Goal: Communication & Community: Answer question/provide support

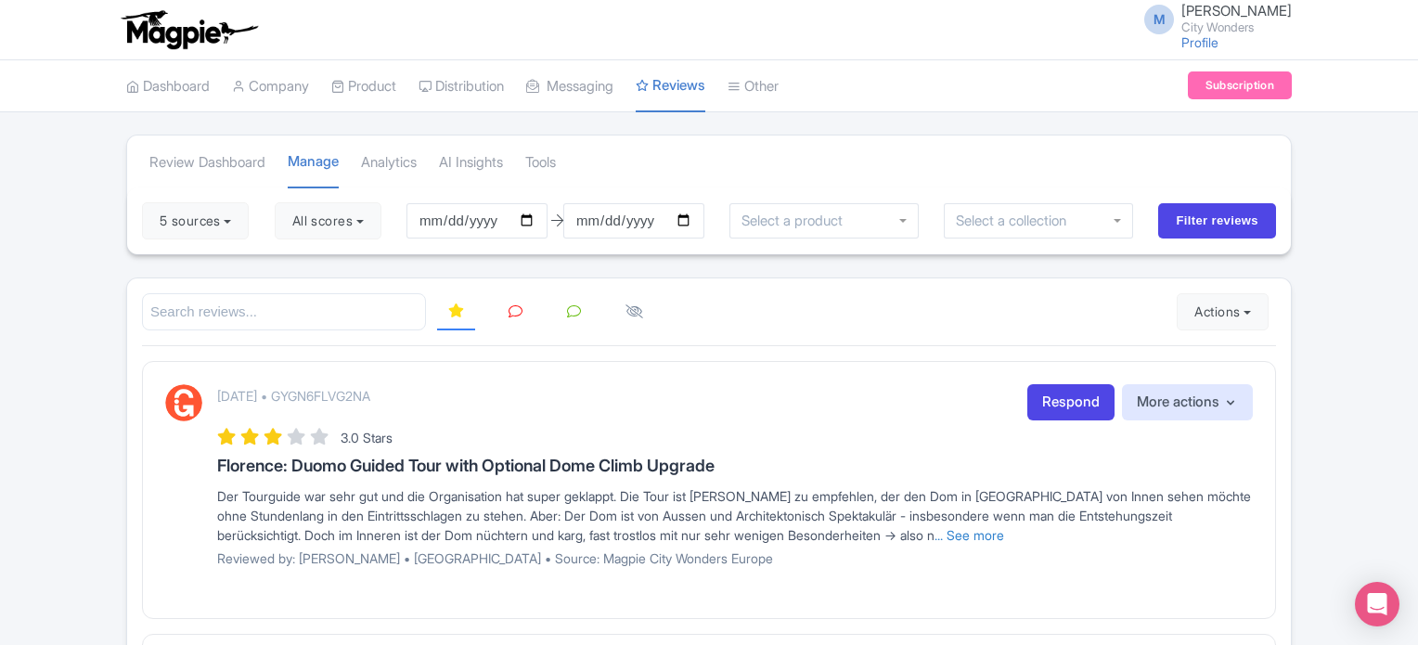
click at [1240, 18] on span "Marion Blanchot" at bounding box center [1236, 11] width 110 height 18
click at [1184, 147] on link "Sign out" at bounding box center [1202, 145] width 176 height 29
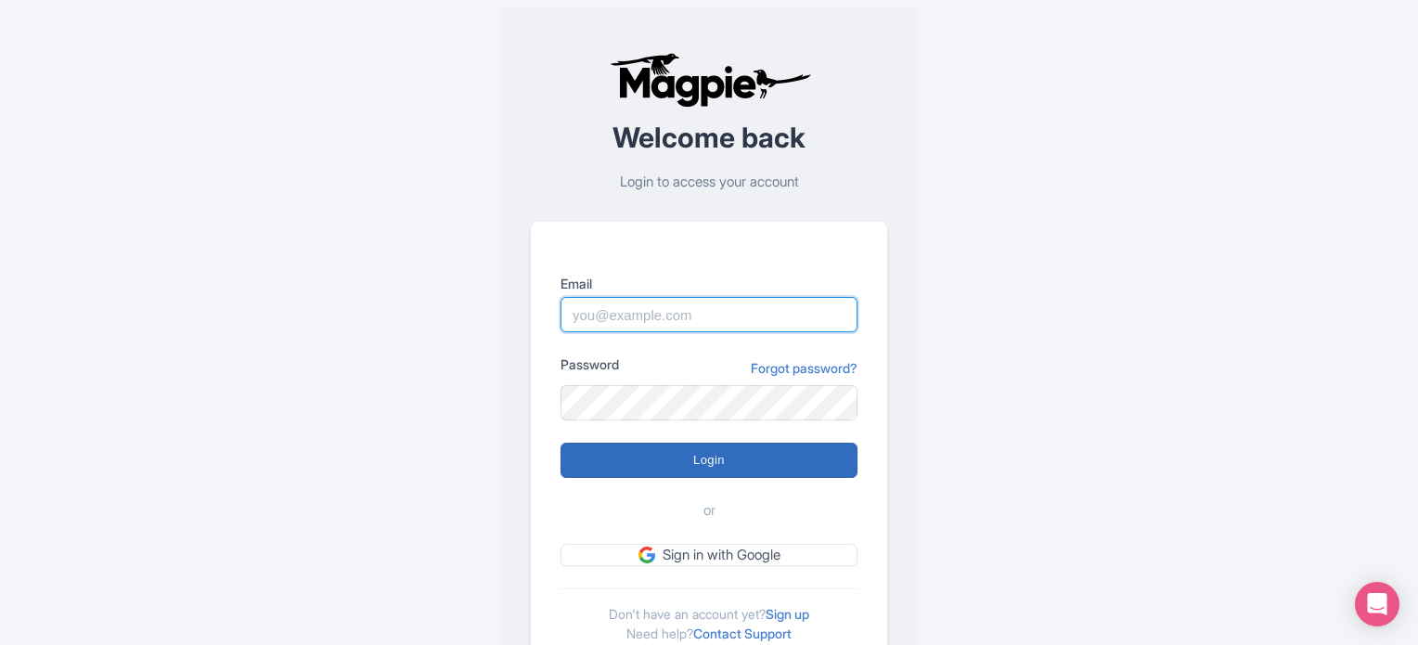
type input "[PERSON_NAME][EMAIL_ADDRESS][DOMAIN_NAME]"
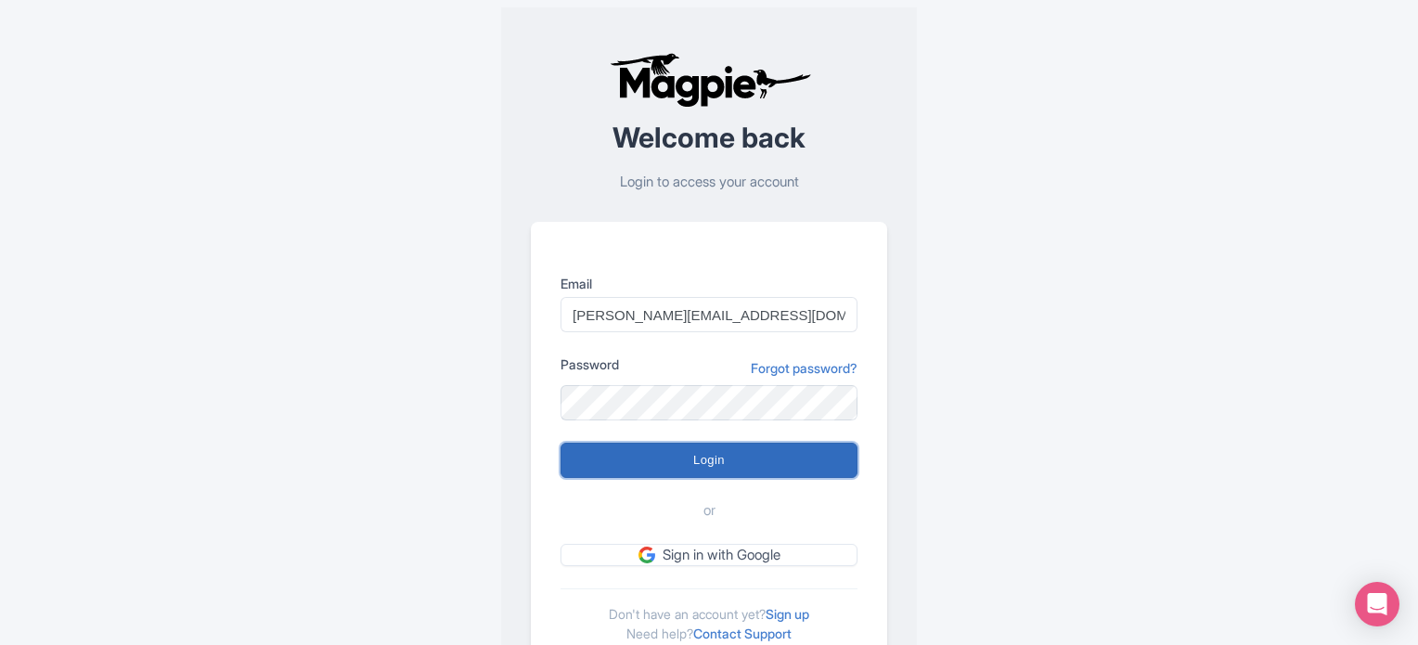
click at [714, 466] on input "Login" at bounding box center [708, 460] width 297 height 35
type input "Logging in..."
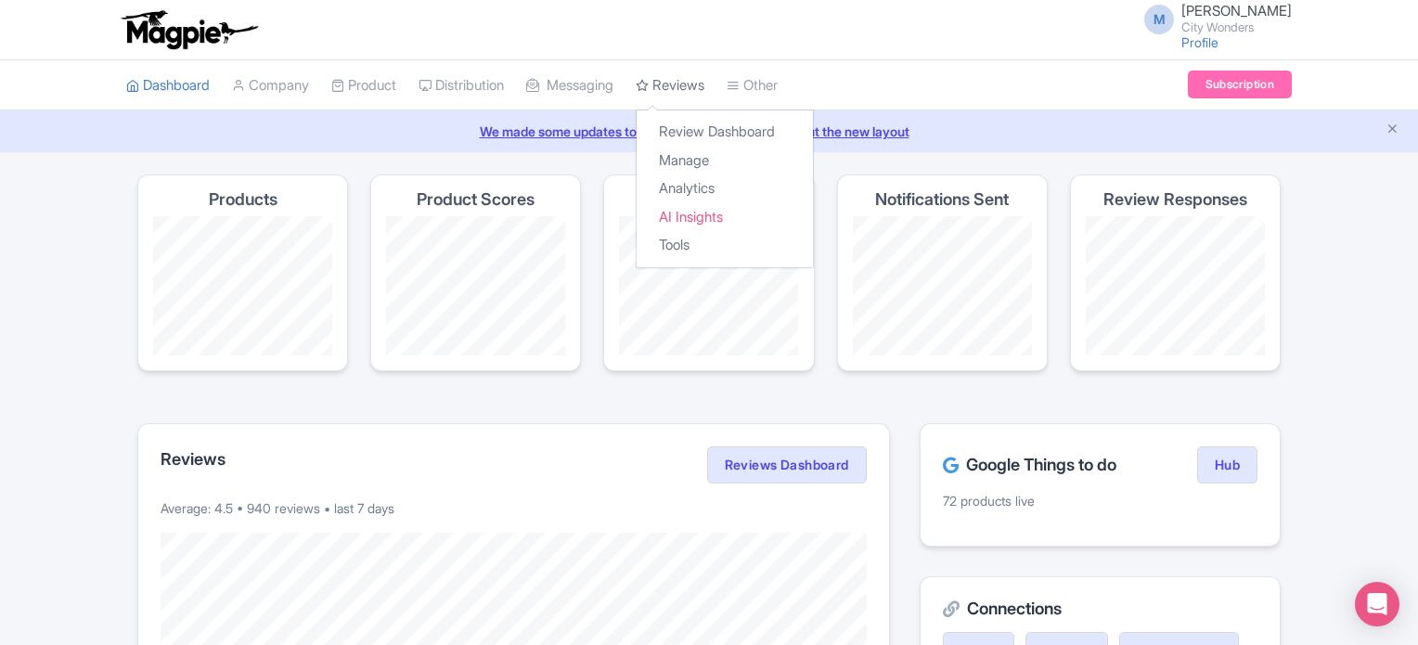
click at [701, 89] on link "Reviews" at bounding box center [670, 85] width 69 height 51
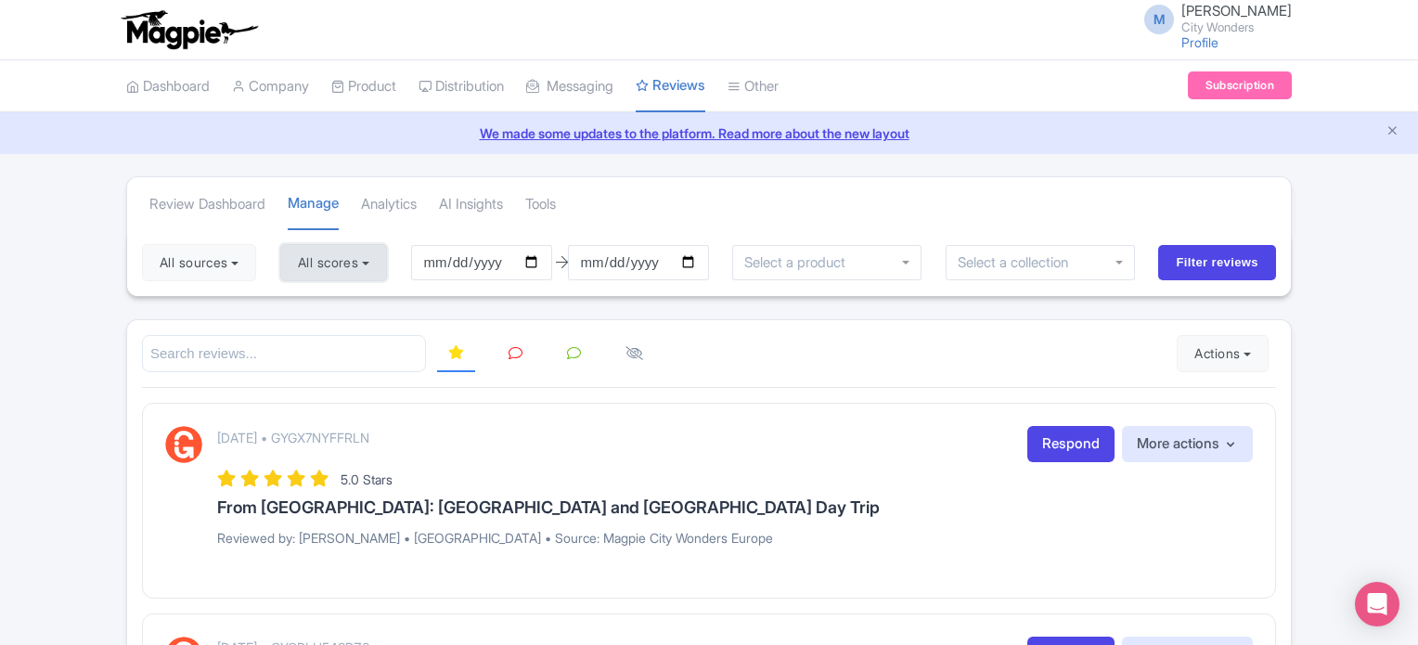
click at [337, 267] on button "All scores" at bounding box center [333, 262] width 107 height 37
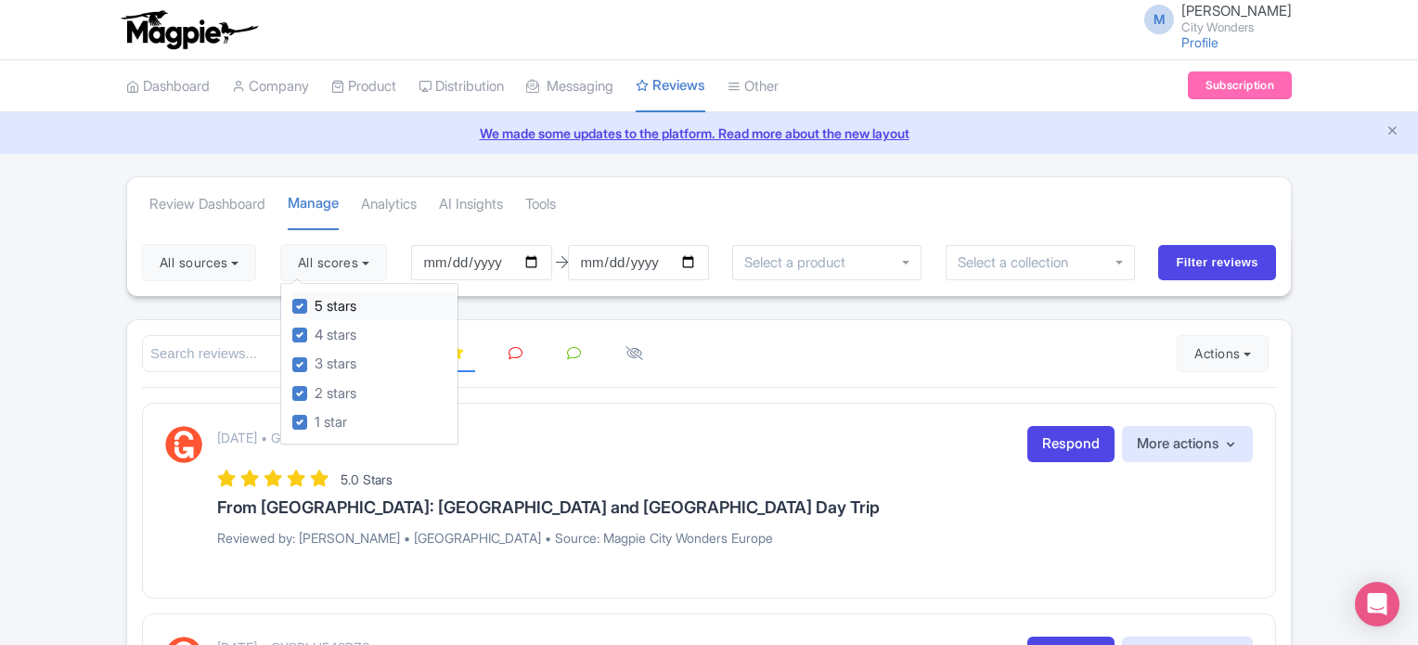
click at [315, 304] on label "5 stars" at bounding box center [336, 306] width 42 height 21
click at [315, 304] on input "5 stars" at bounding box center [321, 301] width 12 height 12
checkbox input "false"
click at [315, 334] on label "4 stars" at bounding box center [336, 335] width 42 height 21
click at [315, 334] on input "4 stars" at bounding box center [321, 330] width 12 height 12
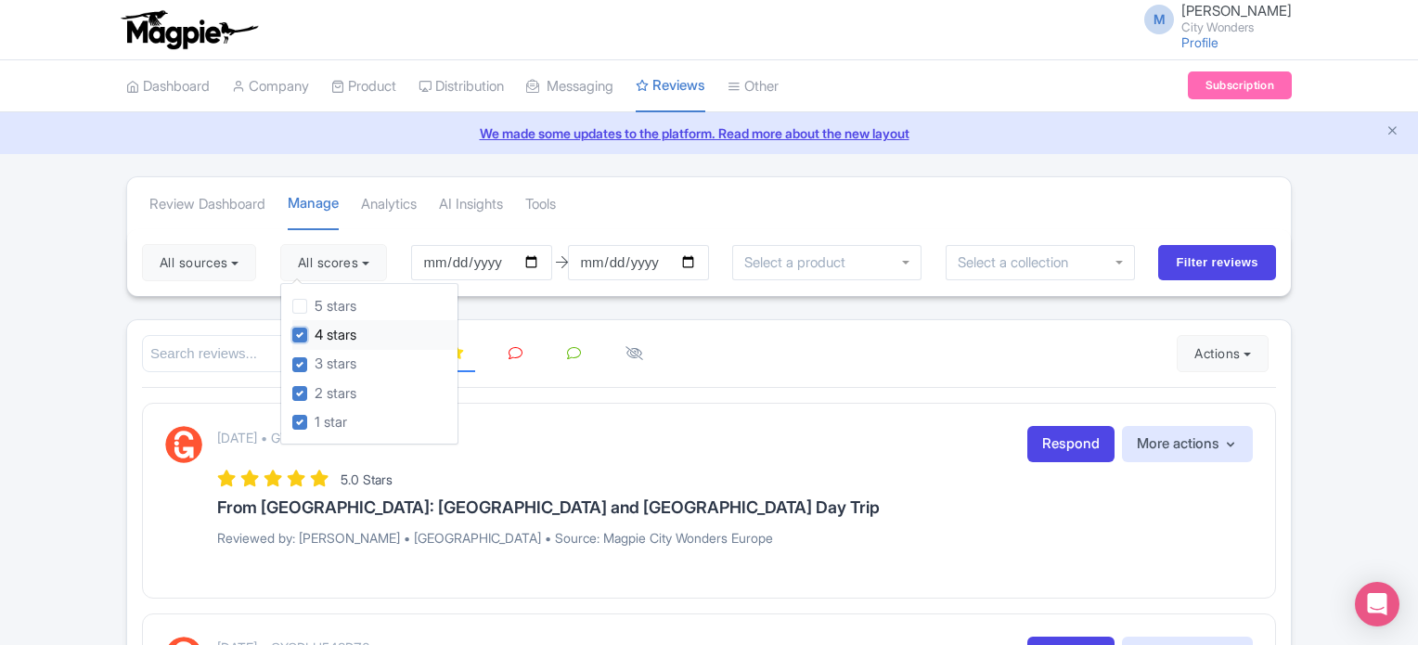
checkbox input "false"
click at [388, 222] on link "Analytics" at bounding box center [389, 204] width 56 height 51
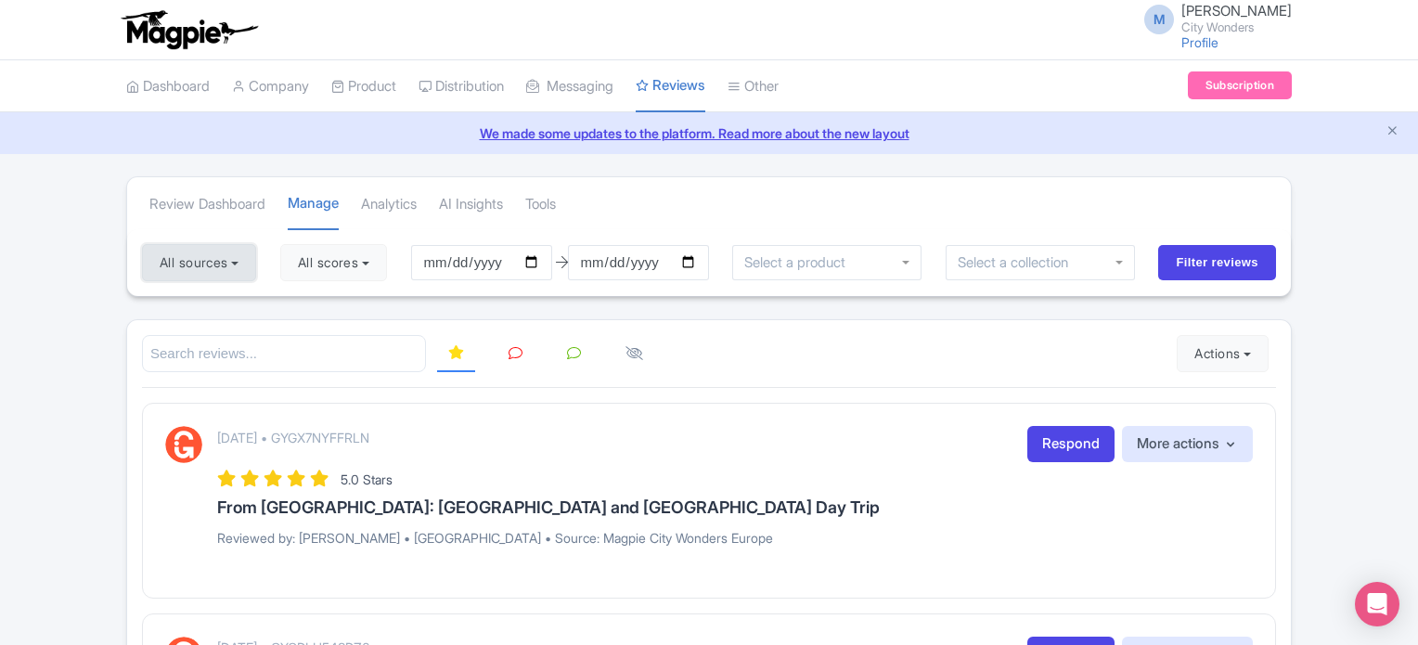
click at [240, 266] on button "All sources" at bounding box center [199, 262] width 114 height 37
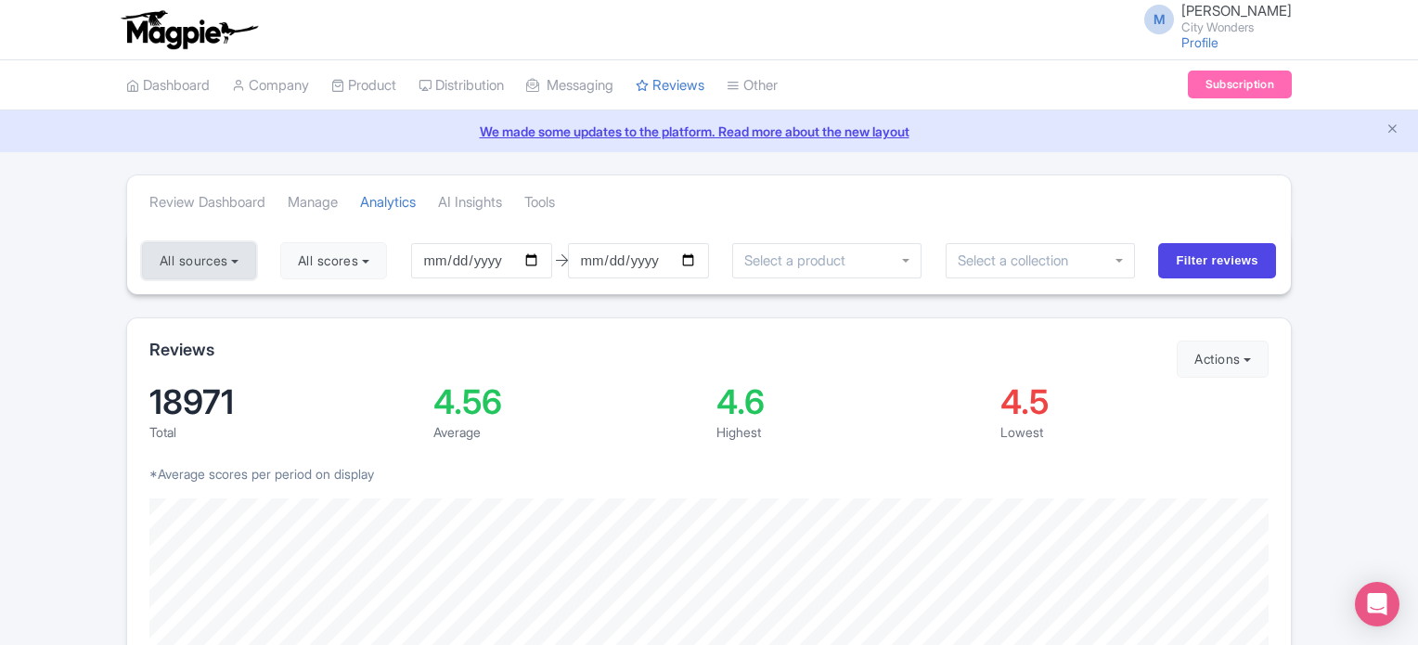
click at [225, 253] on button "All sources" at bounding box center [199, 260] width 114 height 37
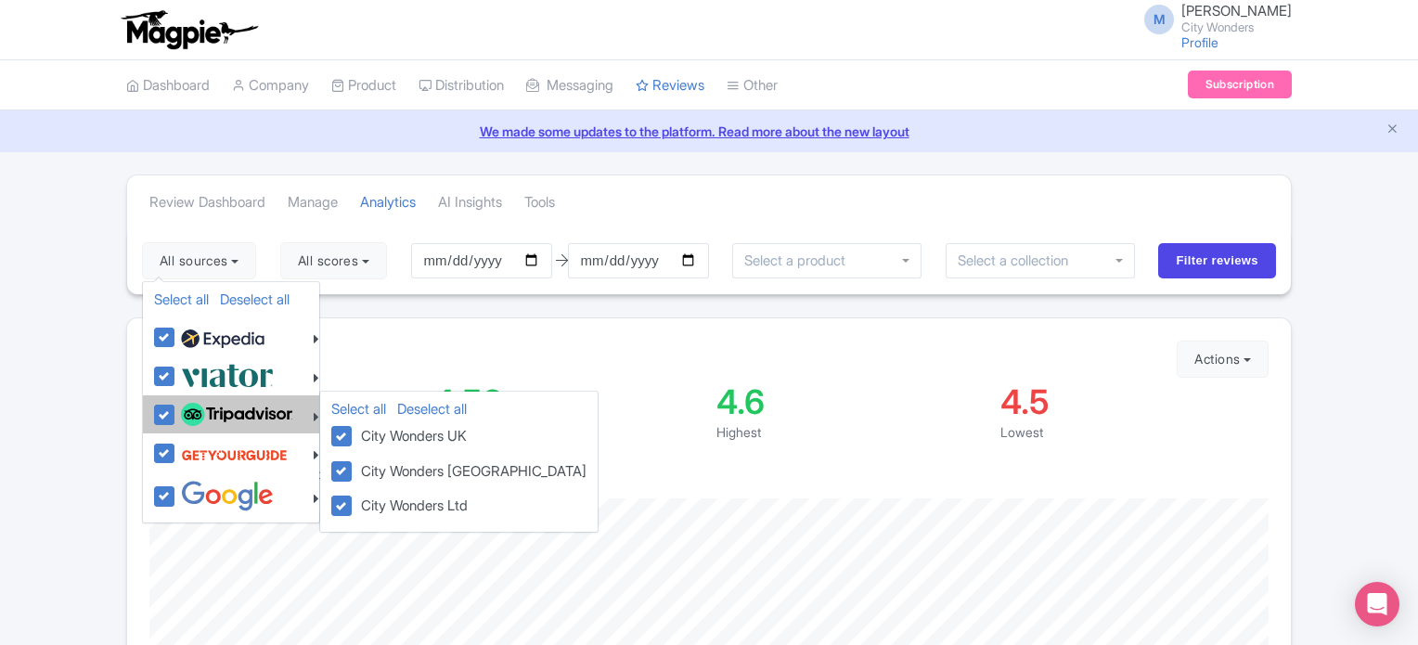
click at [176, 412] on label at bounding box center [234, 415] width 116 height 32
click at [176, 411] on input "checkbox" at bounding box center [182, 405] width 12 height 12
checkbox input "false"
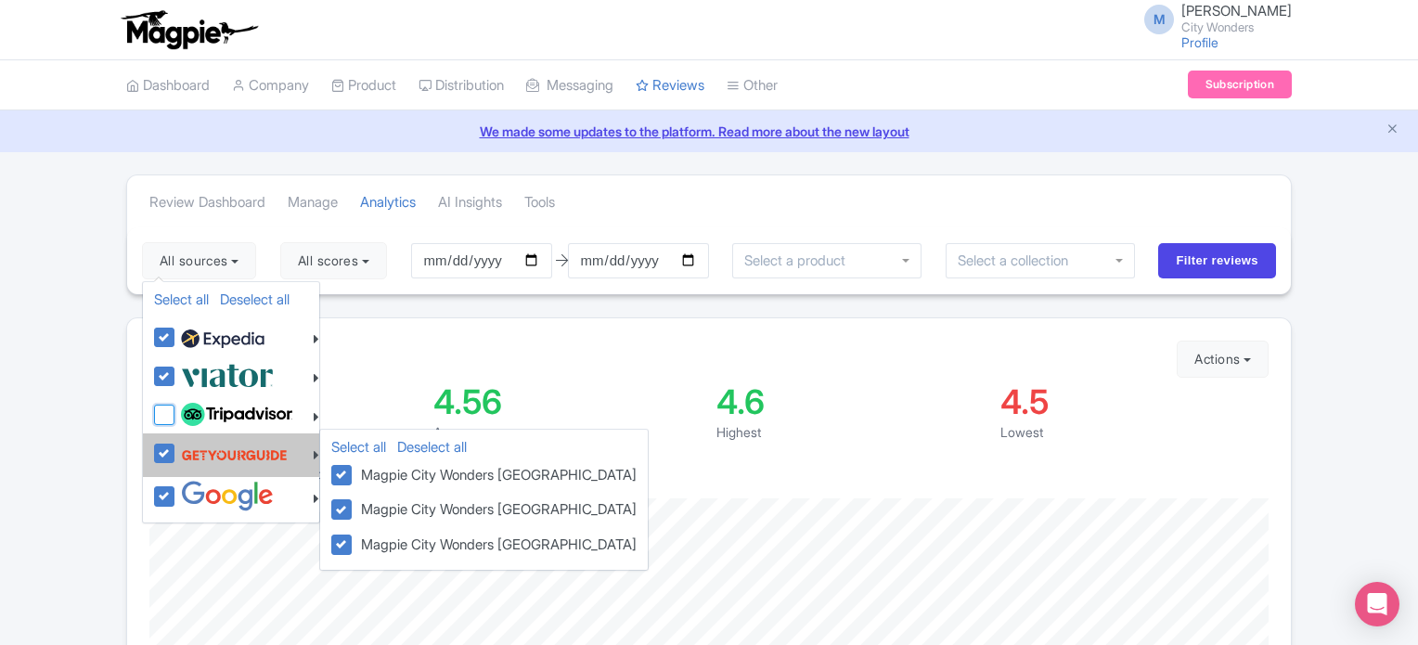
checkbox input "false"
click at [176, 453] on label at bounding box center [231, 454] width 111 height 35
click at [176, 449] on input "checkbox" at bounding box center [182, 443] width 12 height 12
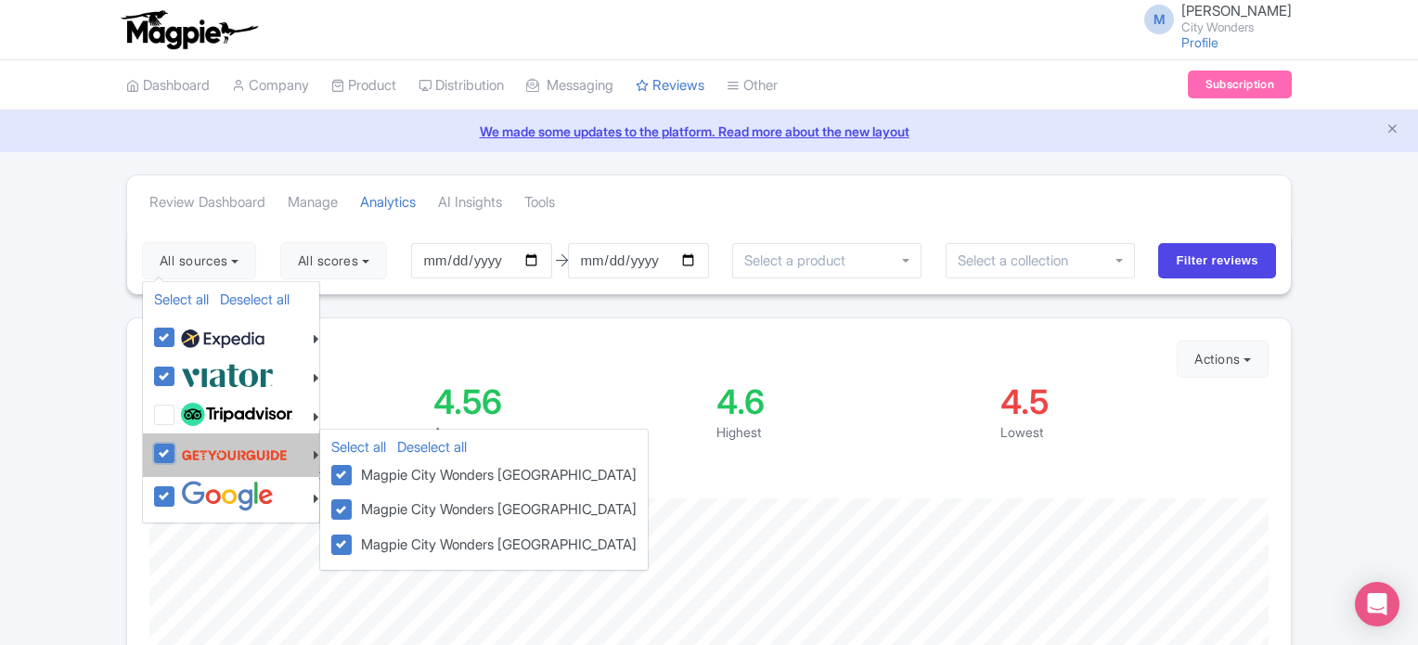
checkbox input "false"
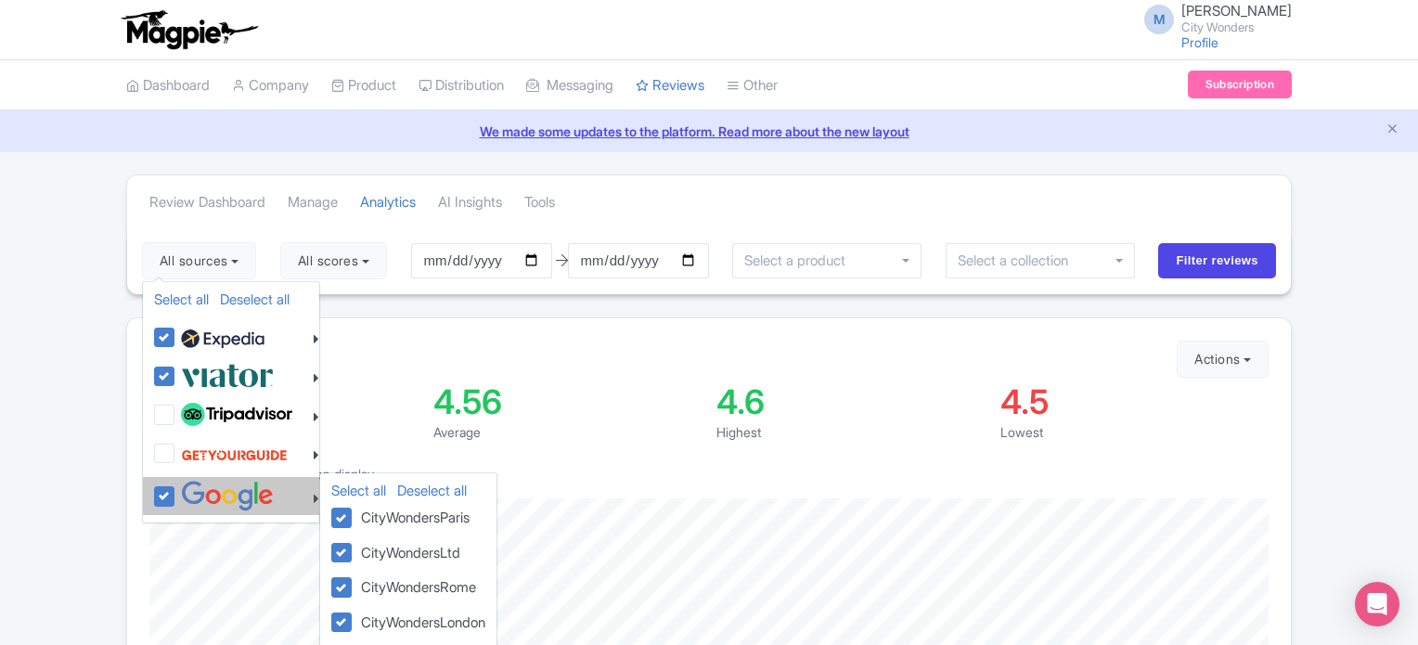
click at [176, 493] on label at bounding box center [224, 496] width 97 height 31
click at [176, 493] on input "checkbox" at bounding box center [182, 487] width 12 height 12
checkbox input "false"
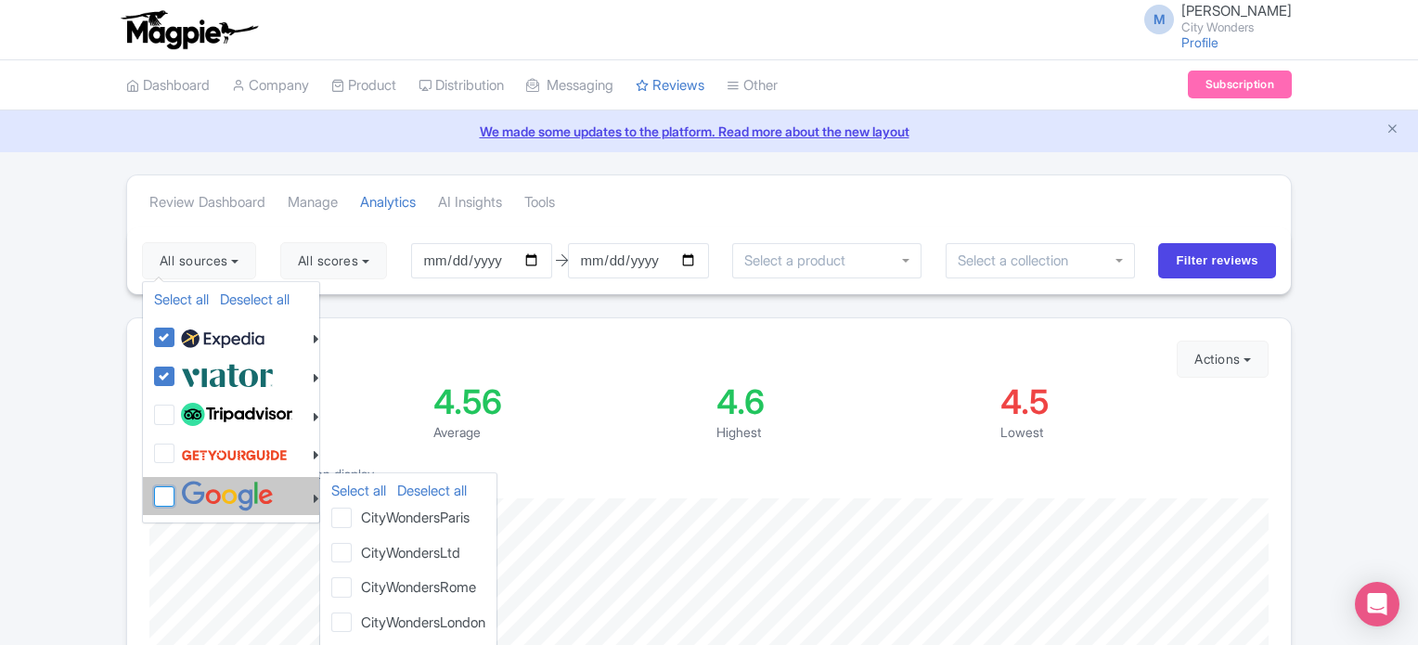
checkbox input "false"
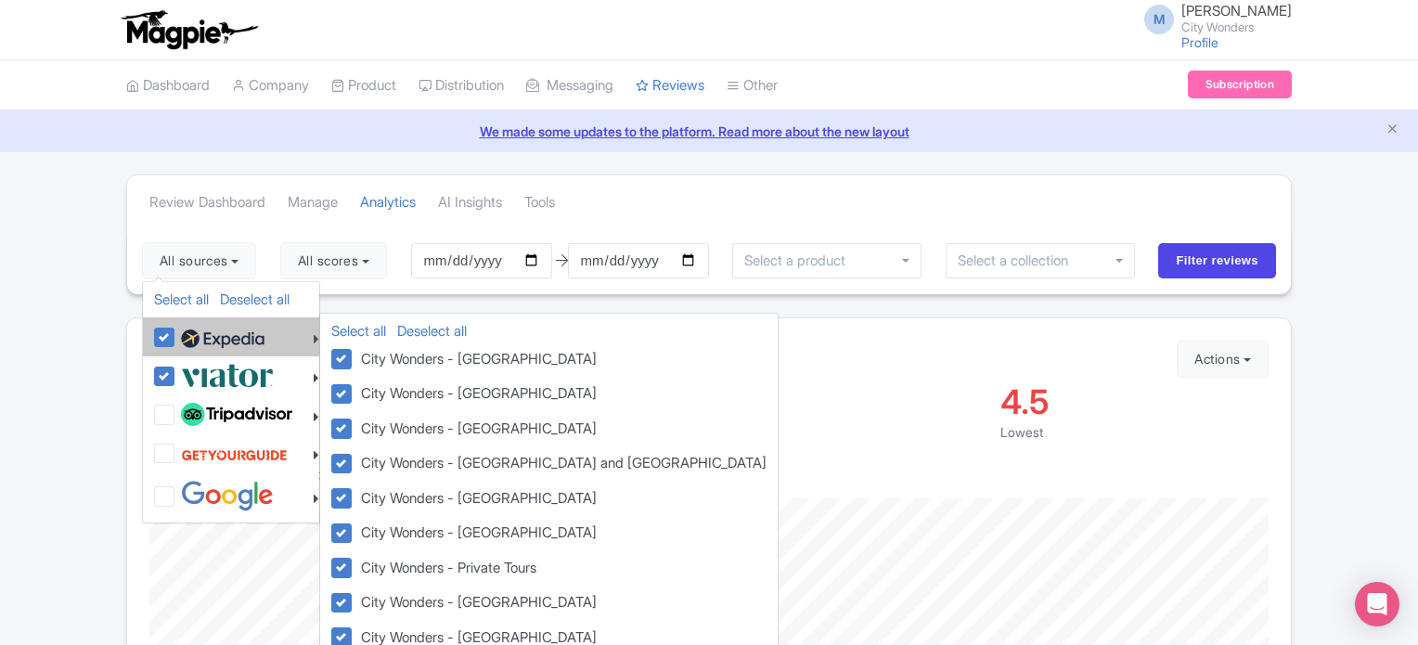
click at [176, 331] on label at bounding box center [220, 337] width 88 height 32
click at [176, 331] on input "checkbox" at bounding box center [182, 327] width 12 height 12
checkbox input "false"
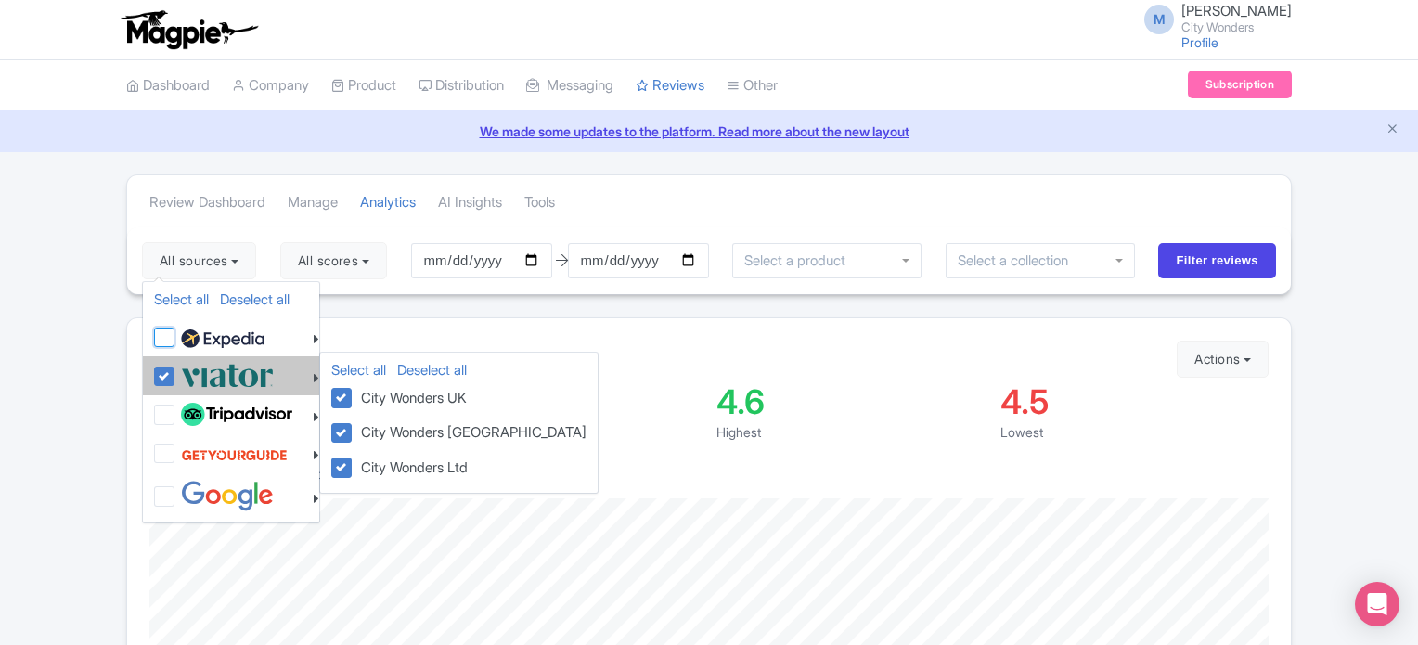
checkbox input "false"
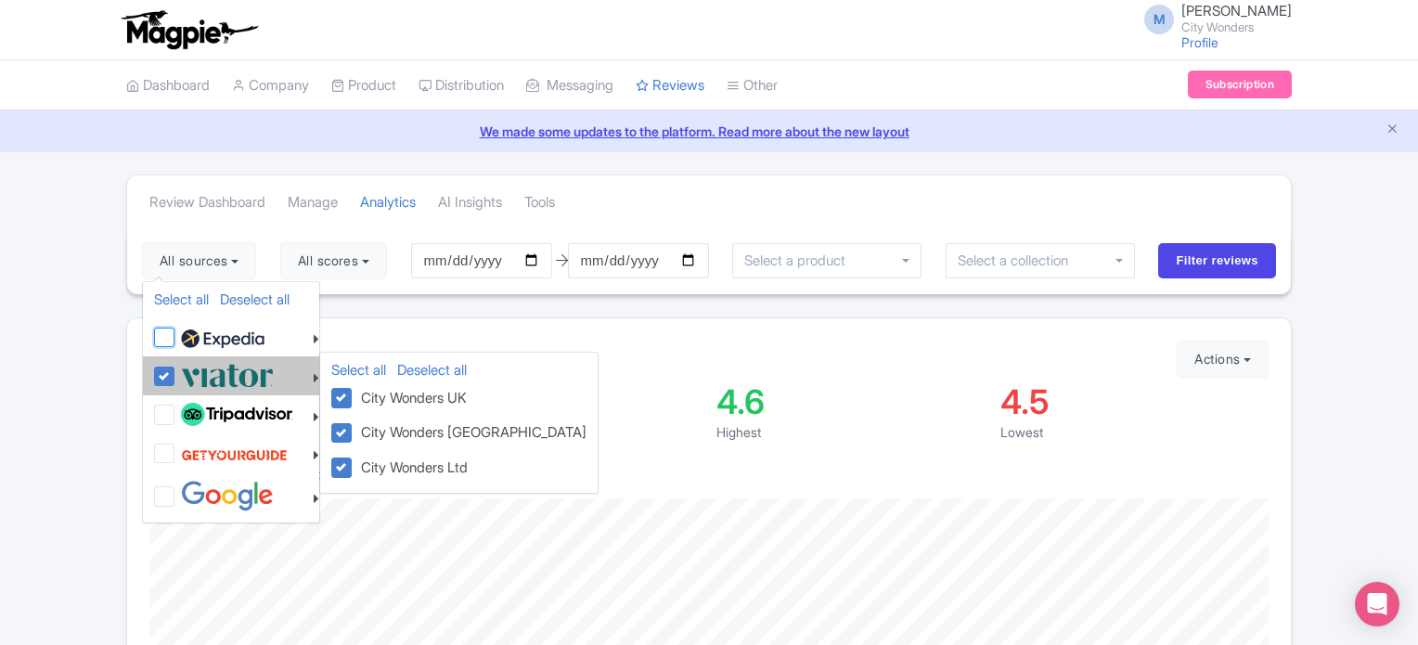
checkbox input "false"
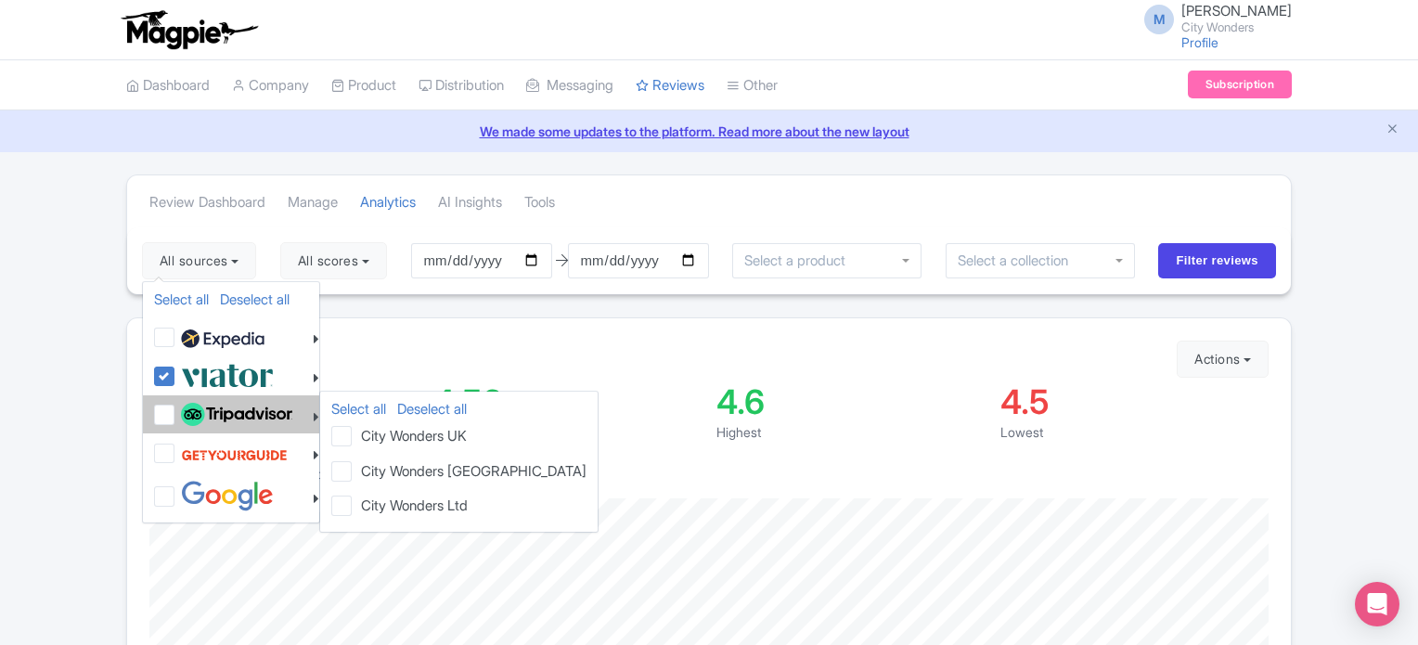
click at [176, 414] on label at bounding box center [234, 415] width 116 height 32
click at [176, 411] on input "checkbox" at bounding box center [182, 405] width 12 height 12
checkbox input "true"
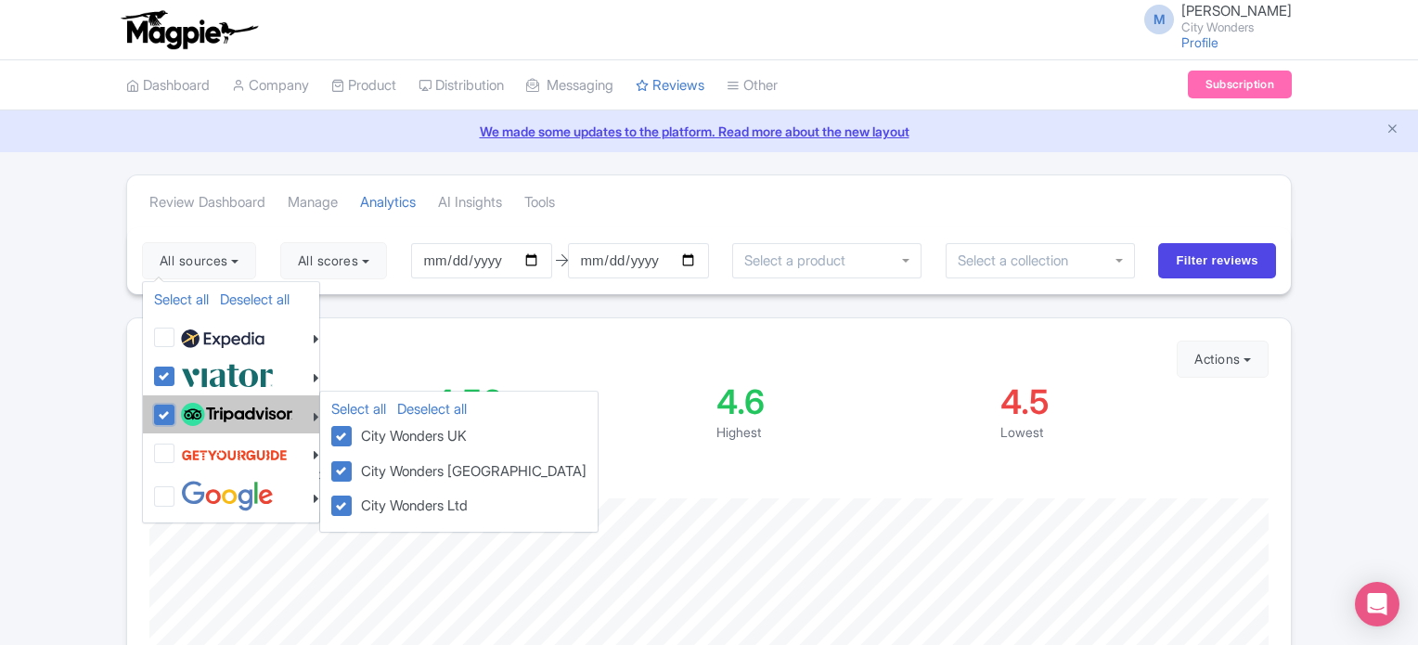
checkbox input "true"
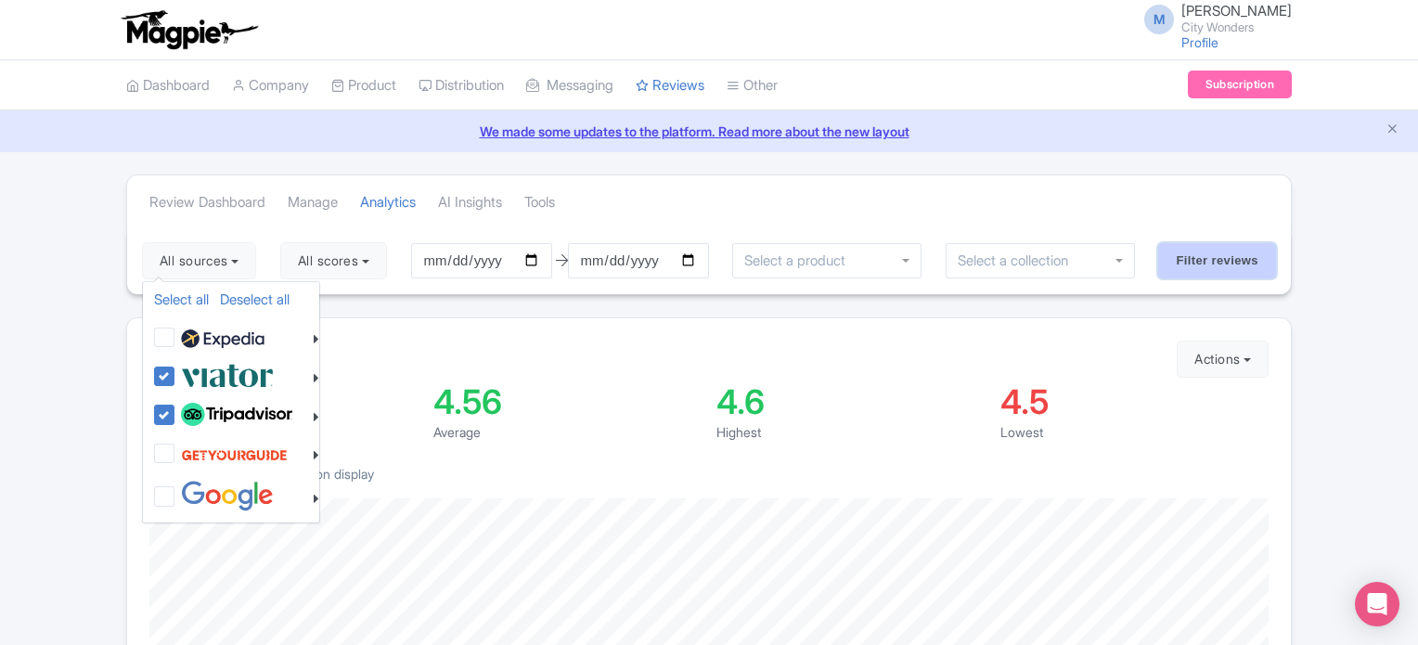
click at [1217, 265] on input "Filter reviews" at bounding box center [1217, 260] width 118 height 35
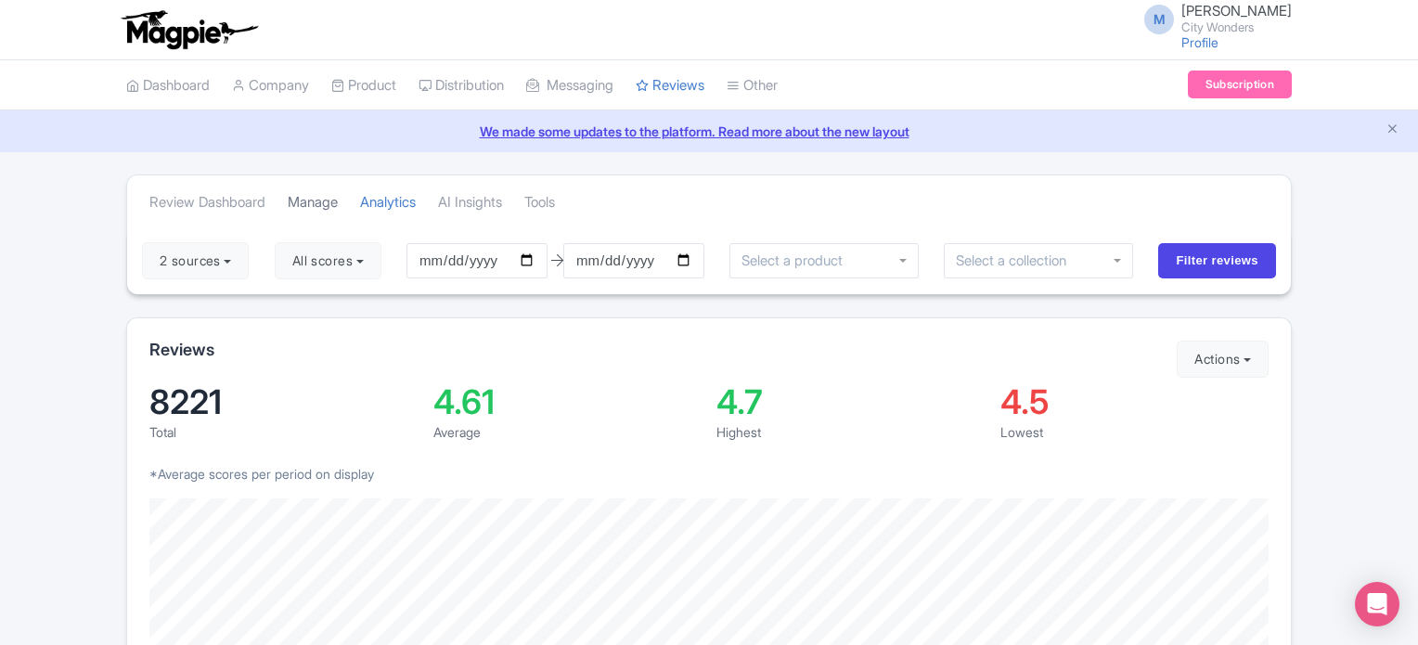
click at [316, 200] on link "Manage" at bounding box center [313, 202] width 50 height 51
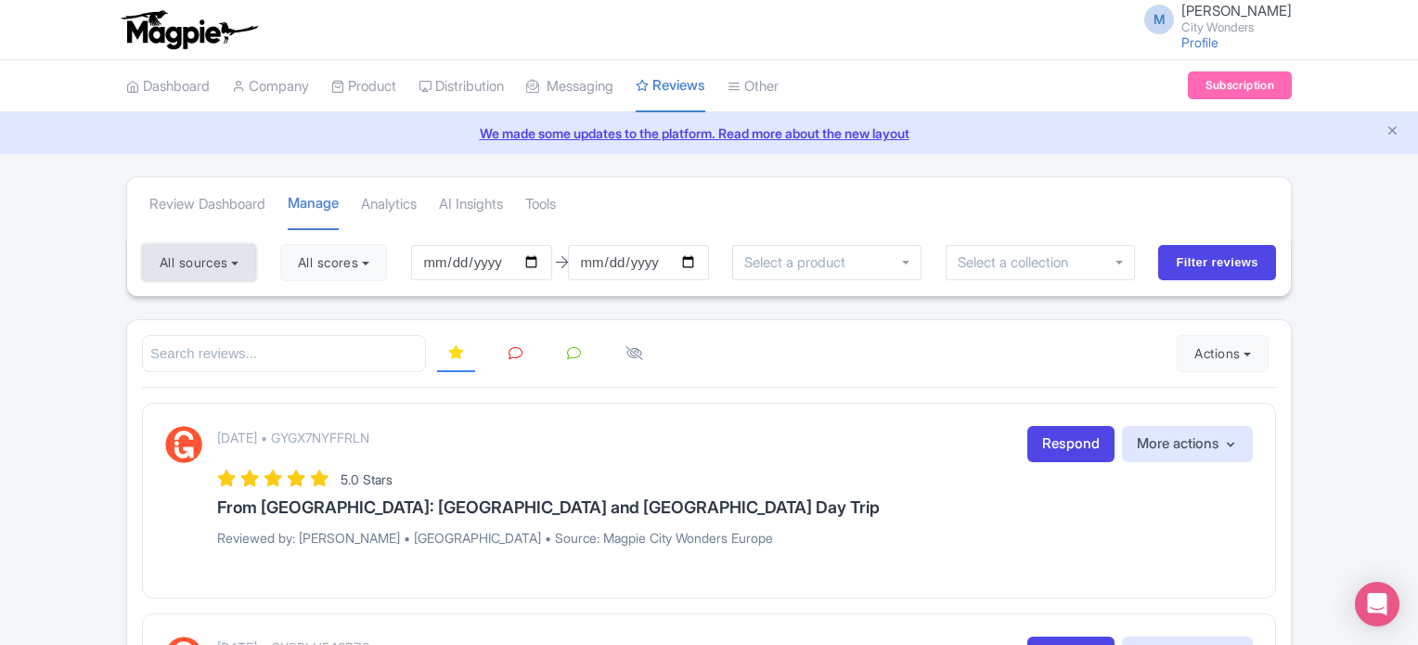
click at [225, 259] on button "All sources" at bounding box center [199, 262] width 114 height 37
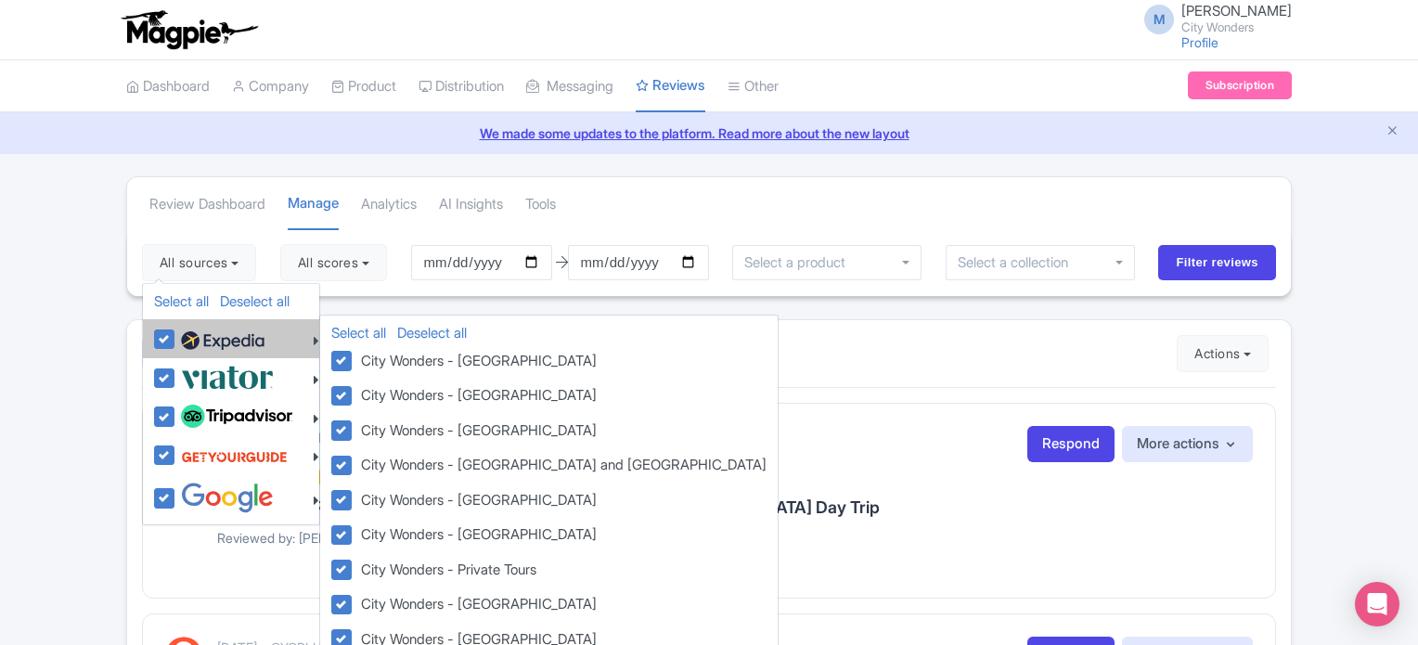
click at [176, 336] on label at bounding box center [220, 339] width 88 height 32
click at [176, 335] on input "checkbox" at bounding box center [182, 329] width 12 height 12
checkbox input "false"
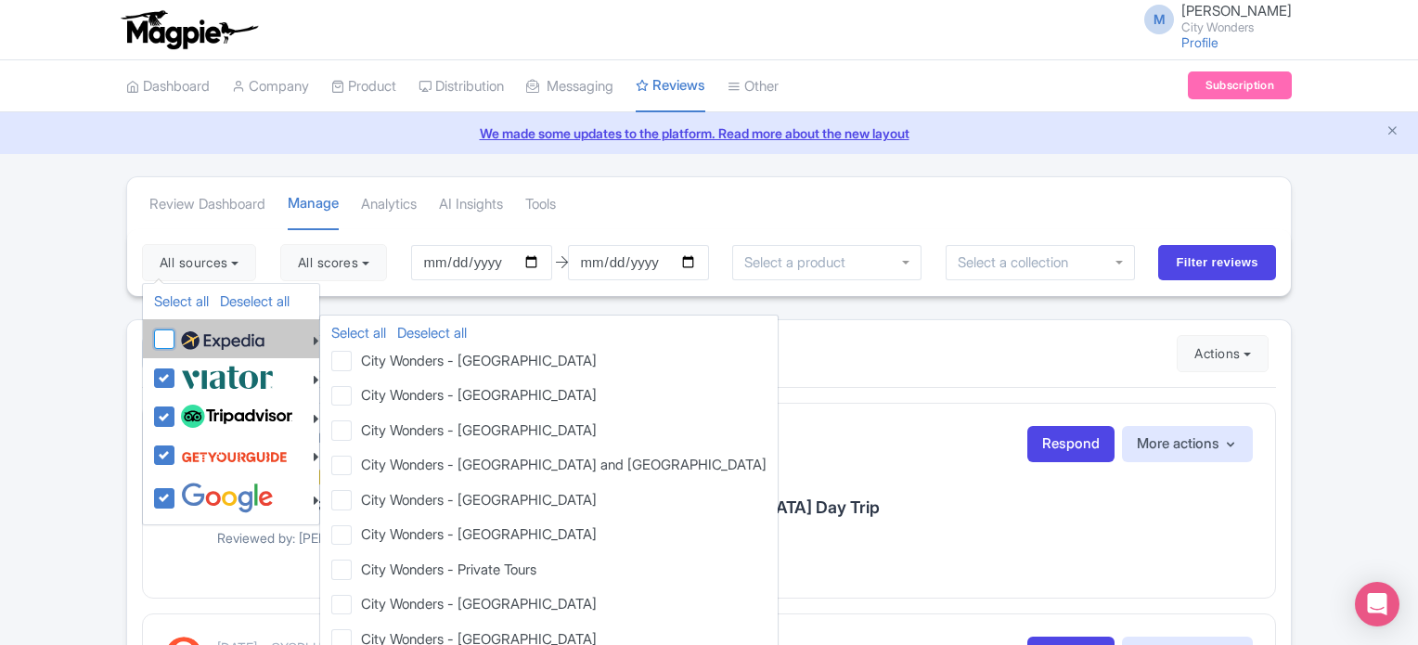
checkbox input "false"
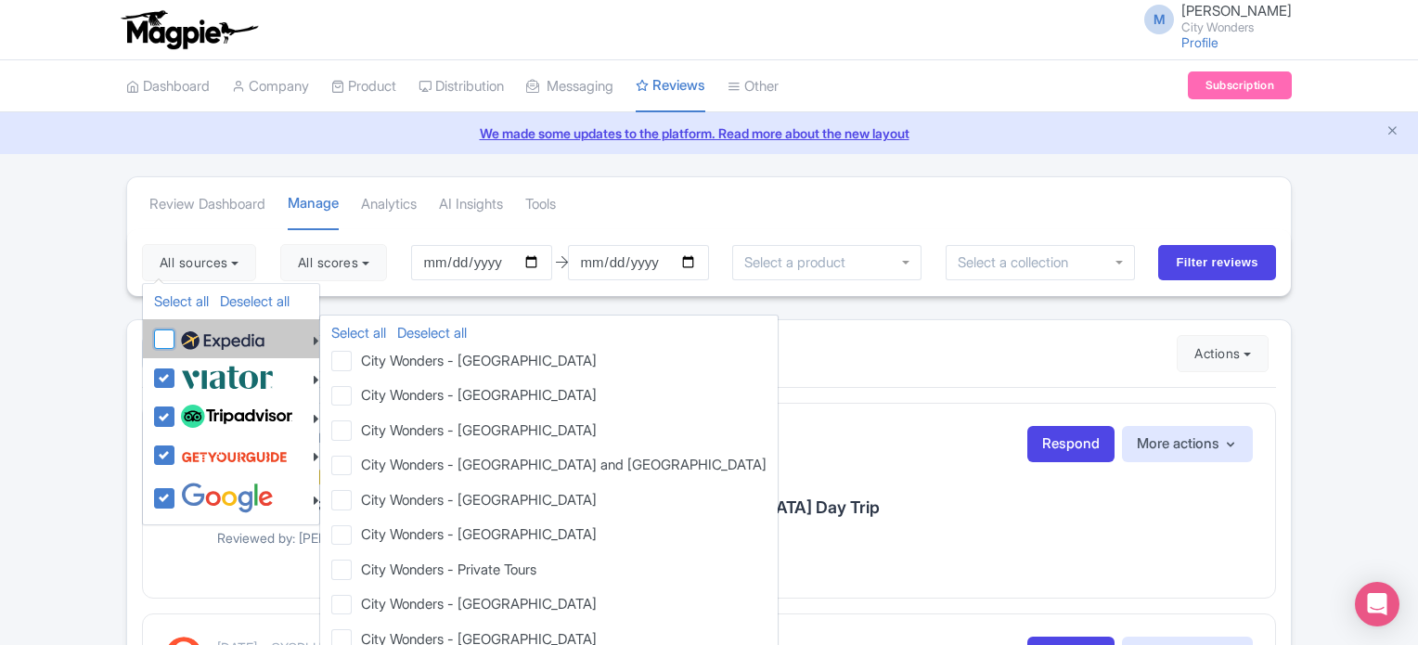
checkbox input "false"
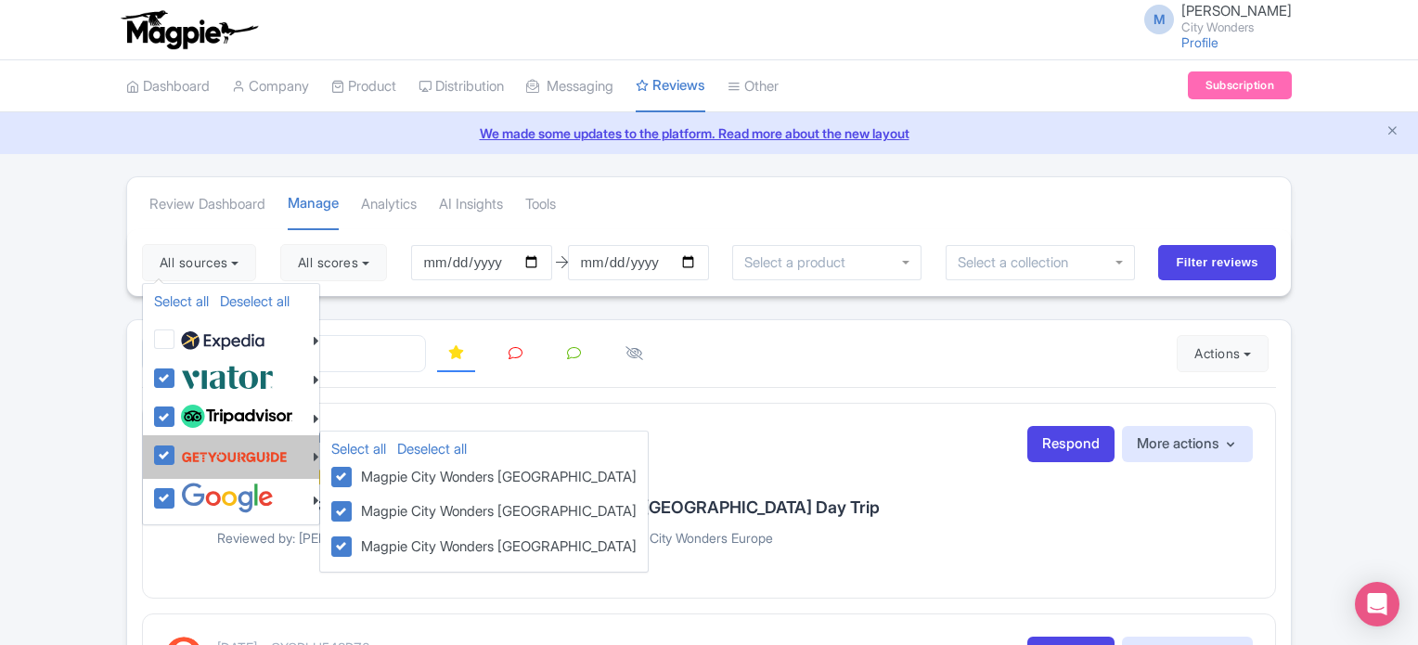
click at [176, 456] on label at bounding box center [231, 456] width 111 height 35
click at [176, 451] on input "checkbox" at bounding box center [182, 445] width 12 height 12
checkbox input "false"
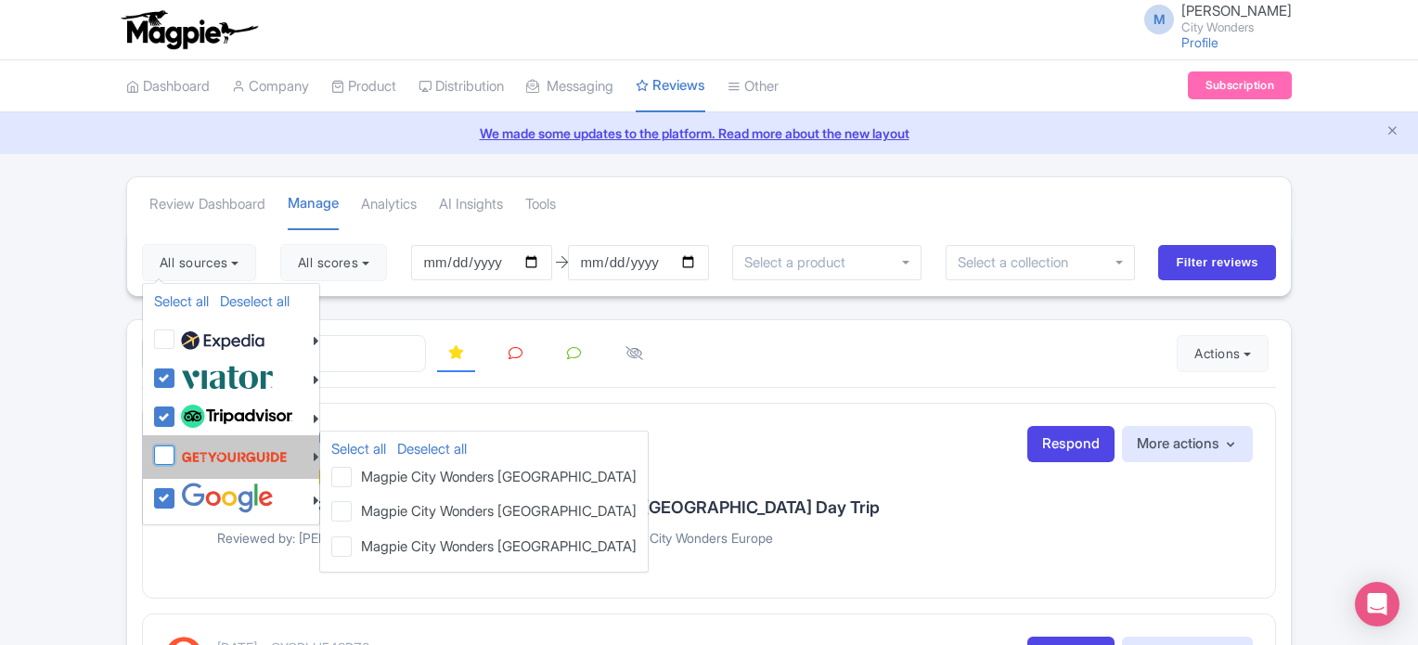
checkbox input "false"
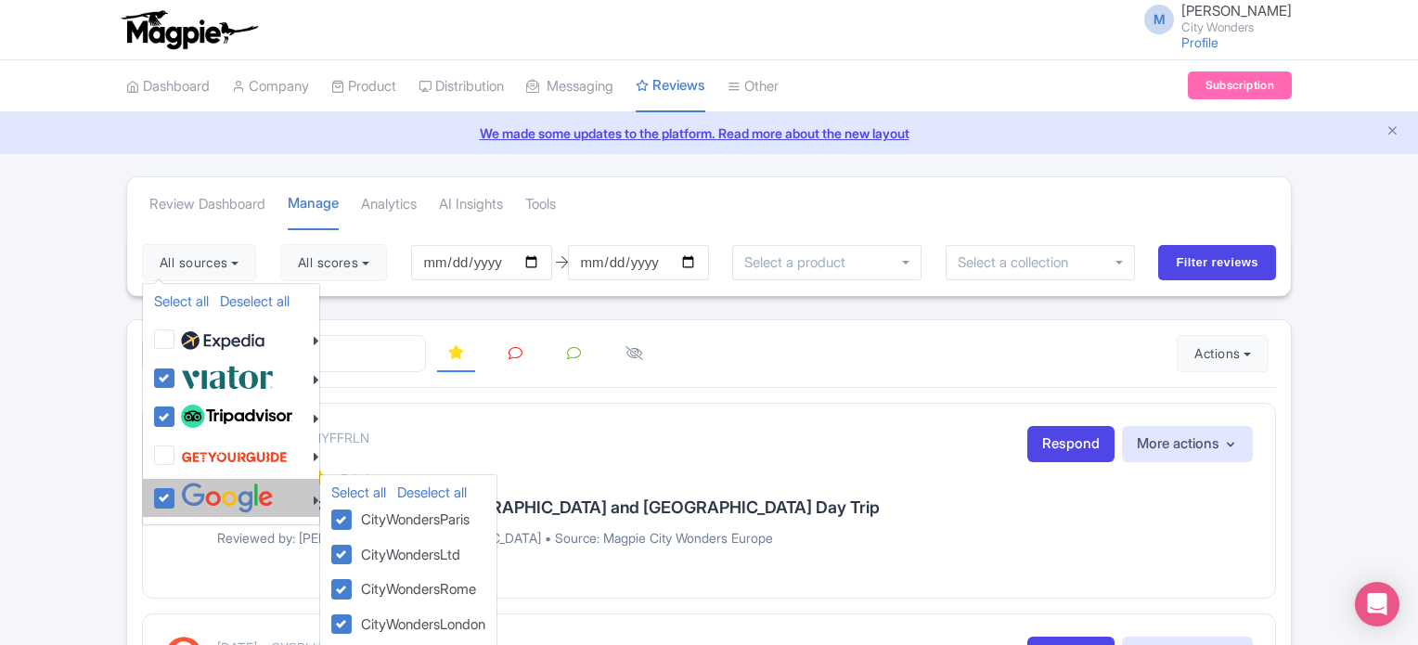
click at [176, 497] on label at bounding box center [224, 497] width 97 height 31
click at [176, 495] on input "checkbox" at bounding box center [182, 488] width 12 height 12
checkbox input "false"
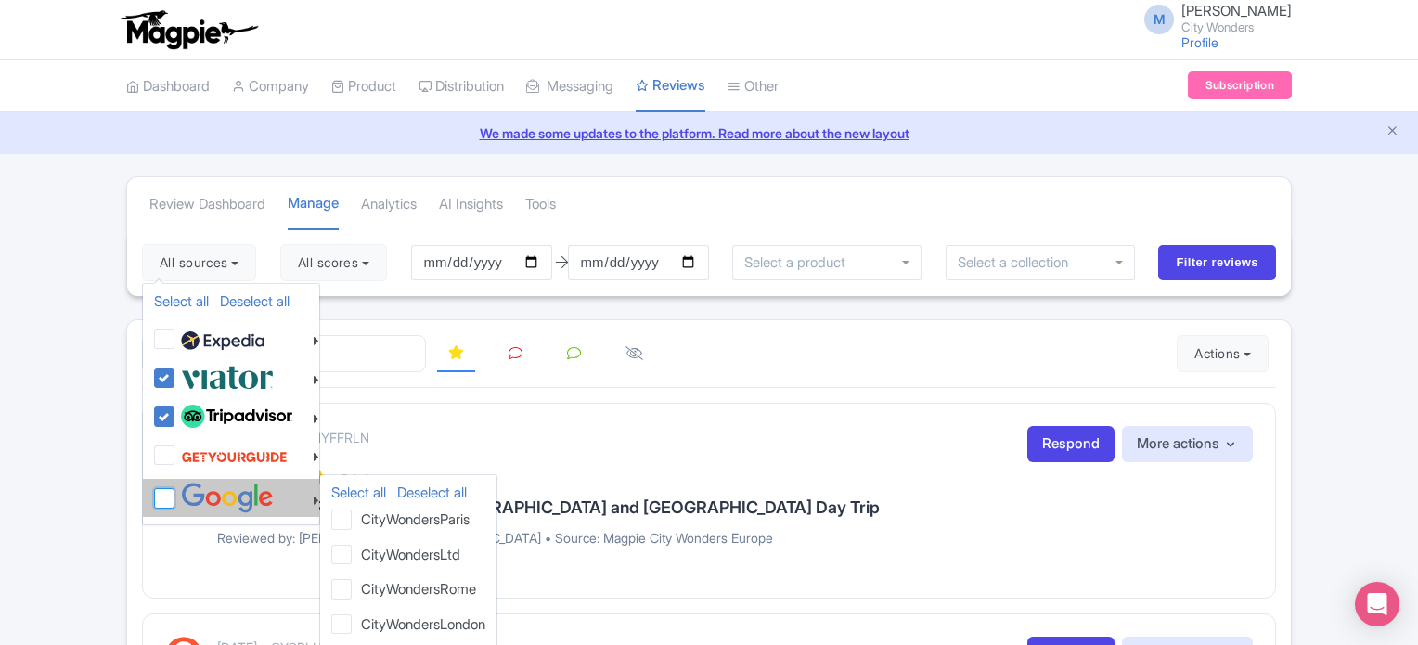
checkbox input "false"
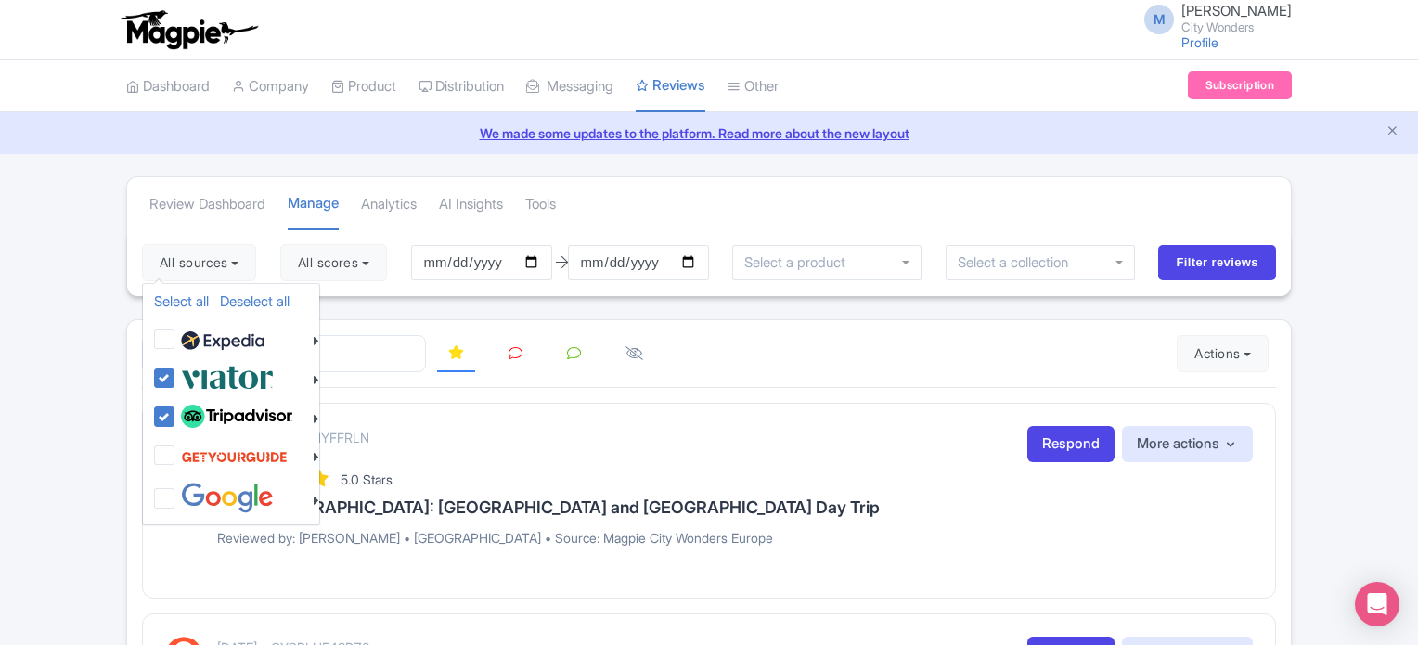
click at [399, 290] on div "All sources Select all Deselect all Select all Deselect all City Wonders - Vati…" at bounding box center [709, 262] width 1164 height 67
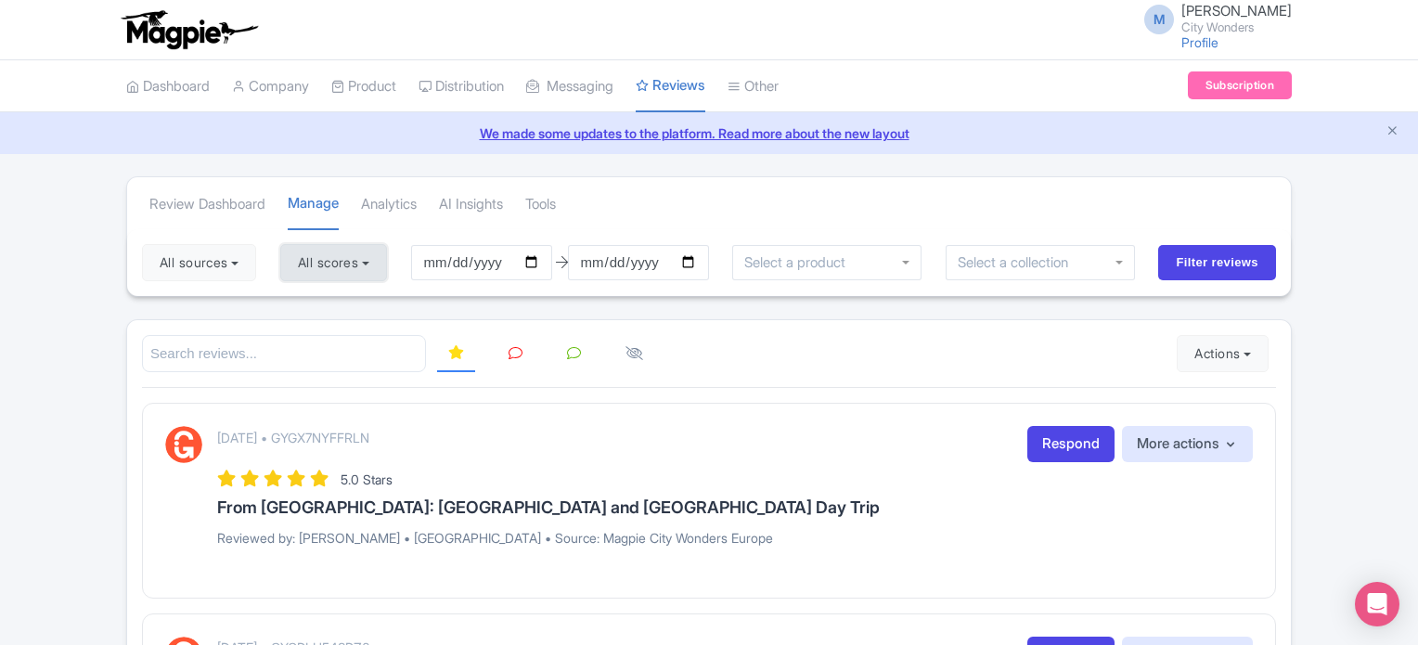
click at [353, 259] on button "All scores" at bounding box center [333, 262] width 107 height 37
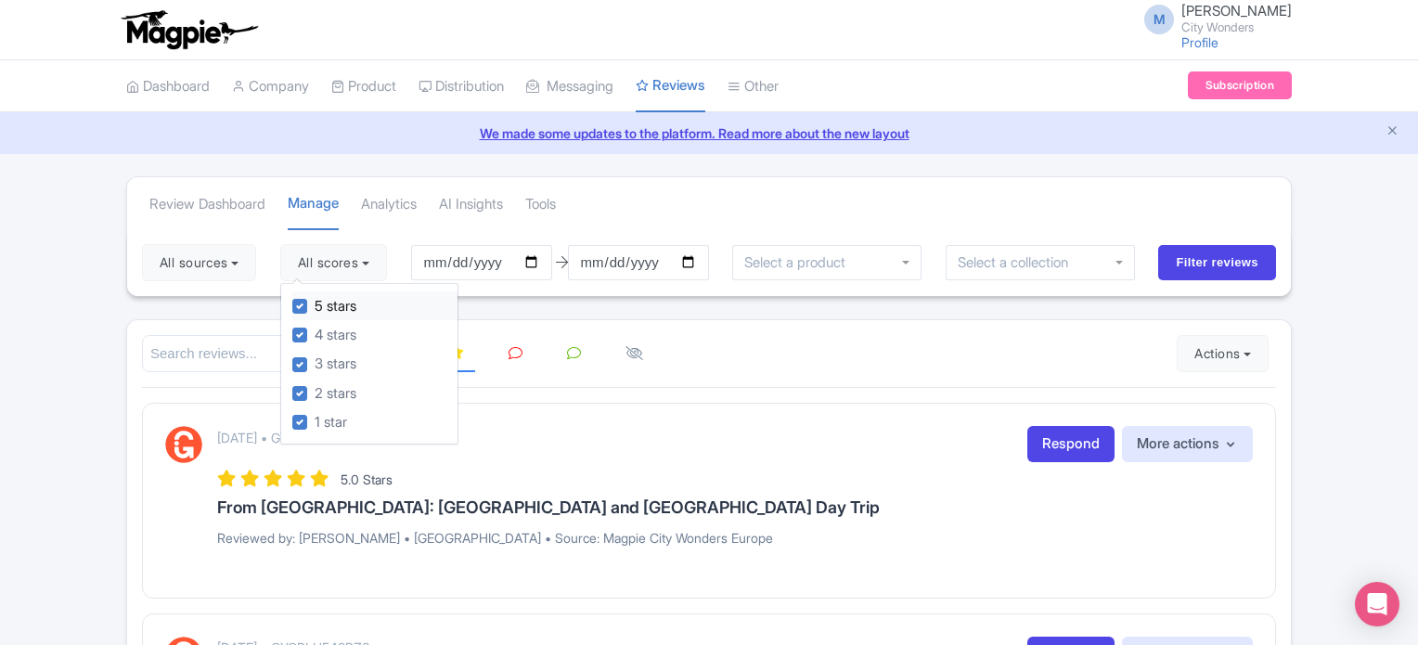
click at [315, 305] on label "5 stars" at bounding box center [336, 306] width 42 height 21
click at [315, 305] on input "5 stars" at bounding box center [321, 301] width 12 height 12
checkbox input "false"
click at [315, 329] on label "4 stars" at bounding box center [336, 335] width 42 height 21
click at [315, 329] on input "4 stars" at bounding box center [321, 330] width 12 height 12
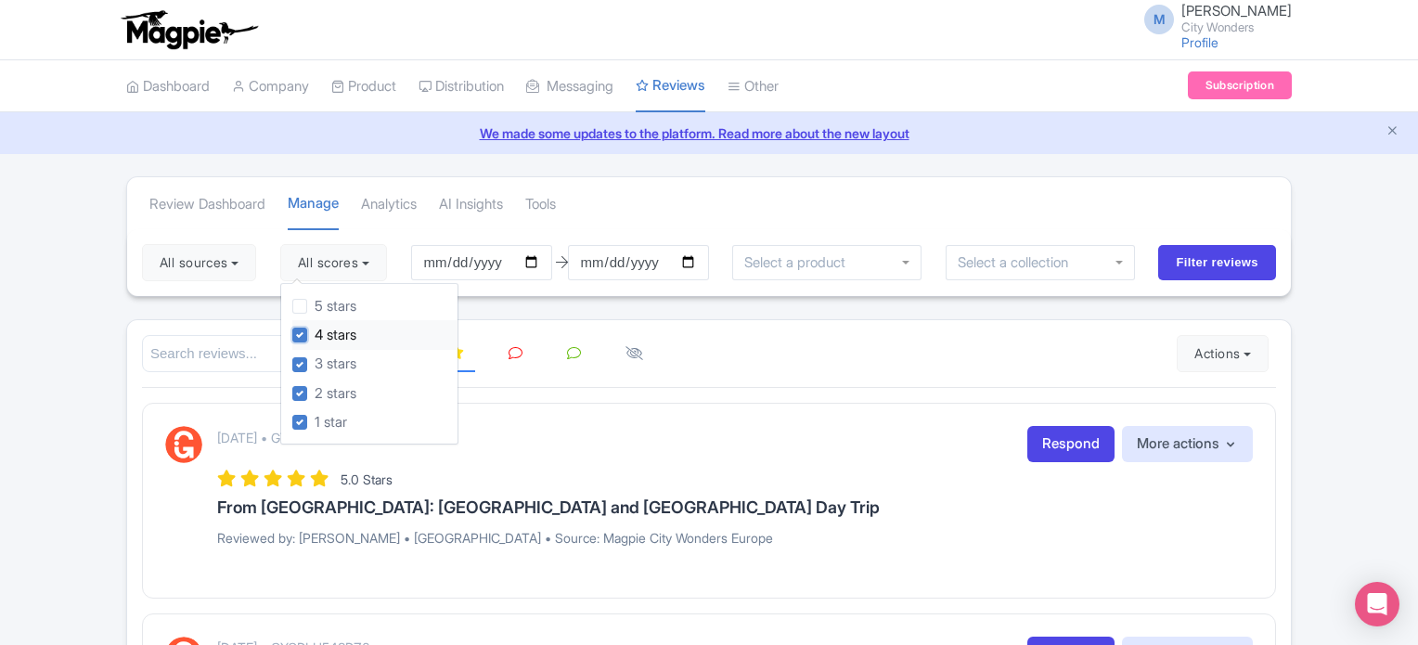
checkbox input "false"
click at [512, 285] on div "All sources Select all Deselect all Select all Deselect all City Wonders - Vati…" at bounding box center [709, 262] width 1164 height 67
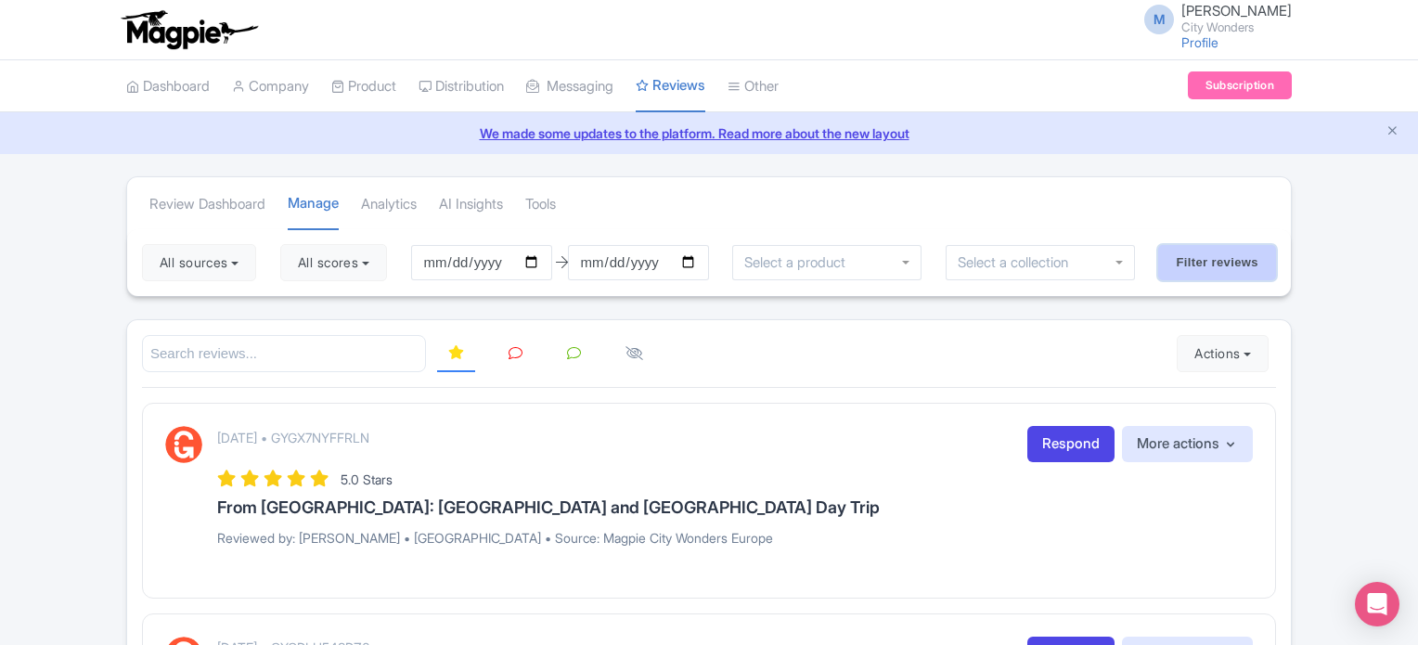
click at [1214, 260] on input "Filter reviews" at bounding box center [1217, 262] width 118 height 35
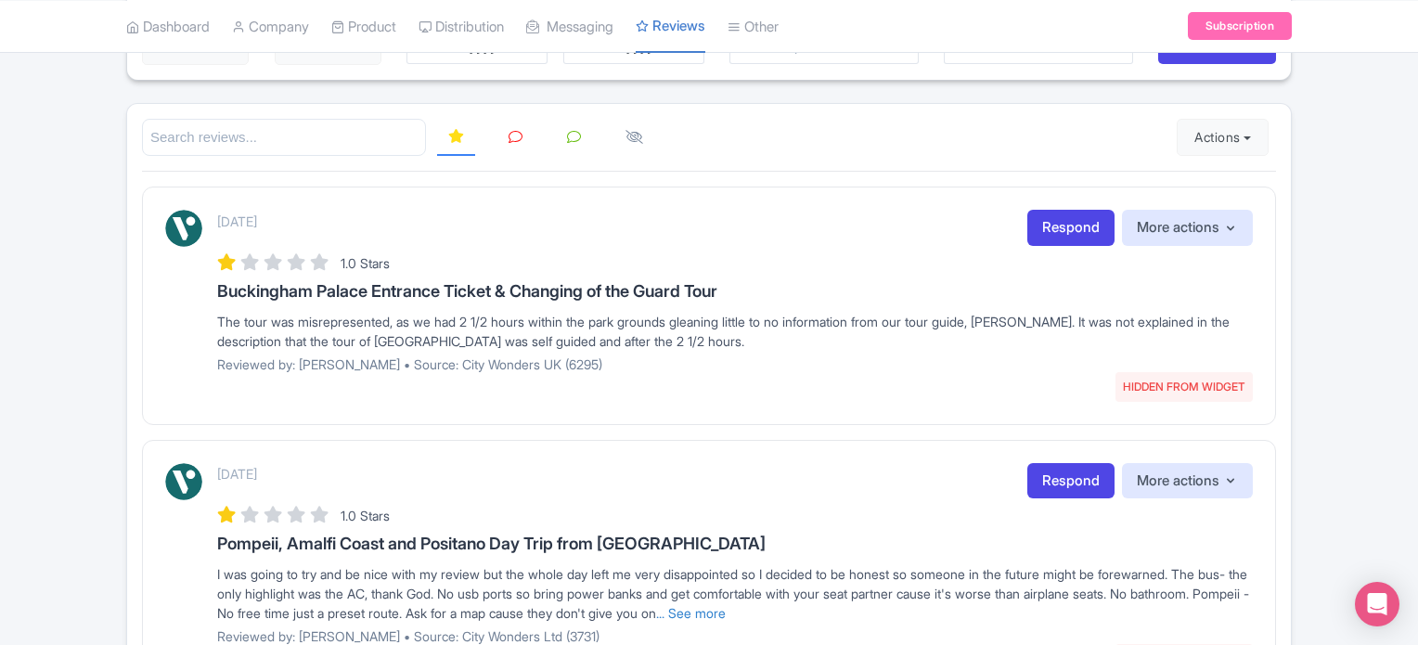
scroll to position [186, 0]
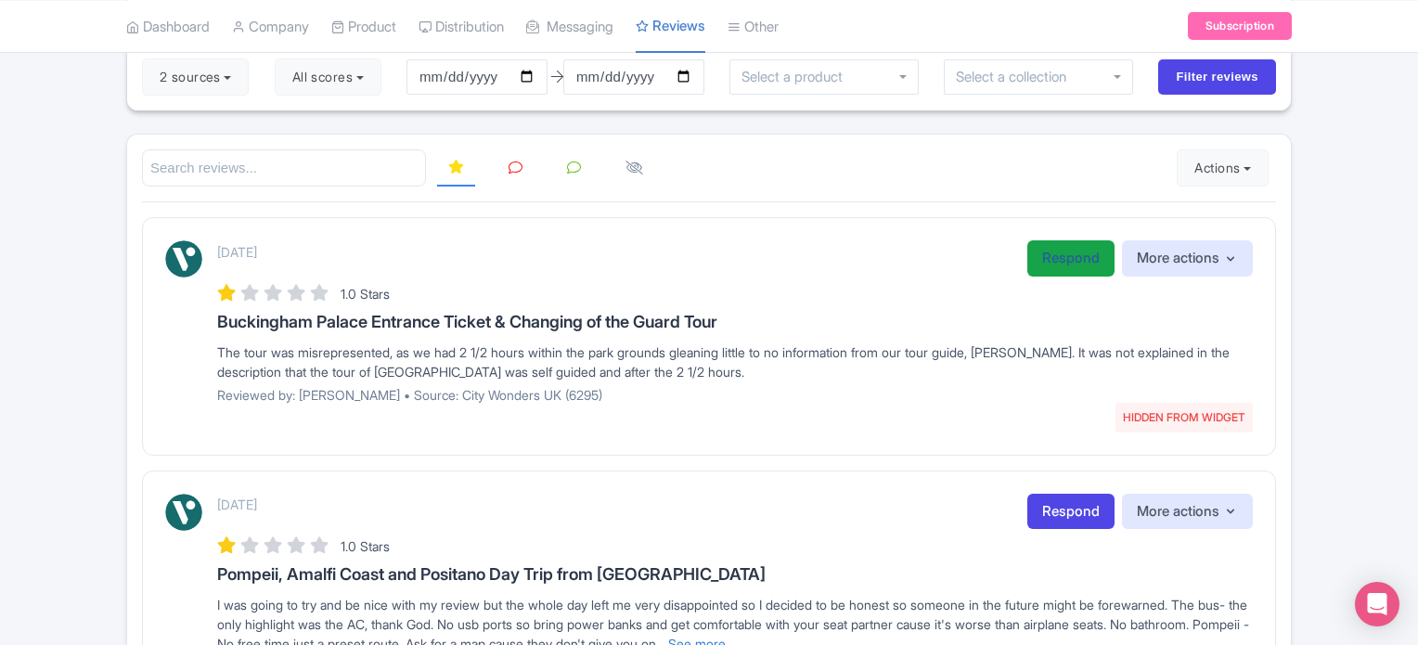
click at [1069, 263] on link "Respond" at bounding box center [1070, 258] width 87 height 36
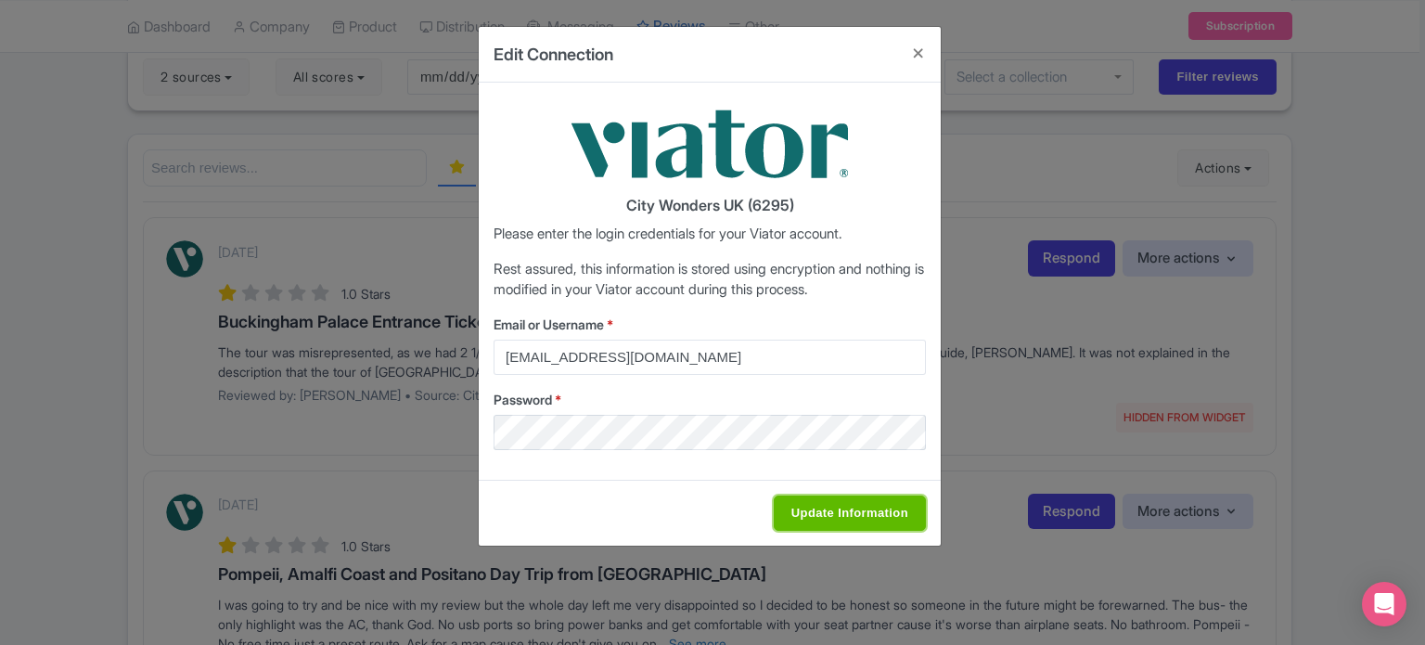
click at [841, 518] on input "Update Information" at bounding box center [850, 512] width 152 height 35
type input "Saving..."
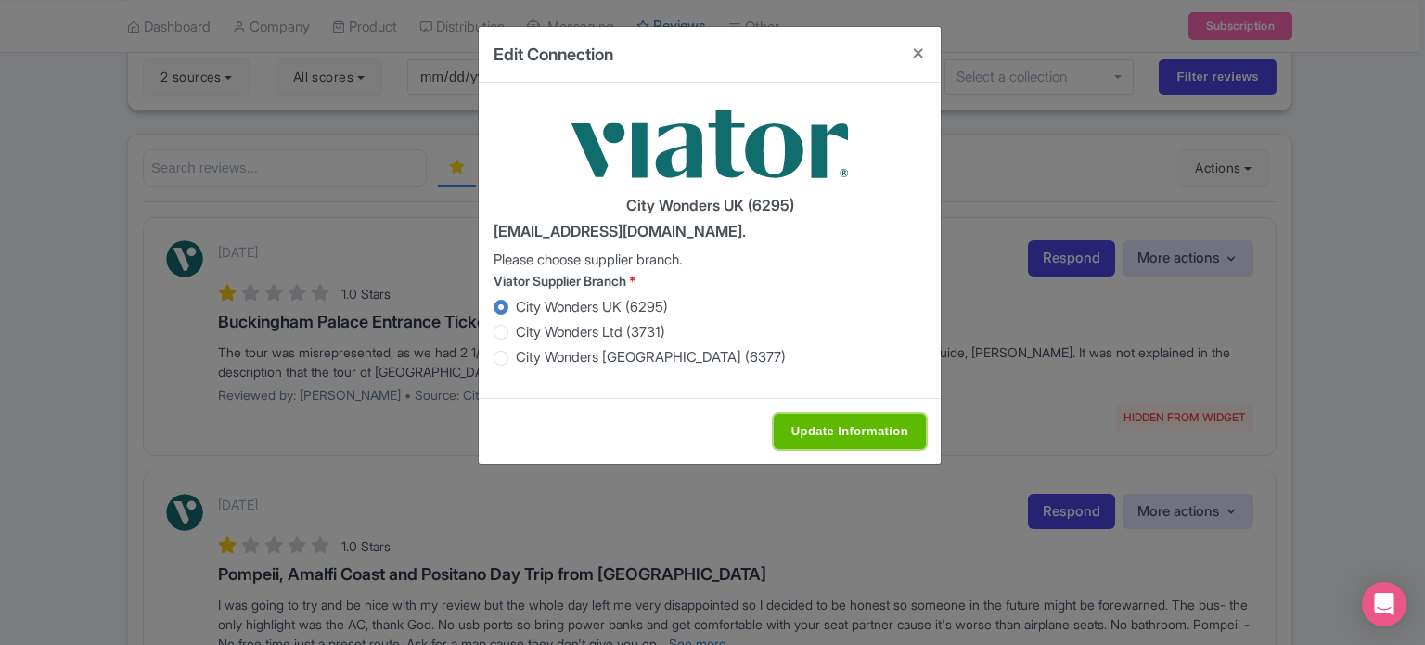
click at [831, 433] on input "Update Information" at bounding box center [850, 431] width 152 height 35
type input "Saving..."
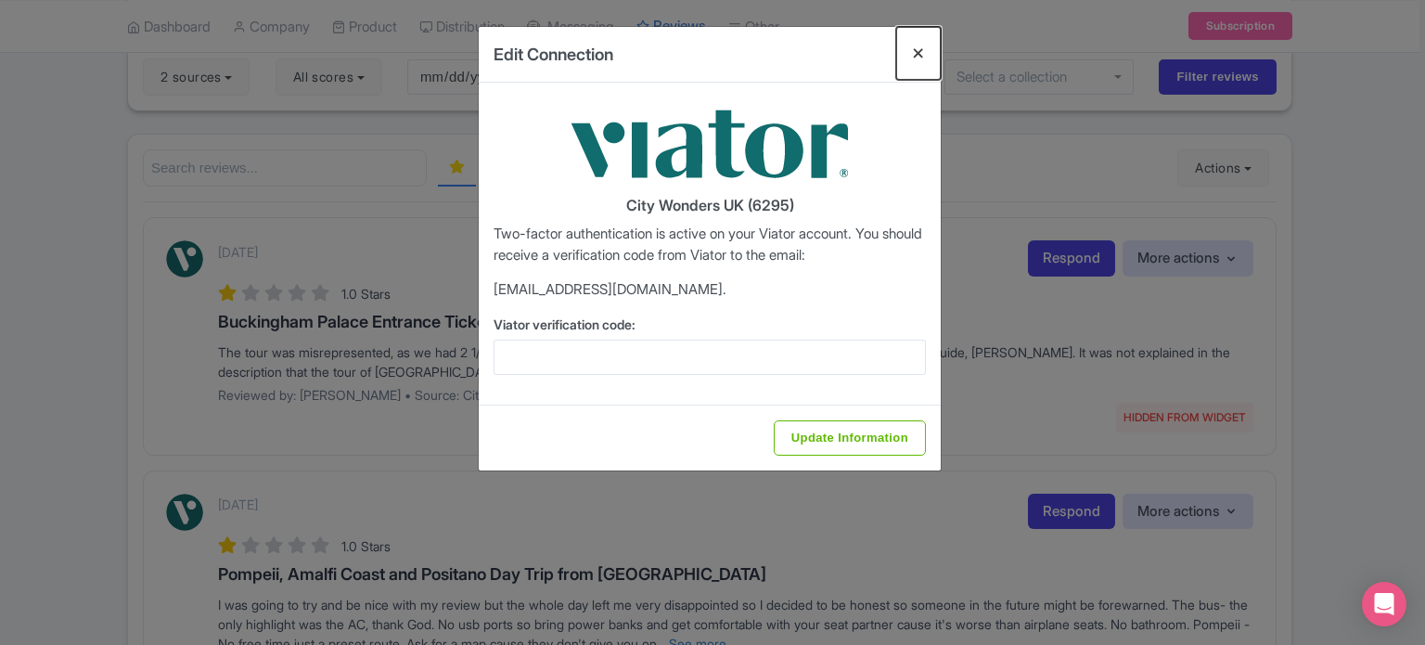
click at [918, 60] on button "Close" at bounding box center [918, 53] width 45 height 53
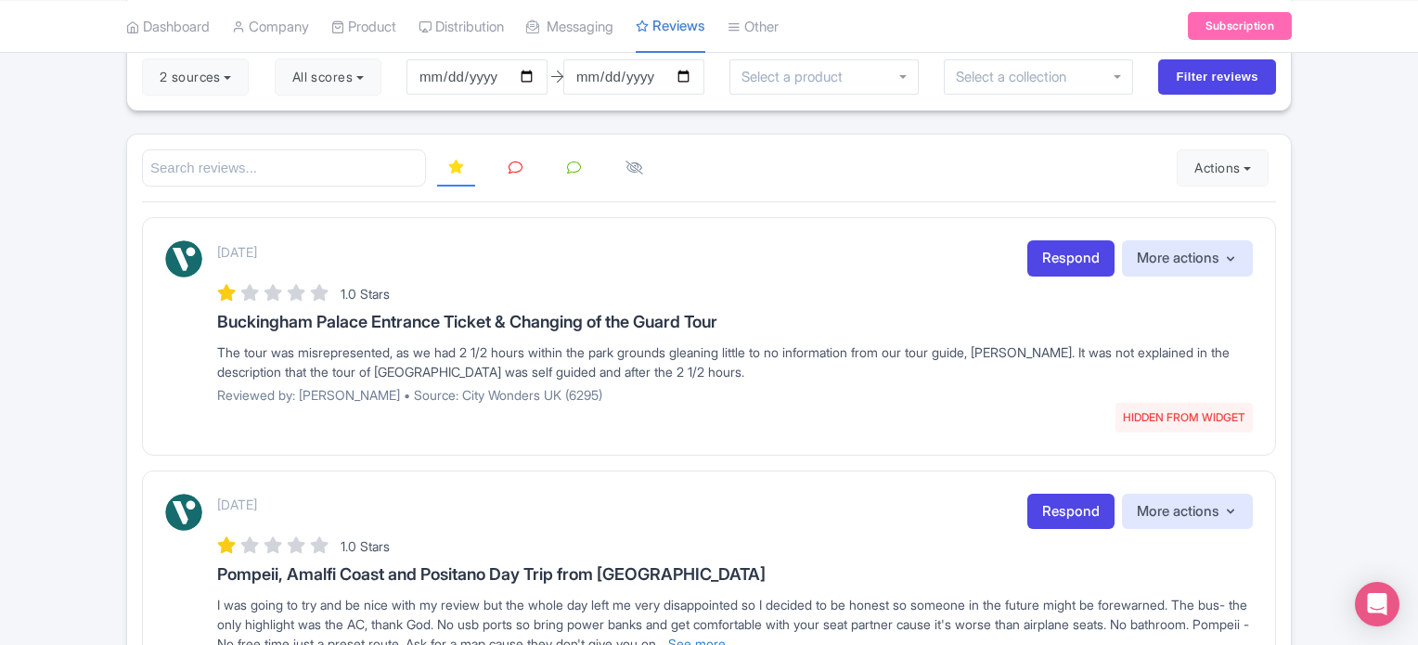
click at [514, 167] on icon at bounding box center [515, 168] width 14 height 14
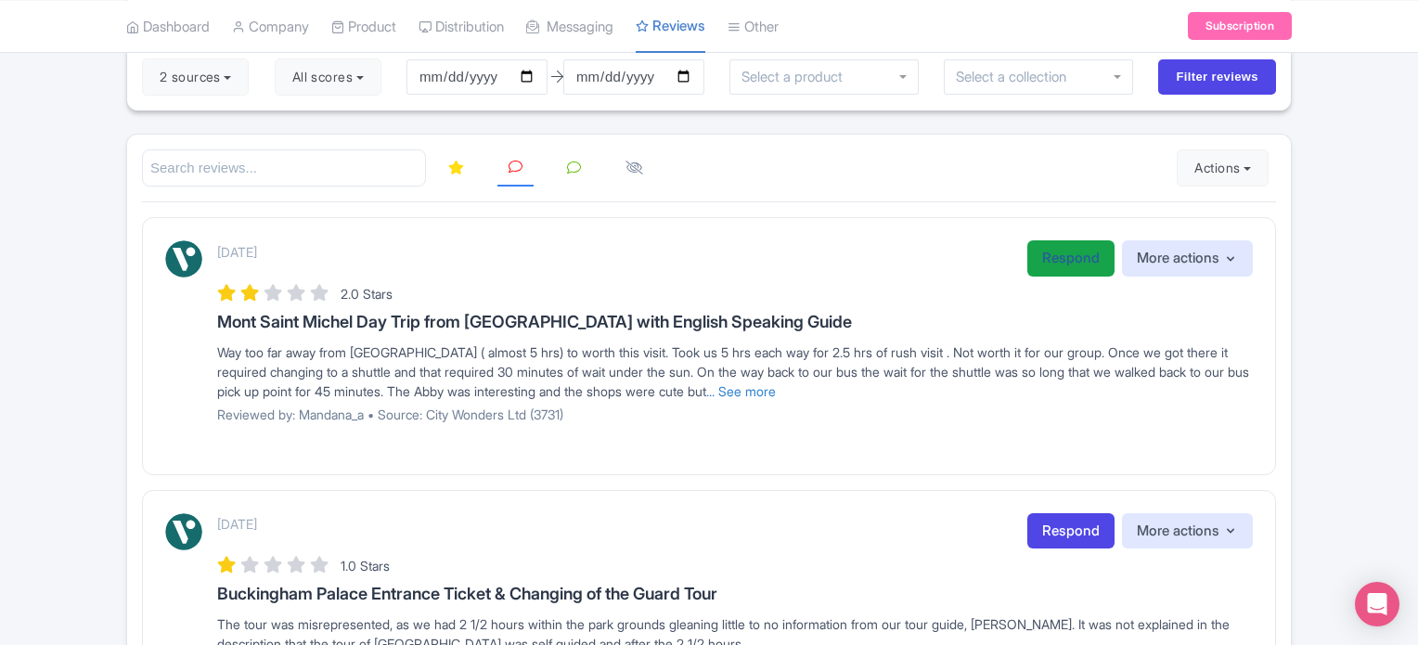
click at [1058, 251] on link "Respond" at bounding box center [1070, 258] width 87 height 36
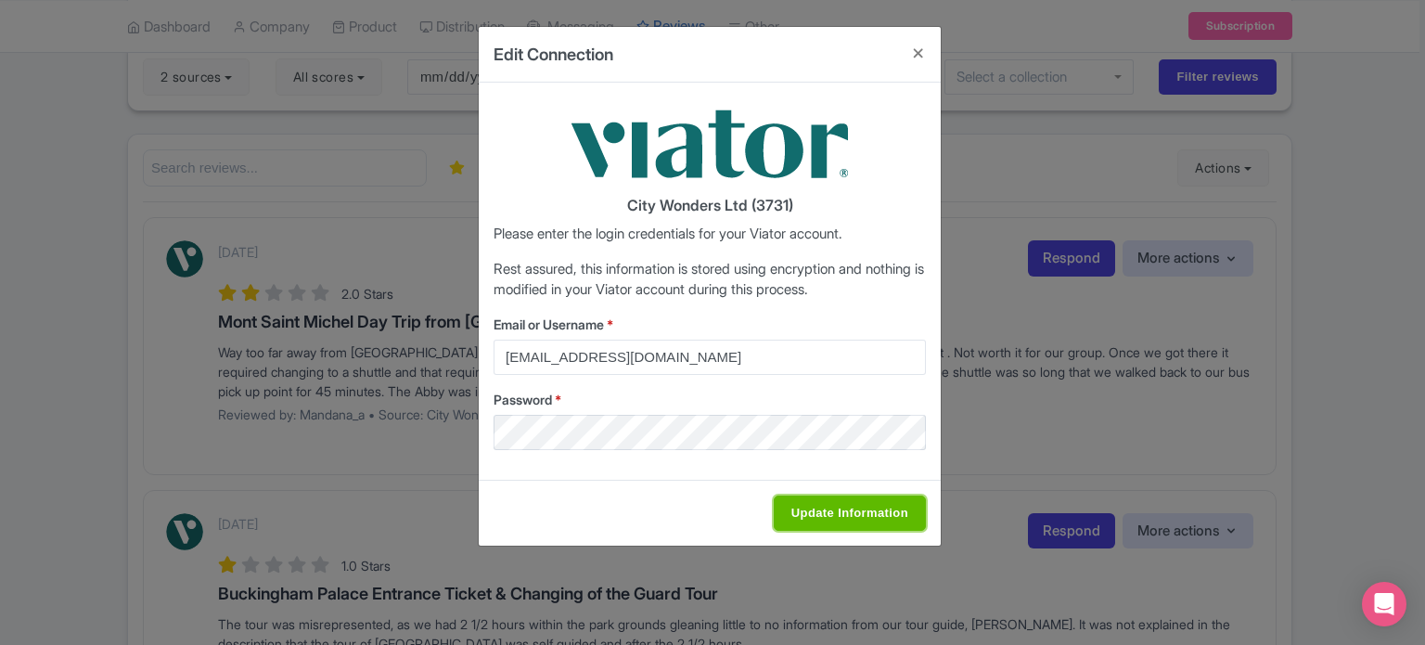
click at [851, 516] on input "Update Information" at bounding box center [850, 512] width 152 height 35
type input "Saving..."
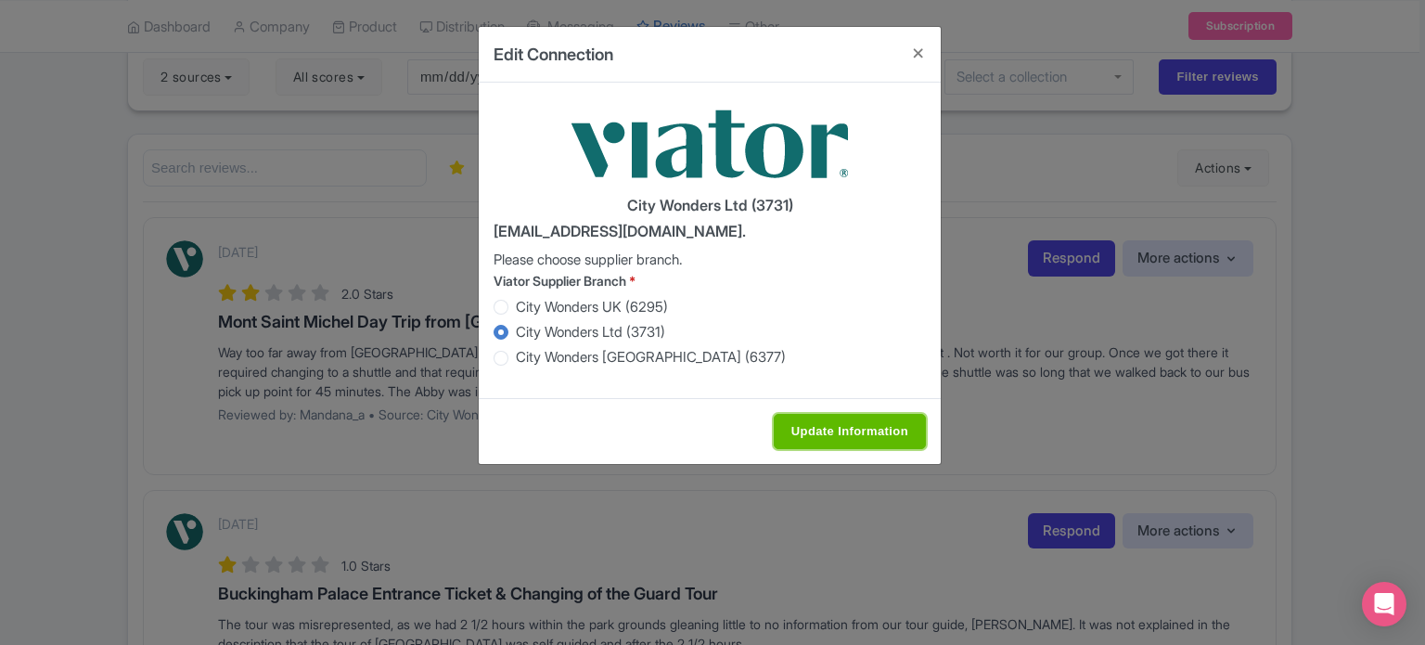
click at [824, 430] on input "Update Information" at bounding box center [850, 431] width 152 height 35
type input "Saving..."
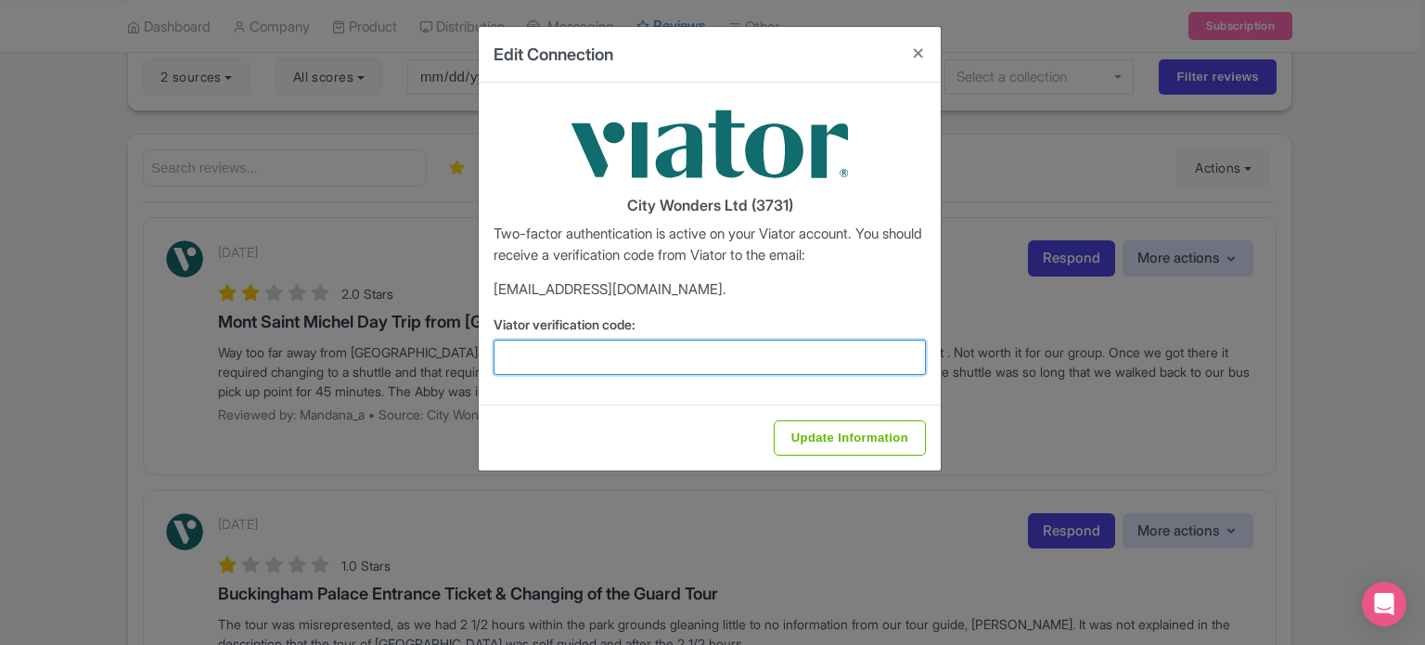
click at [584, 356] on input "Viator verification code:" at bounding box center [710, 357] width 432 height 35
click at [588, 355] on input "Viator verification code:" at bounding box center [710, 357] width 432 height 35
paste input "500296"
type input "500296"
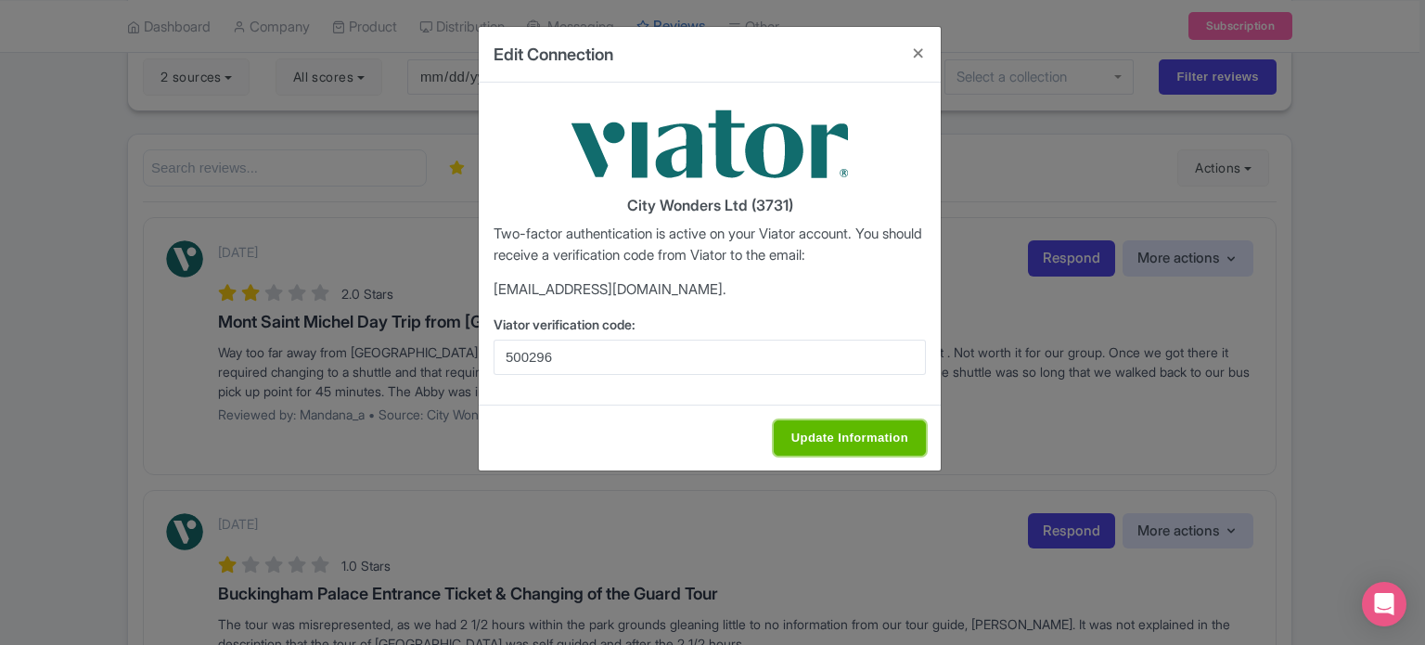
click at [844, 433] on input "Update Information" at bounding box center [850, 437] width 152 height 35
type input "Saving..."
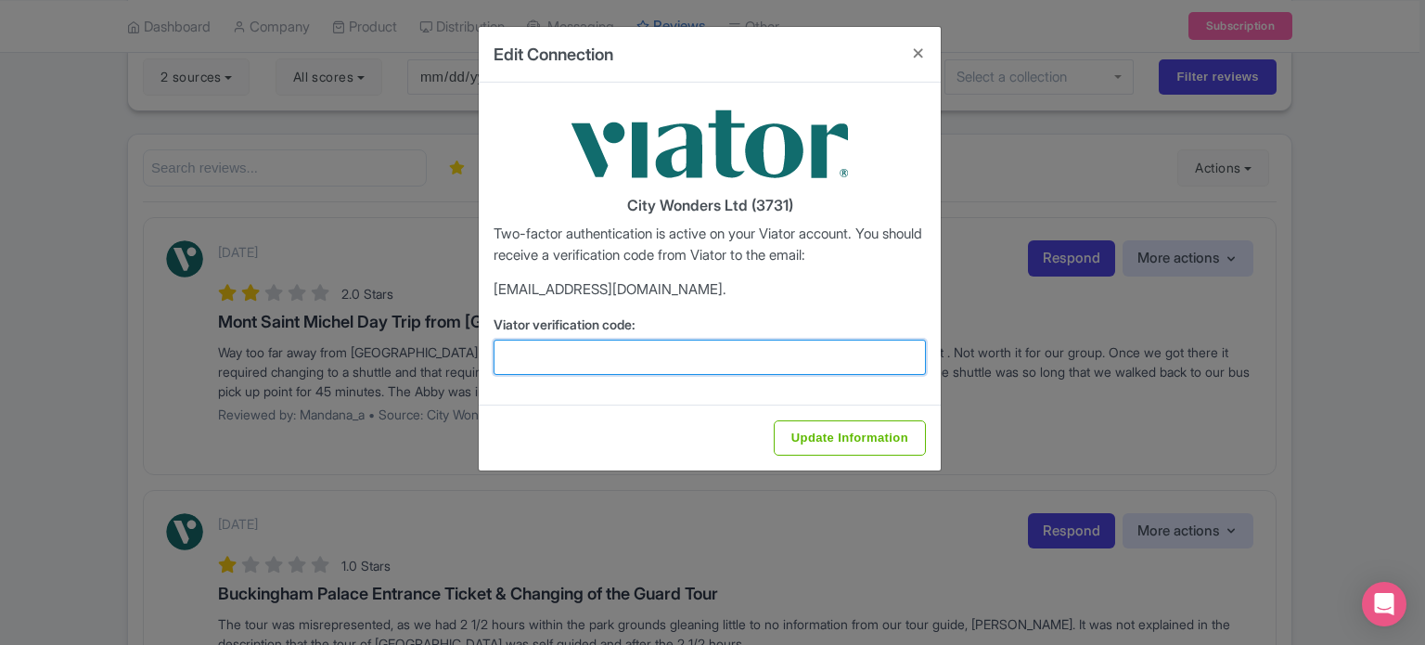
click at [639, 353] on input "Viator verification code:" at bounding box center [710, 357] width 432 height 35
paste input "500296"
type input "500296"
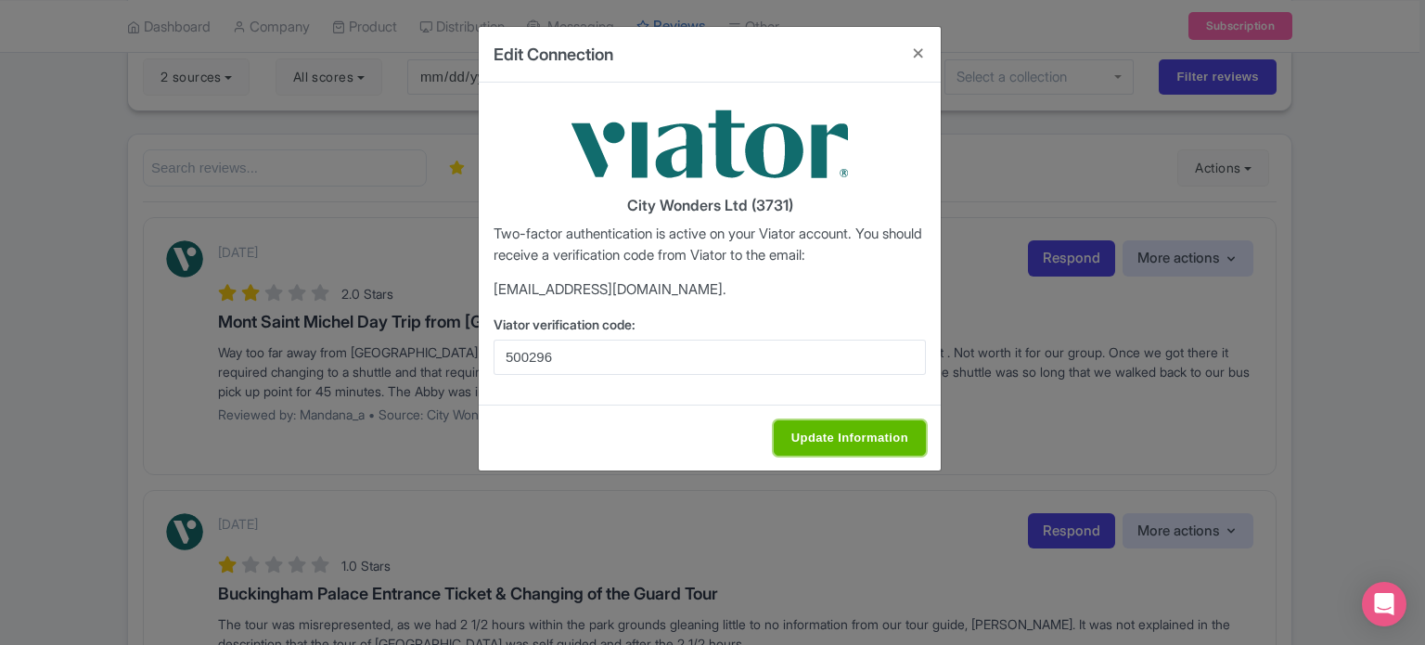
click at [855, 438] on input "Update Information" at bounding box center [850, 437] width 152 height 35
type input "Saving..."
click at [924, 51] on button "Close" at bounding box center [918, 53] width 45 height 53
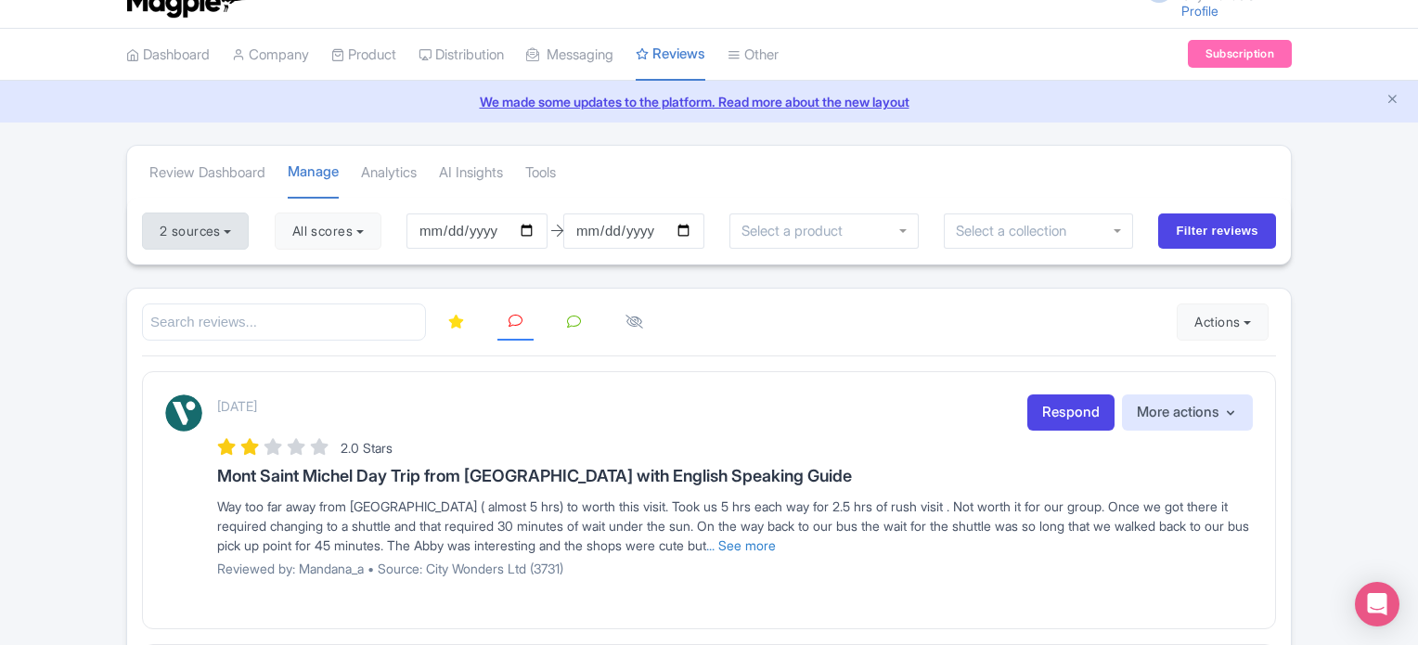
scroll to position [0, 0]
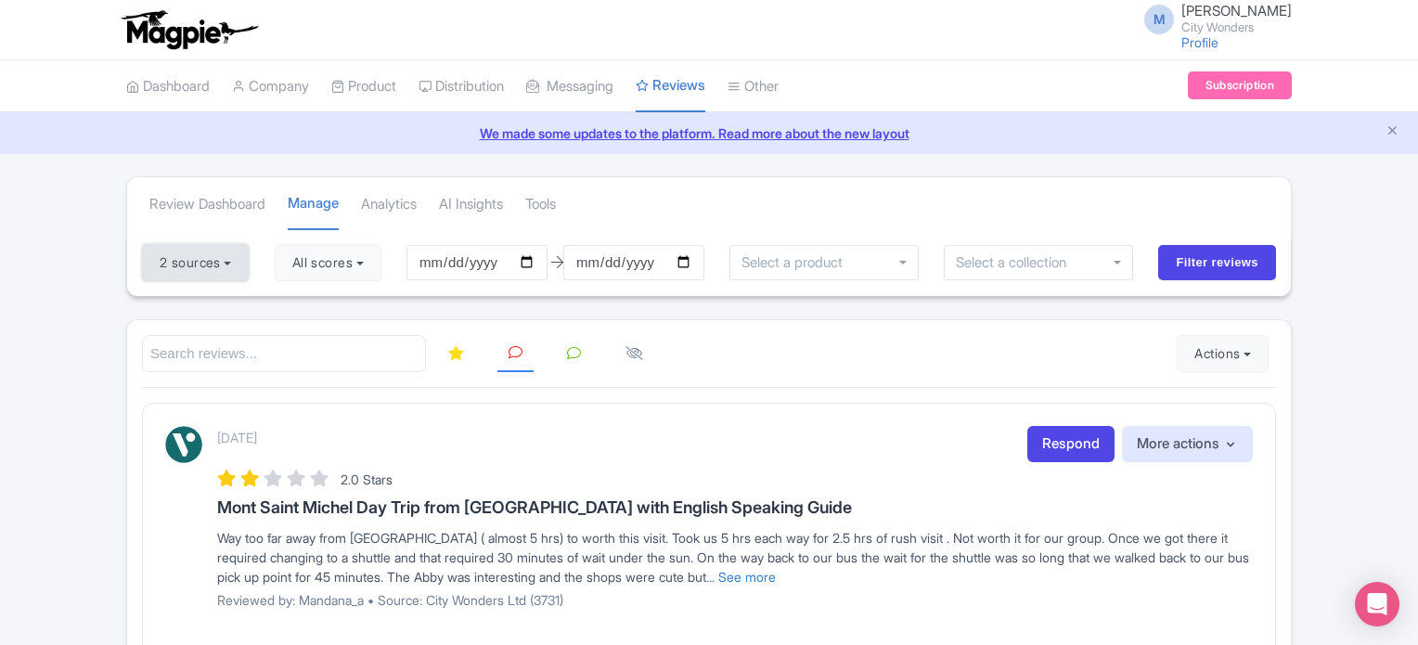
click at [203, 259] on button "2 sources" at bounding box center [195, 262] width 107 height 37
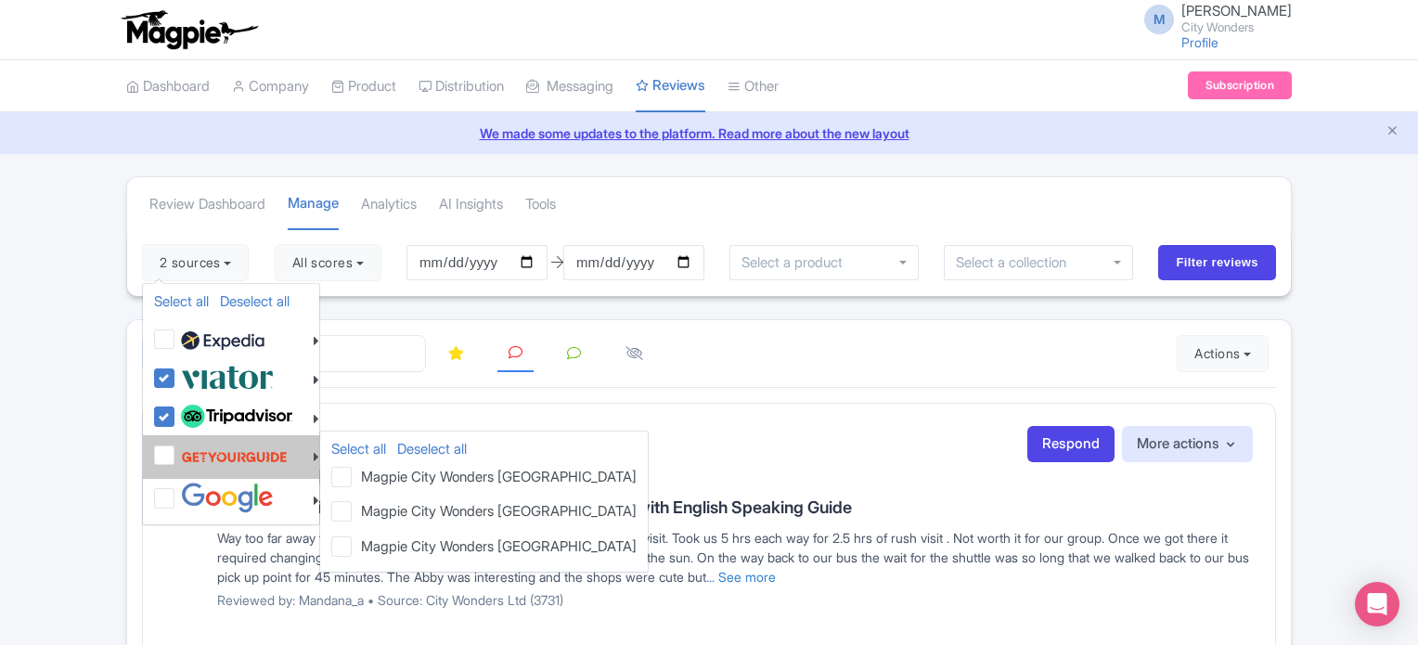
click at [176, 459] on label at bounding box center [231, 456] width 111 height 35
click at [176, 451] on input "checkbox" at bounding box center [182, 445] width 12 height 12
checkbox input "true"
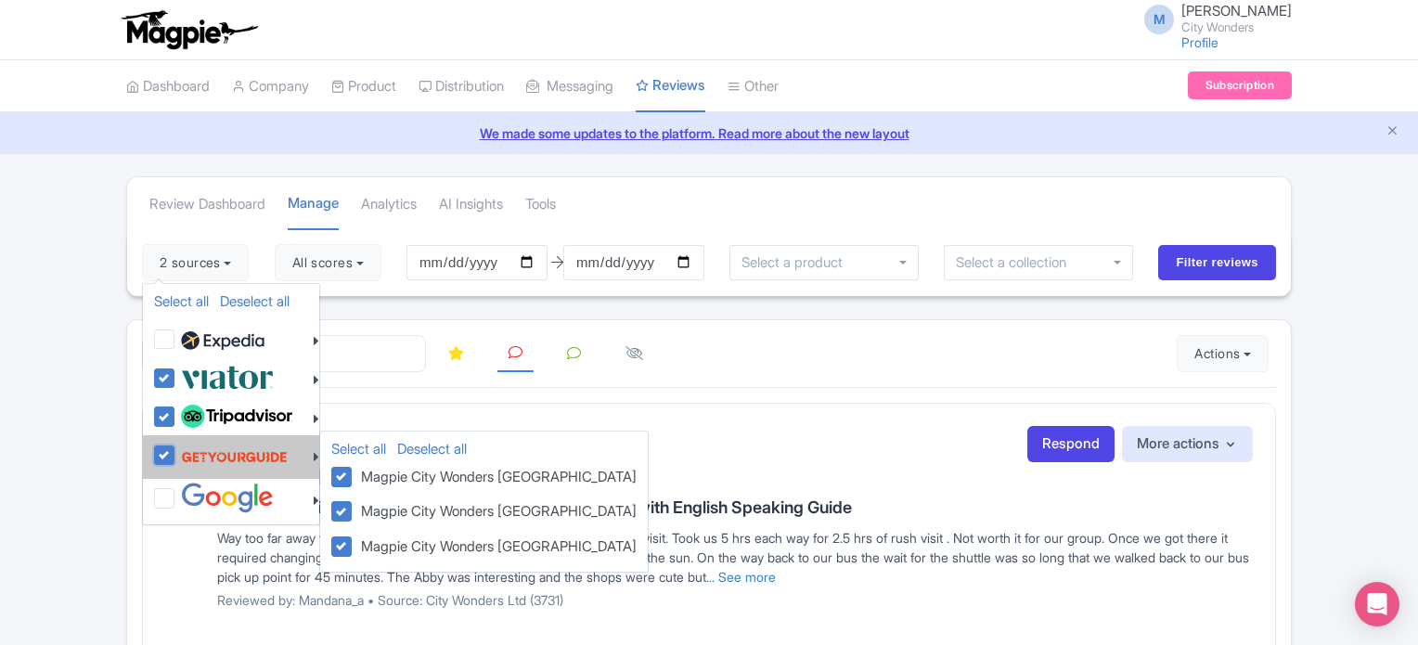
checkbox input "true"
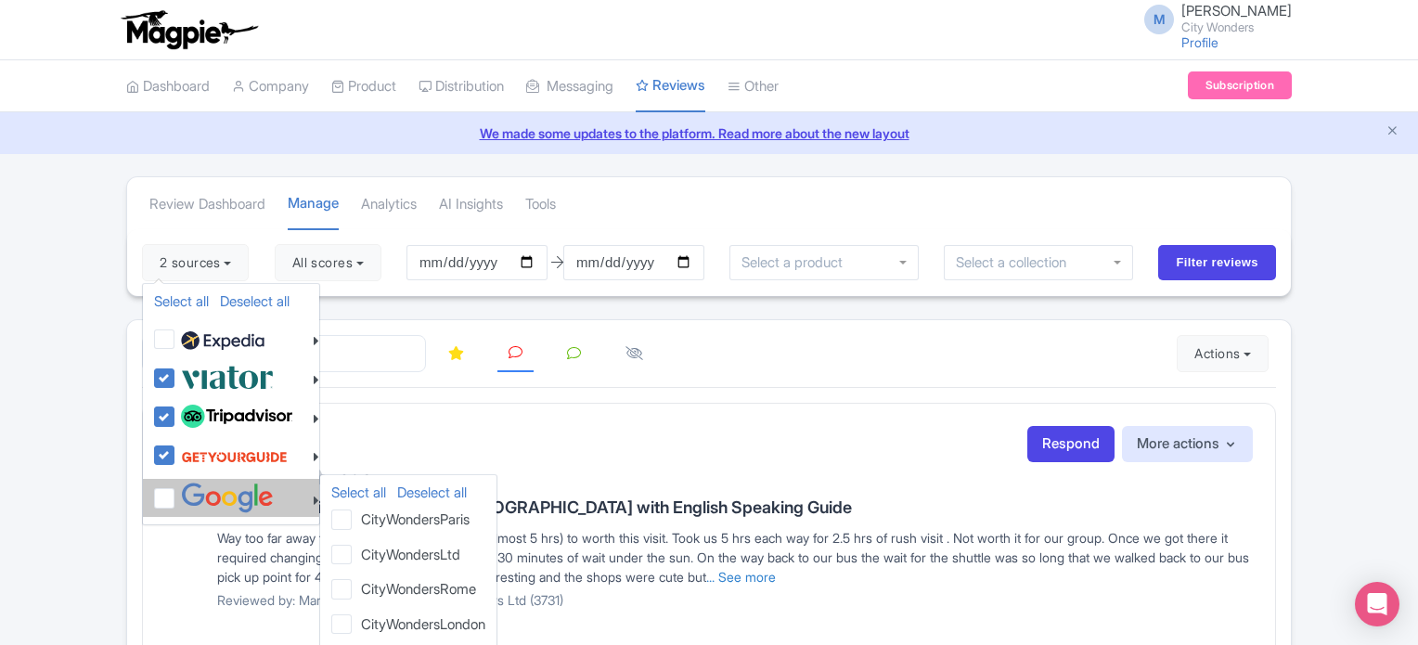
click at [176, 489] on label at bounding box center [224, 497] width 97 height 31
click at [176, 489] on input "checkbox" at bounding box center [182, 488] width 12 height 12
checkbox input "true"
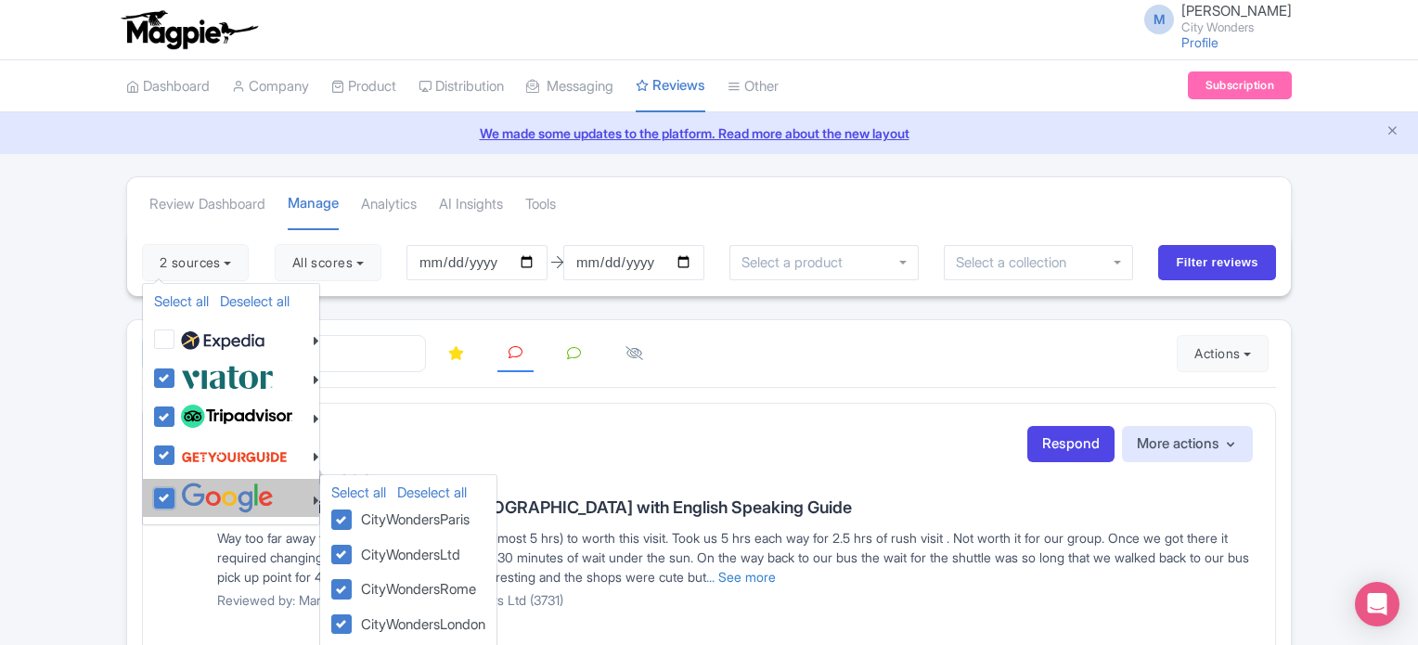
checkbox input "true"
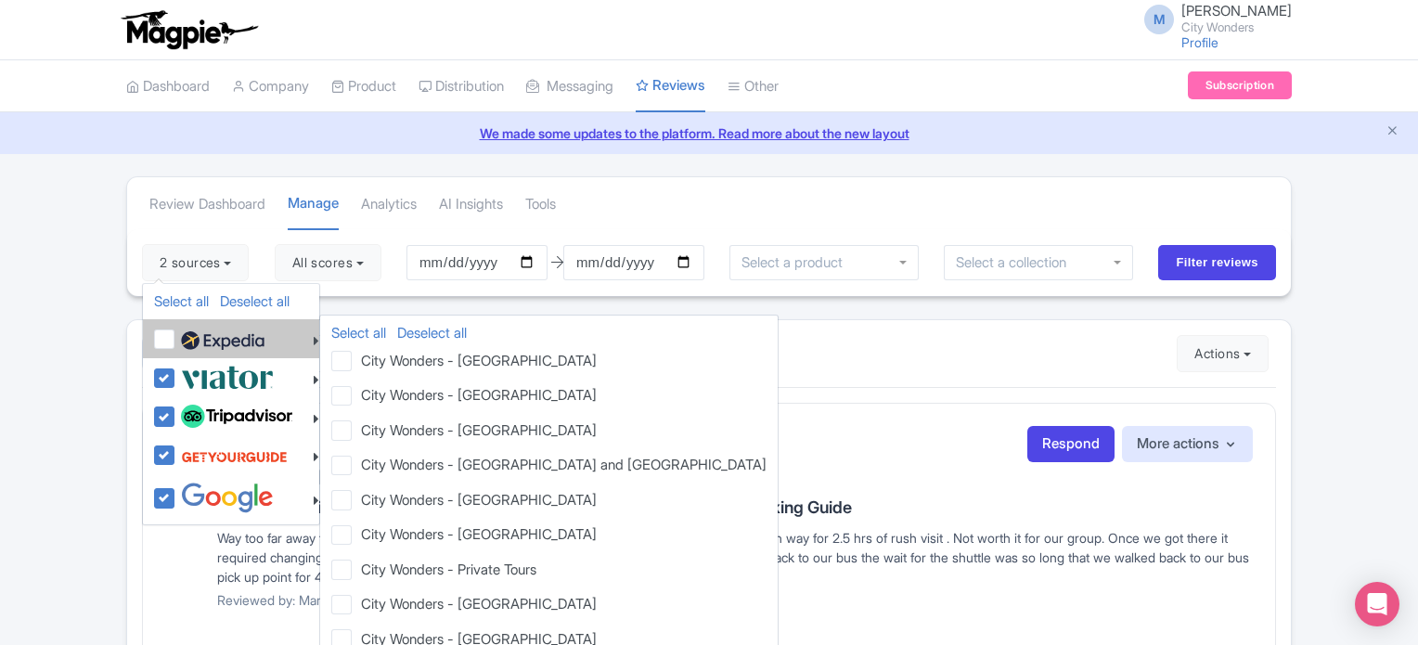
click at [176, 344] on label at bounding box center [220, 339] width 88 height 32
click at [176, 335] on input "checkbox" at bounding box center [182, 329] width 12 height 12
checkbox input "true"
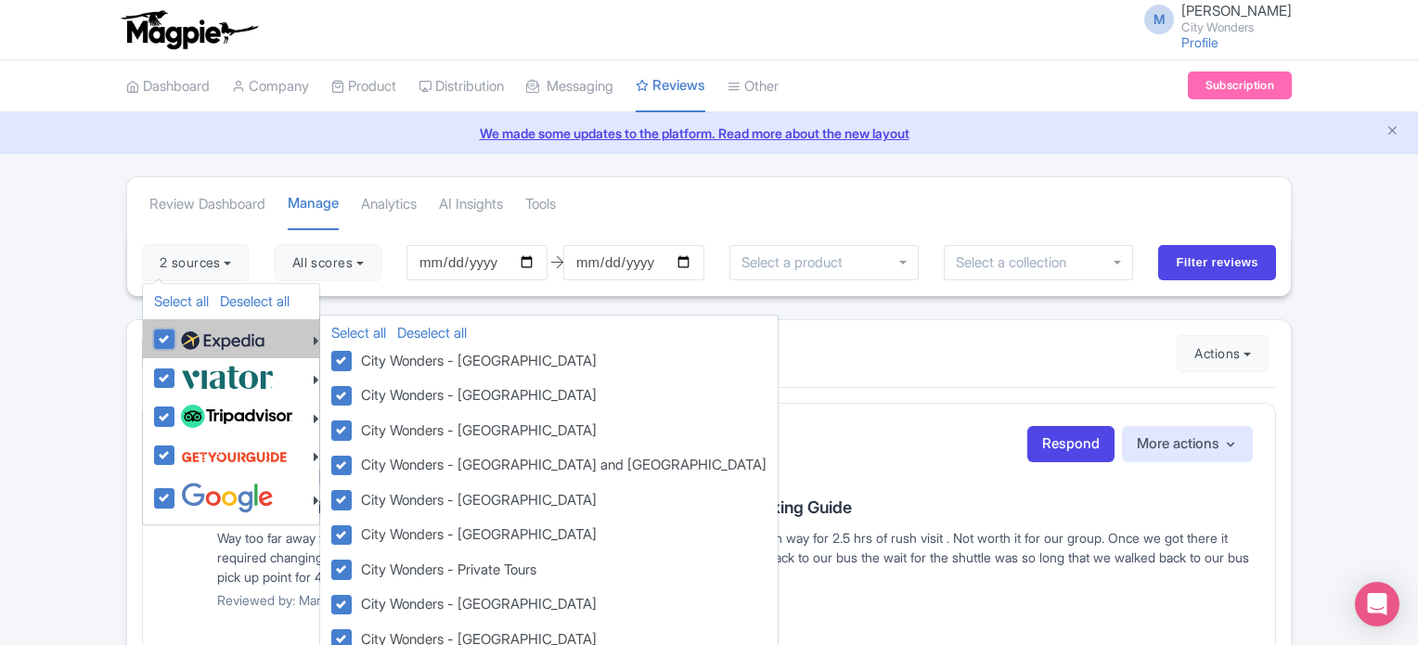
checkbox input "true"
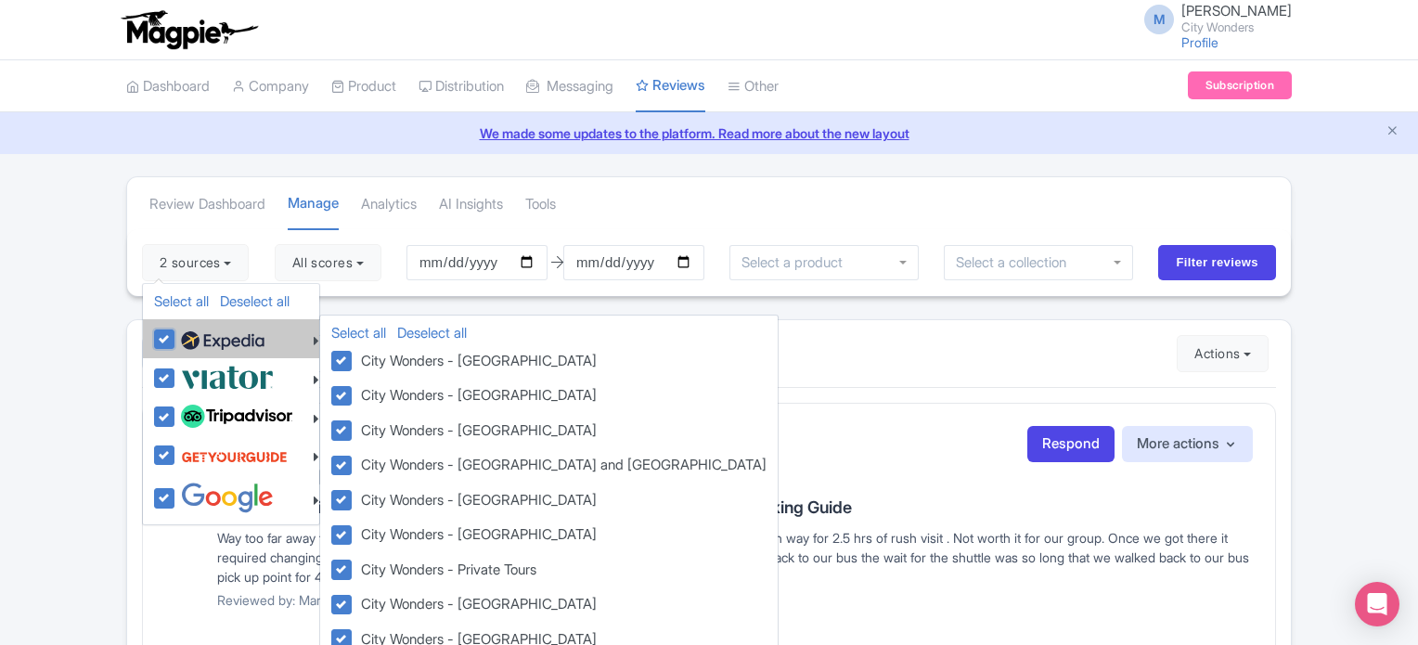
checkbox input "true"
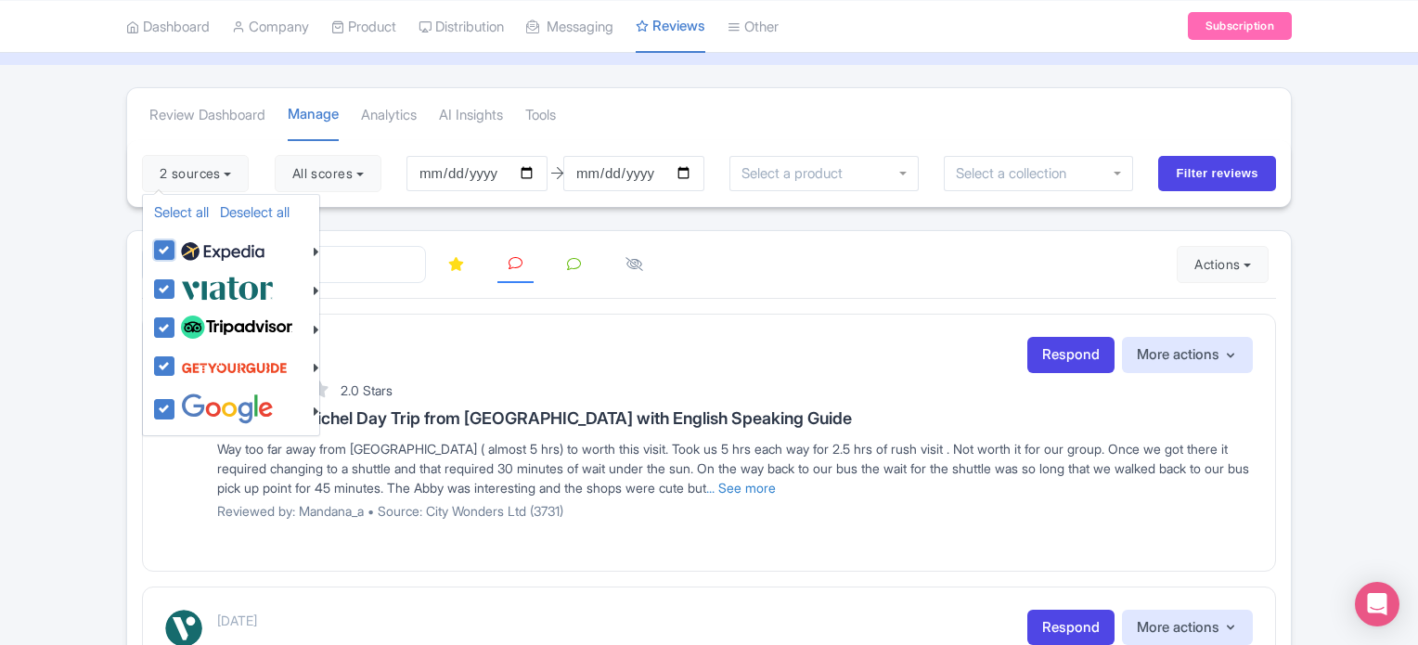
scroll to position [93, 0]
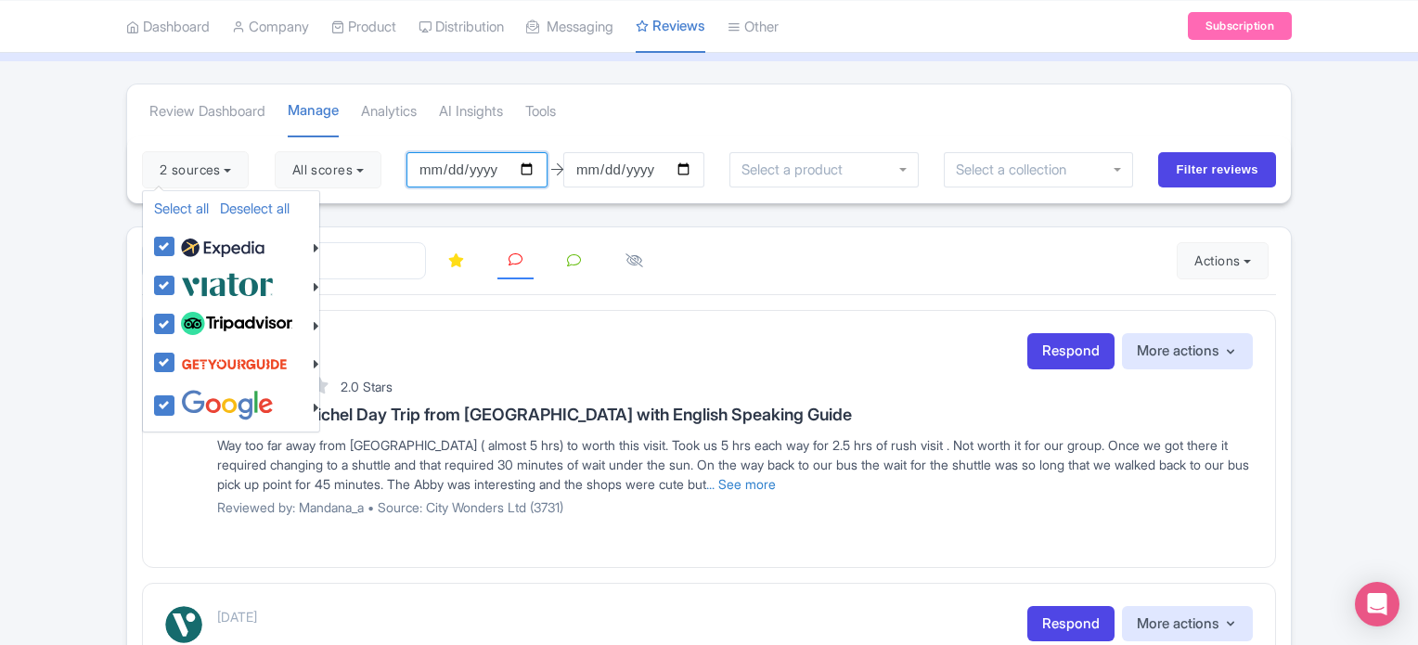
click at [466, 166] on input "[DATE]" at bounding box center [476, 169] width 141 height 35
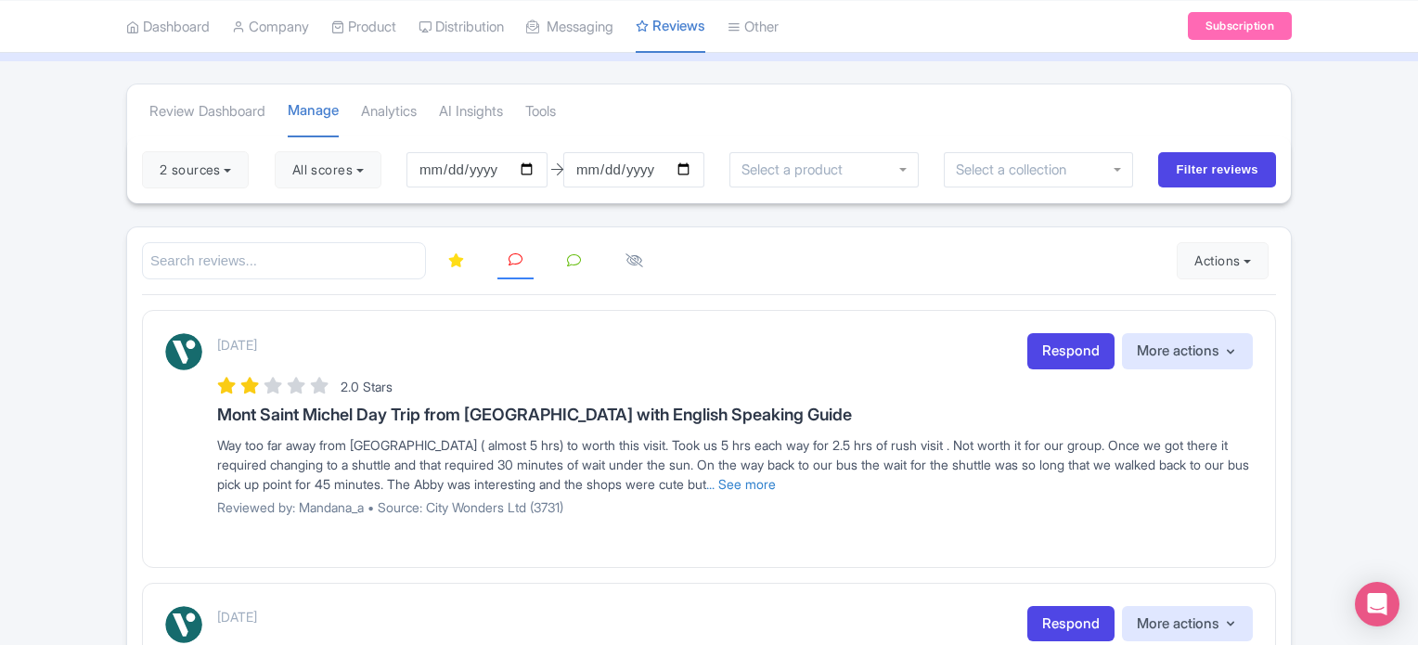
click at [364, 200] on div "2 sources Select all Deselect all Select all Deselect all City Wonders - Vatica…" at bounding box center [709, 169] width 1164 height 67
click at [1213, 170] on input "Filter reviews" at bounding box center [1217, 169] width 118 height 35
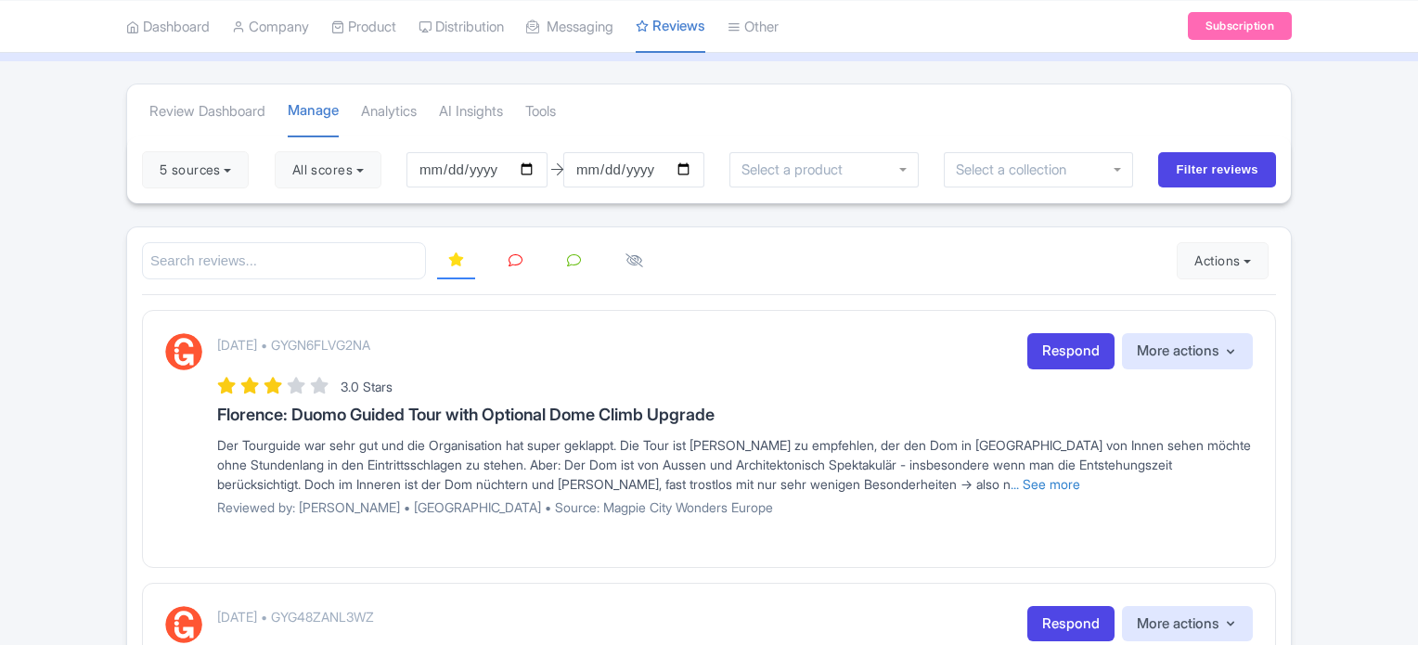
scroll to position [186, 0]
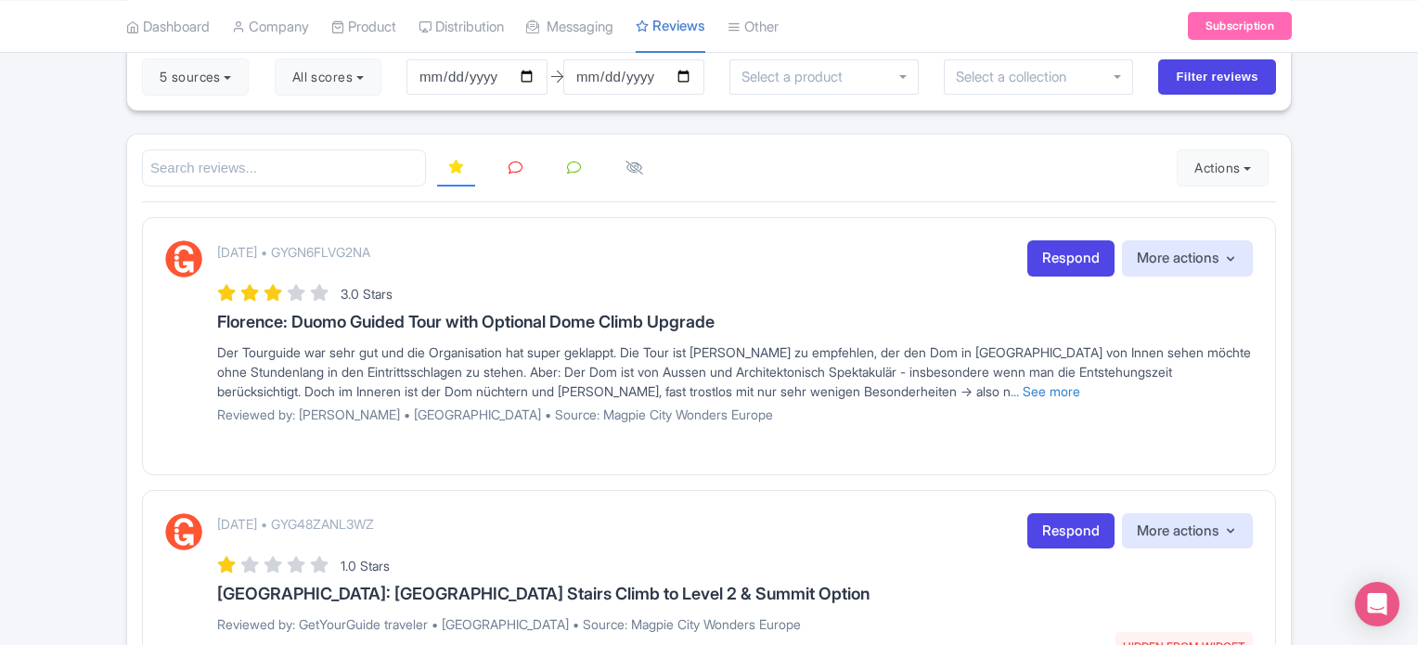
click at [513, 172] on icon at bounding box center [515, 168] width 14 height 14
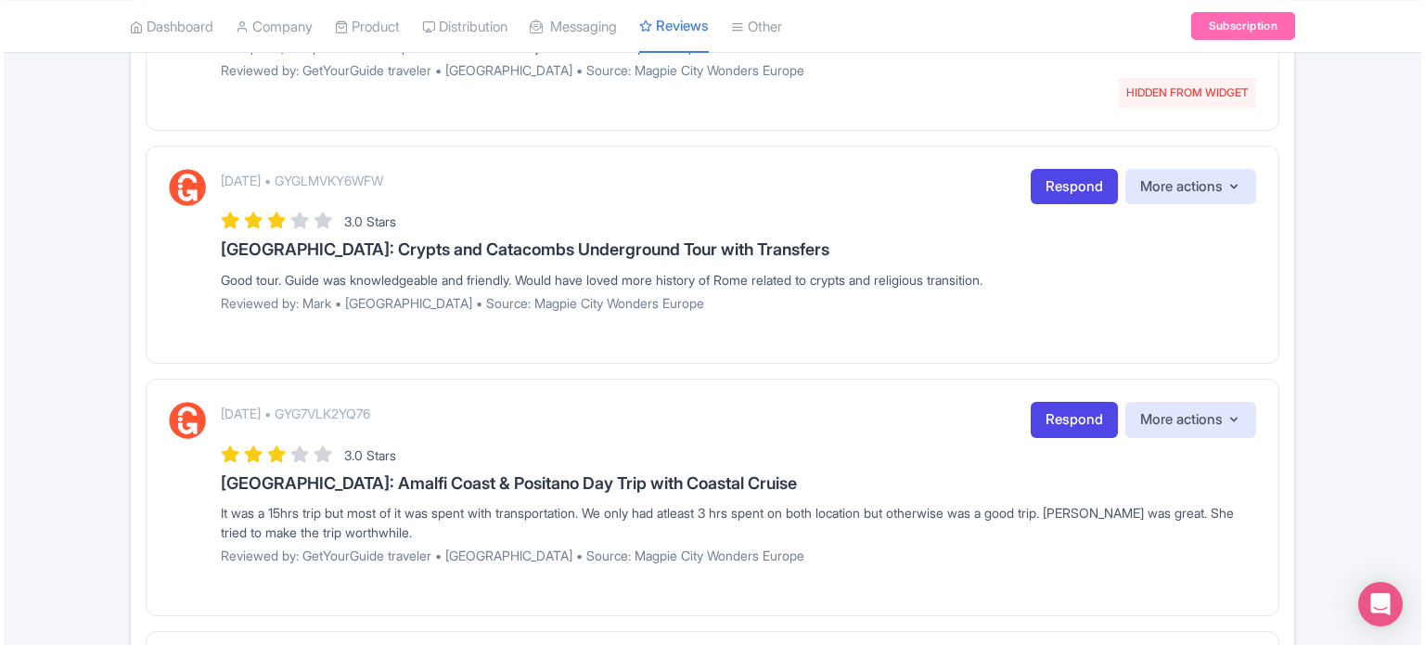
scroll to position [928, 0]
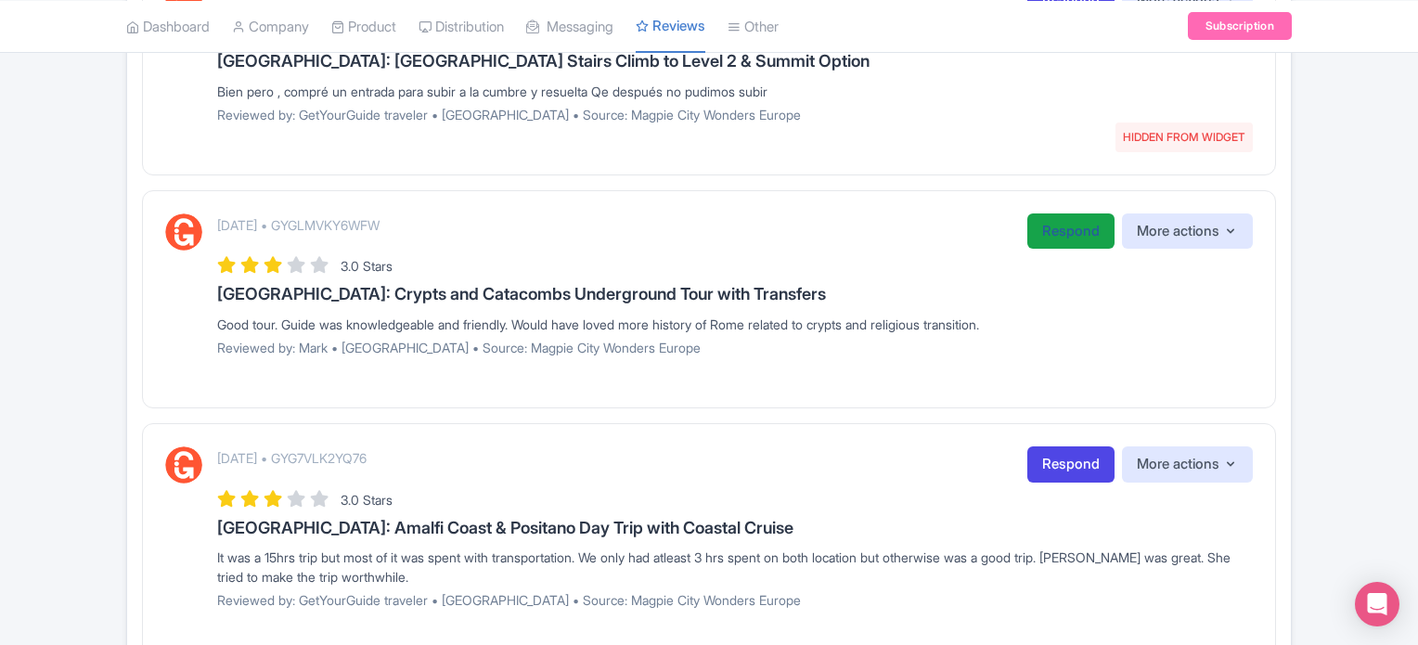
click at [1061, 229] on link "Respond" at bounding box center [1070, 231] width 87 height 36
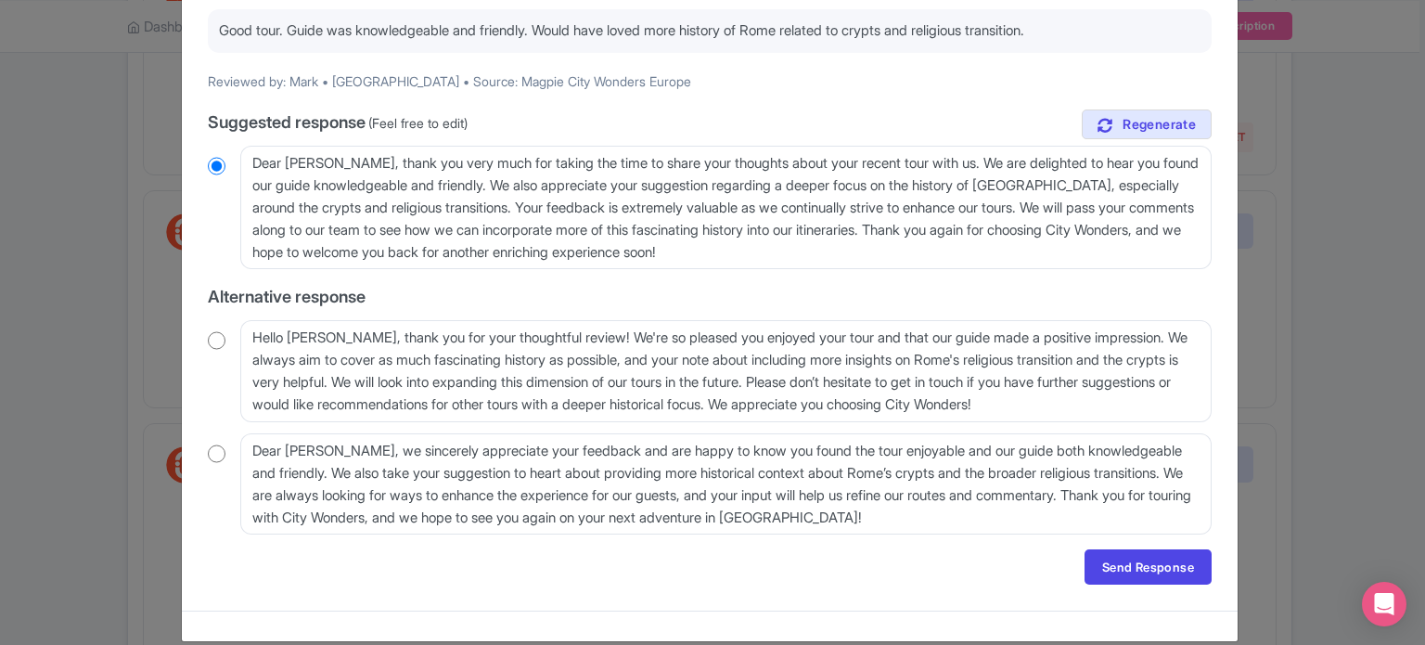
scroll to position [93, 0]
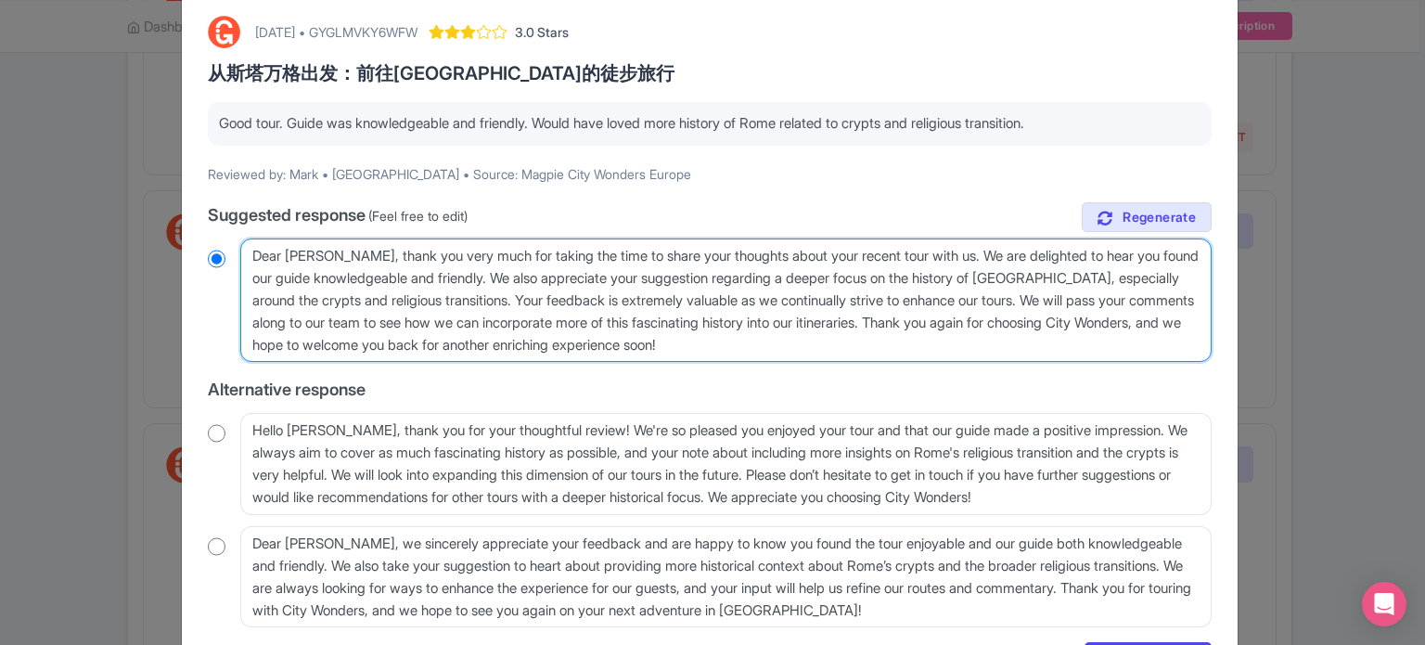
click at [549, 285] on textarea "Dear Mark, thank you very much for taking the time to share your thoughts about…" at bounding box center [725, 300] width 971 height 124
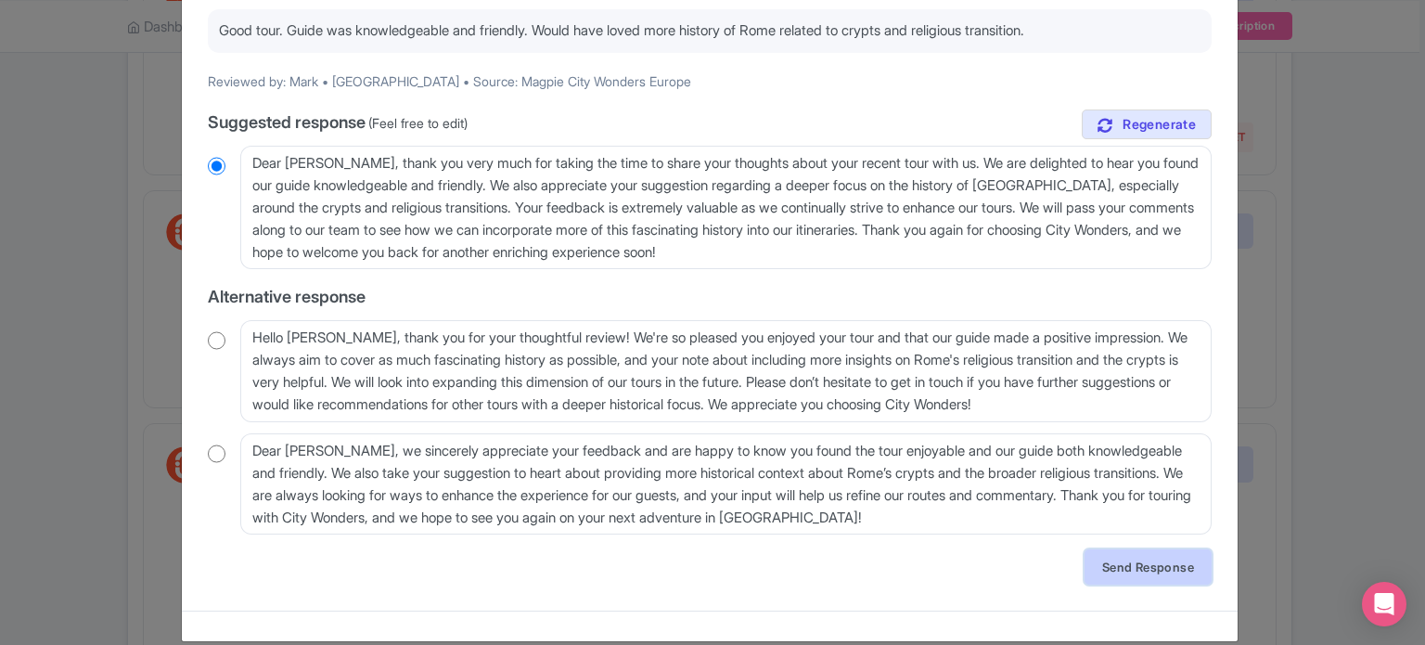
click at [1136, 574] on link "Send Response" at bounding box center [1148, 566] width 127 height 35
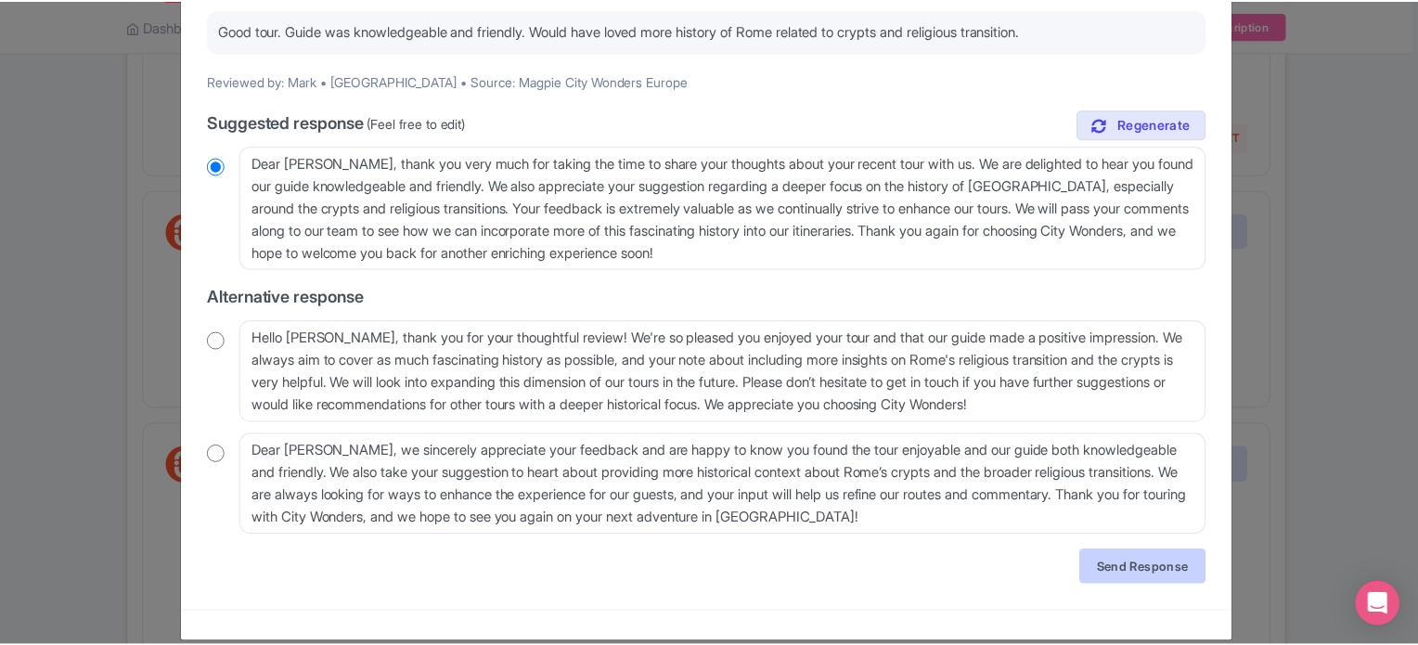
scroll to position [0, 0]
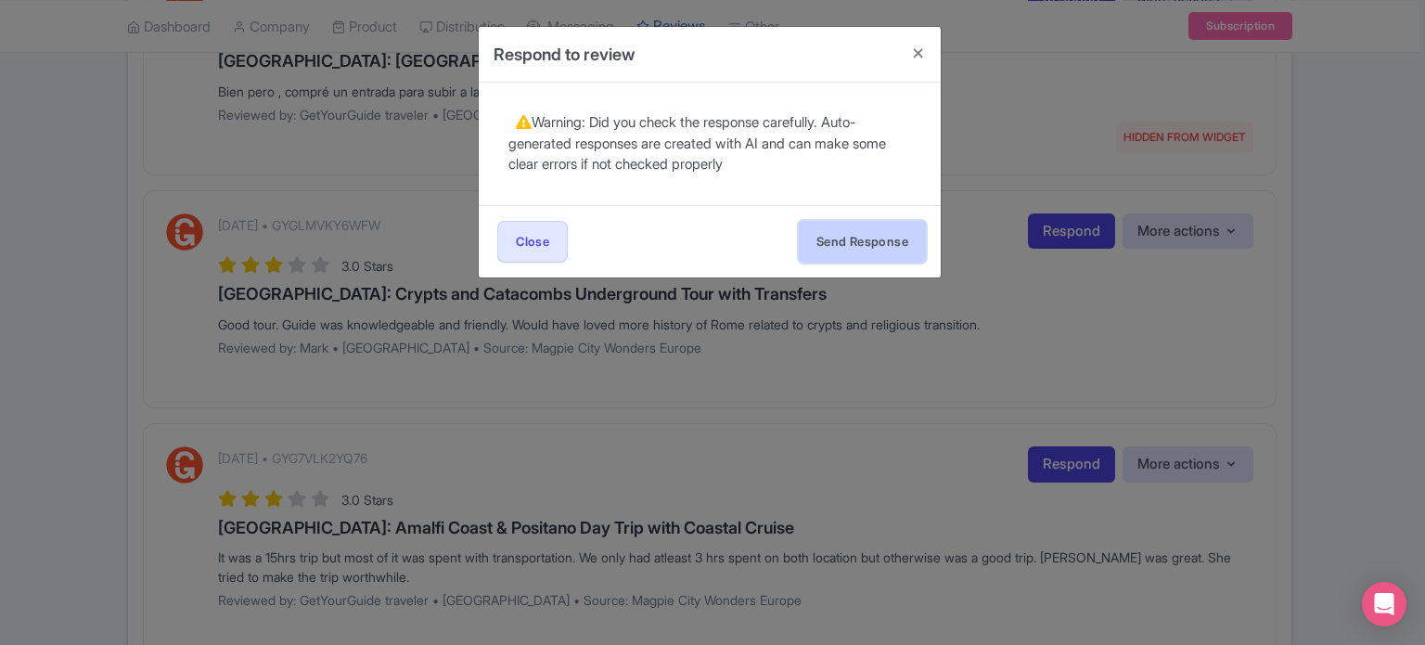
click at [847, 248] on button "Send Response" at bounding box center [862, 242] width 127 height 42
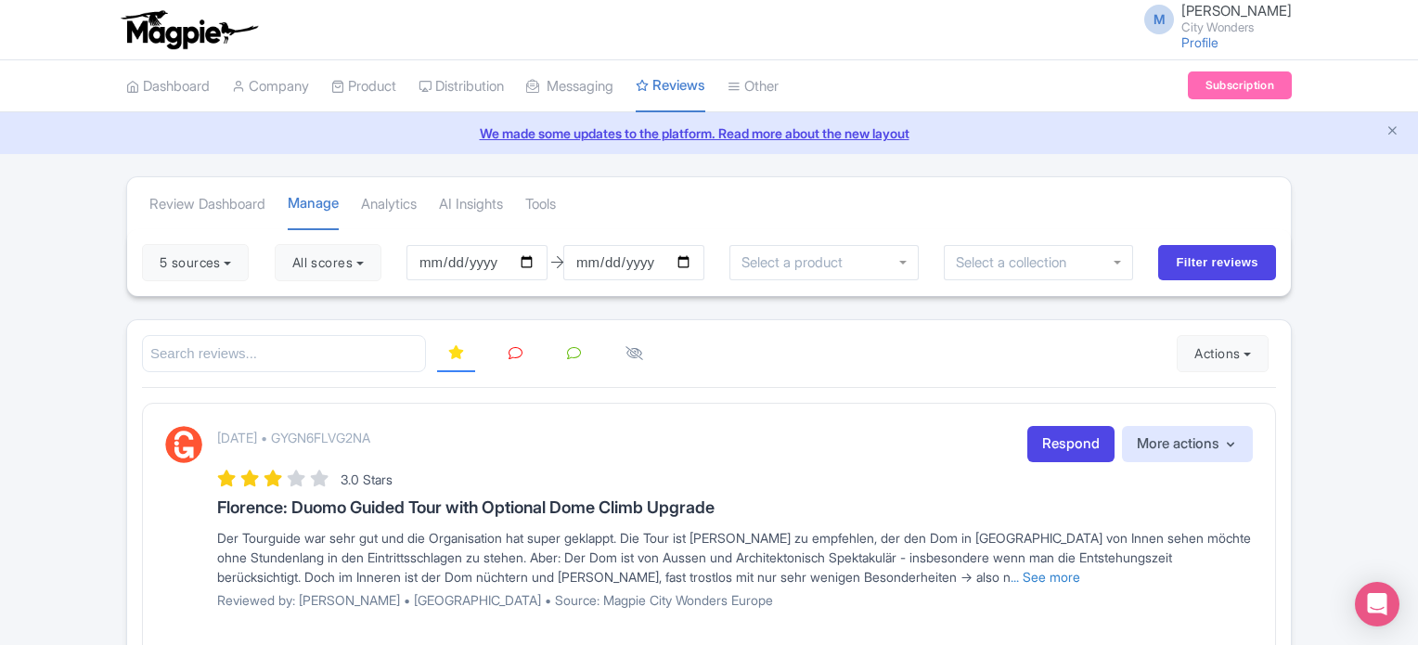
click at [512, 355] on icon at bounding box center [515, 353] width 14 height 14
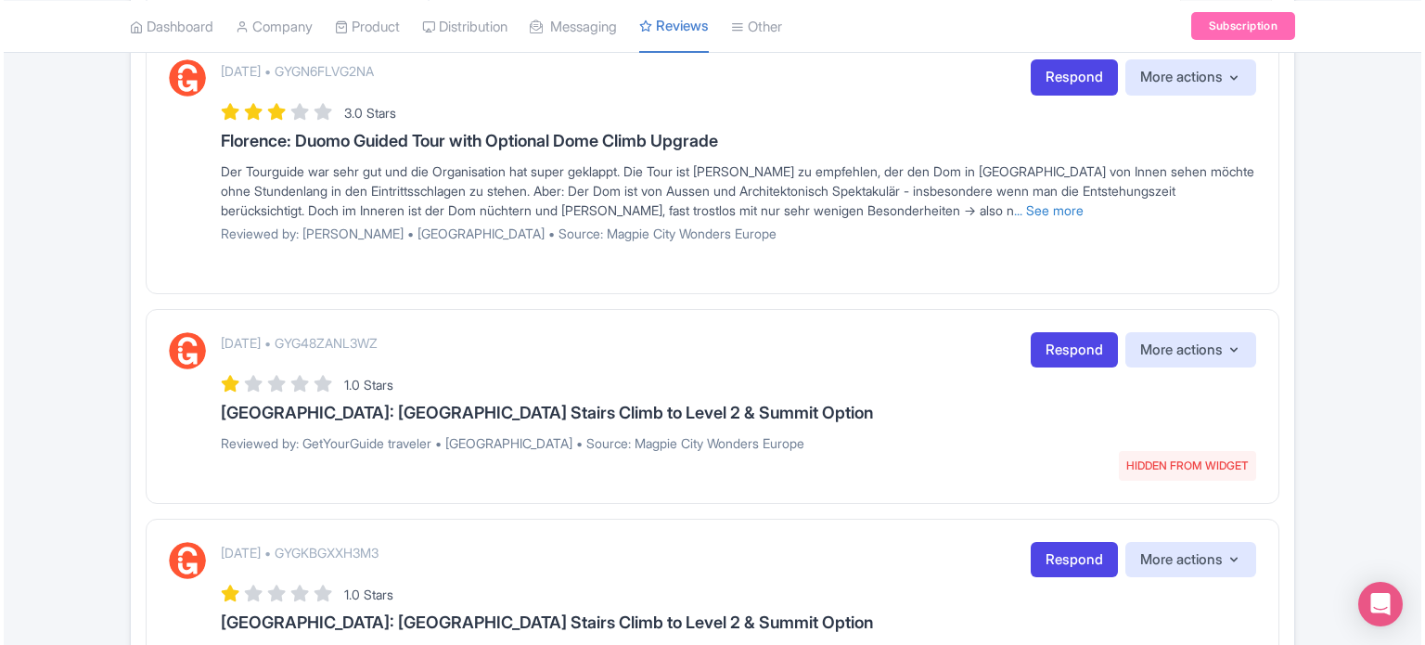
scroll to position [371, 0]
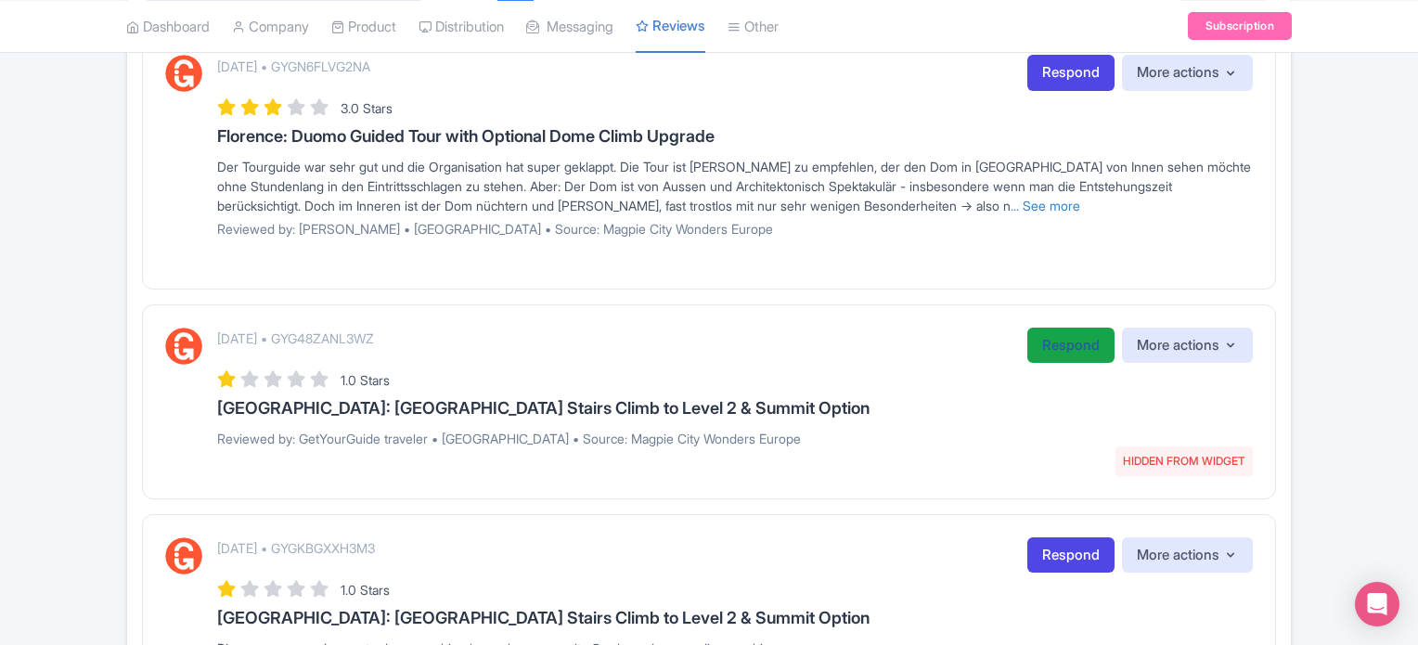
click at [1062, 343] on link "Respond" at bounding box center [1070, 346] width 87 height 36
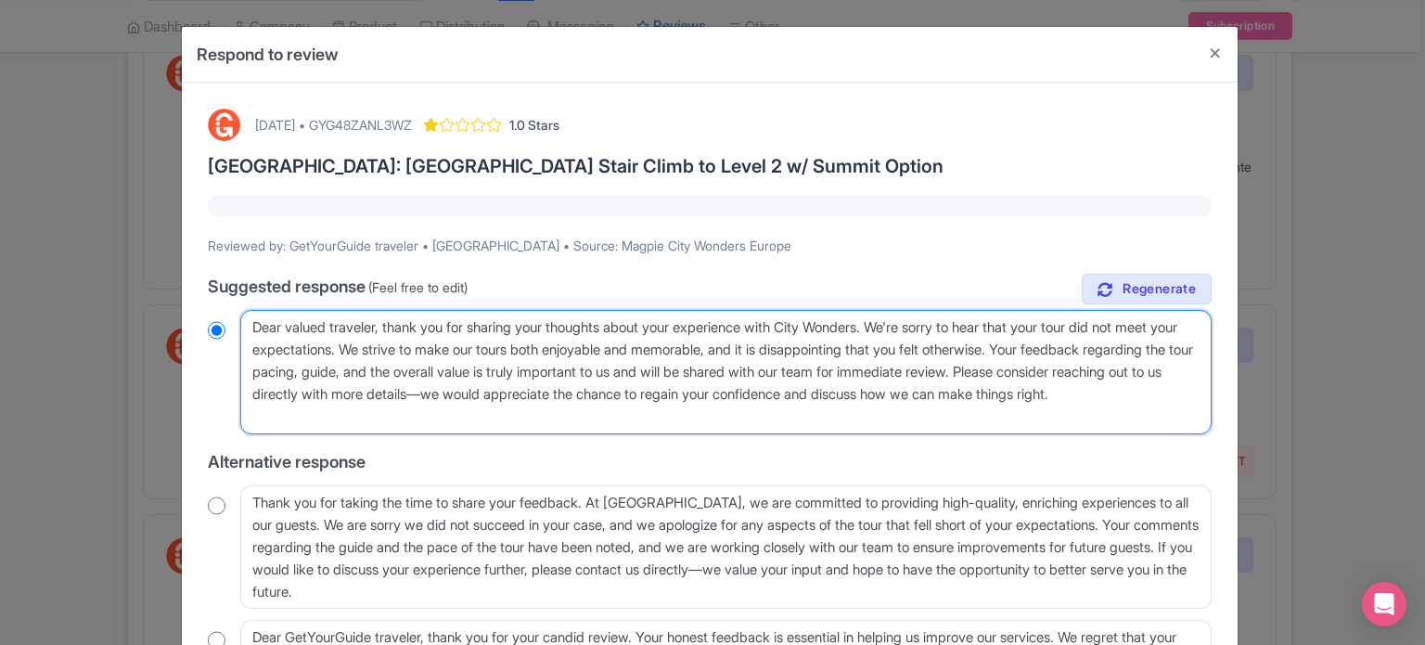
click at [1113, 351] on textarea "Dear valued traveler, thank you for sharing your thoughts about your experience…" at bounding box center [725, 372] width 971 height 124
click at [1104, 355] on textarea "Dear valued traveler, thank you for sharing your thoughts about your experience…" at bounding box center [725, 372] width 971 height 124
drag, startPoint x: 1106, startPoint y: 348, endPoint x: 1183, endPoint y: 370, distance: 80.2
click at [1183, 370] on textarea "Dear valued traveler, thank you for sharing your thoughts about your experience…" at bounding box center [725, 372] width 971 height 124
type textarea "Dear valued traveler, thank you for sharing your thoughts about your experience…"
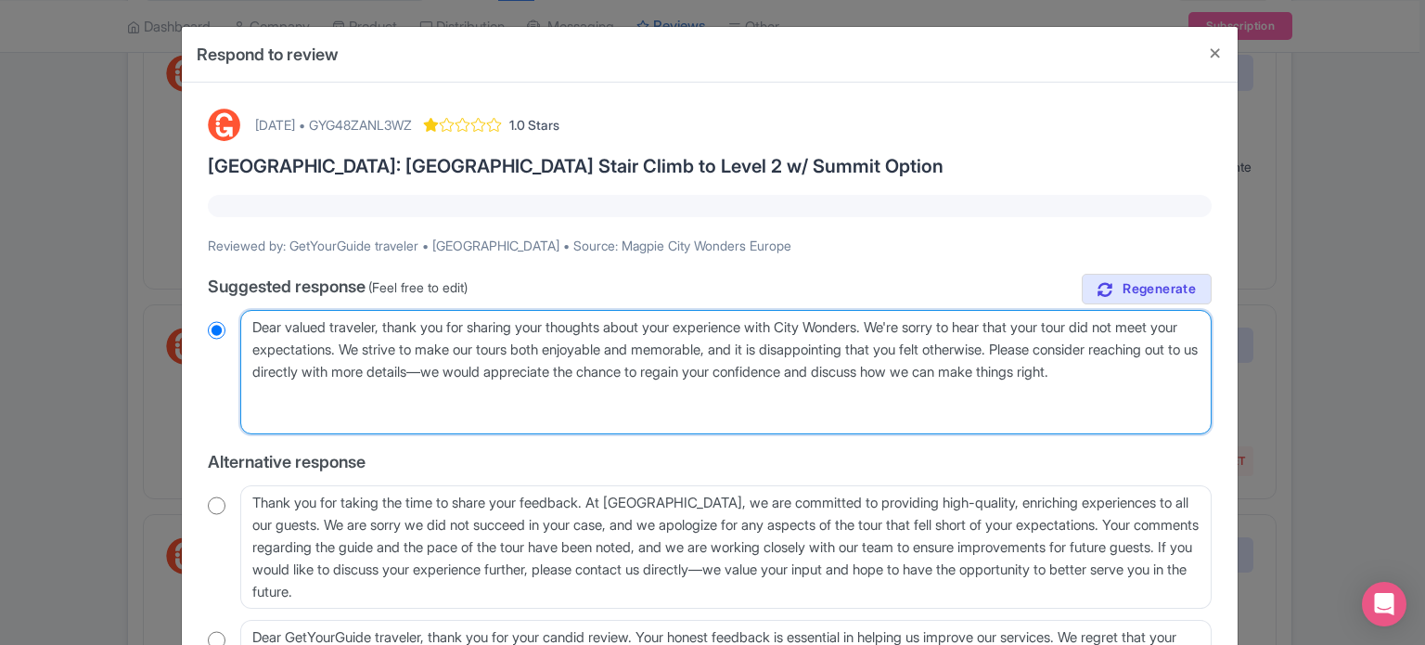
radio input "true"
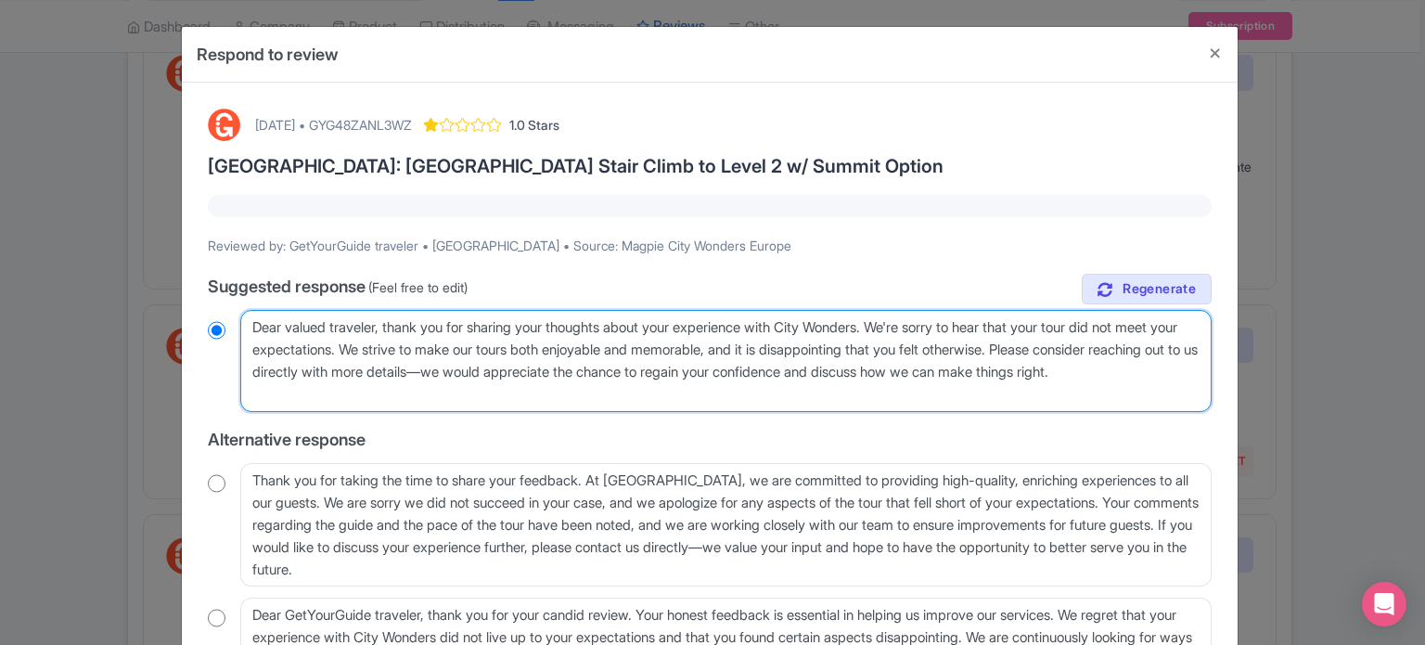
drag, startPoint x: 482, startPoint y: 326, endPoint x: 803, endPoint y: 318, distance: 320.2
click at [803, 318] on textarea "Dear valued traveler, thank you for sharing your thoughts about your experience…" at bounding box center [725, 361] width 971 height 102
type textarea "Dear valued traveler, thank you for j City Wonders. We're sorry to hear that yo…"
radio input "true"
type textarea "Dear valued traveler, thank you for jo City Wonders. We're sorry to hear that y…"
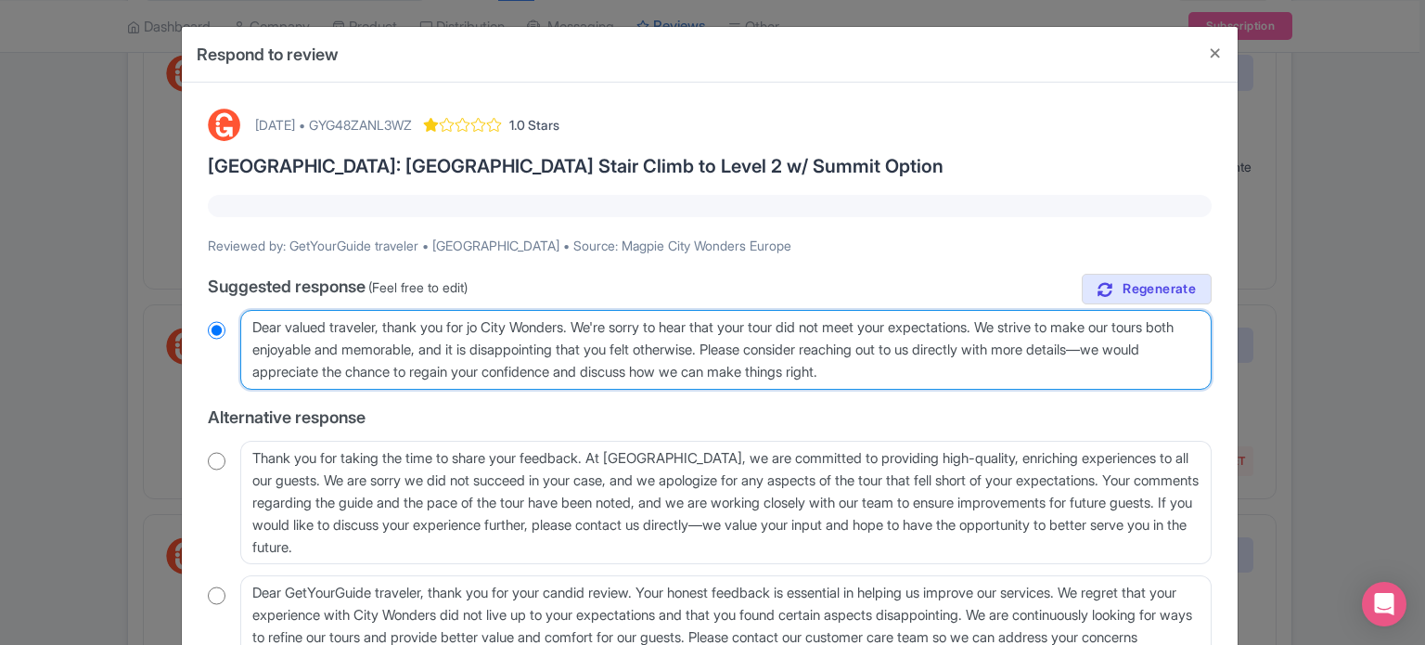
radio input "true"
type textarea "Dear valued traveler, thank you for joi City Wonders. We're sorry to hear that …"
radio input "true"
type textarea "Dear valued traveler, thank you for join City Wonders. We're sorry to hear that…"
radio input "true"
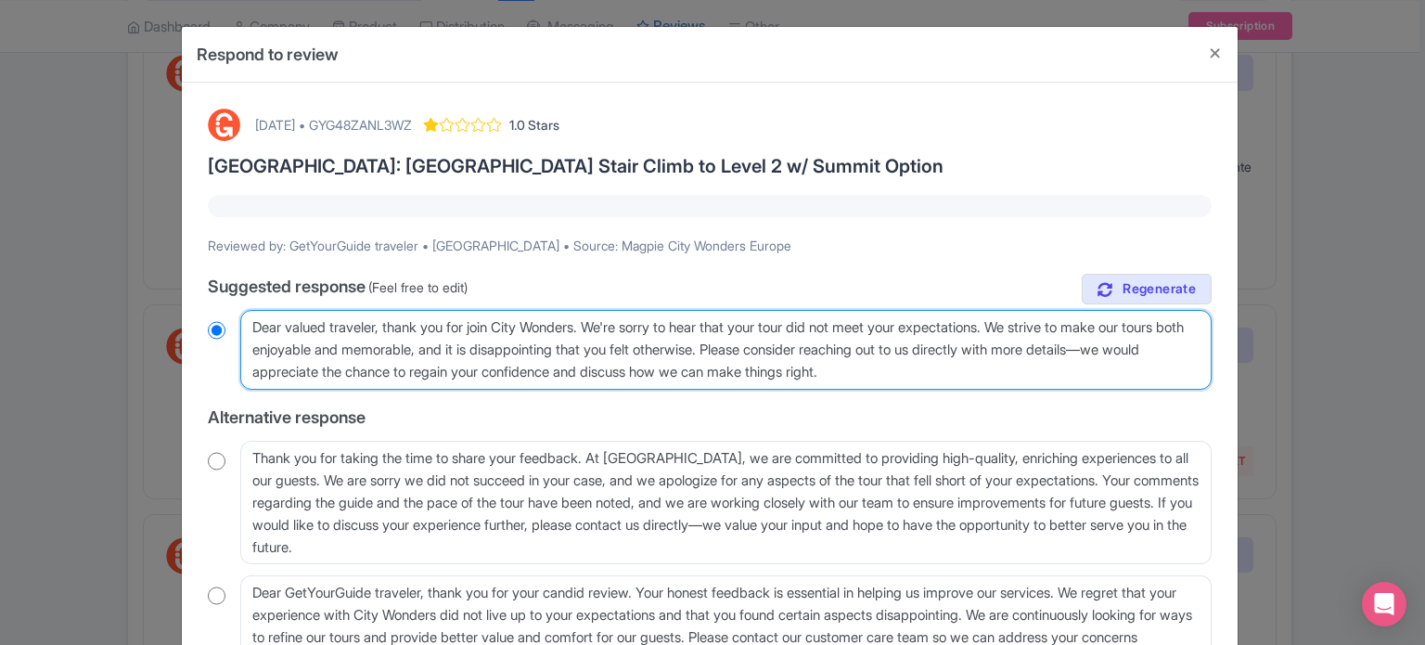
type textarea "Dear valued traveler, thank you for joini City Wonders. We're sorry to hear tha…"
radio input "true"
type textarea "Dear valued traveler, thank you for joinin City Wonders. We're sorry to hear th…"
radio input "true"
type textarea "Dear valued traveler, thank you for joining City Wonders. We're sorry to hear t…"
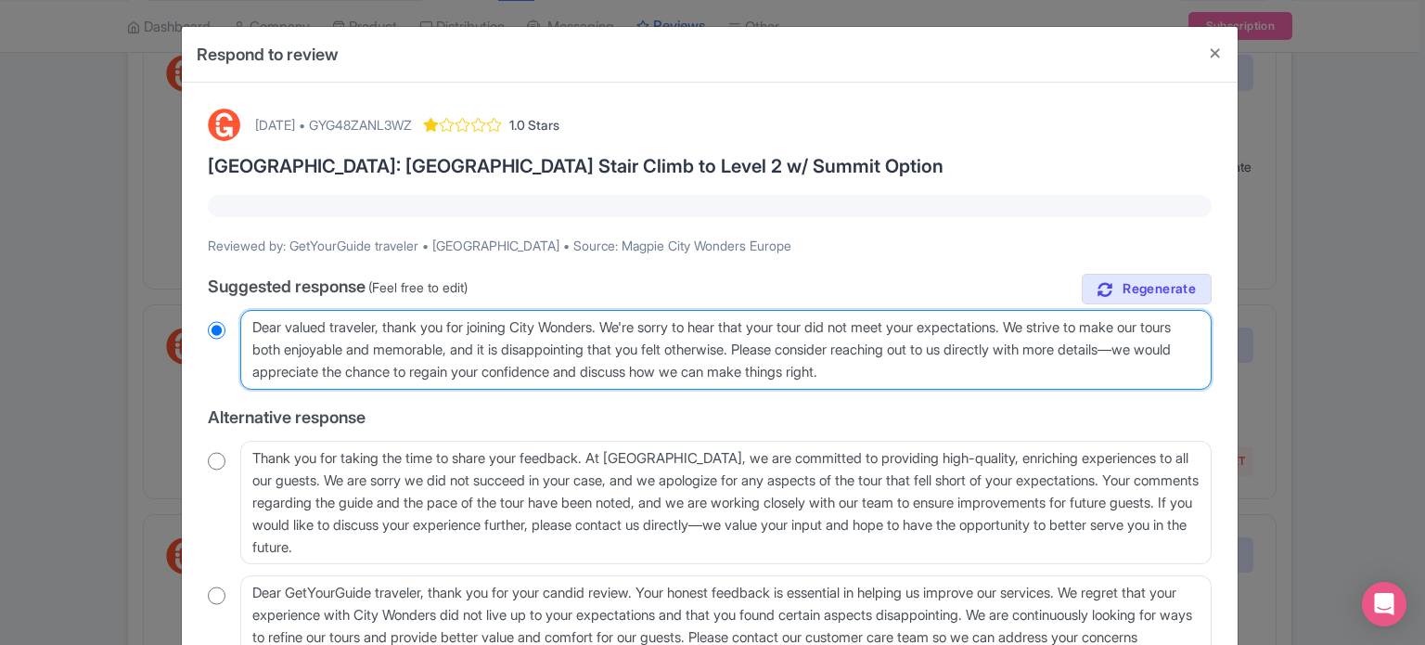
radio input "true"
type textarea "Dear valued traveler, thank you for joining City Wonders. We're sorry to hear t…"
radio input "true"
type textarea "Dear valued traveler, thank you for joining i City Wonders. We're sorry to hear…"
radio input "true"
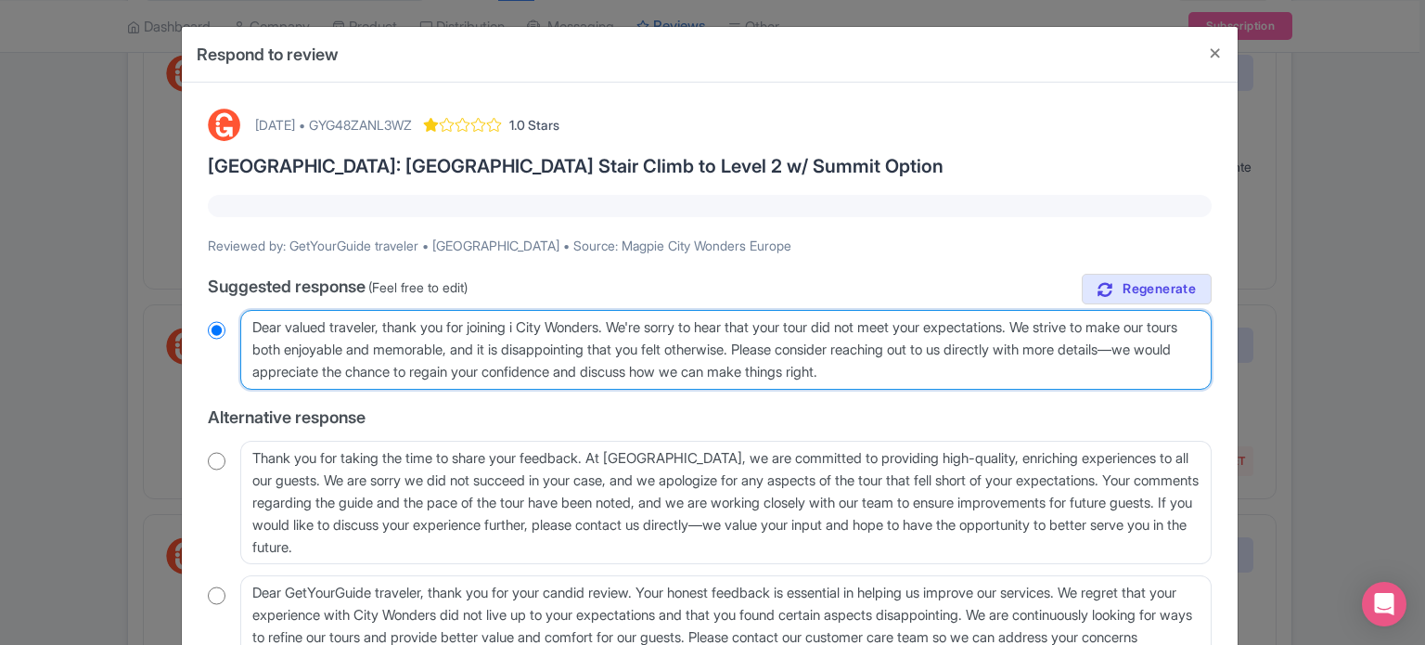
type textarea "Dear valued traveler, thank you for joining City Wonders. We're sorry to hear t…"
radio input "true"
type textarea "Dear valued traveler, thank you for joining o City Wonders. We're sorry to hear…"
radio input "true"
type textarea "Dear valued traveler, thank you for joining ou City Wonders. We're sorry to hea…"
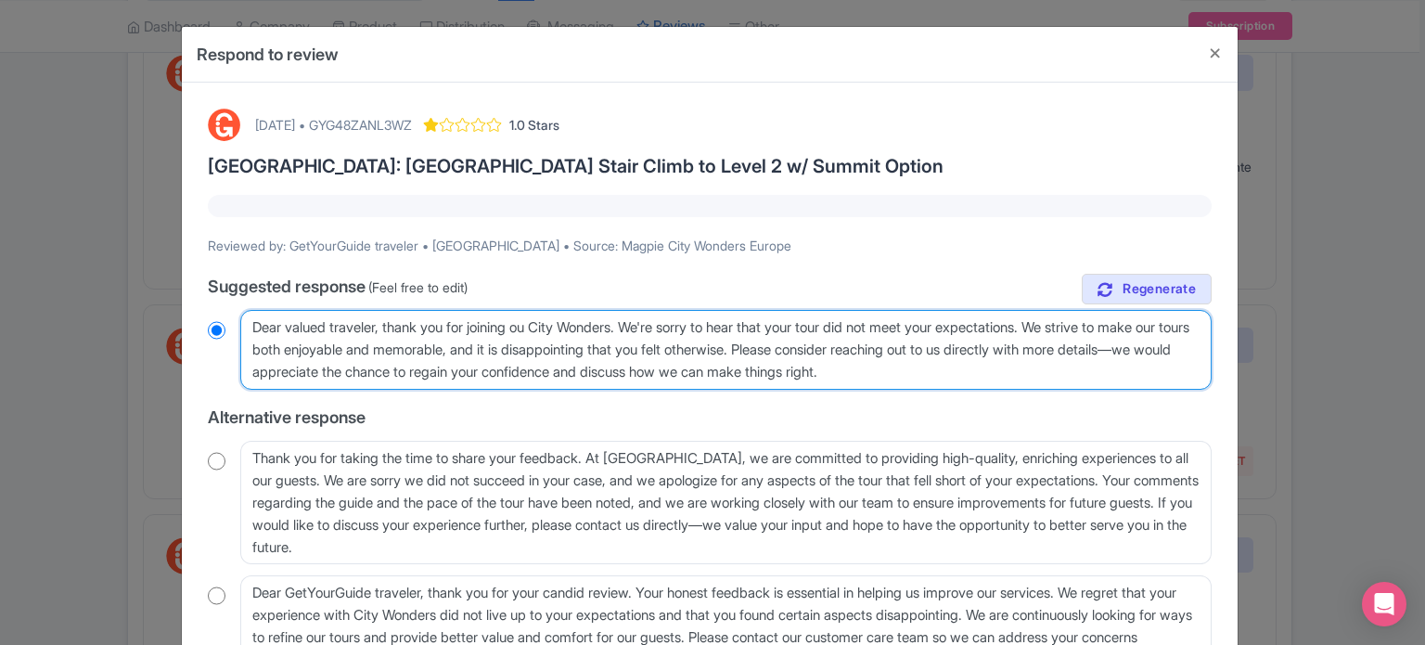
radio input "true"
type textarea "Dear valued traveler, thank you for joining our City Wonders. We're sorry to he…"
radio input "true"
type textarea "Dear valued traveler, thank you for joining our City Wonders. We're sorry to he…"
radio input "true"
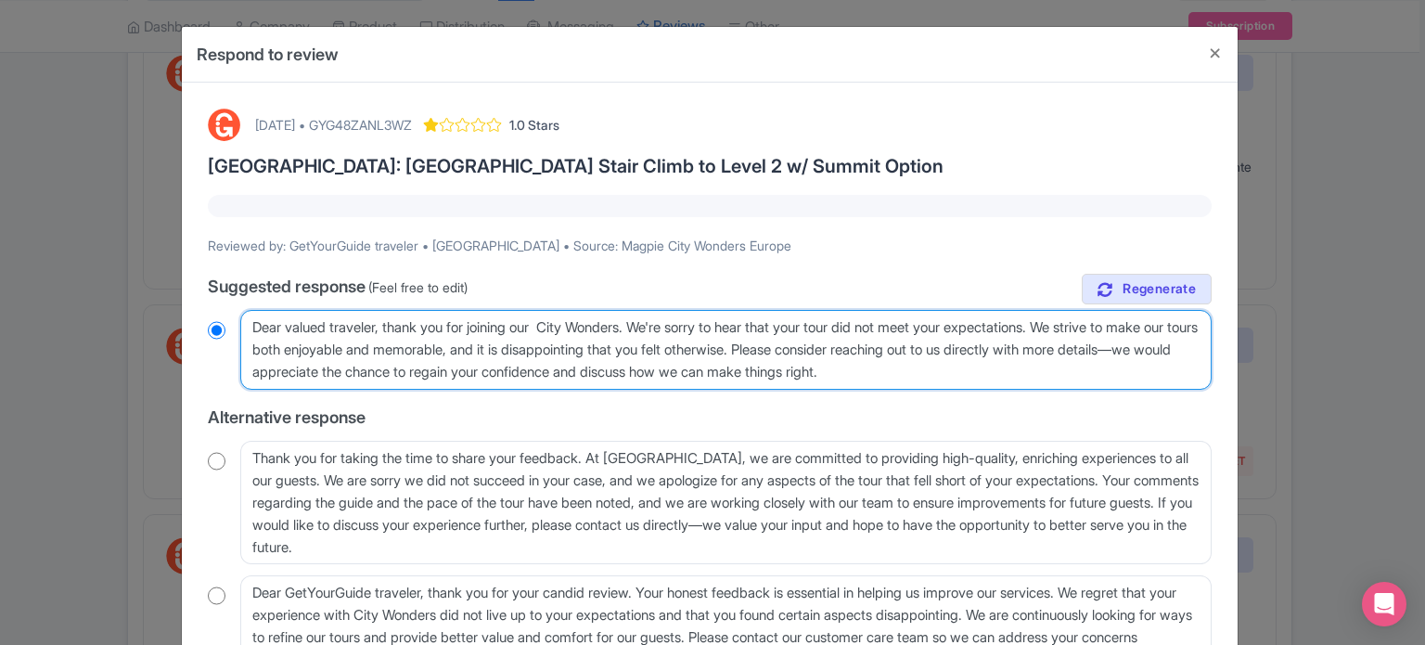
type textarea "Dear valued traveler, thank you for joining our t City Wonders. We're sorry to …"
radio input "true"
type textarea "Dear valued traveler, thank you for joining our to City Wonders. We're sorry to…"
radio input "true"
type textarea "Dear valued traveler, thank you for joining our tou City Wonders. We're sorry t…"
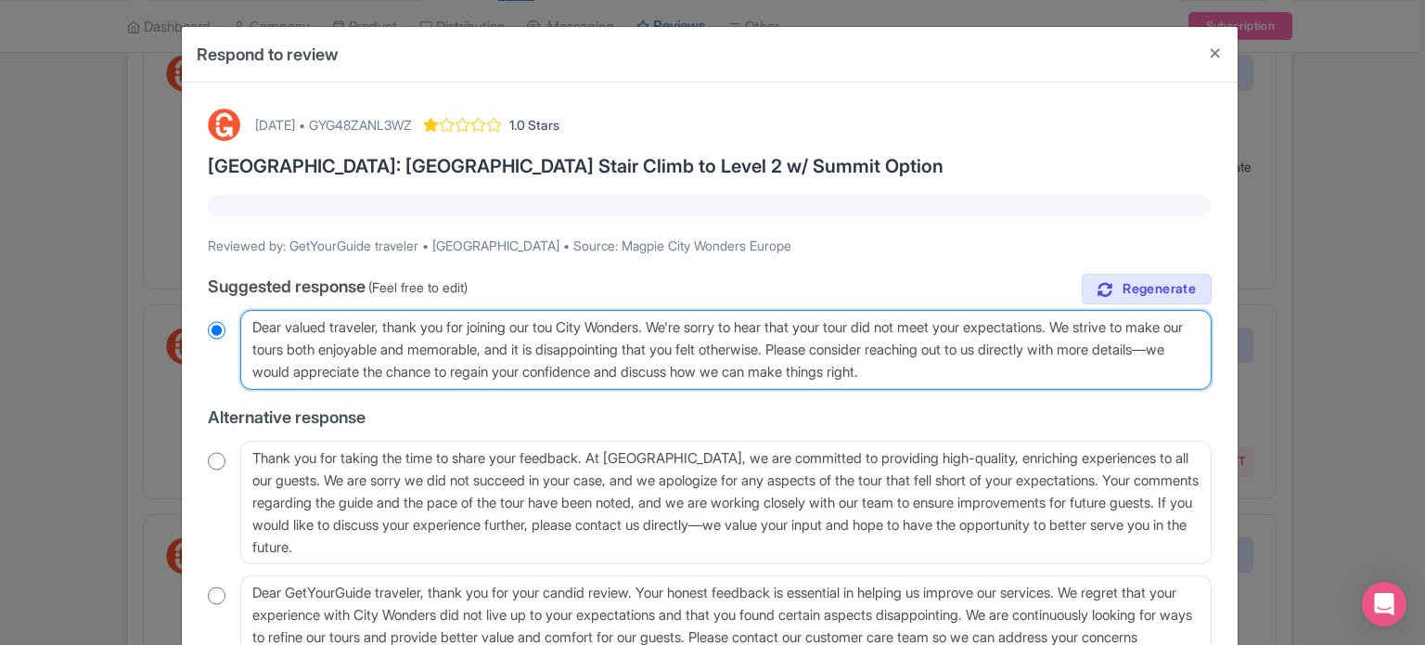
radio input "true"
type textarea "Dear valued traveler, thank you for joining our tour City Wonders. We're sorry …"
radio input "true"
type textarea "Dear valued traveler, thank you for joining our tour City Wonders. We're sorry …"
radio input "true"
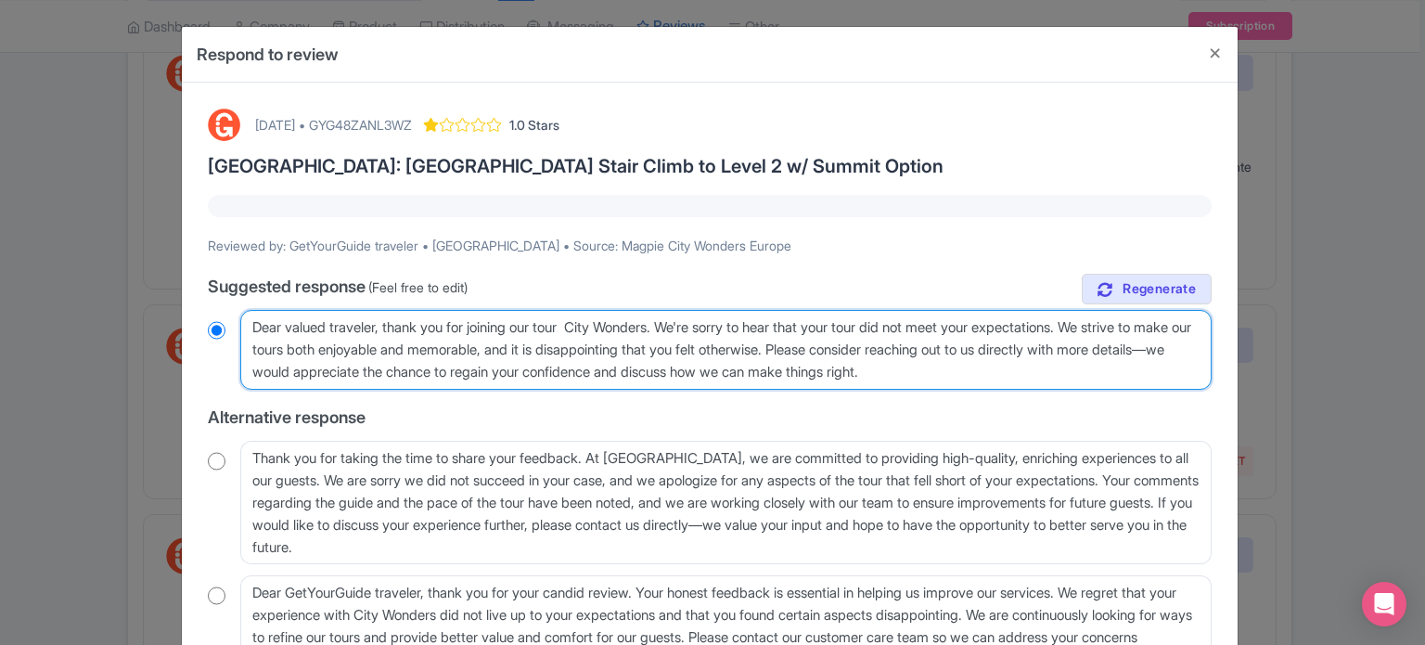
type textarea "Dear valued traveler, thank you for joining our tour w City Wonders. We're sorr…"
radio input "true"
type textarea "Dear valued traveler, thank you for joining our tour wi City Wonders. We're sor…"
radio input "true"
type textarea "Dear valued traveler, thank you for joining our tour wit City Wonders. We're so…"
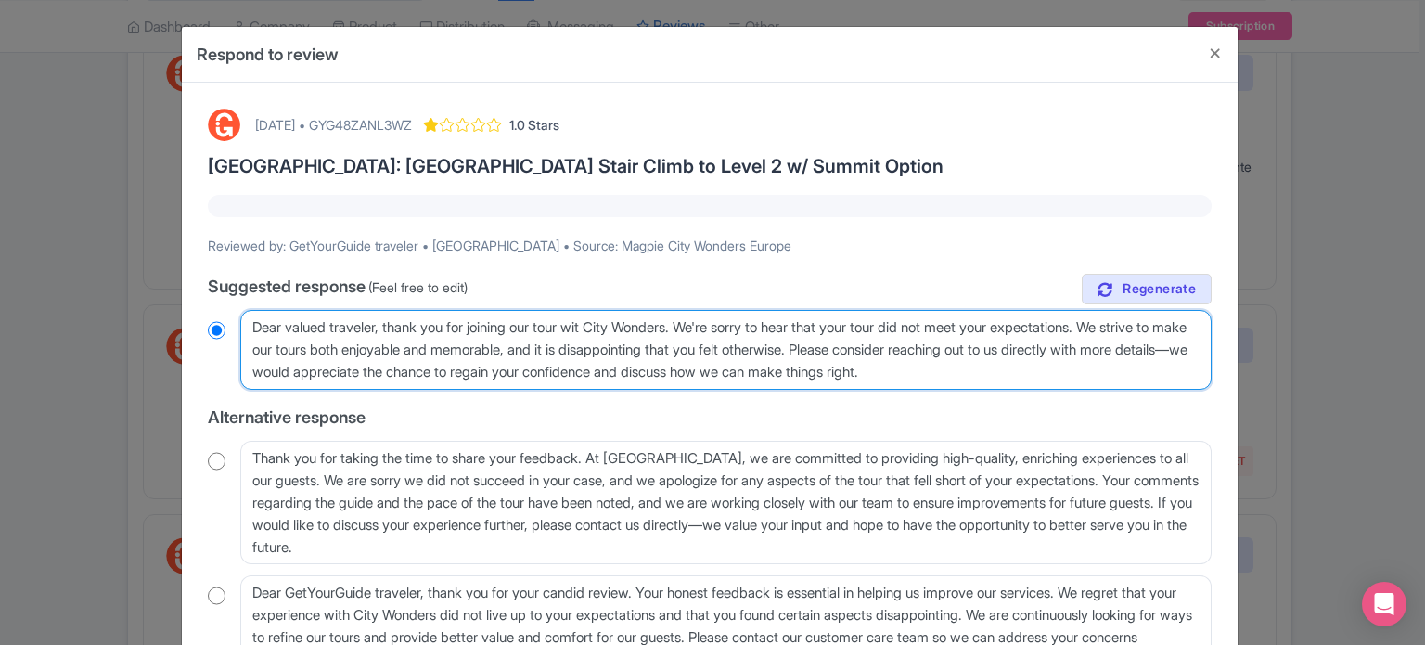
radio input "true"
type textarea "Dear valued traveler, thank you for joining our tour with City Wonders. We're s…"
radio input "true"
type textarea "Dear valued traveler, thank you for joining our tour with City Wonders. We're s…"
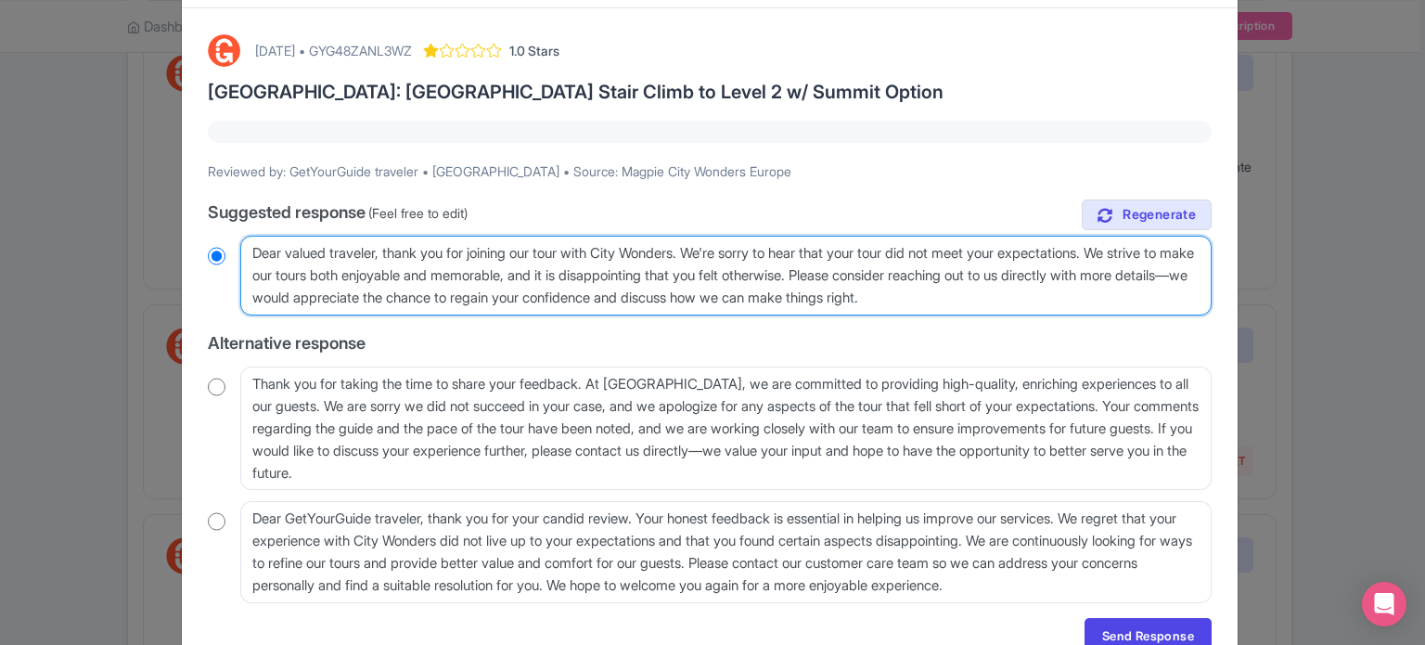
scroll to position [164, 0]
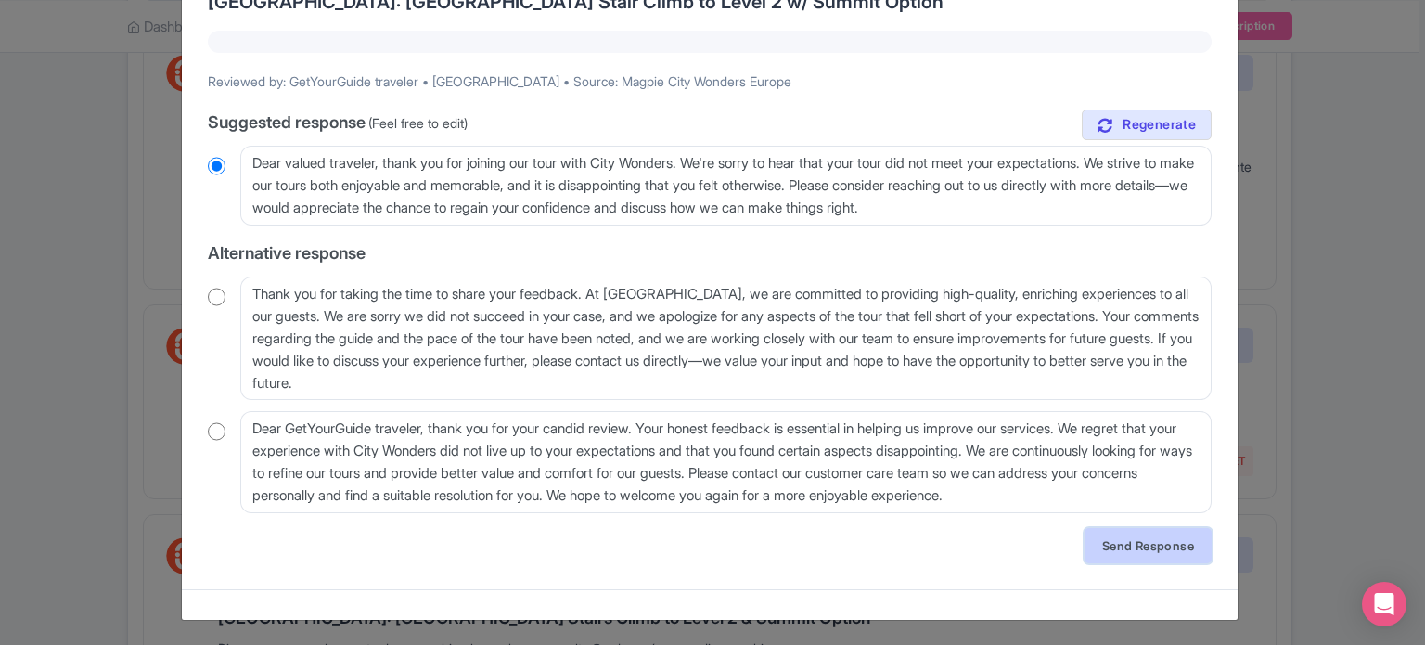
click at [1143, 545] on link "Send Response" at bounding box center [1148, 545] width 127 height 35
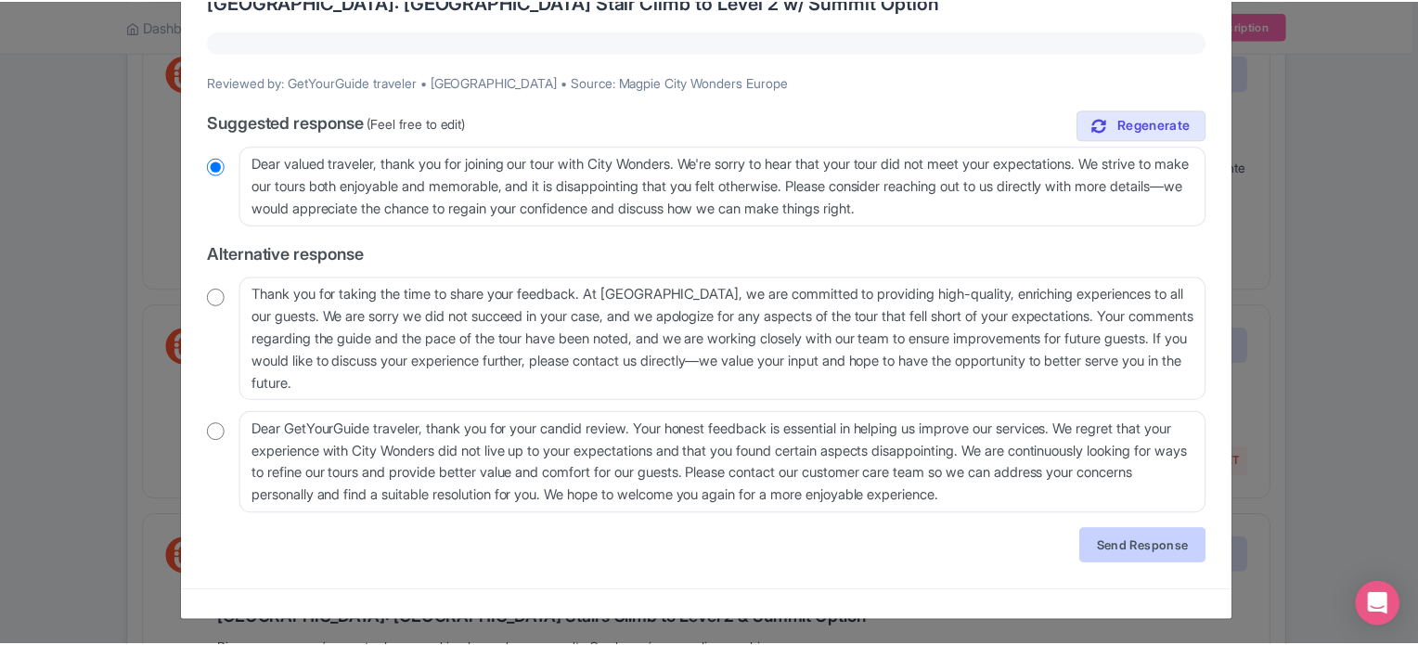
scroll to position [0, 0]
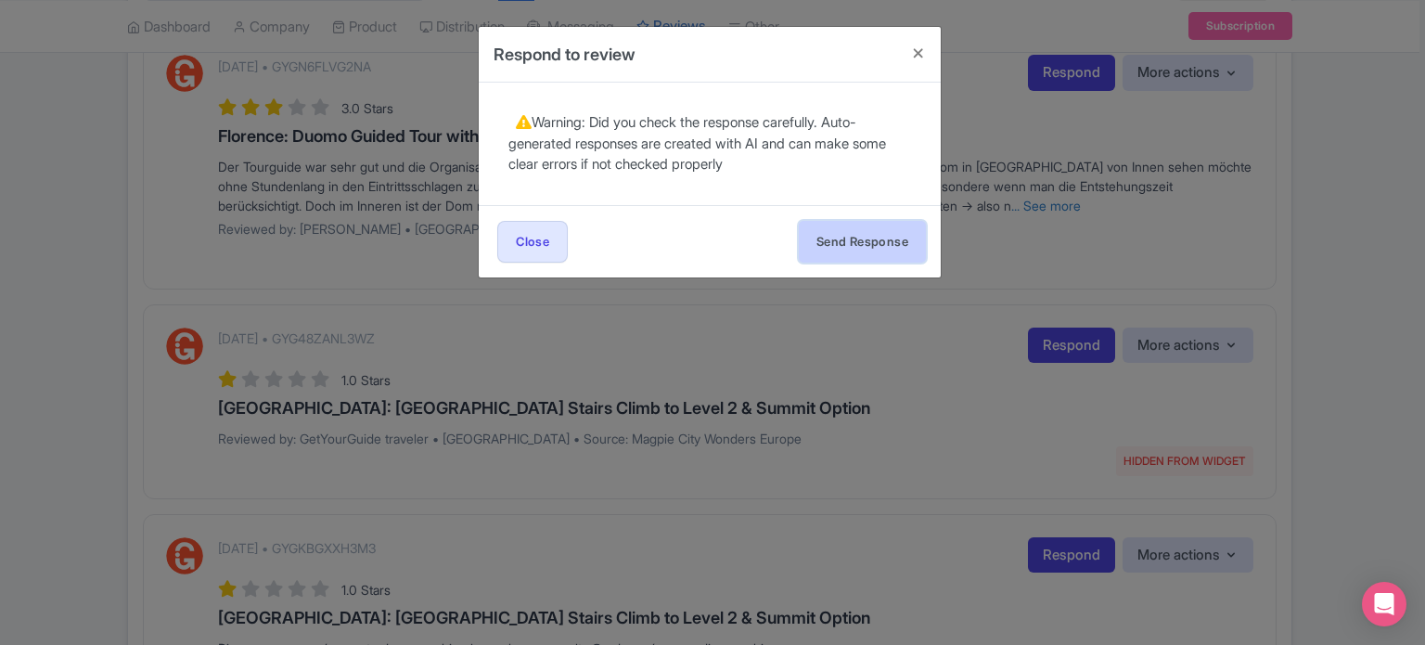
click at [846, 246] on button "Send Response" at bounding box center [862, 242] width 127 height 42
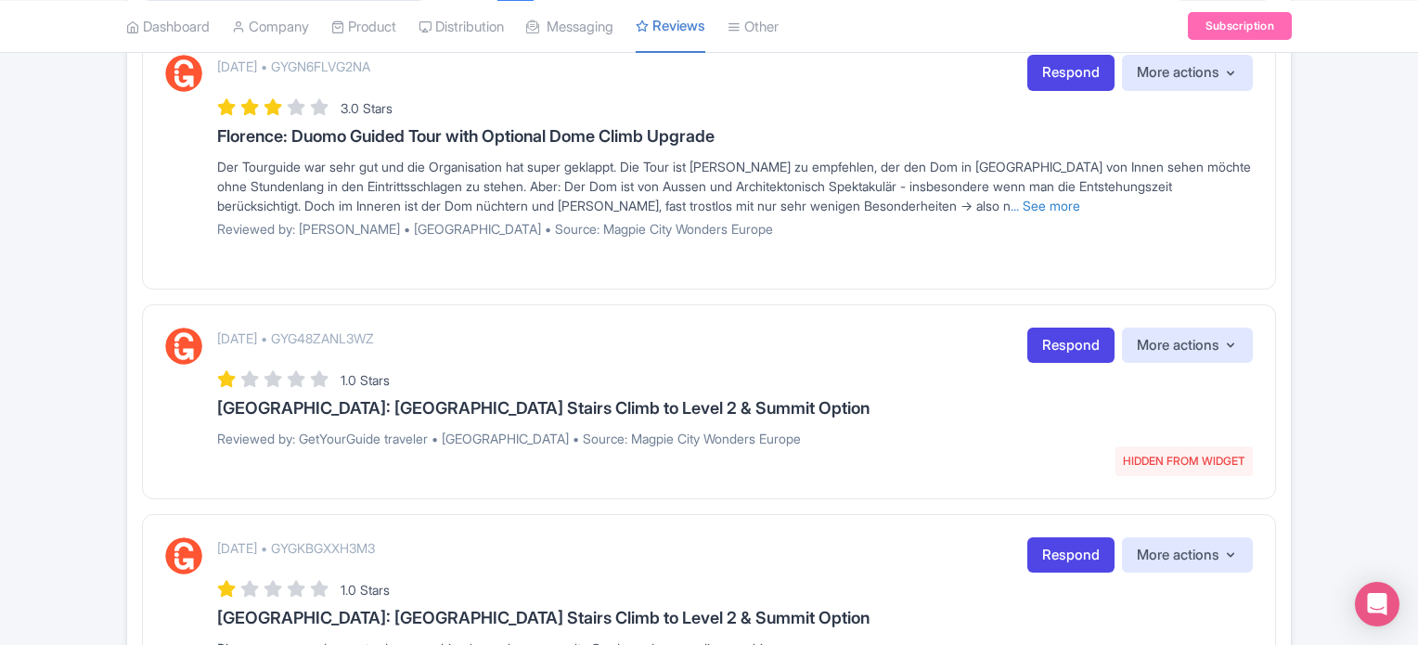
scroll to position [278, 0]
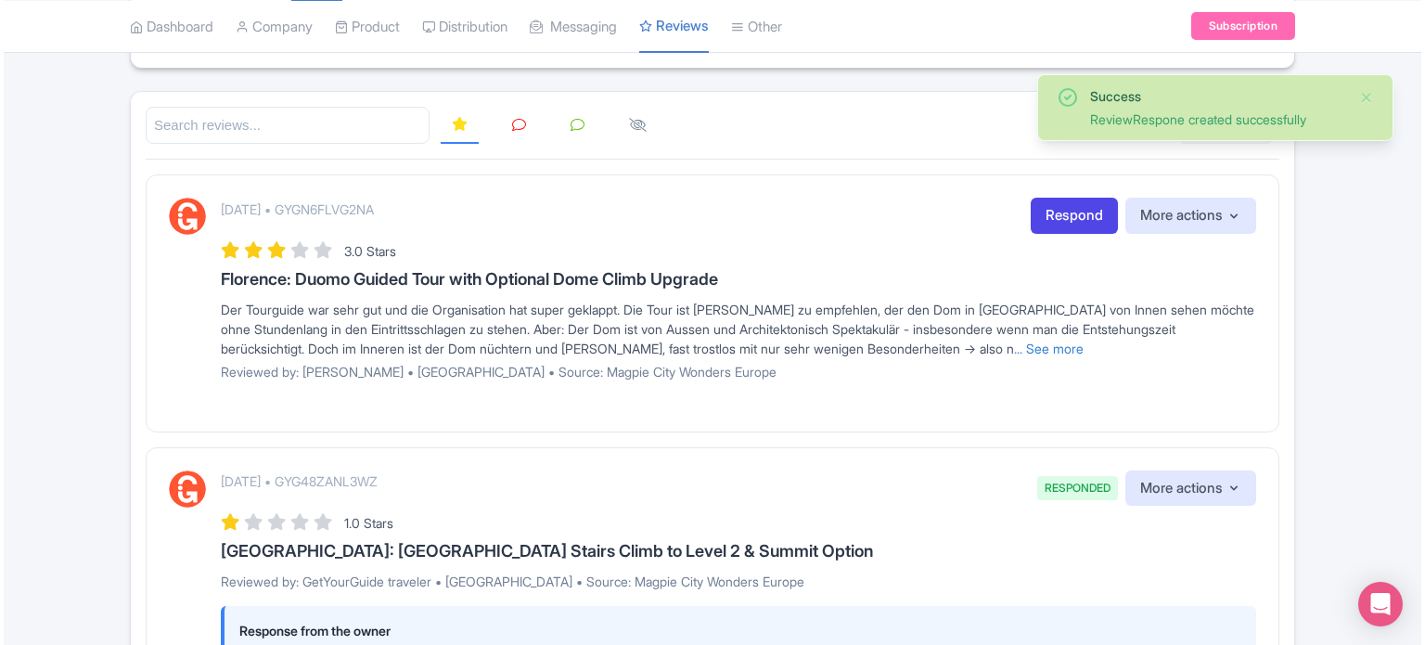
scroll to position [186, 0]
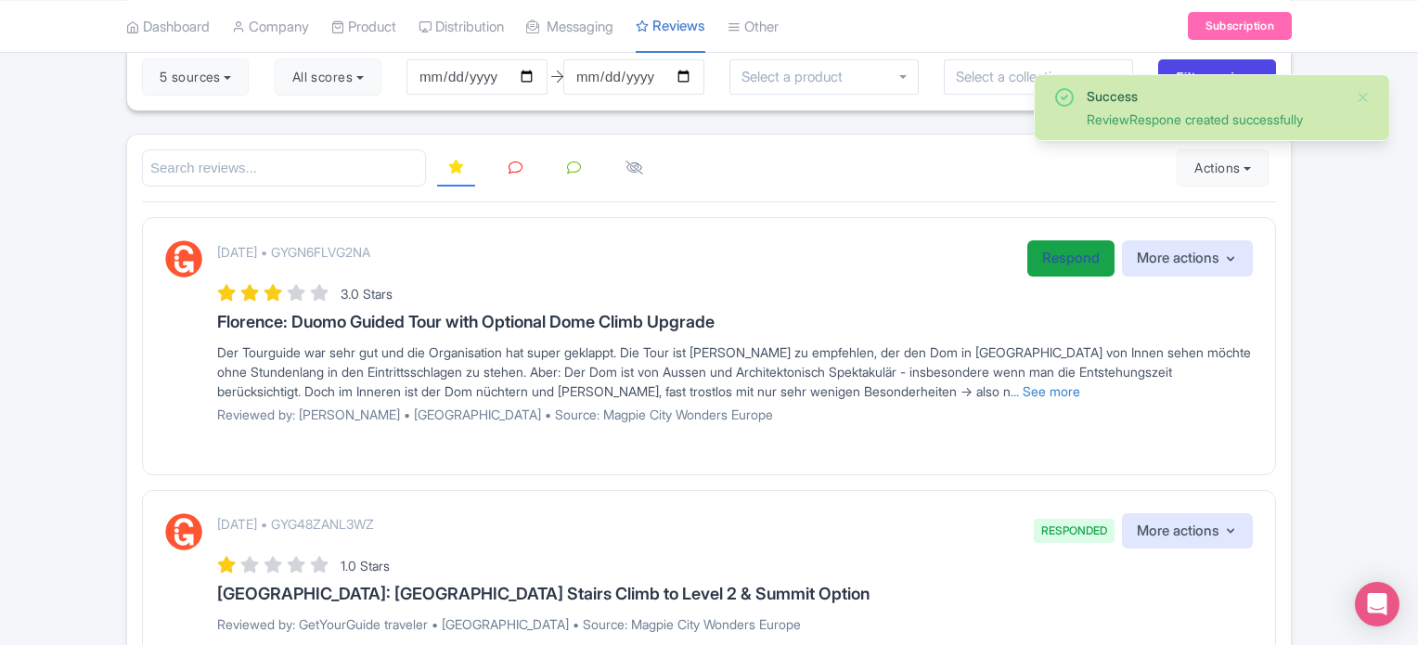
click at [1068, 250] on link "Respond" at bounding box center [1070, 258] width 87 height 36
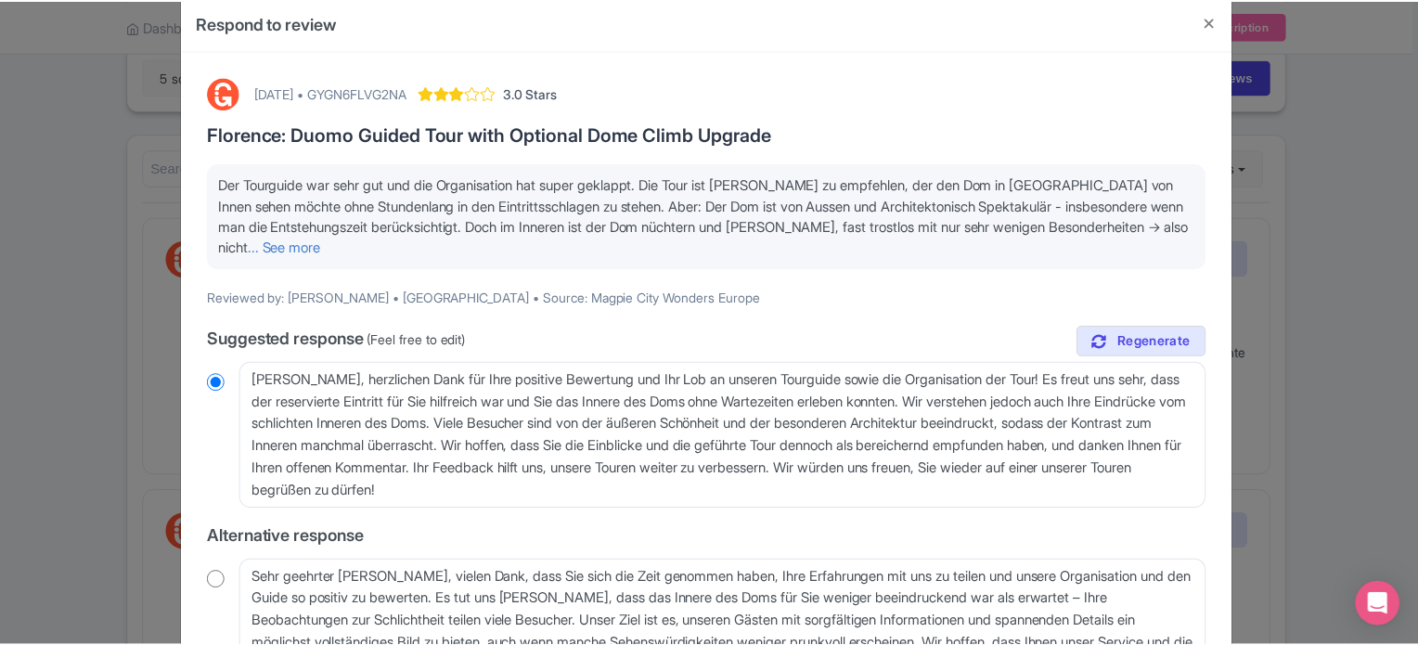
scroll to position [0, 0]
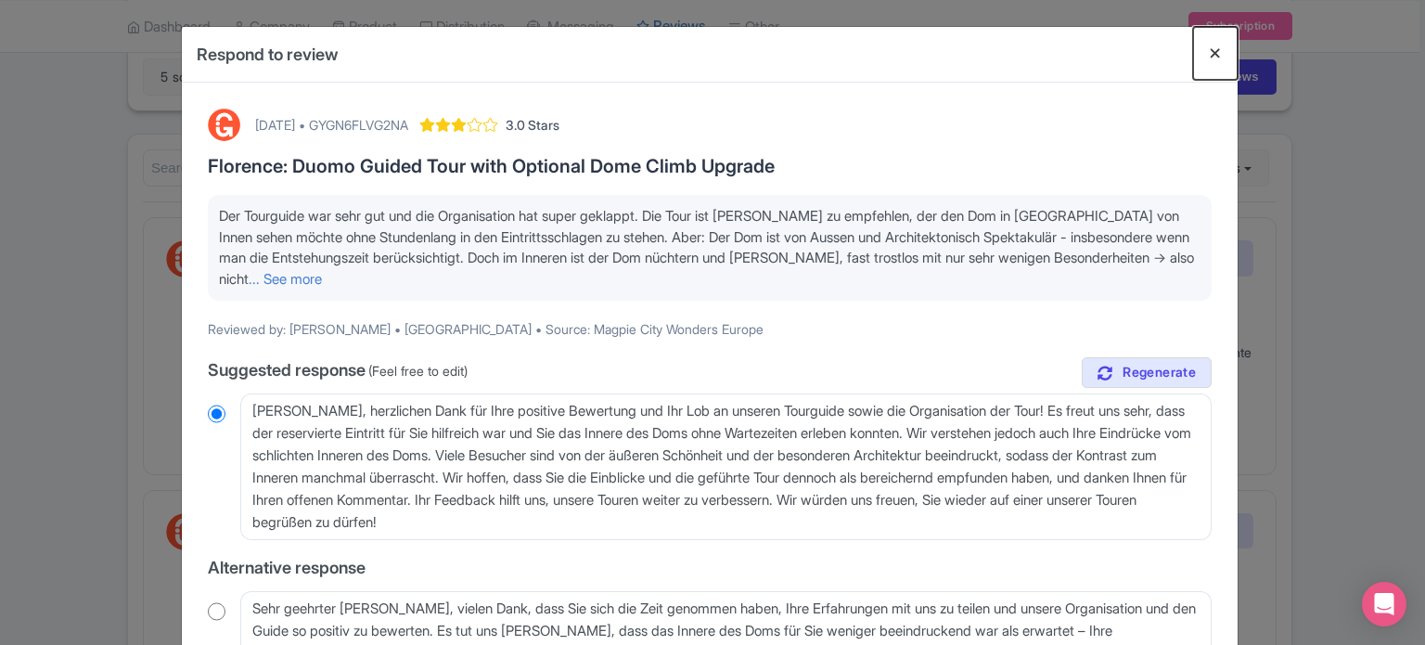
click at [1213, 53] on button "Close" at bounding box center [1215, 53] width 45 height 53
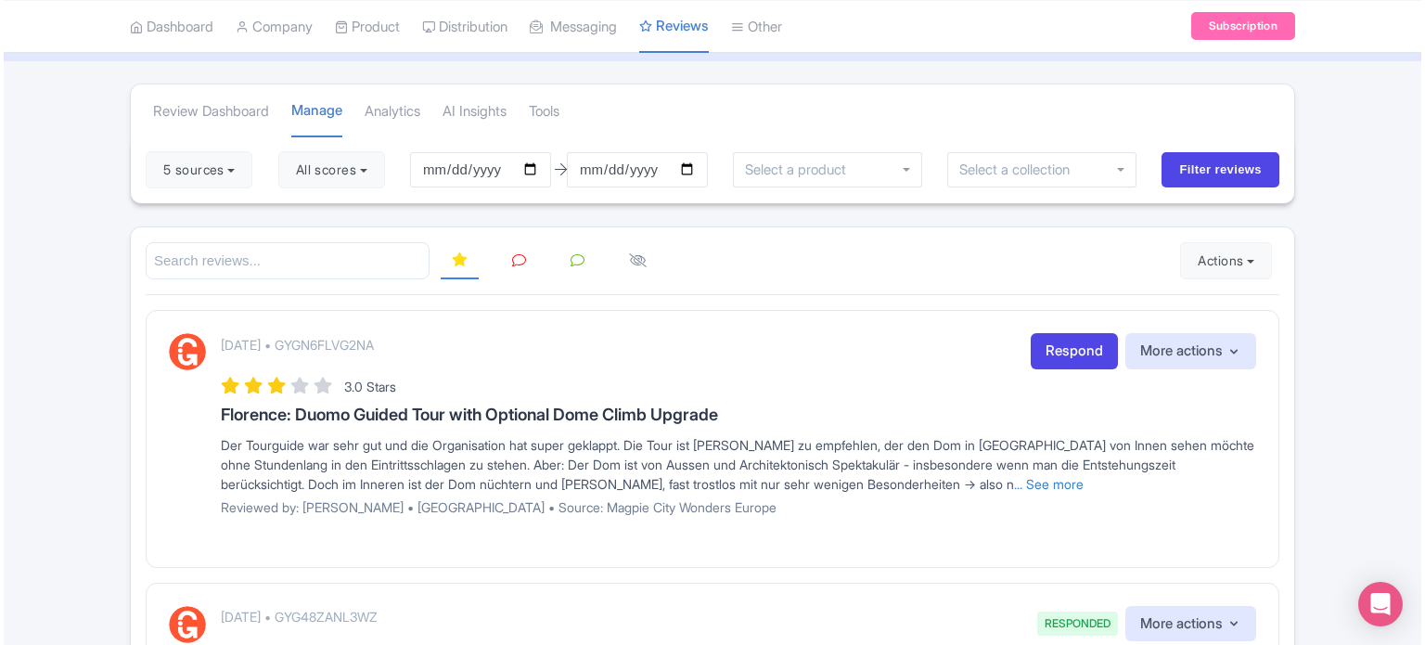
scroll to position [186, 0]
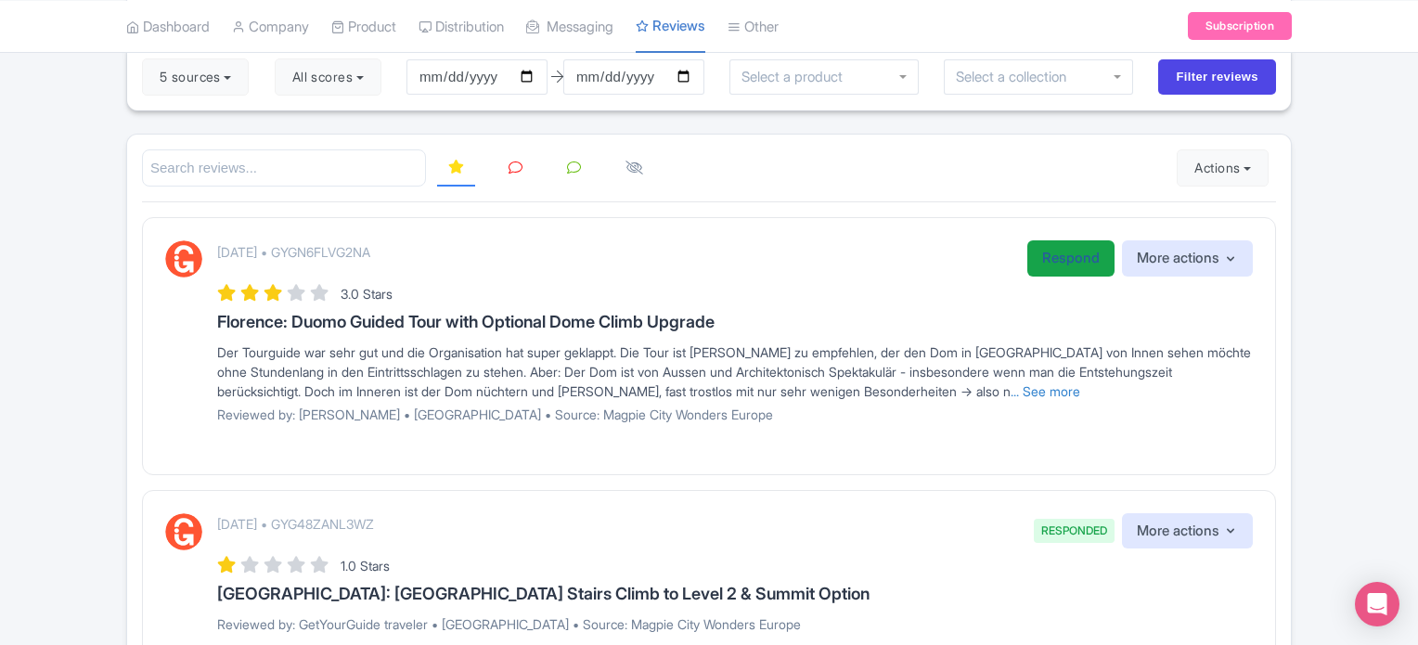
click at [1057, 259] on link "Respond" at bounding box center [1070, 258] width 87 height 36
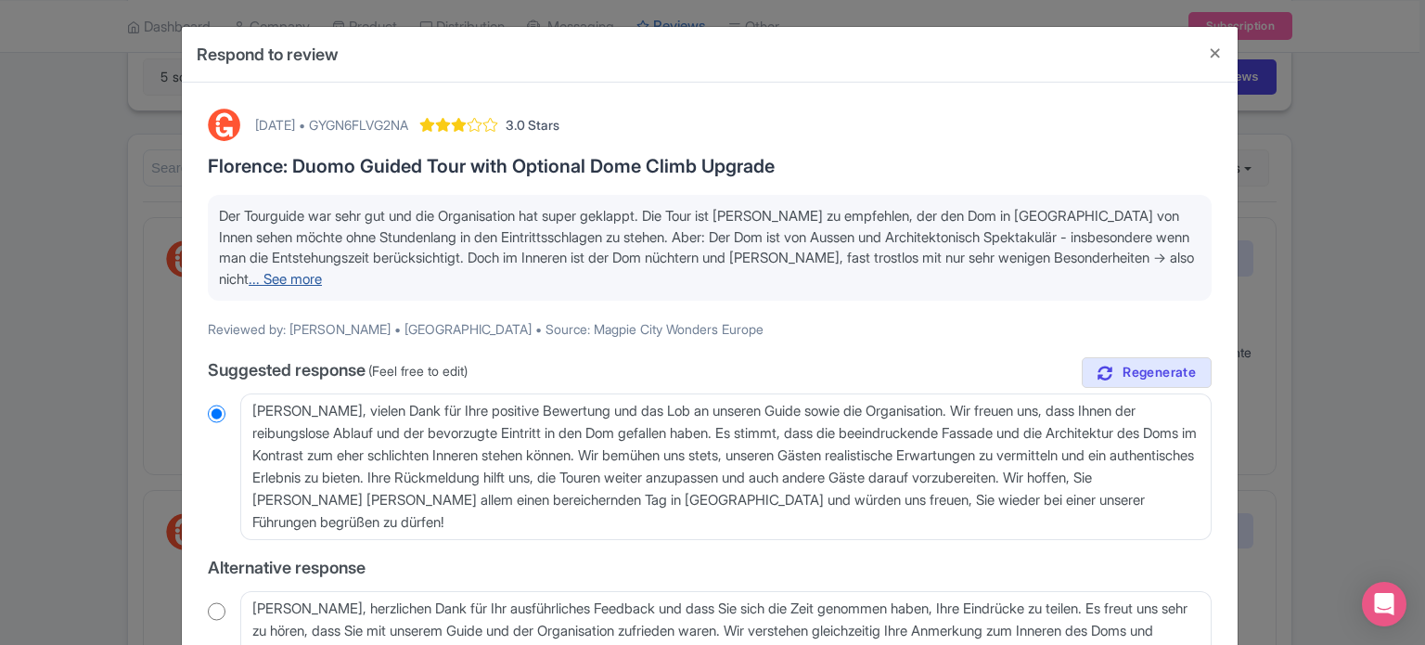
click at [308, 284] on link "... See more" at bounding box center [285, 279] width 73 height 18
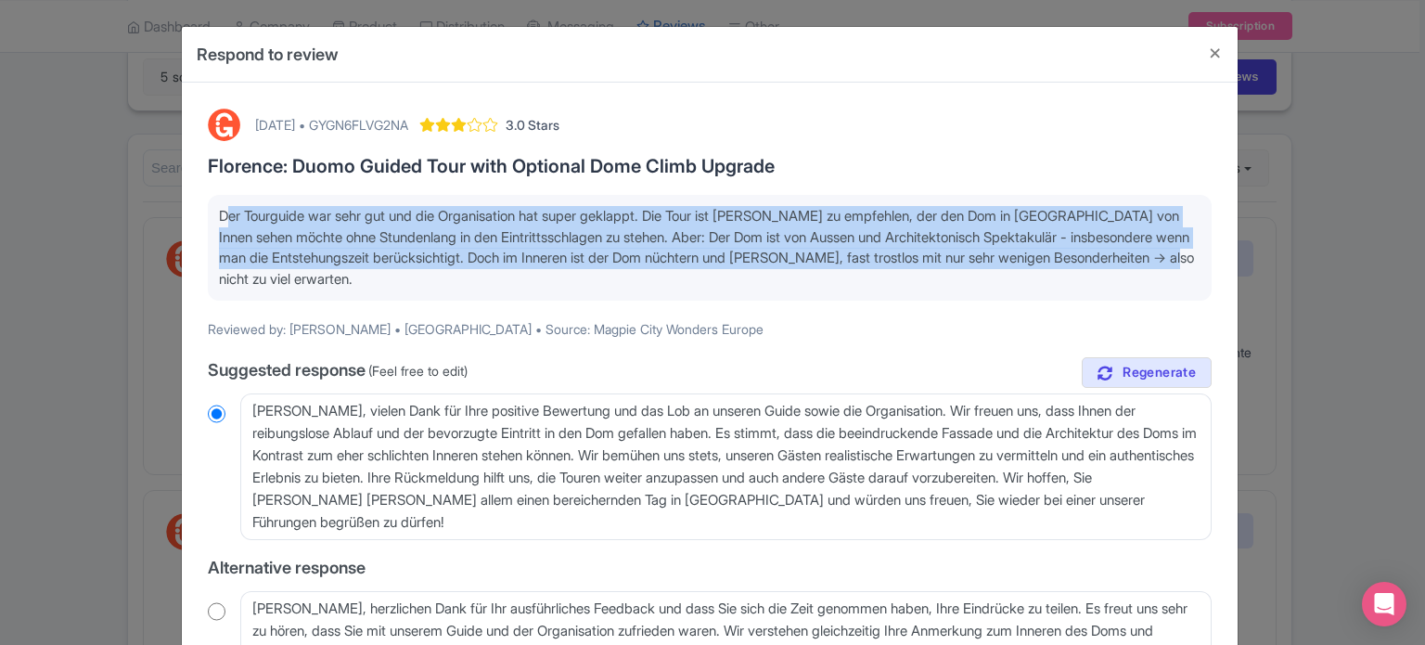
drag, startPoint x: 338, startPoint y: 268, endPoint x: 219, endPoint y: 215, distance: 130.0
click at [219, 215] on p "Der Tourguide war sehr gut und die Organisation hat super geklappt. Die Tour is…" at bounding box center [710, 248] width 982 height 84
copy span "Der Tourguide war sehr gut und die Organisation hat super geklappt. Die Tour is…"
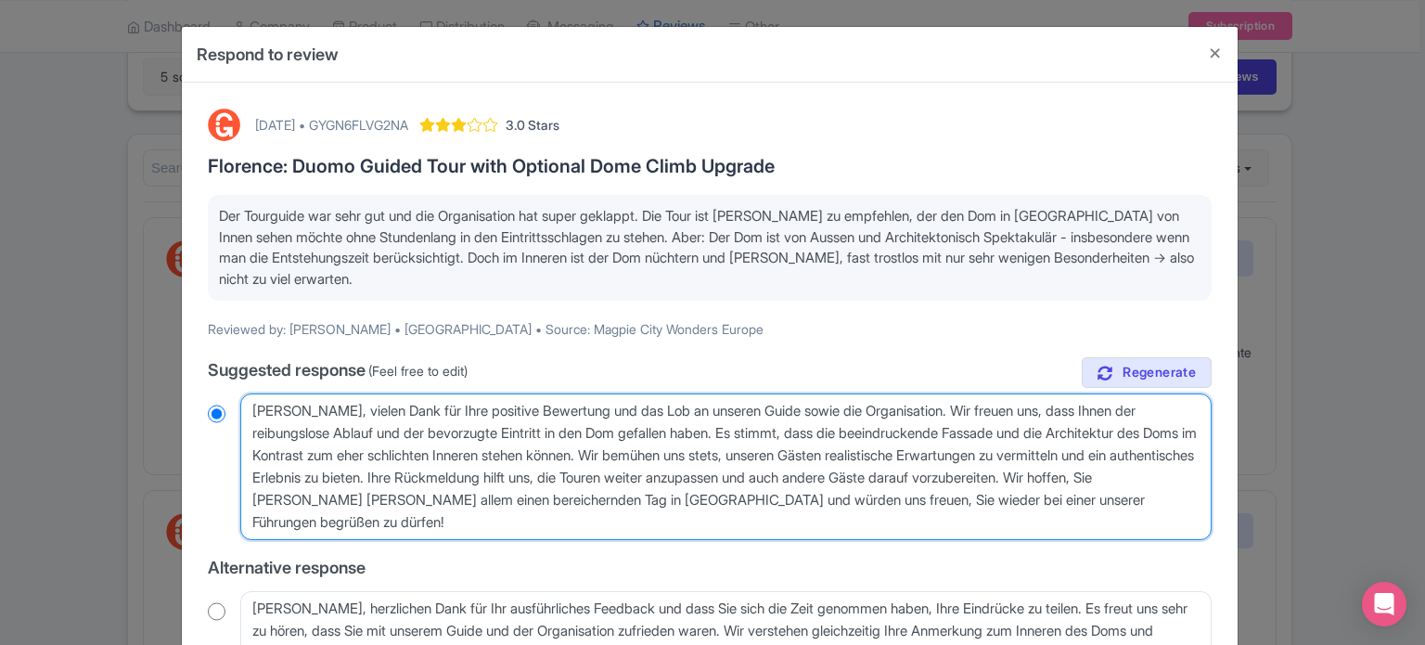
drag, startPoint x: 467, startPoint y: 519, endPoint x: 232, endPoint y: 415, distance: 256.7
click at [232, 415] on div "[PERSON_NAME], vielen Dank für Ihre positive Bewertung und das Lob an unseren G…" at bounding box center [710, 466] width 1004 height 147
radio input "true"
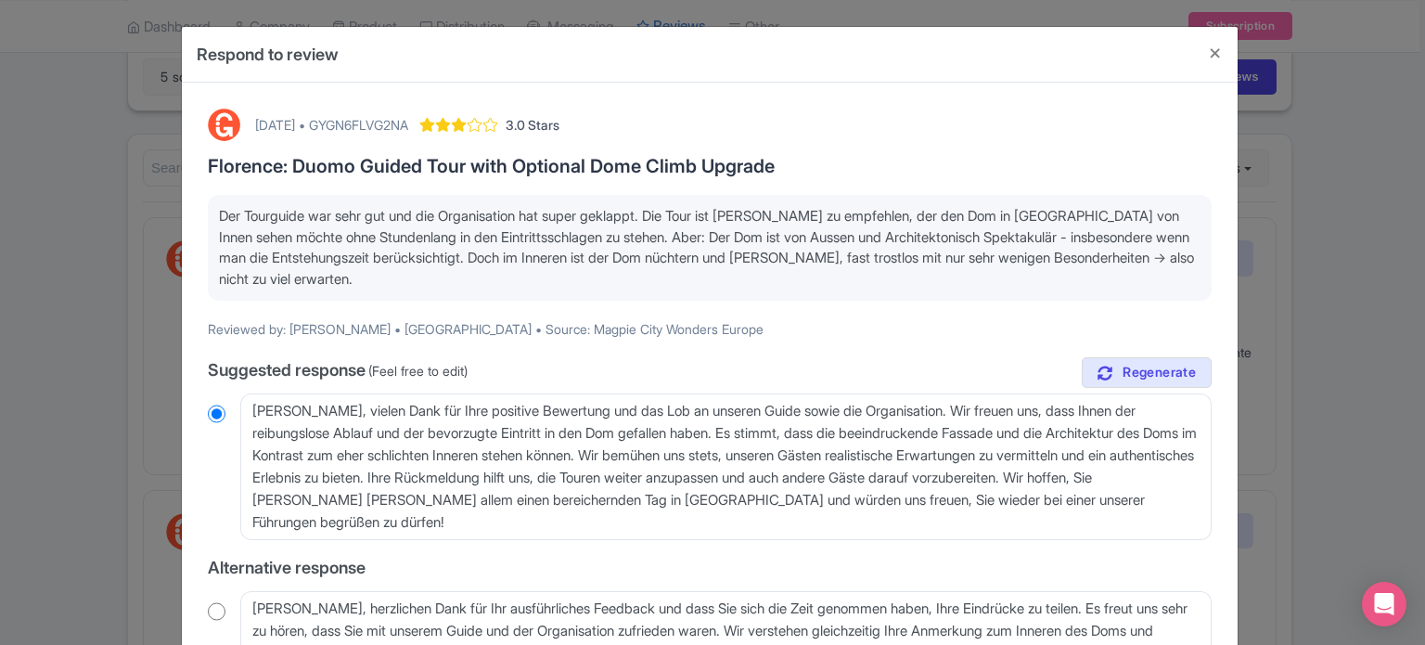
click at [646, 271] on p "Der Tourguide war sehr gut und die Organisation hat super geklappt. Die Tour is…" at bounding box center [710, 248] width 982 height 84
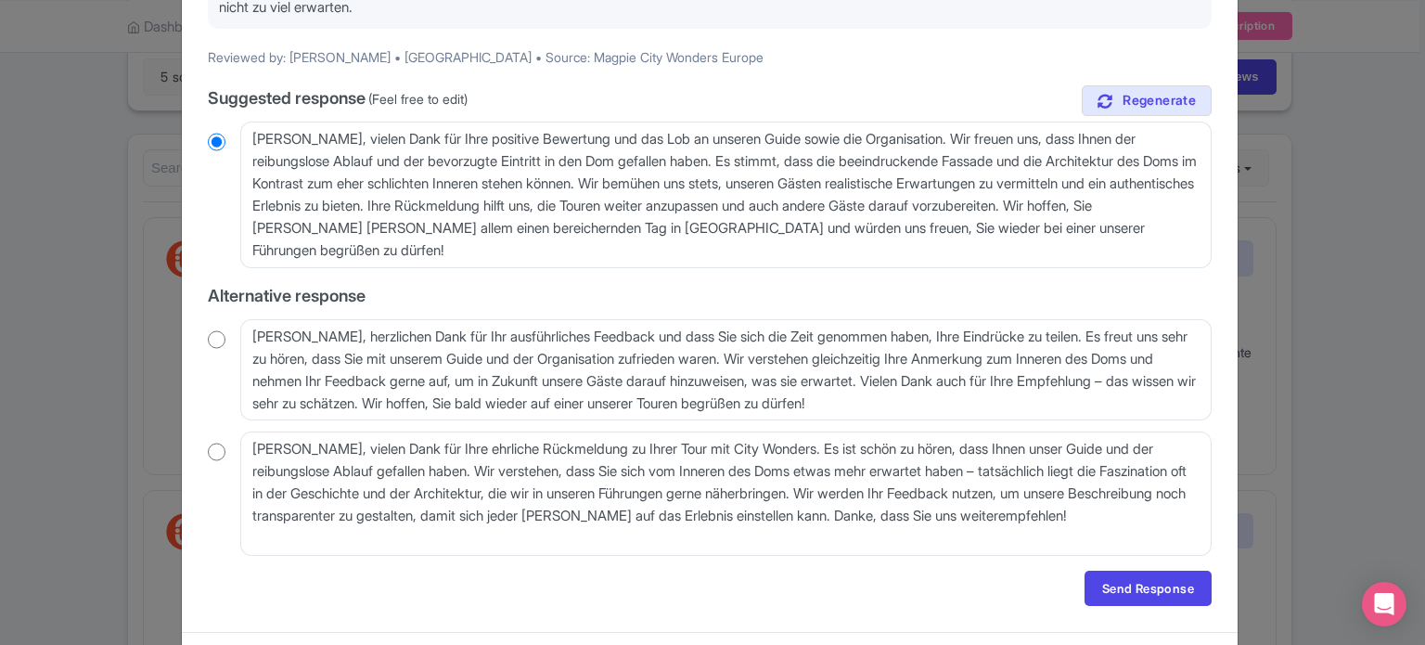
scroll to position [315, 0]
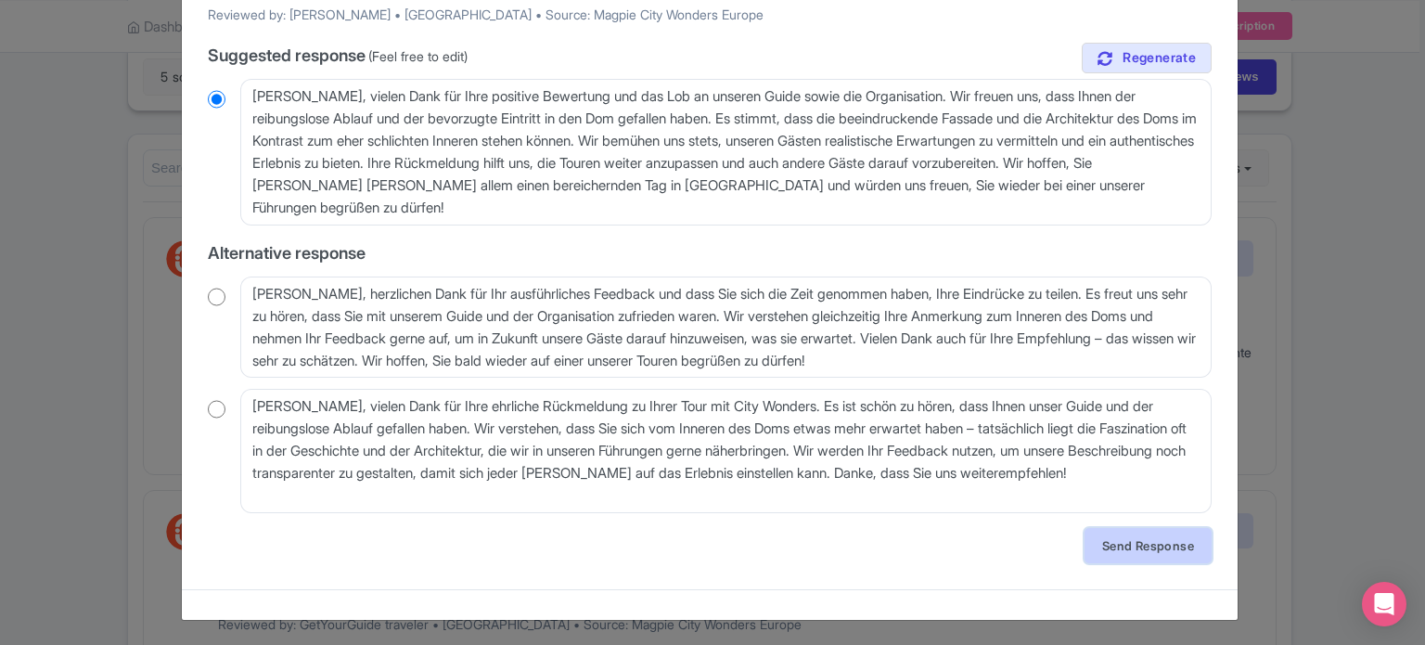
click at [1128, 546] on link "Send Response" at bounding box center [1148, 545] width 127 height 35
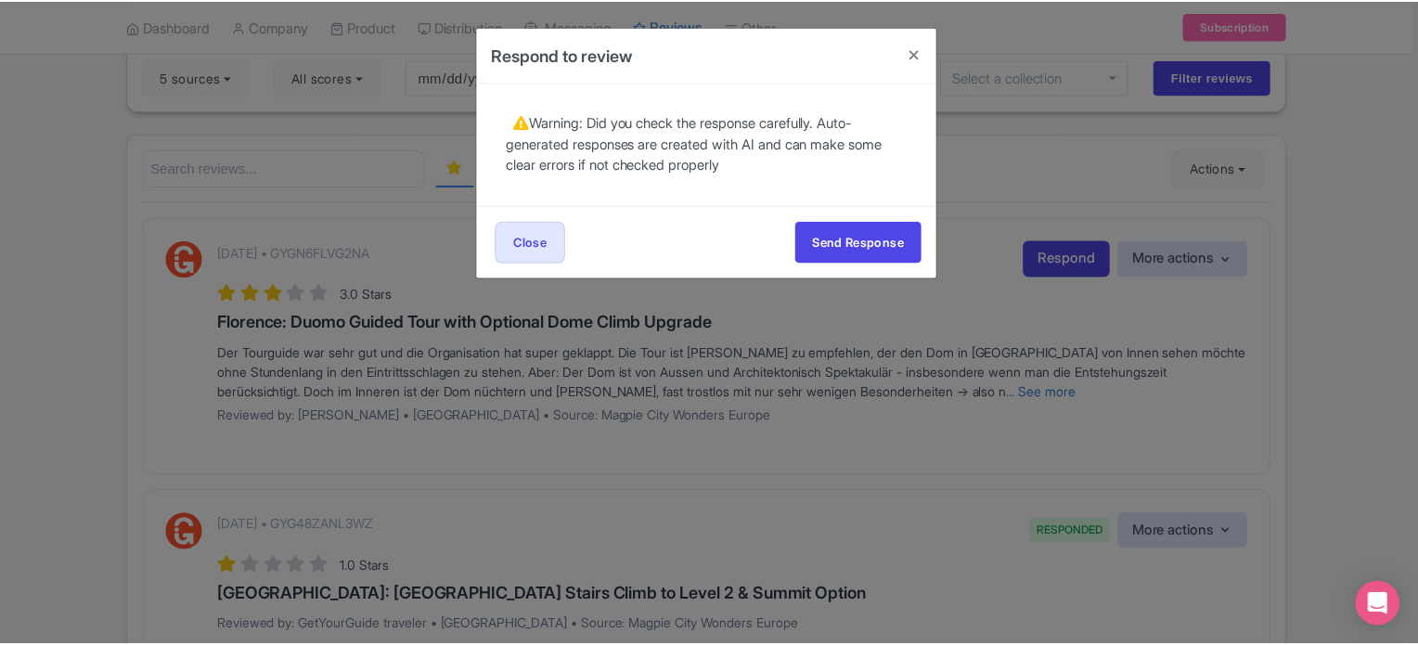
scroll to position [0, 0]
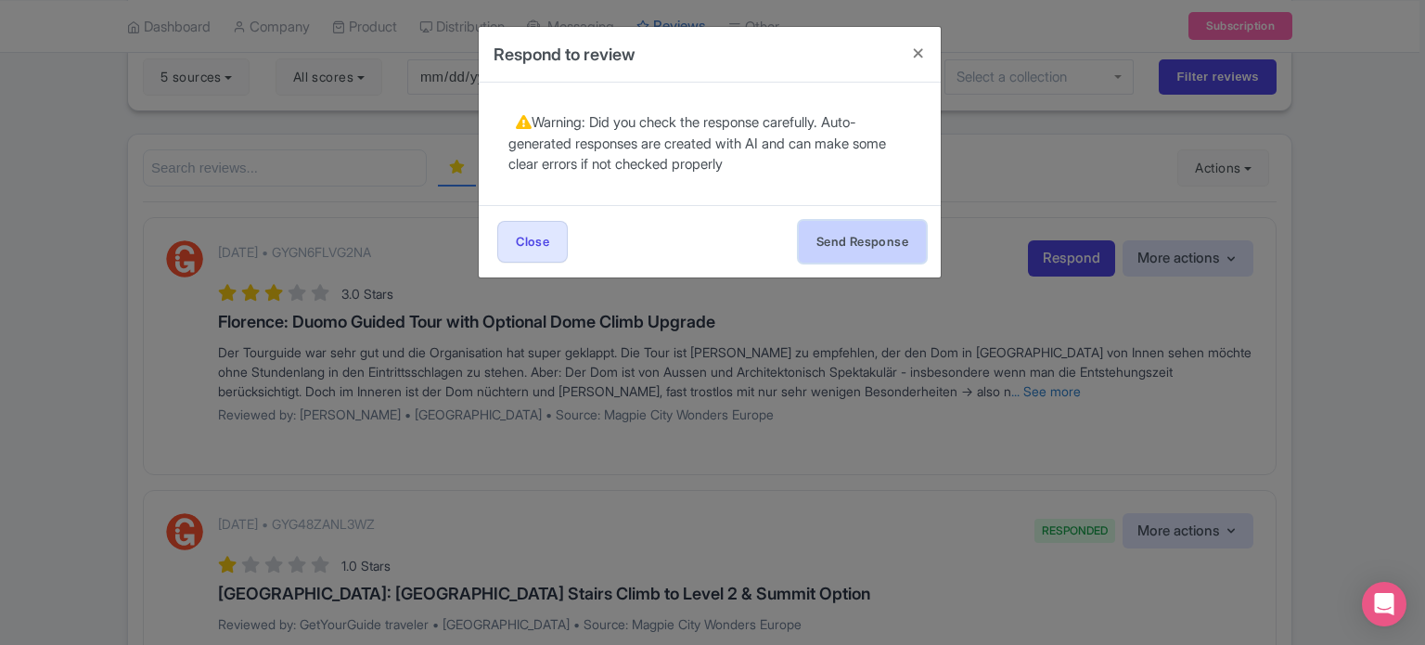
click at [842, 254] on button "Send Response" at bounding box center [862, 242] width 127 height 42
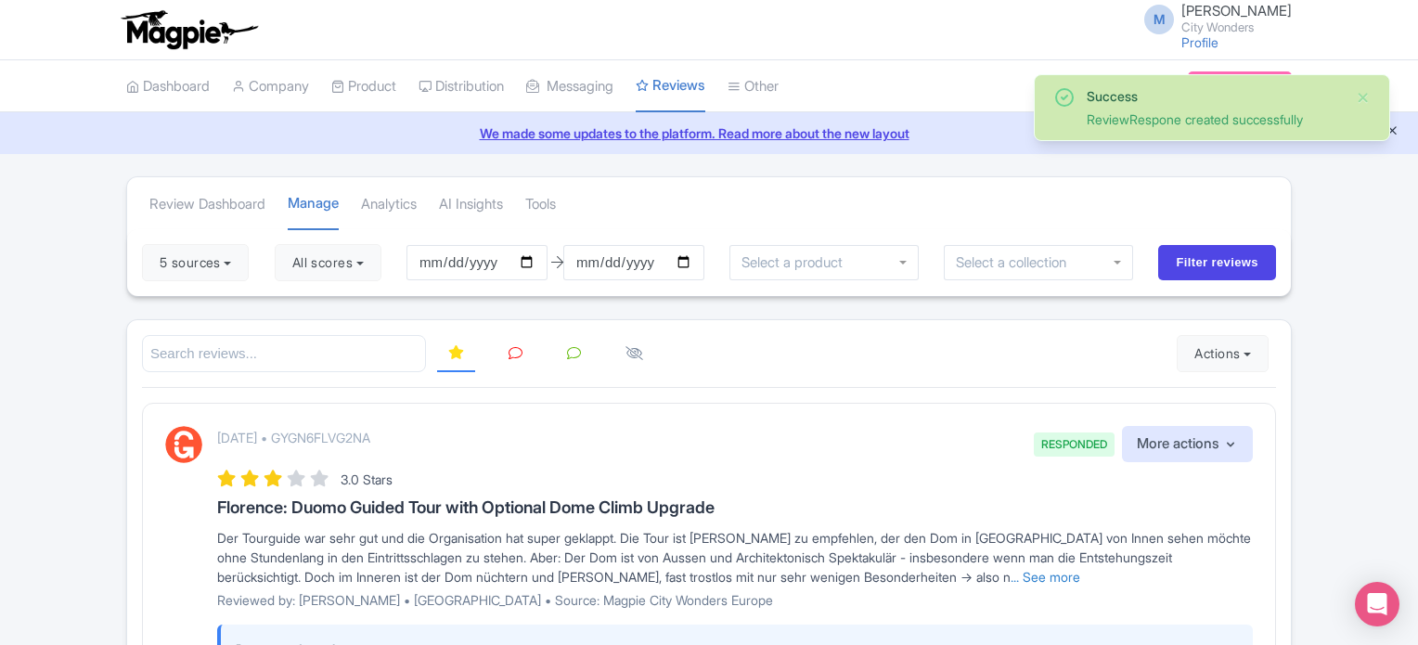
click at [1394, 129] on icon "Close announcement" at bounding box center [1392, 130] width 14 height 14
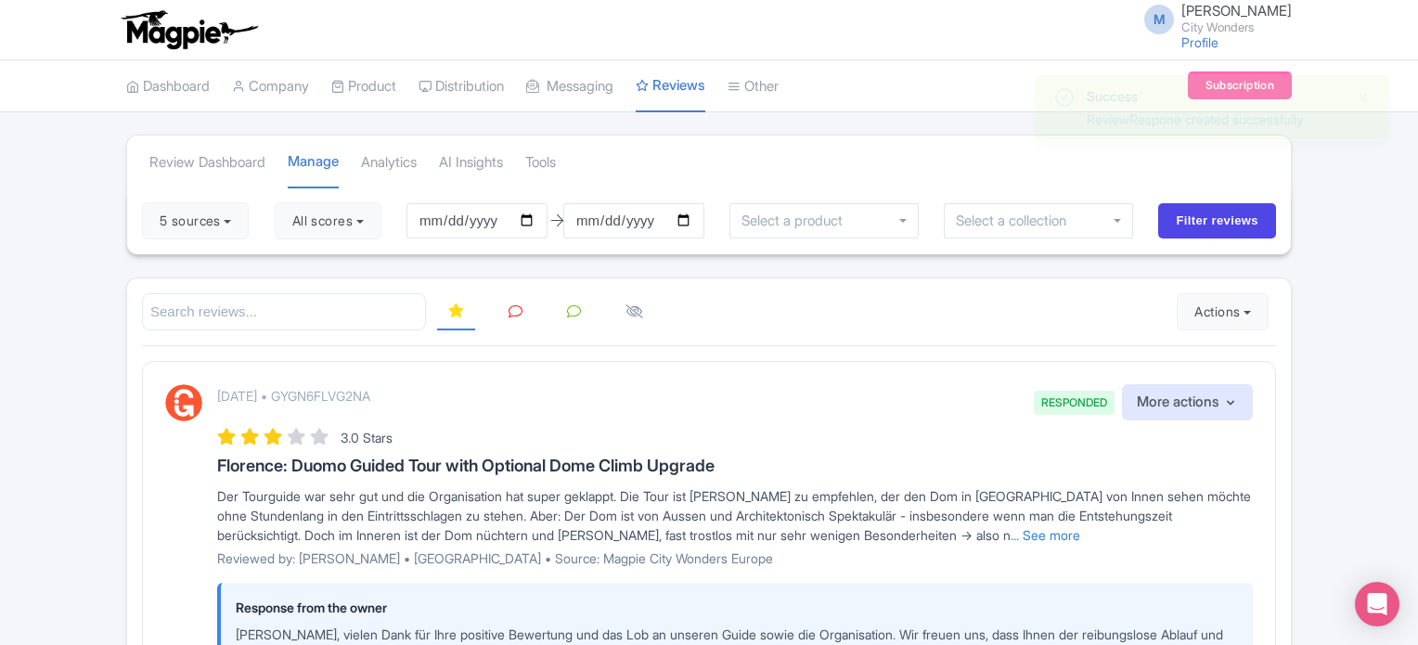
click at [516, 309] on icon at bounding box center [515, 311] width 14 height 14
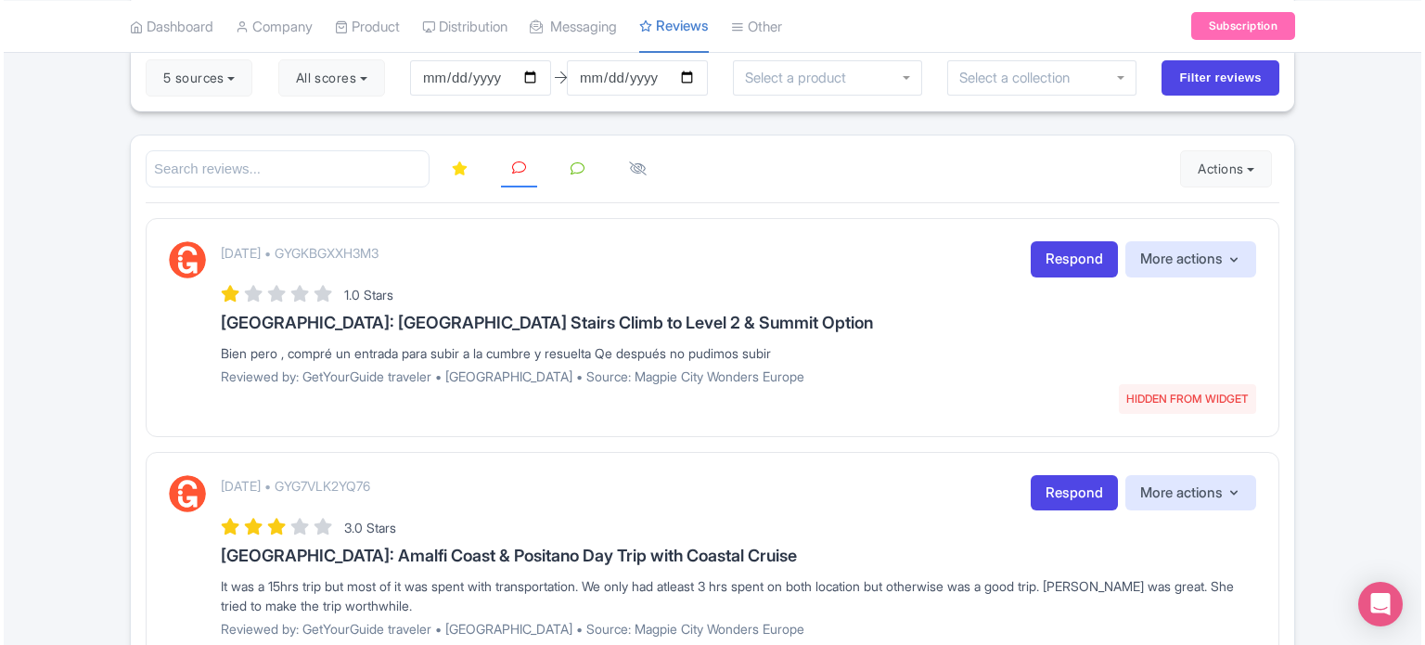
scroll to position [186, 0]
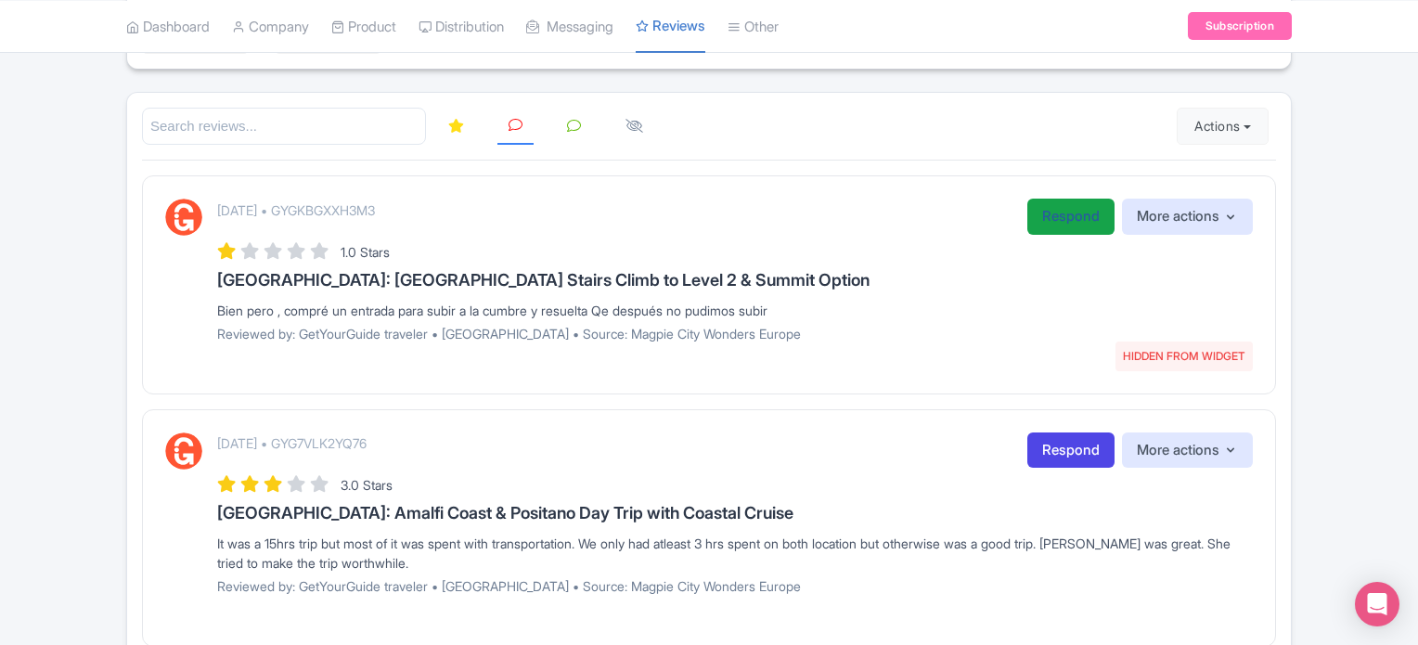
click at [1047, 215] on link "Respond" at bounding box center [1070, 217] width 87 height 36
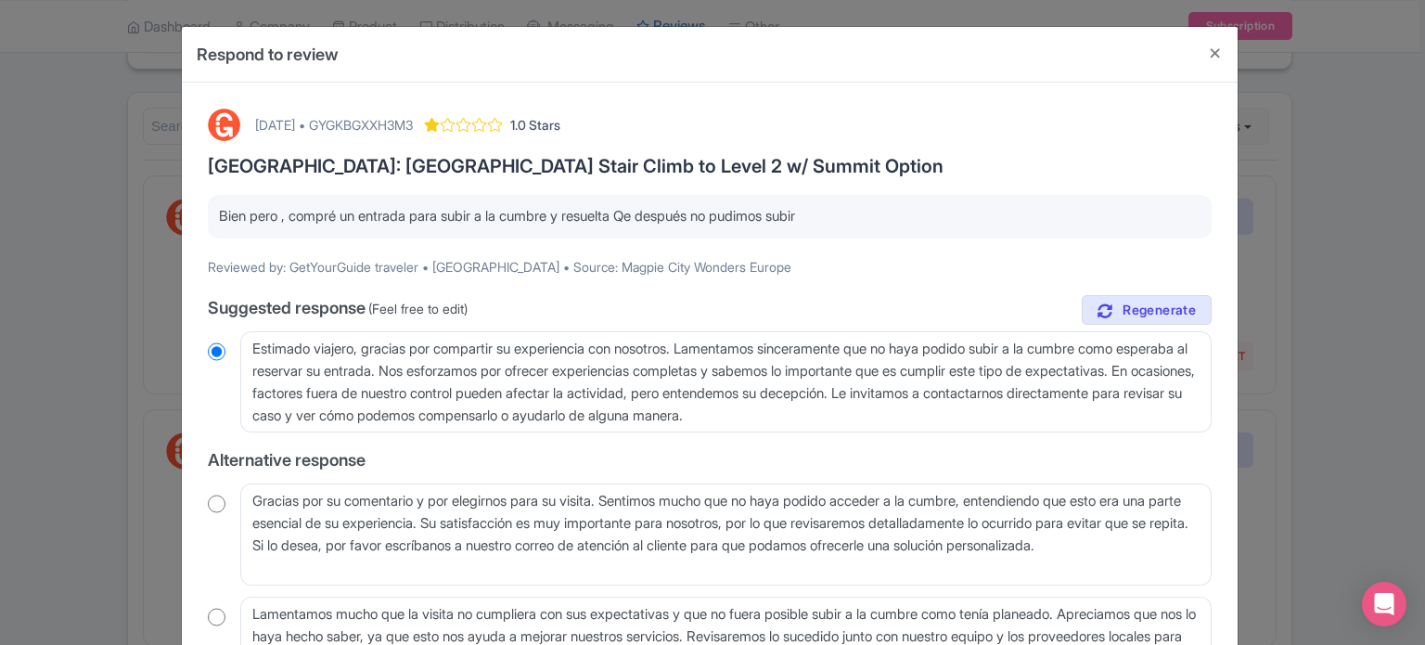
drag, startPoint x: 218, startPoint y: 212, endPoint x: 850, endPoint y: 208, distance: 631.9
click at [850, 208] on p "Bien pero , compré un entrada para subir a la cumbre y resuelta Qe después no p…" at bounding box center [710, 216] width 982 height 21
copy p "Bien pero , compré un entrada para subir a la cumbre y resuelta Qe después no p…"
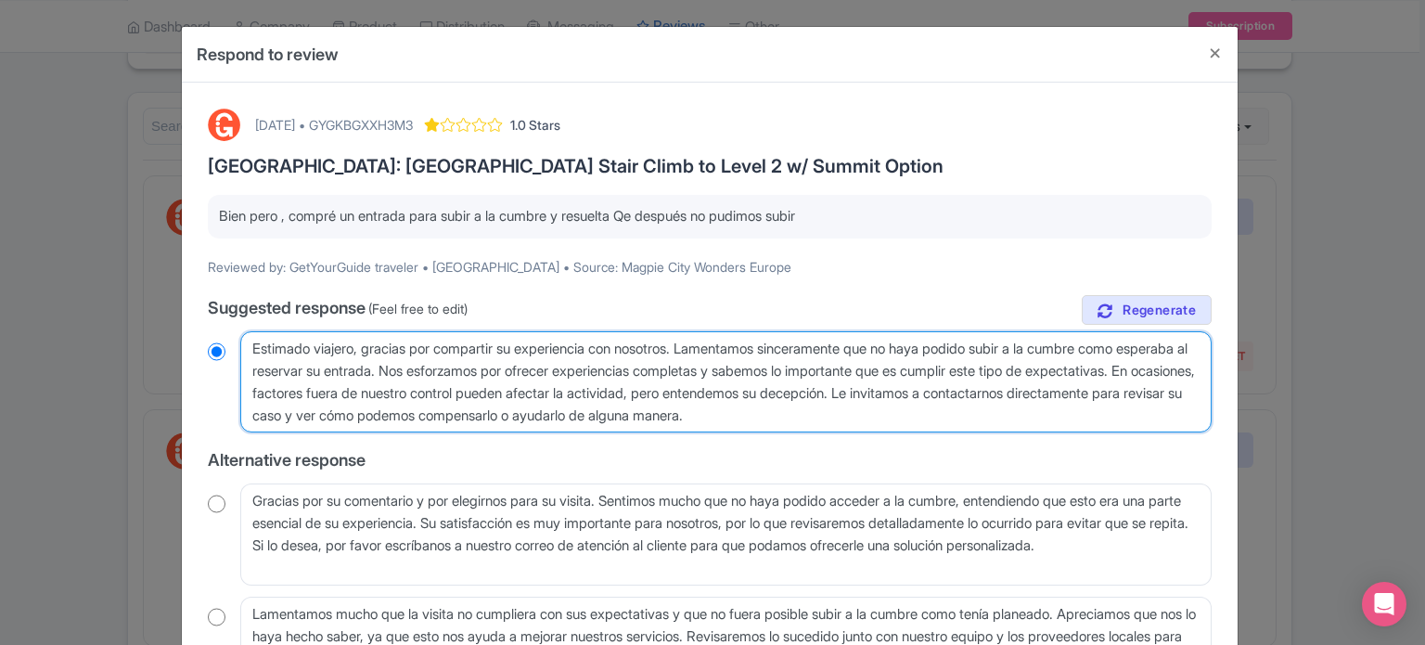
click at [305, 359] on textarea "Estimado viajero, gracias por compartir su experiencia con nosotros. Lamentamos…" at bounding box center [725, 382] width 971 height 102
drag, startPoint x: 249, startPoint y: 341, endPoint x: 998, endPoint y: 413, distance: 753.1
click at [998, 413] on textarea "Estimado viajero, gracias por compartir su experiencia con nosotros. Lamentamos…" at bounding box center [725, 382] width 971 height 102
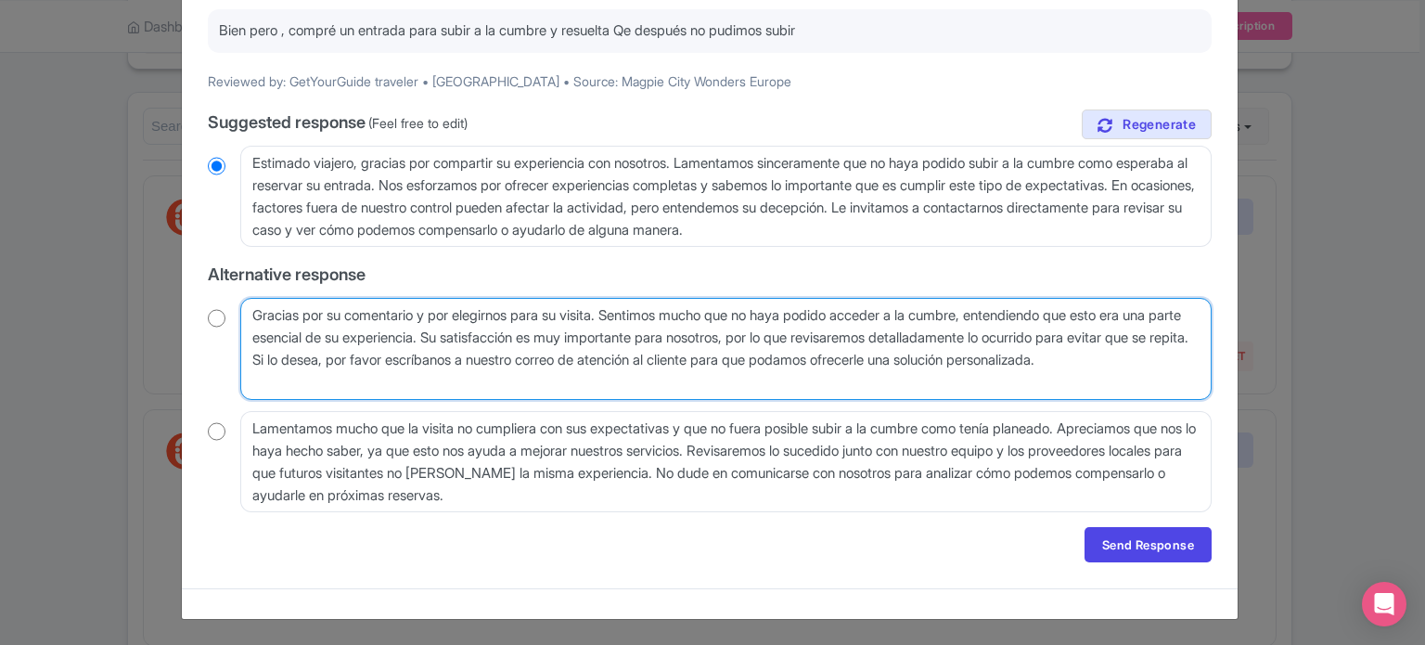
drag, startPoint x: 357, startPoint y: 389, endPoint x: 215, endPoint y: 307, distance: 163.8
click at [215, 307] on div "Gracias por su comentario y por elegirnos para su visita. Sentimos mucho que no…" at bounding box center [710, 349] width 1004 height 102
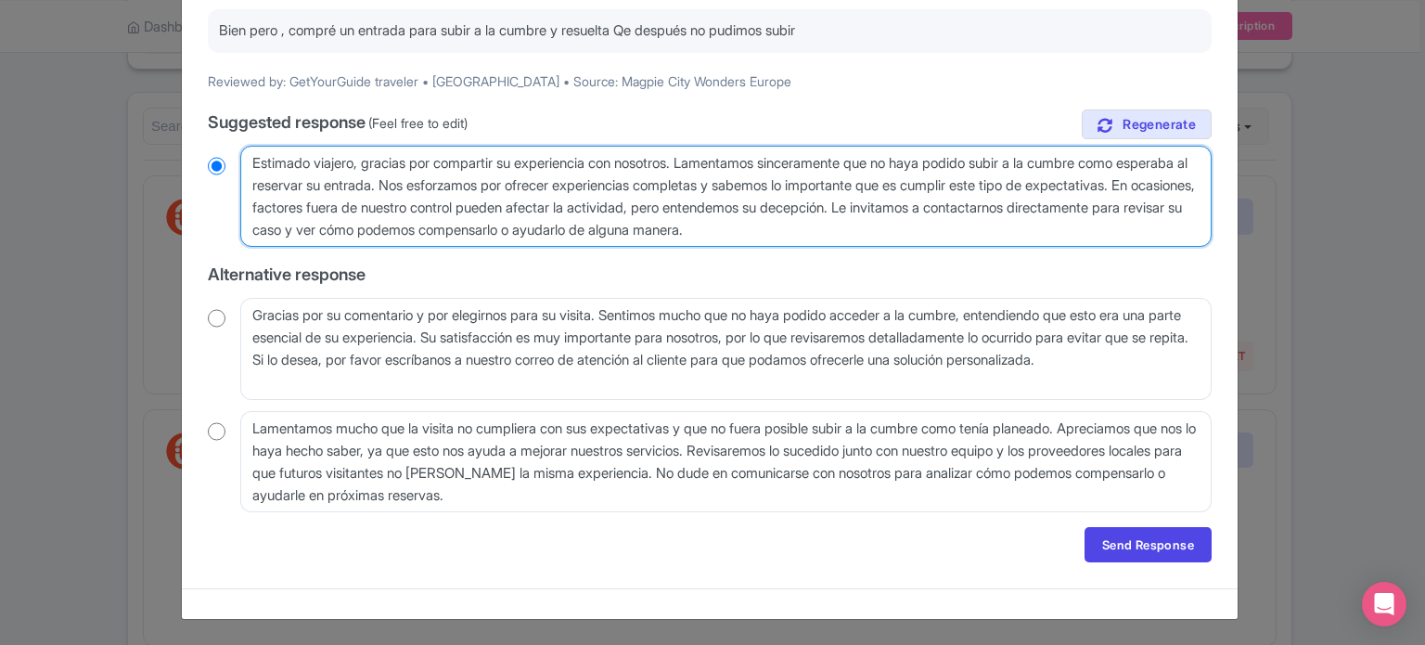
click at [282, 185] on textarea "Estimado viajero, gracias por compartir su experiencia con nosotros. Lamentamos…" at bounding box center [725, 197] width 971 height 102
drag, startPoint x: 255, startPoint y: 159, endPoint x: 1053, endPoint y: 205, distance: 799.3
click at [1053, 205] on textarea "Estimado viajero, gracias por compartir su experiencia con nosotros. Lamentamos…" at bounding box center [725, 197] width 971 height 102
click at [296, 170] on textarea "Estimado viajero, gracias por compartir su experiencia con nosotros. Lamentamos…" at bounding box center [725, 197] width 971 height 102
drag, startPoint x: 251, startPoint y: 157, endPoint x: 1056, endPoint y: 205, distance: 805.9
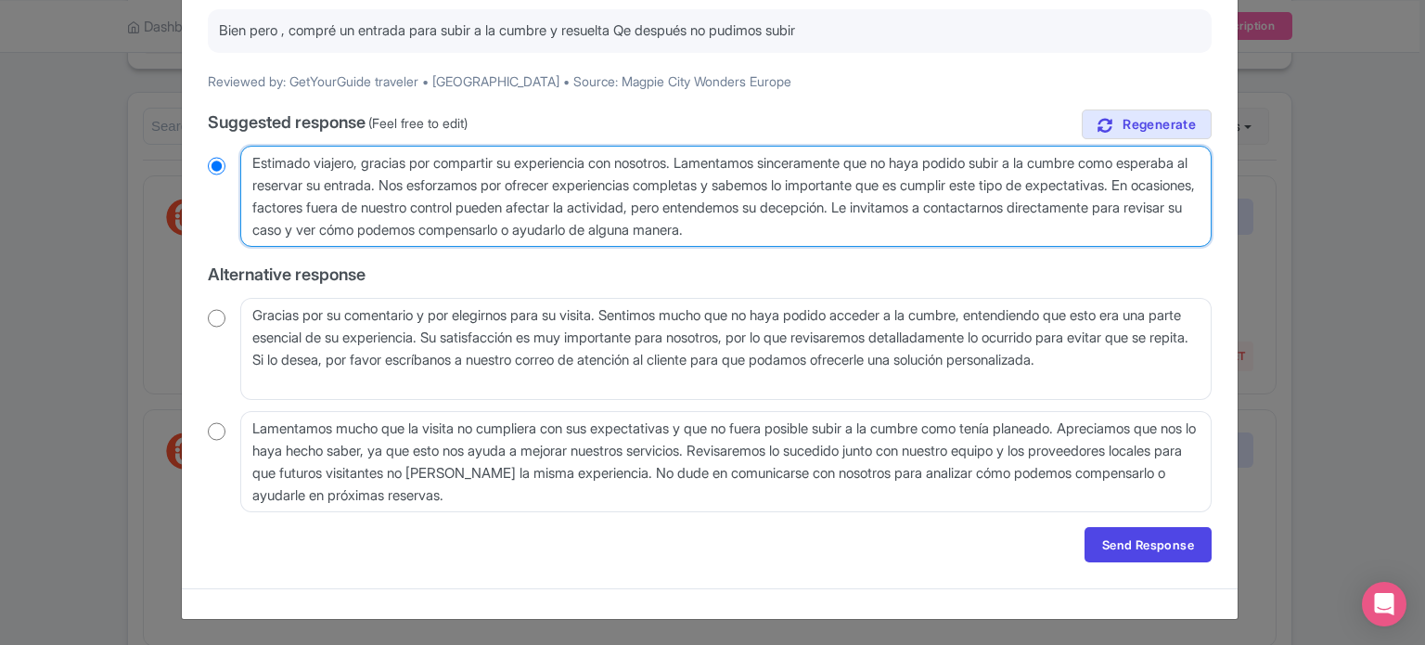
click at [1056, 205] on textarea "Estimado viajero, gracias por compartir su experiencia con nosotros. Lamentamos…" at bounding box center [725, 197] width 971 height 102
radio input "true"
drag, startPoint x: 1009, startPoint y: 229, endPoint x: 201, endPoint y: 164, distance: 809.9
click at [204, 165] on div "August 20, 2025 • GYGKBGXXH3M3 1.0 Stars Paris: Eiffel Tower Stair Climb to Lev…" at bounding box center [710, 243] width 1026 height 662
paste textarea "llegar a la cumbre como esperaba. Nos esforzamos por ofrecer experiencias compl…"
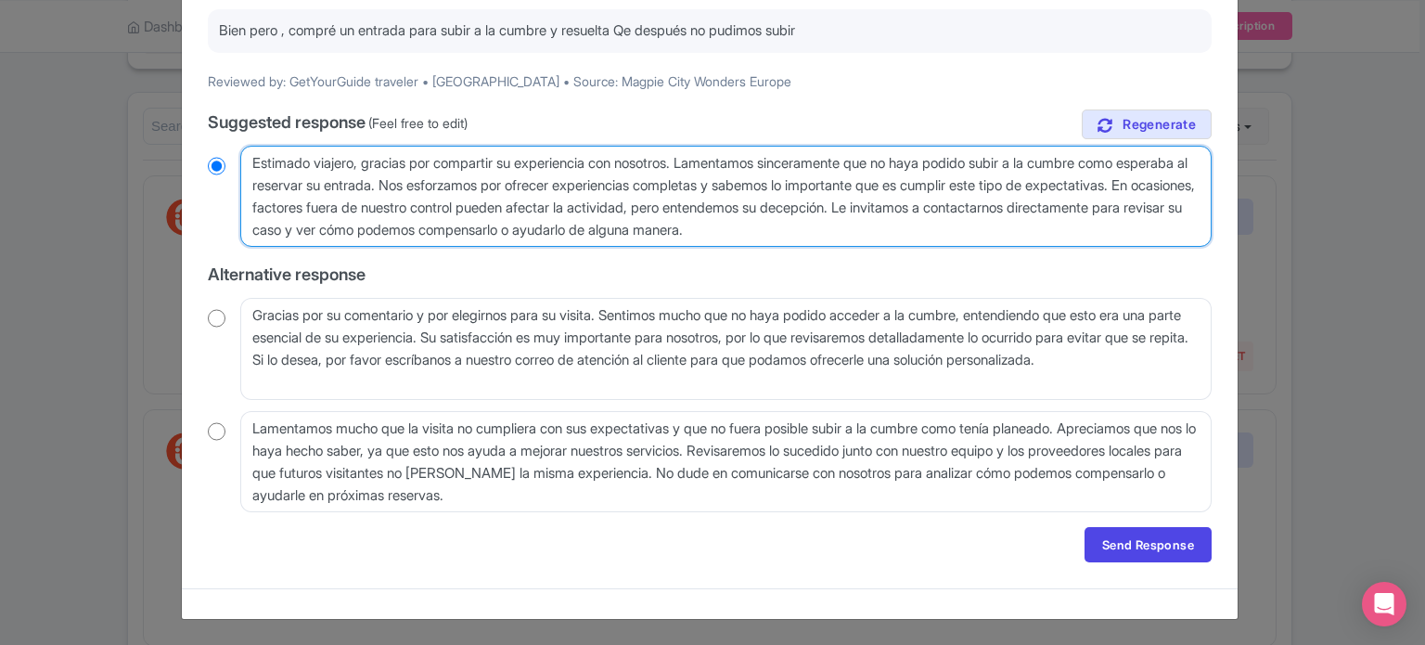
type textarea "Estimado viajero, gracias por compartir su experiencia con nosotros. Lamentamos…"
radio input "true"
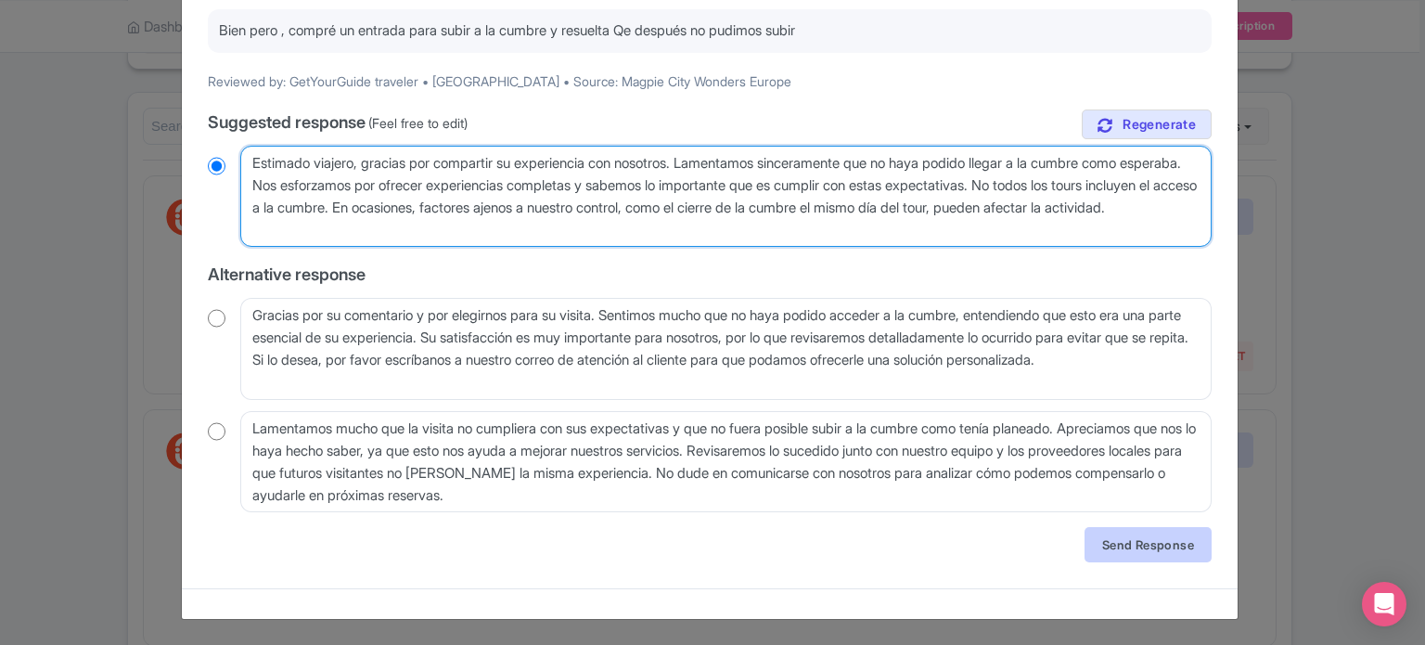
type textarea "Estimado viajero, gracias por compartir su experiencia con nosotros. Lamentamos…"
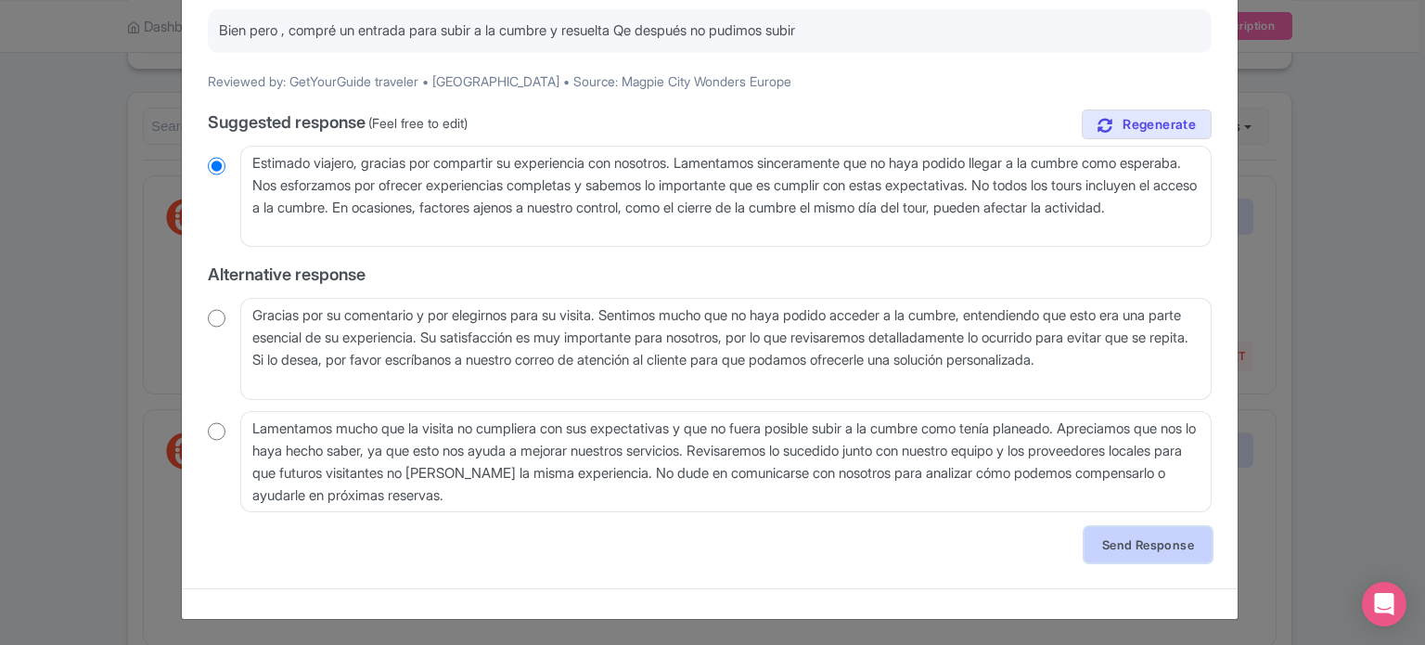
click at [1134, 550] on link "Send Response" at bounding box center [1148, 544] width 127 height 35
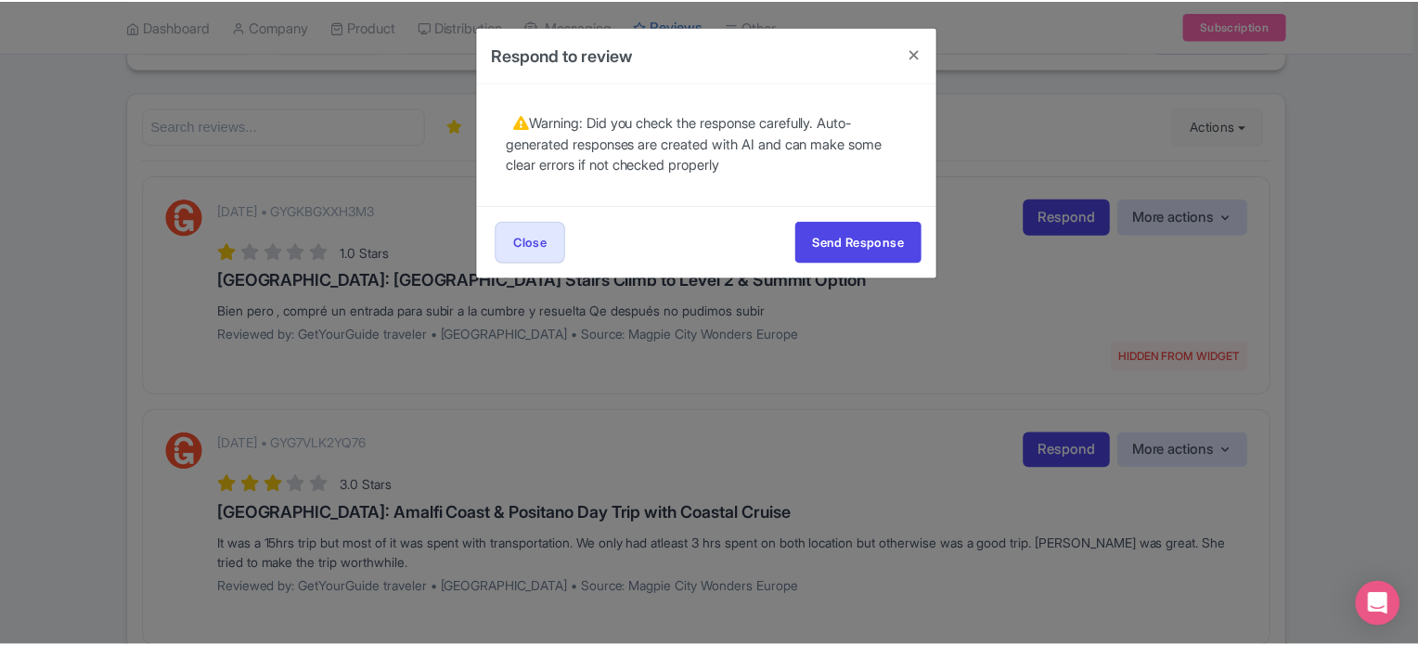
scroll to position [0, 0]
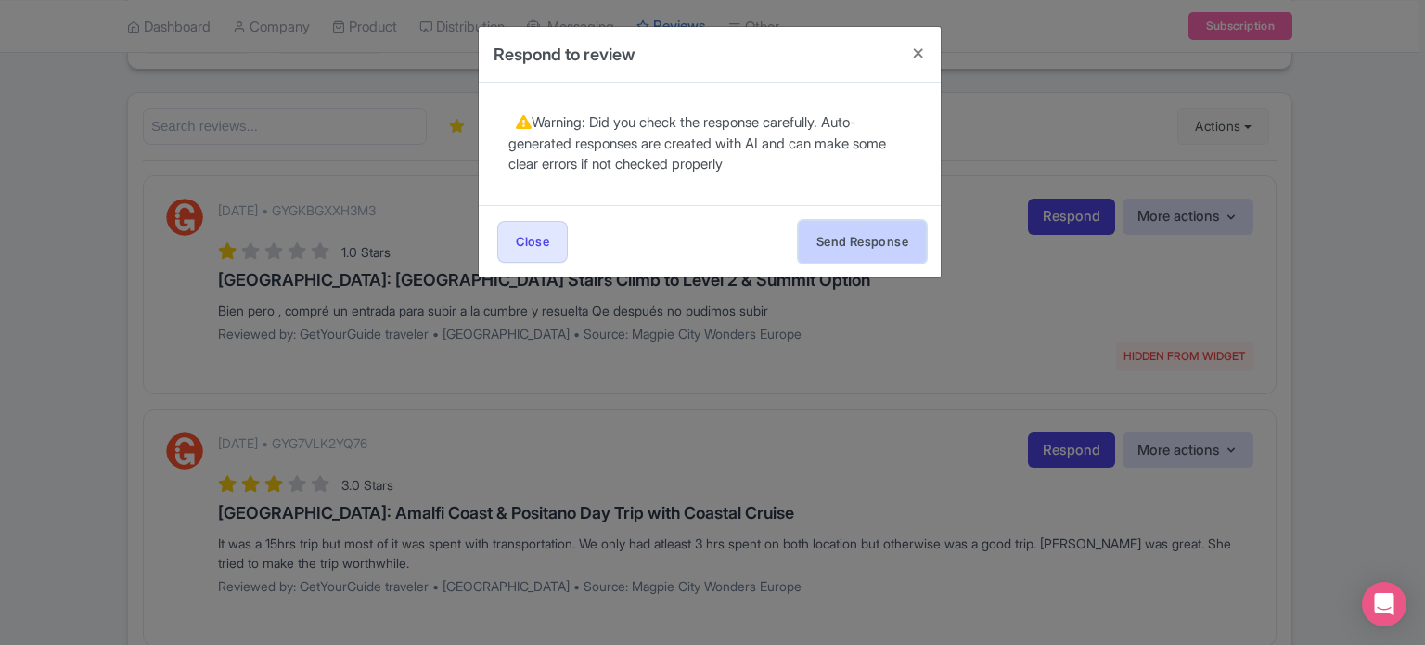
click at [820, 227] on button "Send Response" at bounding box center [862, 242] width 127 height 42
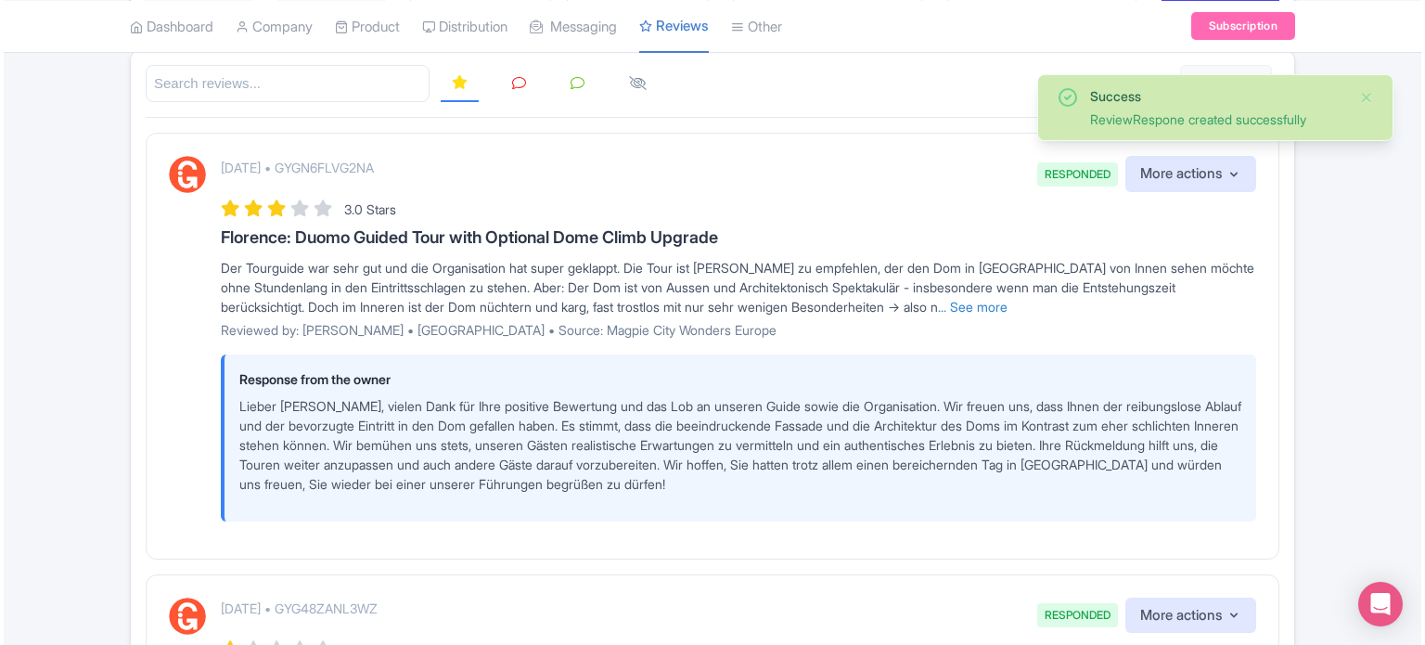
scroll to position [186, 0]
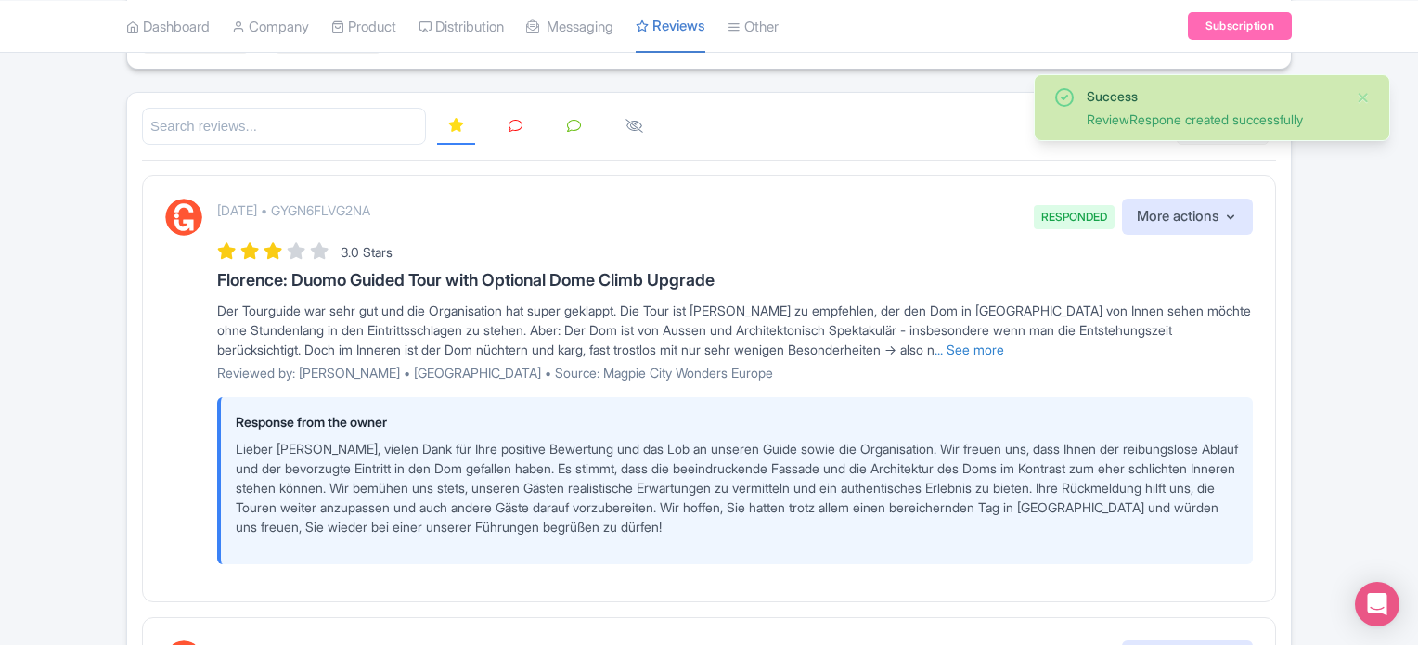
click at [516, 126] on icon at bounding box center [515, 126] width 14 height 14
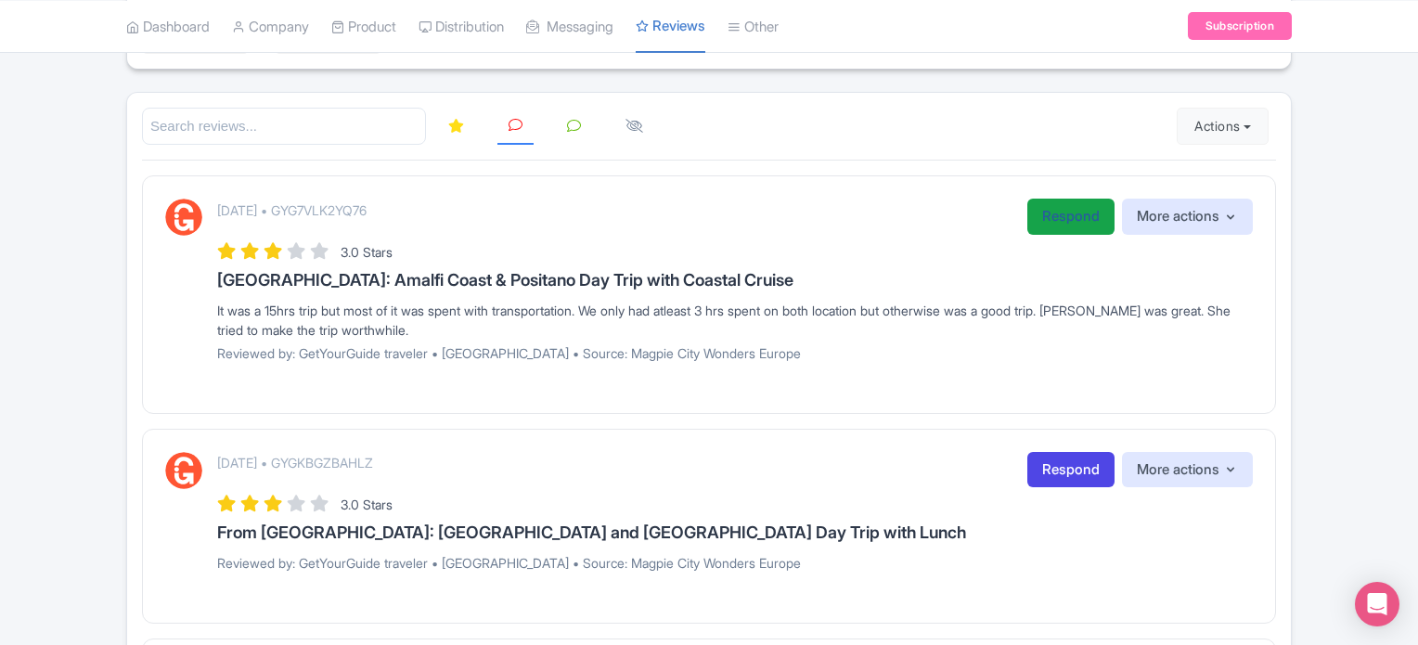
click at [1055, 214] on link "Respond" at bounding box center [1070, 217] width 87 height 36
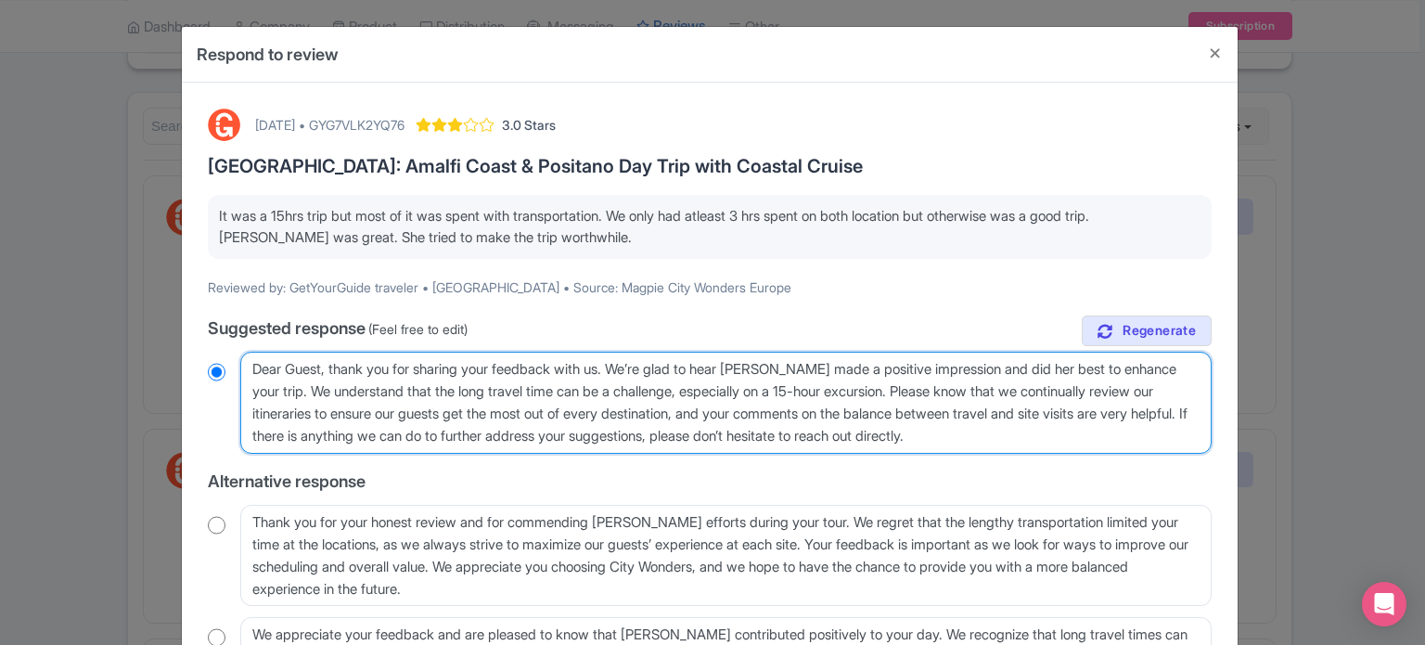
click at [820, 390] on textarea "Dear Guest, thank you for sharing your feedback with us. We’re glad to hear [PE…" at bounding box center [725, 403] width 971 height 102
drag, startPoint x: 797, startPoint y: 389, endPoint x: 857, endPoint y: 387, distance: 60.3
click at [857, 387] on textarea "Dear Guest, thank you for sharing your feedback with us. We’re glad to hear [PE…" at bounding box center [725, 403] width 971 height 102
type textarea "Dear Guest, thank you for sharing your feedback with us. We’re glad to hear [PE…"
radio input "true"
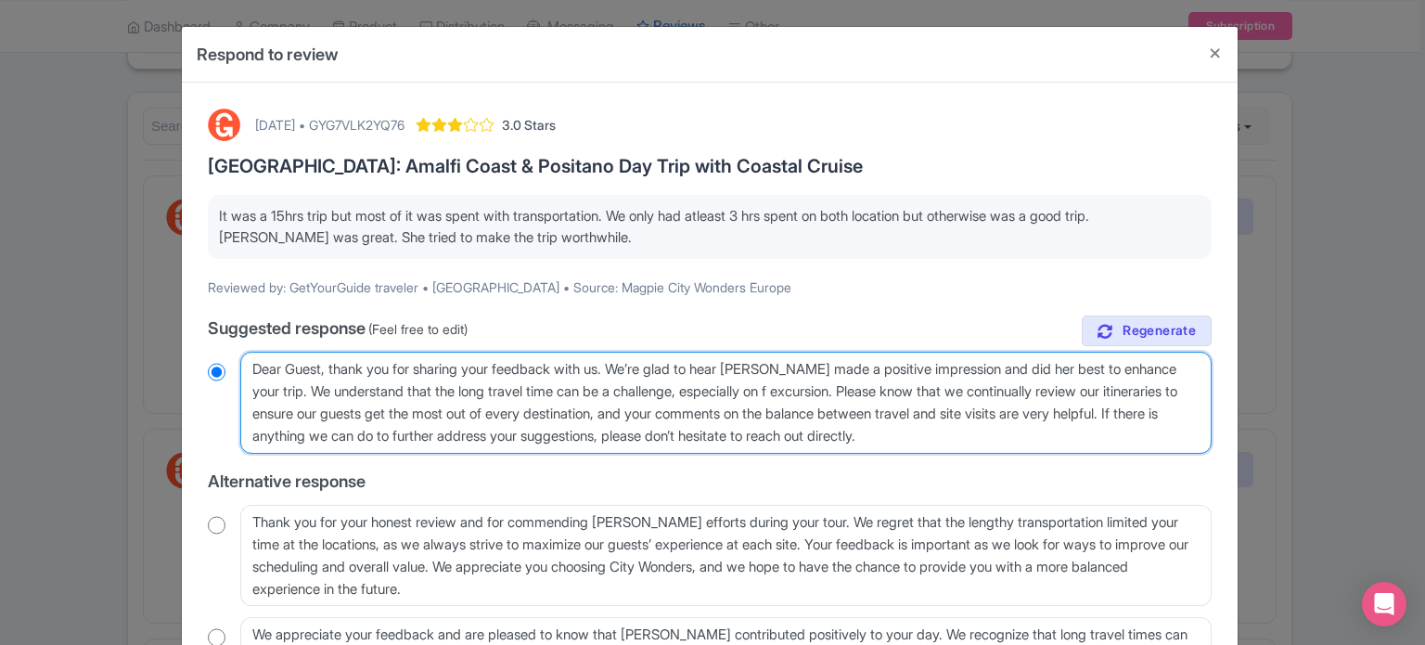
type textarea "Dear Guest, thank you for sharing your feedback with us. We’re glad to hear [PE…"
radio input "true"
type textarea "Dear Guest, thank you for sharing your feedback with us. We’re glad to hear [PE…"
radio input "true"
type textarea "Dear Guest, thank you for sharing your feedback with us. We’re glad to hear [PE…"
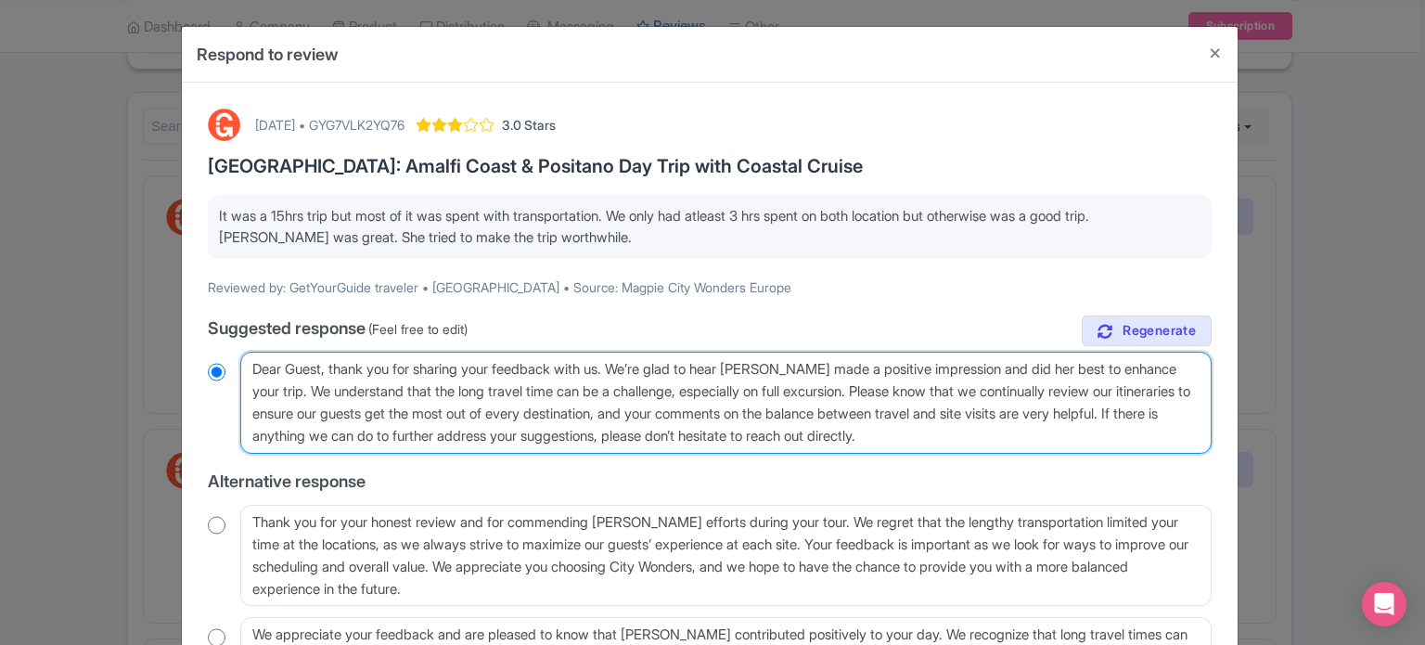
radio input "true"
type textarea "Dear Guest, thank you for sharing your feedback with us. We’re glad to hear [PE…"
radio input "true"
type textarea "Dear Guest, thank you for sharing your feedback with us. We’re glad to hear [PE…"
radio input "true"
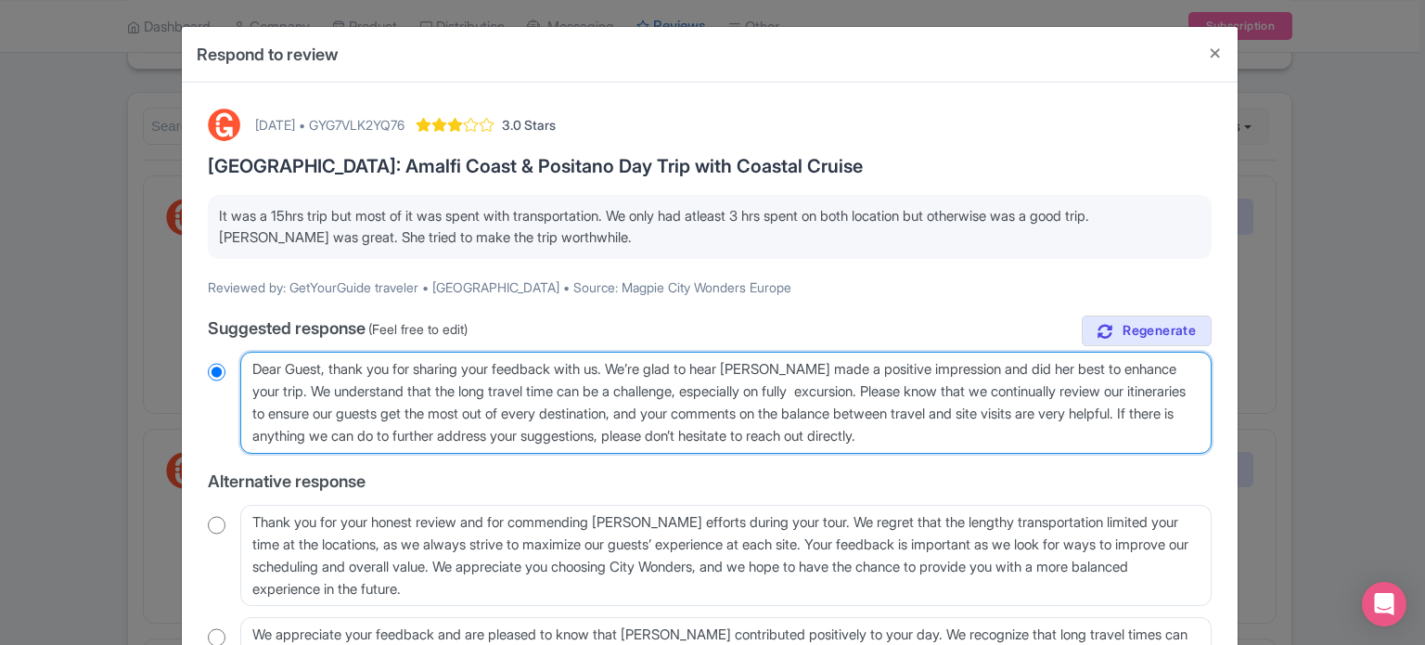
type textarea "Dear Guest, thank you for sharing your feedback with us. We’re glad to hear [PE…"
radio input "true"
type textarea "Dear Guest, thank you for sharing your feedback with us. We’re glad to hear [PE…"
radio input "true"
type textarea "Dear Guest, thank you for sharing your feedback with us. We’re glad to hear [PE…"
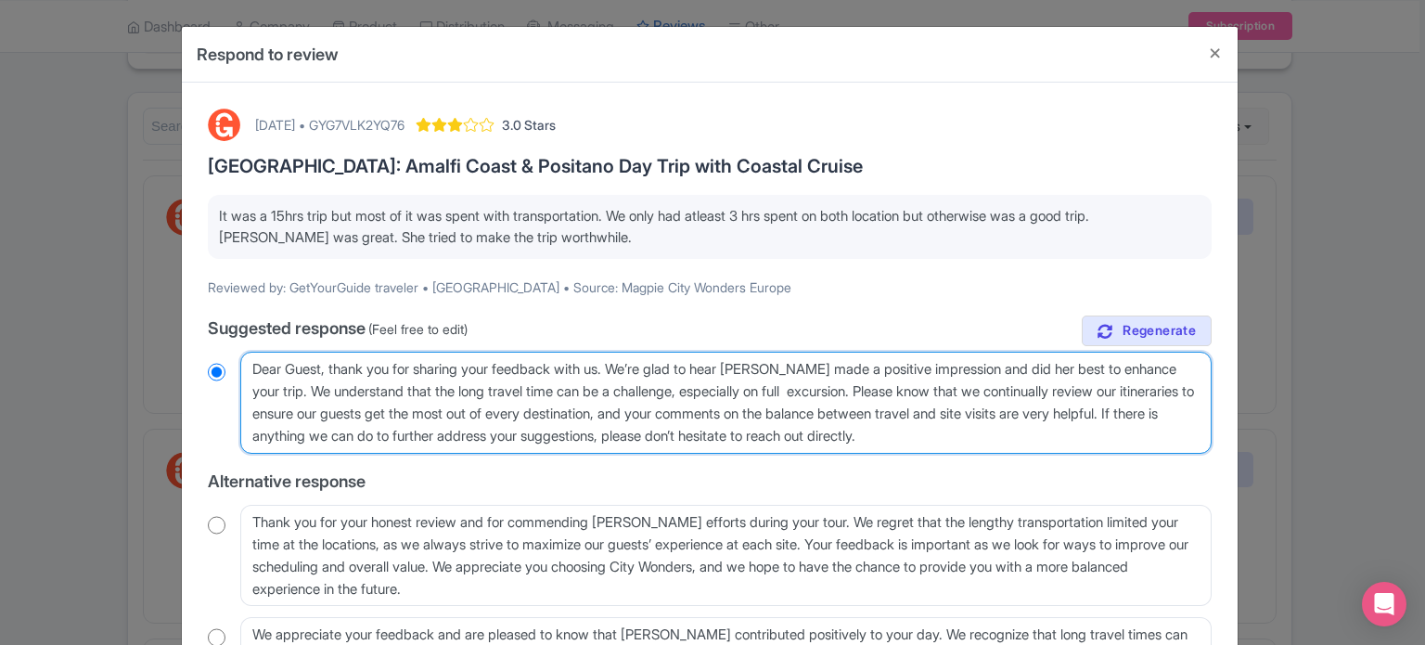
radio input "true"
type textarea "Dear Guest, thank you for sharing your feedback with us. We’re glad to hear [PE…"
radio input "true"
type textarea "Dear Guest, thank you for sharing your feedback with us. We’re glad to hear [PE…"
radio input "true"
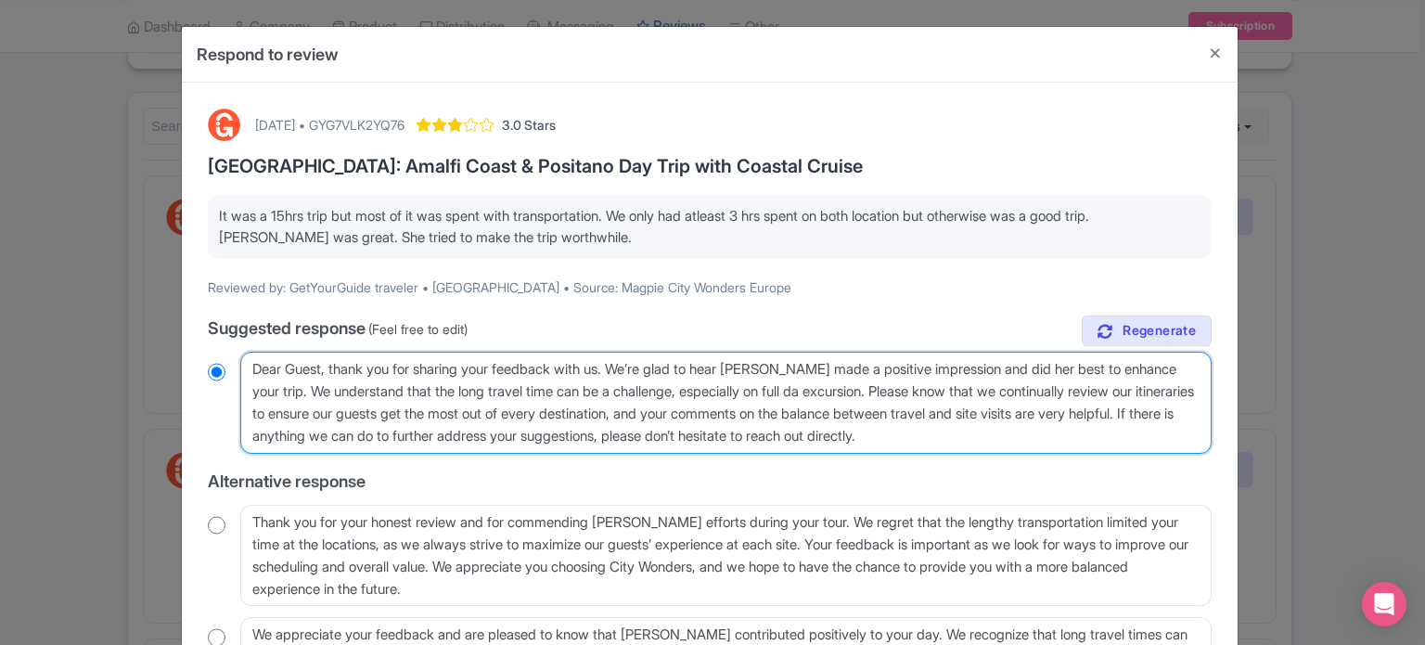
type textarea "Dear Guest, thank you for sharing your feedback with us. We’re glad to hear [PE…"
radio input "true"
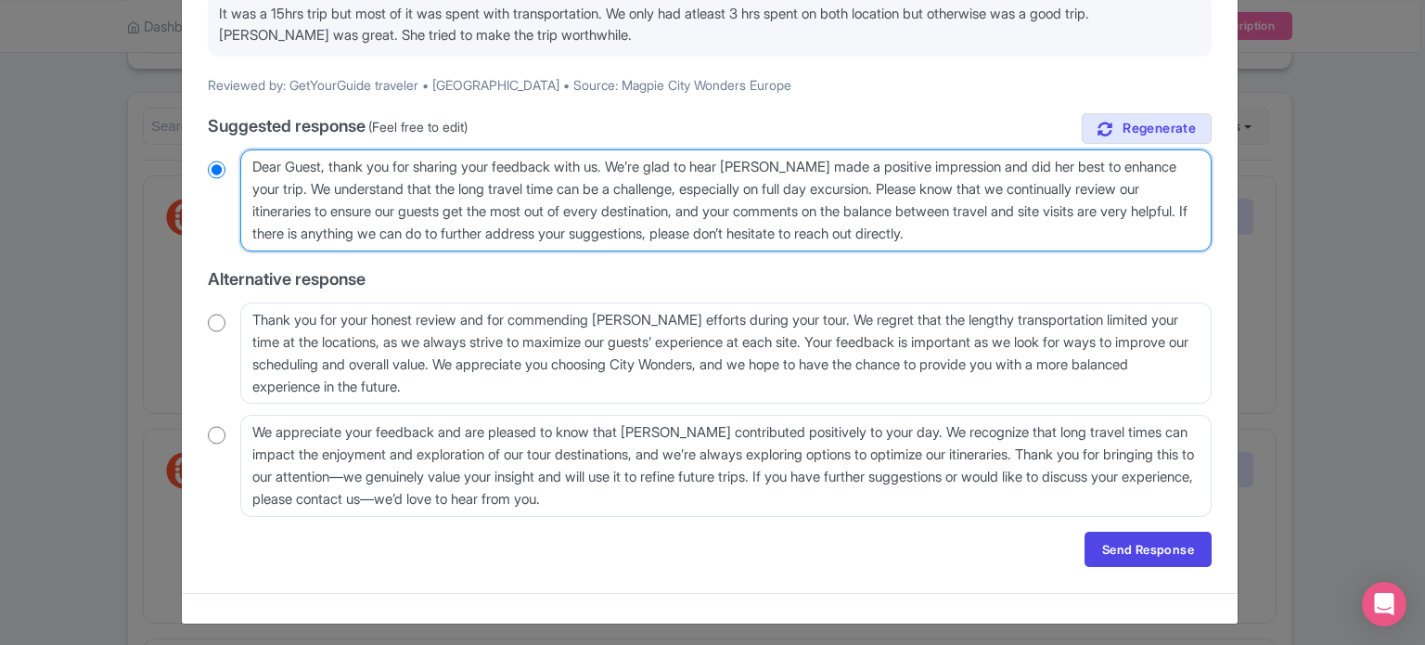
scroll to position [206, 0]
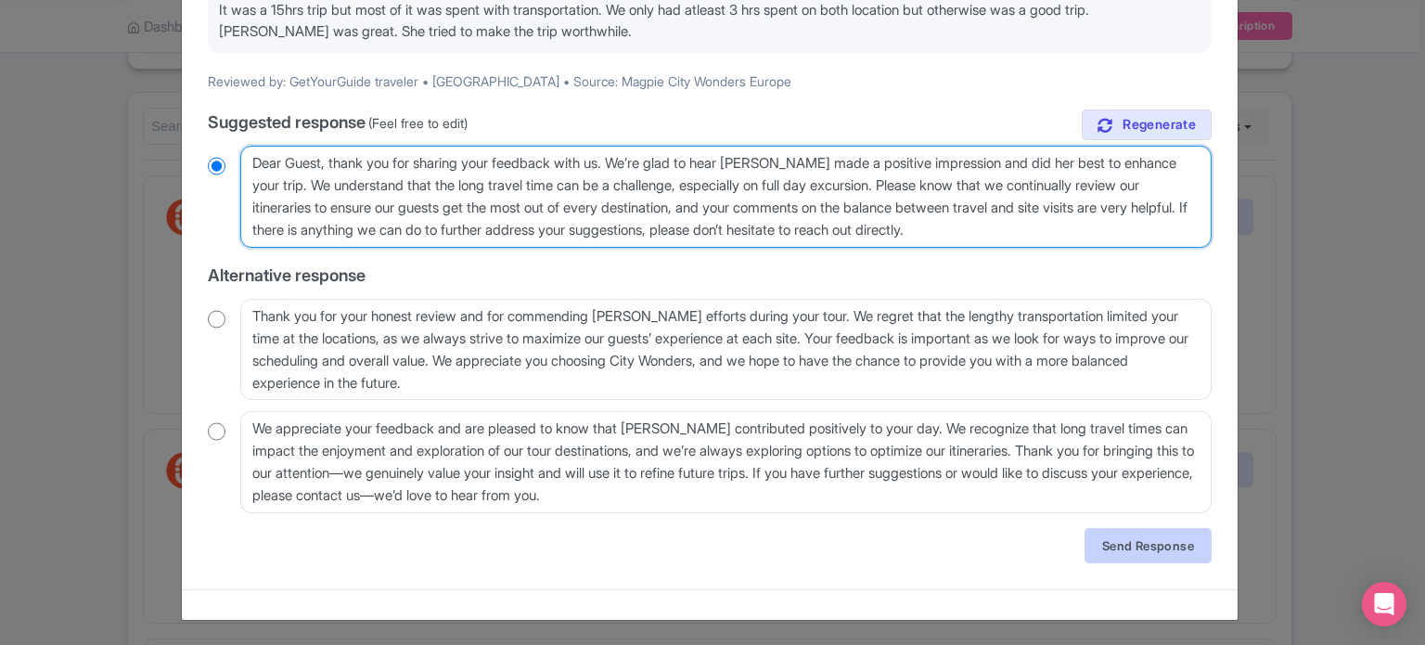
type textarea "Dear Guest, thank you for sharing your feedback with us. We’re glad to hear [PE…"
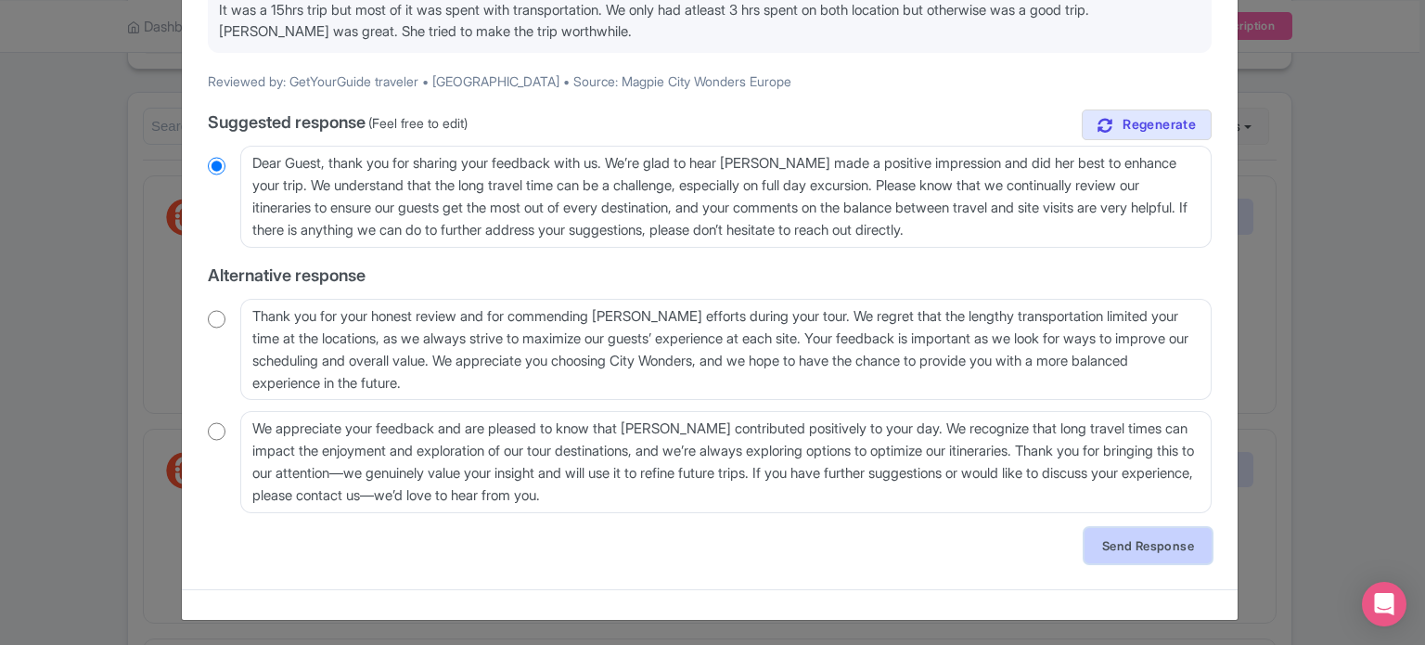
click at [1154, 548] on link "Send Response" at bounding box center [1148, 545] width 127 height 35
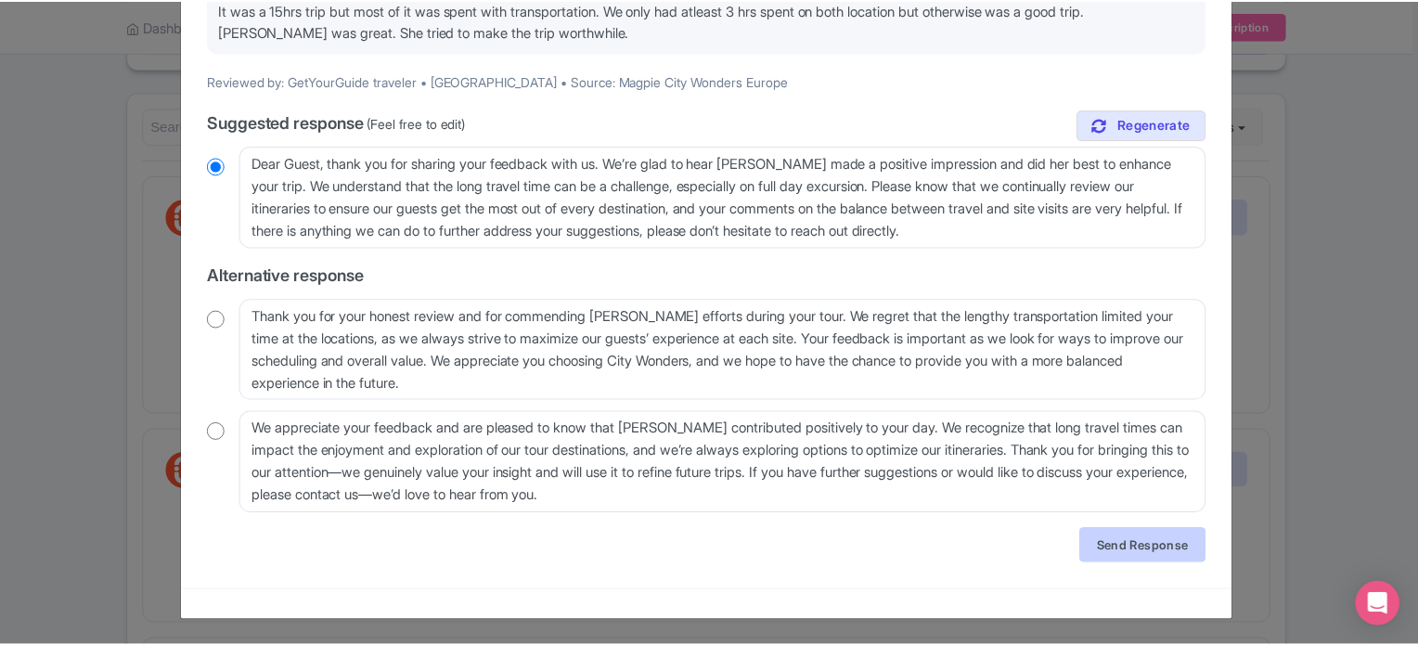
scroll to position [0, 0]
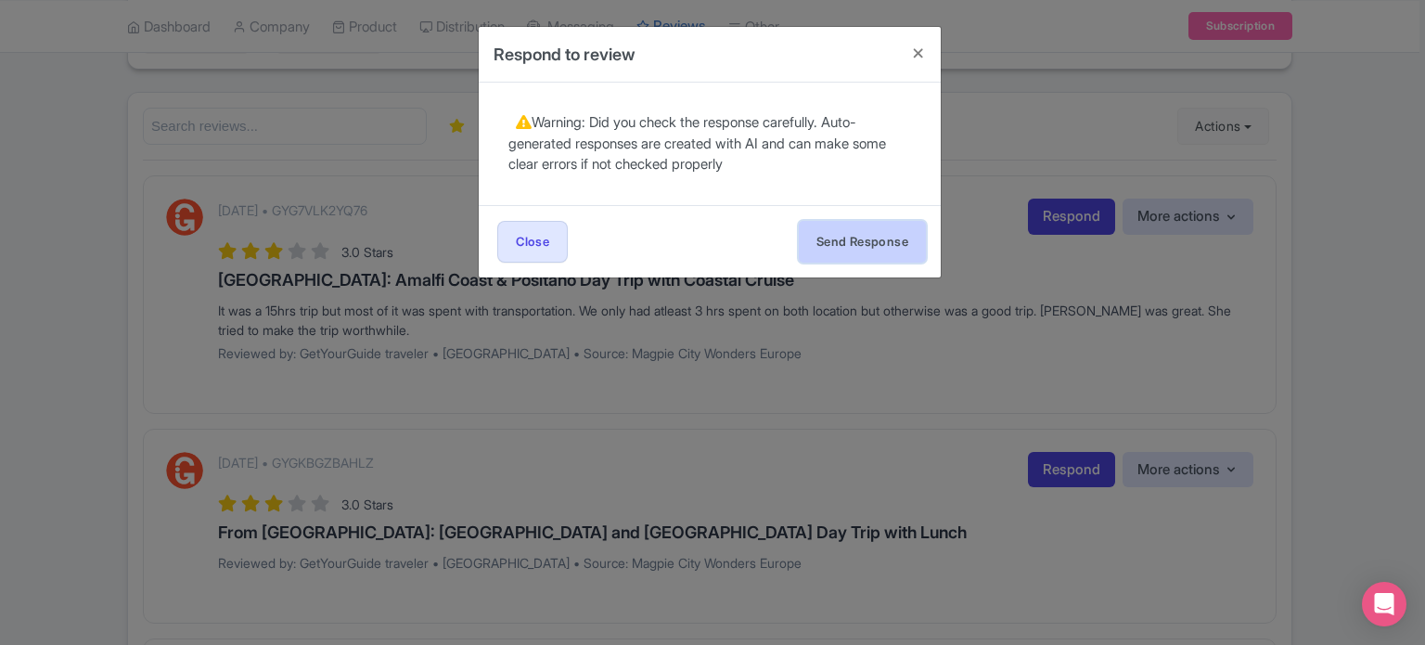
click at [881, 244] on button "Send Response" at bounding box center [862, 242] width 127 height 42
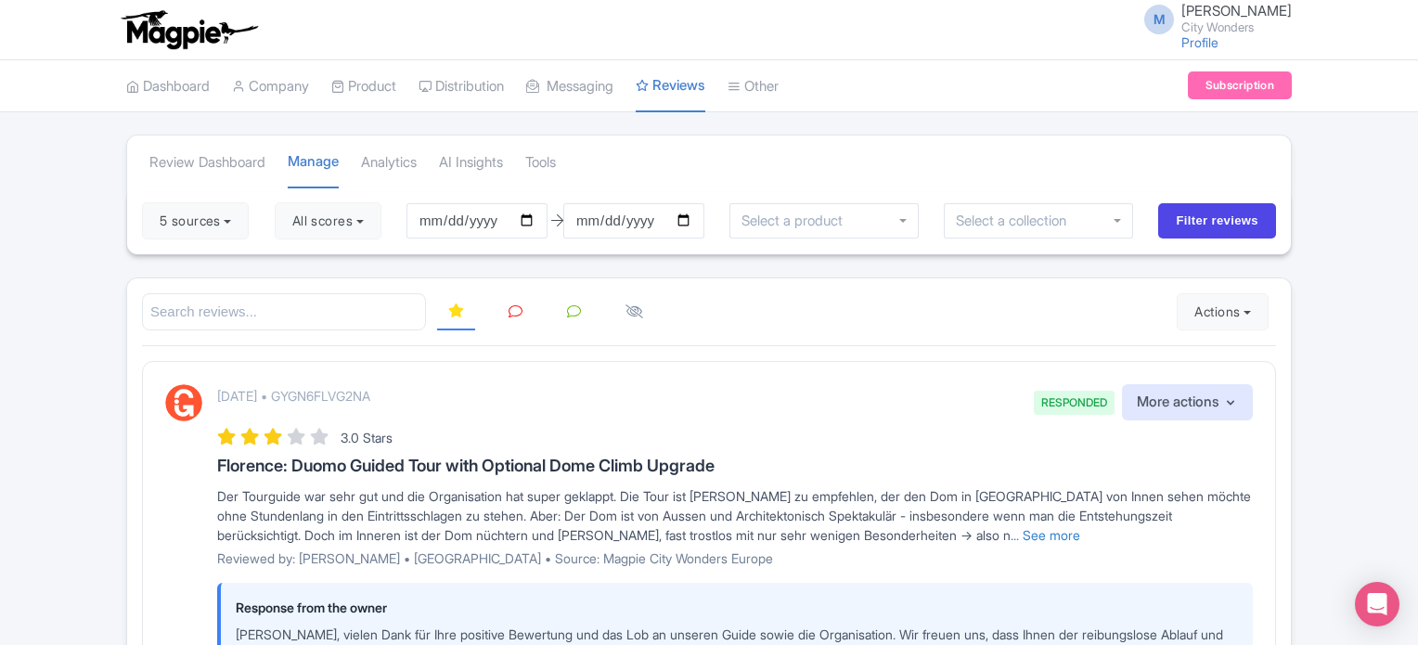
click at [530, 309] on li at bounding box center [515, 312] width 58 height 36
click at [512, 306] on icon at bounding box center [515, 311] width 14 height 14
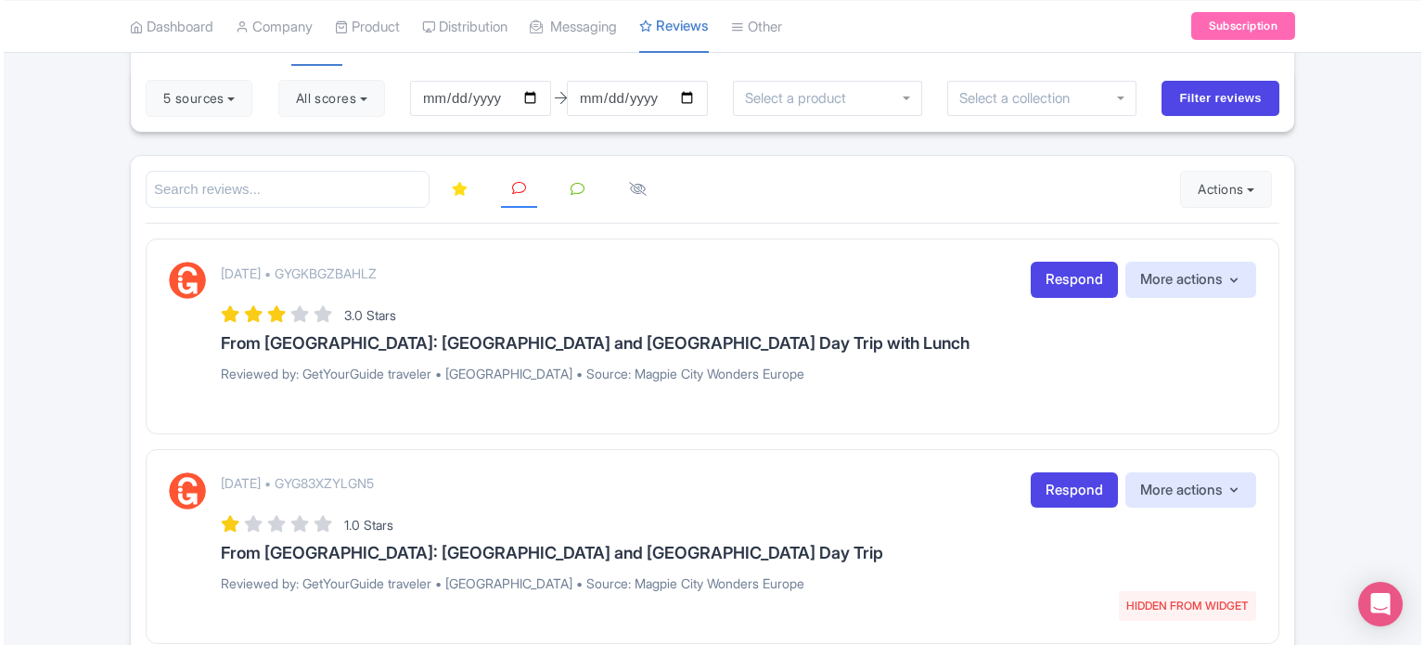
scroll to position [186, 0]
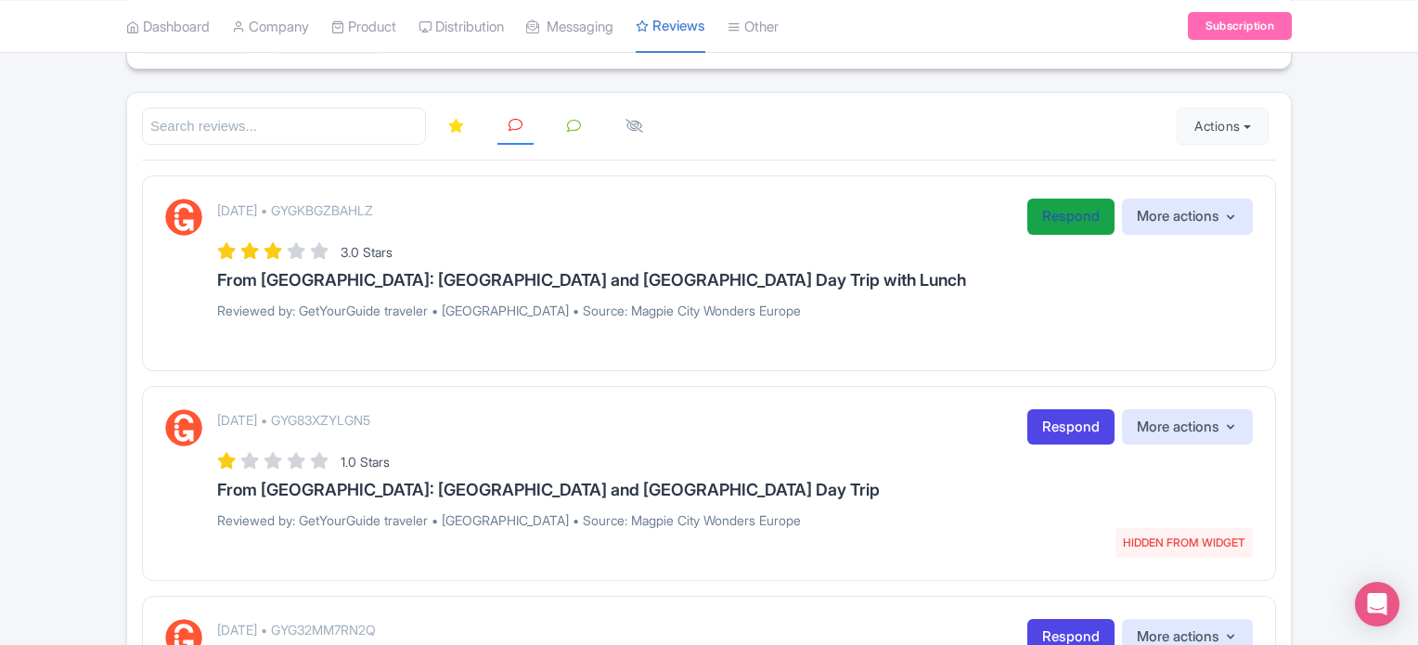
click at [1058, 214] on link "Respond" at bounding box center [1070, 217] width 87 height 36
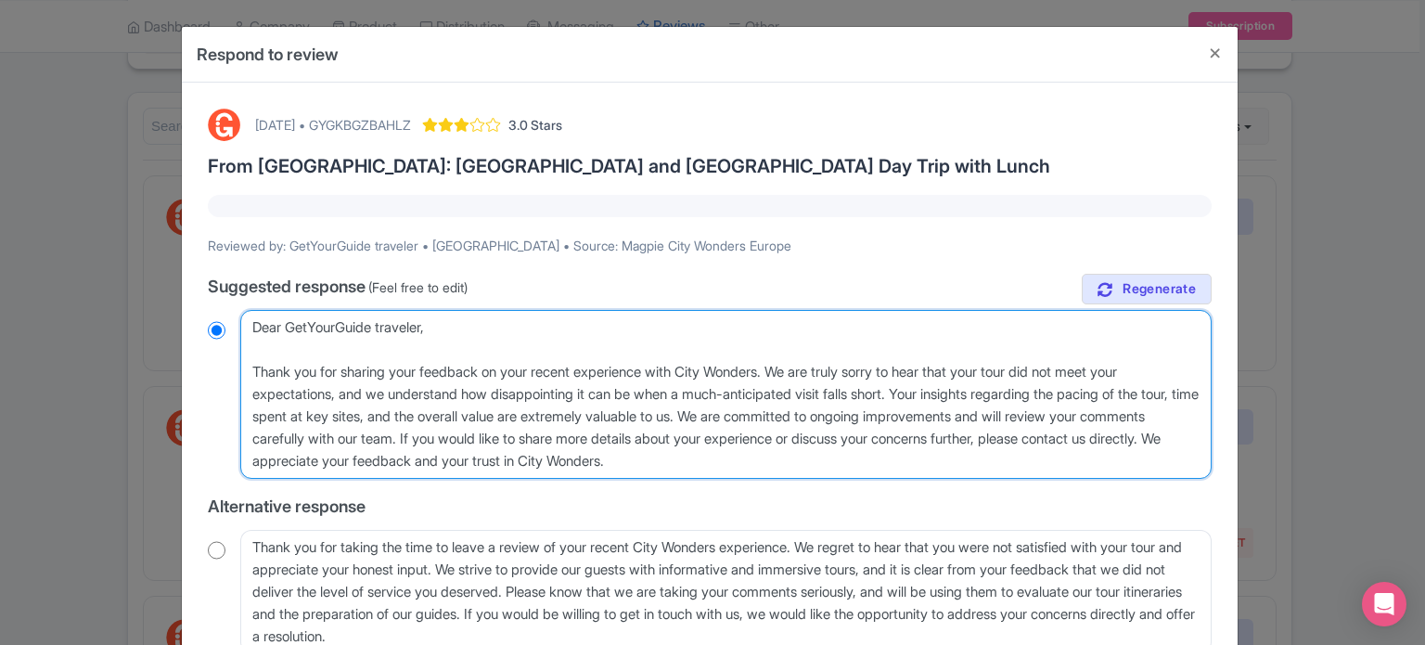
drag, startPoint x: 807, startPoint y: 458, endPoint x: 216, endPoint y: 315, distance: 608.3
click at [216, 315] on div "Dear GetYourGuide traveler, Thank you for sharing your feedback on your recent …" at bounding box center [710, 394] width 1004 height 169
paste textarea "valued traveler, Thank you for joining our XX Tour. We noted that your experien…"
type textarea "Dear valued traveler, Thank you for joining our XX Tour. We noted that your exp…"
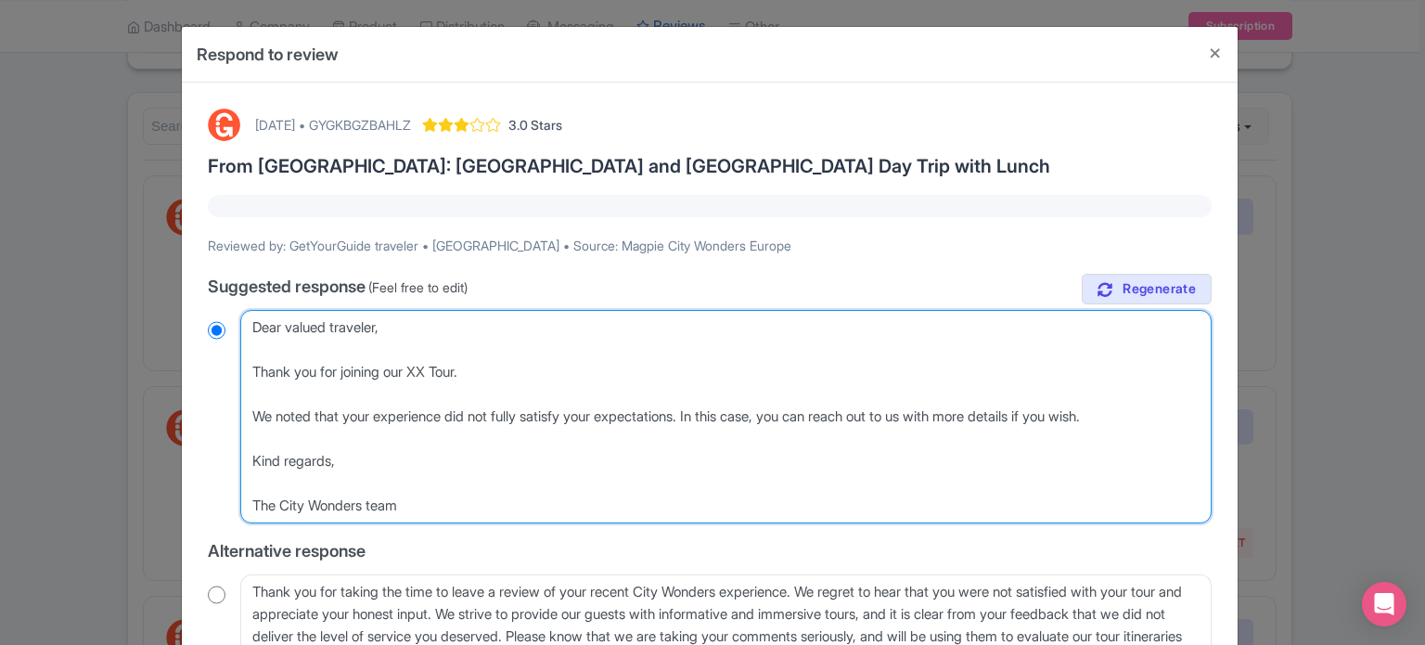
radio input "true"
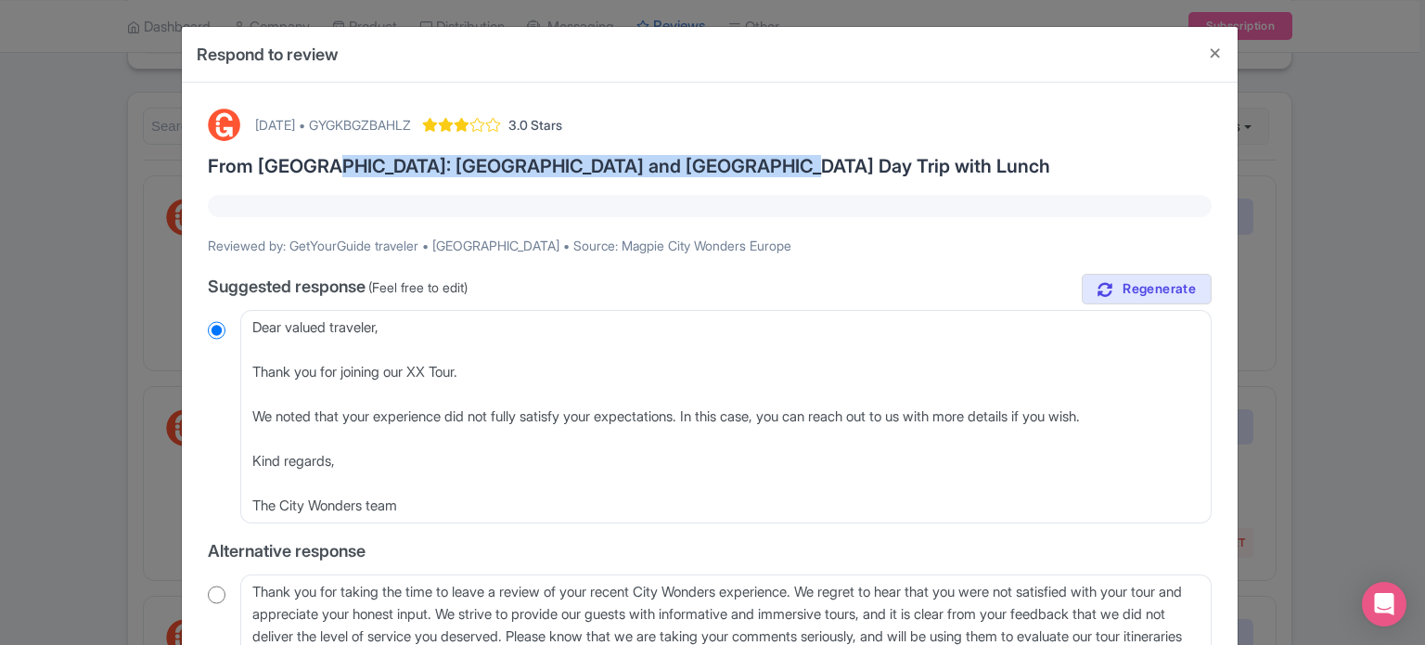
drag, startPoint x: 312, startPoint y: 162, endPoint x: 744, endPoint y: 164, distance: 432.4
click at [744, 164] on h3 "From [GEOGRAPHIC_DATA]: [GEOGRAPHIC_DATA] and [GEOGRAPHIC_DATA] Day Trip with L…" at bounding box center [710, 166] width 1004 height 20
copy h3 "Pompeii and Mount Vesuvius Day Trip with Lunch"
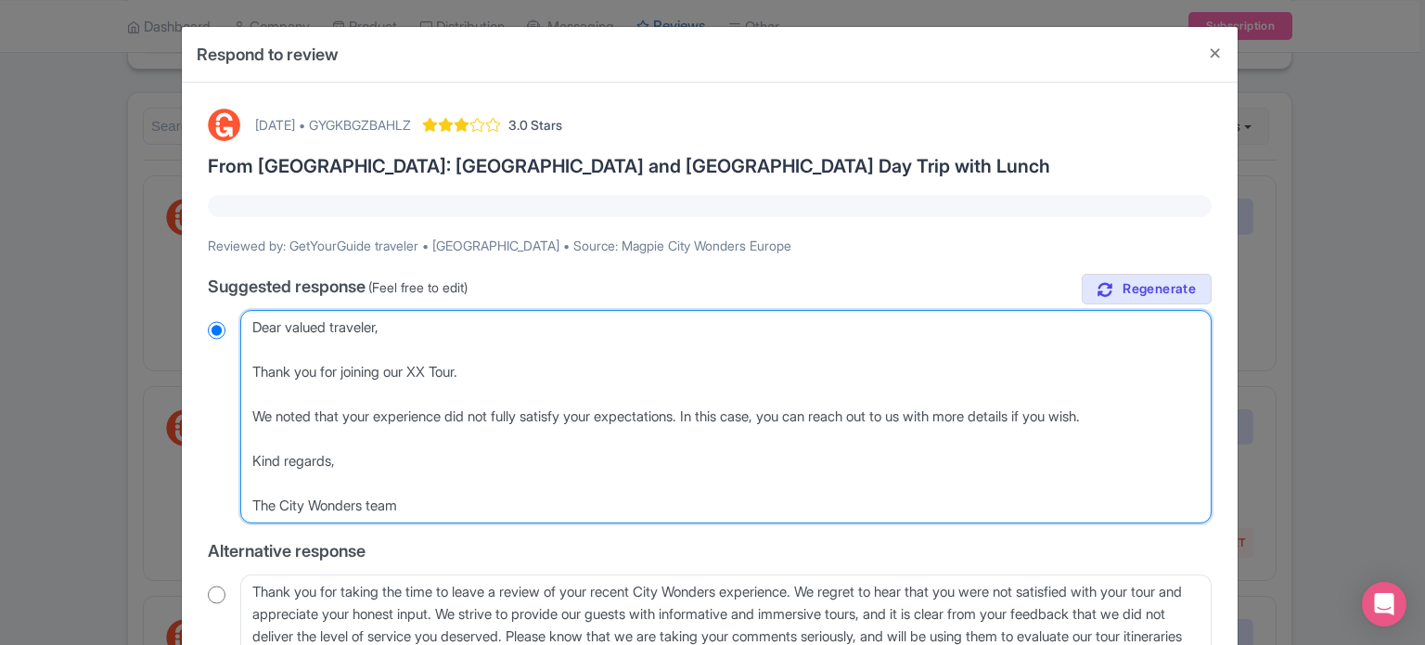
drag, startPoint x: 416, startPoint y: 374, endPoint x: 434, endPoint y: 371, distance: 18.8
click at [434, 371] on textarea "Dear GetYourGuide traveler, Thank you for sharing your feedback on your recent …" at bounding box center [725, 416] width 971 height 213
paste textarea "Pompeii and Mount Vesuvius Day Trip with Lunch"
type textarea "Dear valued traveler, Thank you for joining our Pompeii and Mount Vesuvius Day …"
radio input "true"
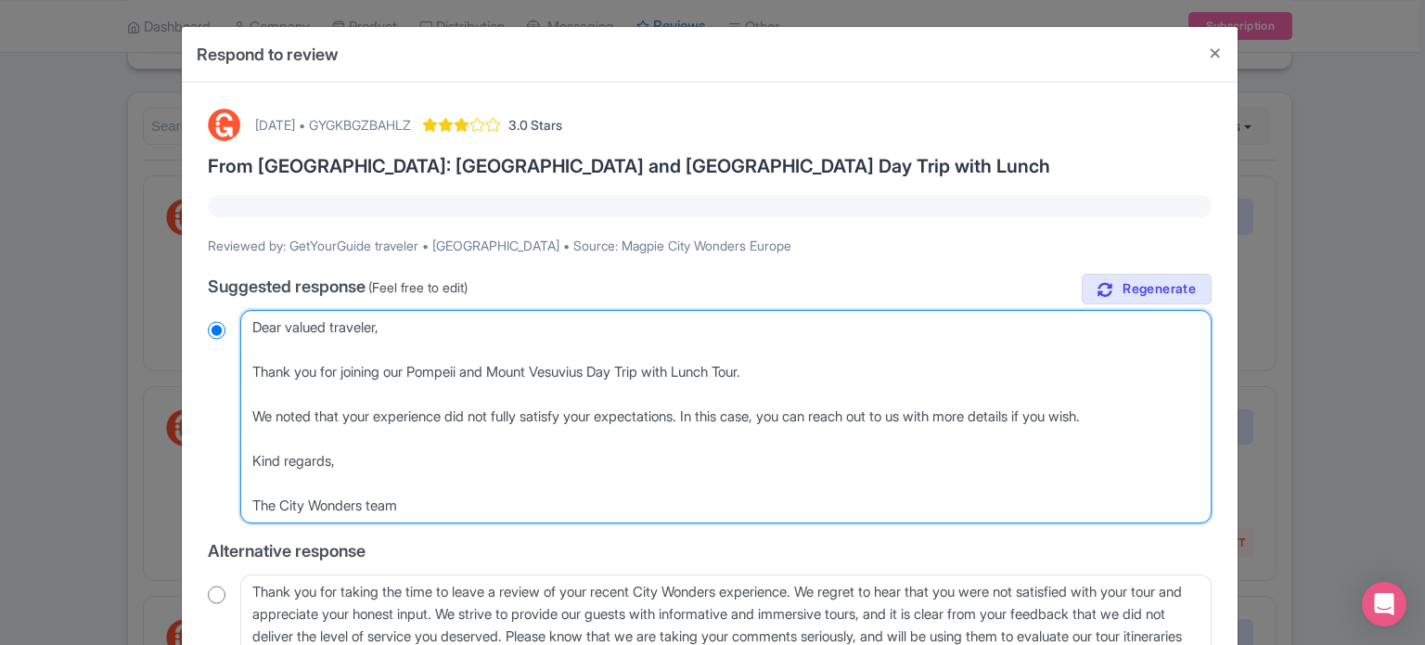
click at [960, 418] on textarea "Dear GetYourGuide traveler, Thank you for sharing your feedback on your recent …" at bounding box center [725, 416] width 971 height 213
type textarea "Dear valued traveler, Thank you for joining our Pompeii and Mount Vesuvius Day …"
radio input "true"
type textarea "Dear valued traveler, Thank you for joining our Pompeii and Mount Vesuvius Day …"
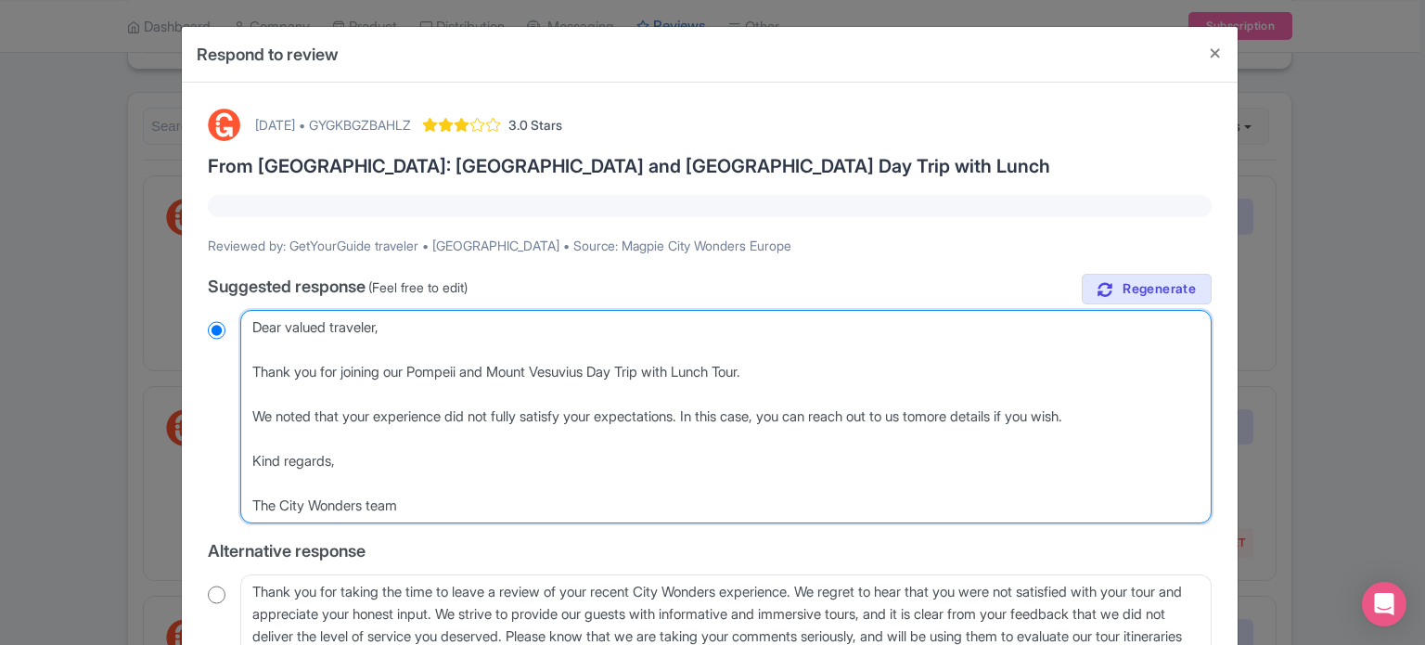
radio input "true"
type textarea "Dear valued traveler, Thank you for joining our Pompeii and Mount Vesuvius Day …"
radio input "true"
type textarea "Dear valued traveler, Thank you for joining our Pompeii and Mount Vesuvius Day …"
radio input "true"
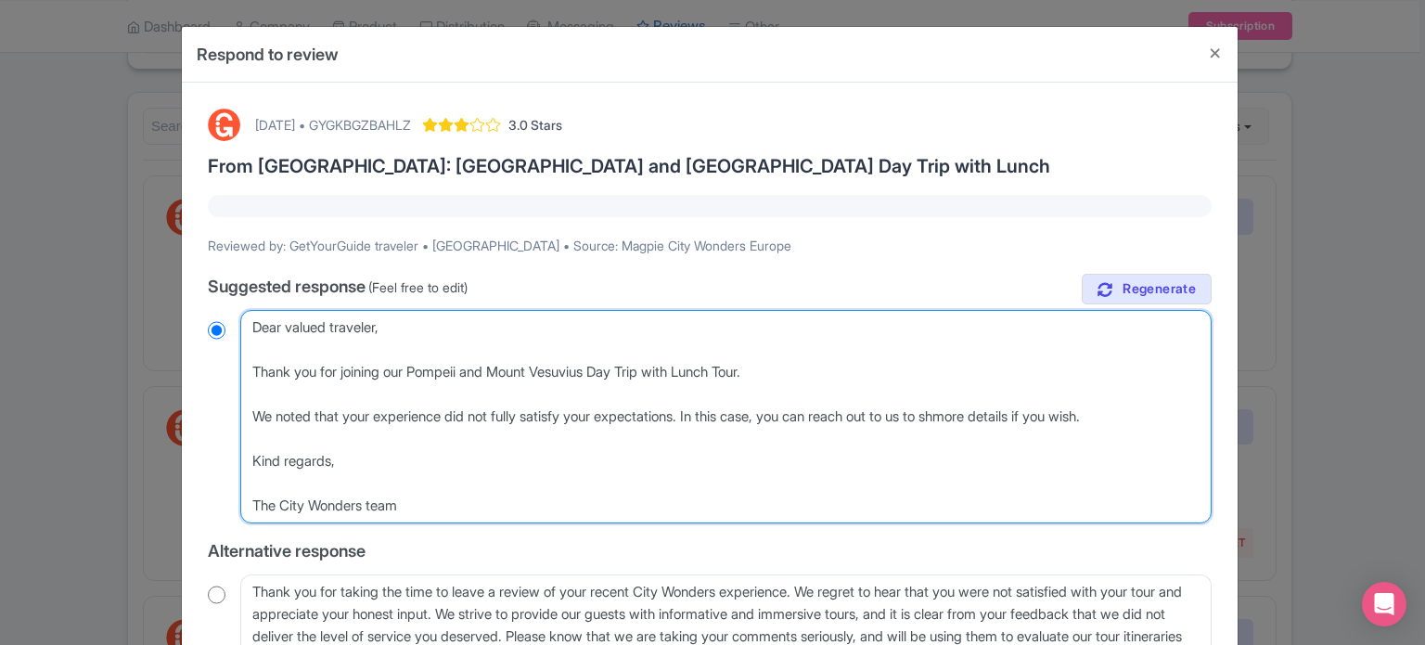
type textarea "Dear valued traveler, Thank you for joining our Pompeii and Mount Vesuvius Day …"
radio input "true"
type textarea "Dear valued traveler, Thank you for joining our Pompeii and Mount Vesuvius Day …"
radio input "true"
type textarea "Dear valued traveler, Thank you for joining our Pompeii and Mount Vesuvius Day …"
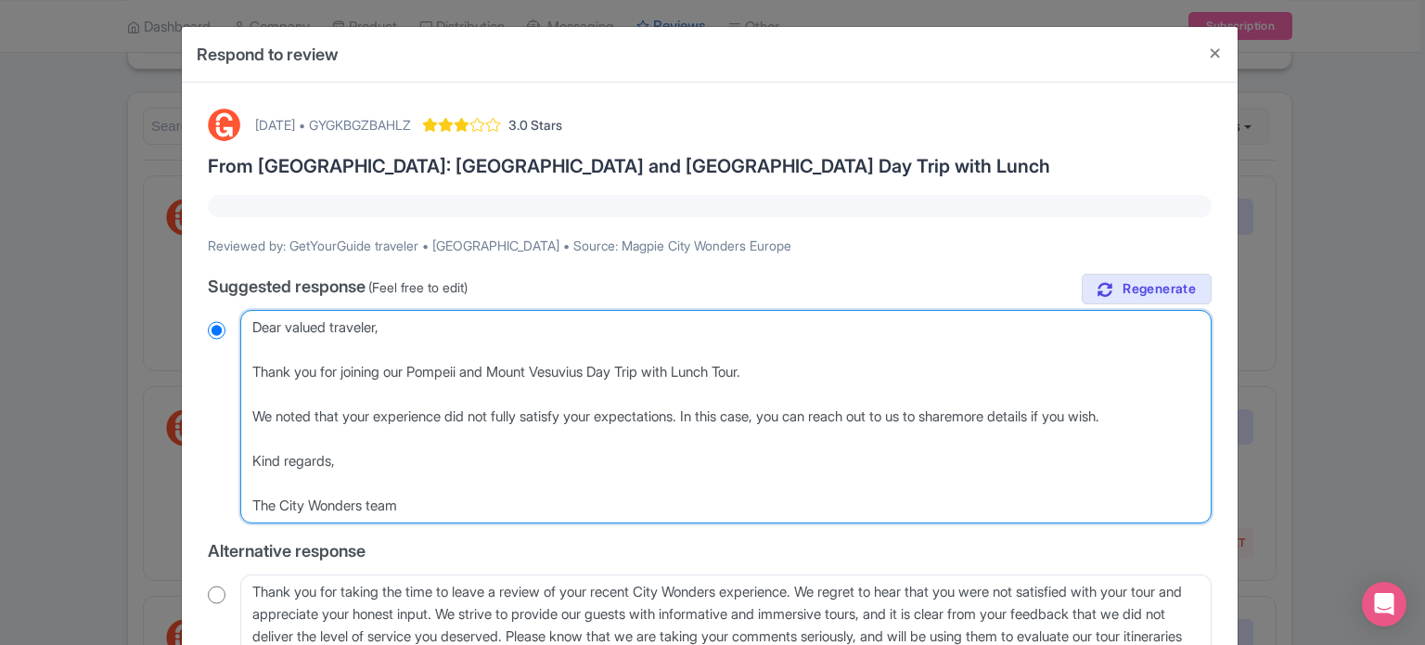
radio input "true"
type textarea "Dear valued traveler, Thank you for joining our Pompeii and Mount Vesuvius Day …"
radio input "true"
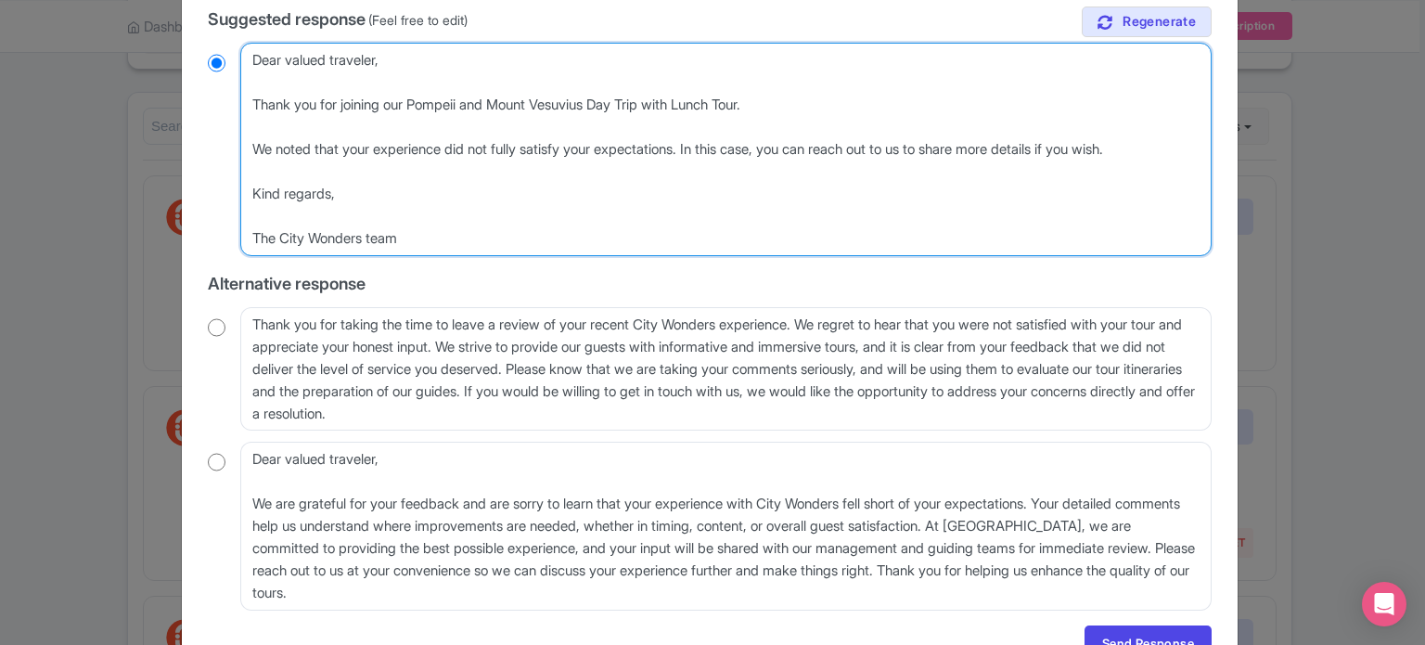
scroll to position [278, 0]
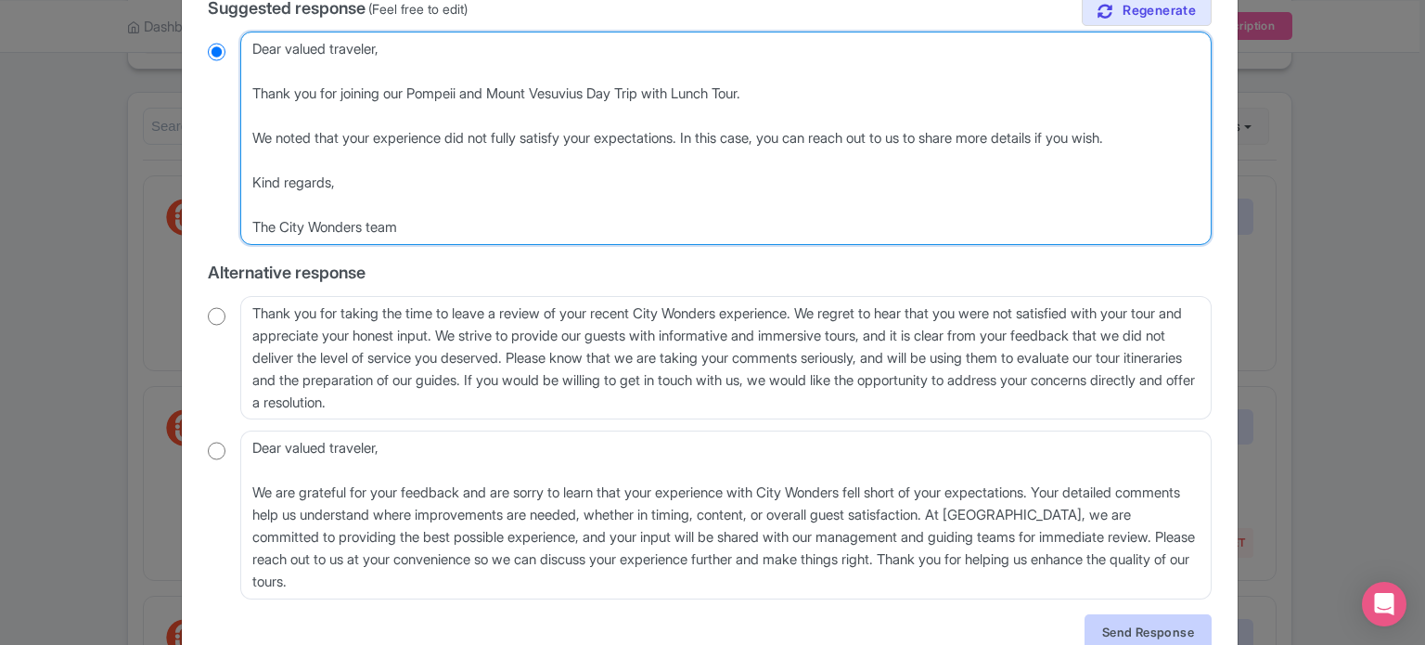
type textarea "Dear valued traveler, Thank you for joining our Pompeii and Mount Vesuvius Day …"
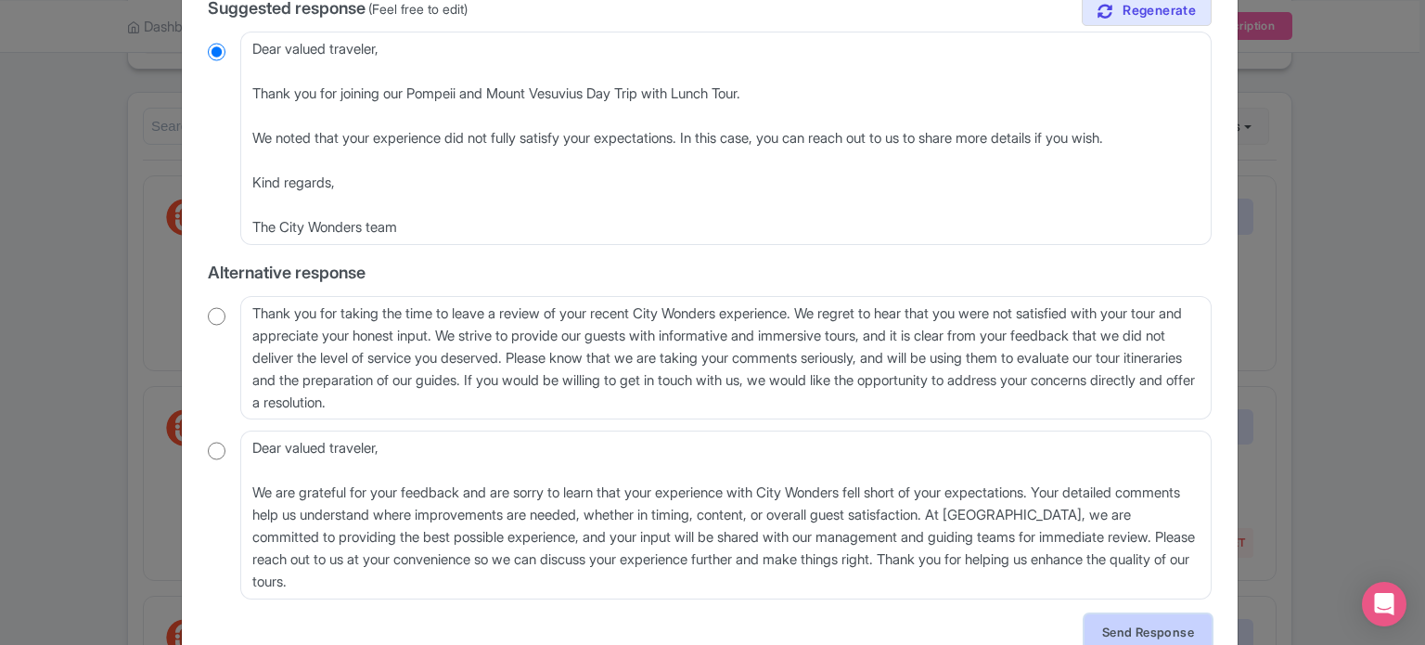
click at [1146, 626] on link "Send Response" at bounding box center [1148, 631] width 127 height 35
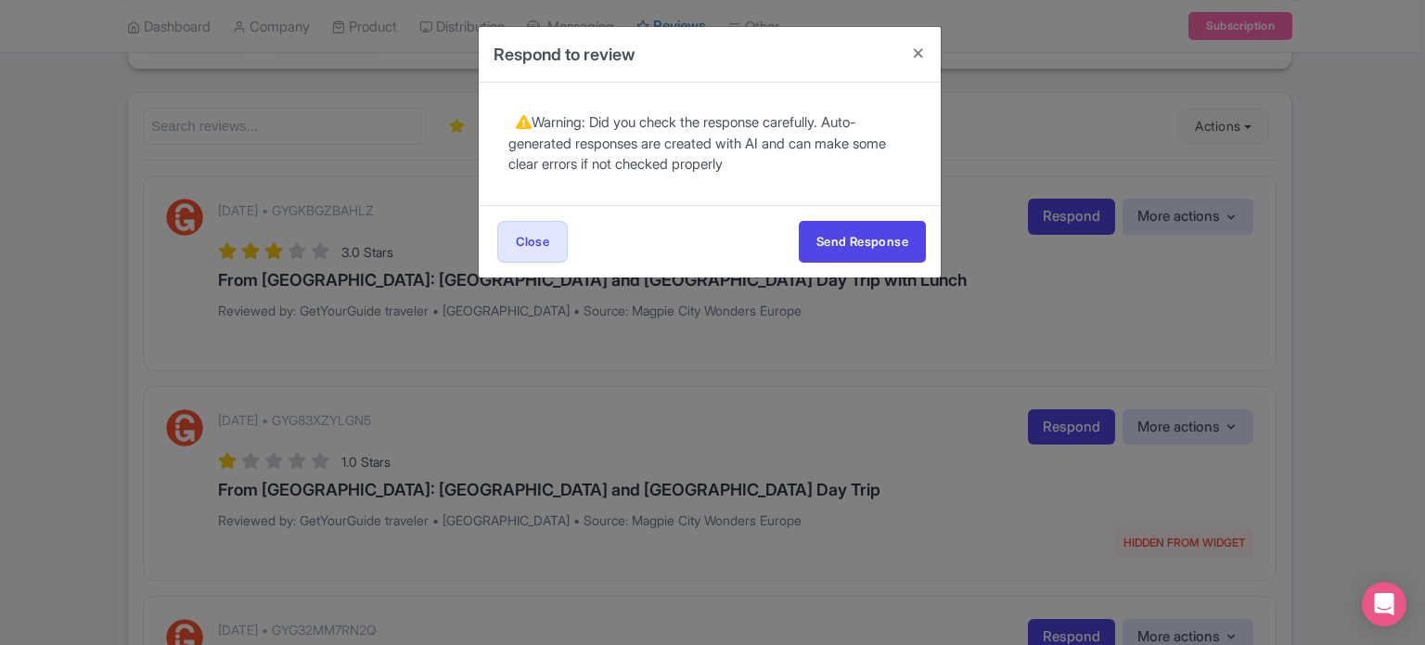
scroll to position [0, 0]
click at [861, 242] on button "Send Response" at bounding box center [862, 242] width 127 height 42
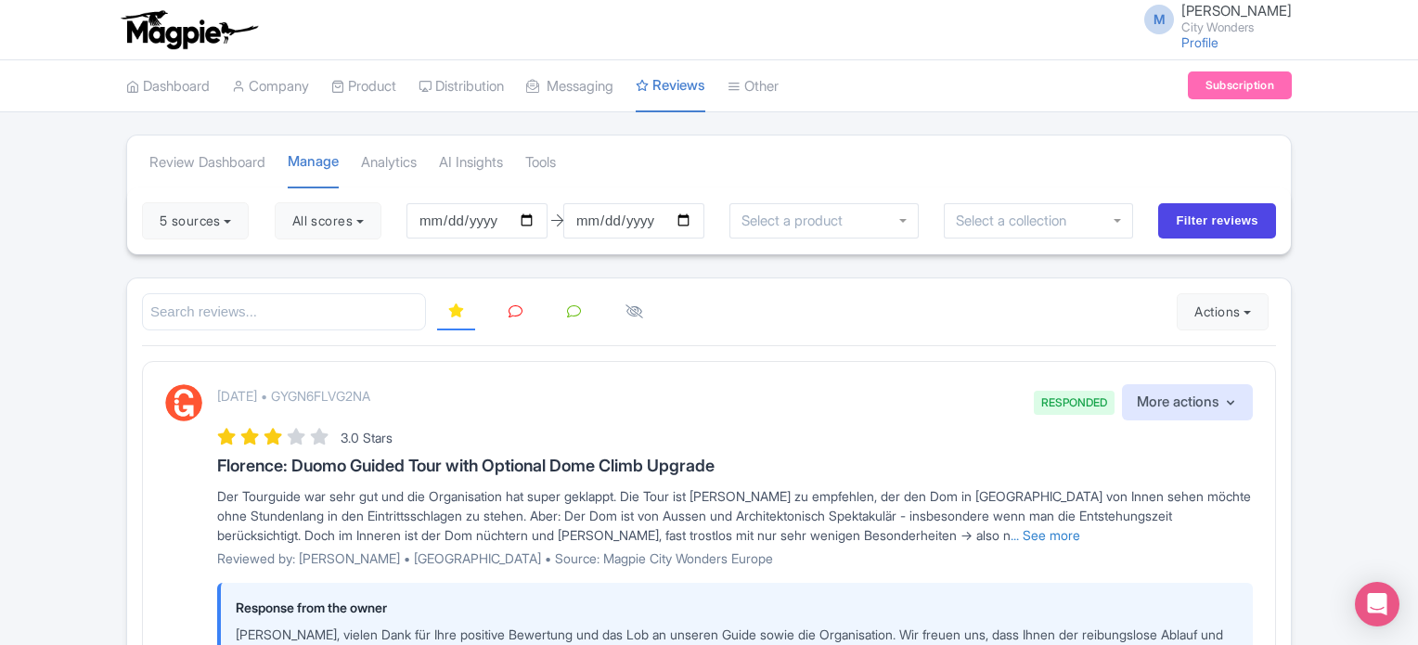
click at [506, 306] on link at bounding box center [515, 312] width 36 height 36
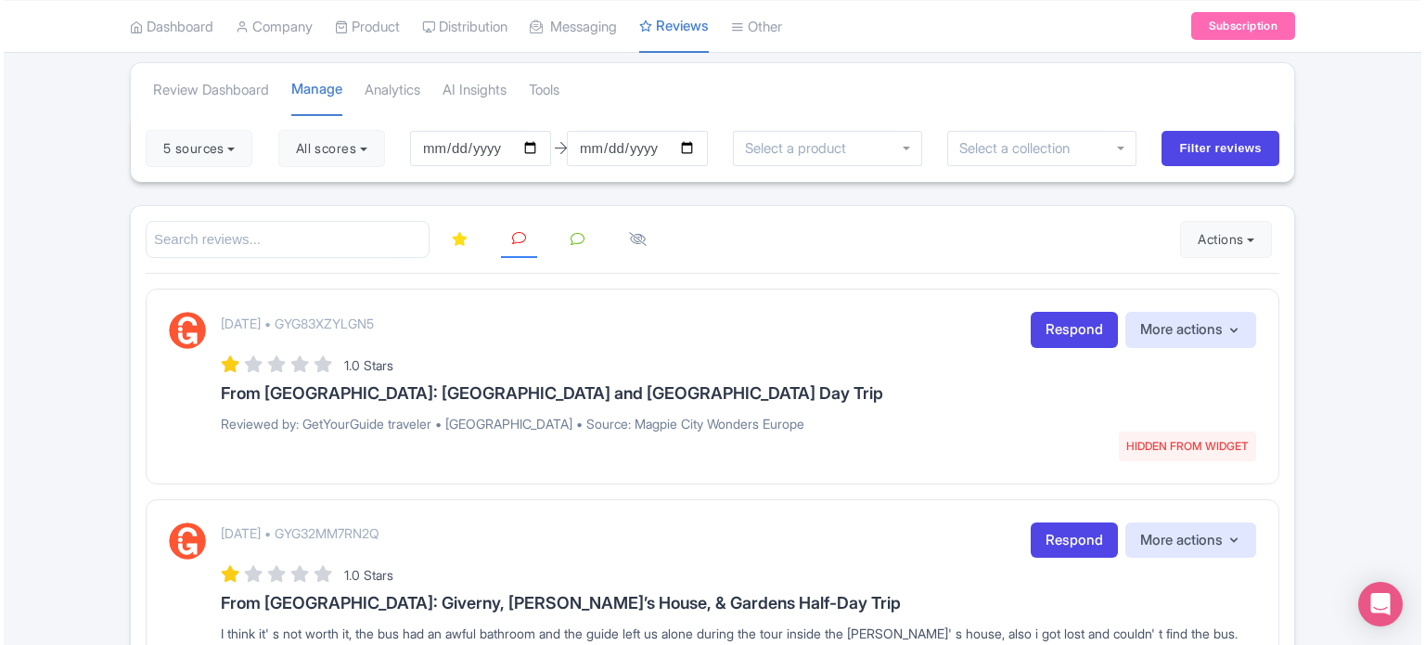
scroll to position [93, 0]
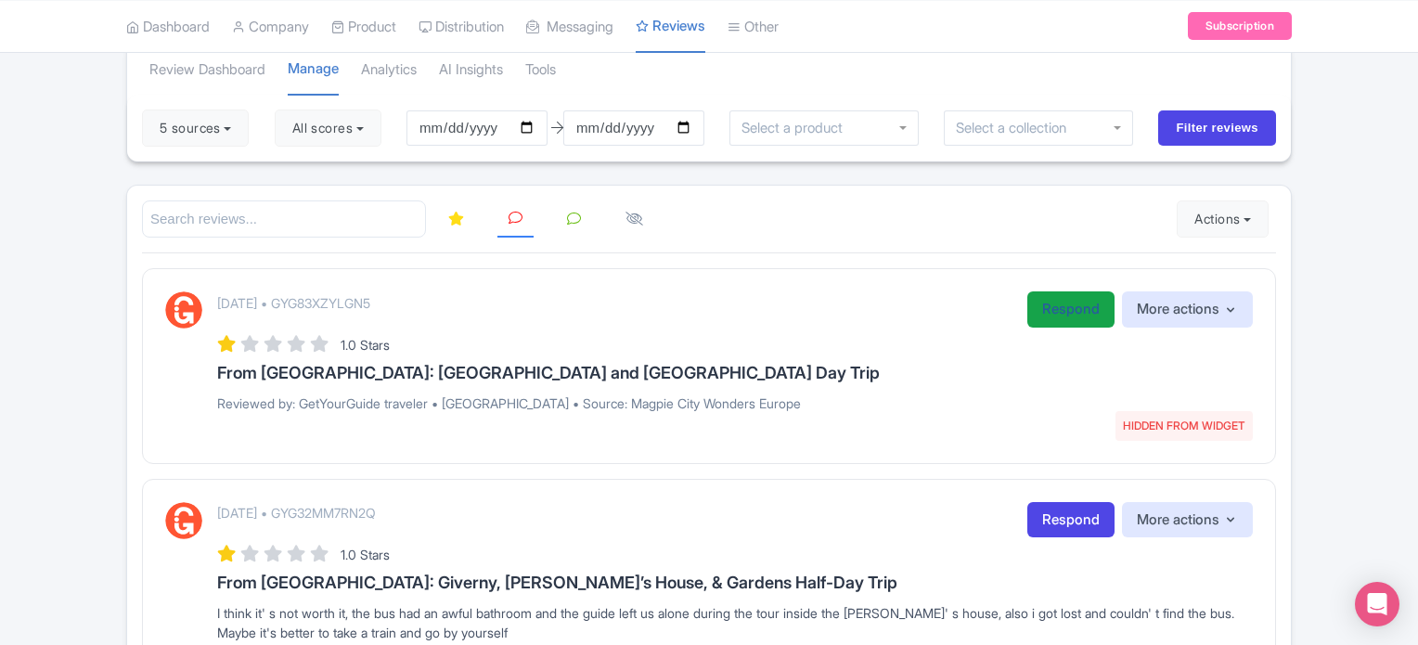
click at [1048, 312] on link "Respond" at bounding box center [1070, 309] width 87 height 36
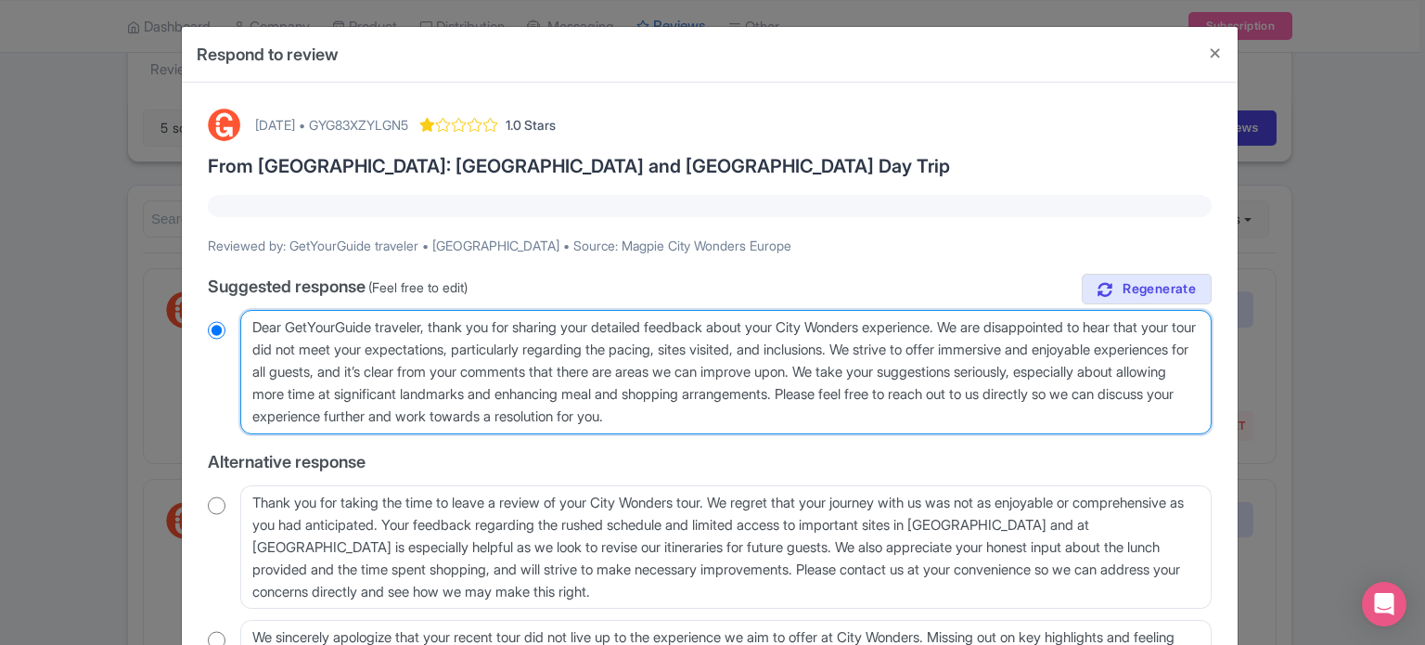
drag, startPoint x: 980, startPoint y: 418, endPoint x: 220, endPoint y: 325, distance: 765.7
click at [222, 325] on div "Dear GetYourGuide traveler, thank you for sharing your detailed feedback about …" at bounding box center [710, 372] width 1004 height 124
paste textarea "valued traveler, Thank you for joining our XX Tour. We noted that your experien…"
type textarea "Dear valued traveler, Thank you for joining our XX Tour. We noted that your exp…"
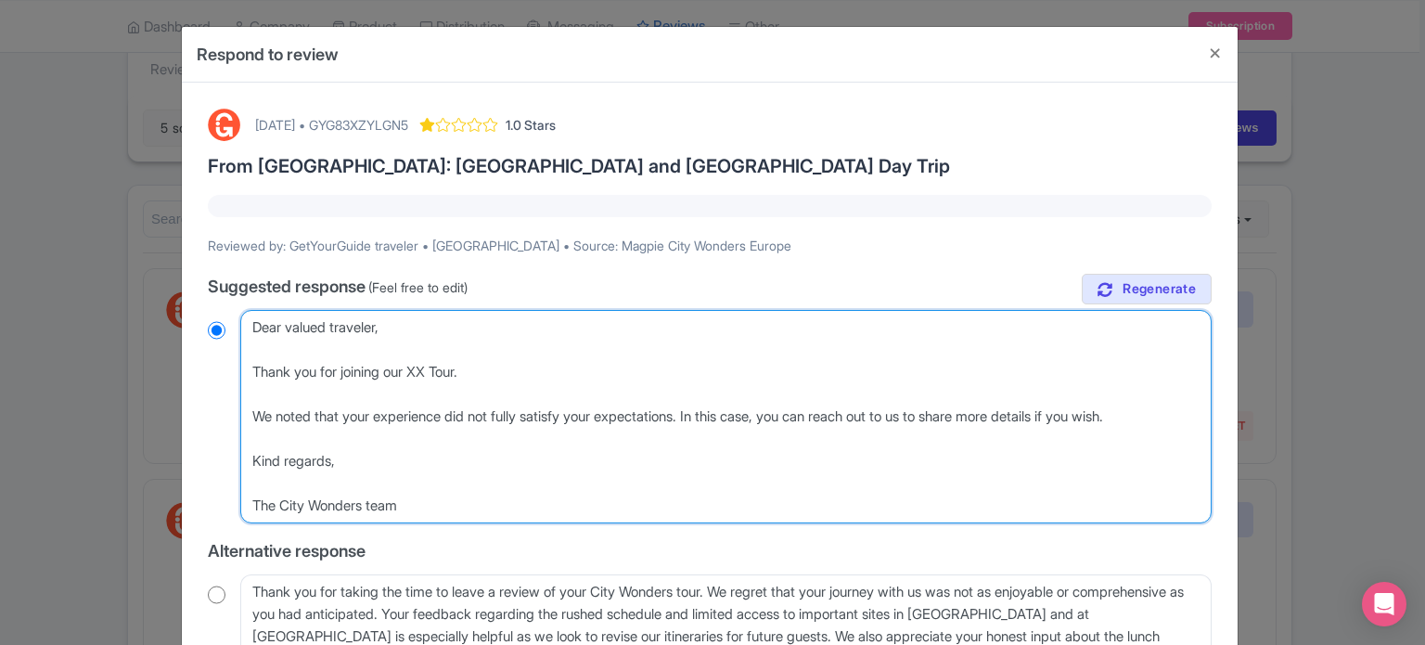
radio input "true"
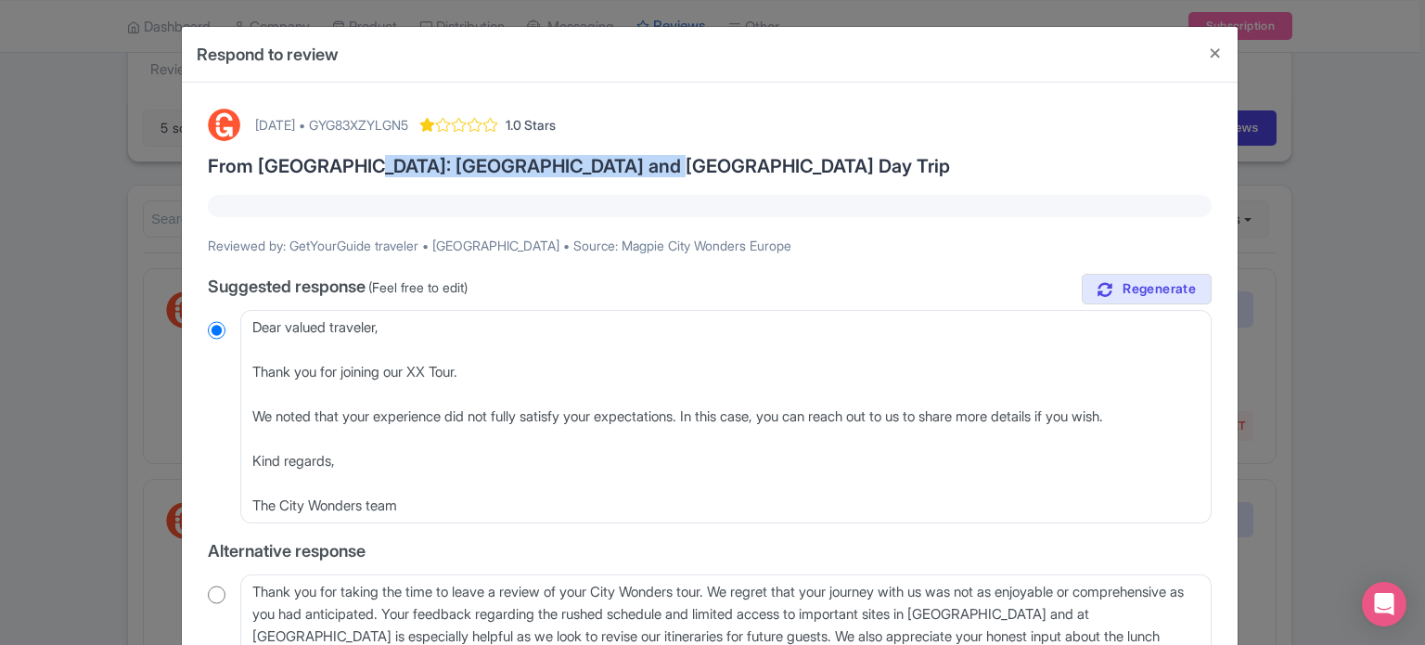
drag, startPoint x: 343, startPoint y: 164, endPoint x: 615, endPoint y: 166, distance: 271.9
click at [615, 166] on h3 "From [GEOGRAPHIC_DATA]: [GEOGRAPHIC_DATA] and [GEOGRAPHIC_DATA] Day Trip" at bounding box center [710, 166] width 1004 height 20
copy h3 "Cinque Terre and Pisa Day Trip"
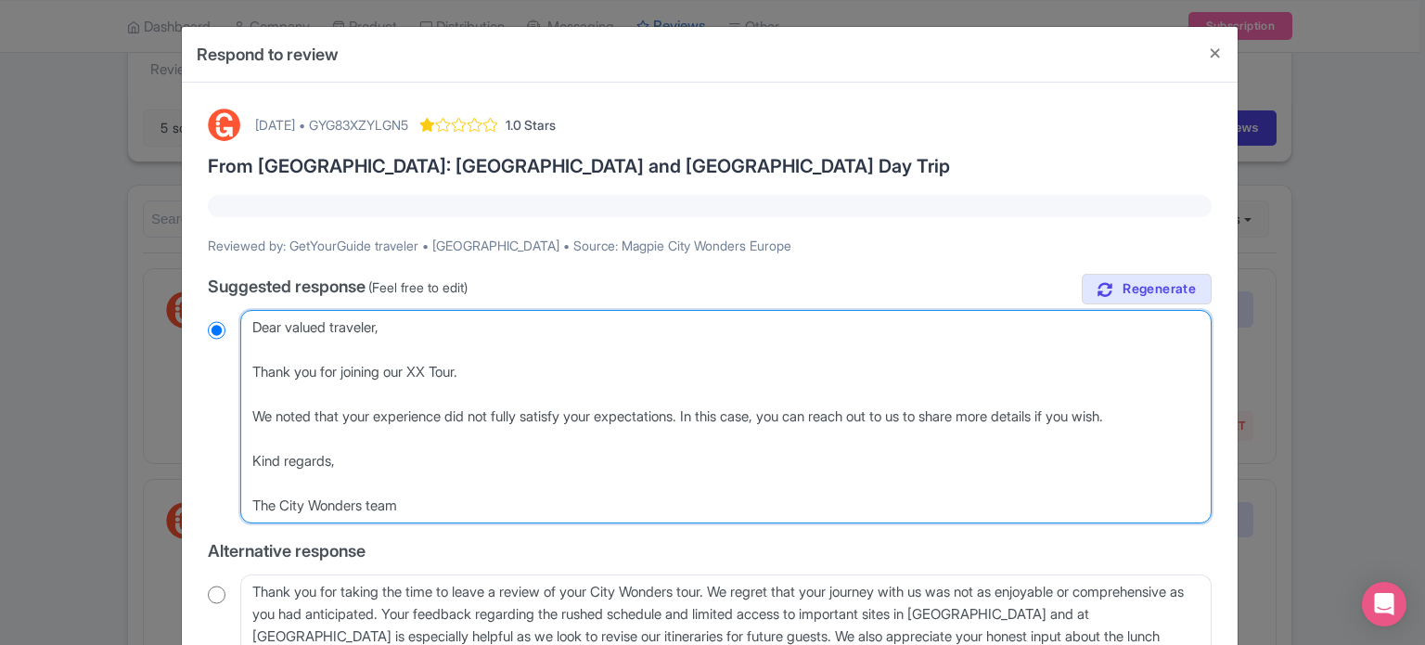
click at [422, 369] on textarea "Dear GetYourGuide traveler, thank you for sharing your detailed feedback about …" at bounding box center [725, 416] width 971 height 213
paste textarea "Cinque Terre and Pisa Day Trip"
type textarea "Dear valued traveler, Thank you for joining our Cinque Terre and Pisa Day TripT…"
radio input "true"
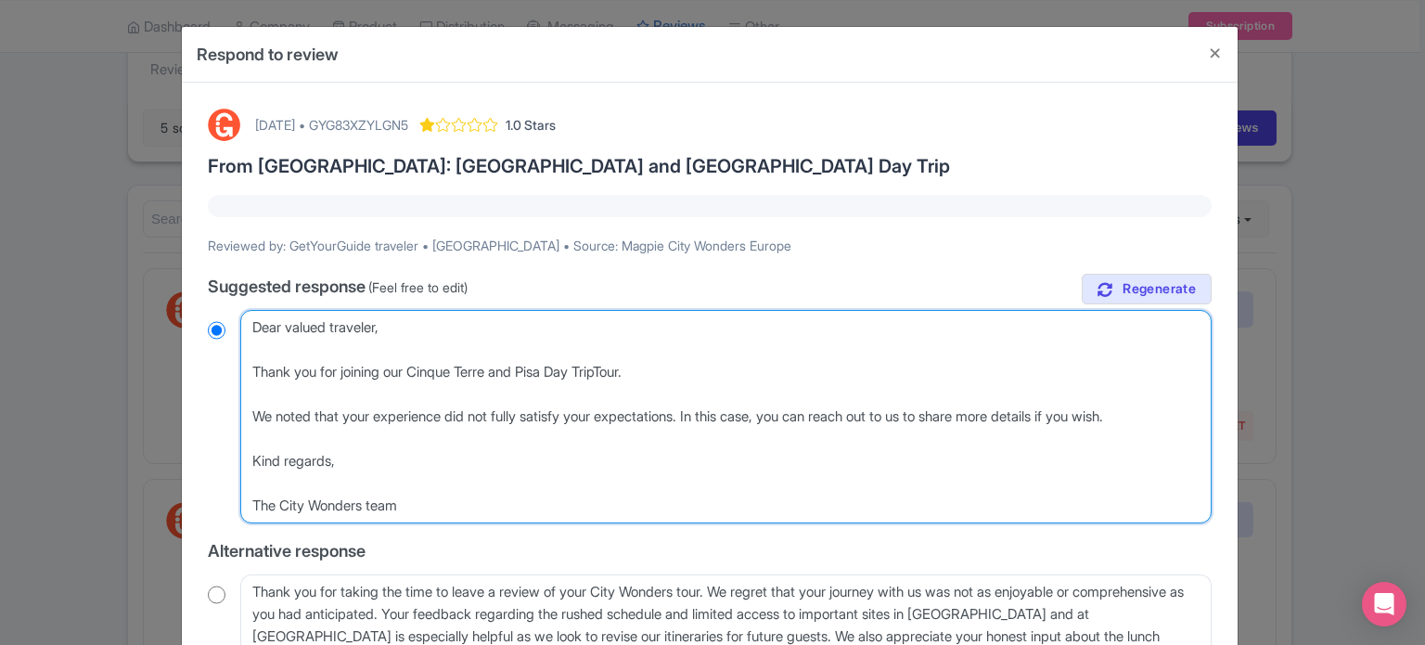
type textarea "Dear valued traveler, Thank you for joining our Cinque Terre and Pisa Day Trip …"
radio input "true"
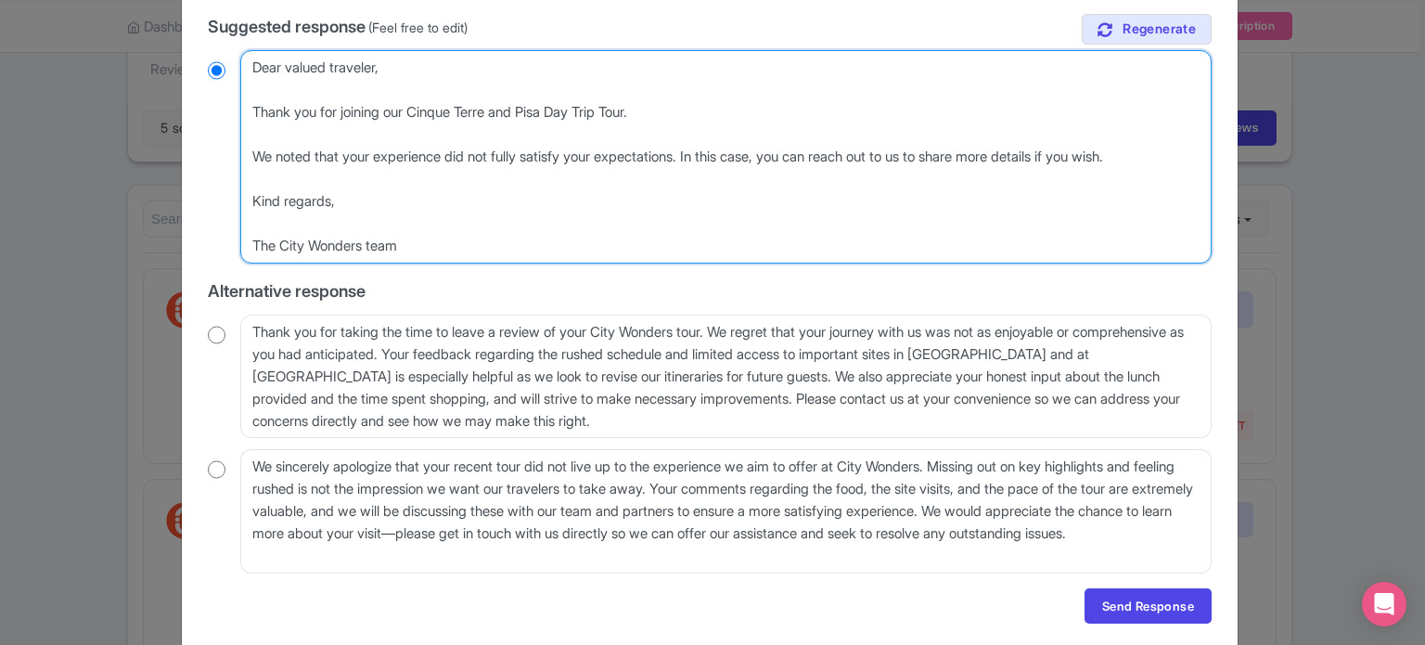
scroll to position [278, 0]
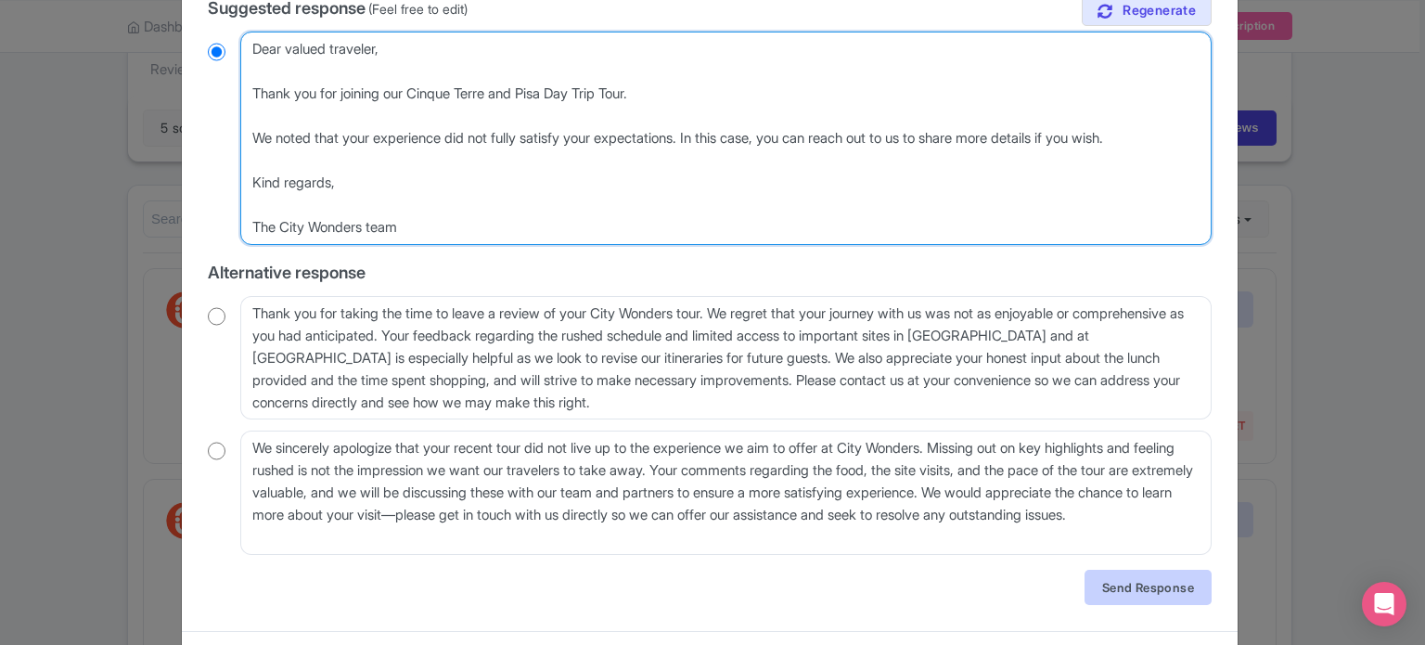
type textarea "Dear valued traveler, Thank you for joining our Cinque Terre and Pisa Day Trip …"
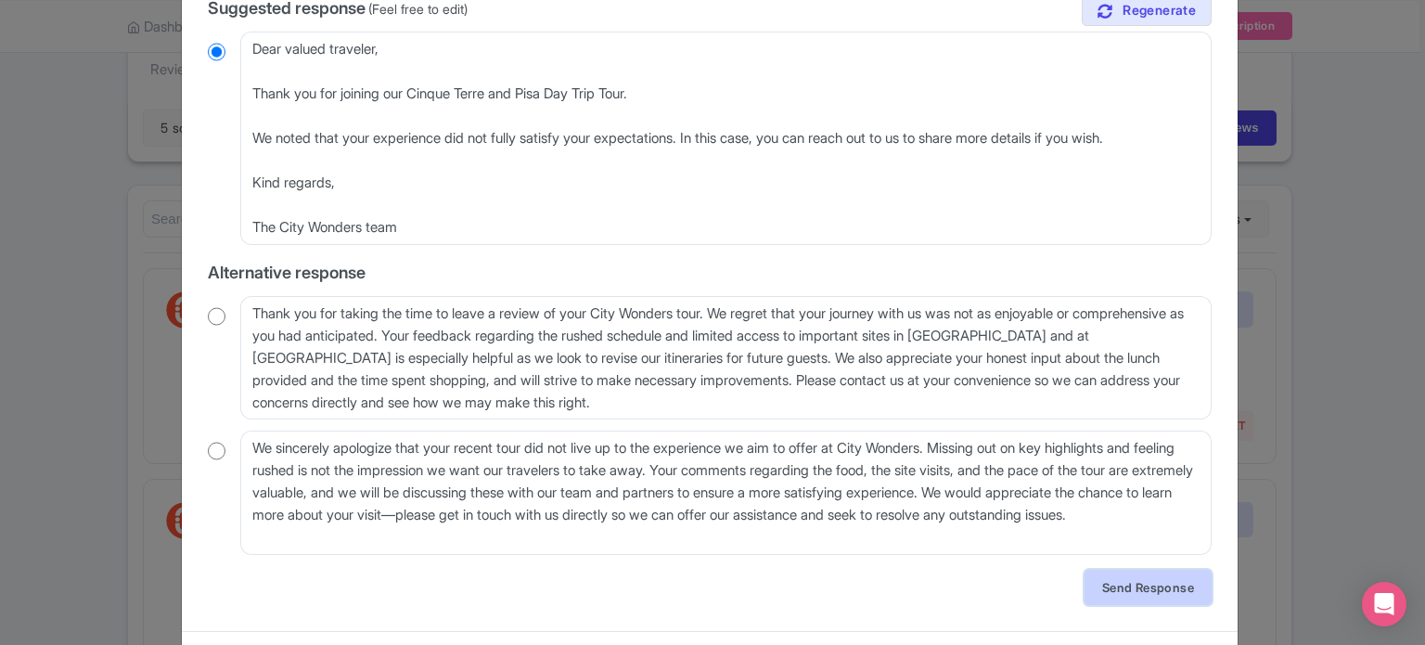
click at [1131, 595] on link "Send Response" at bounding box center [1148, 587] width 127 height 35
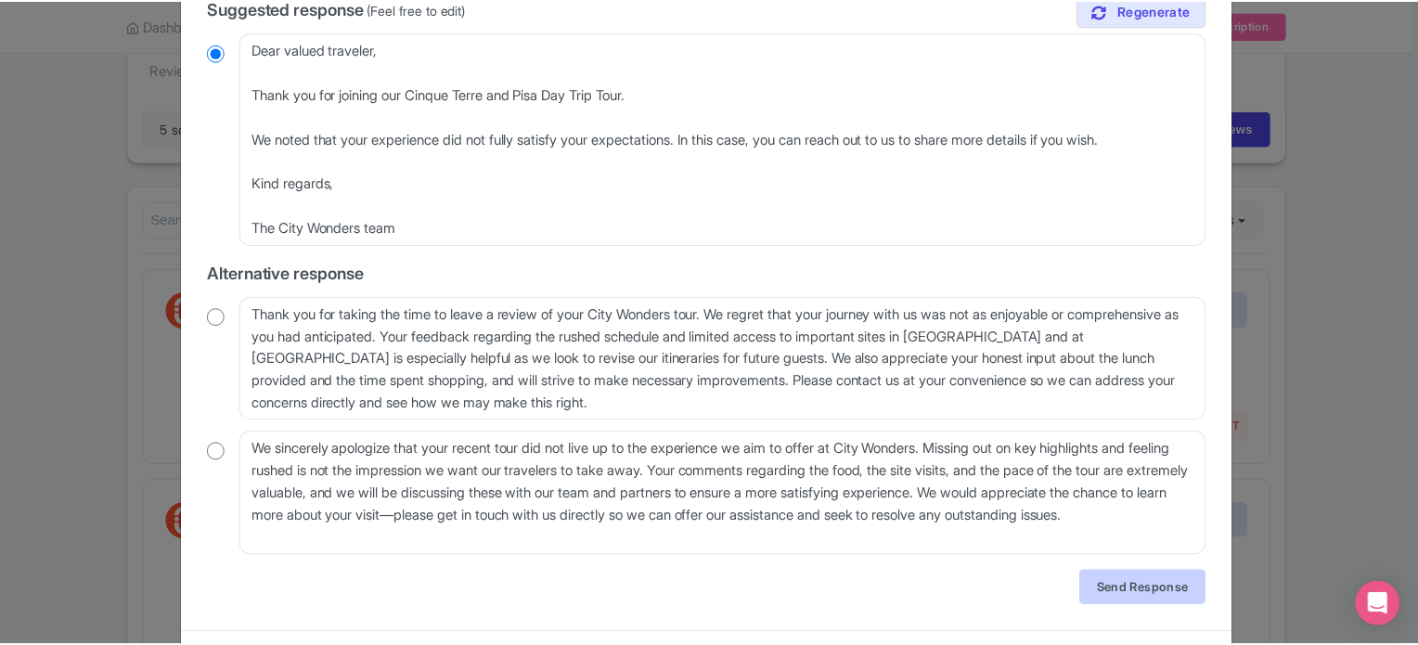
scroll to position [0, 0]
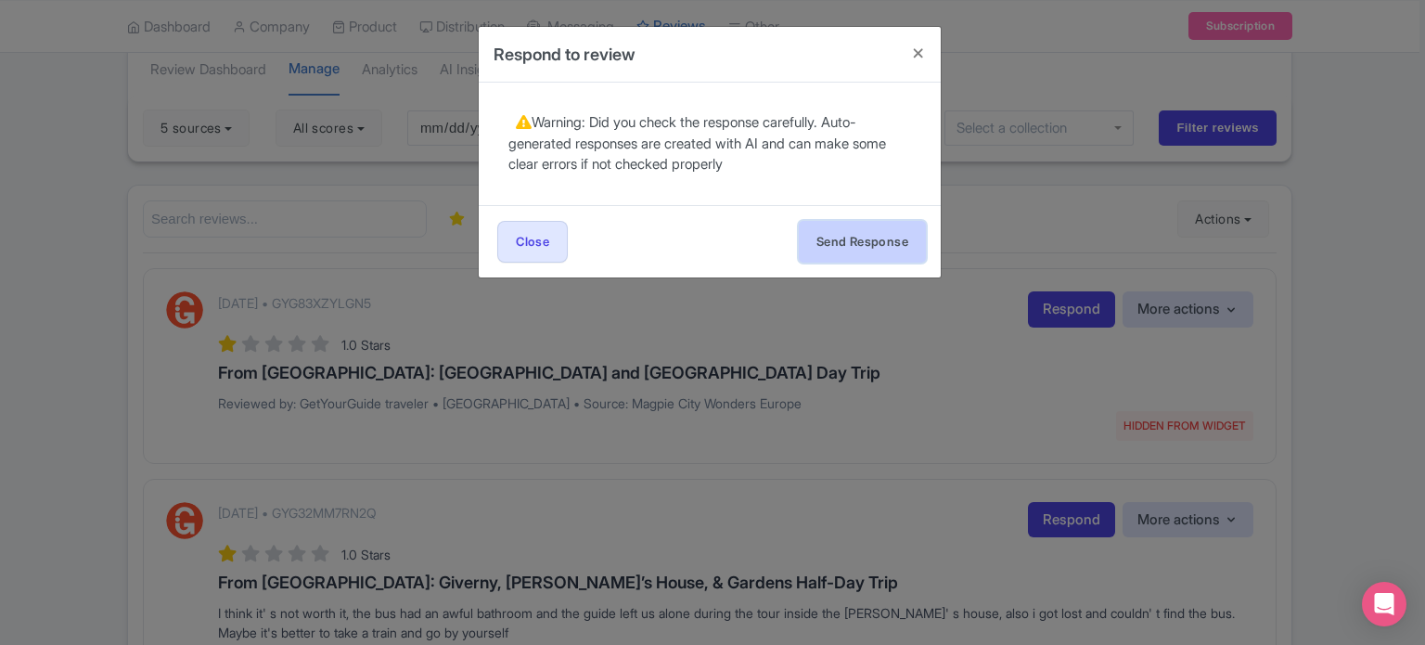
click at [854, 258] on button "Send Response" at bounding box center [862, 242] width 127 height 42
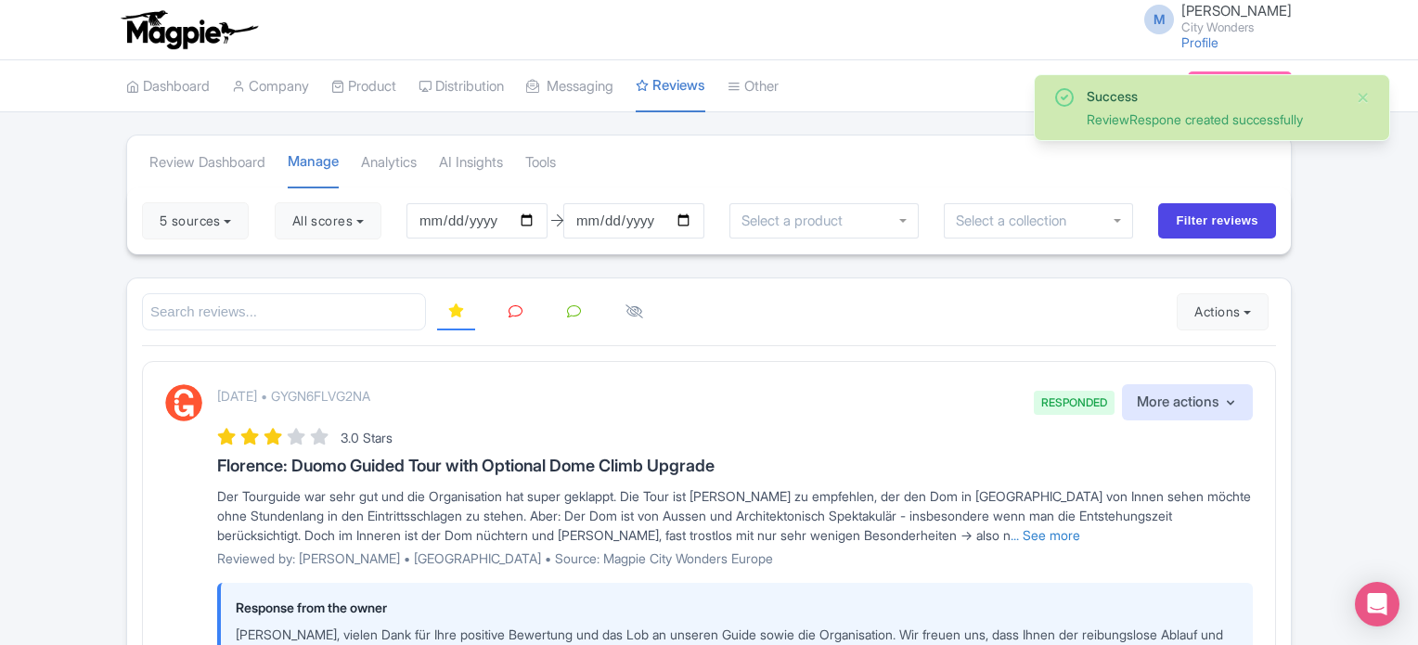
click at [511, 314] on icon at bounding box center [515, 311] width 14 height 14
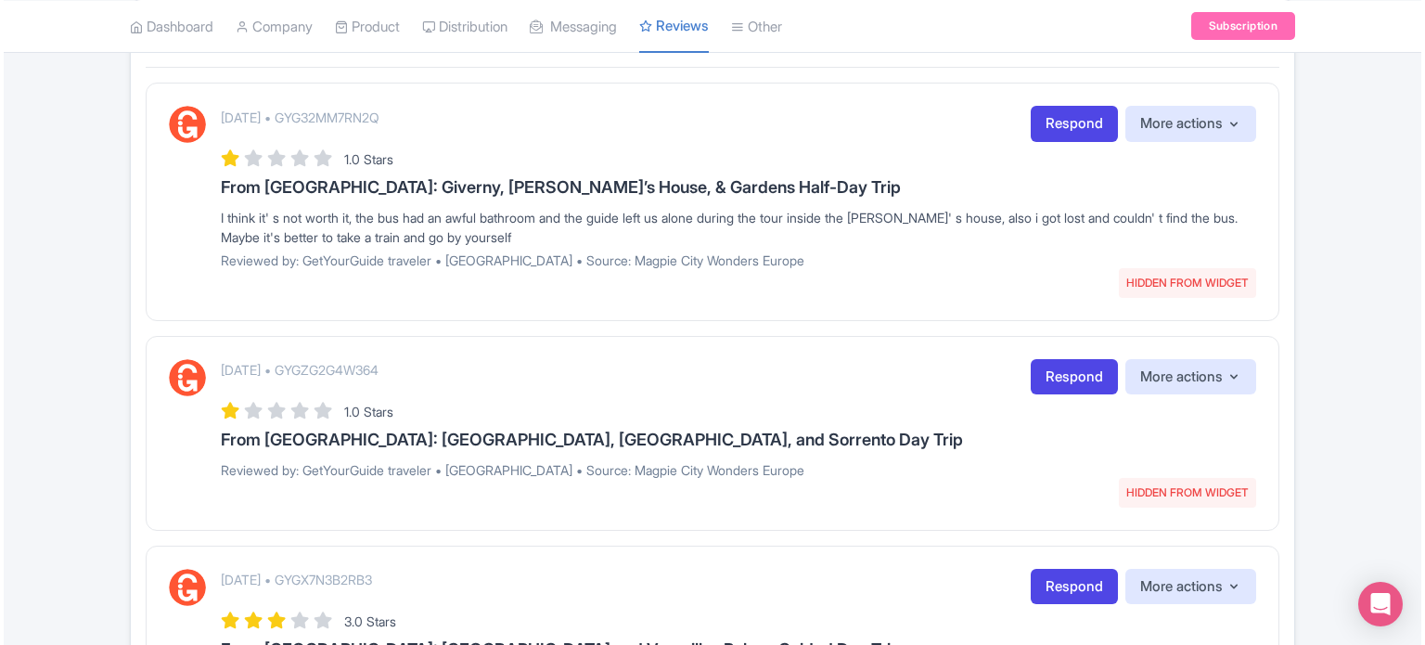
scroll to position [93, 0]
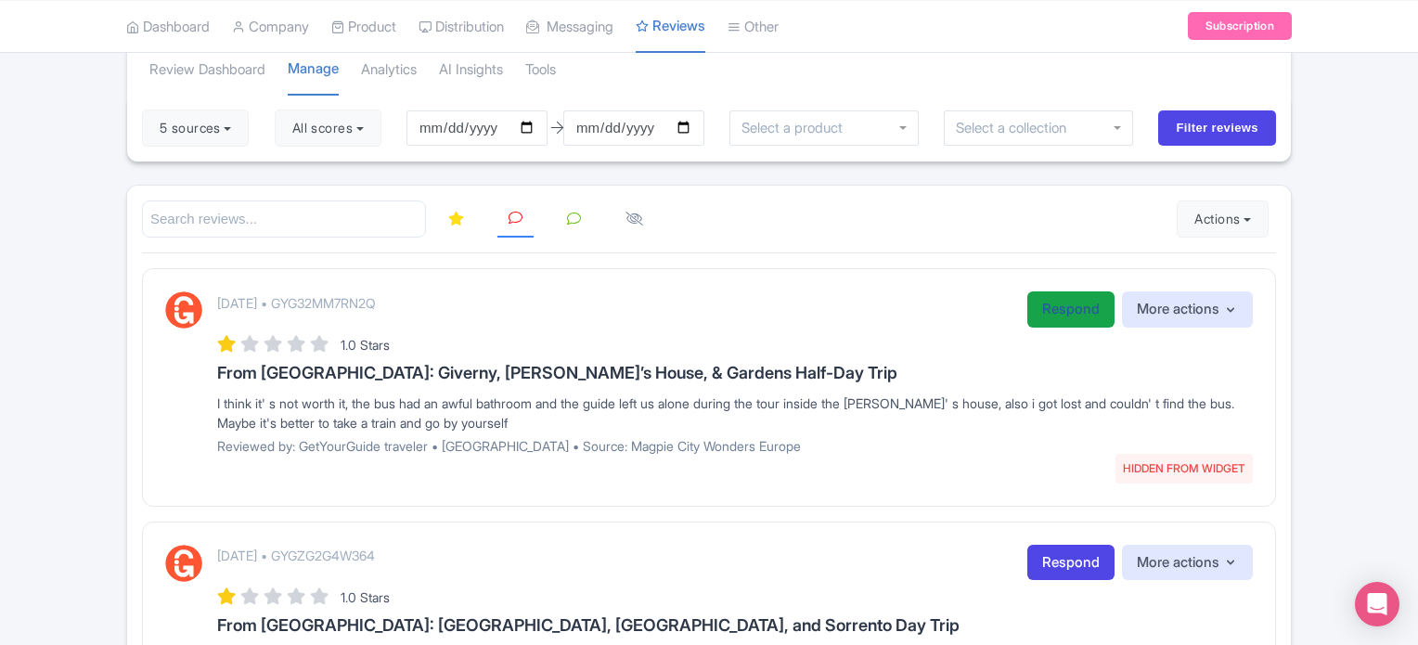
click at [1033, 306] on link "Respond" at bounding box center [1070, 309] width 87 height 36
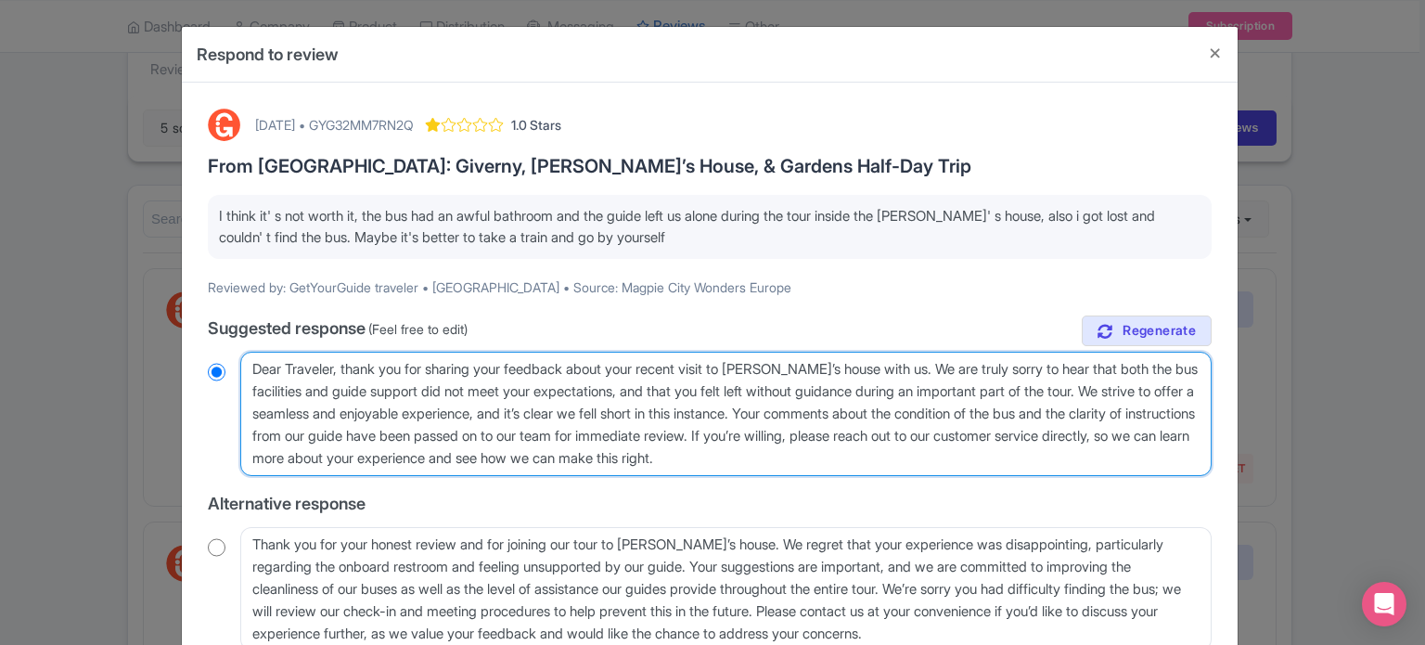
drag, startPoint x: 1133, startPoint y: 390, endPoint x: 916, endPoint y: 459, distance: 228.0
click at [916, 459] on textarea "Dear Traveler, thank you for sharing your feedback about your recent visit to […" at bounding box center [725, 414] width 971 height 124
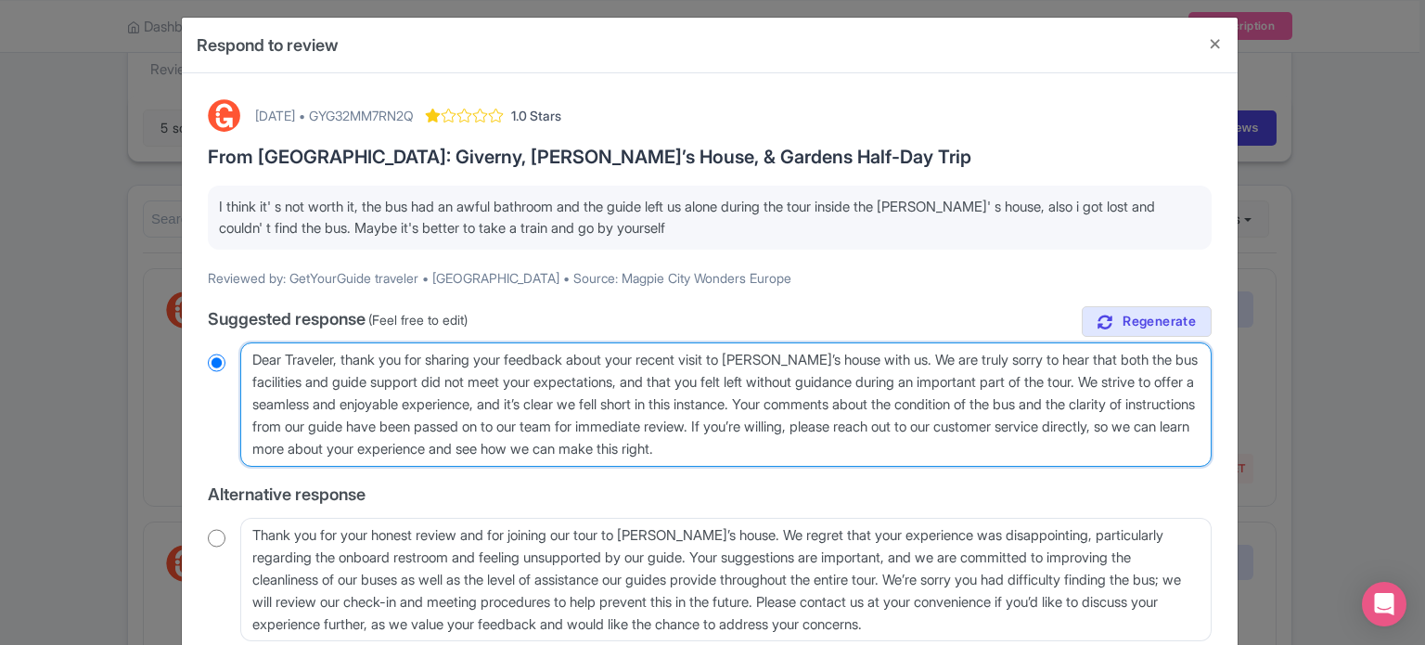
scroll to position [0, 0]
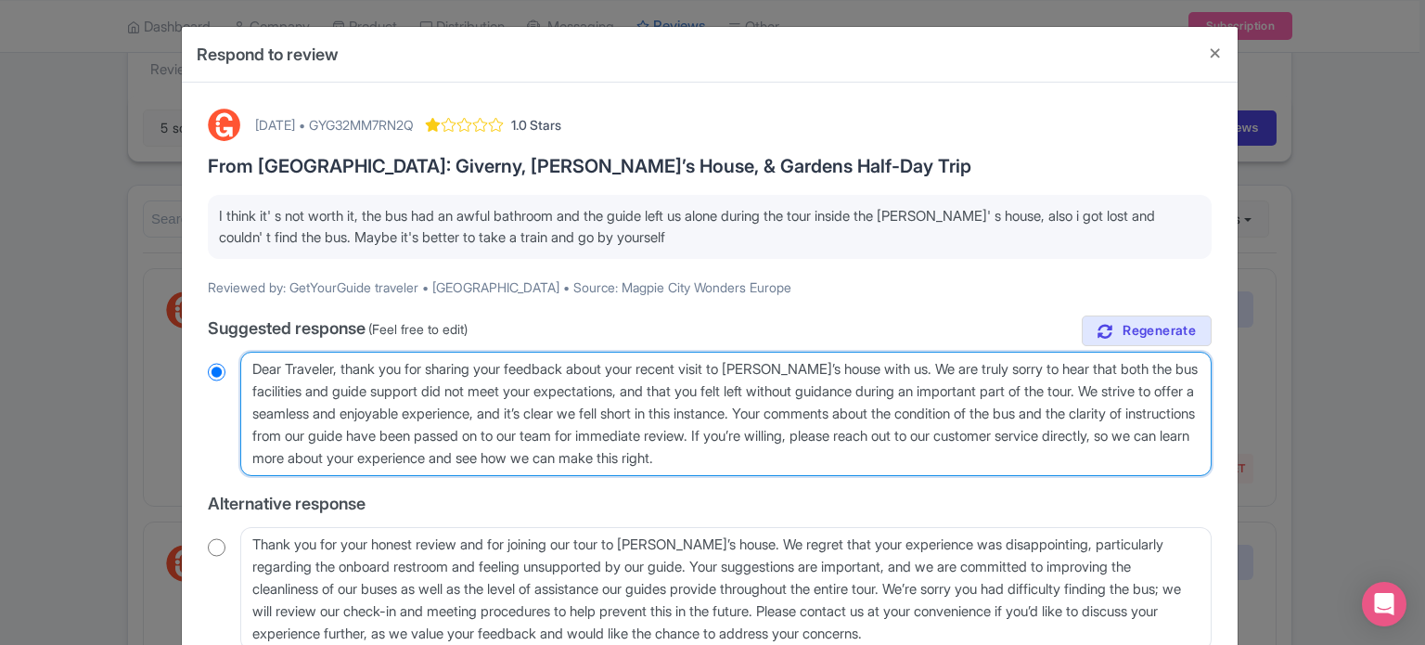
click at [590, 389] on textarea "Dear Traveler, thank you for sharing your feedback about your recent visit to […" at bounding box center [725, 414] width 971 height 124
click at [1130, 390] on textarea "Dear Traveler, thank you for sharing your feedback about your recent visit to […" at bounding box center [725, 414] width 971 height 124
drag, startPoint x: 551, startPoint y: 415, endPoint x: 823, endPoint y: 412, distance: 271.9
click at [823, 412] on textarea "Dear Traveler, thank you for sharing your feedback about your recent visit to […" at bounding box center [725, 414] width 971 height 124
type textarea "Dear Traveler, thank you for sharing your feedback about your recent visit to […"
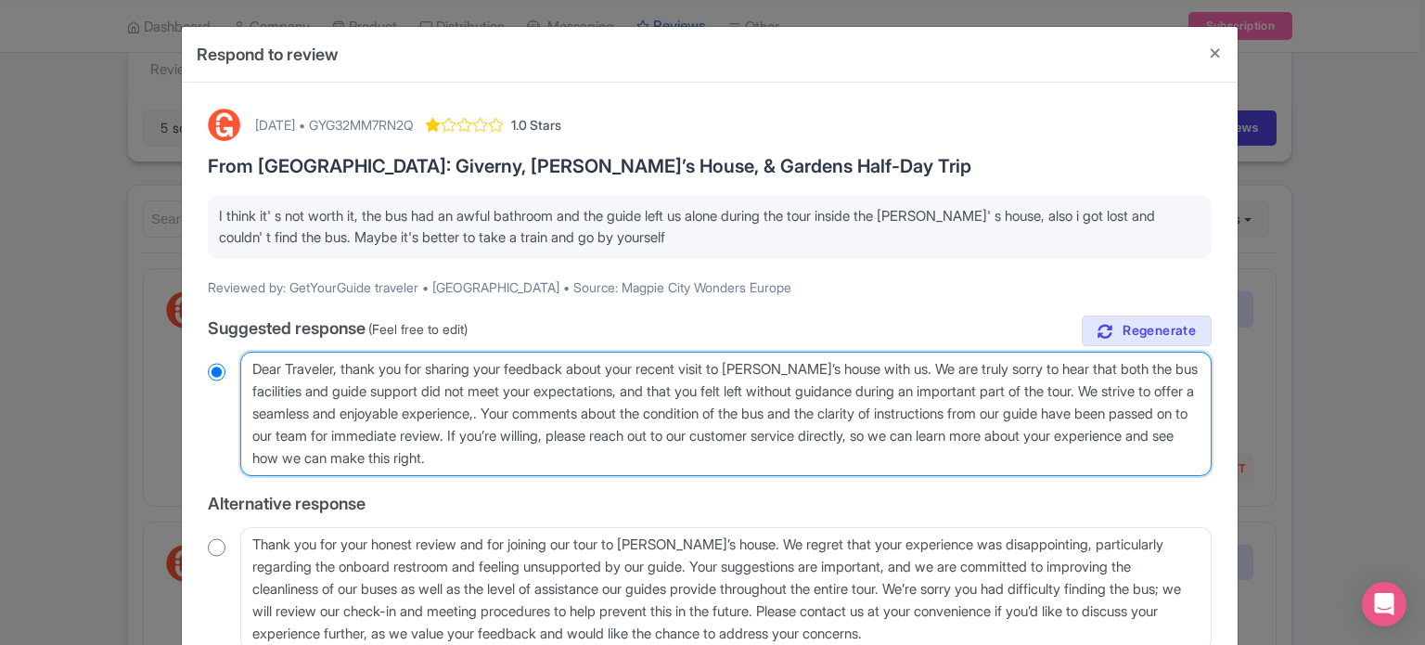
radio input "true"
type textarea "Dear Traveler, thank you for sharing your feedback about your recent visit to […"
radio input "true"
type textarea "Dear Traveler, thank you for sharing your feedback about your recent visit to […"
radio input "true"
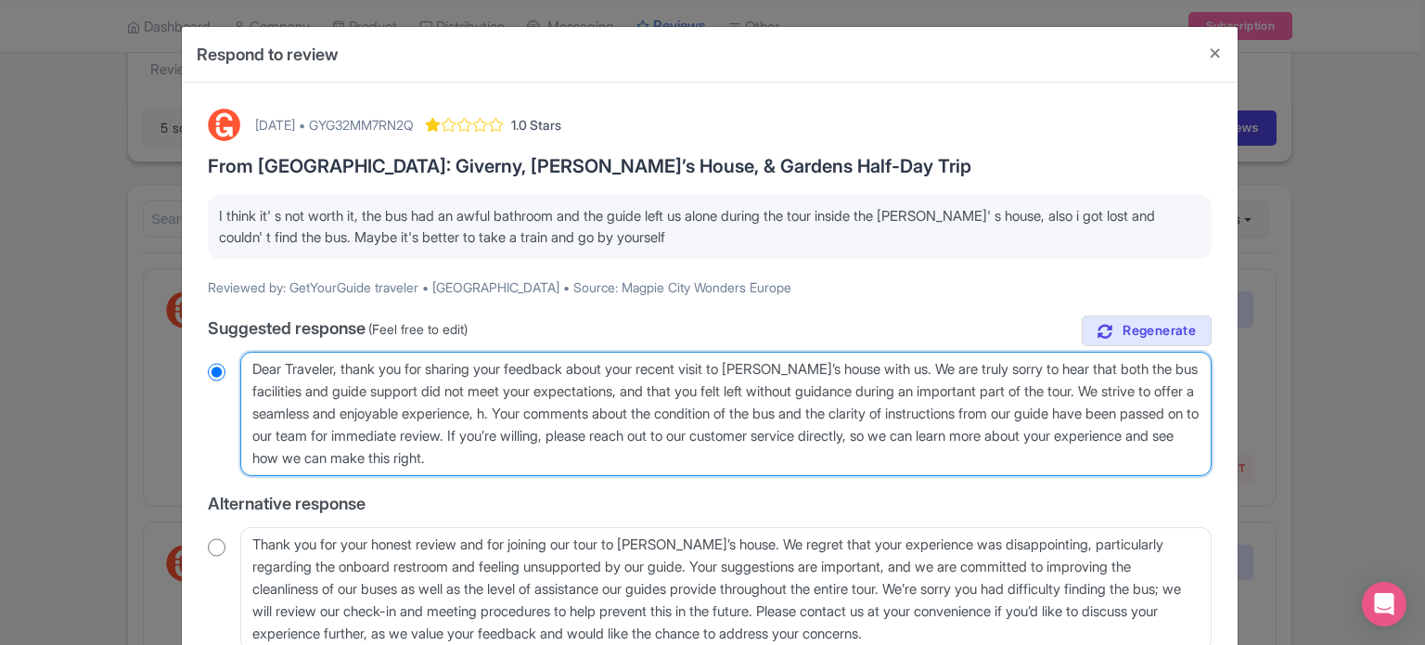
type textarea "Dear Traveler, thank you for sharing your feedback about your recent visit to […"
radio input "true"
type textarea "Dear Traveler, thank you for sharing your feedback about your recent visit to […"
radio input "true"
type textarea "Dear Traveler, thank you for sharing your feedback about your recent visit to […"
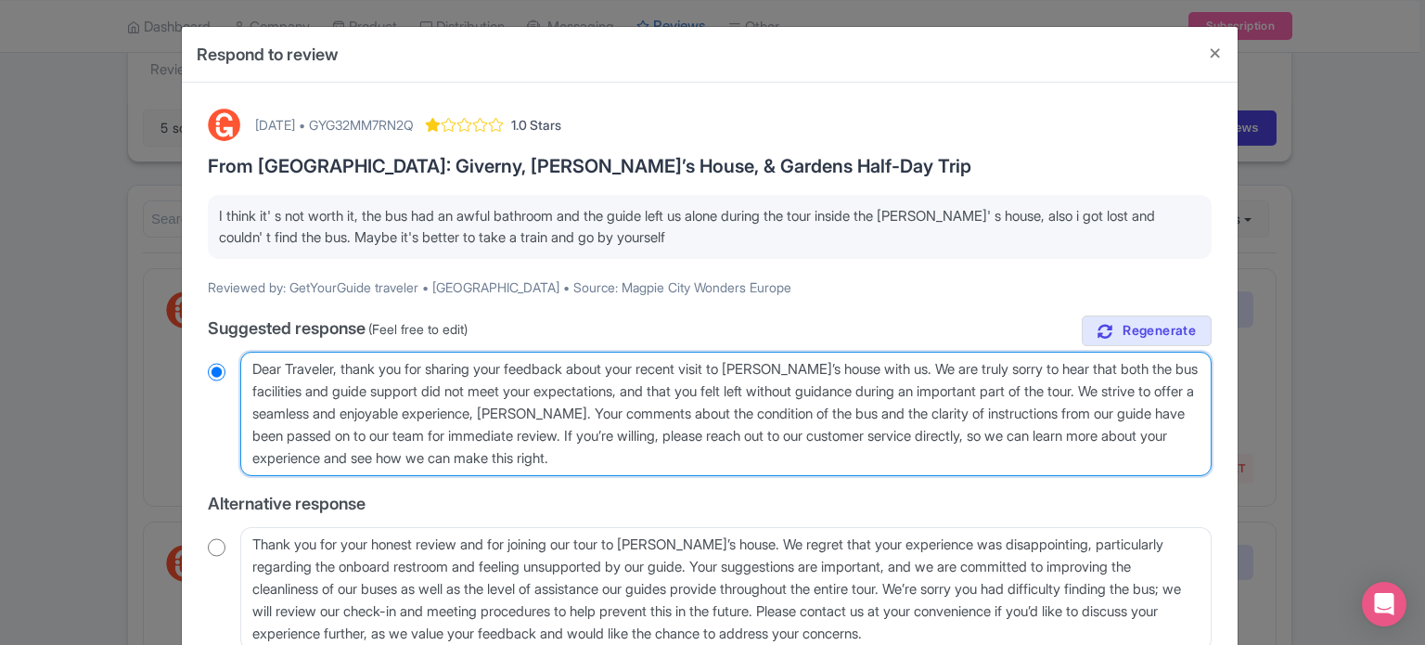
radio input "true"
type textarea "Dear Traveler, thank you for sharing your feedback about your recent visit to […"
radio input "true"
type textarea "Dear Traveler, thank you for sharing your feedback about your recent visit to […"
radio input "true"
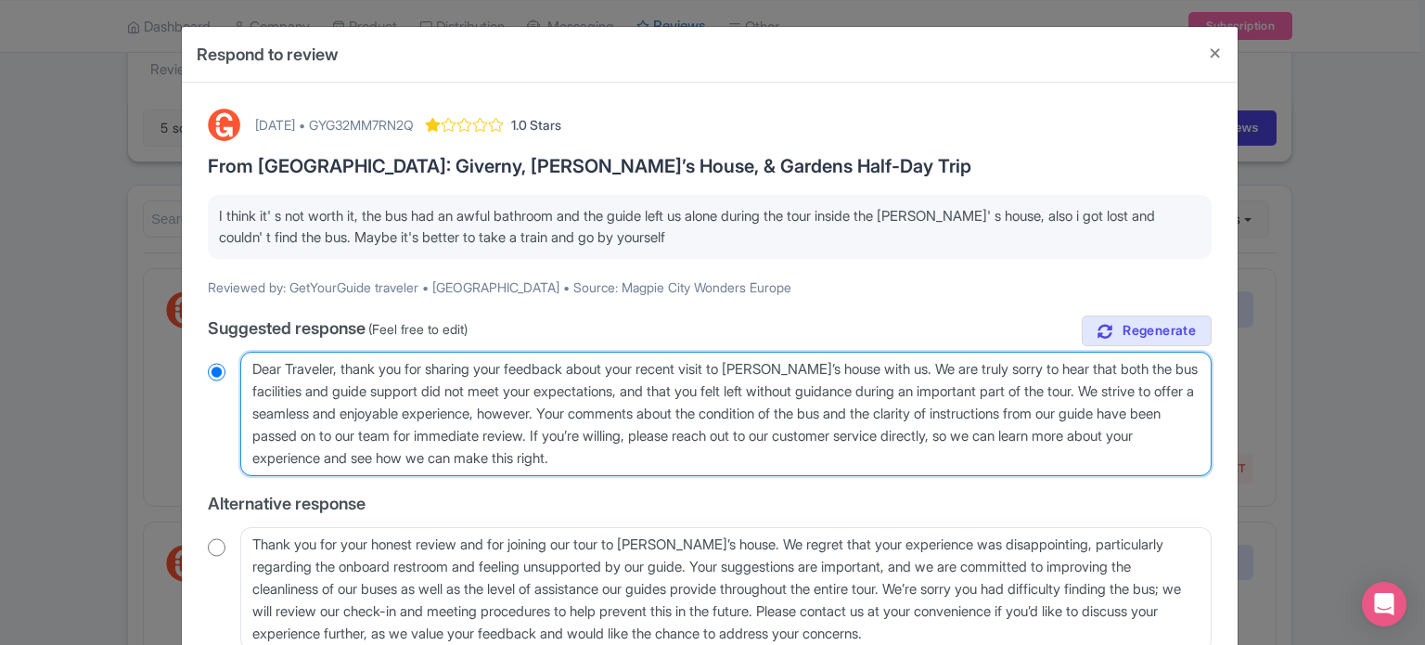
type textarea "Dear Traveler, thank you for sharing your feedback about your recent visit to […"
radio input "true"
type textarea "Dear Traveler, thank you for sharing your feedback about your recent visit to […"
radio input "true"
type textarea "Dear Traveler, thank you for sharing your feedback about your recent visit to […"
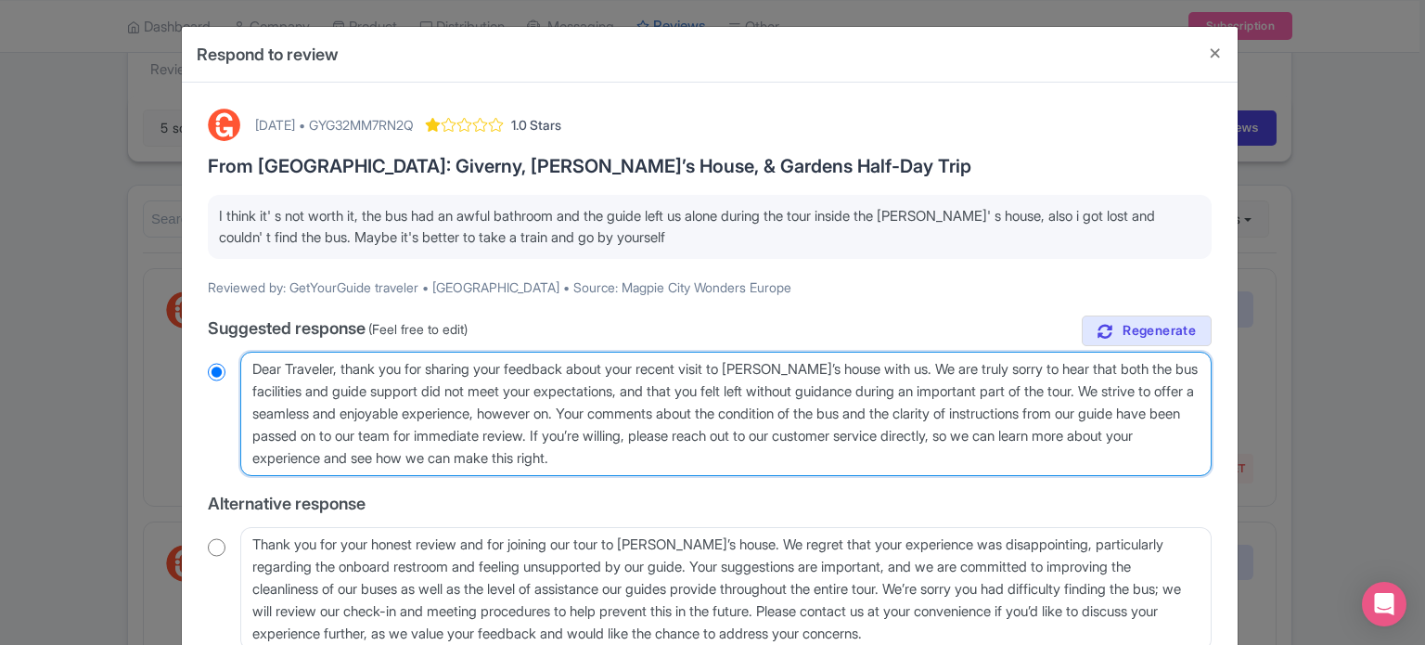
radio input "true"
type textarea "Dear Traveler, thank you for sharing your feedback about your recent visit to […"
radio input "true"
type textarea "Dear Traveler, thank you for sharing your feedback about your recent visit to […"
radio input "true"
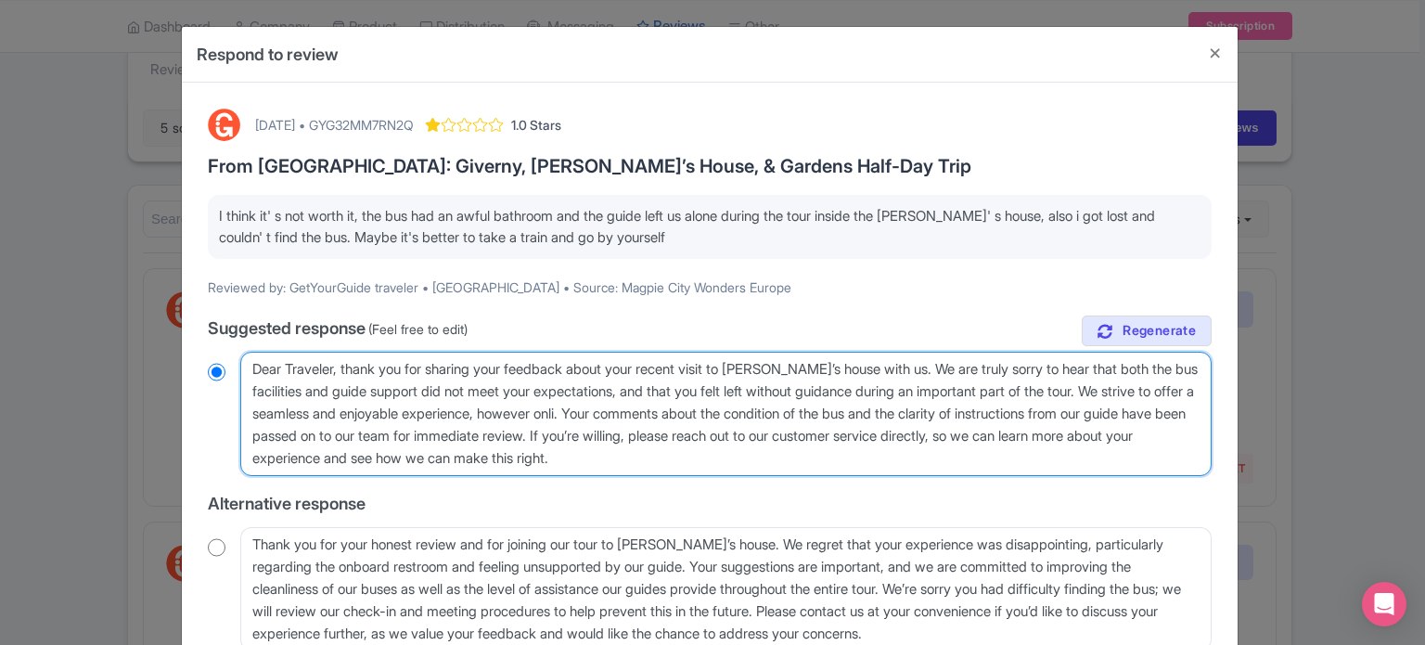
type textarea "Dear Traveler, thank you for sharing your feedback about your recent visit to […"
radio input "true"
type textarea "Dear Traveler, thank you for sharing your feedback about your recent visit to […"
radio input "true"
type textarea "Dear Traveler, thank you for sharing your feedback about your recent visit to […"
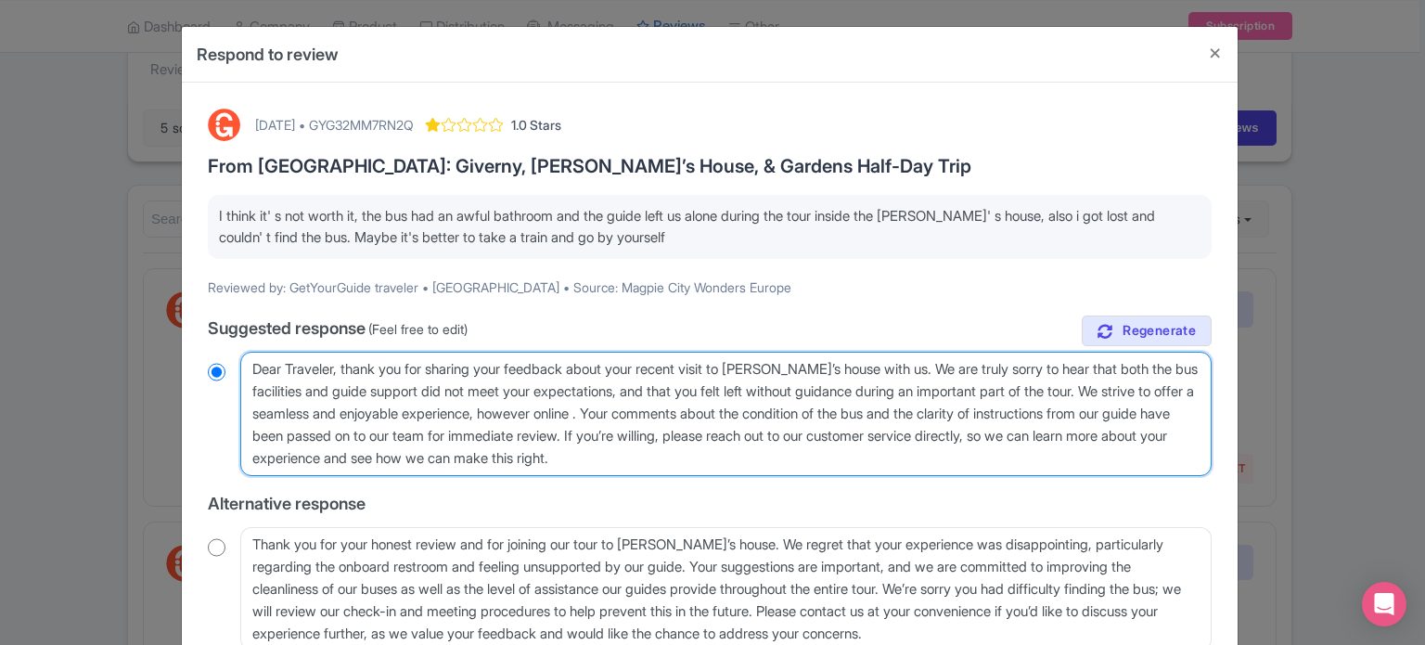
radio input "true"
type textarea "Dear Traveler, thank you for sharing your feedback about your recent visit to […"
radio input "true"
type textarea "Dear Traveler, thank you for sharing your feedback about your recent visit to […"
radio input "true"
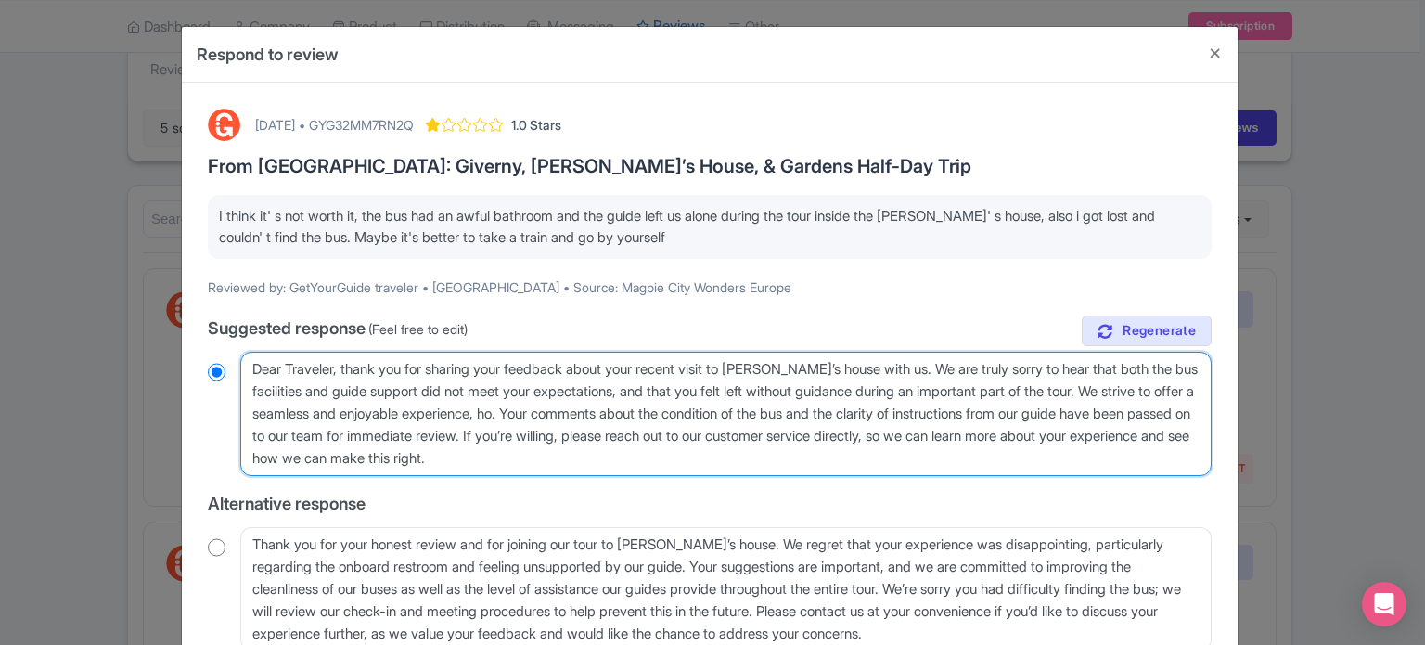
type textarea "Dear Traveler, thank you for sharing your feedback about your recent visit to […"
radio input "true"
type textarea "Dear Traveler, thank you for sharing your feedback about your recent visit to […"
radio input "true"
type textarea "Dear Traveler, thank you for sharing your feedback about your recent visit to […"
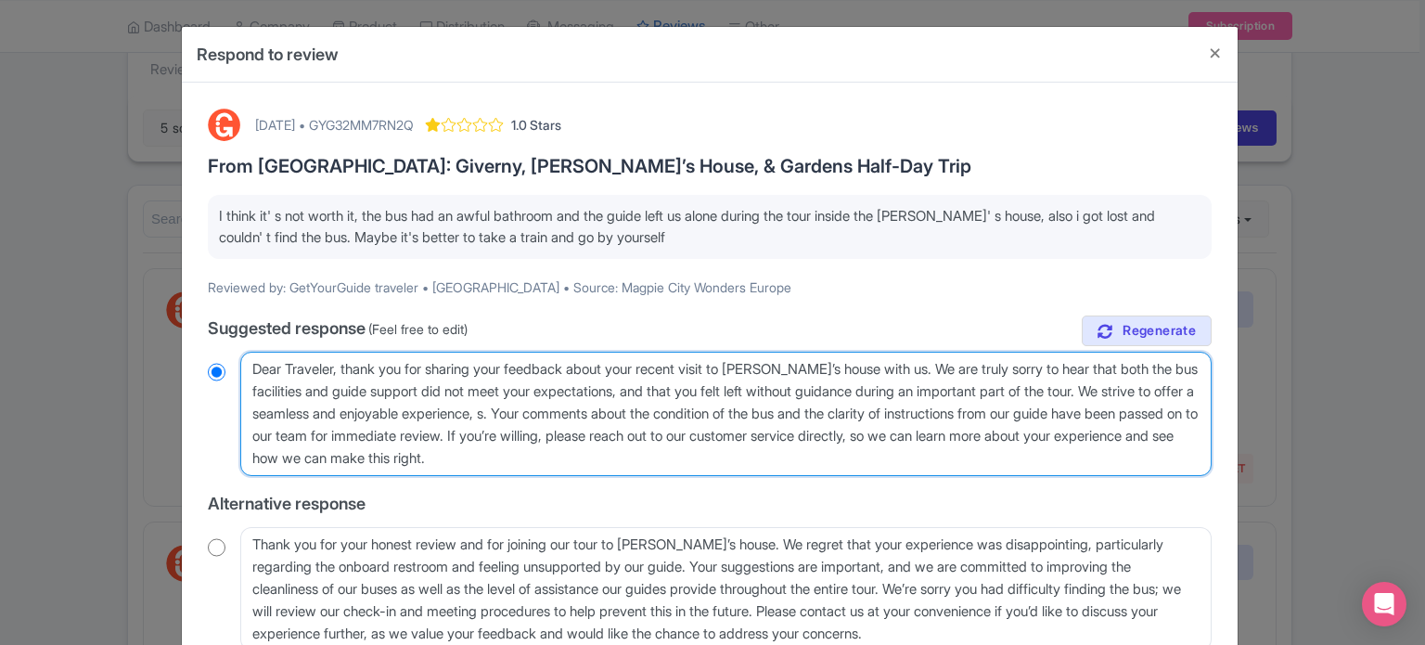
radio input "true"
type textarea "Dear Traveler, thank you for sharing your feedback about your recent visit to […"
radio input "true"
type textarea "Dear Traveler, thank you for sharing your feedback about your recent visit to […"
radio input "true"
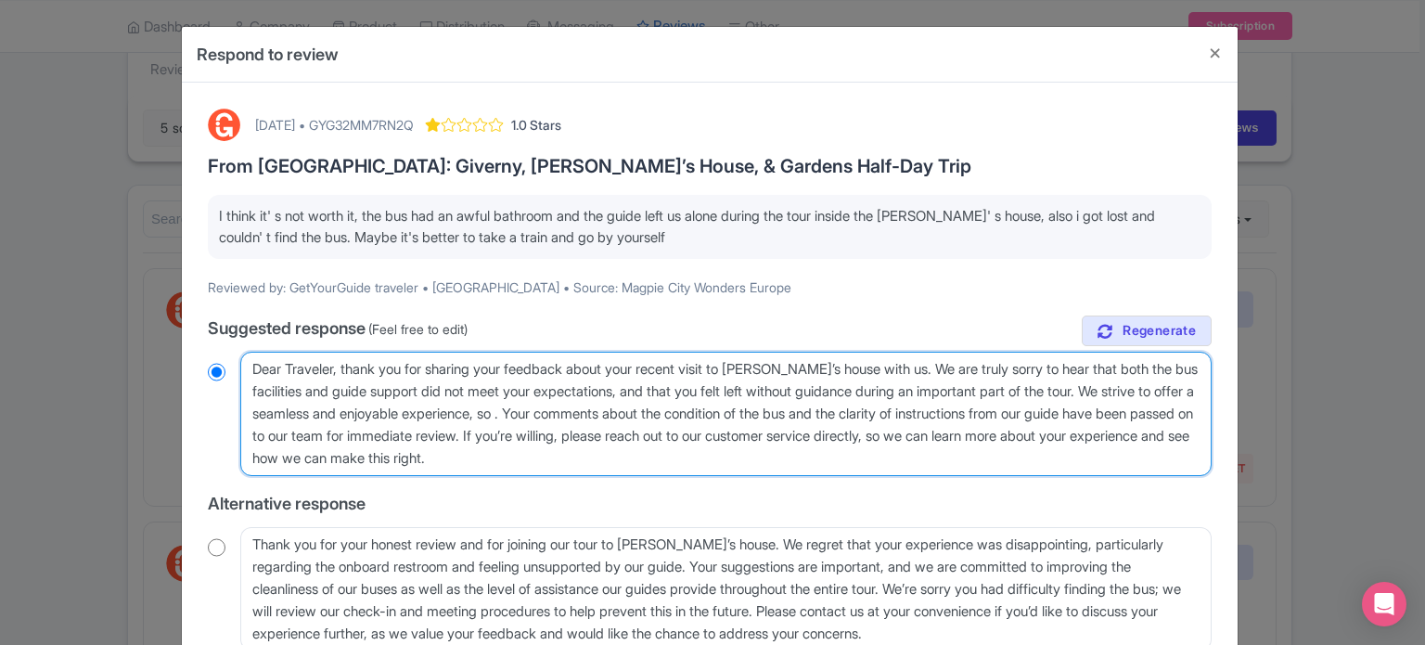
type textarea "Dear Traveler, thank you for sharing your feedback about your recent visit to […"
radio input "true"
type textarea "Dear Traveler, thank you for sharing your feedback about your recent visit to […"
radio input "true"
type textarea "Dear Traveler, thank you for sharing your feedback about your recent visit to […"
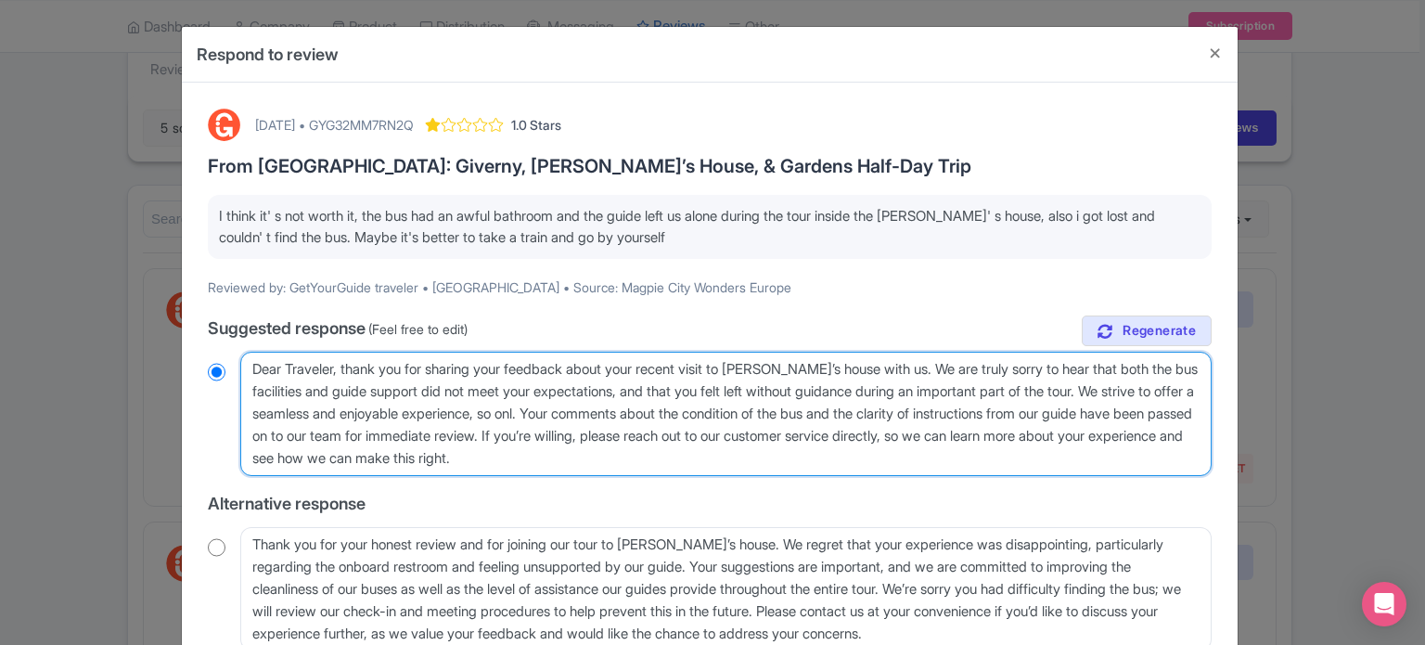
radio input "true"
type textarea "Dear Traveler, thank you for sharing your feedback about your recent visit to […"
radio input "true"
type textarea "Dear Traveler, thank you for sharing your feedback about your recent visit to […"
radio input "true"
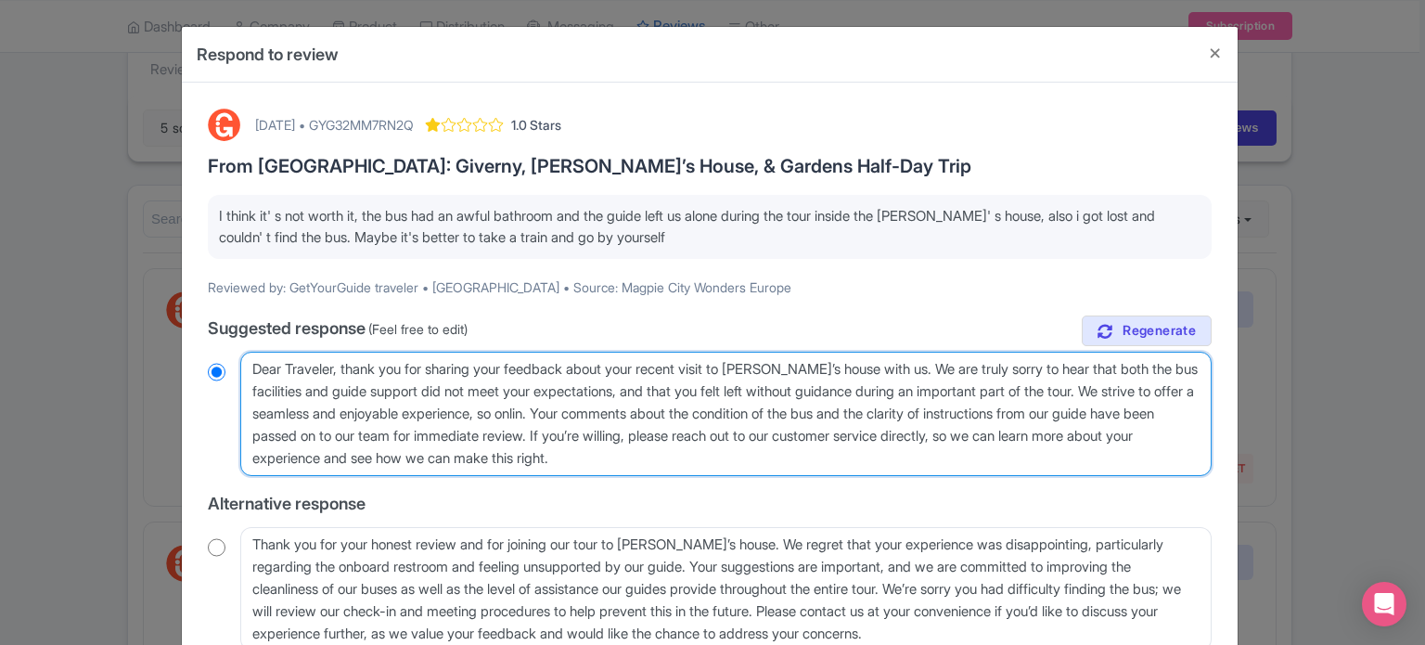
type textarea "Dear Traveler, thank you for sharing your feedback about your recent visit to […"
radio input "true"
type textarea "Dear Traveler, thank you for sharing your feedback about your recent visit to […"
radio input "true"
type textarea "Dear Traveler, thank you for sharing your feedback about your recent visit to […"
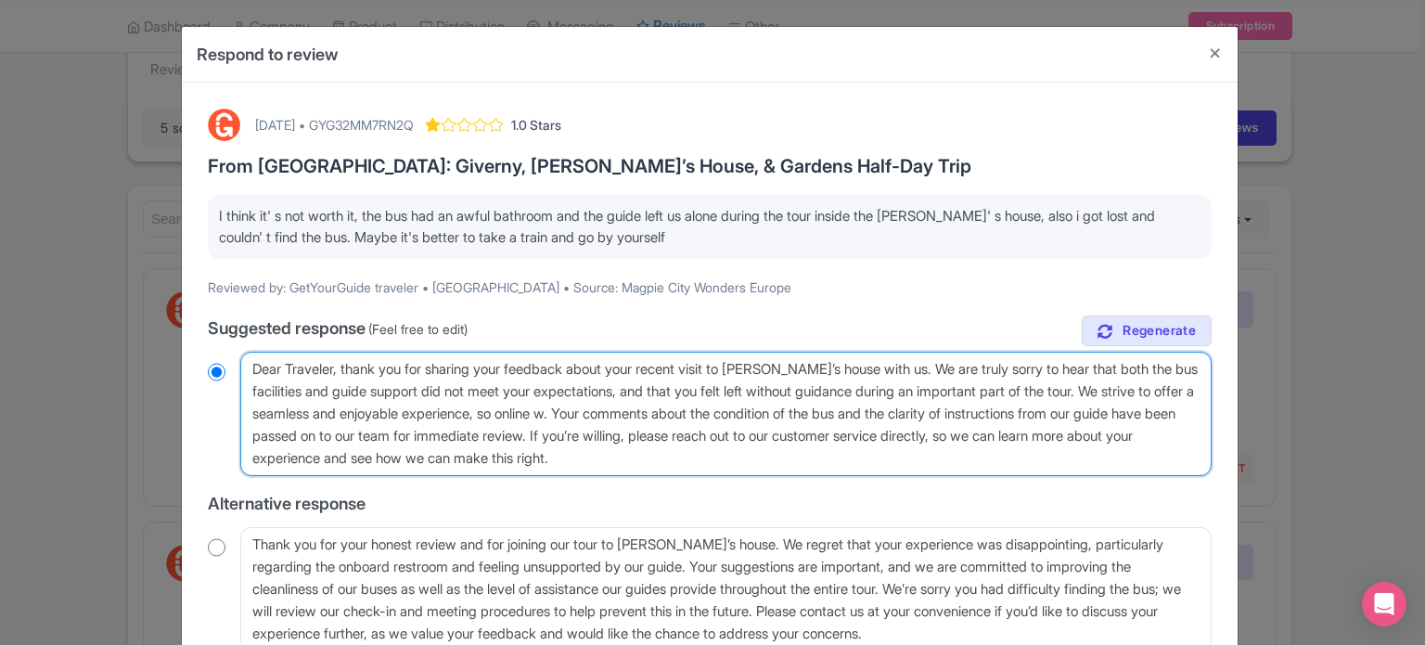
radio input "true"
type textarea "Dear Traveler, thank you for sharing your feedback about your recent visit to […"
radio input "true"
type textarea "Dear Traveler, thank you for sharing your feedback about your recent visit to […"
radio input "true"
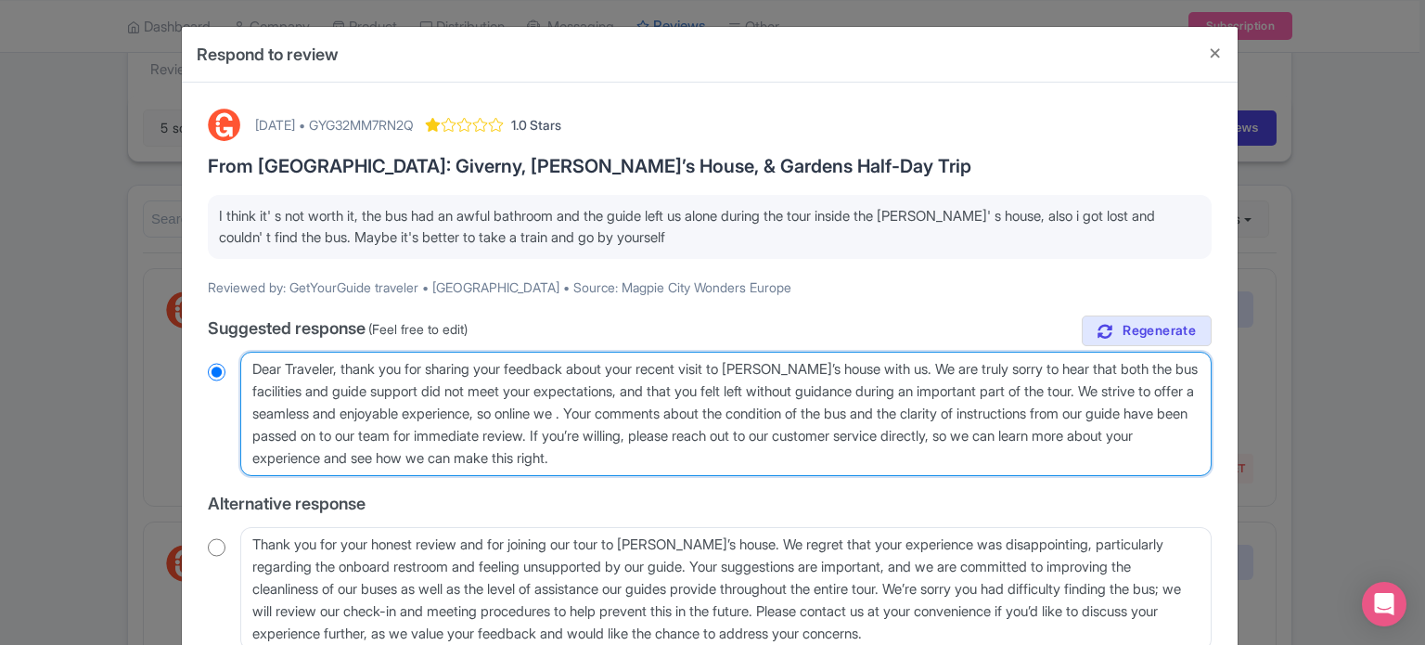
type textarea "Dear Traveler, thank you for sharing your feedback about your recent visit to […"
radio input "true"
type textarea "Dear Traveler, thank you for sharing your feedback about your recent visit to […"
radio input "true"
type textarea "Dear Traveler, thank you for sharing your feedback about your recent visit to […"
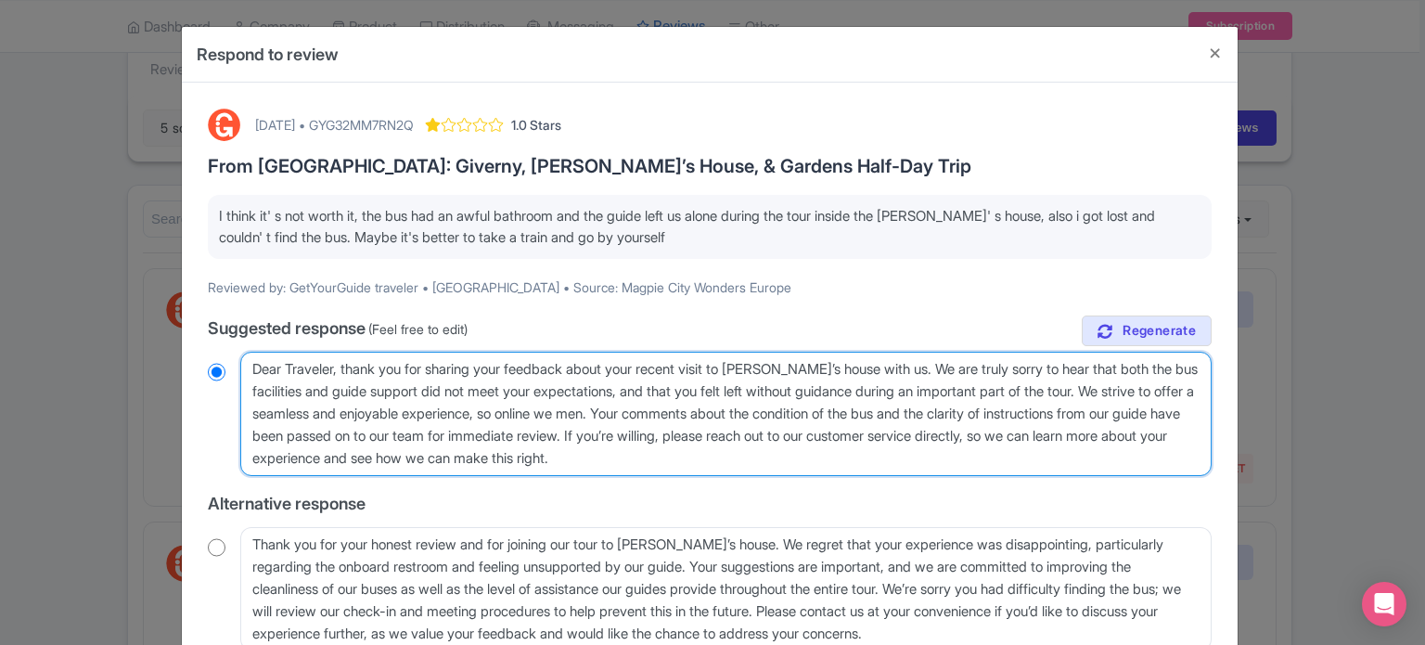
radio input "true"
type textarea "Dear Traveler, thank you for sharing your feedback about your recent visit to […"
radio input "true"
type textarea "Dear Traveler, thank you for sharing your feedback about your recent visit to […"
radio input "true"
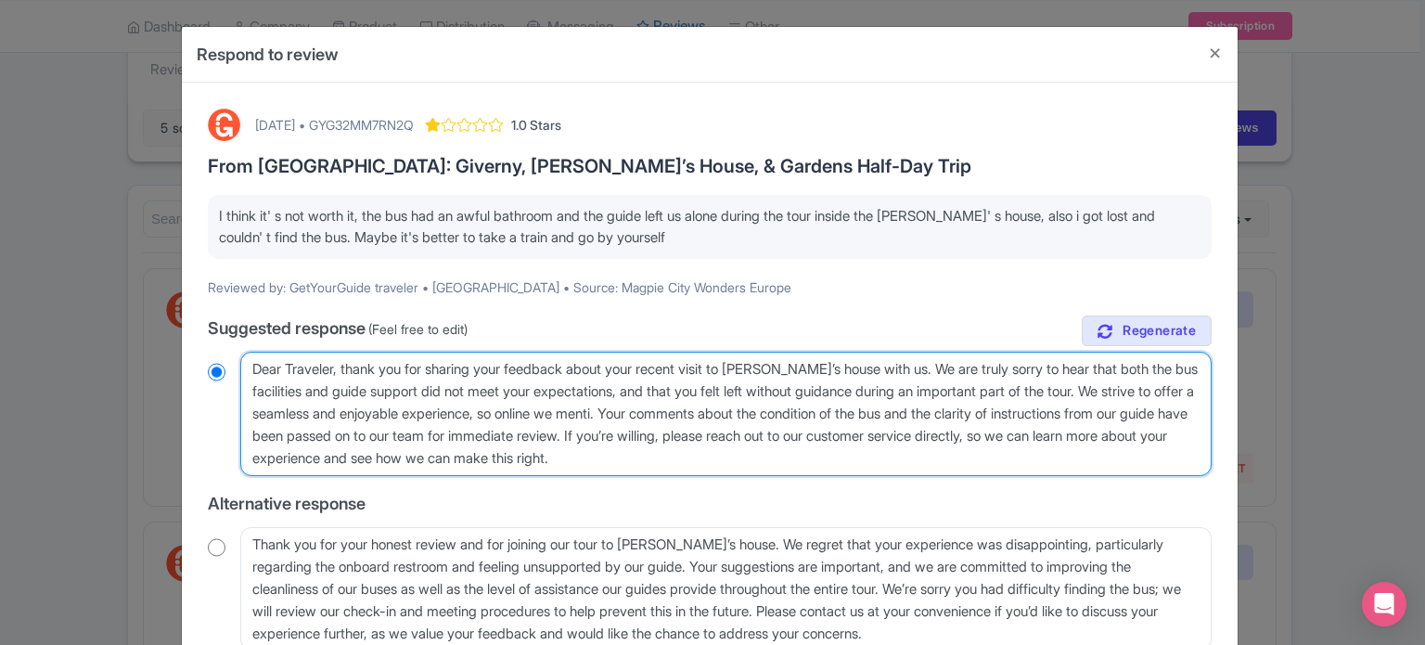
type textarea "Dear Traveler, thank you for sharing your feedback about your recent visit to […"
radio input "true"
type textarea "Dear Traveler, thank you for sharing your feedback about your recent visit to M…"
radio input "true"
type textarea "Dear Traveler, thank you for sharing your feedback about your recent visit to M…"
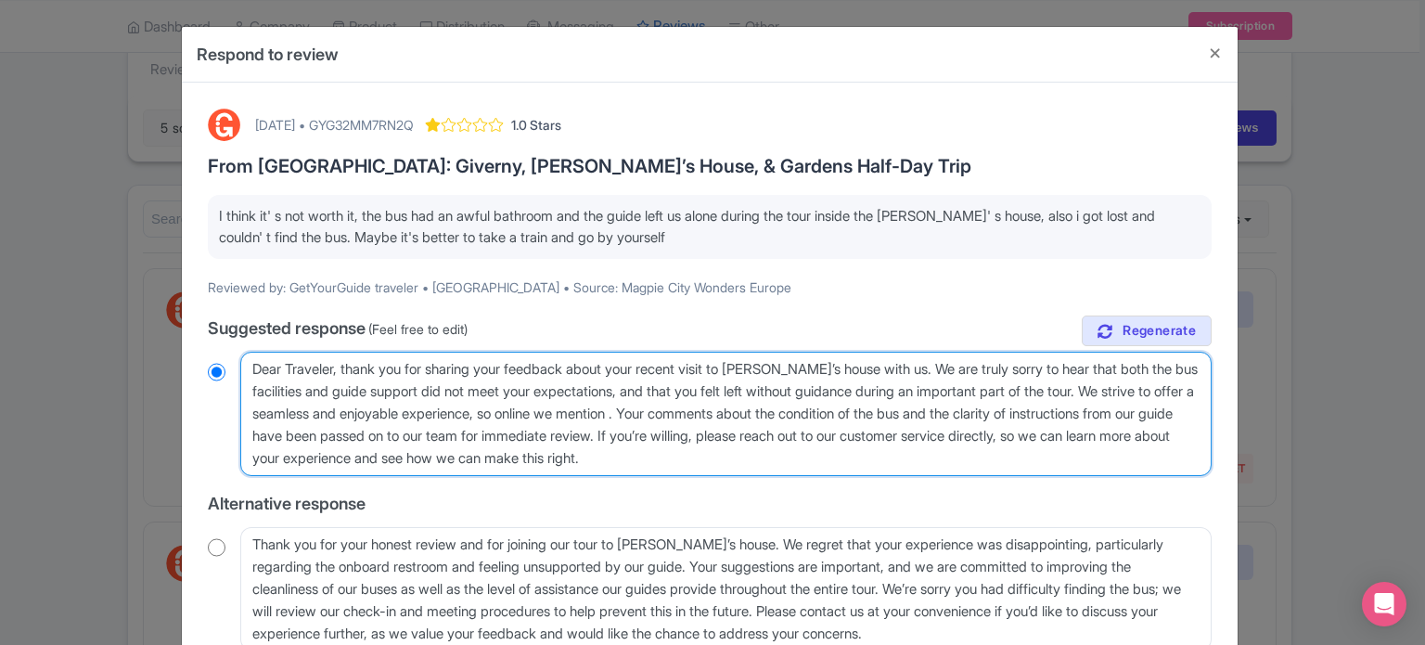
radio input "true"
type textarea "Dear Traveler, thank you for sharing your feedback about your recent visit to M…"
radio input "true"
type textarea "Dear Traveler, thank you for sharing your feedback about your recent visit to M…"
radio input "true"
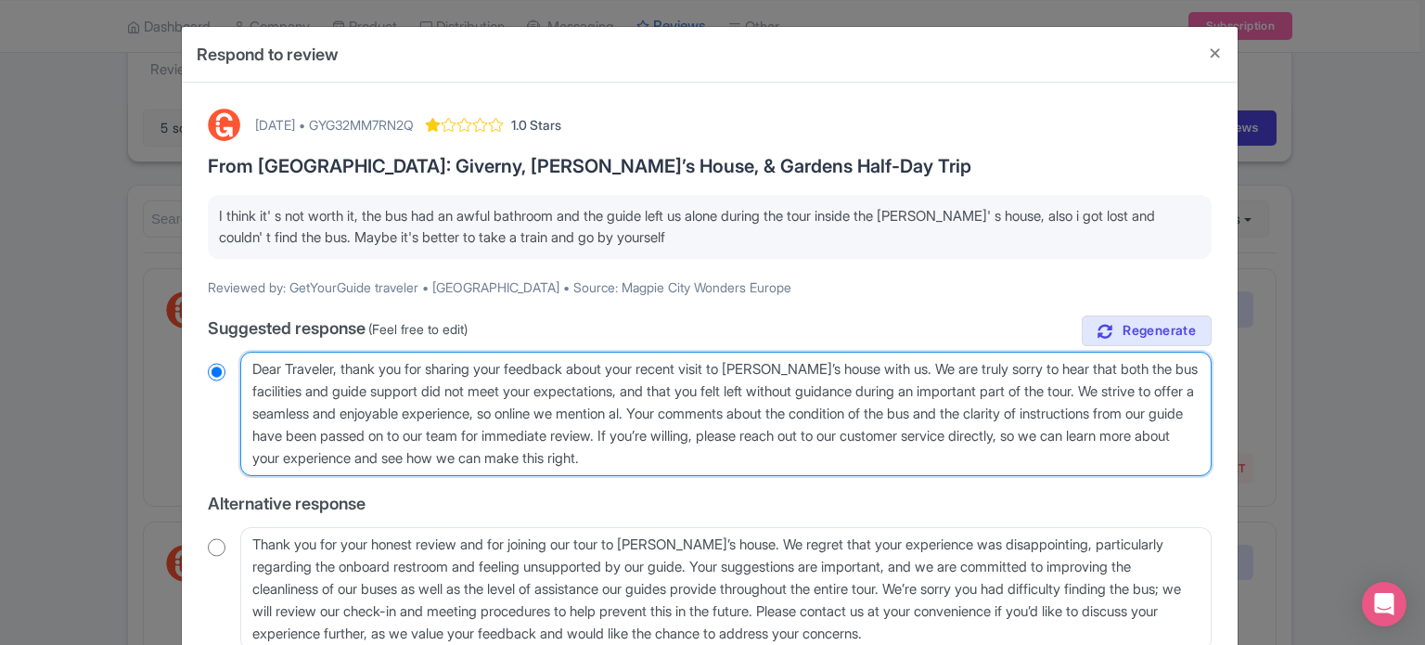
type textarea "Dear Traveler, thank you for sharing your feedback about your recent visit to M…"
radio input "true"
type textarea "Dear Traveler, thank you for sharing your feedback about your recent visit to M…"
radio input "true"
type textarea "Dear Traveler, thank you for sharing your feedback about your recent visit to M…"
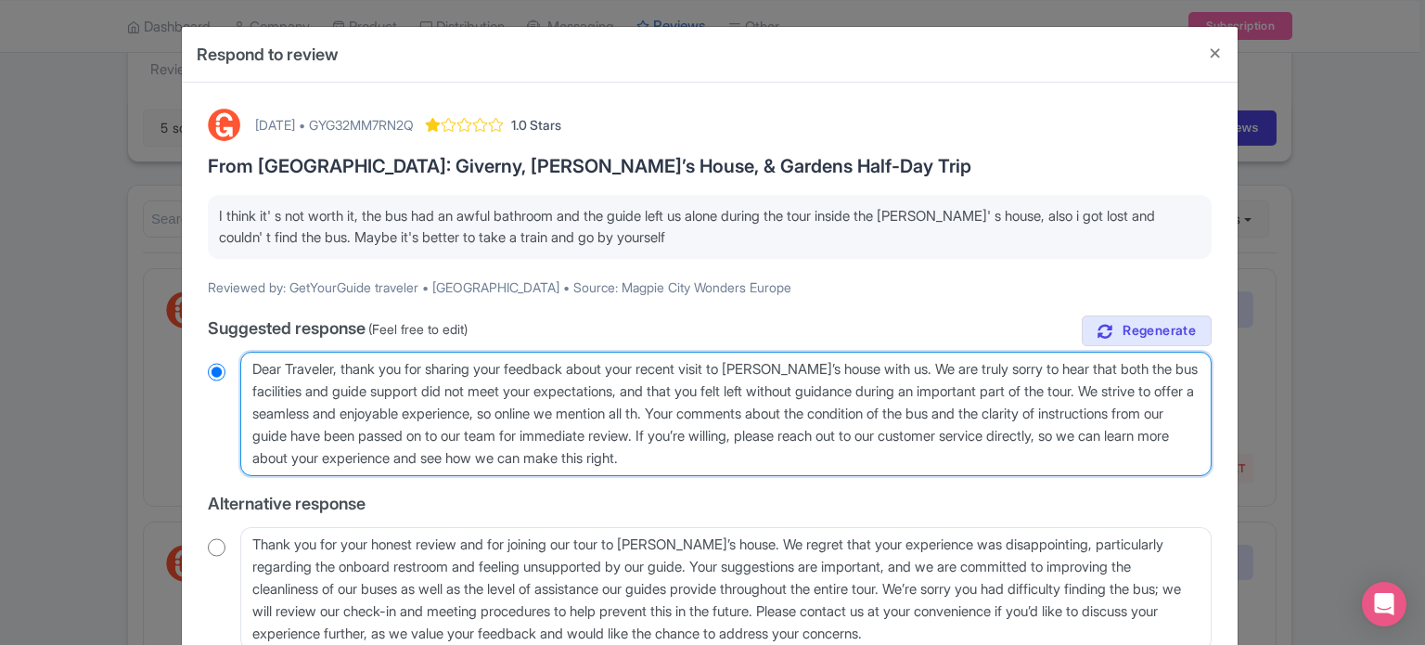
radio input "true"
type textarea "Dear Traveler, thank you for sharing your feedback about your recent visit to M…"
radio input "true"
type textarea "Dear Traveler, thank you for sharing your feedback about your recent visit to M…"
radio input "true"
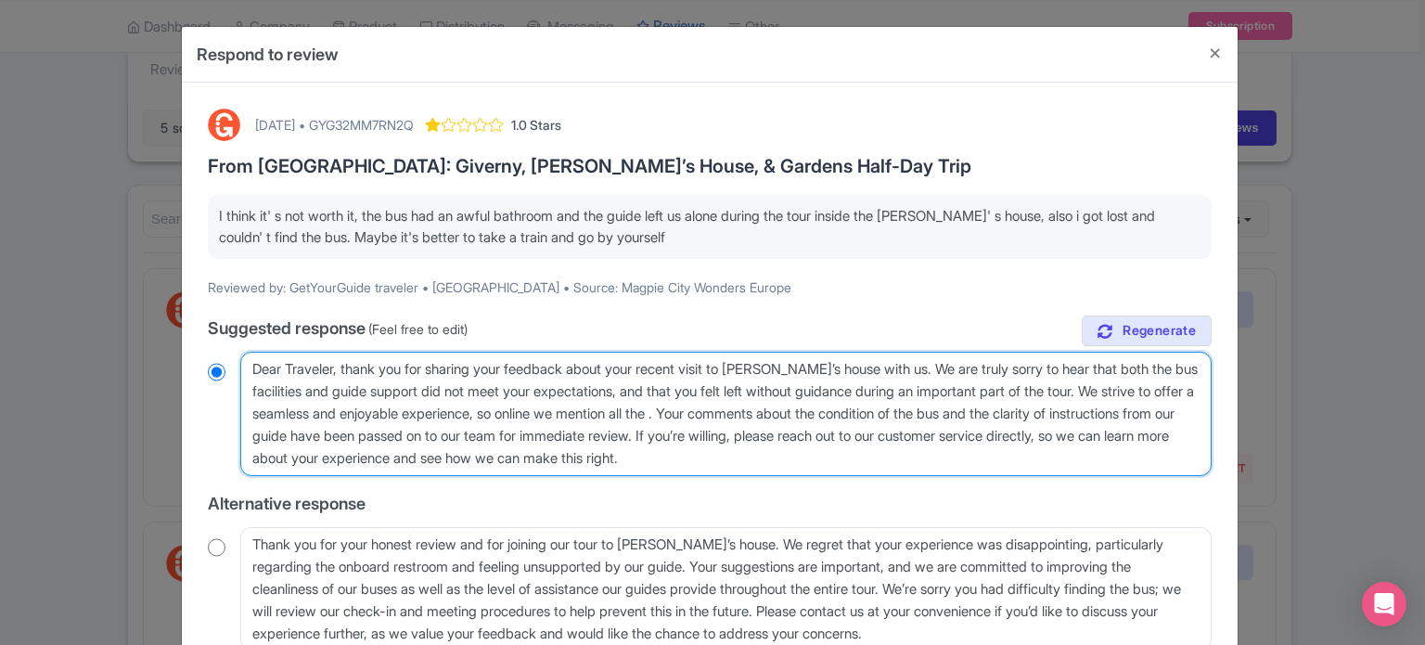
type textarea "Dear Traveler, thank you for sharing your feedback about your recent visit to M…"
radio input "true"
type textarea "Dear Traveler, thank you for sharing your feedback about your recent visit to M…"
radio input "true"
type textarea "Dear Traveler, thank you for sharing your feedback about your recent visit to M…"
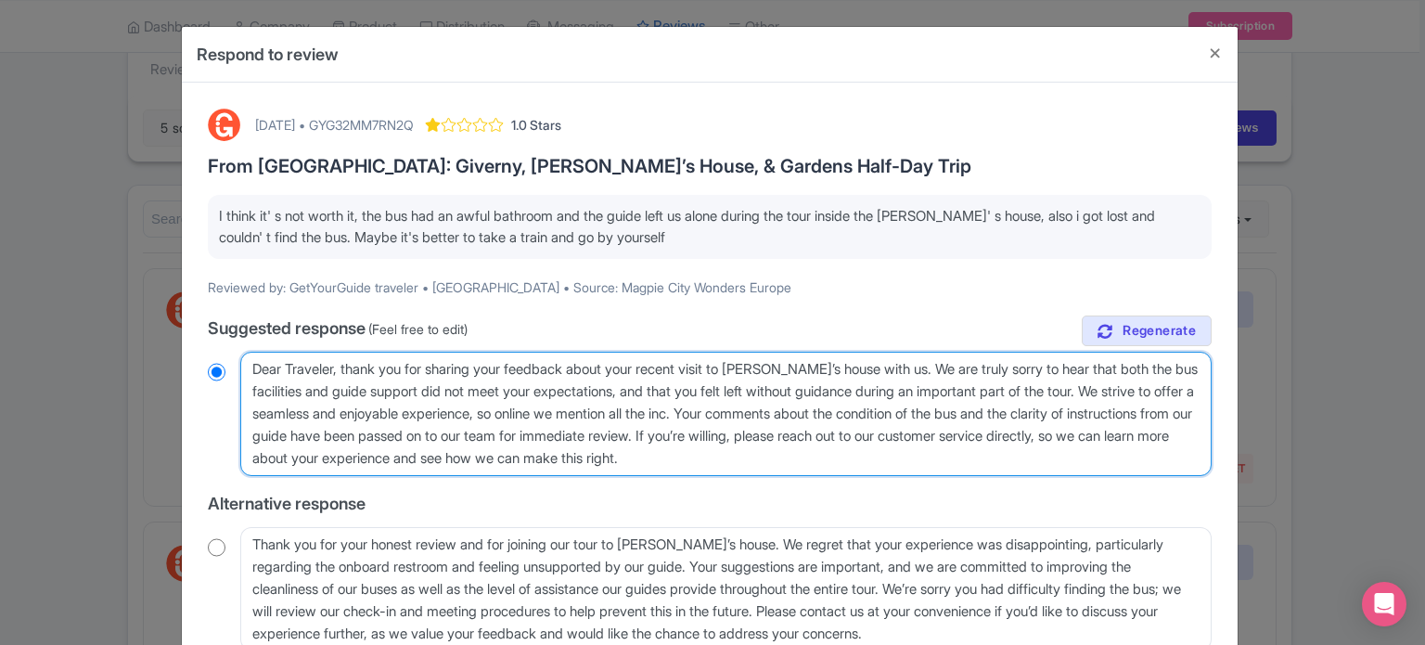
radio input "true"
type textarea "Dear Traveler, thank you for sharing your feedback about your recent visit to M…"
radio input "true"
type textarea "Dear Traveler, thank you for sharing your feedback about your recent visit to M…"
radio input "true"
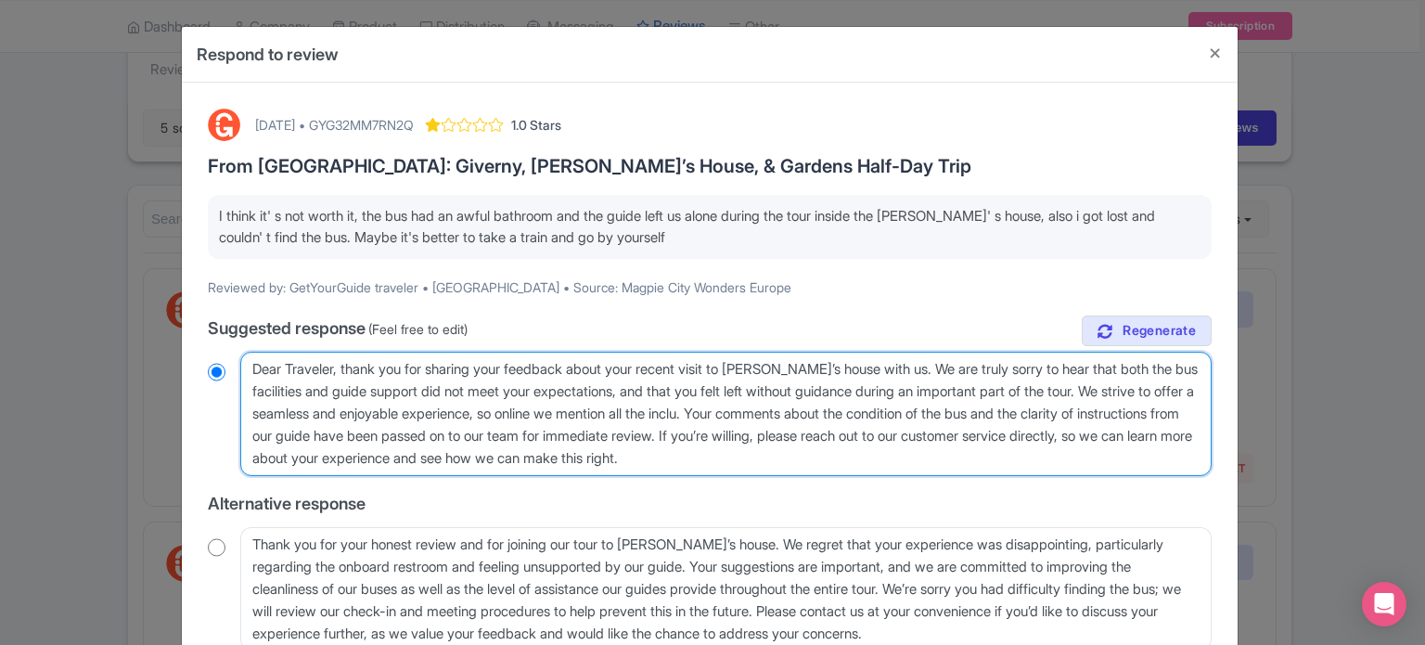
type textarea "Dear Traveler, thank you for sharing your feedback about your recent visit to M…"
radio input "true"
type textarea "Dear Traveler, thank you for sharing your feedback about your recent visit to M…"
radio input "true"
type textarea "Dear Traveler, thank you for sharing your feedback about your recent visit to M…"
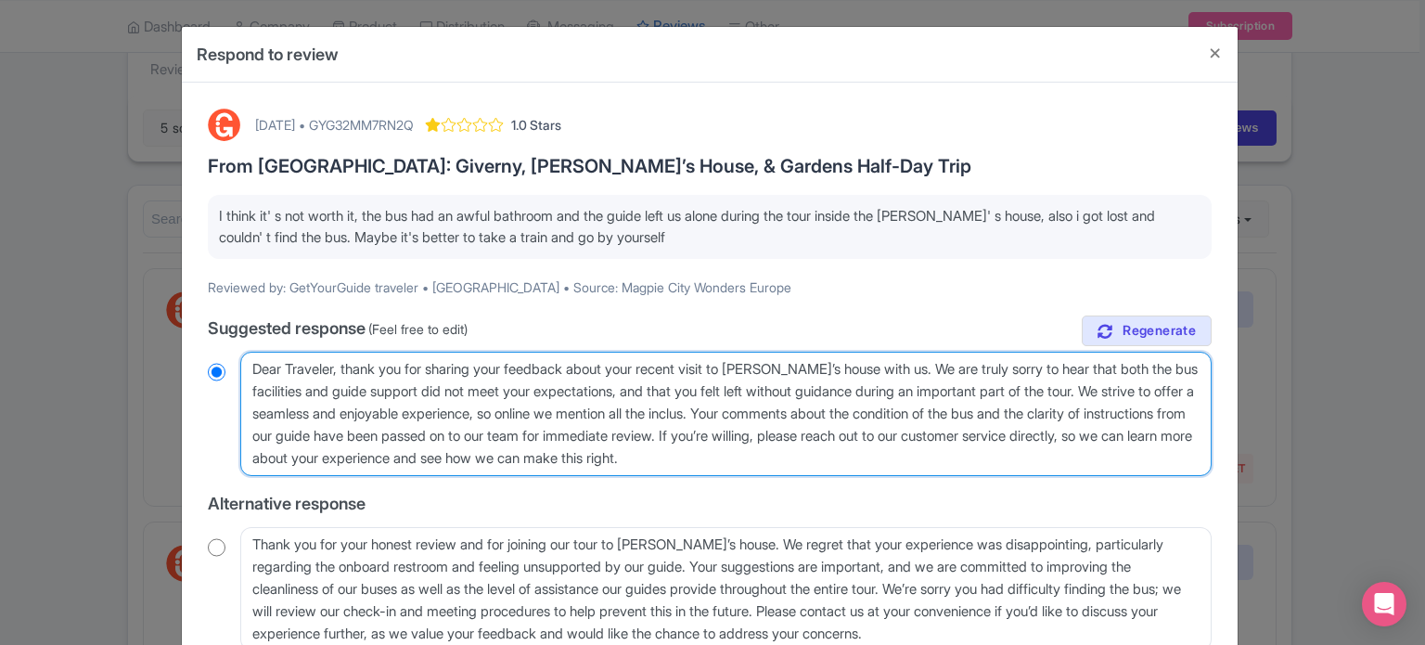
radio input "true"
type textarea "Dear Traveler, thank you for sharing your feedback about your recent visit to M…"
radio input "true"
type textarea "Dear Traveler, thank you for sharing your feedback about your recent visit to M…"
radio input "true"
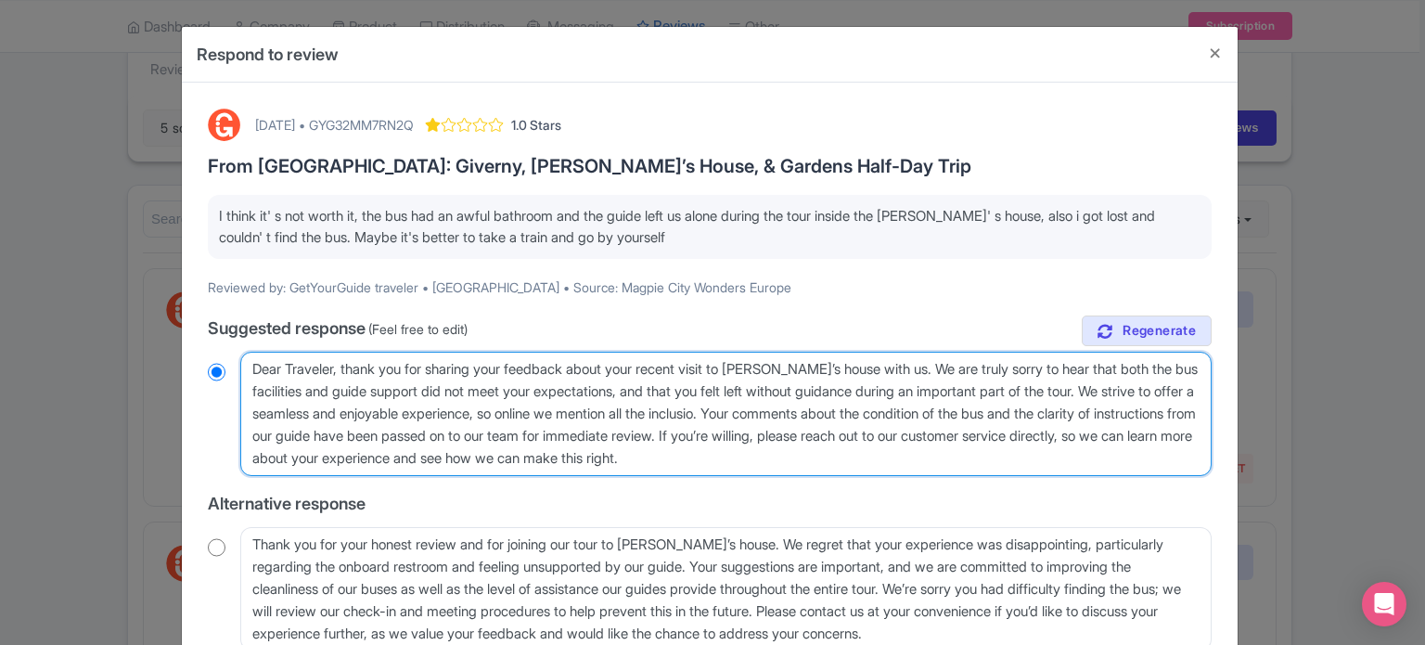
type textarea "Dear Traveler, thank you for sharing your feedback about your recent visit to M…"
radio input "true"
type textarea "Dear Traveler, thank you for sharing your feedback about your recent visit to M…"
radio input "true"
type textarea "Dear Traveler, thank you for sharing your feedback about your recent visit to M…"
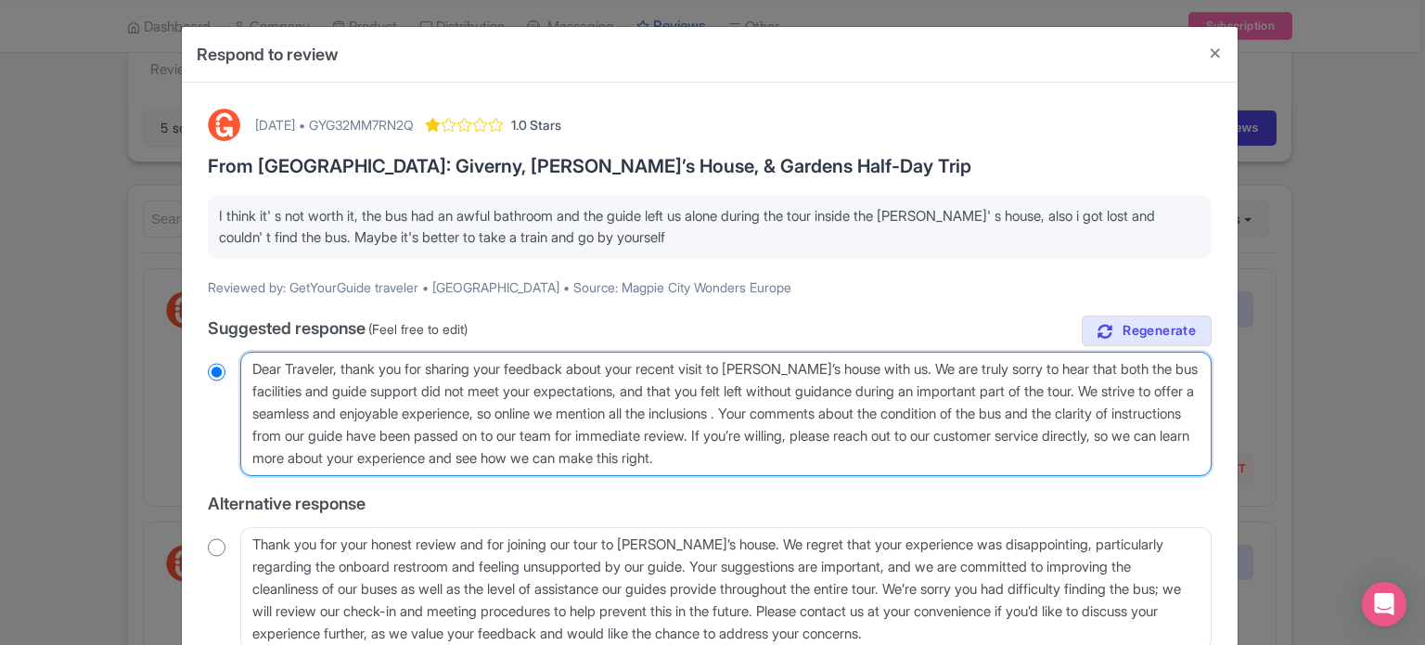
radio input "true"
type textarea "Dear Traveler, thank you for sharing your feedback about your recent visit to M…"
radio input "true"
type textarea "Dear Traveler, thank you for sharing your feedback about your recent visit to M…"
radio input "true"
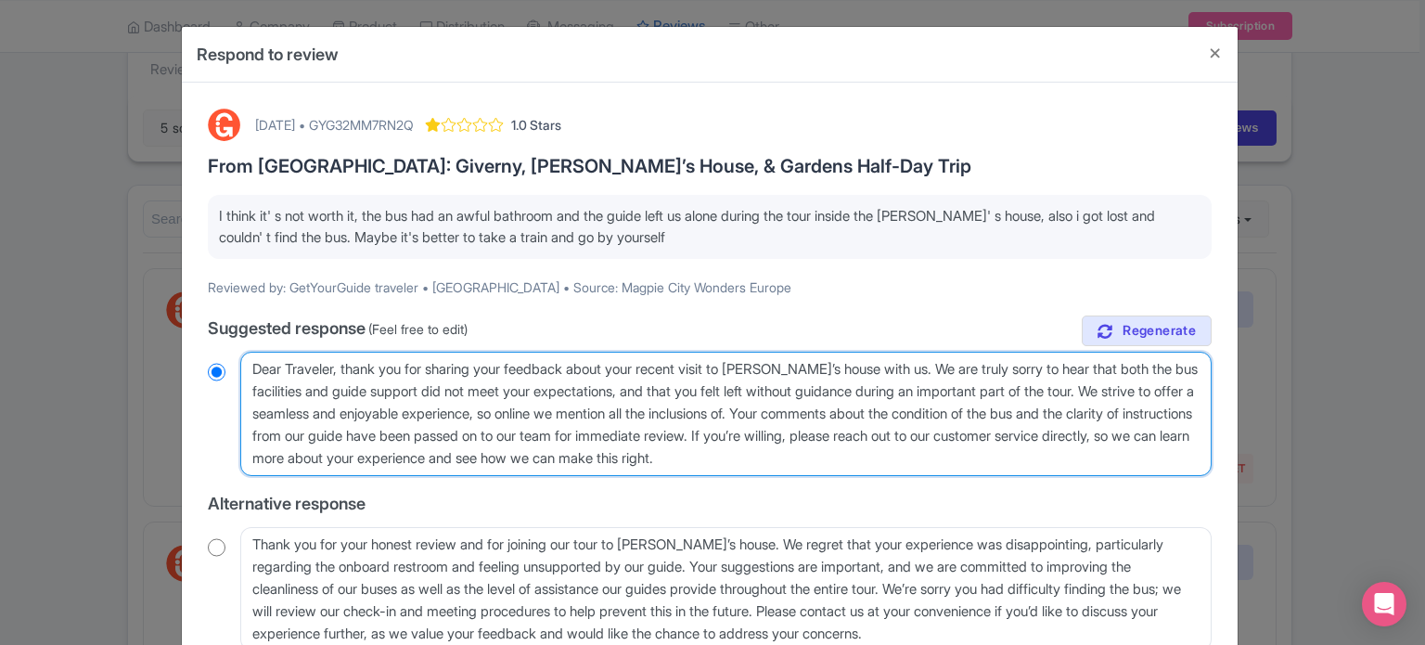
type textarea "Dear Traveler, thank you for sharing your feedback about your recent visit to M…"
radio input "true"
type textarea "Dear Traveler, thank you for sharing your feedback about your recent visit to M…"
radio input "true"
type textarea "Dear Traveler, thank you for sharing your feedback about your recent visit to M…"
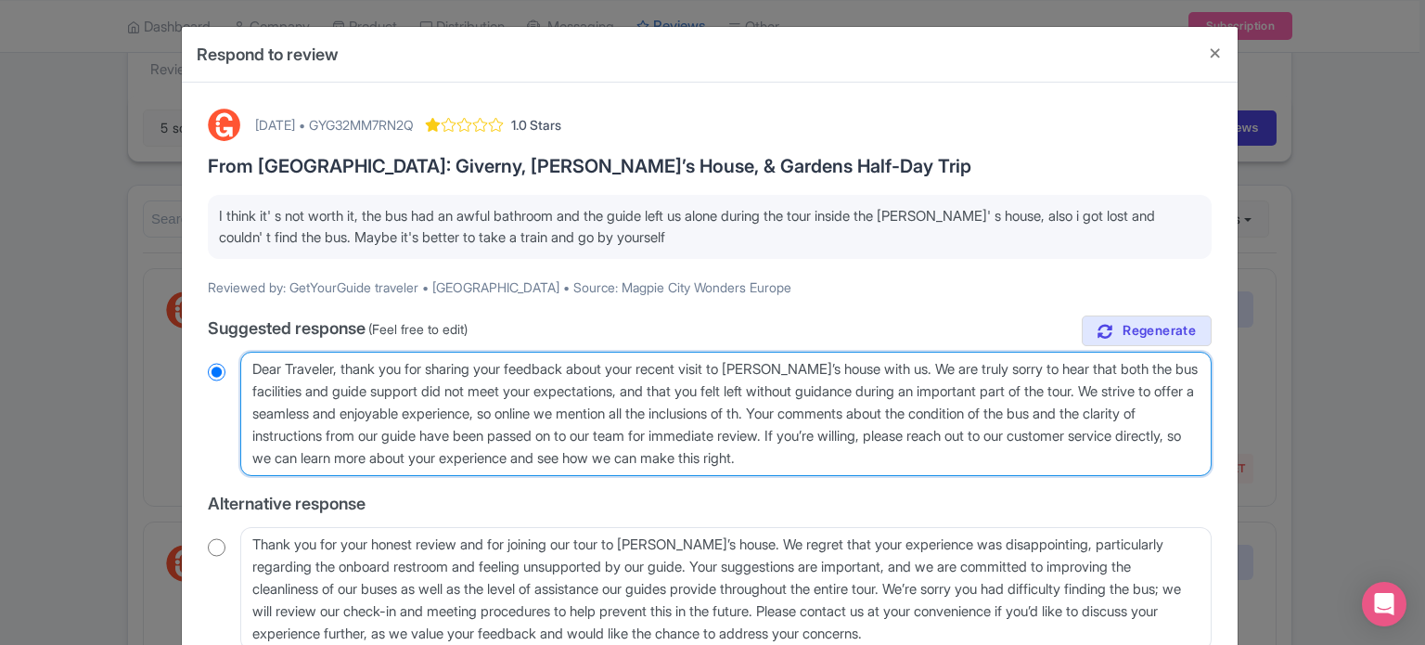
radio input "true"
type textarea "Dear Traveler, thank you for sharing your feedback about your recent visit to M…"
radio input "true"
type textarea "Dear Traveler, thank you for sharing your feedback about your recent visit to M…"
radio input "true"
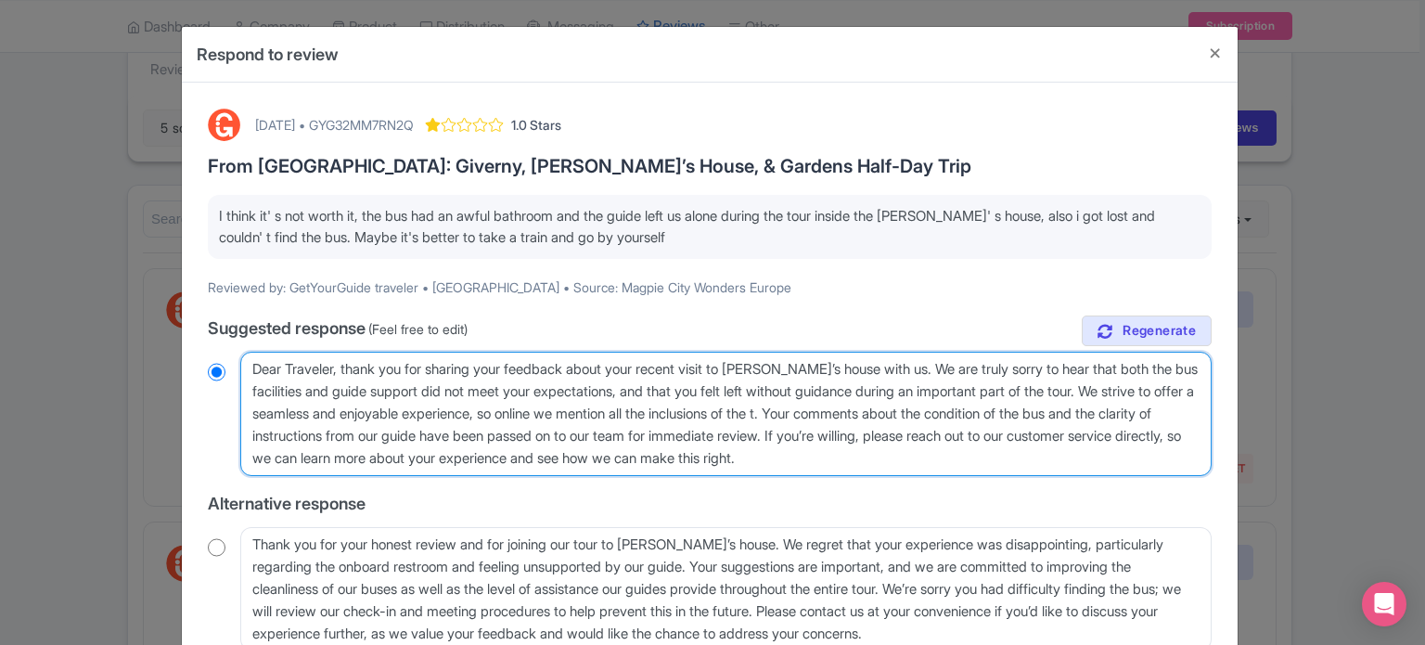
type textarea "Dear Traveler, thank you for sharing your feedback about your recent visit to M…"
radio input "true"
type textarea "Dear Traveler, thank you for sharing your feedback about your recent visit to M…"
radio input "true"
type textarea "Dear Traveler, thank you for sharing your feedback about your recent visit to M…"
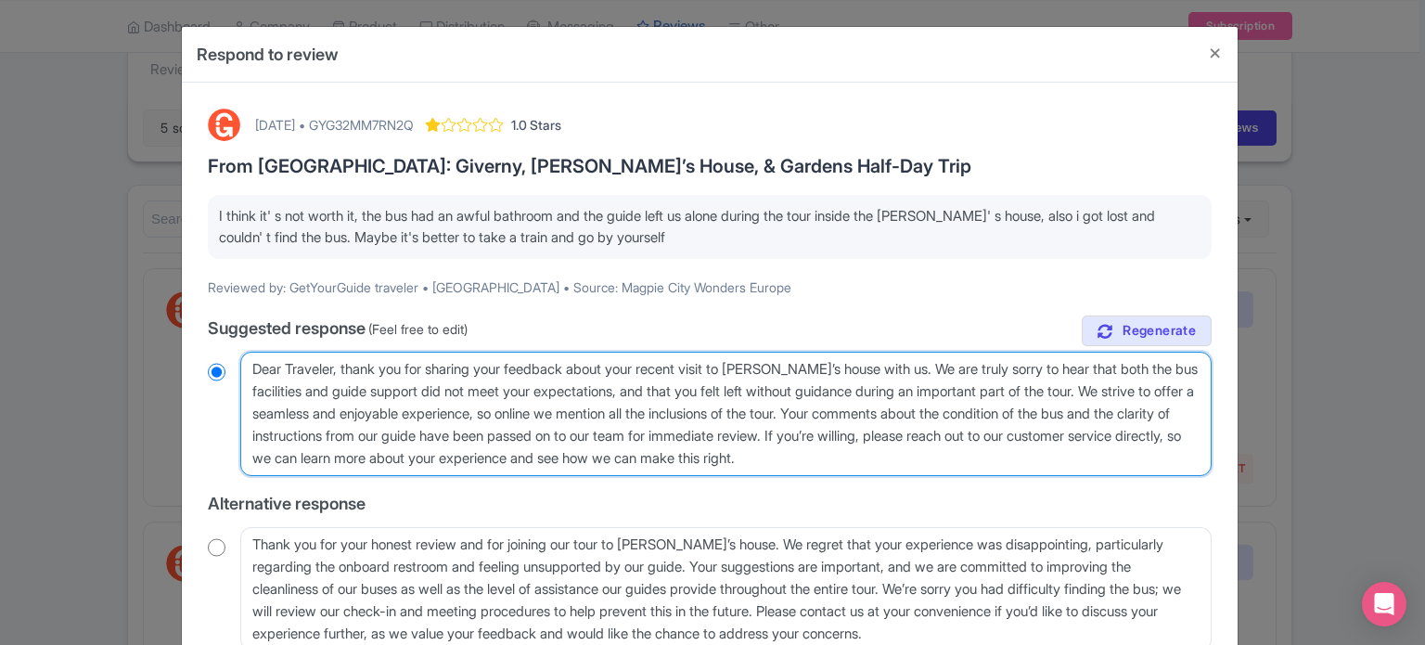
radio input "true"
type textarea "Dear Traveler, thank you for sharing your feedback about your recent visit to M…"
radio input "true"
type textarea "Dear Traveler, thank you for sharing your feedback about your recent visit to M…"
radio input "true"
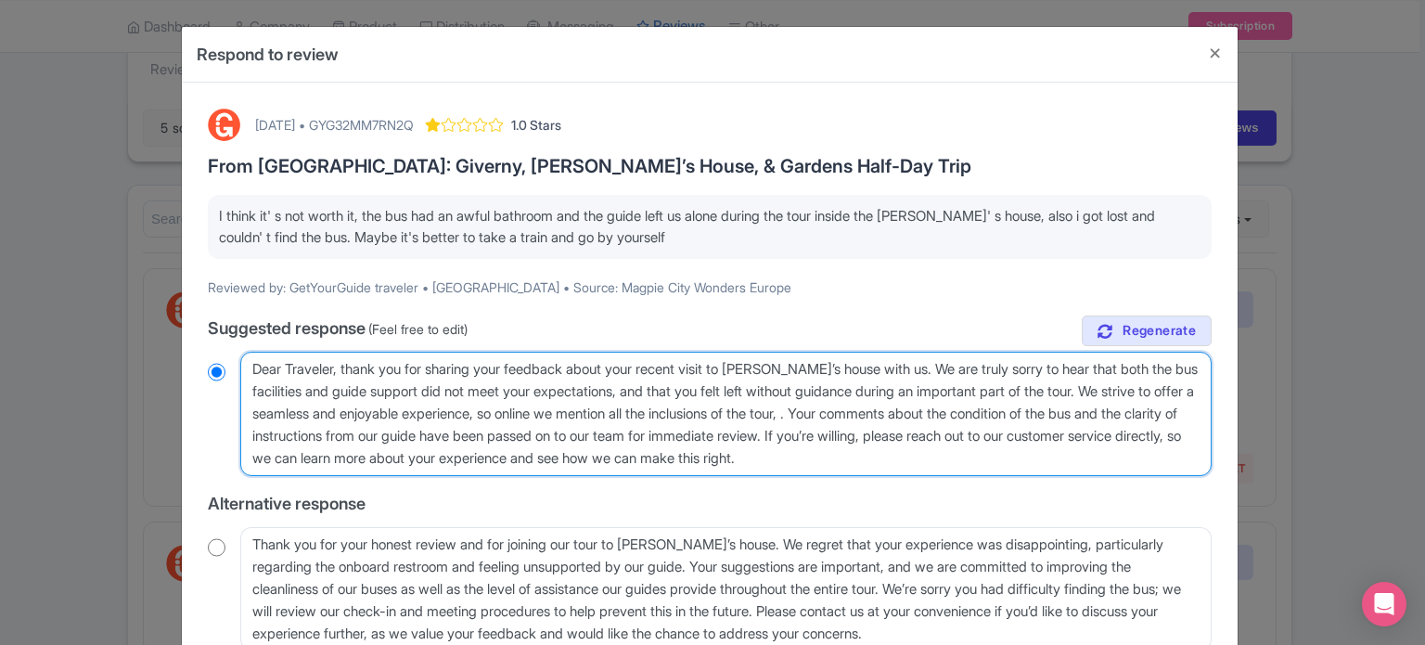
type textarea "Dear Traveler, thank you for sharing your feedback about your recent visit to M…"
radio input "true"
type textarea "Dear Traveler, thank you for sharing your feedback about your recent visit to M…"
radio input "true"
type textarea "Dear Traveler, thank you for sharing your feedback about your recent visit to M…"
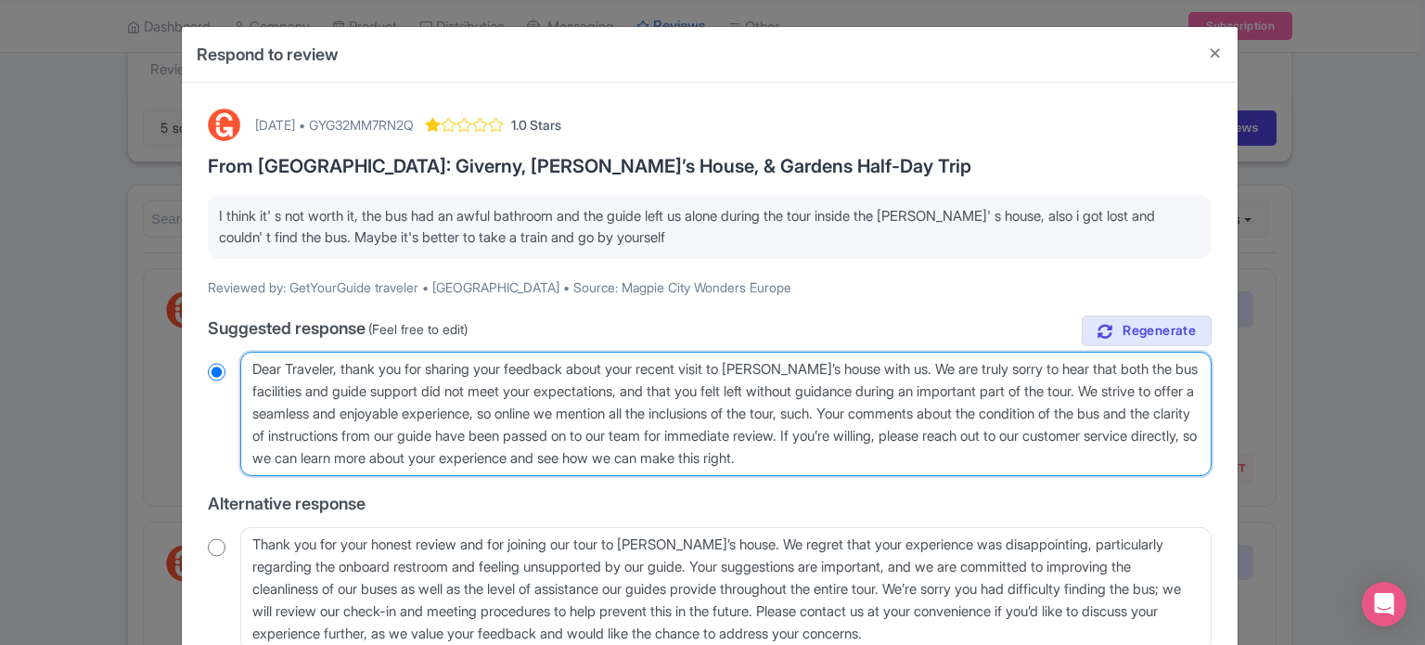
radio input "true"
type textarea "Dear Traveler, thank you for sharing your feedback about your recent visit to M…"
radio input "true"
type textarea "Dear Traveler, thank you for sharing your feedback about your recent visit to M…"
radio input "true"
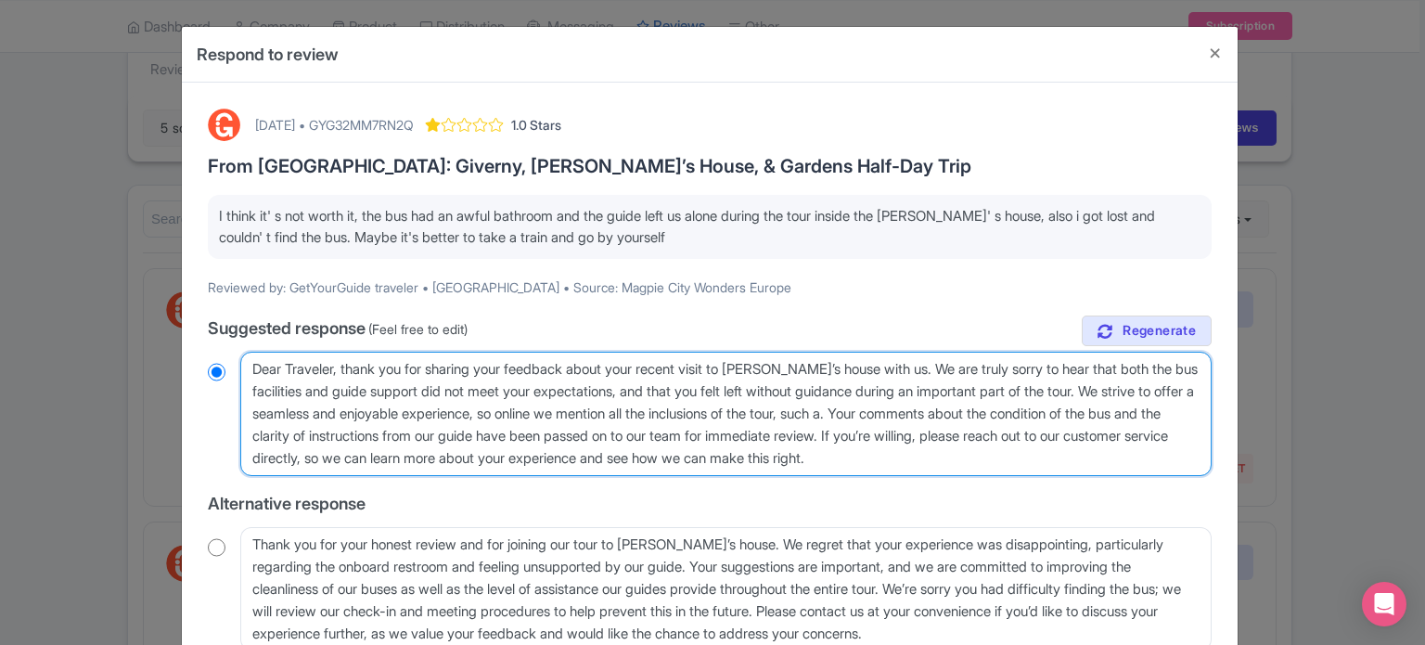
type textarea "Dear Traveler, thank you for sharing your feedback about your recent visit to M…"
radio input "true"
type textarea "Dear Traveler, thank you for sharing your feedback about your recent visit to M…"
radio input "true"
type textarea "Dear Traveler, thank you for sharing your feedback about your recent visit to M…"
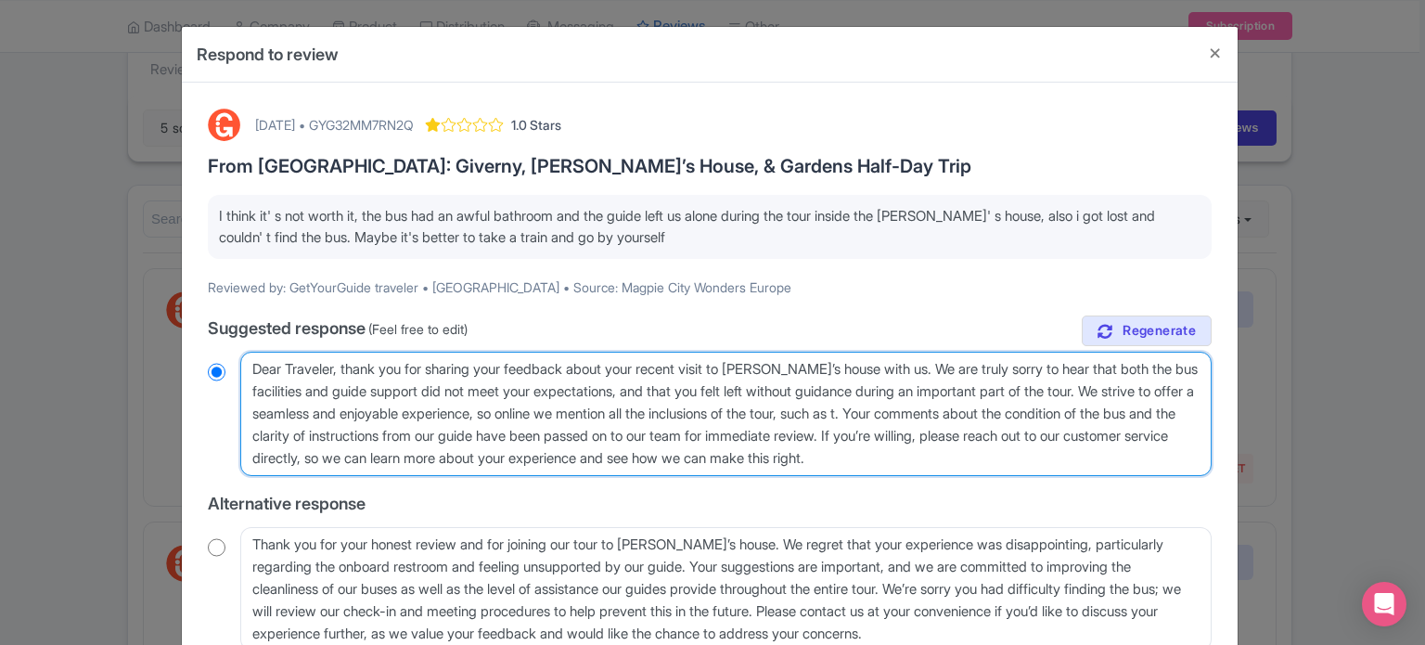
radio input "true"
type textarea "Dear Traveler, thank you for sharing your feedback about your recent visit to M…"
radio input "true"
type textarea "Dear Traveler, thank you for sharing your feedback about your recent visit to M…"
radio input "true"
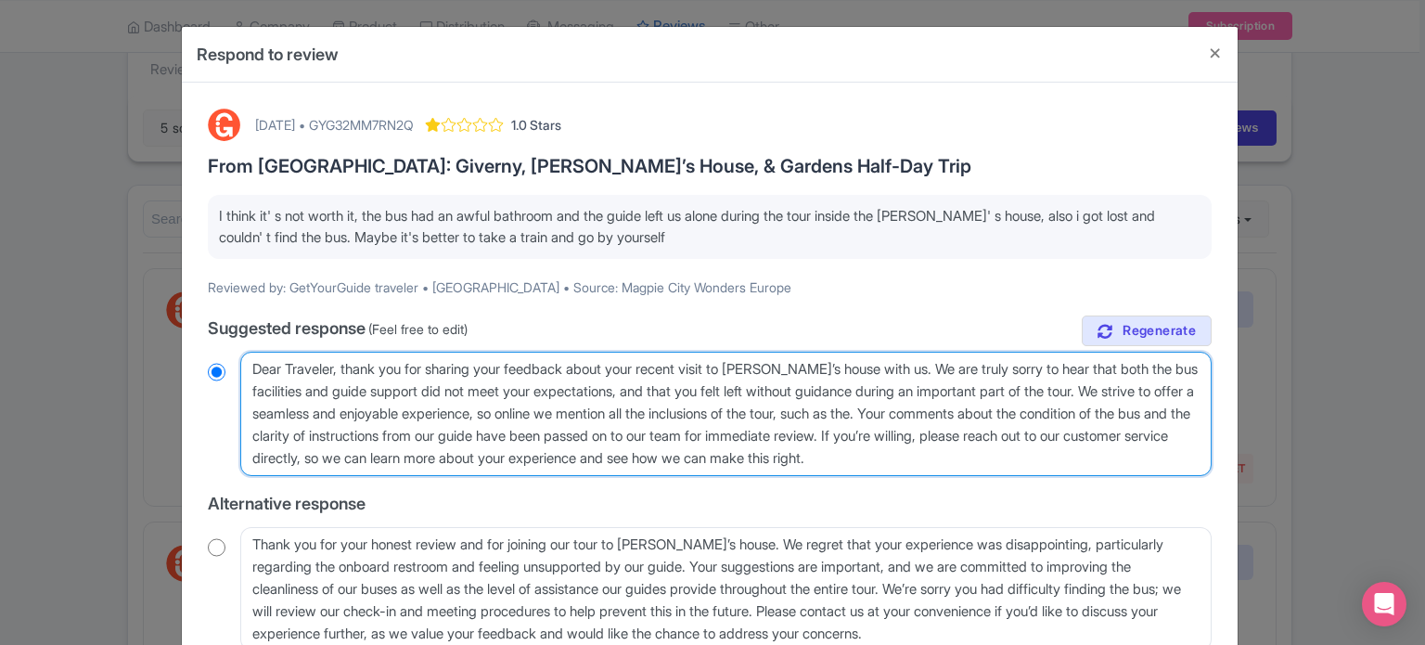
type textarea "Dear Traveler, thank you for sharing your feedback about your recent visit to M…"
radio input "true"
type textarea "Dear Traveler, thank you for sharing your feedback about your recent visit to M…"
radio input "true"
type textarea "Dear Traveler, thank you for sharing your feedback about your recent visit to M…"
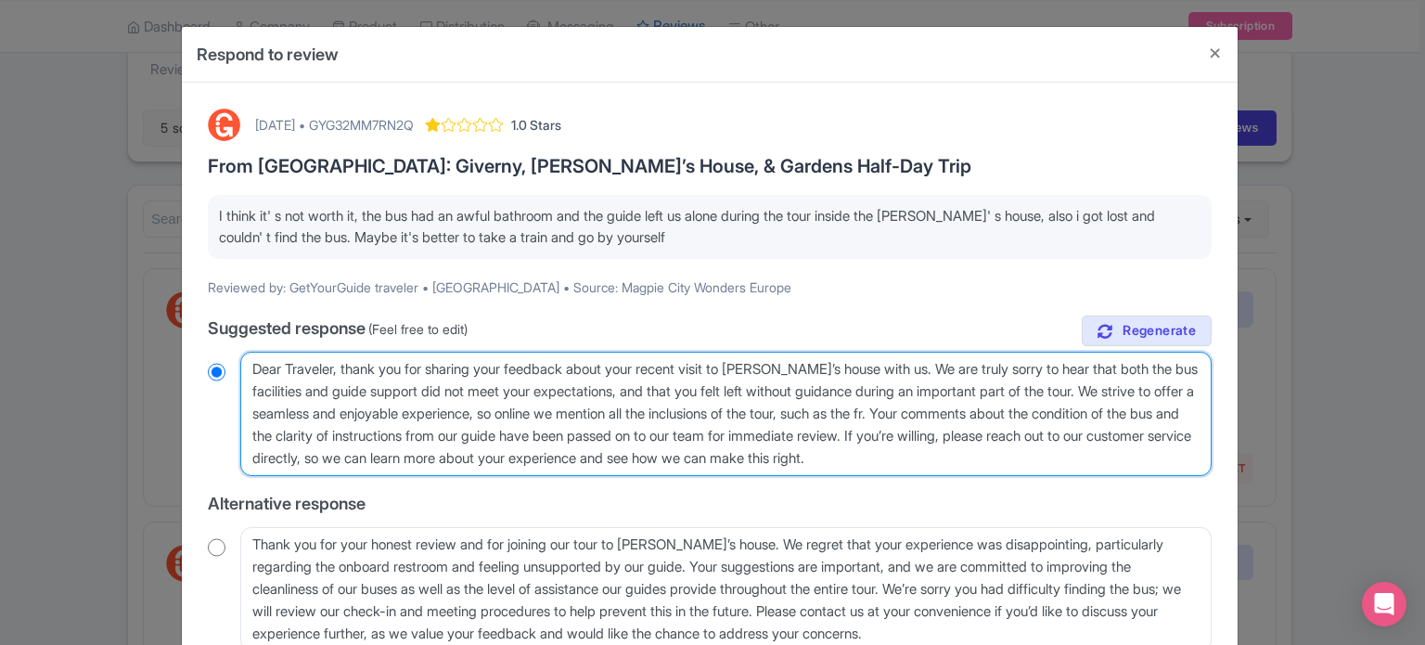
radio input "true"
type textarea "Dear Traveler, thank you for sharing your feedback about your recent visit to M…"
radio input "true"
type textarea "Dear Traveler, thank you for sharing your feedback about your recent visit to M…"
radio input "true"
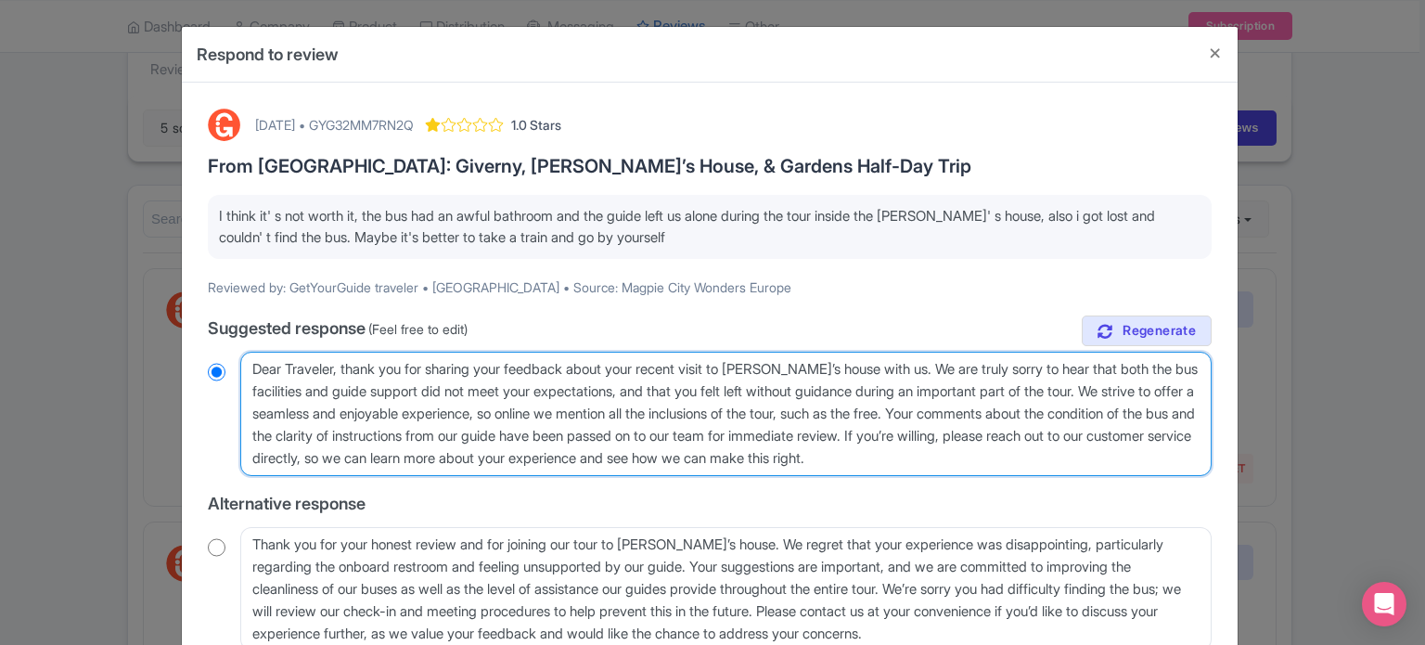
type textarea "Dear Traveler, thank you for sharing your feedback about your recent visit to M…"
radio input "true"
type textarea "Dear Traveler, thank you for sharing your feedback about your recent visit to M…"
radio input "true"
type textarea "Dear Traveler, thank you for sharing your feedback about your recent visit to M…"
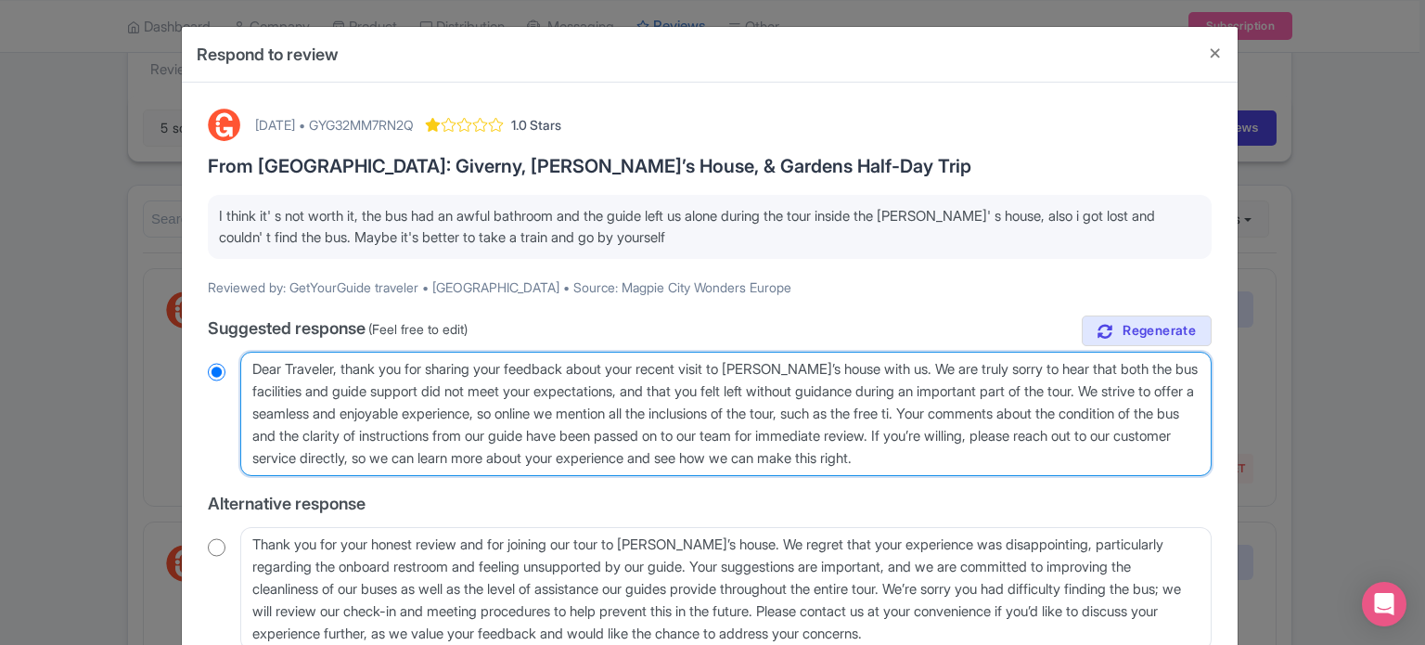
radio input "true"
type textarea "Dear Traveler, thank you for sharing your feedback about your recent visit to M…"
radio input "true"
type textarea "Dear Traveler, thank you for sharing your feedback about your recent visit to M…"
radio input "true"
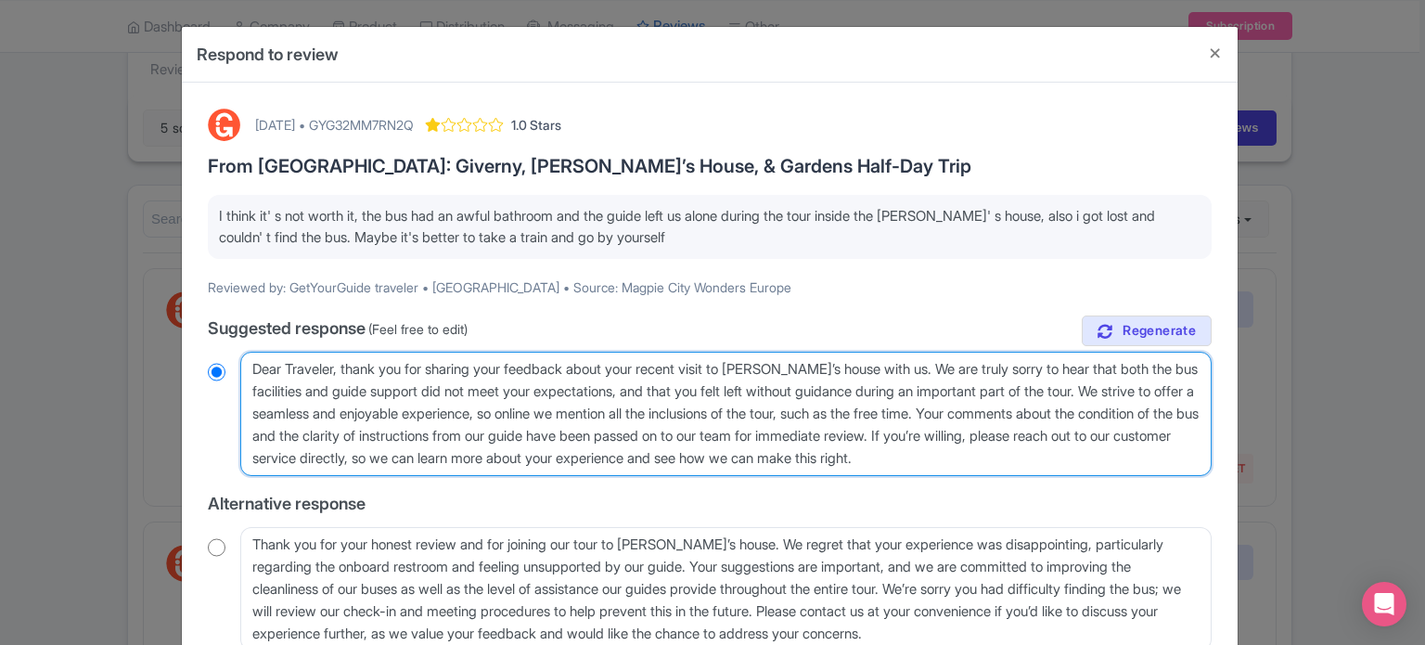
type textarea "Dear Traveler, thank you for sharing your feedback about your recent visit to M…"
radio input "true"
type textarea "Dear Traveler, thank you for sharing your feedback about your recent visit to M…"
radio input "true"
type textarea "Dear Traveler, thank you for sharing your feedback about your recent visit to M…"
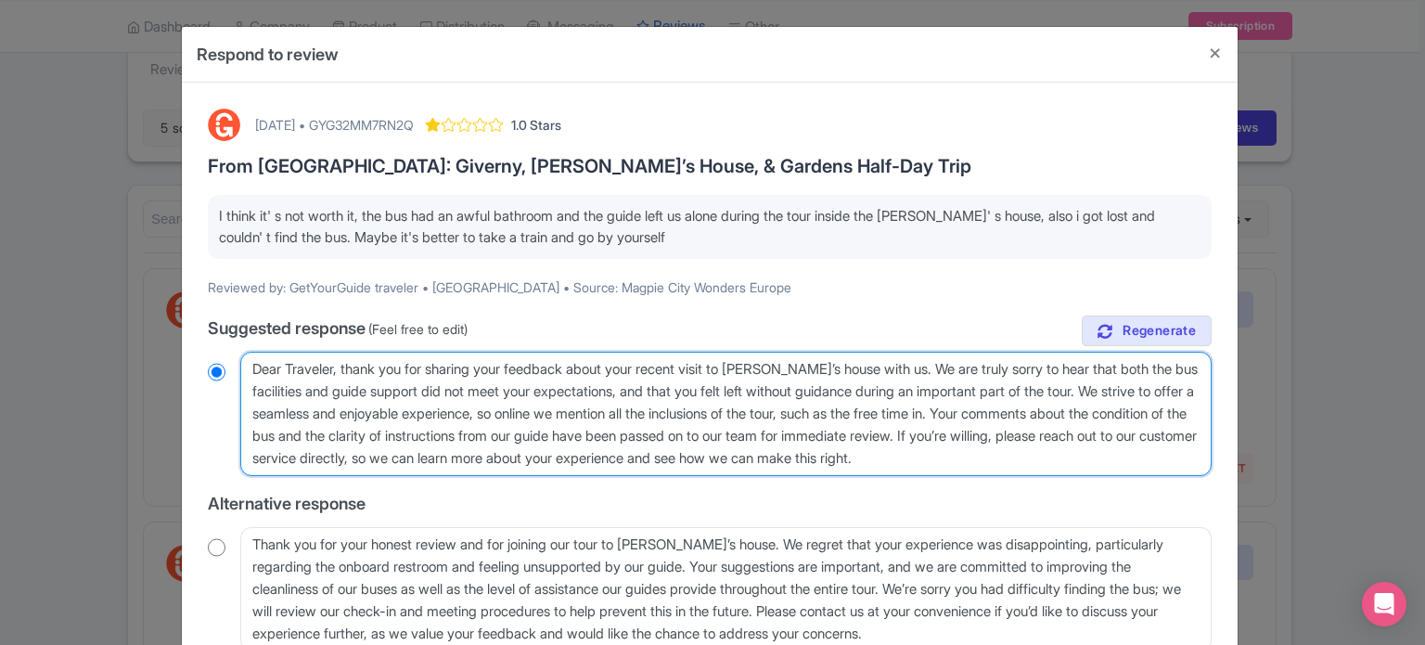
radio input "true"
type textarea "Dear Traveler, thank you for sharing your feedback about your recent visit to M…"
radio input "true"
type textarea "Dear Traveler, thank you for sharing your feedback about your recent visit to M…"
radio input "true"
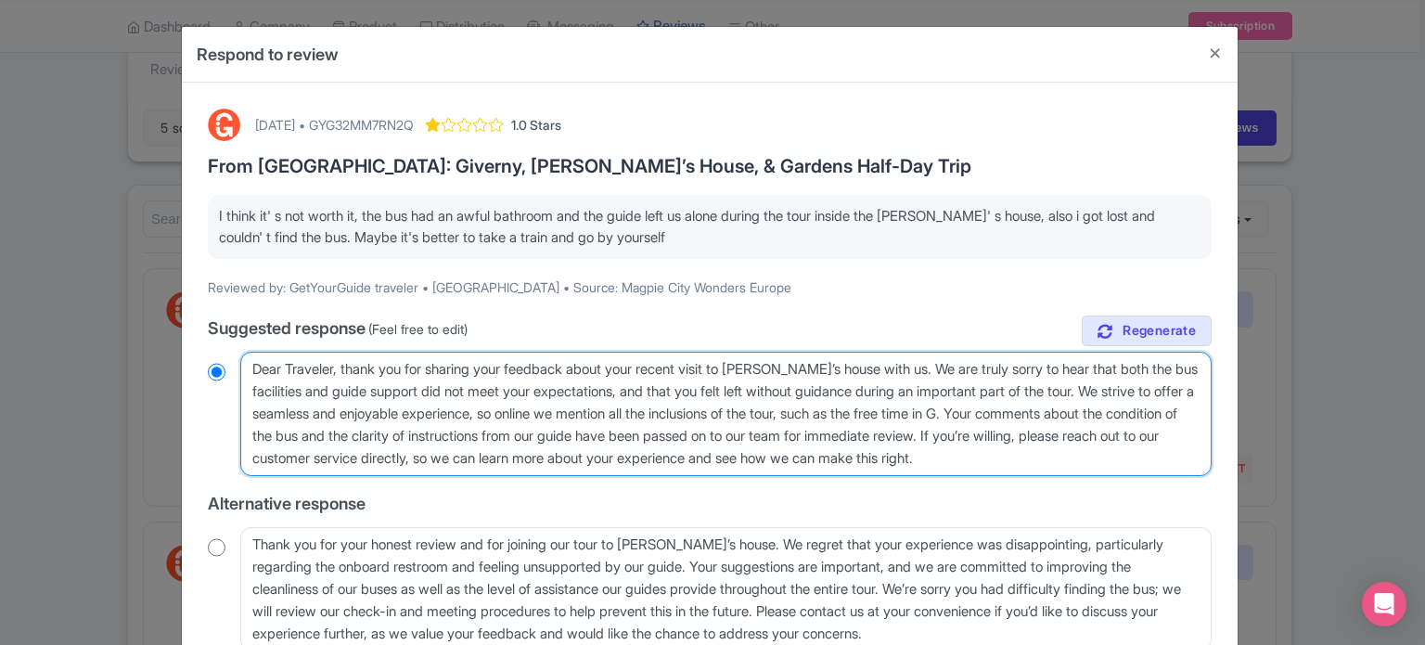
type textarea "Dear Traveler, thank you for sharing your feedback about your recent visit to M…"
radio input "true"
type textarea "Dear Traveler, thank you for sharing your feedback about your recent visit to M…"
radio input "true"
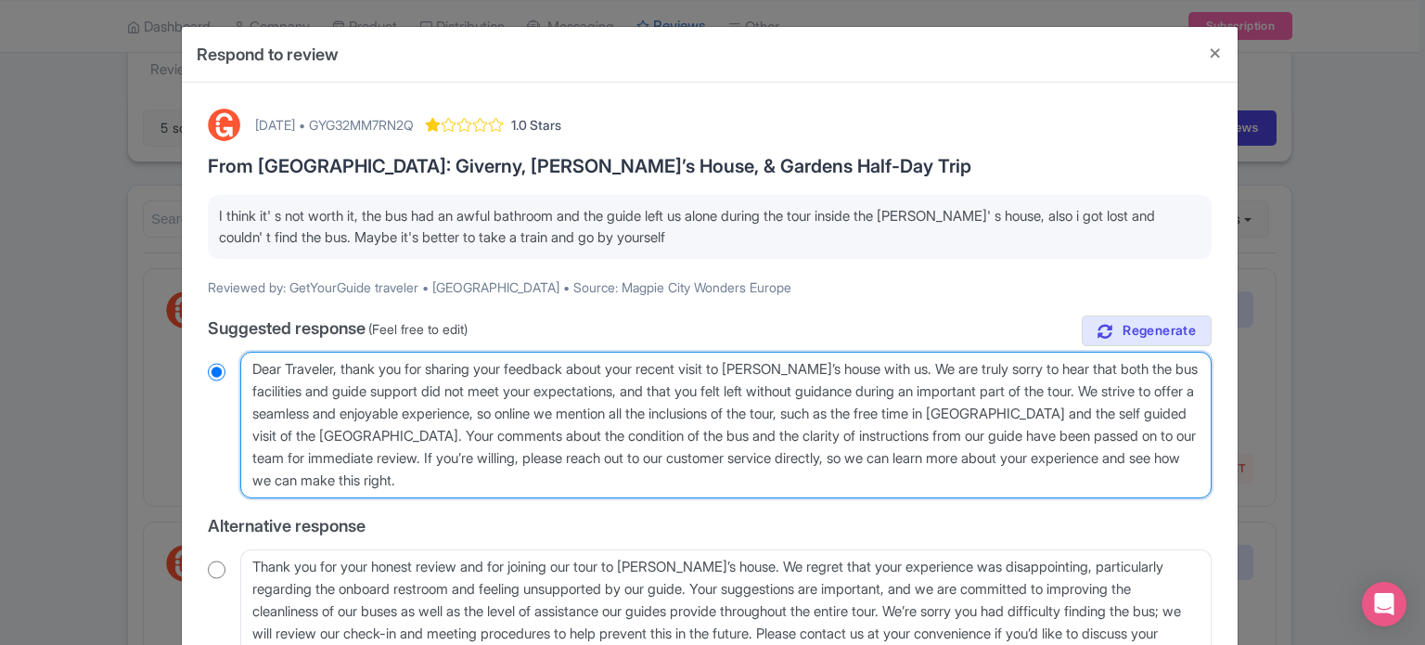
drag, startPoint x: 578, startPoint y: 482, endPoint x: 496, endPoint y: 457, distance: 85.7
click at [495, 457] on textarea "Dear Traveler, thank you for sharing your feedback about your recent visit to M…" at bounding box center [725, 425] width 971 height 147
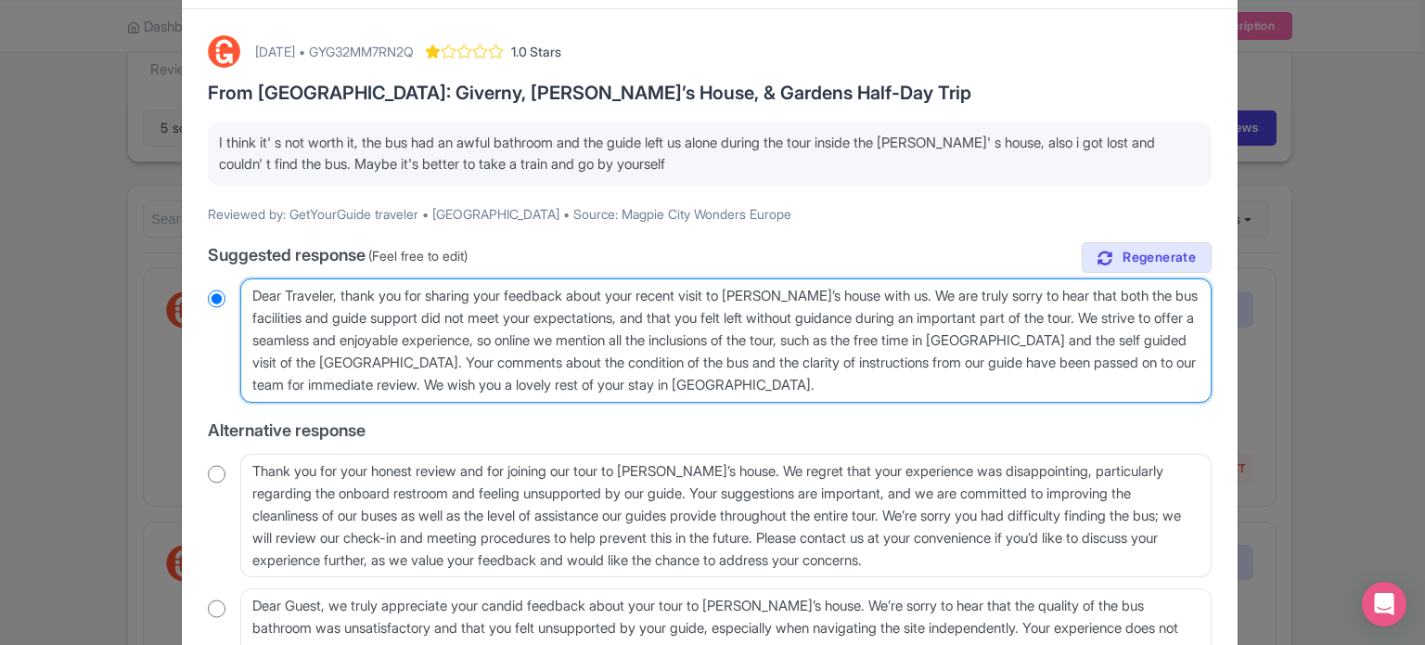
scroll to position [186, 0]
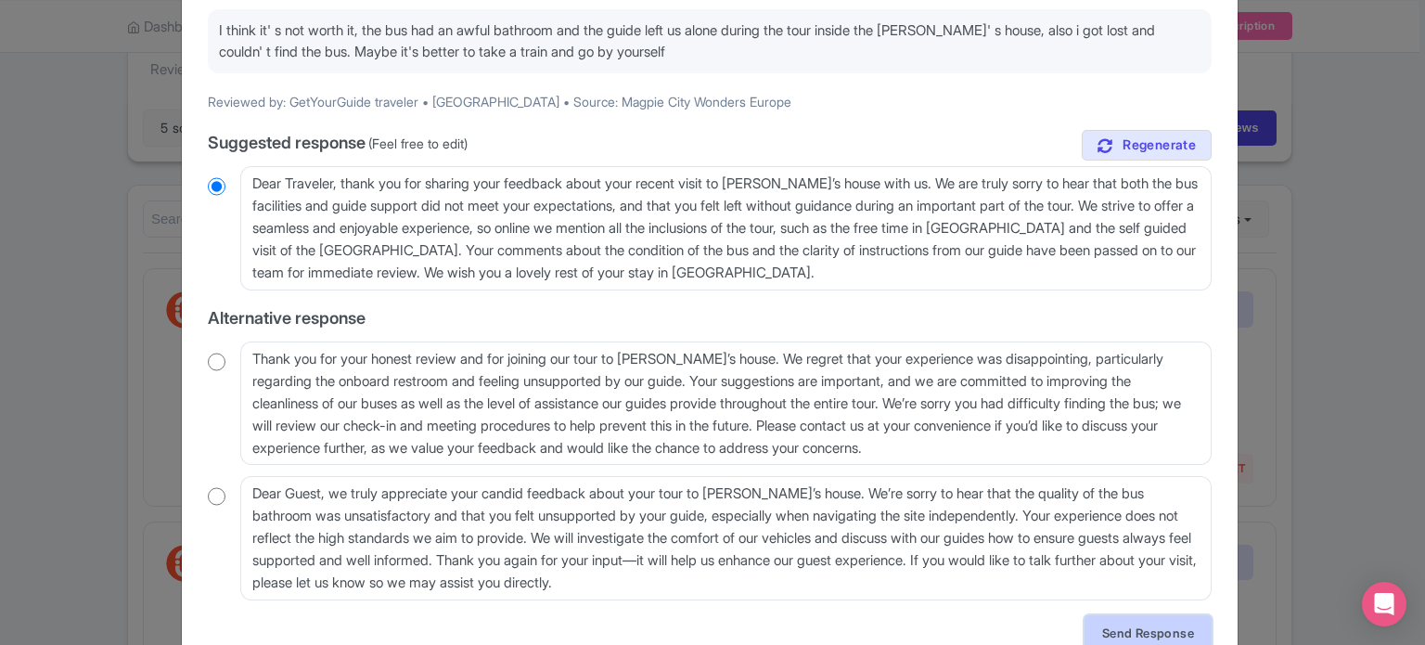
click at [1147, 632] on link "Send Response" at bounding box center [1148, 632] width 127 height 35
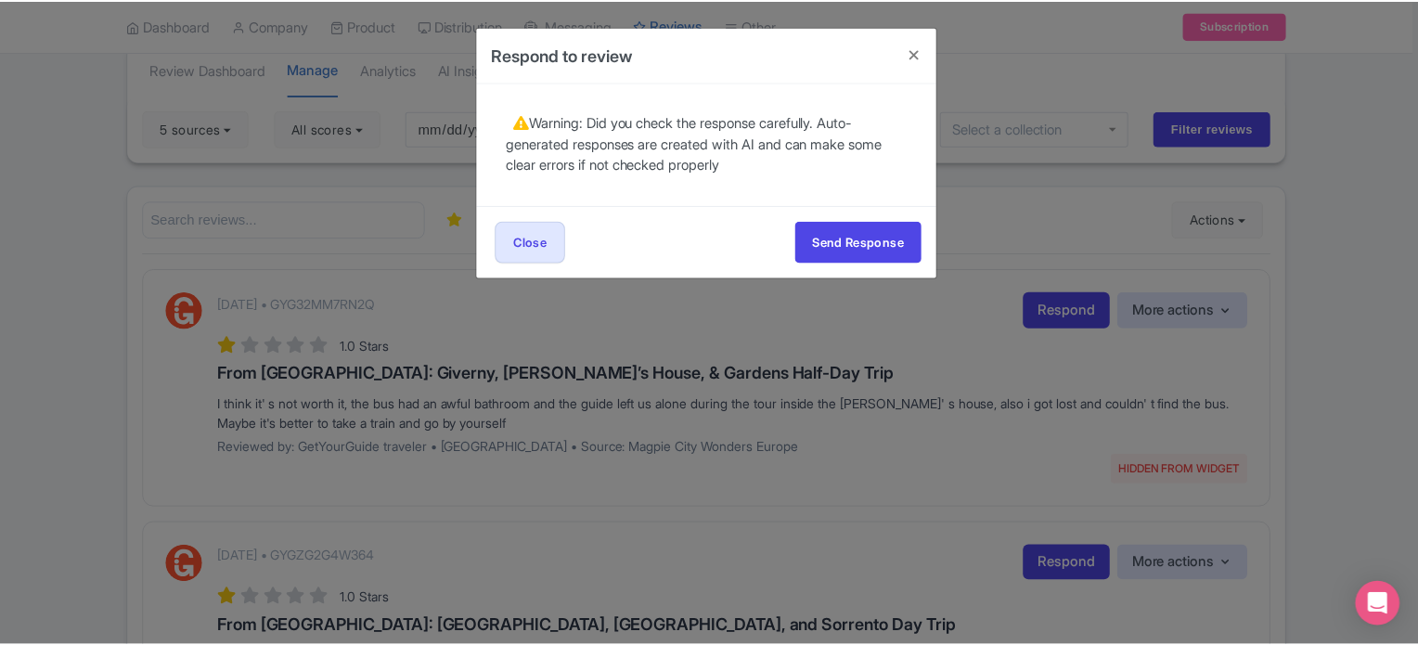
scroll to position [0, 0]
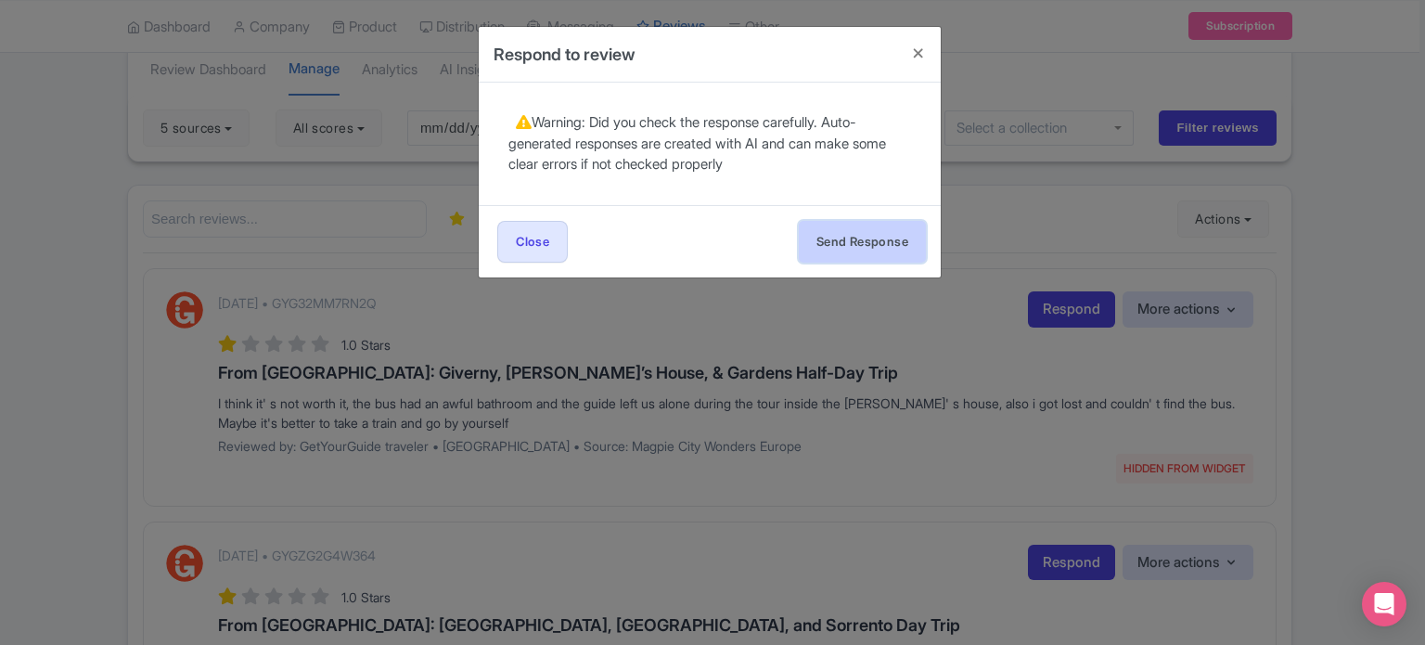
click at [888, 247] on button "Send Response" at bounding box center [862, 242] width 127 height 42
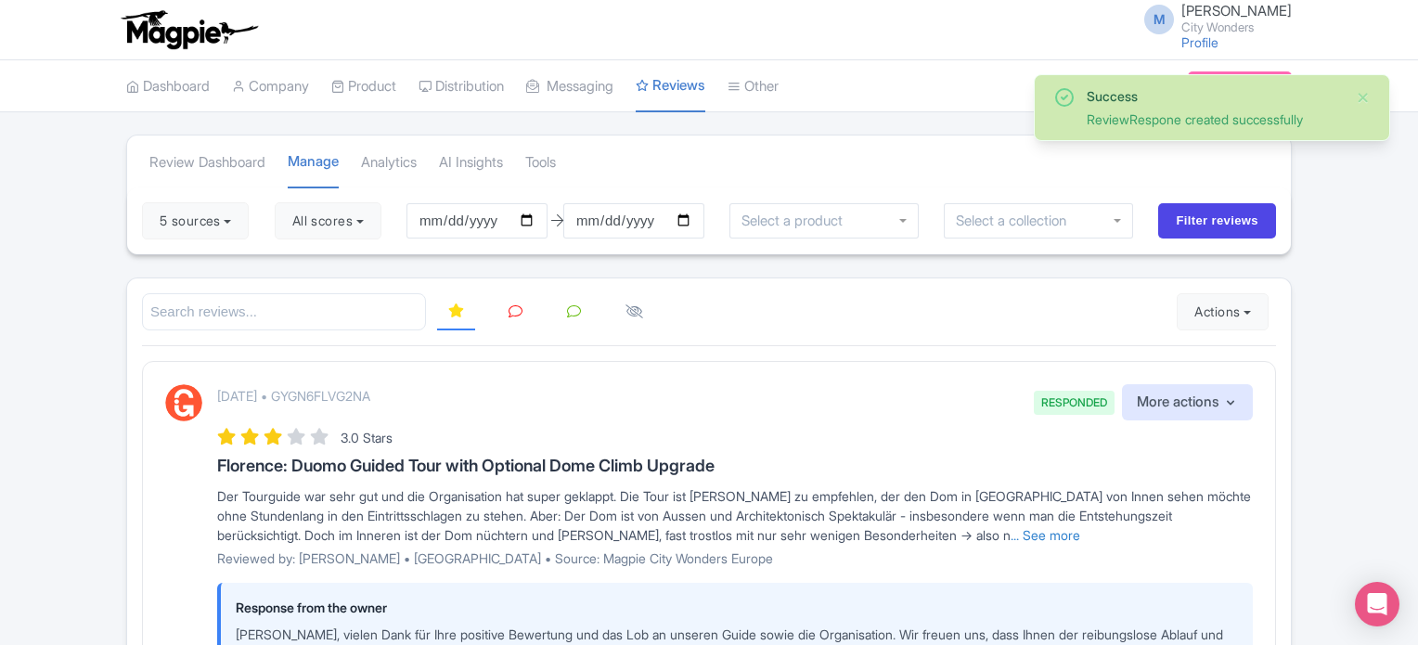
click at [507, 303] on link at bounding box center [515, 312] width 36 height 36
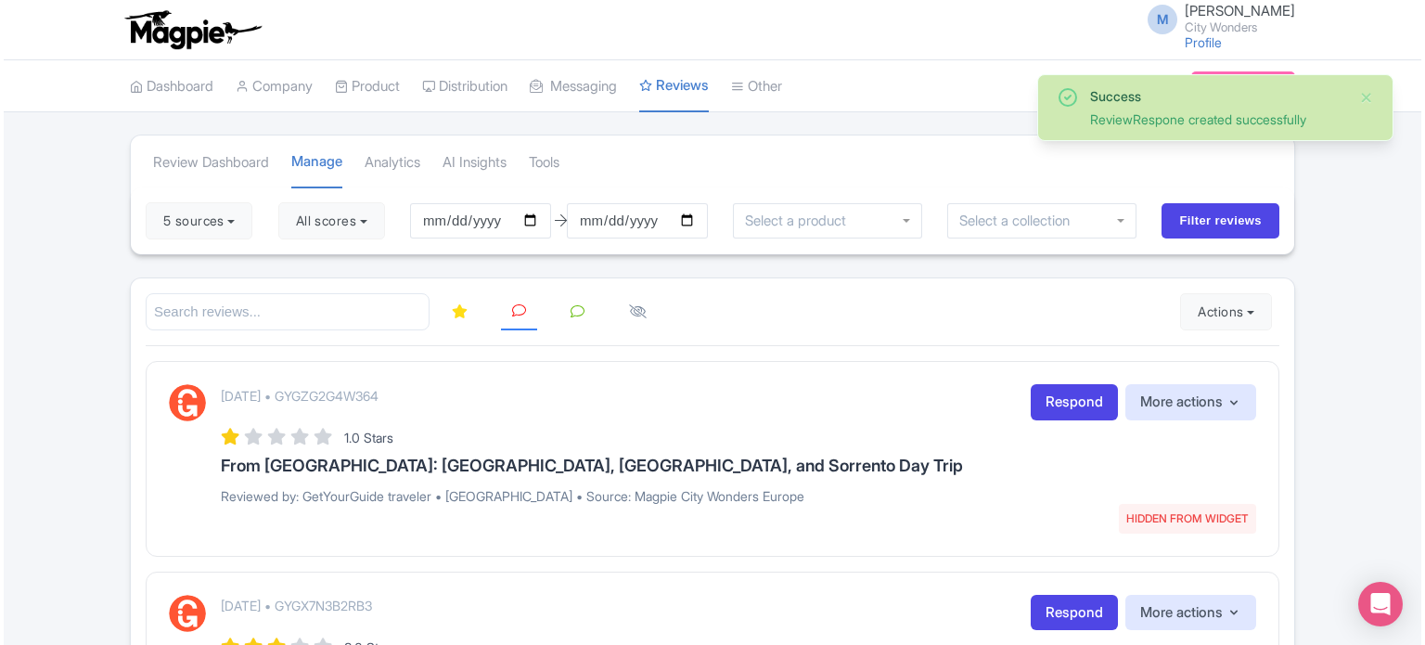
scroll to position [93, 0]
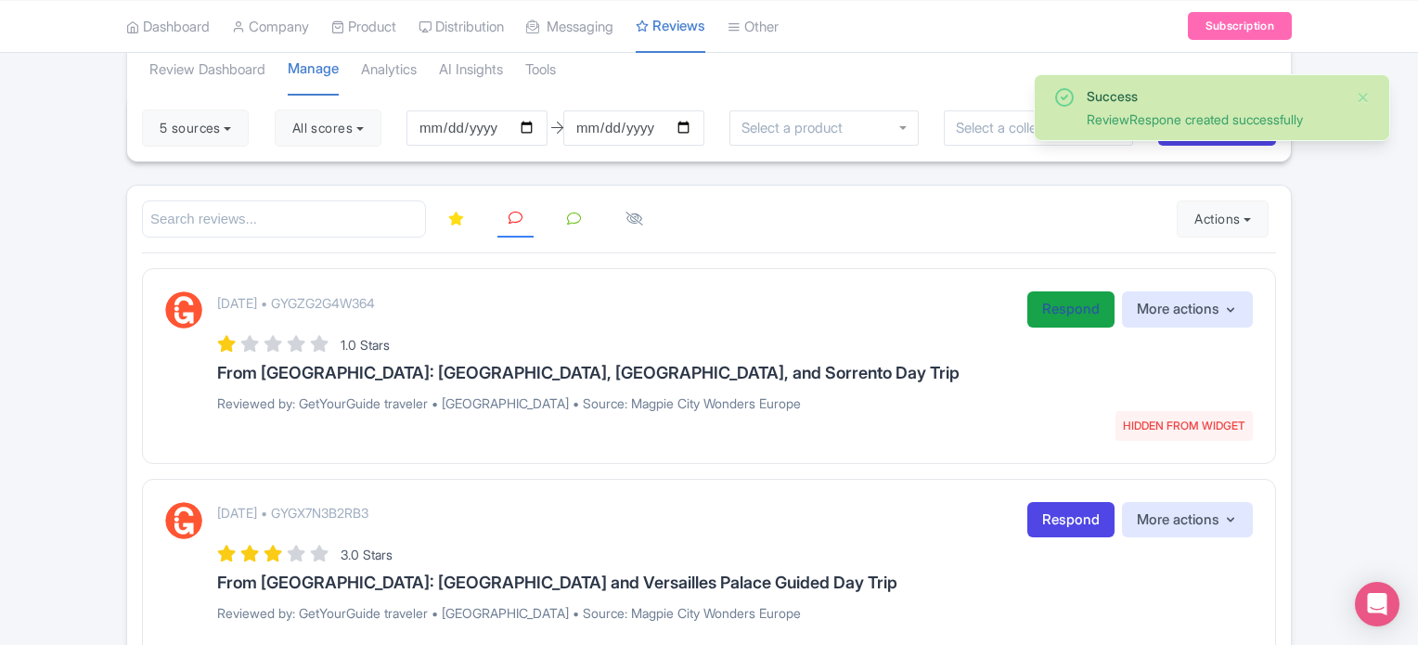
click at [1060, 307] on link "Respond" at bounding box center [1070, 309] width 87 height 36
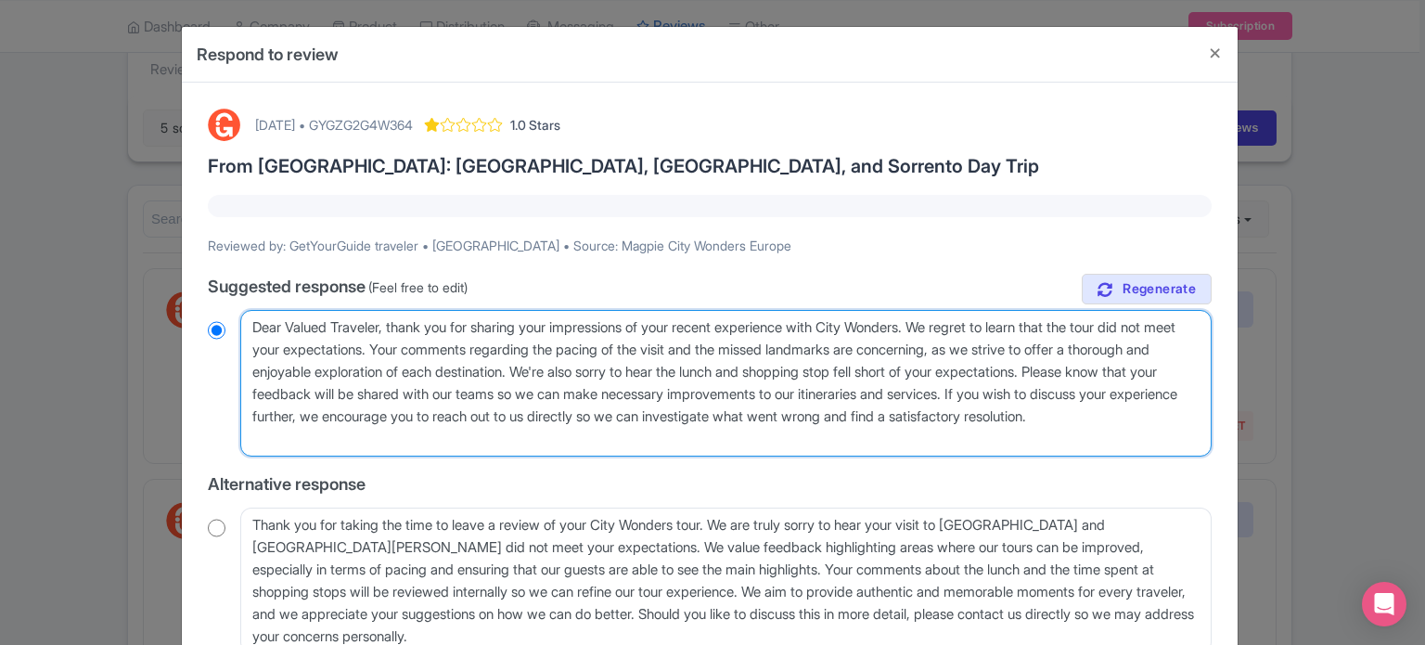
drag, startPoint x: 412, startPoint y: 429, endPoint x: 238, endPoint y: 323, distance: 204.0
click at [240, 323] on textarea "Dear Valued Traveler, thank you for sharing your impressions of your recent exp…" at bounding box center [725, 383] width 971 height 147
paste textarea "valued traveler, Thank you for joining our XX Tour. We noted that your experien…"
type textarea "Dear valued traveler, Thank you for joining our XX Tour. We noted that your exp…"
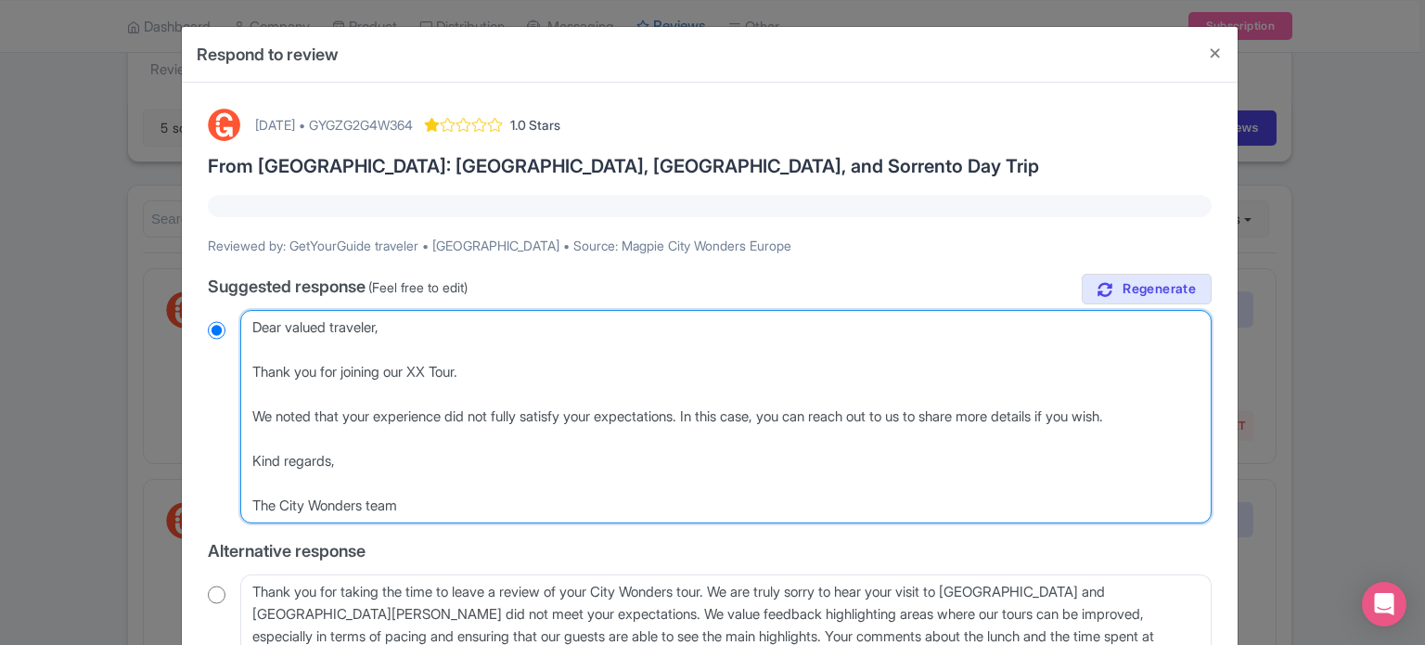
radio input "true"
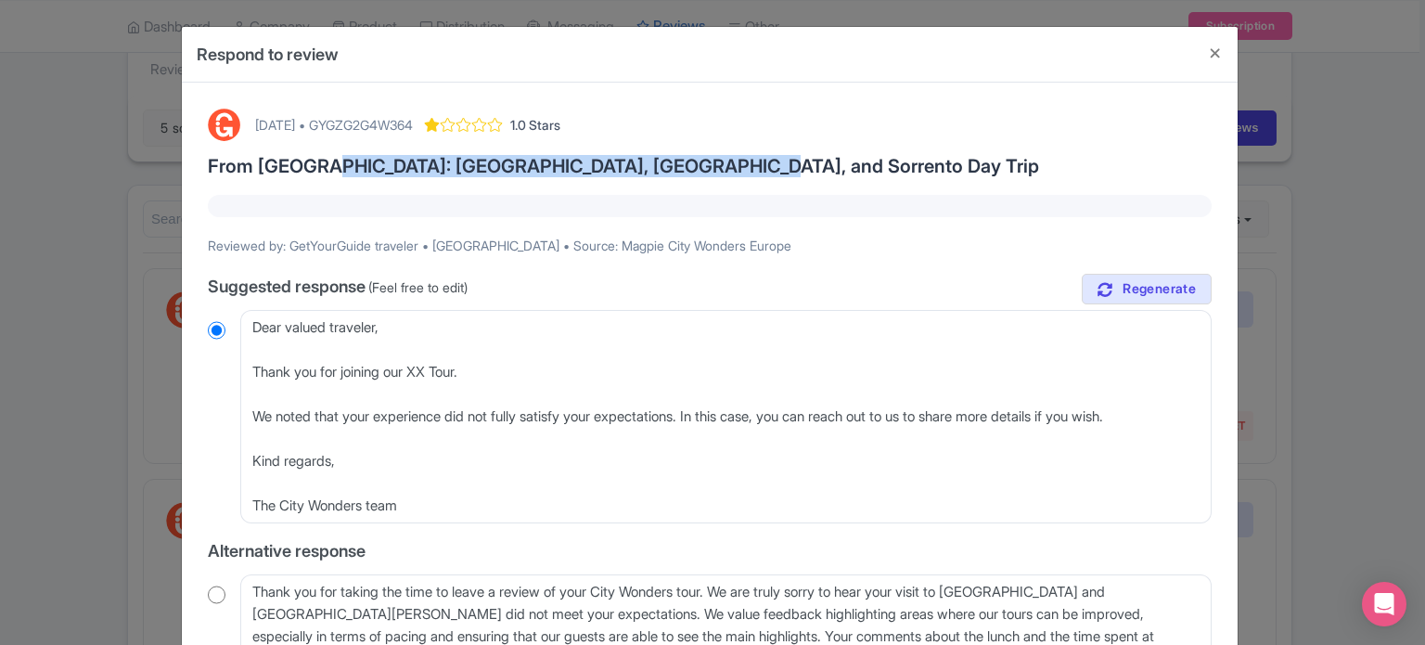
drag, startPoint x: 315, startPoint y: 165, endPoint x: 704, endPoint y: 165, distance: 389.7
click at [704, 165] on h3 "From [GEOGRAPHIC_DATA]: [GEOGRAPHIC_DATA], [GEOGRAPHIC_DATA], and Sorrento Day …" at bounding box center [710, 166] width 1004 height 20
copy h3 "Pompeii, Amalfi Coast, and Sorrento Day Trip"
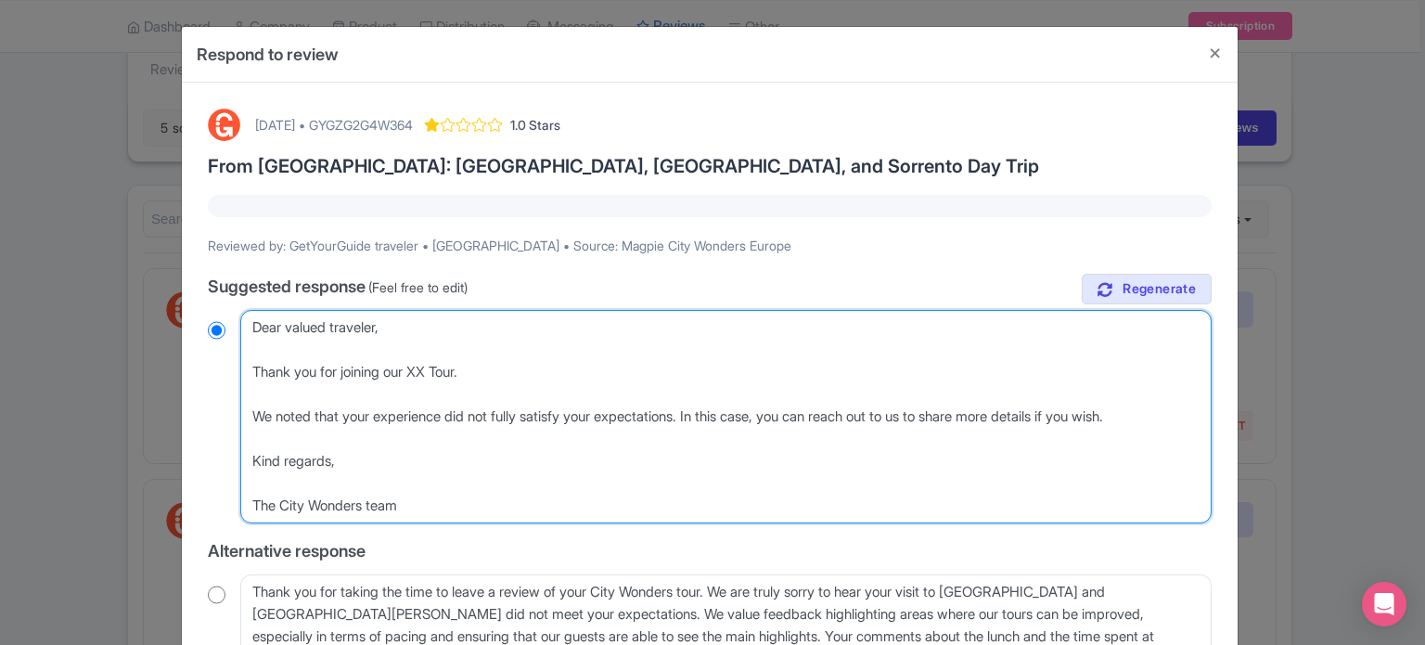
click at [426, 372] on textarea "Dear Valued Traveler, thank you for sharing your impressions of your recent exp…" at bounding box center [725, 416] width 971 height 213
drag, startPoint x: 417, startPoint y: 370, endPoint x: 431, endPoint y: 371, distance: 13.9
click at [431, 371] on textarea "Dear Valued Traveler, thank you for sharing your impressions of your recent exp…" at bounding box center [725, 416] width 971 height 213
paste textarea "Pompeii, Amalfi Coast, and Sorrento Day Trip"
type textarea "Dear valued traveler, Thank you for joining our Pompeii, Amalfi Coast, and Sorr…"
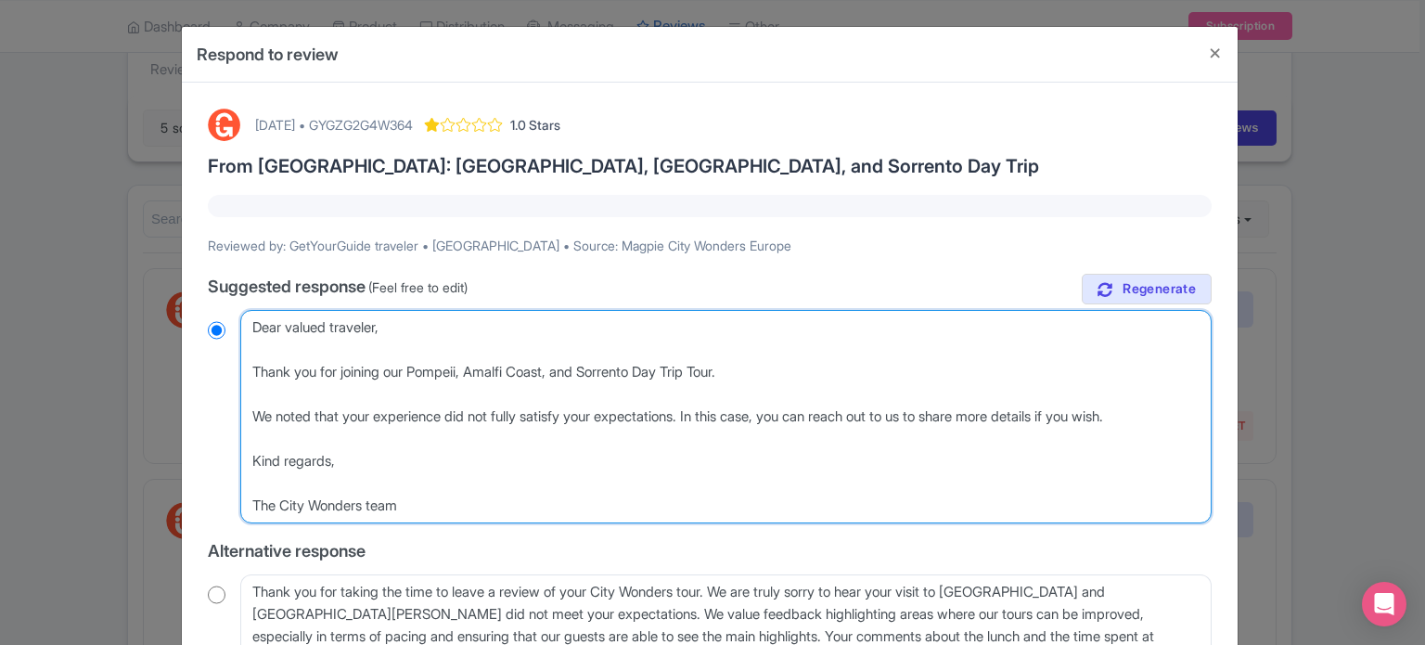
radio input "true"
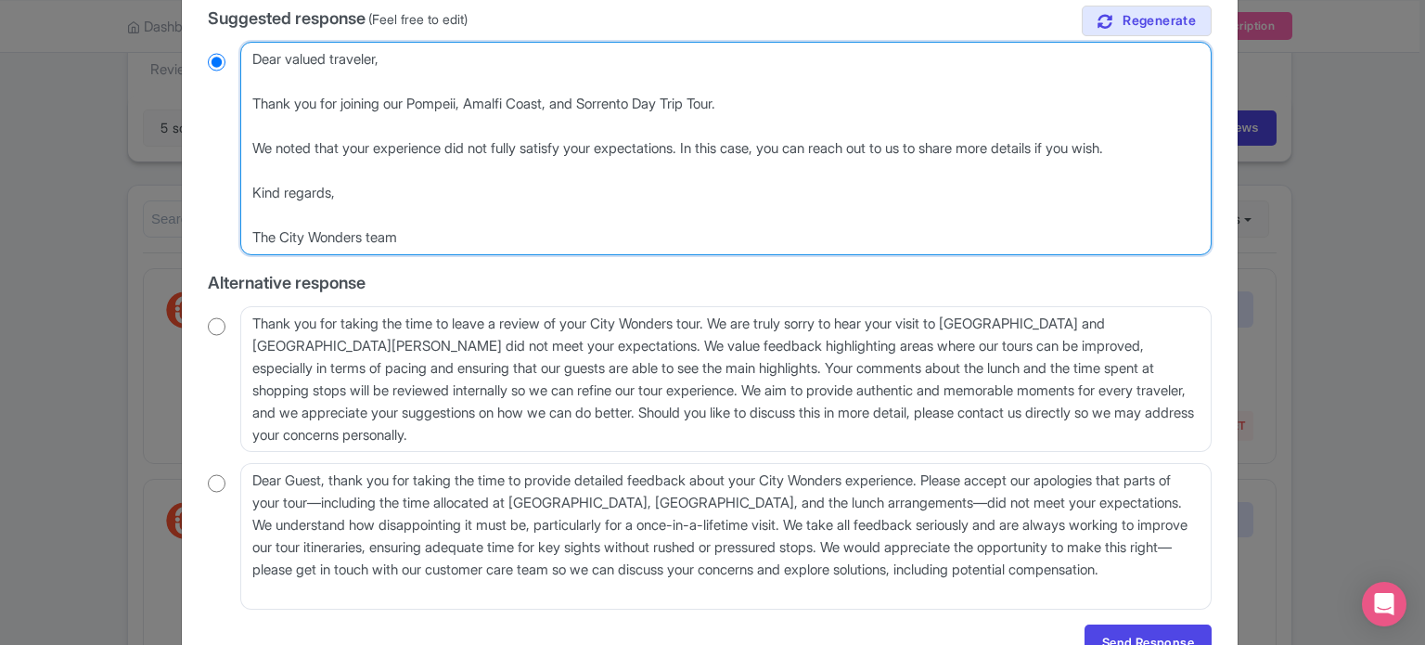
scroll to position [278, 0]
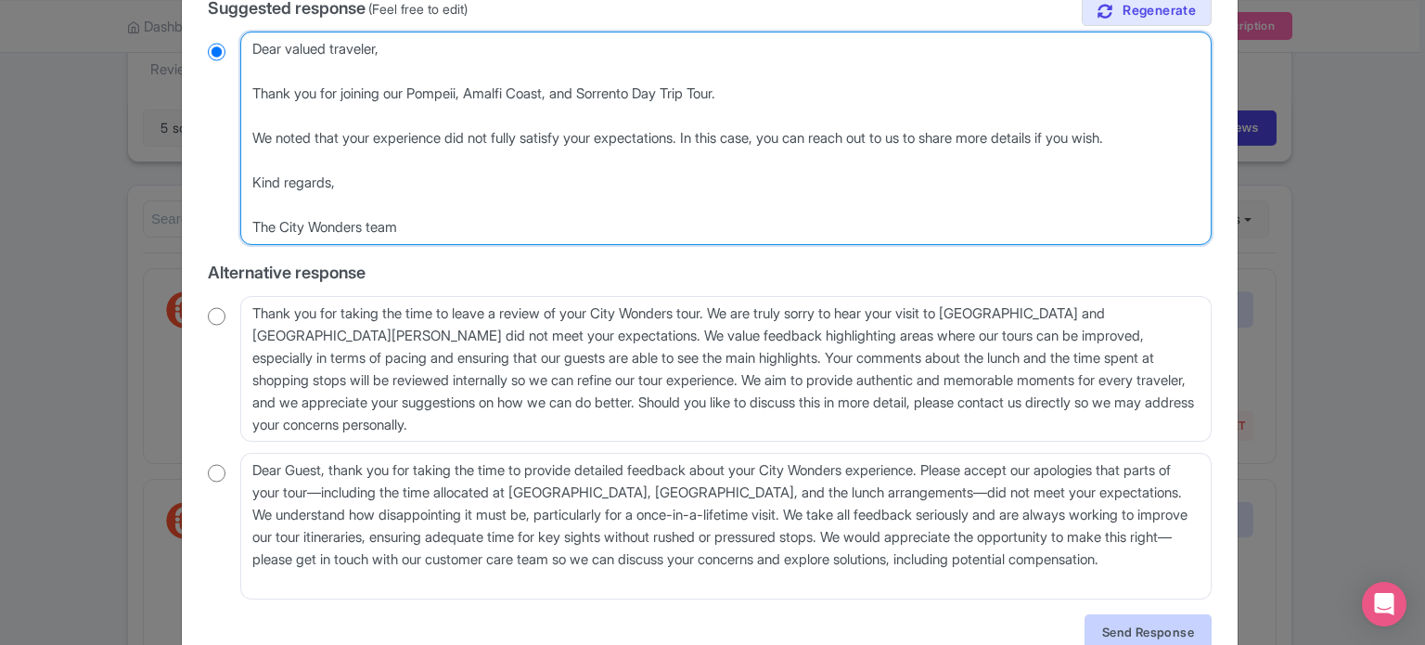
type textarea "Dear valued traveler, Thank you for joining our Pompeii, Amalfi Coast, and Sorr…"
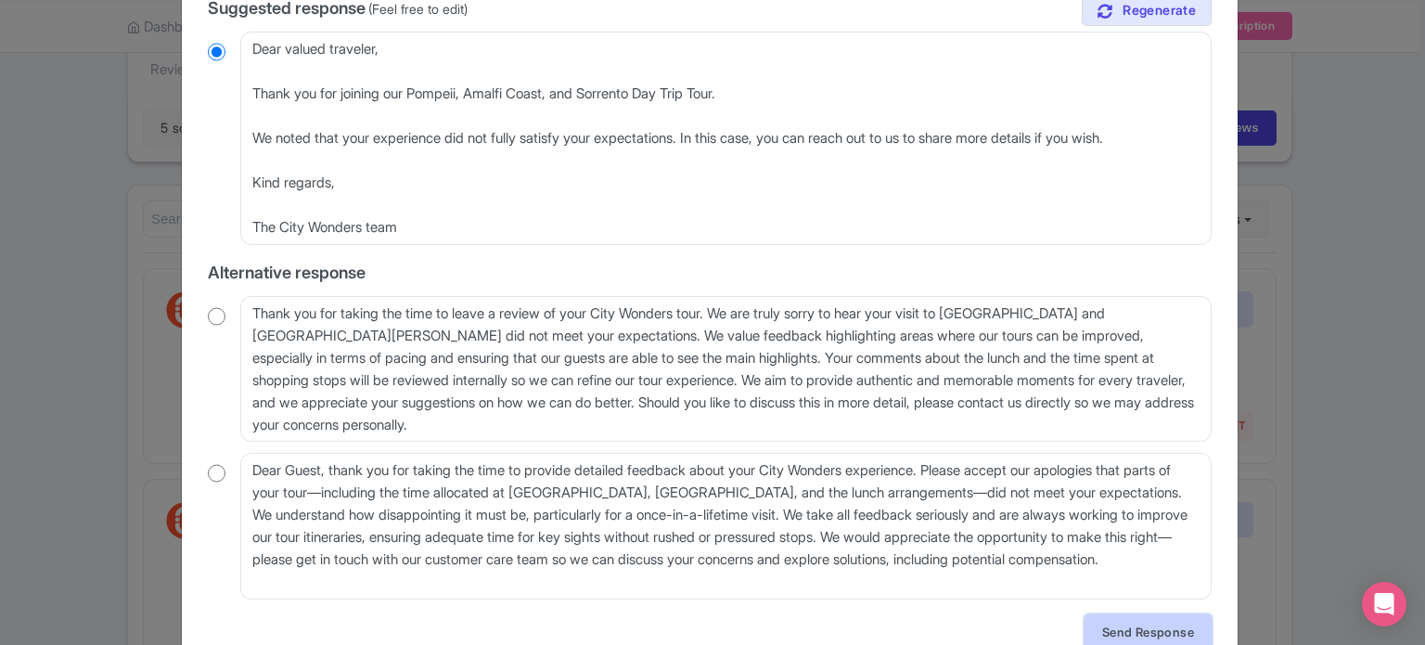
click at [1118, 637] on link "Send Response" at bounding box center [1148, 631] width 127 height 35
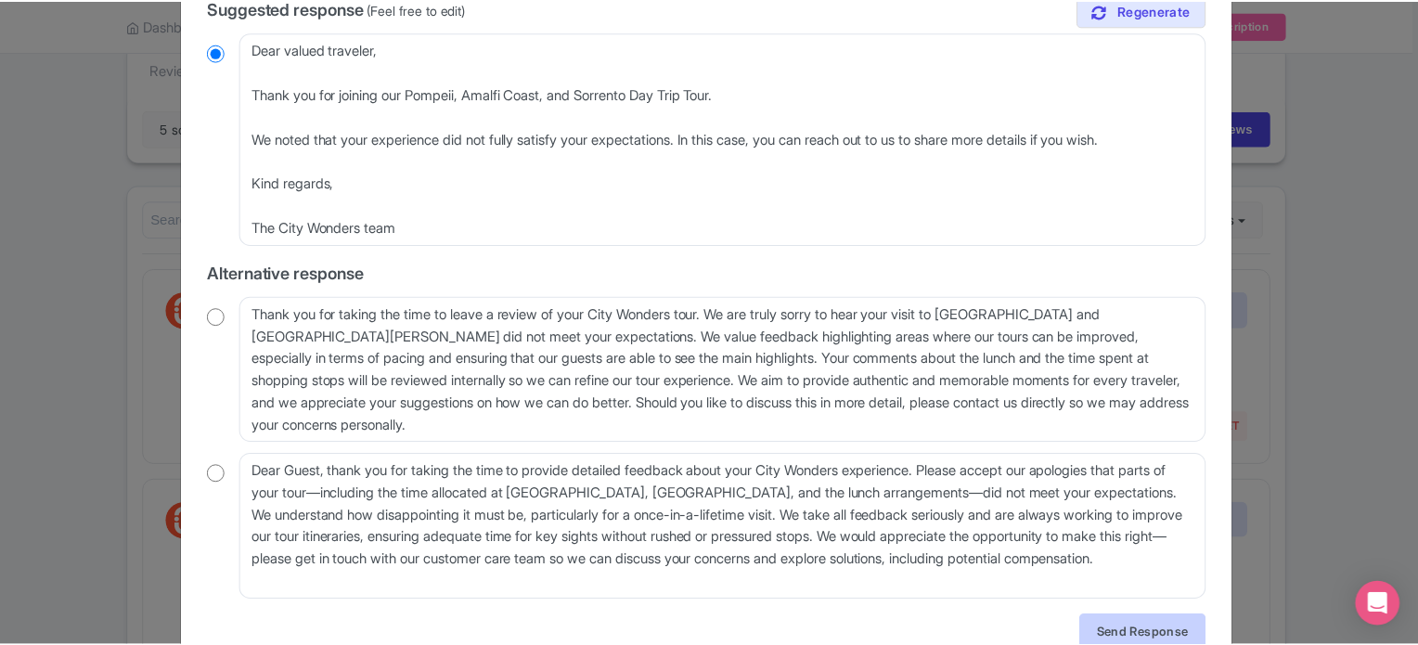
scroll to position [0, 0]
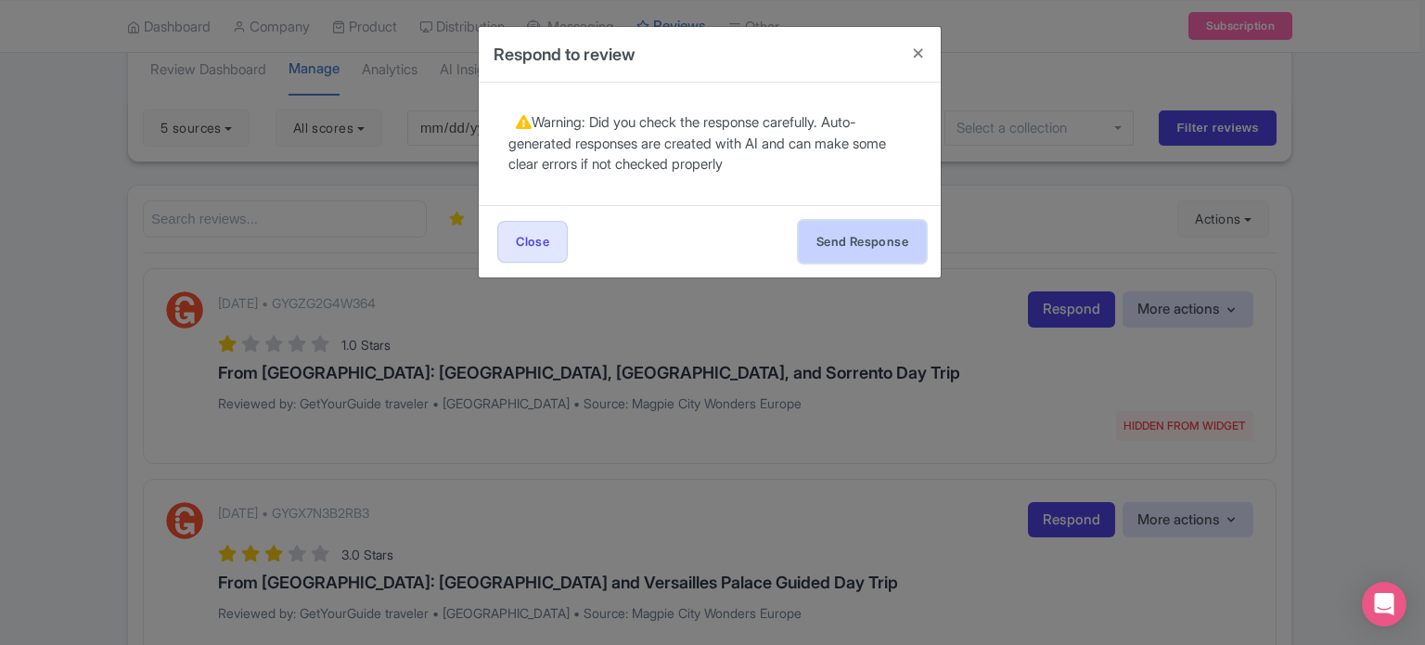
click at [837, 238] on button "Send Response" at bounding box center [862, 242] width 127 height 42
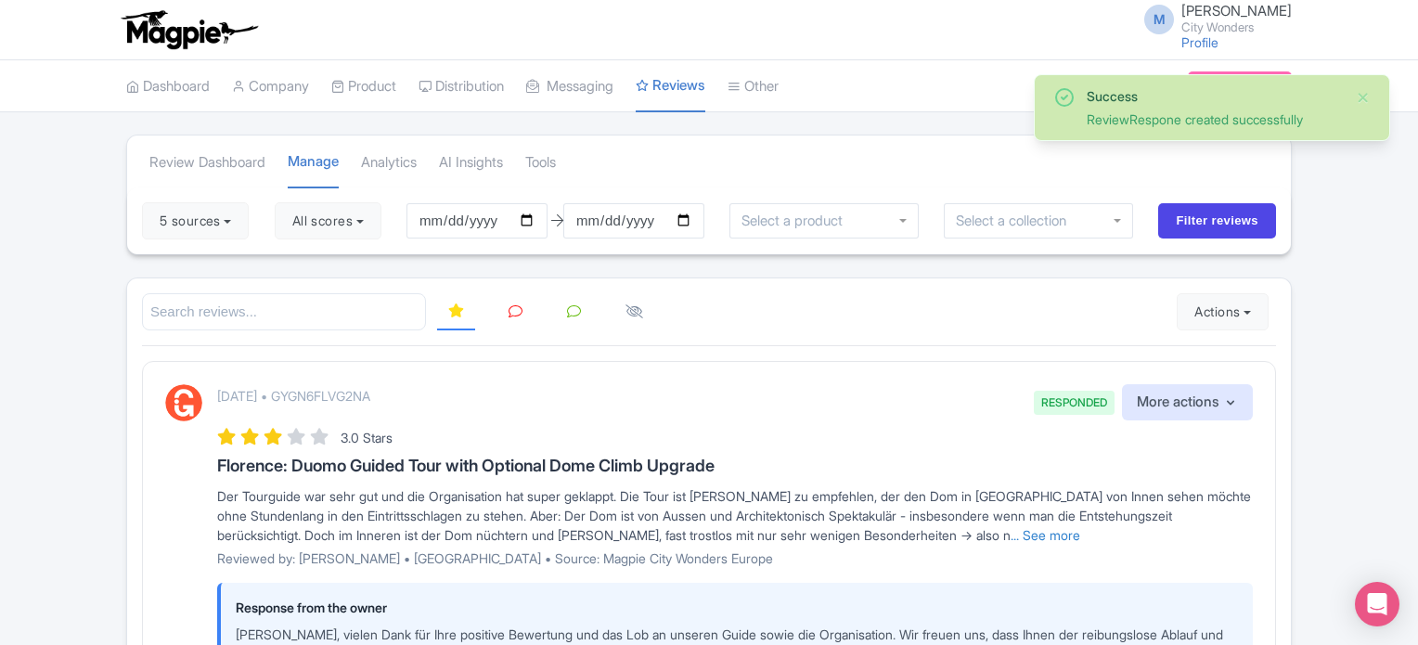
click at [508, 310] on icon at bounding box center [515, 311] width 14 height 14
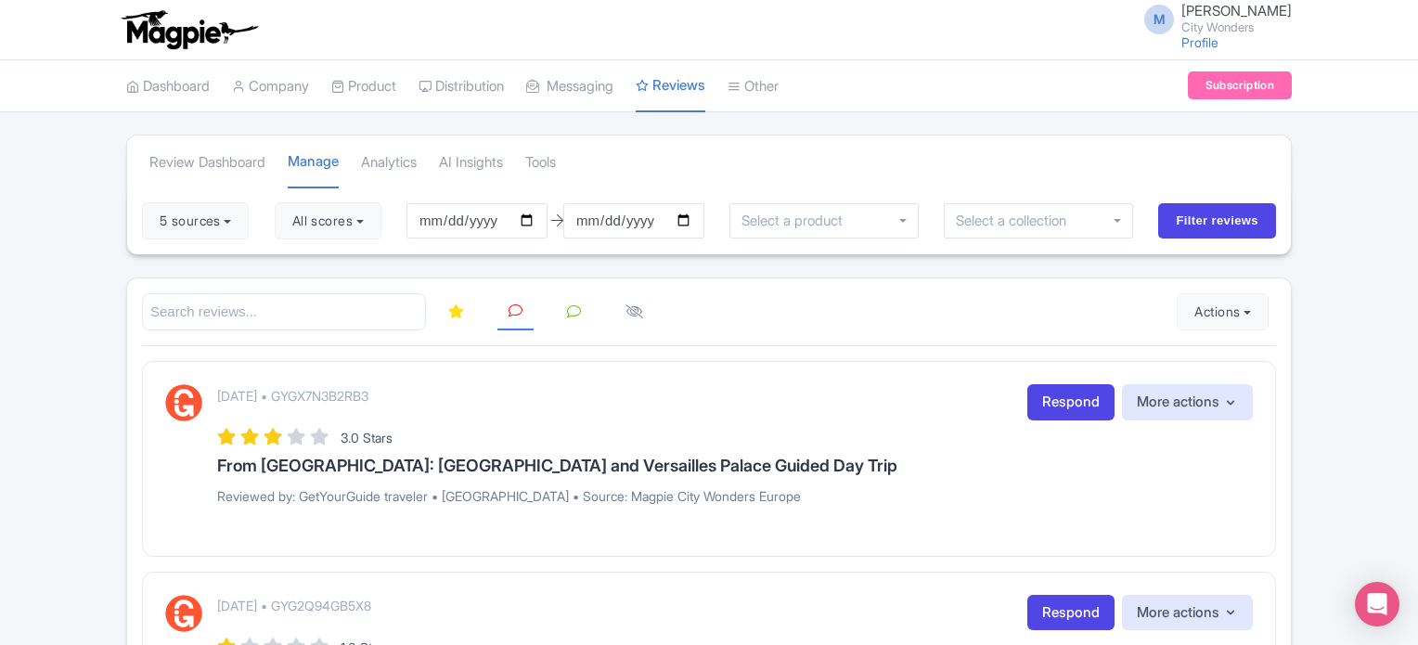
click at [509, 316] on link at bounding box center [515, 312] width 36 height 38
click at [1072, 393] on link "Respond" at bounding box center [1070, 402] width 87 height 36
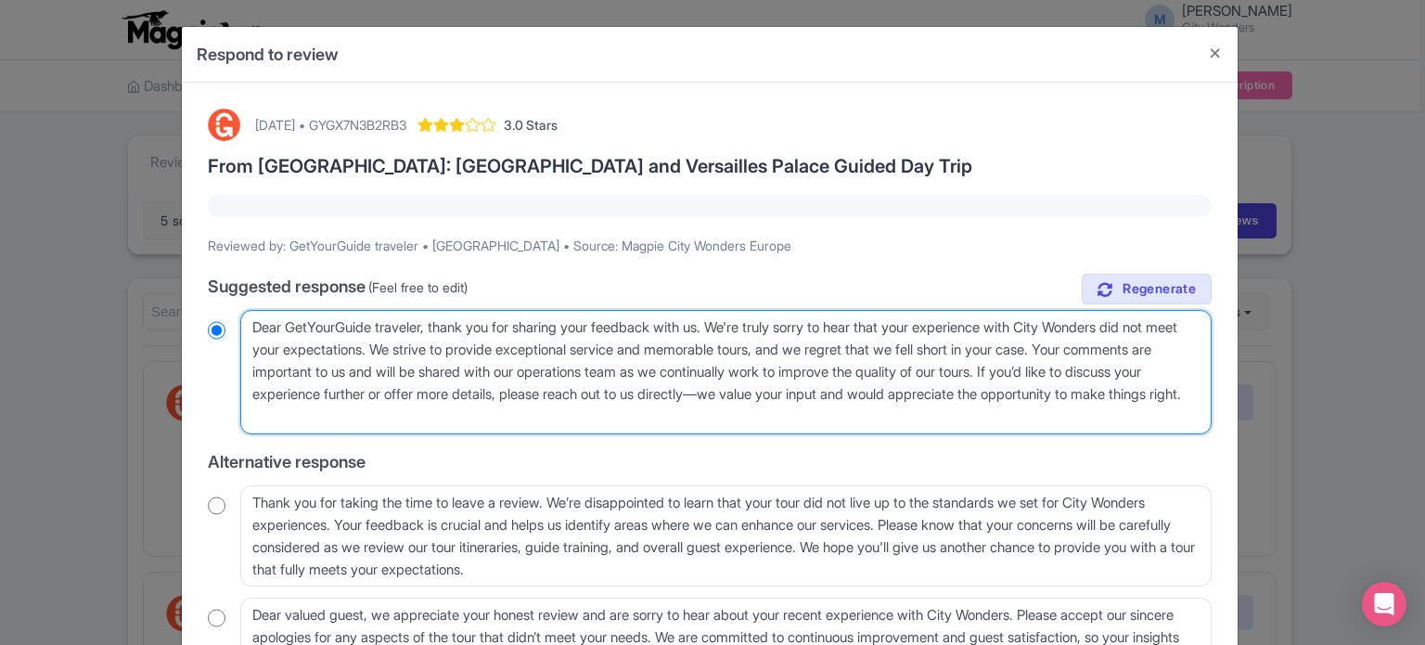
drag, startPoint x: 473, startPoint y: 426, endPoint x: 206, endPoint y: 318, distance: 288.1
click at [208, 318] on div "Dear GetYourGuide traveler, thank you for sharing your feedback with us. We're …" at bounding box center [710, 372] width 1004 height 124
paste textarea "valued traveler, Thank you for joining our XX Tour. We noted that your experien…"
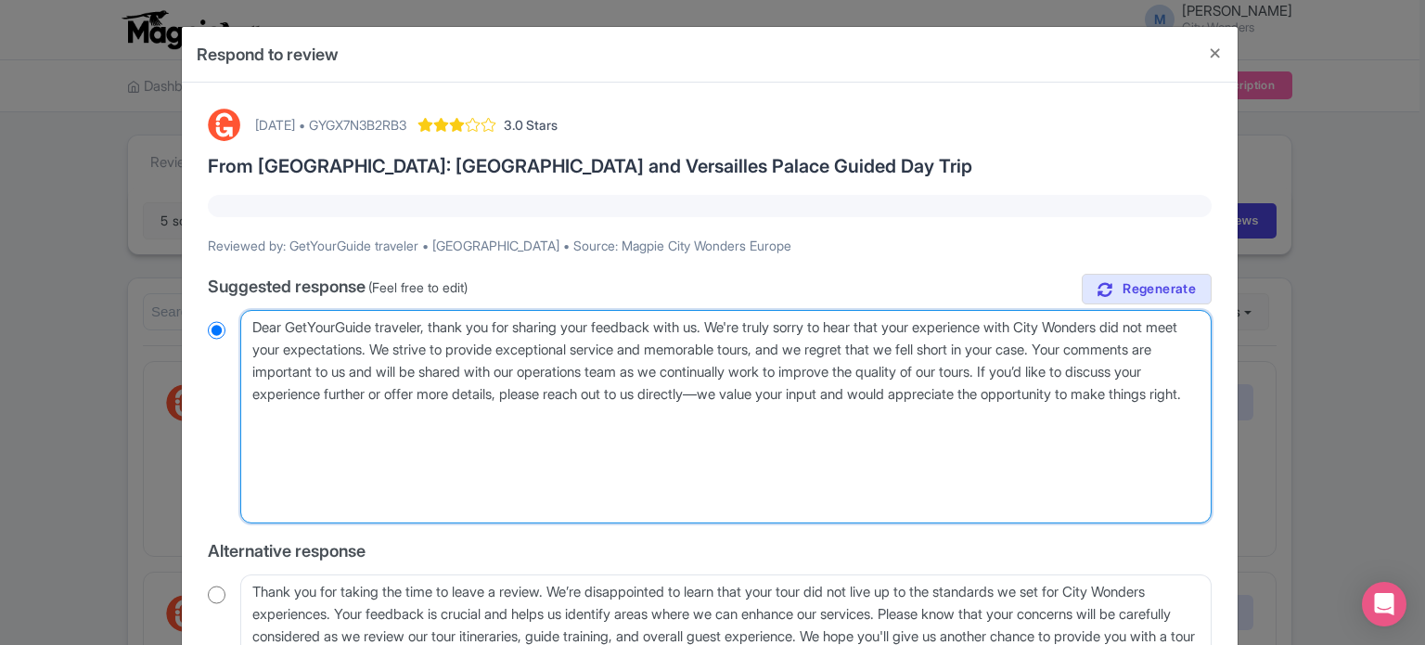
type textarea "Dear valued traveler, Thank you for joining our XX Tour. We noted that your exp…"
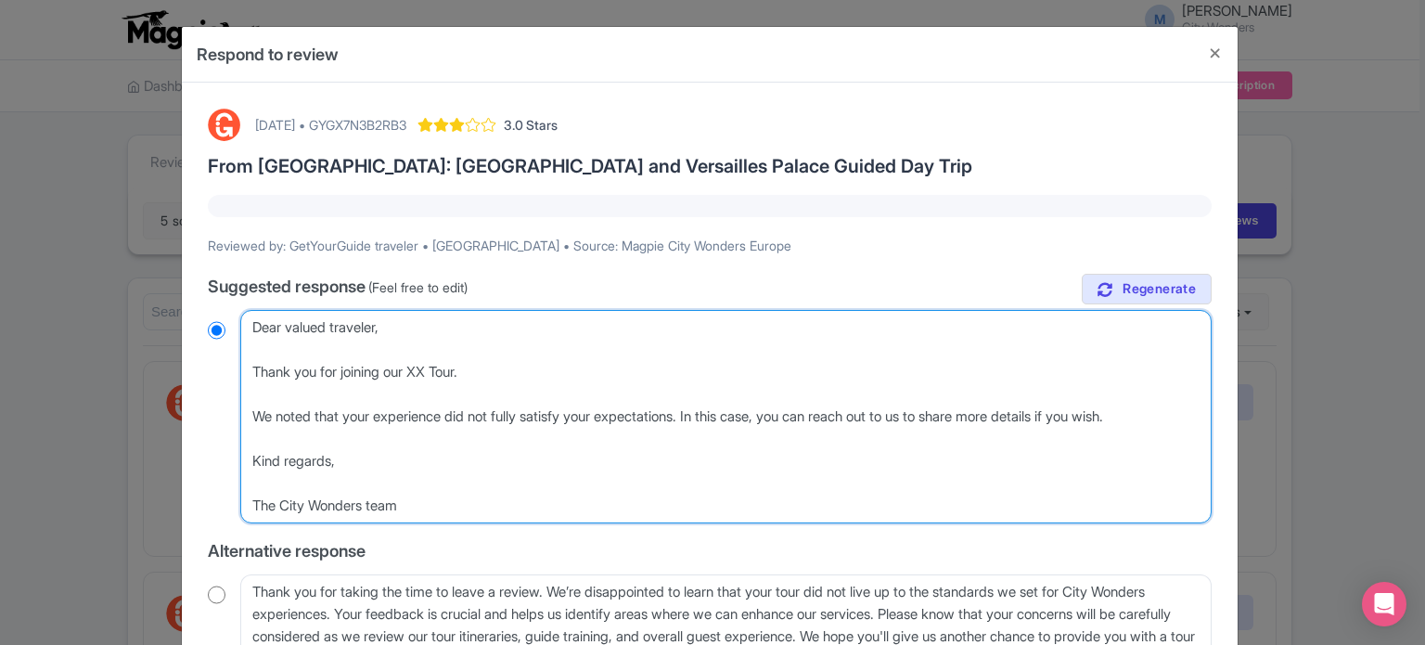
radio input "true"
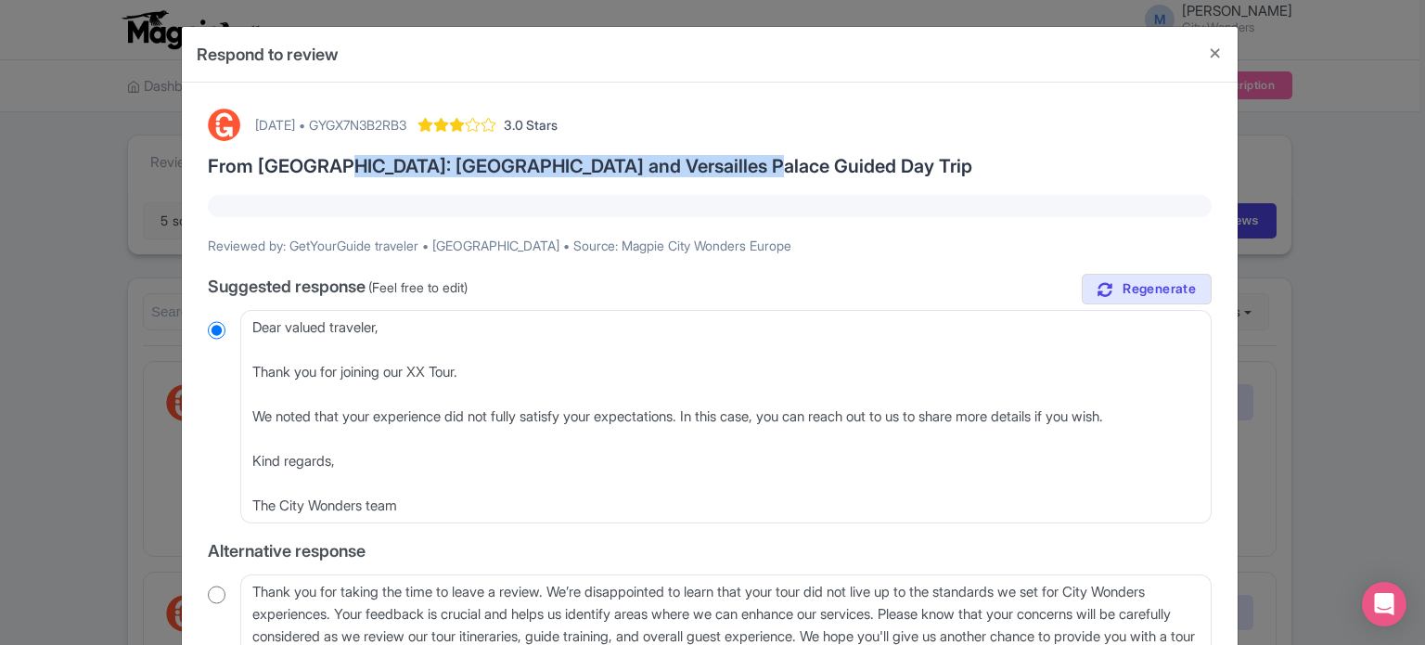
drag, startPoint x: 310, startPoint y: 166, endPoint x: 716, endPoint y: 166, distance: 406.4
click at [716, 166] on h3 "From [GEOGRAPHIC_DATA]: [GEOGRAPHIC_DATA] and Versailles Palace Guided Day Trip" at bounding box center [710, 166] width 1004 height 20
copy h3 "Giverny and Versailles Palace Guided Day Trip"
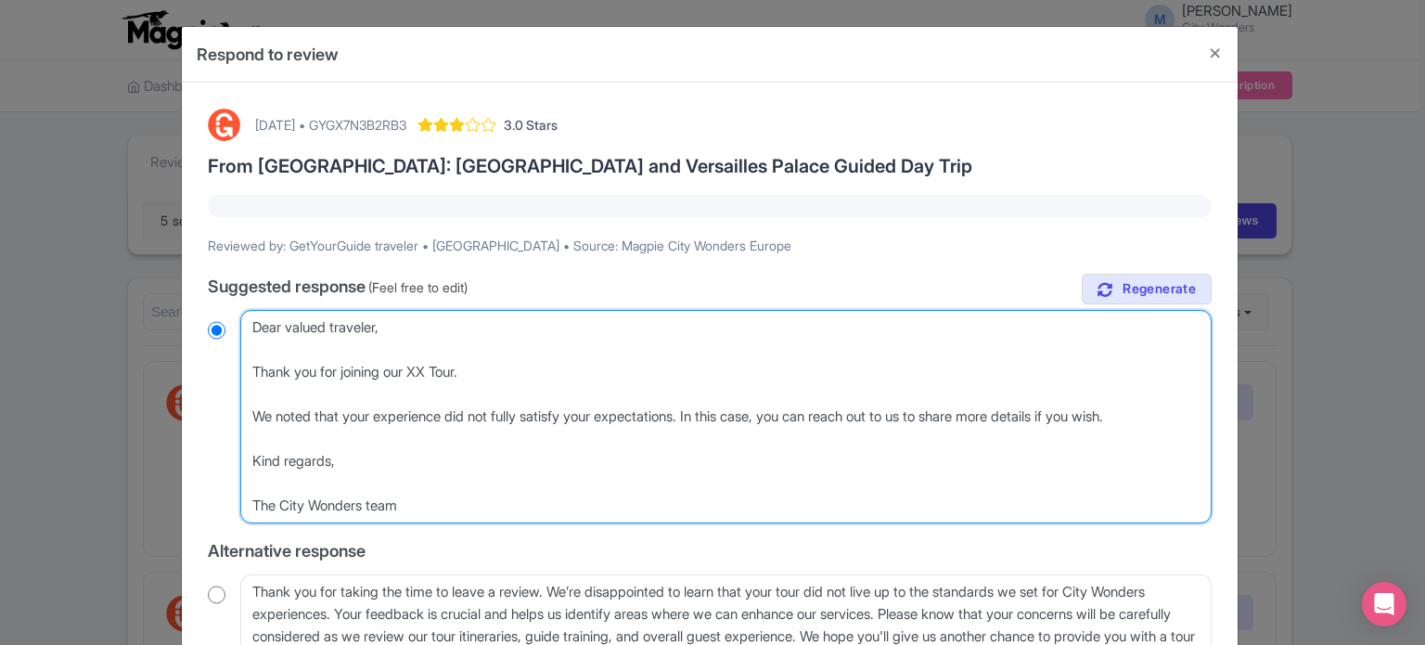
drag, startPoint x: 417, startPoint y: 374, endPoint x: 432, endPoint y: 370, distance: 16.2
click at [432, 370] on textarea "Dear GetYourGuide traveler, thank you for sharing your feedback with us. We're …" at bounding box center [725, 416] width 971 height 213
paste textarea "Giverny and Versailles Palace Guided Day Trip"
type textarea "Dear valued traveler, Thank you for joining our Giverny and Versailles Palace G…"
radio input "true"
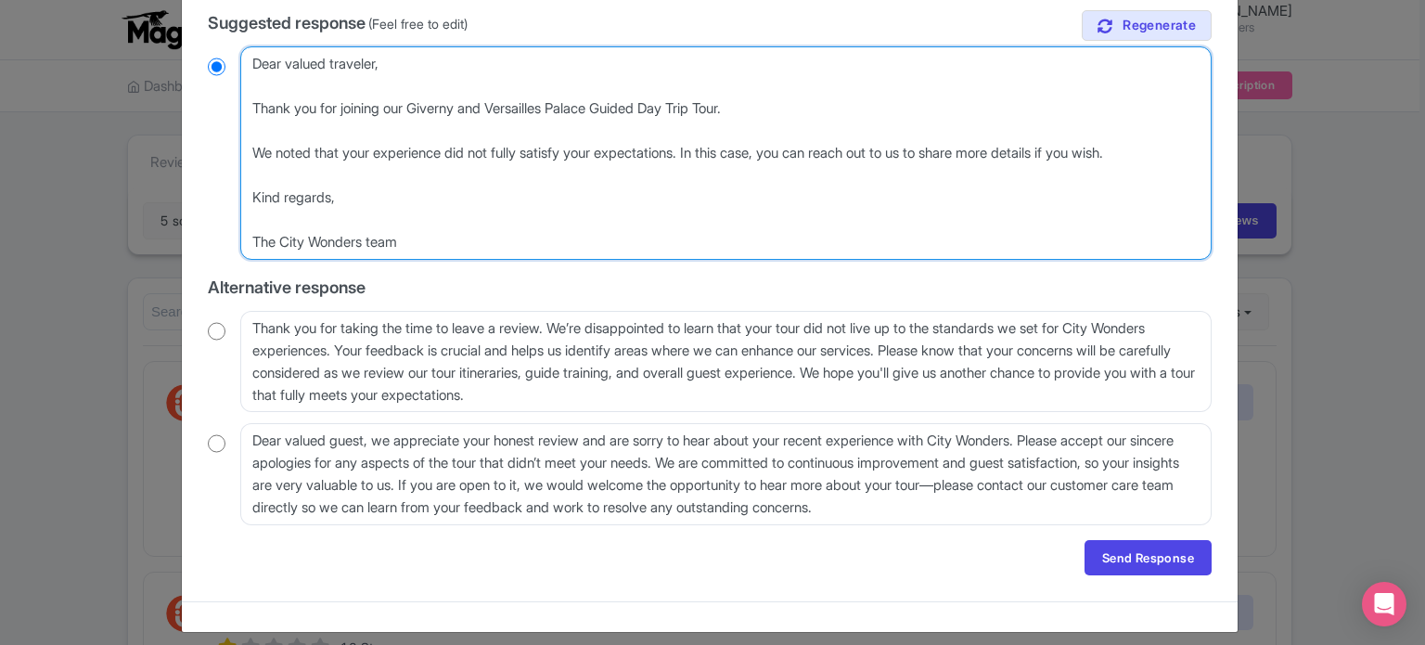
scroll to position [276, 0]
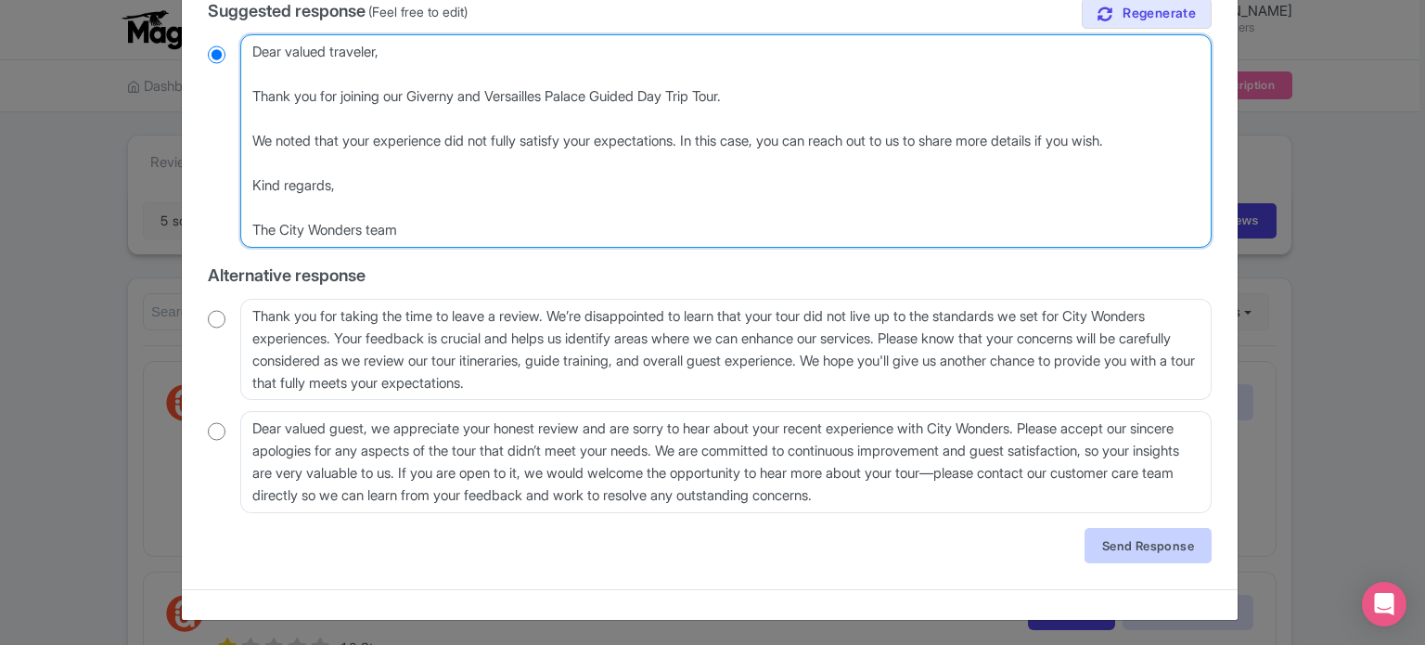
type textarea "Dear valued traveler, Thank you for joining our Giverny and Versailles Palace G…"
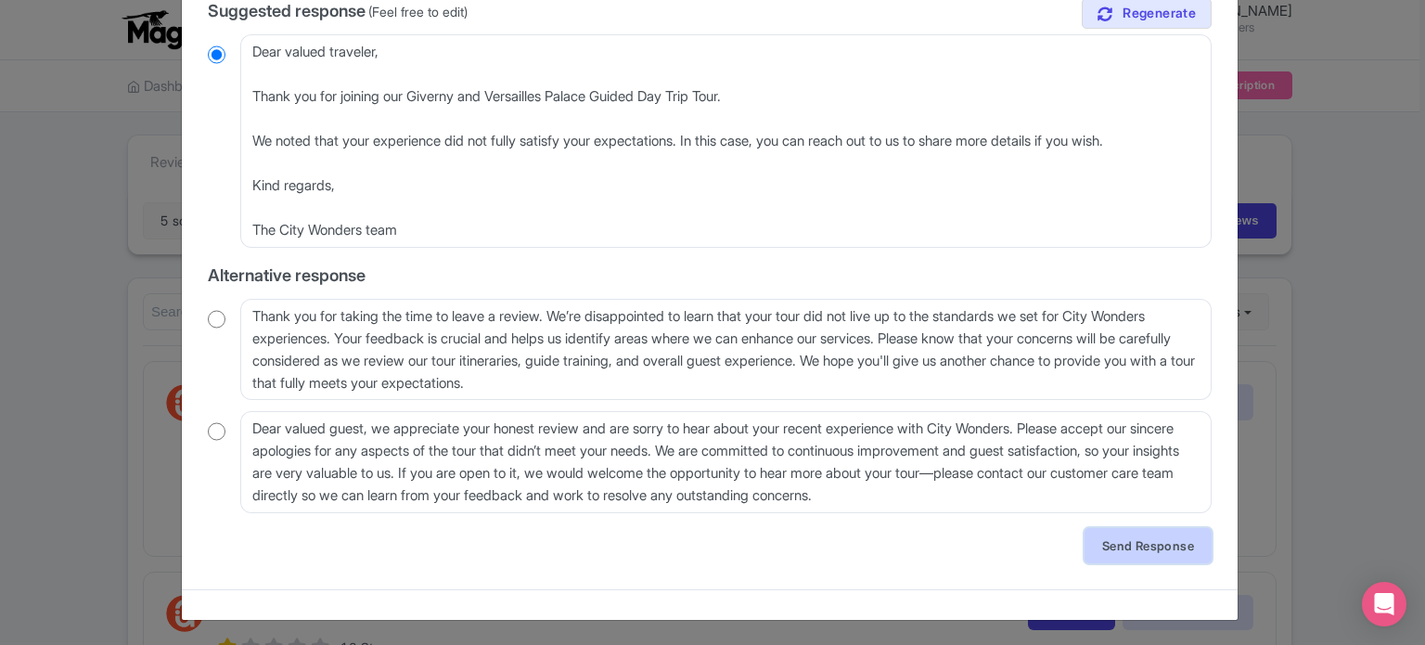
click at [1170, 546] on link "Send Response" at bounding box center [1148, 545] width 127 height 35
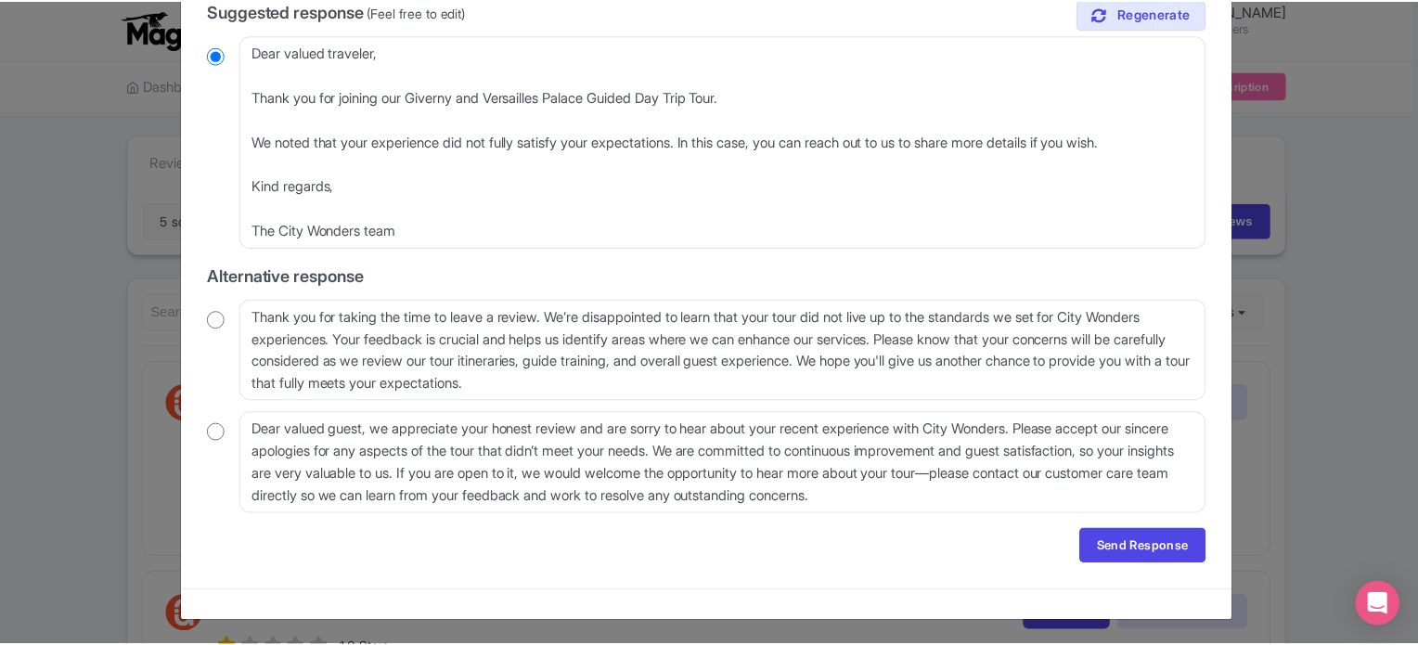
scroll to position [0, 0]
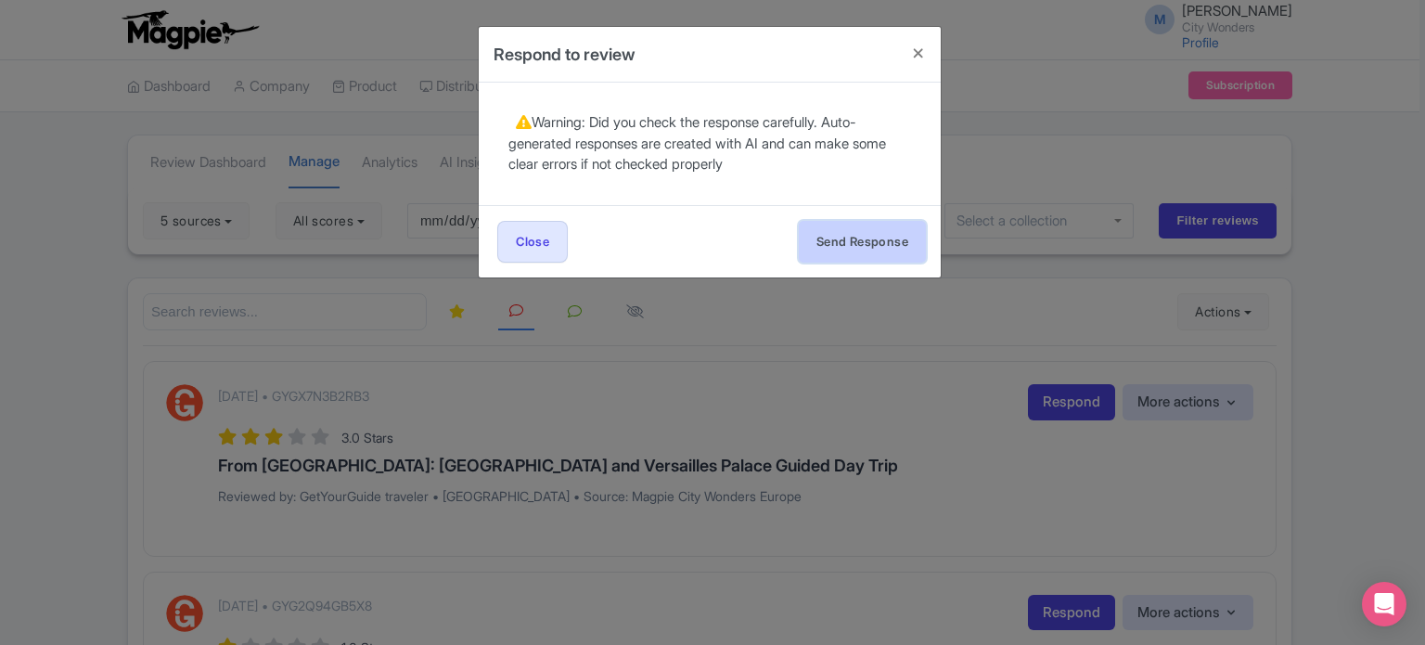
click at [861, 235] on button "Send Response" at bounding box center [862, 242] width 127 height 42
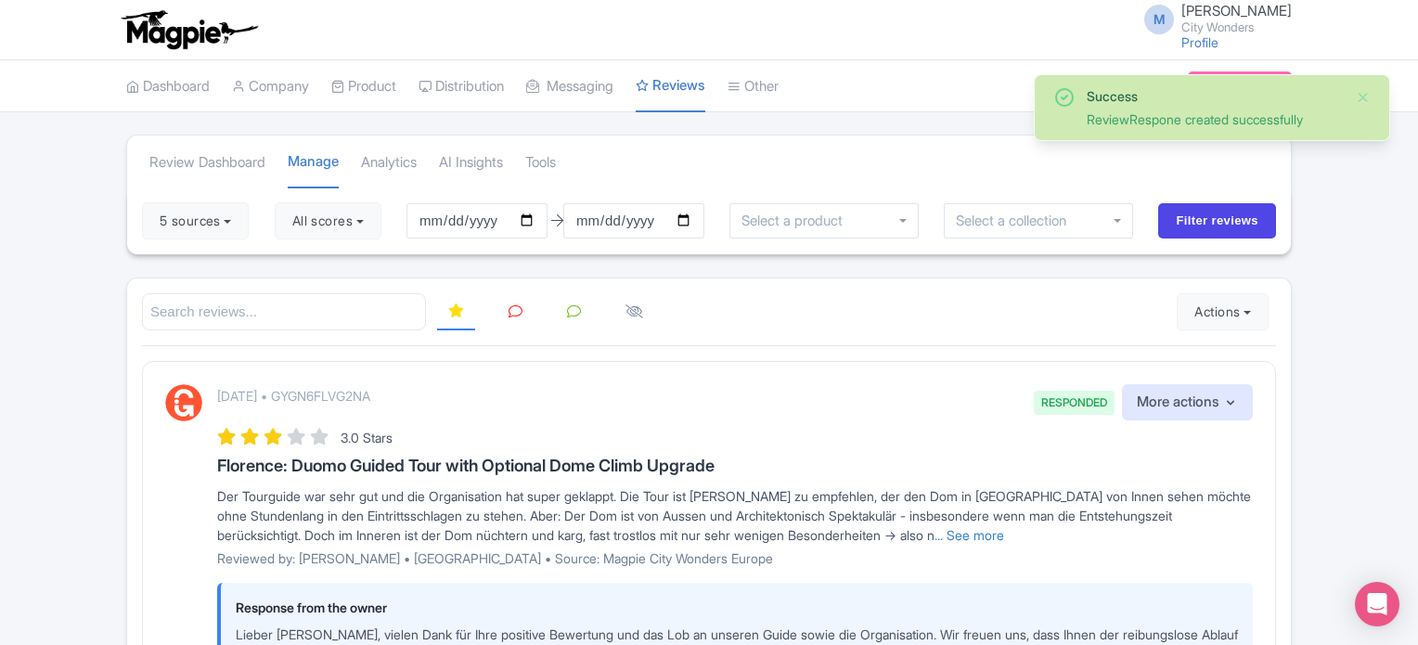
click at [506, 307] on link at bounding box center [515, 312] width 36 height 36
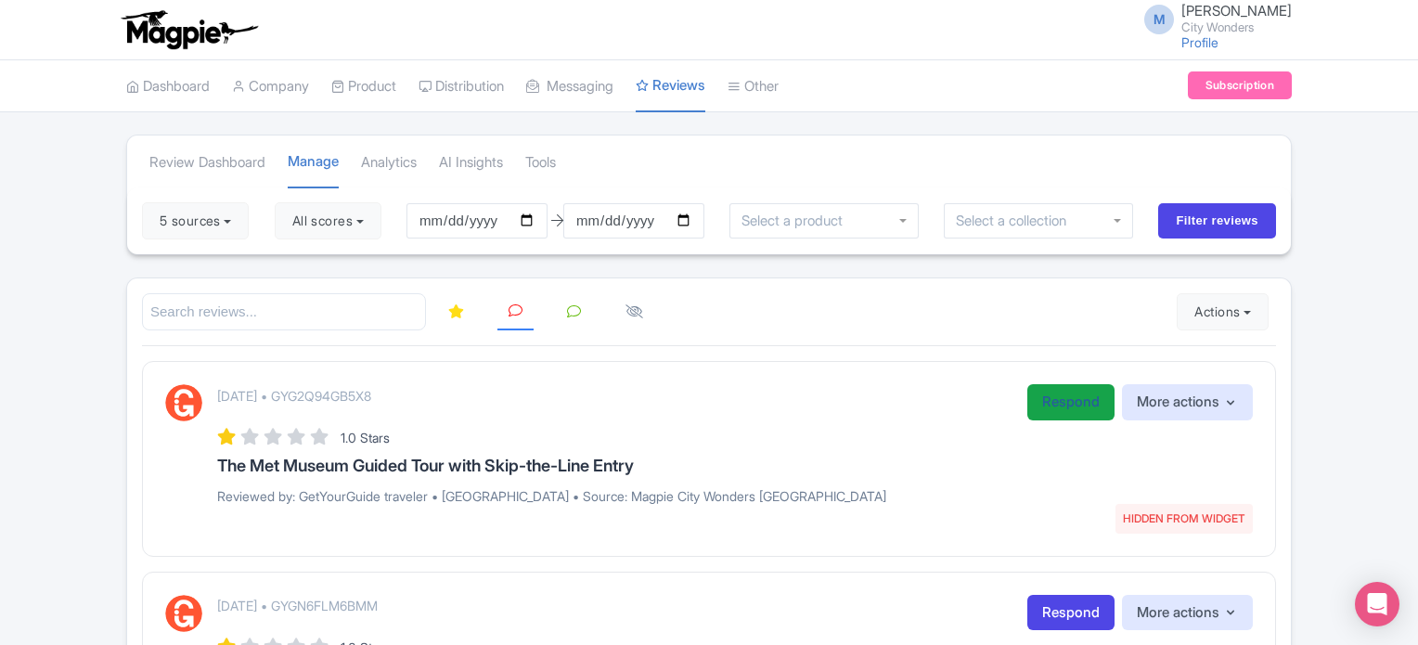
click at [1061, 403] on link "Respond" at bounding box center [1070, 402] width 87 height 36
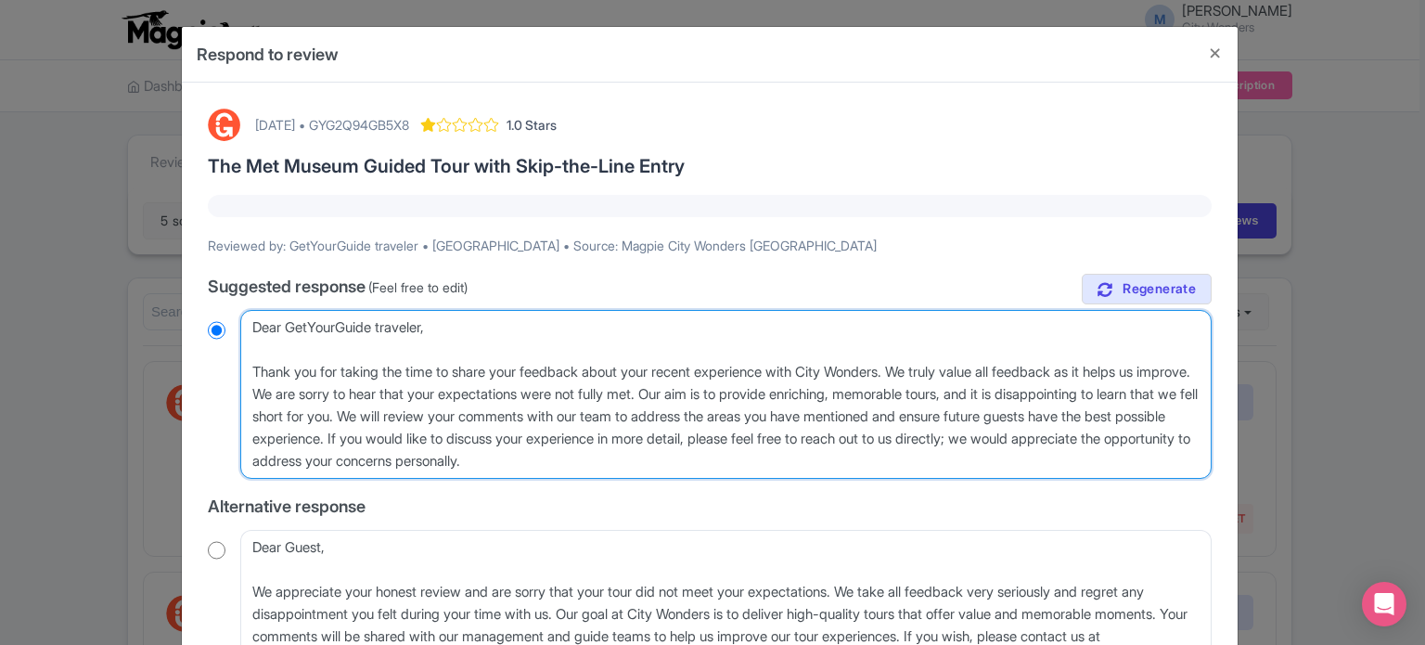
drag, startPoint x: 763, startPoint y: 457, endPoint x: 230, endPoint y: 316, distance: 551.0
click at [233, 316] on div "Dear GetYourGuide traveler, Thank you for taking the time to share your feedbac…" at bounding box center [710, 394] width 1004 height 169
paste textarea "Giverny and Versailles Palace Guided Day Trip"
type textarea "Giverny and Versailles Palace Guided Day Trip"
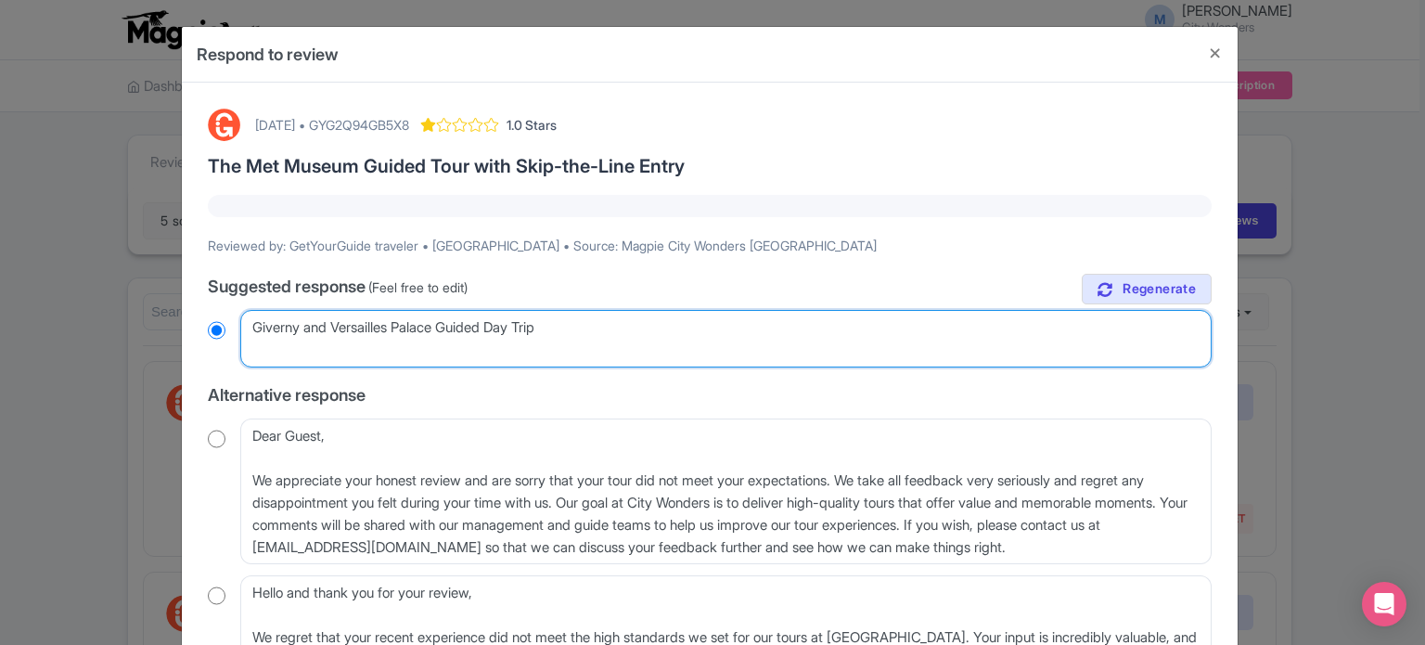
radio input "true"
drag, startPoint x: 584, startPoint y: 330, endPoint x: 187, endPoint y: 326, distance: 397.2
click at [199, 326] on div "August 19, 2025 • GYG2Q94GB5X8 1.0 Stars The Met Museum Guided Tour with Skip-t…" at bounding box center [710, 451] width 1026 height 708
radio input "true"
paste textarea "Dear valued traveler, Thank you for joining our XX Tour. We noted that your exp…"
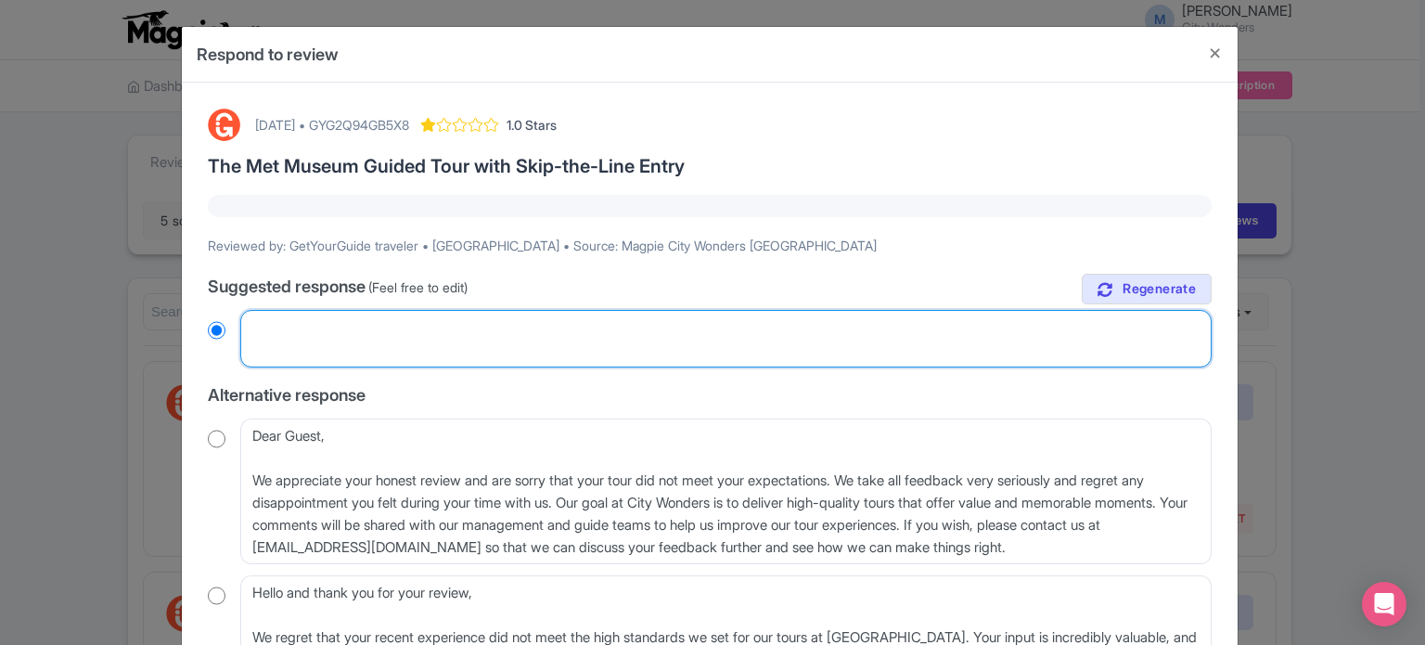
type textarea "Dear valued traveler, Thank you for joining our XX Tour. We noted that your exp…"
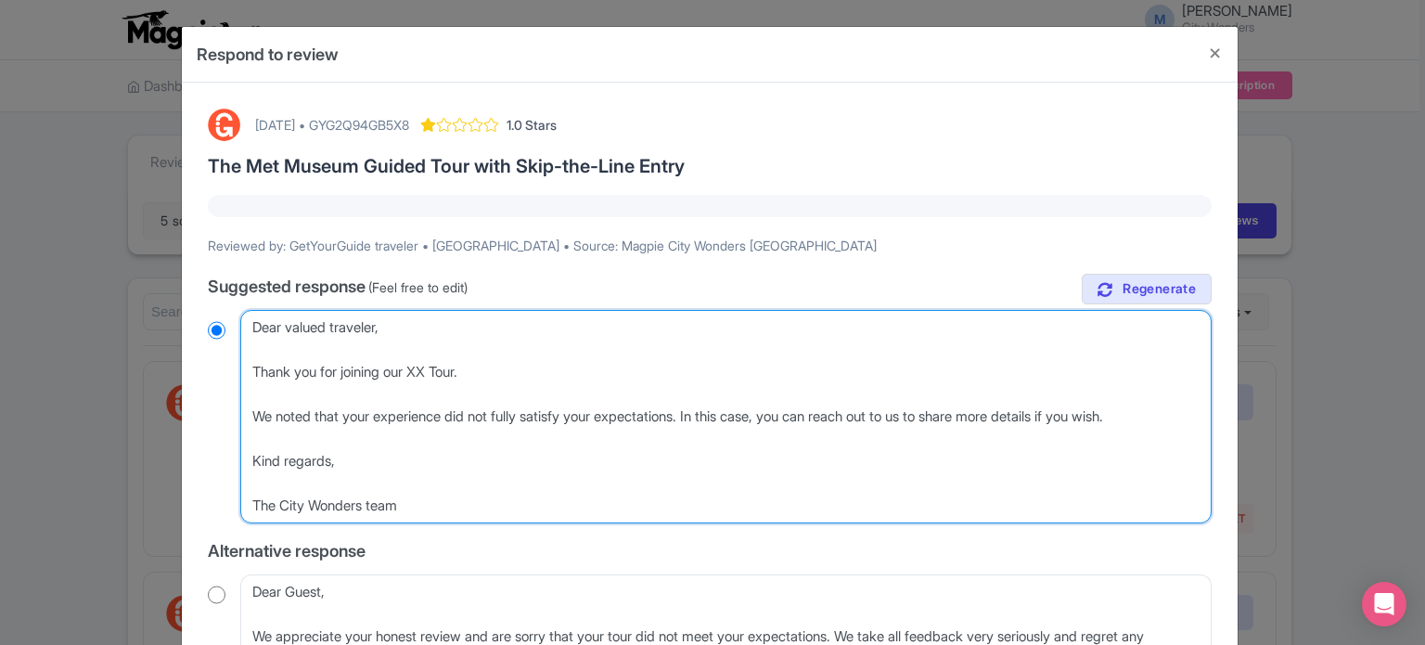
radio input "true"
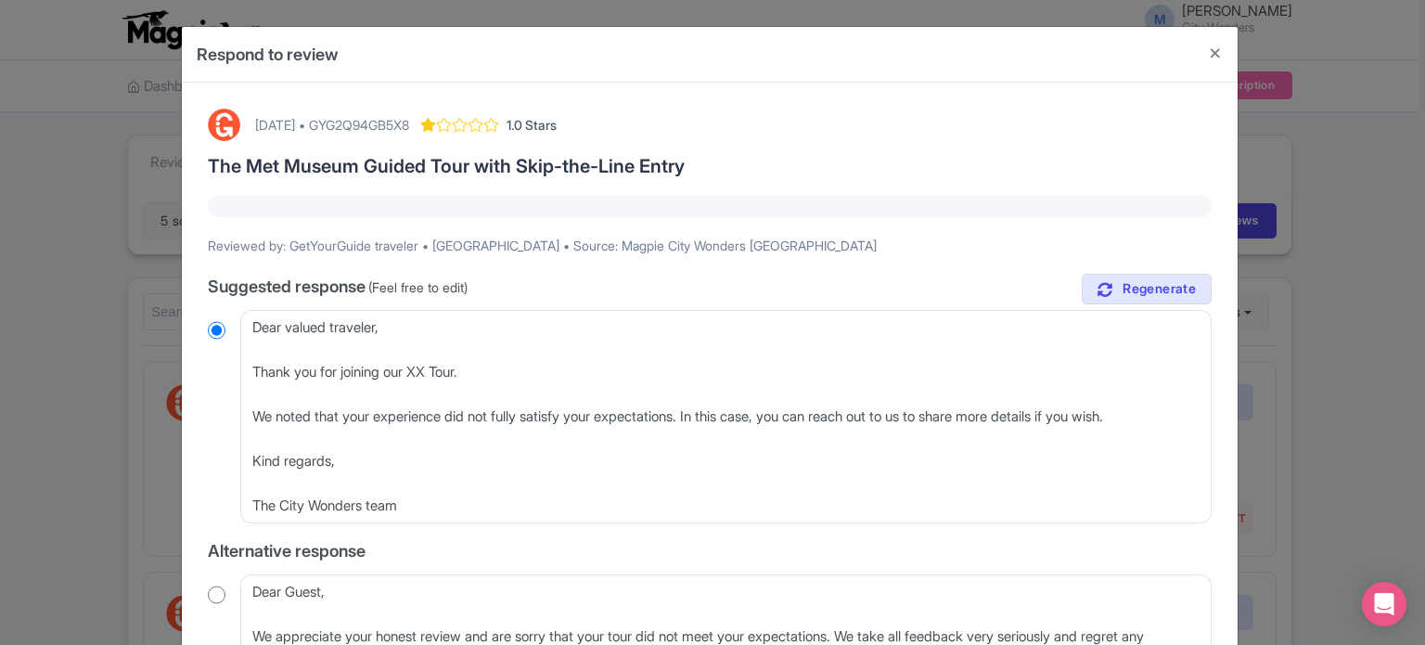
drag, startPoint x: 242, startPoint y: 165, endPoint x: 689, endPoint y: 150, distance: 447.5
click at [689, 150] on div "August 19, 2025 • GYG2Q94GB5X8 1.0 Stars The Met Museum Guided Tour with Skip-t…" at bounding box center [710, 529] width 1026 height 864
copy h3 "Met Museum Guided Tour with Skip-the-Line Entry"
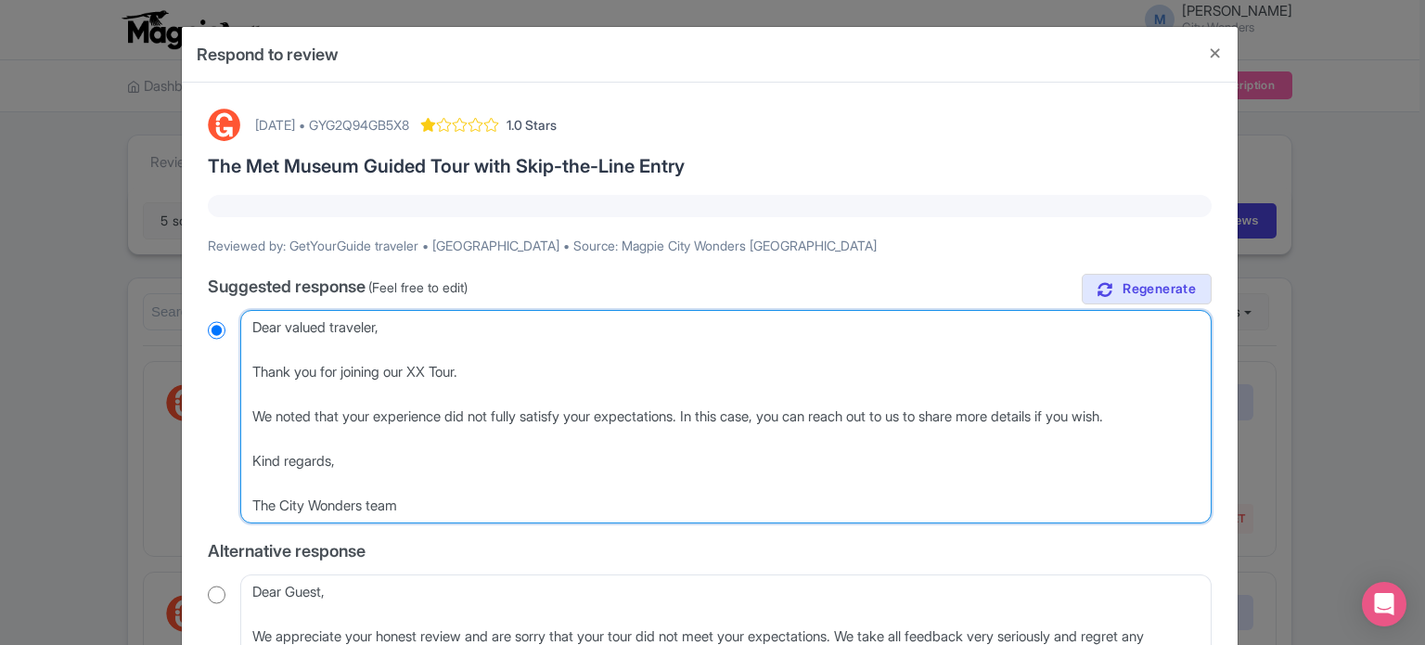
click at [418, 372] on textarea "Dear GetYourGuide traveler, Thank you for taking the time to share your feedbac…" at bounding box center [725, 416] width 971 height 213
paste textarea "Met Museum Guided Tour with Skip-the-Line Entry"
type textarea "Dear valued traveler, Thank you for joining our Met Museum Guided Tour with Ski…"
radio input "true"
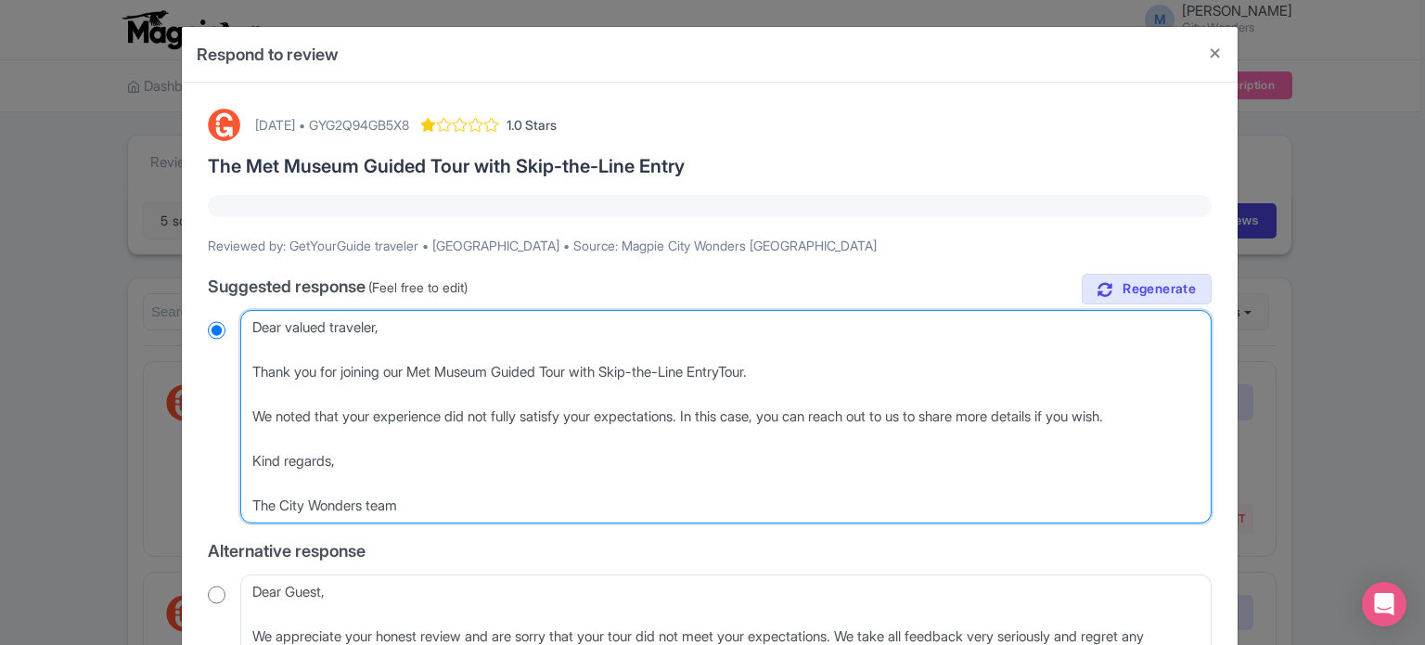
type textarea "Dear valued traveler, Thank you for joining our Met Museum Guided Tour with Ski…"
radio input "true"
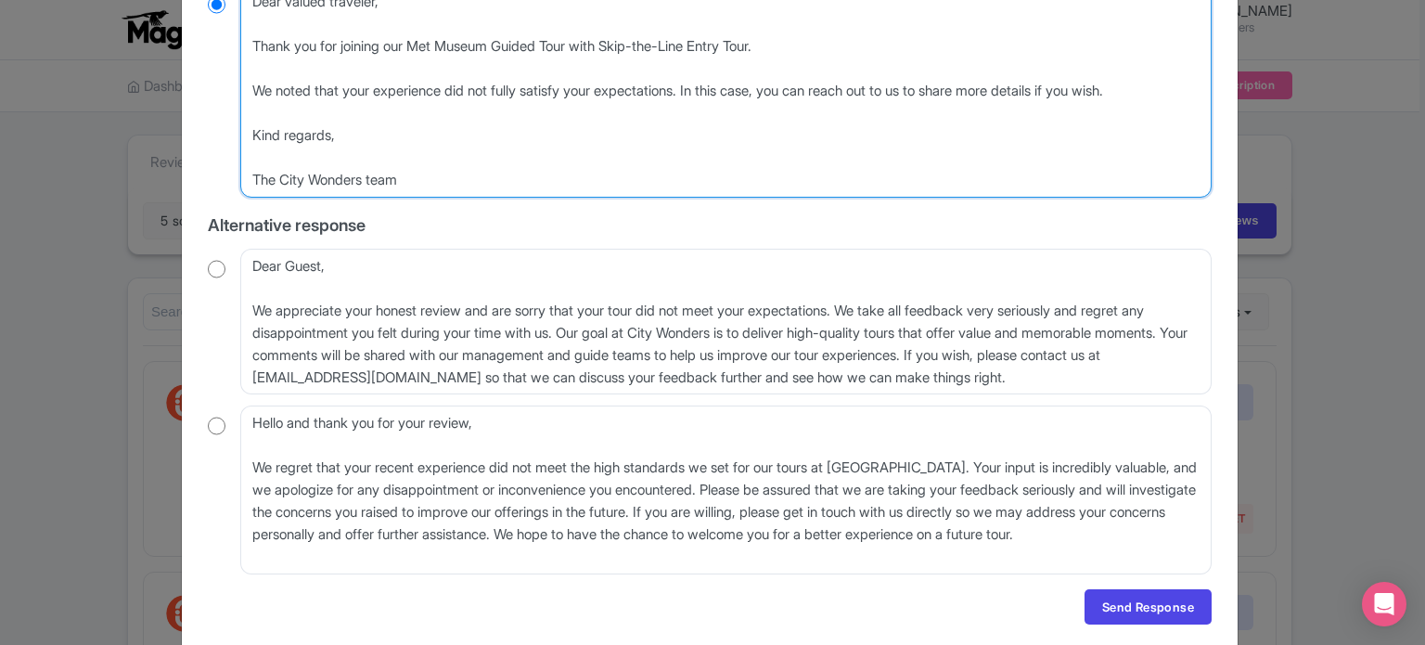
scroll to position [371, 0]
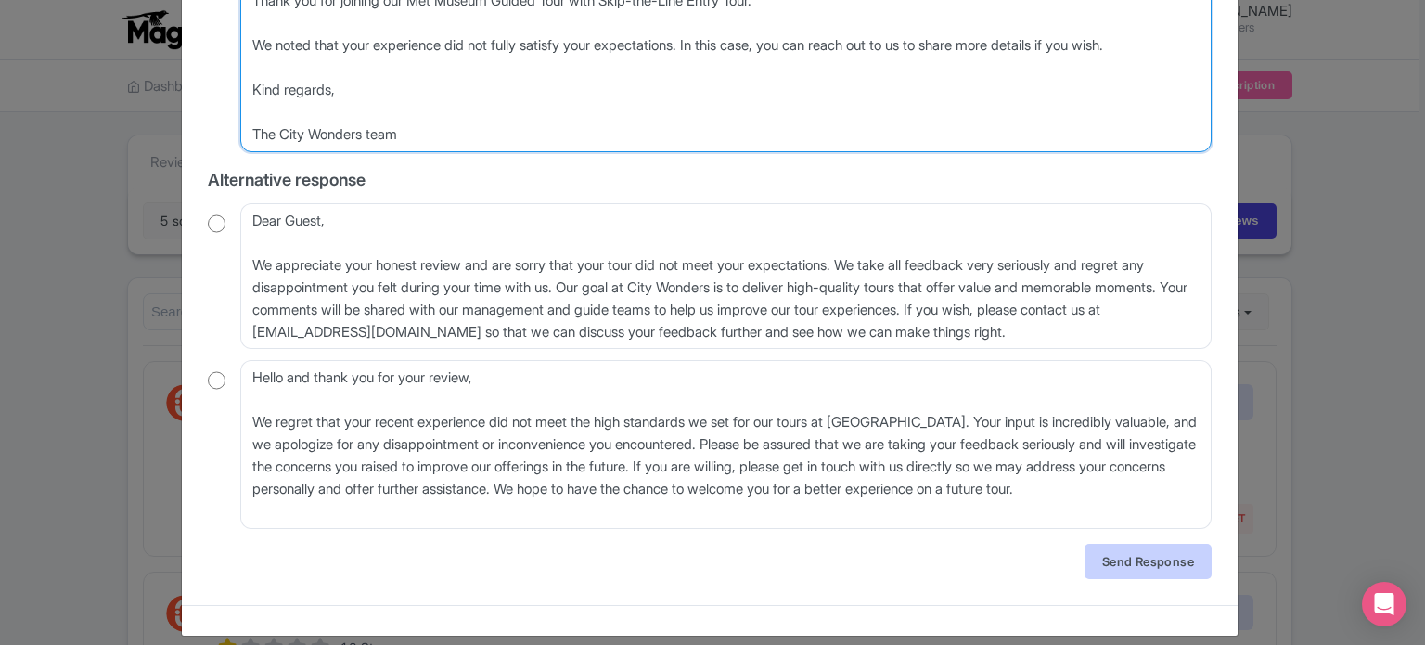
type textarea "Dear valued traveler, Thank you for joining our Met Museum Guided Tour with Ski…"
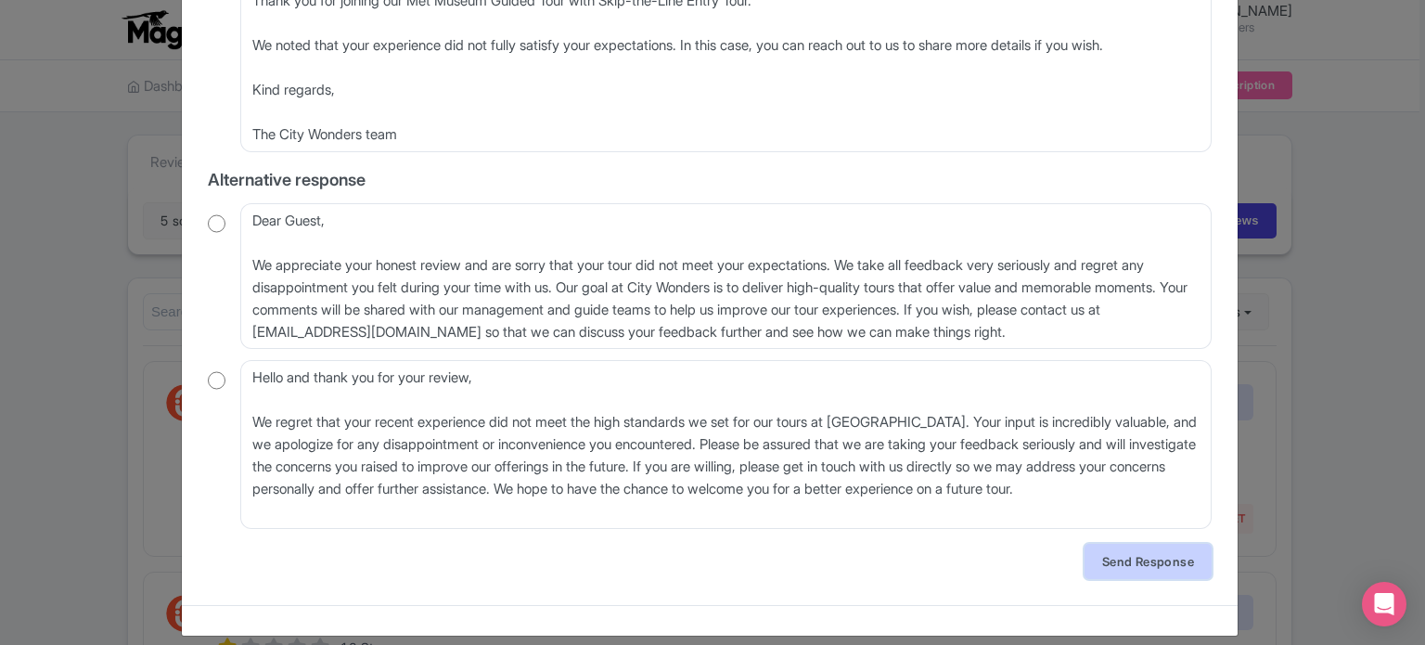
click at [1147, 567] on link "Send Response" at bounding box center [1148, 561] width 127 height 35
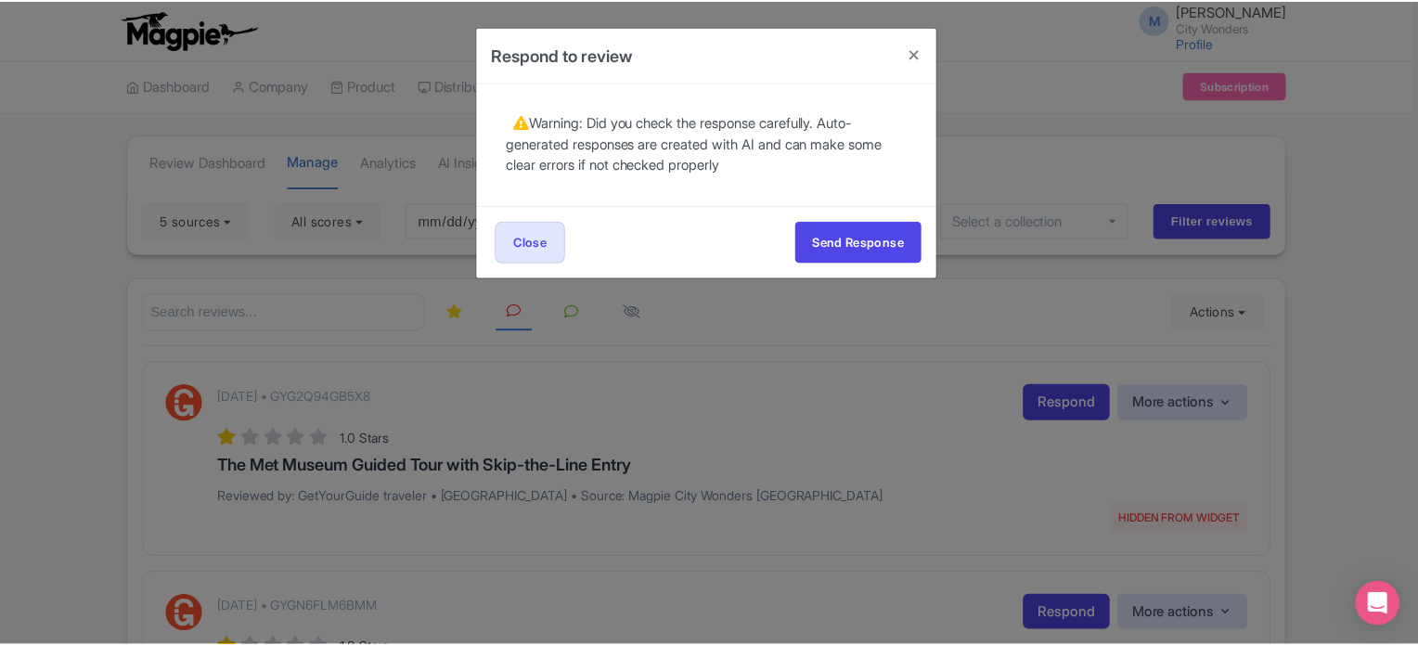
scroll to position [0, 0]
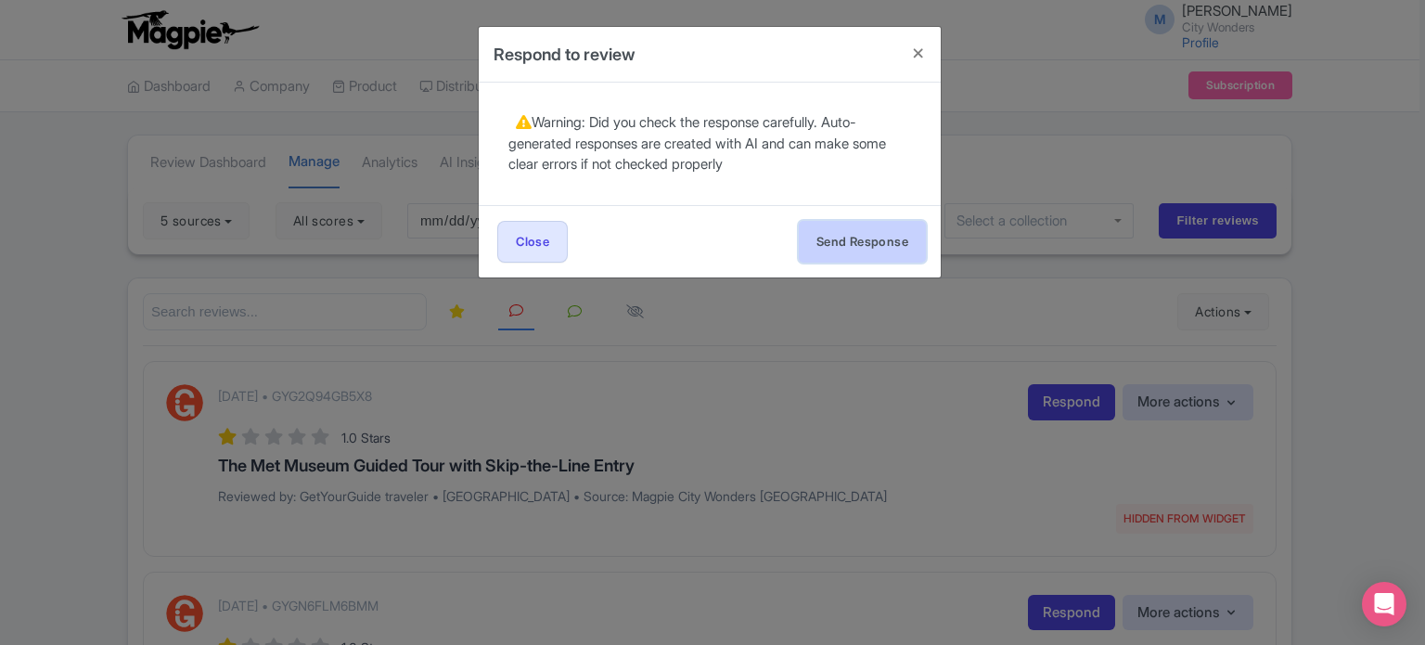
click at [821, 234] on button "Send Response" at bounding box center [862, 242] width 127 height 42
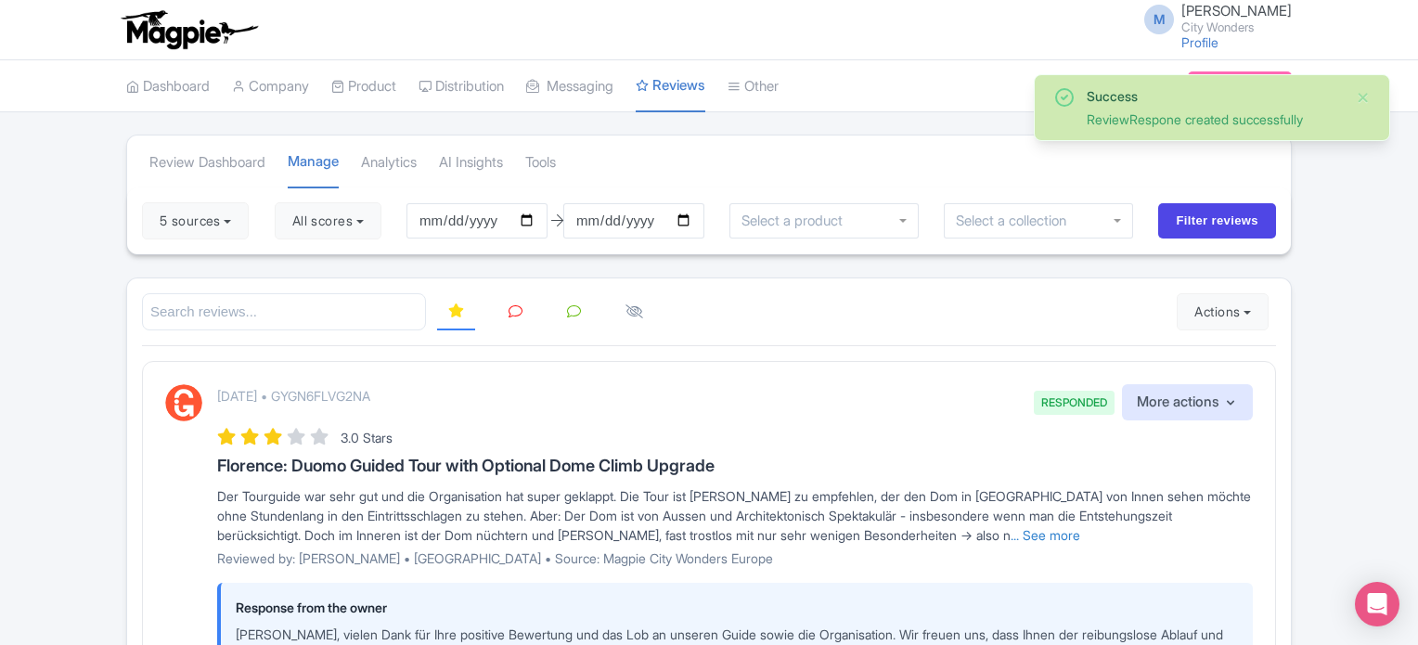
click at [521, 308] on icon at bounding box center [515, 311] width 14 height 14
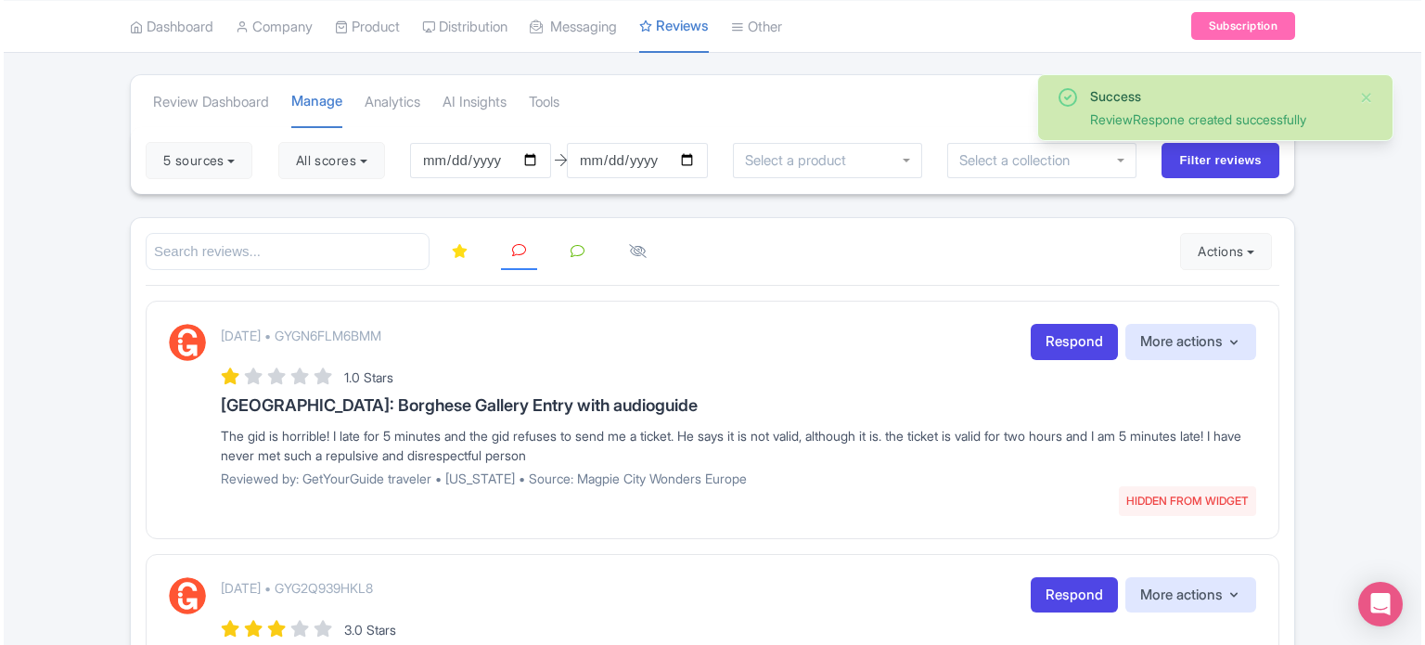
scroll to position [93, 0]
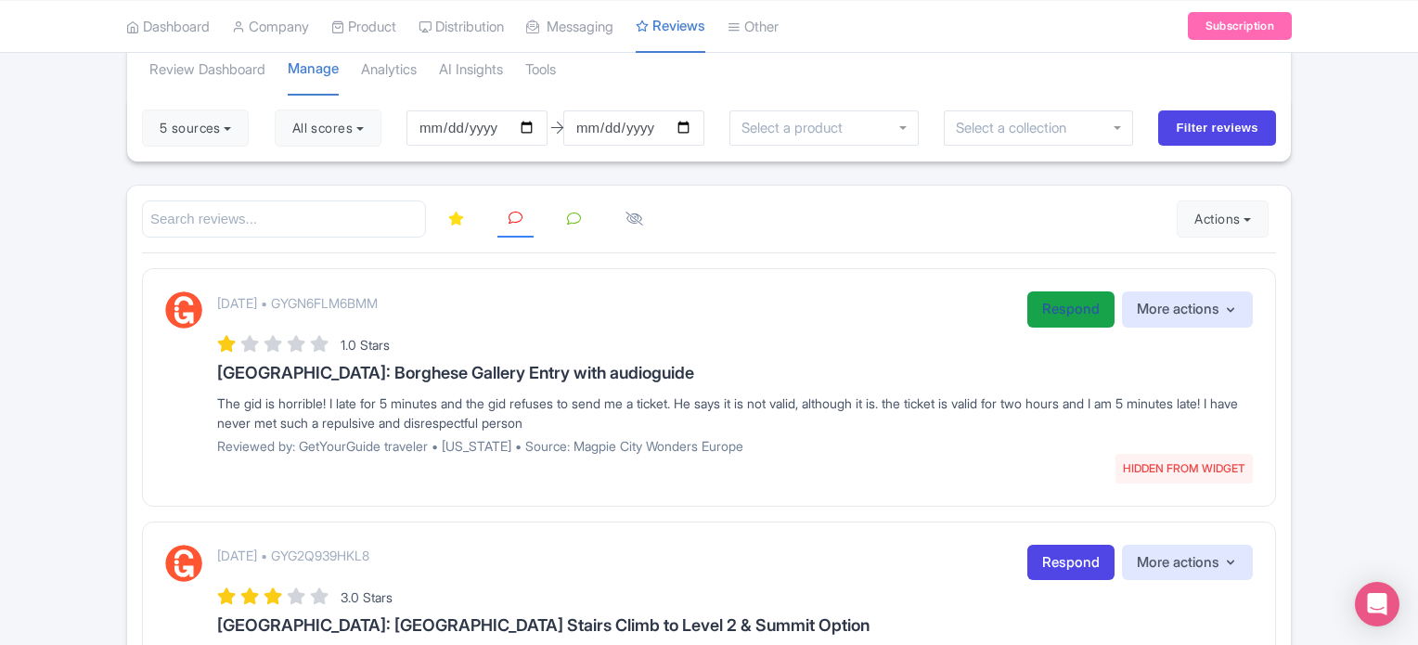
click at [1050, 307] on link "Respond" at bounding box center [1070, 309] width 87 height 36
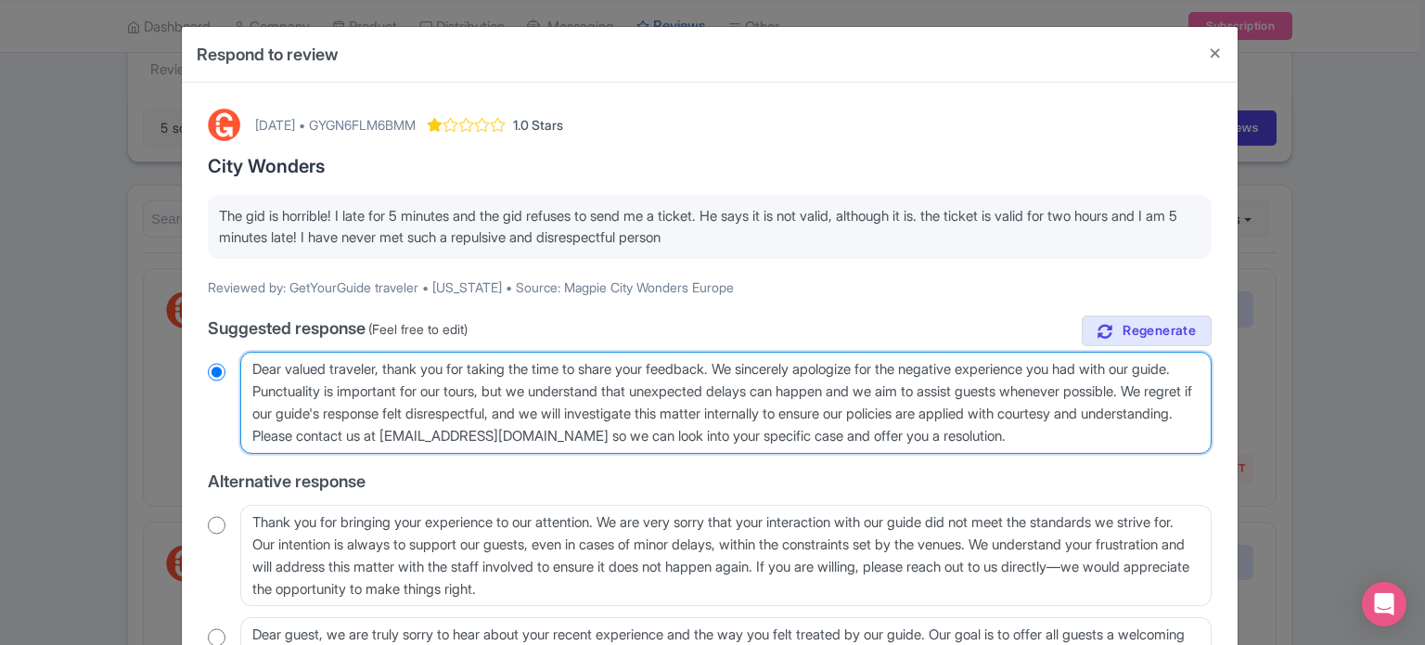
click at [534, 389] on textarea "Dear valued traveler, thank you for taking the time to share your feedback. We …" at bounding box center [725, 403] width 971 height 102
type textarea "Dear valued traveler, thank you for taking the time to share your feedback. We …"
radio input "true"
type textarea "Dear valued traveler, thank you for taking the time to share your feedback. We …"
radio input "true"
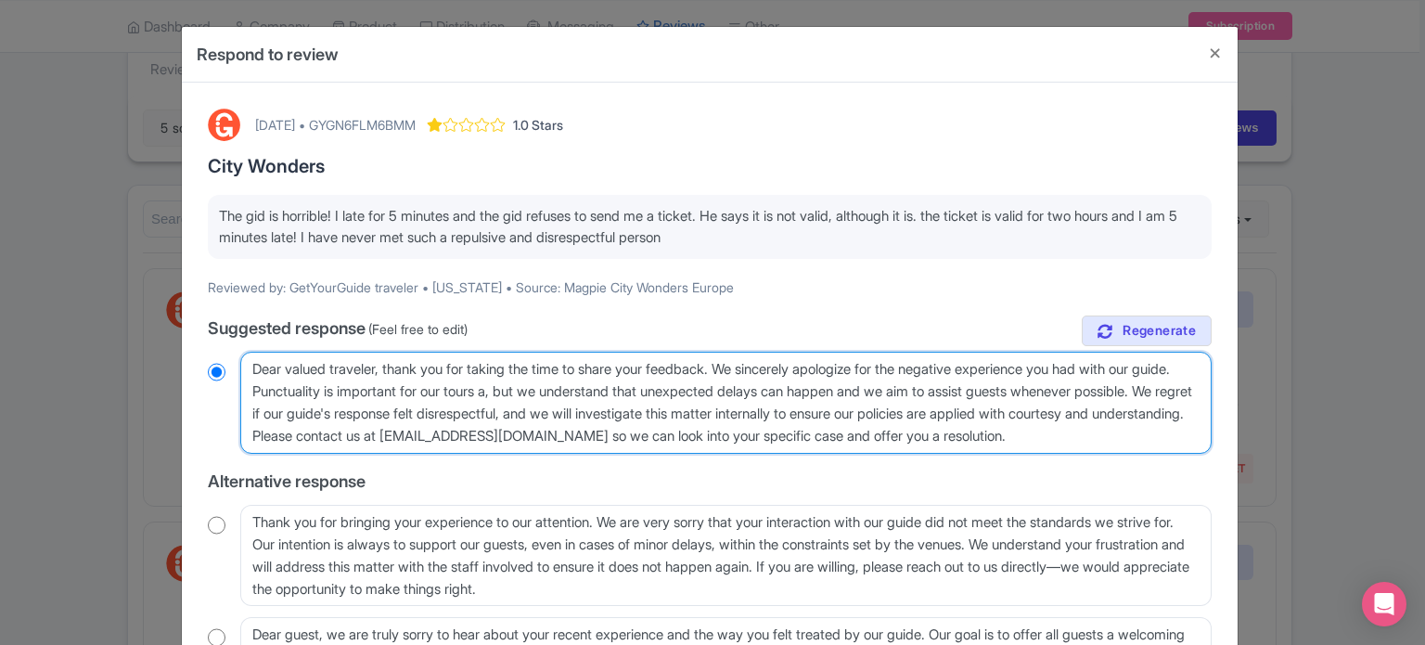
type textarea "Dear valued traveler, thank you for taking the time to share your feedback. We …"
radio input "true"
type textarea "Dear valued traveler, thank you for taking the time to share your feedback. We …"
radio input "true"
type textarea "Dear valued traveler, thank you for taking the time to share your feedback. We …"
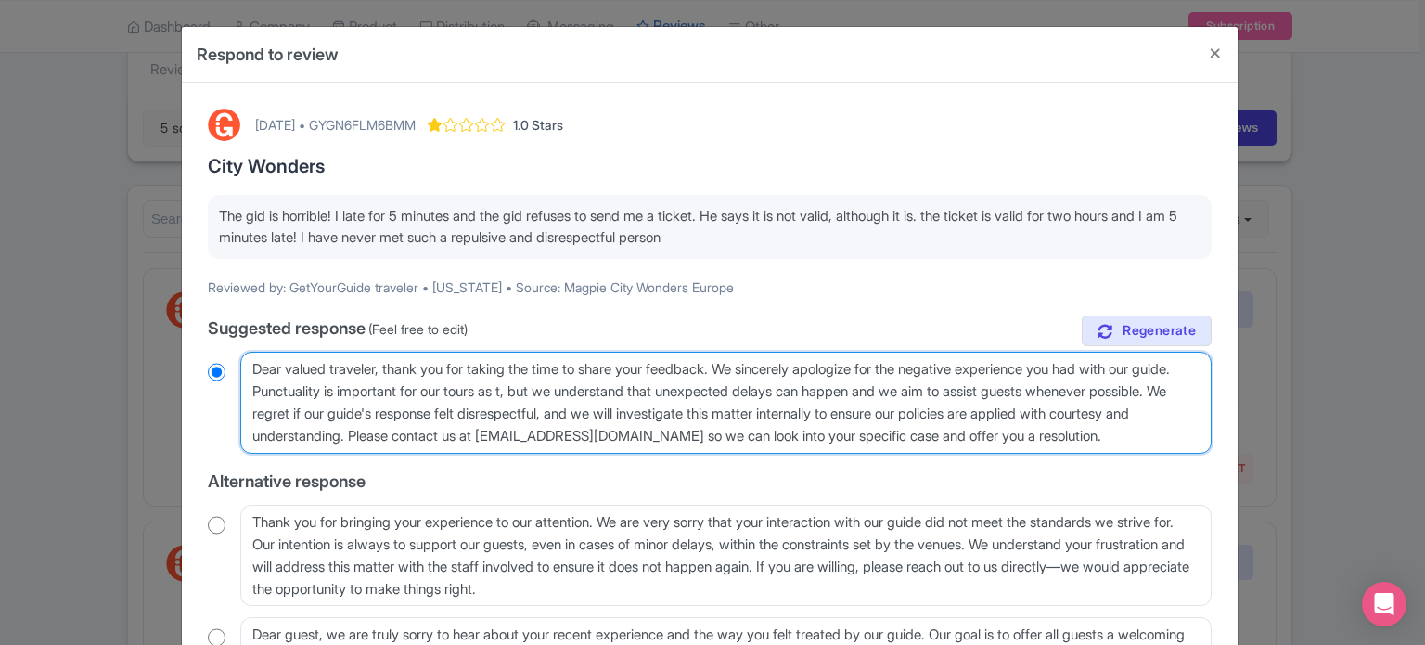
radio input "true"
type textarea "Dear valued traveler, thank you for taking the time to share your feedback. We …"
radio input "true"
type textarea "Dear valued traveler, thank you for taking the time to share your feedback. We …"
radio input "true"
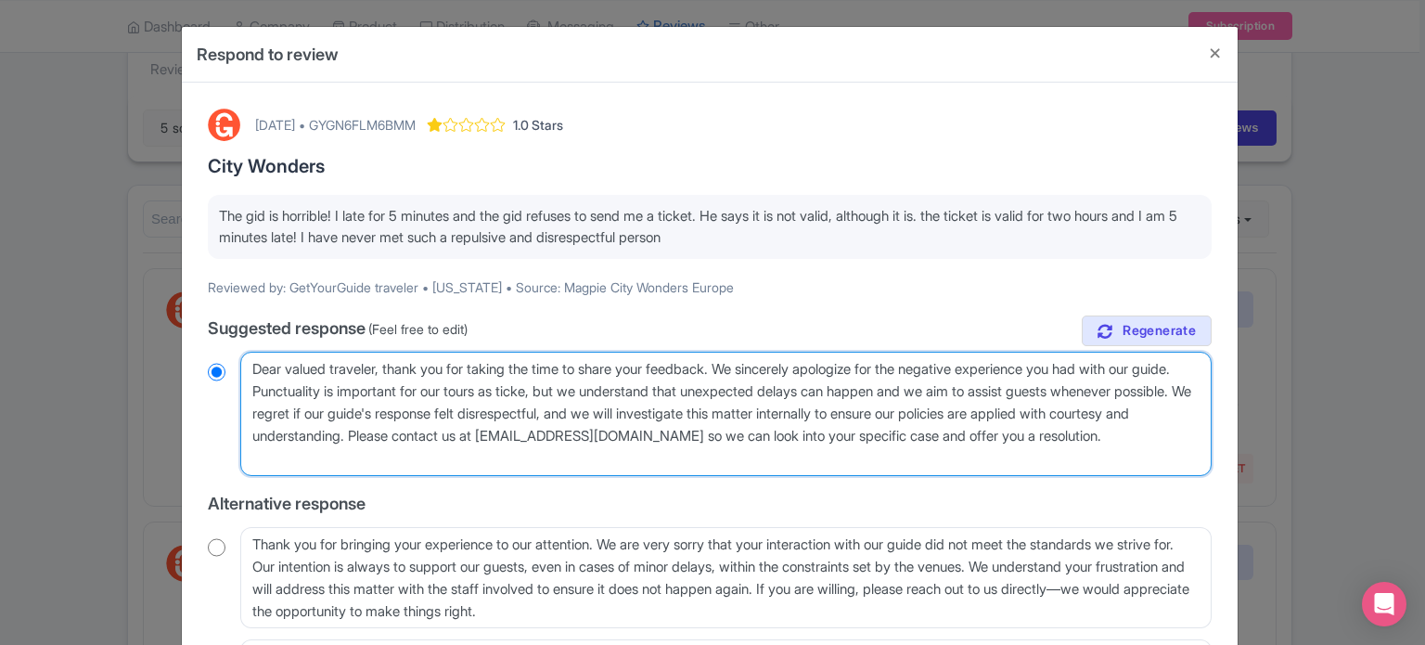
type textarea "Dear valued traveler, thank you for taking the time to share your feedback. We …"
radio input "true"
type textarea "Dear valued traveler, thank you for taking the time to share your feedback. We …"
radio input "true"
type textarea "Dear valued traveler, thank you for taking the time to share your feedback. We …"
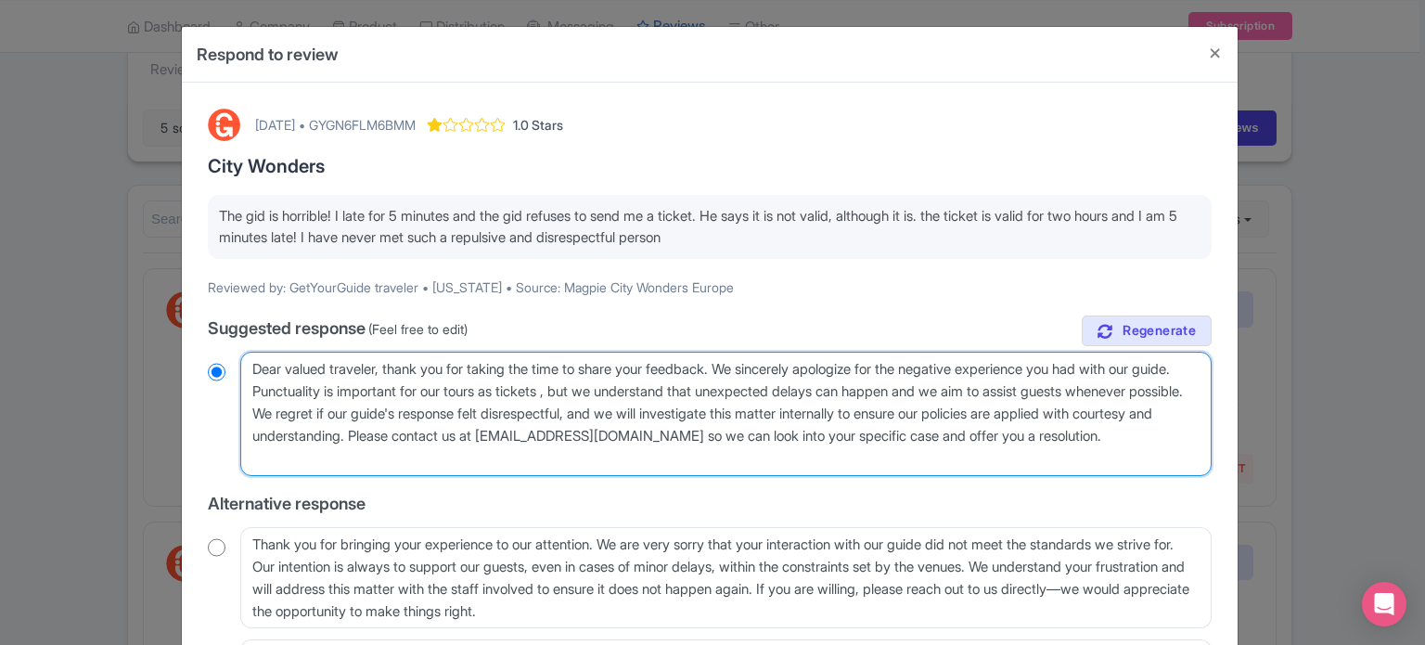
radio input "true"
type textarea "Dear valued traveler, thank you for taking the time to share your feedback. We …"
radio input "true"
type textarea "Dear valued traveler, thank you for taking the time to share your feedback. We …"
radio input "true"
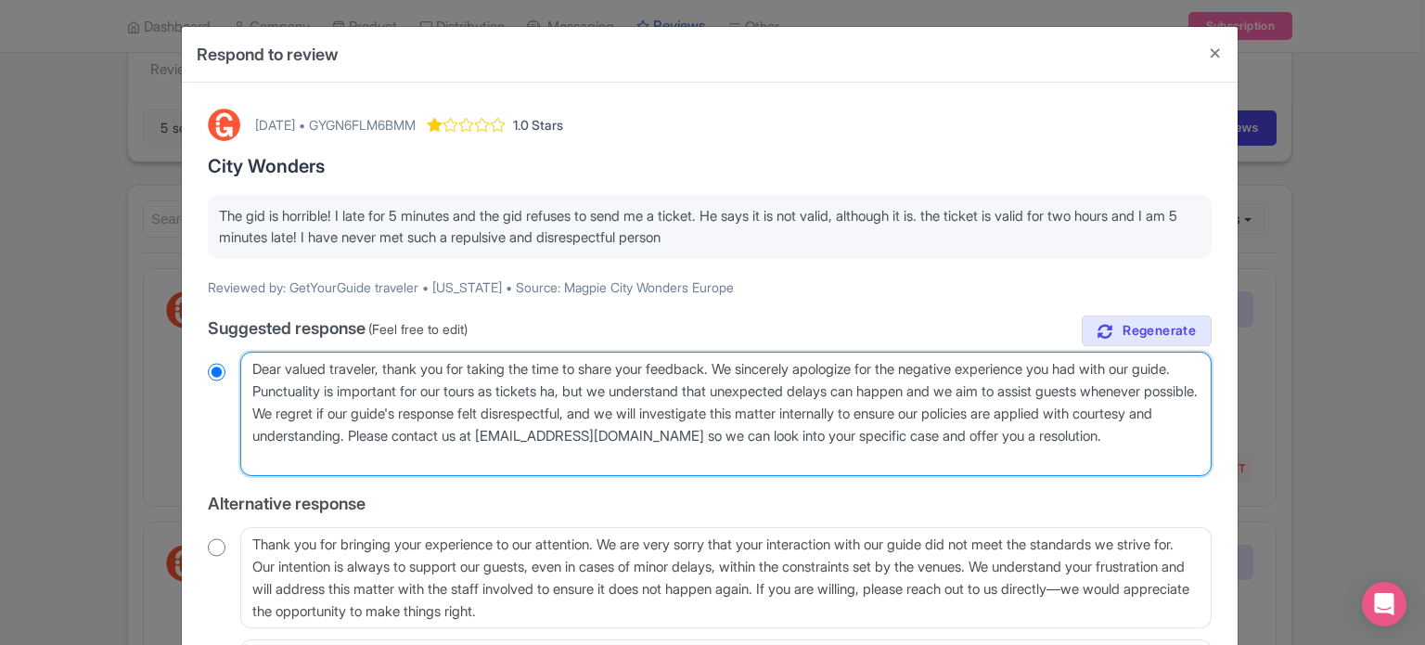
type textarea "Dear valued traveler, thank you for taking the time to share your feedback. We …"
radio input "true"
type textarea "Dear valued traveler, thank you for taking the time to share your feedback. We …"
radio input "true"
type textarea "Dear valued traveler, thank you for taking the time to share your feedback. We …"
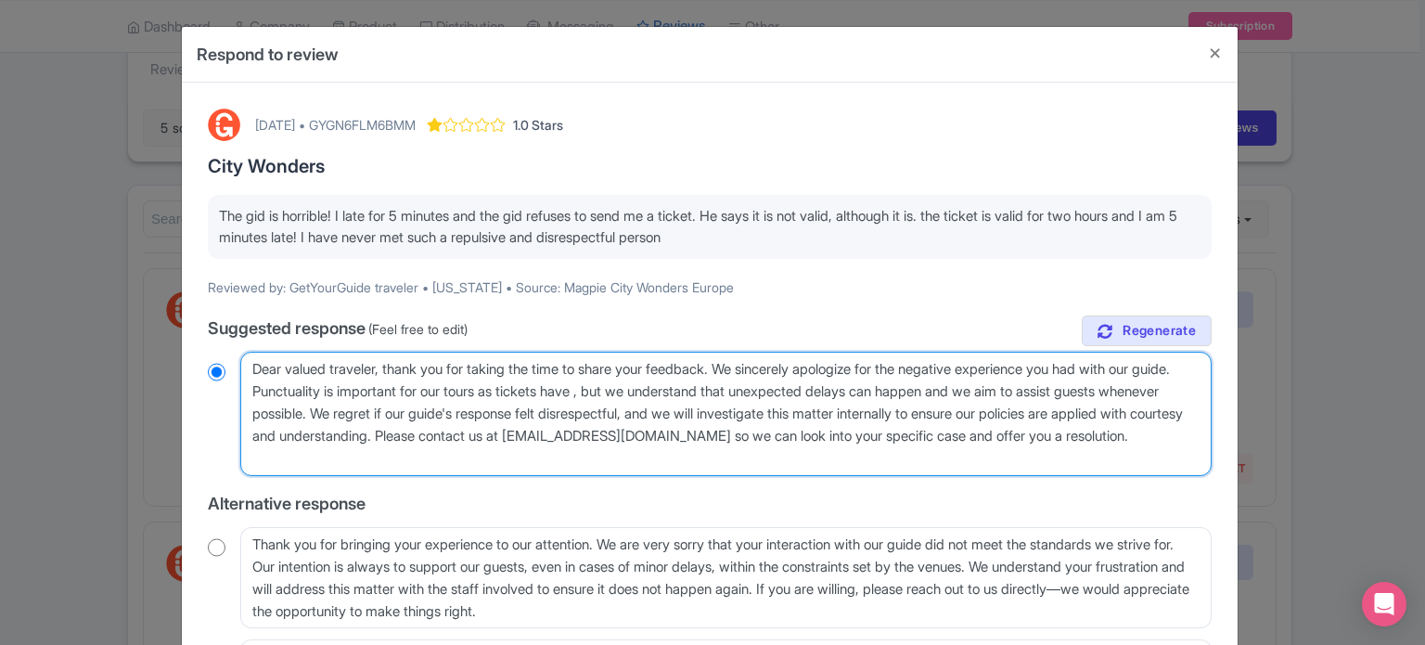
radio input "true"
type textarea "Dear valued traveler, thank you for taking the time to share your feedback. We …"
radio input "true"
type textarea "Dear valued traveler, thank you for taking the time to share your feedback. We …"
radio input "true"
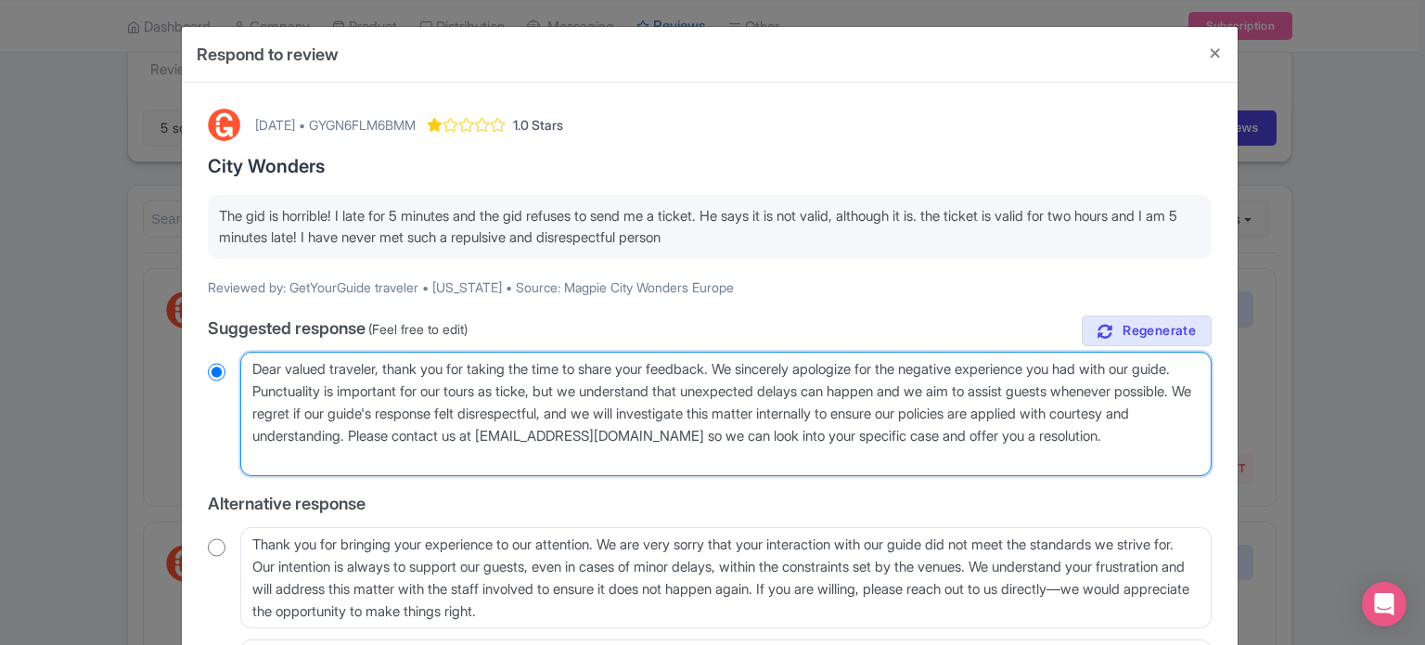
type textarea "Dear valued traveler, thank you for taking the time to share your feedback. We …"
radio input "true"
type textarea "Dear valued traveler, thank you for taking the time to share your feedback. We …"
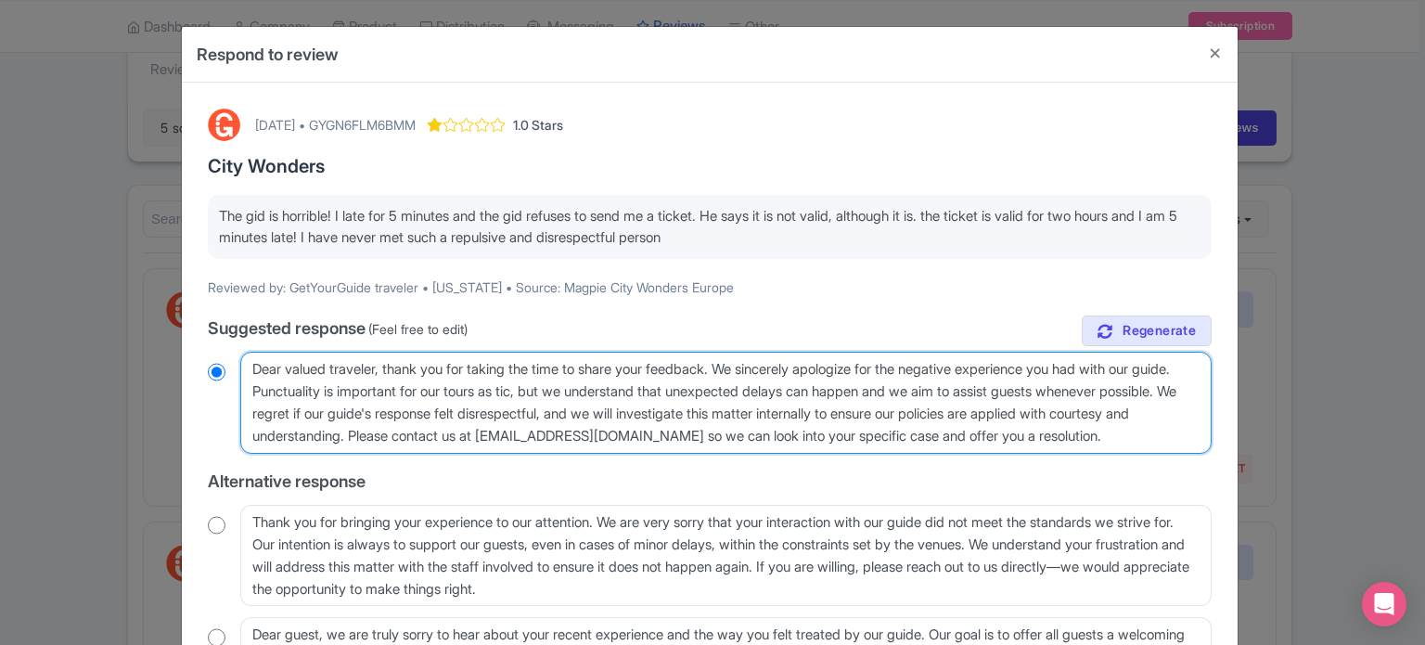
radio input "true"
type textarea "Dear valued traveler, thank you for taking the time to share your feedback. We …"
radio input "true"
type textarea "Dear valued traveler, thank you for taking the time to share your feedback. We …"
radio input "true"
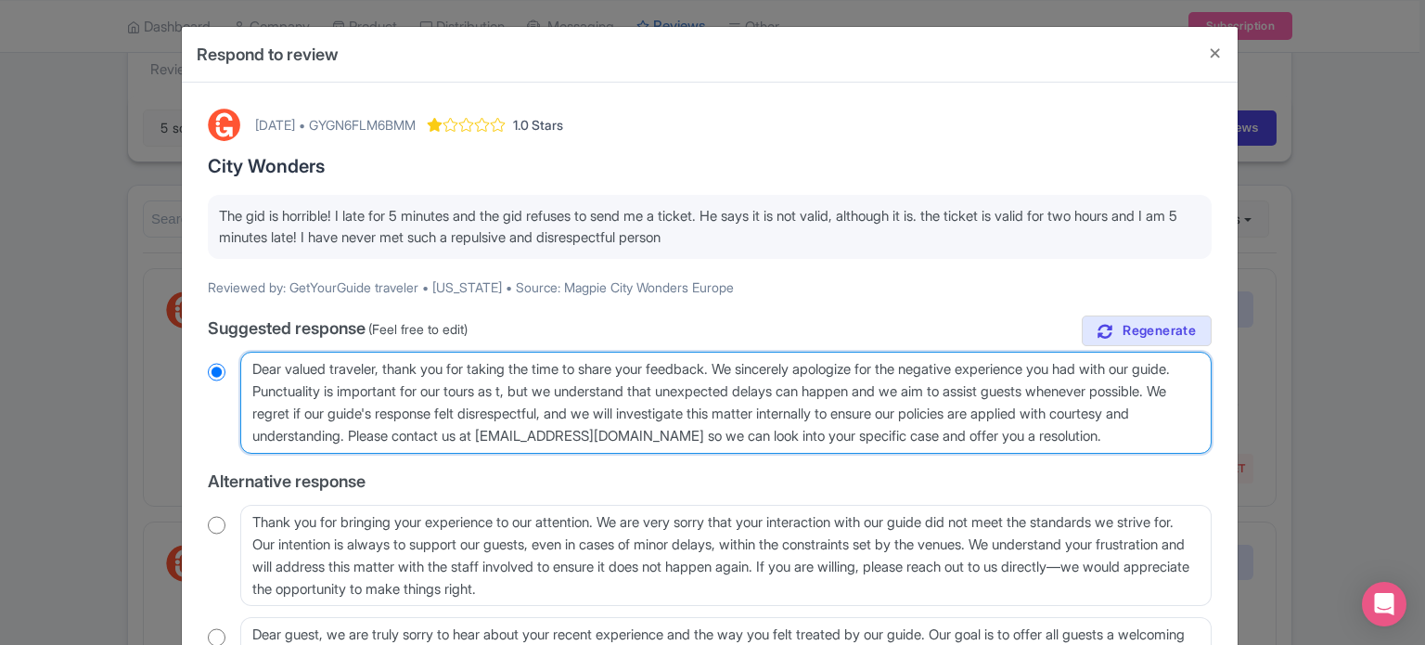
type textarea "Dear valued traveler, thank you for taking the time to share your feedback. We …"
radio input "true"
type textarea "Dear valued traveler, thank you for taking the time to share your feedback. We …"
radio input "true"
type textarea "Dear valued traveler, thank you for taking the time to share your feedback. We …"
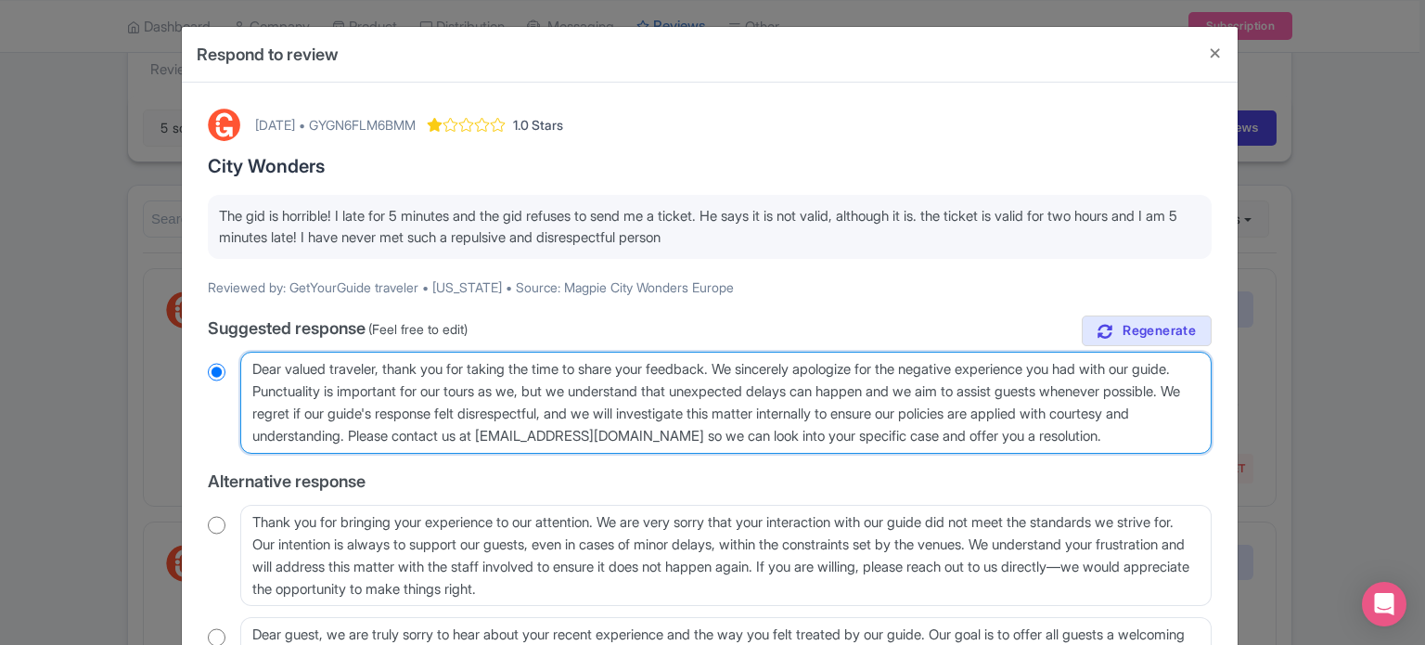
radio input "true"
type textarea "Dear valued traveler, thank you for taking the time to share your feedback. We …"
radio input "true"
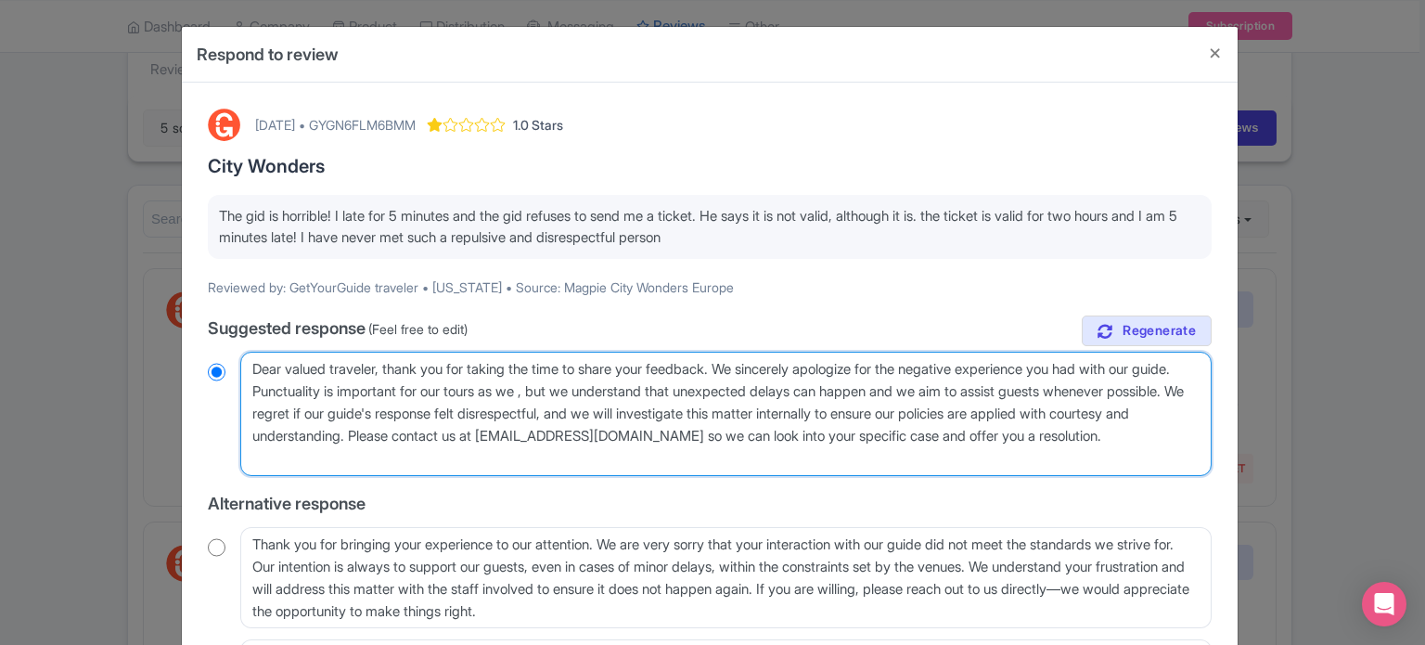
type textarea "Dear valued traveler, thank you for taking the time to share your feedback. We …"
radio input "true"
type textarea "Dear valued traveler, thank you for taking the time to share your feedback. We …"
radio input "true"
type textarea "Dear valued traveler, thank you for taking the time to share your feedback. We …"
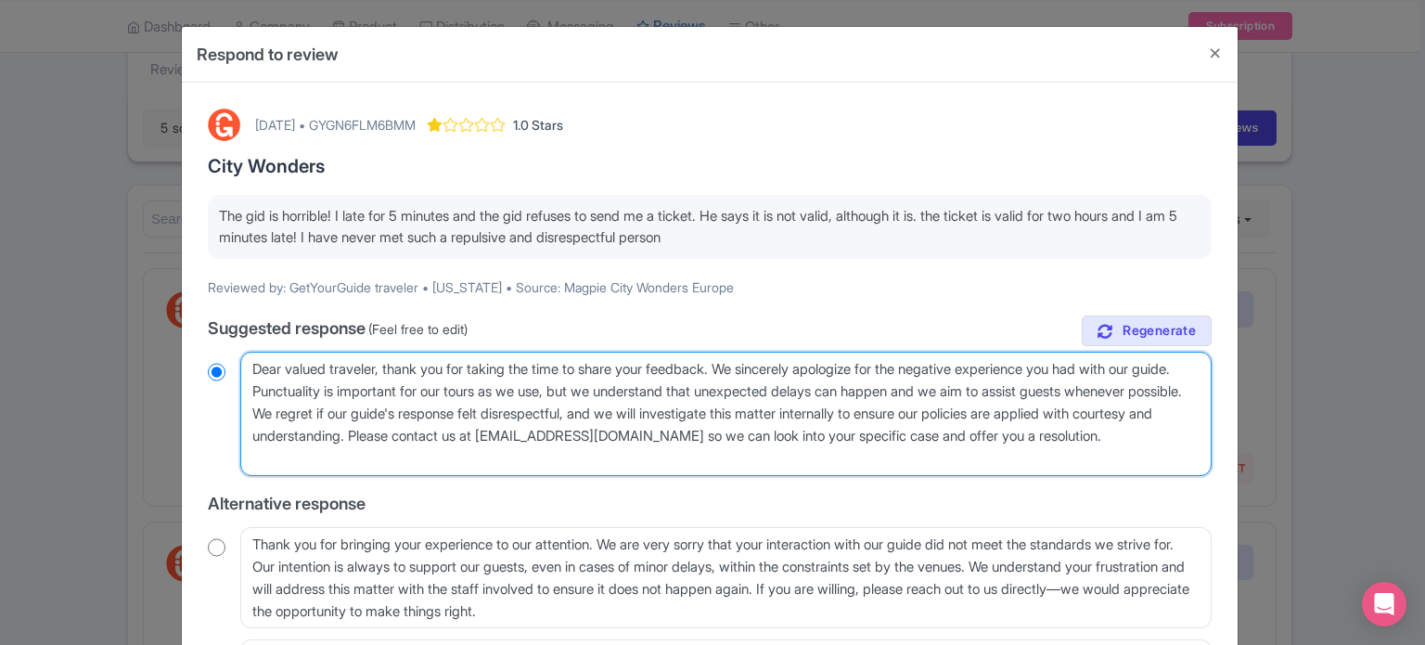
radio input "true"
type textarea "Dear valued traveler, thank you for taking the time to share your feedback. We …"
radio input "true"
type textarea "Dear valued traveler, thank you for taking the time to share your feedback. We …"
radio input "true"
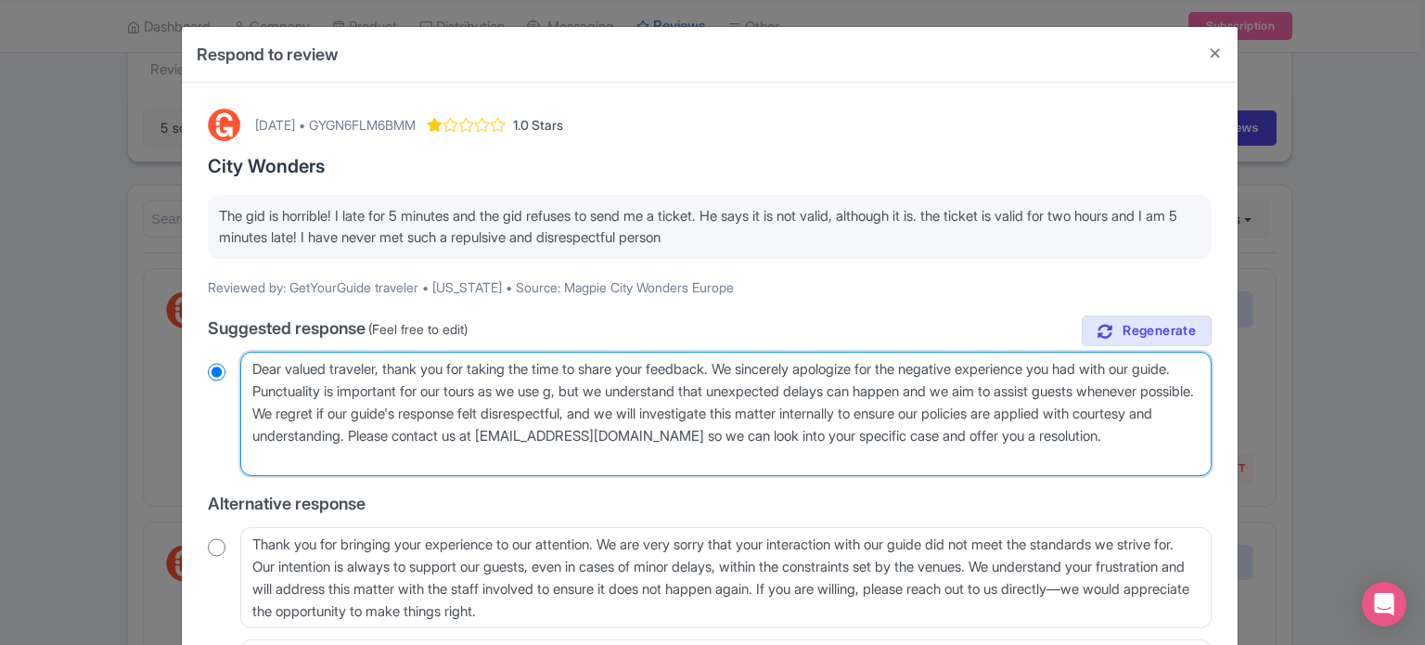
type textarea "Dear valued traveler, thank you for taking the time to share your feedback. We …"
radio input "true"
type textarea "Dear valued traveler, thank you for taking the time to share your feedback. We …"
radio input "true"
type textarea "Dear valued traveler, thank you for taking the time to share your feedback. We …"
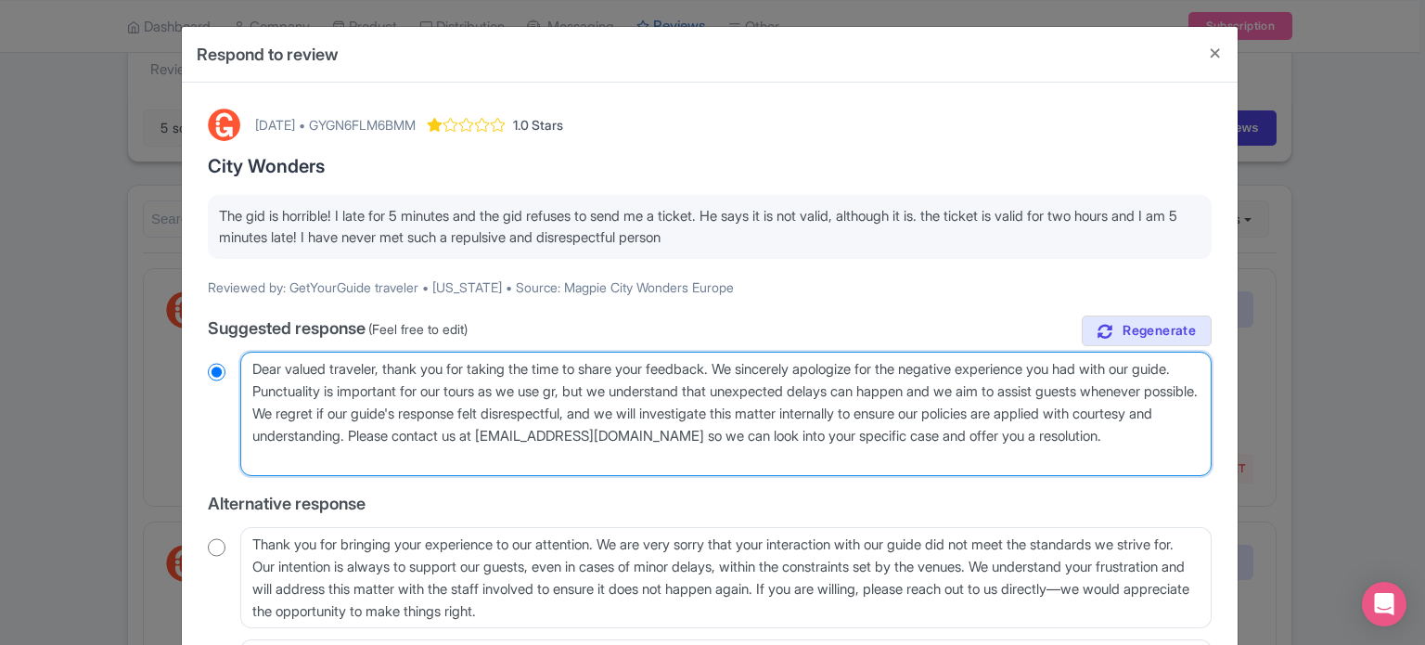
radio input "true"
type textarea "Dear valued traveler, thank you for taking the time to share your feedback. We …"
radio input "true"
type textarea "Dear valued traveler, thank you for taking the time to share your feedback. We …"
radio input "true"
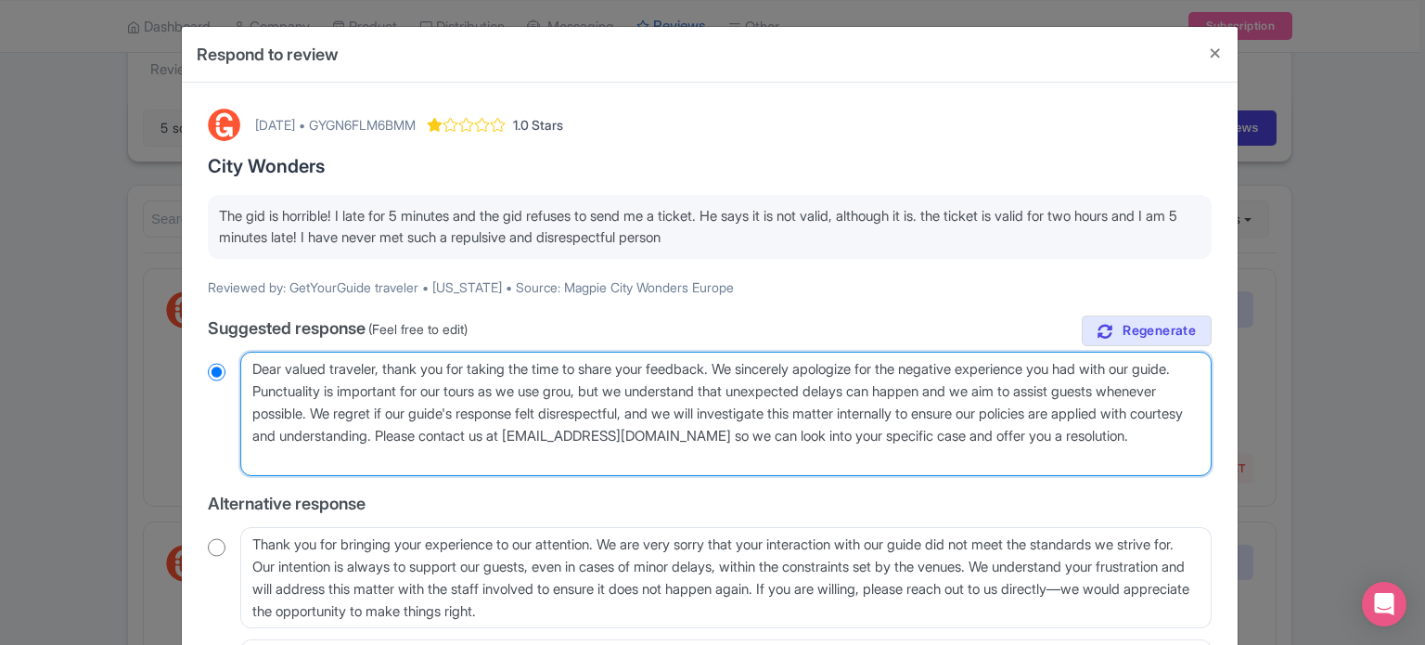
type textarea "Dear valued traveler, thank you for taking the time to share your feedback. We …"
radio input "true"
type textarea "Dear valued traveler, thank you for taking the time to share your feedback. We …"
radio input "true"
type textarea "Dear valued traveler, thank you for taking the time to share your feedback. We …"
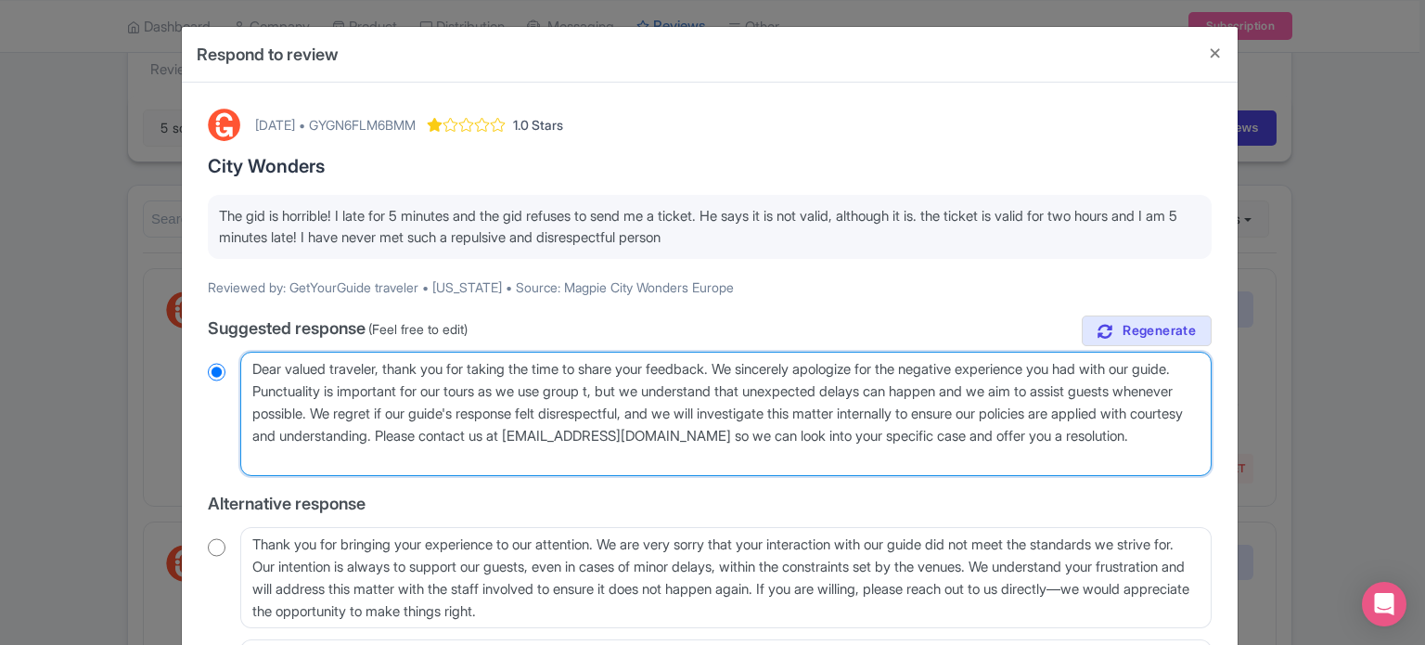
radio input "true"
type textarea "Dear valued traveler, thank you for taking the time to share your feedback. We …"
radio input "true"
type textarea "Dear valued traveler, thank you for taking the time to share your feedback. We …"
radio input "true"
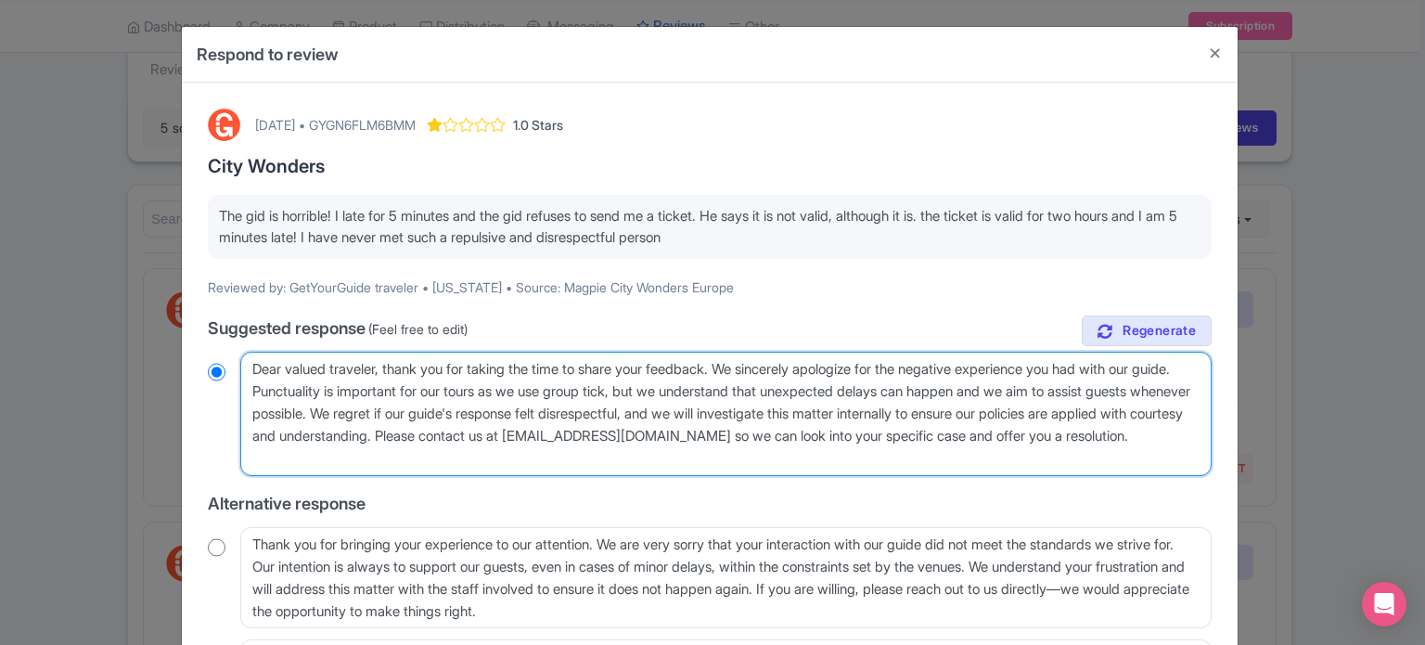
type textarea "Dear valued traveler, thank you for taking the time to share your feedback. We …"
radio input "true"
type textarea "Dear valued traveler, thank you for taking the time to share your feedback. We …"
radio input "true"
type textarea "Dear valued traveler, thank you for taking the time to share your feedback. We …"
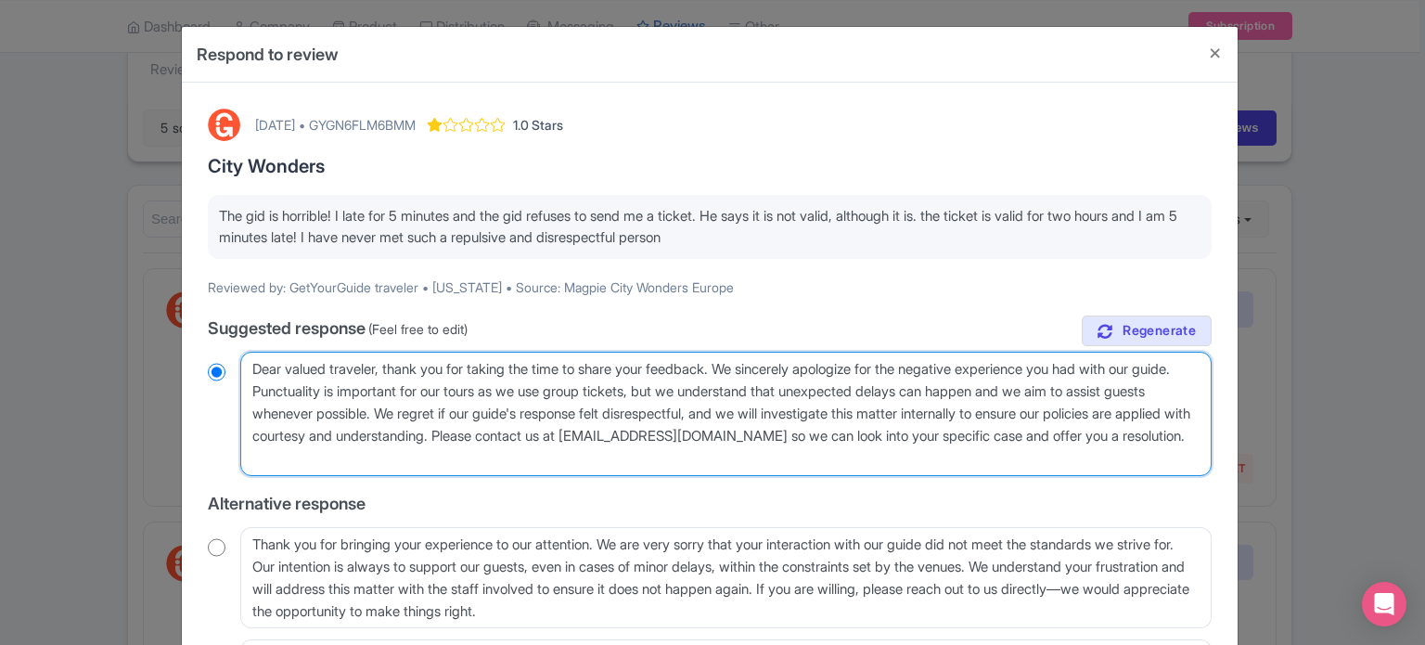
radio input "true"
type textarea "Dear valued traveler, thank you for taking the time to share your feedback. We …"
radio input "true"
type textarea "Dear valued traveler, thank you for taking the time to share your feedback. We …"
radio input "true"
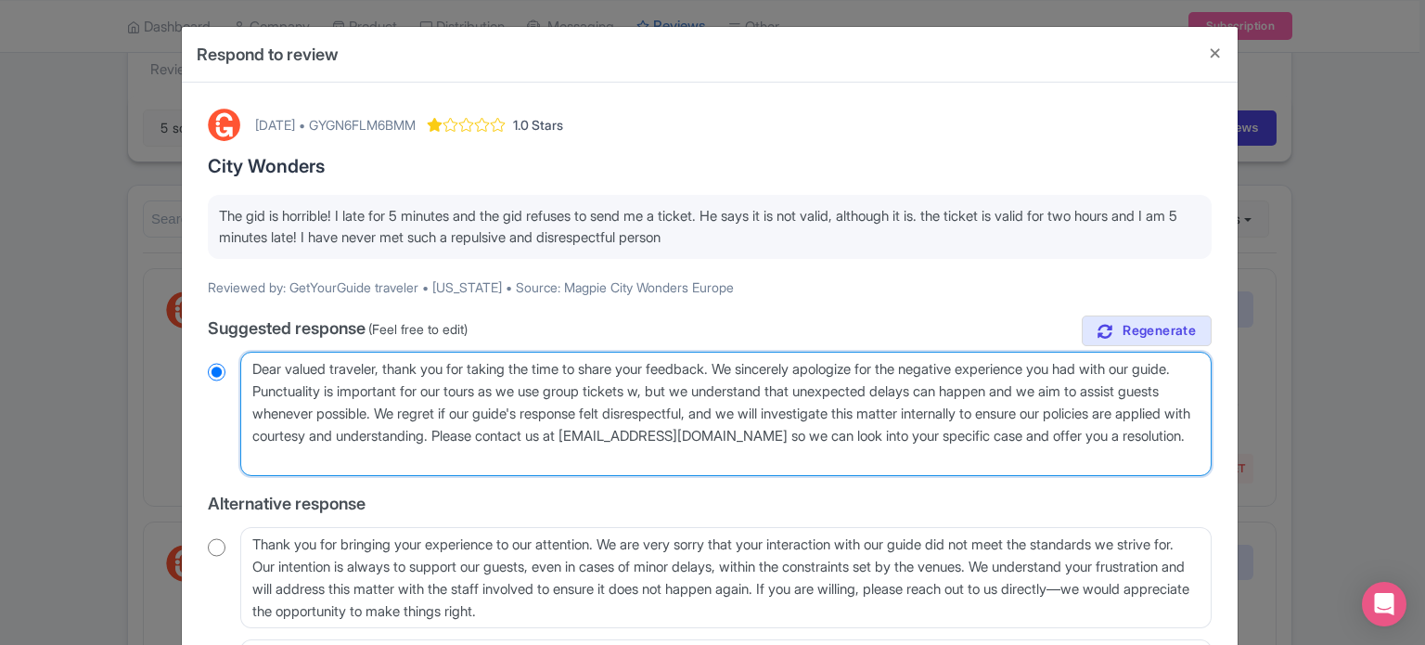
type textarea "Dear valued traveler, thank you for taking the time to share your feedback. We …"
radio input "true"
type textarea "Dear valued traveler, thank you for taking the time to share your feedback. We …"
radio input "true"
type textarea "Dear valued traveler, thank you for taking the time to share your feedback. We …"
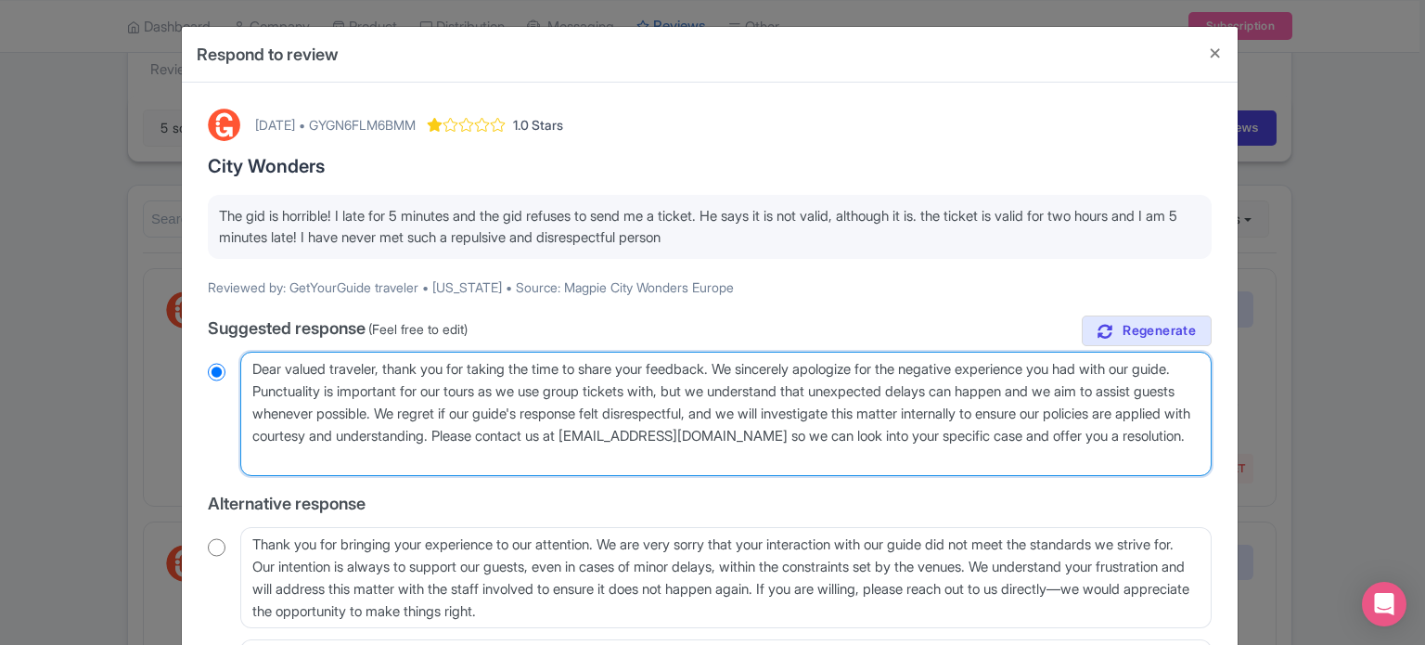
radio input "true"
type textarea "Dear valued traveler, thank you for taking the time to share your feedback. We …"
radio input "true"
type textarea "Dear valued traveler, thank you for taking the time to share your feedback. We …"
radio input "true"
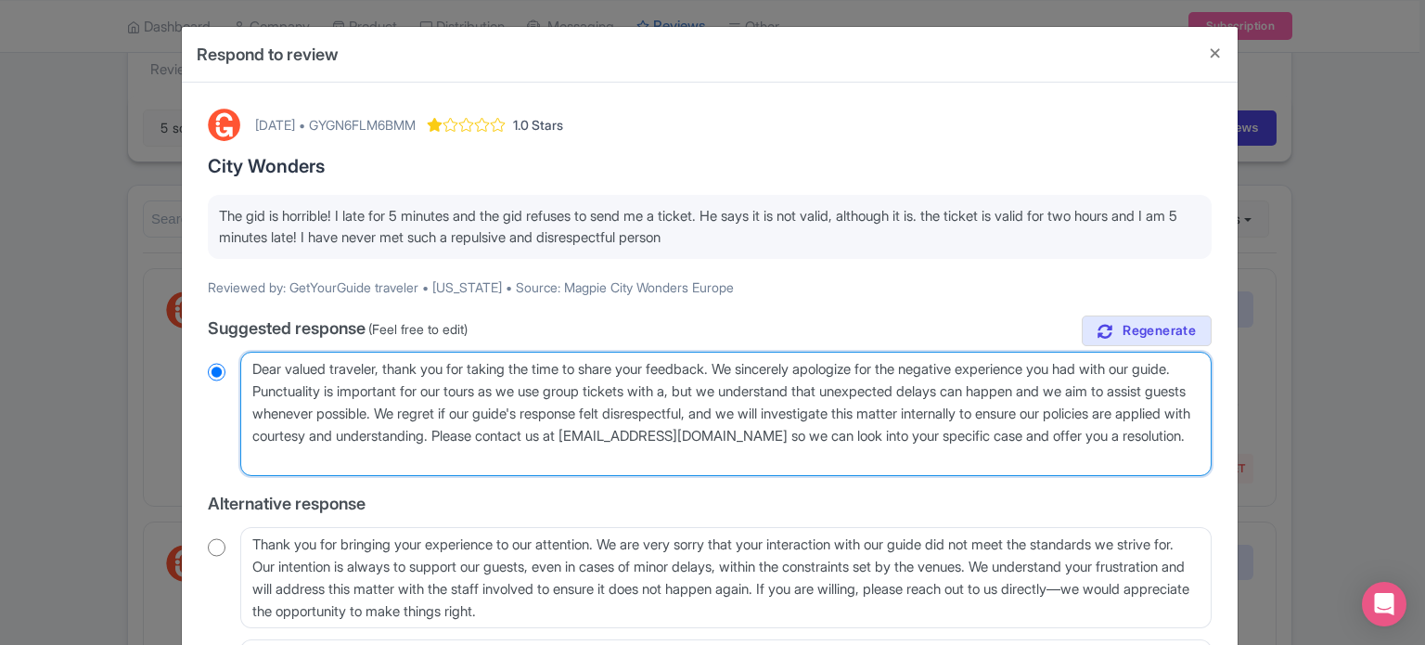
type textarea "Dear valued traveler, thank you for taking the time to share your feedback. We …"
radio input "true"
type textarea "Dear valued traveler, thank you for taking the time to share your feedback. We …"
radio input "true"
type textarea "Dear valued traveler, thank you for taking the time to share your feedback. We …"
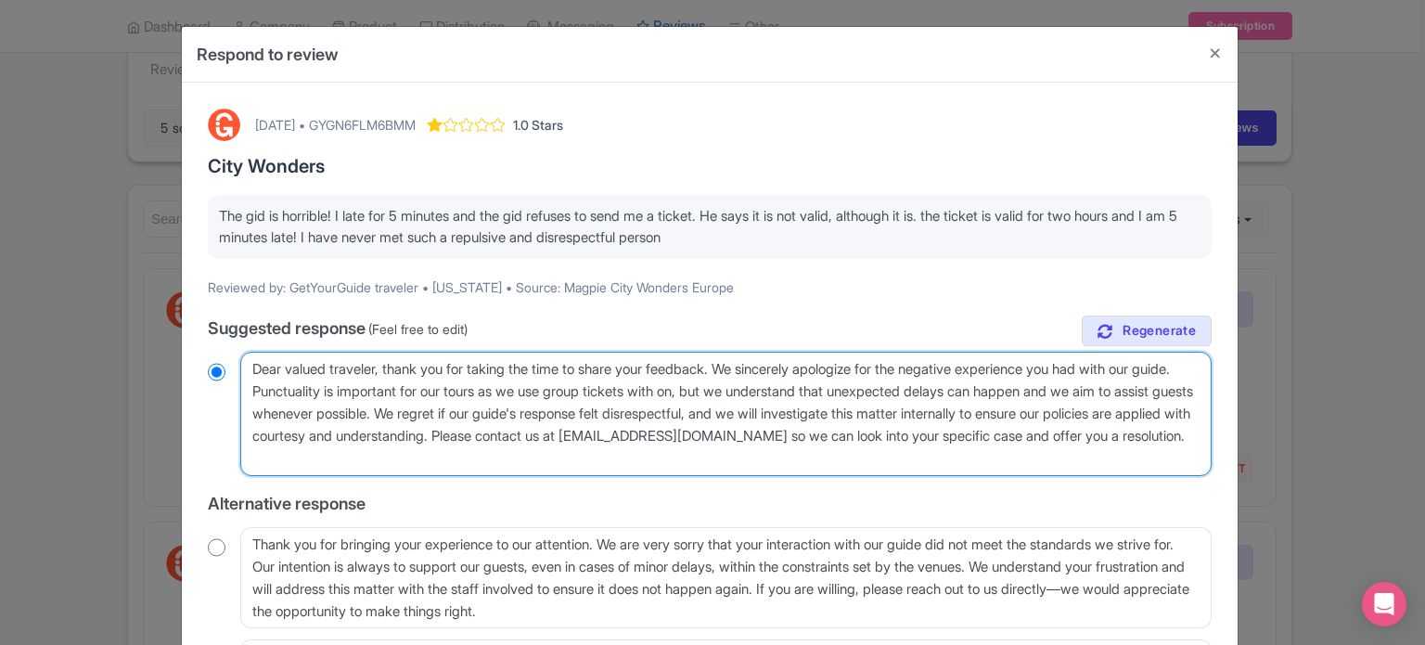
radio input "true"
type textarea "Dear valued traveler, thank you for taking the time to share your feedback. We …"
radio input "true"
type textarea "Dear valued traveler, thank you for taking the time to share your feedback. We …"
radio input "true"
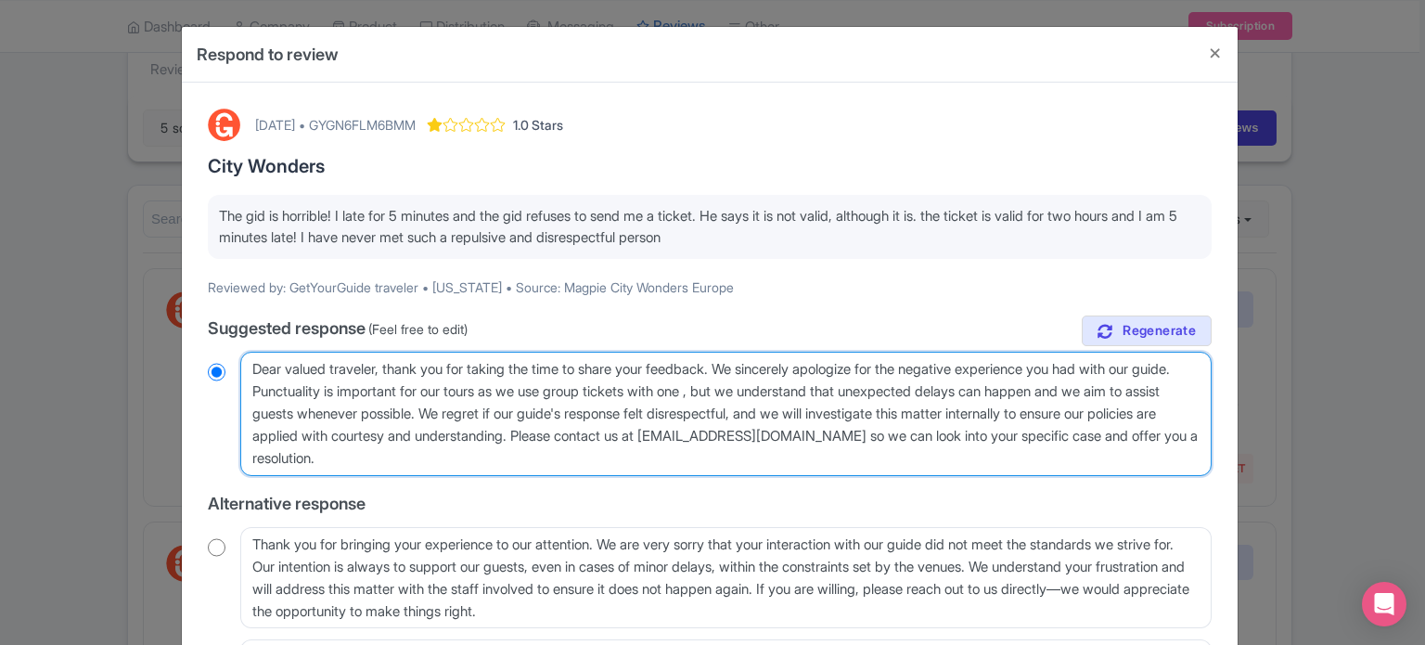
type textarea "Dear valued traveler, thank you for taking the time to share your feedback. We …"
radio input "true"
type textarea "Dear valued traveler, thank you for taking the time to share your feedback. We …"
radio input "true"
type textarea "Dear valued traveler, thank you for taking the time to share your feedback. We …"
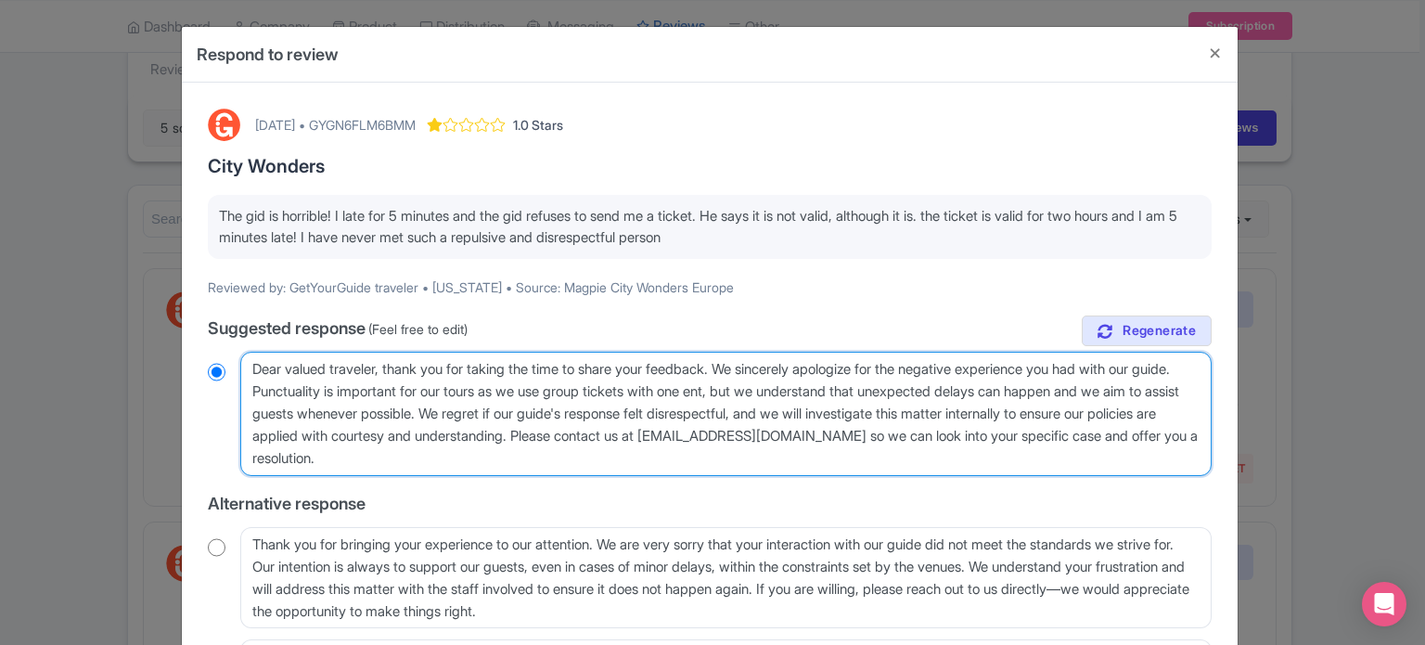
radio input "true"
type textarea "Dear valued traveler, thank you for taking the time to share your feedback. We …"
radio input "true"
type textarea "Dear valued traveler, thank you for taking the time to share your feedback. We …"
radio input "true"
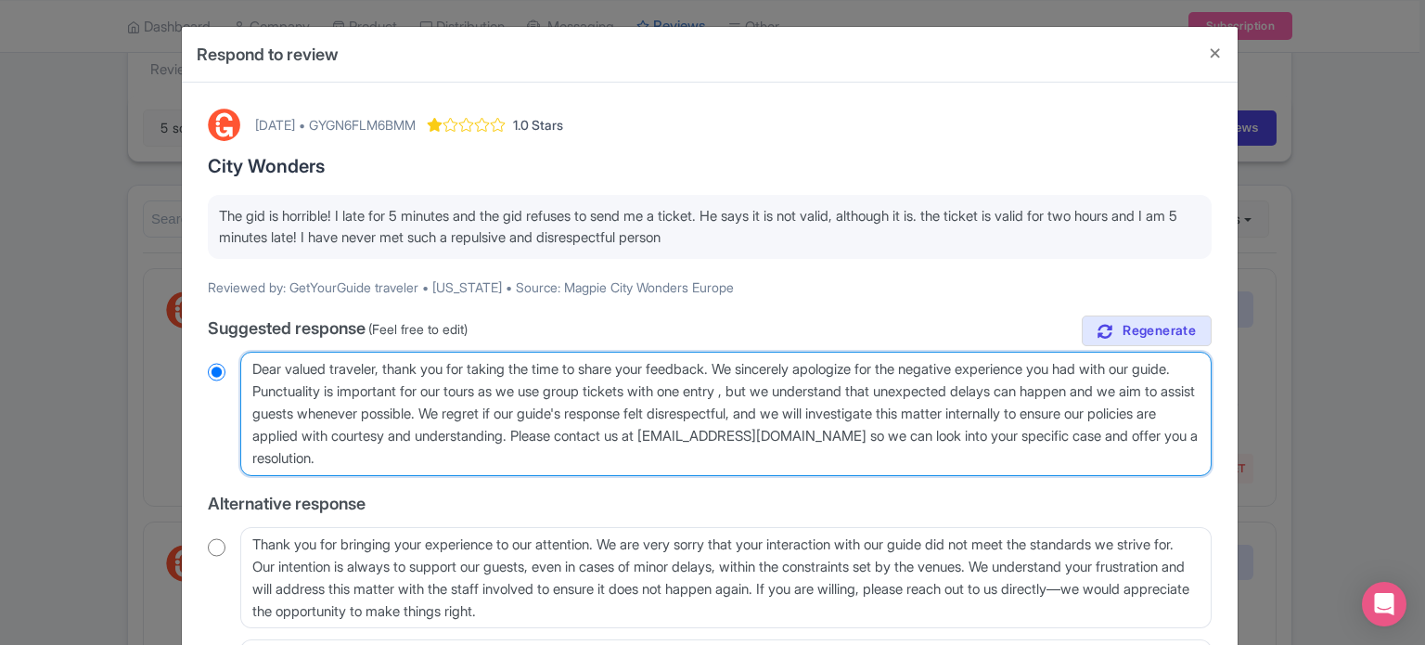
type textarea "Dear valued traveler, thank you for taking the time to share your feedback. We …"
radio input "true"
type textarea "Dear valued traveler, thank you for taking the time to share your feedback. We …"
radio input "true"
type textarea "Dear valued traveler, thank you for taking the time to share your feedback. We …"
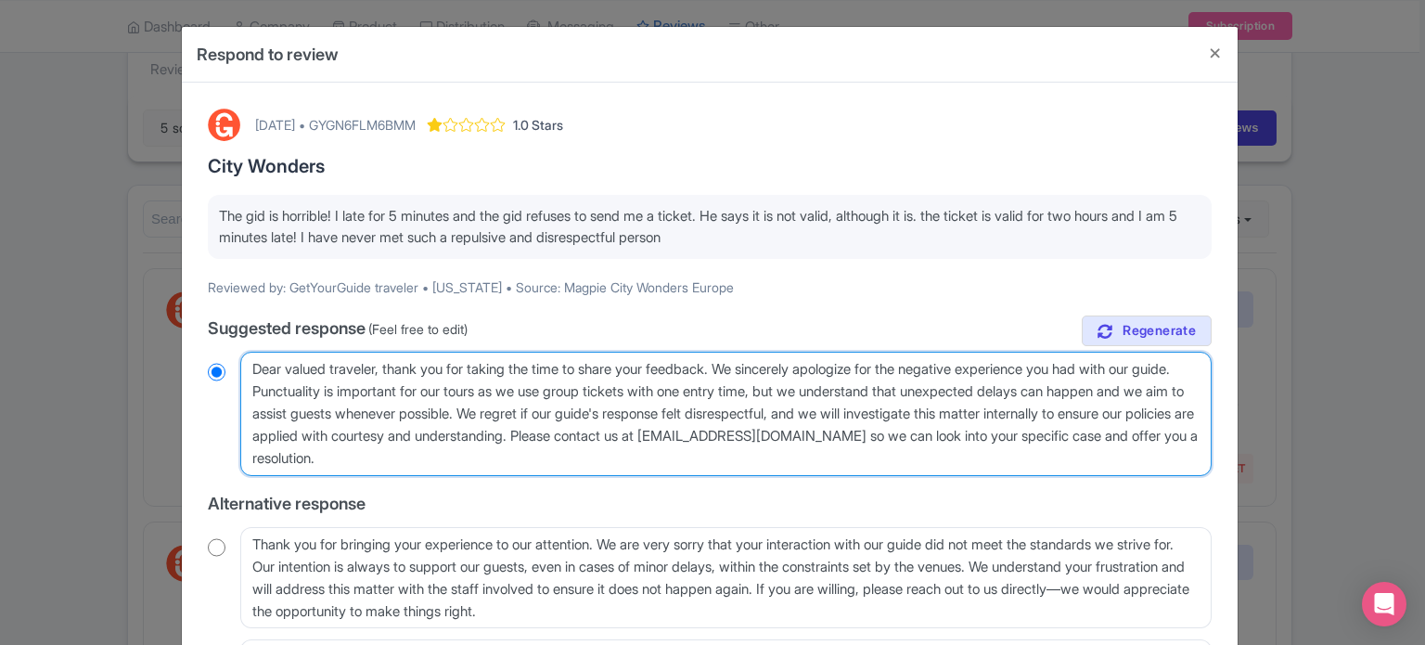
radio input "true"
type textarea "Dear valued traveler, thank you for taking the time to share your feedback. We …"
radio input "true"
type textarea "Dear valued traveler, thank you for taking the time to share your feedback. We …"
radio input "true"
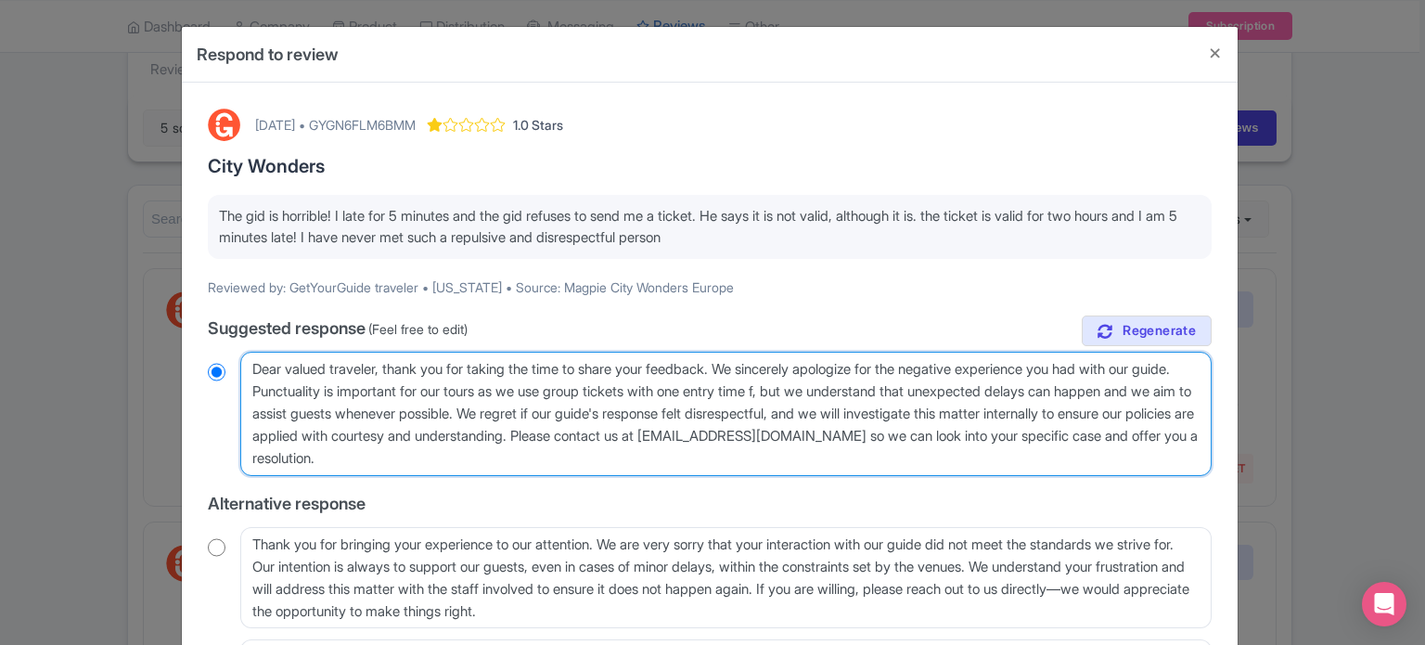
type textarea "Dear valued traveler, thank you for taking the time to share your feedback. We …"
radio input "true"
type textarea "Dear valued traveler, thank you for taking the time to share your feedback. We …"
radio input "true"
type textarea "Dear valued traveler, thank you for taking the time to share your feedback. We …"
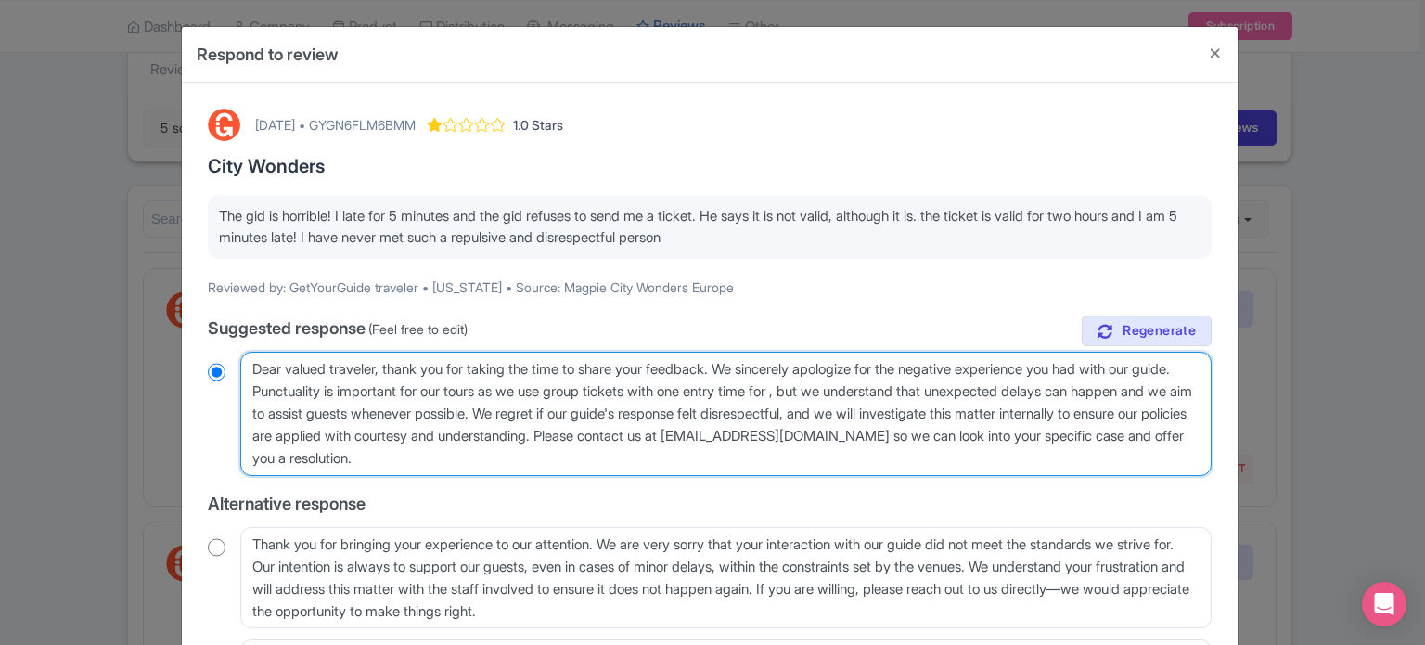
radio input "true"
type textarea "Dear valued traveler, thank you for taking the time to share your feedback. We …"
radio input "true"
type textarea "Dear valued traveler, thank you for taking the time to share your feedback. We …"
radio input "true"
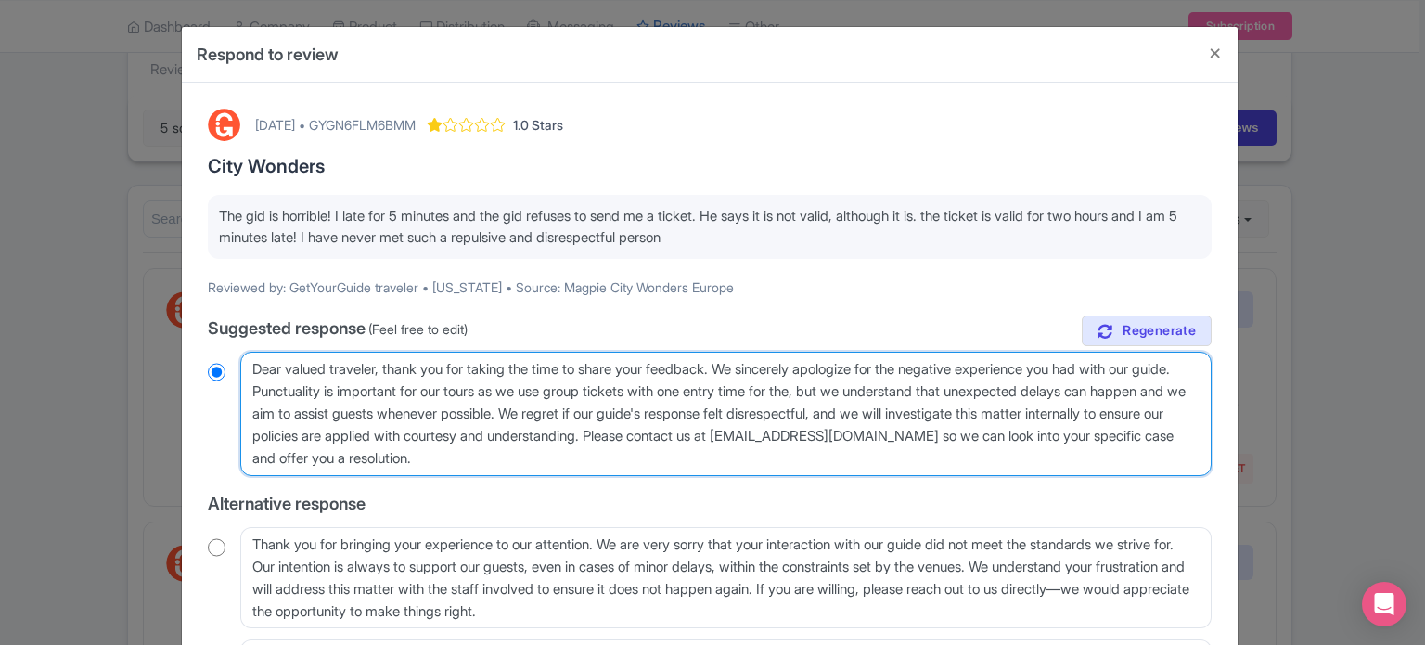
type textarea "Dear valued traveler, thank you for taking the time to share your feedback. We …"
radio input "true"
type textarea "Dear valued traveler, thank you for taking the time to share your feedback. We …"
radio input "true"
type textarea "Dear valued traveler, thank you for taking the time to share your feedback. We …"
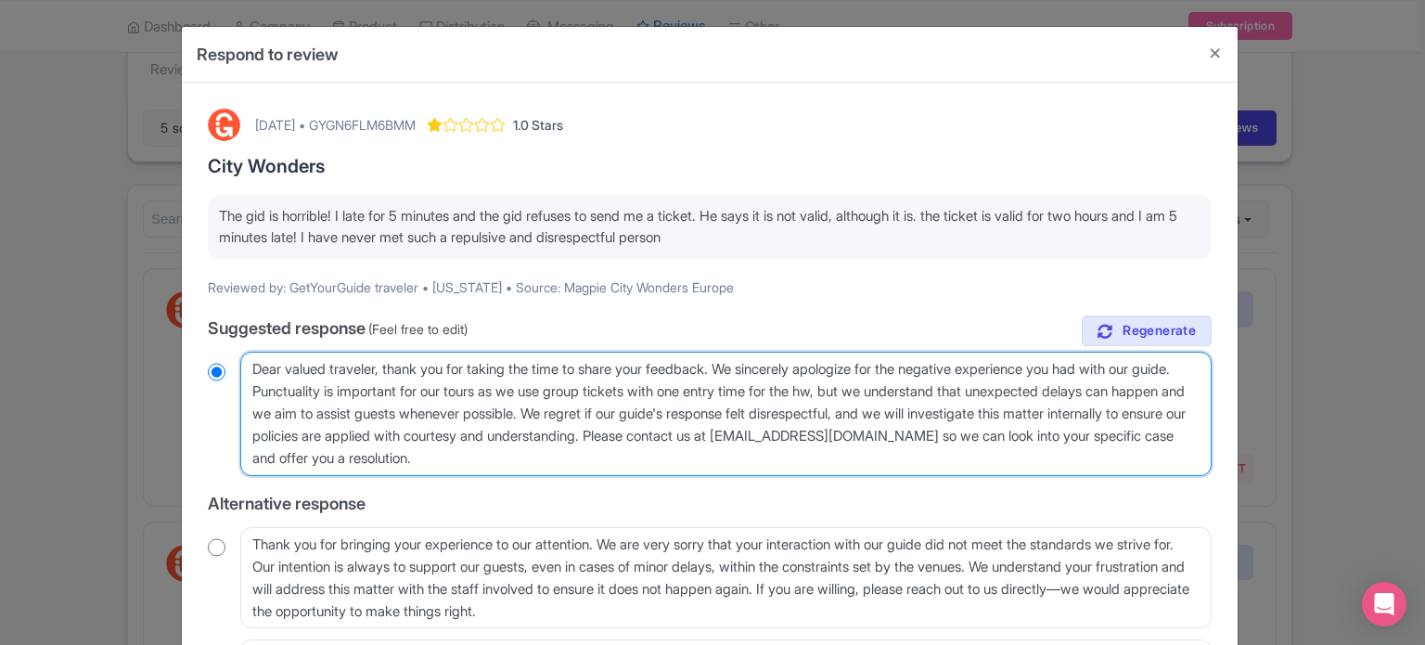
radio input "true"
type textarea "Dear valued traveler, thank you for taking the time to share your feedback. We …"
radio input "true"
type textarea "Dear valued traveler, thank you for taking the time to share your feedback. We …"
radio input "true"
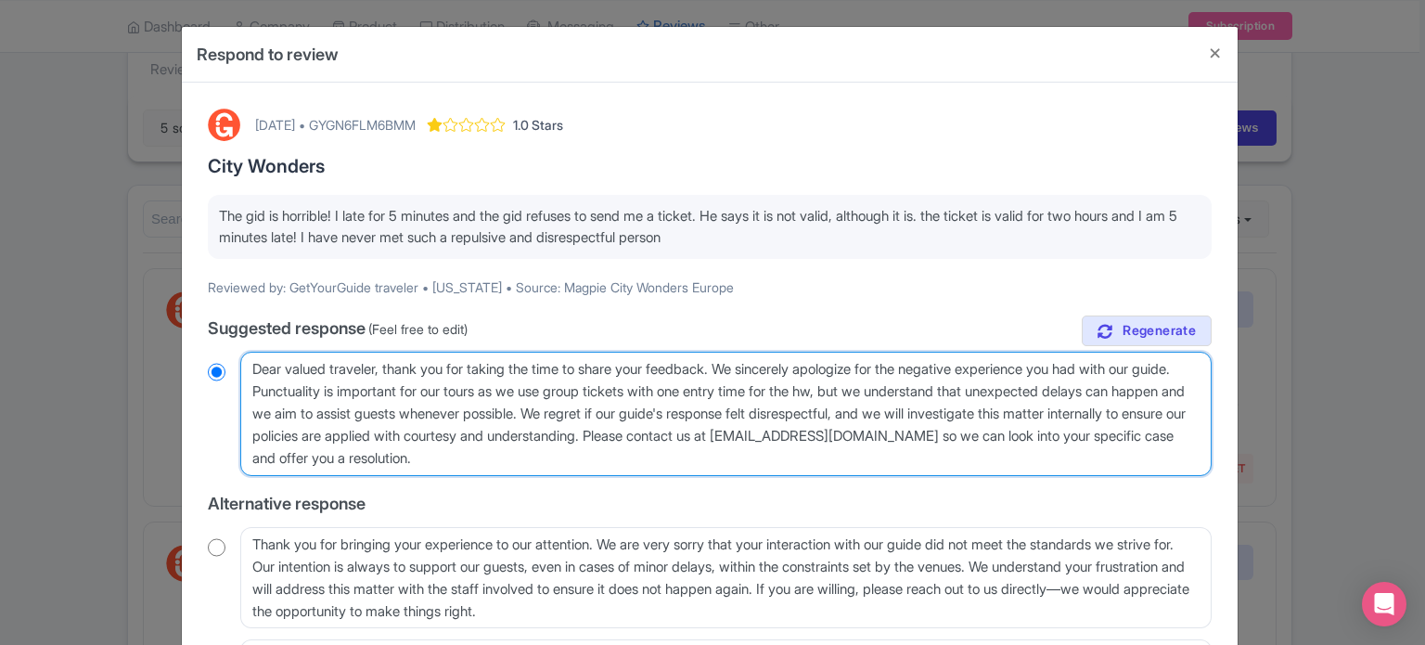
type textarea "Dear valued traveler, thank you for taking the time to share your feedback. We …"
radio input "true"
type textarea "Dear valued traveler, thank you for taking the time to share your feedback. We …"
radio input "true"
type textarea "Dear valued traveler, thank you for taking the time to share your feedback. We …"
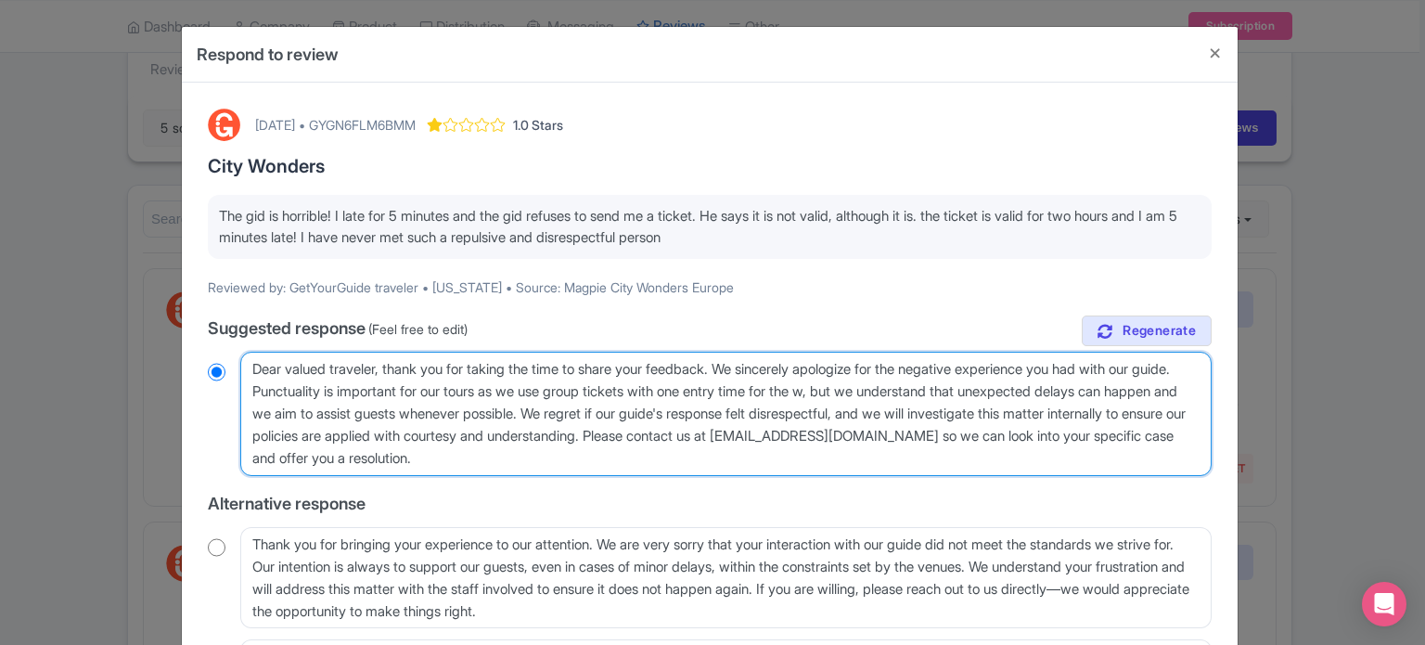
radio input "true"
type textarea "Dear valued traveler, thank you for taking the time to share your feedback. We …"
radio input "true"
type textarea "Dear valued traveler, thank you for taking the time to share your feedback. We …"
radio input "true"
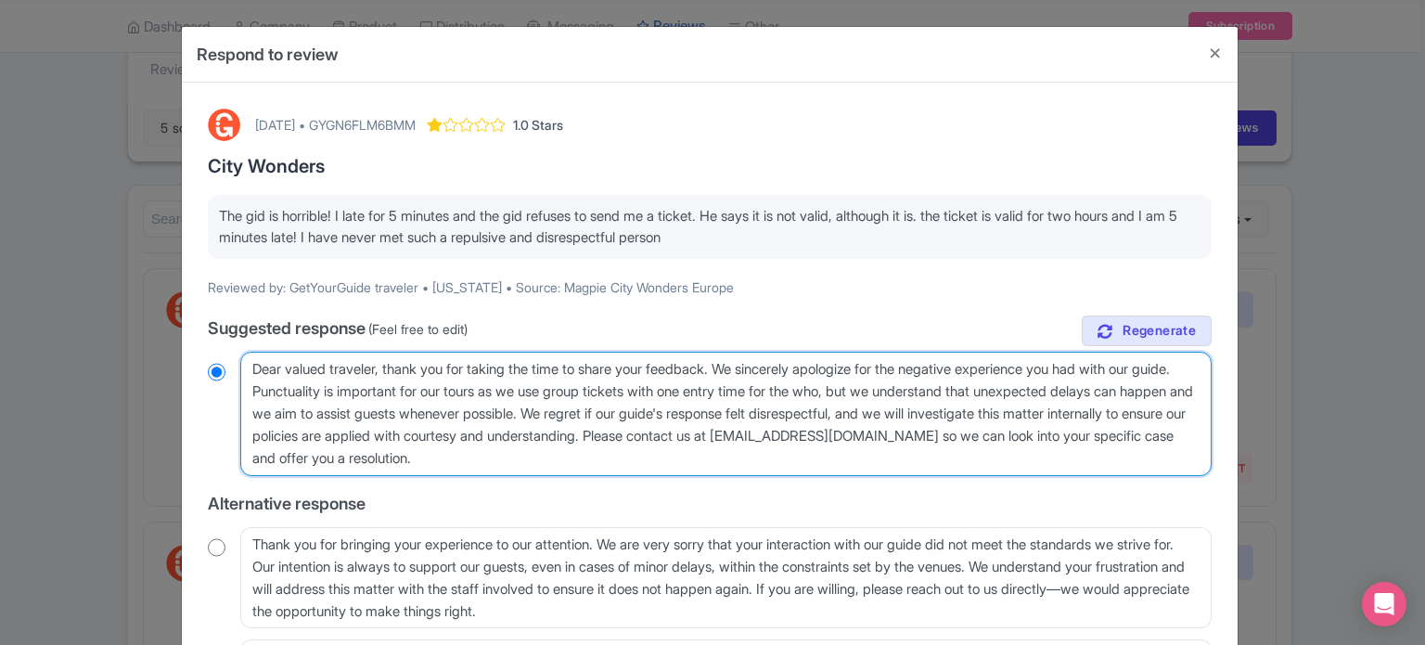
type textarea "Dear valued traveler, thank you for taking the time to share your feedback. We …"
radio input "true"
type textarea "Dear valued traveler, thank you for taking the time to share your feedback. We …"
radio input "true"
type textarea "Dear valued traveler, thank you for taking the time to share your feedback. We …"
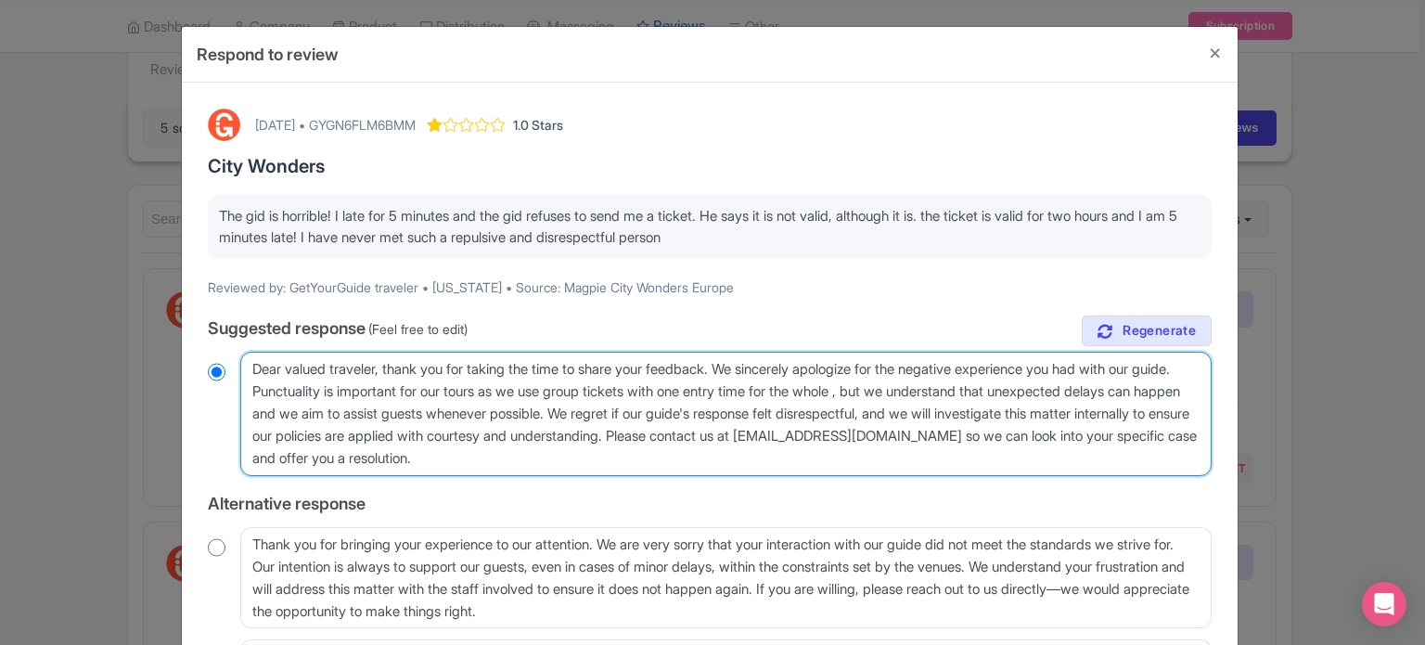
radio input "true"
type textarea "Dear valued traveler, thank you for taking the time to share your feedback. We …"
radio input "true"
type textarea "Dear valued traveler, thank you for taking the time to share your feedback. We …"
radio input "true"
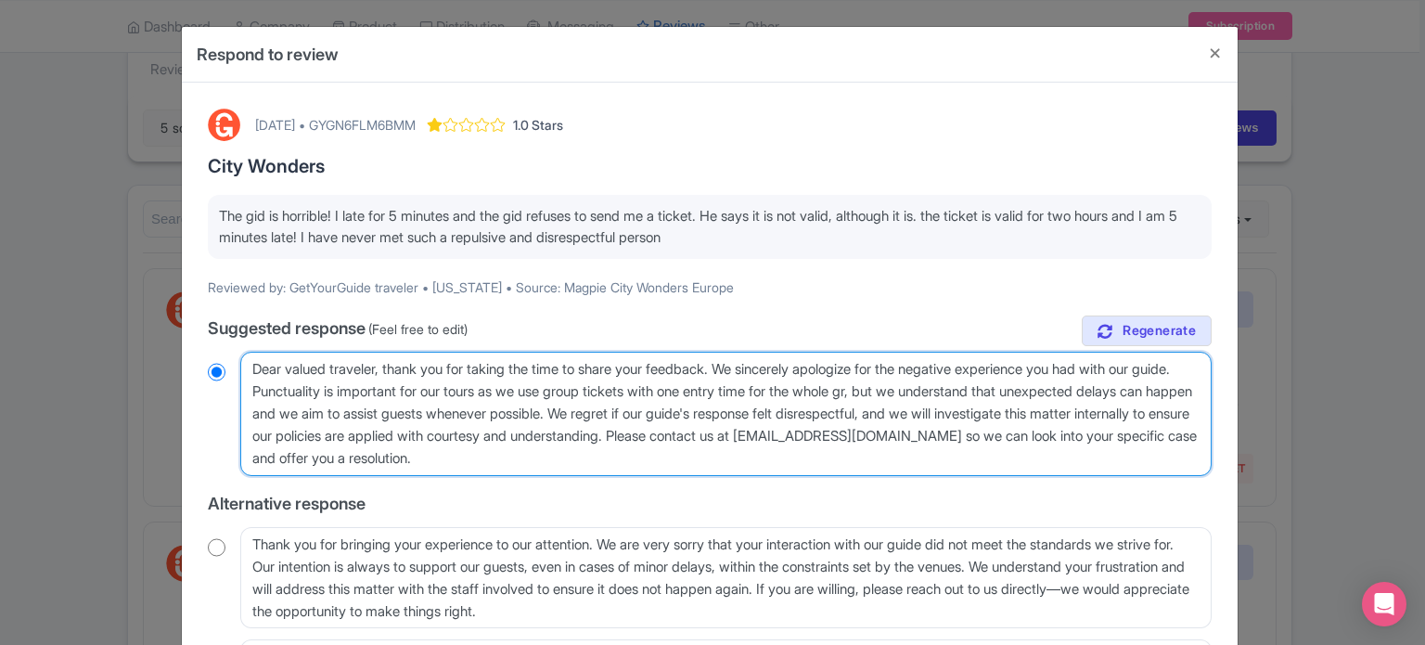
type textarea "Dear valued traveler, thank you for taking the time to share your feedback. We …"
radio input "true"
type textarea "Dear valued traveler, thank you for taking the time to share your feedback. We …"
radio input "true"
type textarea "Dear valued traveler, thank you for taking the time to share your feedback. We …"
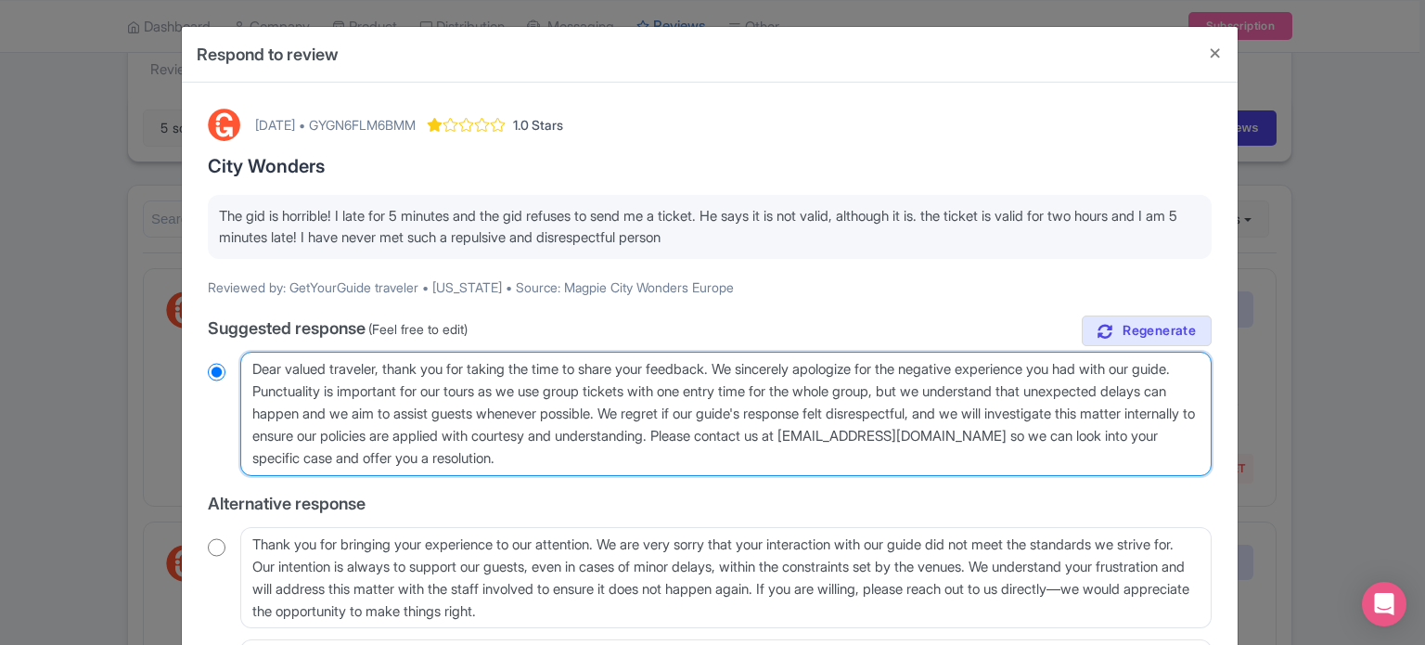
radio input "true"
drag, startPoint x: 658, startPoint y: 456, endPoint x: 830, endPoint y: 430, distance: 173.6
click at [830, 430] on textarea "Dear valued traveler, thank you for taking the time to share your feedback. We …" at bounding box center [725, 414] width 971 height 124
type textarea "Dear valued traveler, thank you for taking the time to share your feedback. We …"
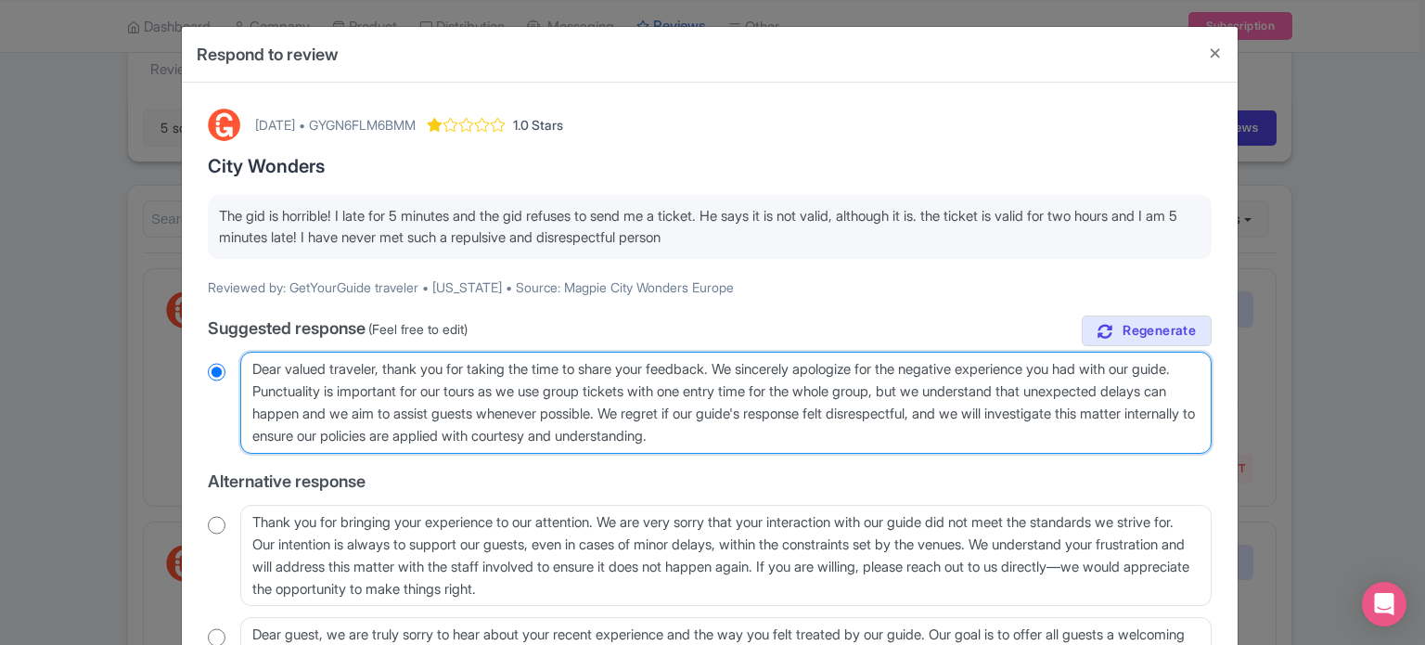
radio input "true"
click at [1088, 412] on textarea "Dear valued traveler, thank you for taking the time to share your feedback. We …" at bounding box center [725, 403] width 971 height 102
type textarea "Dear valued traveler, thank you for taking the time to share your feedback. We …"
radio input "true"
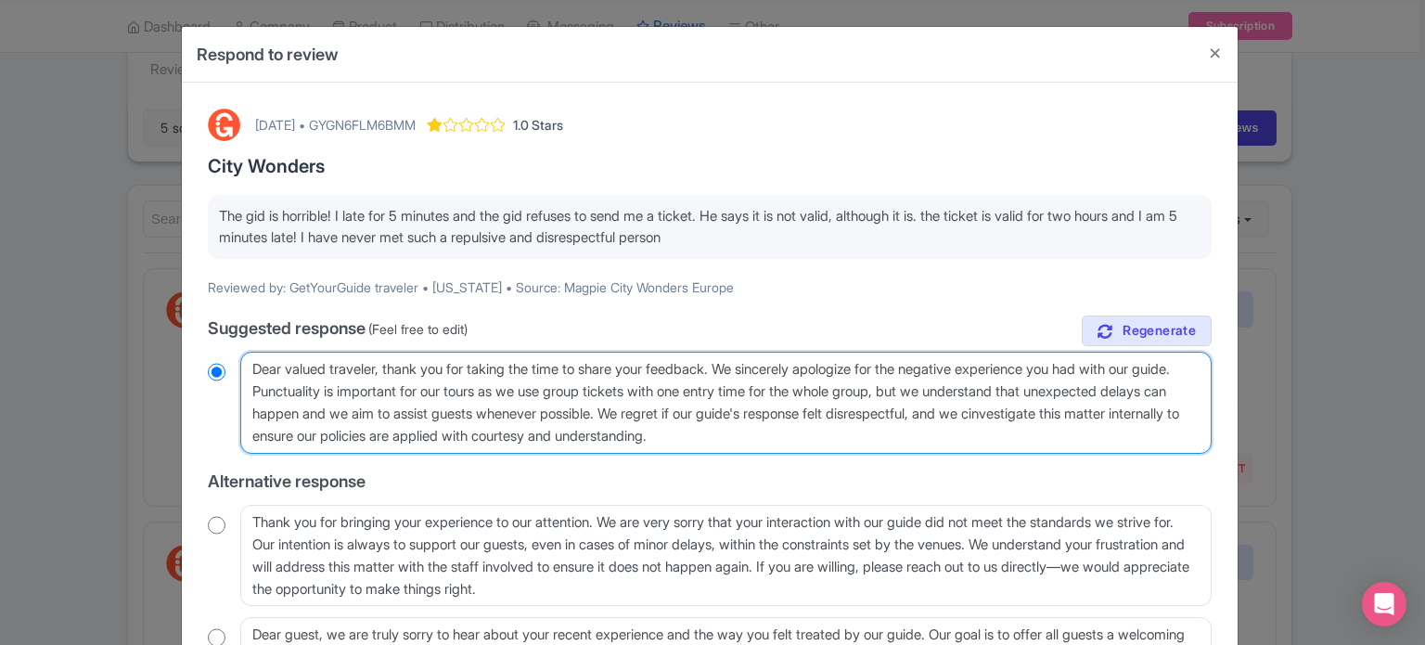
type textarea "Dear valued traveler, thank you for taking the time to share your feedback. We …"
radio input "true"
type textarea "Dear valued traveler, thank you for taking the time to share your feedback. We …"
radio input "true"
type textarea "Dear valued traveler, thank you for taking the time to share your feedback. We …"
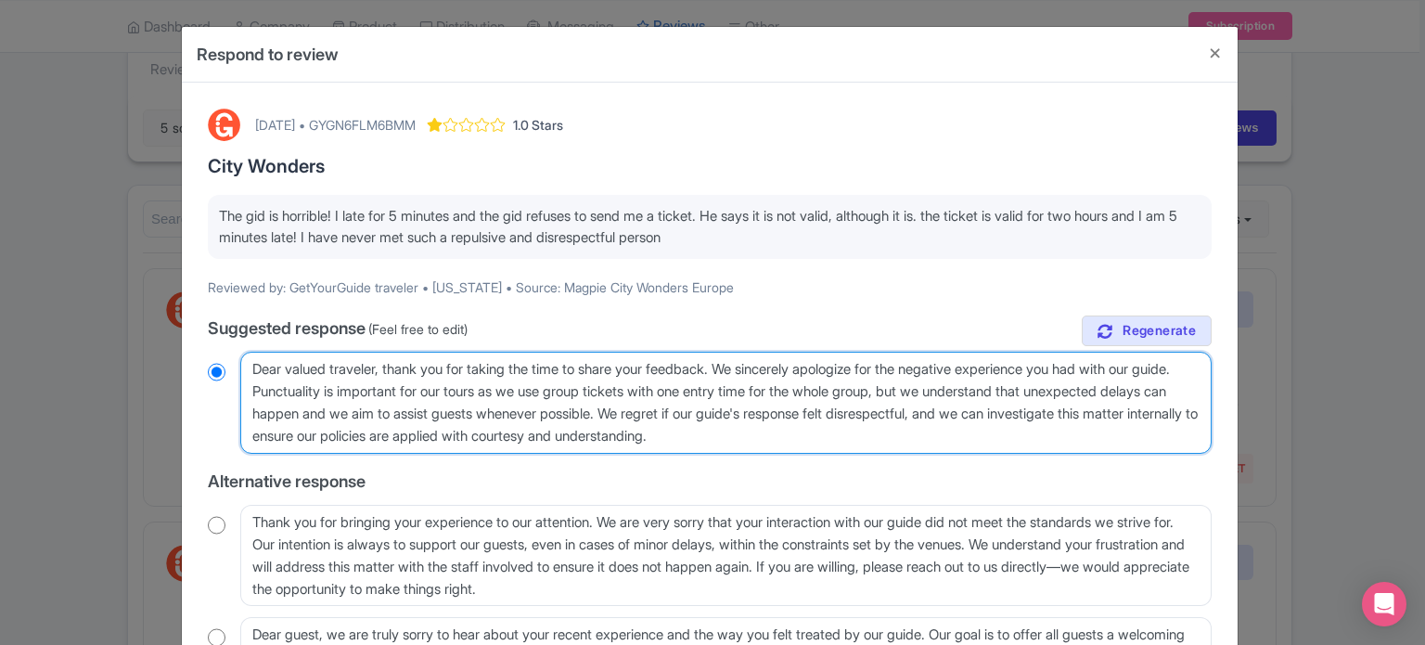
radio input "true"
drag, startPoint x: 385, startPoint y: 430, endPoint x: 838, endPoint y: 430, distance: 452.8
click at [838, 430] on textarea "Dear valued traveler, thank you for taking the time to share your feedback. We …" at bounding box center [725, 403] width 971 height 102
type textarea "Dear valued traveler, thank you for taking the time to share your feedback. We …"
radio input "true"
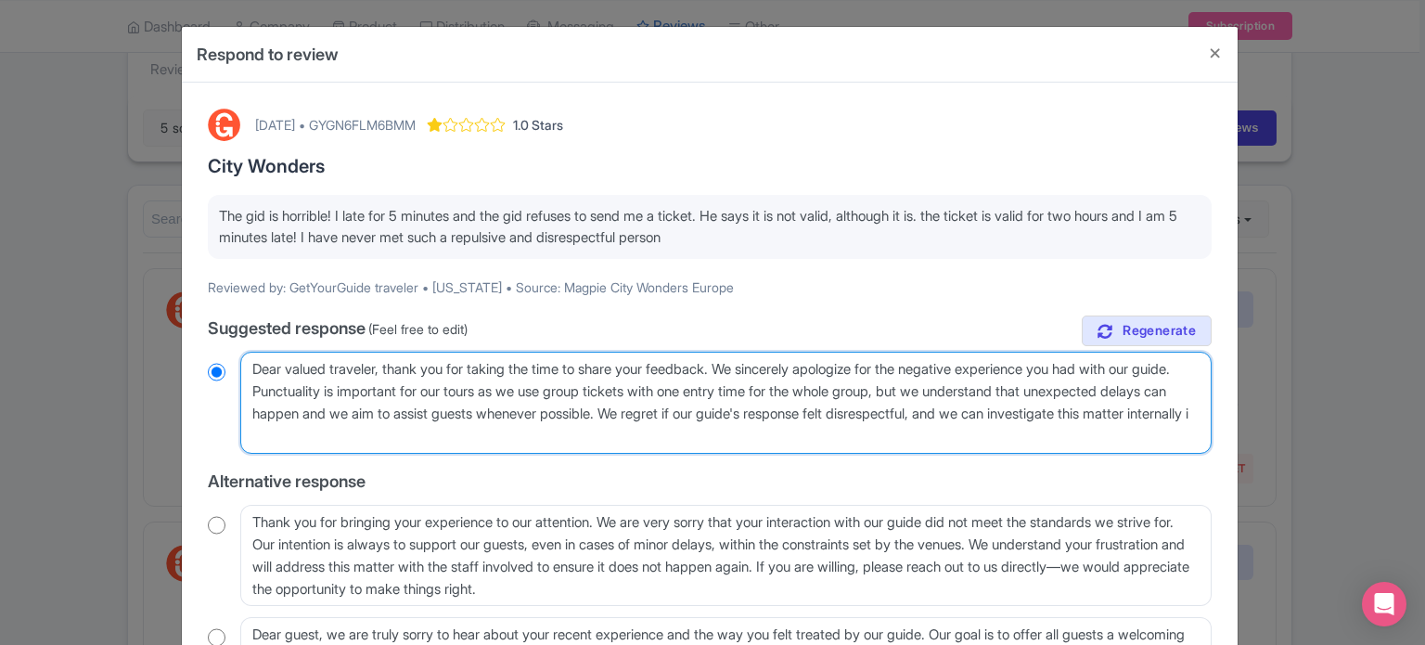
type textarea "Dear valued traveler, thank you for taking the time to share your feedback. We …"
radio input "true"
type textarea "Dear valued traveler, thank you for taking the time to share your feedback. We …"
radio input "true"
type textarea "Dear valued traveler, thank you for taking the time to share your feedback. We …"
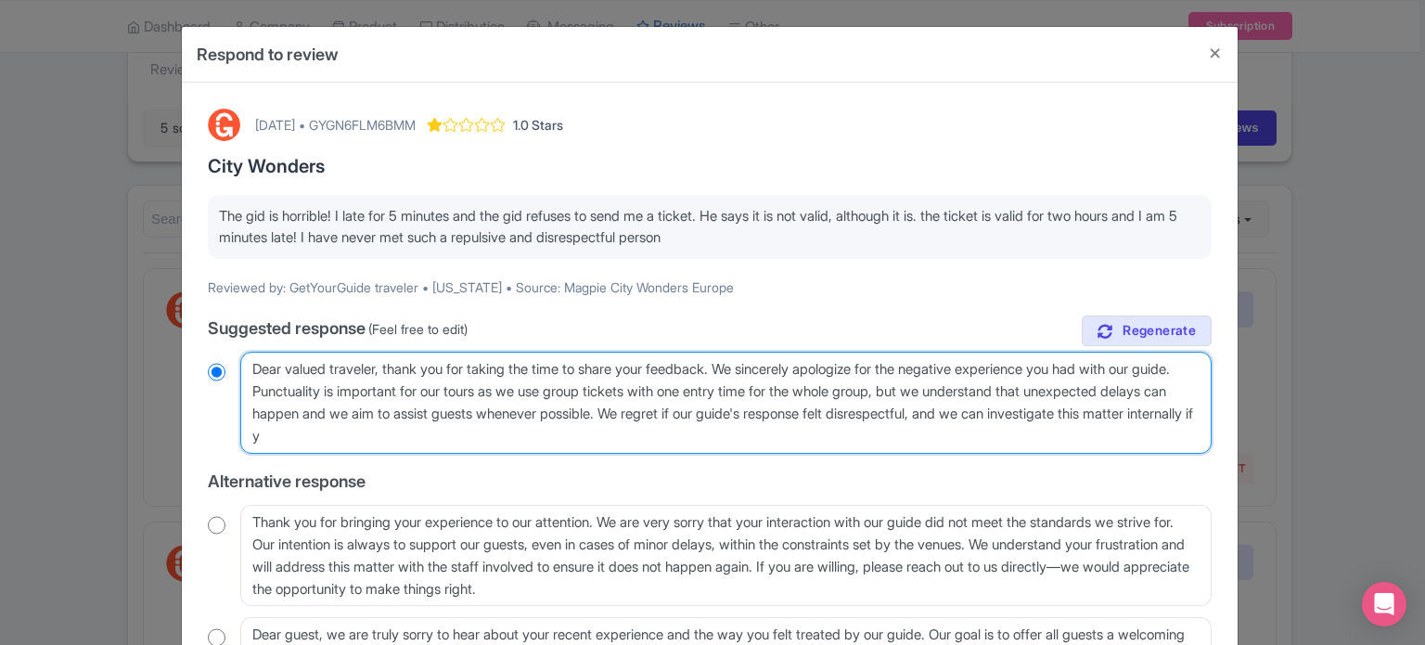
radio input "true"
type textarea "Dear valued traveler, thank you for taking the time to share your feedback. We …"
radio input "true"
type textarea "Dear valued traveler, thank you for taking the time to share your feedback. We …"
radio input "true"
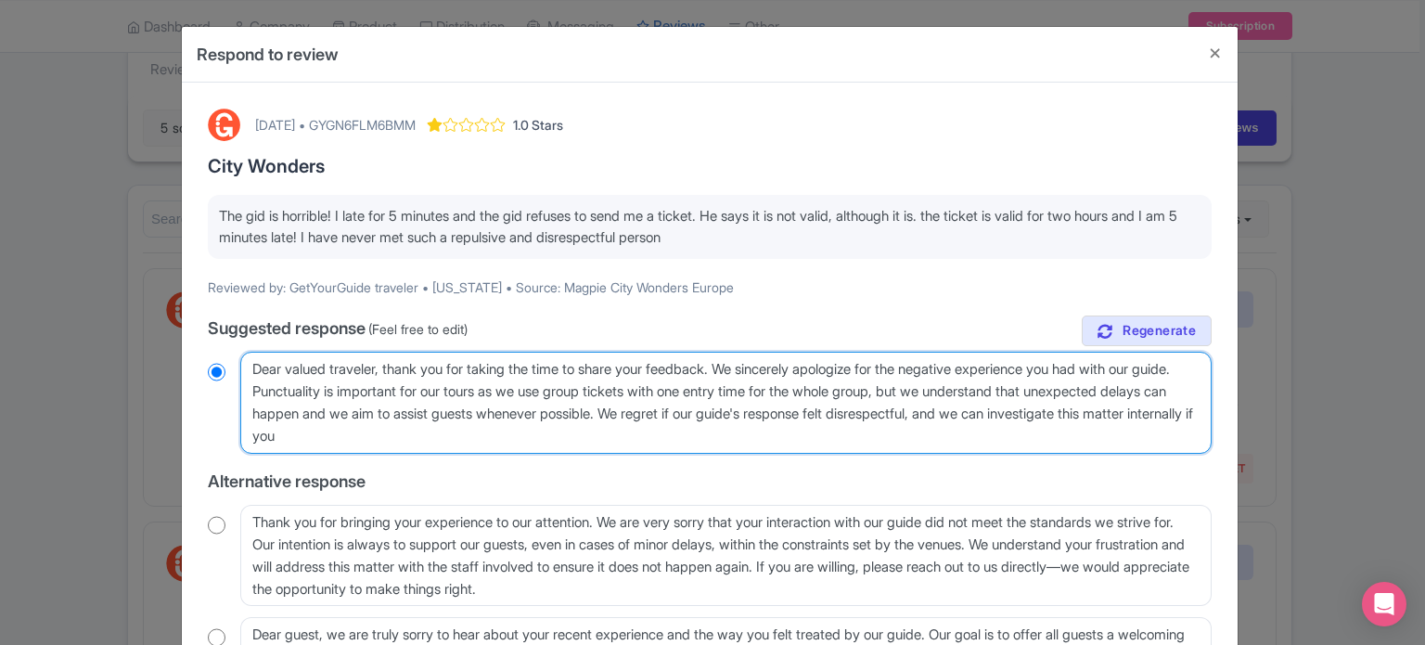
type textarea "Dear valued traveler, thank you for taking the time to share your feedback. We …"
radio input "true"
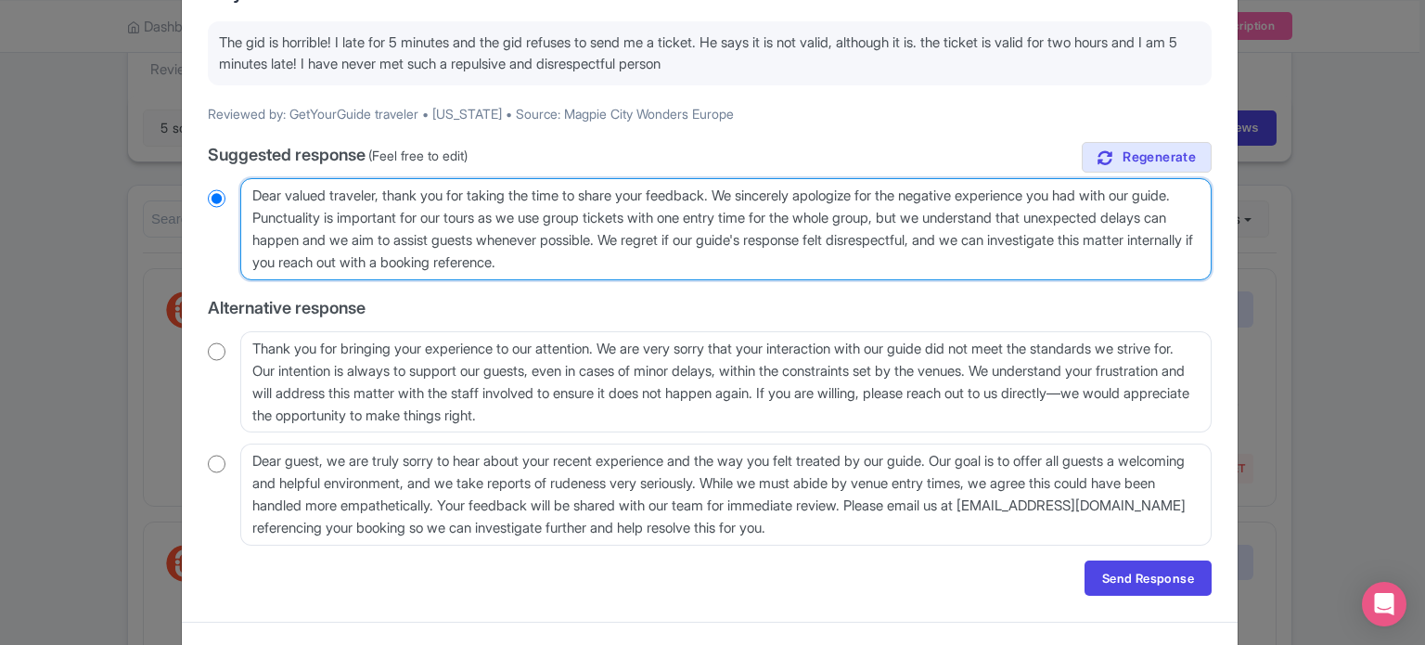
scroll to position [186, 0]
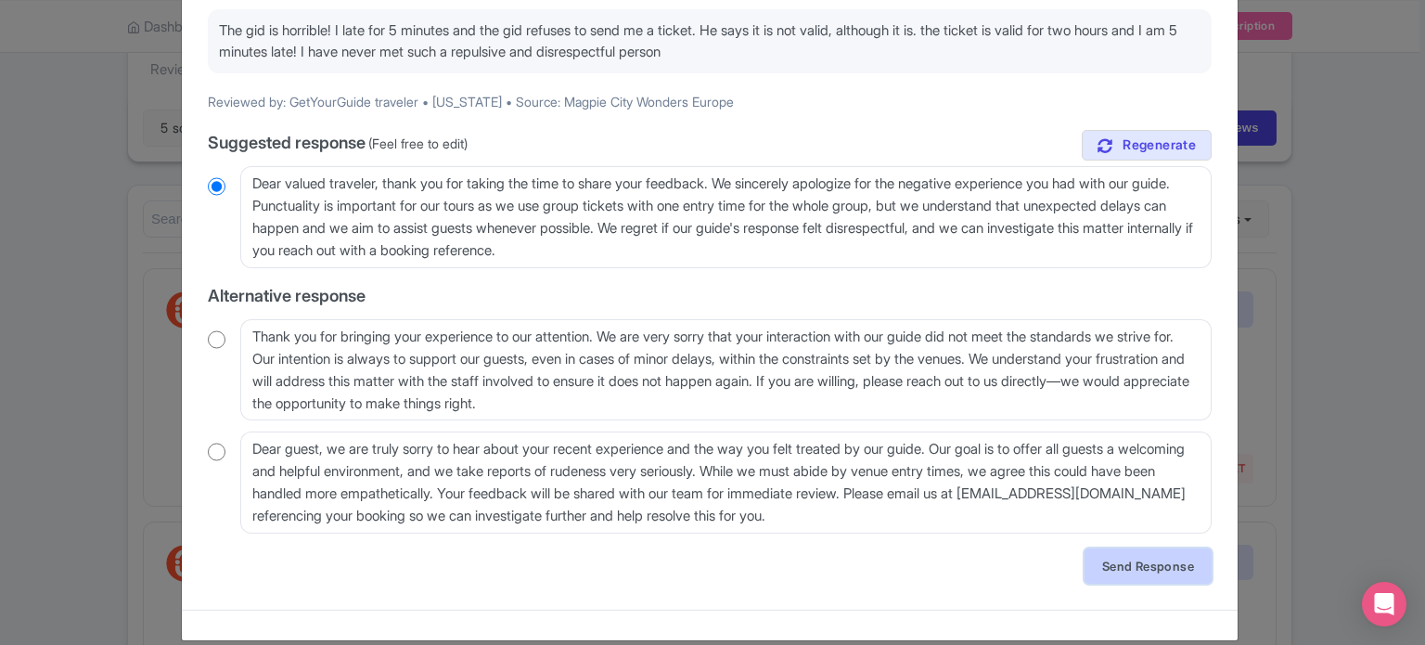
click at [1147, 574] on link "Send Response" at bounding box center [1148, 565] width 127 height 35
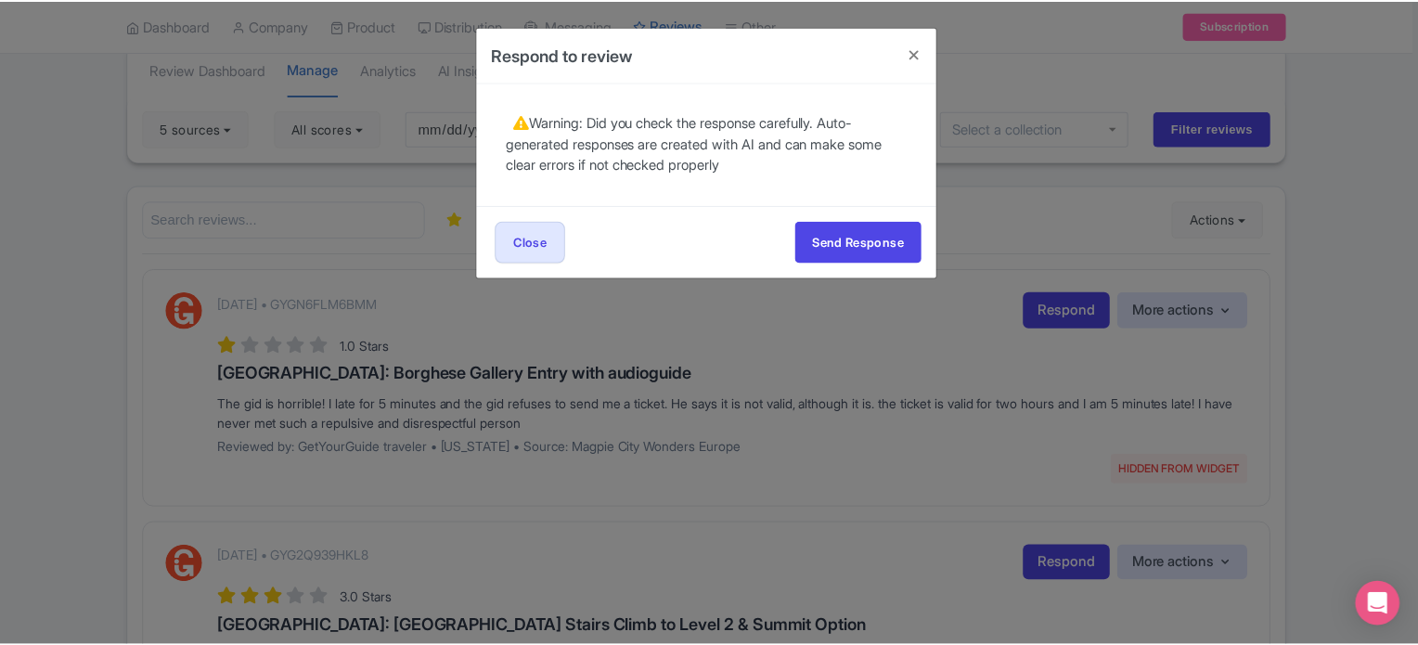
scroll to position [0, 0]
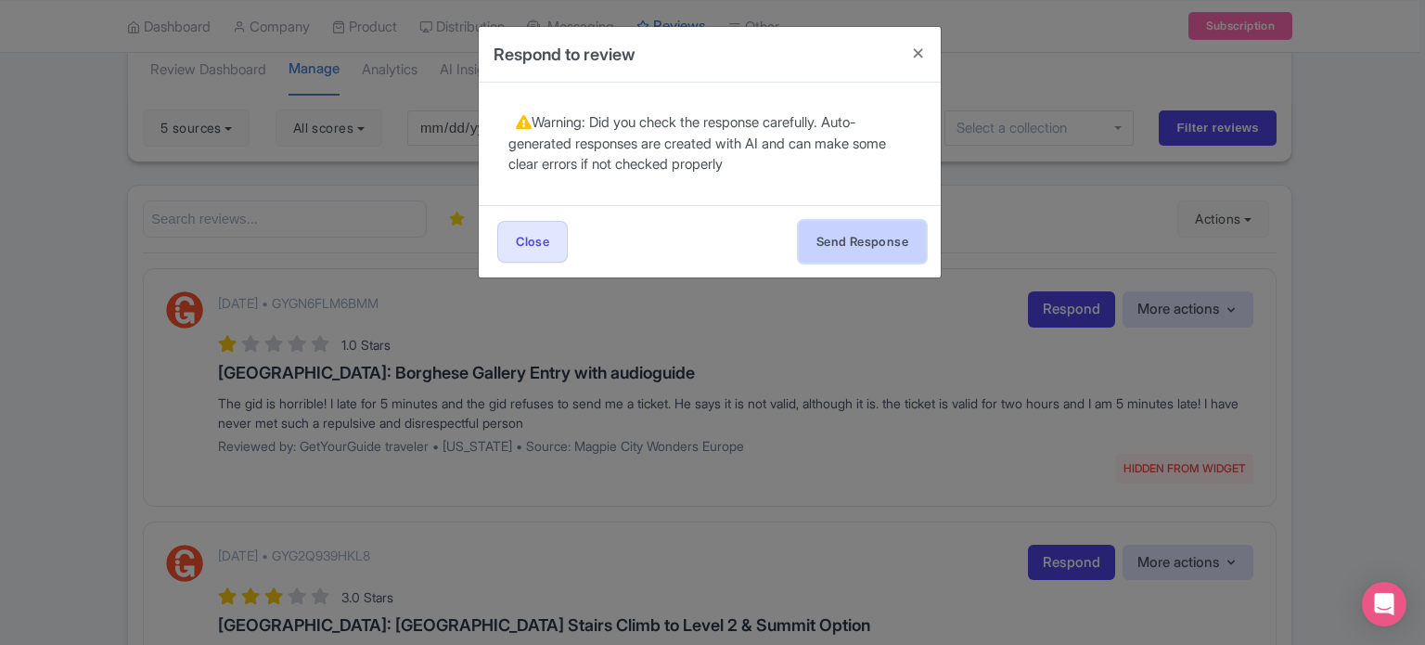
click at [831, 244] on button "Send Response" at bounding box center [862, 242] width 127 height 42
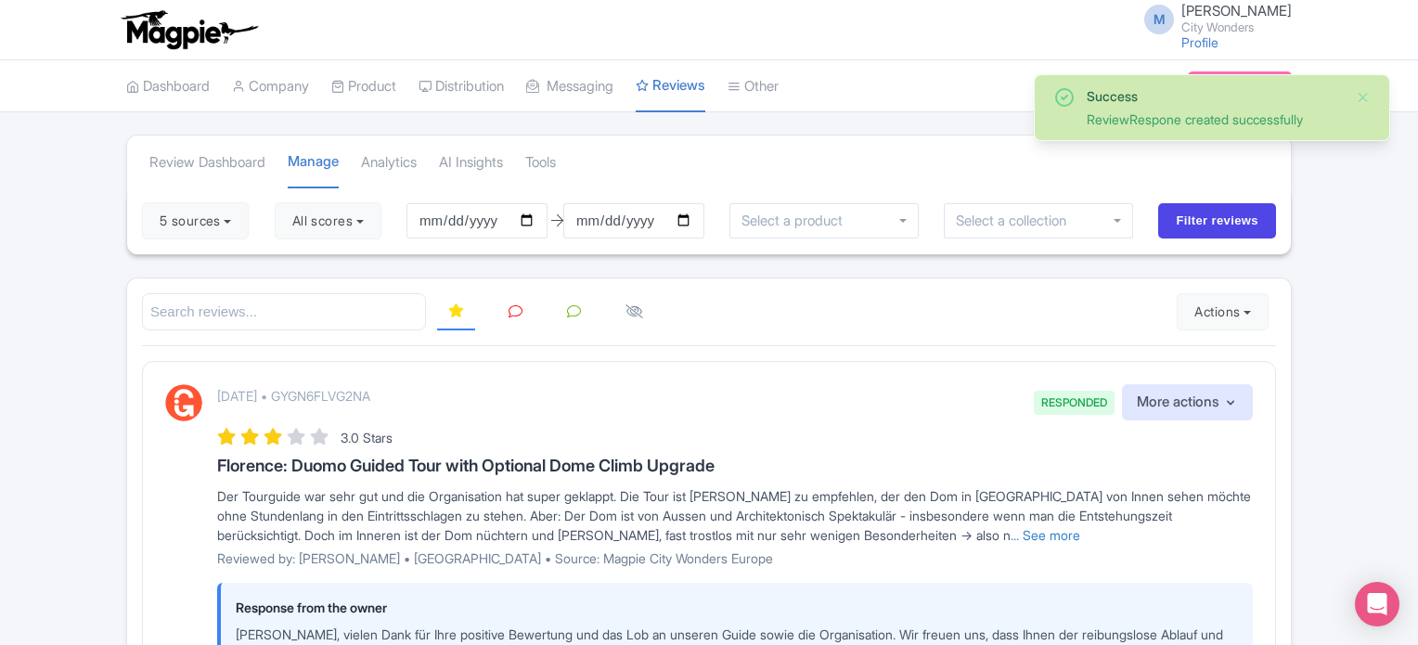
click at [519, 312] on icon at bounding box center [515, 311] width 14 height 14
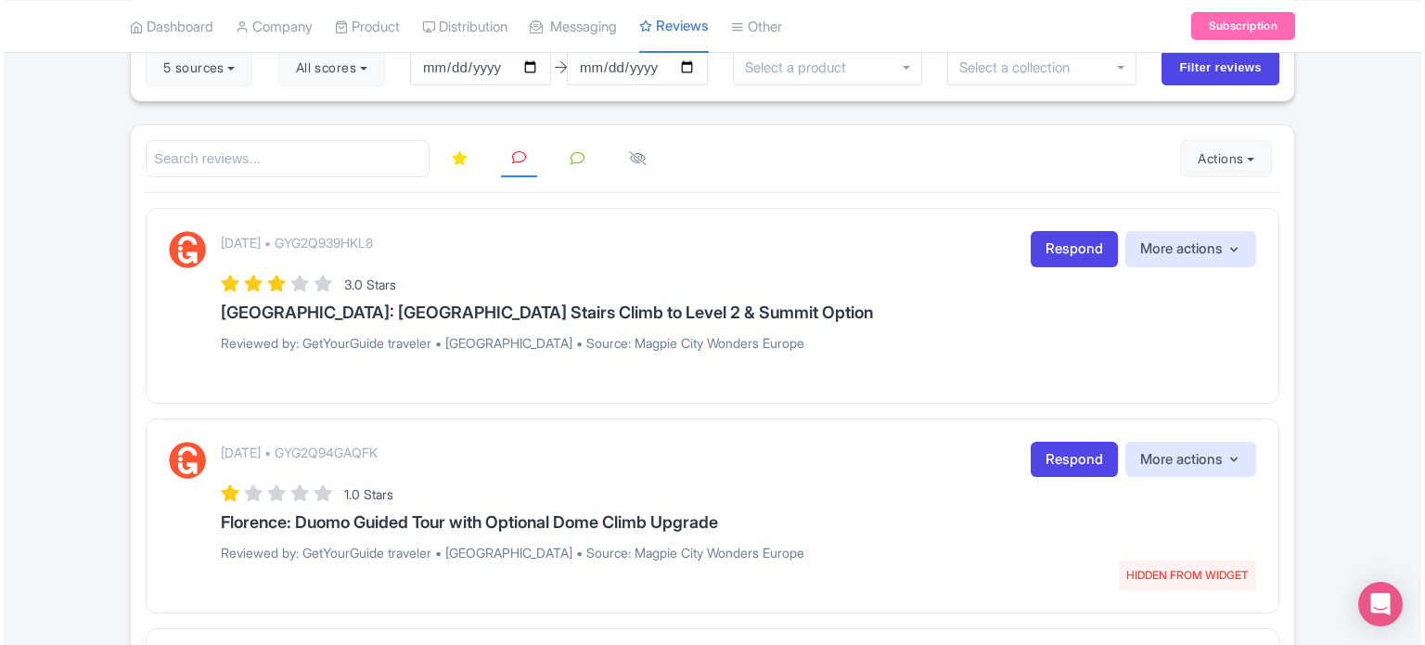
scroll to position [186, 0]
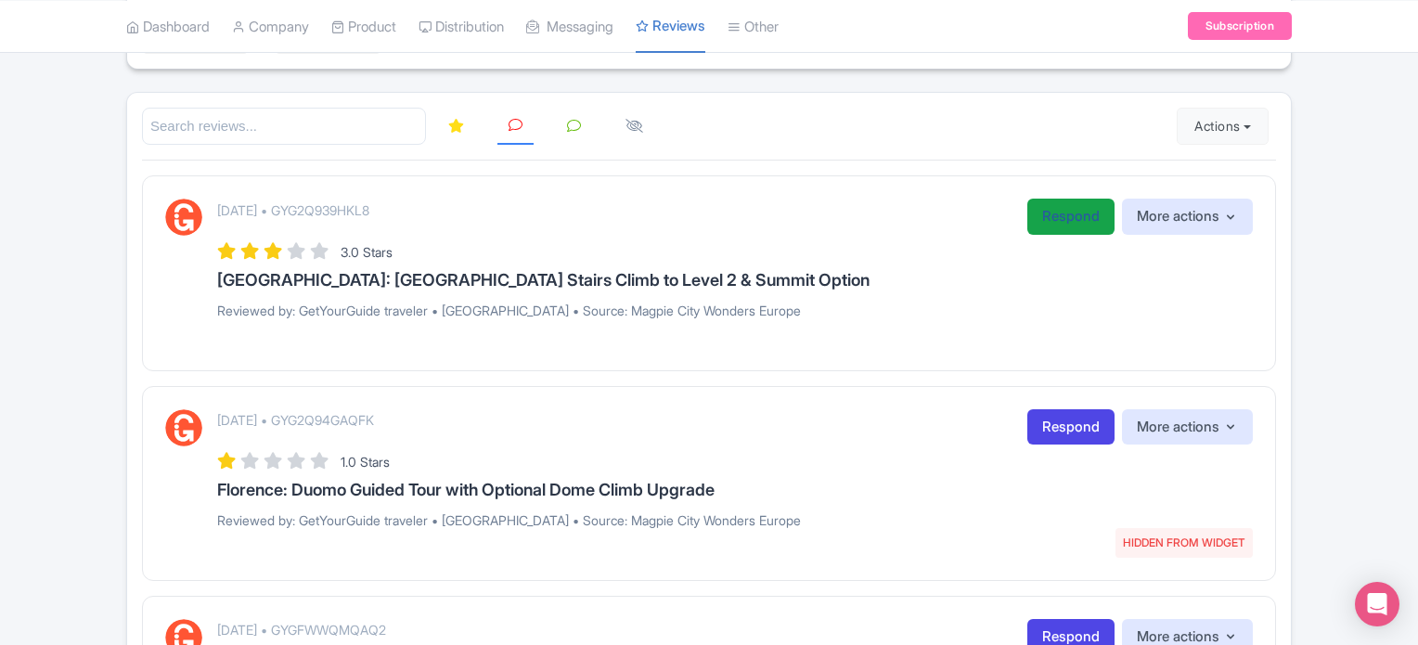
click at [1062, 214] on link "Respond" at bounding box center [1070, 217] width 87 height 36
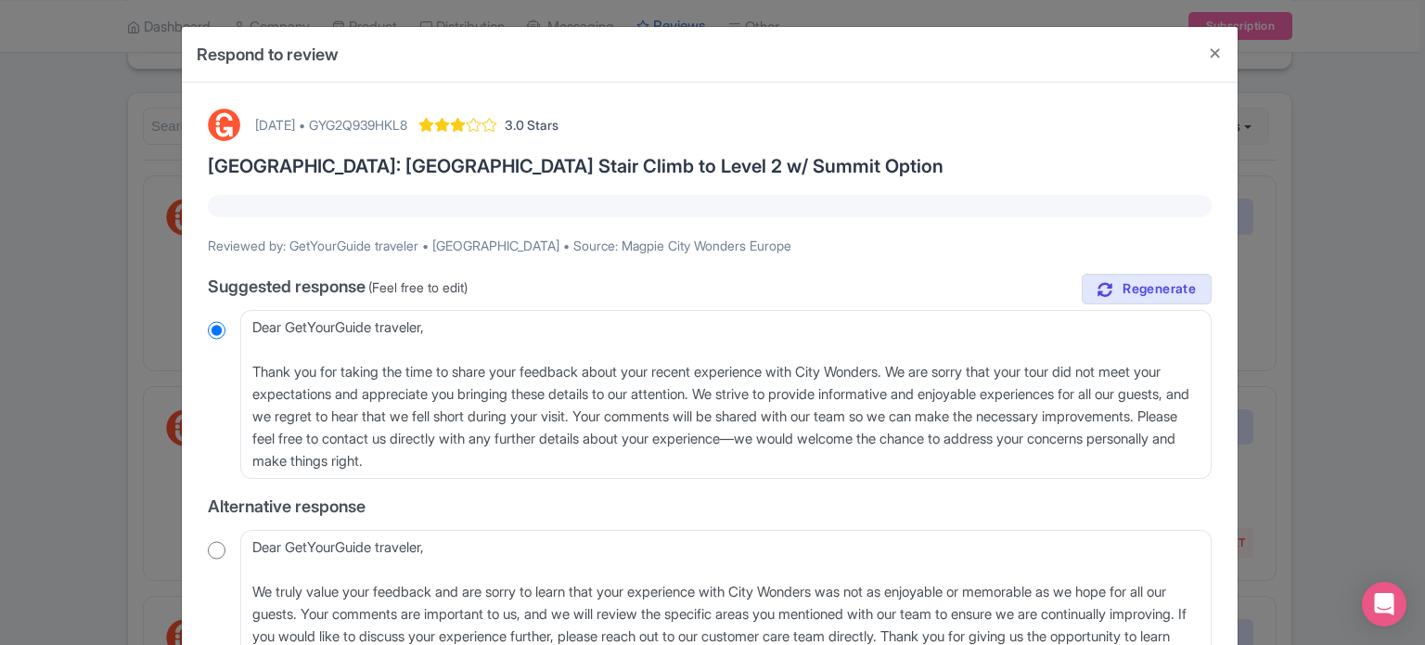
scroll to position [93, 0]
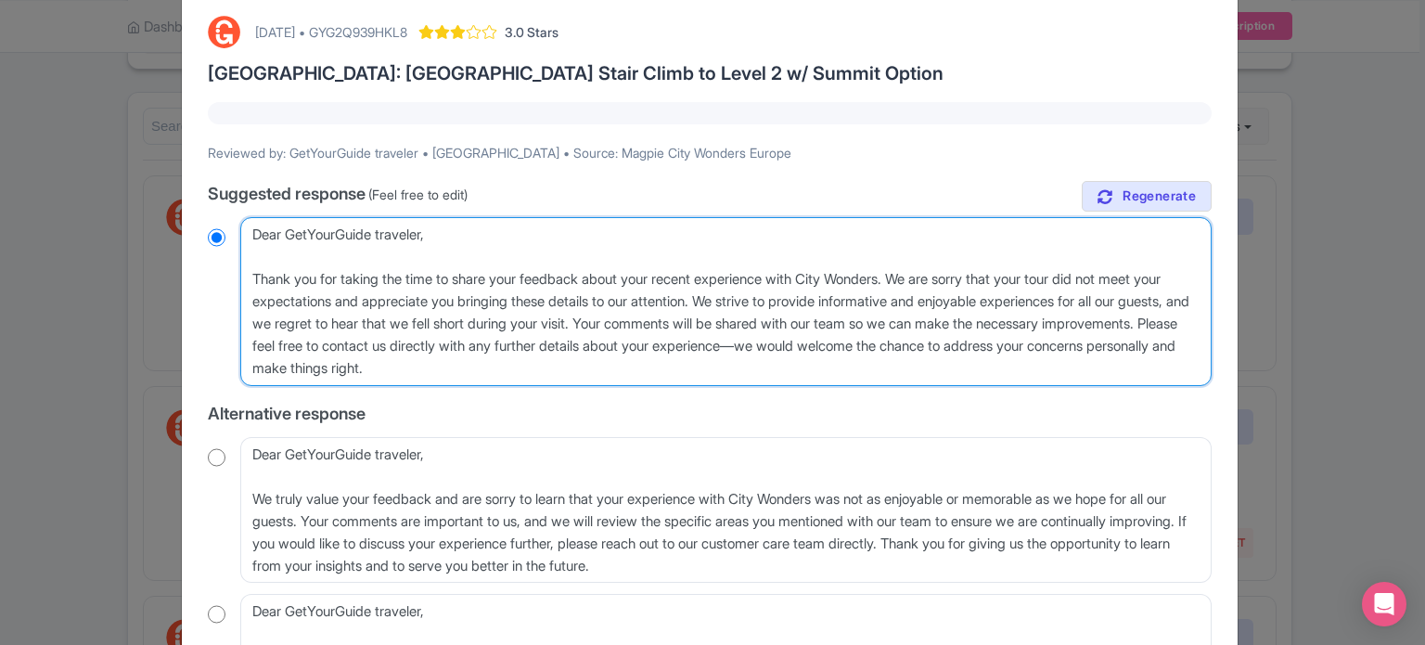
drag, startPoint x: 596, startPoint y: 370, endPoint x: 186, endPoint y: 228, distance: 434.0
click at [187, 229] on div "August 16, 2025 • GYG2Q939HKL8 3.0 Stars Paris: Eiffel Tower Stair Climb to Lev…" at bounding box center [710, 403] width 1056 height 827
paste textarea "valued traveler, Thank you for joining our XX Tour. We noted that your experien…"
type textarea "Dear valued traveler, Thank you for joining our XX Tour. We noted that your exp…"
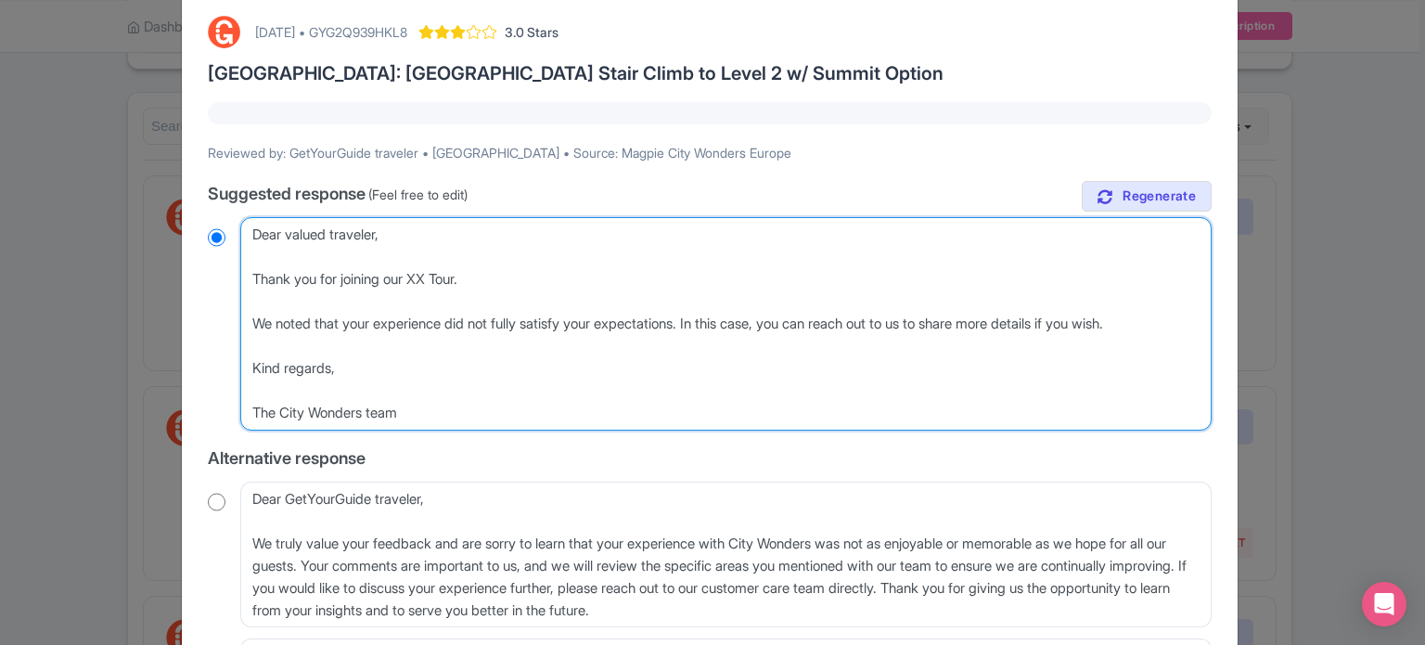
radio input "true"
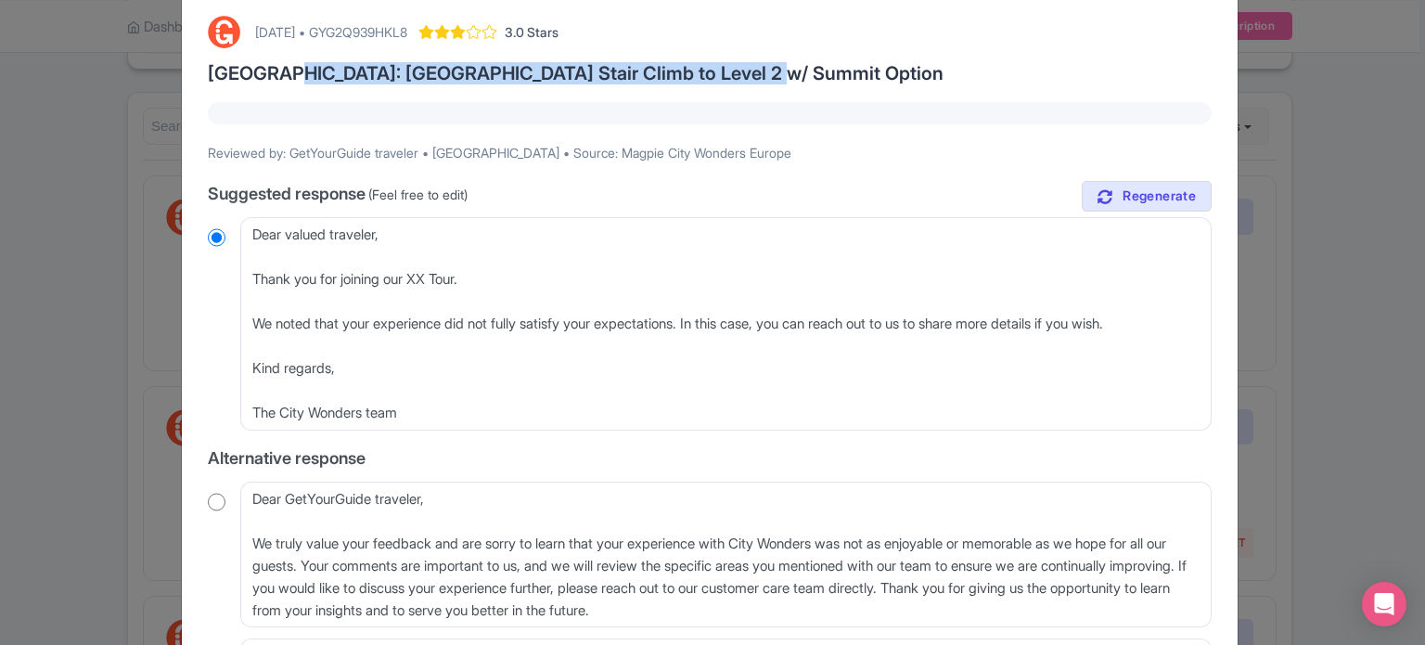
drag, startPoint x: 260, startPoint y: 71, endPoint x: 721, endPoint y: 70, distance: 461.2
click at [721, 70] on h3 "Paris: Eiffel Tower Stair Climb to Level 2 w/ Summit Option" at bounding box center [710, 73] width 1004 height 20
copy h3 "Eiffel Tower Stair Climb to Level 2 w/ Summit Option"
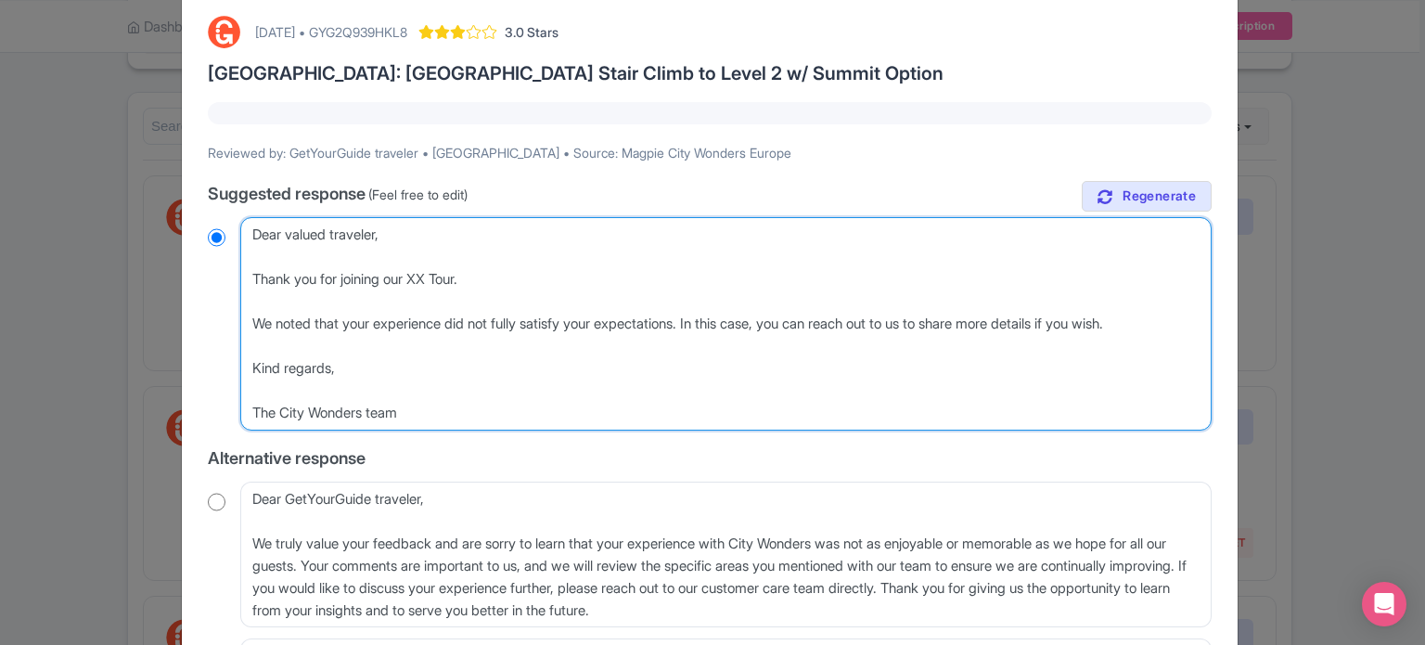
click at [427, 275] on textarea "Dear GetYourGuide traveler, Thank you for taking the time to share your feedbac…" at bounding box center [725, 323] width 971 height 213
paste textarea "Eiffel Tower Stair Climb to Level 2 w/ Summit Option"
type textarea "Dear valued traveler, Thank you for joining our Eiffel Tower Stair Climb to Lev…"
radio input "true"
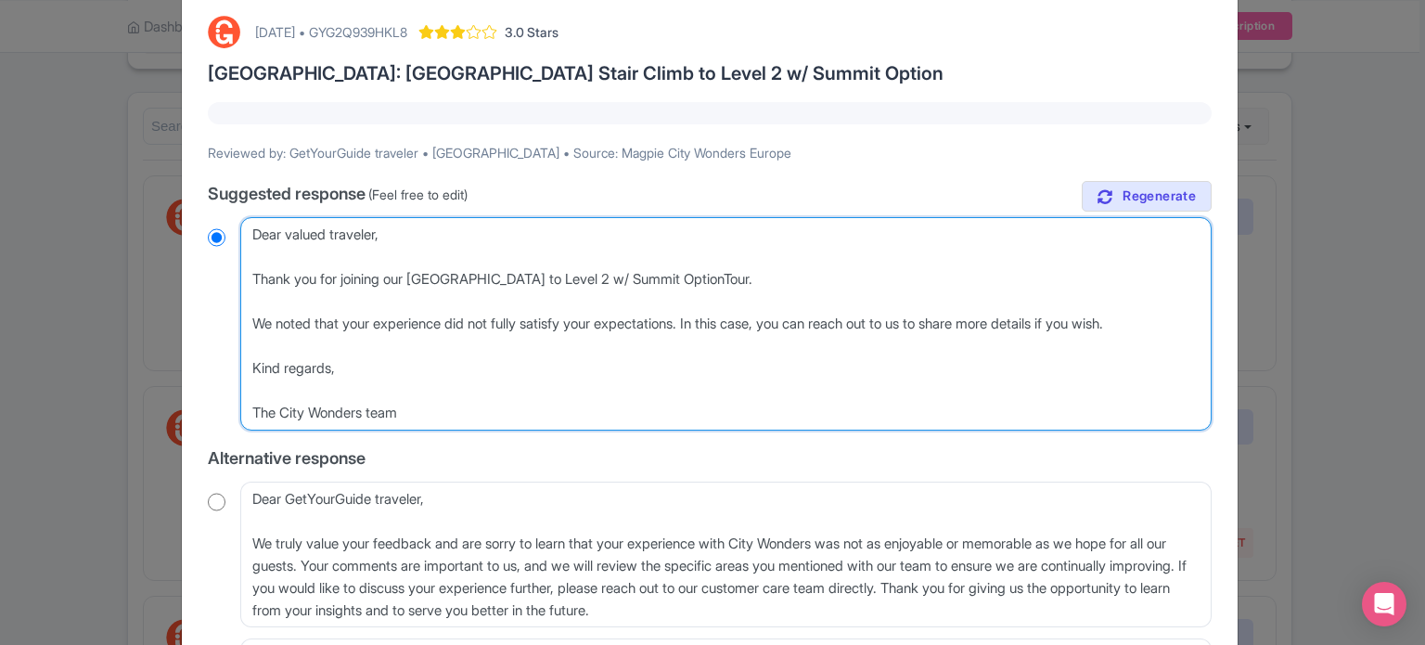
type textarea "Dear valued traveler, Thank you for joining our Eiffel Tower Stair Climb to Lev…"
radio input "true"
drag, startPoint x: 643, startPoint y: 277, endPoint x: 657, endPoint y: 277, distance: 13.9
click at [657, 277] on textarea "Dear GetYourGuide traveler, Thank you for taking the time to share your feedbac…" at bounding box center [725, 323] width 971 height 213
type textarea "Dear valued traveler, Thank you for joining our Eiffel Tower Stair Climb to Lev…"
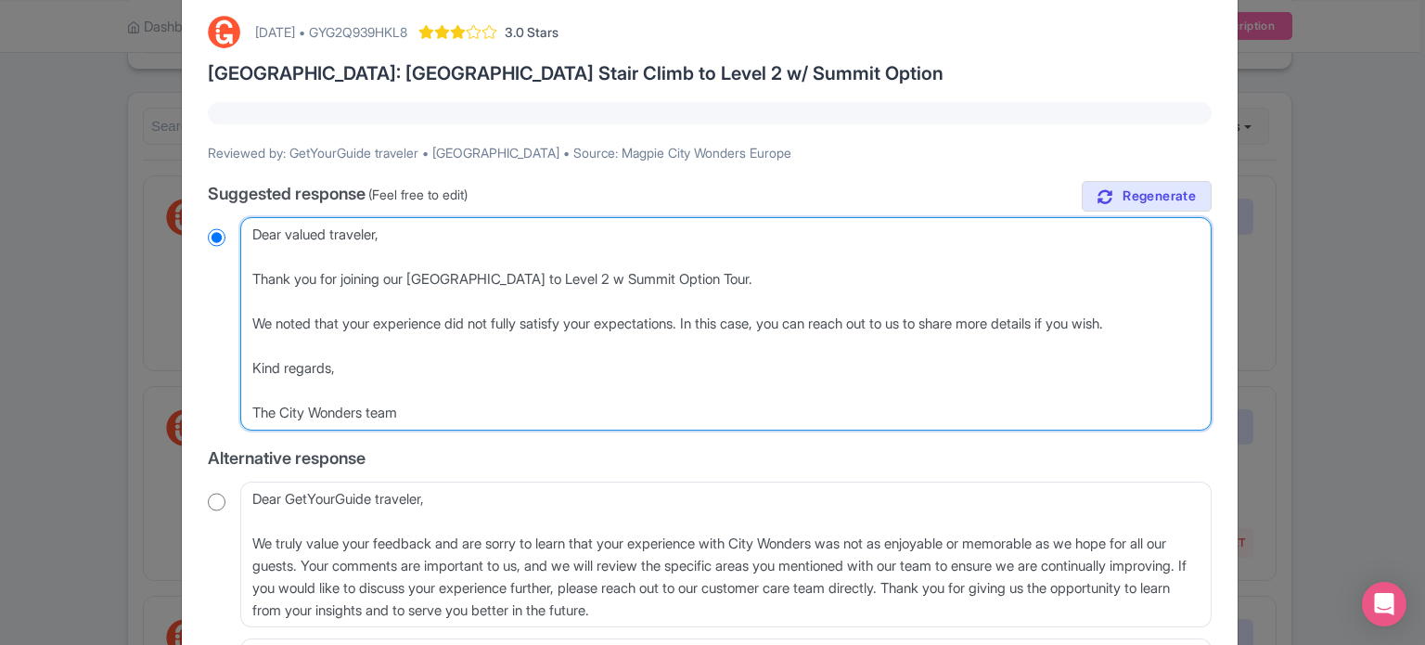
radio input "true"
type textarea "Dear valued traveler, Thank you for joining our Eiffel Tower Stair Climb to Lev…"
radio input "true"
type textarea "Dear valued traveler, Thank you for joining our Eiffel Tower Stair Climb to Lev…"
radio input "true"
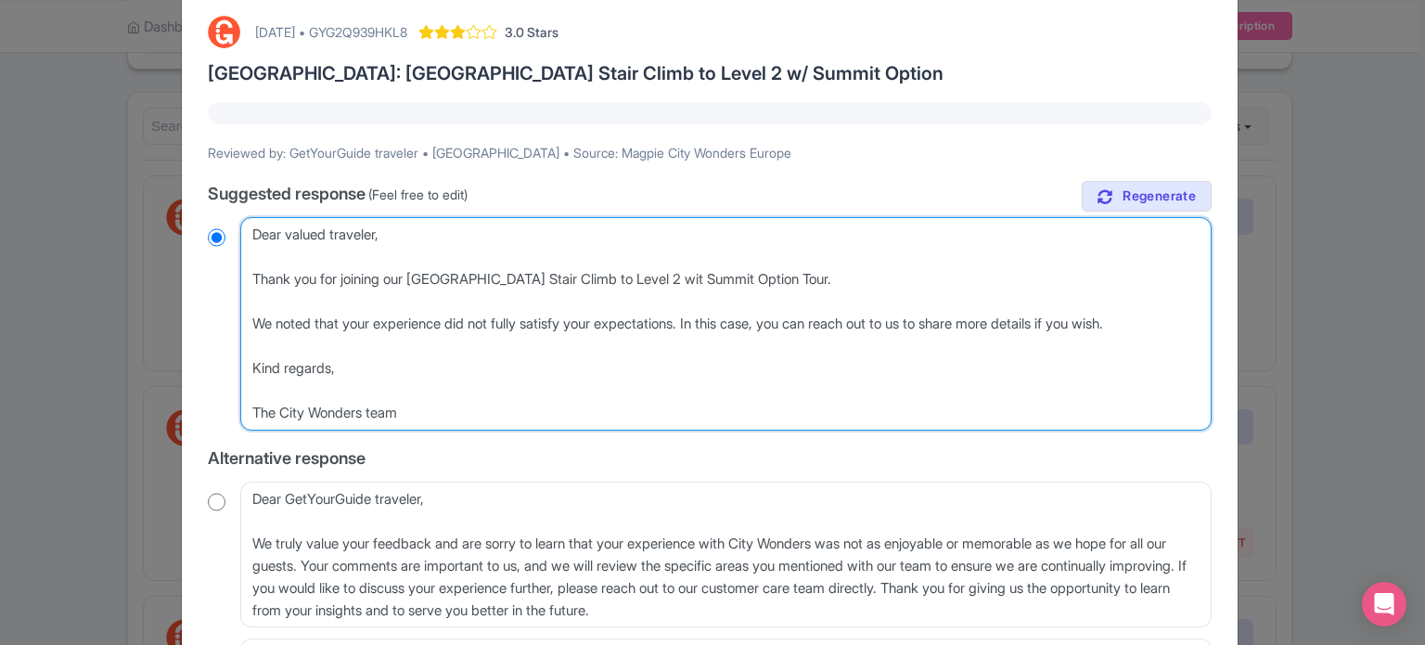
type textarea "Dear valued traveler, Thank you for joining our Eiffel Tower Stair Climb to Lev…"
radio input "true"
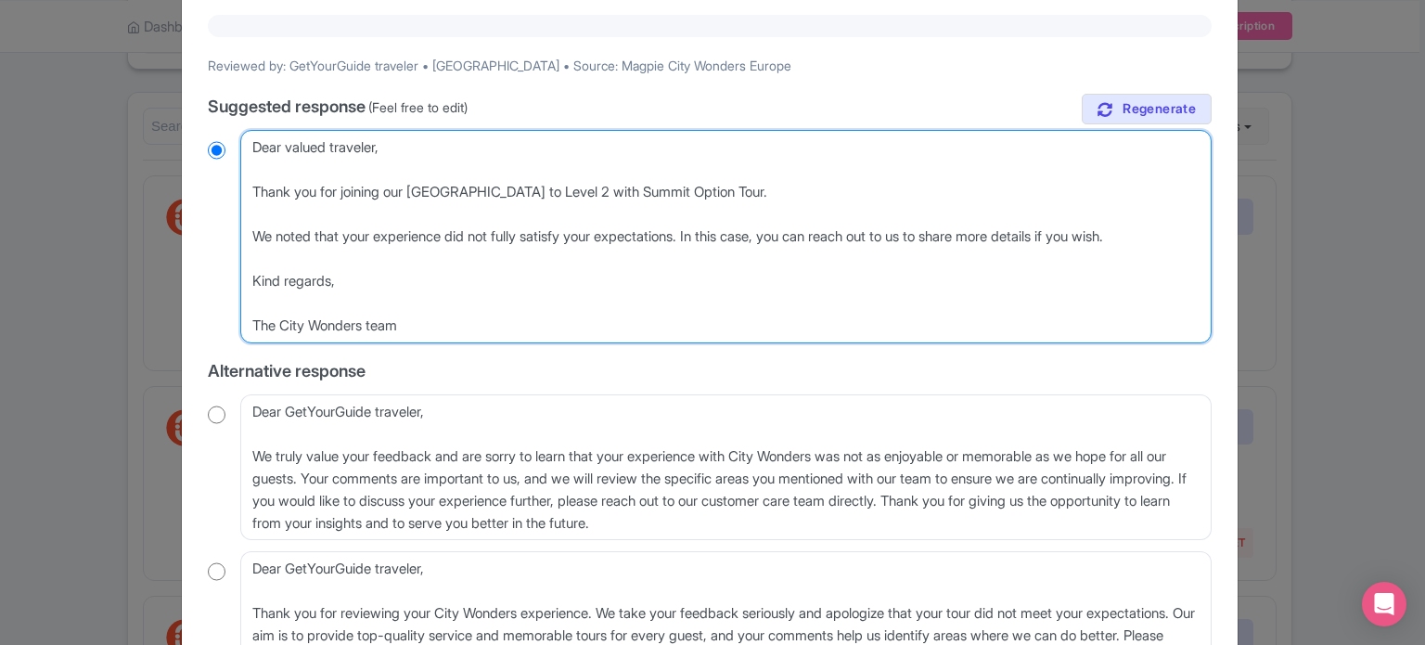
scroll to position [365, 0]
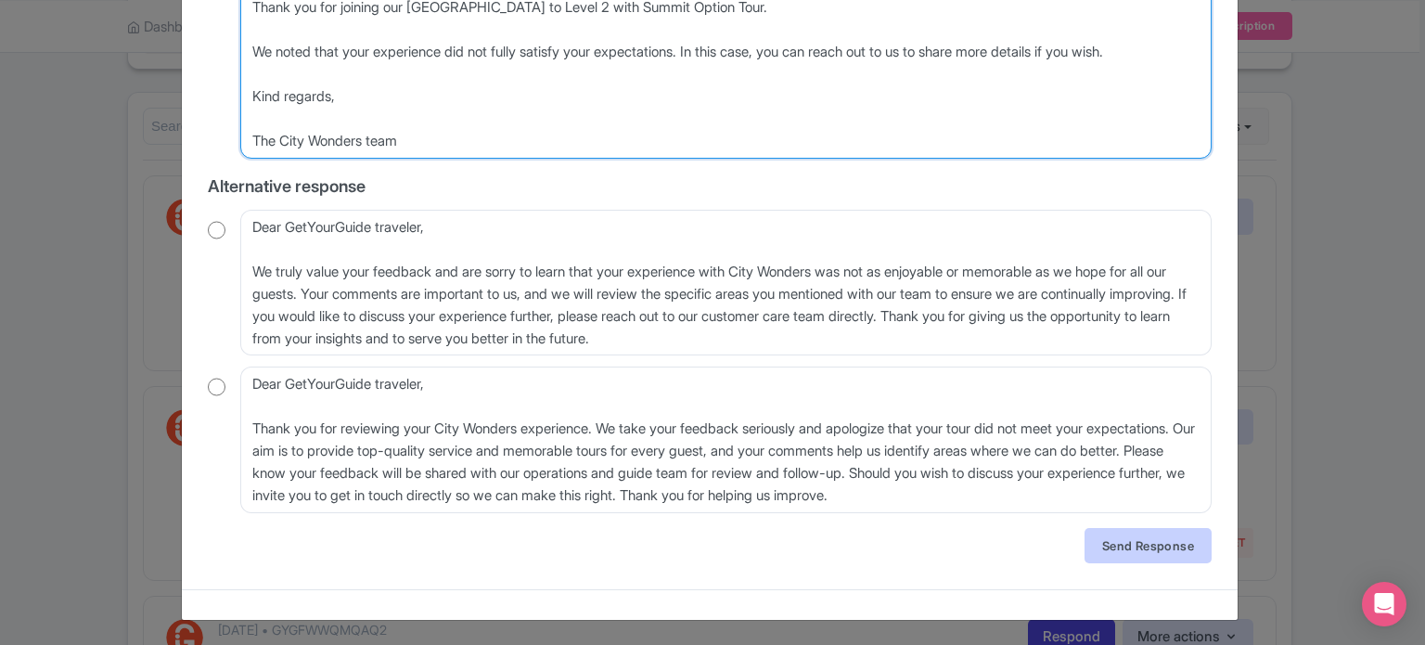
type textarea "Dear valued traveler, Thank you for joining our Eiffel Tower Stair Climb to Lev…"
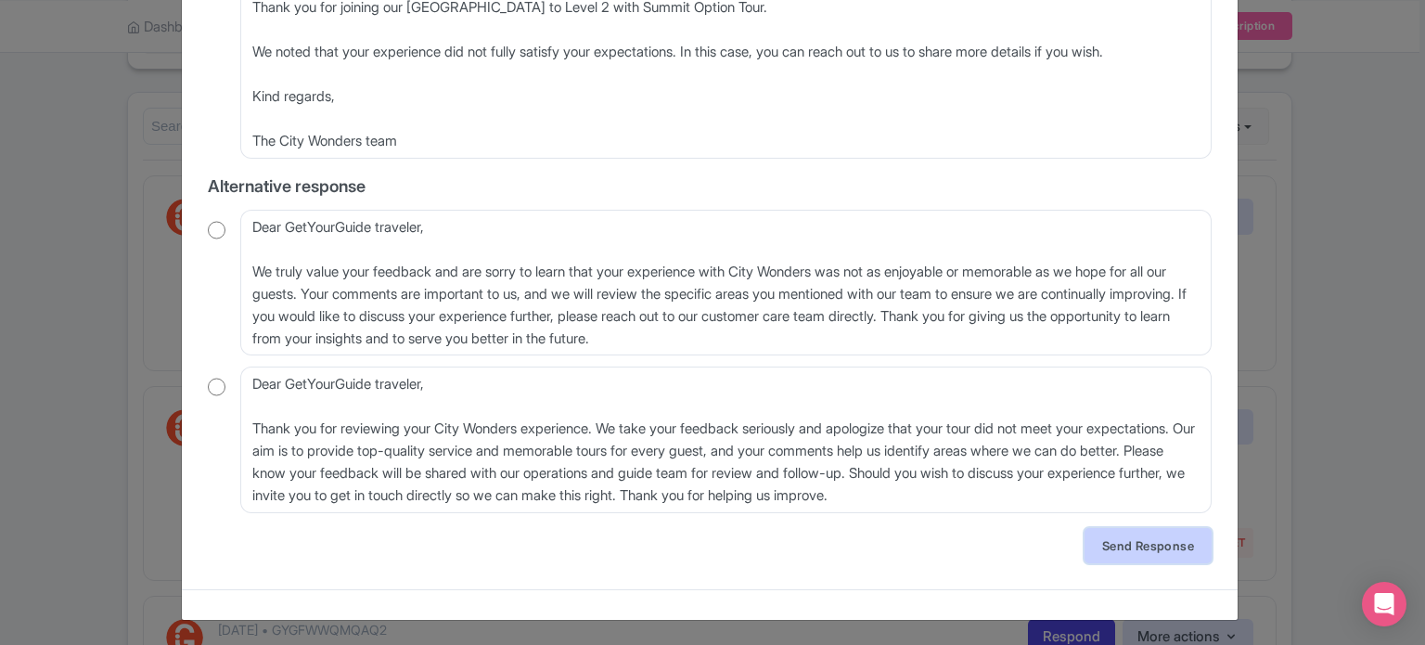
click at [1102, 541] on link "Send Response" at bounding box center [1148, 545] width 127 height 35
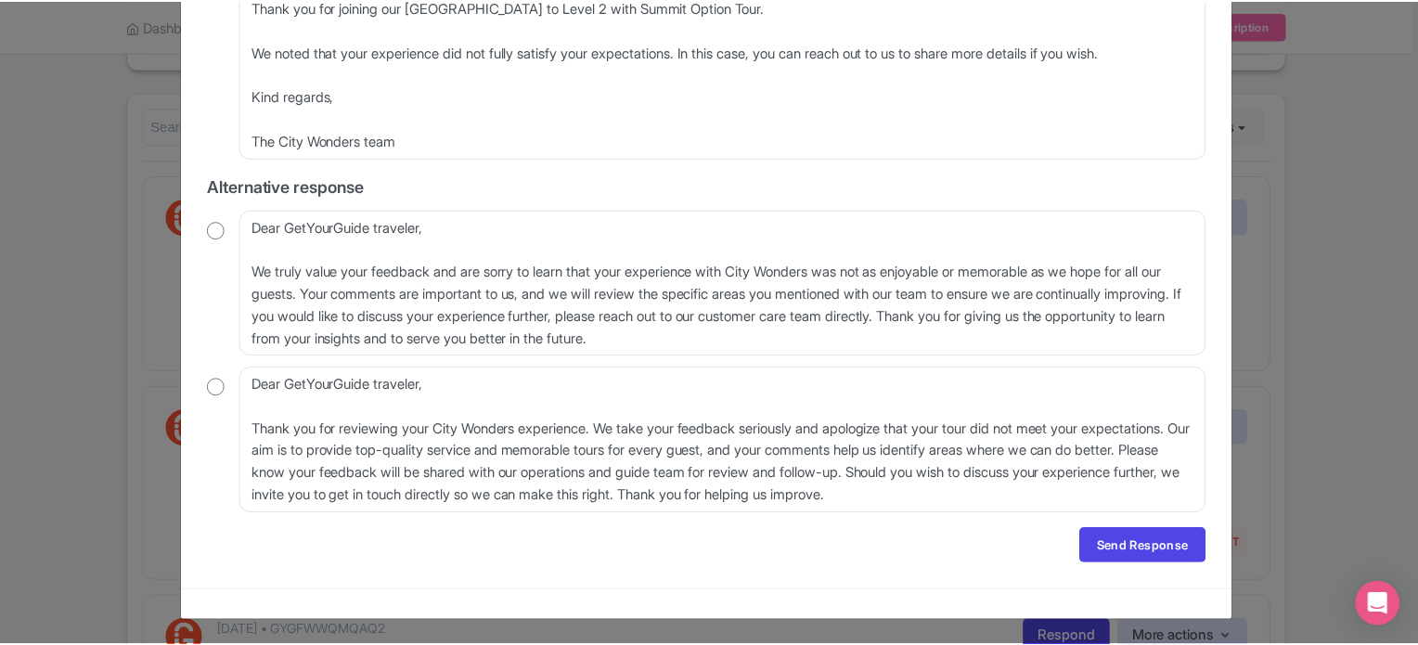
scroll to position [0, 0]
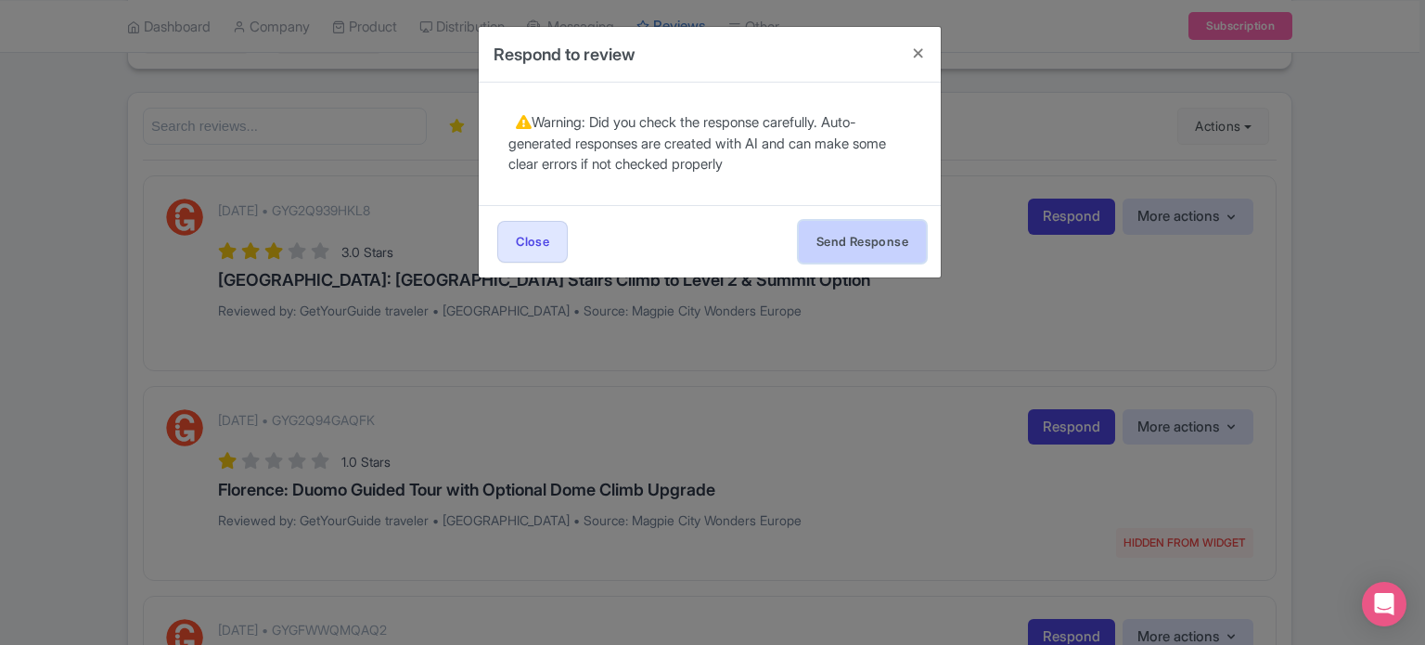
click at [835, 249] on button "Send Response" at bounding box center [862, 242] width 127 height 42
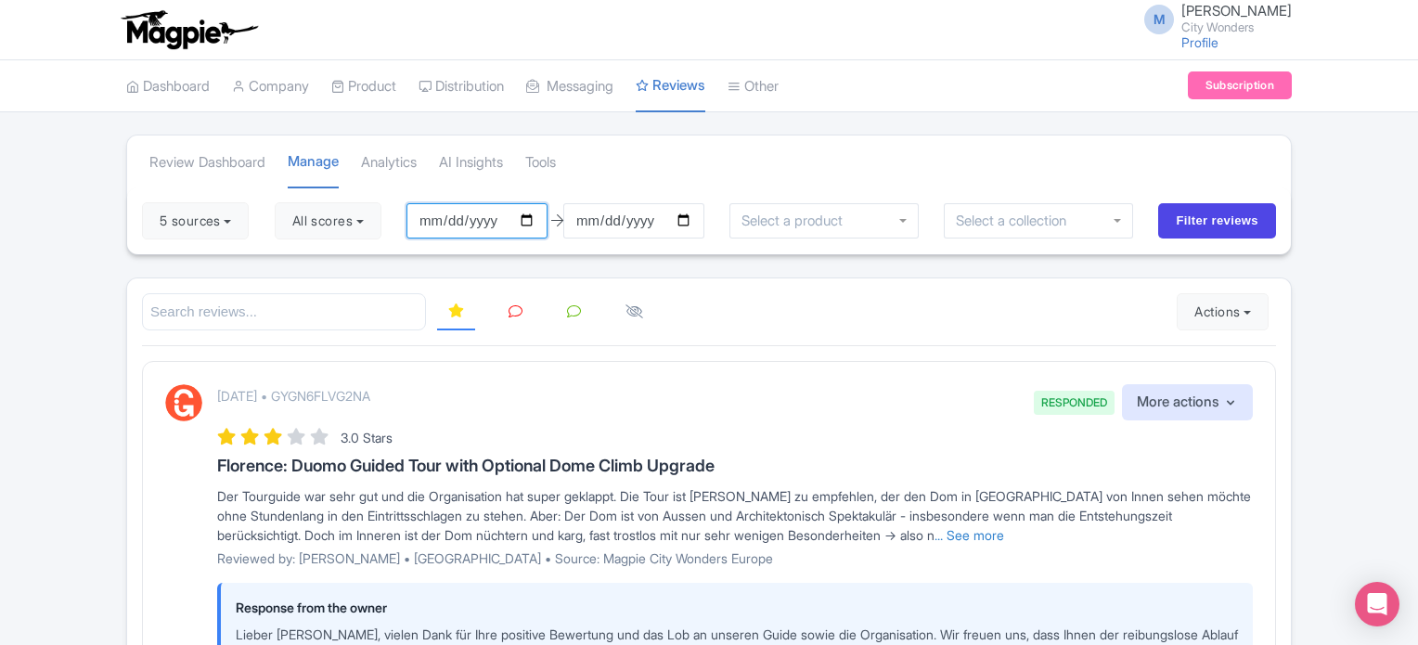
click at [477, 223] on input "[DATE]" at bounding box center [476, 220] width 141 height 35
click at [538, 220] on input "[DATE]" at bounding box center [476, 220] width 141 height 35
type input "2025-08-01"
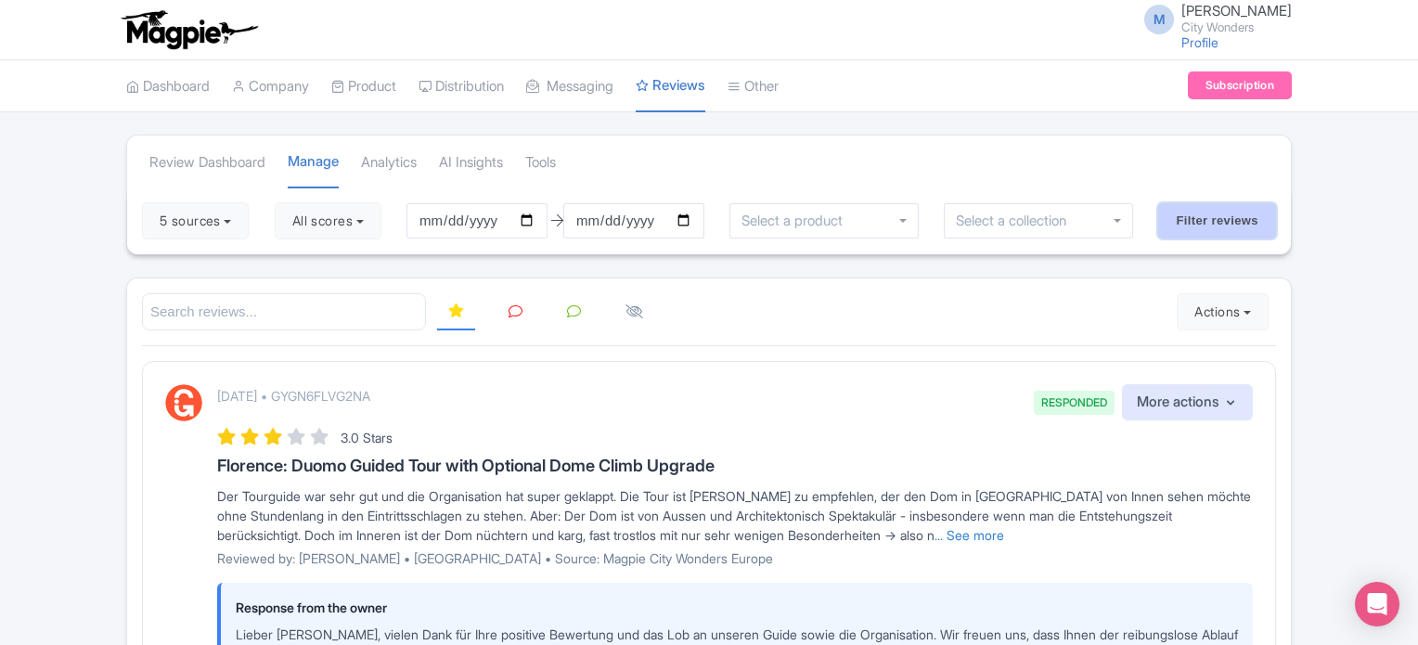
click at [1222, 223] on input "Filter reviews" at bounding box center [1217, 220] width 118 height 35
click at [514, 312] on icon at bounding box center [515, 311] width 14 height 14
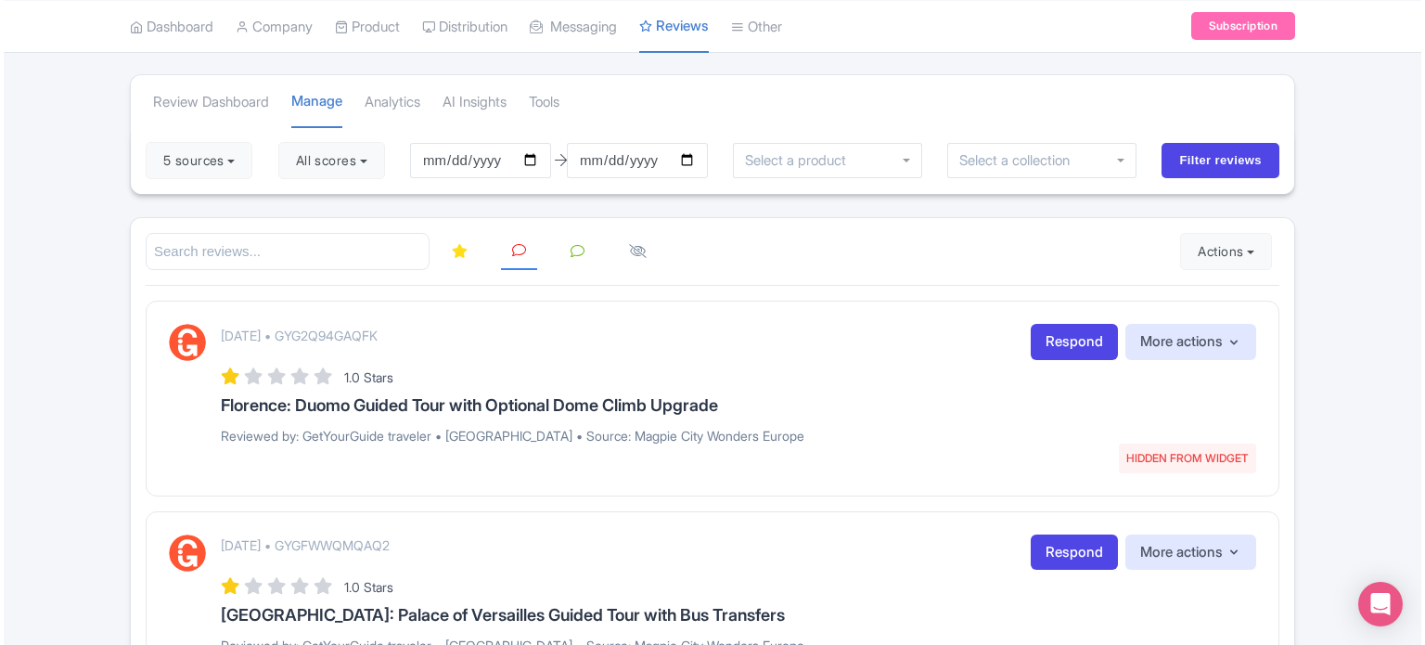
scroll to position [93, 0]
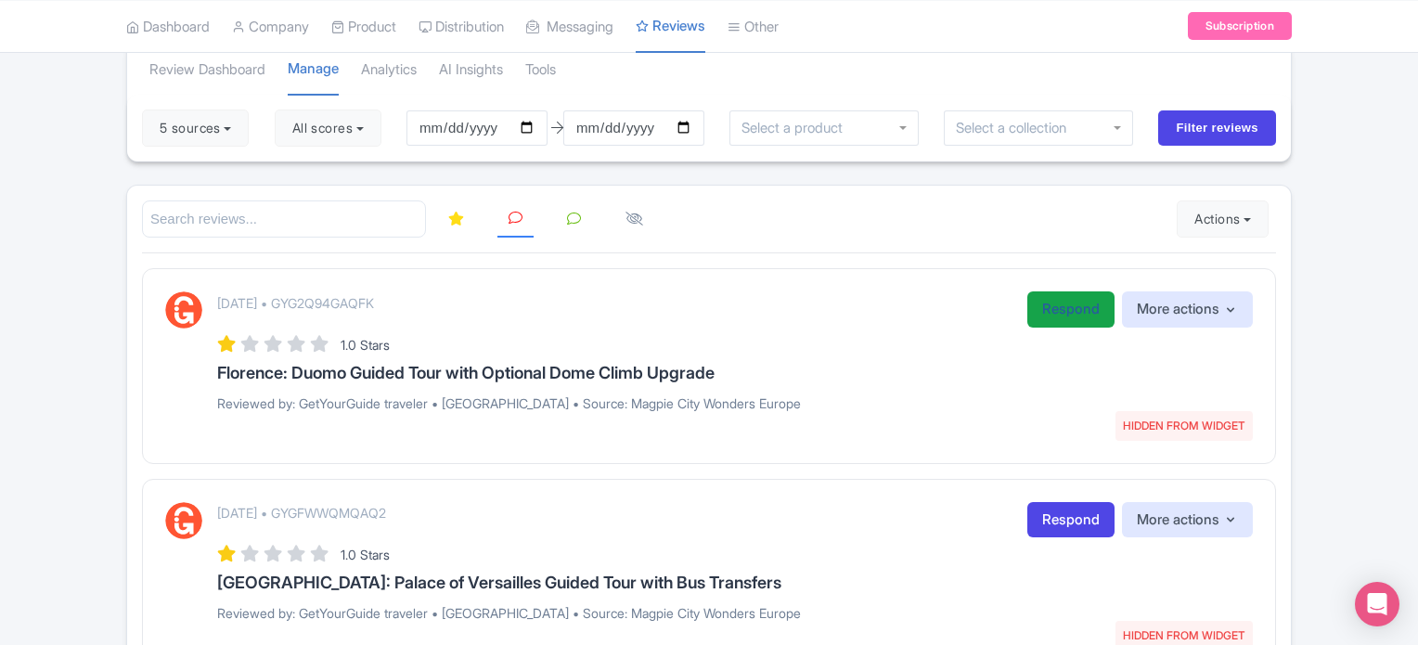
click at [1052, 311] on link "Respond" at bounding box center [1070, 309] width 87 height 36
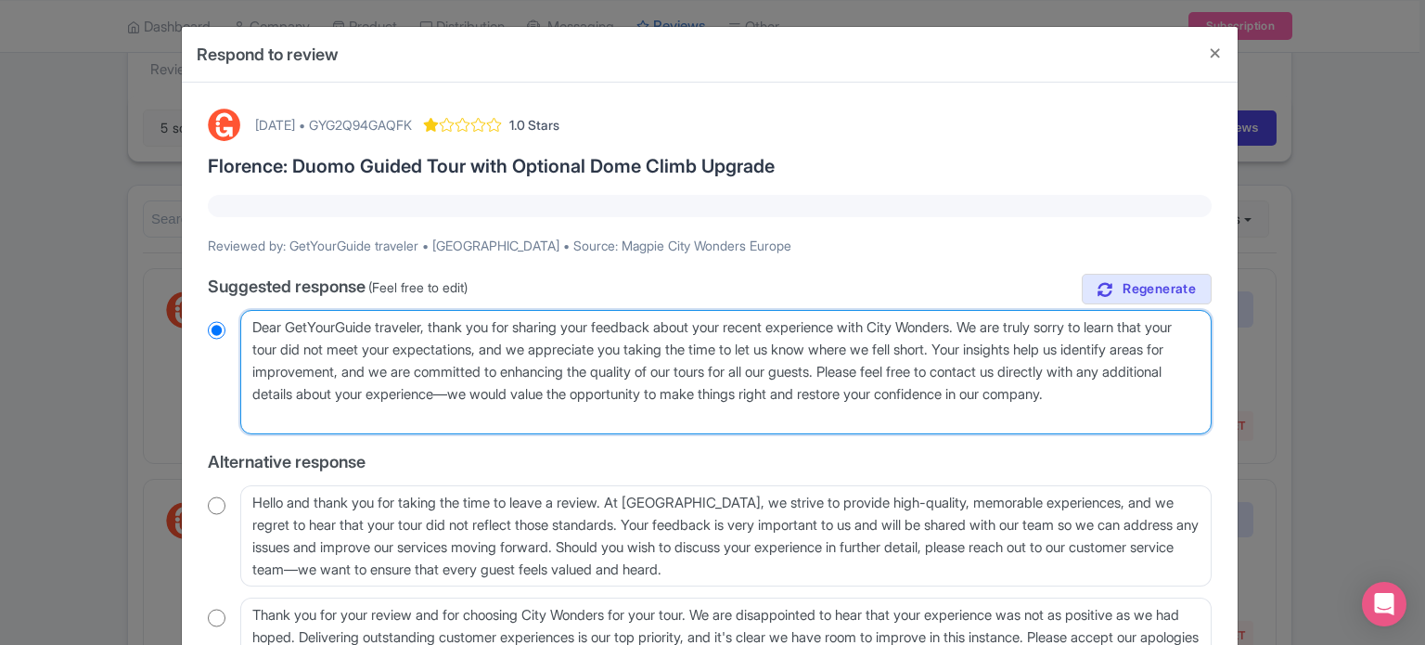
drag, startPoint x: 345, startPoint y: 413, endPoint x: 238, endPoint y: 322, distance: 140.9
click at [240, 323] on textarea "Dear GetYourGuide traveler, thank you for sharing your feedback about your rece…" at bounding box center [725, 372] width 971 height 124
paste textarea "valued traveler, Thank you for joining our XX Tour. We noted that your experien…"
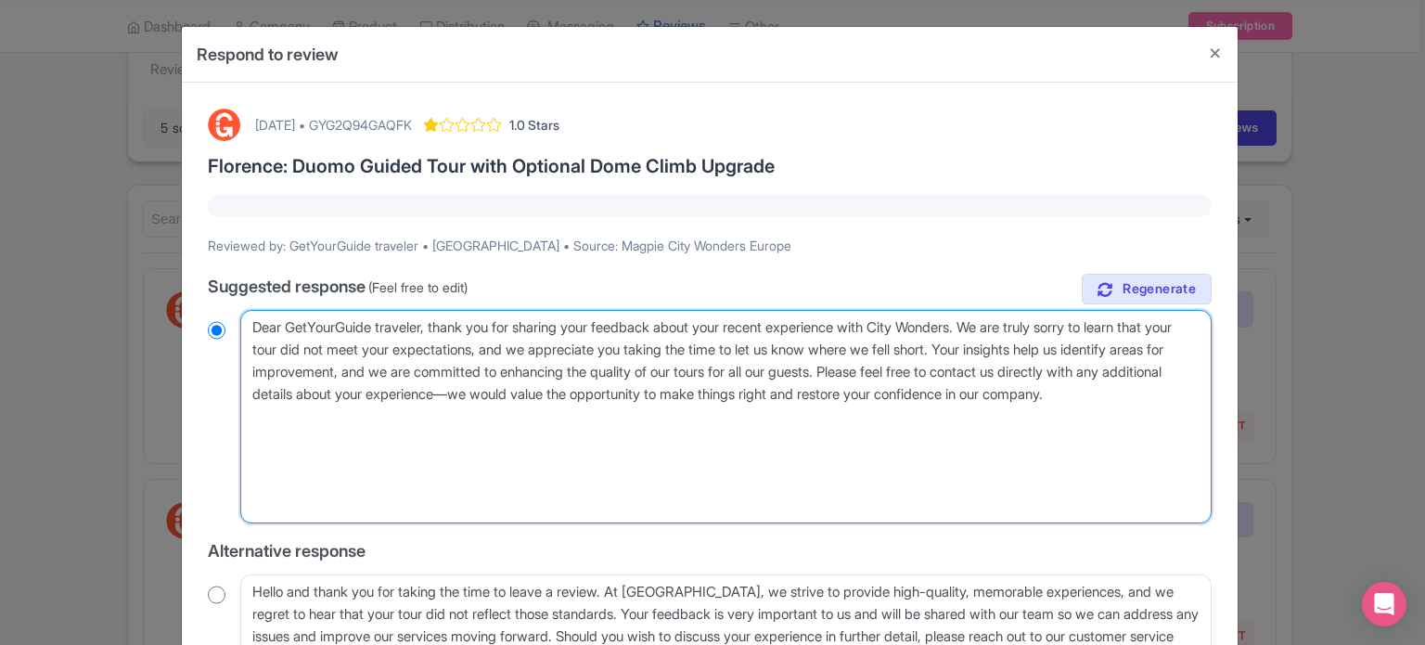
type textarea "Dear valued traveler, Thank you for joining our XX Tour. We noted that your exp…"
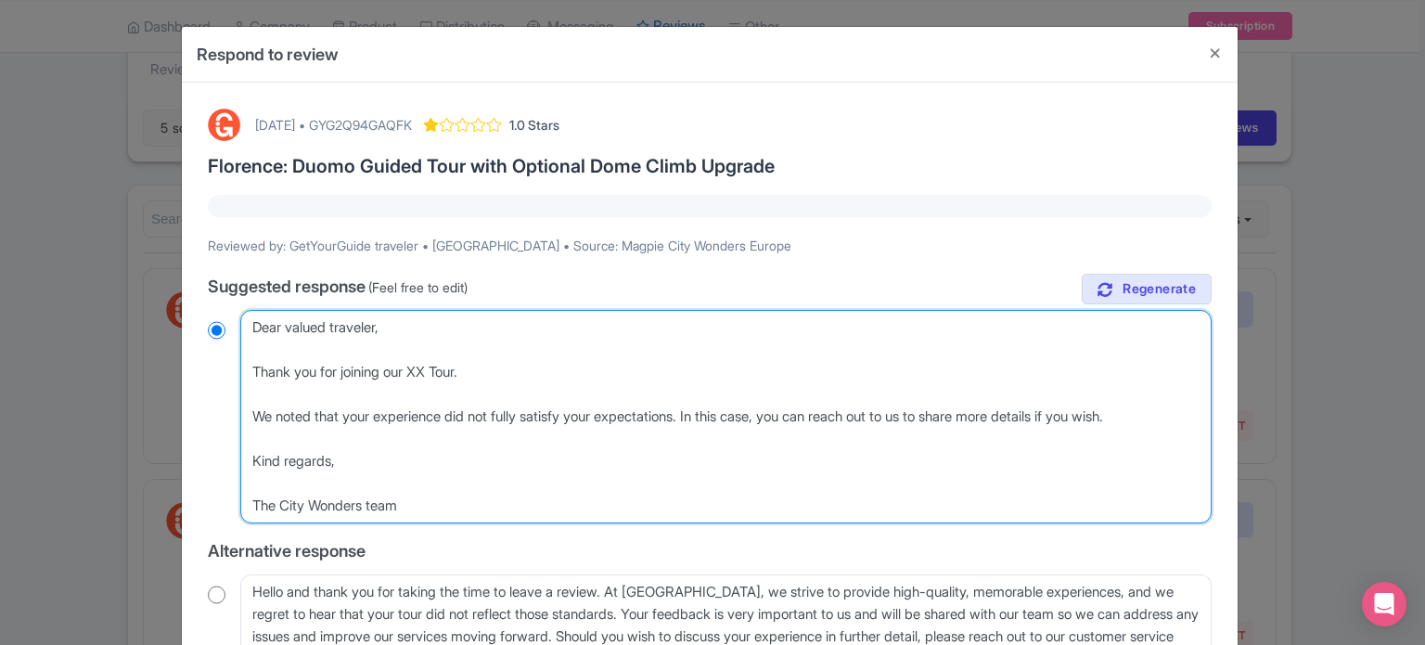
radio input "true"
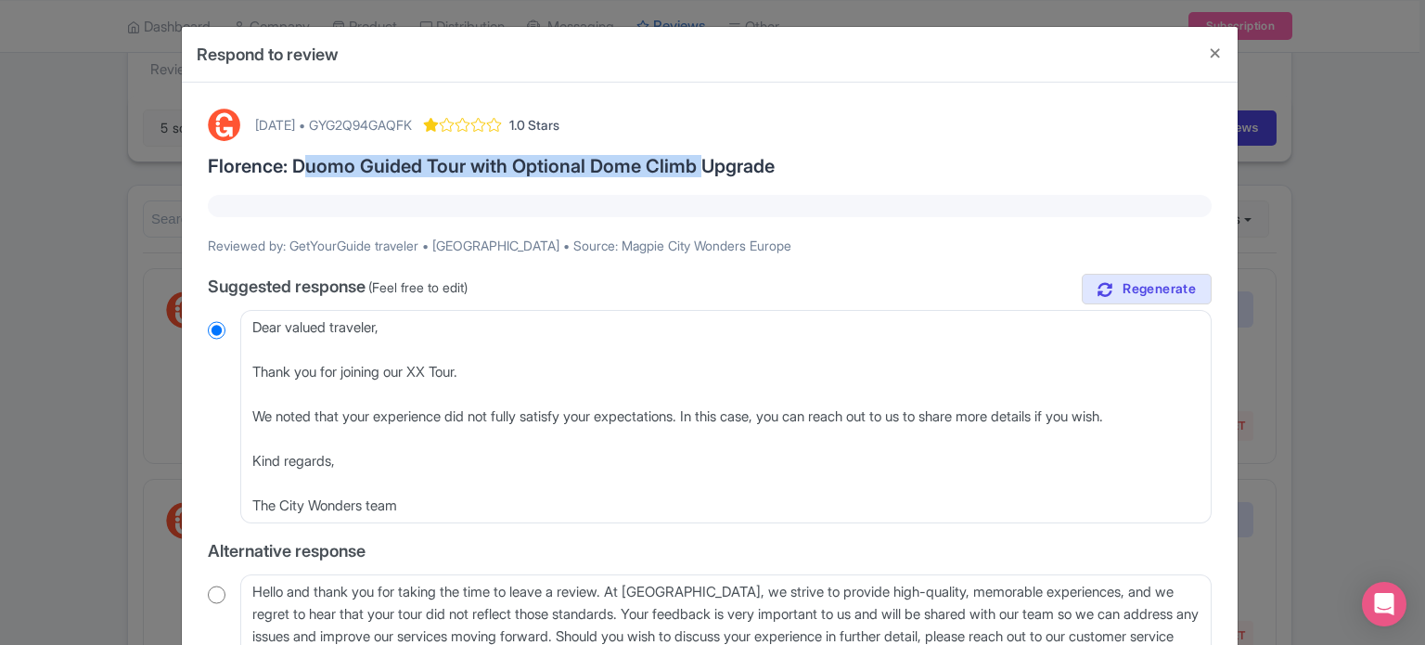
drag, startPoint x: 292, startPoint y: 161, endPoint x: 695, endPoint y: 166, distance: 402.7
click at [695, 166] on h3 "Florence: Duomo Guided Tour with Optional Dome Climb Upgrade" at bounding box center [710, 166] width 1004 height 20
copy h3 "Duomo Guided Tour with Optional Dome Climb"
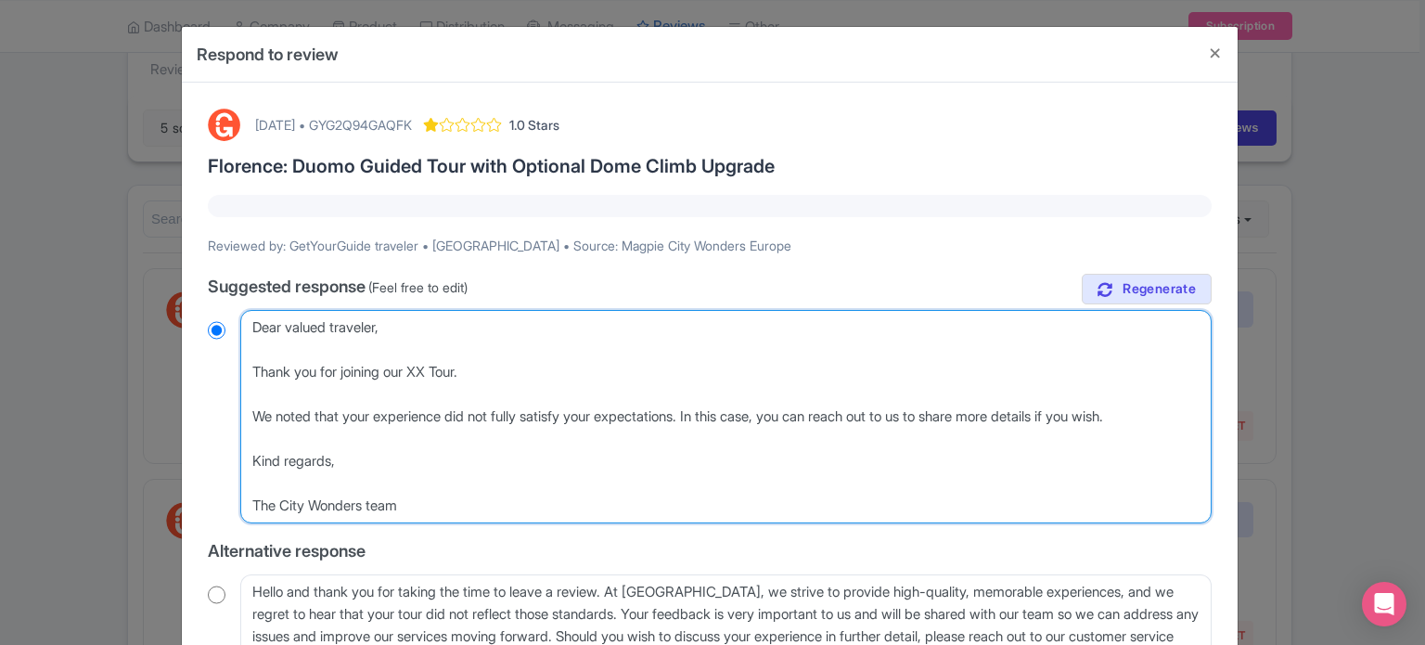
click at [421, 369] on textarea "Dear GetYourGuide traveler, thank you for sharing your feedback about your rece…" at bounding box center [725, 416] width 971 height 213
paste textarea "Duomo Guided Tour with Optional Dome Climb"
type textarea "Dear valued traveler, Thank you for joining our Duomo Guided Tour with Optional…"
radio input "true"
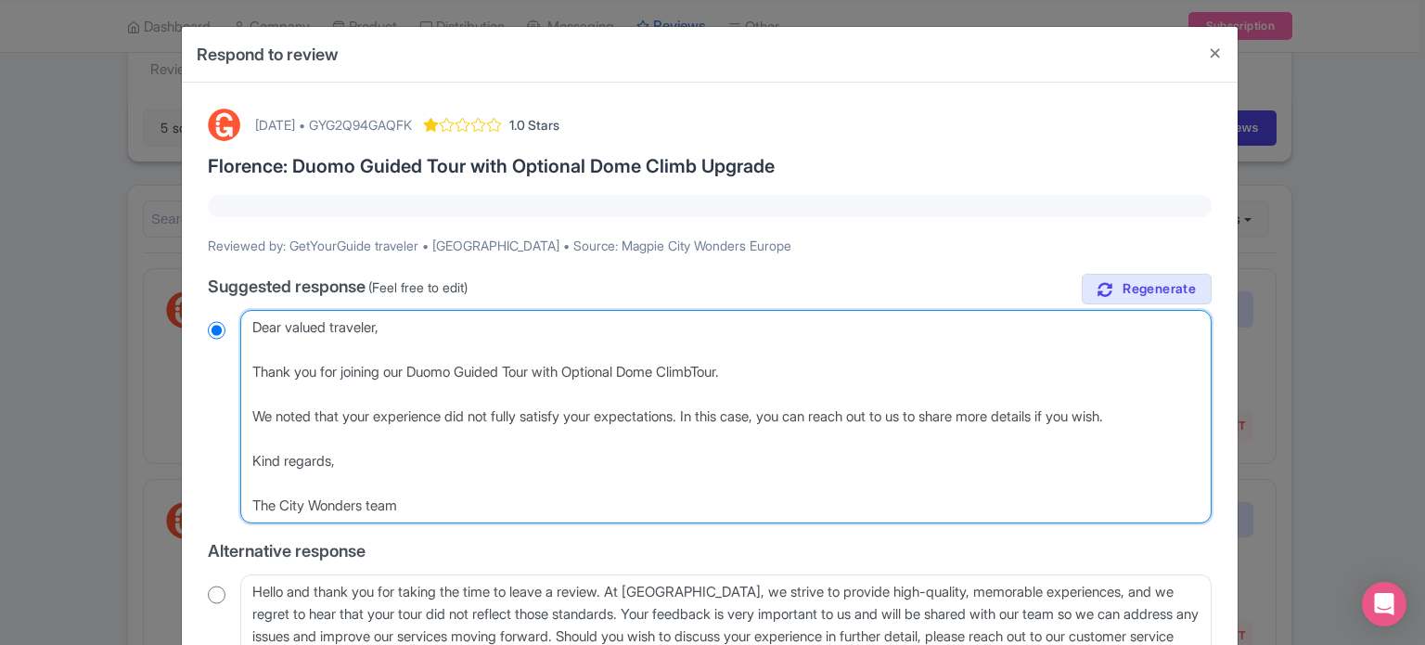
type textarea "Dear valued traveler, Thank you for joining our Duomo Guided Tour with Optional…"
radio input "true"
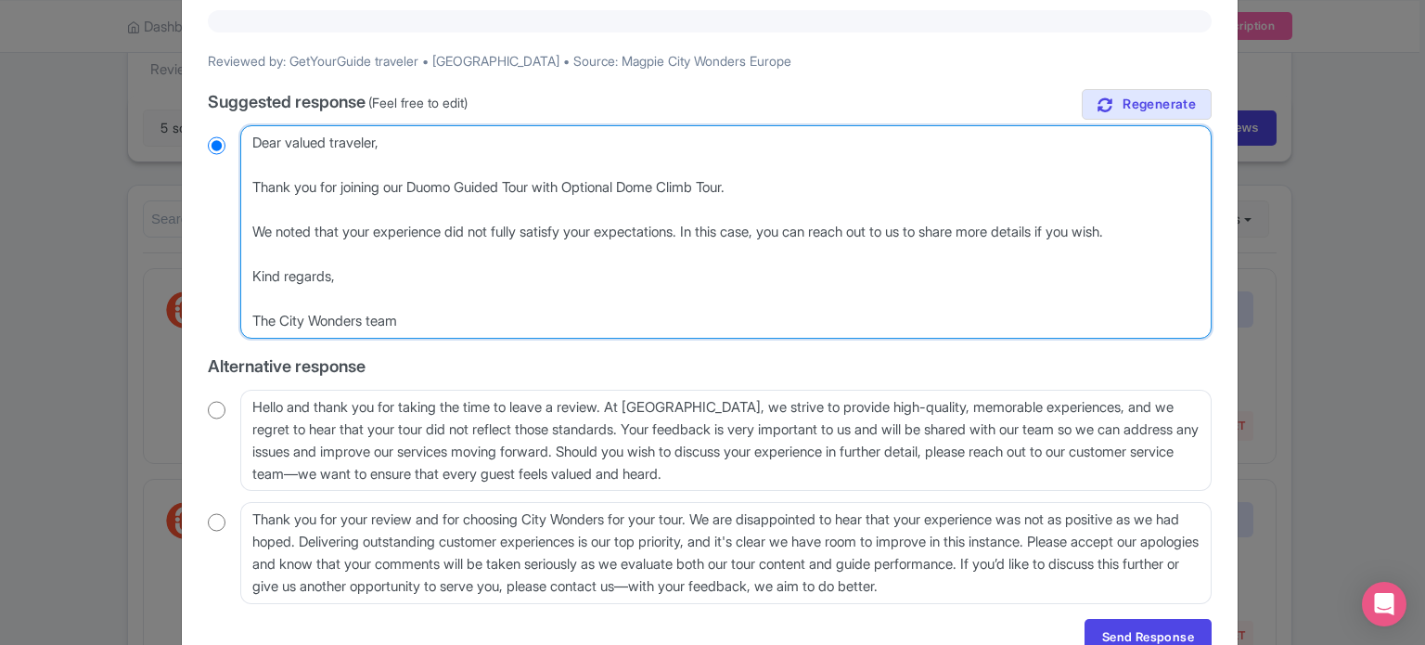
scroll to position [186, 0]
type textarea "Dear valued traveler, Thank you for joining our Duomo Guided Tour with Optional…"
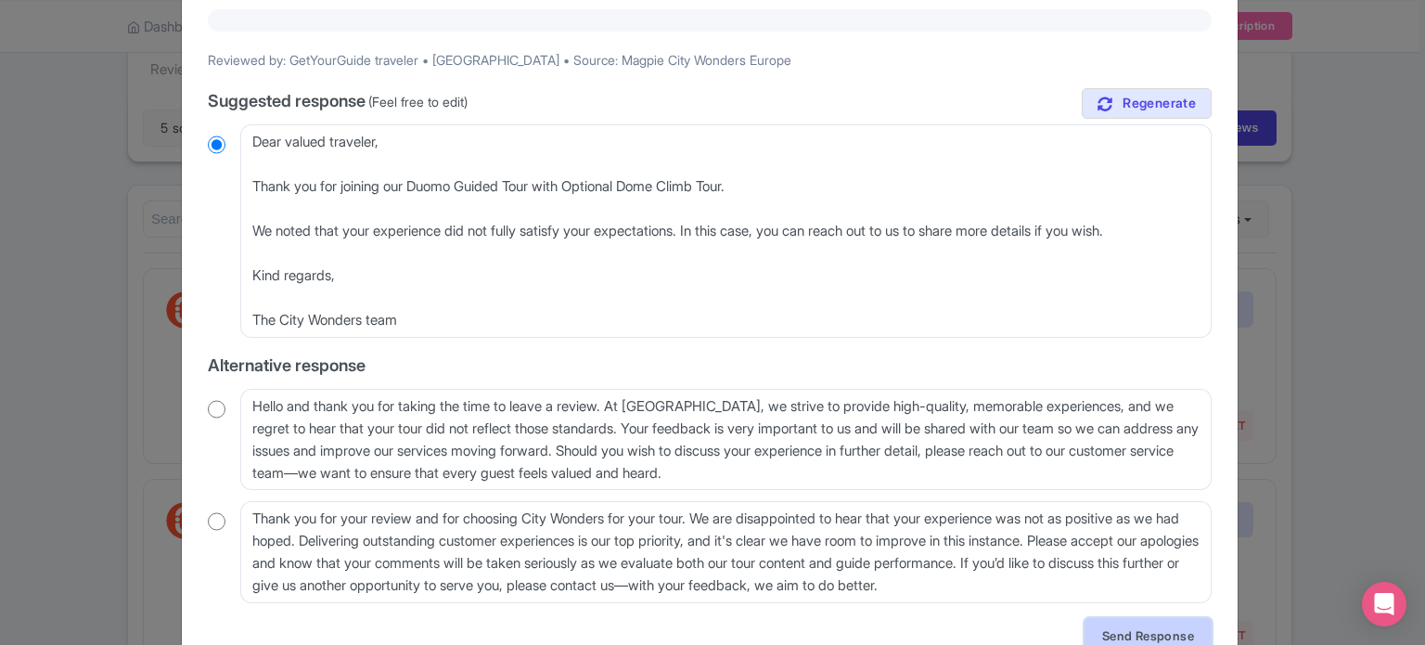
click at [1154, 630] on link "Send Response" at bounding box center [1148, 635] width 127 height 35
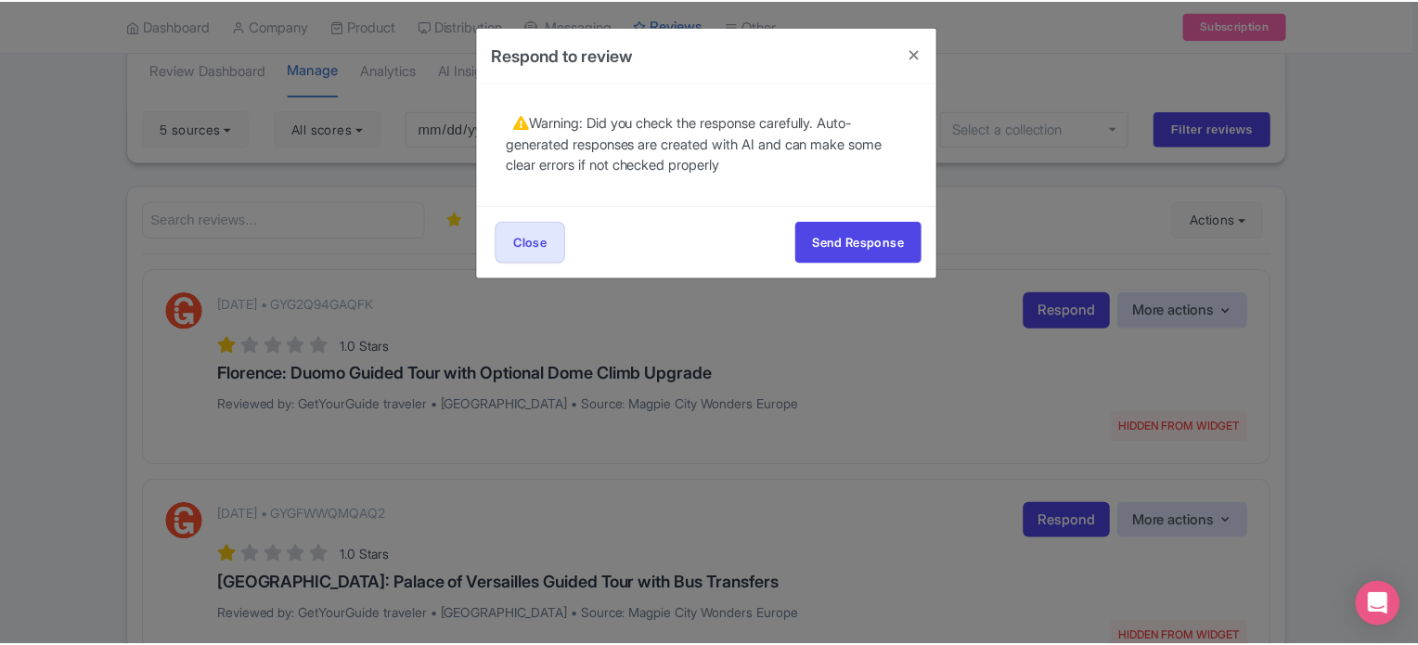
scroll to position [0, 0]
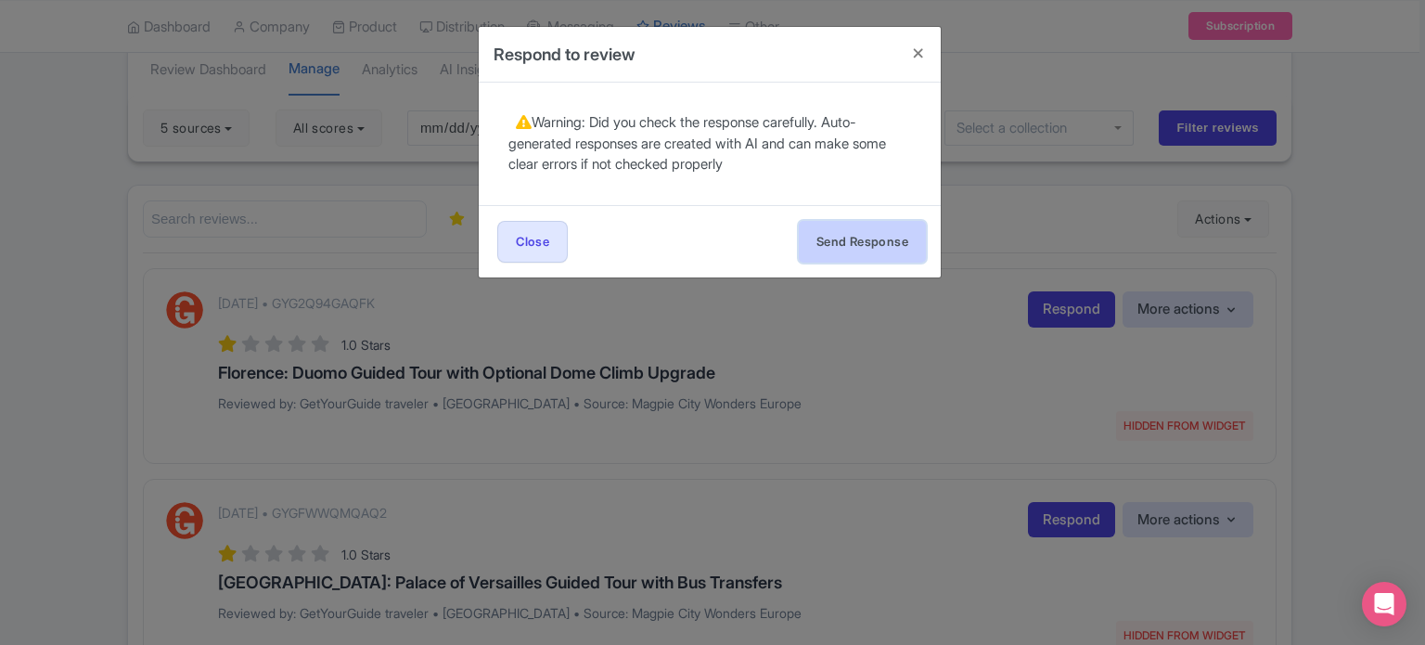
click at [846, 253] on button "Send Response" at bounding box center [862, 242] width 127 height 42
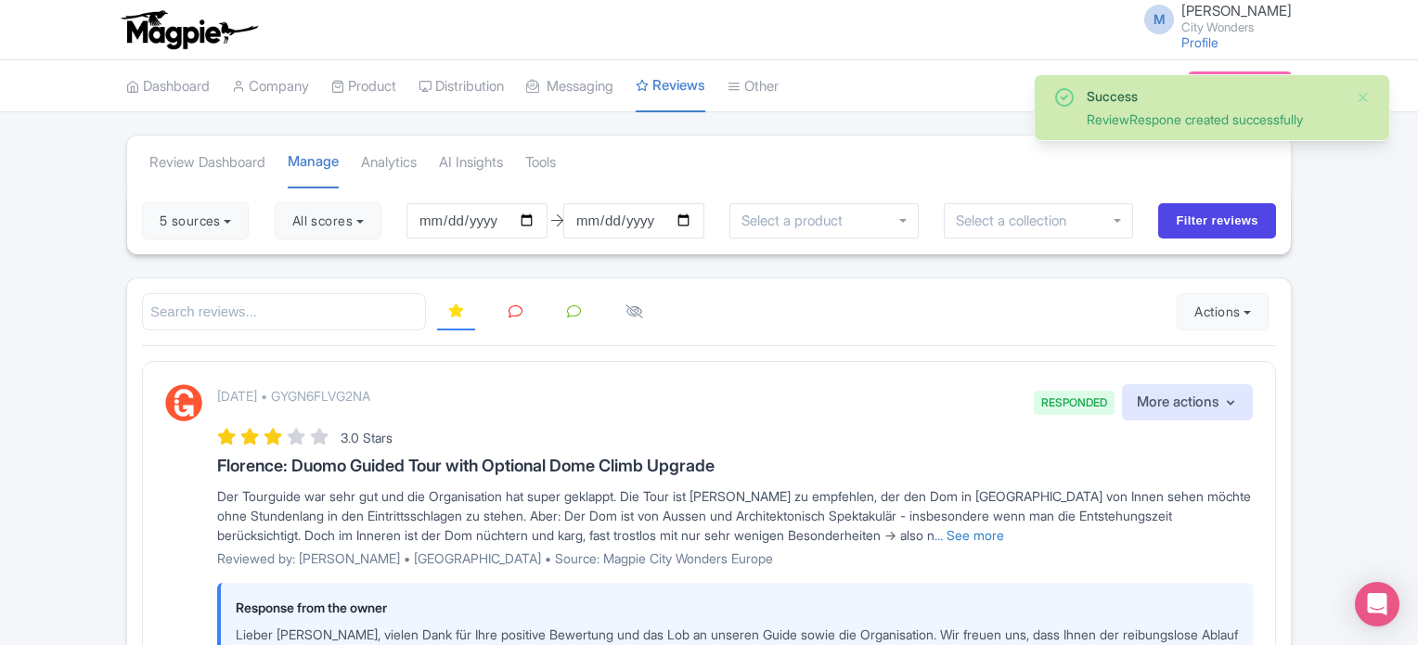
click at [515, 312] on icon at bounding box center [515, 311] width 14 height 14
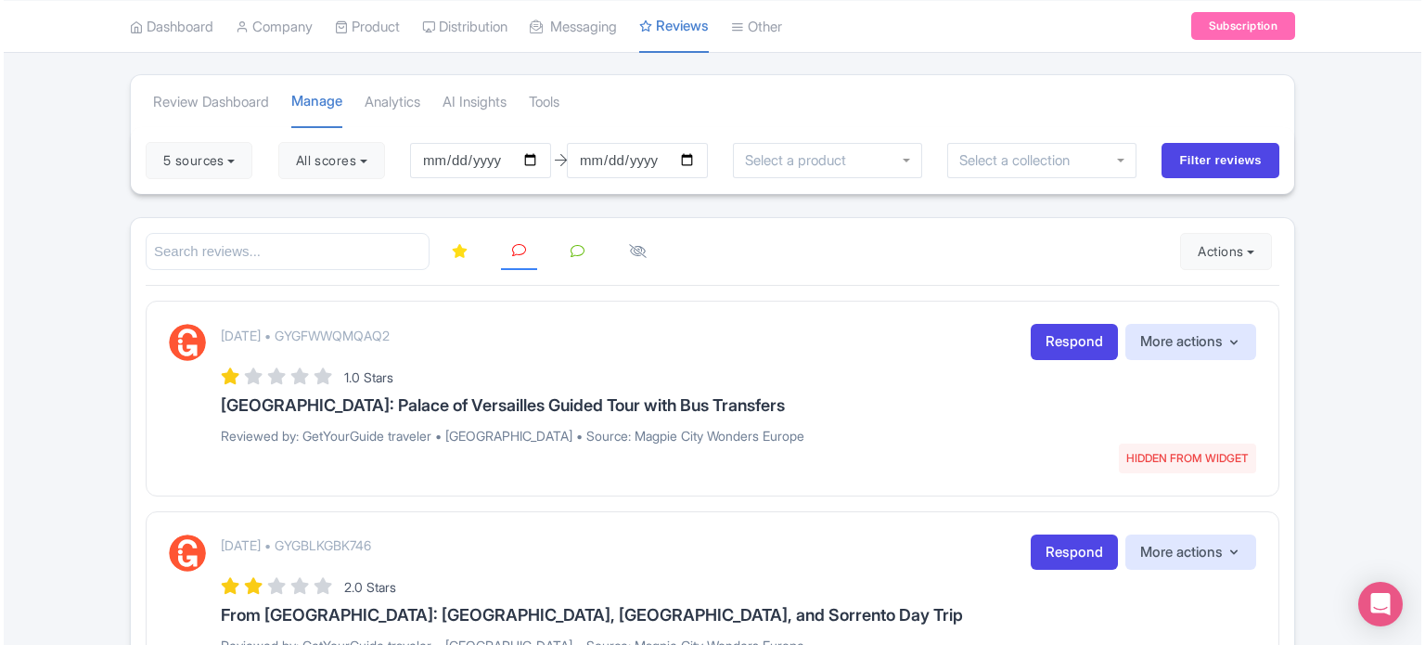
scroll to position [93, 0]
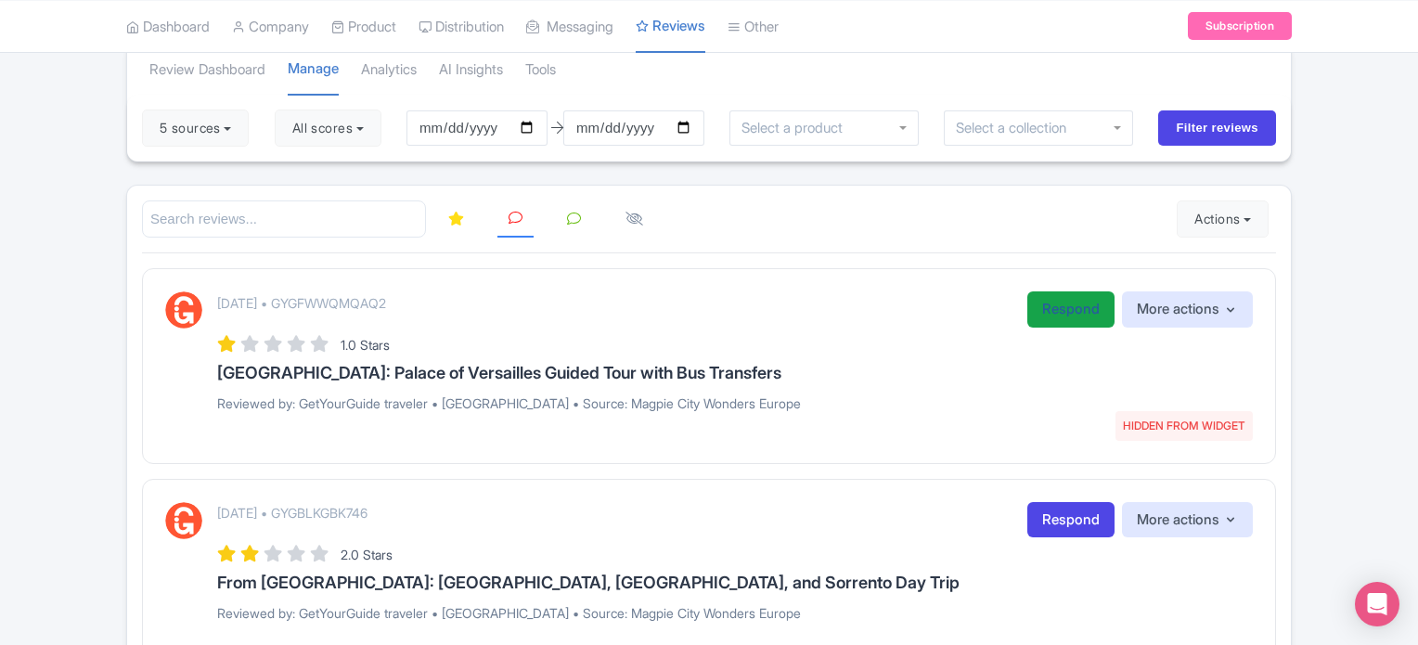
click at [1047, 312] on link "Respond" at bounding box center [1070, 309] width 87 height 36
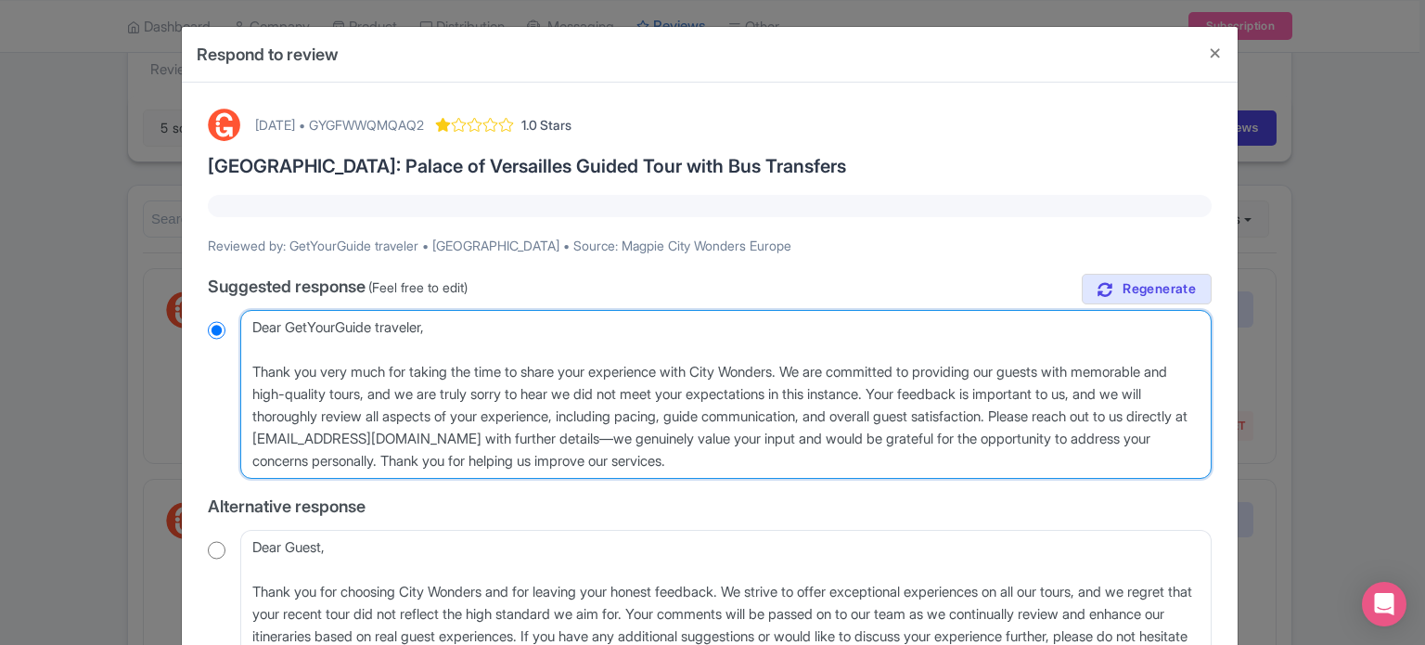
drag, startPoint x: 794, startPoint y: 458, endPoint x: 208, endPoint y: 329, distance: 600.4
click at [208, 329] on div "Dear GetYourGuide traveler, Thank you very much for taking the time to share yo…" at bounding box center [710, 394] width 1004 height 169
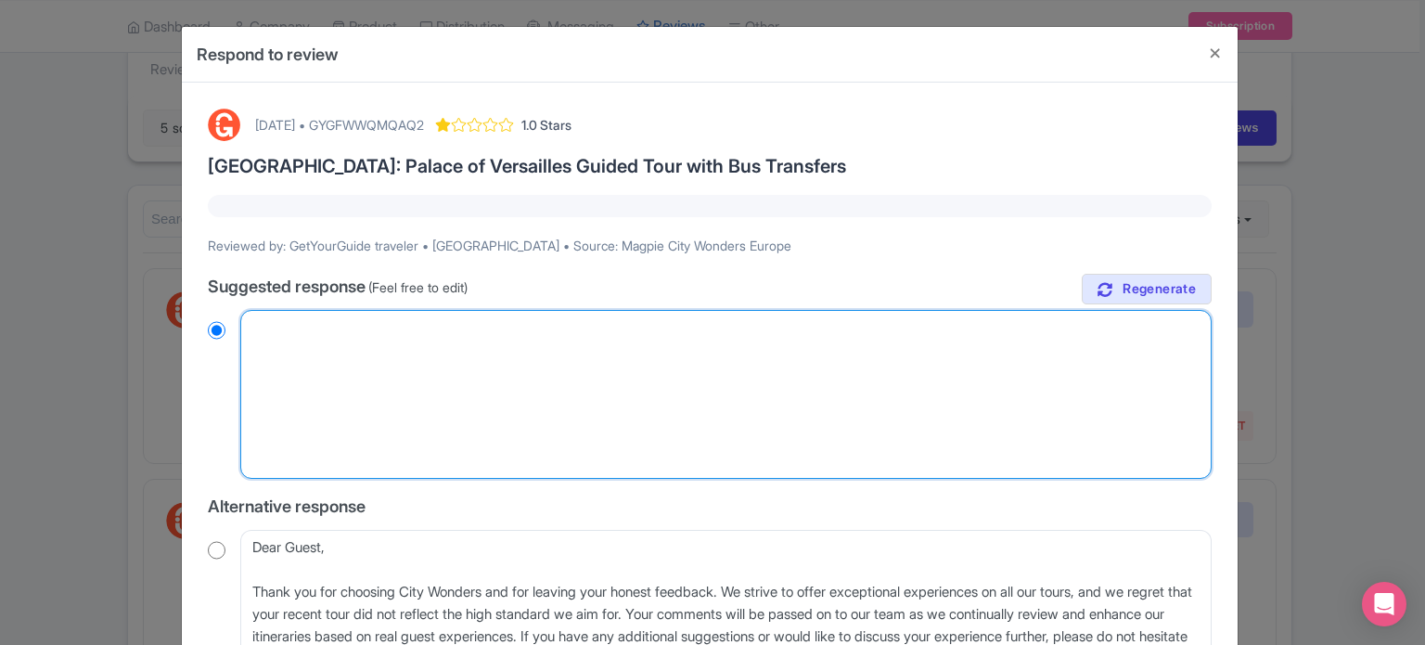
radio input "true"
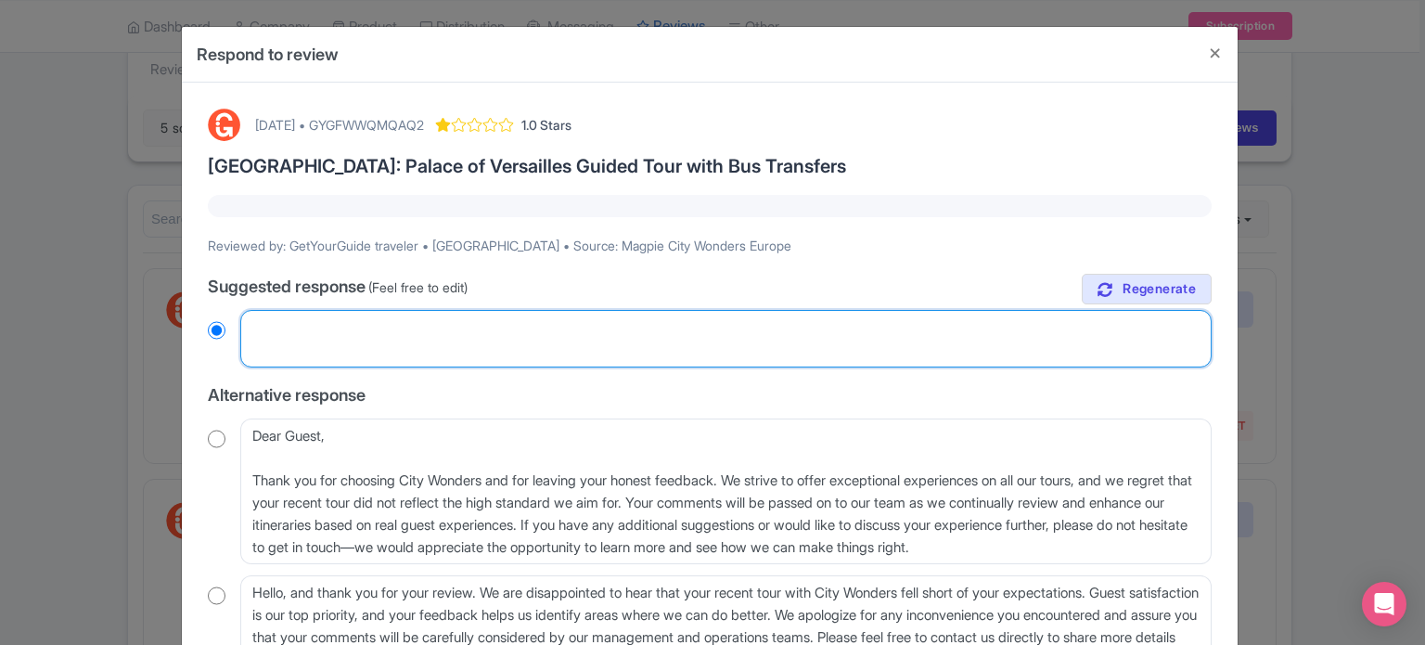
paste textarea "Dear valued traveler, Thank you for joining our XX Tour. We noted that your exp…"
type textarea "Dear valued traveler, Thank you for joining our XX Tour. We noted that your exp…"
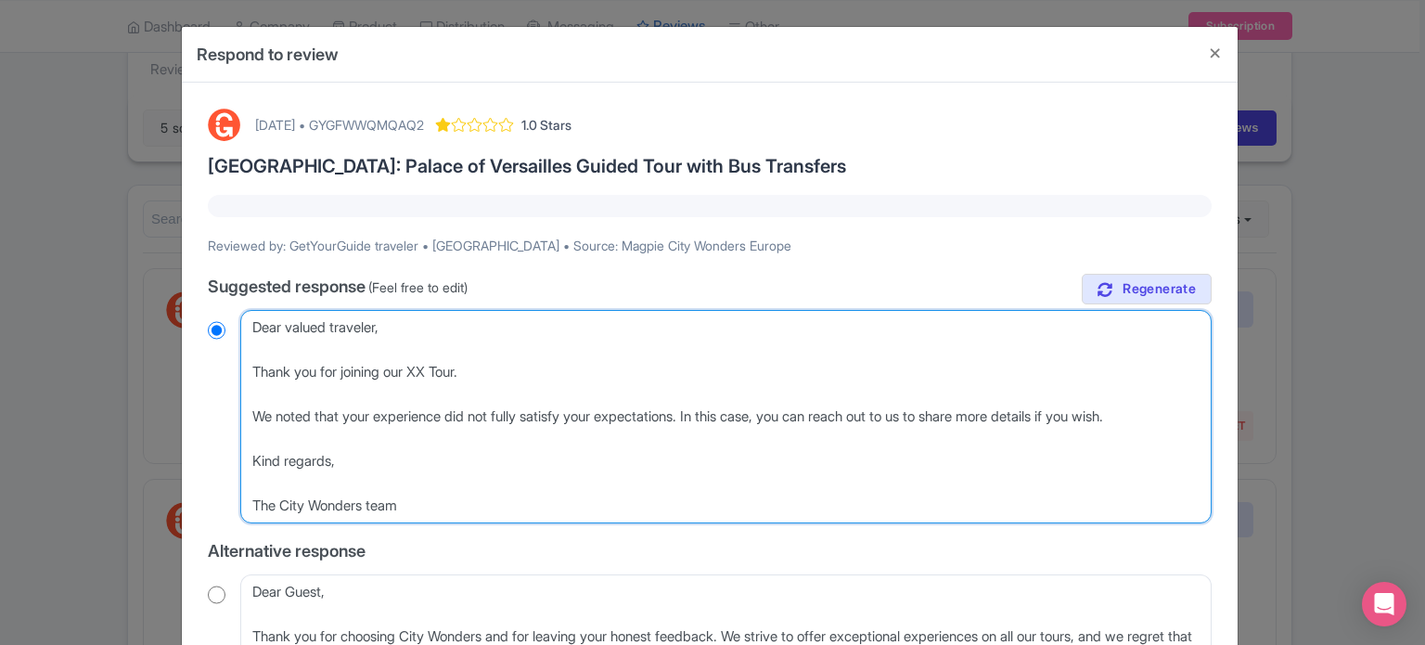
radio input "true"
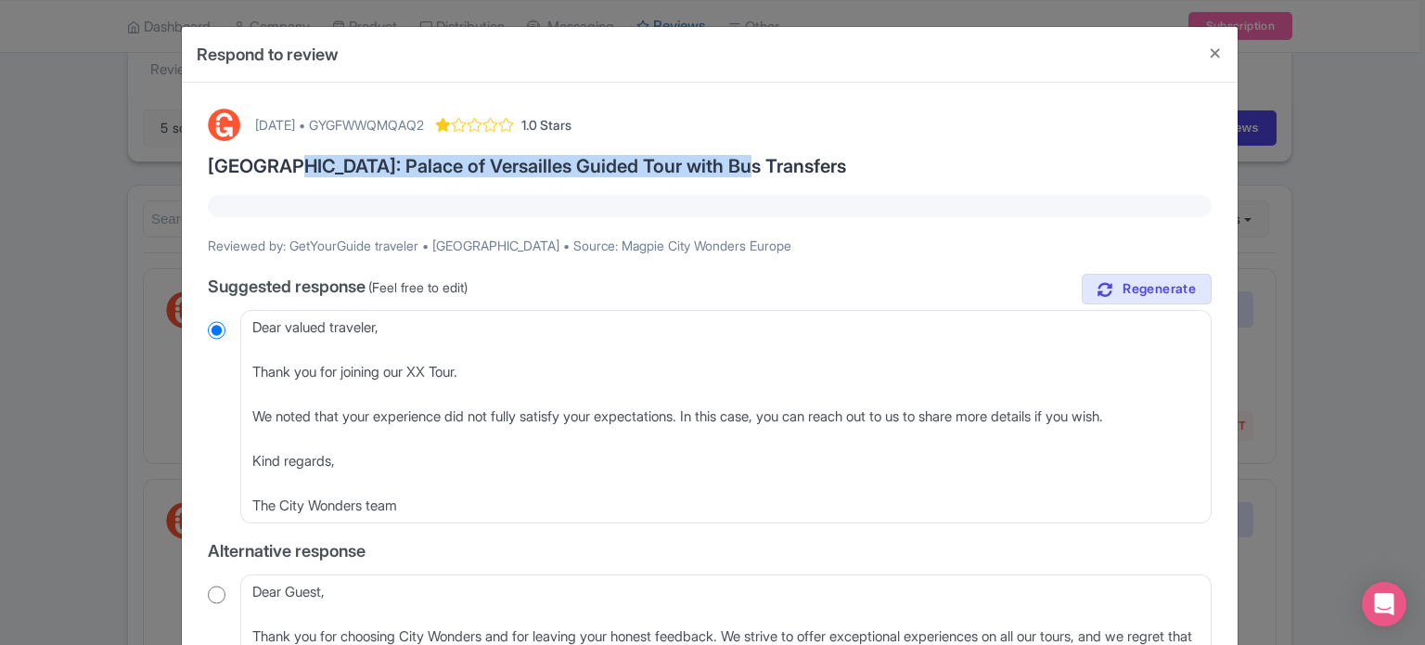
drag, startPoint x: 261, startPoint y: 161, endPoint x: 708, endPoint y: 166, distance: 447.3
click at [708, 166] on h3 "[GEOGRAPHIC_DATA]: Palace of Versailles Guided Tour with Bus Transfers" at bounding box center [710, 166] width 1004 height 20
copy h3 "Palace of Versailles Guided Tour with Bus Transfers"
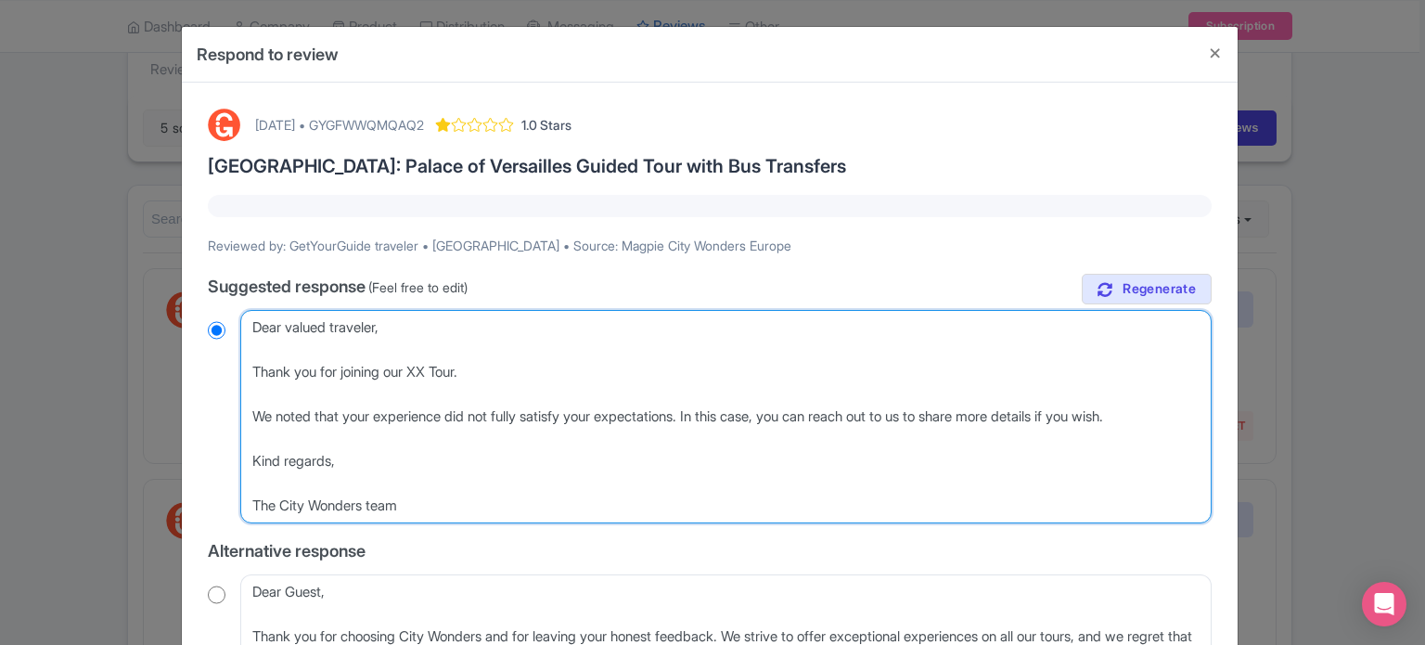
click at [425, 368] on textarea "Dear GetYourGuide traveler, Thank you very much for taking the time to share yo…" at bounding box center [725, 416] width 971 height 213
paste textarea "Palace of Versailles Guided Tour with Bus Transfers"
type textarea "Dear valued traveler, Thank you for joining our Palace of Versailles Guided Tou…"
radio input "true"
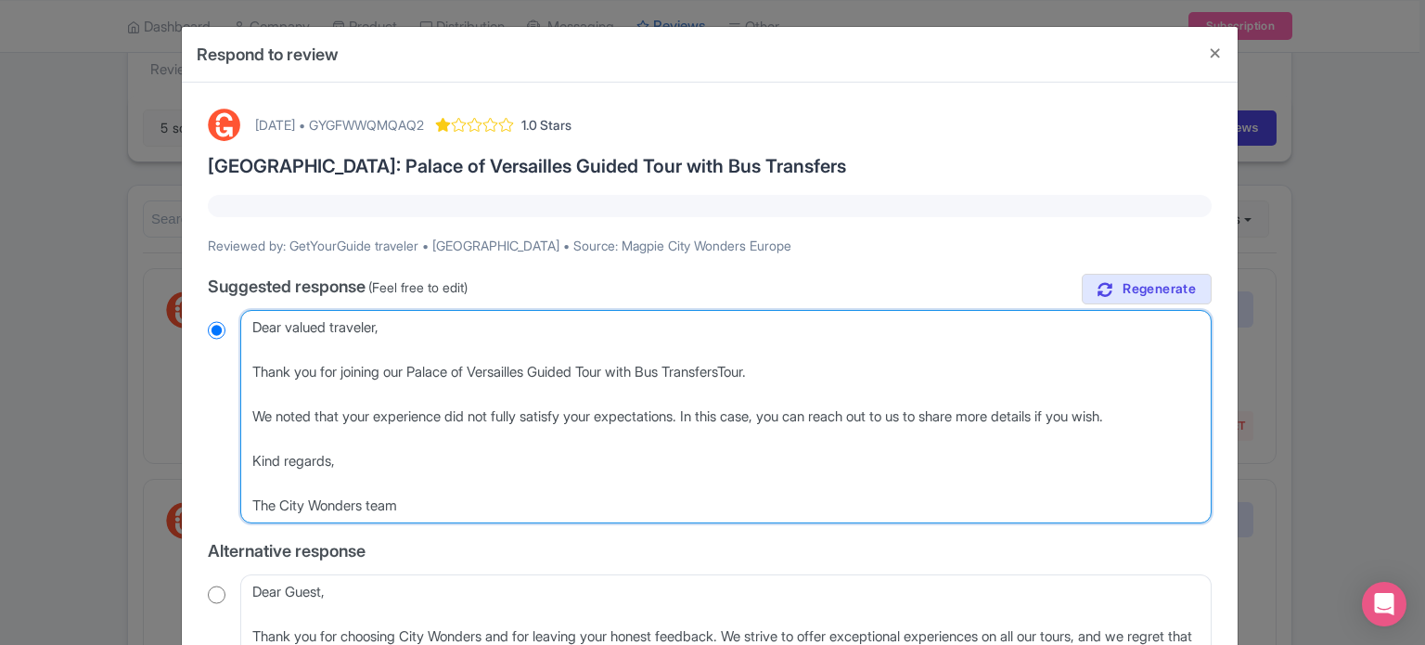
type textarea "Dear valued traveler, Thank you for joining our Palace of Versailles Guided Tou…"
radio input "true"
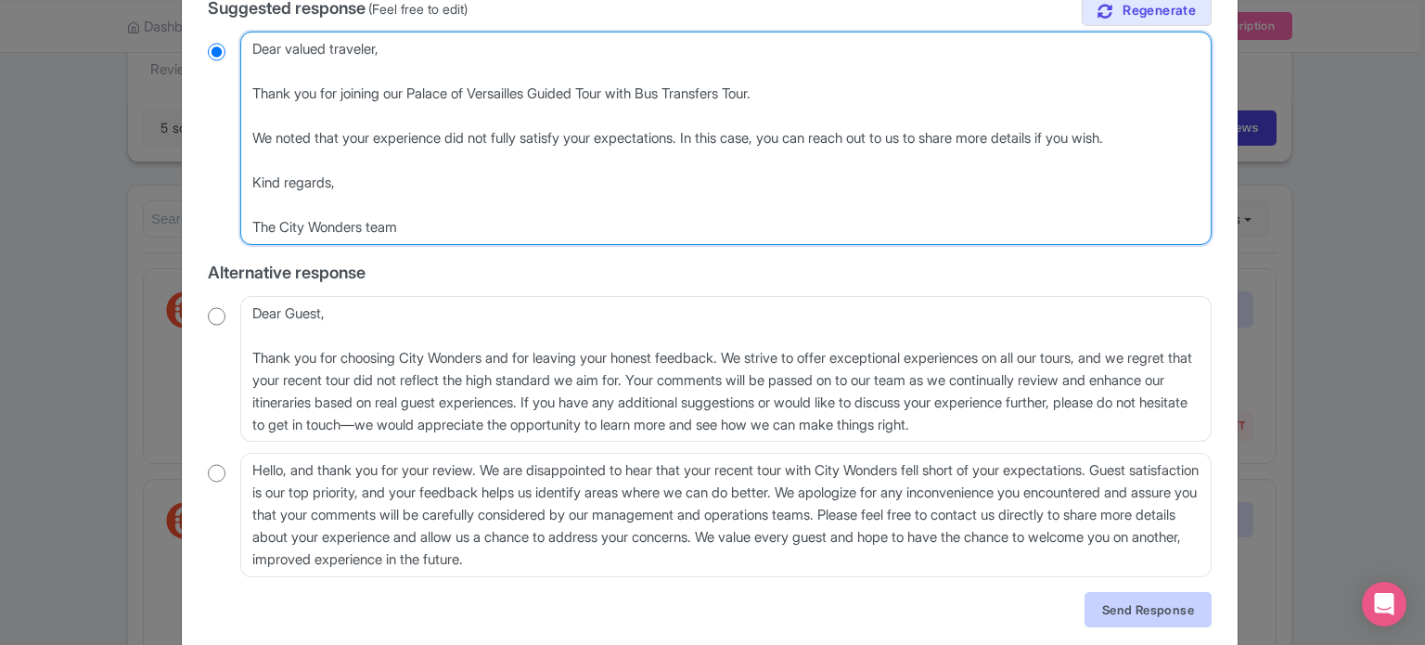
type textarea "Dear valued traveler, Thank you for joining our Palace of Versailles Guided Tou…"
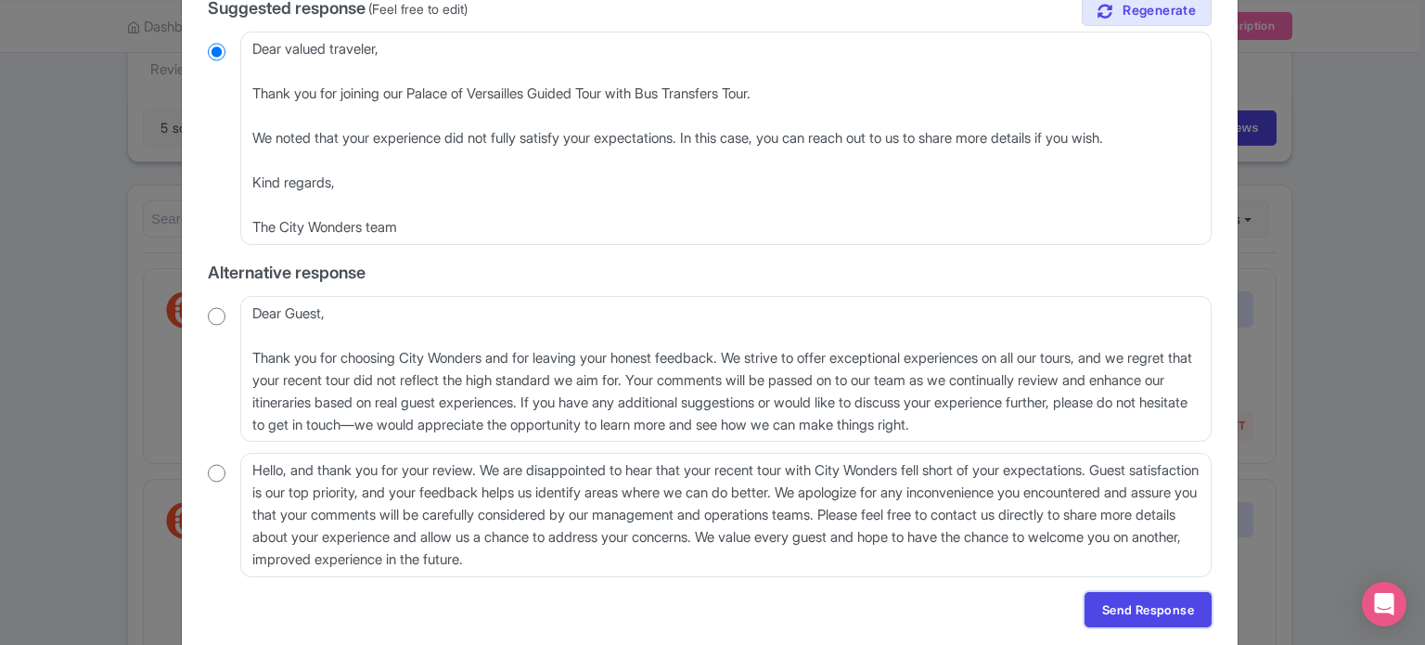
click at [1148, 615] on link "Send Response" at bounding box center [1148, 609] width 127 height 35
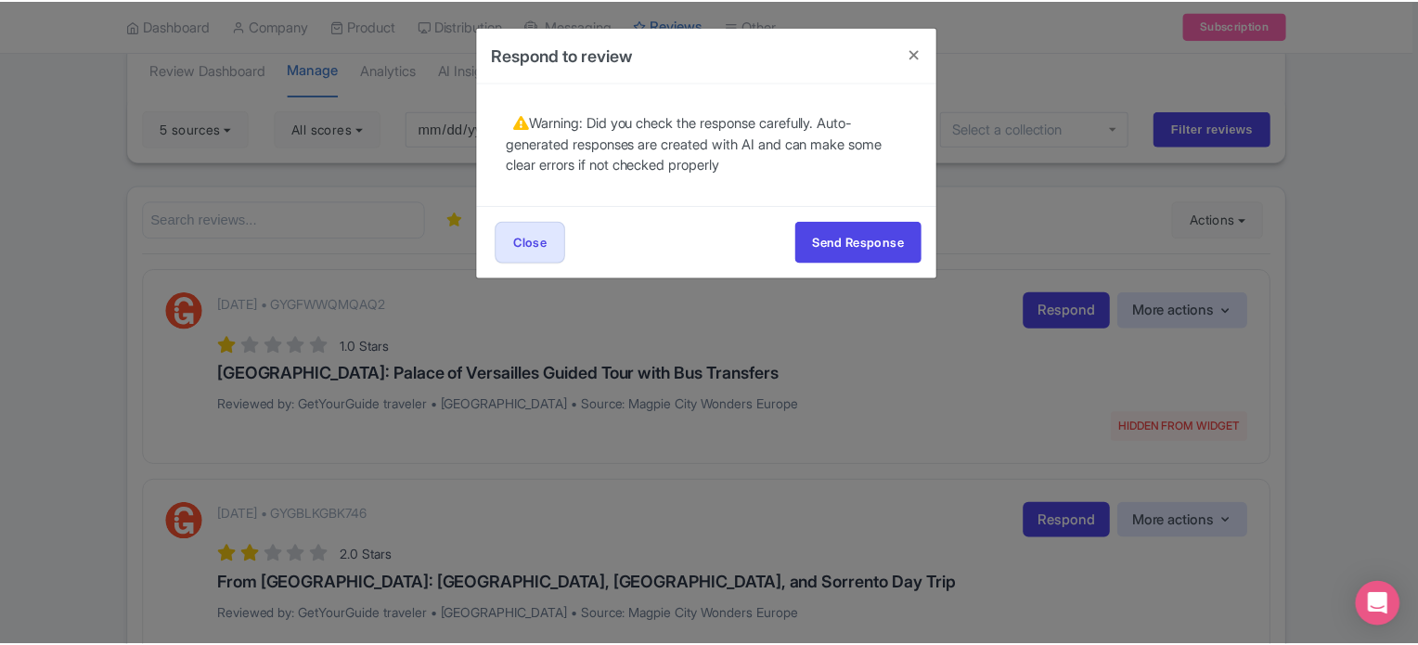
scroll to position [0, 0]
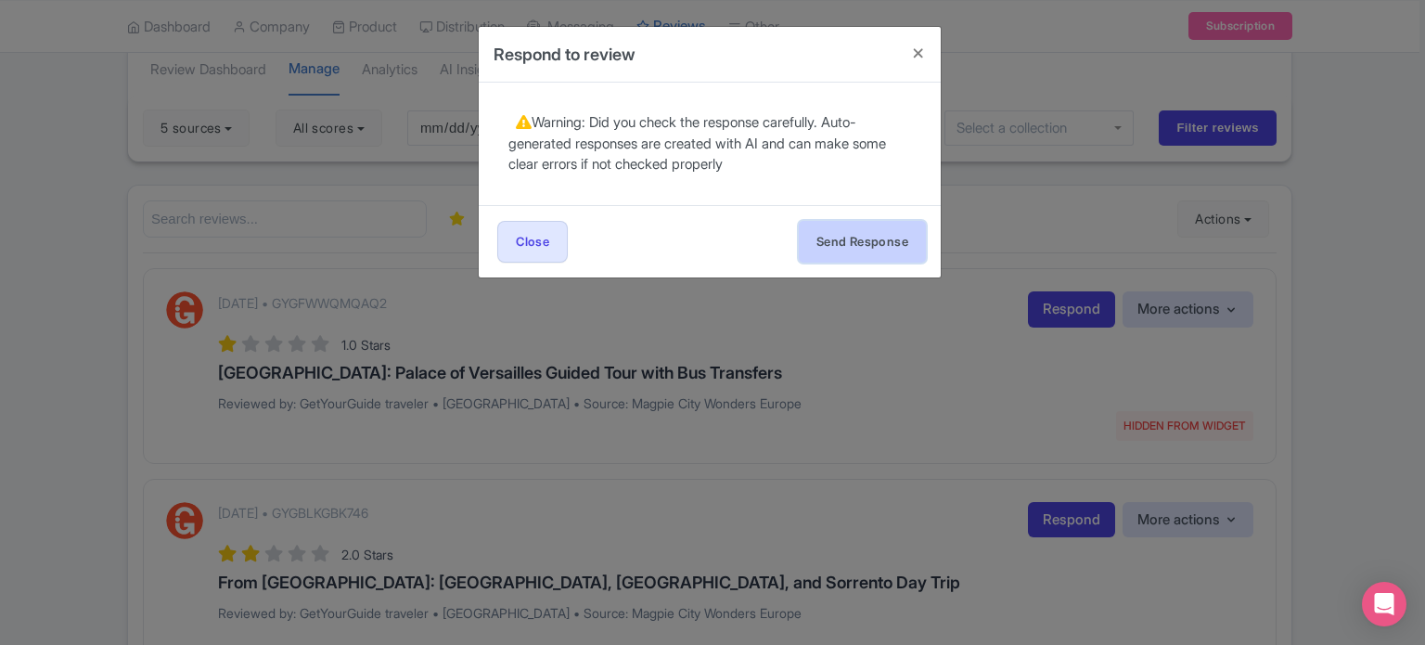
click at [834, 248] on button "Send Response" at bounding box center [862, 242] width 127 height 42
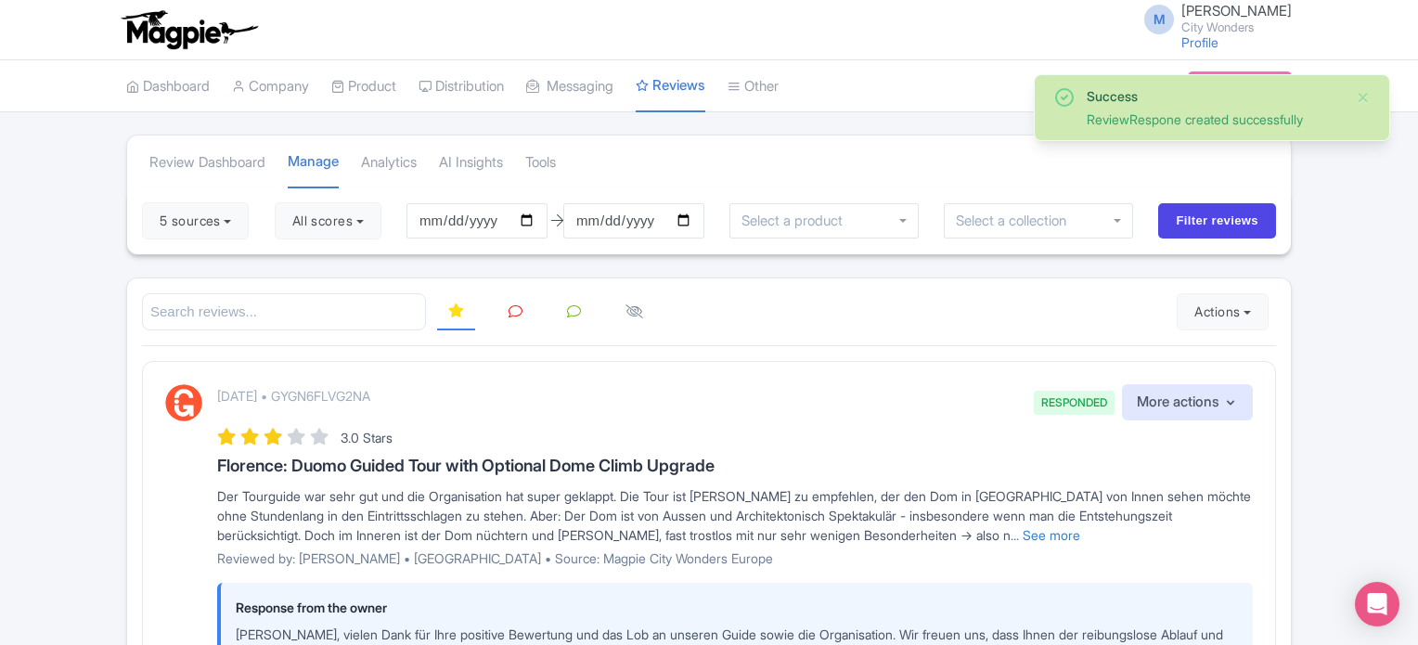
click at [515, 313] on icon at bounding box center [515, 311] width 14 height 14
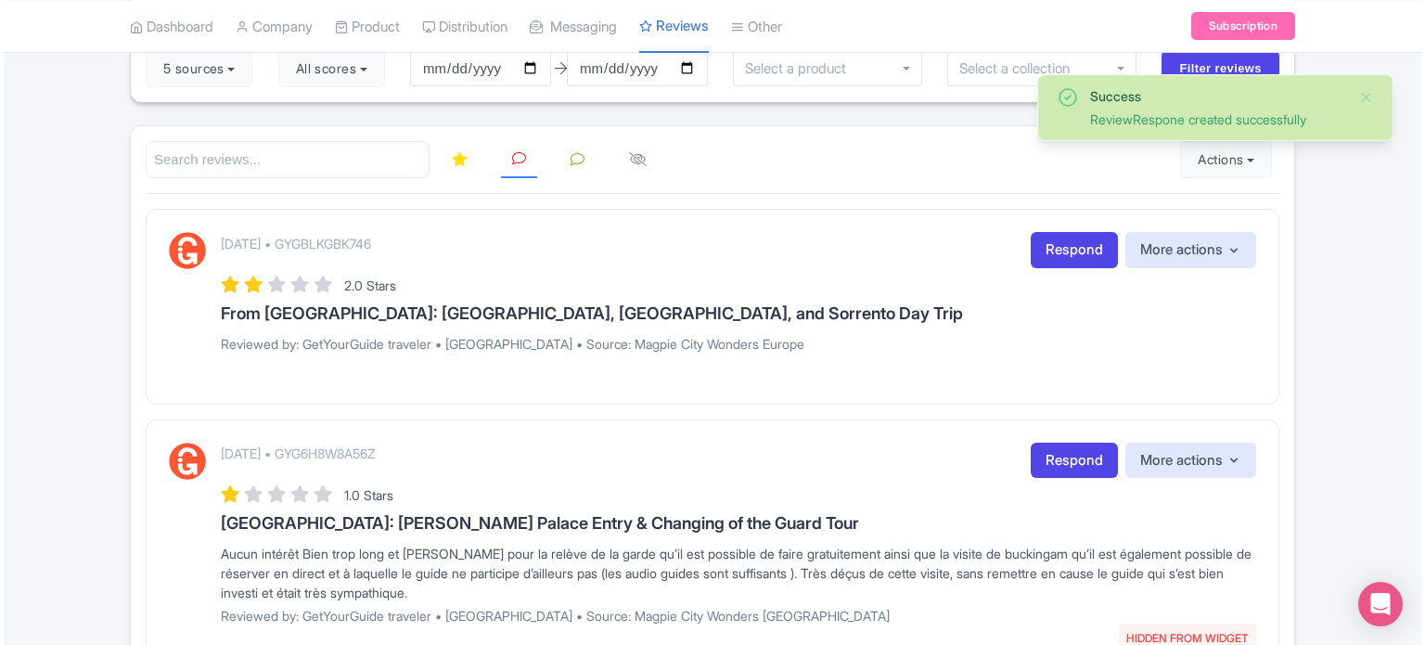
scroll to position [186, 0]
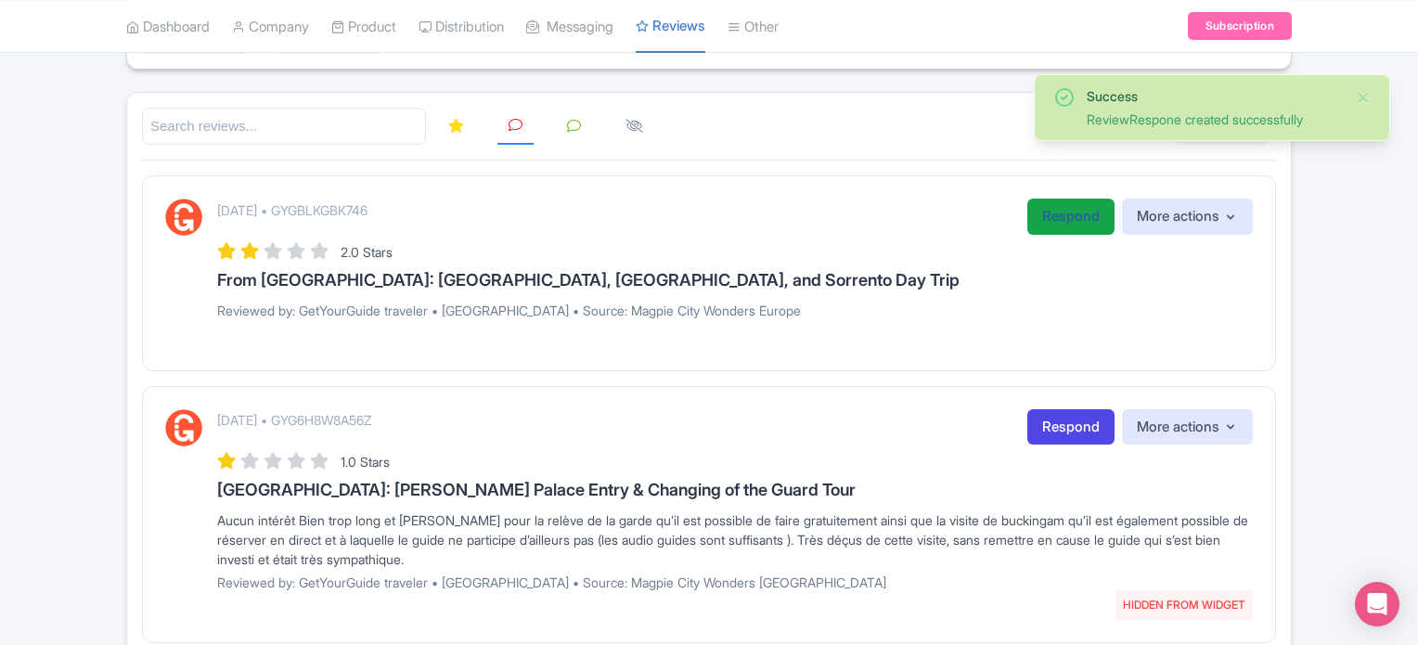
click at [1077, 219] on link "Respond" at bounding box center [1070, 217] width 87 height 36
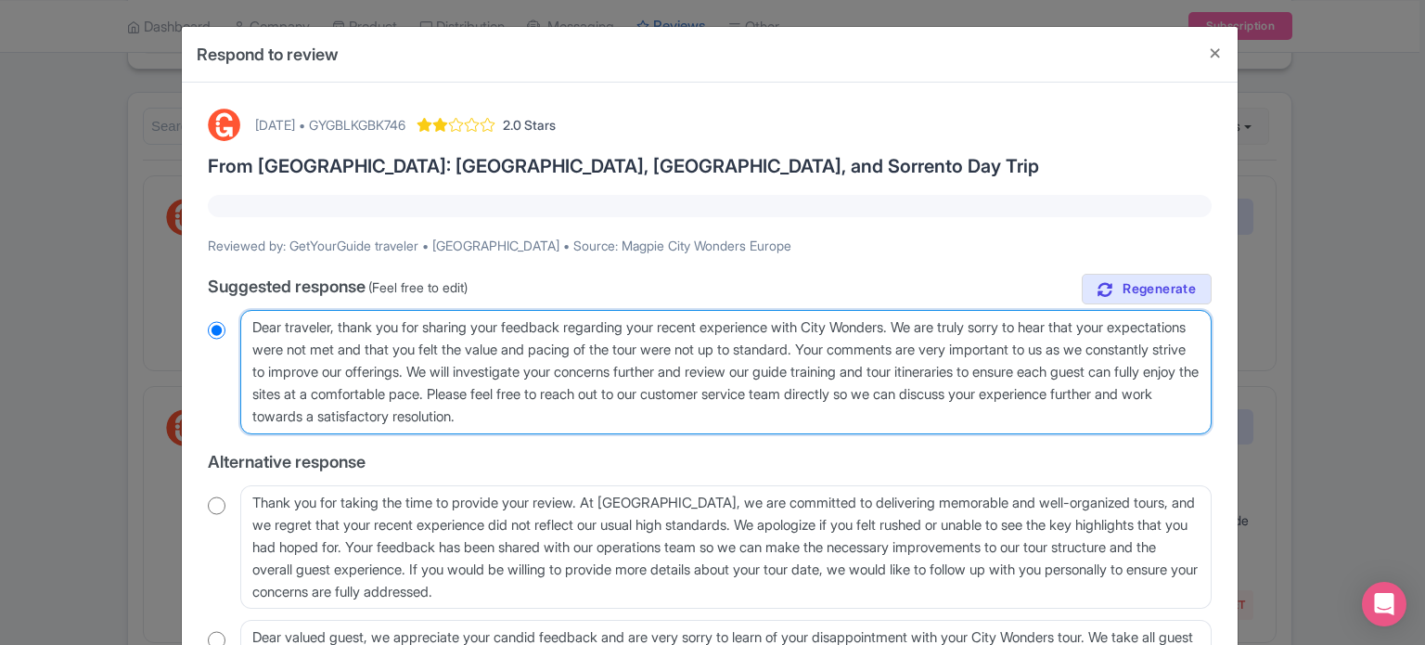
drag, startPoint x: 760, startPoint y: 418, endPoint x: 218, endPoint y: 336, distance: 548.1
click at [218, 336] on div "Dear traveler, thank you for sharing your feedback regarding your recent experi…" at bounding box center [710, 372] width 1004 height 124
paste textarea "valued traveler, Thank you for joining our XX Tour. We noted that your experien…"
type textarea "Dear valued traveler, Thank you for joining our XX Tour. We noted that your exp…"
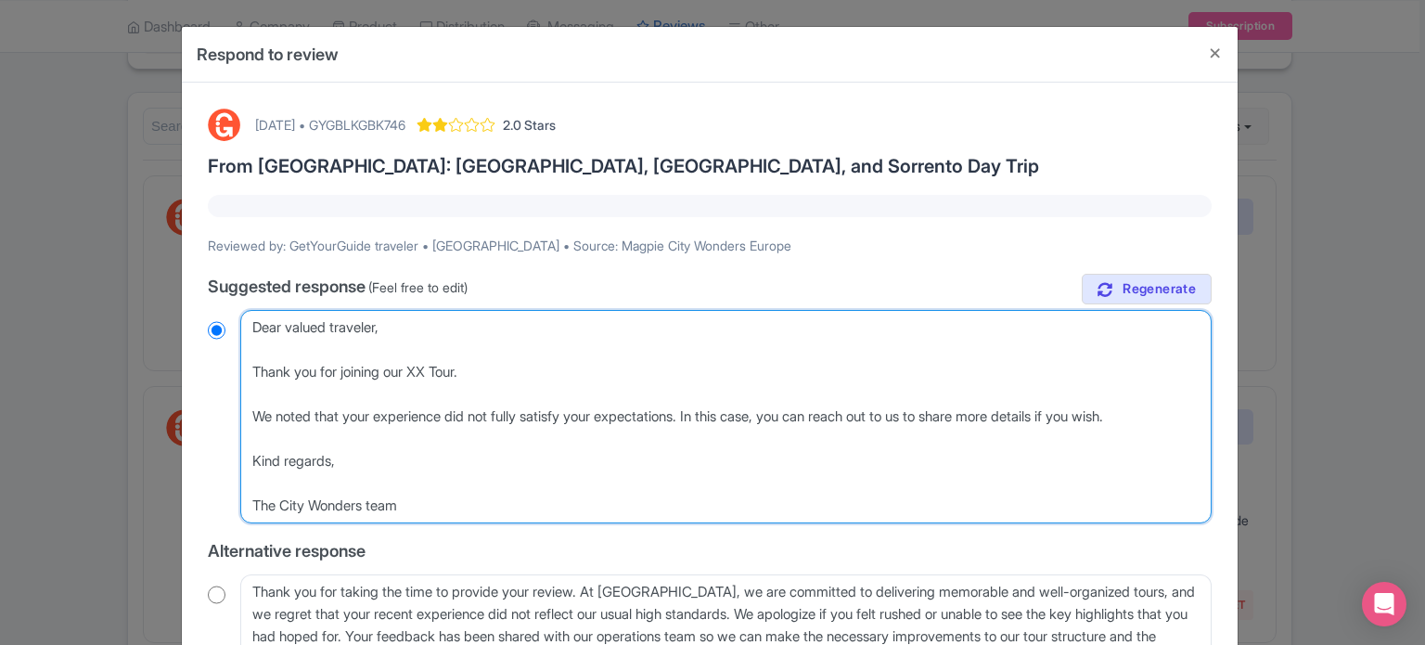
radio input "true"
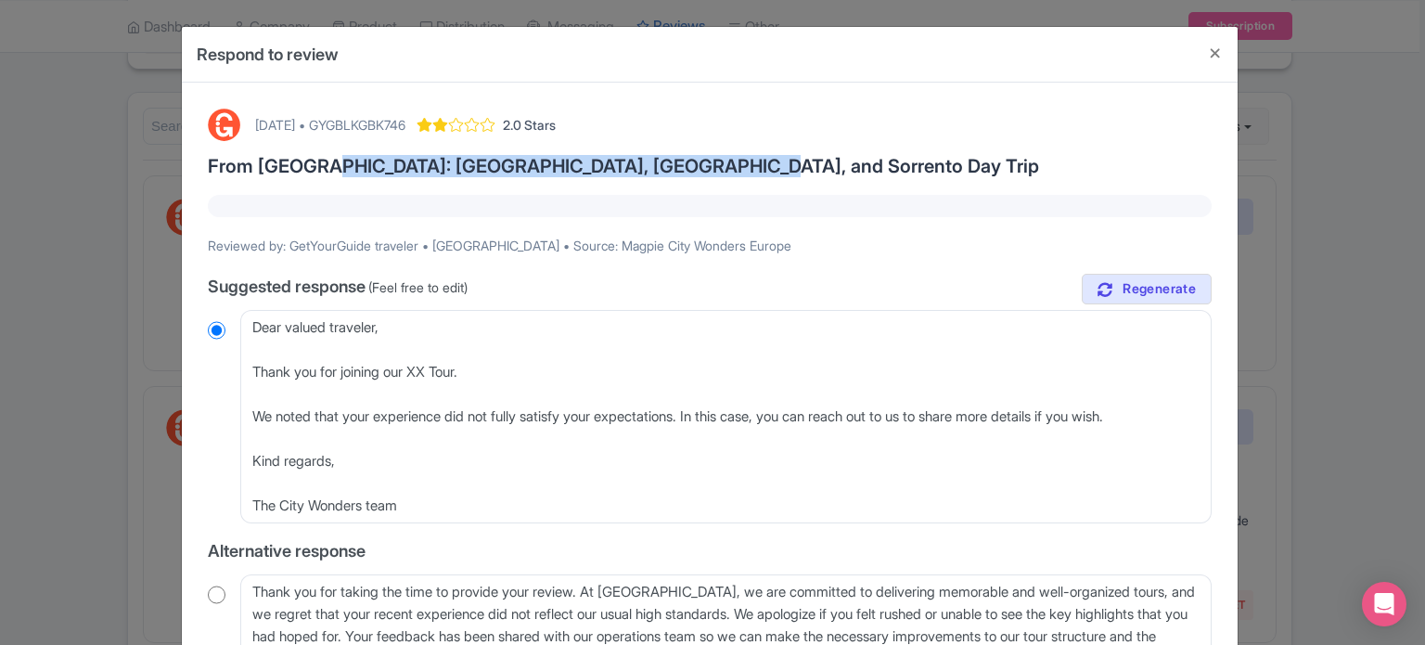
drag, startPoint x: 319, startPoint y: 165, endPoint x: 706, endPoint y: 162, distance: 386.9
click at [706, 162] on h3 "From [GEOGRAPHIC_DATA]: [GEOGRAPHIC_DATA], [GEOGRAPHIC_DATA], and Sorrento Day …" at bounding box center [710, 166] width 1004 height 20
copy h3 "Pompeii, Amalfi Coast, and Sorrento Day Trip"
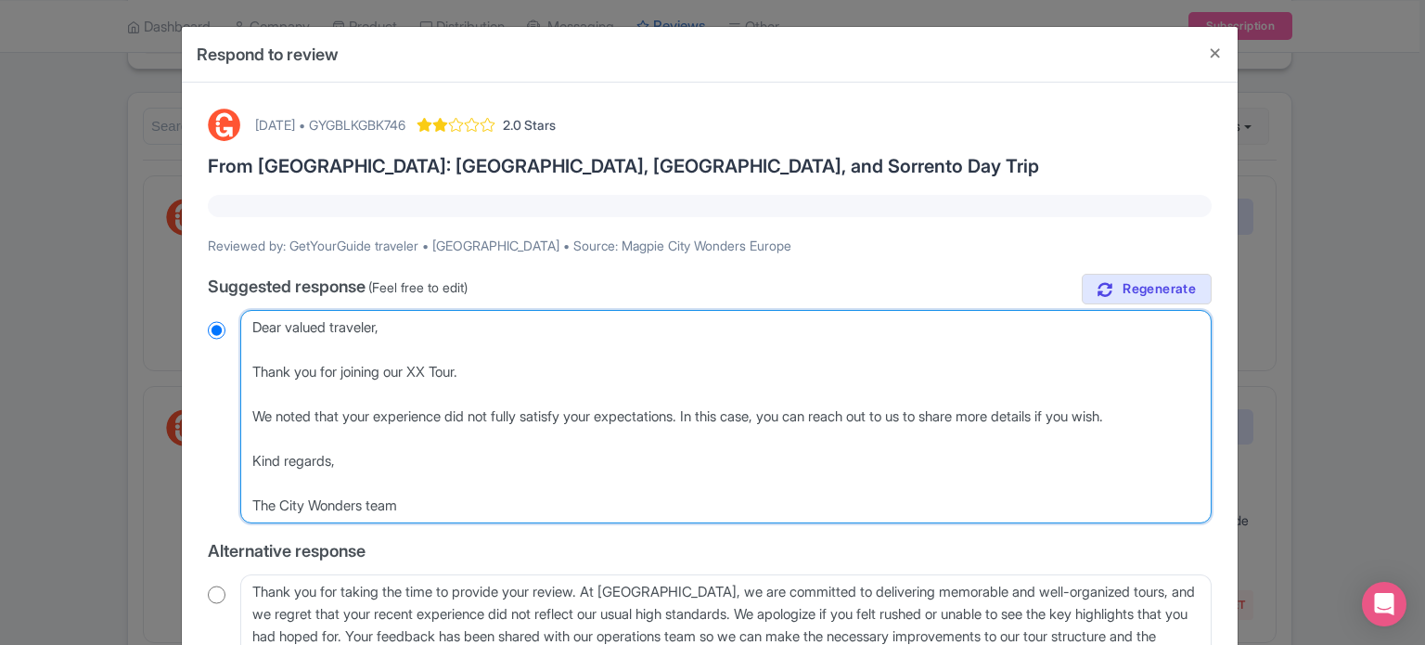
click at [428, 374] on textarea "Dear traveler, thank you for sharing your feedback regarding your recent experi…" at bounding box center [725, 416] width 971 height 213
paste textarea "Pompeii, Amalfi Coast, and Sorrento Day Trip"
type textarea "Dear valued traveler, Thank you for joining our Pompeii, Amalfi Coast, and Sorr…"
radio input "true"
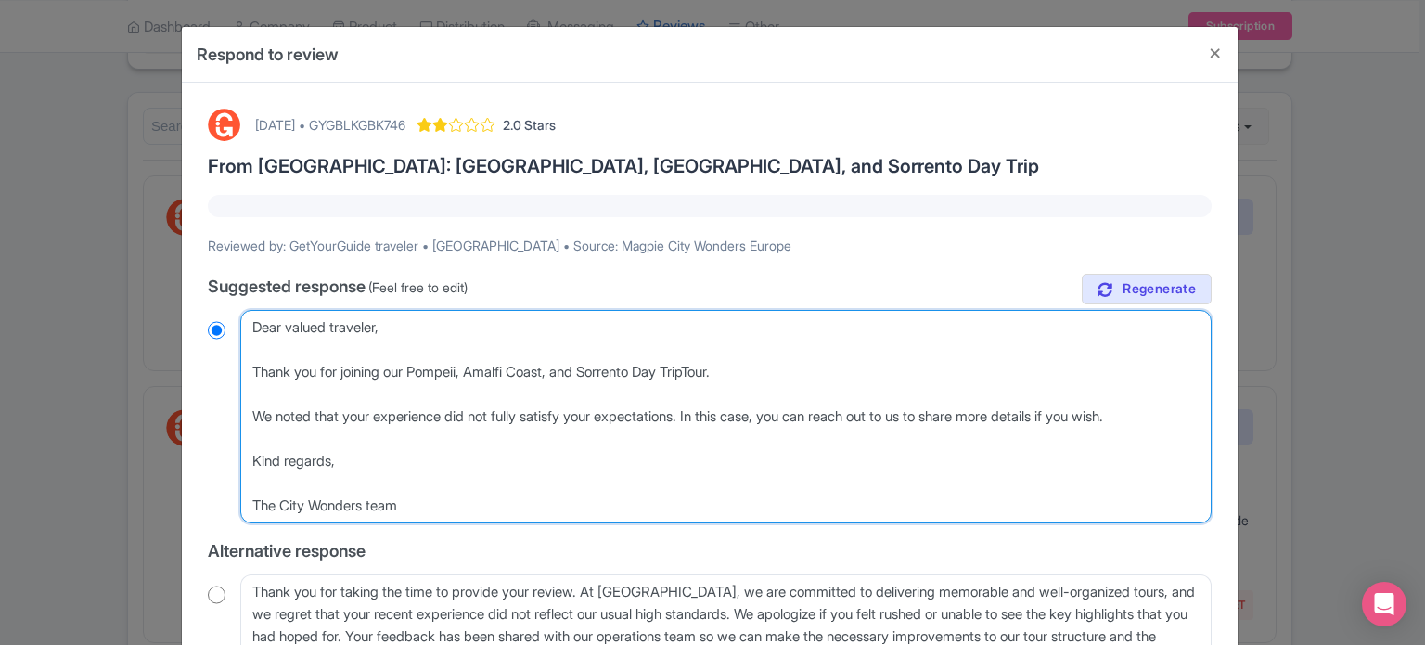
type textarea "Dear valued traveler, Thank you for joining our Pompeii, Amalfi Coast, and Sorr…"
radio input "true"
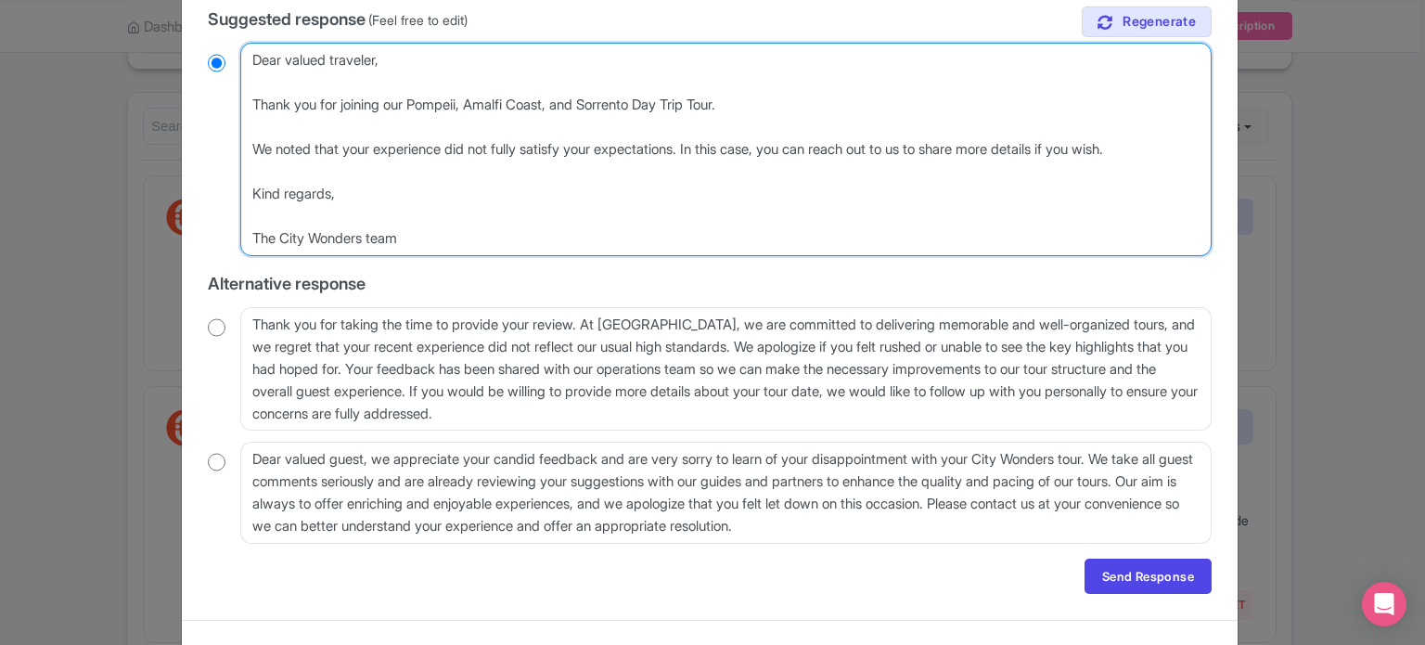
scroll to position [298, 0]
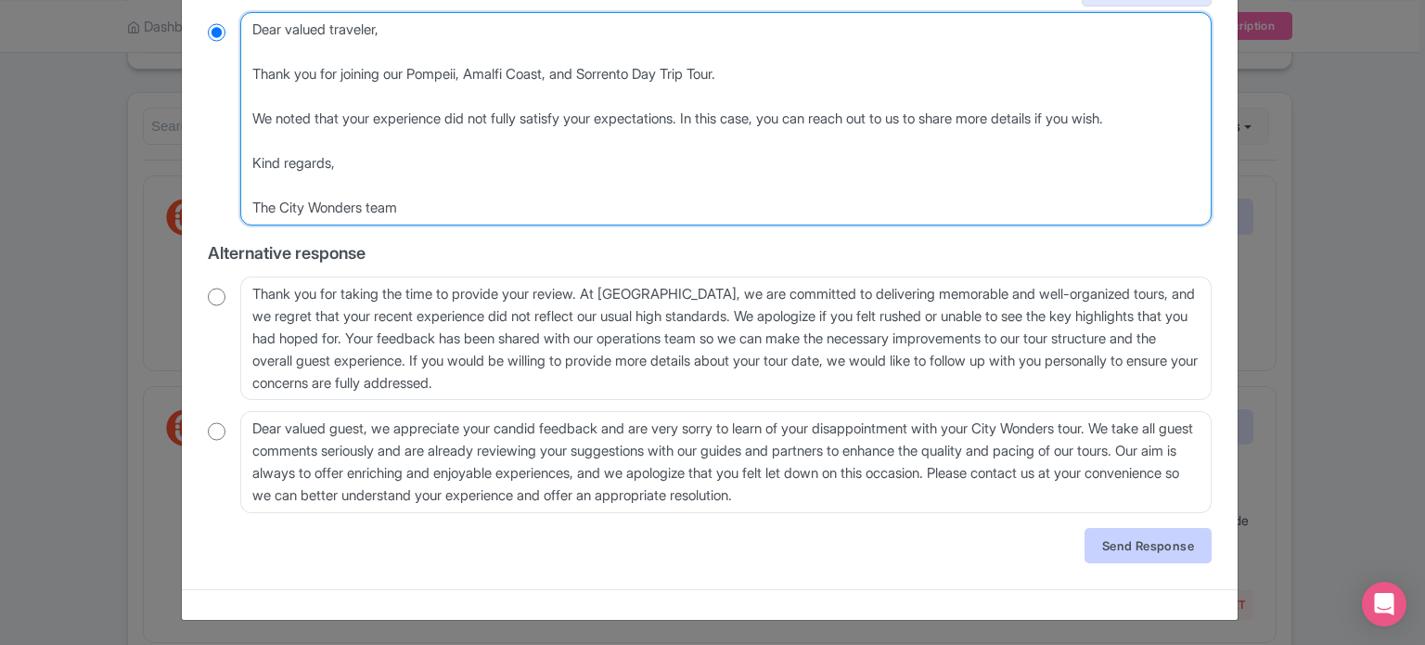
type textarea "Dear valued traveler, Thank you for joining our Pompeii, Amalfi Coast, and Sorr…"
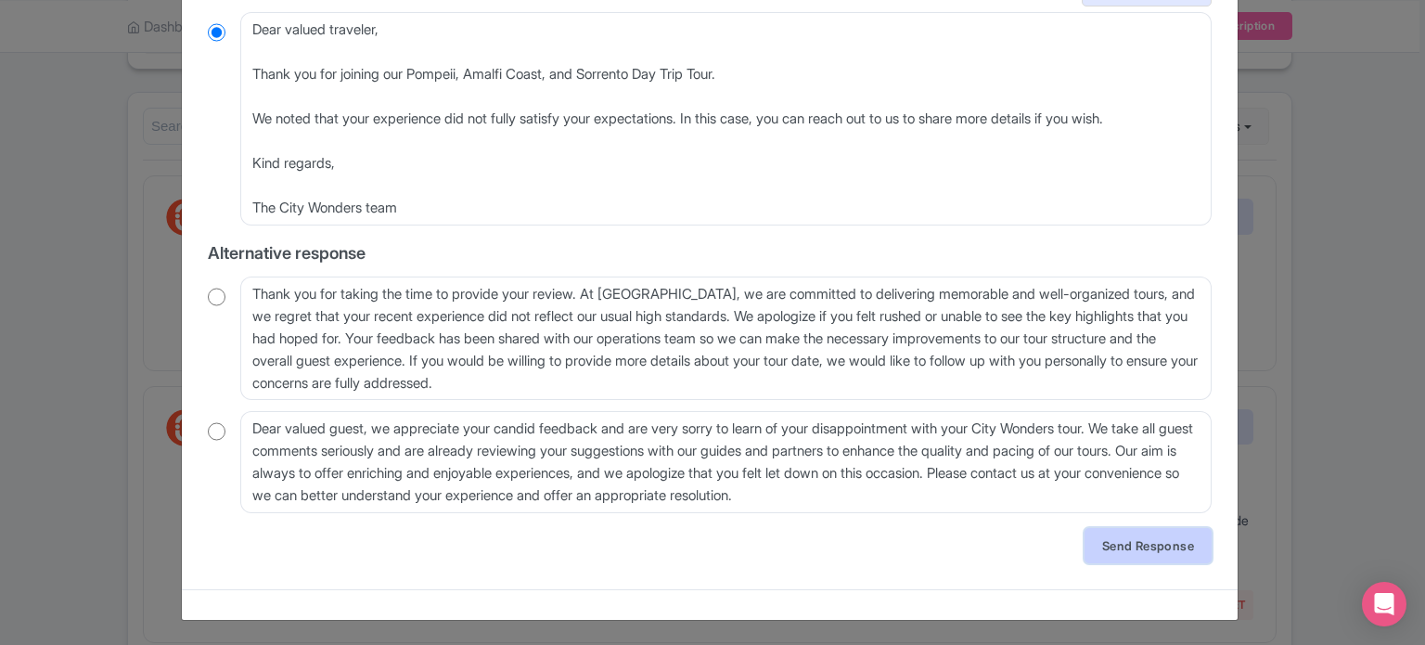
click at [1143, 545] on link "Send Response" at bounding box center [1148, 545] width 127 height 35
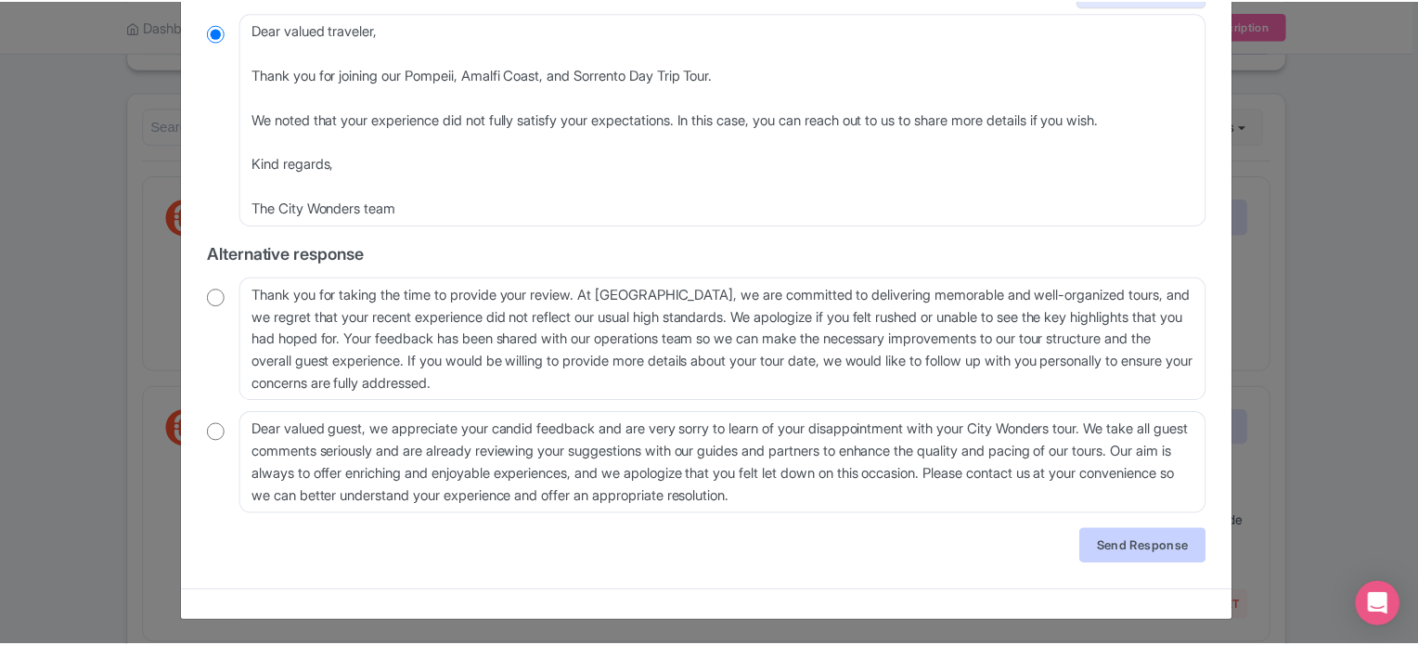
scroll to position [0, 0]
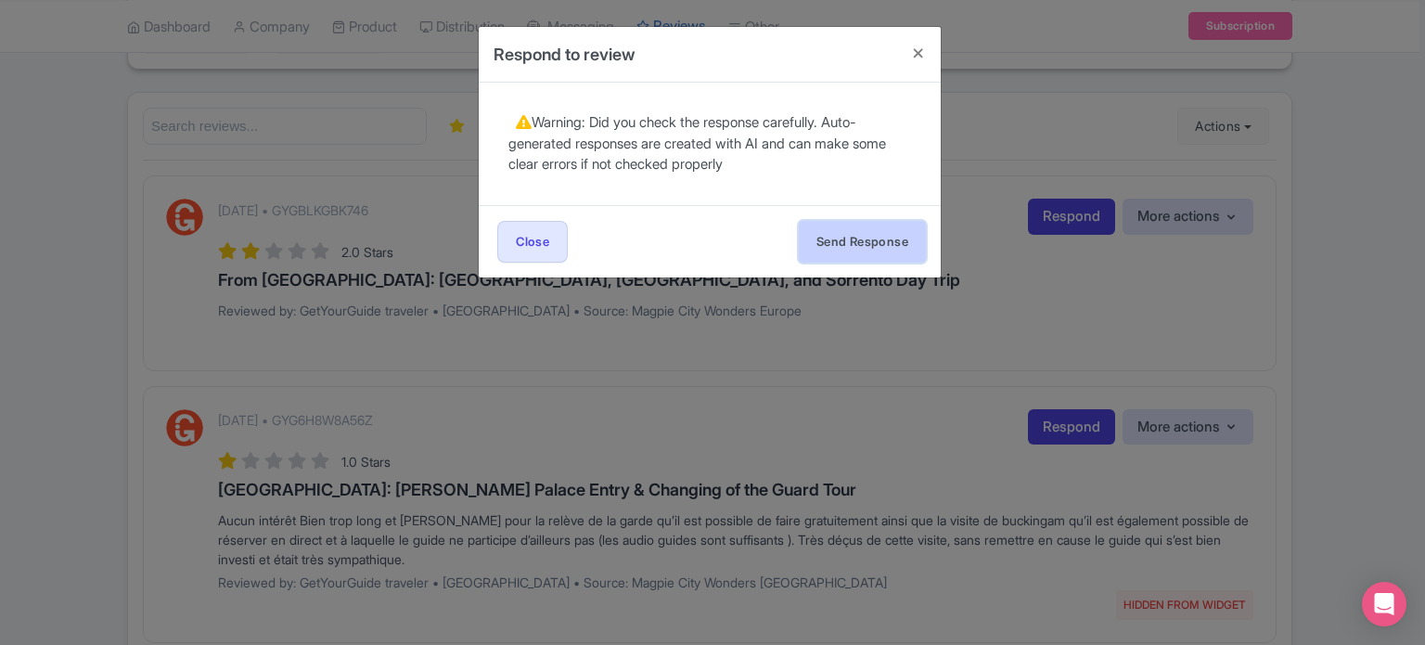
click at [866, 251] on button "Send Response" at bounding box center [862, 242] width 127 height 42
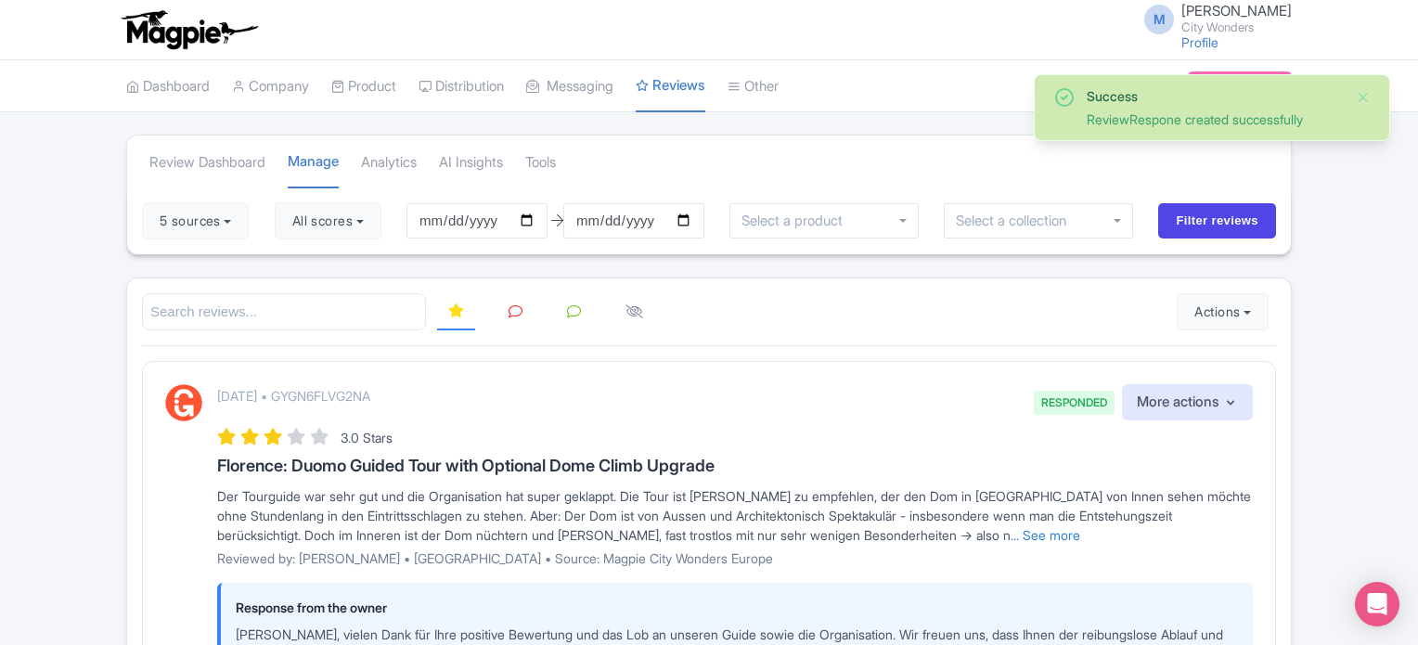
click at [512, 312] on icon at bounding box center [515, 311] width 14 height 14
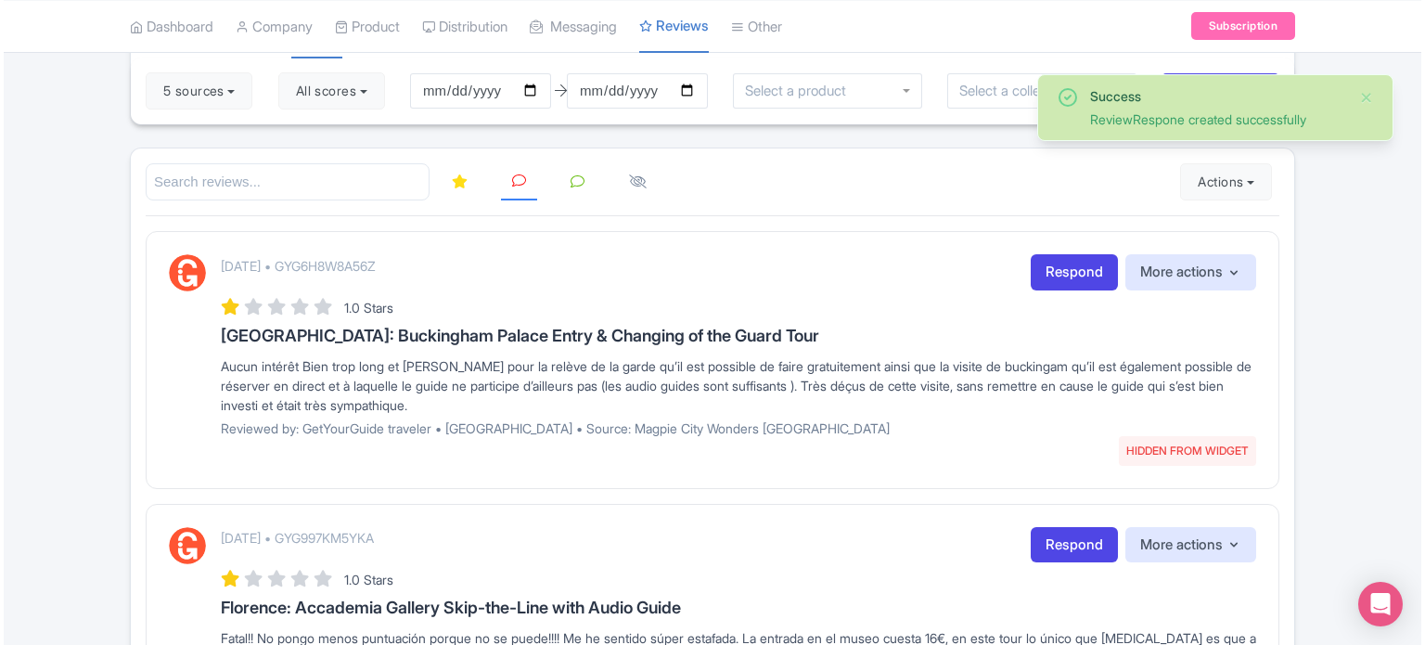
scroll to position [186, 0]
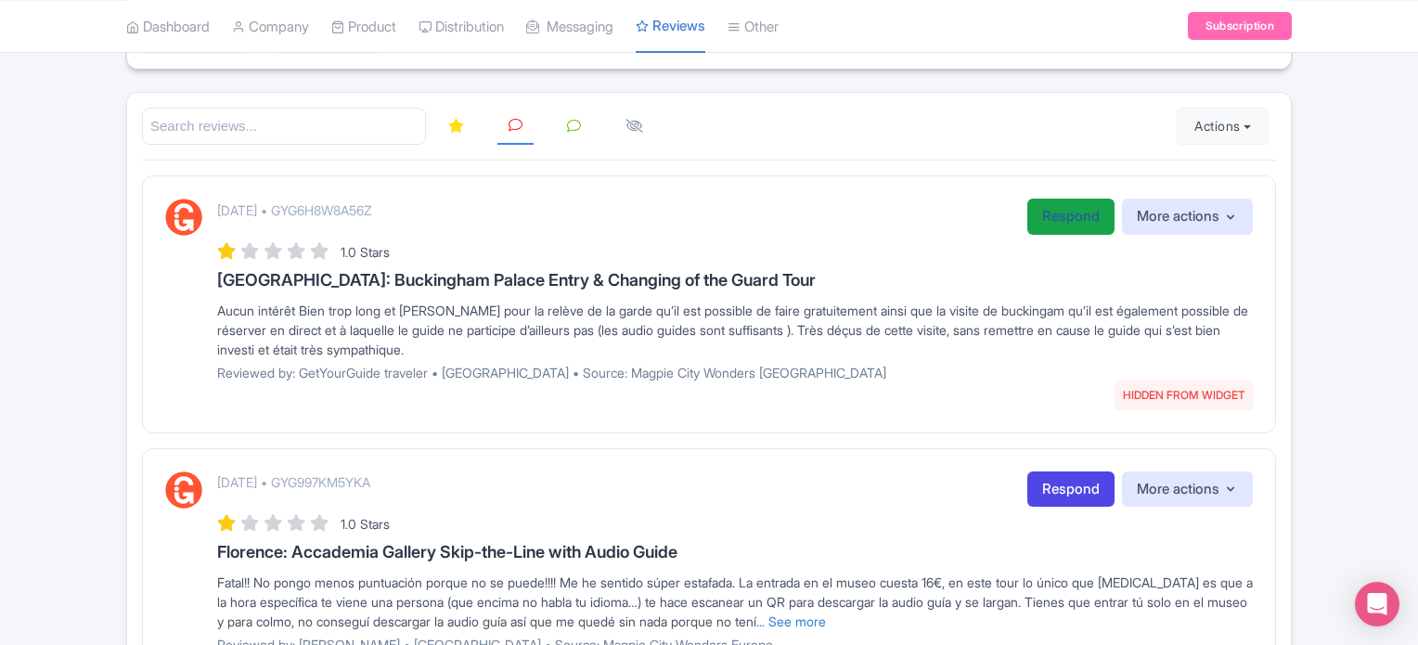
click at [1034, 217] on link "Respond" at bounding box center [1070, 217] width 87 height 36
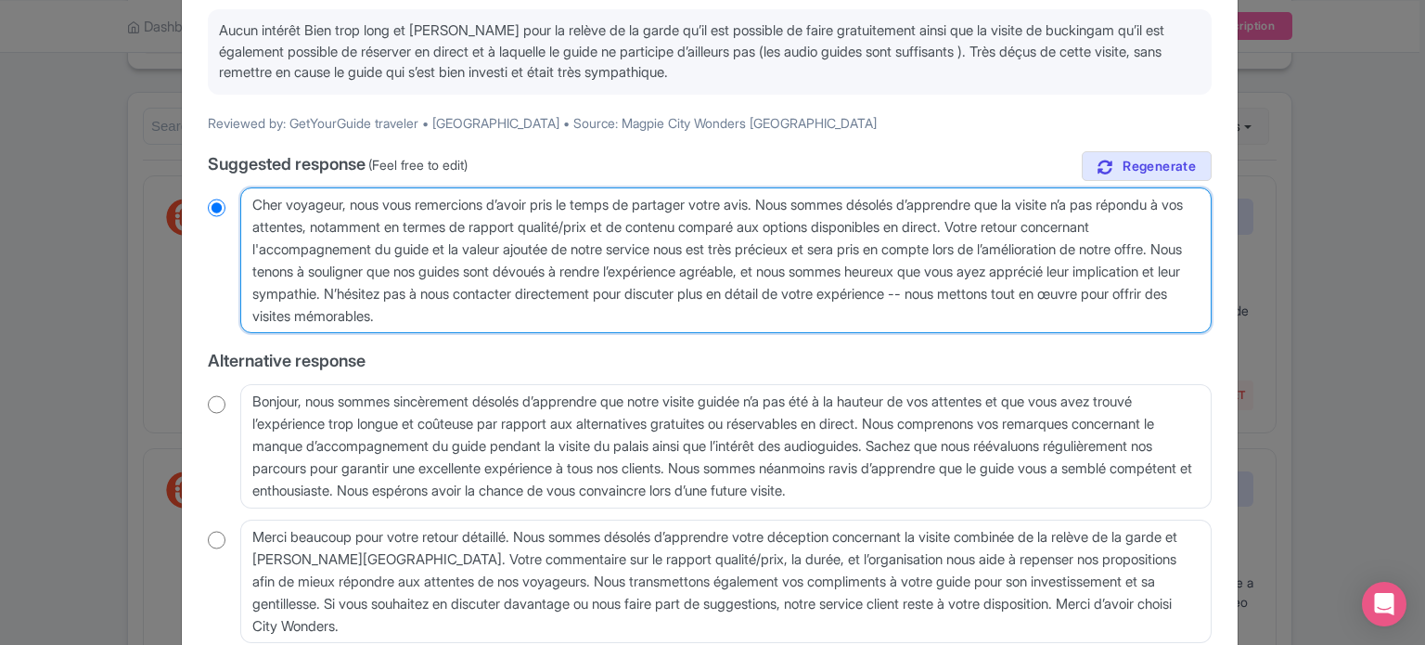
click at [669, 317] on textarea "Cher voyageur, nous vous remercions d’avoir pris le temps de partager votre avi…" at bounding box center [725, 260] width 971 height 147
drag, startPoint x: 670, startPoint y: 317, endPoint x: 1136, endPoint y: 292, distance: 466.5
click at [1136, 292] on textarea "Cher voyageur, nous vous remercions d’avoir pris le temps de partager votre avi…" at bounding box center [725, 260] width 971 height 147
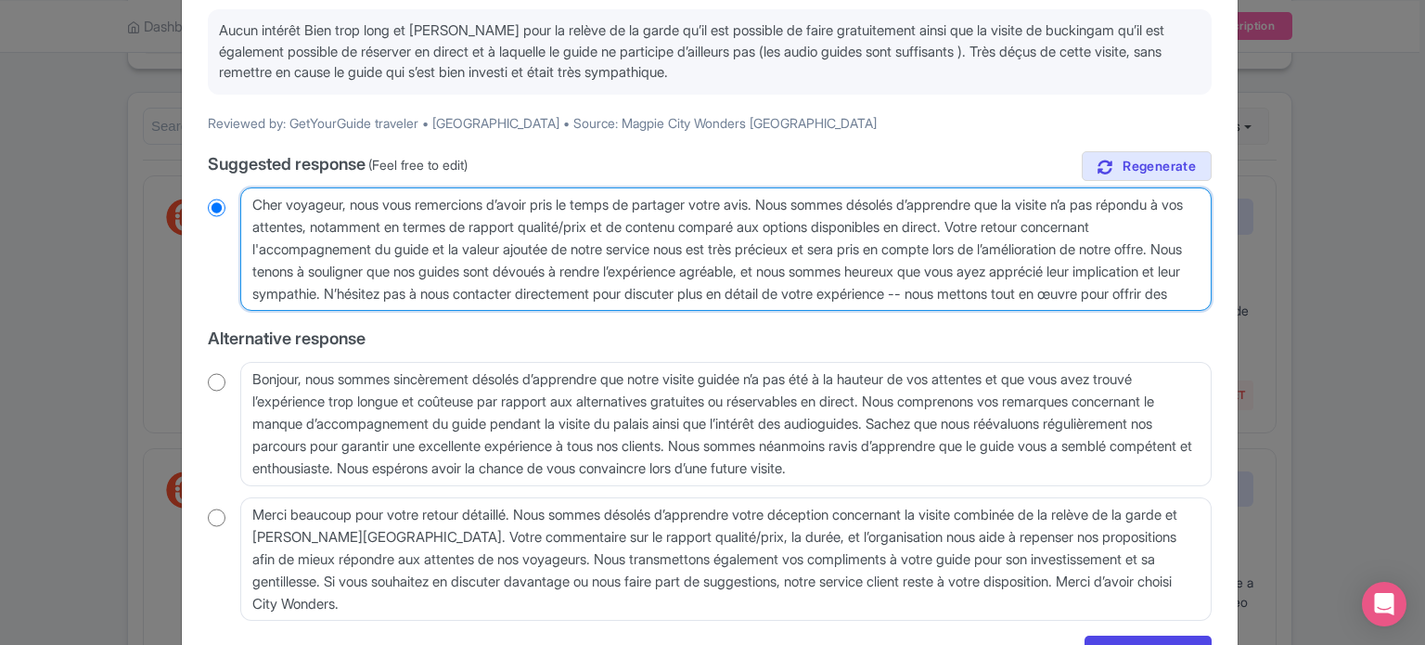
type textarea "Cher voyageur, nous vous remercions d’avoir pris le temps de partager votre avi…"
radio input "true"
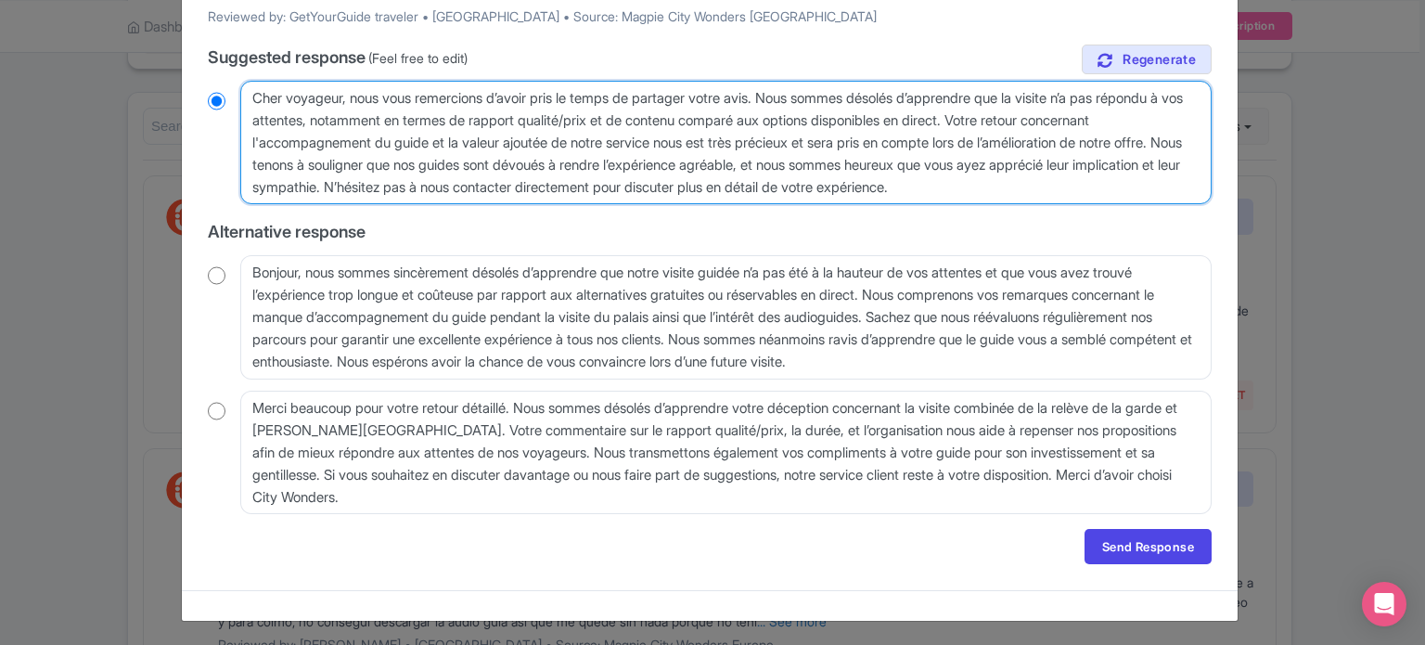
scroll to position [293, 0]
type textarea "Cher voyageur, nous vous remercions d’avoir pris le temps de partager votre avi…"
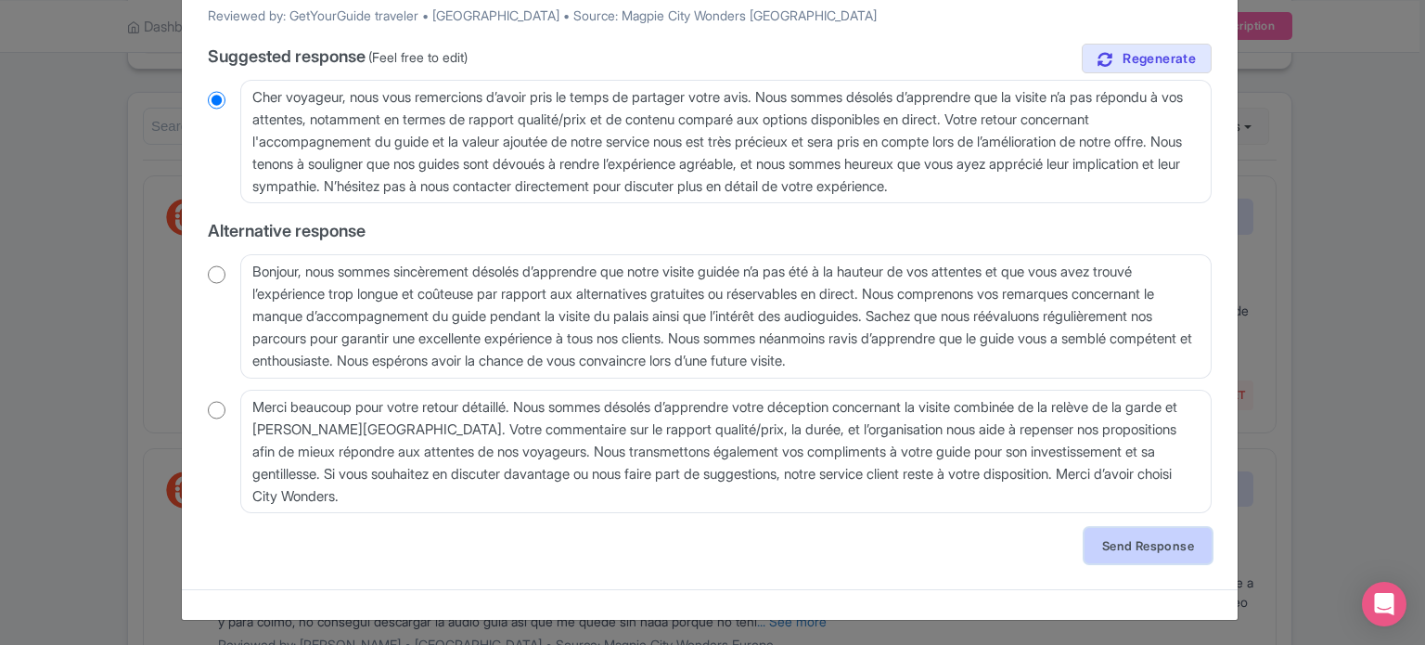
click at [1166, 546] on link "Send Response" at bounding box center [1148, 545] width 127 height 35
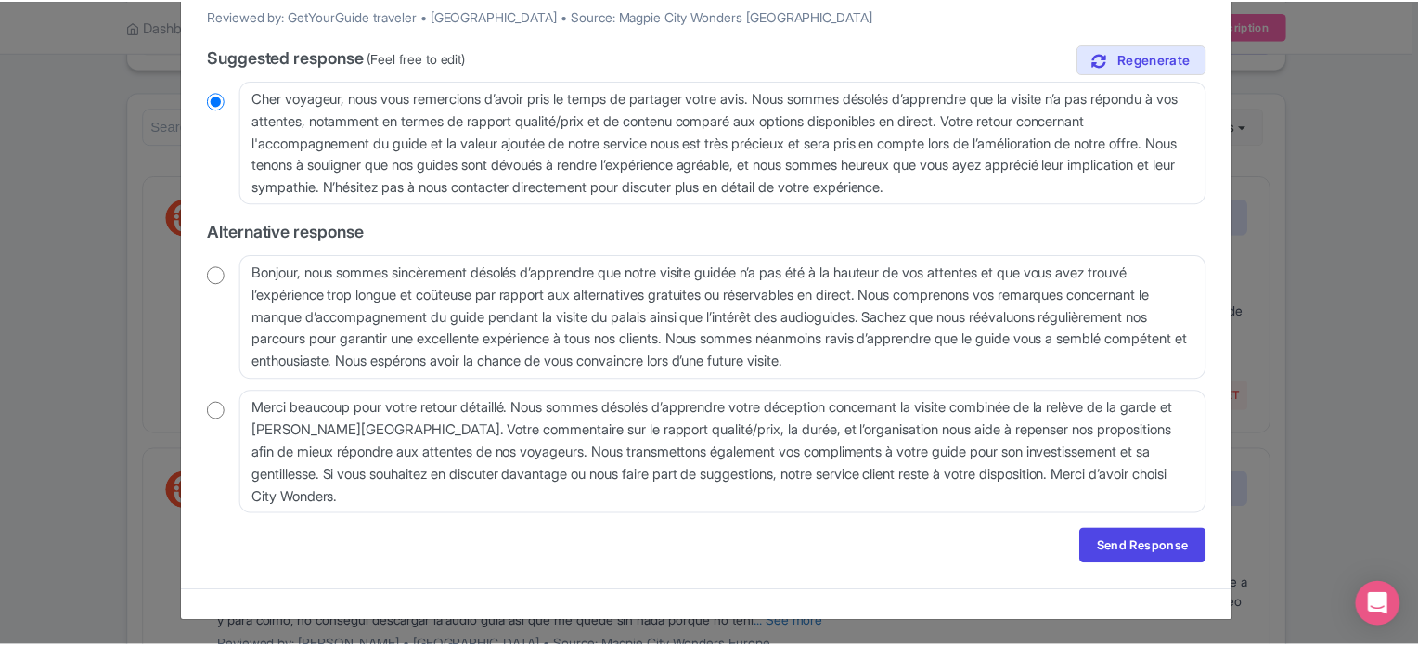
scroll to position [0, 0]
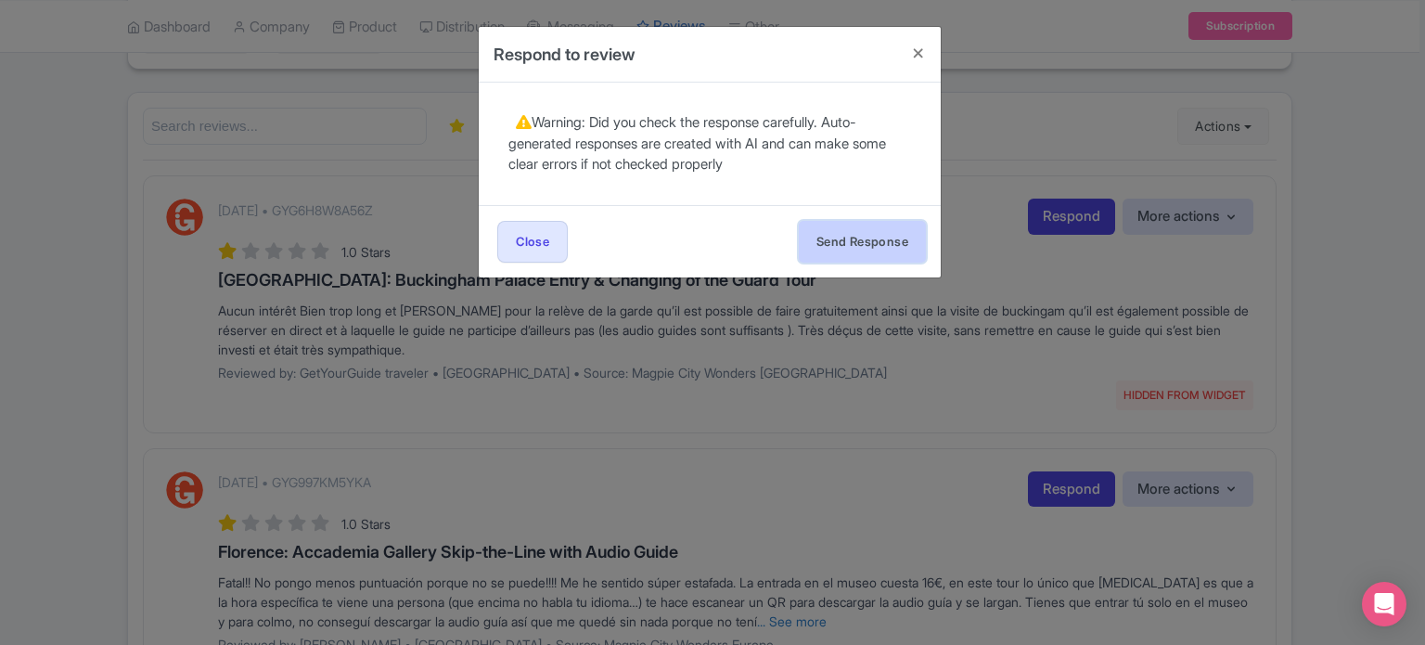
click at [846, 234] on button "Send Response" at bounding box center [862, 242] width 127 height 42
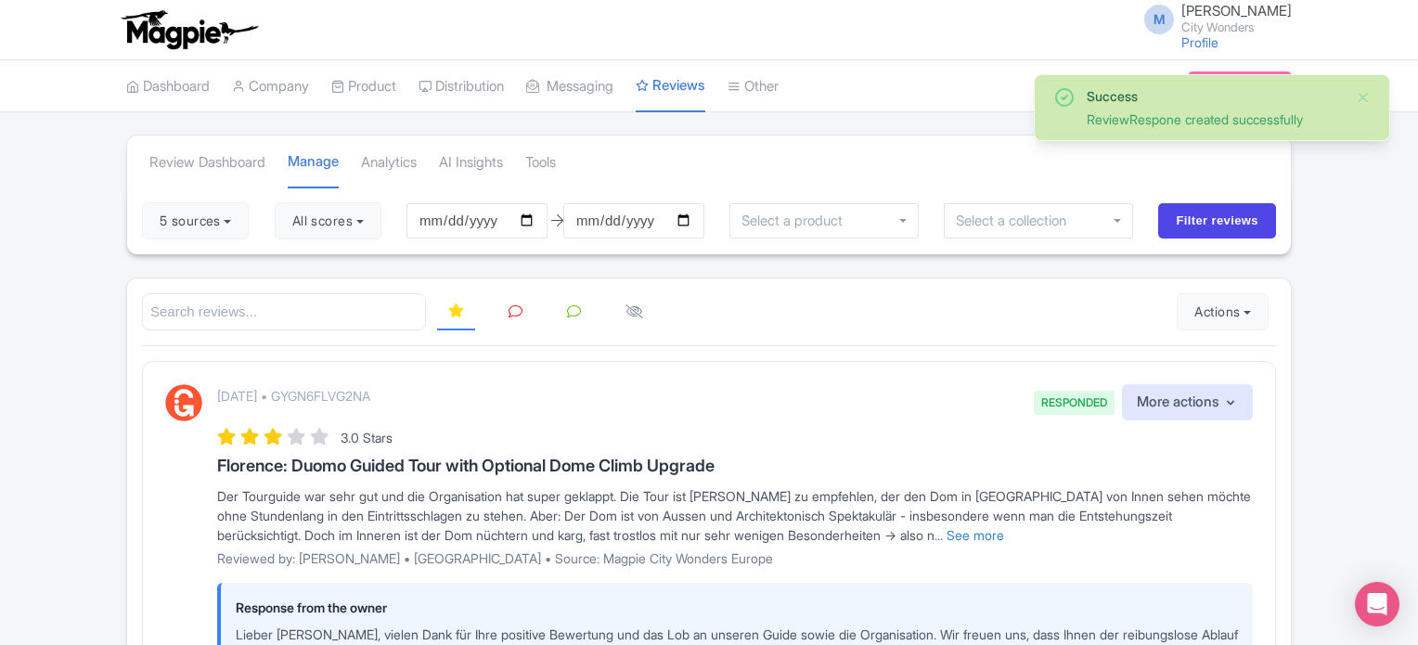
click at [523, 311] on link at bounding box center [515, 312] width 36 height 36
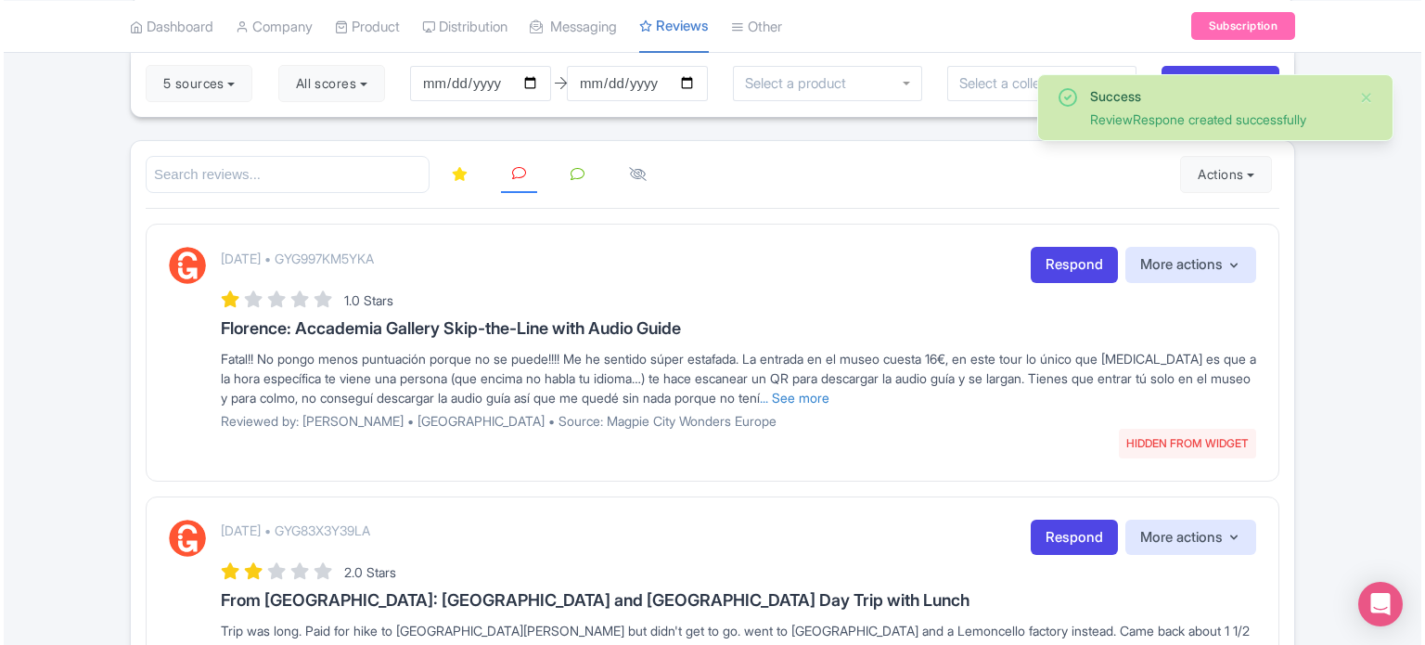
scroll to position [186, 0]
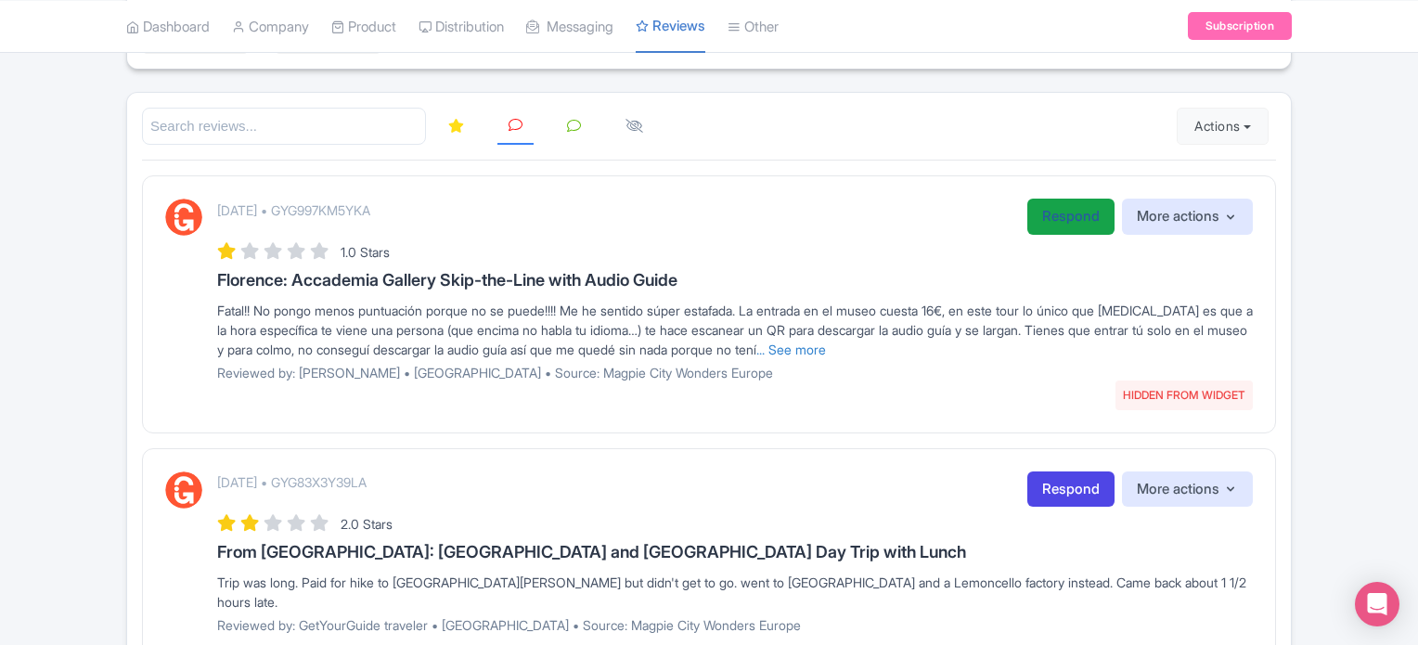
click at [1035, 216] on link "Respond" at bounding box center [1070, 217] width 87 height 36
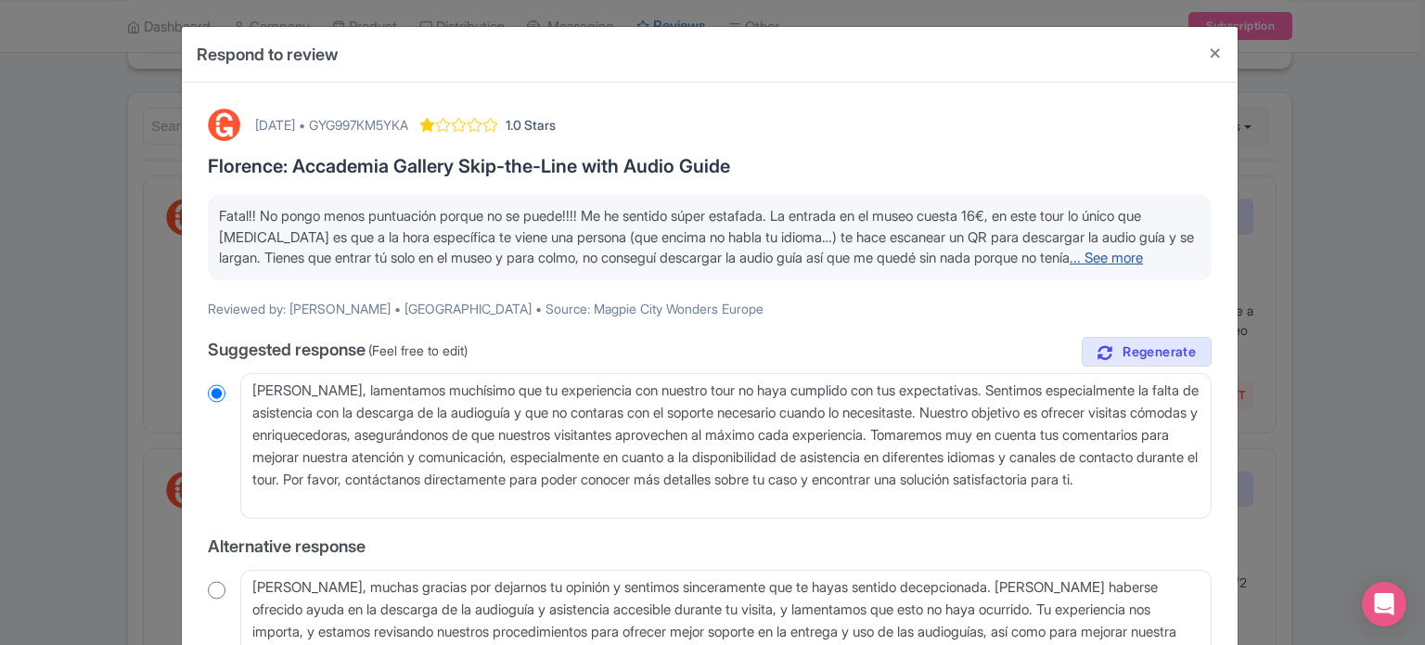
click at [1070, 266] on link "... See more" at bounding box center [1106, 258] width 73 height 18
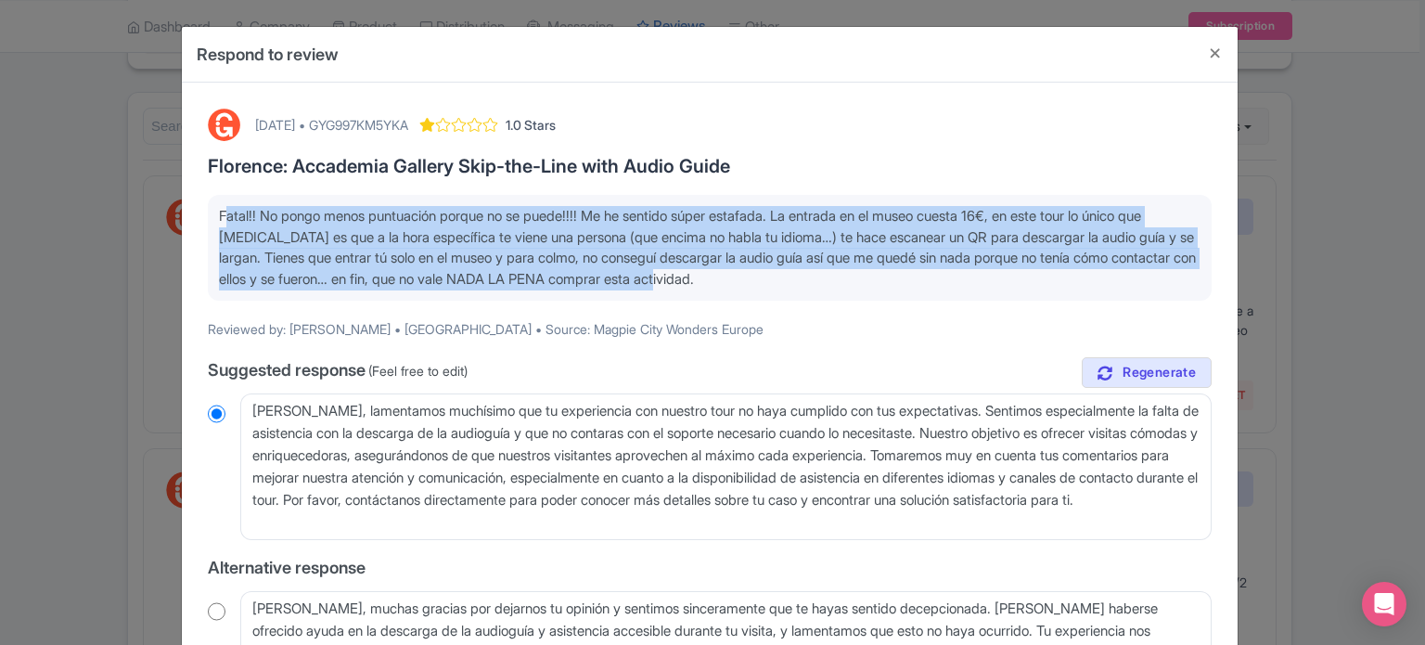
drag, startPoint x: 865, startPoint y: 284, endPoint x: 201, endPoint y: 211, distance: 667.5
click at [201, 211] on div "August 16, 2025 • GYG997KM5YKA 1.0 Stars Florence: Accademia Gallery Skip-the-L…" at bounding box center [710, 504] width 1026 height 814
copy span "Fatal!! No pongo menos puntuación porque no se puede!!!! Me he sentido súper es…"
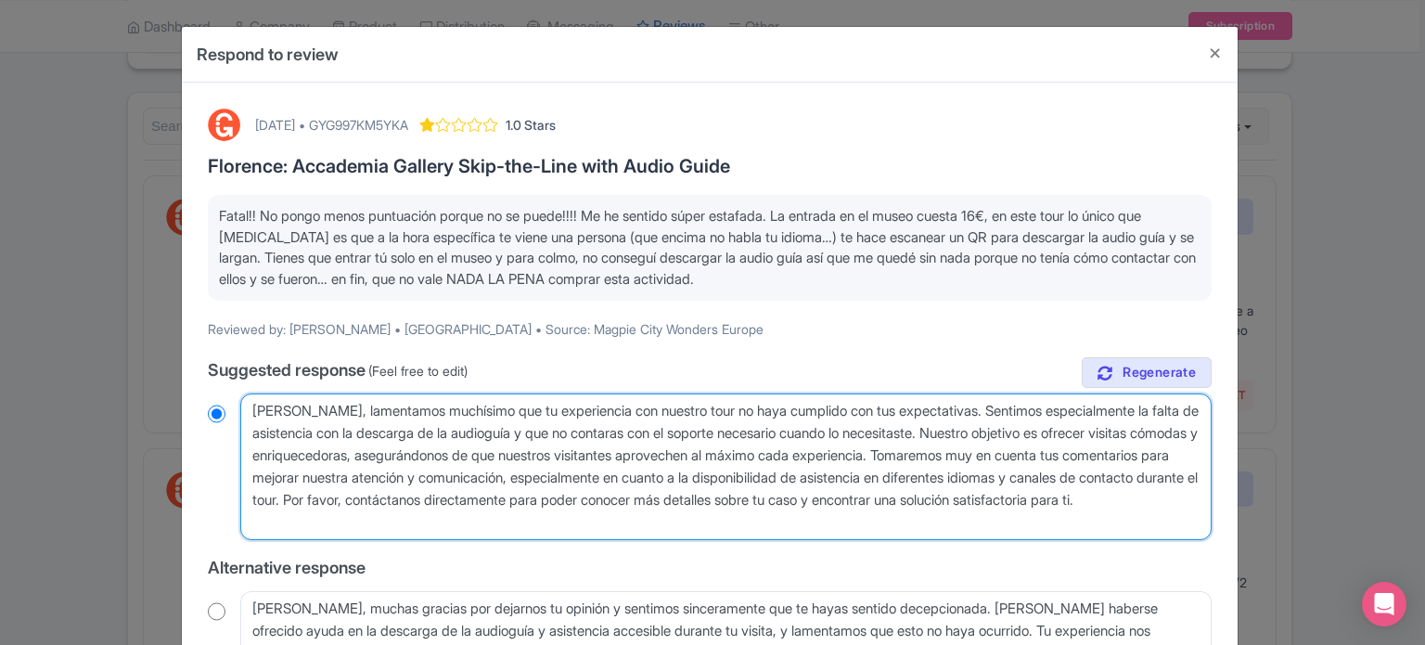
drag, startPoint x: 559, startPoint y: 525, endPoint x: 242, endPoint y: 411, distance: 336.4
click at [242, 411] on textarea "Estimada Anna, lamentamos muchísimo que tu experiencia con nuestro tour no haya…" at bounding box center [725, 466] width 971 height 147
radio input "true"
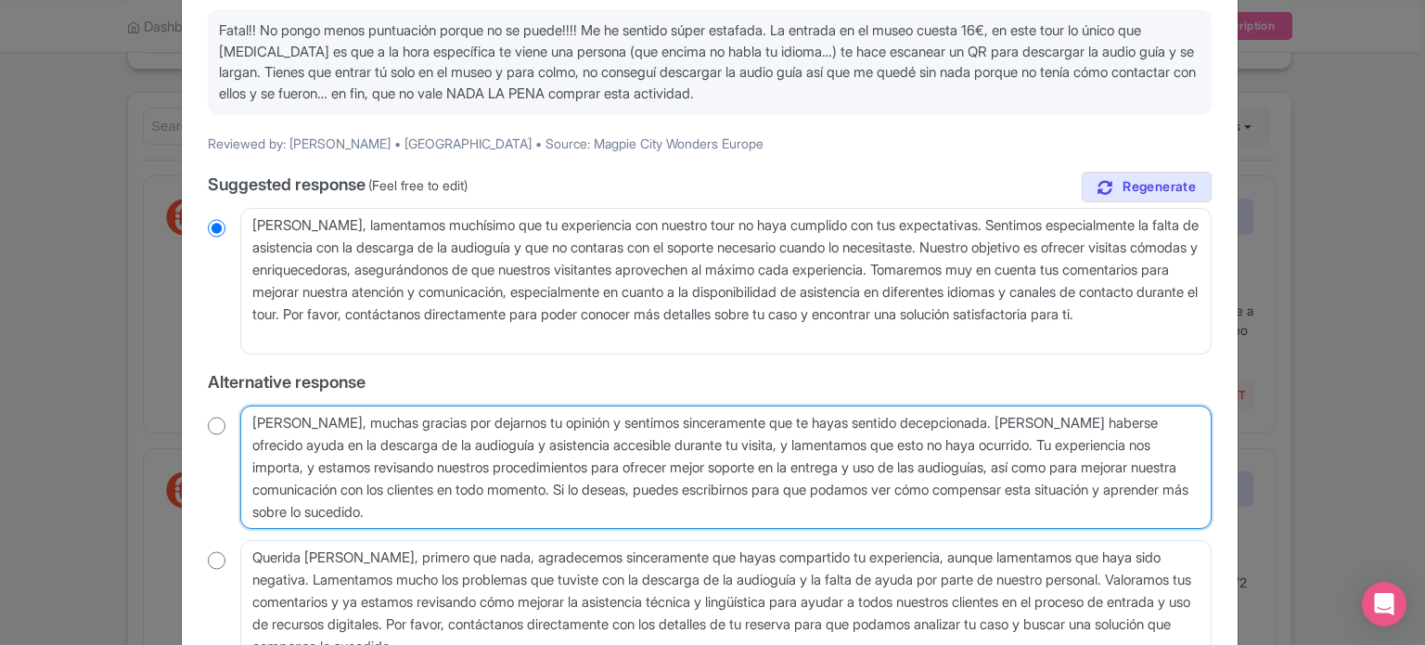
drag, startPoint x: 540, startPoint y: 508, endPoint x: 251, endPoint y: 415, distance: 304.3
click at [251, 415] on textarea "Hola Anna, muchas gracias por dejarnos tu opinión y sentimos sinceramente que t…" at bounding box center [725, 467] width 971 height 124
click at [506, 449] on textarea "Hola Anna, muchas gracias por dejarnos tu opinión y sentimos sinceramente que t…" at bounding box center [725, 467] width 971 height 124
drag, startPoint x: 578, startPoint y: 504, endPoint x: 236, endPoint y: 413, distance: 354.3
click at [236, 413] on div "Hola Anna, muchas gracias por dejarnos tu opinión y sentimos sinceramente que t…" at bounding box center [710, 467] width 1004 height 124
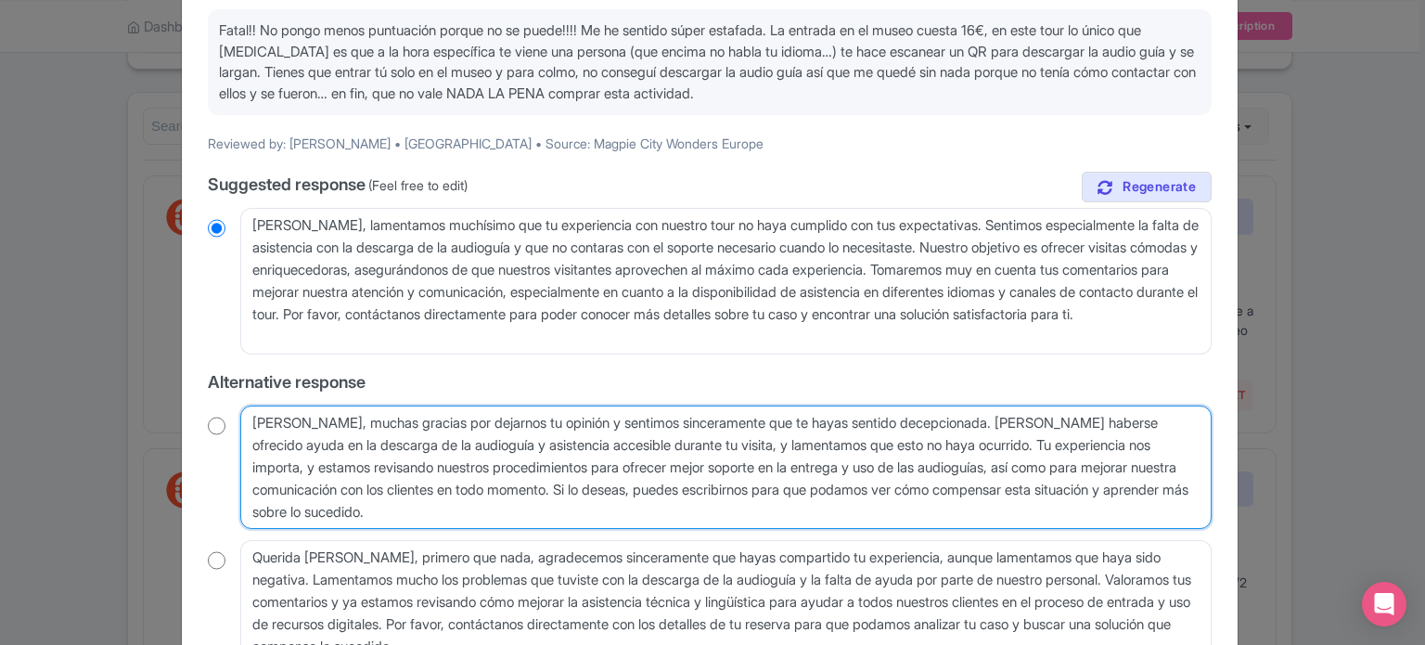
paste textarea "Tu experiencia nos importa, y estamos revisando nuestros procedimientos para of…"
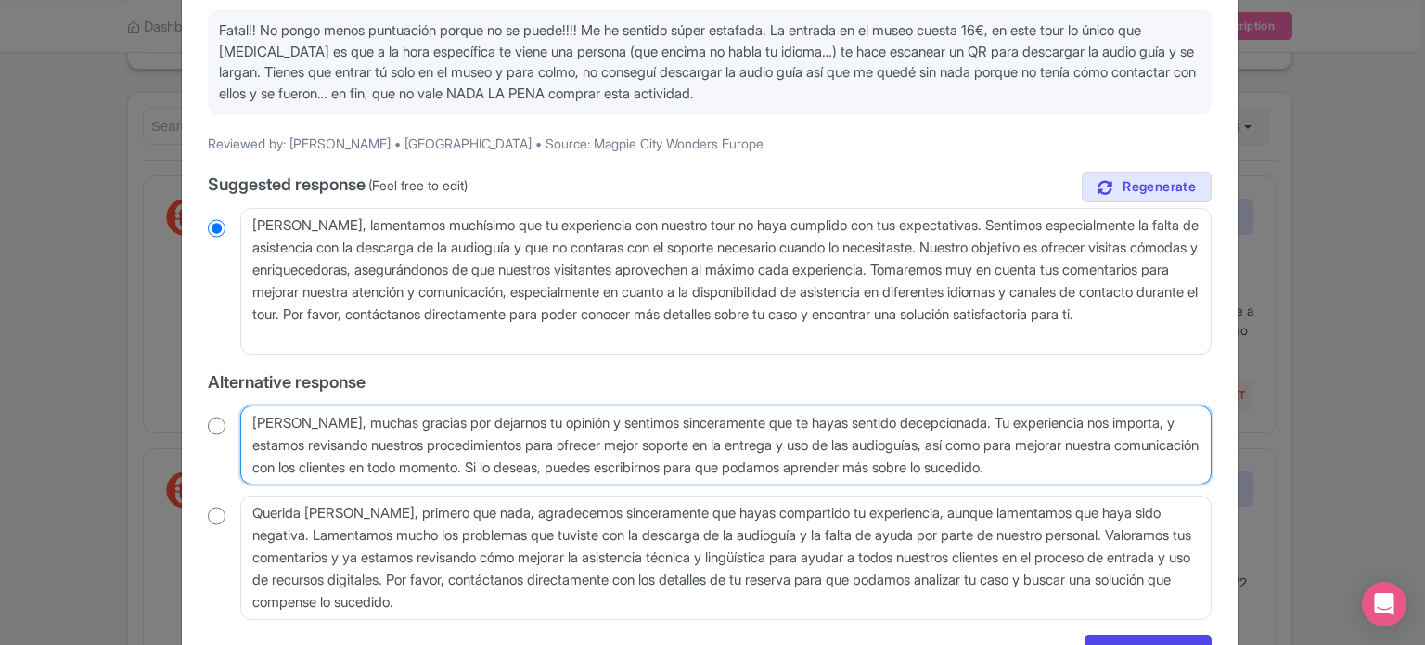
type textarea "Hola Anna, muchas gracias por dejarnos tu opinión y sentimos sinceramente que t…"
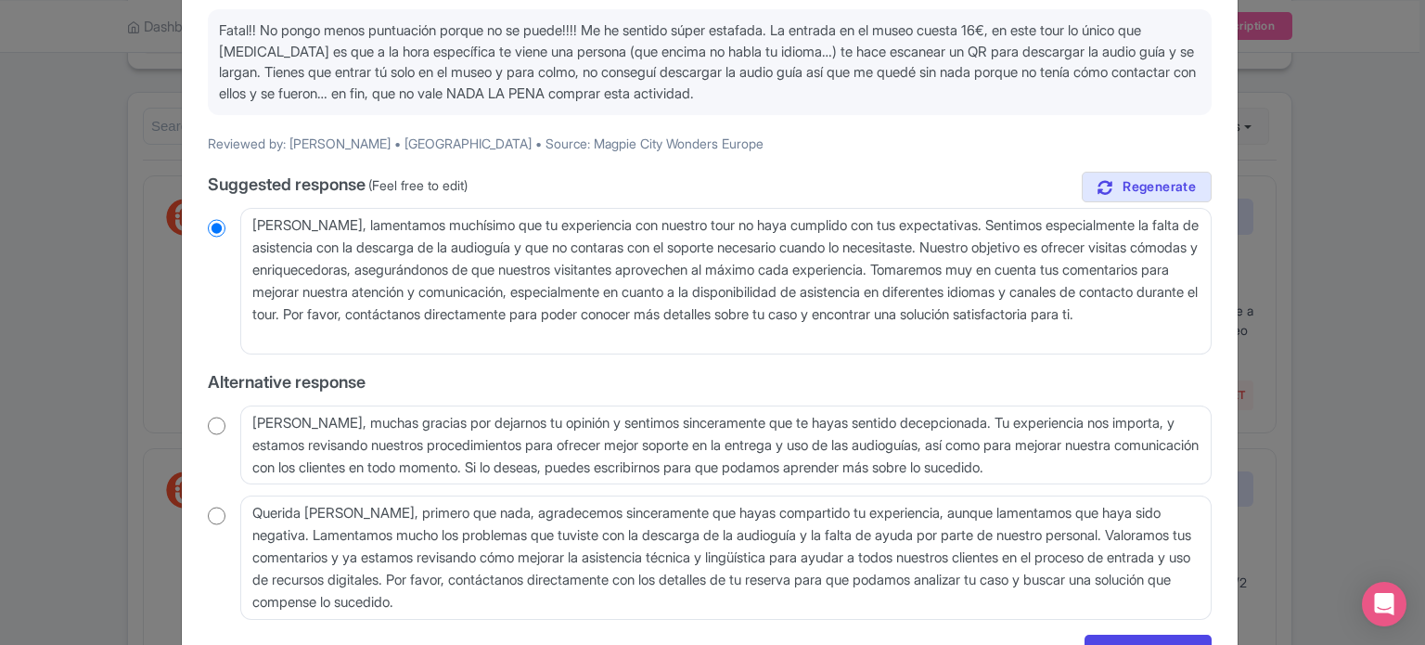
click at [212, 424] on input "radio" at bounding box center [217, 426] width 18 height 19
radio input "true"
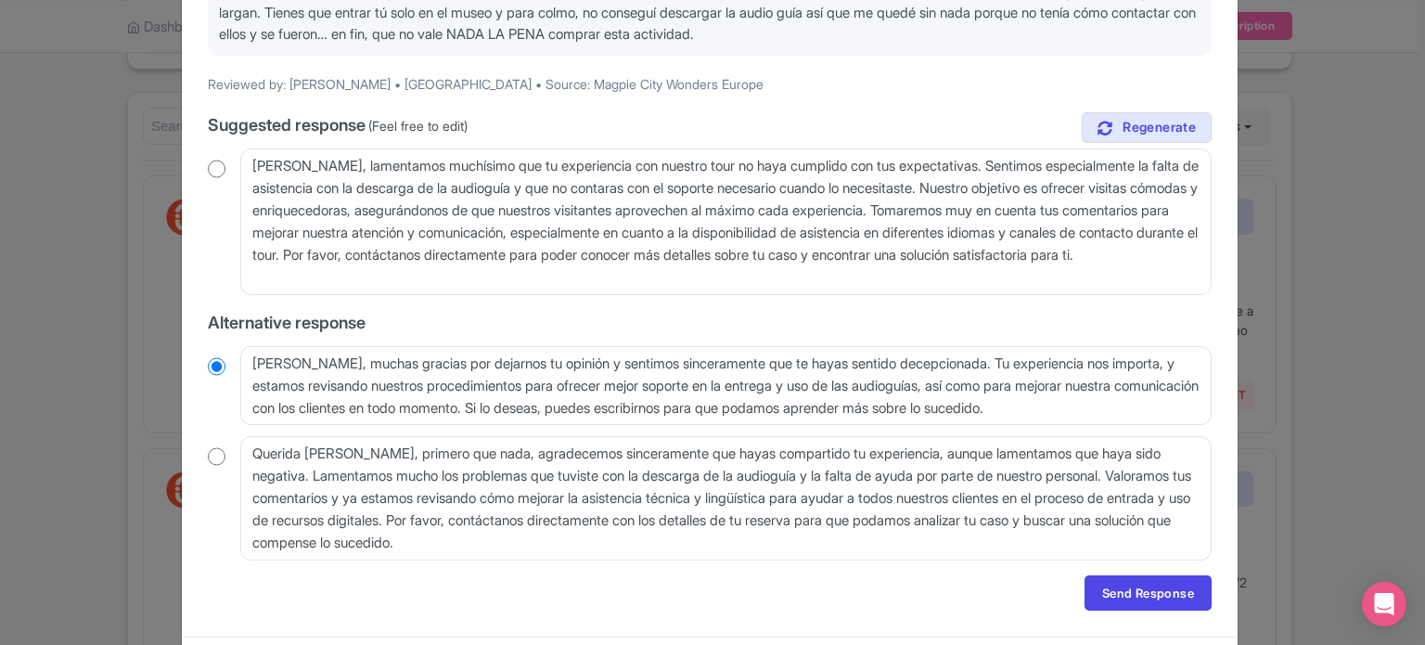
scroll to position [278, 0]
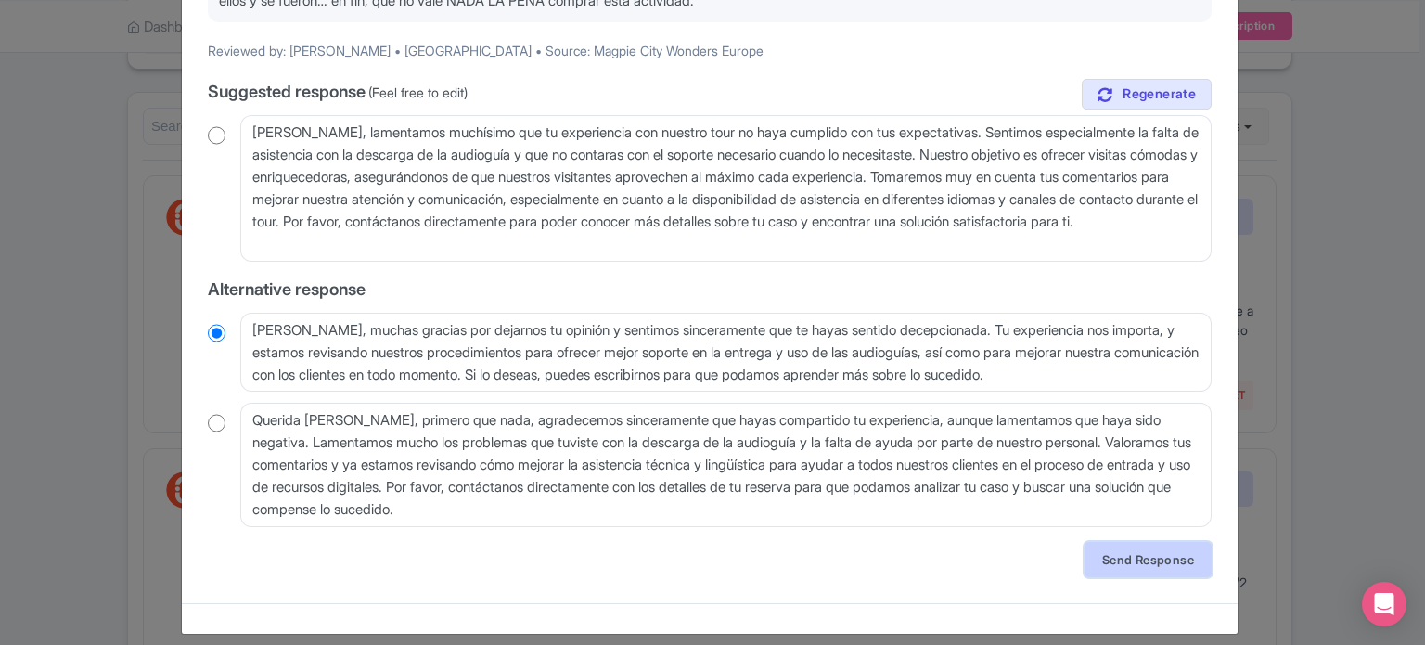
click at [1144, 560] on link "Send Response" at bounding box center [1148, 559] width 127 height 35
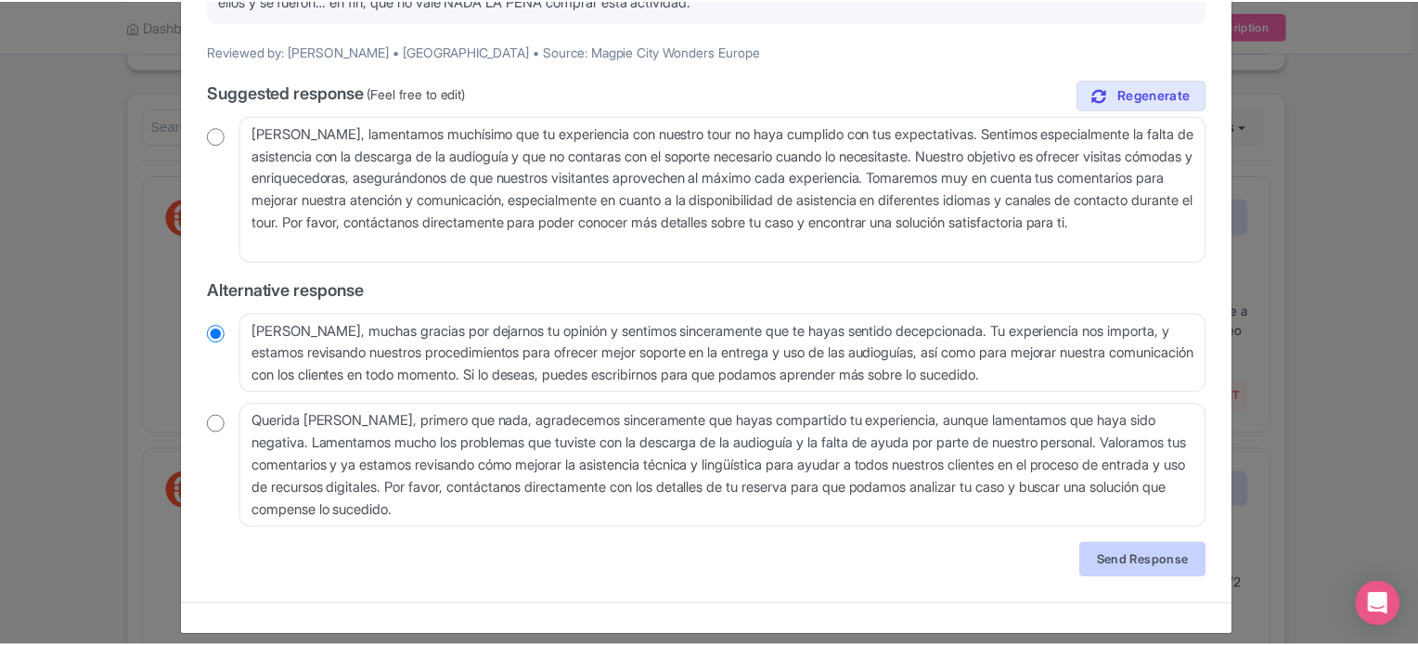
scroll to position [0, 0]
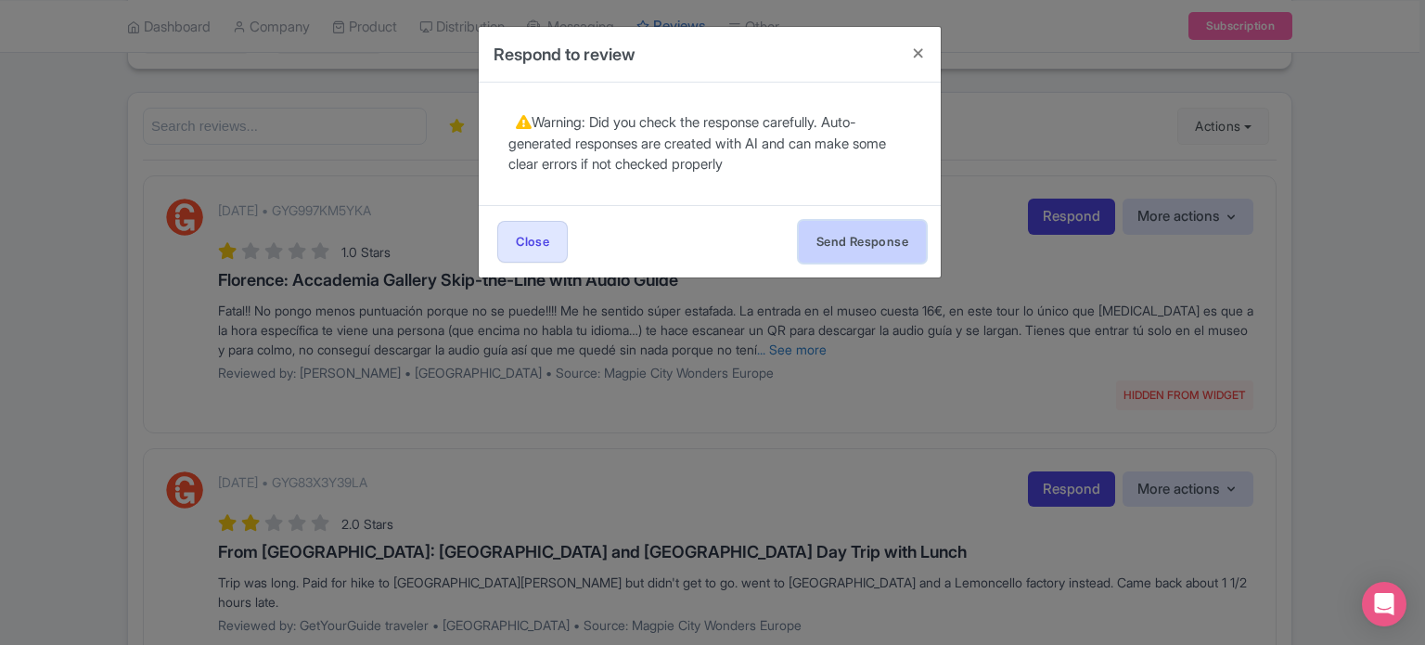
click at [835, 243] on button "Send Response" at bounding box center [862, 242] width 127 height 42
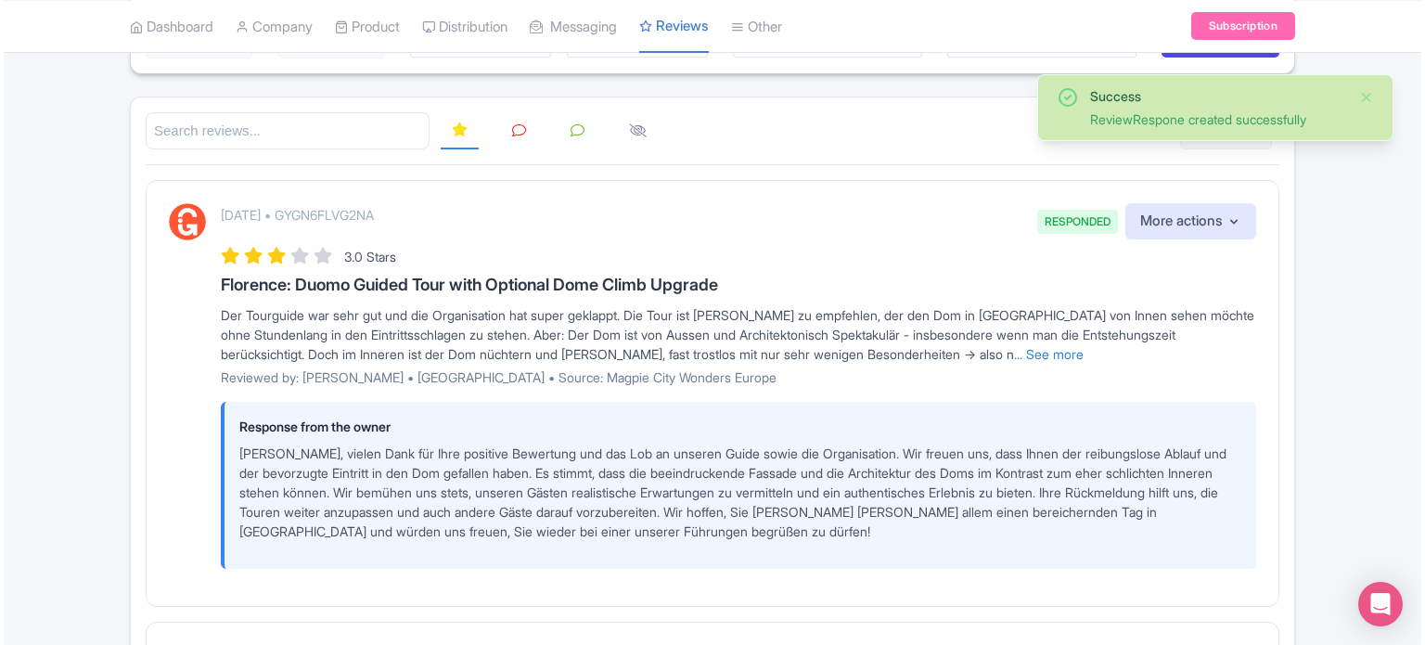
scroll to position [93, 0]
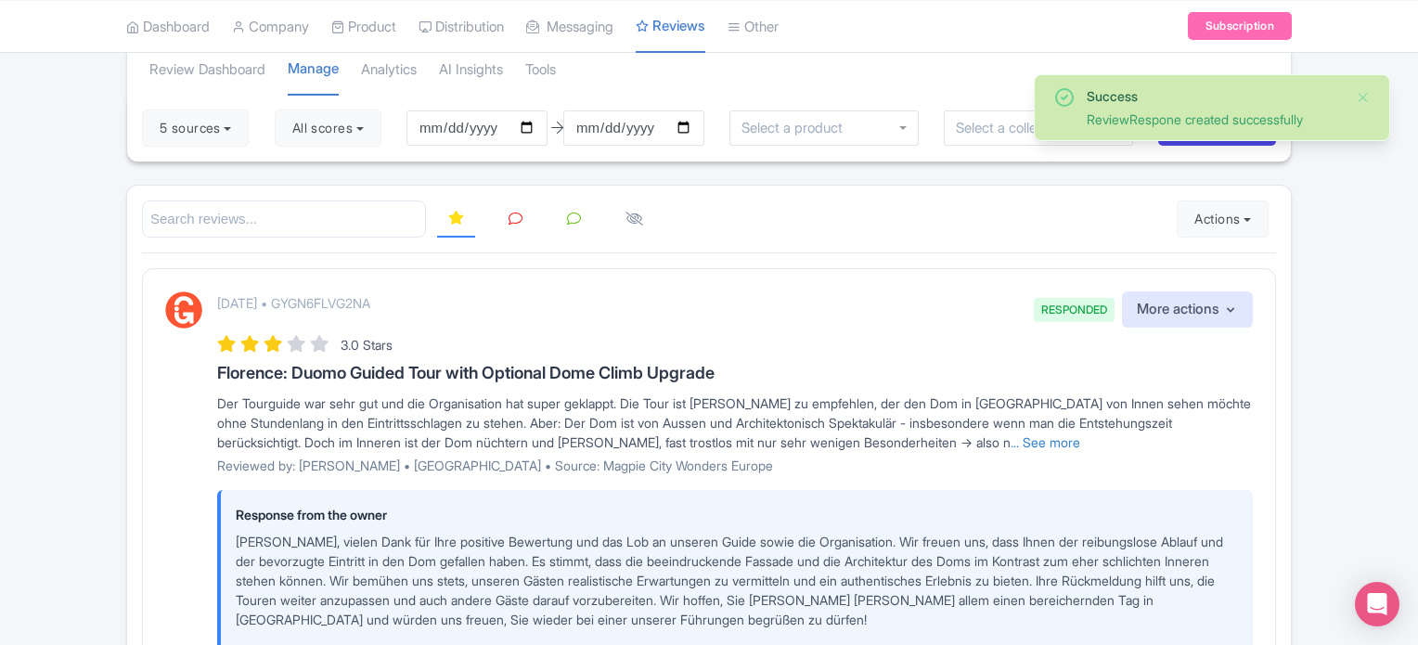
click at [508, 207] on link at bounding box center [515, 219] width 36 height 36
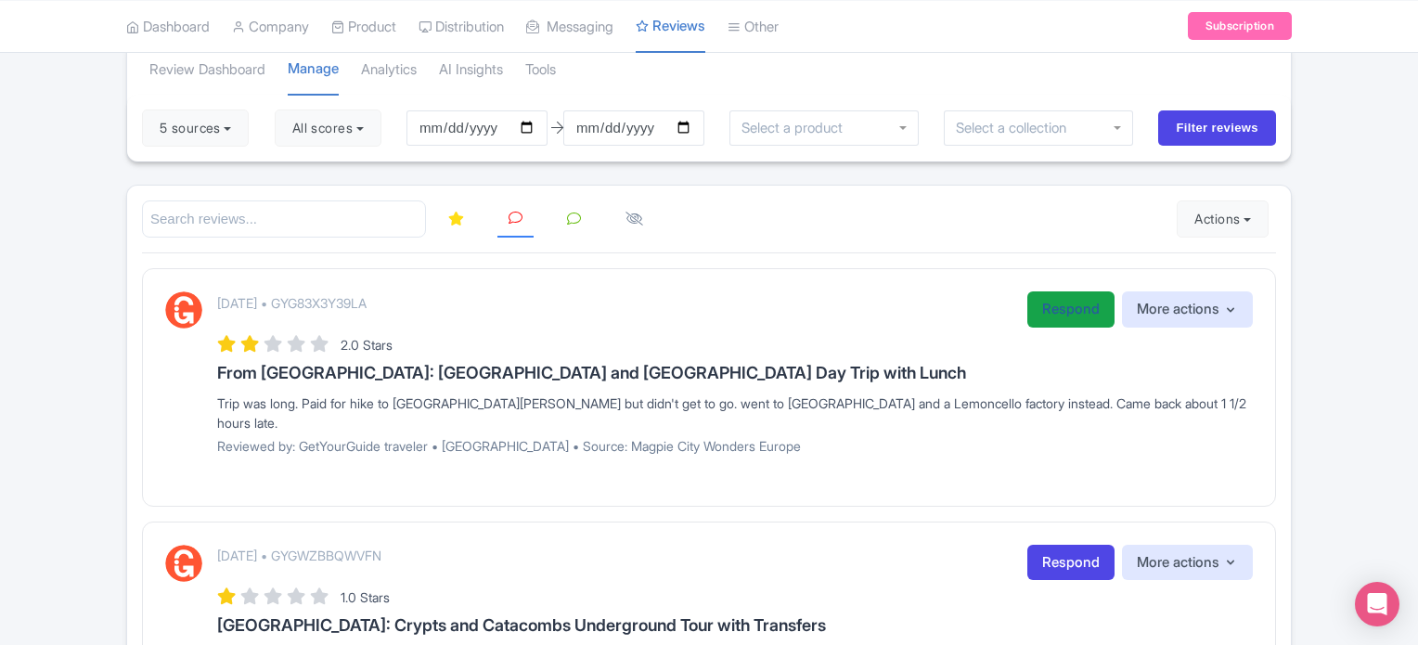
click at [1063, 307] on link "Respond" at bounding box center [1070, 309] width 87 height 36
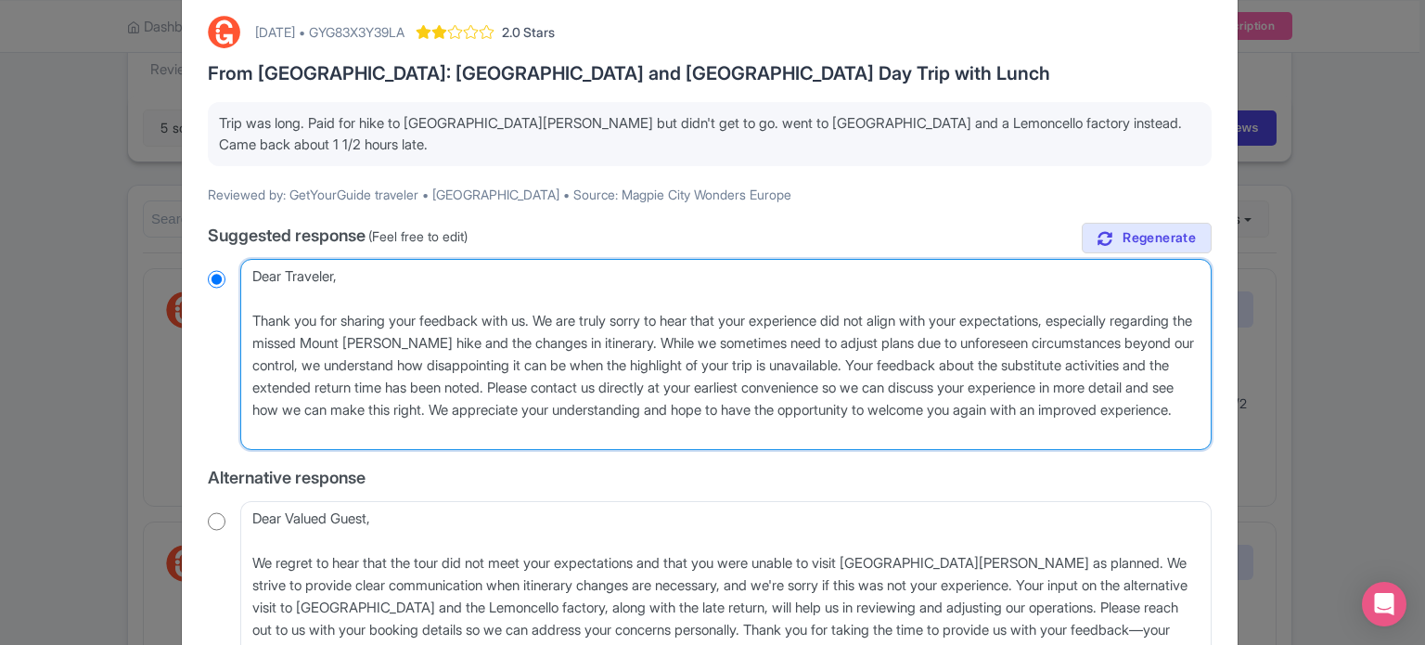
drag, startPoint x: 748, startPoint y: 411, endPoint x: 754, endPoint y: 382, distance: 29.5
click at [753, 382] on textarea "Dear Traveler, Thank you for sharing your feedback with us. We are truly sorry …" at bounding box center [725, 354] width 971 height 191
type textarea "Dear Traveler, Thank you for sharing your feedback with us. We are truly sorry …"
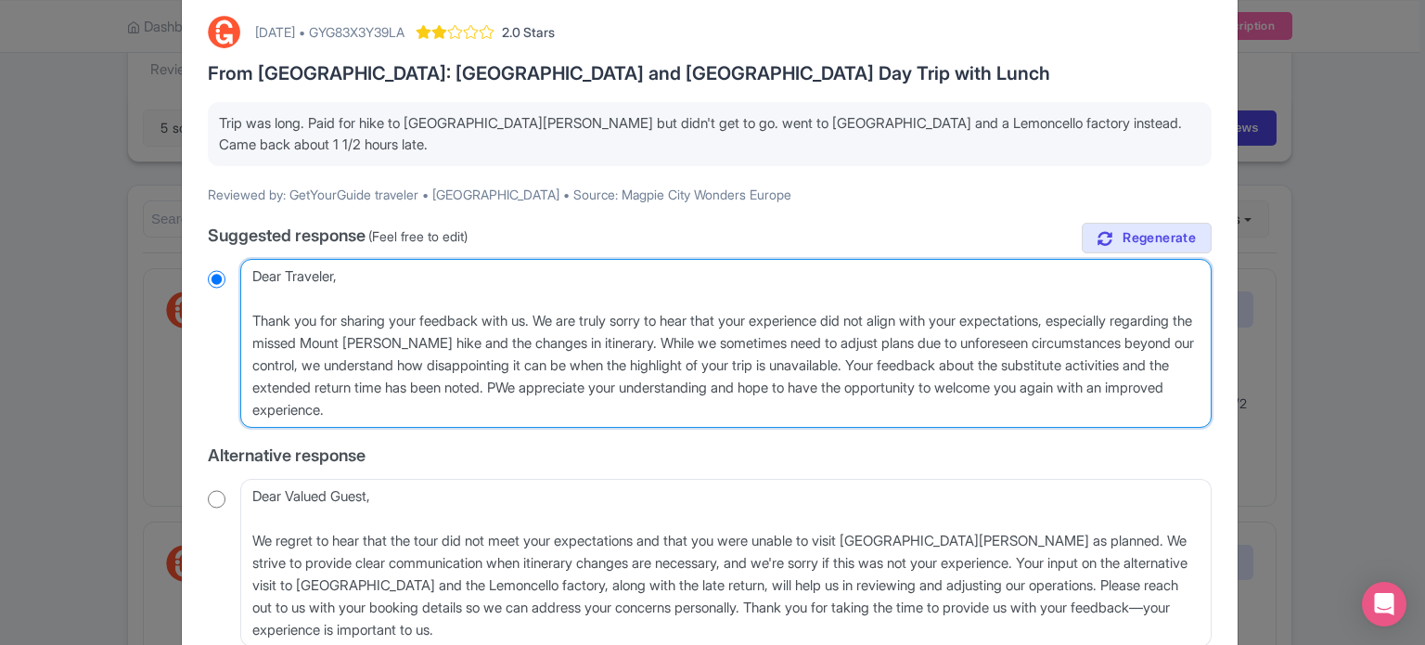
radio input "true"
type textarea "Dear Traveler, Thank you for sharing your feedback with us. We are truly sorry …"
radio input "true"
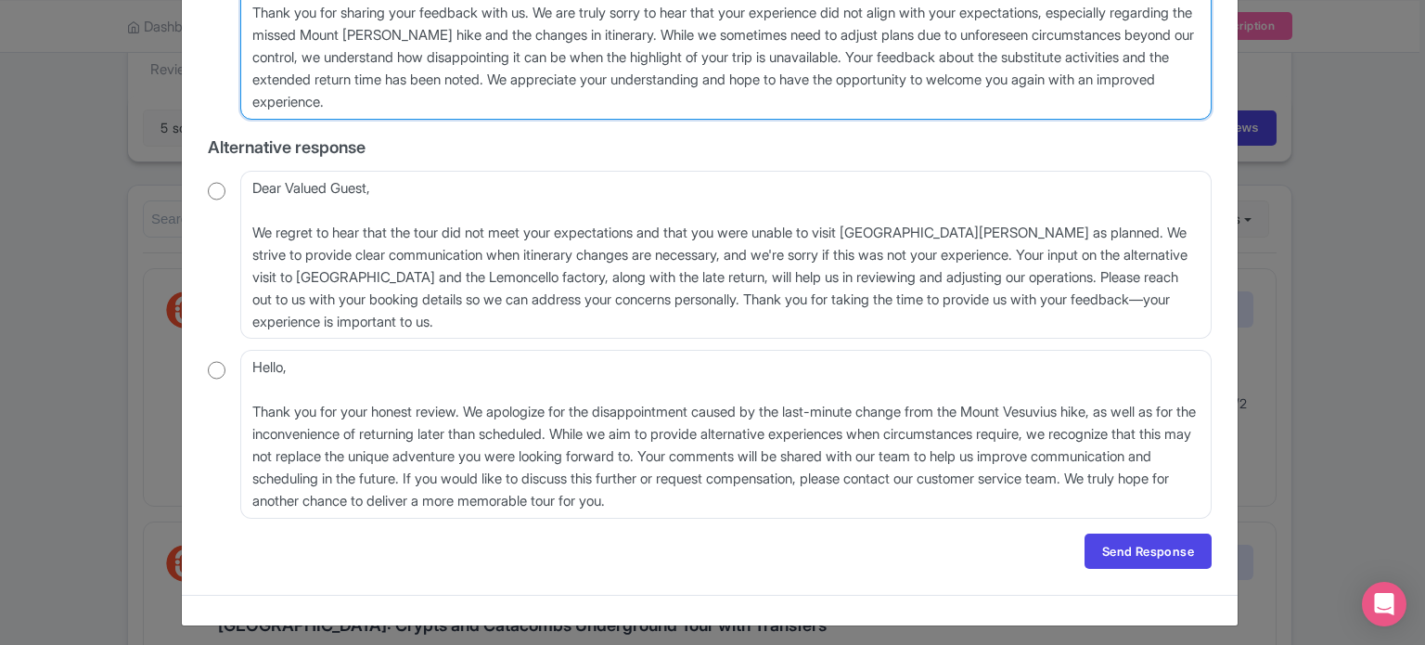
scroll to position [406, 0]
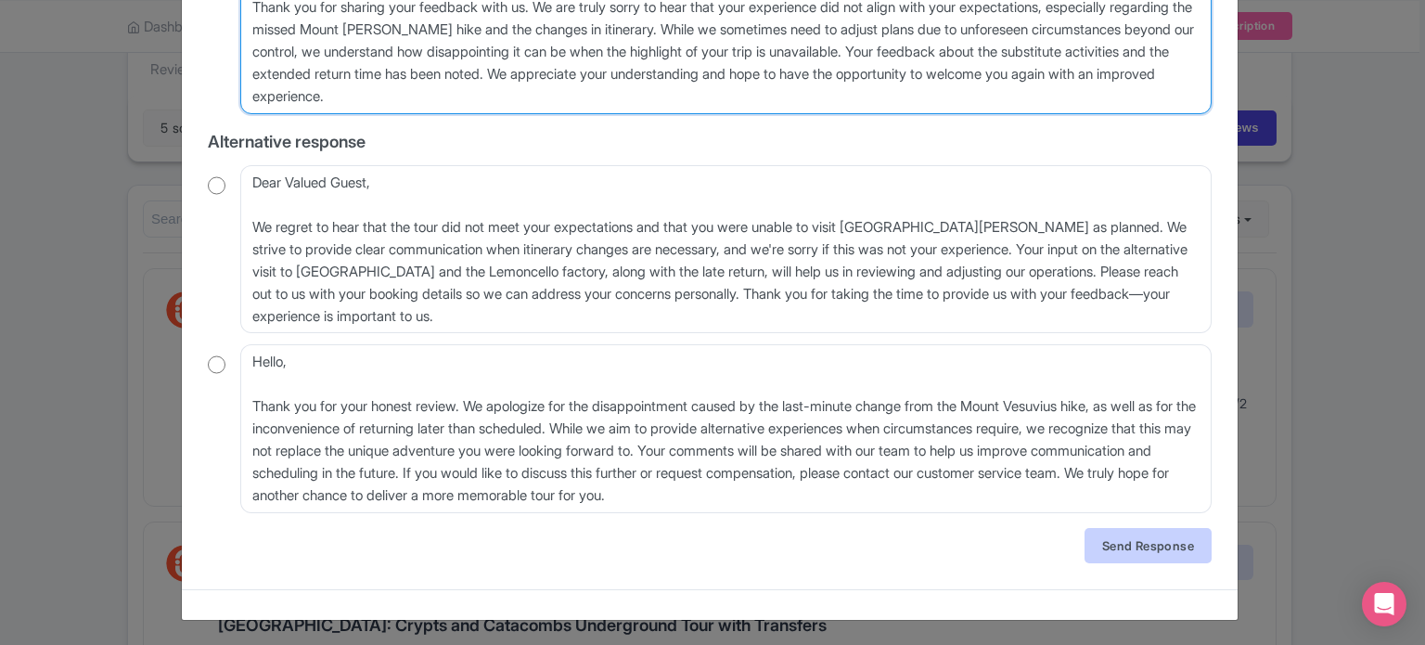
type textarea "Dear Traveler, Thank you for sharing your feedback with us. We are truly sorry …"
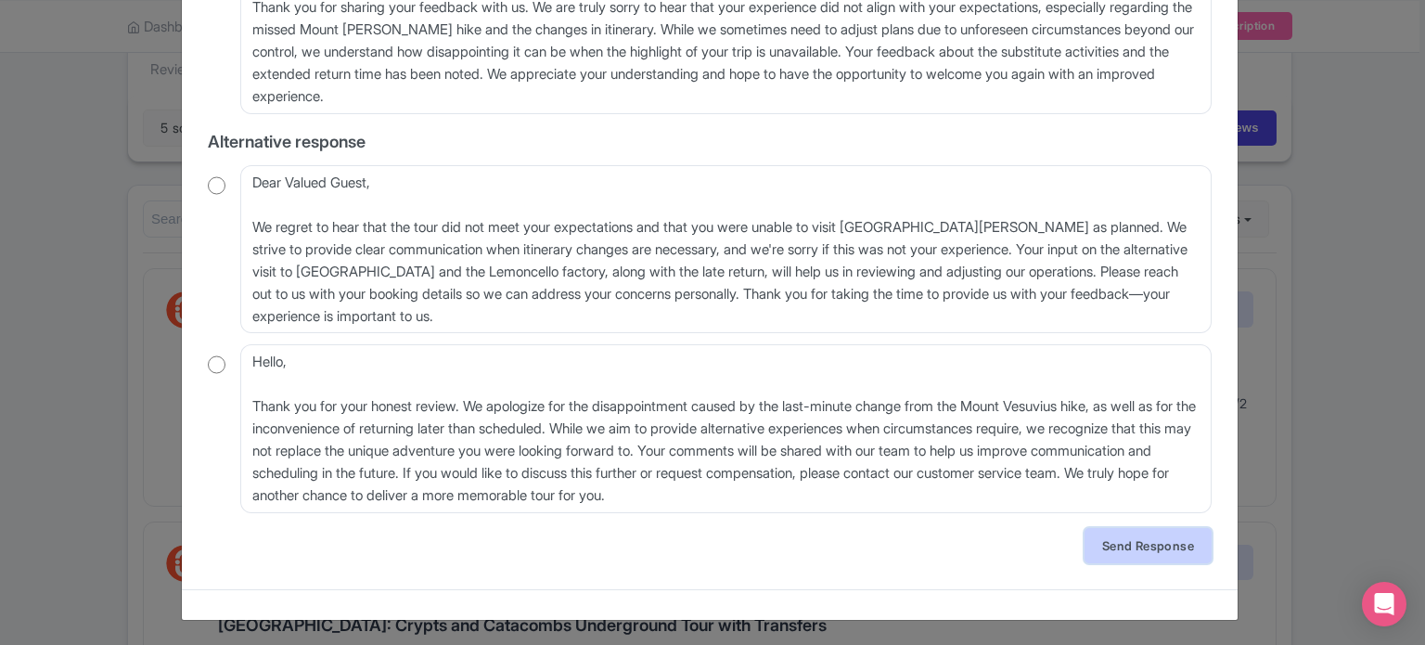
click at [1138, 552] on link "Send Response" at bounding box center [1148, 545] width 127 height 35
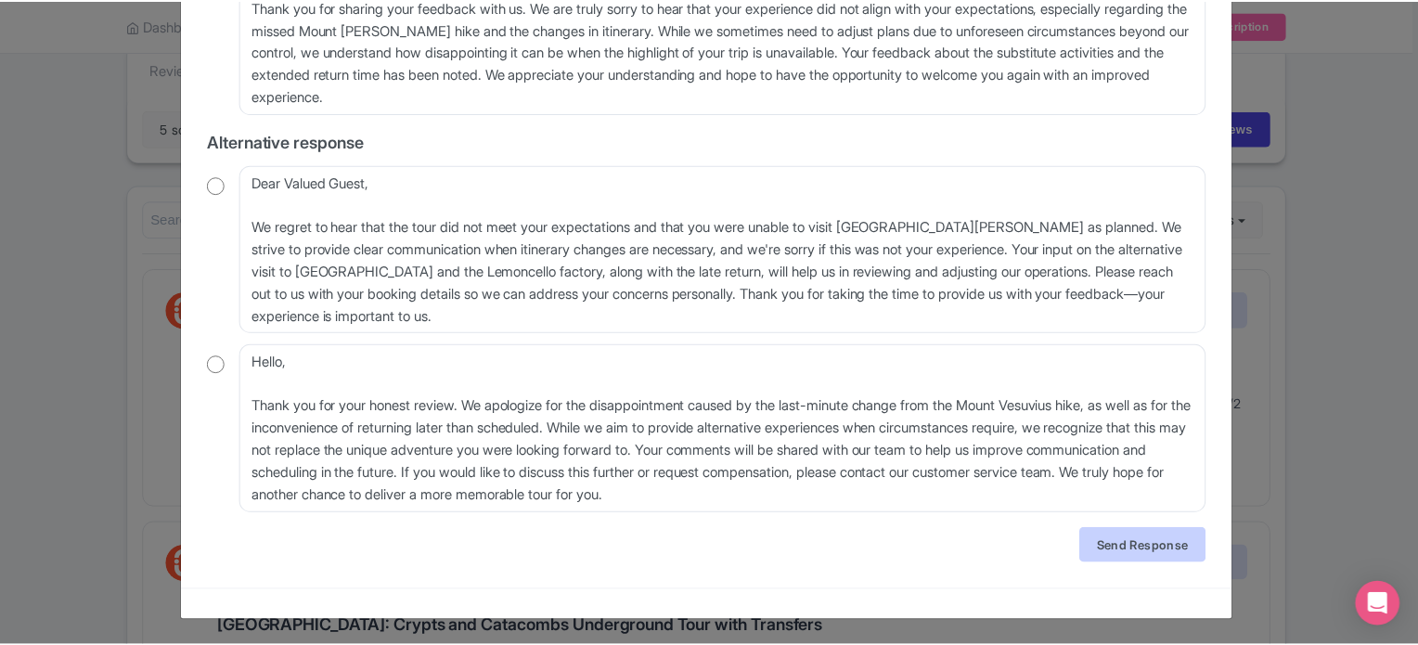
scroll to position [0, 0]
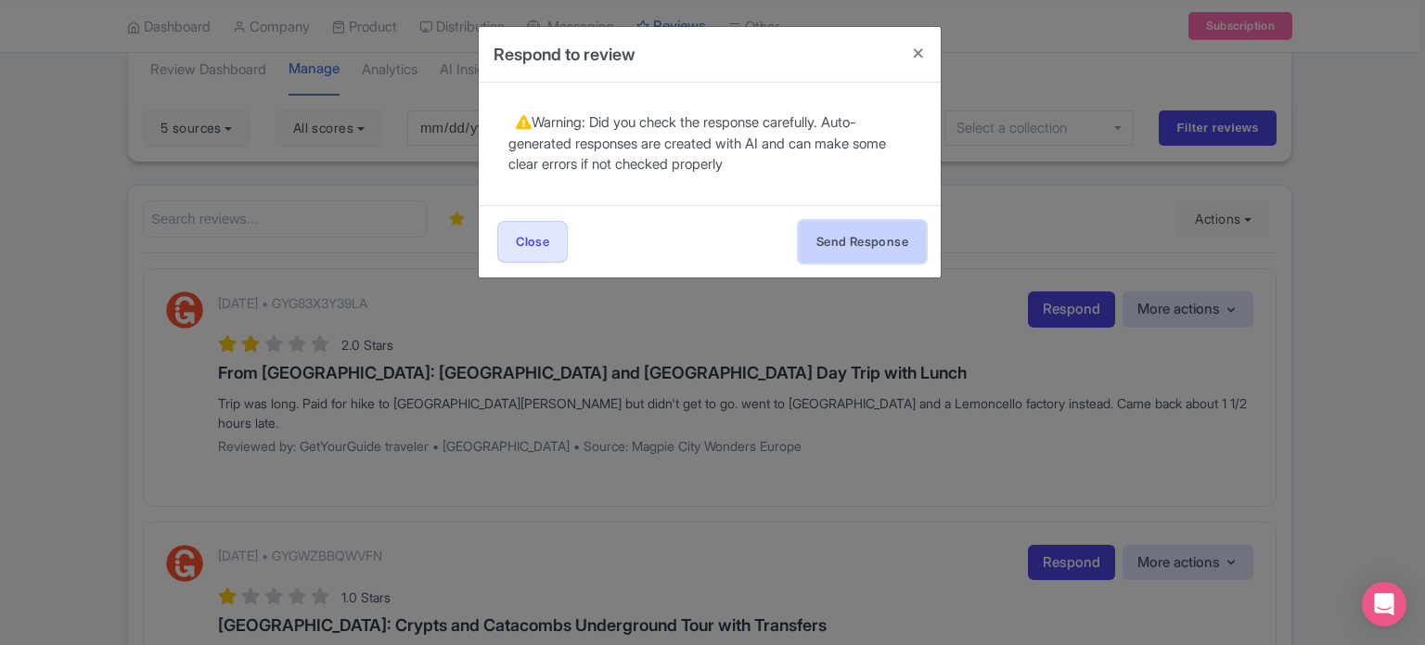
click at [846, 234] on button "Send Response" at bounding box center [862, 242] width 127 height 42
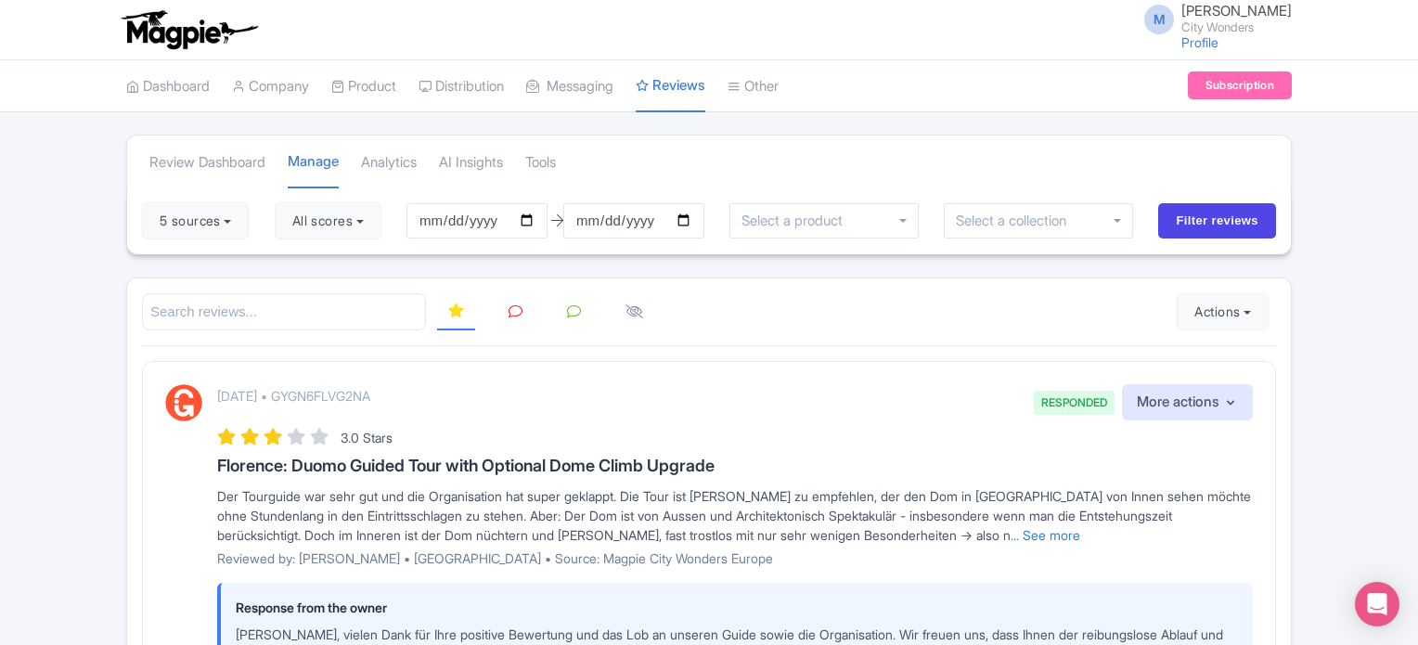
click at [515, 311] on icon at bounding box center [515, 311] width 14 height 14
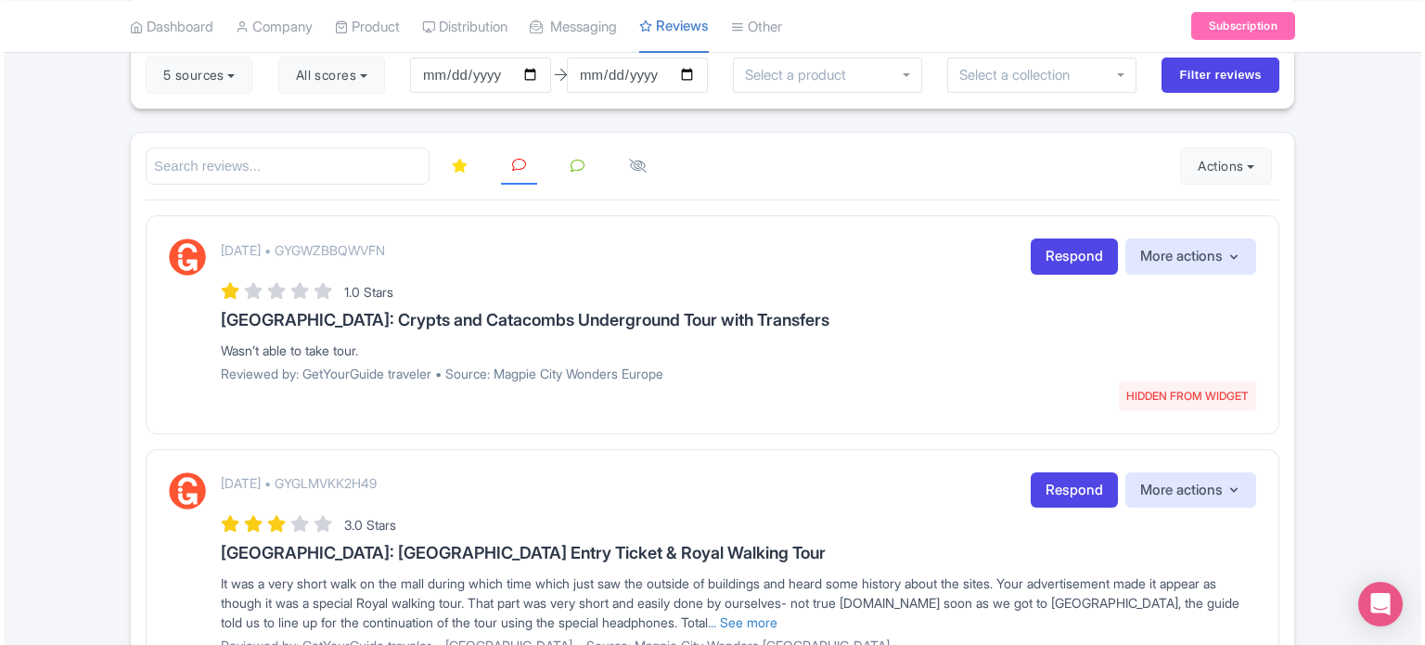
scroll to position [186, 0]
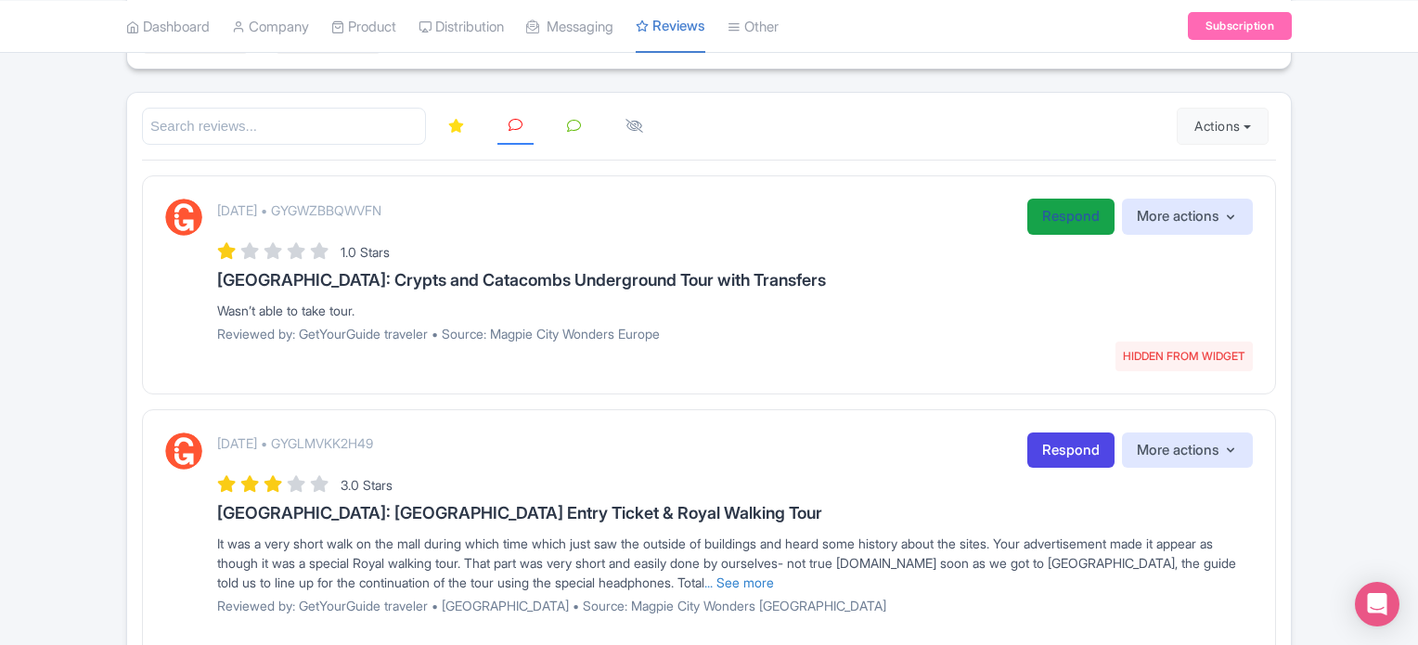
click at [1045, 218] on link "Respond" at bounding box center [1070, 217] width 87 height 36
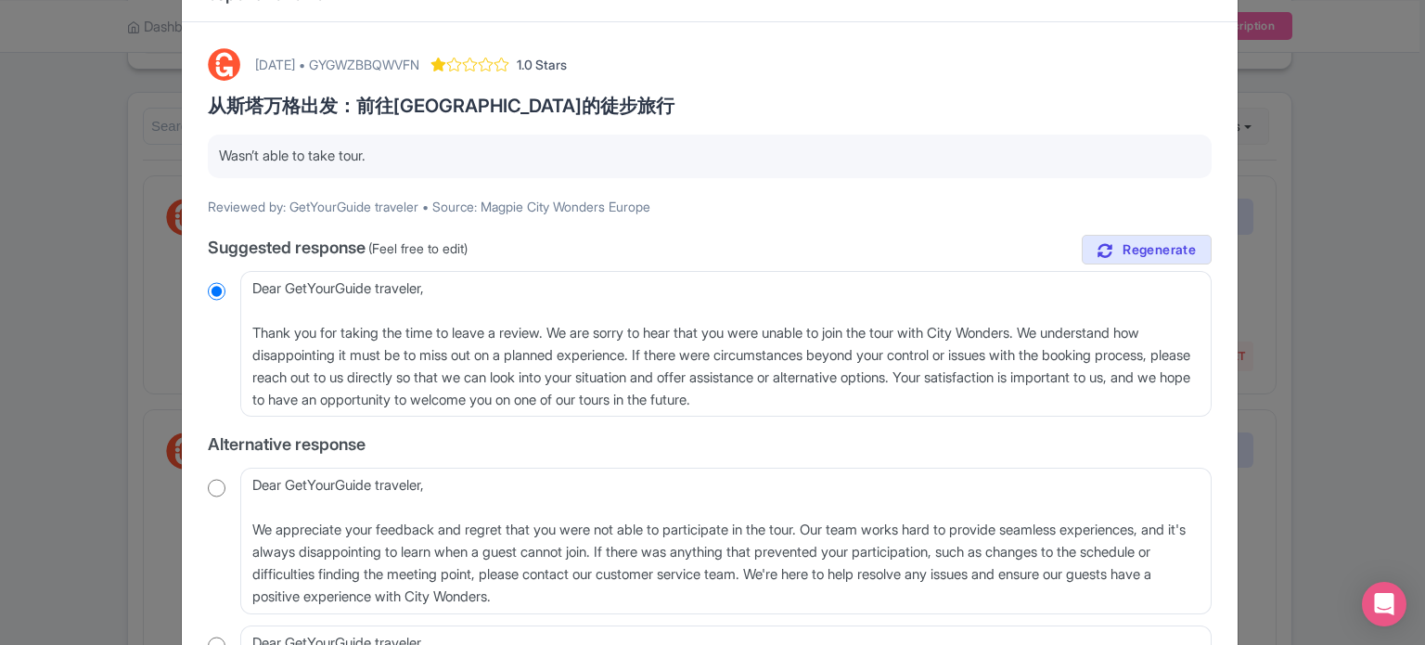
scroll to position [93, 0]
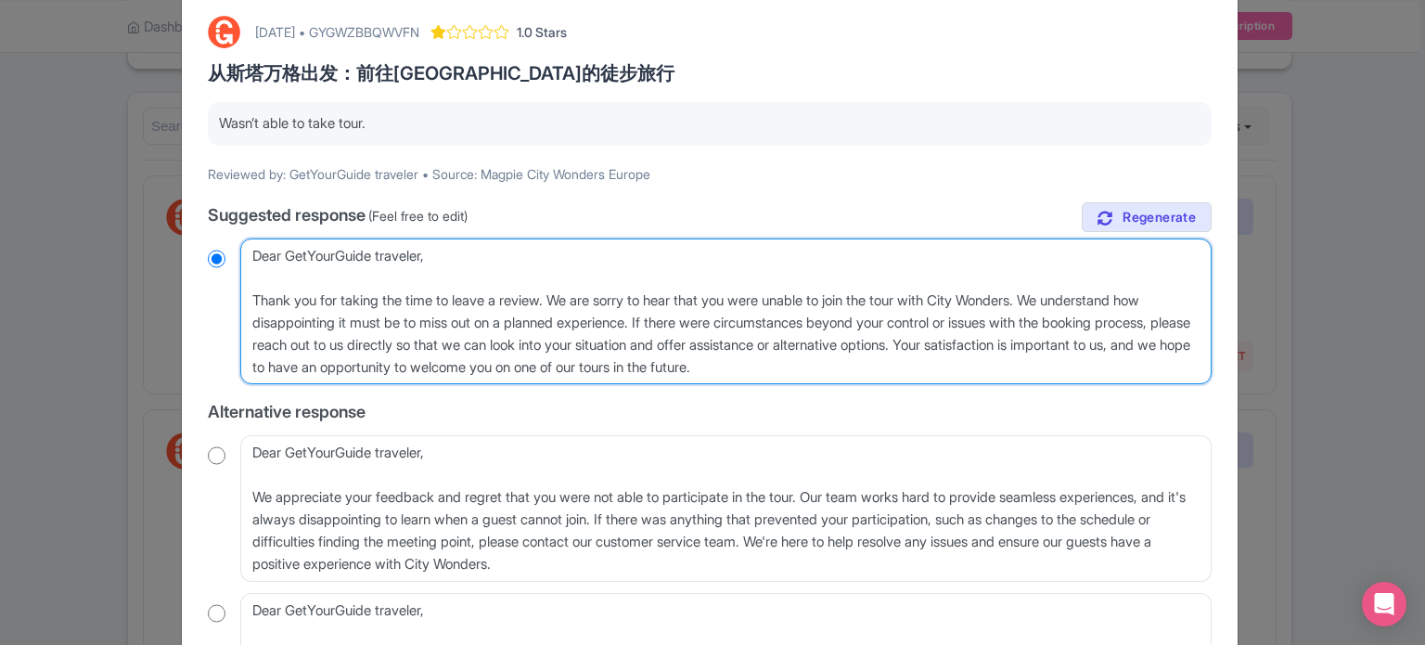
drag, startPoint x: 653, startPoint y: 320, endPoint x: 352, endPoint y: 348, distance: 302.8
click at [352, 348] on textarea "Dear GetYourGuide traveler, Thank you for taking the time to leave a review. We…" at bounding box center [725, 311] width 971 height 147
type textarea "Dear GetYourGuide traveler, Thank you for taking the time to leave a review. We…"
radio input "true"
type textarea "Dear GetYourGuide traveler, Thank you for taking the time to leave a review. We…"
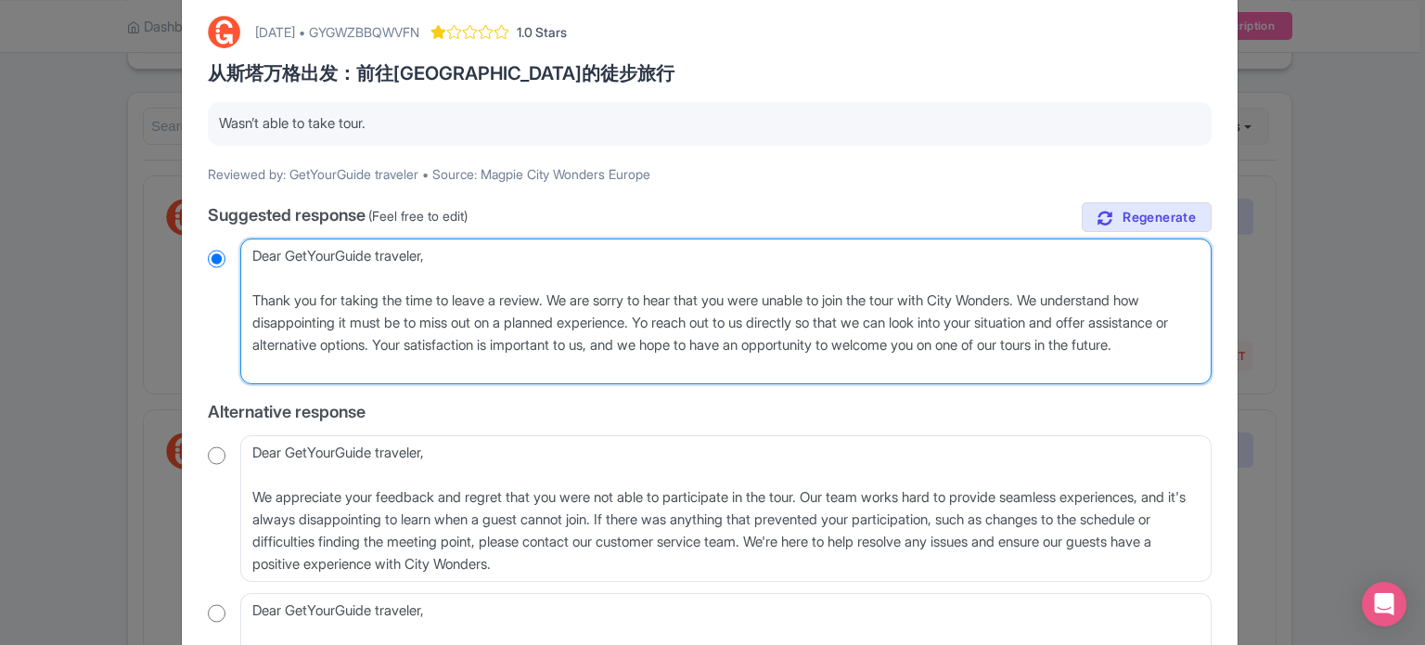
radio input "true"
type textarea "Dear GetYourGuide traveler, Thank you for taking the time to leave a review. We…"
radio input "true"
type textarea "Dear GetYourGuide traveler, Thank you for taking the time to leave a review. We…"
radio input "true"
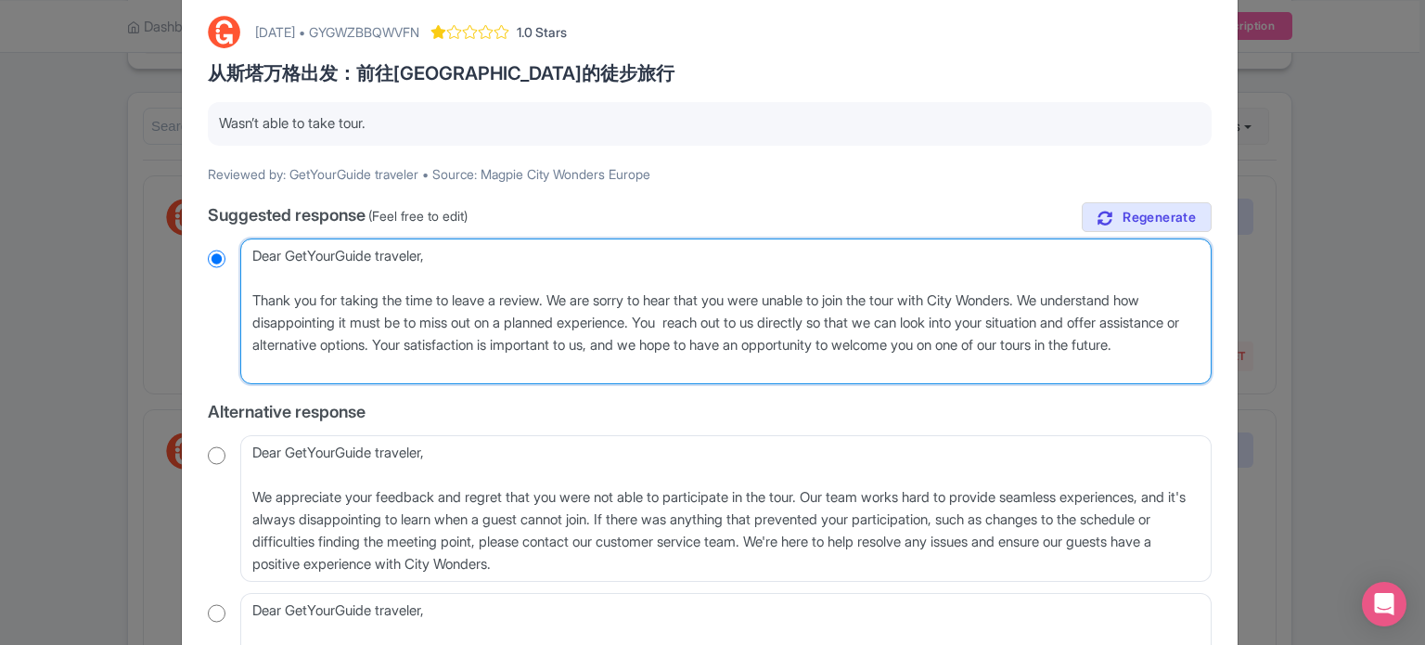
type textarea "Dear GetYourGuide traveler, Thank you for taking the time to leave a review. We…"
radio input "true"
type textarea "Dear GetYourGuide traveler, Thank you for taking the time to leave a review. We…"
radio input "true"
type textarea "Dear GetYourGuide traveler, Thank you for taking the time to leave a review. We…"
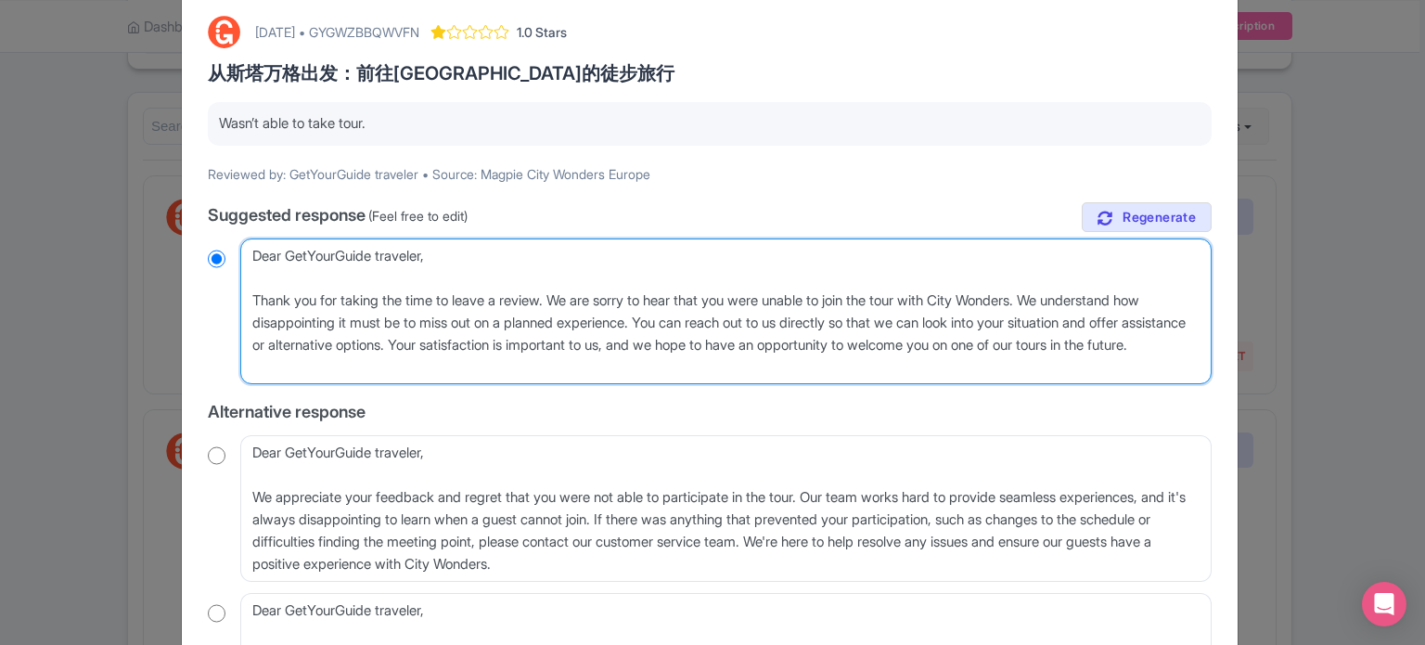
radio input "true"
click at [460, 341] on textarea "Dear GetYourGuide traveler, Thank you for taking the time to leave a review. We…" at bounding box center [725, 311] width 971 height 147
type textarea "Dear GetYourGuide traveler, Thank you for taking the time to leave a review. We…"
radio input "true"
type textarea "Dear GetYourGuide traveler, Thank you for taking the time to leave a review. We…"
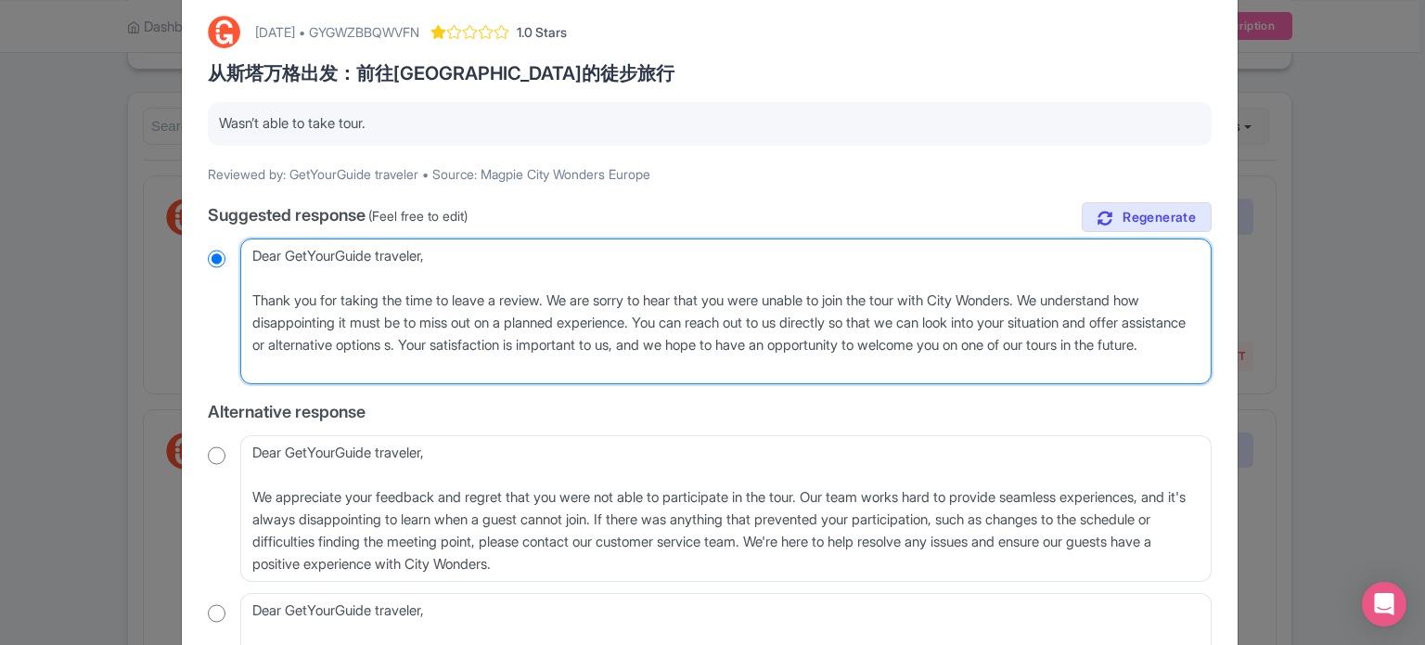
radio input "true"
type textarea "Dear GetYourGuide traveler, Thank you for taking the time to leave a review. We…"
radio input "true"
type textarea "Dear GetYourGuide traveler, Thank you for taking the time to leave a review. We…"
radio input "true"
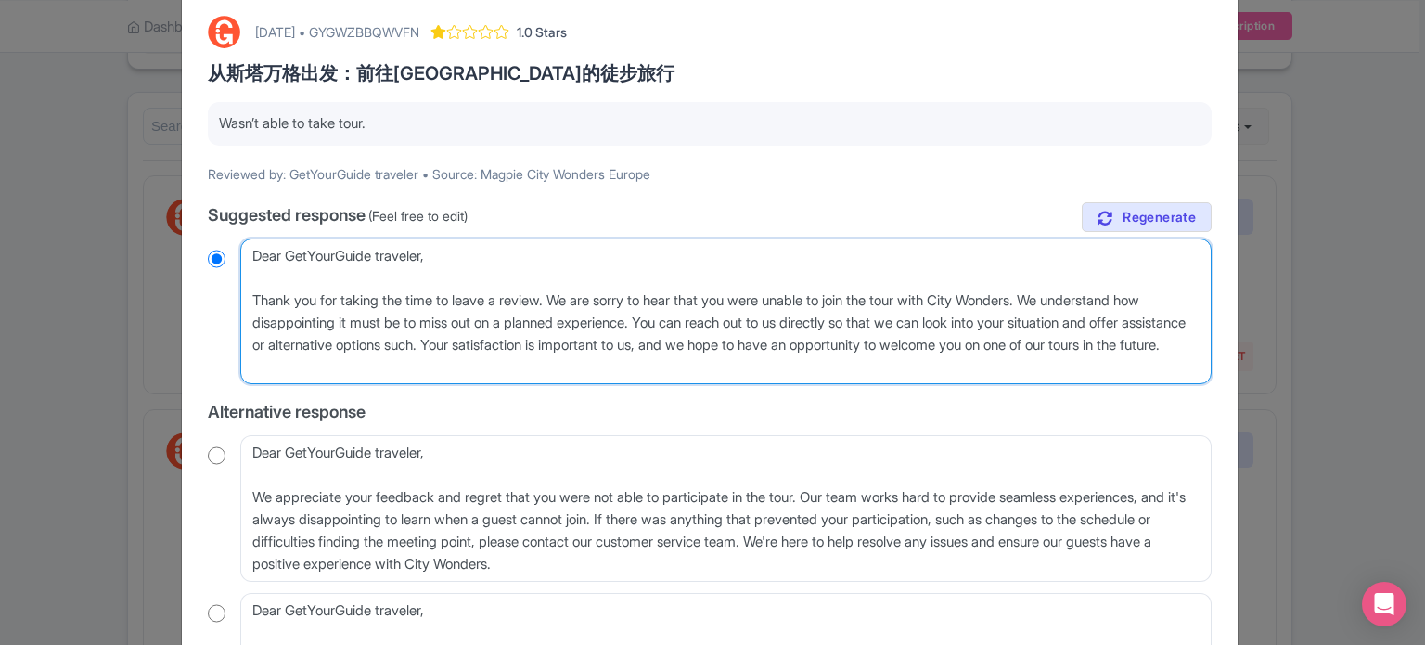
type textarea "Dear GetYourGuide traveler, Thank you for taking the time to leave a review. We…"
radio input "true"
type textarea "Dear GetYourGuide traveler, Thank you for taking the time to leave a review. We…"
radio input "true"
type textarea "Dear GetYourGuide traveler, Thank you for taking the time to leave a review. We…"
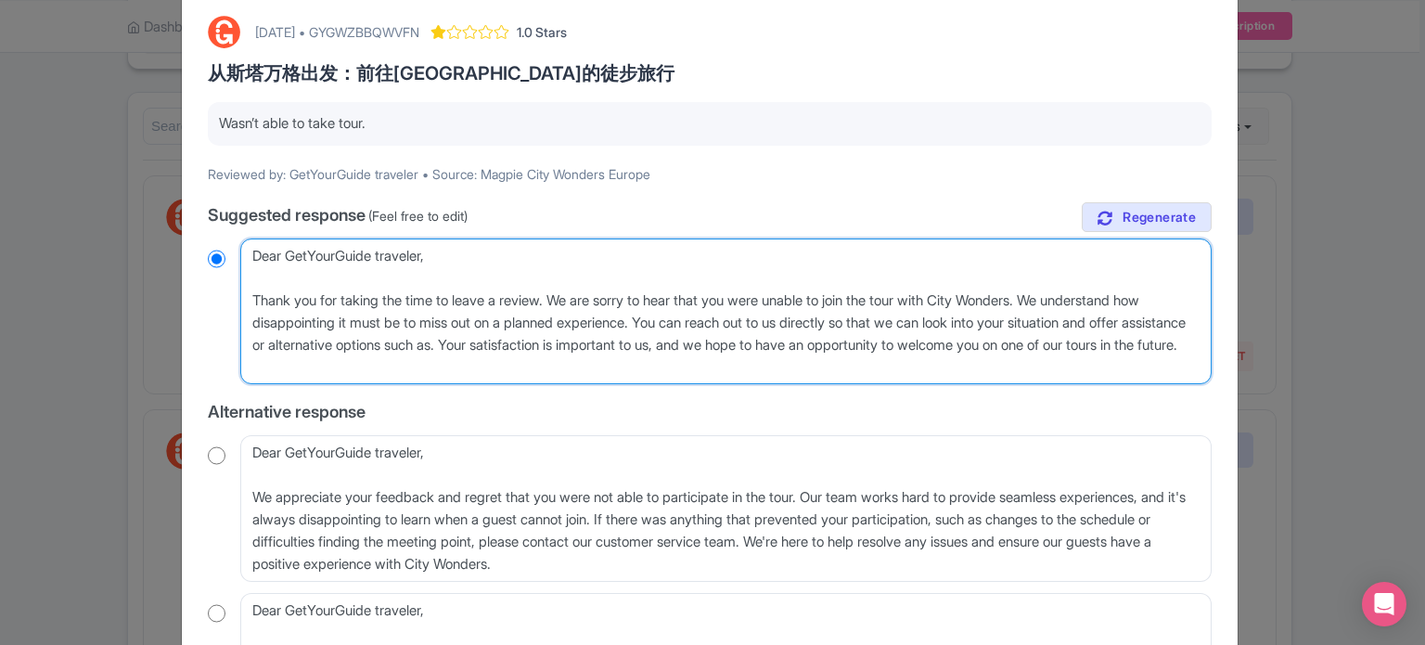
radio input "true"
type textarea "Dear GetYourGuide traveler, Thank you for taking the time to leave a review. We…"
radio input "true"
type textarea "Dear GetYourGuide traveler, Thank you for taking the time to leave a review. We…"
radio input "true"
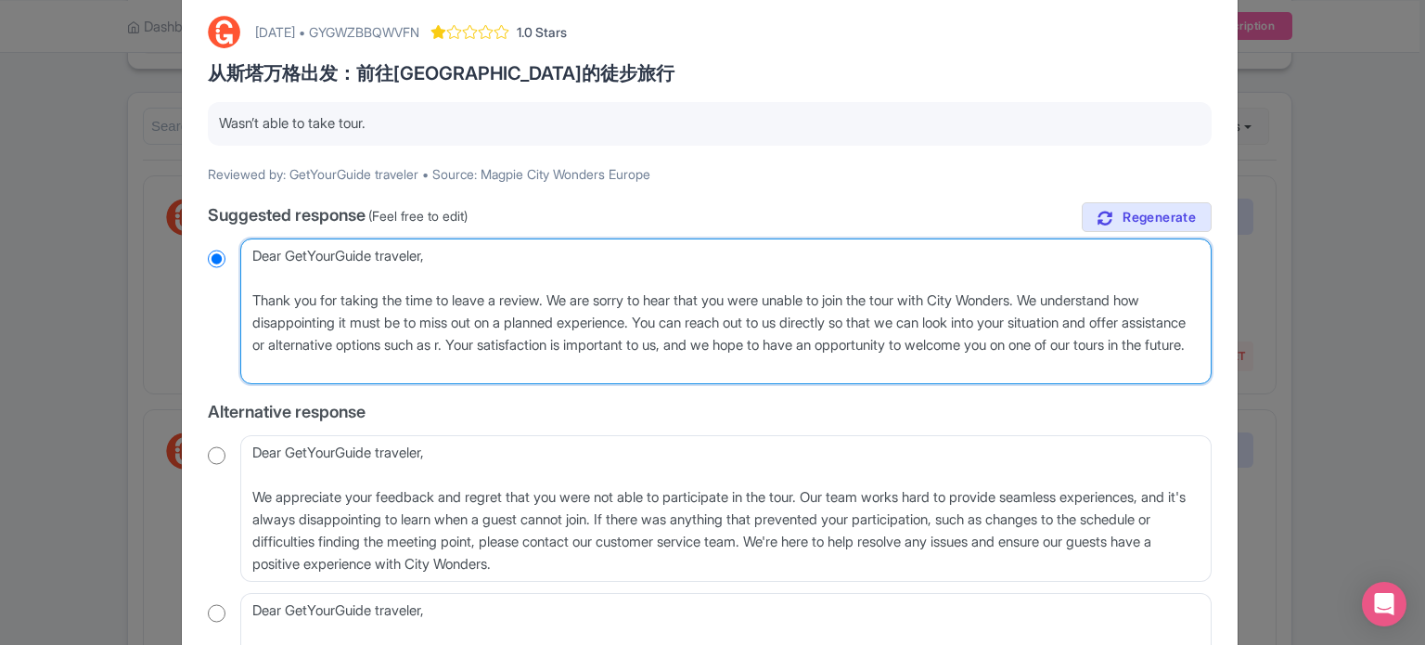
type textarea "Dear GetYourGuide traveler, Thank you for taking the time to leave a review. We…"
radio input "true"
type textarea "Dear GetYourGuide traveler, Thank you for taking the time to leave a review. We…"
radio input "true"
type textarea "Dear GetYourGuide traveler, Thank you for taking the time to leave a review. We…"
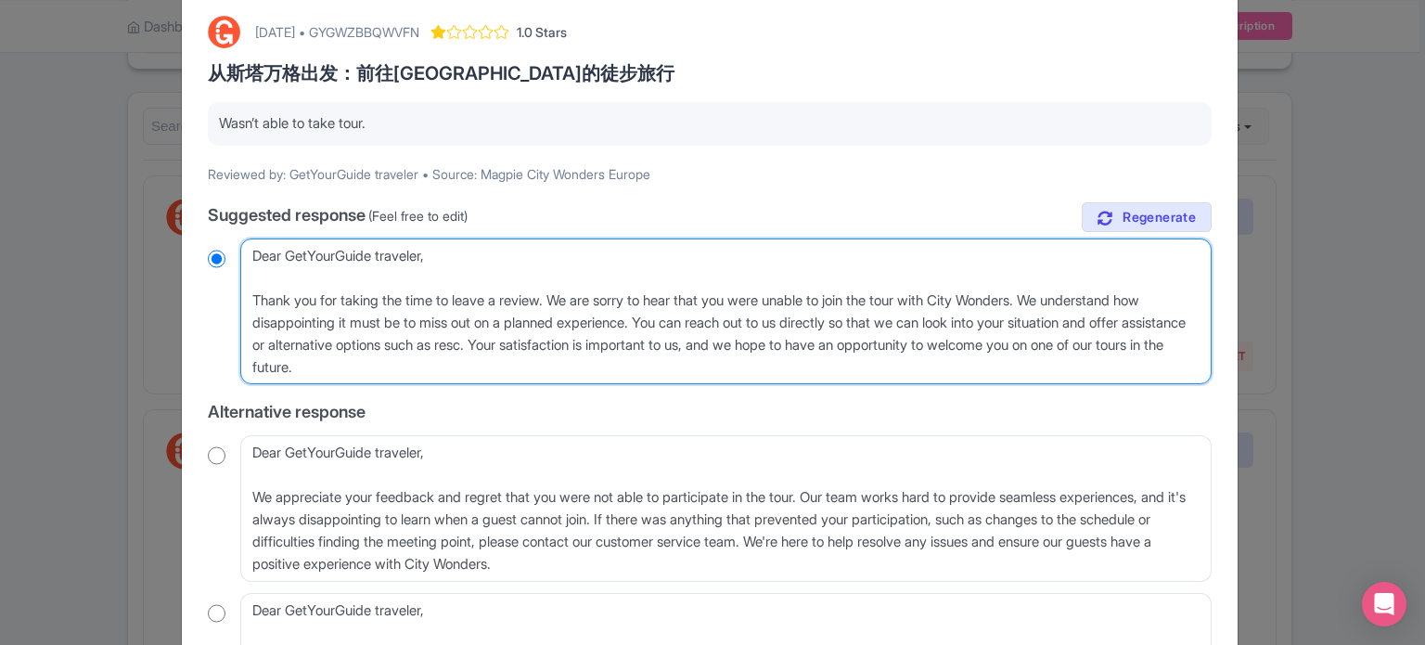
radio input "true"
type textarea "Dear GetYourGuide traveler, Thank you for taking the time to leave a review. We…"
radio input "true"
type textarea "Dear GetYourGuide traveler, Thank you for taking the time to leave a review. We…"
radio input "true"
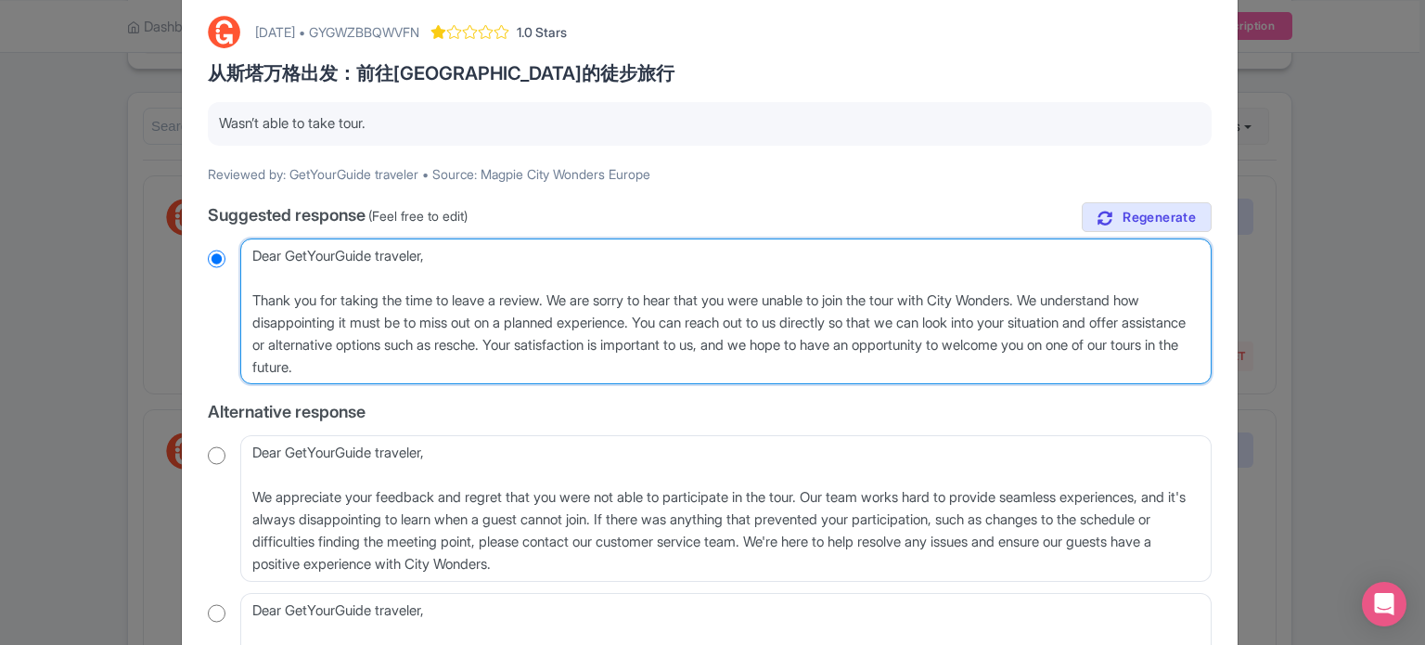
type textarea "Dear GetYourGuide traveler, Thank you for taking the time to leave a review. We…"
radio input "true"
type textarea "Dear GetYourGuide traveler, Thank you for taking the time to leave a review. We…"
radio input "true"
type textarea "Dear GetYourGuide traveler, Thank you for taking the time to leave a review. We…"
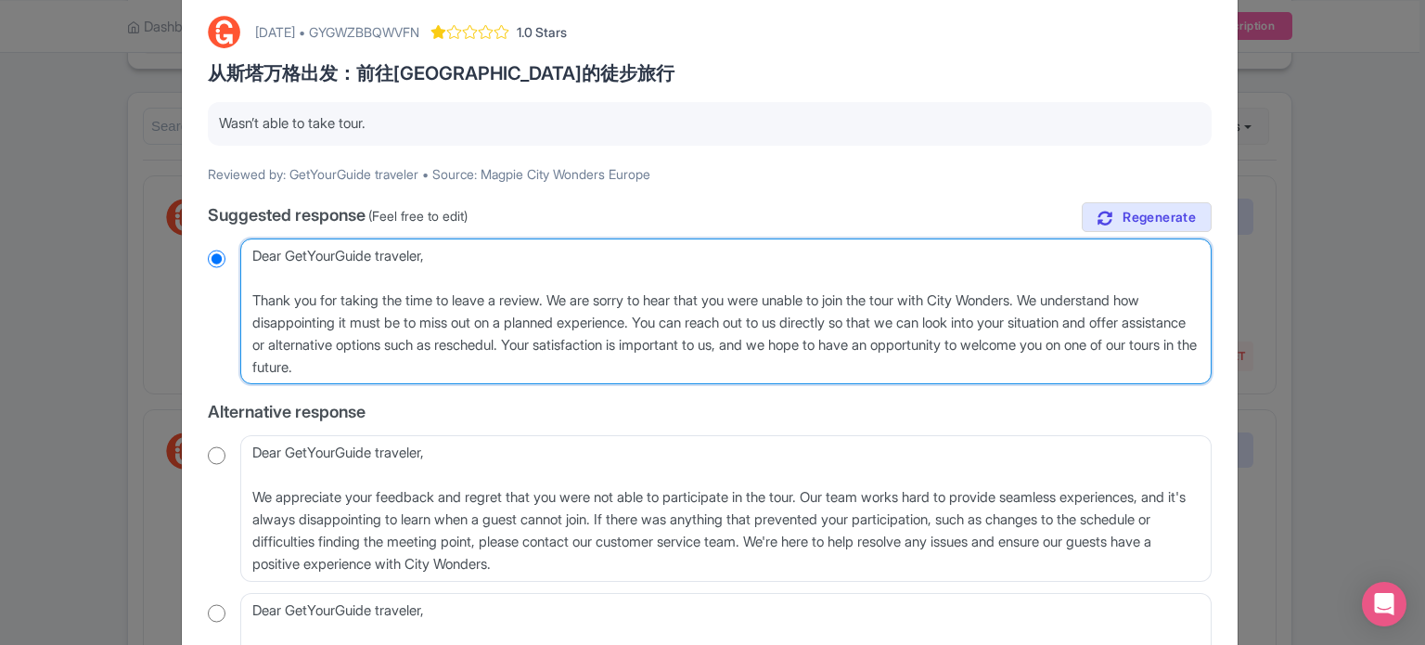
radio input "true"
type textarea "Dear GetYourGuide traveler, Thank you for taking the time to leave a review. We…"
radio input "true"
type textarea "Dear GetYourGuide traveler, Thank you for taking the time to leave a review. We…"
radio input "true"
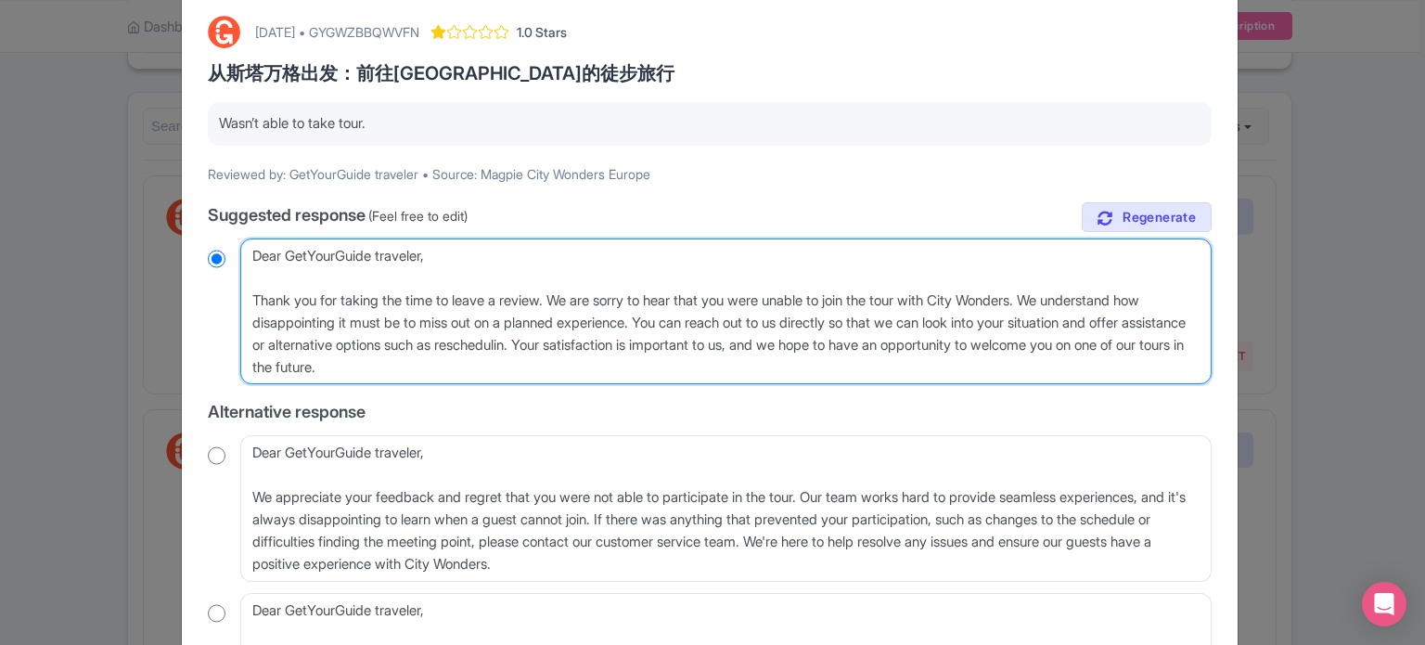
type textarea "Dear GetYourGuide traveler, Thank you for taking the time to leave a review. We…"
radio input "true"
type textarea "Dear GetYourGuide traveler, Thank you for taking the time to leave a review. We…"
radio input "true"
type textarea "Dear GetYourGuide traveler, Thank you for taking the time to leave a review. We…"
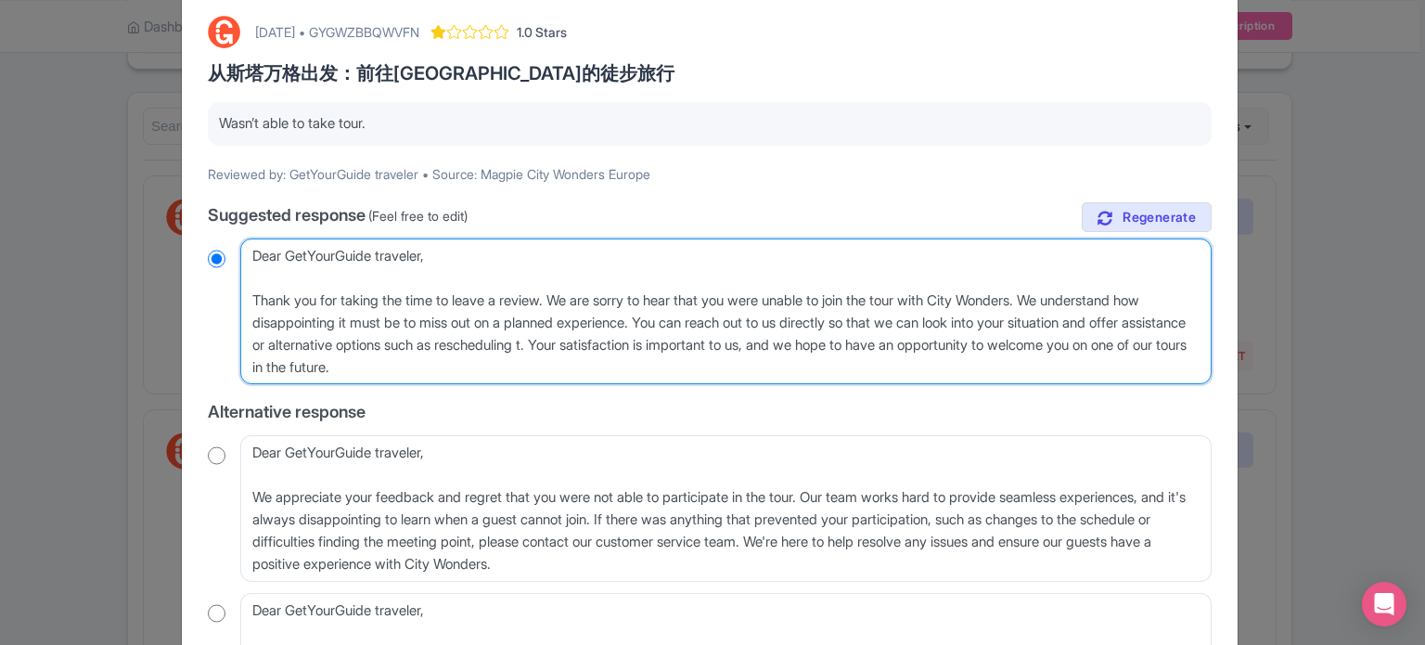
radio input "true"
type textarea "Dear GetYourGuide traveler, Thank you for taking the time to leave a review. We…"
radio input "true"
type textarea "Dear GetYourGuide traveler, Thank you for taking the time to leave a review. We…"
radio input "true"
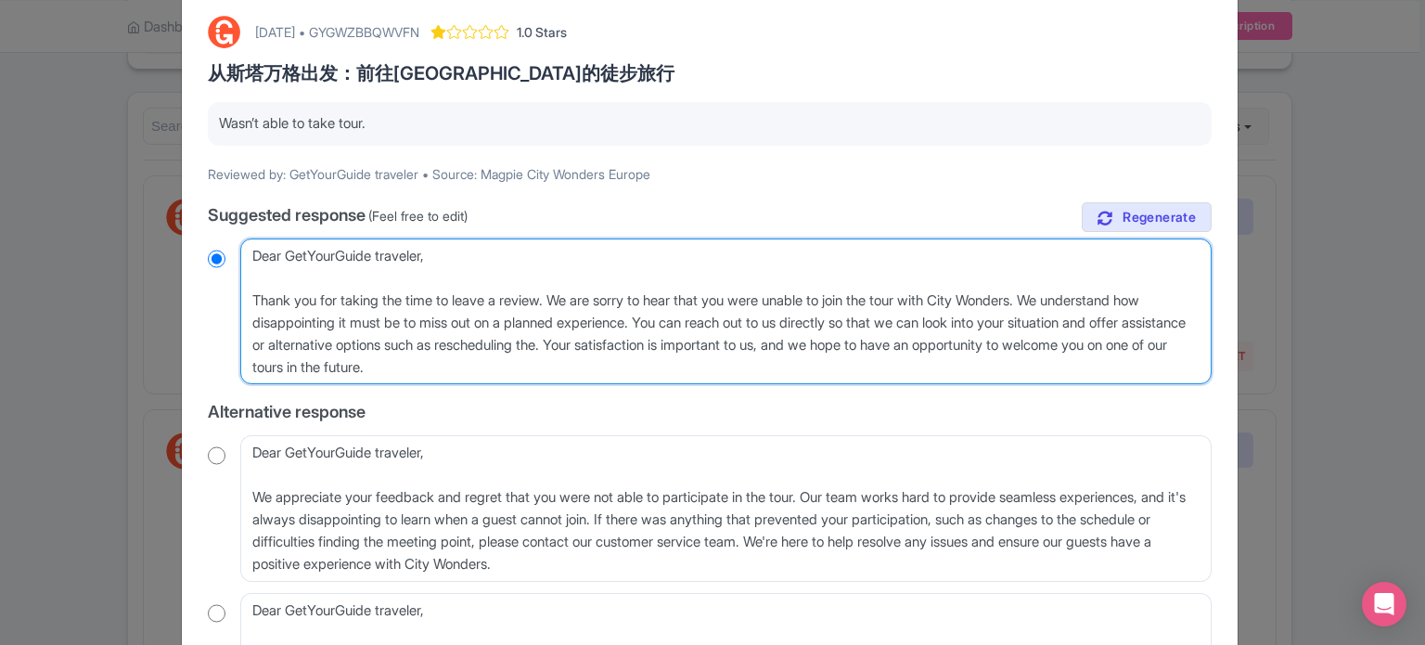
type textarea "Dear GetYourGuide traveler, Thank you for taking the time to leave a review. We…"
radio input "true"
type textarea "Dear GetYourGuide traveler, Thank you for taking the time to leave a review. We…"
radio input "true"
type textarea "Dear GetYourGuide traveler, Thank you for taking the time to leave a review. We…"
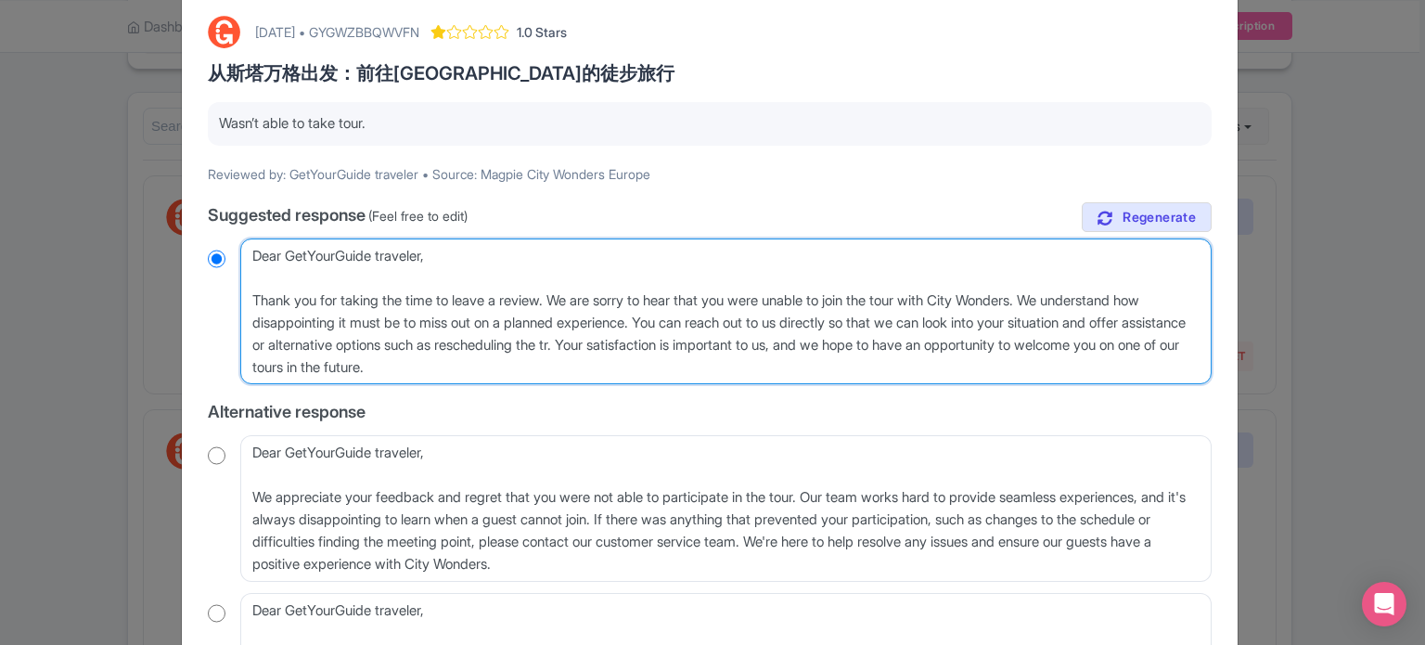
radio input "true"
type textarea "Dear GetYourGuide traveler, Thank you for taking the time to leave a review. We…"
radio input "true"
type textarea "Dear GetYourGuide traveler, Thank you for taking the time to leave a review. We…"
radio input "true"
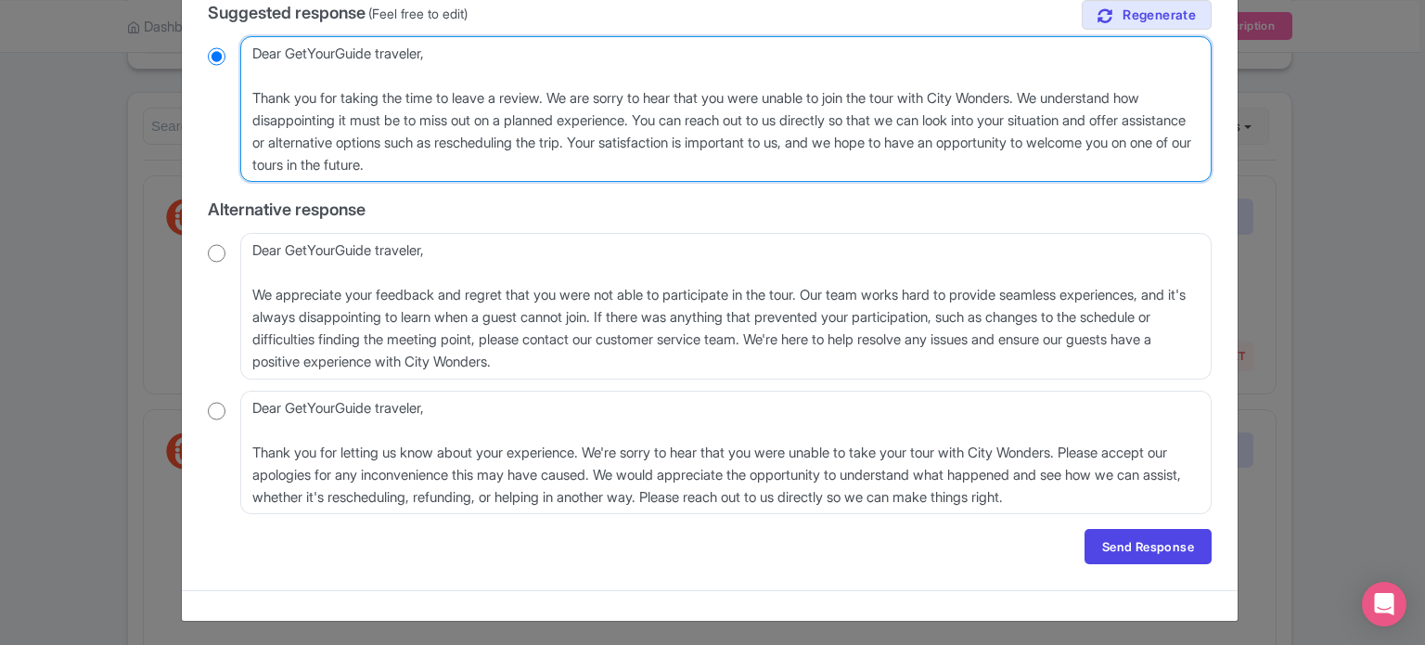
scroll to position [297, 0]
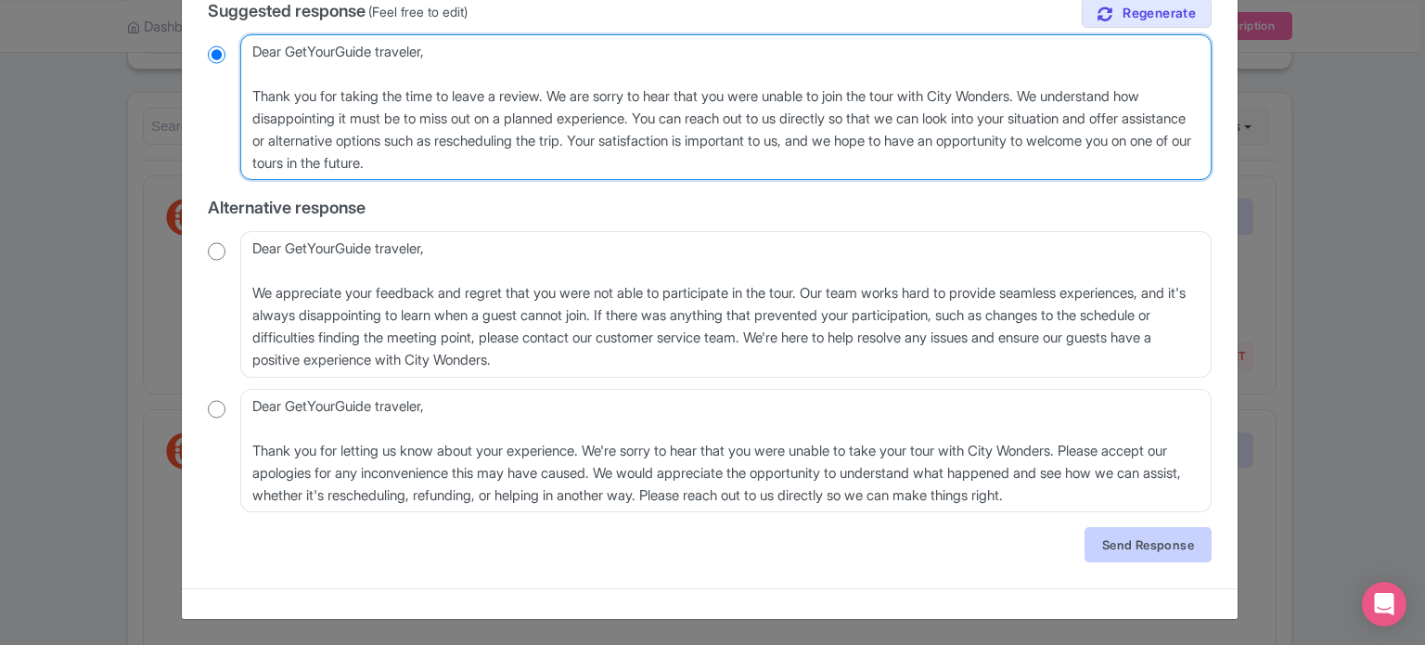
type textarea "Dear GetYourGuide traveler, Thank you for taking the time to leave a review. We…"
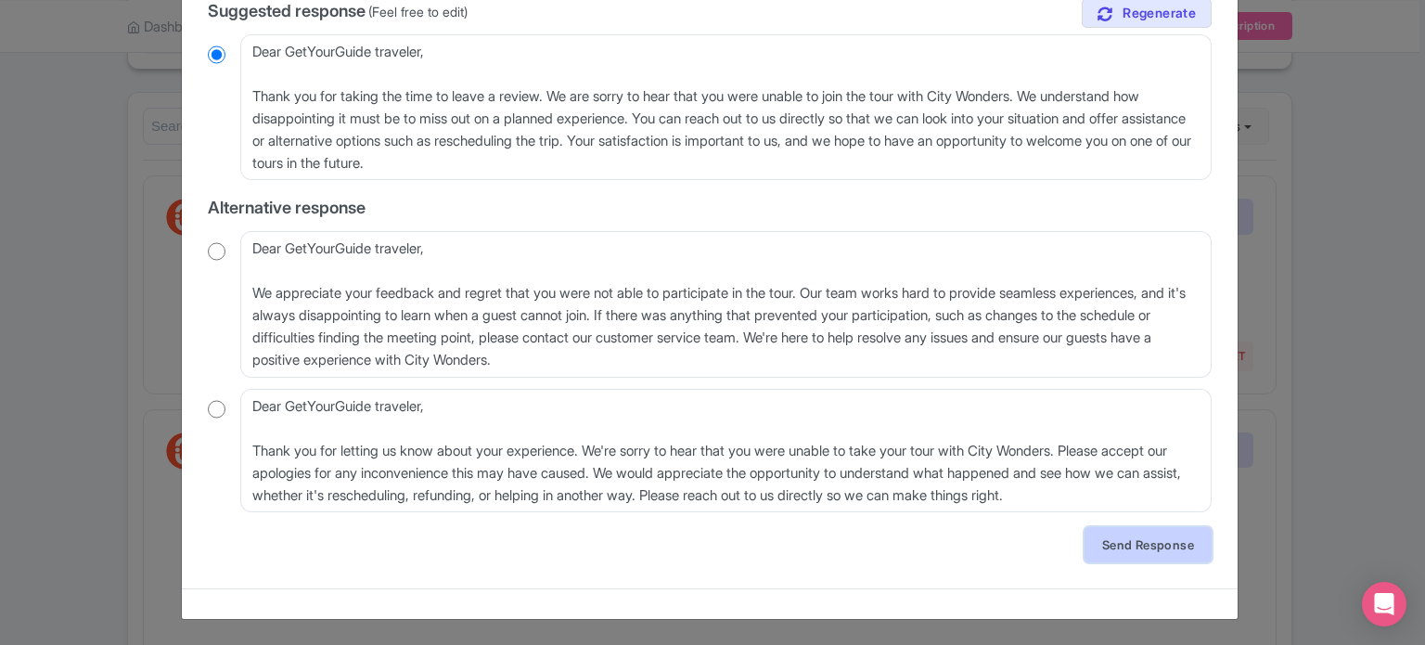
click at [1141, 542] on link "Send Response" at bounding box center [1148, 544] width 127 height 35
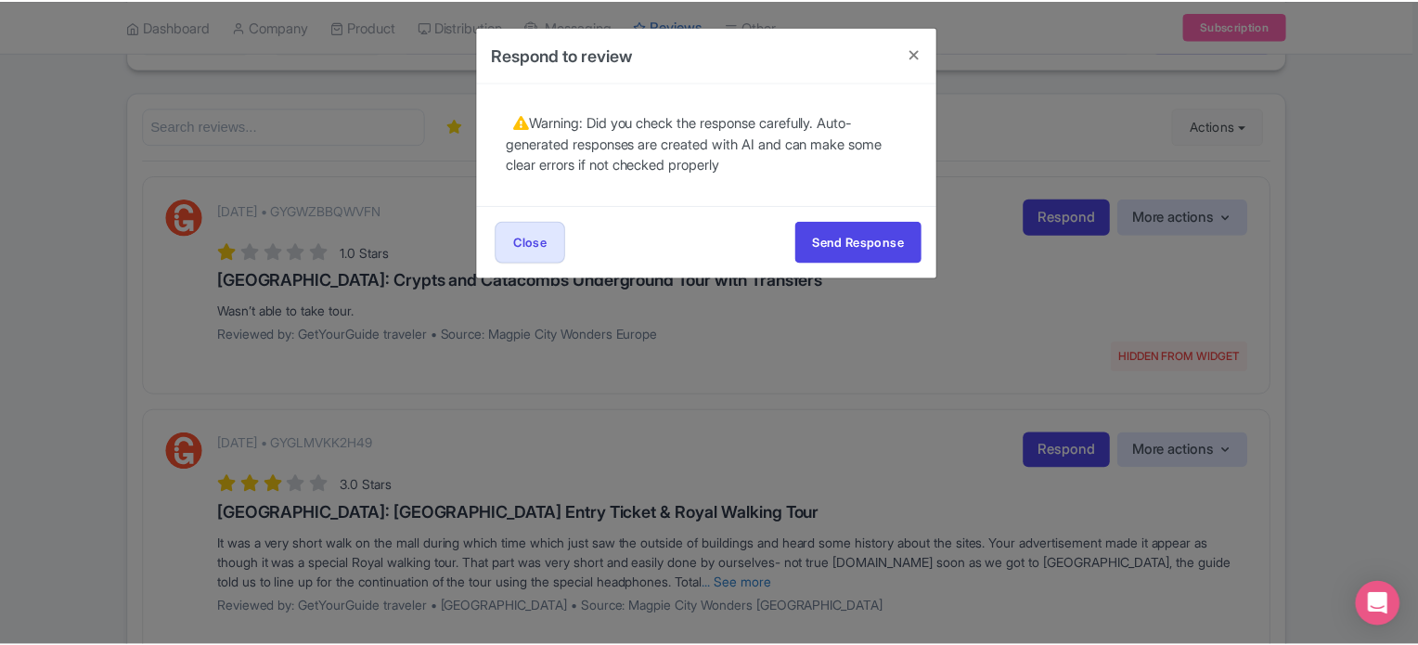
scroll to position [0, 0]
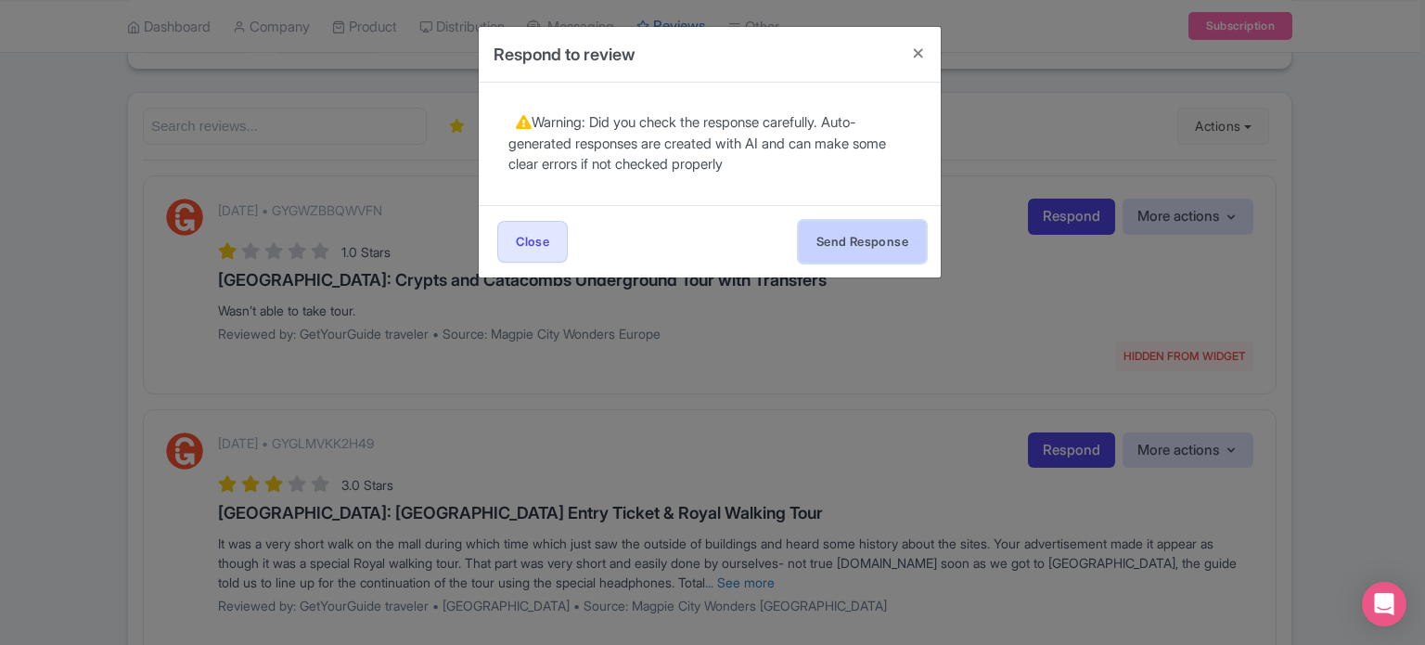
click at [846, 237] on button "Send Response" at bounding box center [862, 242] width 127 height 42
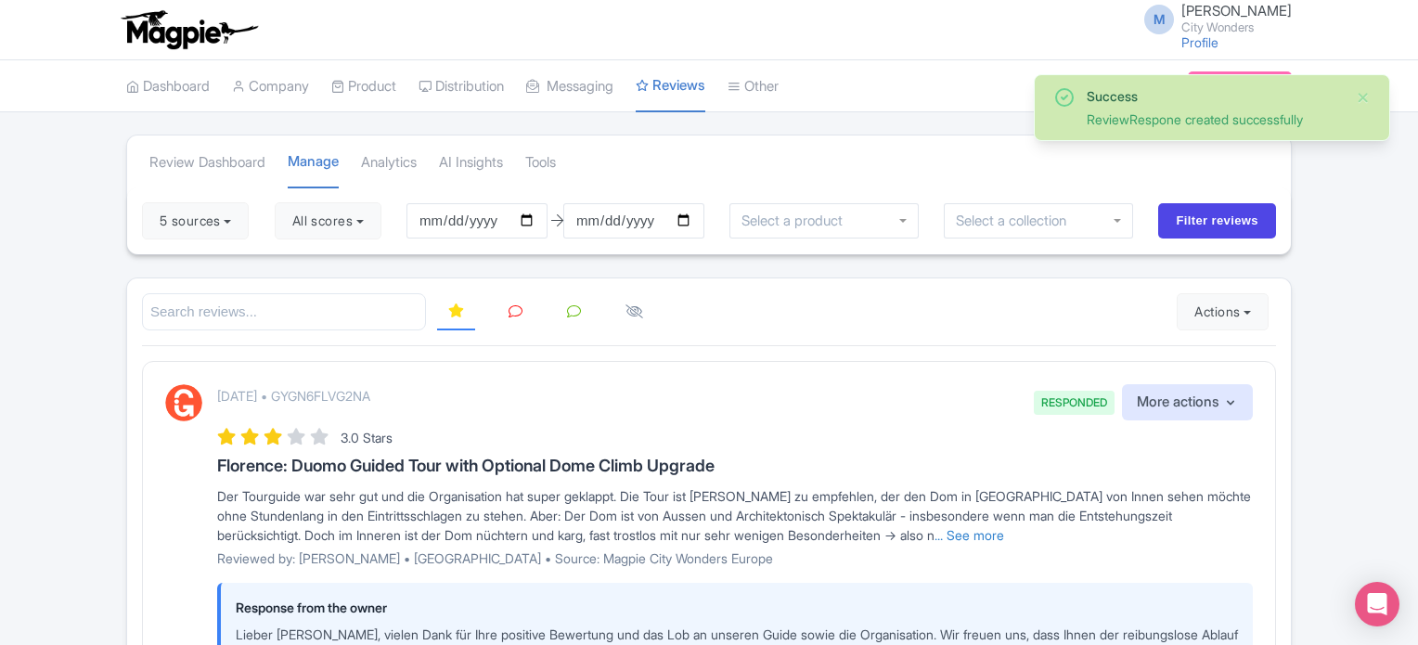
click at [516, 309] on icon at bounding box center [515, 311] width 14 height 14
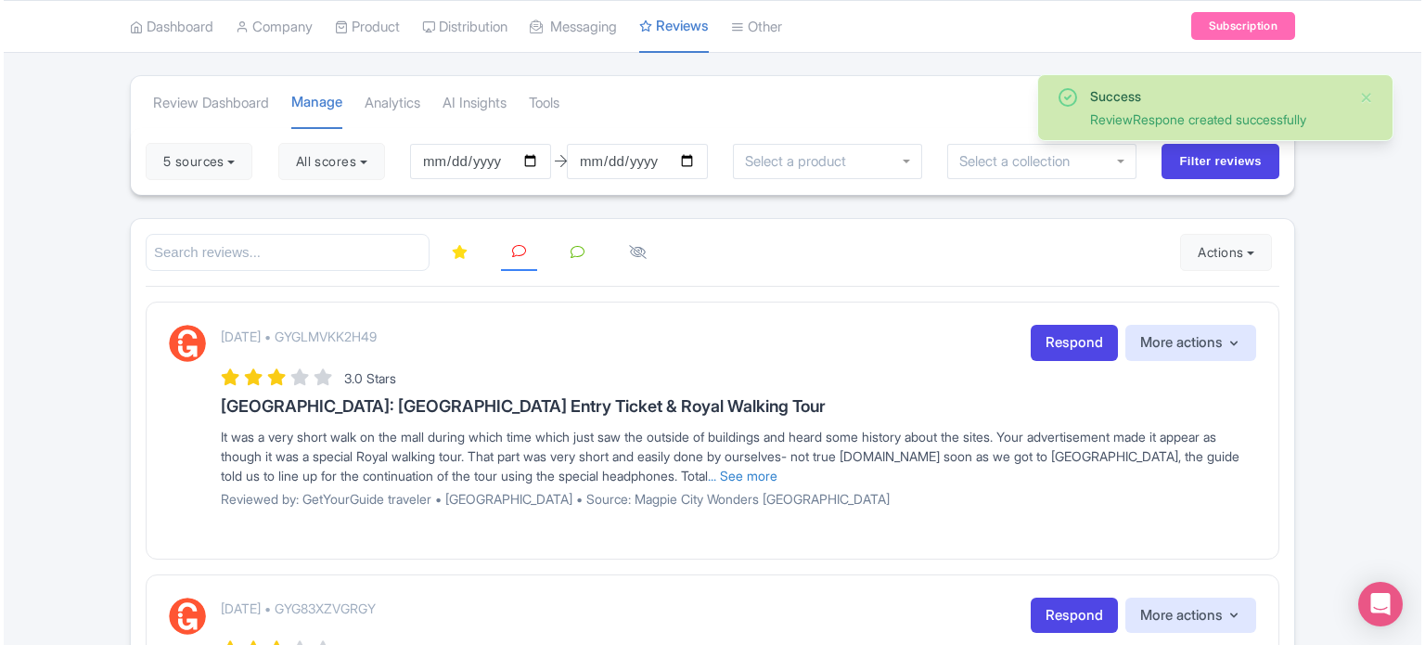
scroll to position [93, 0]
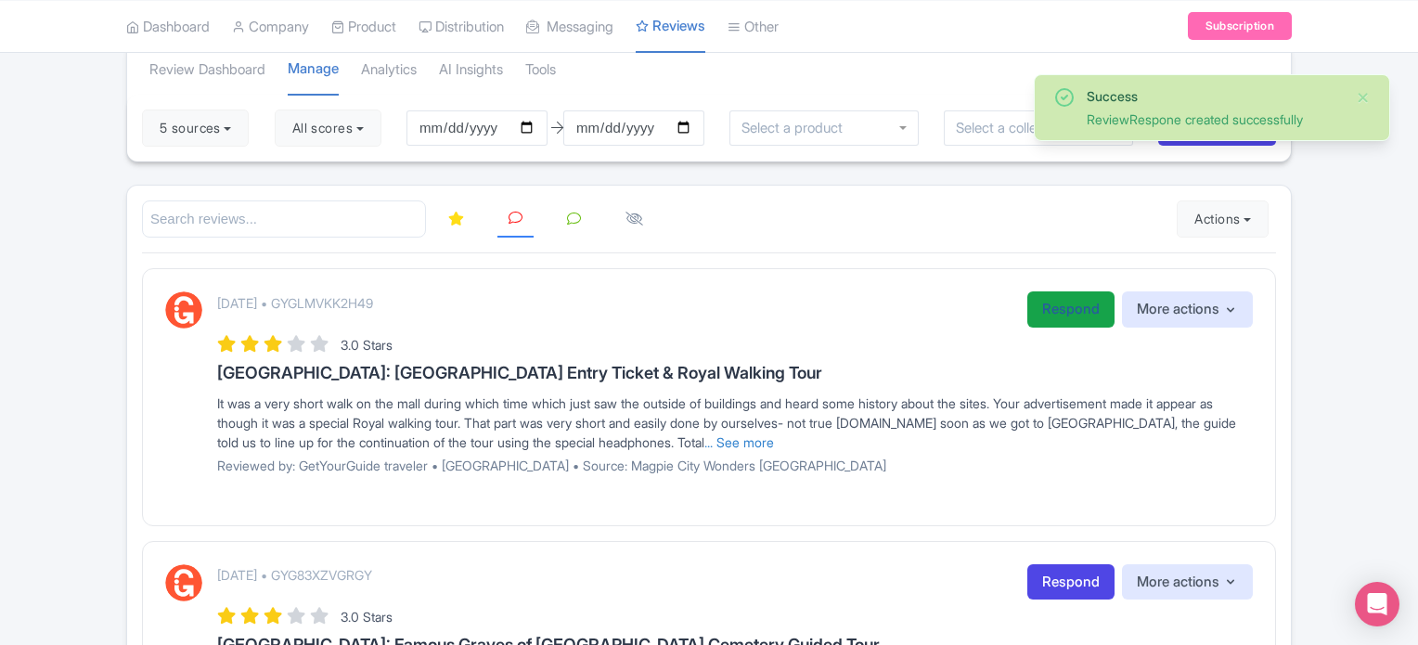
click at [1057, 311] on link "Respond" at bounding box center [1070, 309] width 87 height 36
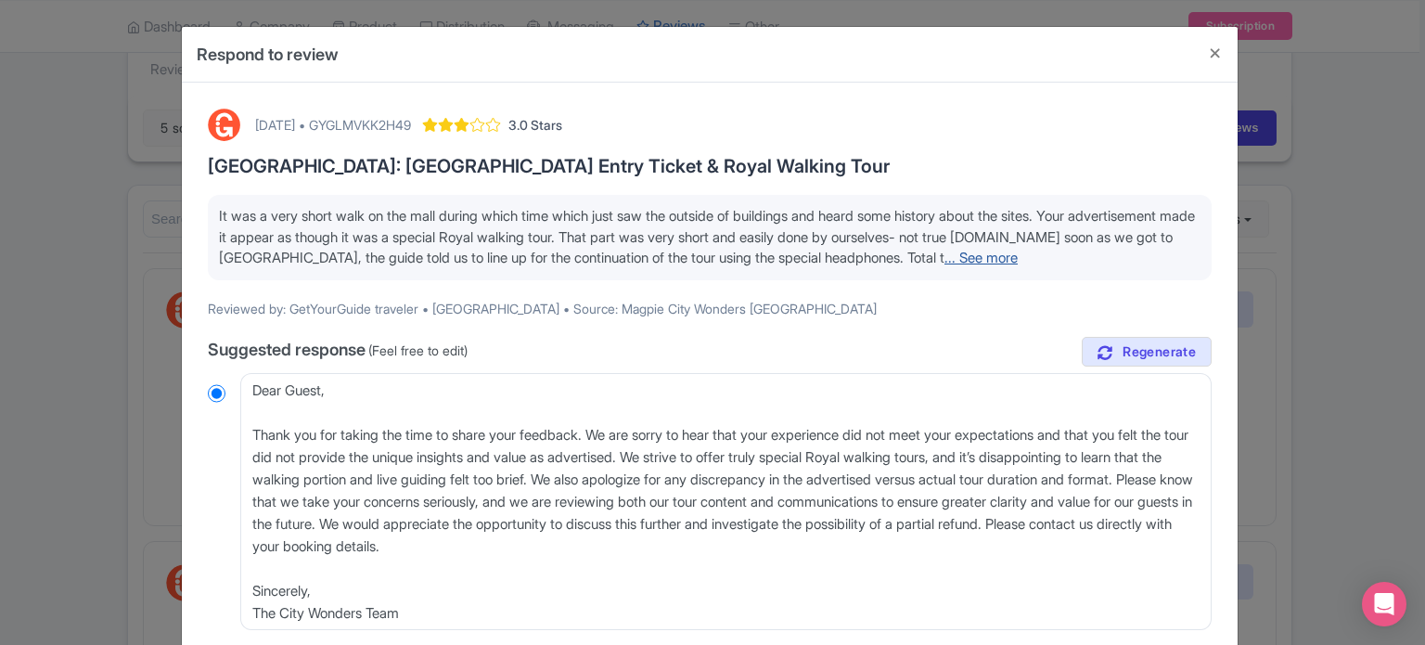
click at [945, 266] on link "... See more" at bounding box center [981, 258] width 73 height 18
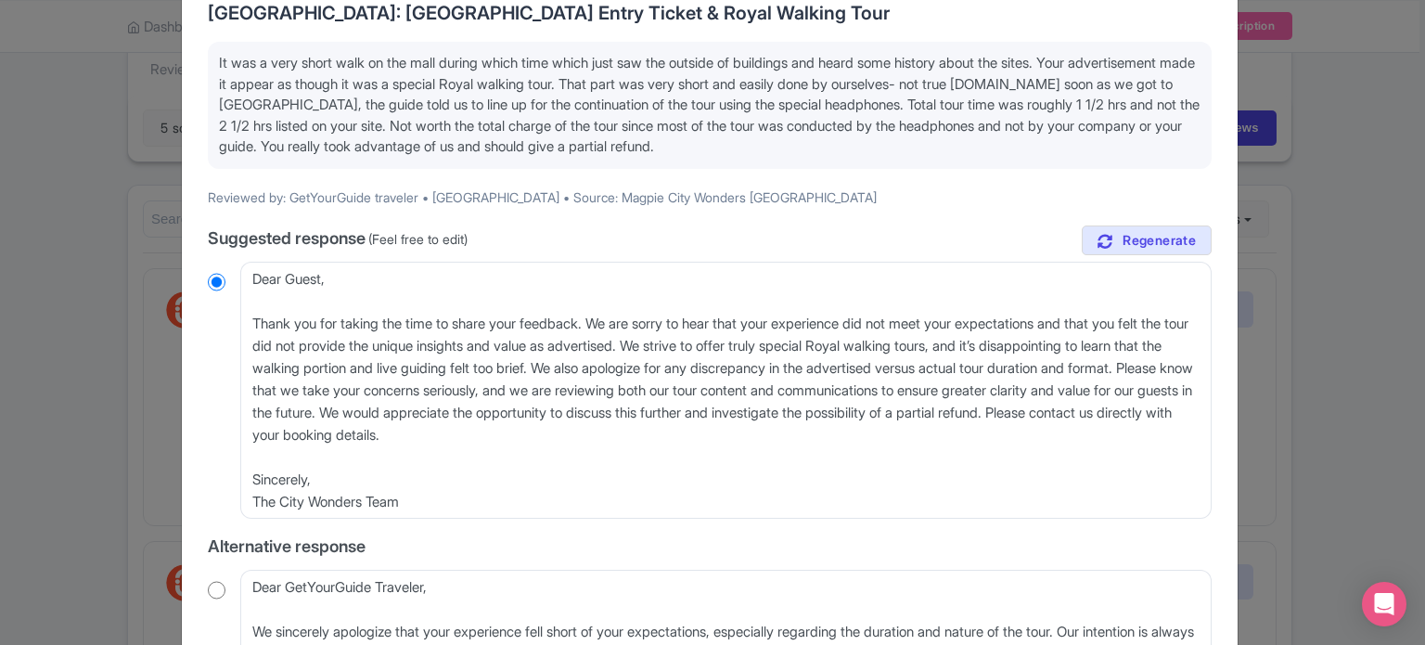
scroll to position [186, 0]
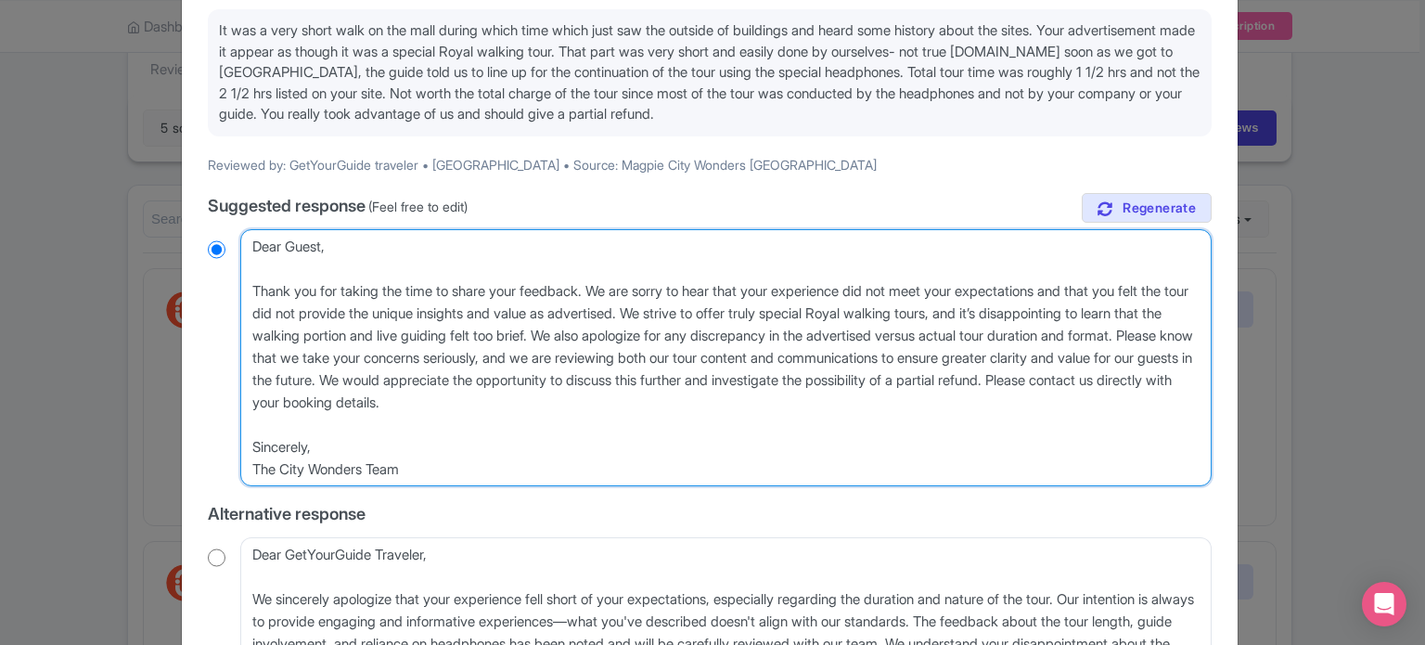
drag, startPoint x: 637, startPoint y: 334, endPoint x: 327, endPoint y: 349, distance: 311.2
click at [327, 349] on textarea "Dear Guest, Thank you for taking the time to share your feedback. We are sorry …" at bounding box center [725, 358] width 971 height 258
type textarea "Dear Guest, Thank you for taking the time to share your feedback. We are sorry …"
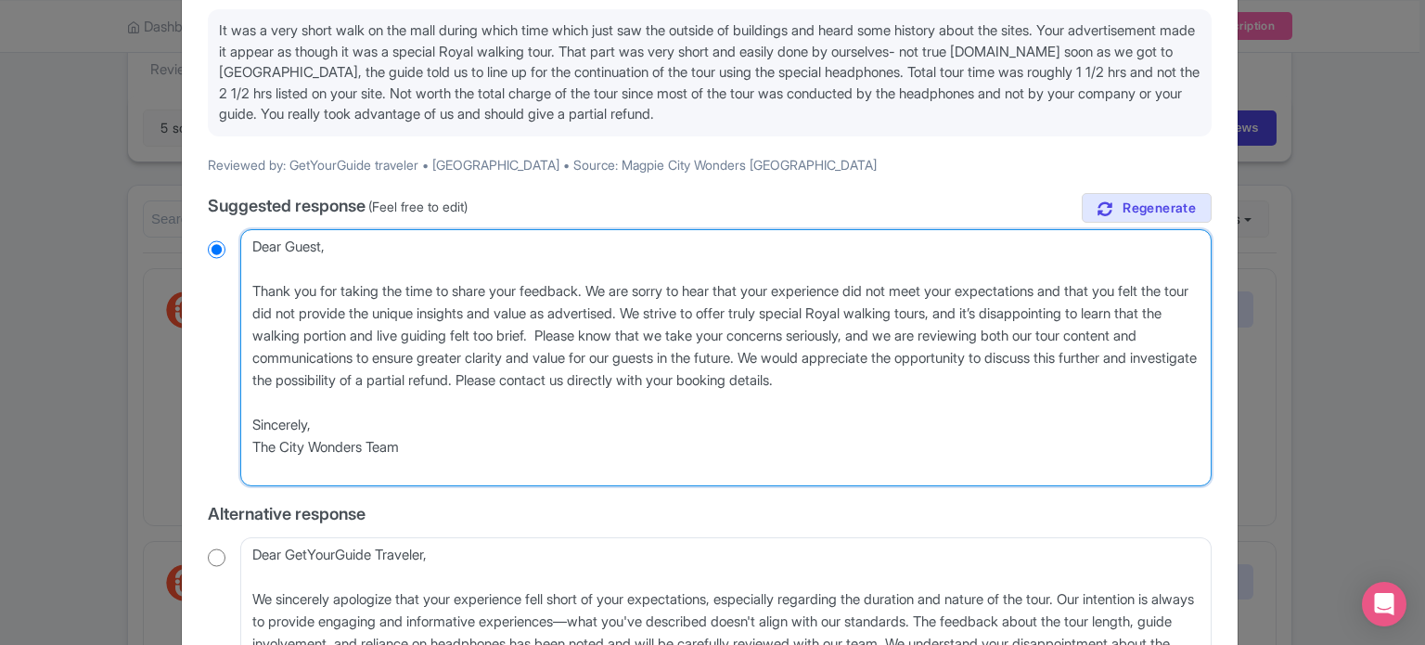
radio input "true"
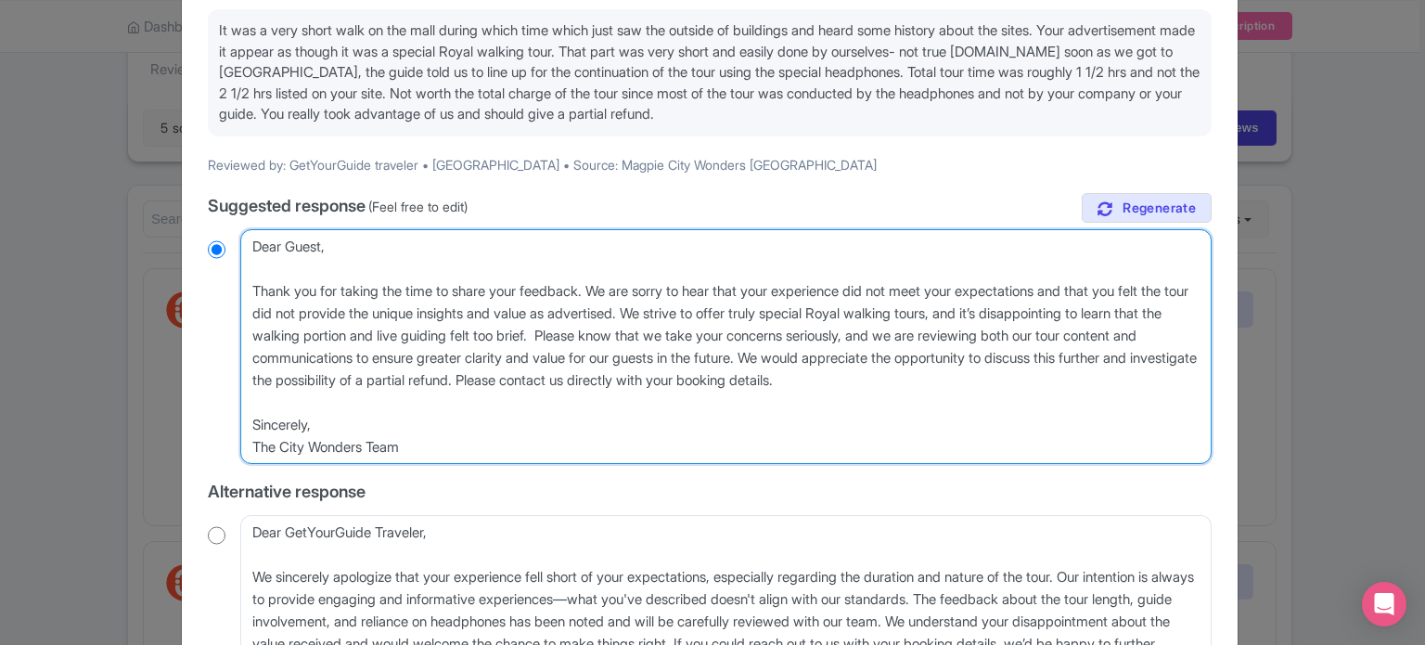
type textarea "Dear Guest, Thank you for taking the time to share your feedback. We are sorry …"
radio input "true"
drag, startPoint x: 328, startPoint y: 379, endPoint x: 694, endPoint y: 384, distance: 365.6
click at [694, 384] on textarea "Dear Guest, Thank you for taking the time to share your feedback. We are sorry …" at bounding box center [725, 347] width 971 height 236
type textarea "Dear Guest, Thank you for taking the time to share your feedback. We are sorry …"
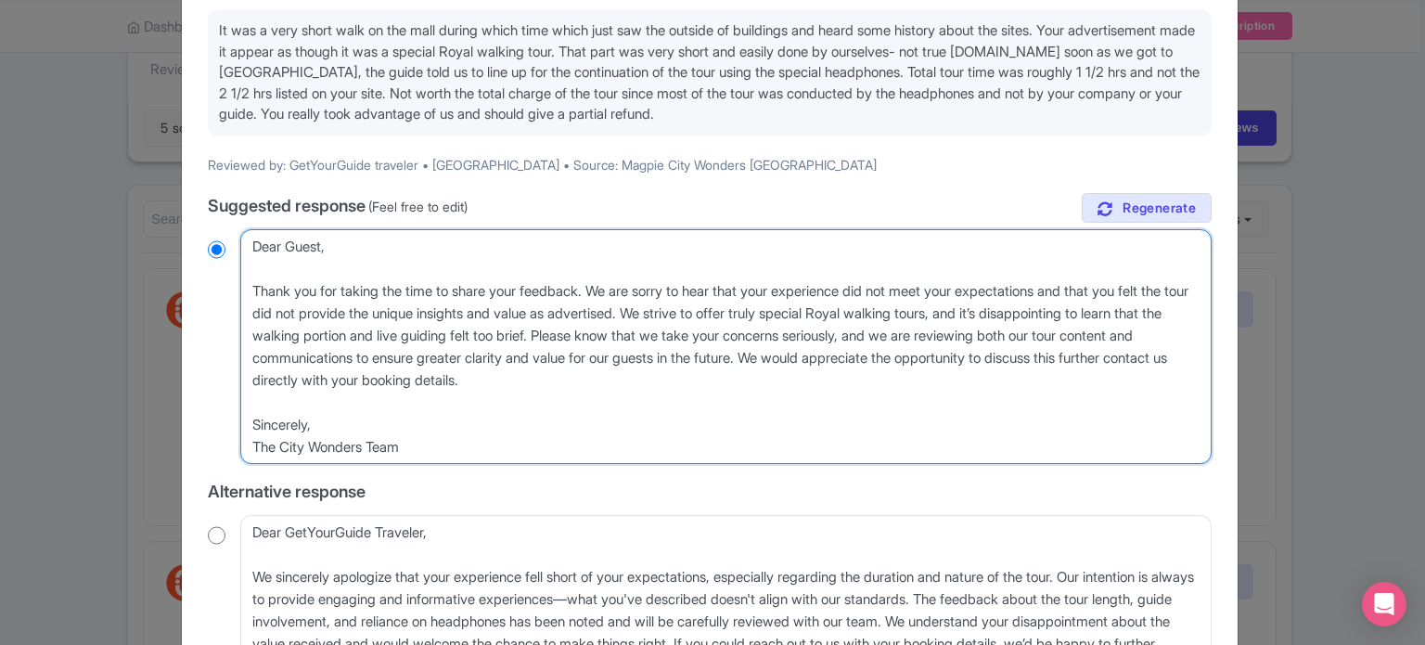
radio input "true"
type textarea "Dear Guest, Thank you for taking the time to share your feedback. We are sorry …"
radio input "true"
type textarea "Dear Guest, Thank you for taking the time to share your feedback. We are sorry …"
radio input "true"
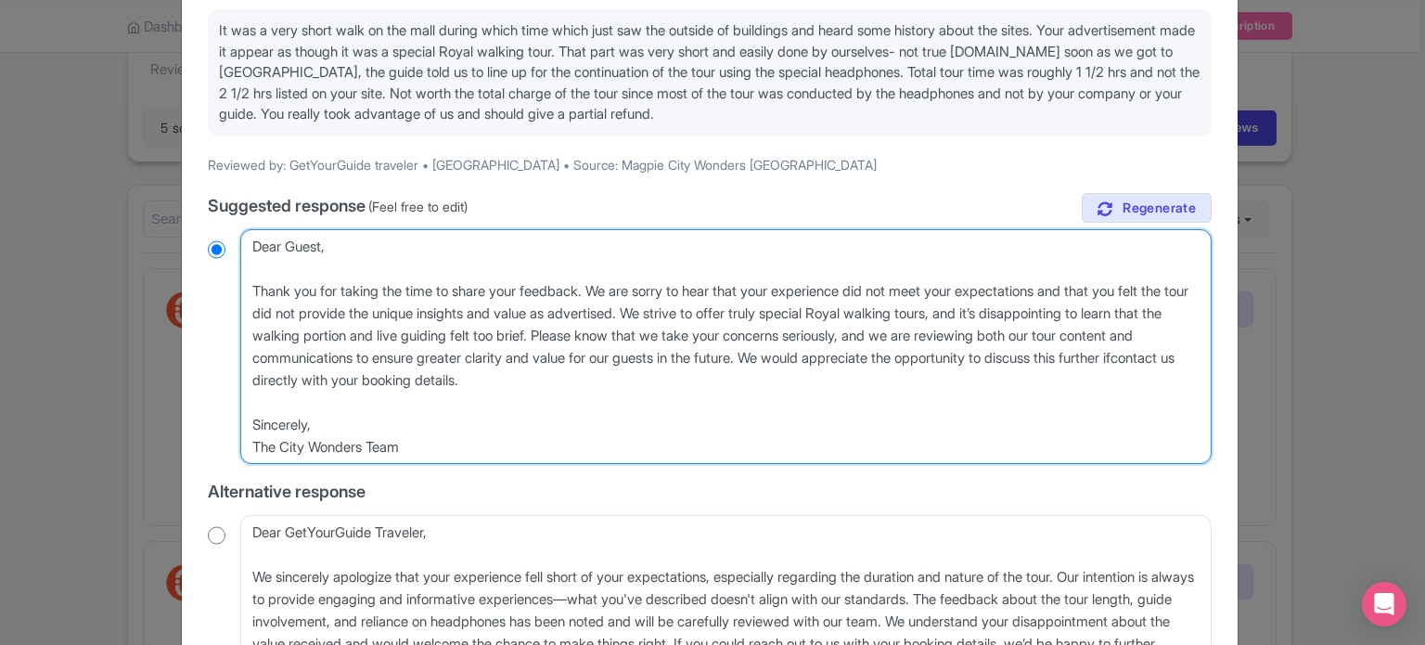
type textarea "Dear Guest, Thank you for taking the time to share your feedback. We are sorry …"
radio input "true"
type textarea "Dear Guest, Thank you for taking the time to share your feedback. We are sorry …"
radio input "true"
type textarea "Dear Guest, Thank you for taking the time to share your feedback. We are sorry …"
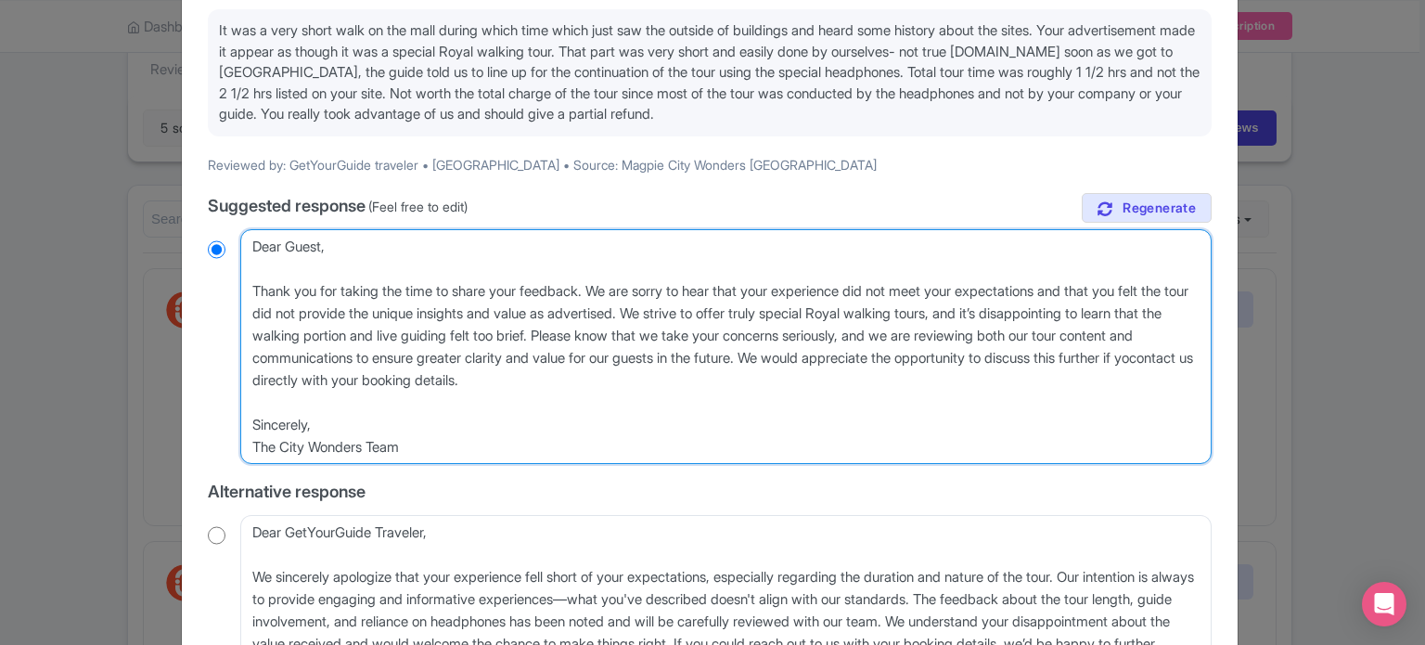
radio input "true"
type textarea "Dear Guest, Thank you for taking the time to share your feedback. We are sorry …"
radio input "true"
type textarea "Dear Guest, Thank you for taking the time to share your feedback. We are sorry …"
radio input "true"
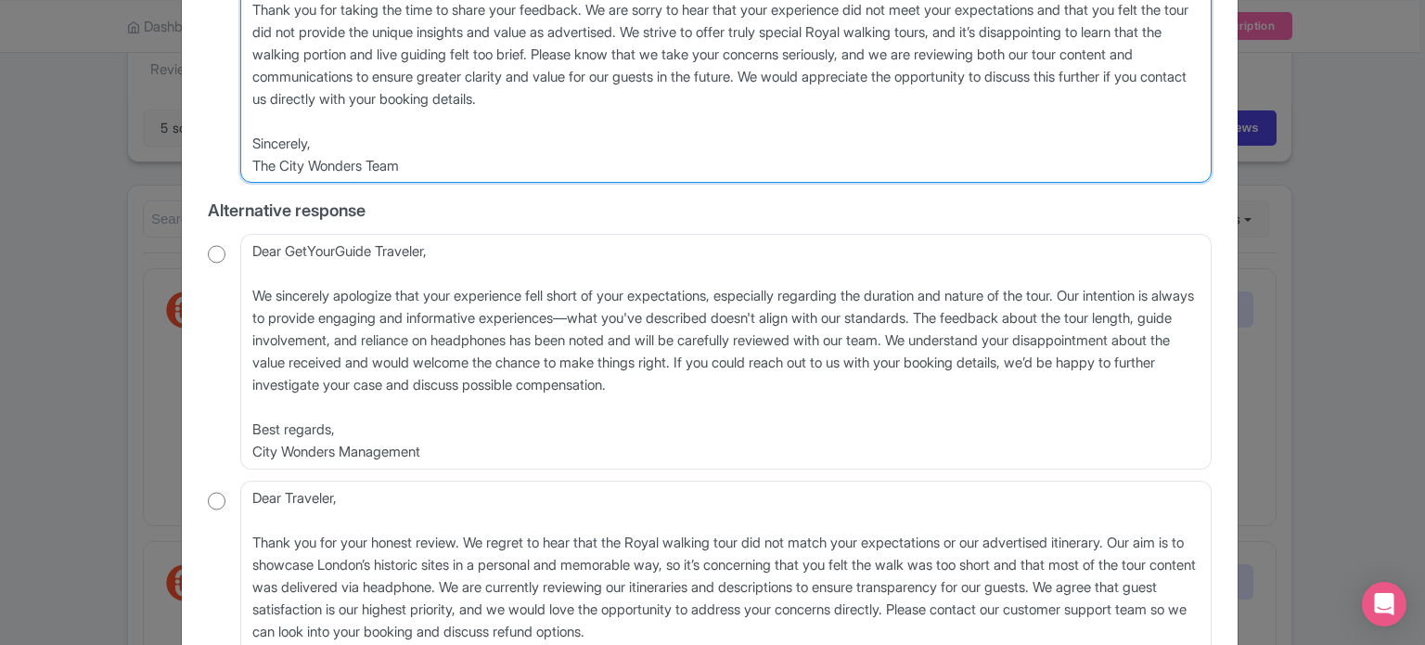
scroll to position [650, 0]
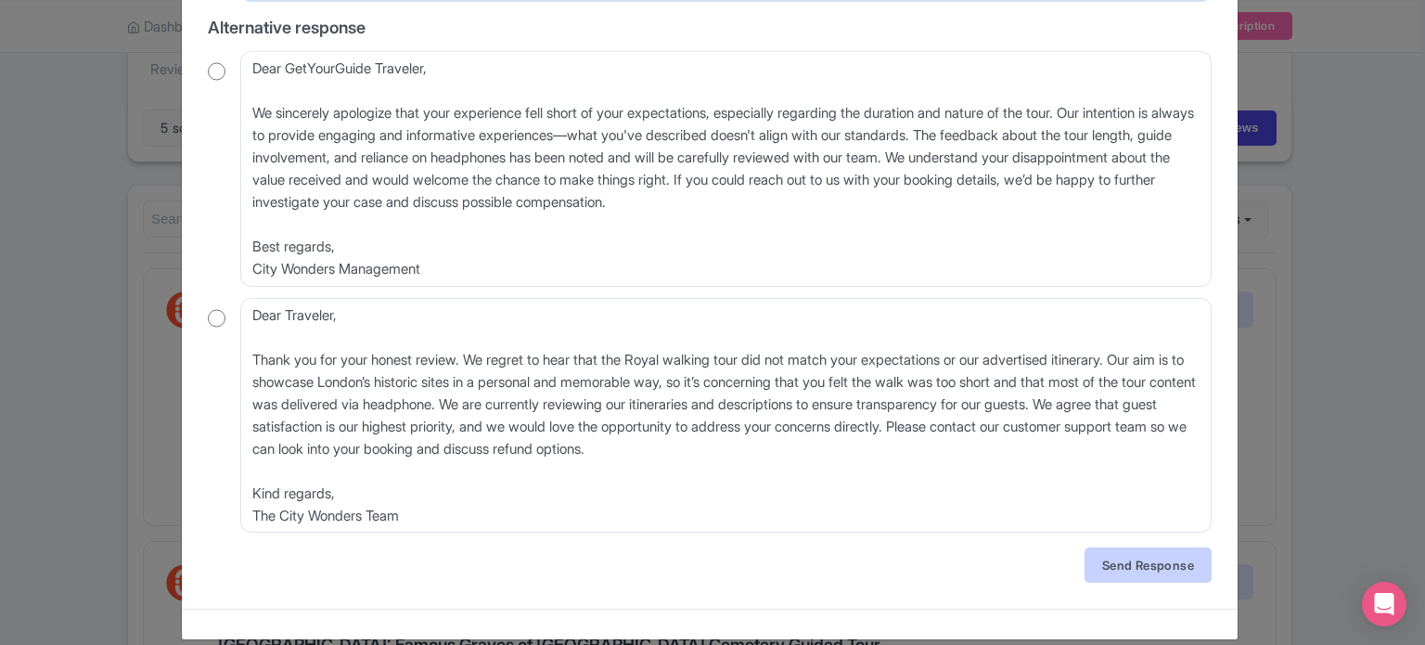
type textarea "Dear Guest, Thank you for taking the time to share your feedback. We are sorry …"
click at [1145, 563] on link "Send Response" at bounding box center [1148, 564] width 127 height 35
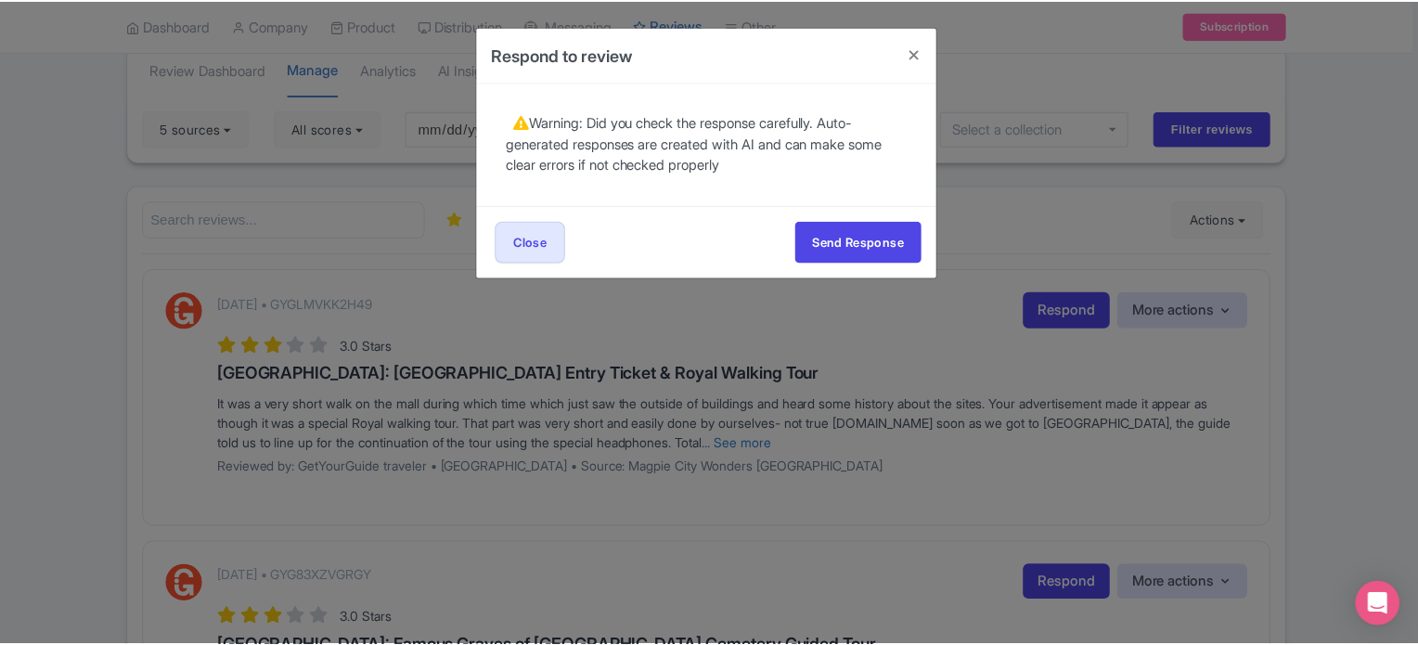
scroll to position [0, 0]
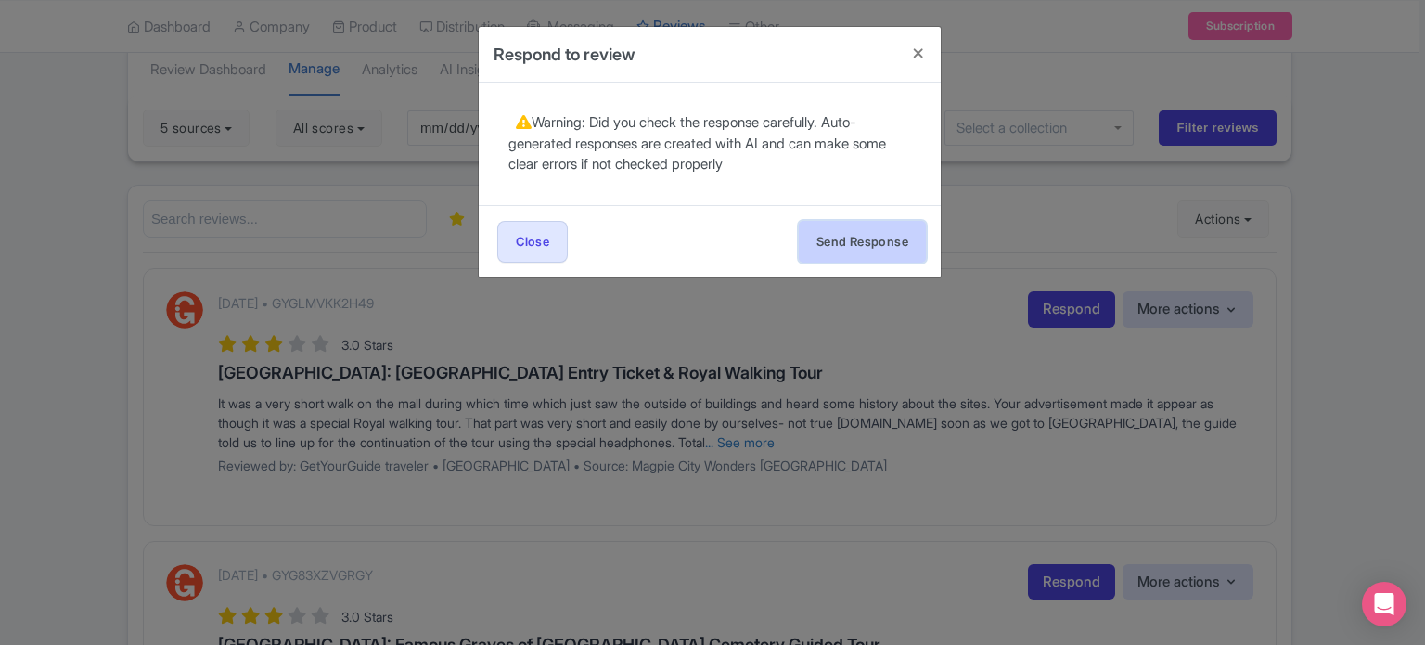
click at [868, 221] on button "Send Response" at bounding box center [862, 242] width 127 height 42
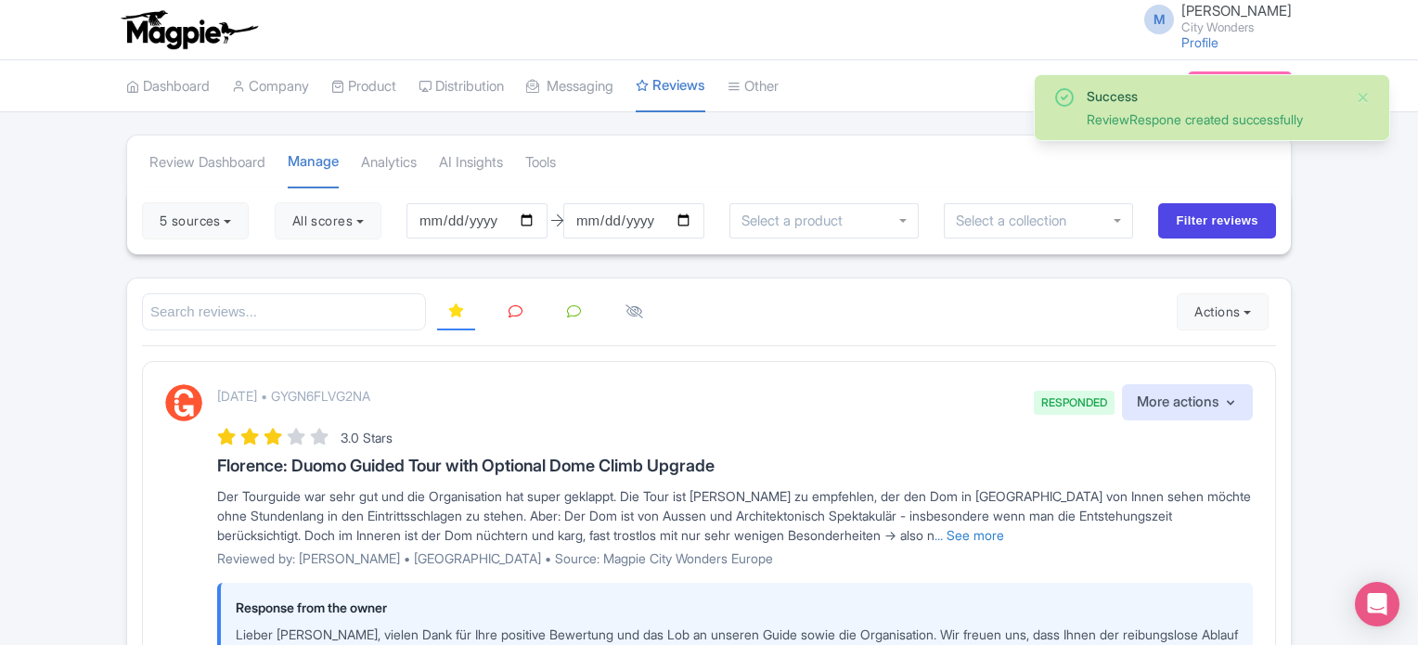
click at [515, 311] on icon at bounding box center [515, 311] width 14 height 14
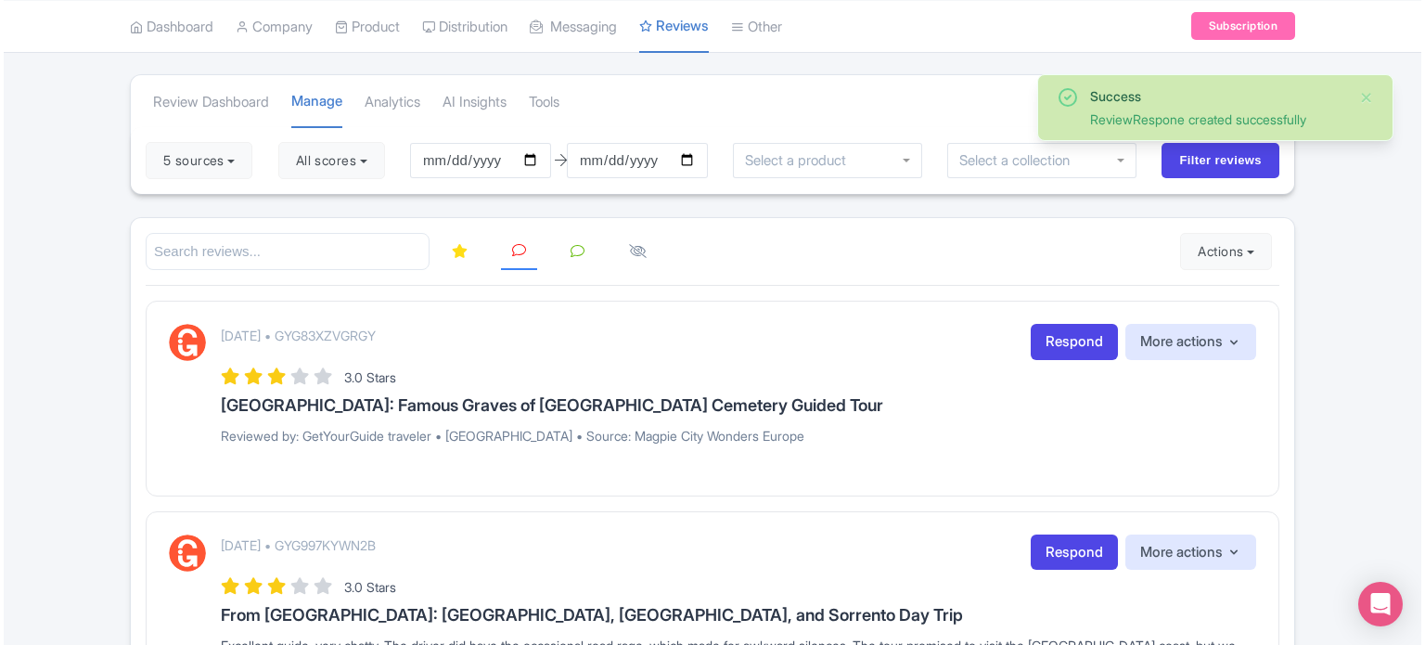
scroll to position [93, 0]
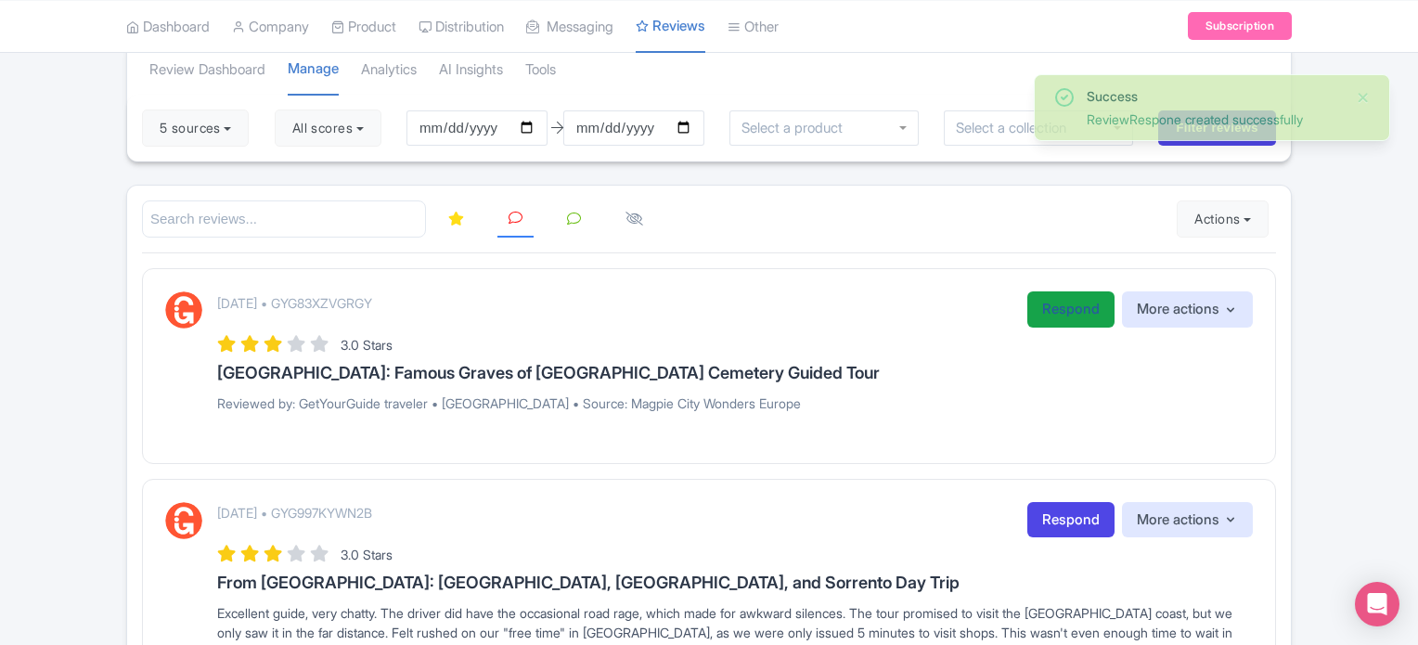
click at [1065, 310] on link "Respond" at bounding box center [1070, 309] width 87 height 36
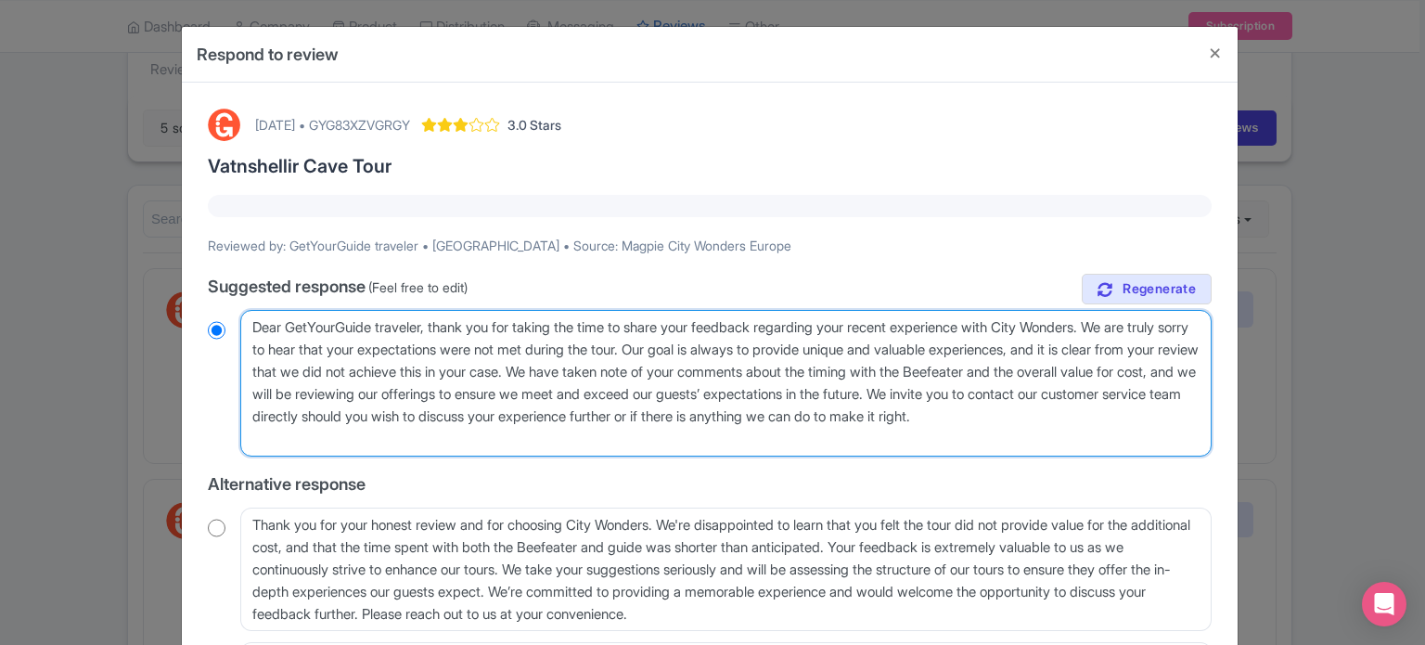
drag, startPoint x: 283, startPoint y: 426, endPoint x: 220, endPoint y: 316, distance: 126.4
click at [221, 318] on div "Dear GetYourGuide traveler, thank you for taking the time to share your feedbac…" at bounding box center [710, 383] width 1004 height 147
paste textarea "valued traveler, Thank you for joining our XX Tour. We noted that your experien…"
type textarea "Dear valued traveler, Thank you for joining our XX Tour. We noted that your exp…"
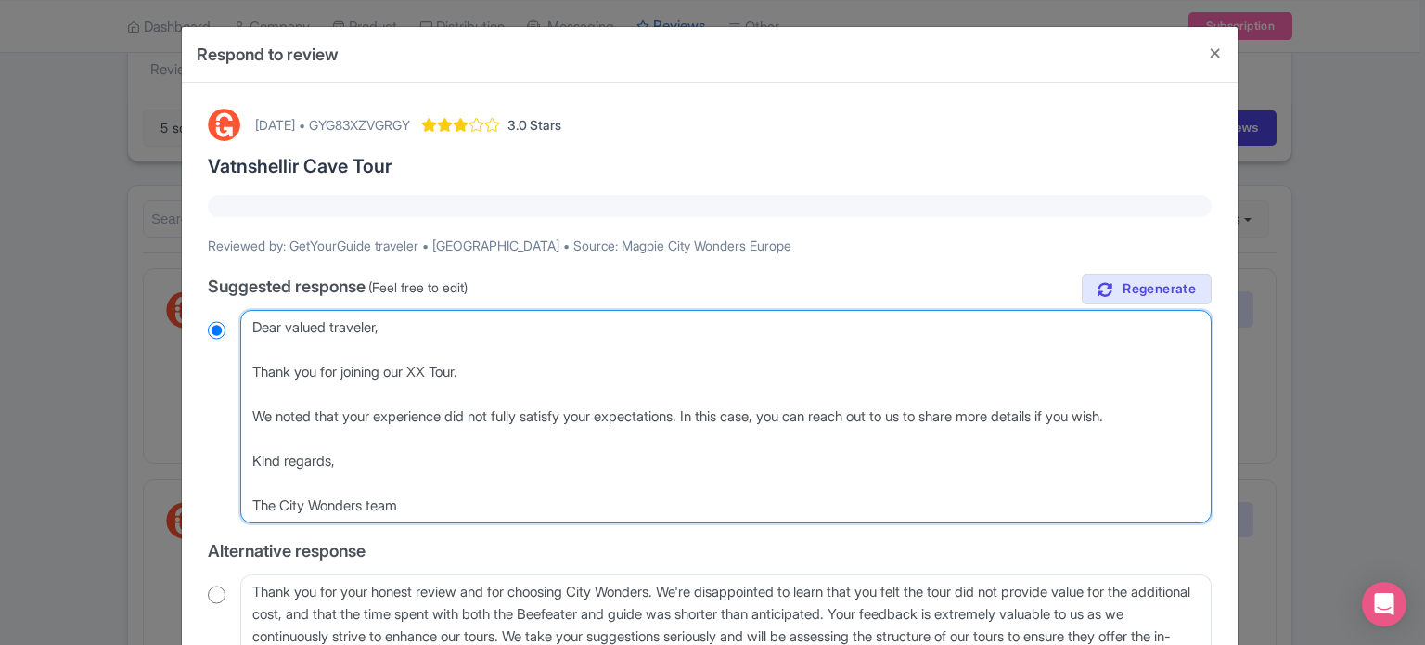
radio input "true"
type textarea "Dear valued traveler, Thank you for joining our XX Tour. We noted that your exp…"
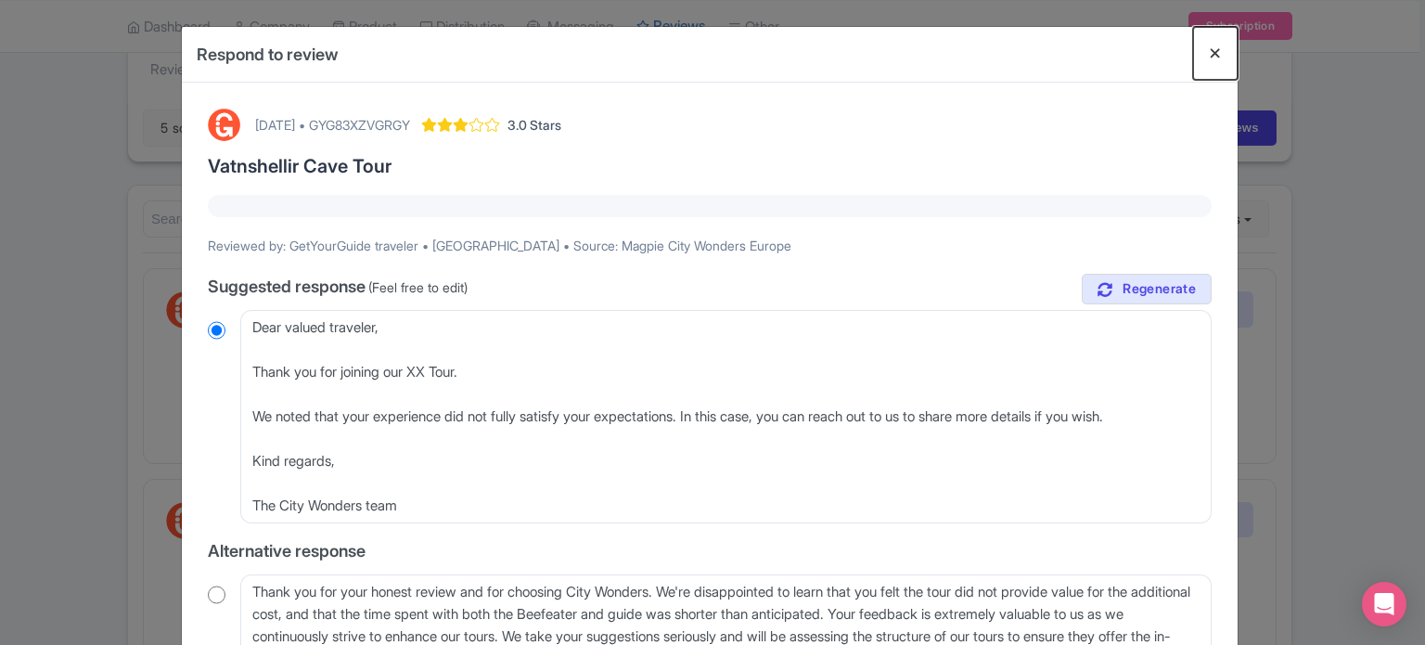
click at [1210, 51] on button "Close" at bounding box center [1215, 53] width 45 height 53
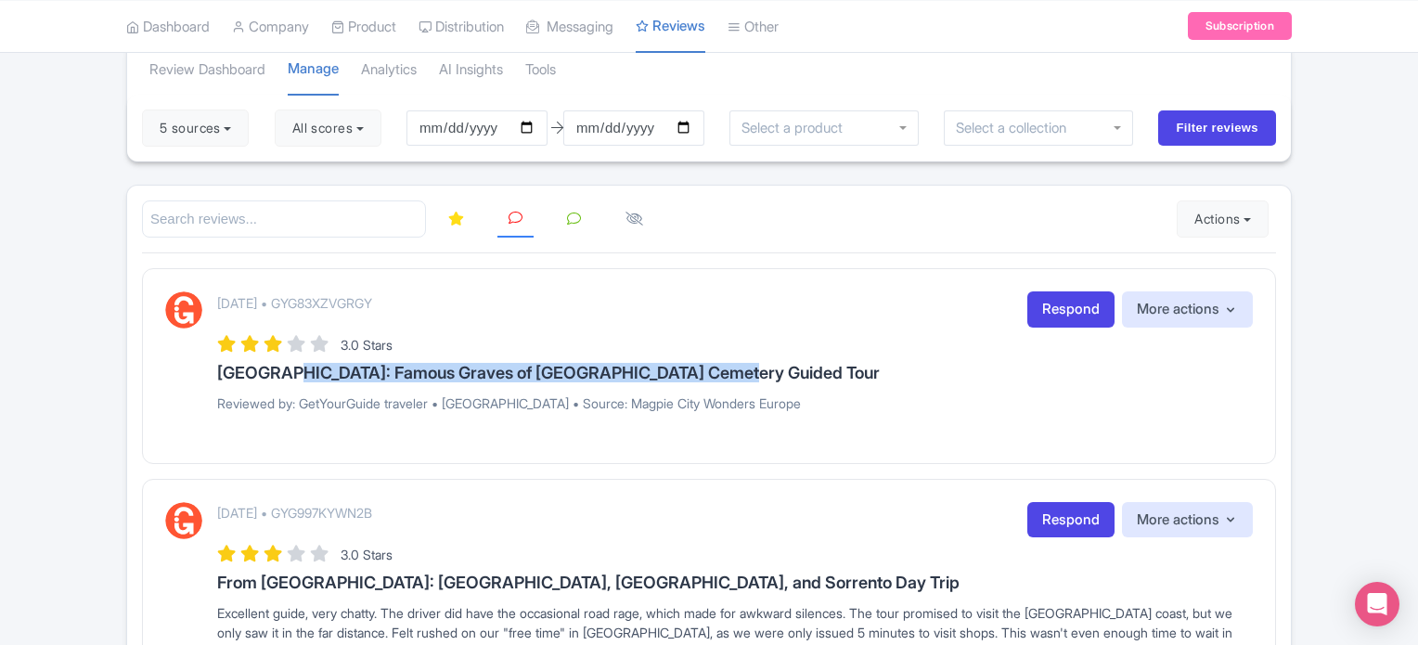
drag, startPoint x: 267, startPoint y: 370, endPoint x: 706, endPoint y: 367, distance: 438.9
click at [706, 367] on h3 "Paris: Famous Graves of Pere Lachaise Cemetery Guided Tour" at bounding box center [735, 373] width 1036 height 19
copy h3 "Famous Graves of Pere Lachaise Cemetery Guided Tour"
click at [1039, 298] on link "Respond" at bounding box center [1070, 309] width 87 height 36
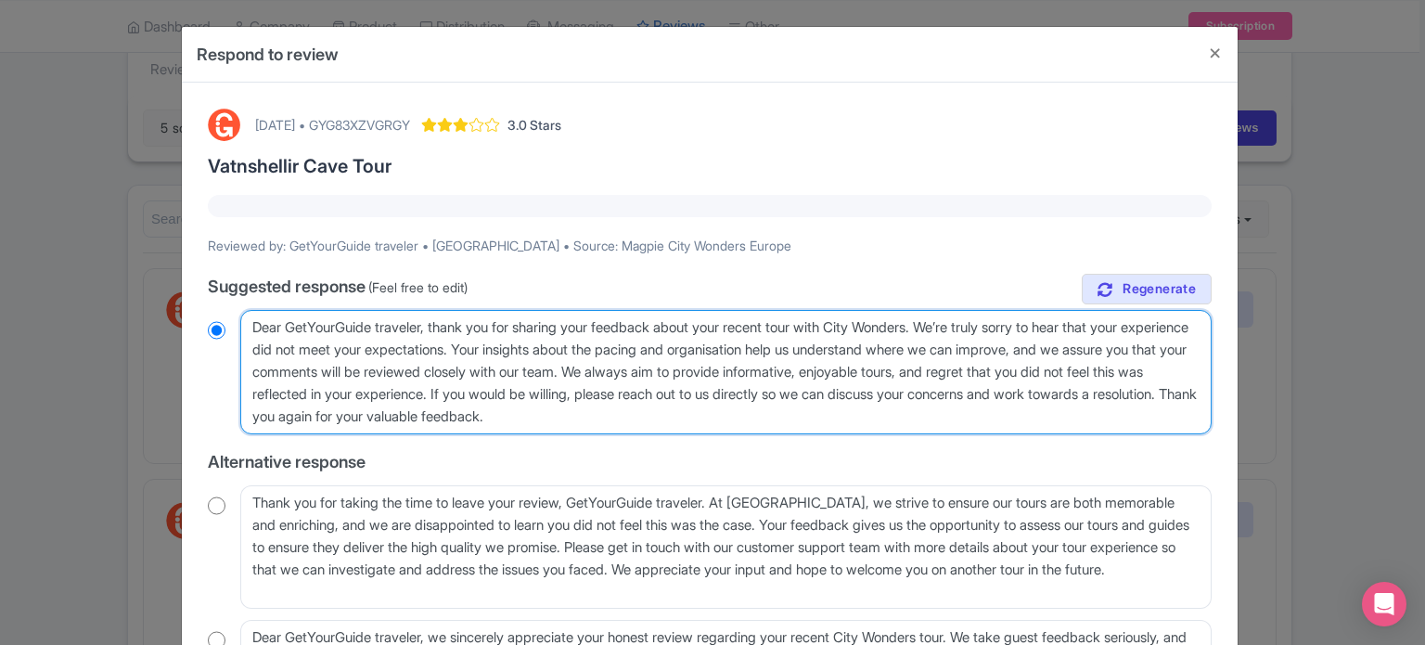
drag, startPoint x: 727, startPoint y: 418, endPoint x: 245, endPoint y: 315, distance: 493.6
click at [245, 315] on textarea "Dear GetYourGuide traveler, thank you for sharing your feedback about your rece…" at bounding box center [725, 372] width 971 height 124
paste textarea "Famous Graves of Pere Lachaise Cemetery Guided Tour"
type textarea "Famous Graves of Pere Lachaise Cemetery Guided Tour"
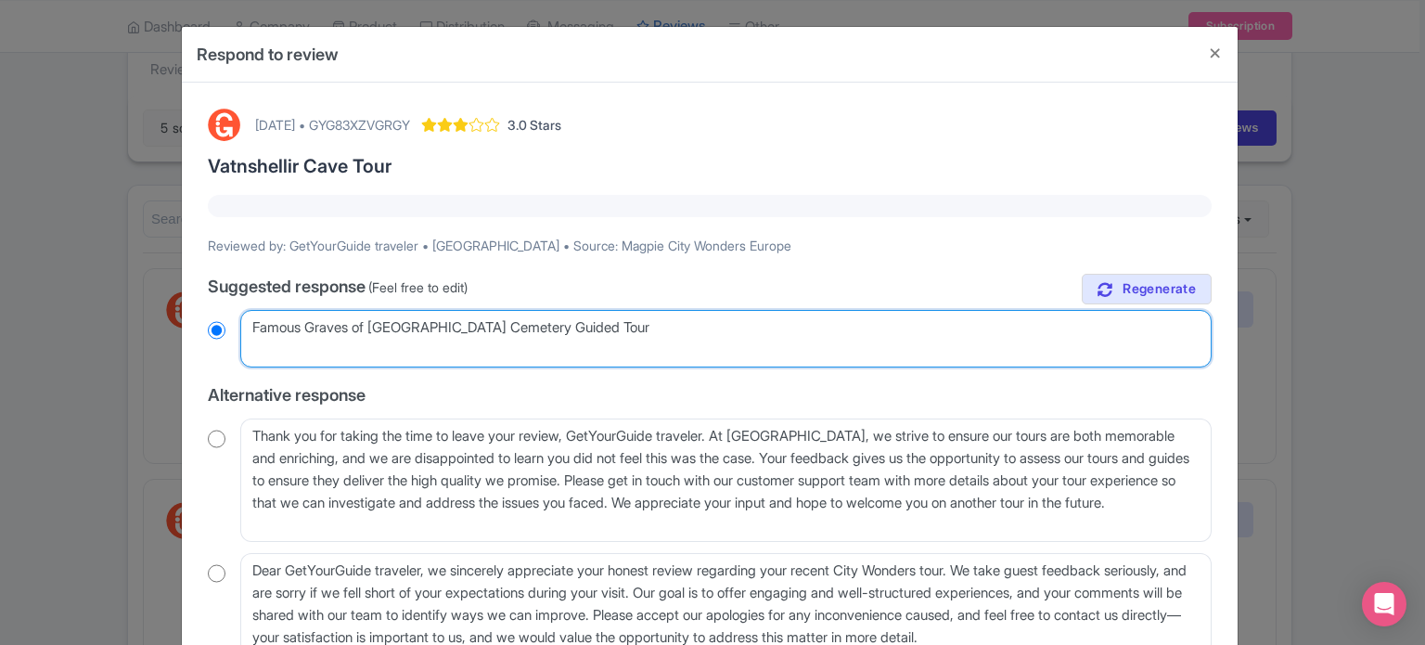
radio input "true"
type textarea "Famous Graves of Pere Lachaise Cemetery Guided Tour"
radio input "true"
paste textarea "Dear valued traveler, Thank you for joining our XX Tour. We noted that your exp…"
type textarea "Famous Graves of Pere Lachaise Cemetery Guided Tour Dear valued traveler, Thank…"
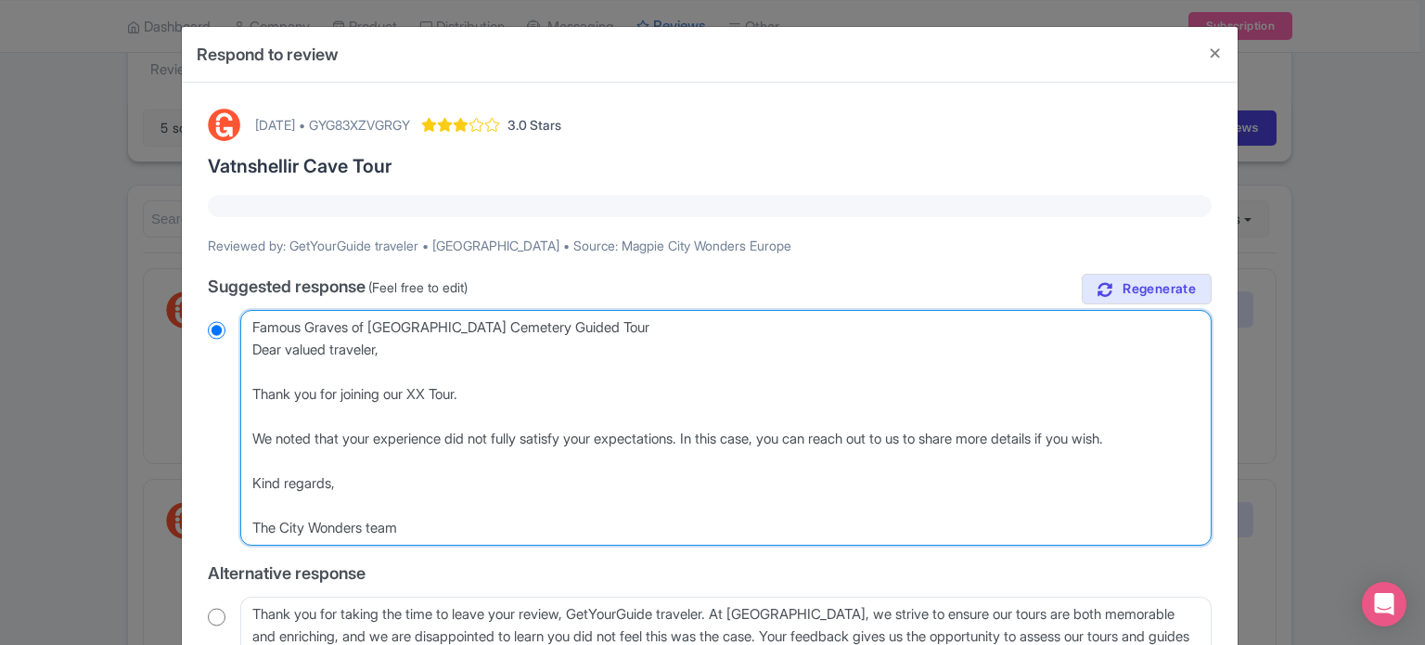
radio input "true"
drag, startPoint x: 241, startPoint y: 326, endPoint x: 675, endPoint y: 325, distance: 434.2
click at [675, 325] on textarea "Dear GetYourGuide traveler, thank you for sharing your feedback about your rece…" at bounding box center [725, 428] width 971 height 236
type textarea "Dear valued traveler, Thank you for joining our XX Tour. We noted that your exp…"
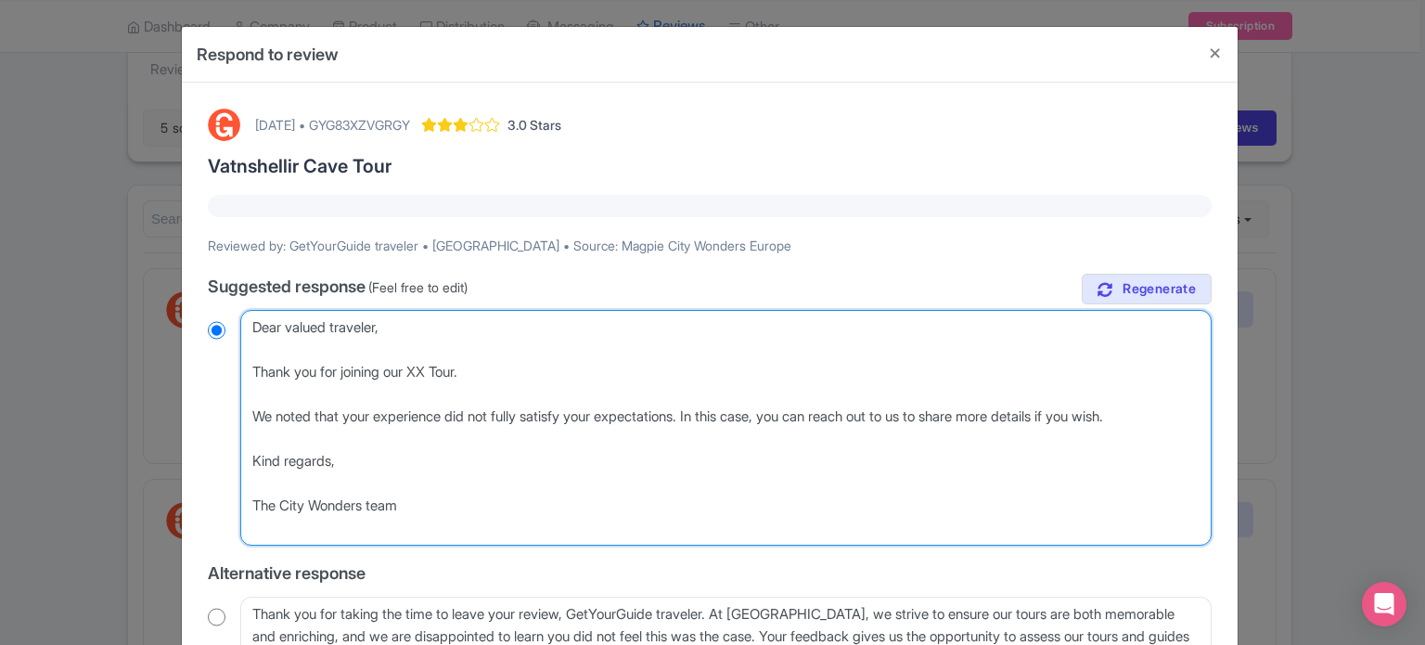
radio input "true"
click at [423, 392] on textarea "Dear GetYourGuide traveler, thank you for sharing your feedback about your rece…" at bounding box center [725, 428] width 971 height 236
paste textarea "Famous Graves of Pere Lachaise Cemetery Guided Tour"
type textarea "Dear valued traveler, Thank you for joining our Famous Graves of Pere Lachaise …"
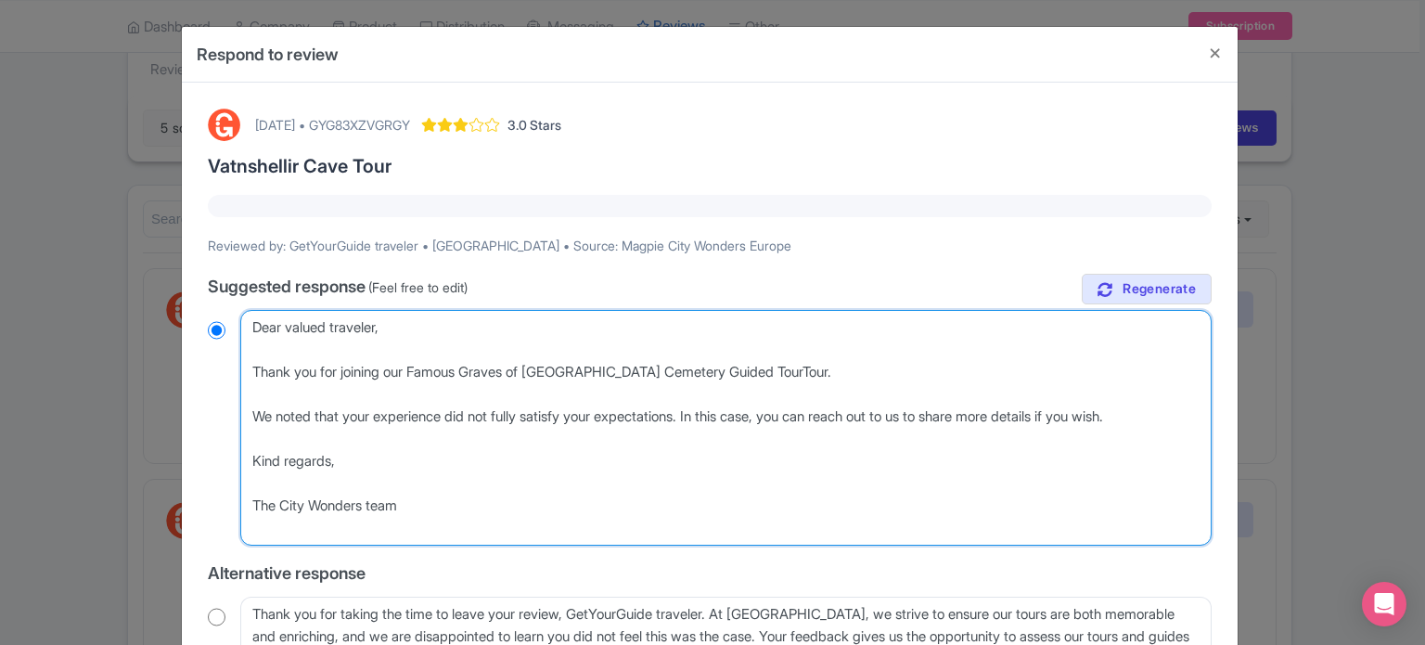
radio input "true"
type textarea "Dear valued traveler, Thank you for joining our Famous Graves of Pere Lachaise …"
radio input "true"
type textarea "Dear valued traveler, Thank you for joining our Famous Graves of Pere Lachaise …"
radio input "true"
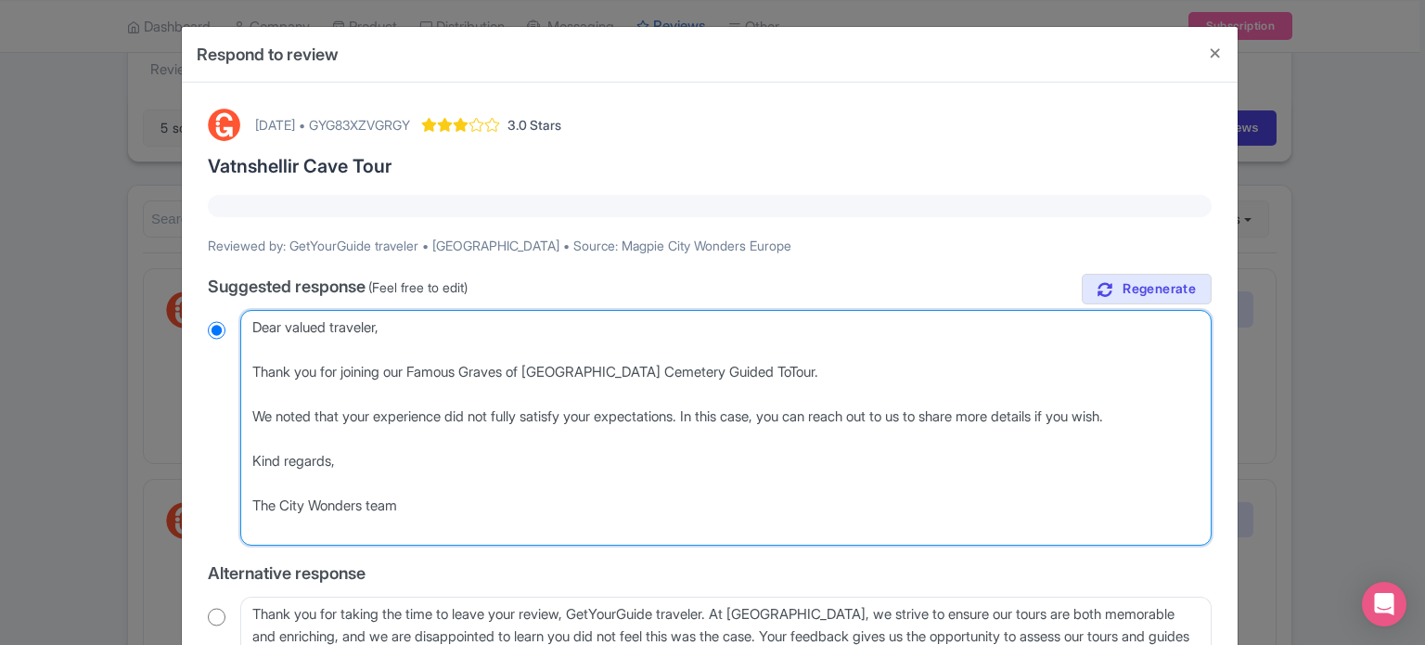
type textarea "Dear valued traveler, Thank you for joining our Famous Graves of Pere Lachaise …"
radio input "true"
type textarea "Dear valued traveler, Thank you for joining our Famous Graves of Pere Lachaise …"
radio input "true"
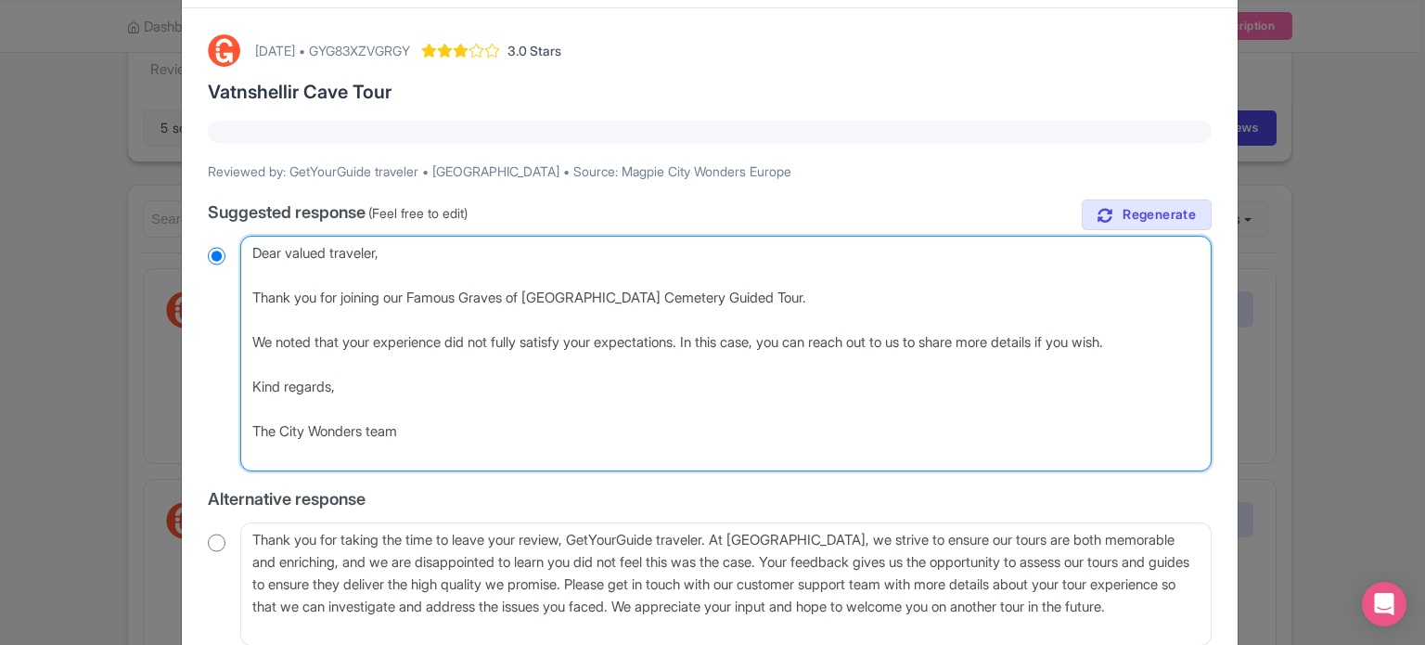
scroll to position [278, 0]
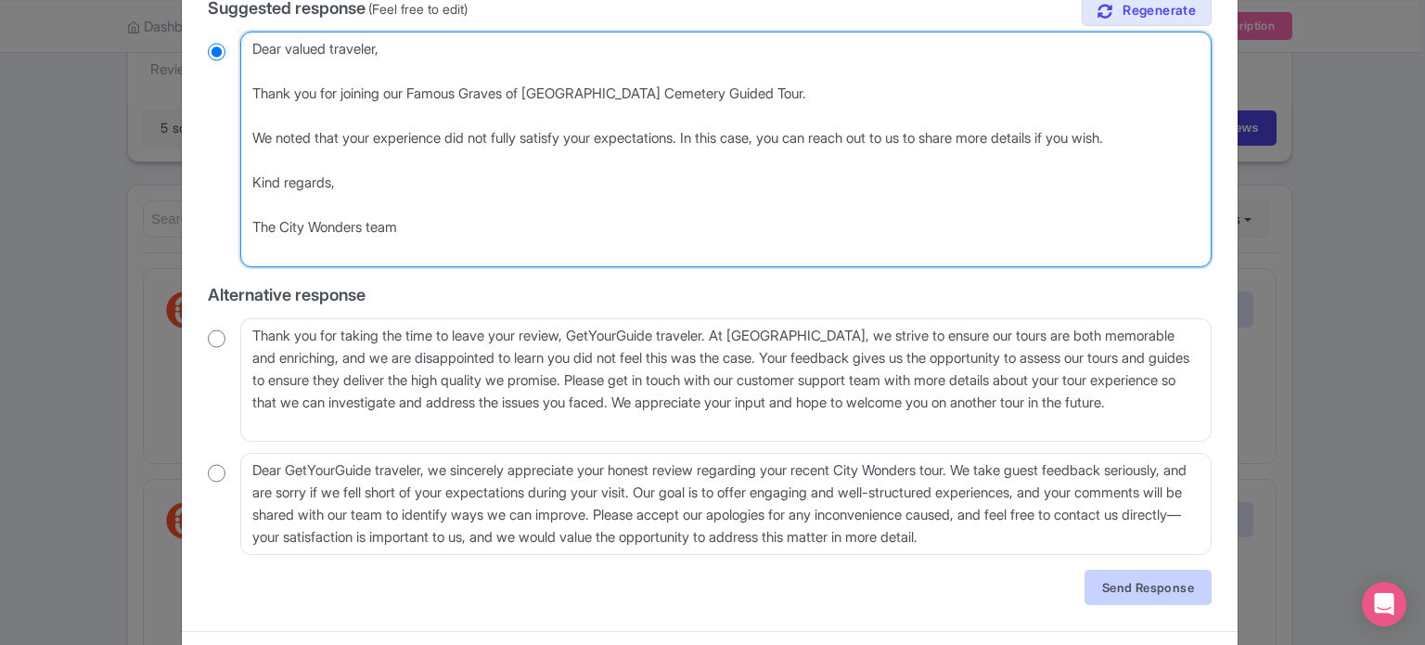
type textarea "Dear valued traveler, Thank you for joining our Famous Graves of Pere Lachaise …"
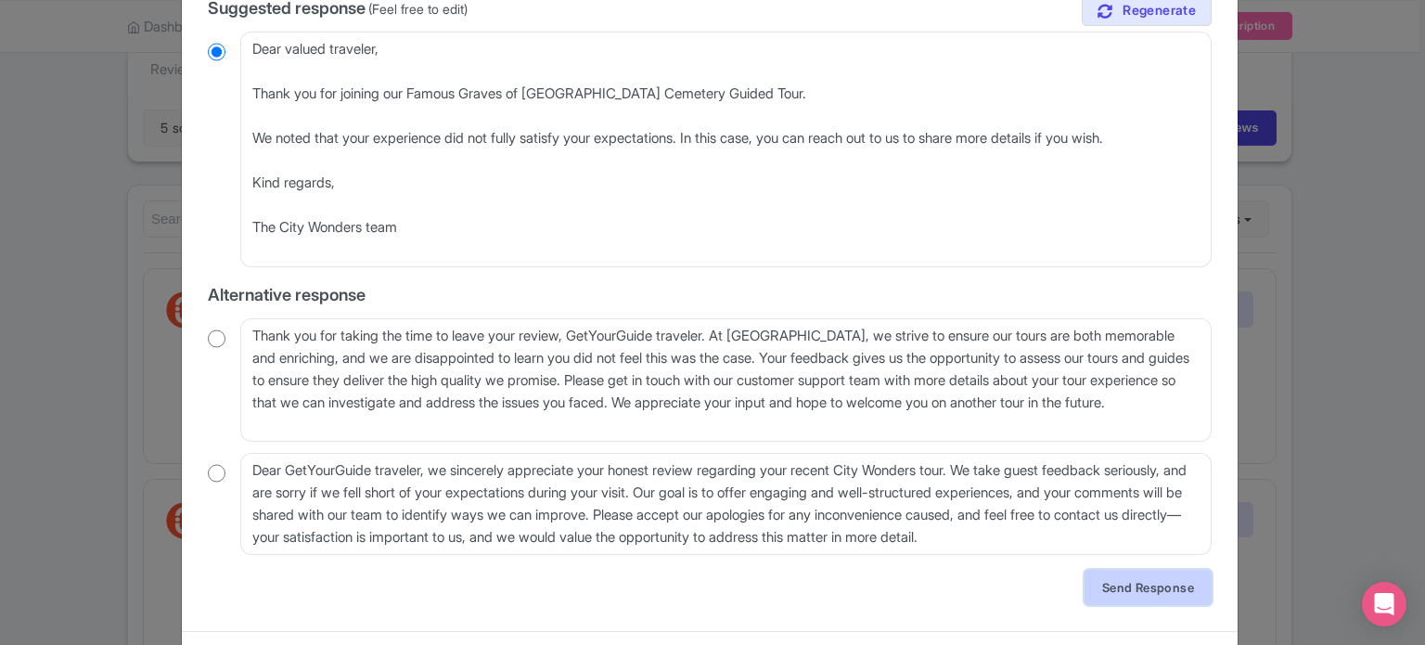
click at [1162, 583] on link "Send Response" at bounding box center [1148, 587] width 127 height 35
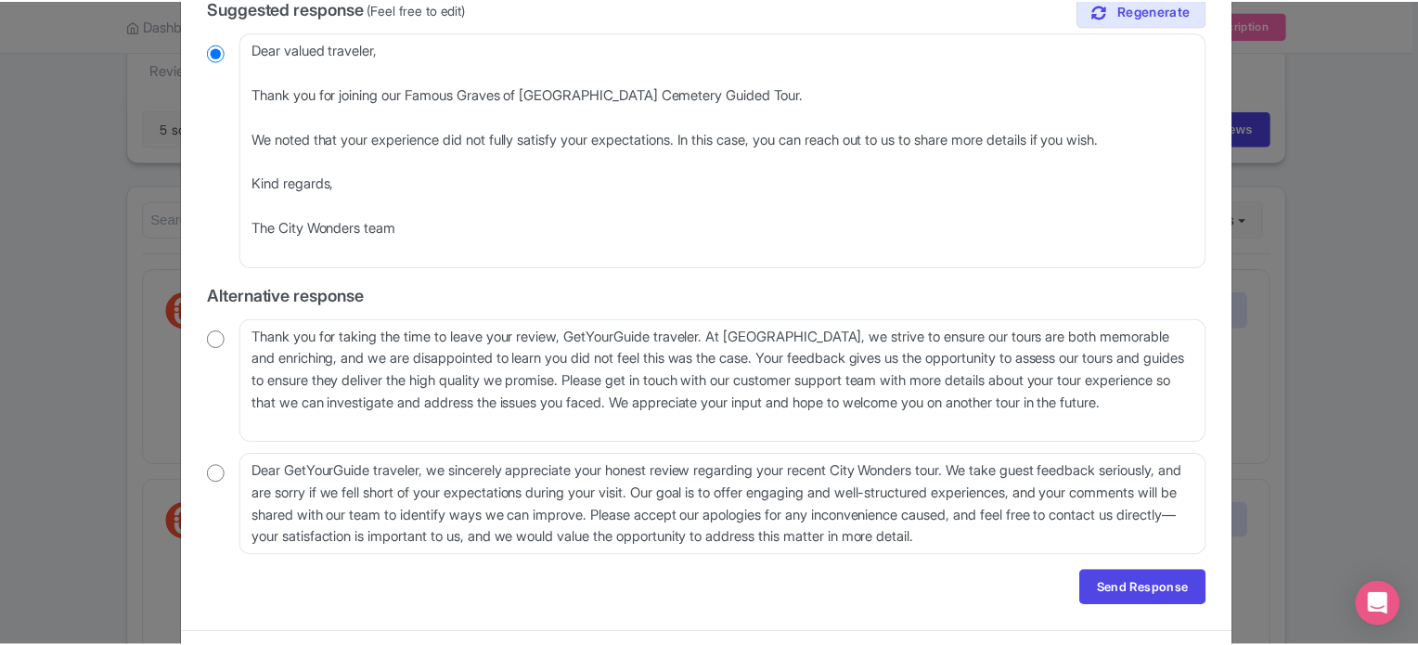
scroll to position [0, 0]
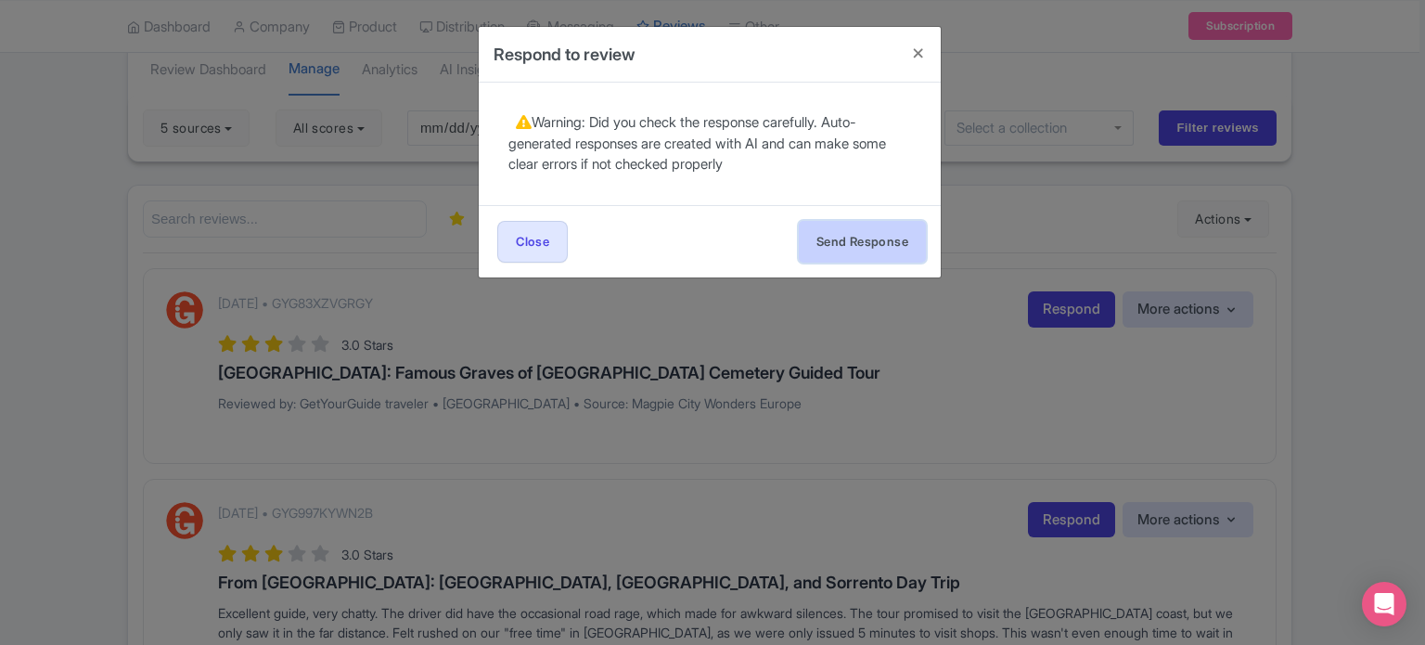
click at [867, 251] on button "Send Response" at bounding box center [862, 242] width 127 height 42
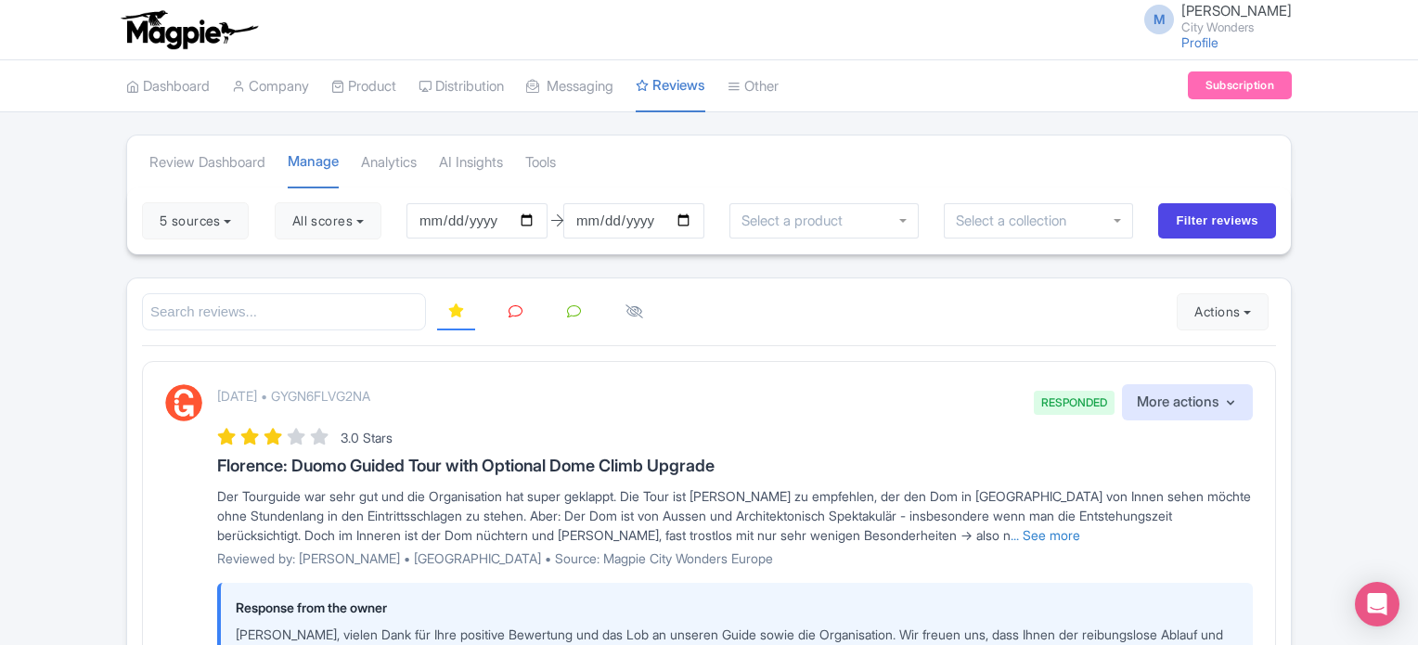
click at [522, 314] on link at bounding box center [515, 312] width 36 height 36
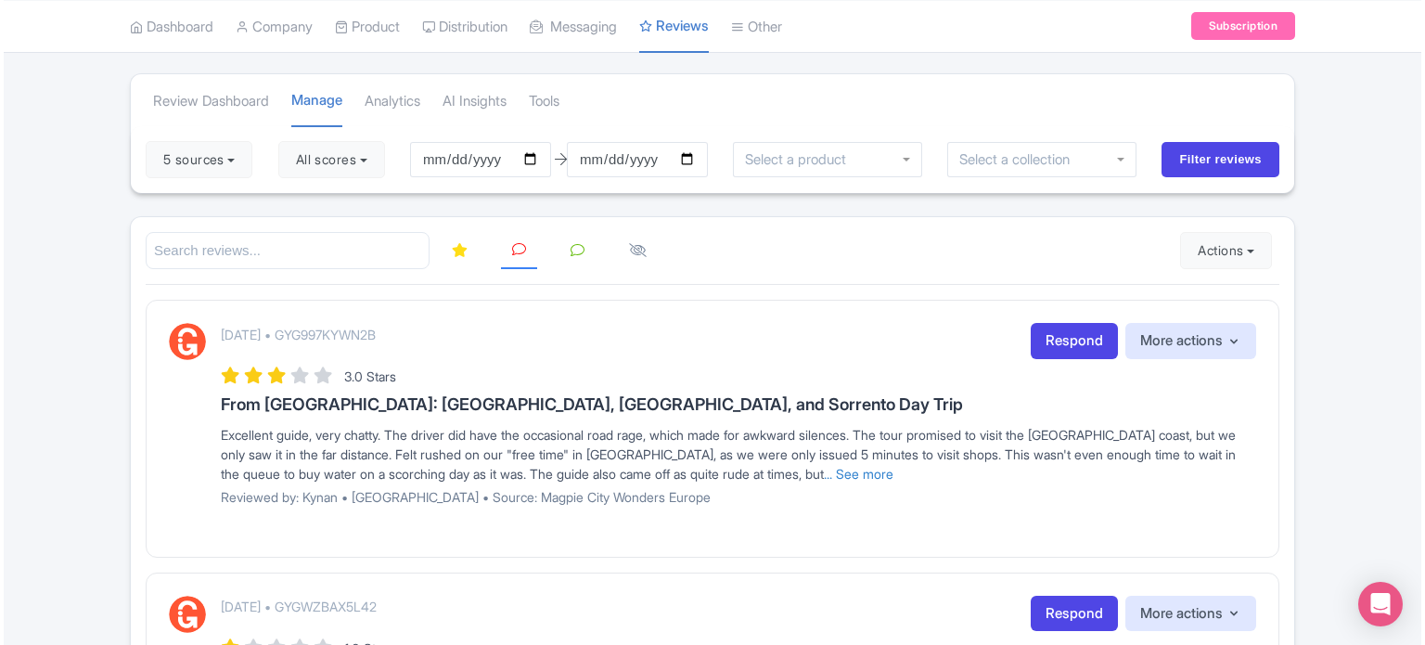
scroll to position [93, 0]
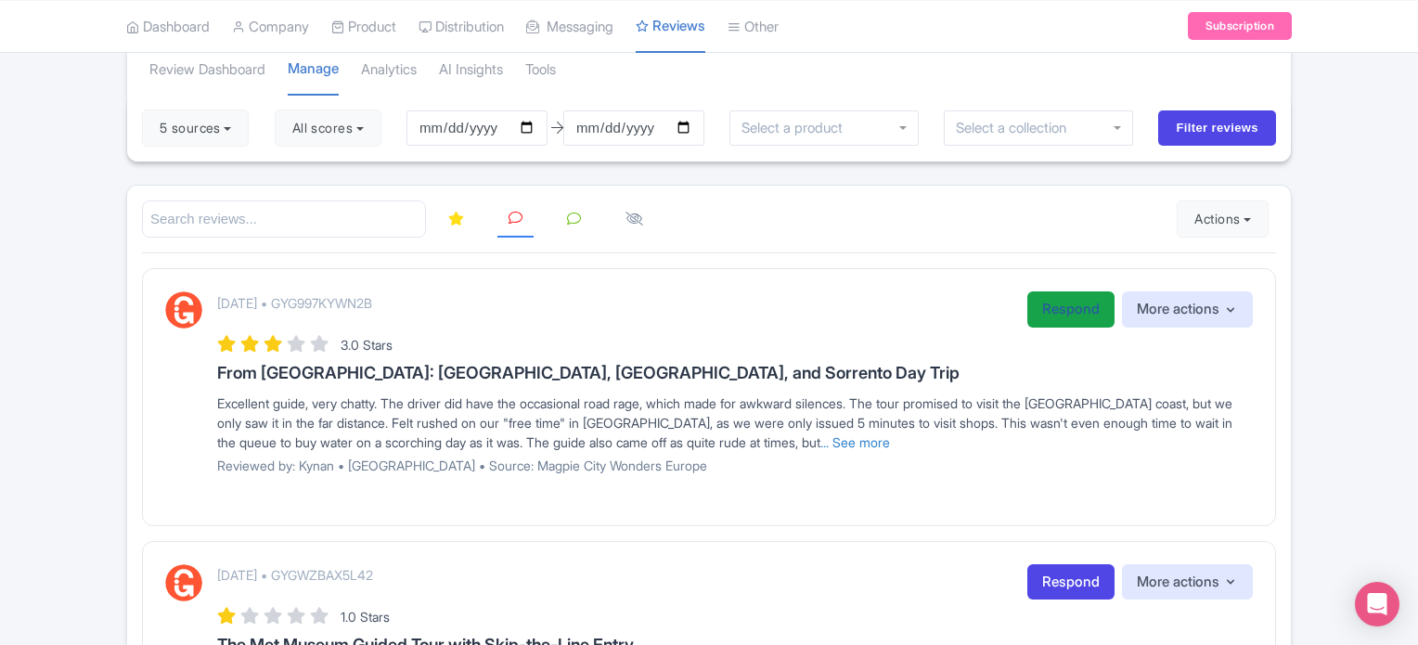
click at [1047, 311] on link "Respond" at bounding box center [1070, 309] width 87 height 36
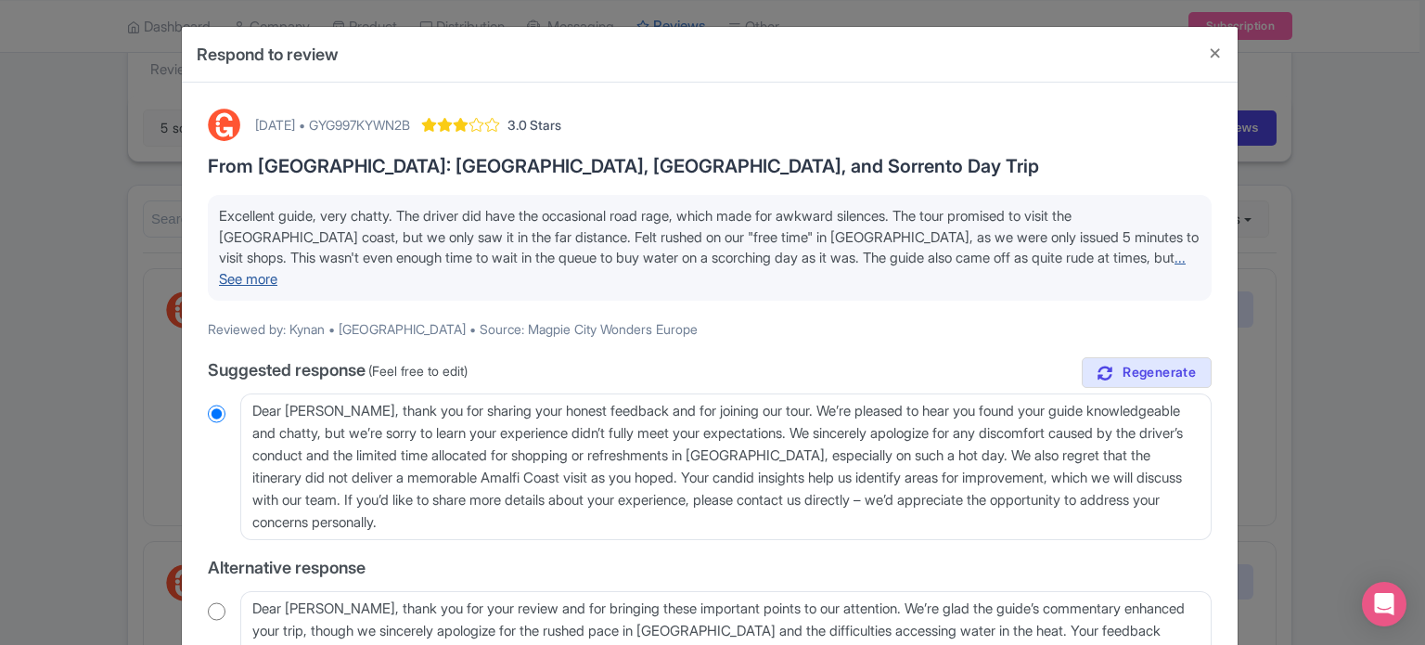
click at [1105, 257] on link "... See more" at bounding box center [702, 268] width 967 height 39
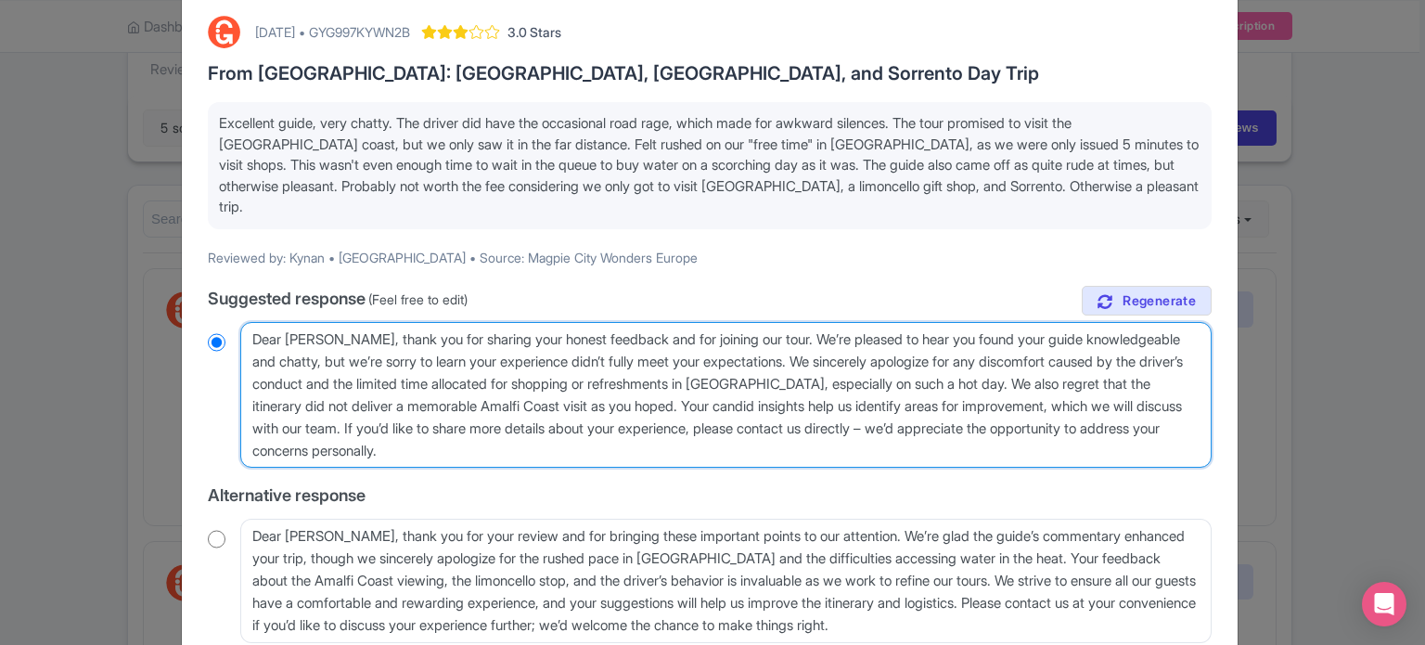
drag, startPoint x: 700, startPoint y: 383, endPoint x: 1022, endPoint y: 361, distance: 322.7
click at [1022, 361] on textarea "Dear Kynan, thank you for sharing your honest feedback and for joining our tour…" at bounding box center [725, 395] width 971 height 147
type textarea "Dear Kynan, thank you for sharing your honest feedback and for joining our tour…"
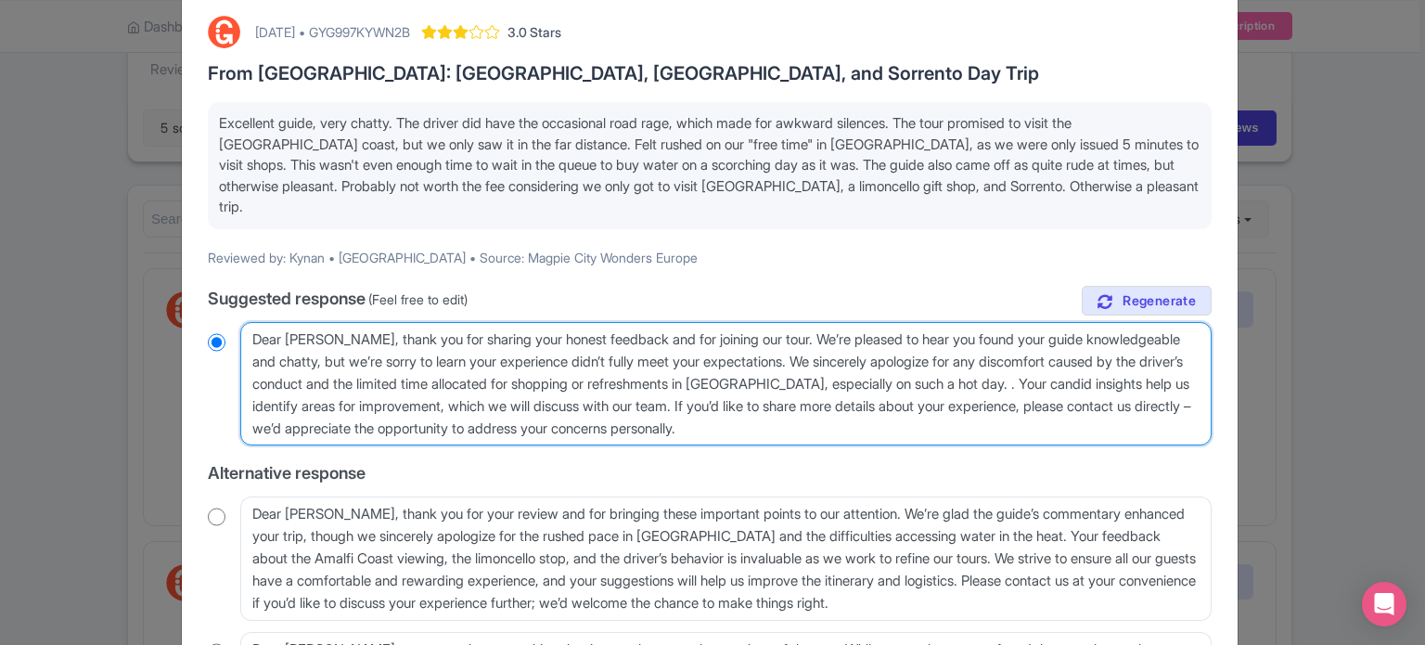
radio input "true"
type textarea "Dear Kynan, thank you for sharing your honest feedback and for joining our tour…"
radio input "true"
type textarea "Dear Kynan, thank you for sharing your honest feedback and for joining our tour…"
radio input "true"
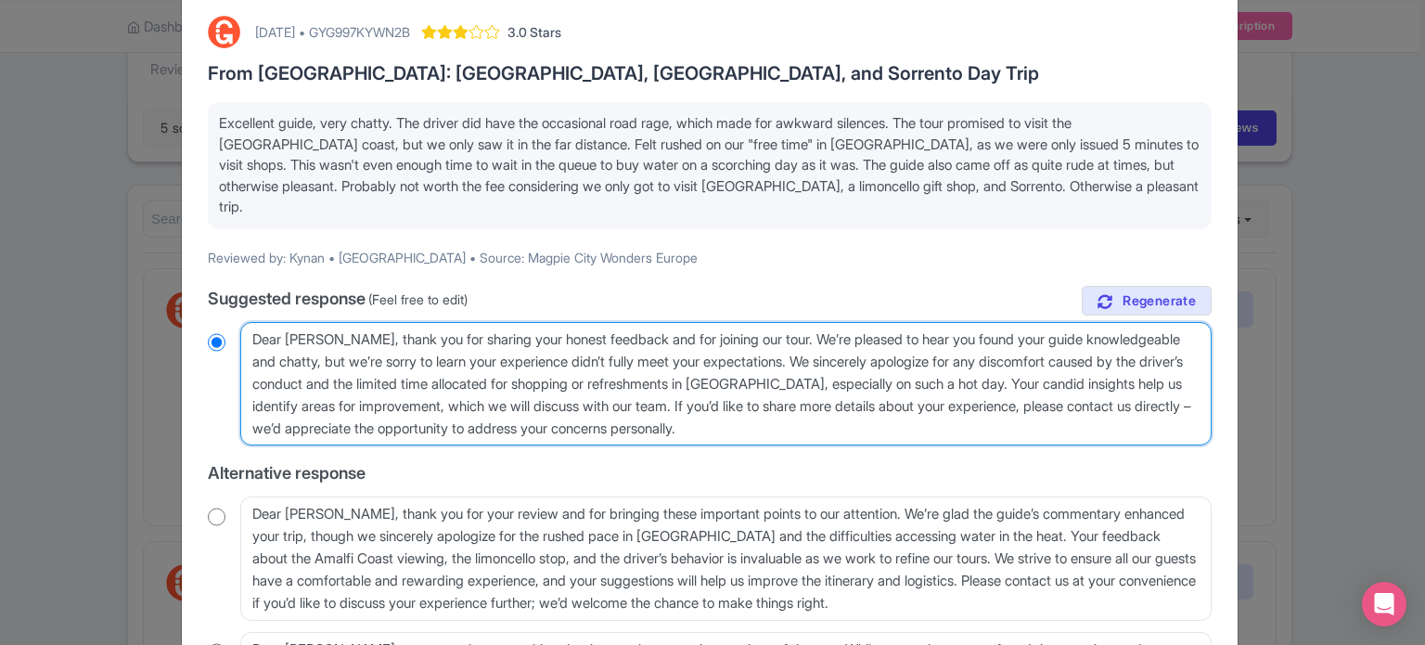
click at [1076, 362] on textarea "Dear Kynan, thank you for sharing your honest feedback and for joining our tour…" at bounding box center [725, 384] width 971 height 124
type textarea "Dear Kynan, thank you for sharing your honest feedback and for joining our tour…"
radio input "true"
drag, startPoint x: 806, startPoint y: 406, endPoint x: 298, endPoint y: 407, distance: 508.5
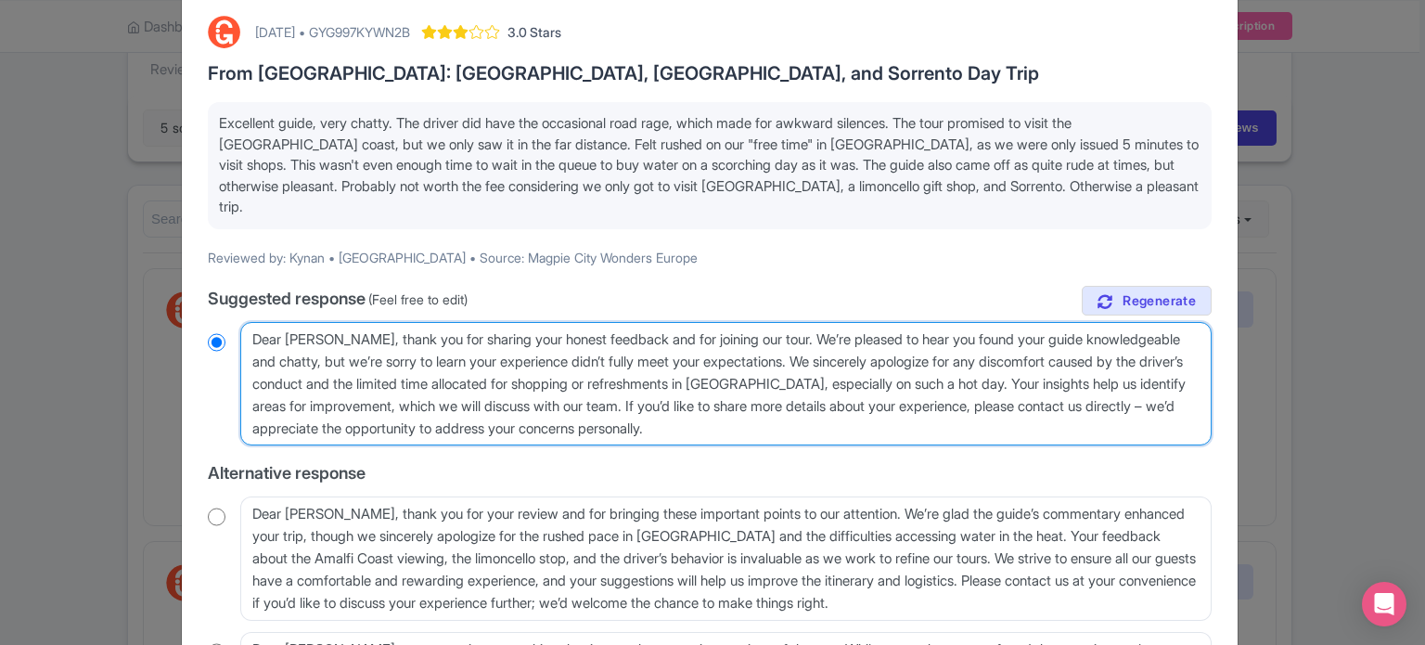
click at [298, 407] on textarea "Dear Kynan, thank you for sharing your honest feedback and for joining our tour…" at bounding box center [725, 384] width 971 height 124
type textarea "Dear Kynan, thank you for sharing your honest feedback and for joining our tour…"
radio input "true"
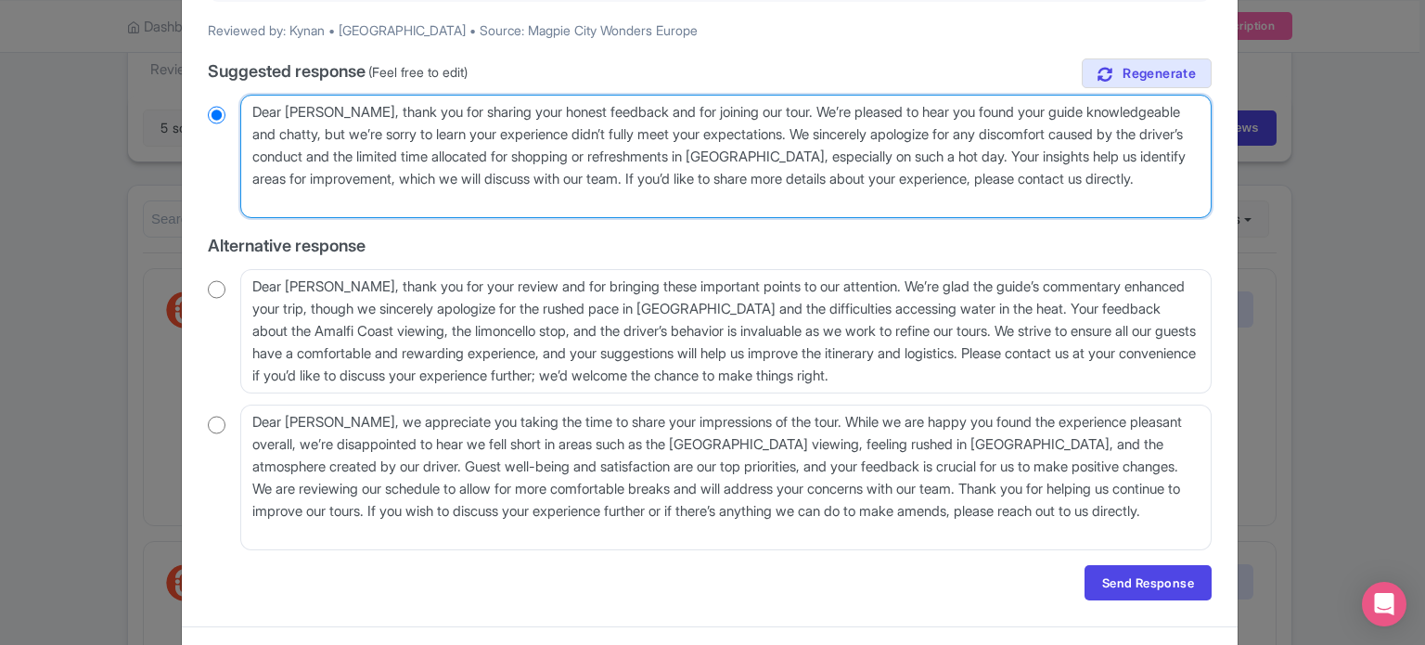
scroll to position [337, 0]
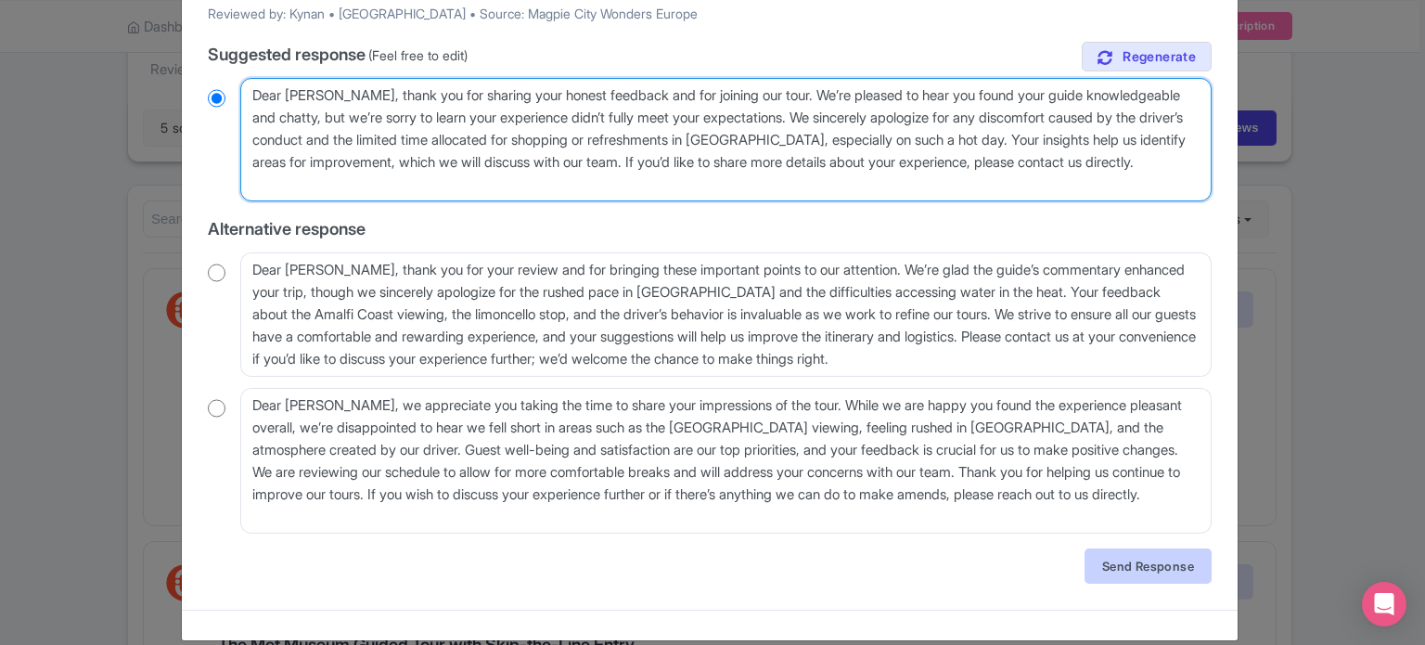
type textarea "Dear Kynan, thank you for sharing your honest feedback and for joining our tour…"
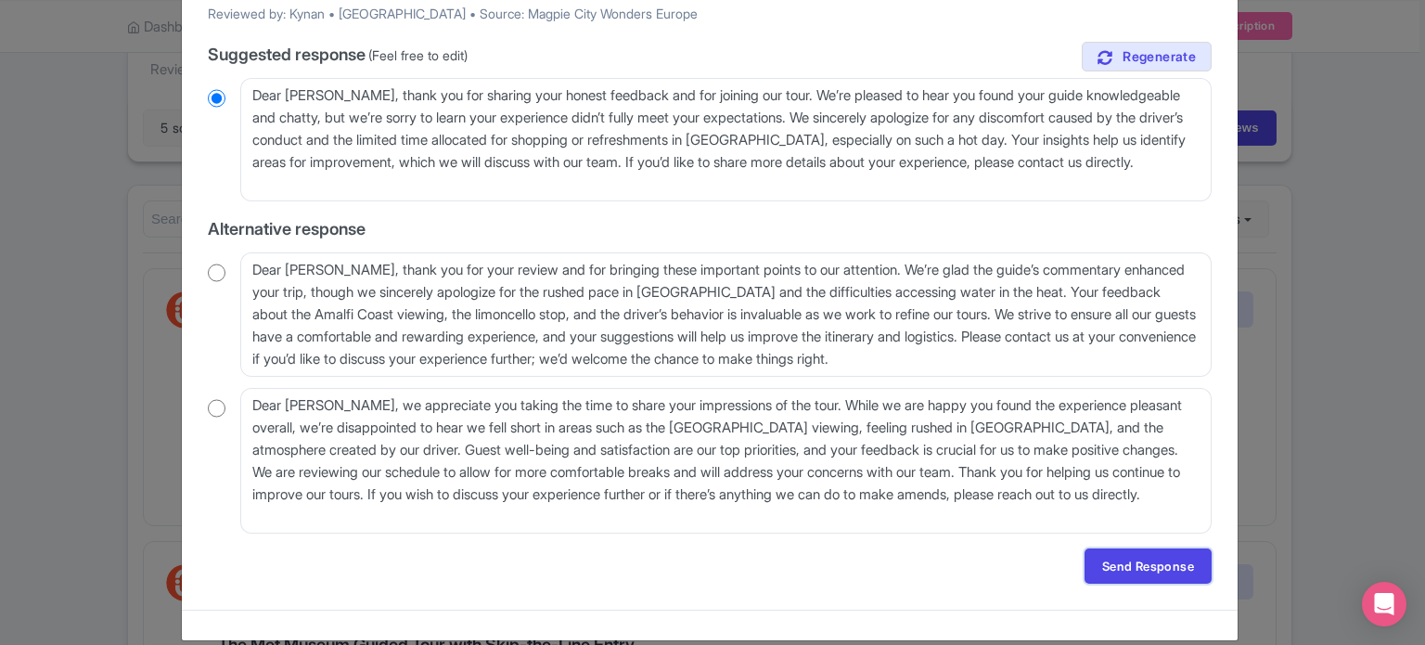
click at [1102, 548] on link "Send Response" at bounding box center [1148, 565] width 127 height 35
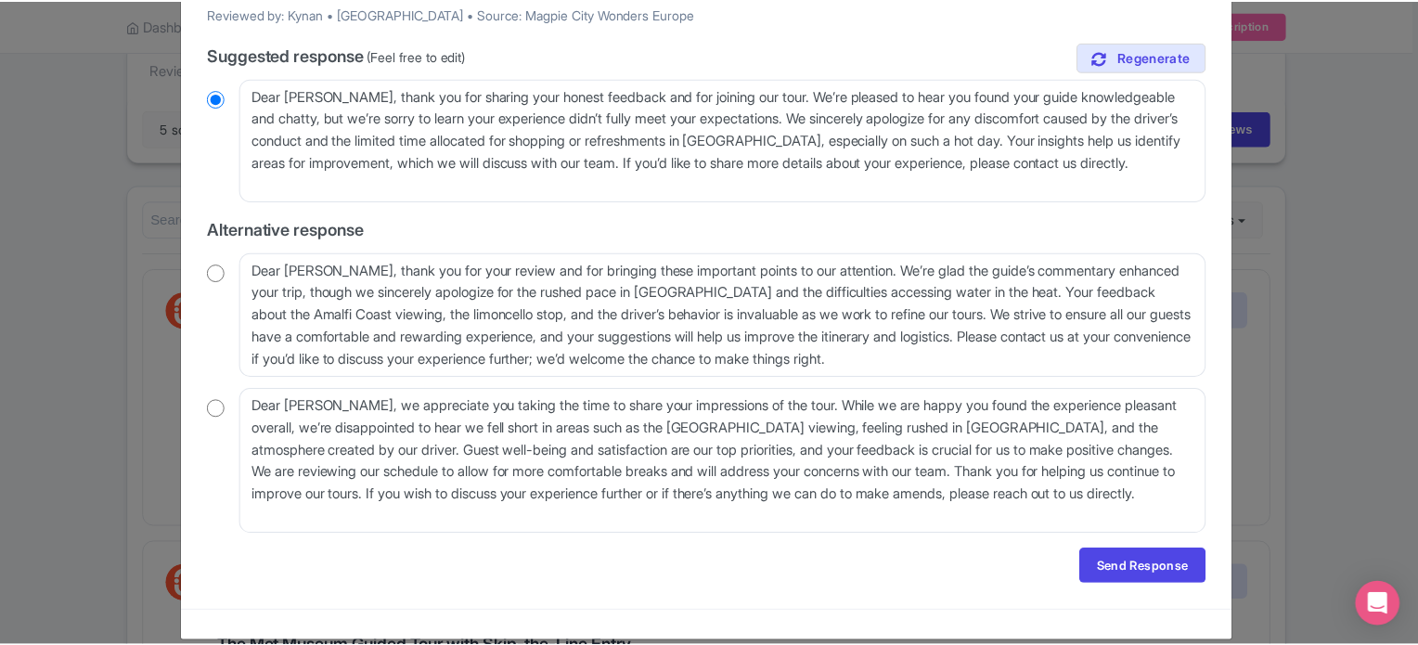
scroll to position [0, 0]
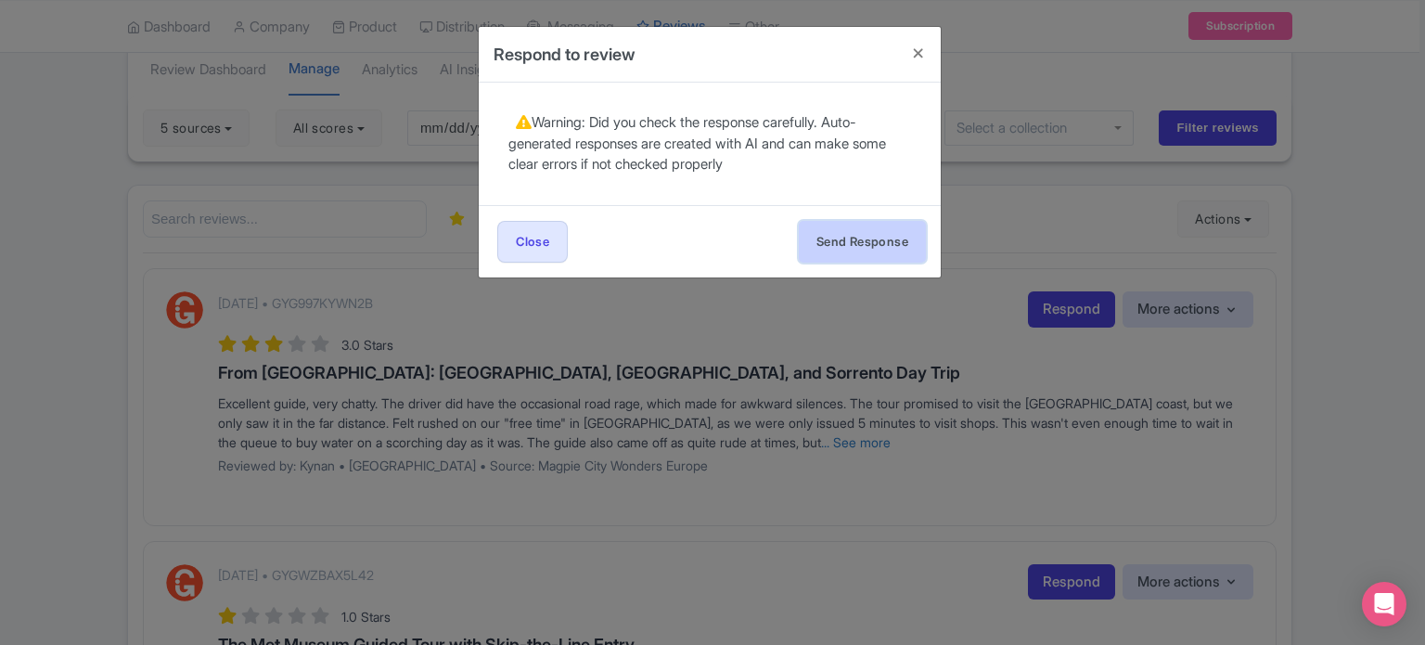
click at [848, 240] on button "Send Response" at bounding box center [862, 242] width 127 height 42
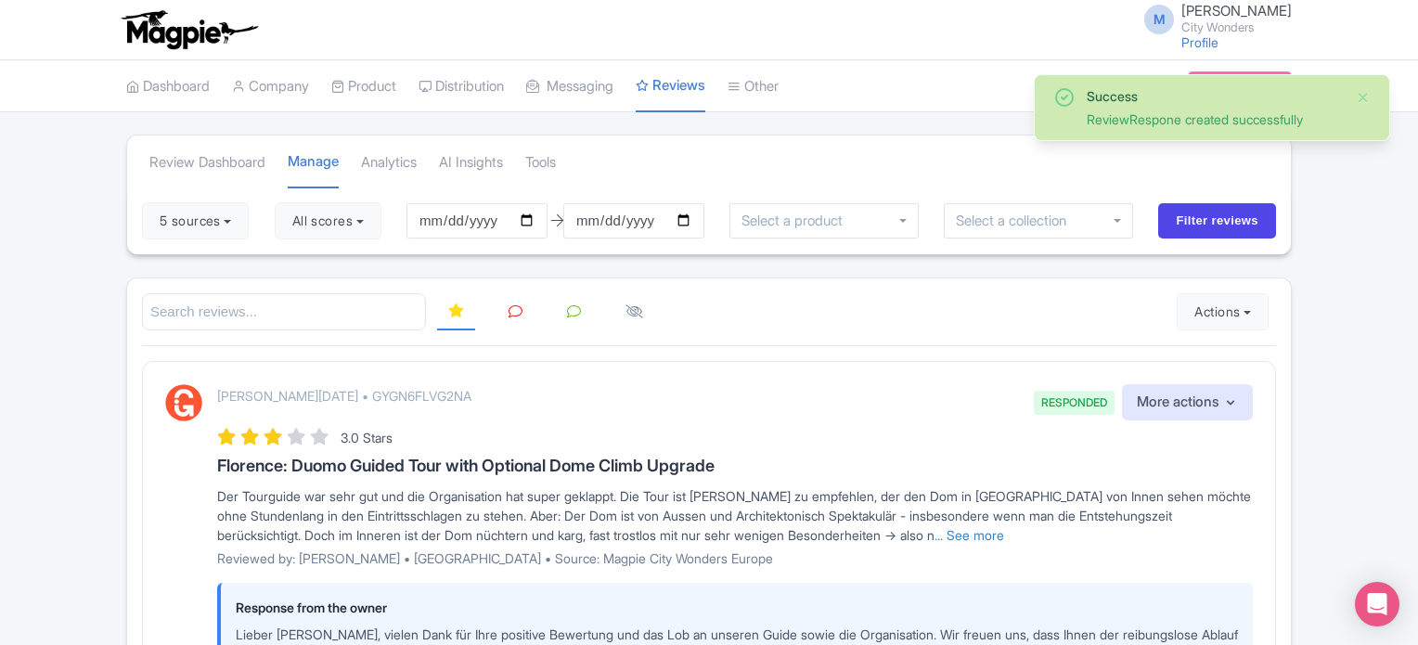
click at [525, 314] on link at bounding box center [515, 312] width 36 height 36
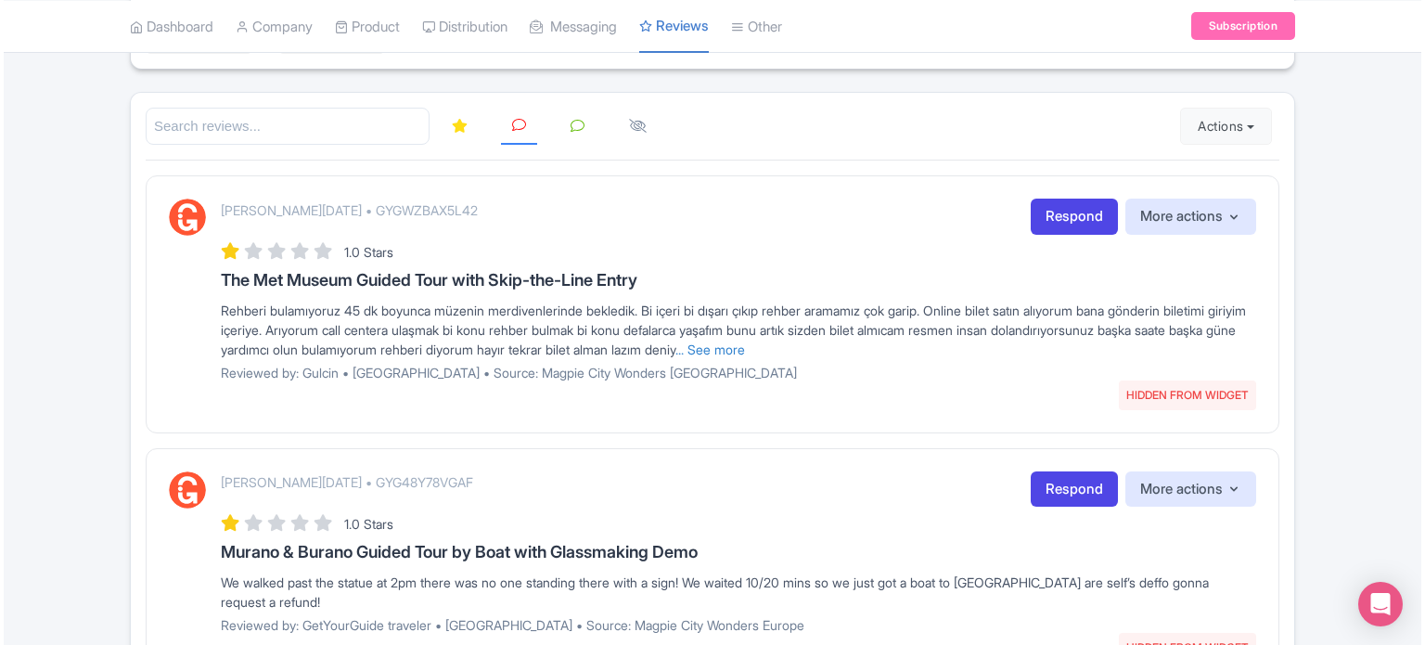
scroll to position [93, 0]
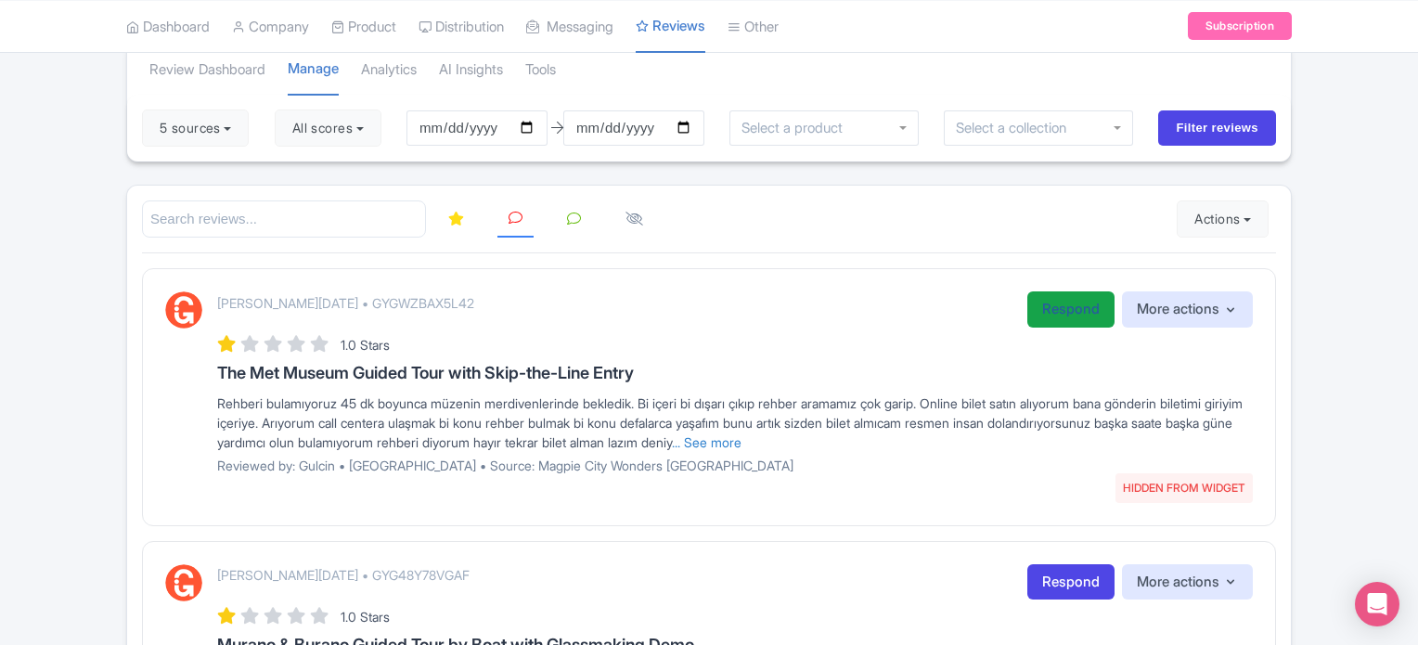
click at [1065, 306] on link "Respond" at bounding box center [1070, 309] width 87 height 36
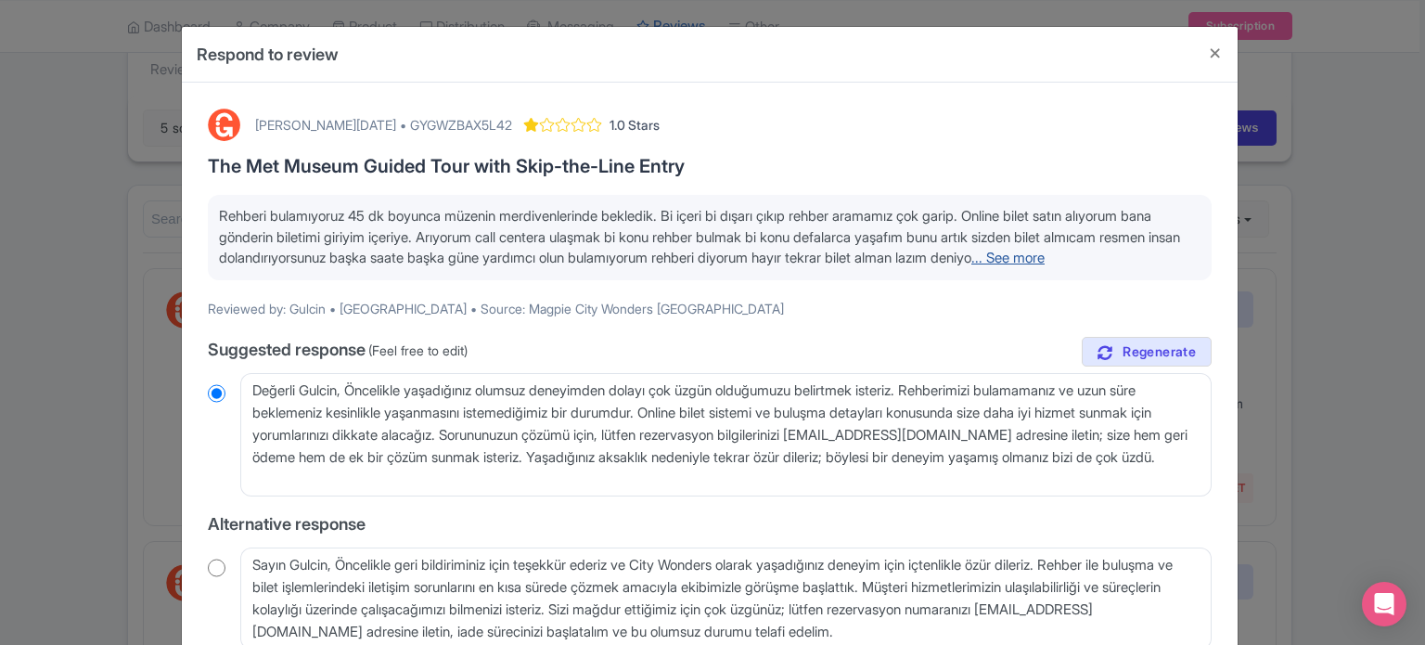
click at [1045, 263] on link "... See more" at bounding box center [1007, 258] width 73 height 18
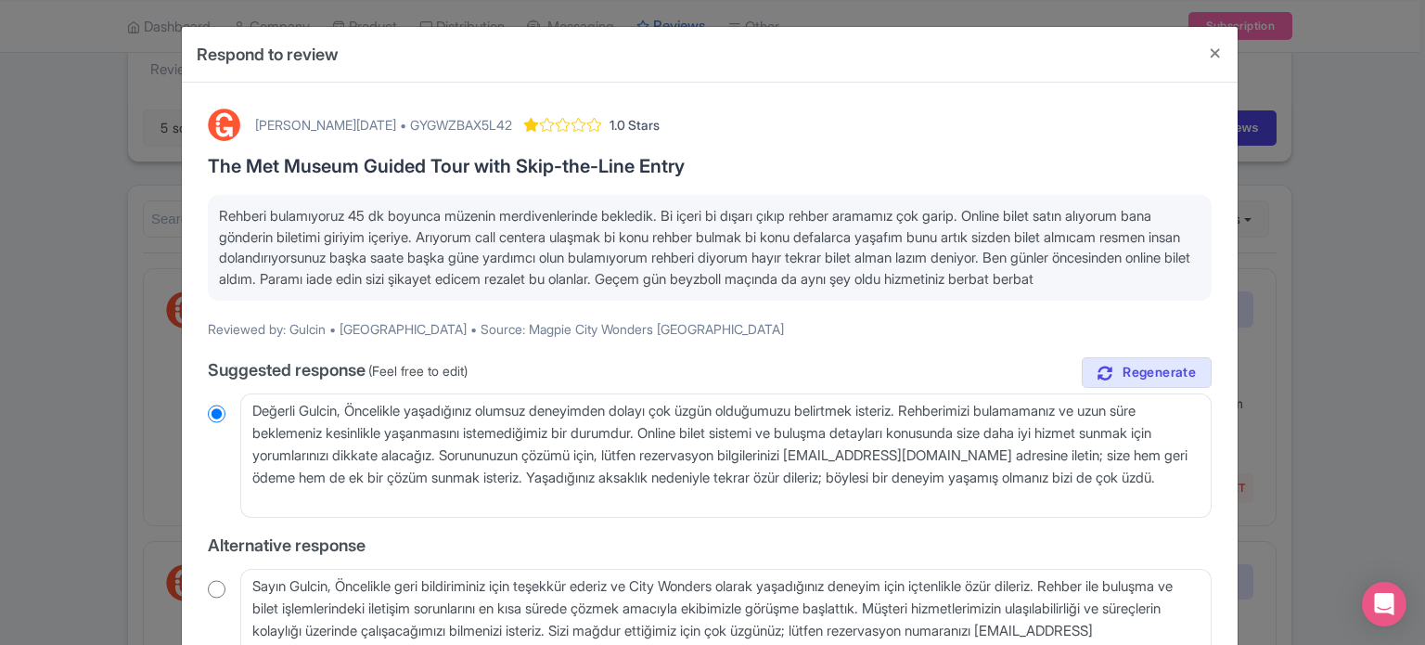
drag, startPoint x: 282, startPoint y: 301, endPoint x: 204, endPoint y: 216, distance: 114.9
click at [204, 216] on div "[PERSON_NAME][DATE] • GYGWZBAX5L42 1.0 Stars The Met Museum Guided Tour with Sk…" at bounding box center [710, 470] width 1026 height 747
copy span "Rehberi bulamıyoruz 45 dk boyunca müzenin merdivenlerinde bekledik. Bi içeri bi…"
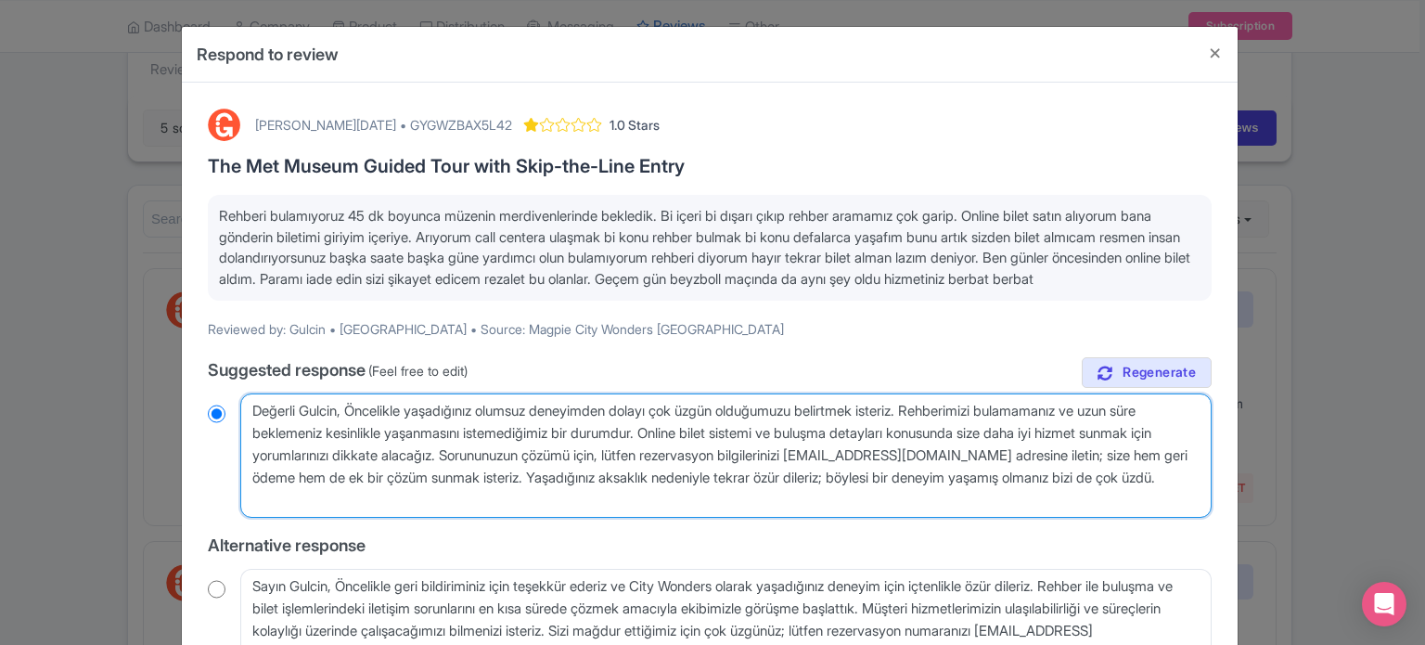
drag, startPoint x: 333, startPoint y: 519, endPoint x: 231, endPoint y: 418, distance: 143.0
click at [231, 418] on div "Değerli Gulcin, Öncelikle yaşadığınız olumsuz deneyimden dolayı çok üzgün olduğ…" at bounding box center [710, 455] width 1004 height 124
radio input "true"
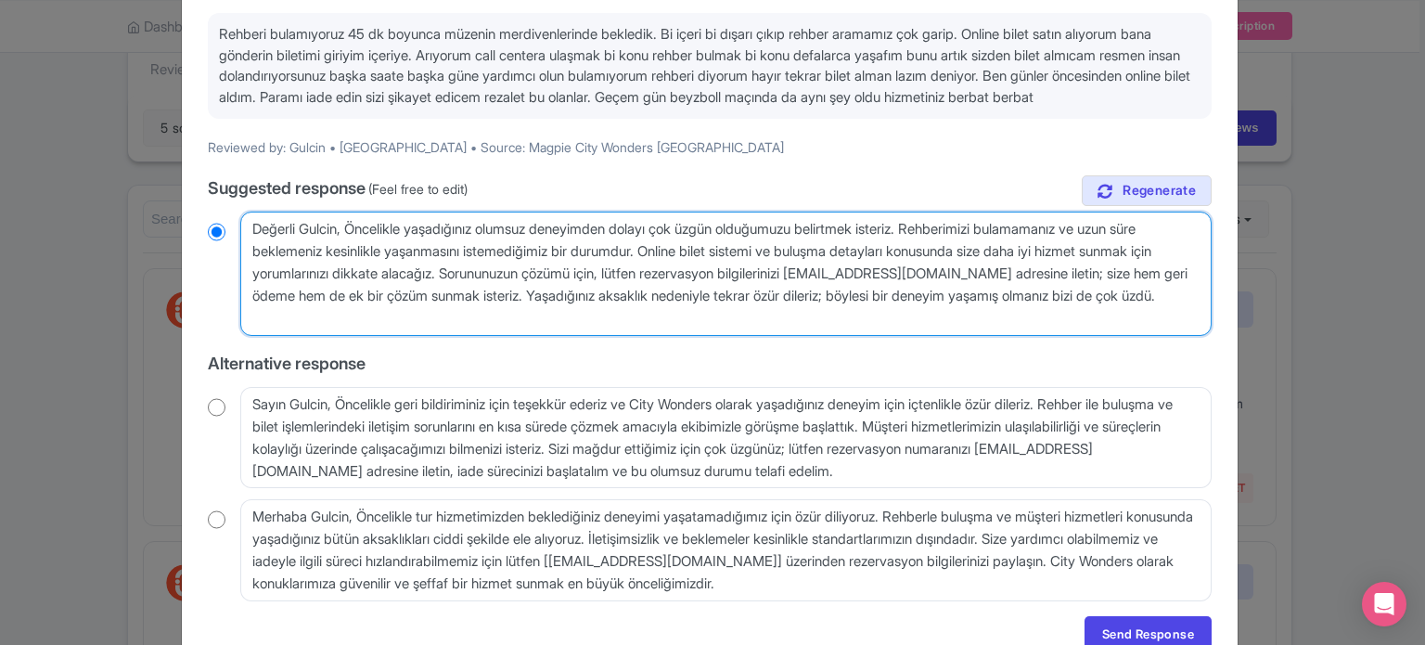
scroll to position [186, 0]
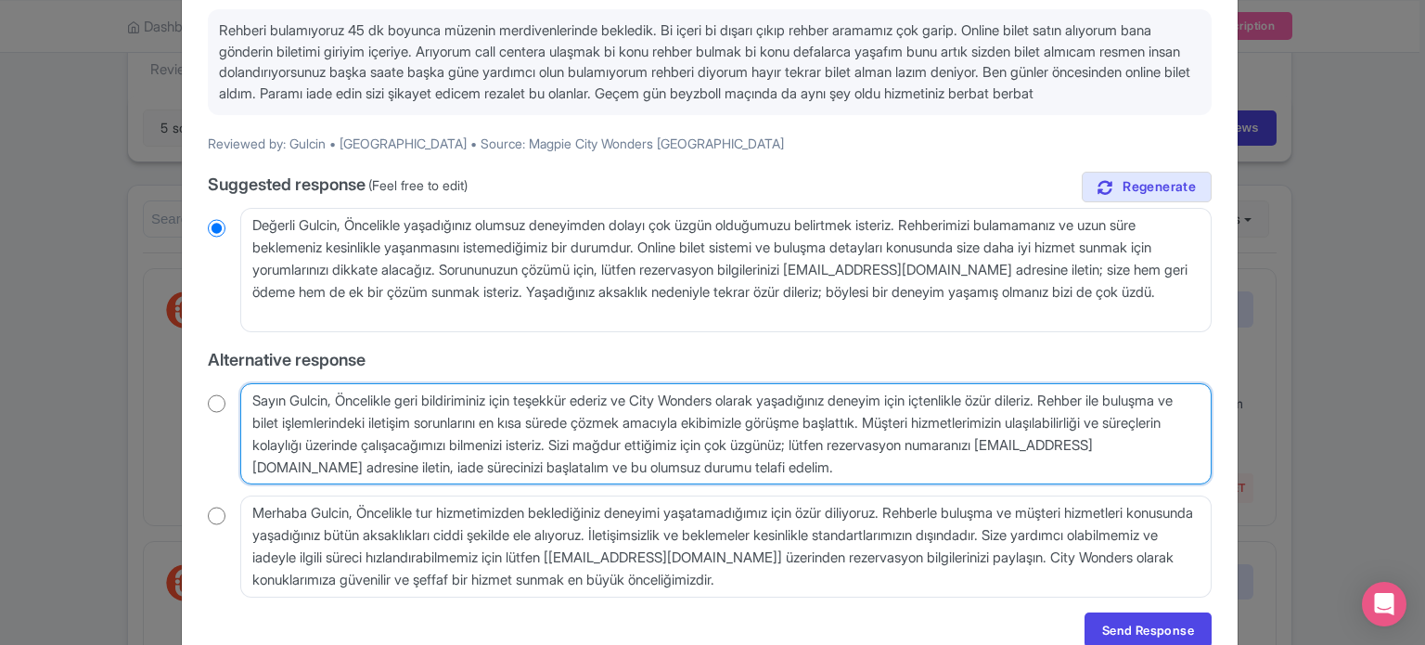
drag, startPoint x: 1005, startPoint y: 490, endPoint x: 226, endPoint y: 424, distance: 781.3
click at [226, 424] on div "Sayın Gulcin, Öncelikle geri bildiriminiz için teşekkür ederiz ve City Wonders …" at bounding box center [710, 434] width 1004 height 102
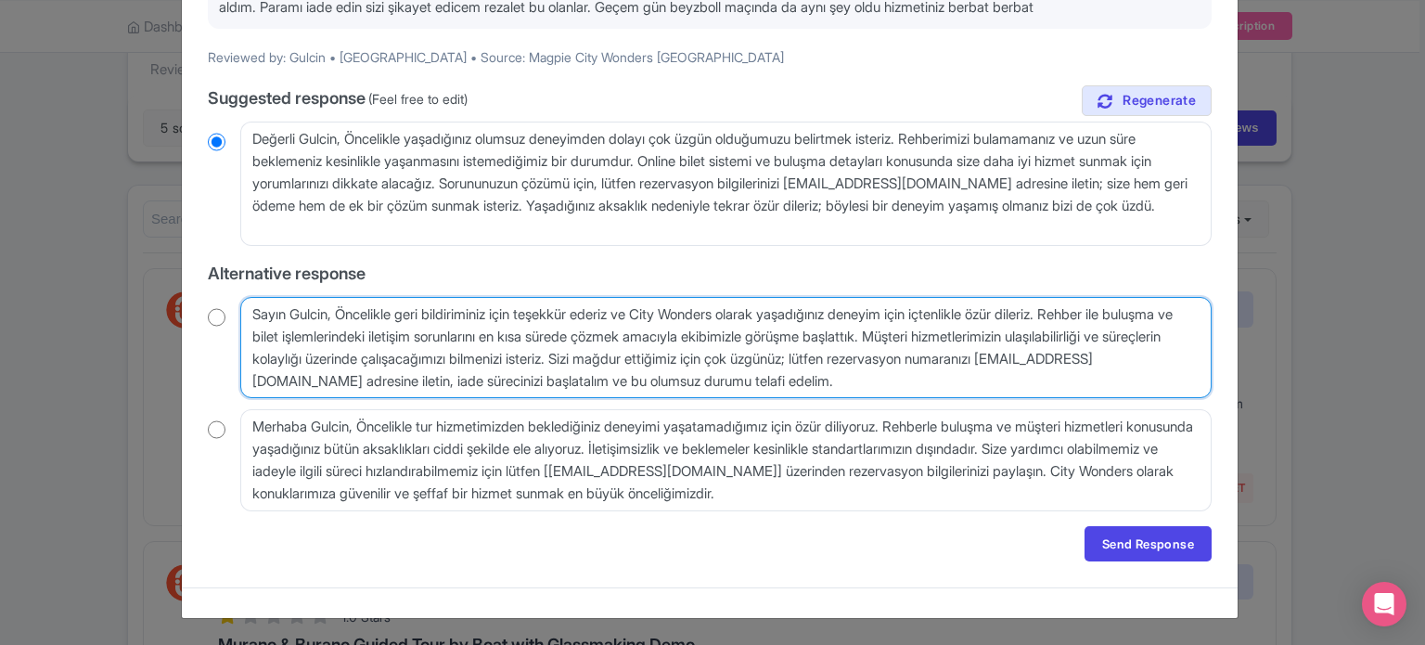
scroll to position [290, 0]
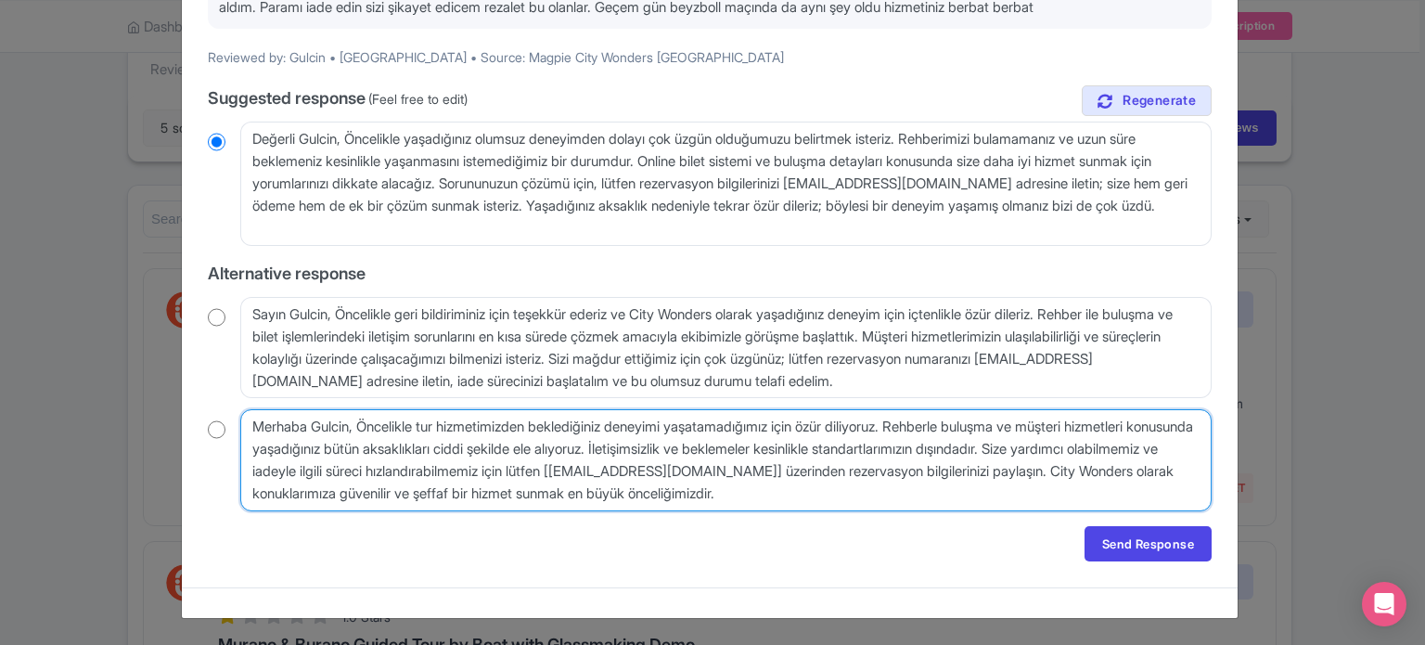
drag, startPoint x: 250, startPoint y: 433, endPoint x: 906, endPoint y: 487, distance: 658.2
click at [906, 487] on textarea "Merhaba Gulcin, Öncelikle tur hizmetimizden beklediğiniz deneyimi yaşatamadığım…" at bounding box center [725, 460] width 971 height 102
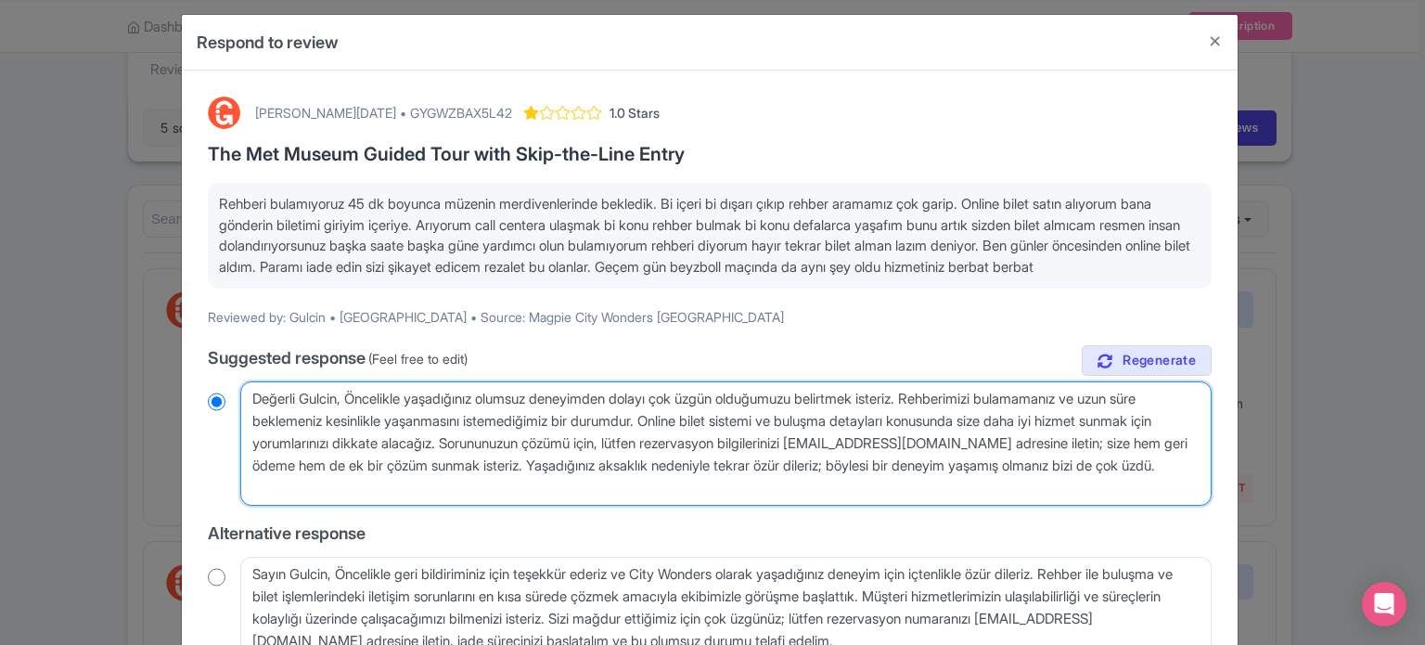
drag, startPoint x: 372, startPoint y: 514, endPoint x: 253, endPoint y: 409, distance: 158.4
click at [256, 414] on textarea "Değerli Gulcin, Öncelikle yaşadığınız olumsuz deneyimden dolayı çok üzgün olduğ…" at bounding box center [725, 443] width 971 height 124
type textarea "D"
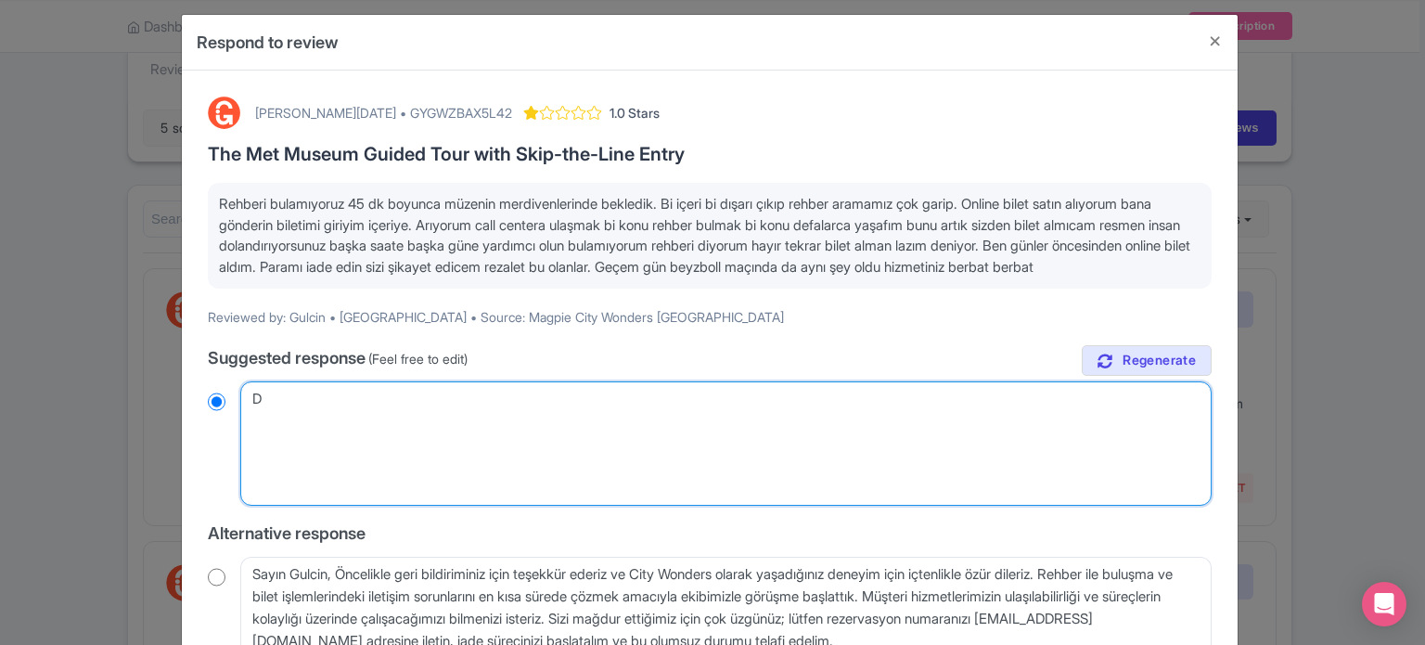
radio input "true"
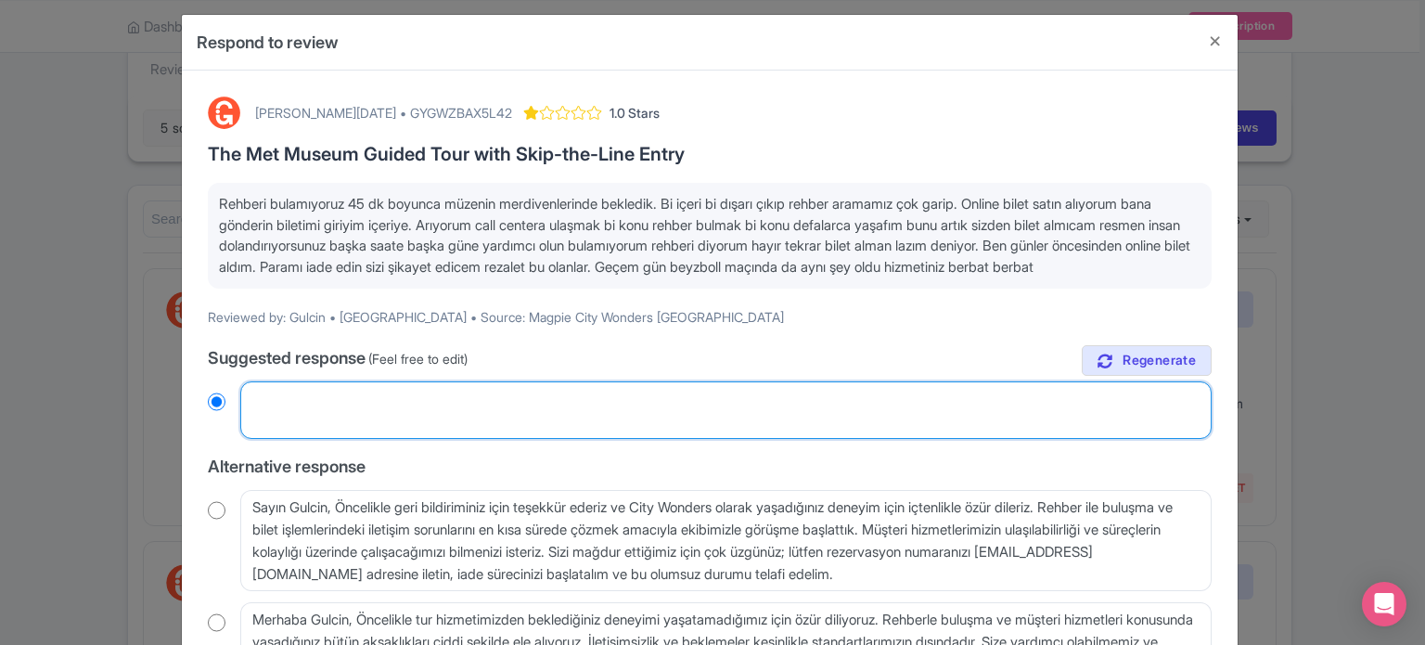
radio input "true"
paste textarea "Merhaba Gülçin, Öncelikle, tur hizmetimizden beklediğiniz deneyimi size sunamad…"
type textarea "Merhaba Gülçin, Öncelikle, tur hizmetimizden beklediğiniz deneyimi size sunamad…"
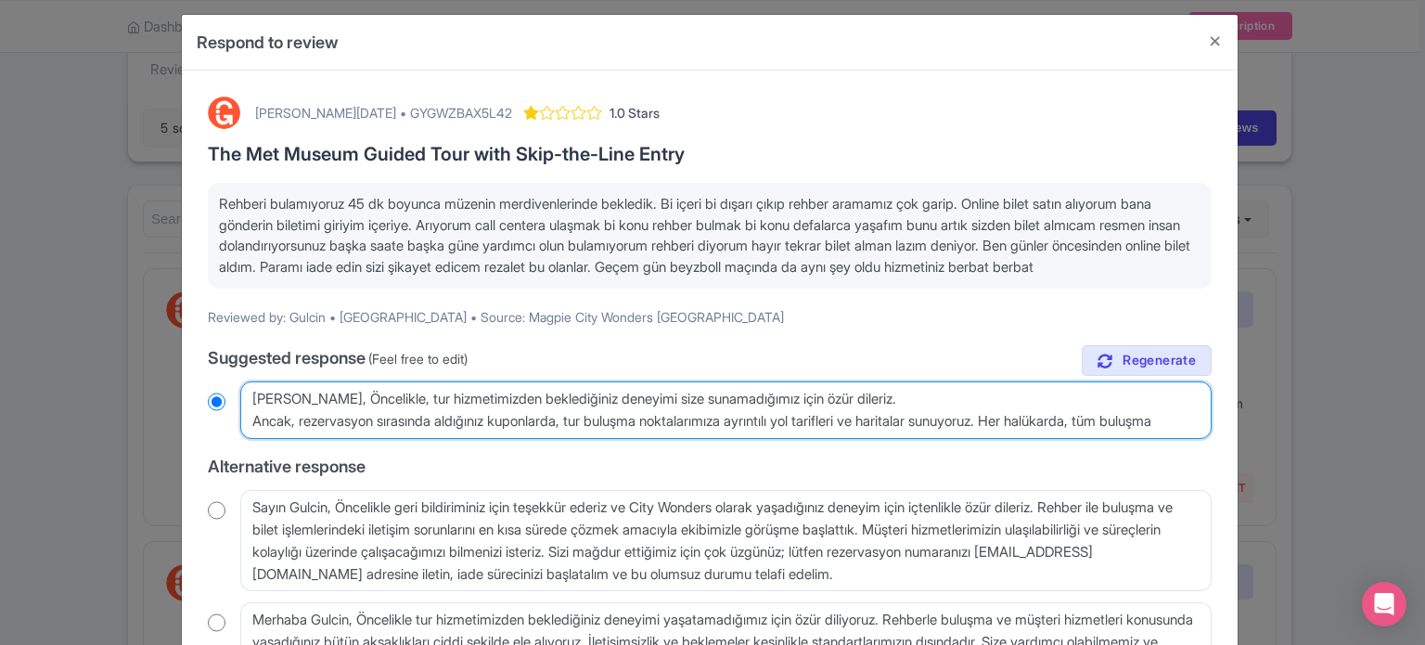
scroll to position [18, 0]
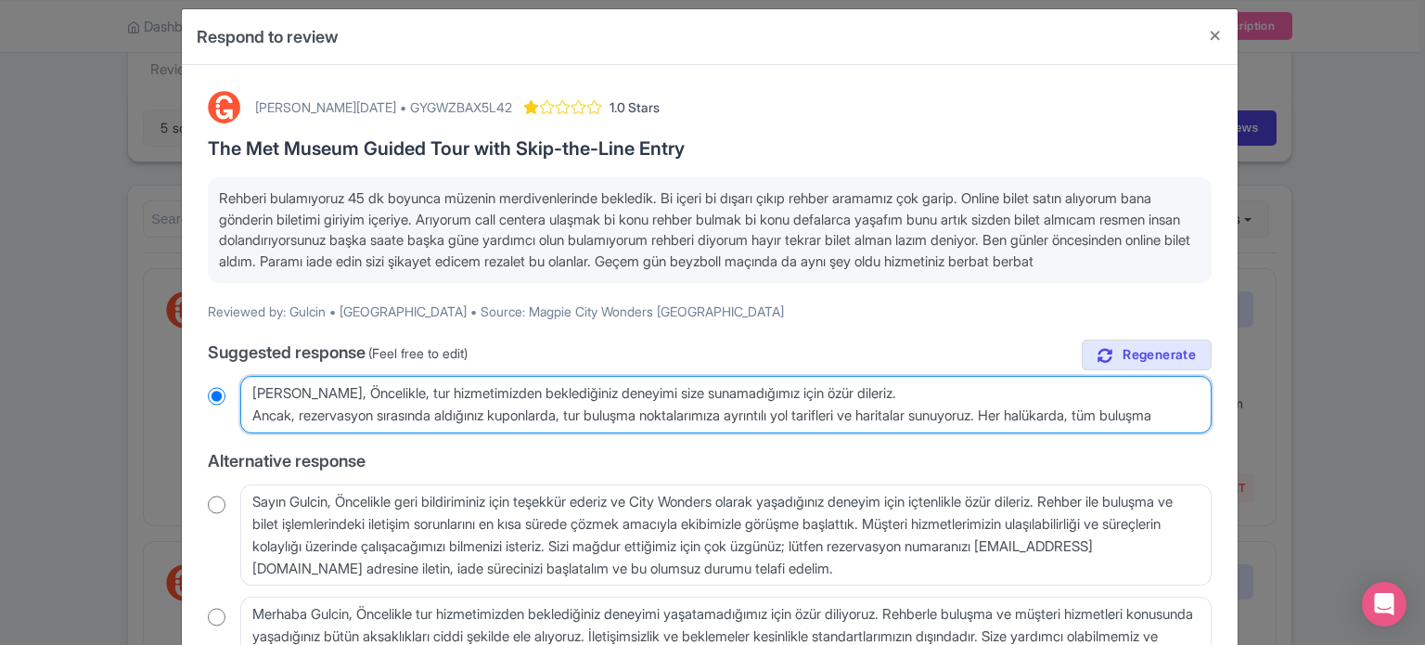
radio input "true"
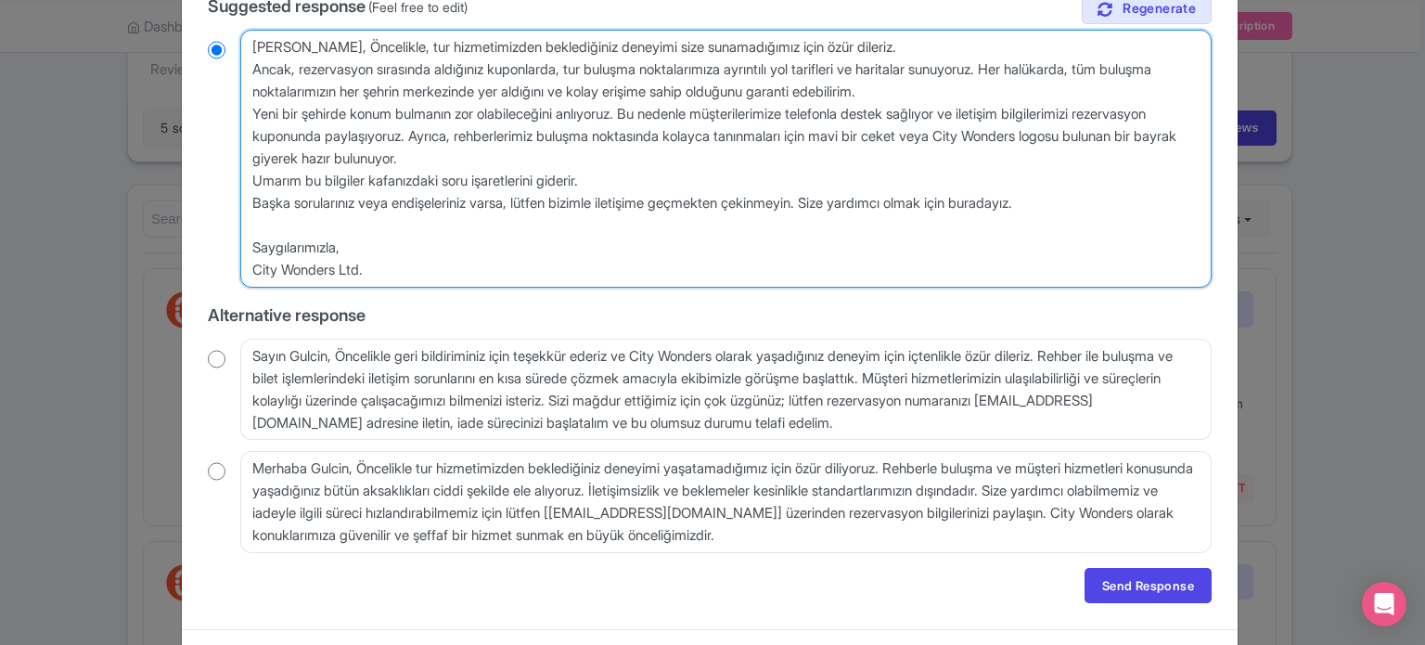
scroll to position [389, 0]
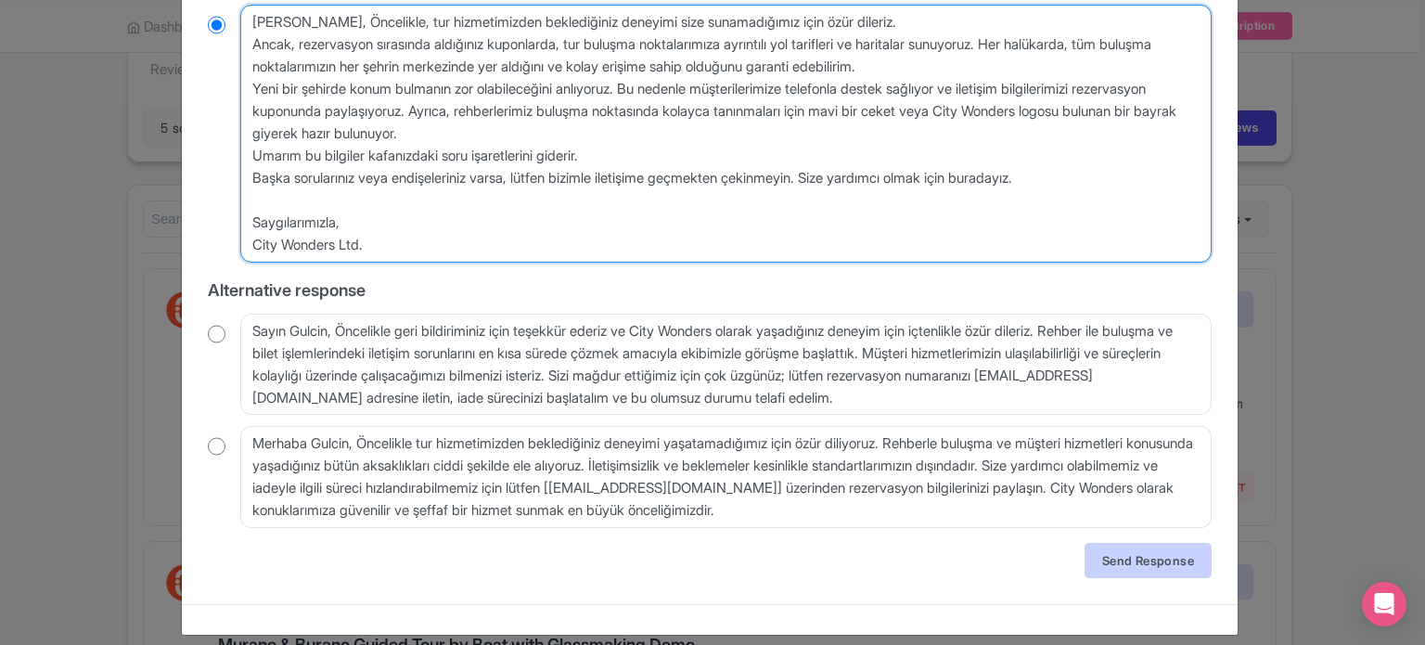
type textarea "Merhaba Gülçin, Öncelikle, tur hizmetimizden beklediğiniz deneyimi size sunamad…"
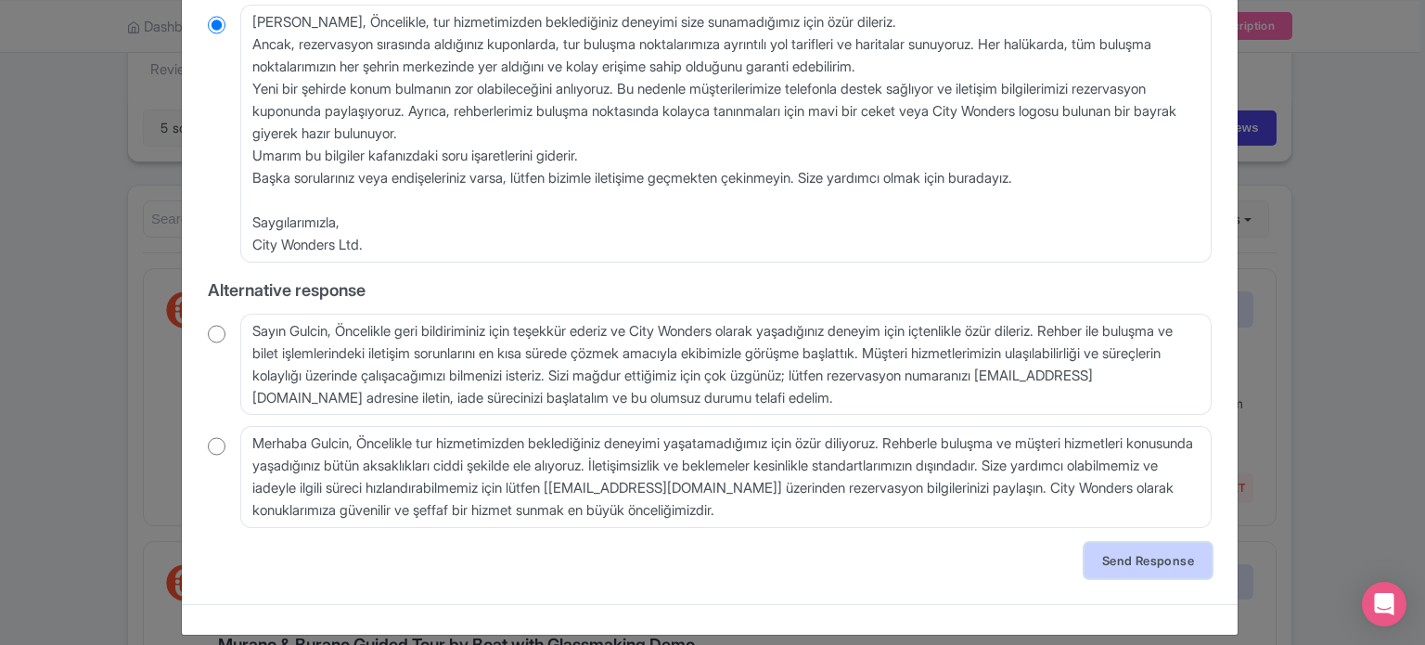
click at [1135, 575] on link "Send Response" at bounding box center [1148, 560] width 127 height 35
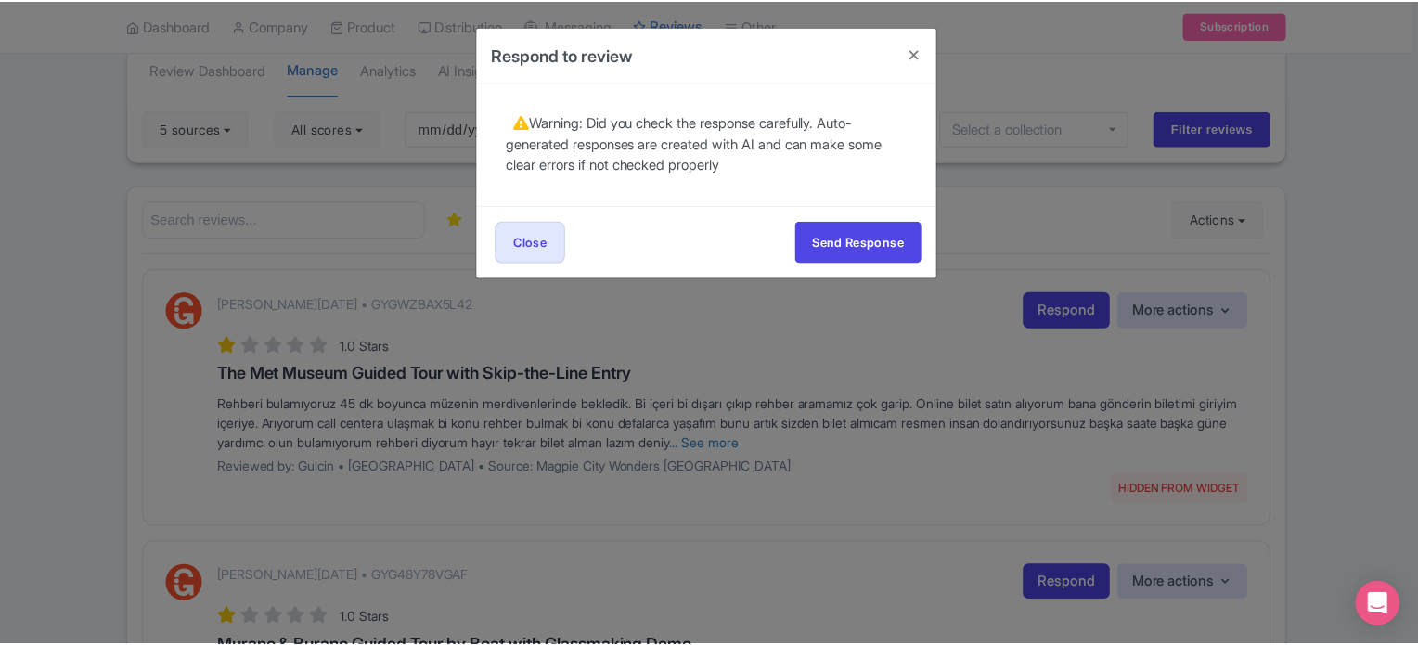
scroll to position [0, 0]
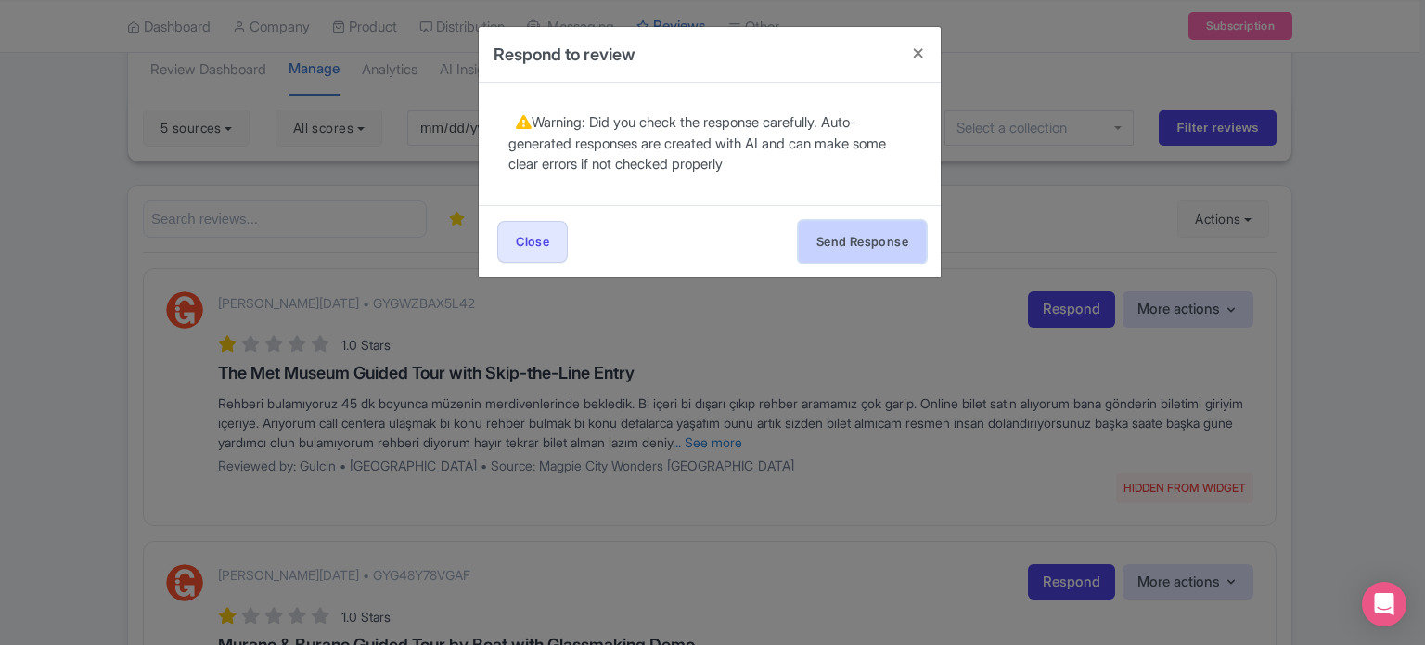
click at [855, 242] on button "Send Response" at bounding box center [862, 242] width 127 height 42
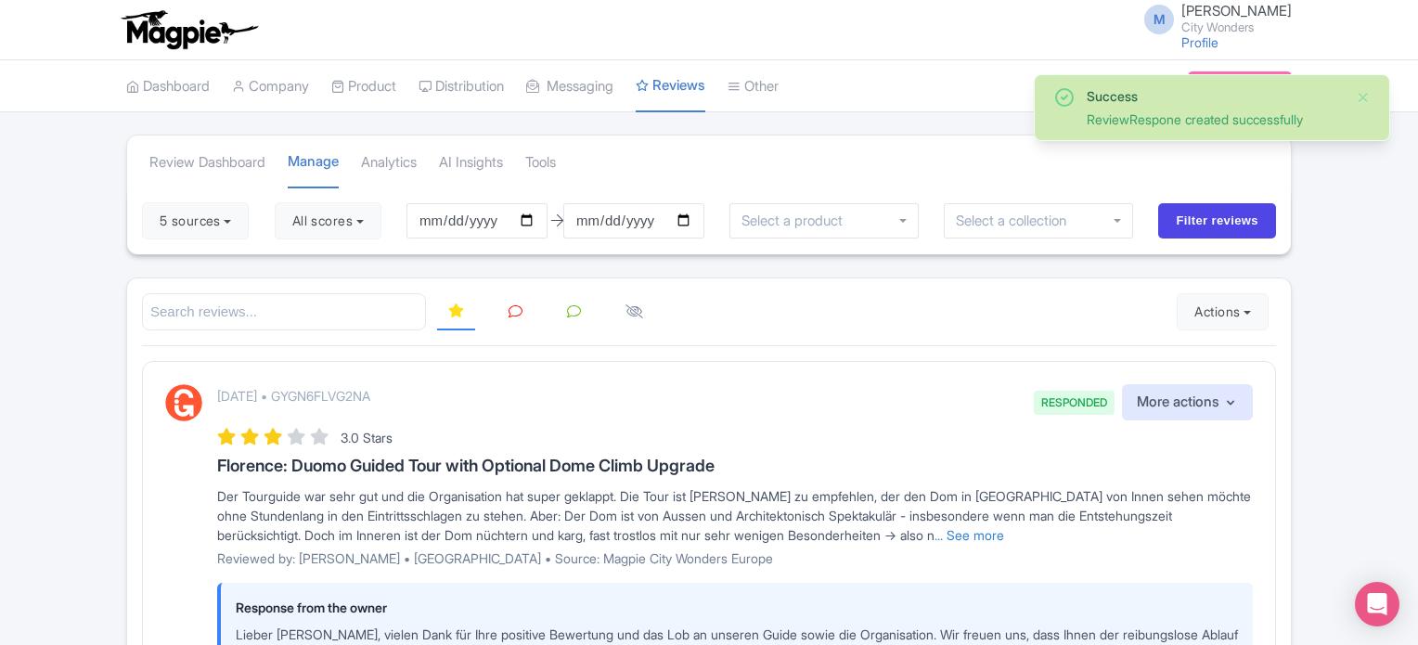
click at [516, 308] on icon at bounding box center [515, 311] width 14 height 14
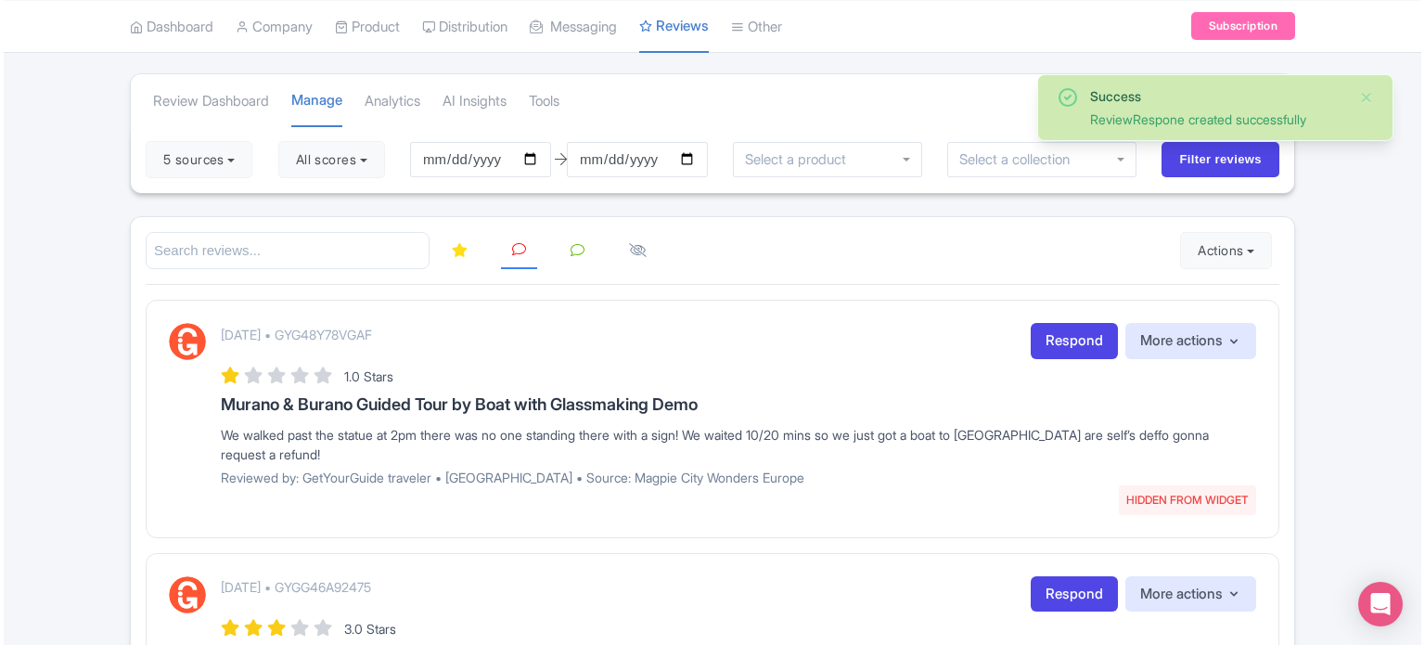
scroll to position [93, 0]
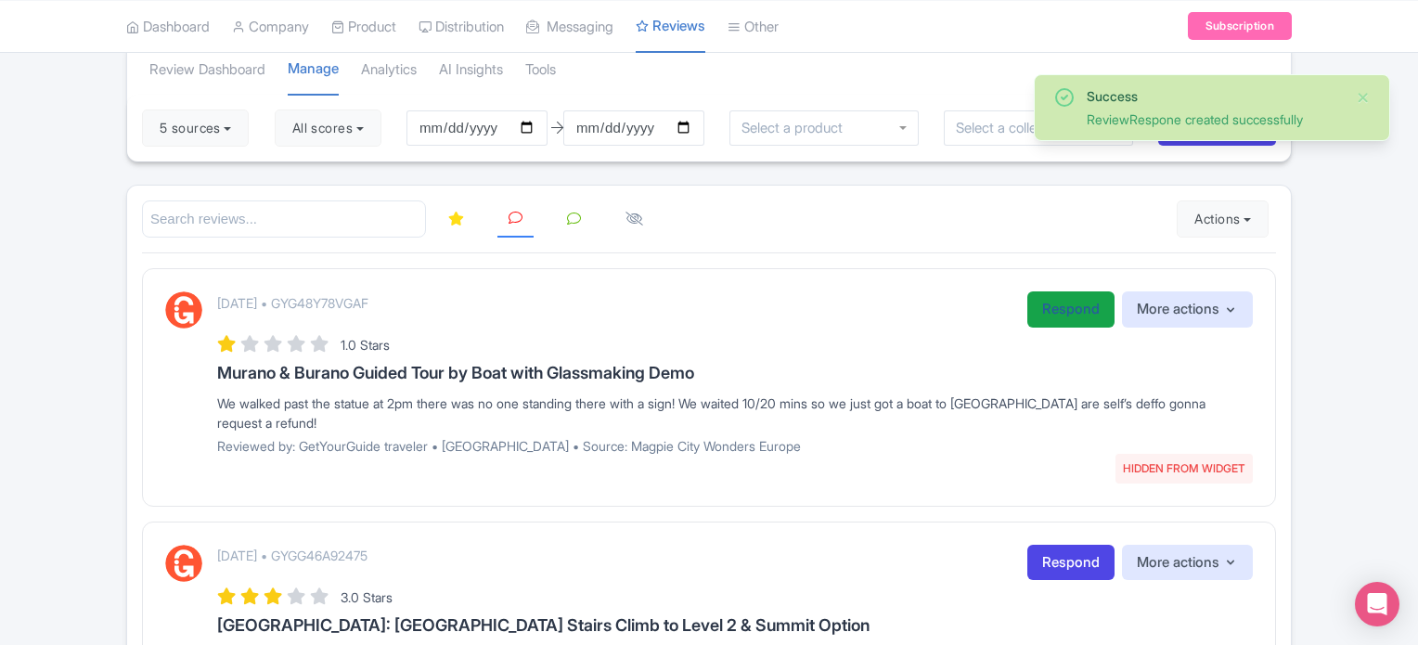
click at [1078, 312] on link "Respond" at bounding box center [1070, 309] width 87 height 36
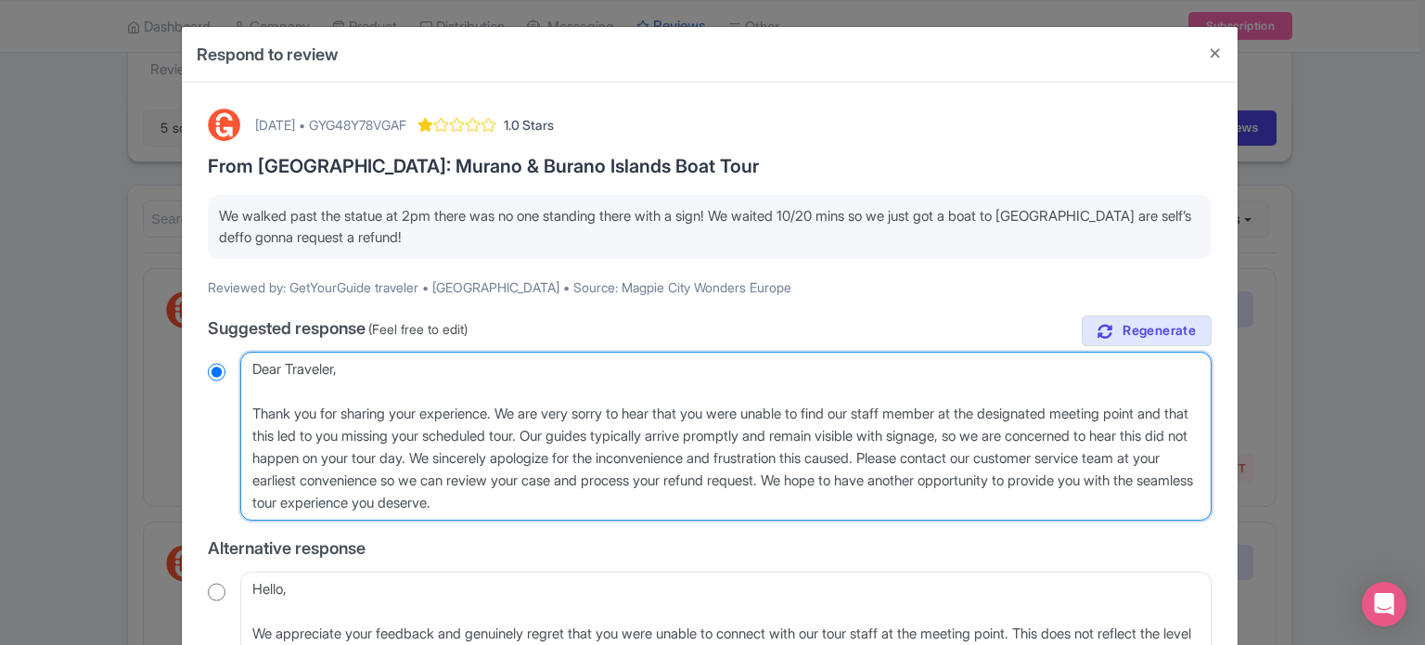
drag, startPoint x: 534, startPoint y: 455, endPoint x: 1038, endPoint y: 437, distance: 505.1
click at [1038, 437] on textarea "Dear Traveler, Thank you for sharing your experience. We are very sorry to hear…" at bounding box center [725, 436] width 971 height 169
type textarea "Dear Traveler, Thank you for sharing your experience. We are very sorry to hear…"
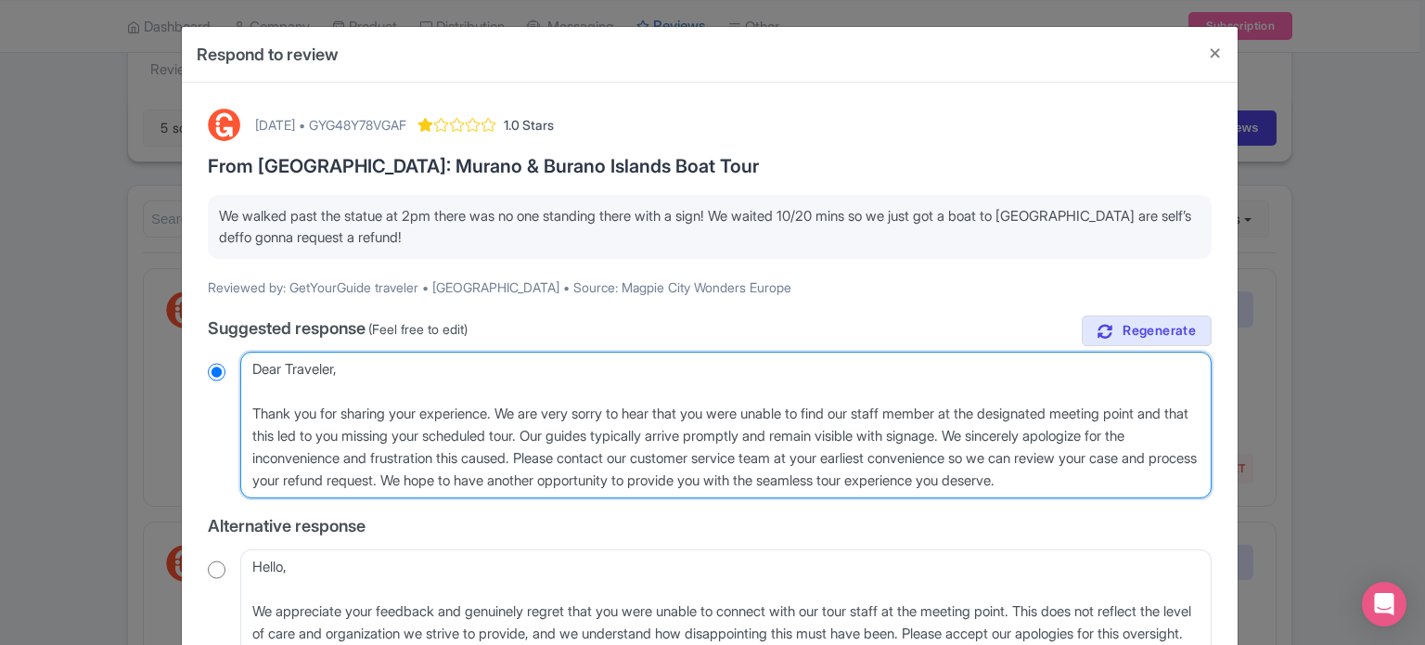
radio input "true"
type textarea "Dear Traveler, Thank you for sharing your experience. We are very sorry to hear…"
radio input "true"
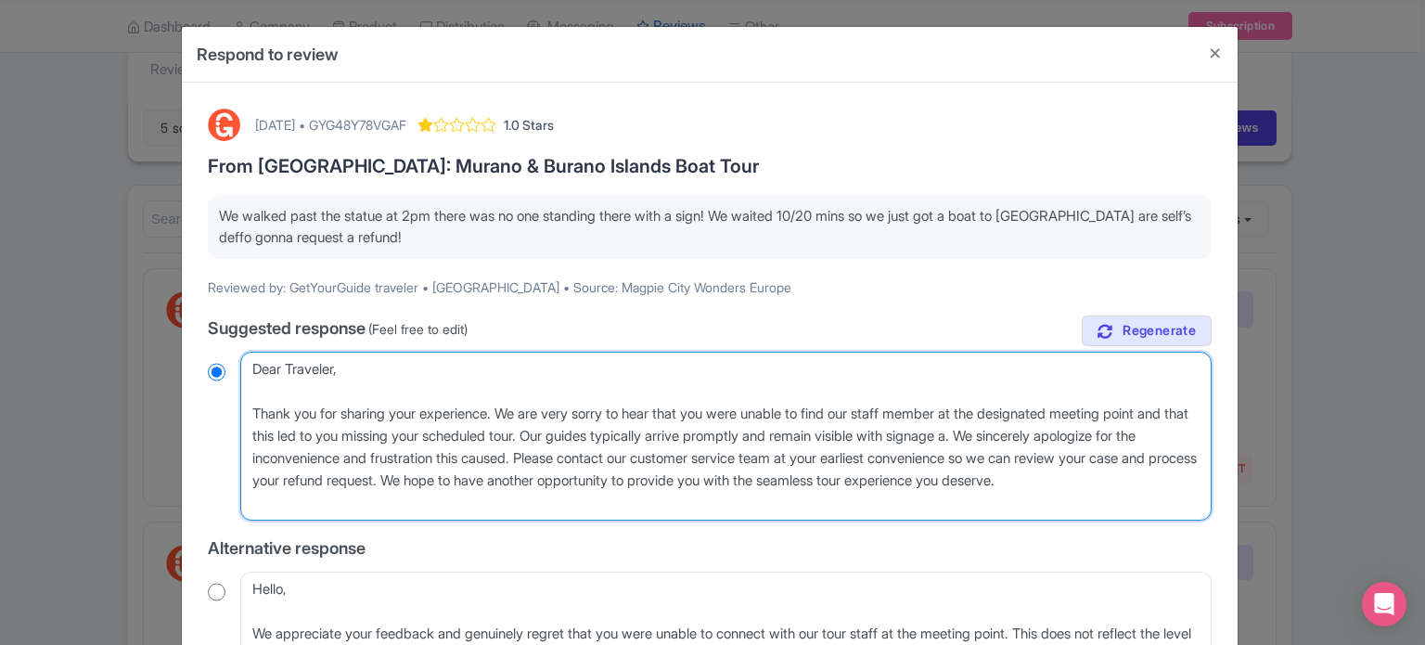
type textarea "Dear Traveler, Thank you for sharing your experience. We are very sorry to hear…"
radio input "true"
type textarea "Dear Traveler, Thank you for sharing your experience. We are very sorry to hear…"
radio input "true"
type textarea "Dear Traveler, Thank you for sharing your experience. We are very sorry to hear…"
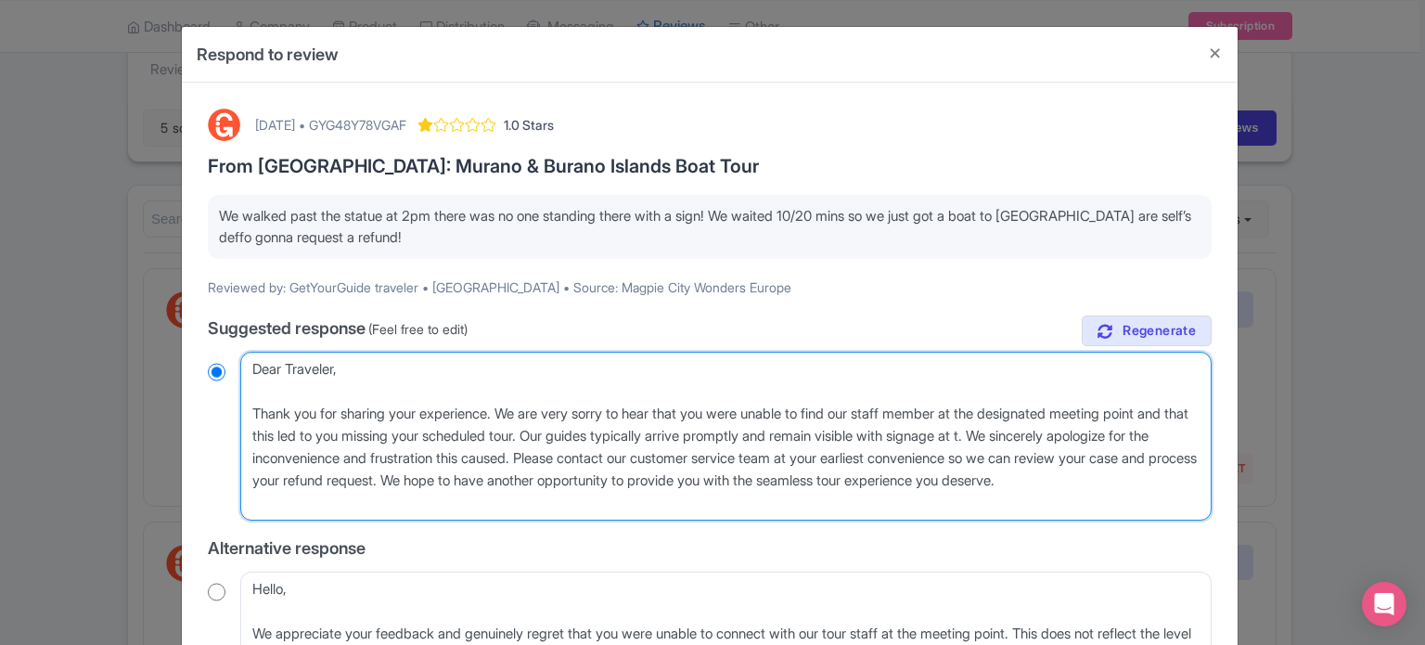
radio input "true"
type textarea "Dear Traveler, Thank you for sharing your experience. We are very sorry to hear…"
radio input "true"
type textarea "Dear Traveler, Thank you for sharing your experience. We are very sorry to hear…"
radio input "true"
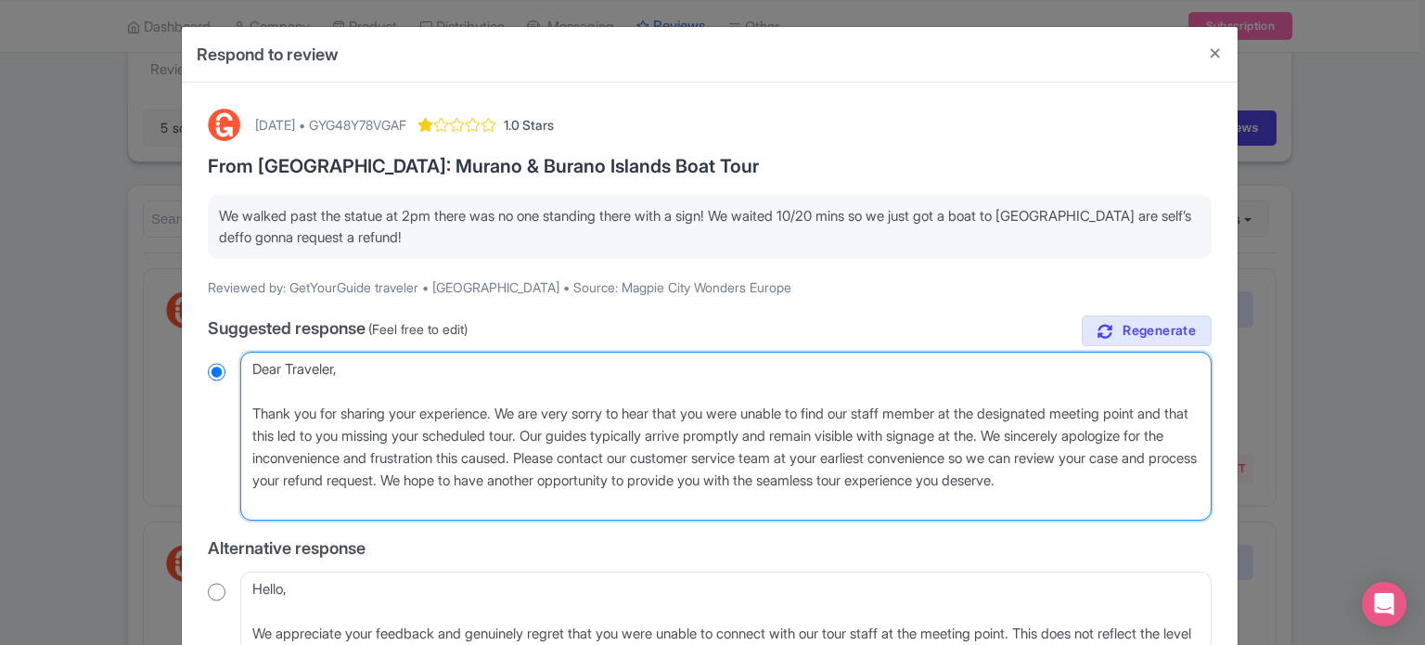
type textarea "Dear Traveler, Thank you for sharing your experience. We are very sorry to hear…"
radio input "true"
type textarea "Dear Traveler, Thank you for sharing your experience. We are very sorry to hear…"
radio input "true"
type textarea "Dear Traveler, Thank you for sharing your experience. We are very sorry to hear…"
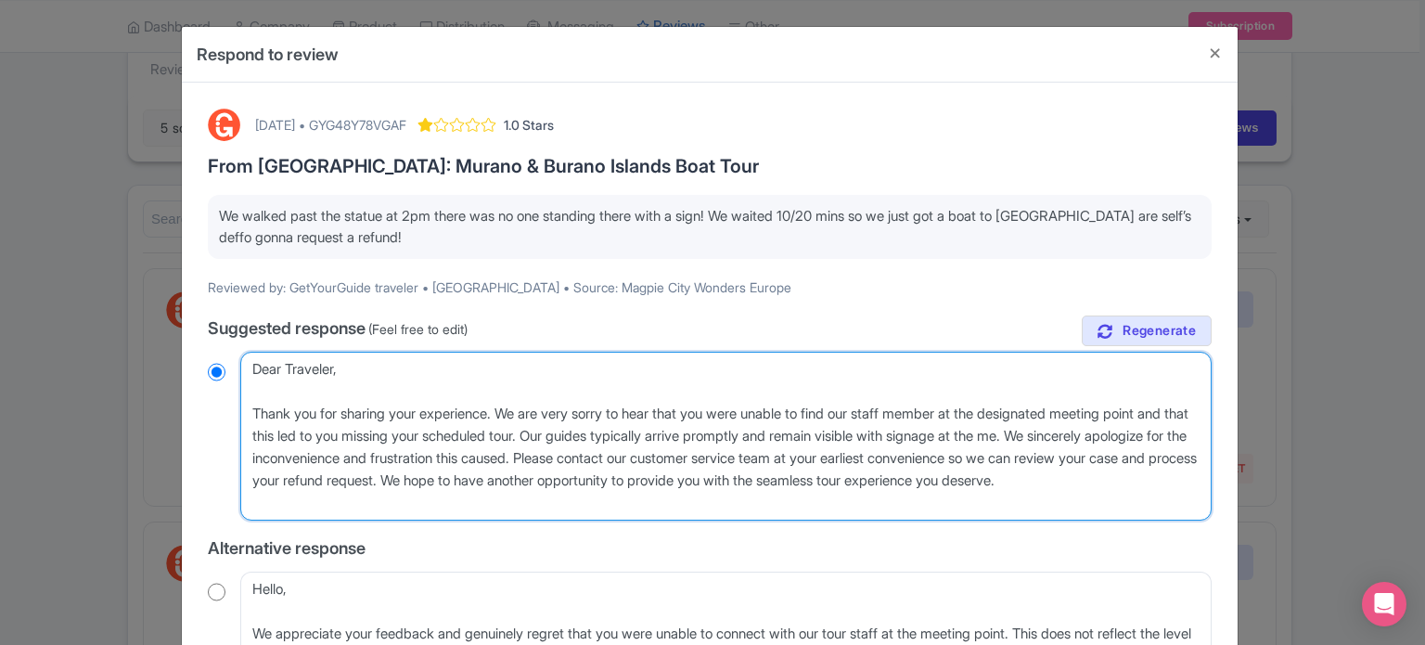
radio input "true"
type textarea "Dear Traveler, Thank you for sharing your experience. We are very sorry to hear…"
radio input "true"
type textarea "Dear Traveler, Thank you for sharing your experience. We are very sorry to hear…"
radio input "true"
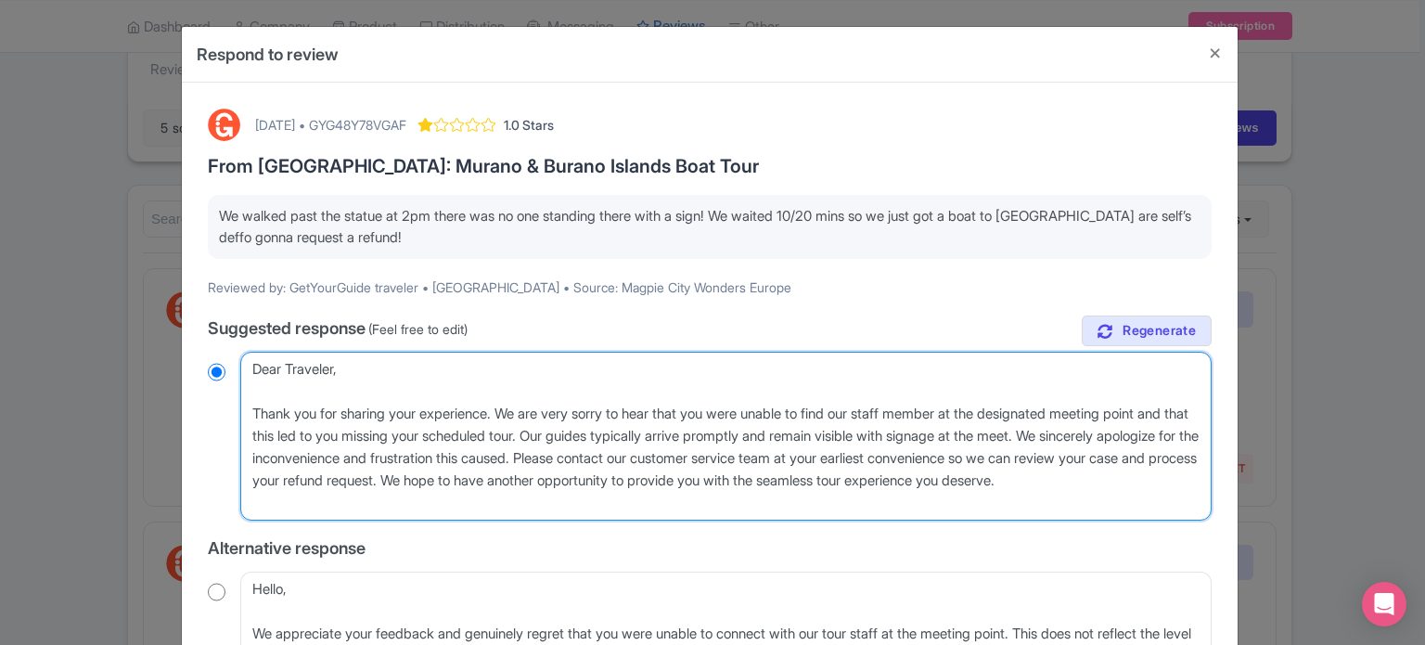
type textarea "Dear Traveler, Thank you for sharing your experience. We are very sorry to hear…"
radio input "true"
type textarea "Dear Traveler, Thank you for sharing your experience. We are very sorry to hear…"
radio input "true"
type textarea "Dear Traveler, Thank you for sharing your experience. We are very sorry to hear…"
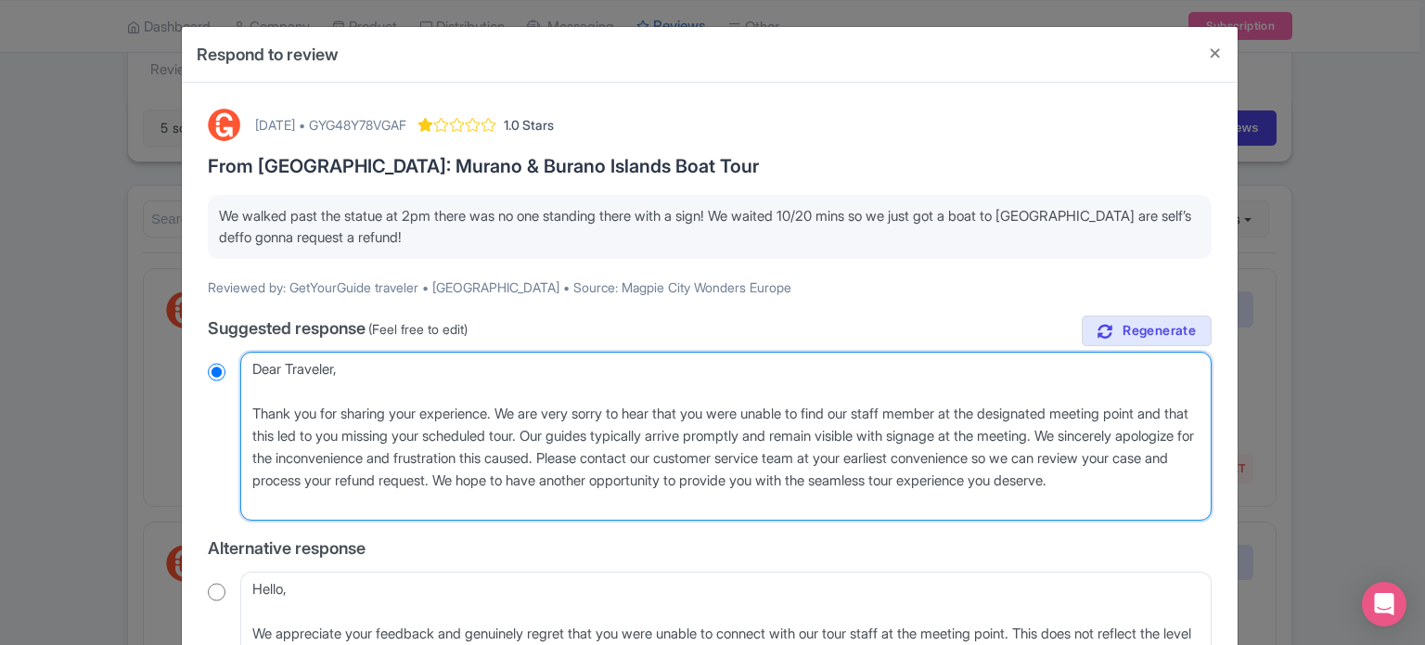
radio input "true"
type textarea "Dear Traveler, Thank you for sharing your experience. We are very sorry to hear…"
radio input "true"
type textarea "Dear Traveler, Thank you for sharing your experience. We are very sorry to hear…"
radio input "true"
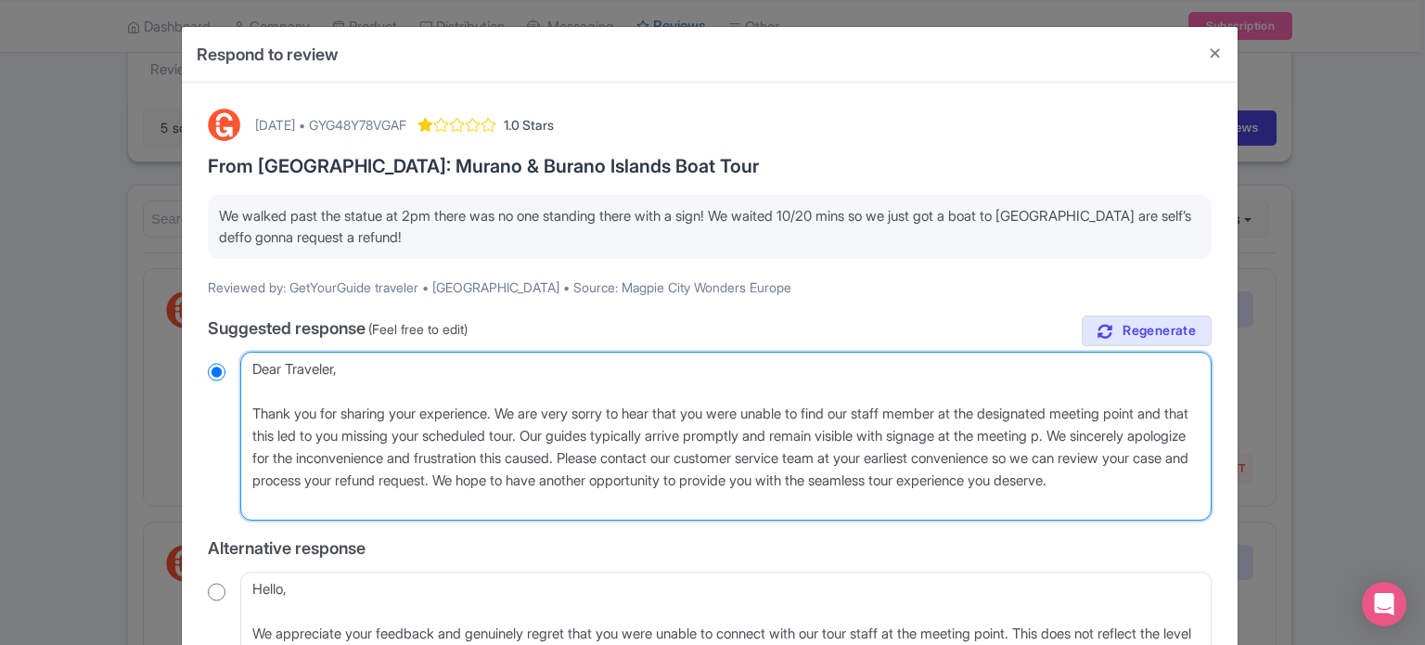
type textarea "Dear Traveler, Thank you for sharing your experience. We are very sorry to hear…"
radio input "true"
type textarea "Dear Traveler, Thank you for sharing your experience. We are very sorry to hear…"
radio input "true"
type textarea "Dear Traveler, Thank you for sharing your experience. We are very sorry to hear…"
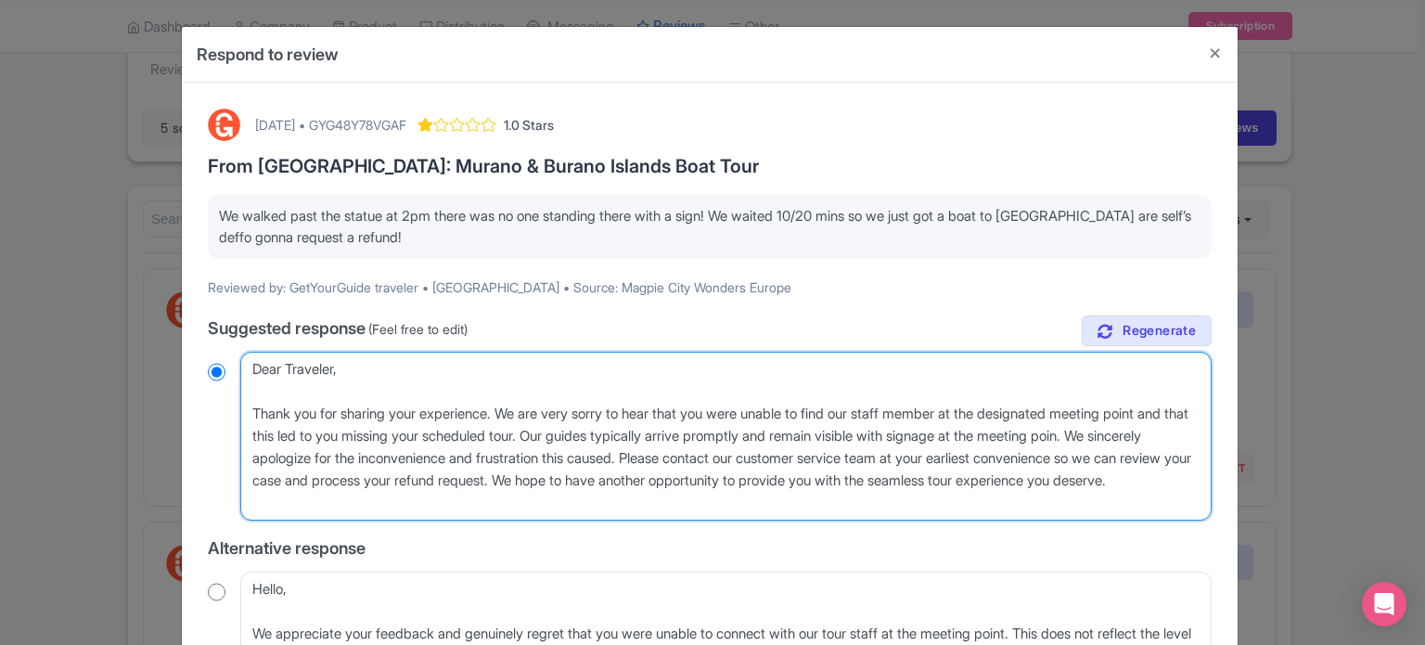
radio input "true"
type textarea "Dear Traveler, Thank you for sharing your experience. We are very sorry to hear…"
radio input "true"
type textarea "Dear Traveler, Thank you for sharing your experience. We are very sorry to hear…"
radio input "true"
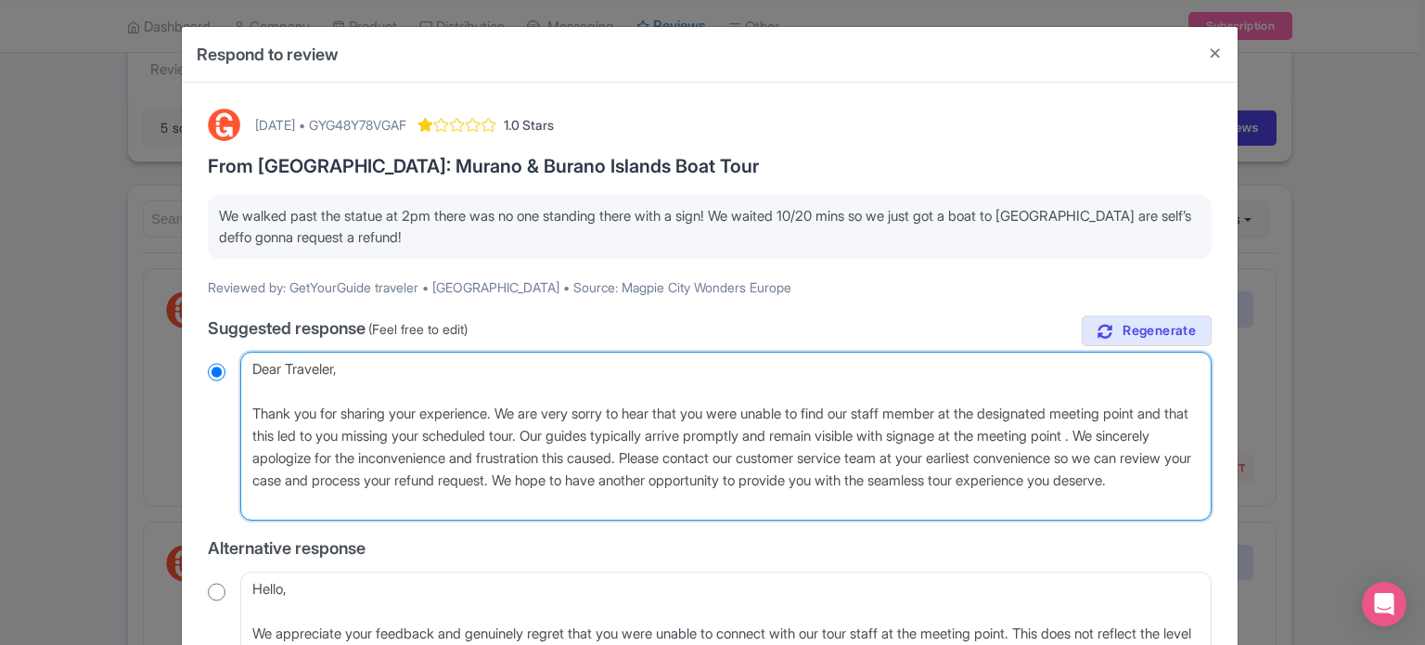
type textarea "Dear Traveler, Thank you for sharing your experience. We are very sorry to hear…"
radio input "true"
type textarea "Dear Traveler, Thank you for sharing your experience. We are very sorry to hear…"
radio input "true"
type textarea "Dear Traveler, Thank you for sharing your experience. We are very sorry to hear…"
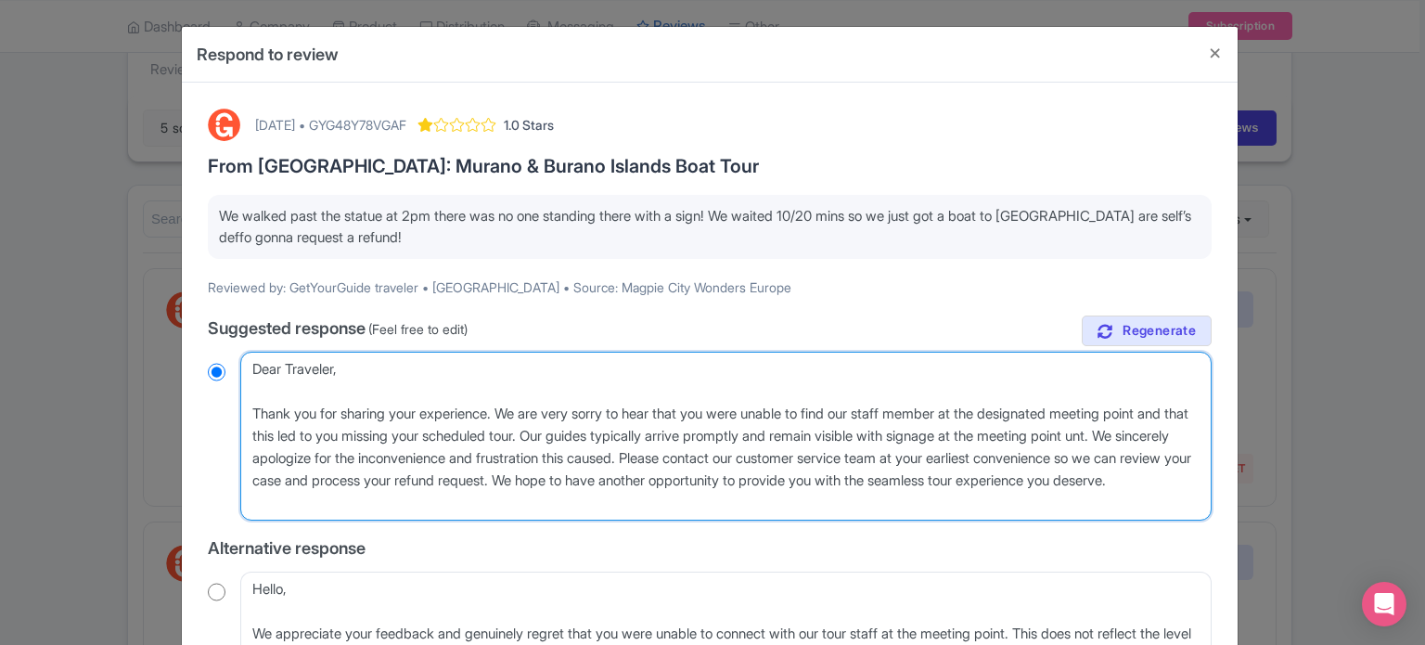
radio input "true"
type textarea "Dear Traveler, Thank you for sharing your experience. We are very sorry to hear…"
radio input "true"
type textarea "Dear Traveler, Thank you for sharing your experience. We are very sorry to hear…"
radio input "true"
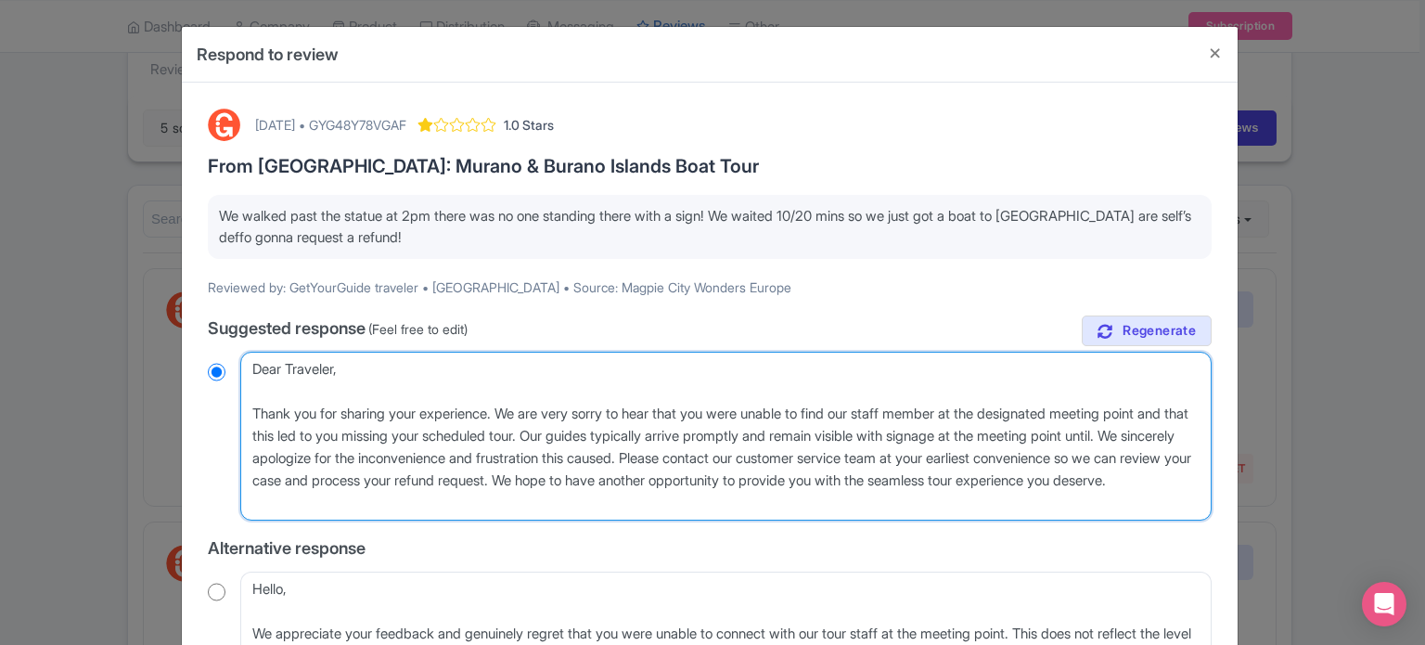
type textarea "Dear Traveler, Thank you for sharing your experience. We are very sorry to hear…"
radio input "true"
type textarea "Dear Traveler, Thank you for sharing your experience. We are very sorry to hear…"
radio input "true"
type textarea "Dear Traveler, Thank you for sharing your experience. We are very sorry to hear…"
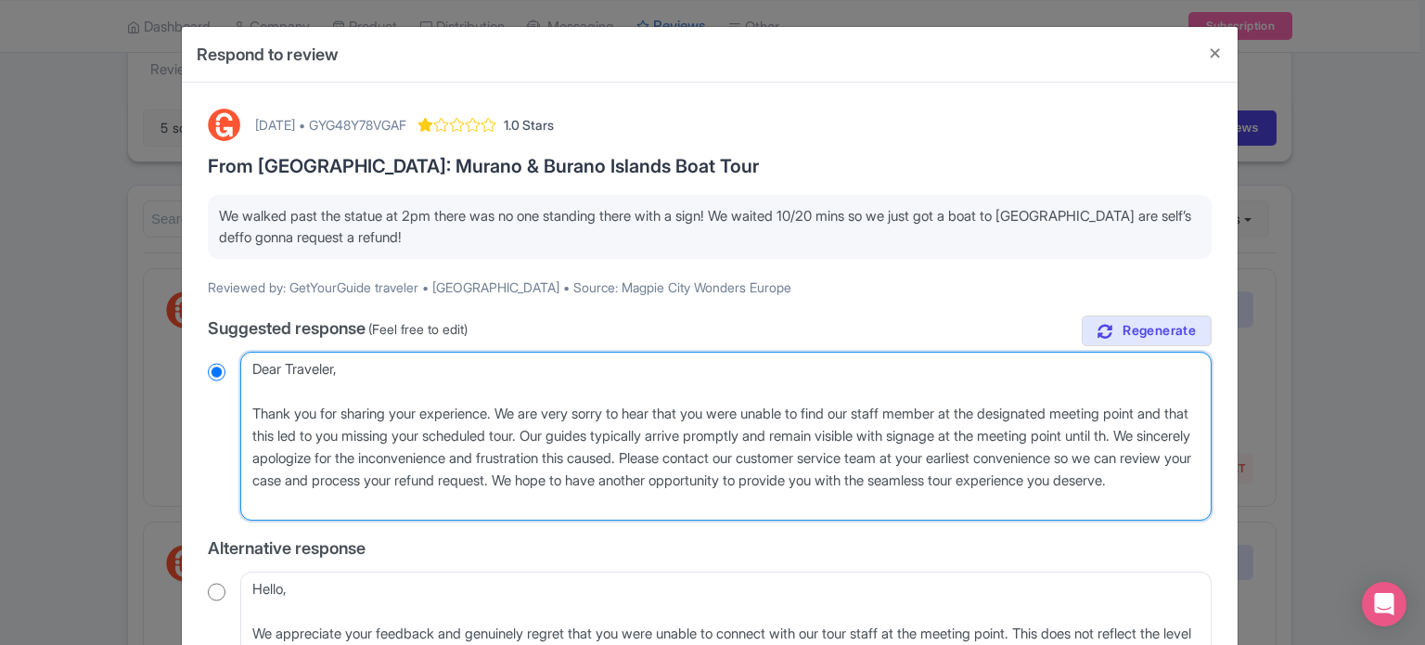
radio input "true"
type textarea "Dear Traveler, Thank you for sharing your experience. We are very sorry to hear…"
radio input "true"
type textarea "Dear Traveler, Thank you for sharing your experience. We are very sorry to hear…"
radio input "true"
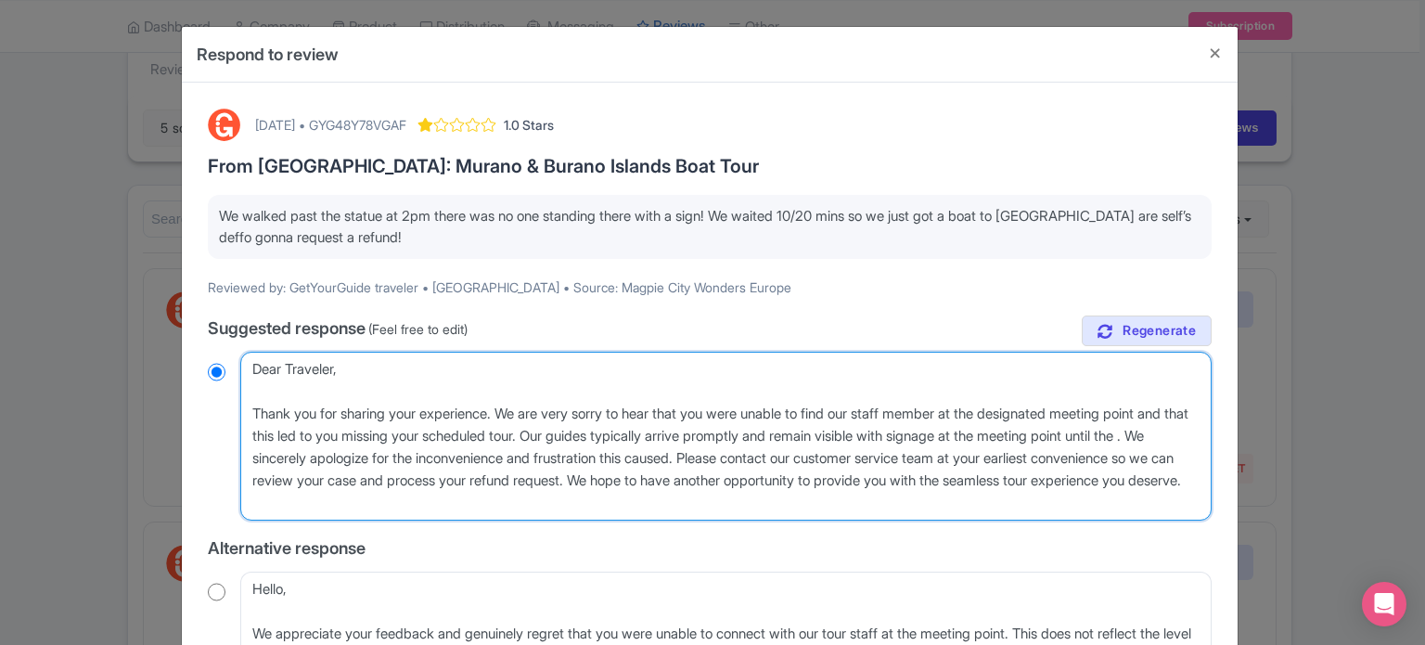
type textarea "Dear Traveler, Thank you for sharing your experience. We are very sorry to hear…"
radio input "true"
type textarea "Dear Traveler, Thank you for sharing your experience. We are very sorry to hear…"
radio input "true"
type textarea "Dear Traveler, Thank you for sharing your experience. We are very sorry to hear…"
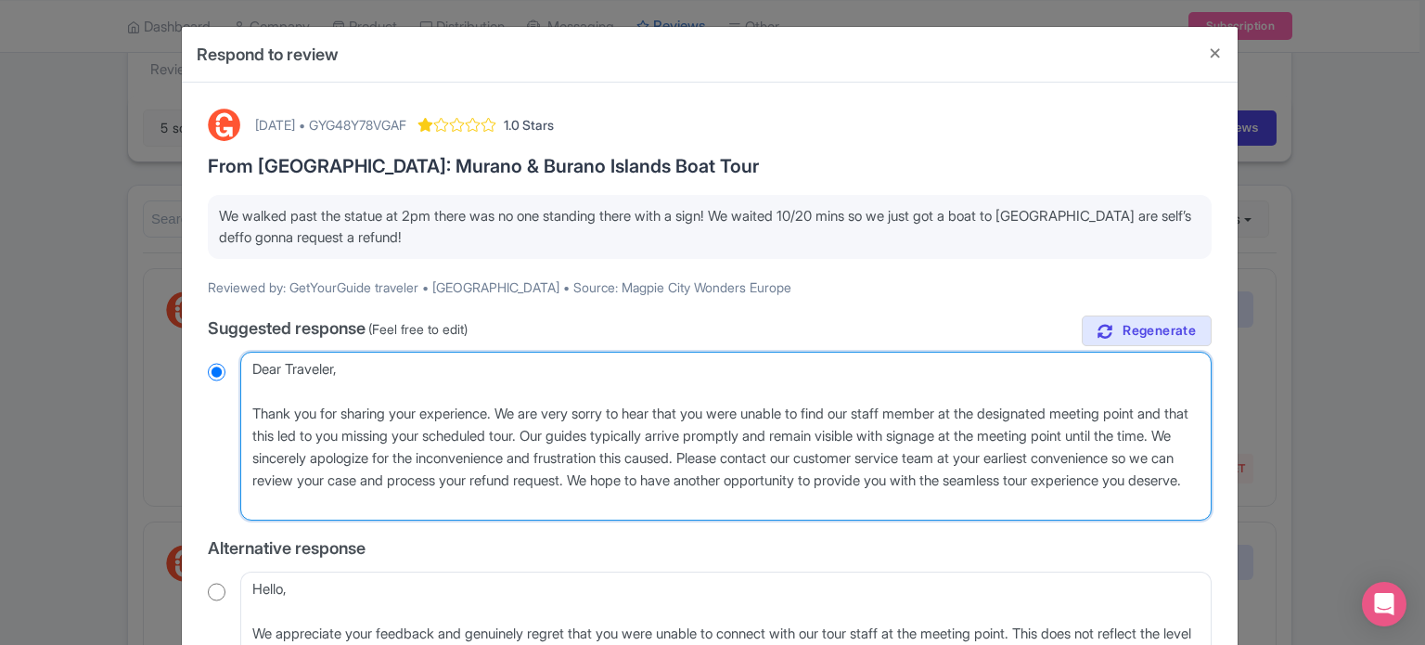
radio input "true"
type textarea "Dear Traveler, Thank you for sharing your experience. We are very sorry to hear…"
radio input "true"
type textarea "Dear Traveler, Thank you for sharing your experience. We are very sorry to hear…"
radio input "true"
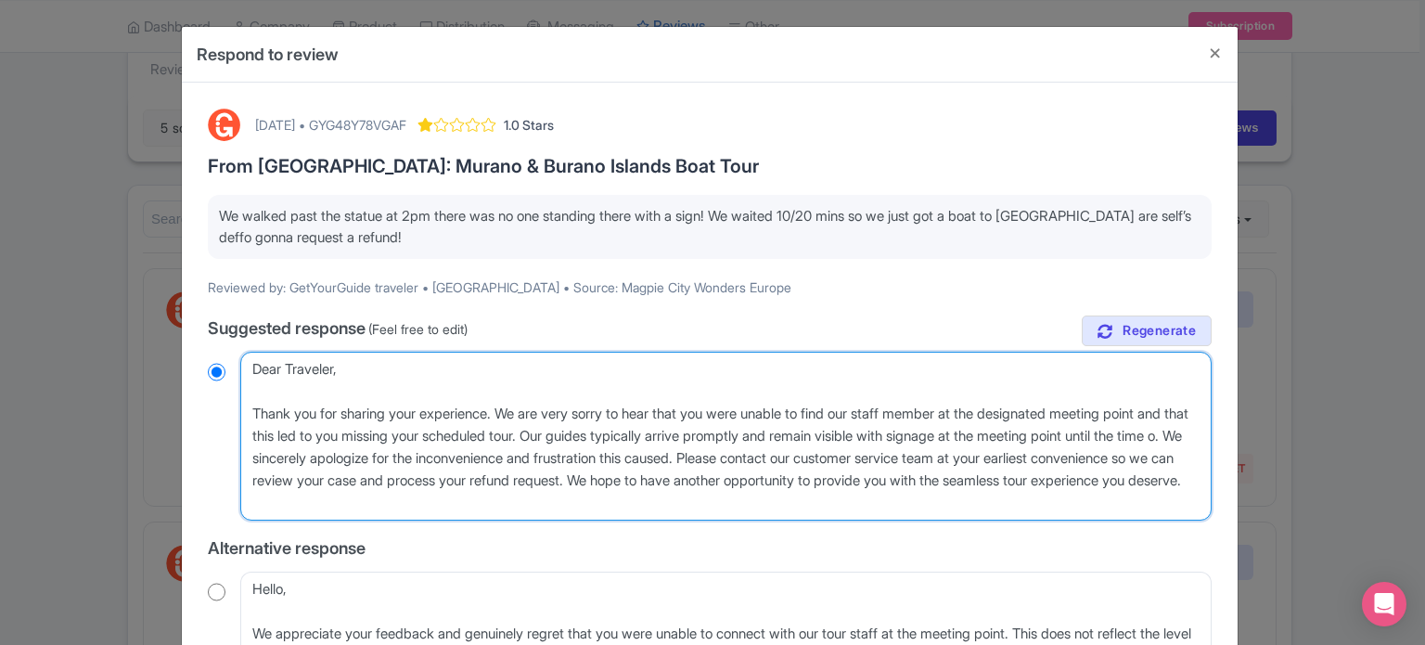
type textarea "Dear Traveler, Thank you for sharing your experience. We are very sorry to hear…"
radio input "true"
type textarea "Dear Traveler, Thank you for sharing your experience. We are very sorry to hear…"
radio input "true"
type textarea "Dear Traveler, Thank you for sharing your experience. We are very sorry to hear…"
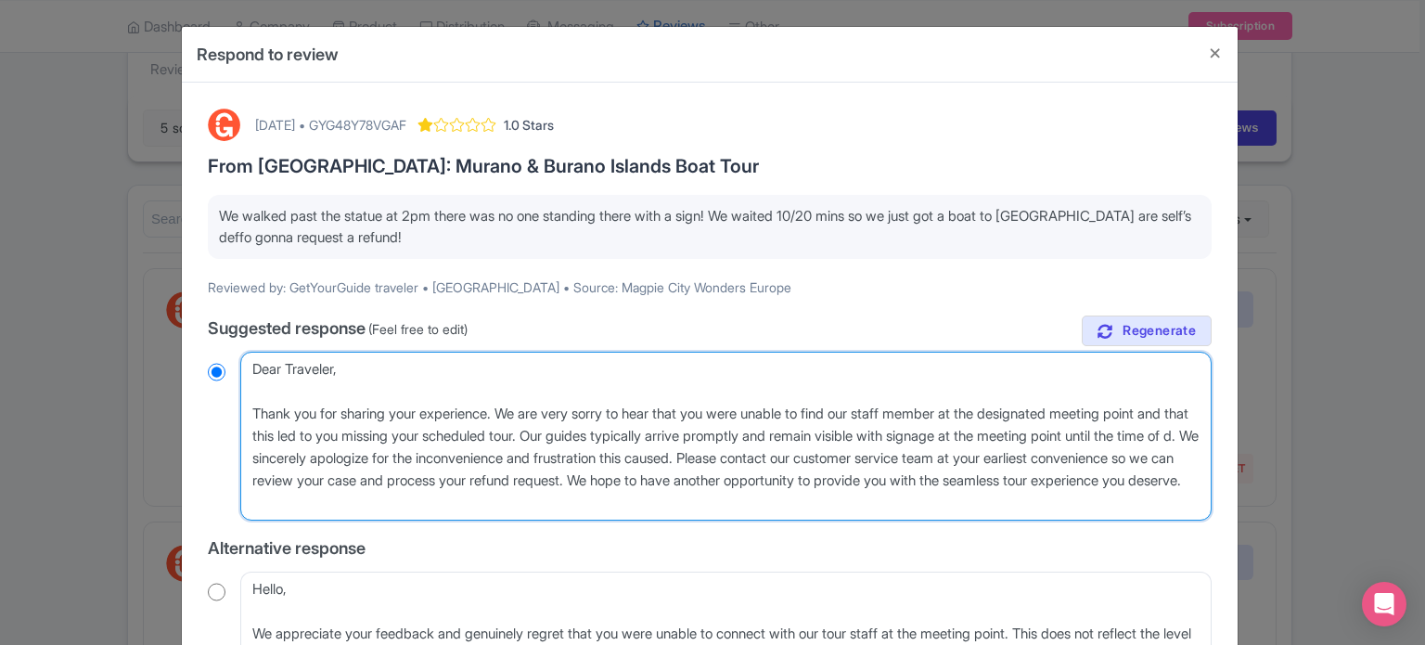
radio input "true"
type textarea "Dear Traveler, Thank you for sharing your experience. We are very sorry to hear…"
radio input "true"
type textarea "Dear Traveler, Thank you for sharing your experience. We are very sorry to hear…"
radio input "true"
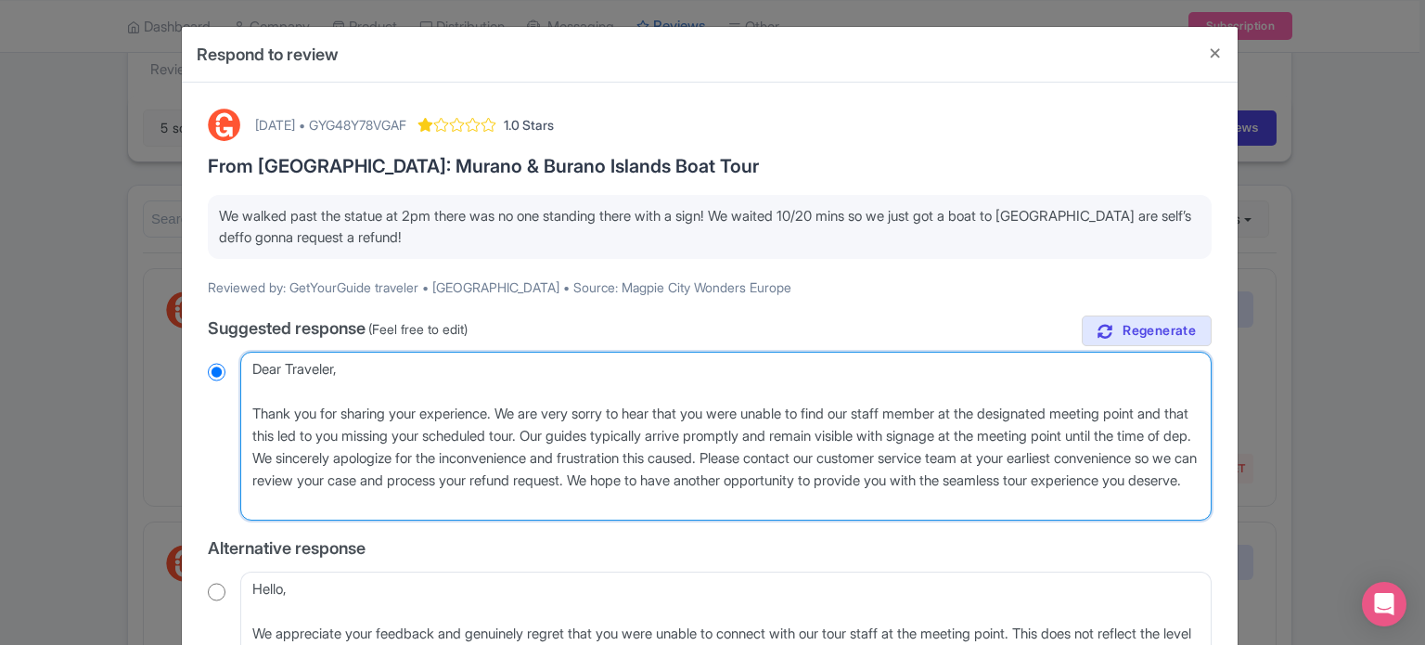
type textarea "Dear Traveler, Thank you for sharing your experience. We are very sorry to hear…"
radio input "true"
type textarea "Dear Traveler, Thank you for sharing your experience. We are very sorry to hear…"
radio input "true"
type textarea "Dear Traveler, Thank you for sharing your experience. We are very sorry to hear…"
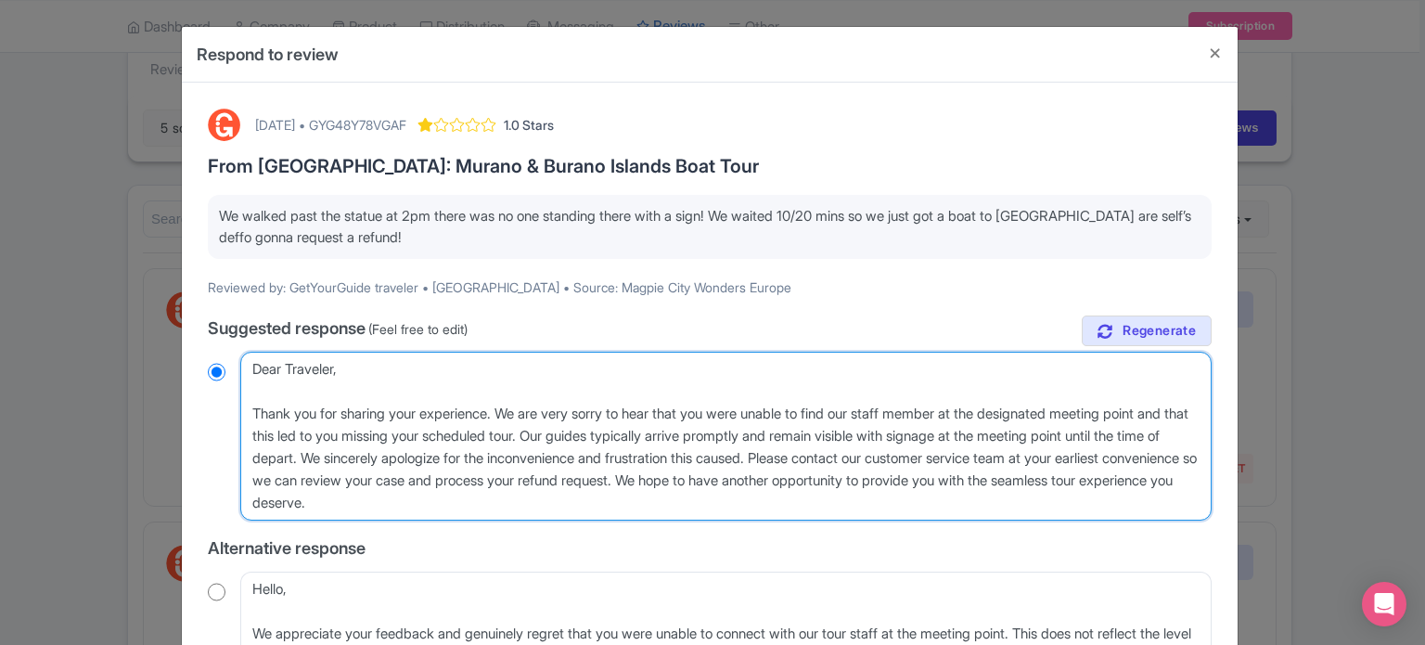
radio input "true"
type textarea "Dear Traveler, Thank you for sharing your experience. We are very sorry to hear…"
radio input "true"
type textarea "Dear Traveler, Thank you for sharing your experience. We are very sorry to hear…"
radio input "true"
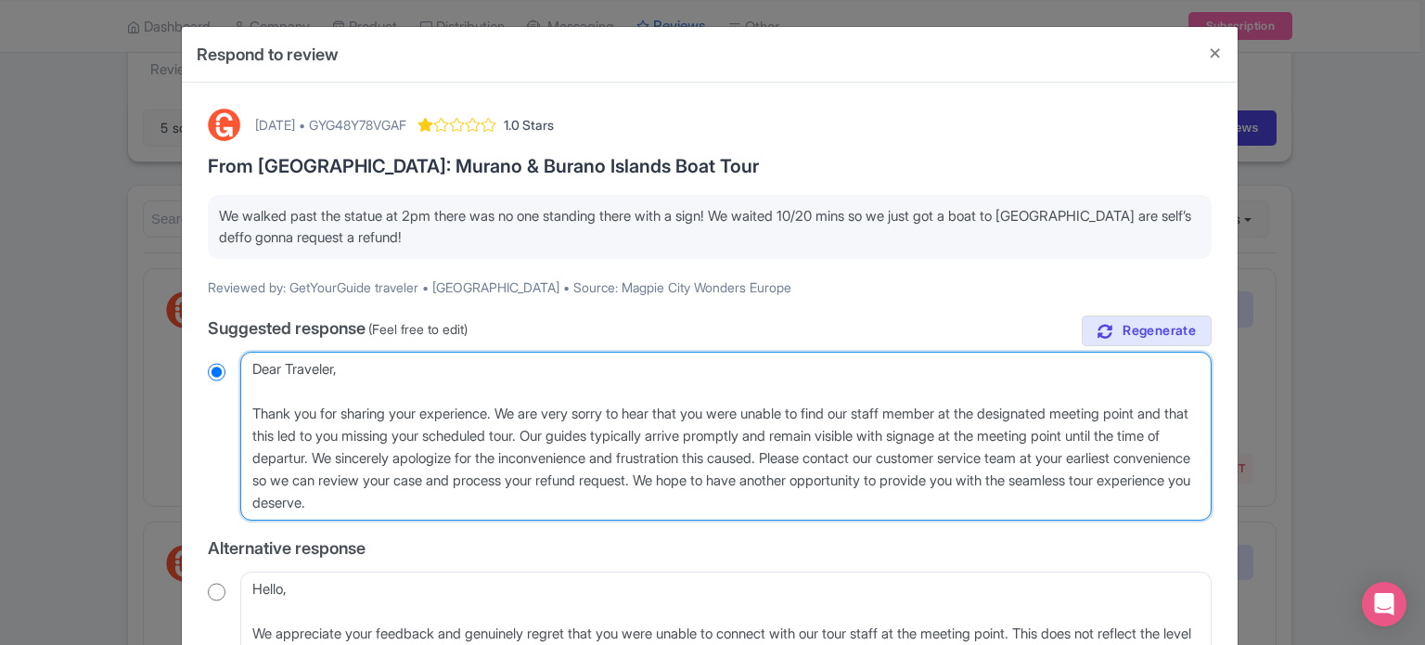
type textarea "Dear Traveler, Thank you for sharing your experience. We are very sorry to hear…"
radio input "true"
type textarea "Dear Traveler, Thank you for sharing your experience. We are very sorry to hear…"
radio input "true"
type textarea "Dear Traveler, Thank you for sharing your experience. We are very sorry to hear…"
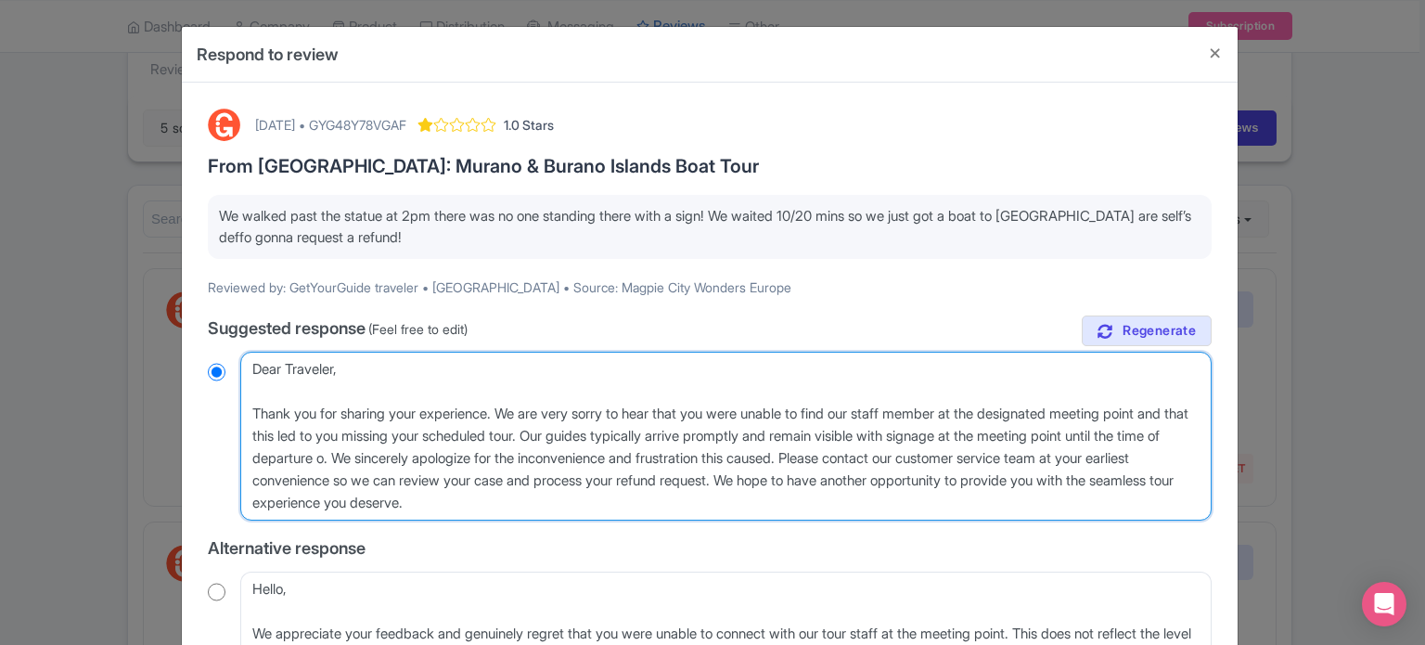
radio input "true"
type textarea "Dear Traveler, Thank you for sharing your experience. We are very sorry to hear…"
radio input "true"
type textarea "Dear Traveler, Thank you for sharing your experience. We are very sorry to hear…"
radio input "true"
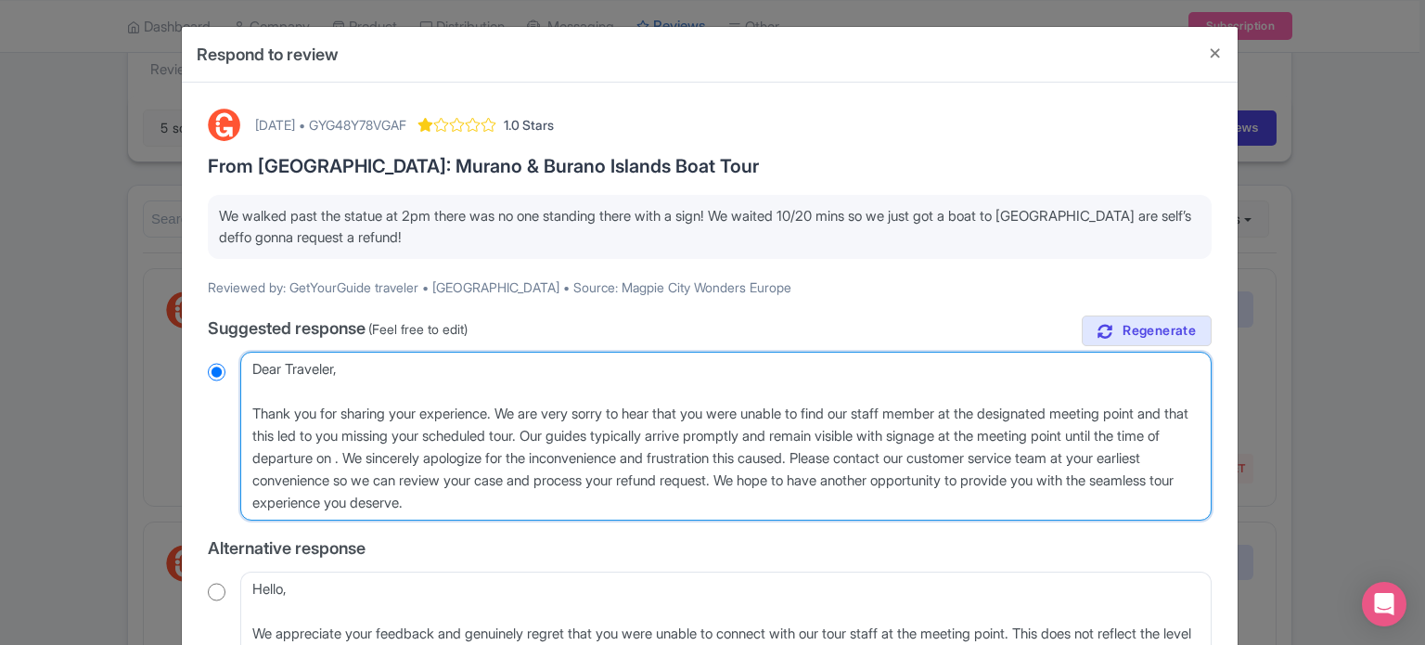
type textarea "Dear Traveler, Thank you for sharing your experience. We are very sorry to hear…"
radio input "true"
type textarea "Dear Traveler, Thank you for sharing your experience. We are very sorry to hear…"
radio input "true"
type textarea "Dear Traveler, Thank you for sharing your experience. We are very sorry to hear…"
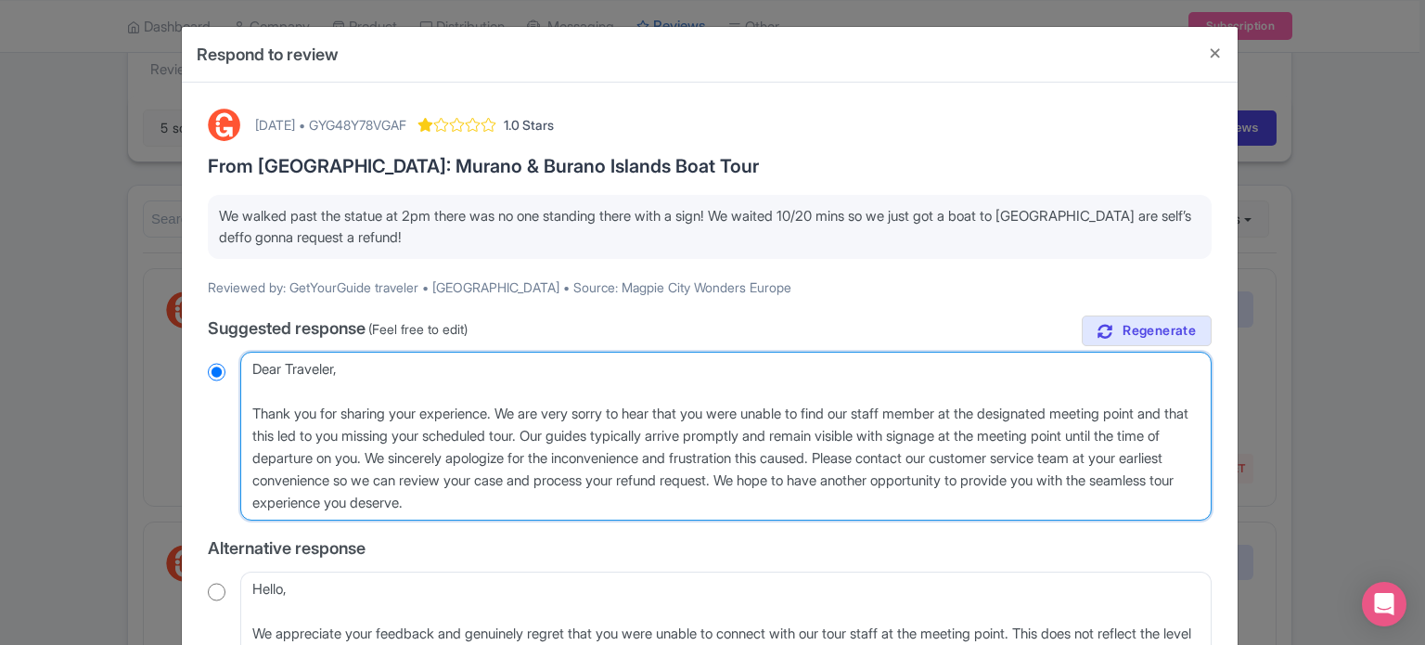
radio input "true"
type textarea "Dear Traveler, Thank you for sharing your experience. We are very sorry to hear…"
radio input "true"
type textarea "Dear Traveler, Thank you for sharing your experience. We are very sorry to hear…"
radio input "true"
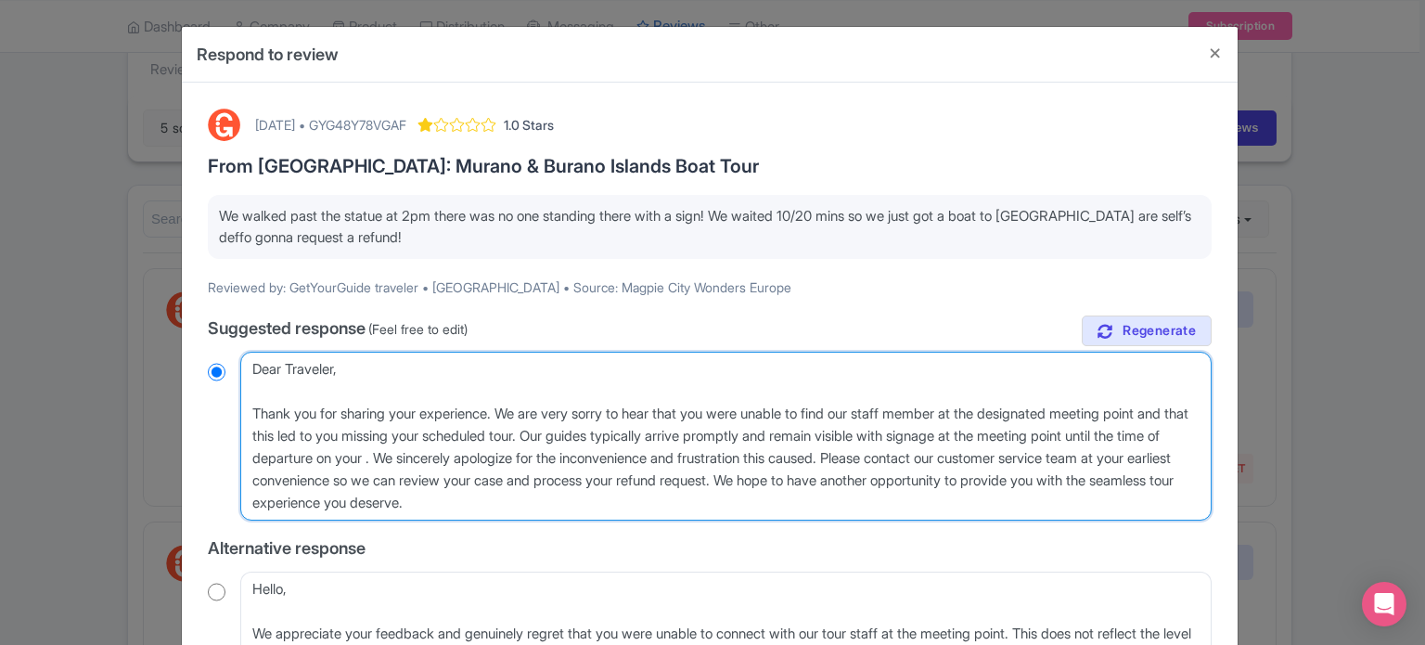
type textarea "Dear Traveler, Thank you for sharing your experience. We are very sorry to hear…"
radio input "true"
type textarea "Dear Traveler, Thank you for sharing your experience. We are very sorry to hear…"
radio input "true"
type textarea "Dear Traveler, Thank you for sharing your experience. We are very sorry to hear…"
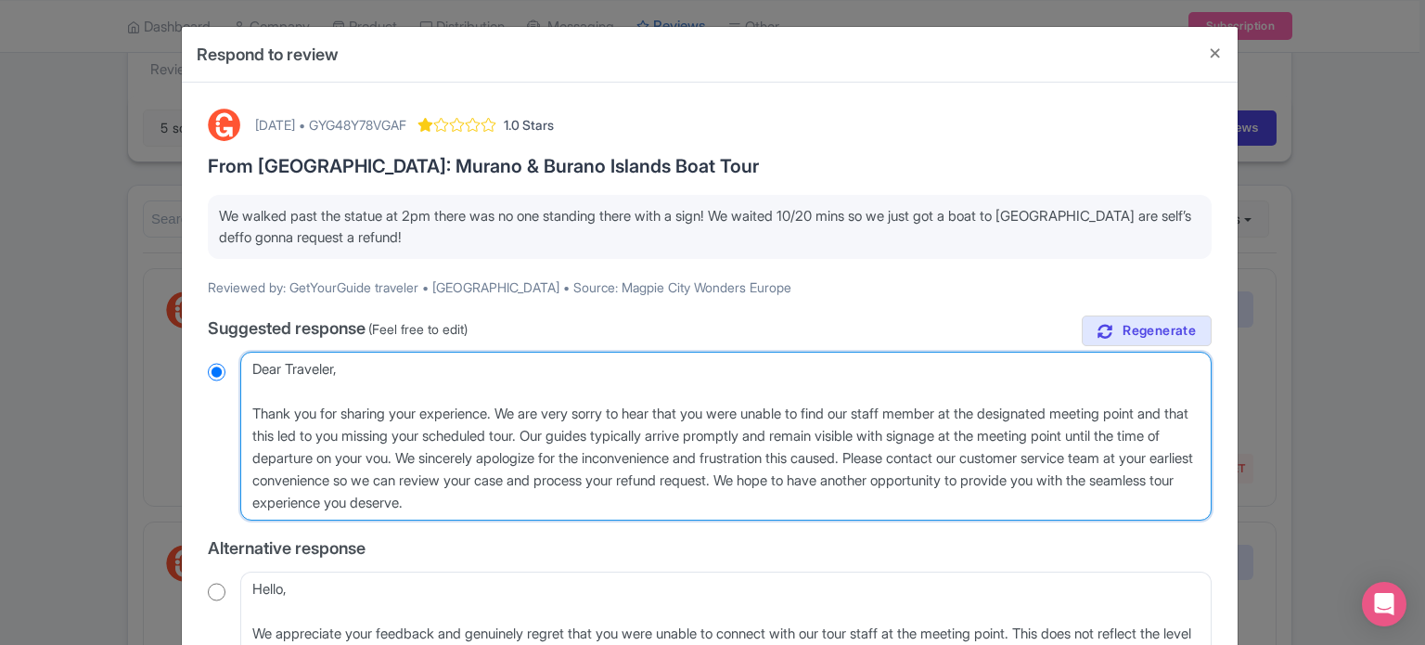
radio input "true"
type textarea "Dear Traveler, Thank you for sharing your experience. We are very sorry to hear…"
radio input "true"
type textarea "Dear Traveler, Thank you for sharing your experience. We are very sorry to hear…"
radio input "true"
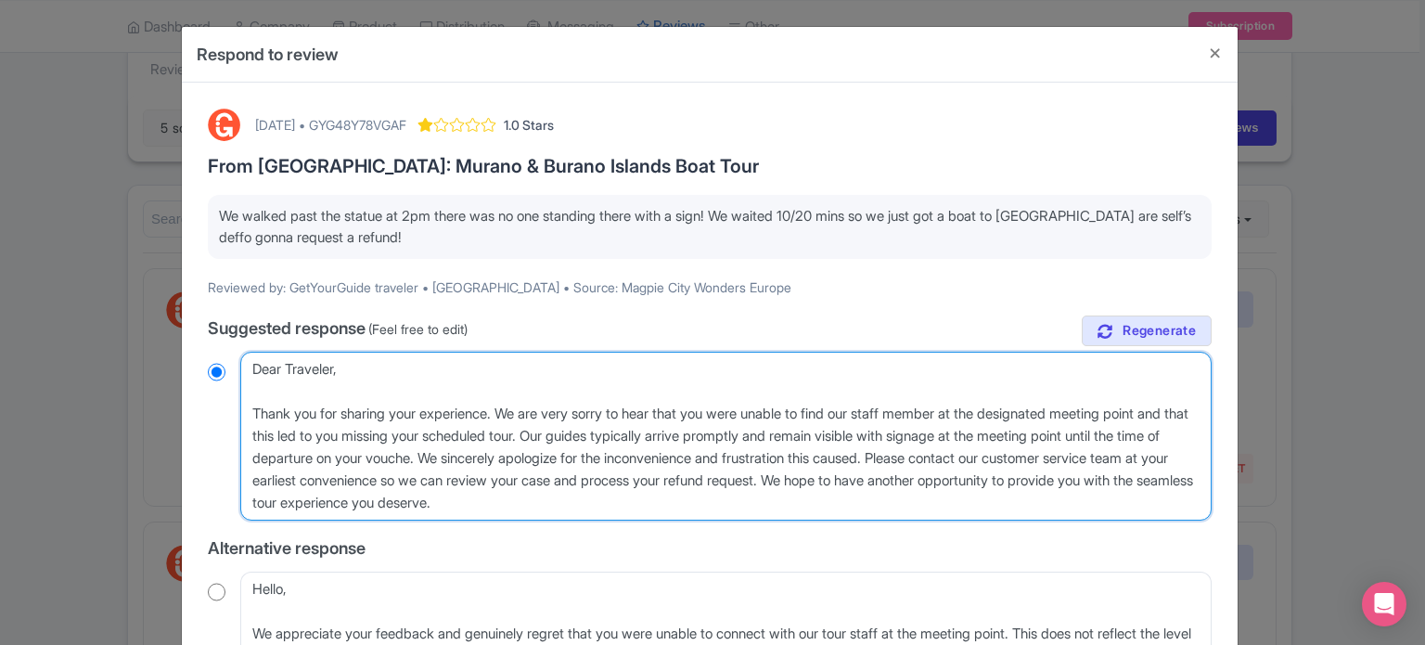
type textarea "Dear Traveler, Thank you for sharing your experience. We are very sorry to hear…"
radio input "true"
drag, startPoint x: 997, startPoint y: 480, endPoint x: 1021, endPoint y: 453, distance: 36.1
click at [1021, 455] on textarea "Dear Traveler, Thank you for sharing your experience. We are very sorry to hear…" at bounding box center [725, 436] width 971 height 169
type textarea "Dear Traveler, Thank you for sharing your experience. We are very sorry to hear…"
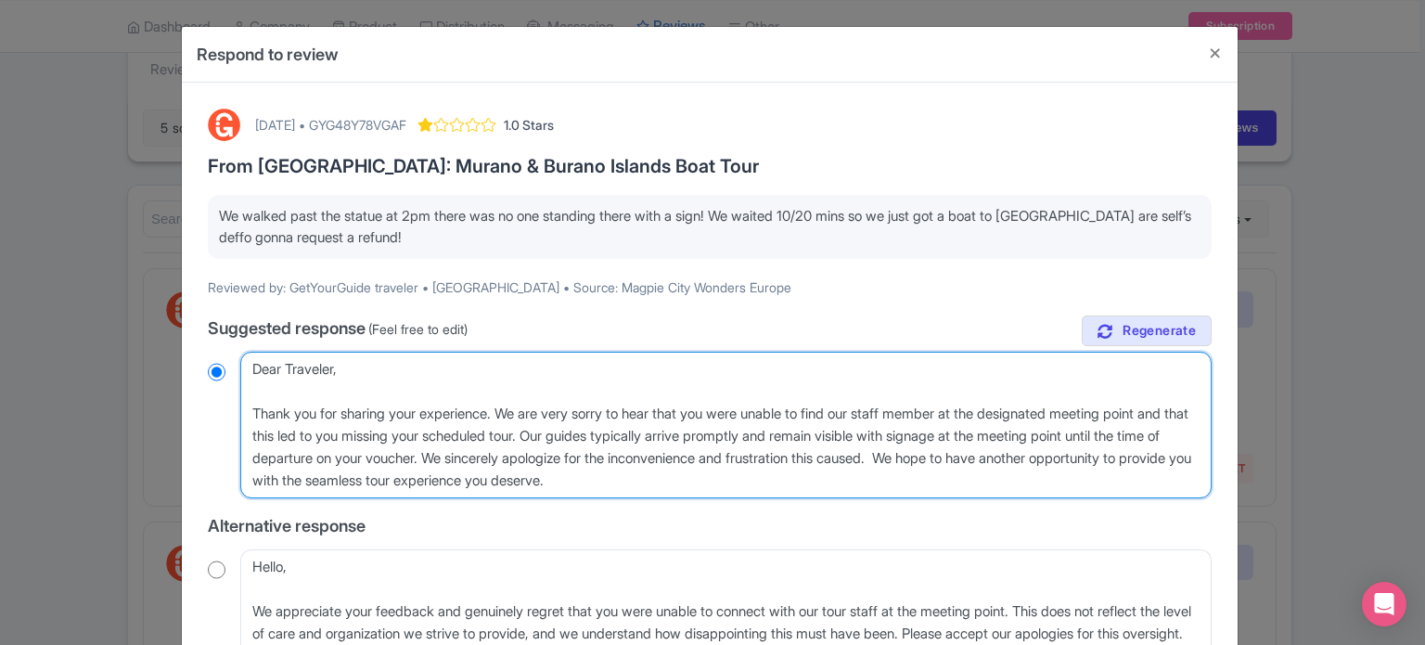
radio input "true"
type textarea "Dear Traveler, Thank you for sharing your experience. We are very sorry to hear…"
click at [780, 482] on textarea "Dear Traveler, Thank you for sharing your experience. We are very sorry to hear…" at bounding box center [725, 425] width 971 height 147
radio input "true"
type textarea "Dear Traveler, Thank you for sharing your experience. We are very sorry to hear…"
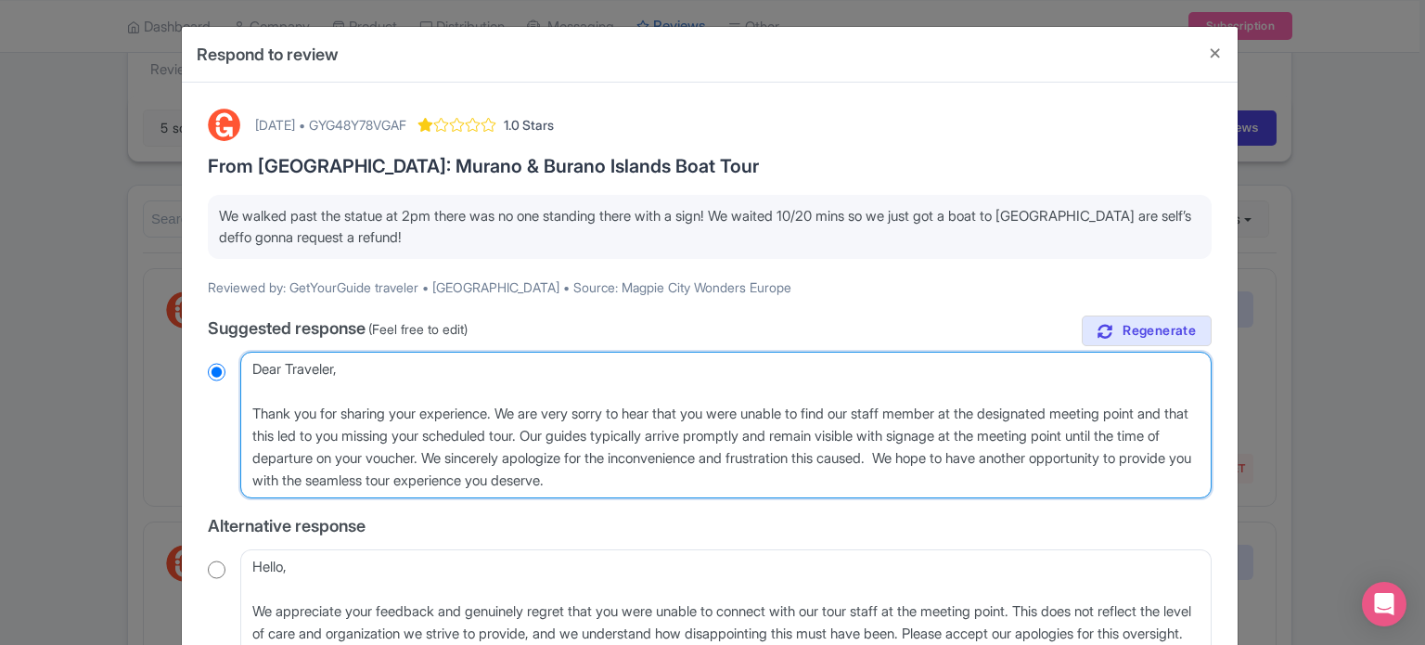
radio input "true"
paste textarea "If you have any further questions or concerns, feel free to reach out. We are h…"
type textarea "Dear Traveler, Thank you for sharing your experience. We are very sorry to hear…"
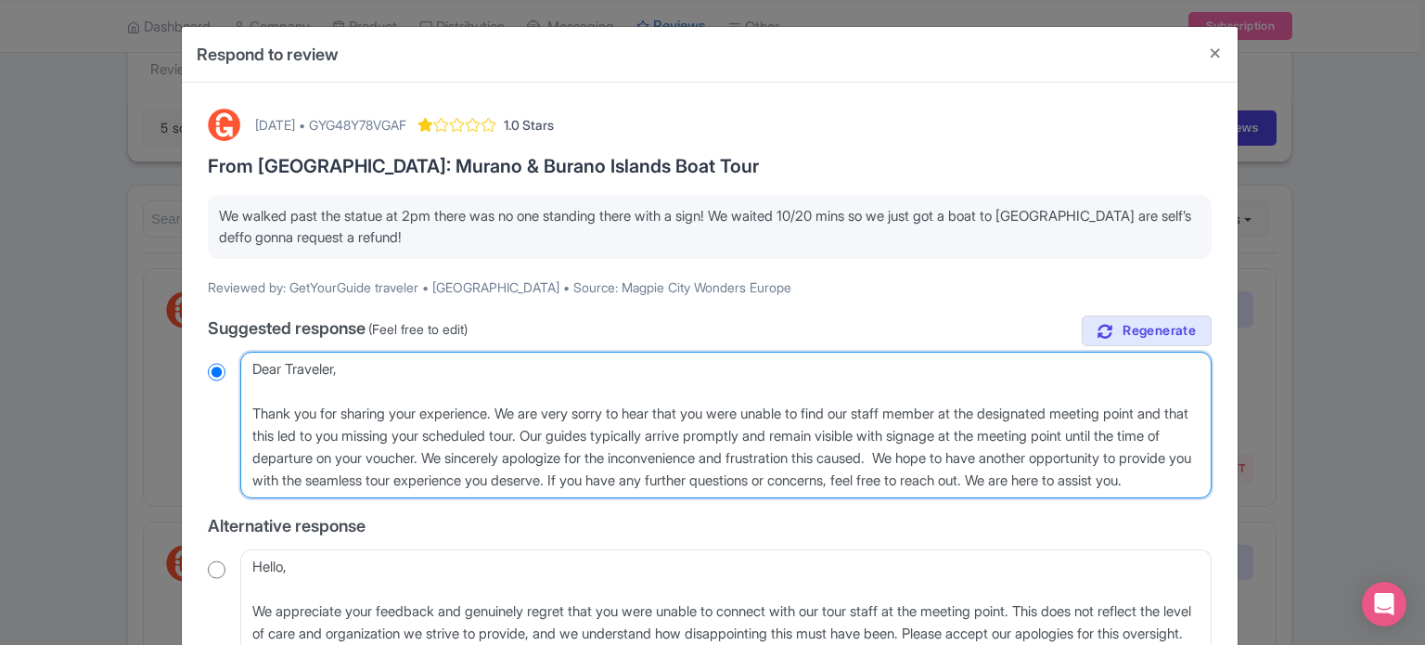
radio input "true"
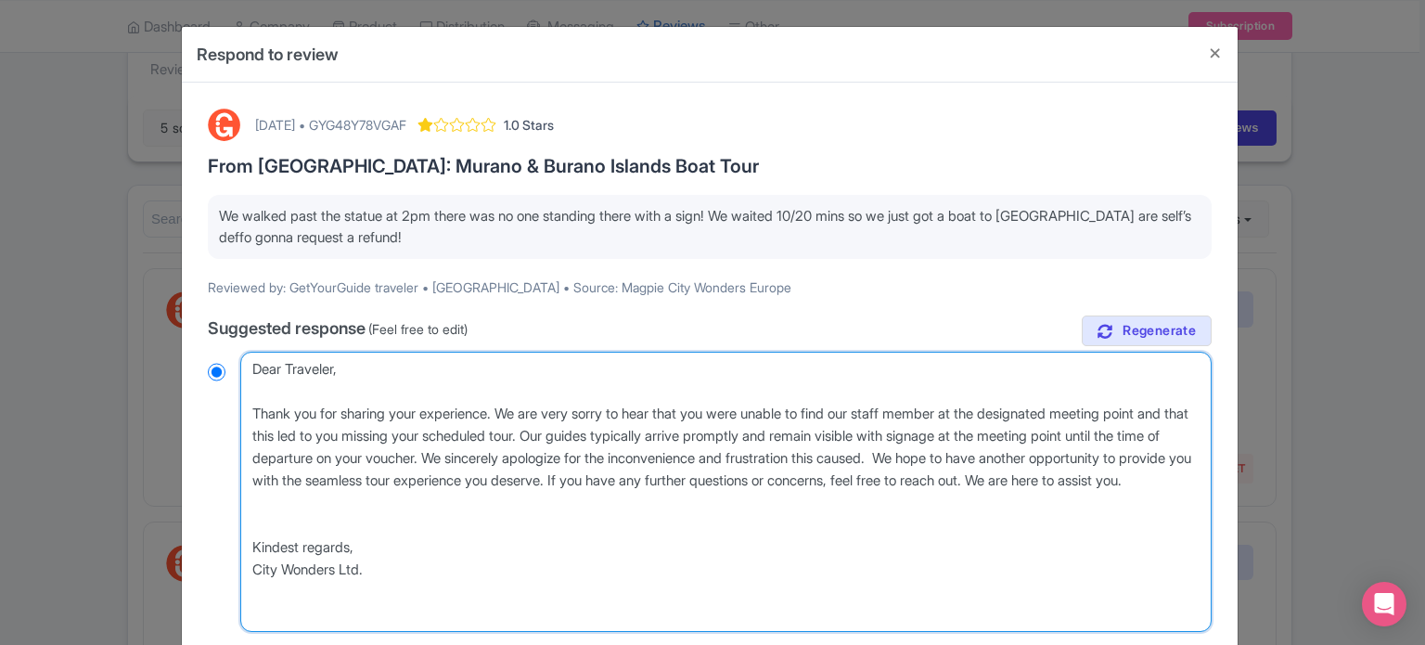
click at [1185, 478] on textarea "Dear Traveler, Thank you for sharing your experience. We are very sorry to hear…" at bounding box center [725, 492] width 971 height 280
type textarea "Dear Traveler, Thank you for sharing your experience. We are very sorry to hear…"
radio input "true"
type textarea "Dear Traveler, Thank you for sharing your experience. We are very sorry to hear…"
radio input "true"
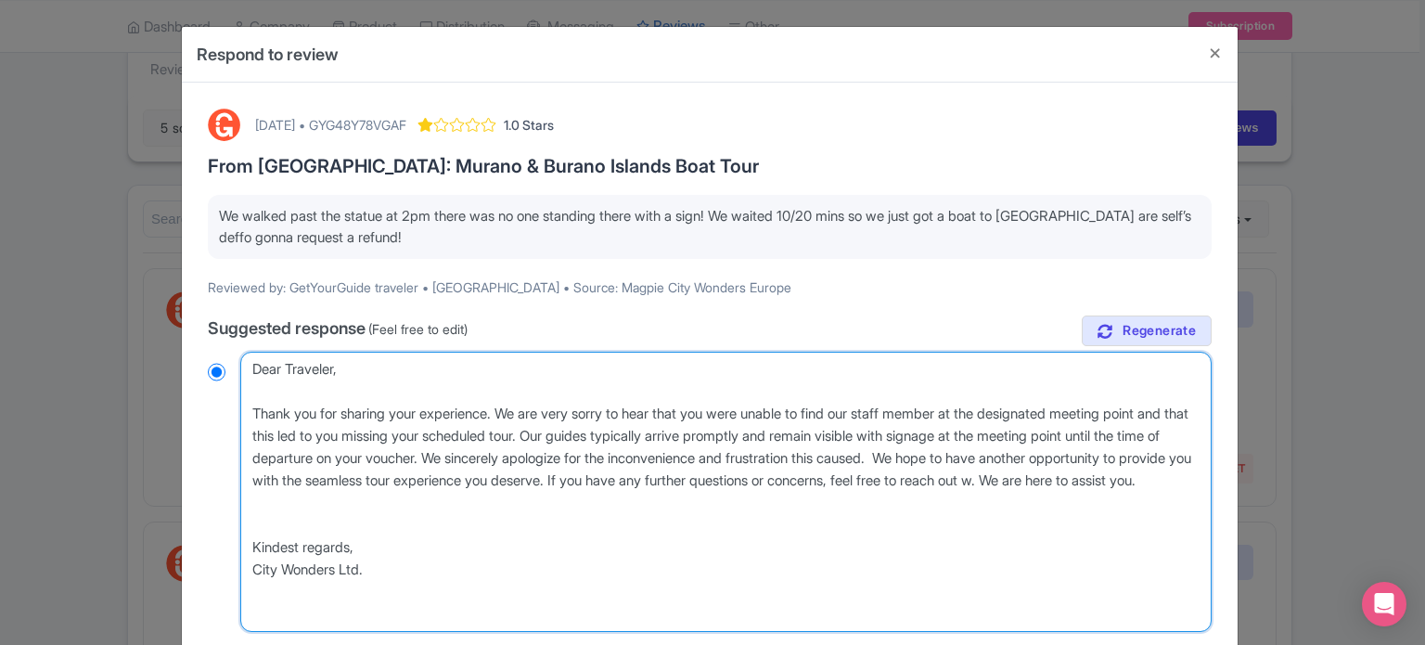
type textarea "Dear Traveler, Thank you for sharing your experience. We are very sorry to hear…"
radio input "true"
type textarea "Dear Traveler, Thank you for sharing your experience. We are very sorry to hear…"
radio input "true"
type textarea "Dear Traveler, Thank you for sharing your experience. We are very sorry to hear…"
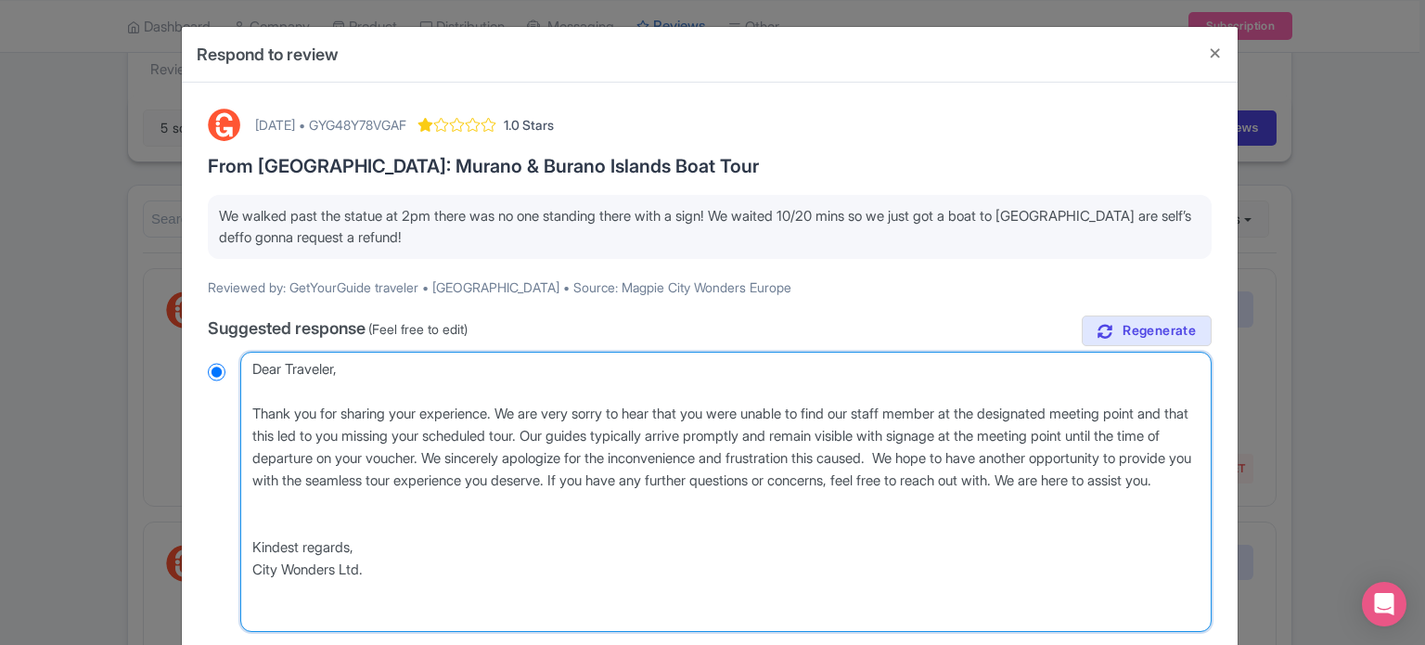
radio input "true"
type textarea "Dear Traveler, Thank you for sharing your experience. We are very sorry to hear…"
radio input "true"
type textarea "Dear Traveler, Thank you for sharing your experience. We are very sorry to hear…"
radio input "true"
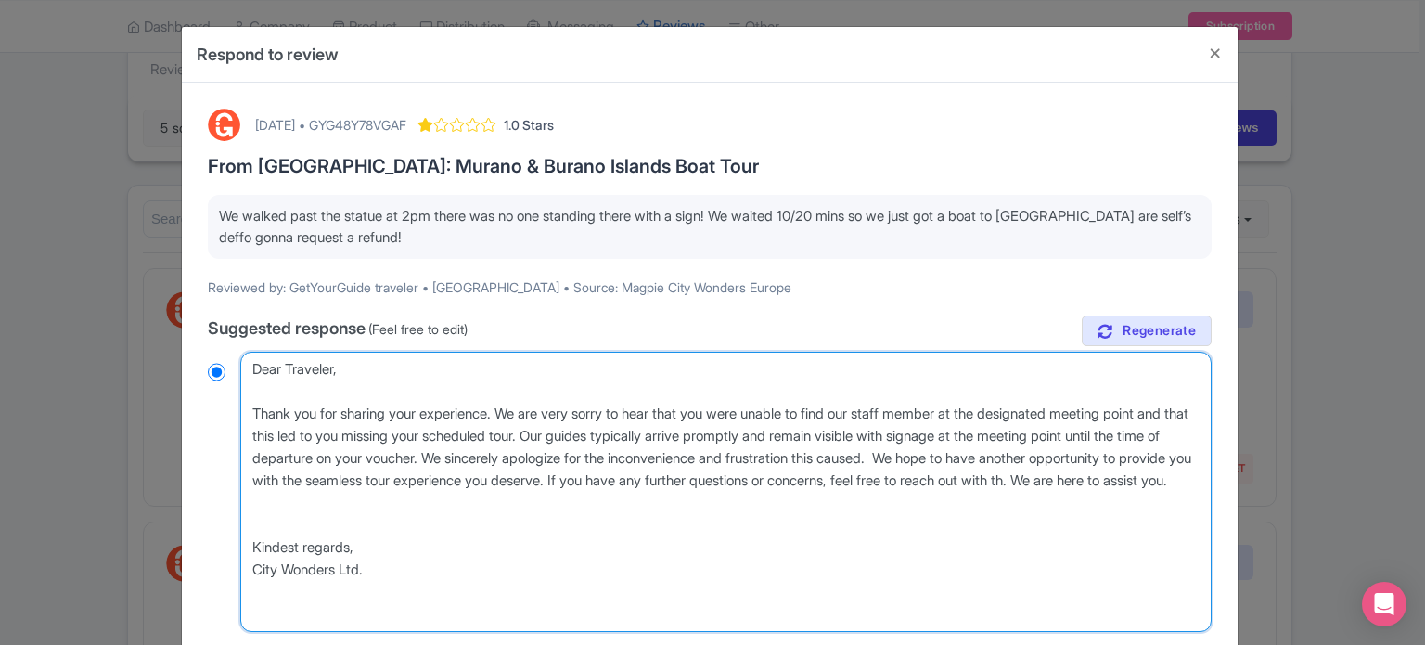
type textarea "Dear Traveler, Thank you for sharing your experience. We are very sorry to hear…"
radio input "true"
type textarea "Dear Traveler, Thank you for sharing your experience. We are very sorry to hear…"
radio input "true"
type textarea "Dear Traveler, Thank you for sharing your experience. We are very sorry to hear…"
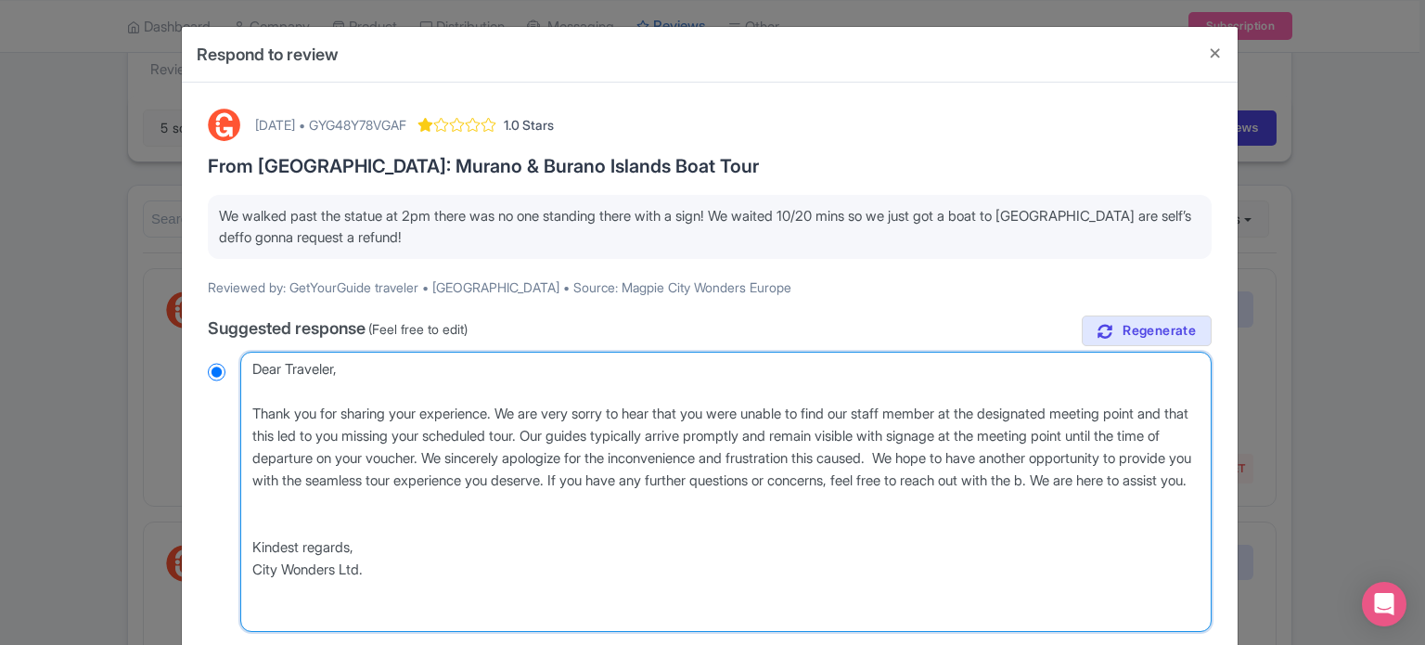
radio input "true"
type textarea "Dear Traveler, Thank you for sharing your experience. We are very sorry to hear…"
radio input "true"
type textarea "Dear Traveler, Thank you for sharing your experience. We are very sorry to hear…"
radio input "true"
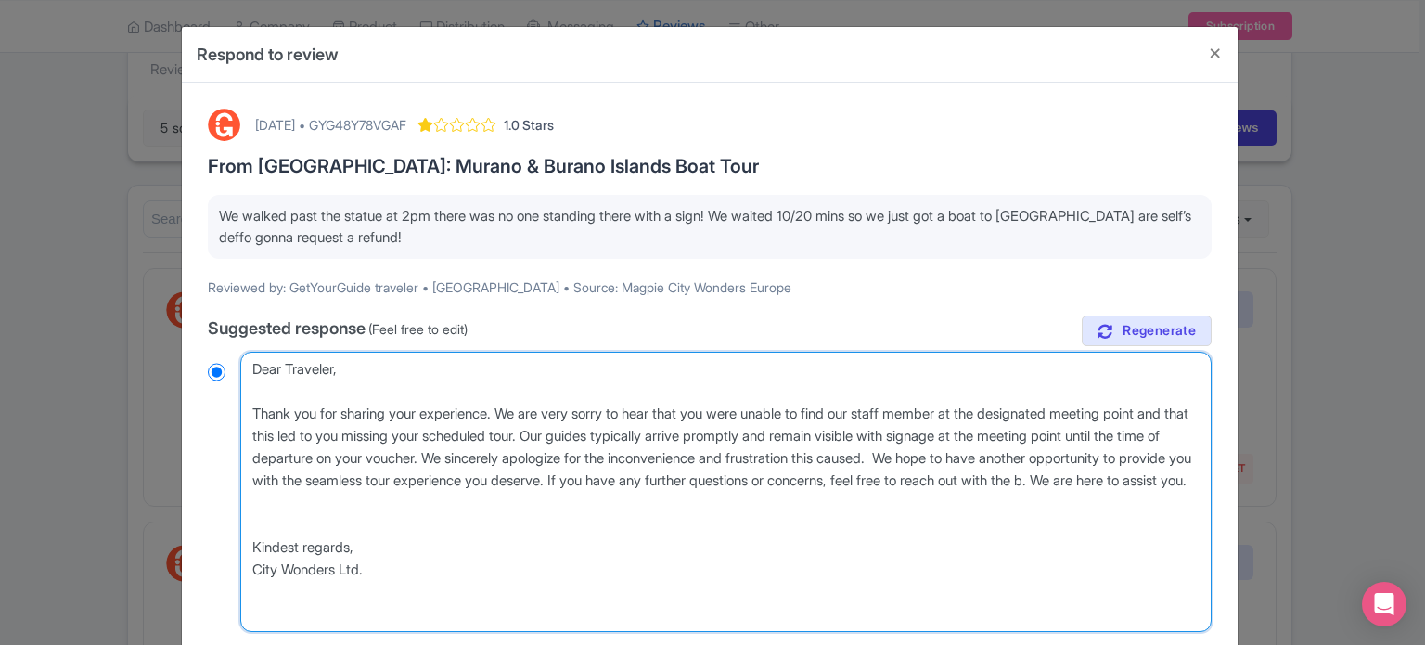
type textarea "Dear Traveler, Thank you for sharing your experience. We are very sorry to hear…"
radio input "true"
type textarea "Dear Traveler, Thank you for sharing your experience. We are very sorry to hear…"
radio input "true"
type textarea "Dear Traveler, Thank you for sharing your experience. We are very sorry to hear…"
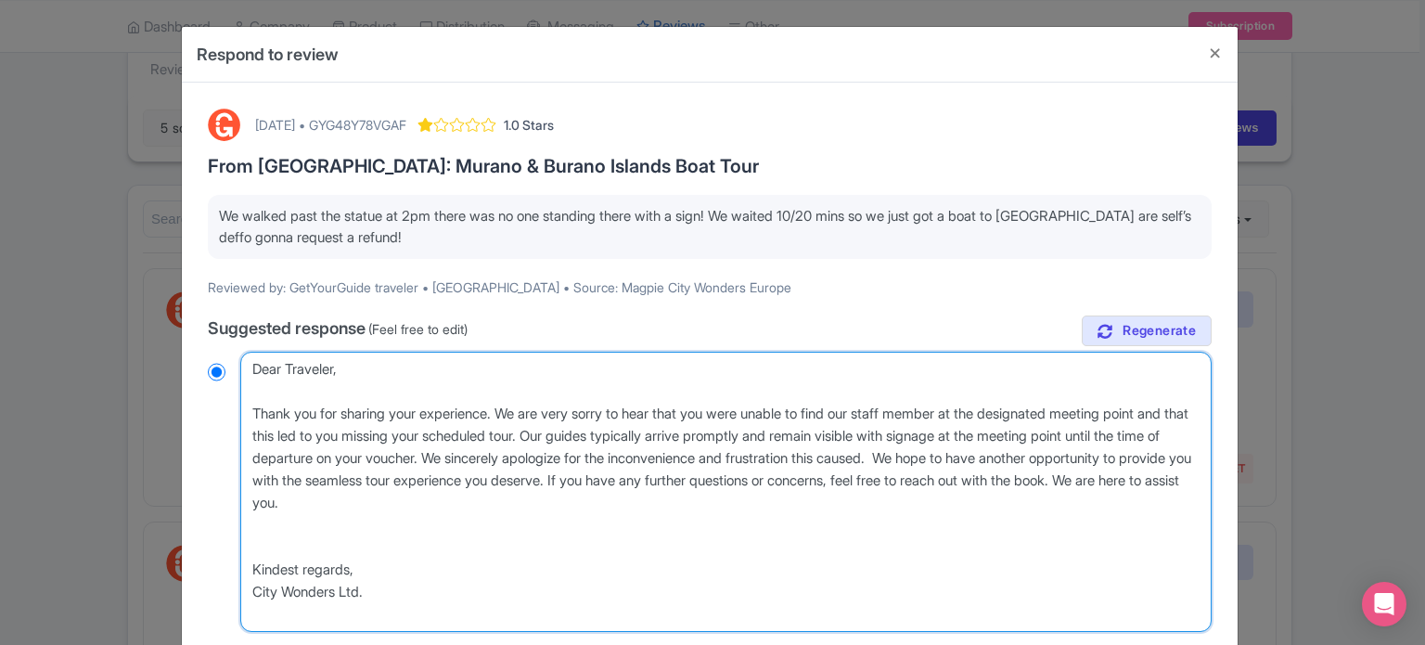
radio input "true"
type textarea "Dear Traveler, Thank you for sharing your experience. We are very sorry to hear…"
radio input "true"
type textarea "Dear Traveler, Thank you for sharing your experience. We are very sorry to hear…"
radio input "true"
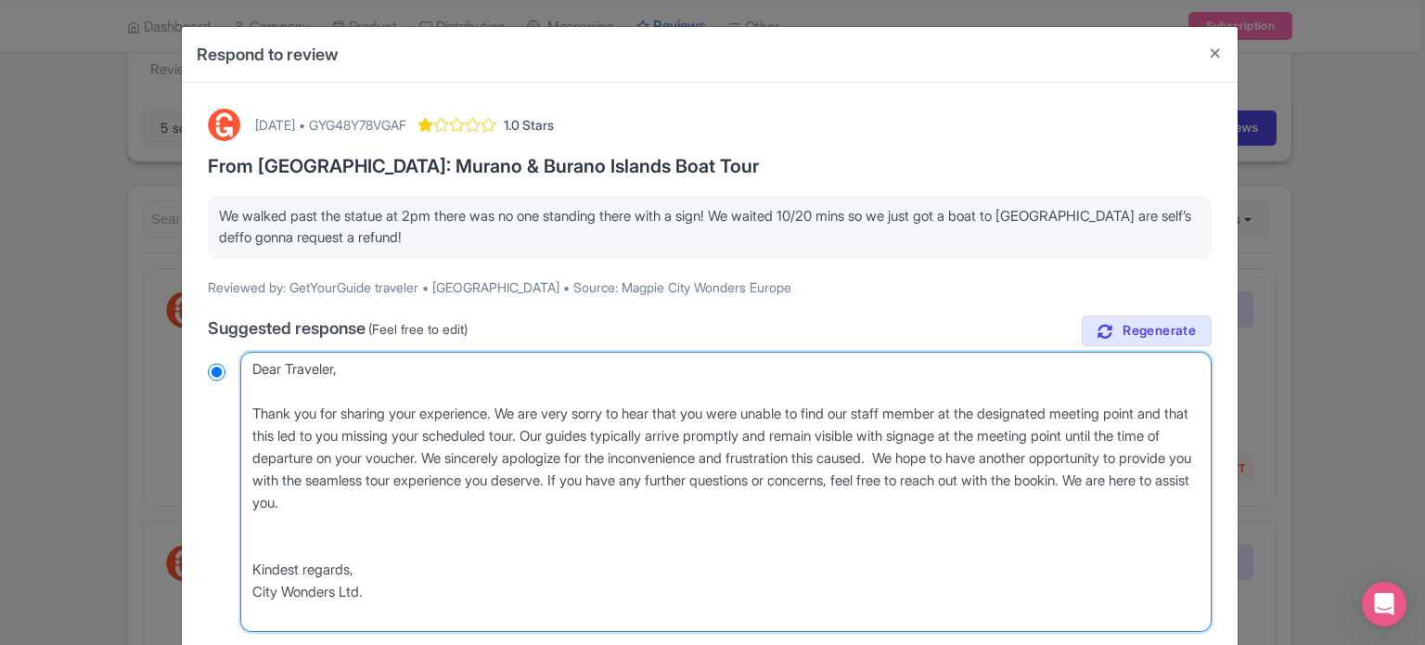
type textarea "Dear Traveler, Thank you for sharing your experience. We are very sorry to hear…"
radio input "true"
type textarea "Dear Traveler, Thank you for sharing your experience. We are very sorry to hear…"
radio input "true"
type textarea "Dear Traveler, Thank you for sharing your experience. We are very sorry to hear…"
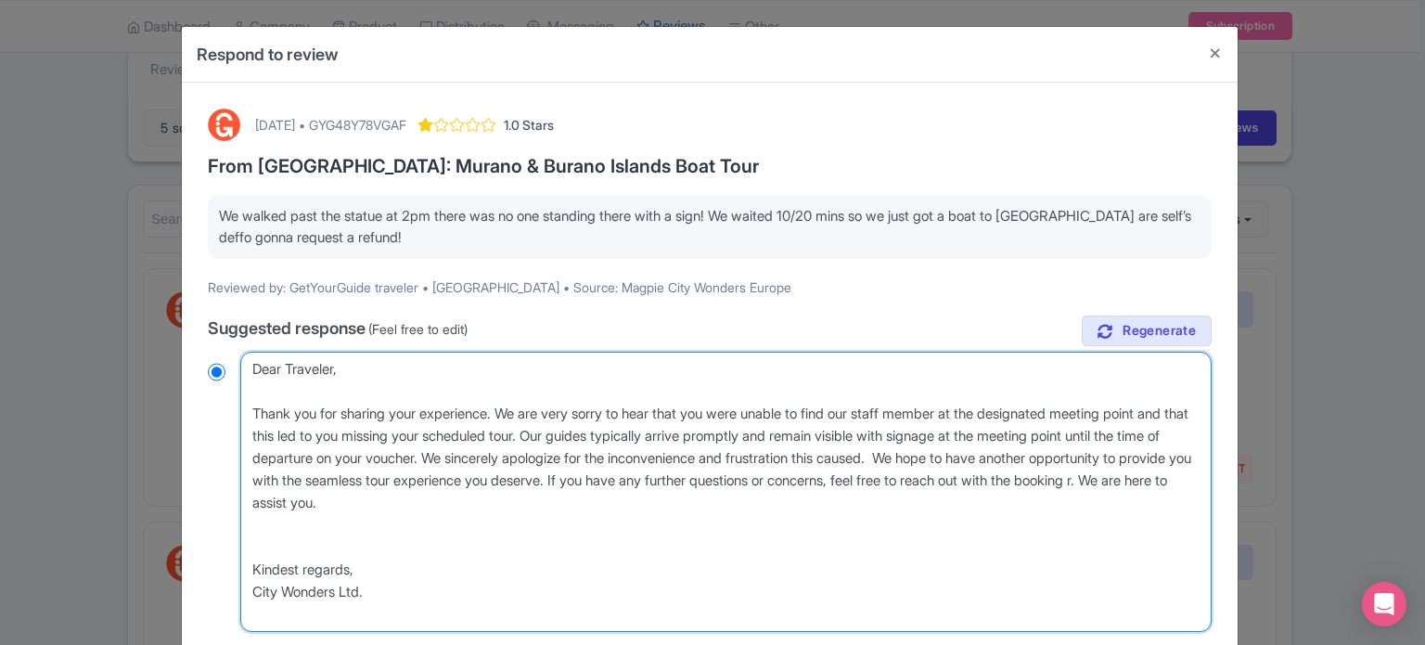
radio input "true"
type textarea "Dear Traveler, Thank you for sharing your experience. We are very sorry to hear…"
radio input "true"
type textarea "Dear Traveler, Thank you for sharing your experience. We are very sorry to hear…"
radio input "true"
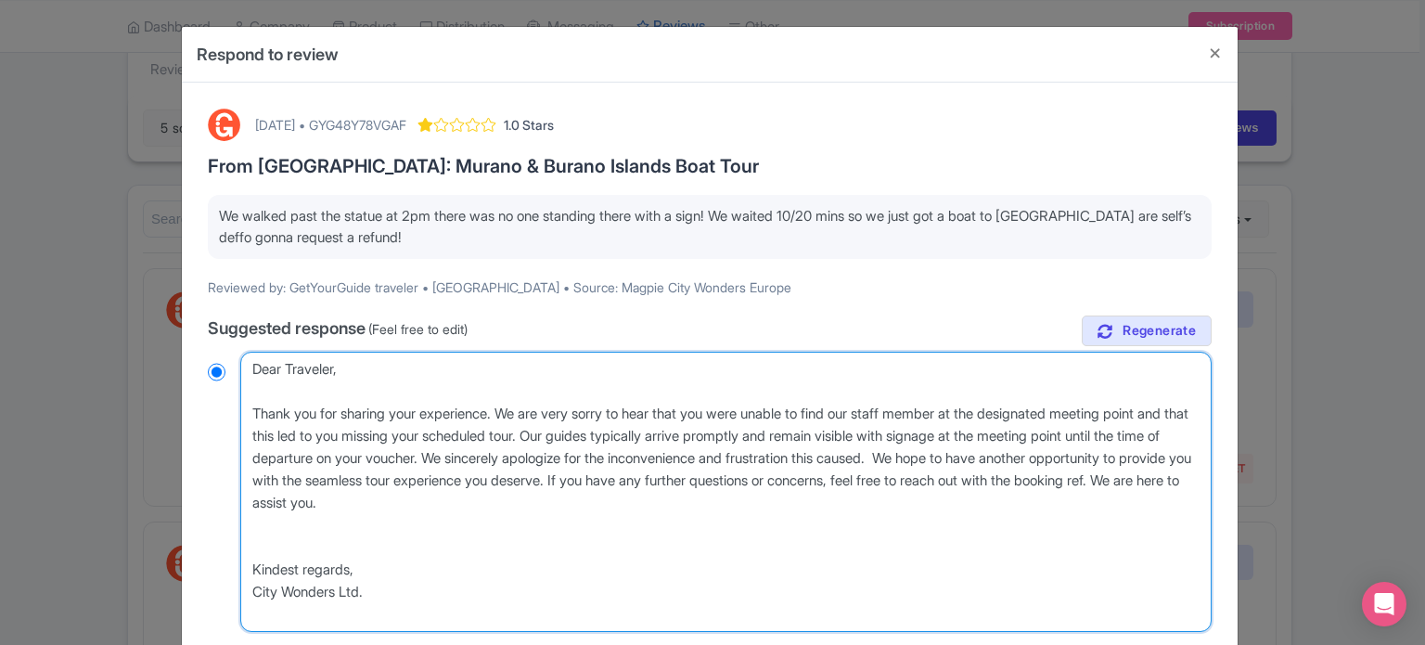
type textarea "Dear Traveler, Thank you for sharing your experience. We are very sorry to hear…"
radio input "true"
type textarea "Dear Traveler, Thank you for sharing your experience. We are very sorry to hear…"
radio input "true"
type textarea "Dear Traveler, Thank you for sharing your experience. We are very sorry to hear…"
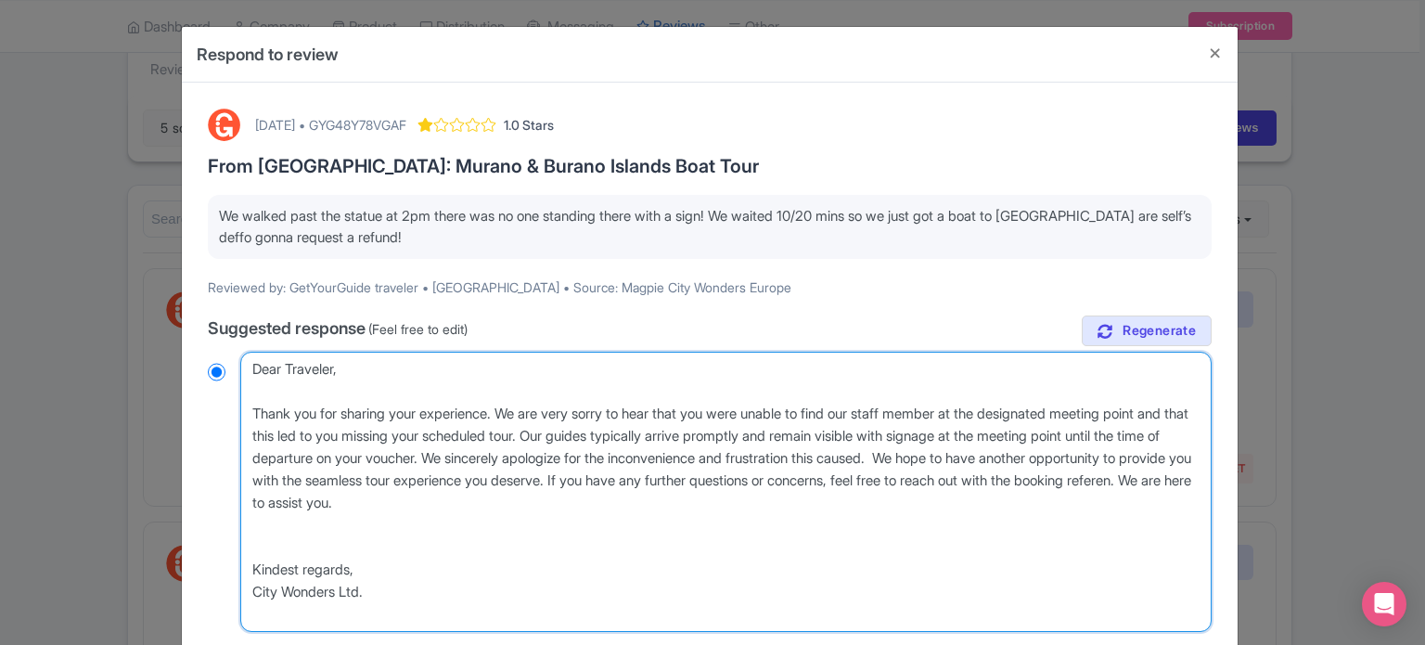
radio input "true"
type textarea "Dear Traveler, Thank you for sharing your experience. We are very sorry to hear…"
radio input "true"
type textarea "Dear Traveler, Thank you for sharing your experience. We are very sorry to hear…"
radio input "true"
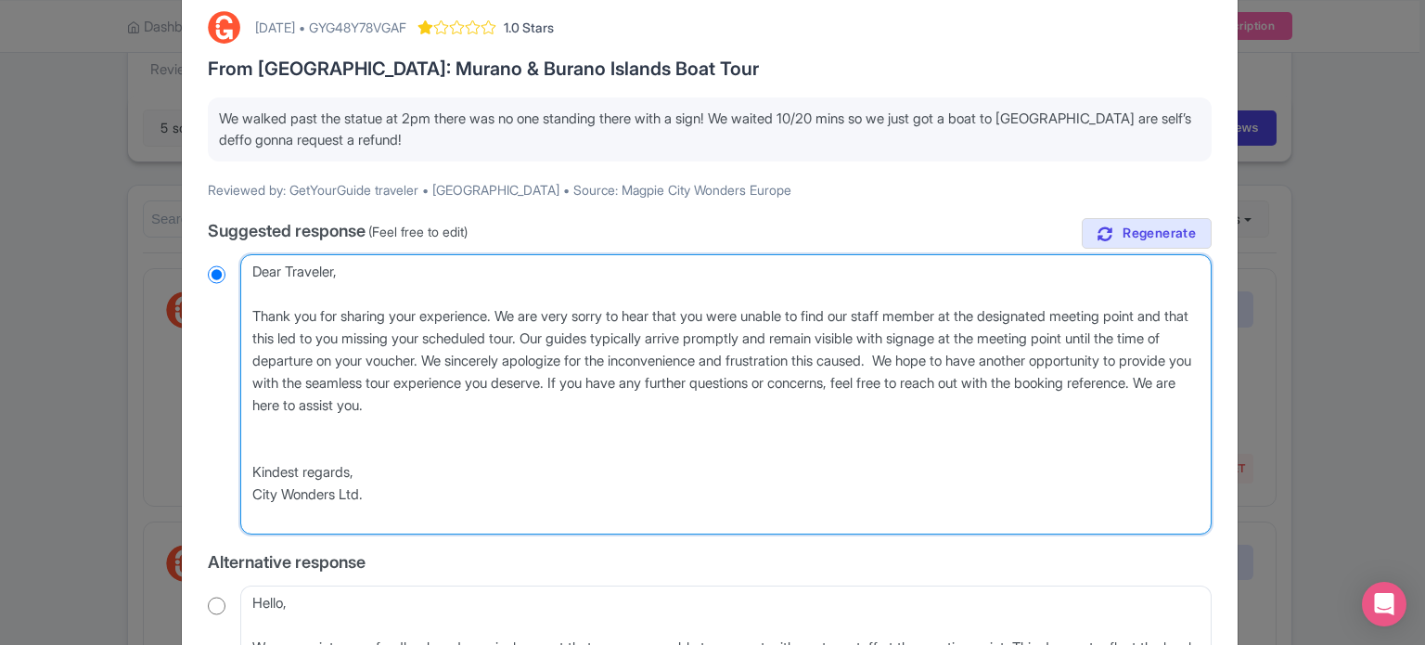
scroll to position [371, 0]
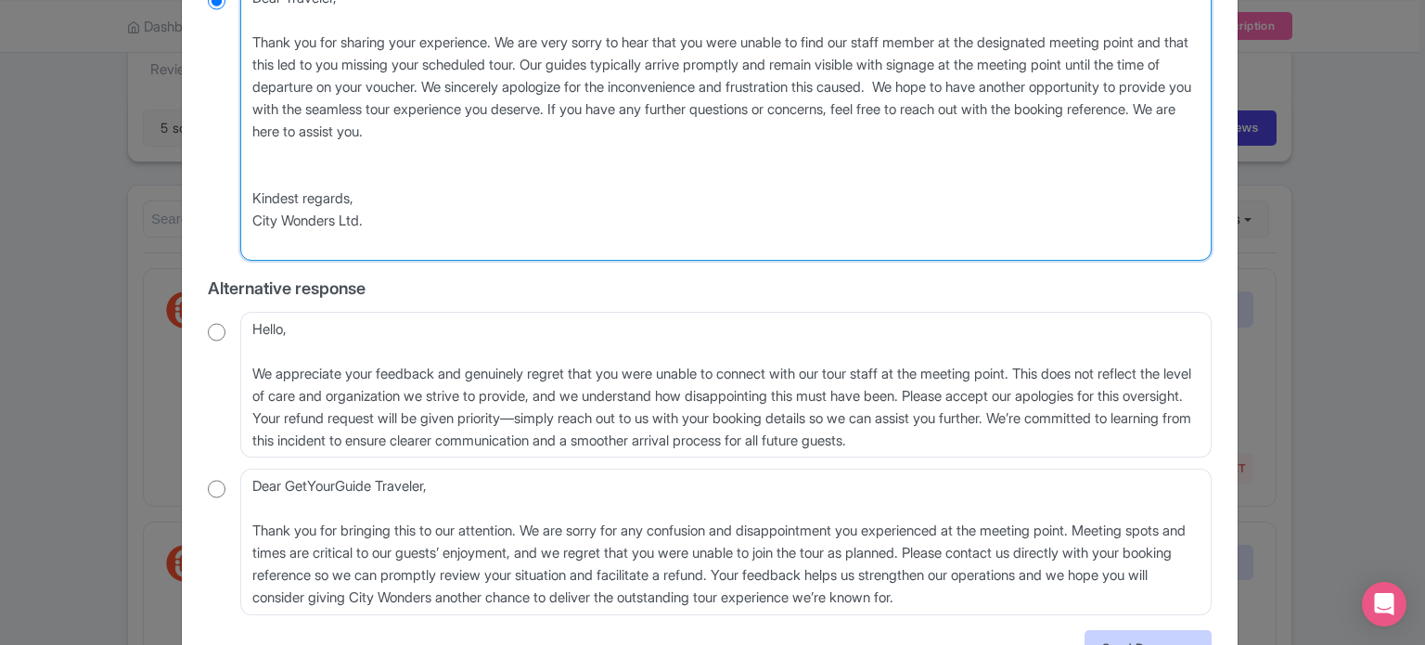
type textarea "Dear Traveler, Thank you for sharing your experience. We are very sorry to hear…"
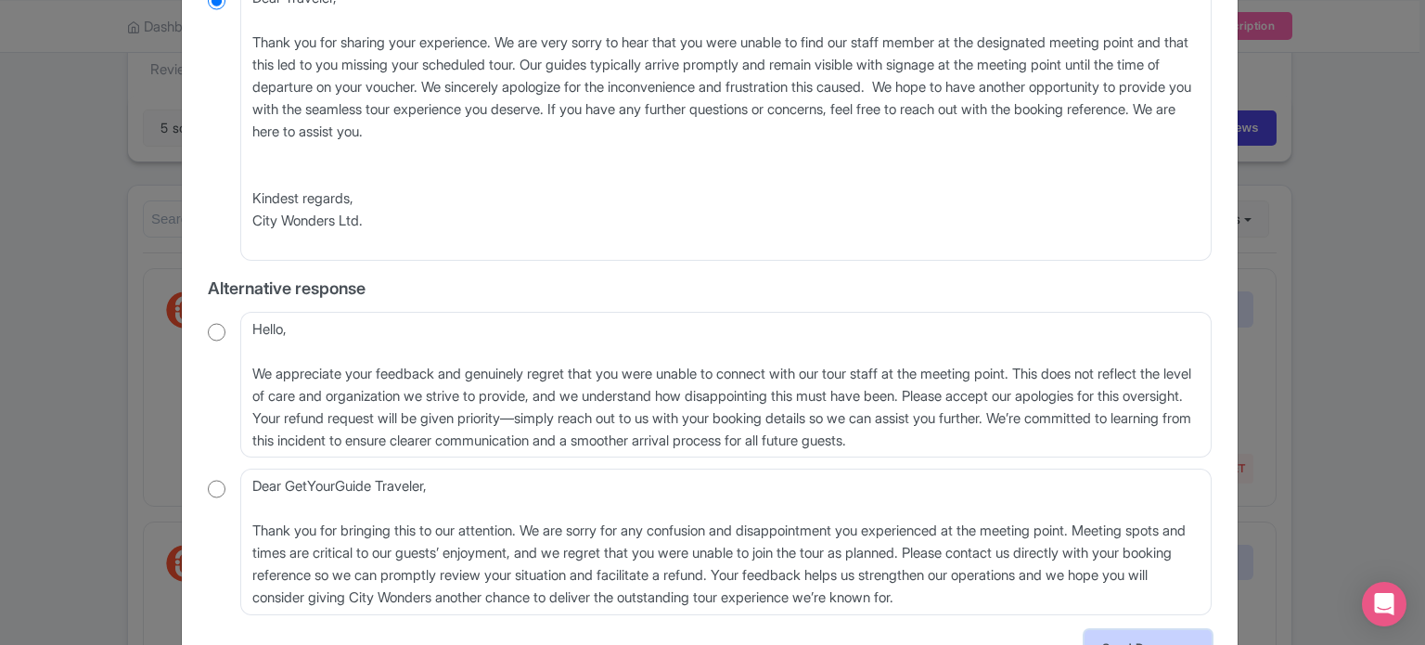
click at [1127, 641] on link "Send Response" at bounding box center [1148, 647] width 127 height 35
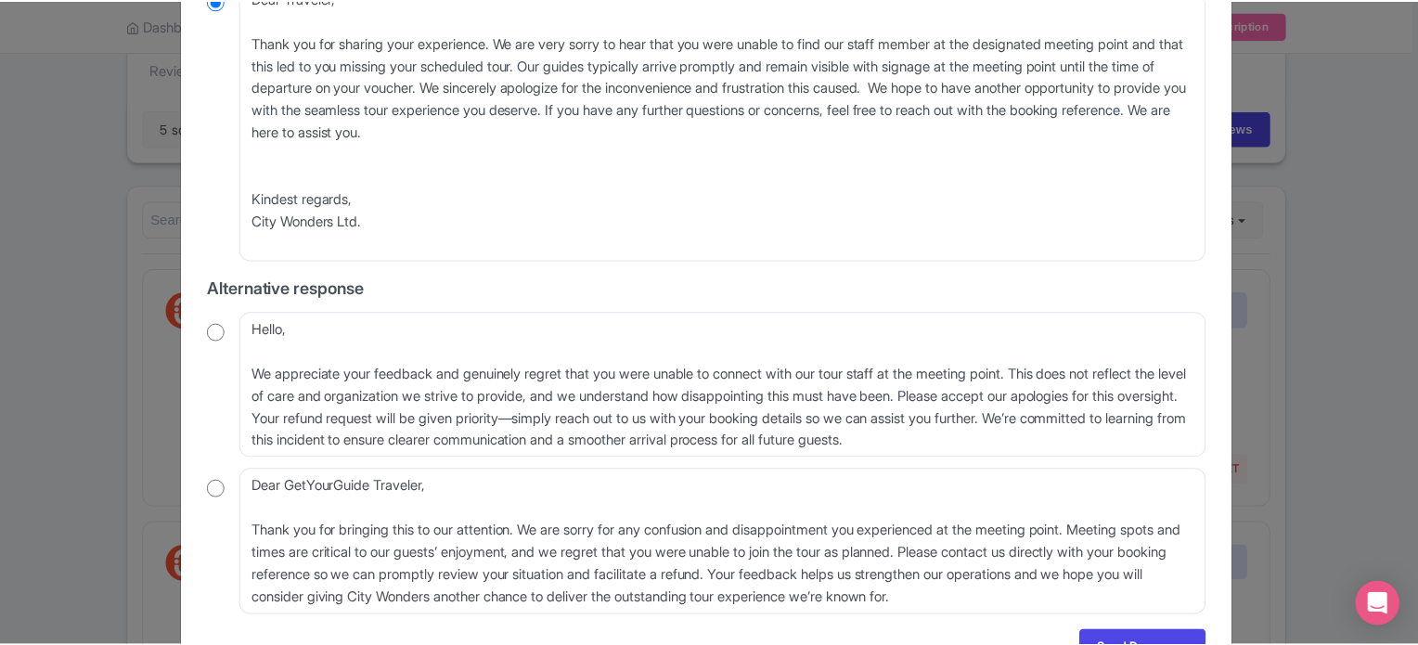
scroll to position [0, 0]
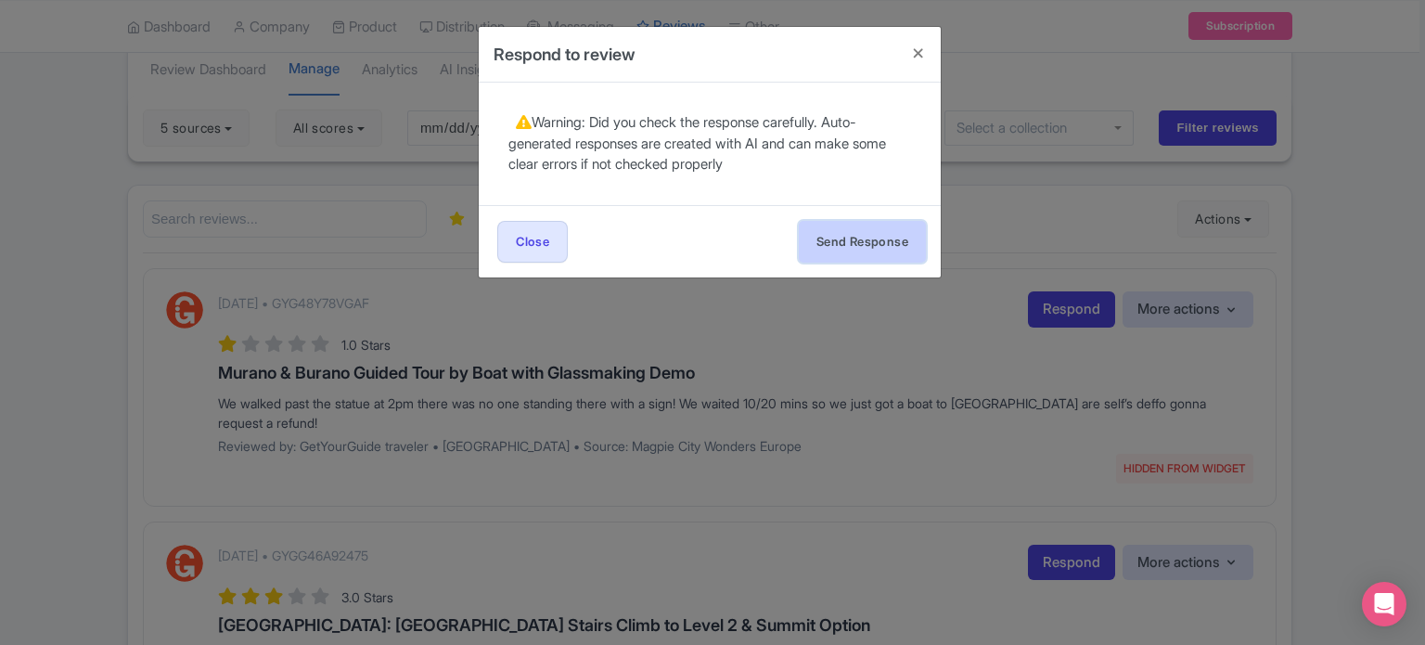
click at [868, 242] on button "Send Response" at bounding box center [862, 242] width 127 height 42
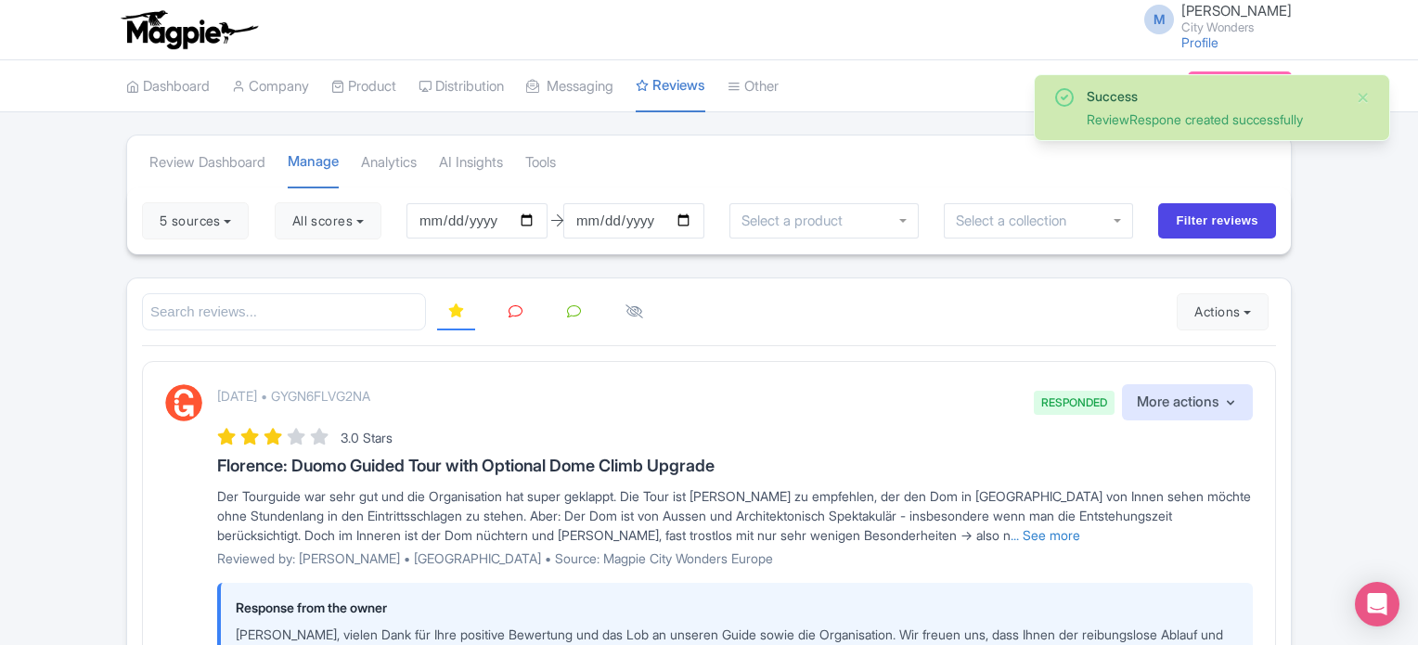
click at [497, 312] on link at bounding box center [515, 312] width 36 height 36
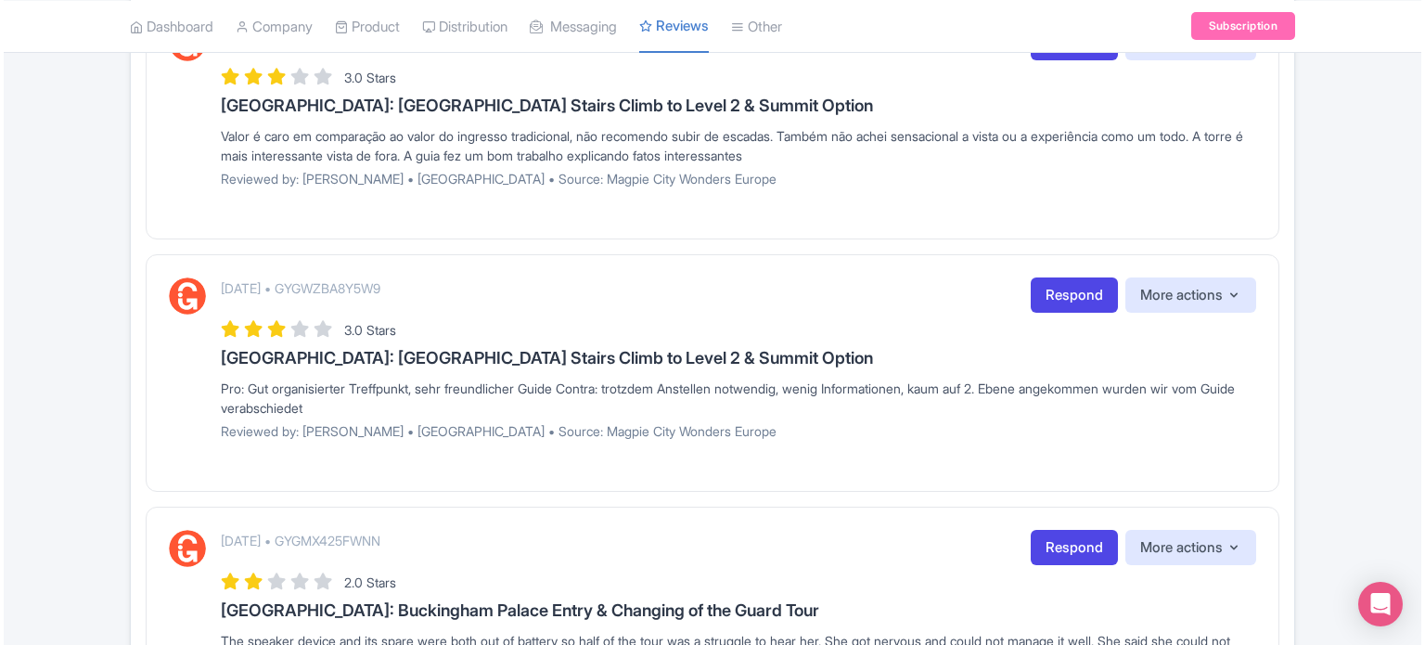
scroll to position [123, 0]
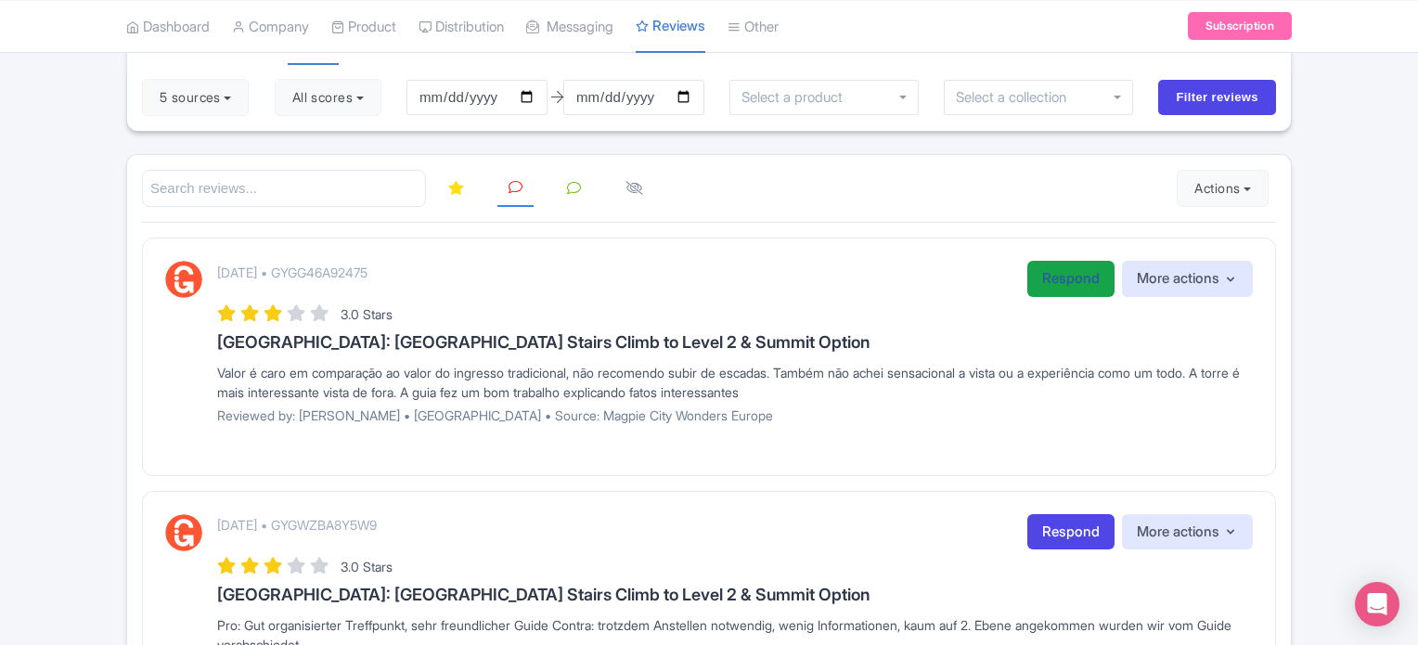
click at [1061, 275] on link "Respond" at bounding box center [1070, 279] width 87 height 36
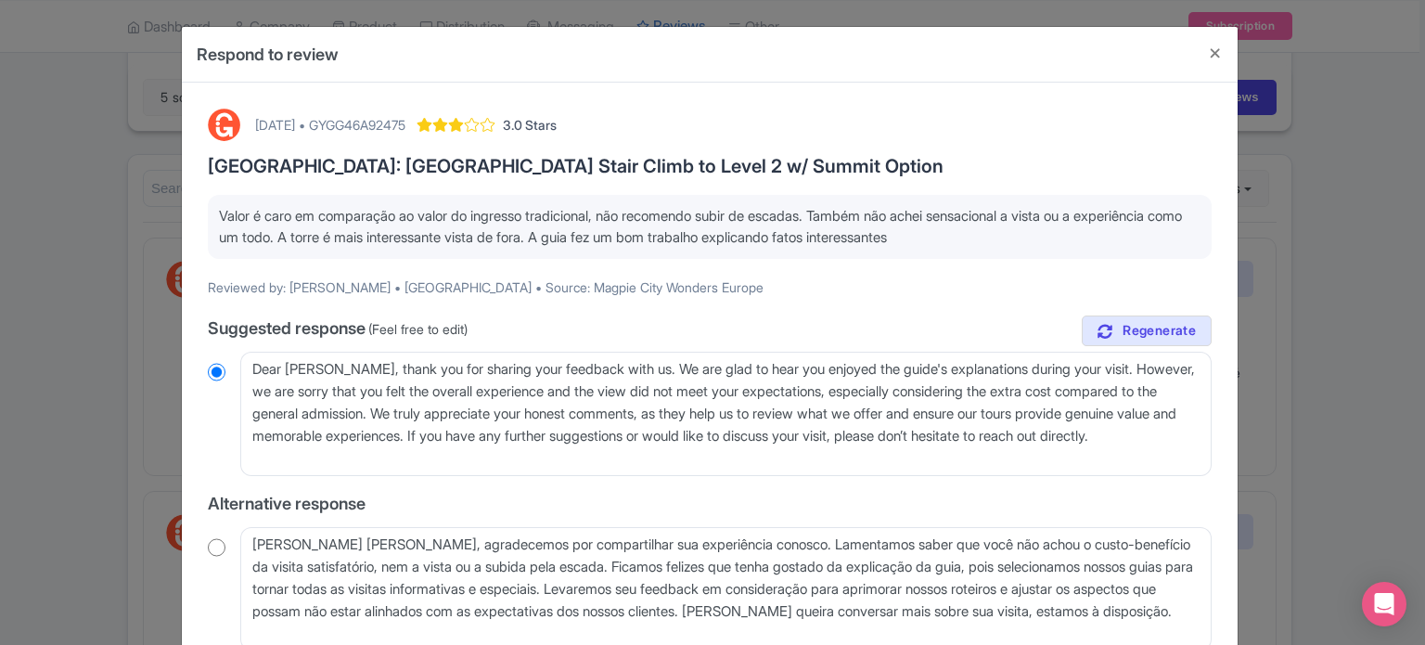
drag, startPoint x: 216, startPoint y: 212, endPoint x: 1048, endPoint y: 233, distance: 831.6
click at [1048, 233] on p "Valor é caro em comparação ao valor do ingresso tradicional, não recomendo subi…" at bounding box center [710, 227] width 982 height 42
copy p "Valor é caro em comparação ao valor do ingresso tradicional, não recomendo subi…"
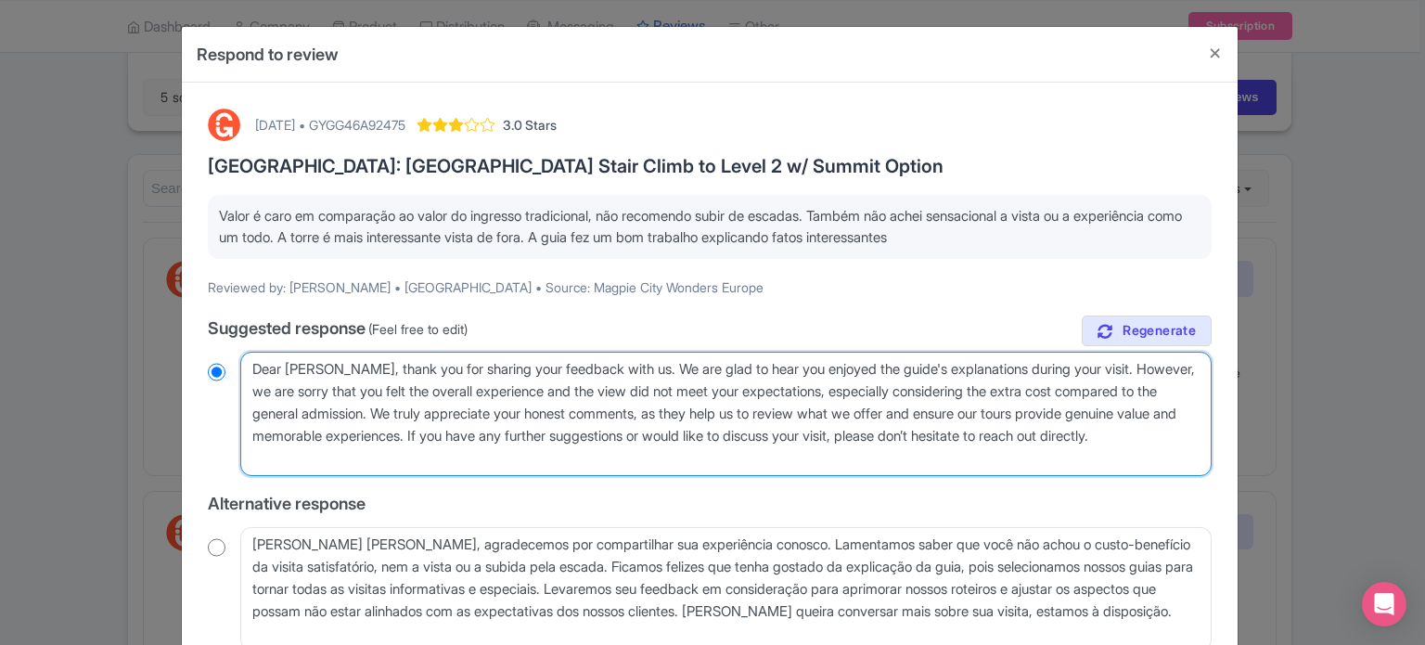
drag, startPoint x: 327, startPoint y: 461, endPoint x: 248, endPoint y: 369, distance: 121.1
click at [248, 369] on textarea "Dear Marilia, thank you for sharing your feedback with us. We are glad to hear …" at bounding box center [725, 414] width 971 height 124
radio input "true"
click at [288, 430] on textarea "Dear Marilia, thank you for sharing your feedback with us. We are glad to hear …" at bounding box center [725, 414] width 971 height 124
drag, startPoint x: 322, startPoint y: 457, endPoint x: 233, endPoint y: 352, distance: 137.6
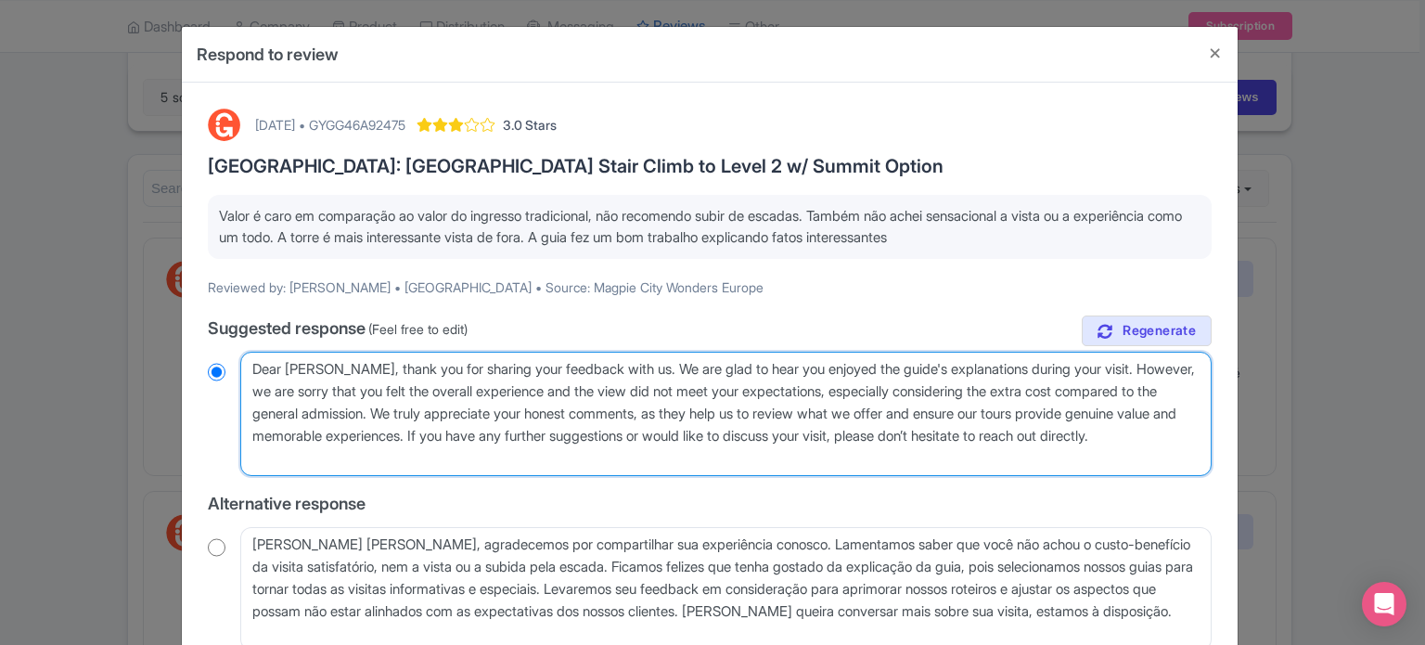
click at [233, 352] on div "Dear Marilia, thank you for sharing your feedback with us. We are glad to hear …" at bounding box center [710, 414] width 1004 height 124
paste textarea "Prezada Marília, agradecemos por compartilhar seu feedback conosco. Ficamos fel…"
type textarea "Prezada Marília, agradecemos por compartilhar seu feedback conosco. Ficamos fel…"
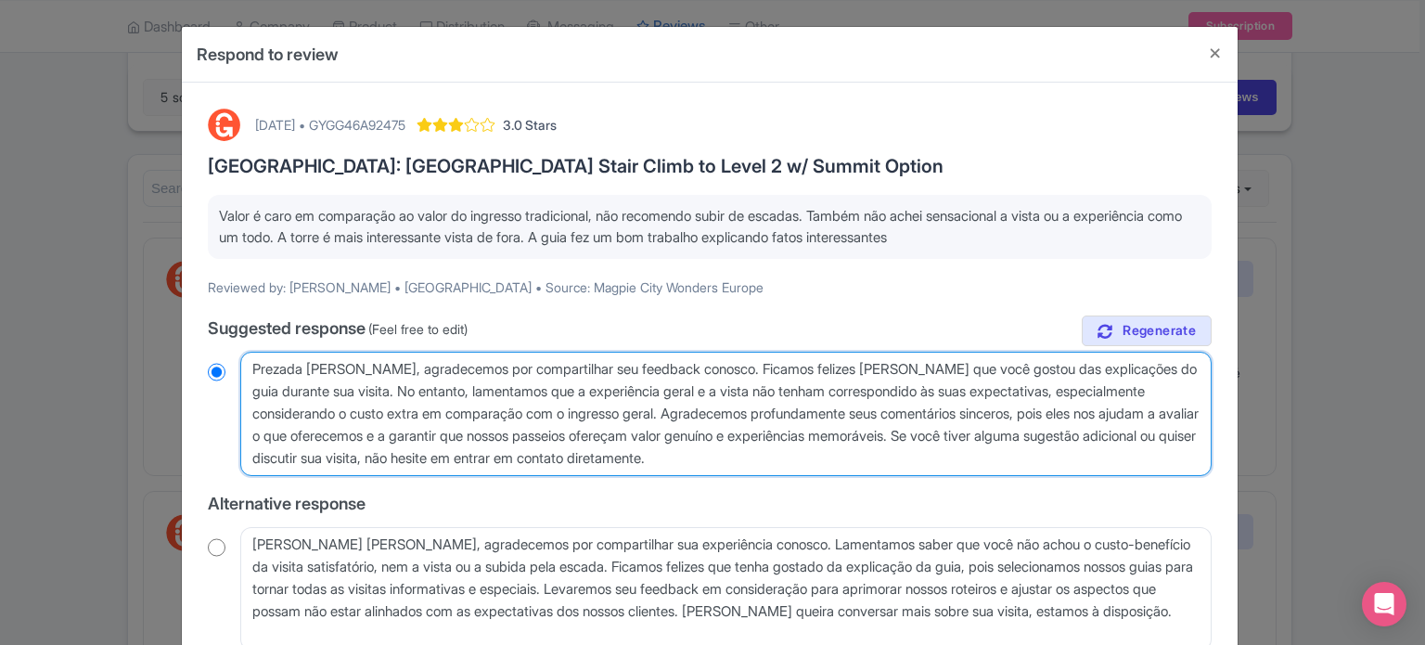
radio input "true"
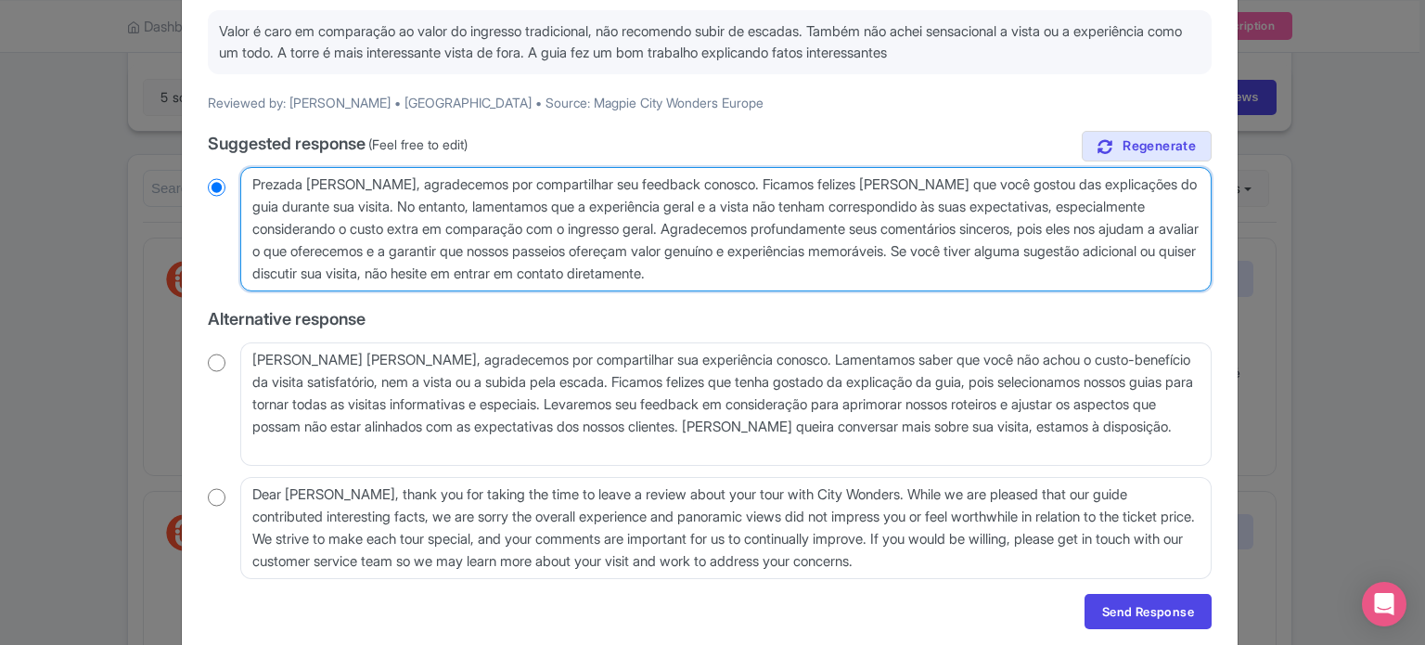
scroll to position [186, 0]
type textarea "Prezada Marília, agradecemos por compartilhar seu feedback conosco. Ficamos fel…"
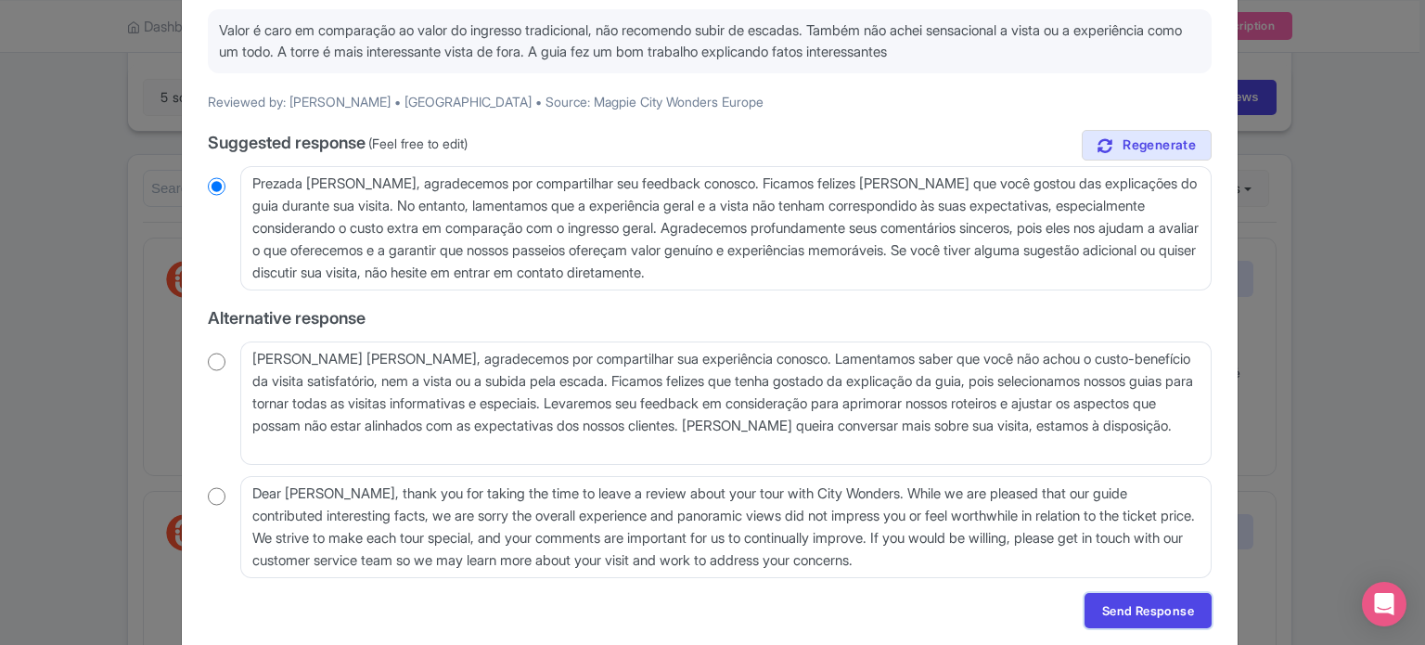
click at [1136, 612] on link "Send Response" at bounding box center [1148, 610] width 127 height 35
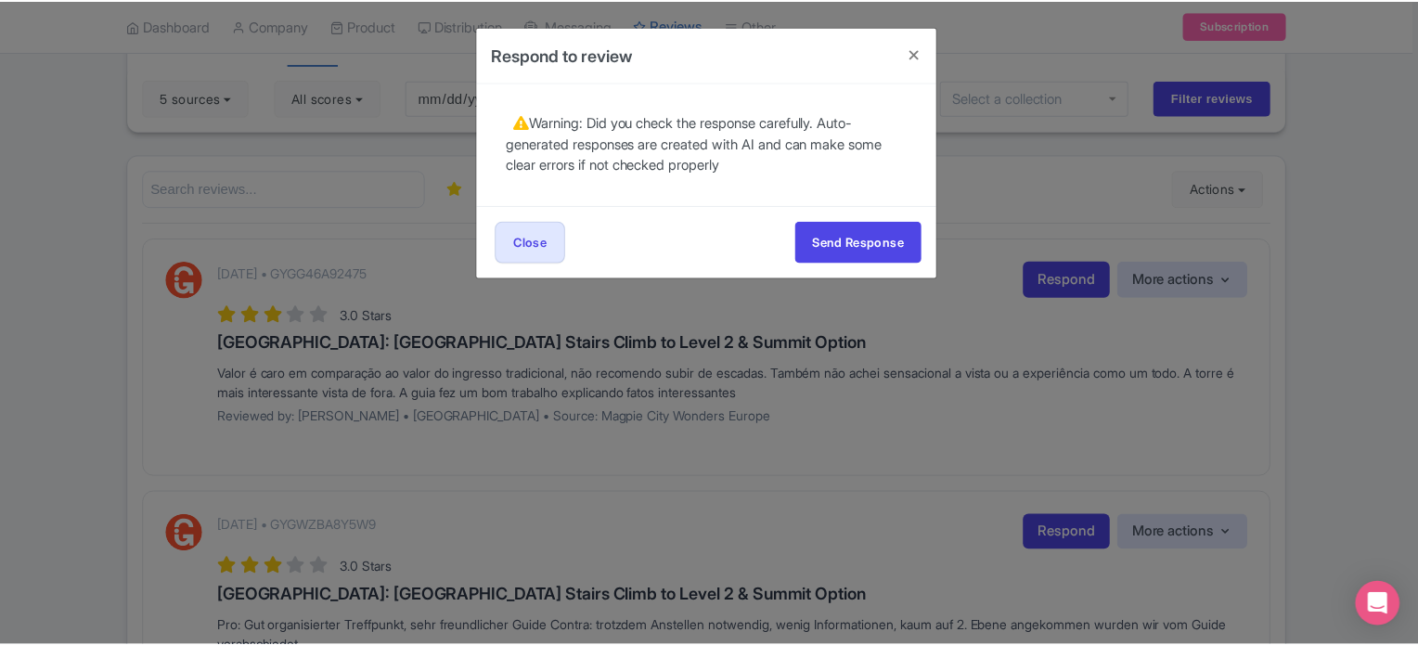
scroll to position [0, 0]
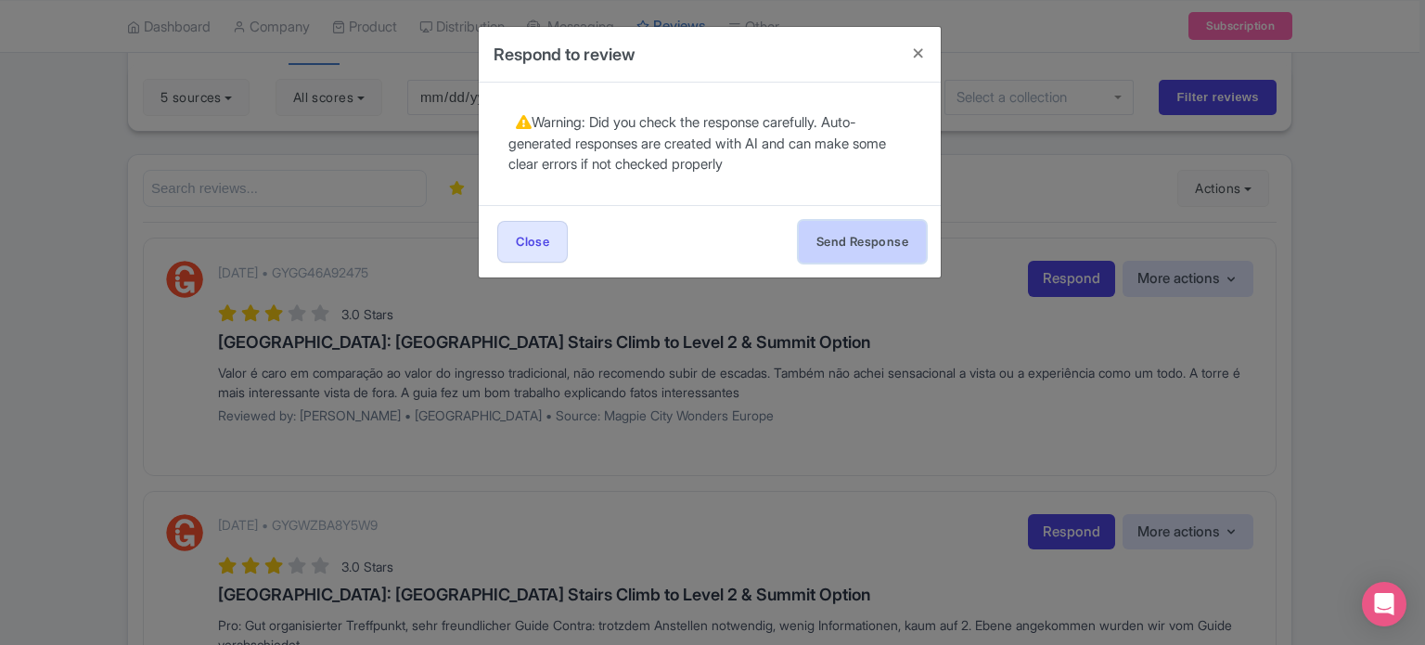
click at [859, 247] on button "Send Response" at bounding box center [862, 242] width 127 height 42
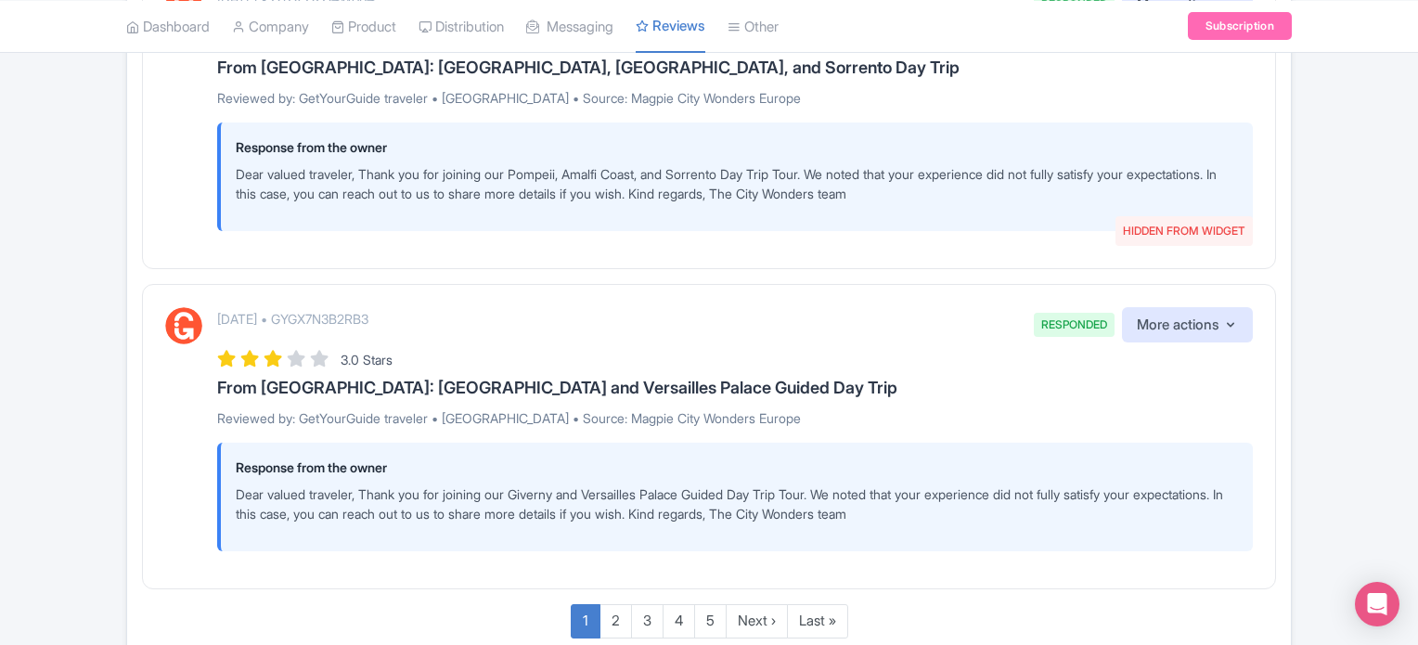
scroll to position [3503, 0]
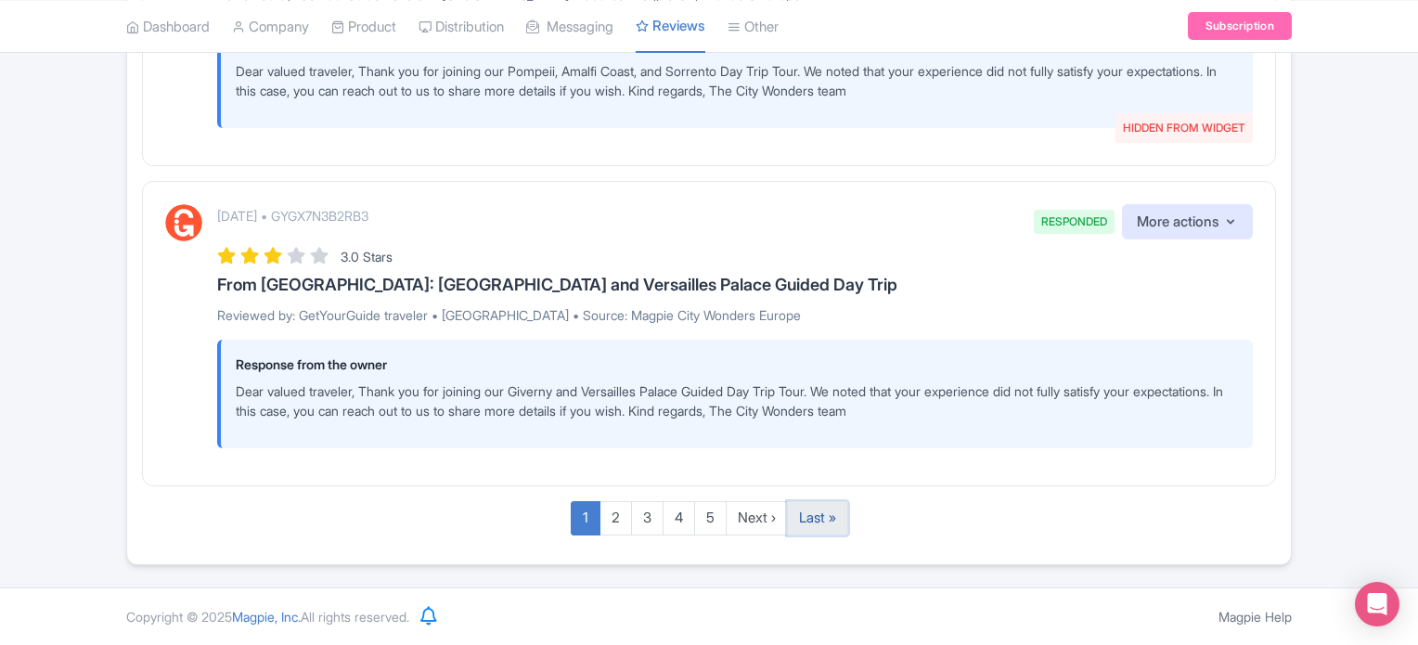
click at [817, 519] on link "Last »" at bounding box center [817, 518] width 61 height 34
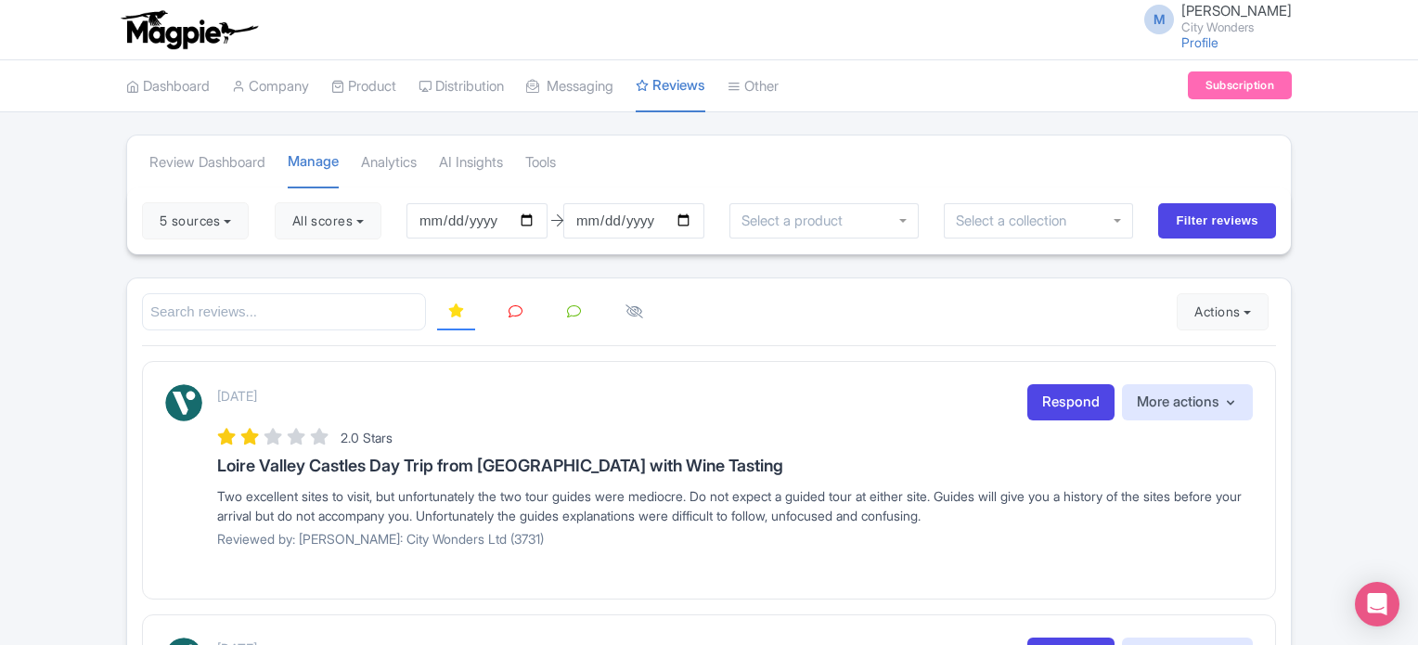
scroll to position [371, 0]
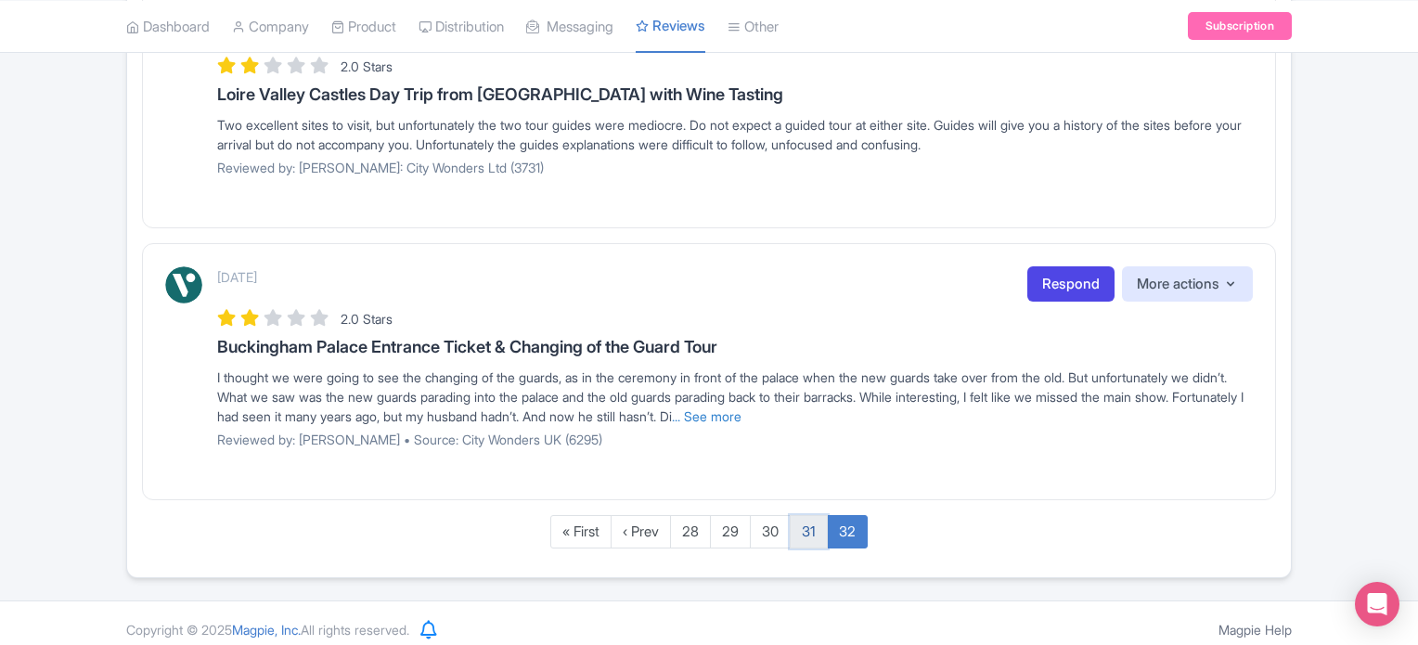
click at [810, 534] on link "31" at bounding box center [809, 532] width 38 height 34
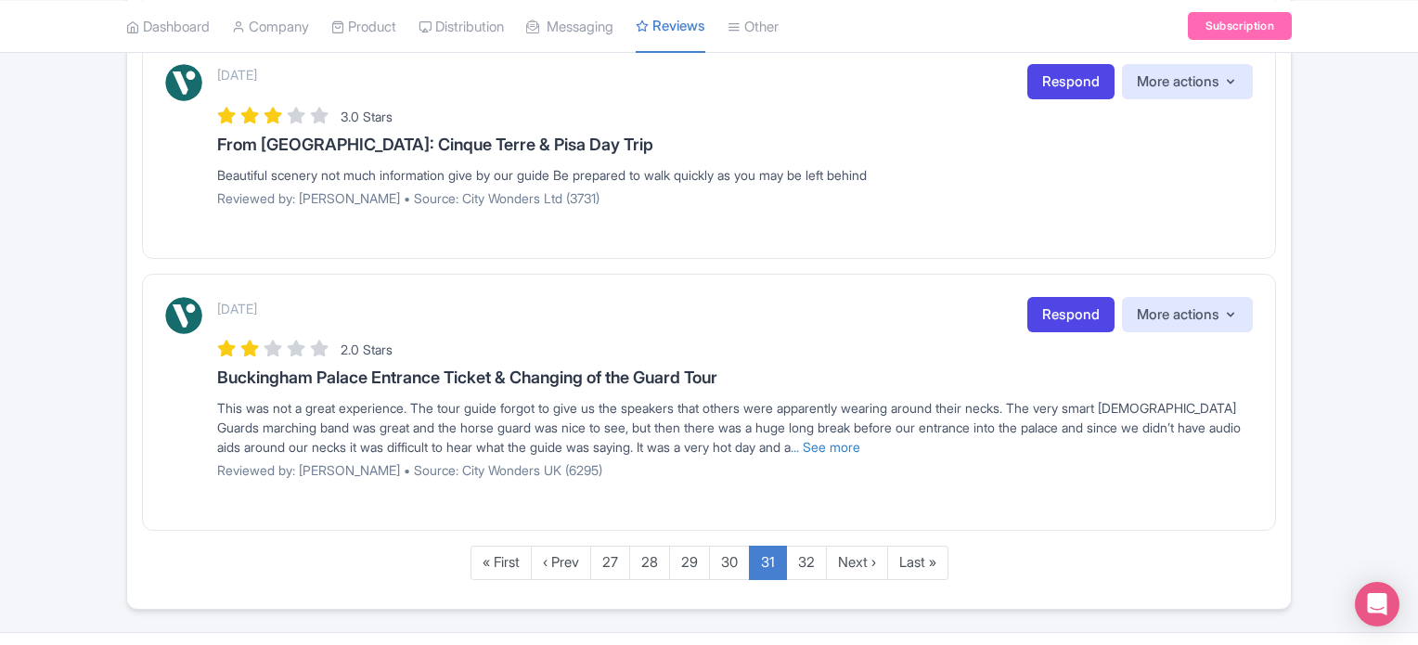
scroll to position [2312, 0]
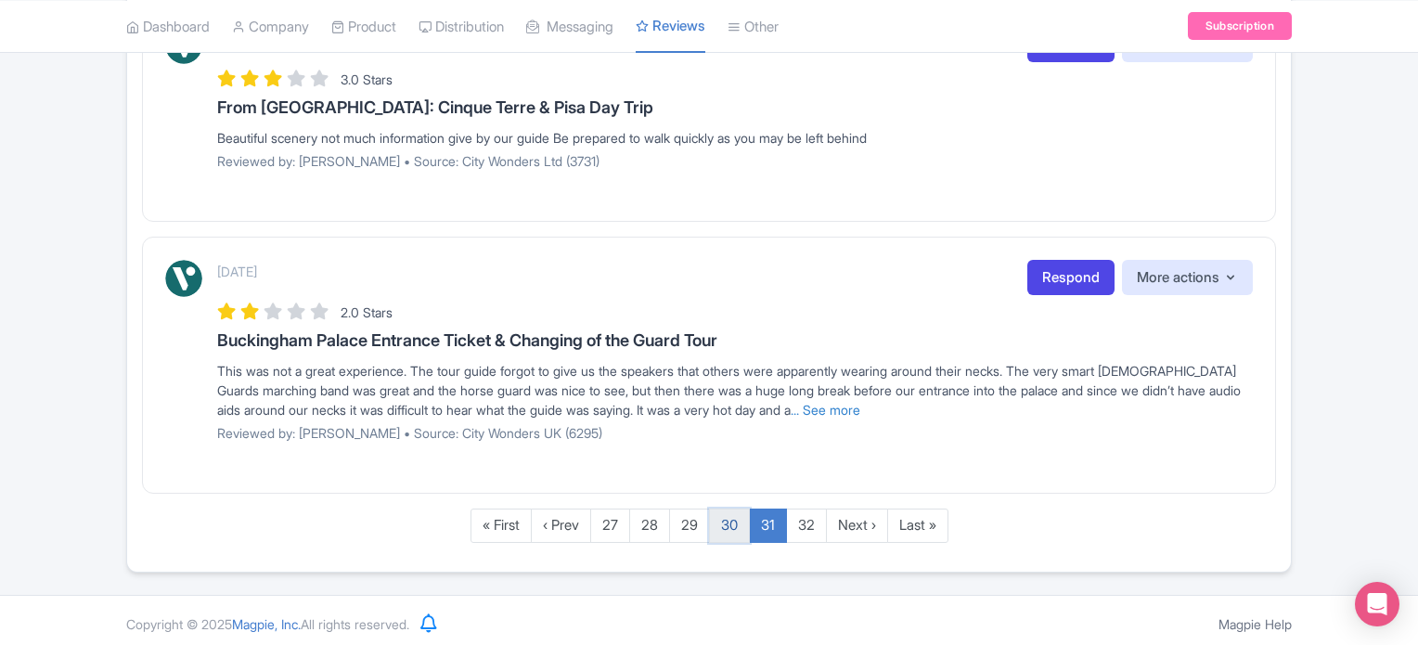
click at [729, 524] on link "30" at bounding box center [729, 525] width 41 height 34
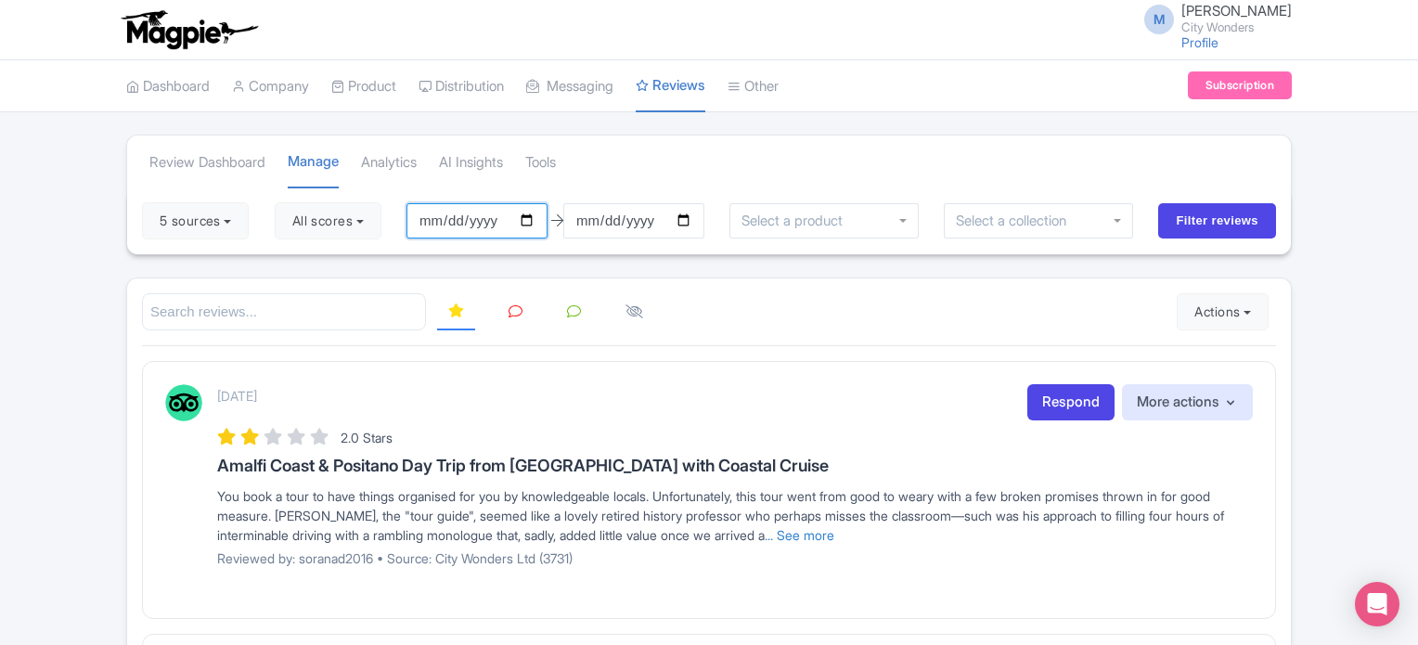
click at [466, 222] on input "[DATE]" at bounding box center [476, 220] width 141 height 35
click at [542, 218] on input "2025-08-01" at bounding box center [476, 220] width 141 height 35
click at [535, 218] on input "2025-08-01" at bounding box center [476, 220] width 141 height 35
type input "[DATE]"
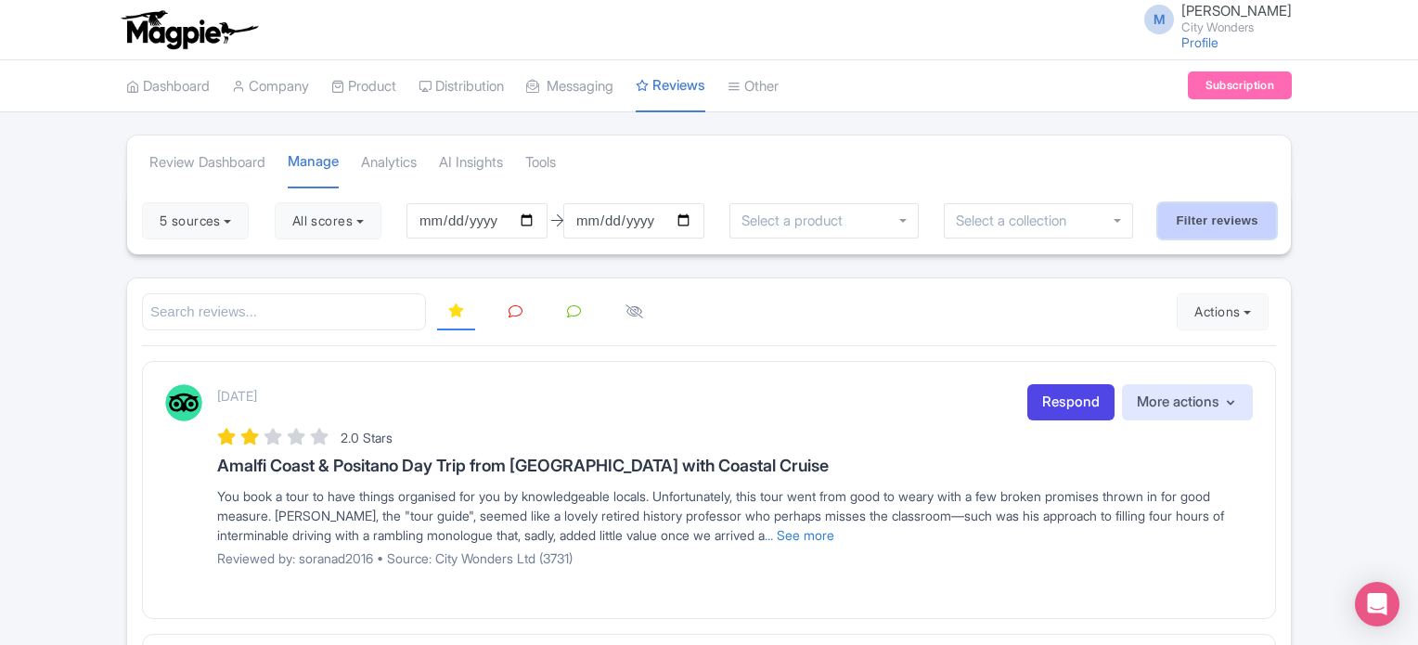
click at [1180, 225] on input "Filter reviews" at bounding box center [1217, 220] width 118 height 35
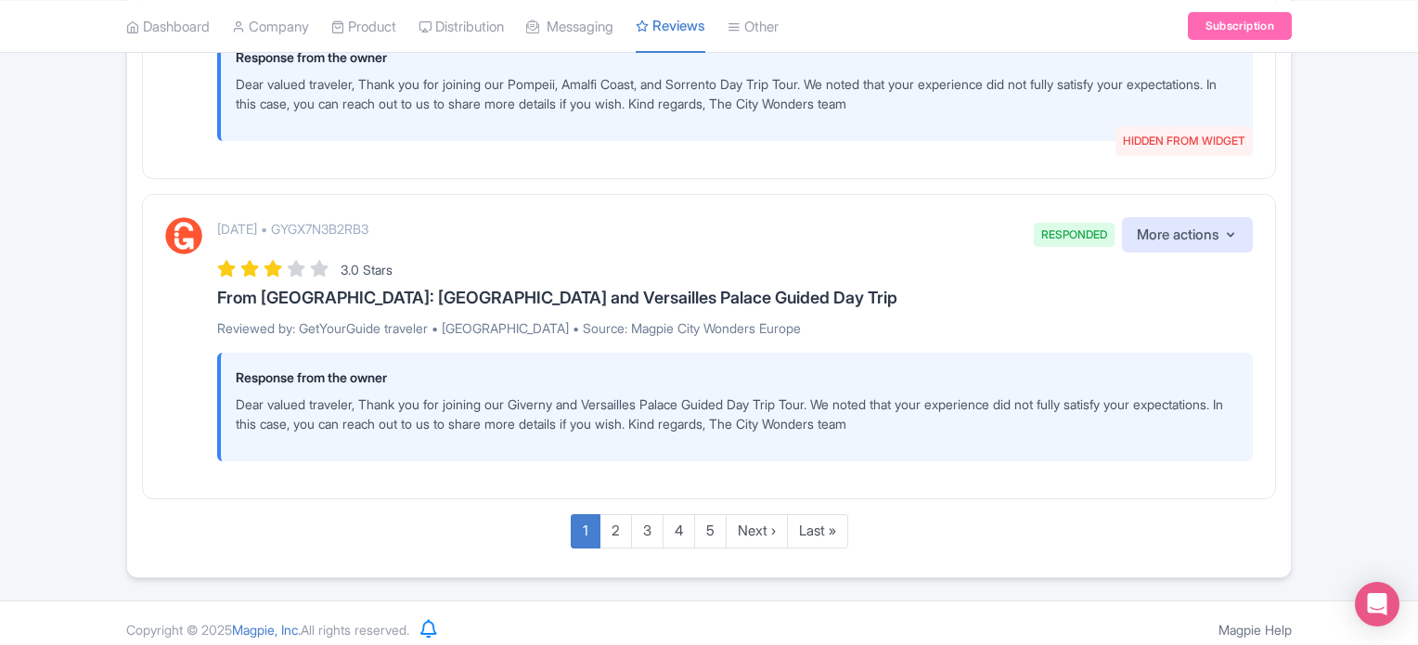
scroll to position [3503, 0]
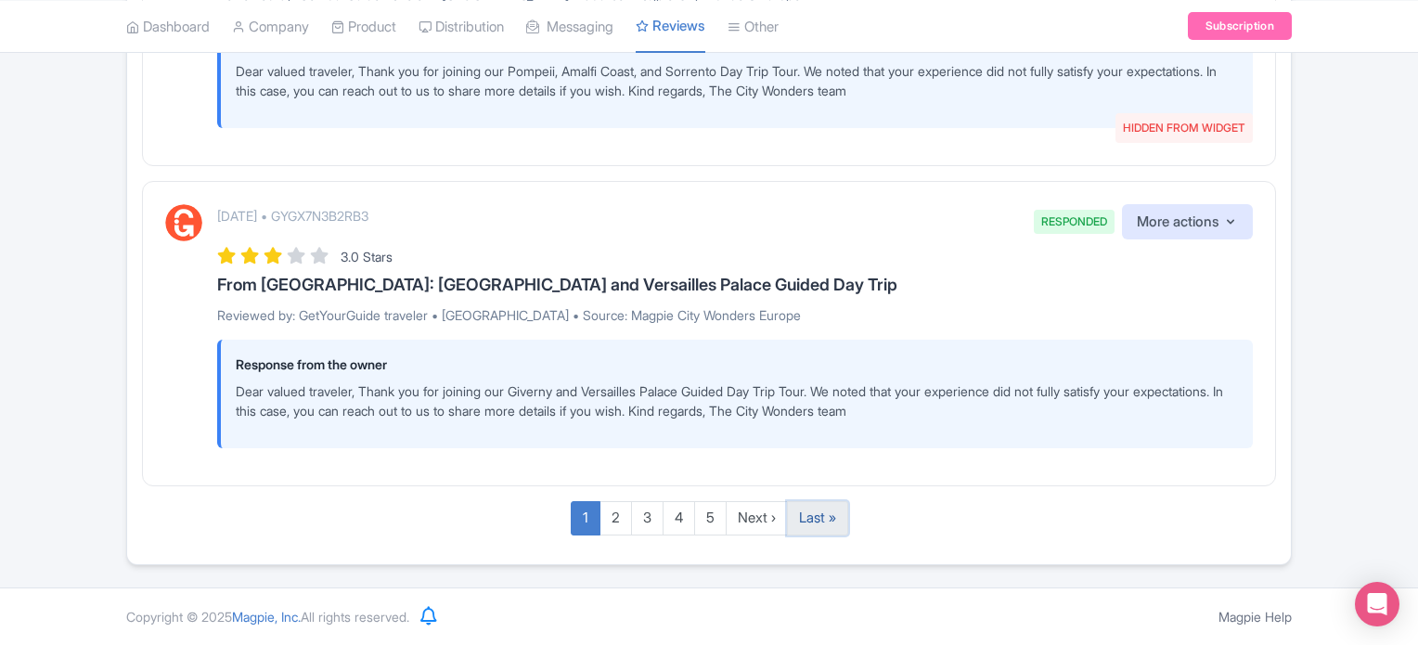
click at [813, 521] on link "Last »" at bounding box center [817, 518] width 61 height 34
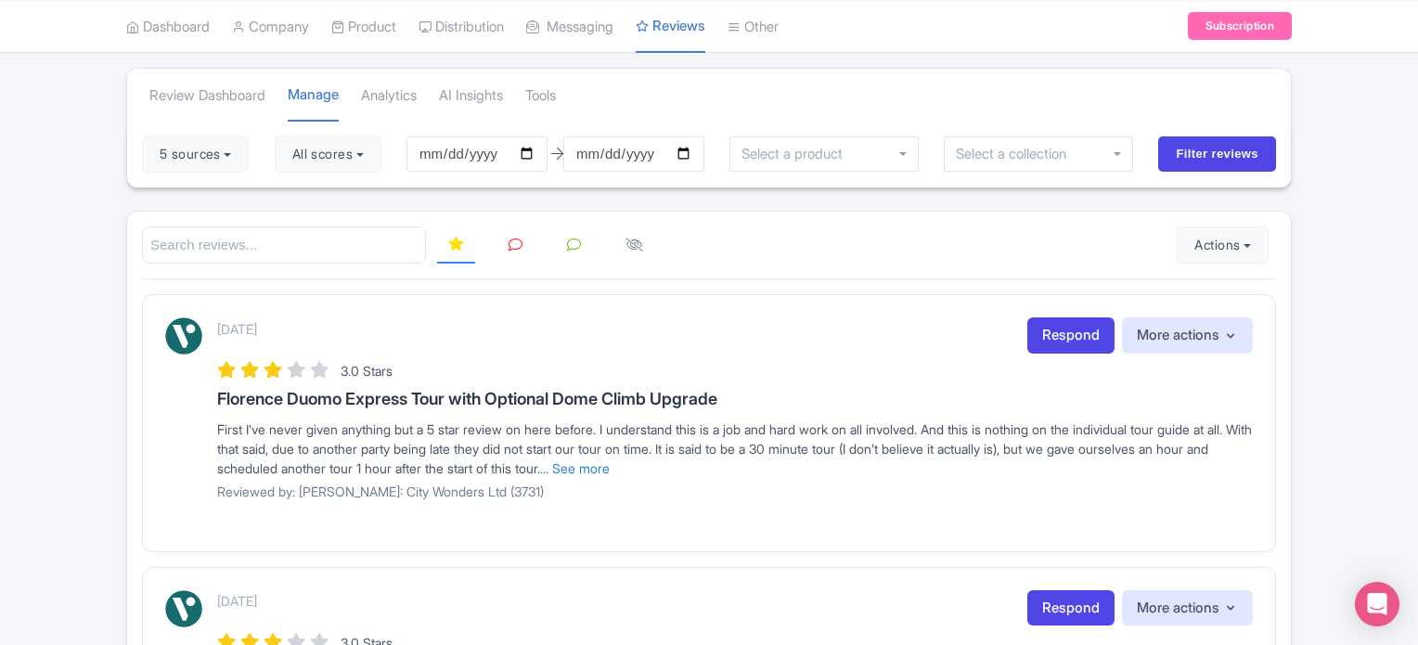
scroll to position [65, 0]
drag, startPoint x: 73, startPoint y: 239, endPoint x: 96, endPoint y: 233, distance: 23.2
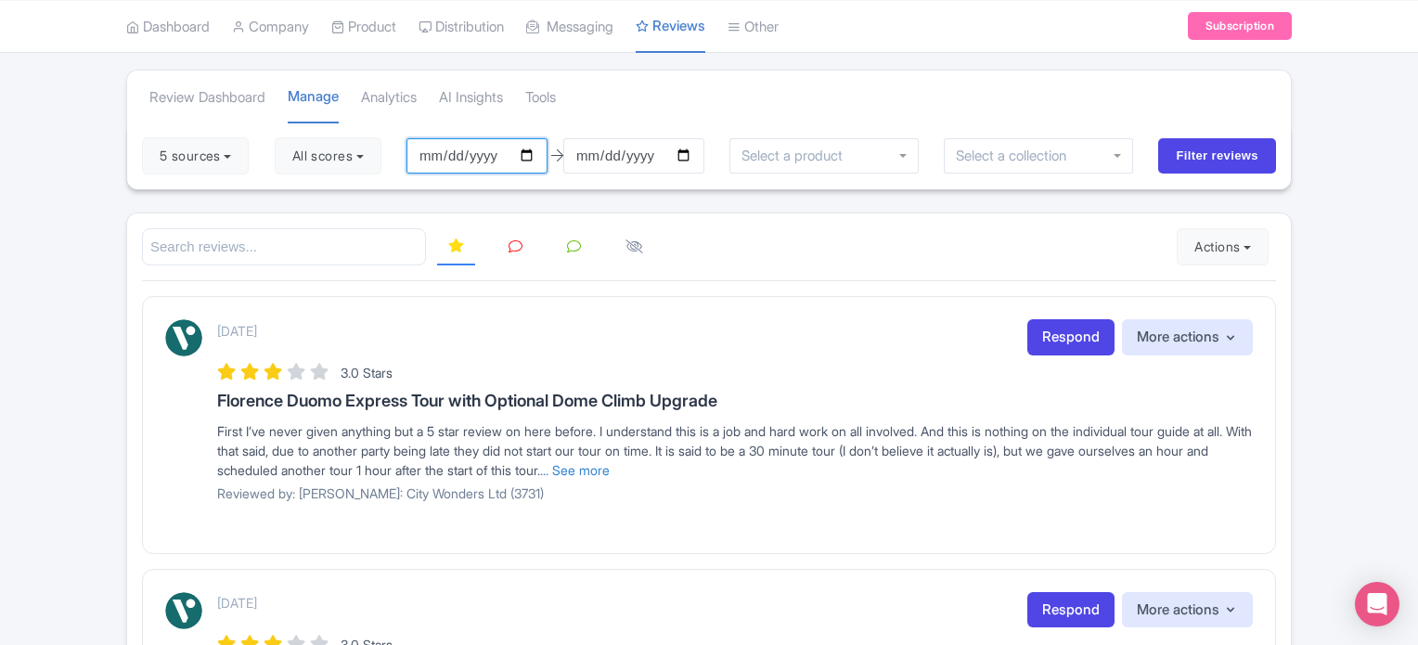
click at [489, 154] on input "2025-07-01" at bounding box center [476, 155] width 141 height 35
click at [520, 159] on input "2025-07-01" at bounding box center [476, 155] width 141 height 35
click at [537, 153] on input "2025-07-01" at bounding box center [476, 155] width 141 height 35
type input "[DATE]"
click at [1192, 156] on input "Filter reviews" at bounding box center [1217, 155] width 118 height 35
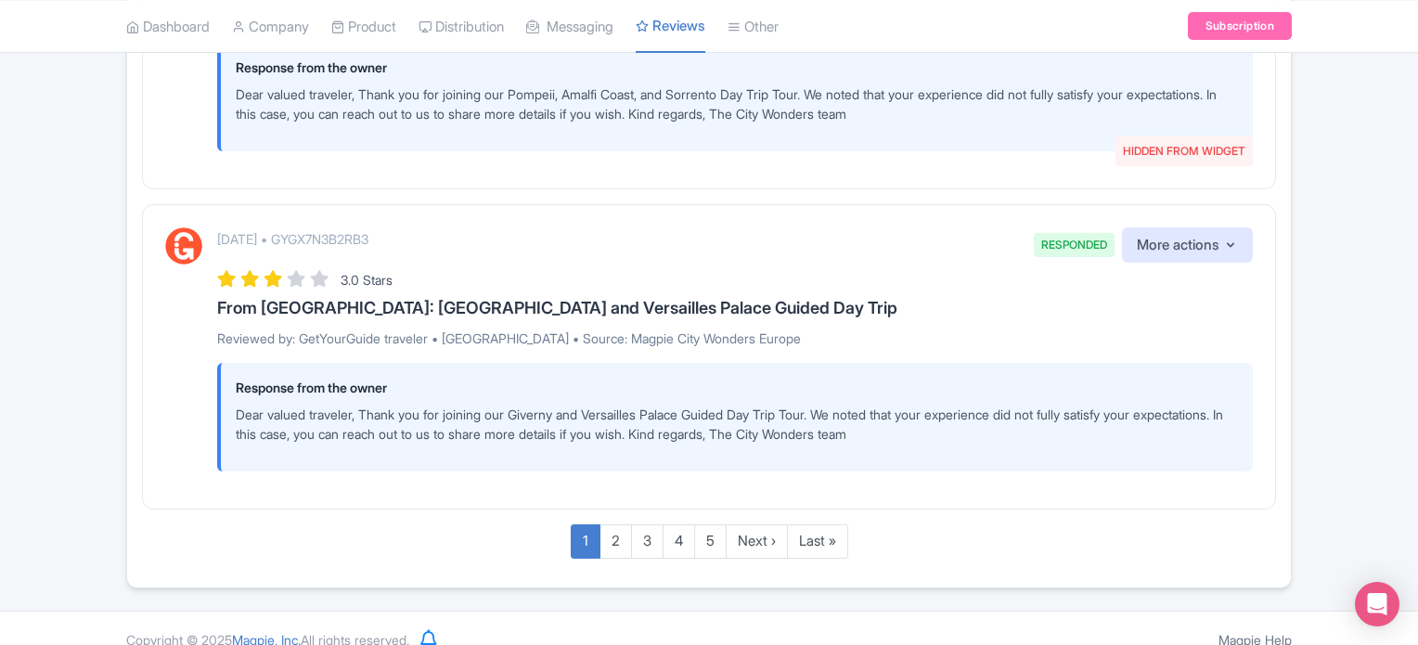
scroll to position [3503, 0]
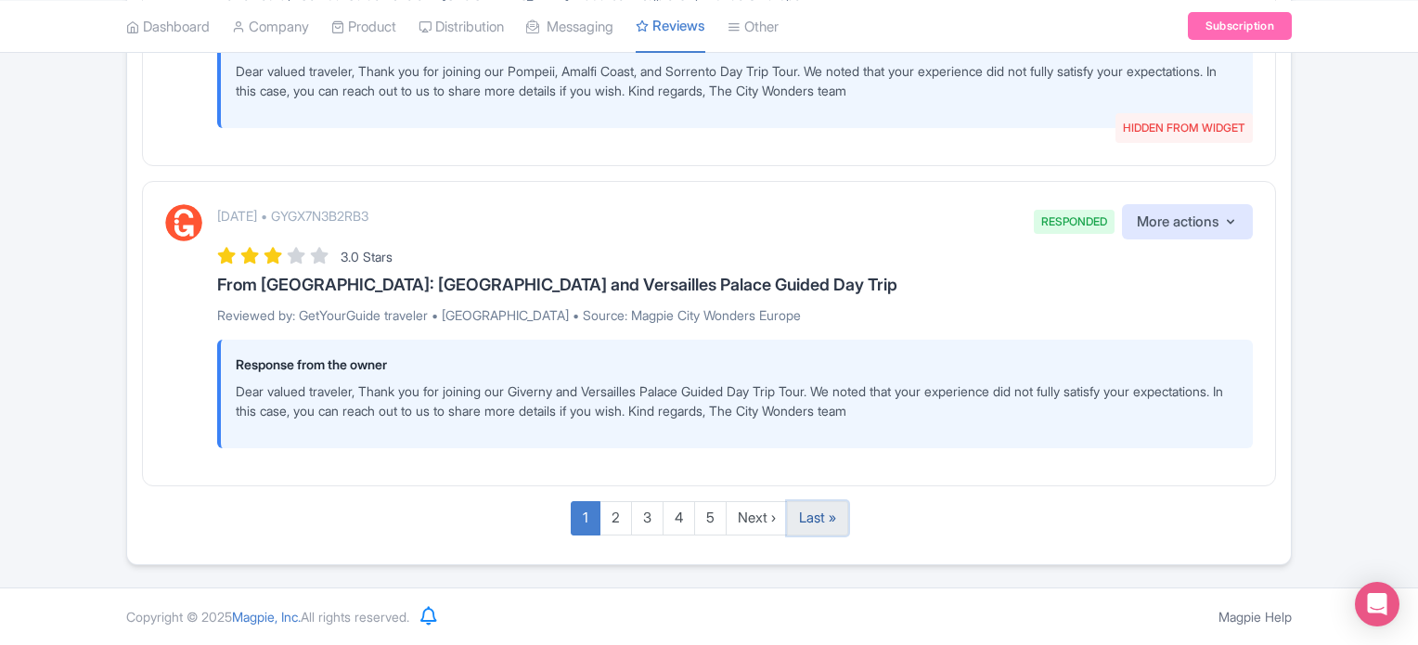
click at [811, 522] on link "Last »" at bounding box center [817, 518] width 61 height 34
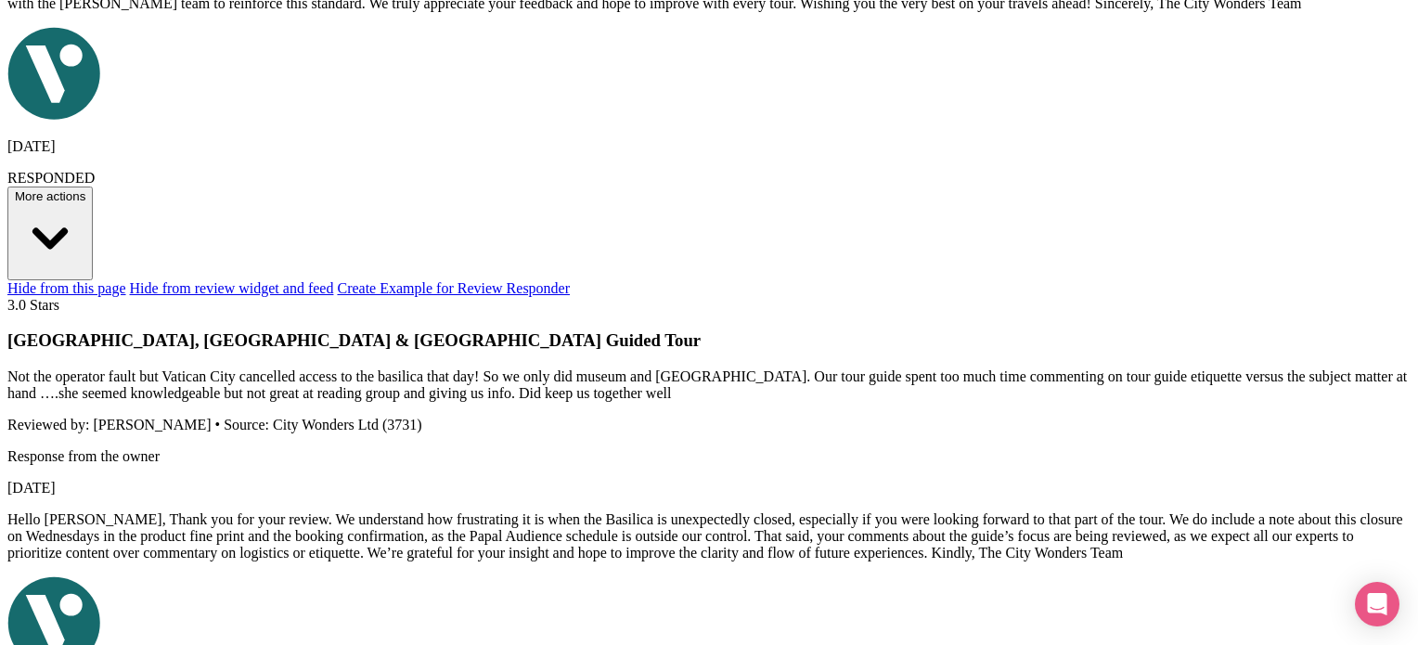
scroll to position [3849, 0]
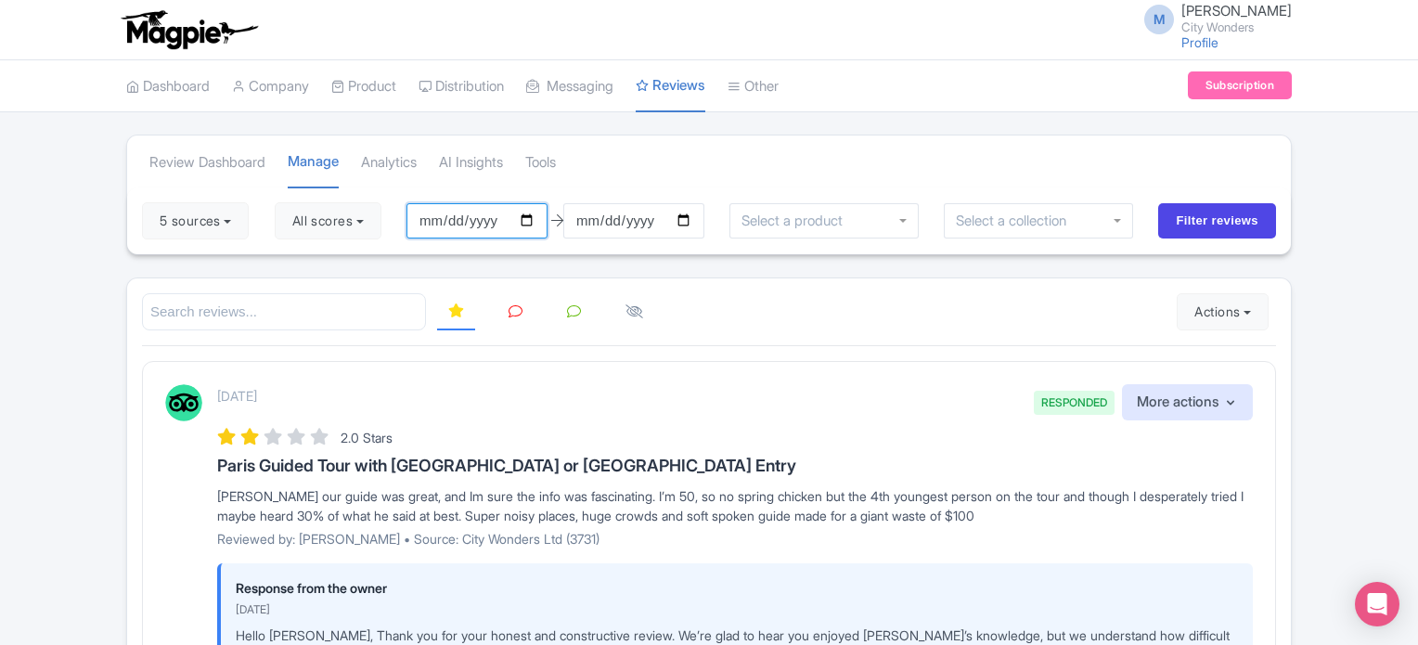
click at [486, 225] on input "[DATE]" at bounding box center [476, 220] width 141 height 35
click at [544, 218] on input "[DATE]" at bounding box center [476, 220] width 141 height 35
click at [539, 217] on input "2025-06-01" at bounding box center [476, 220] width 141 height 35
type input "[DATE]"
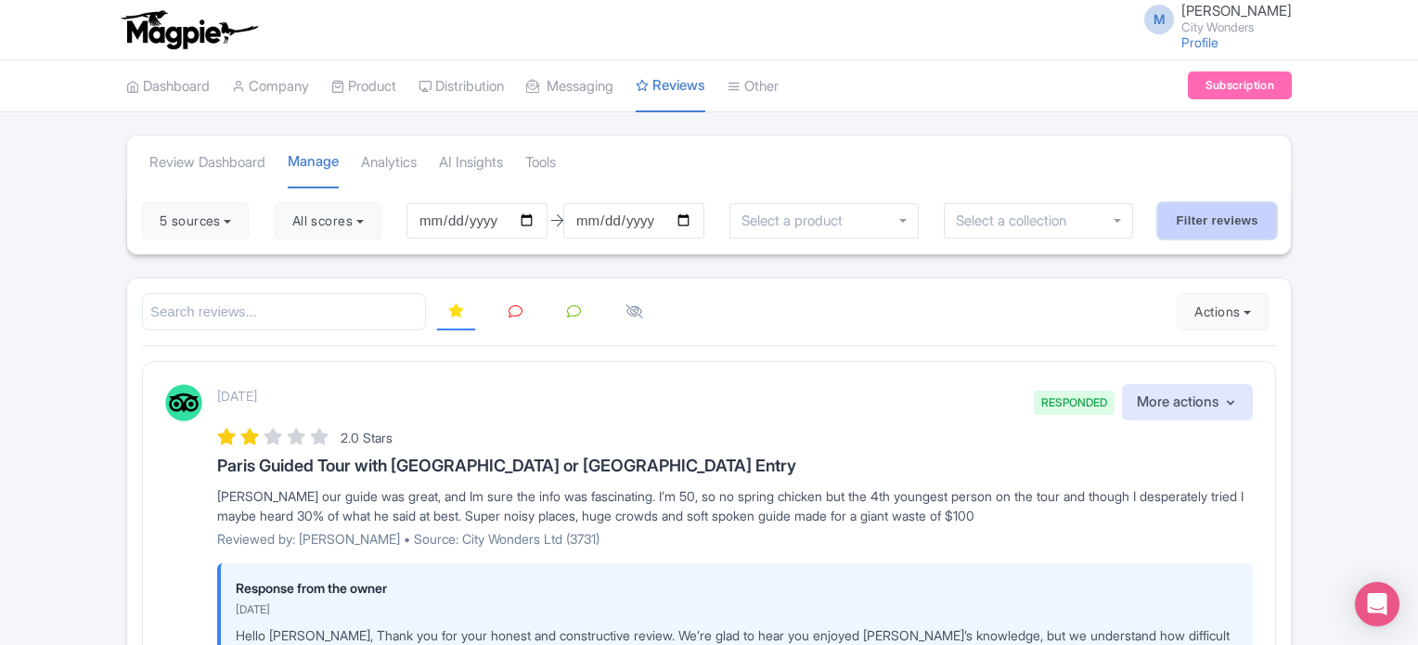
click at [1190, 220] on input "Filter reviews" at bounding box center [1217, 220] width 118 height 35
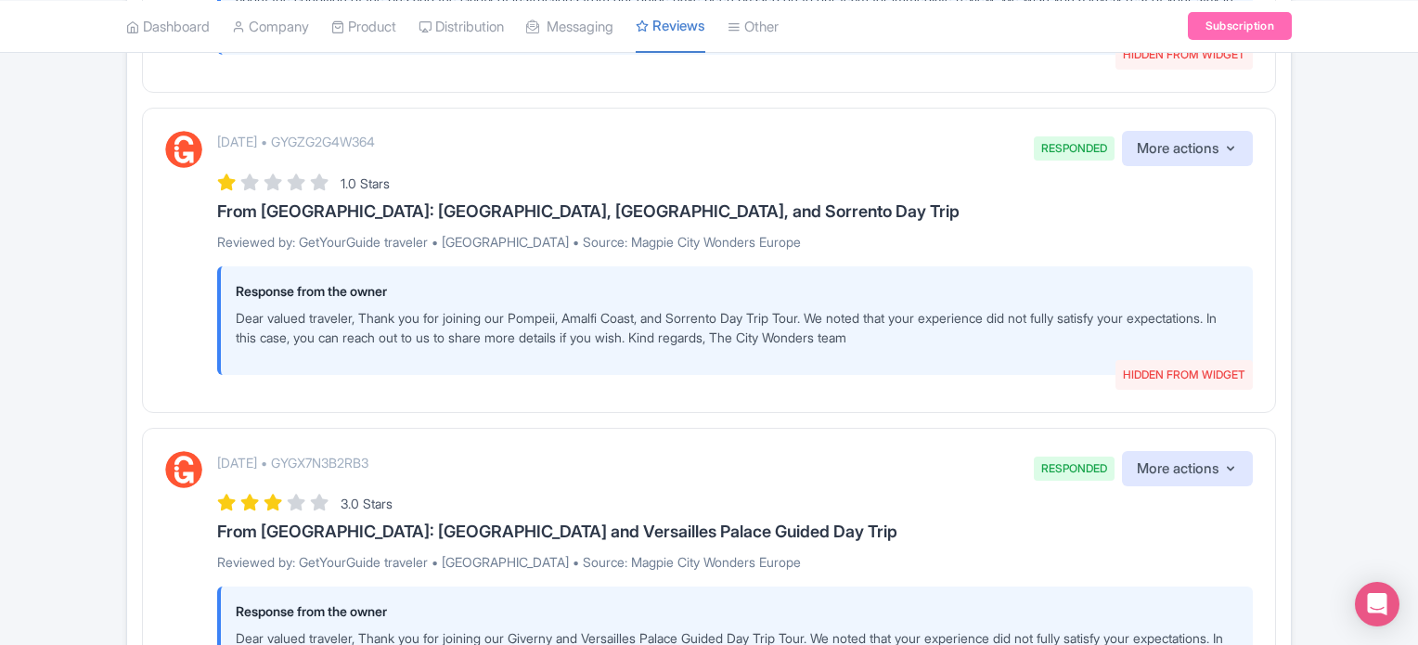
scroll to position [3503, 0]
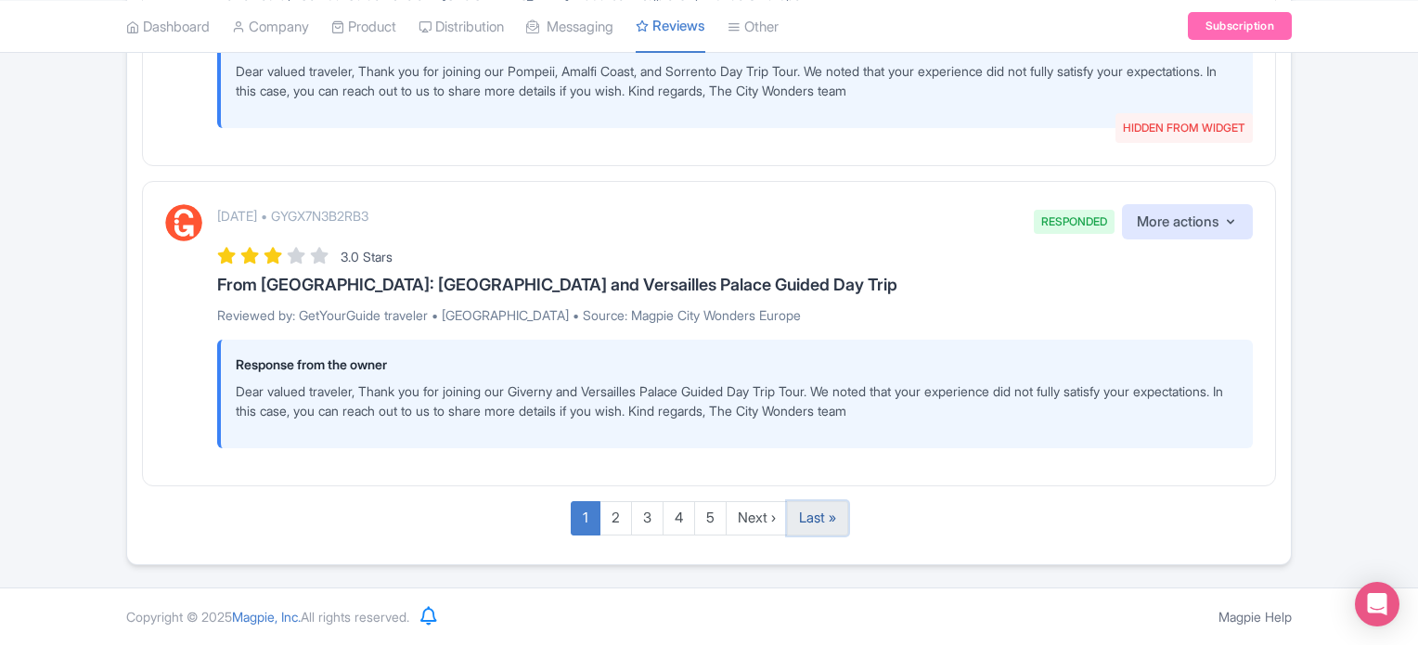
click at [804, 519] on link "Last »" at bounding box center [817, 518] width 61 height 34
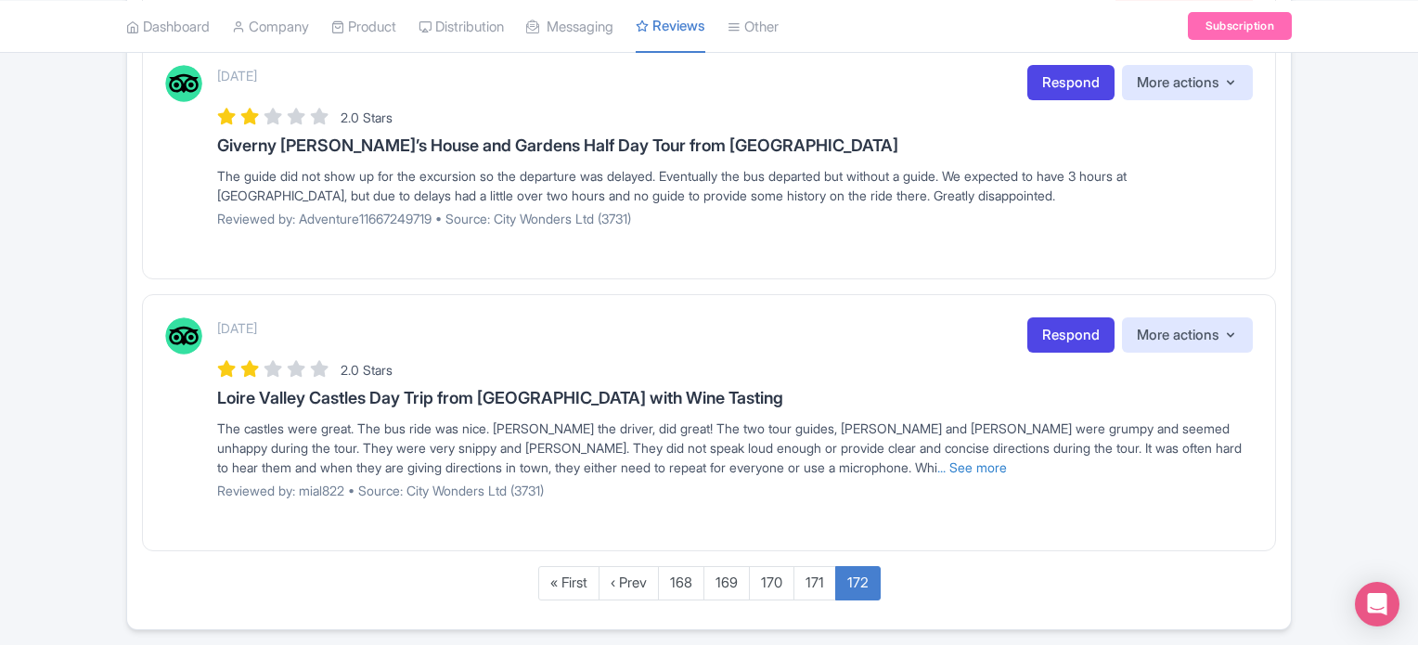
scroll to position [652, 0]
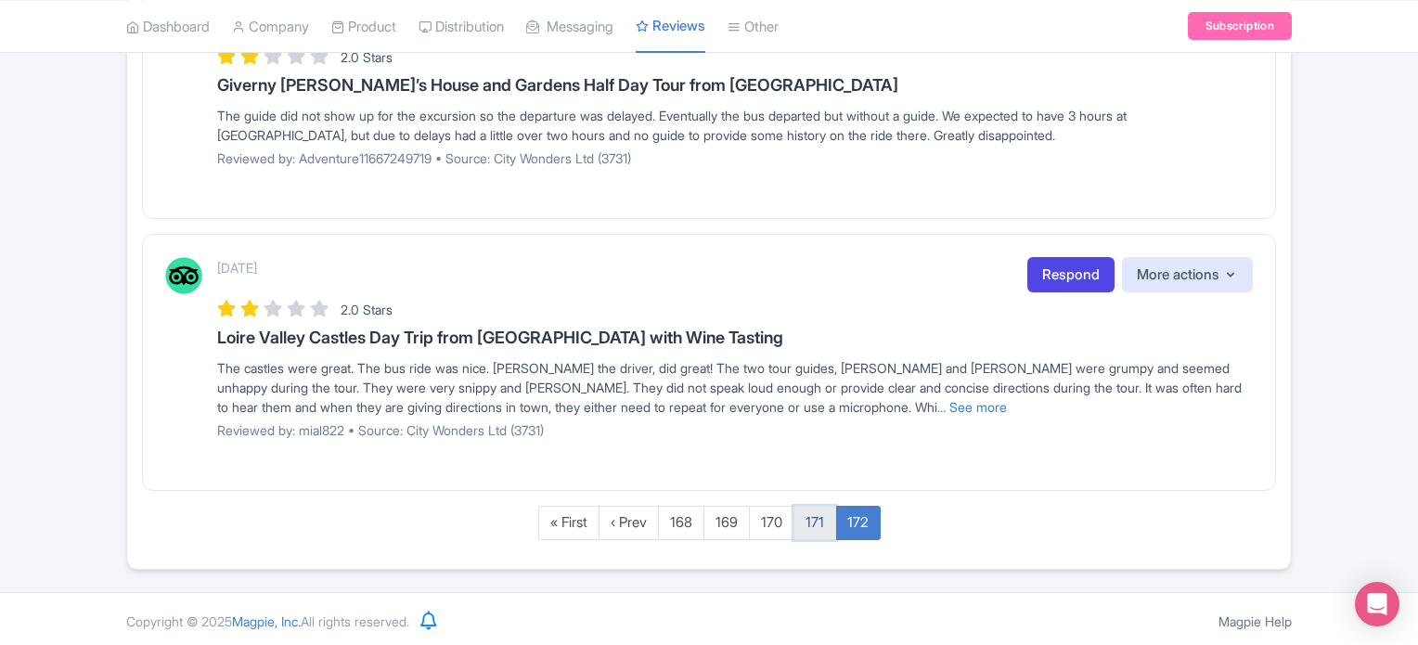
click at [809, 515] on link "171" at bounding box center [814, 523] width 43 height 34
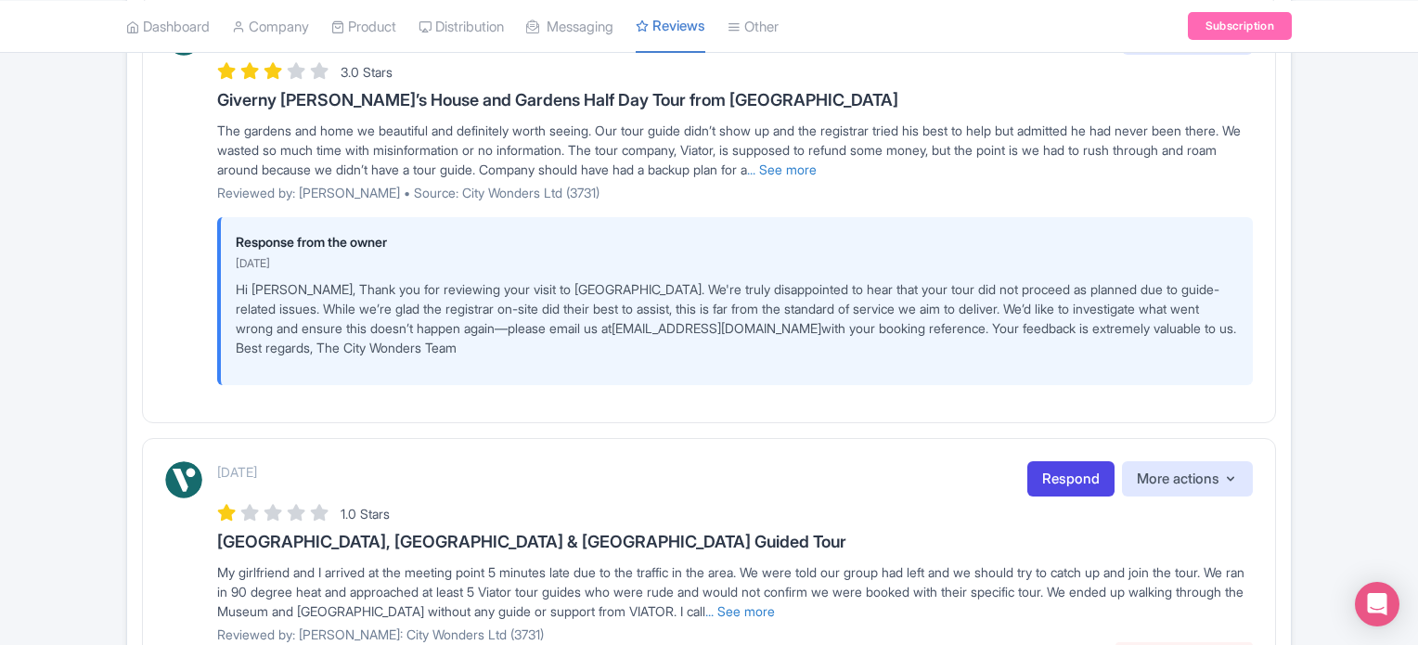
scroll to position [2477, 0]
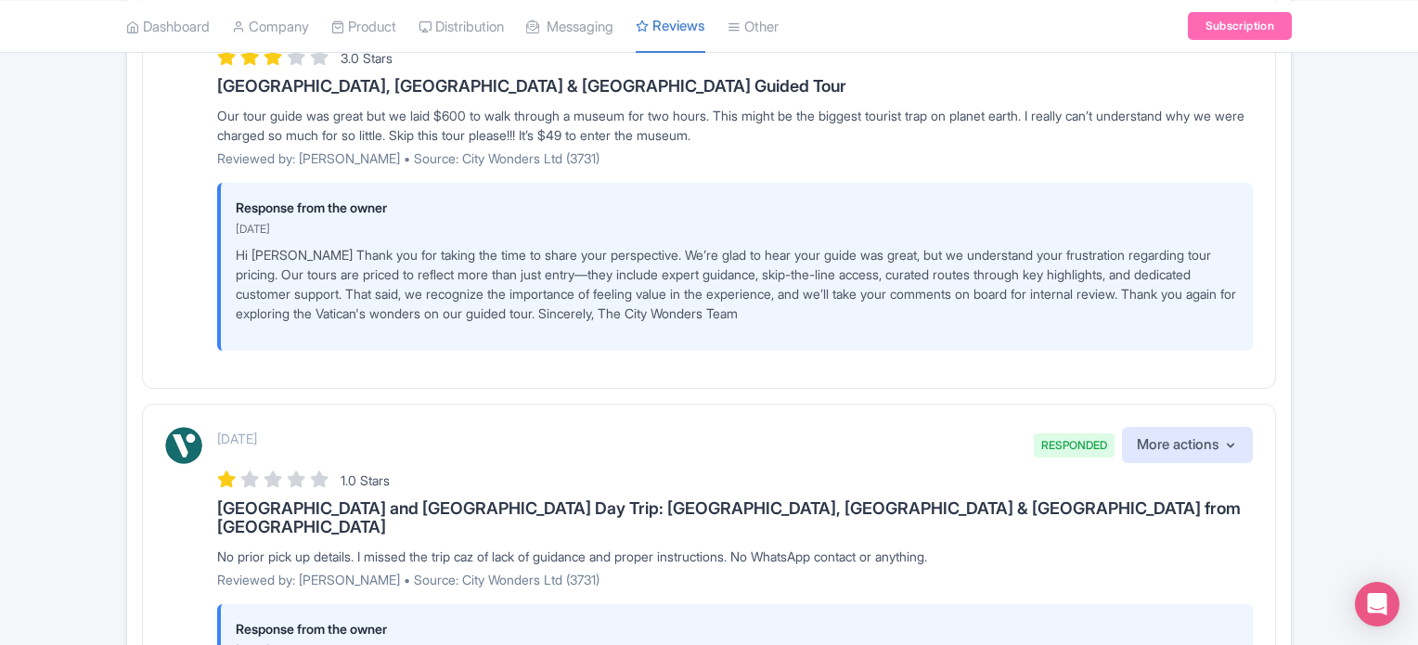
scroll to position [0, 0]
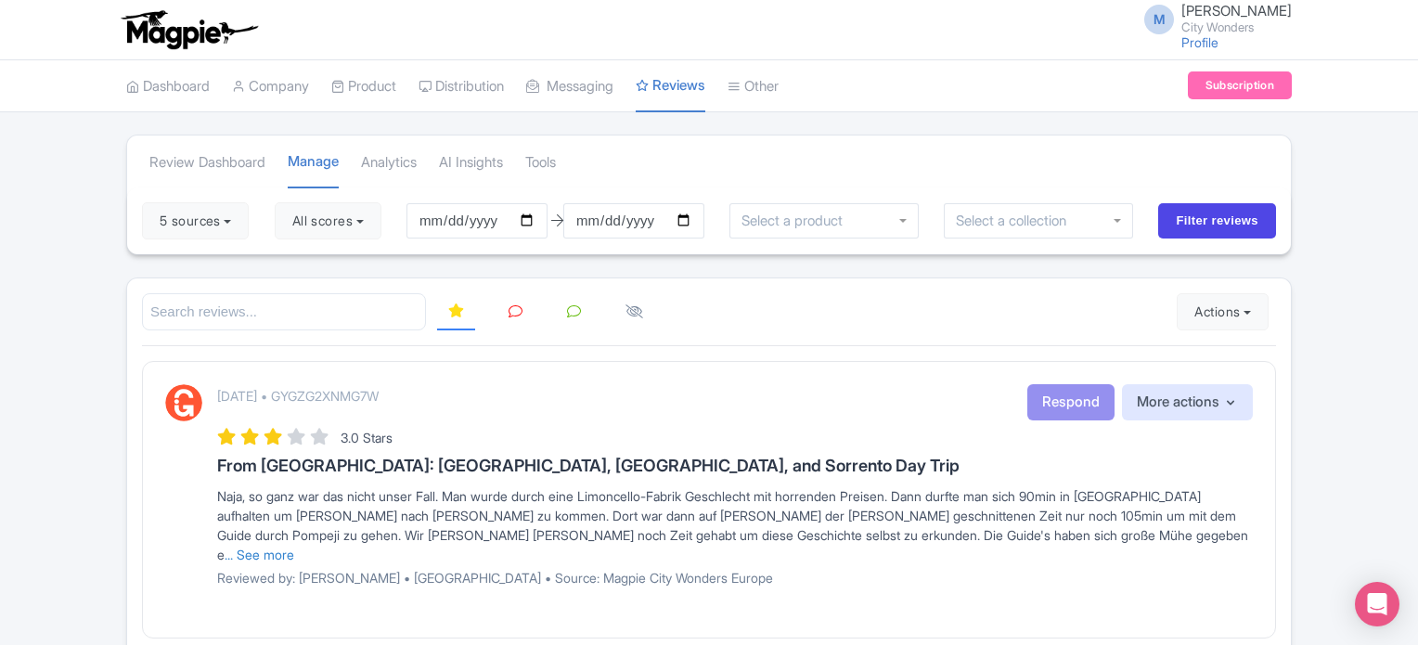
click at [512, 314] on icon at bounding box center [515, 311] width 14 height 14
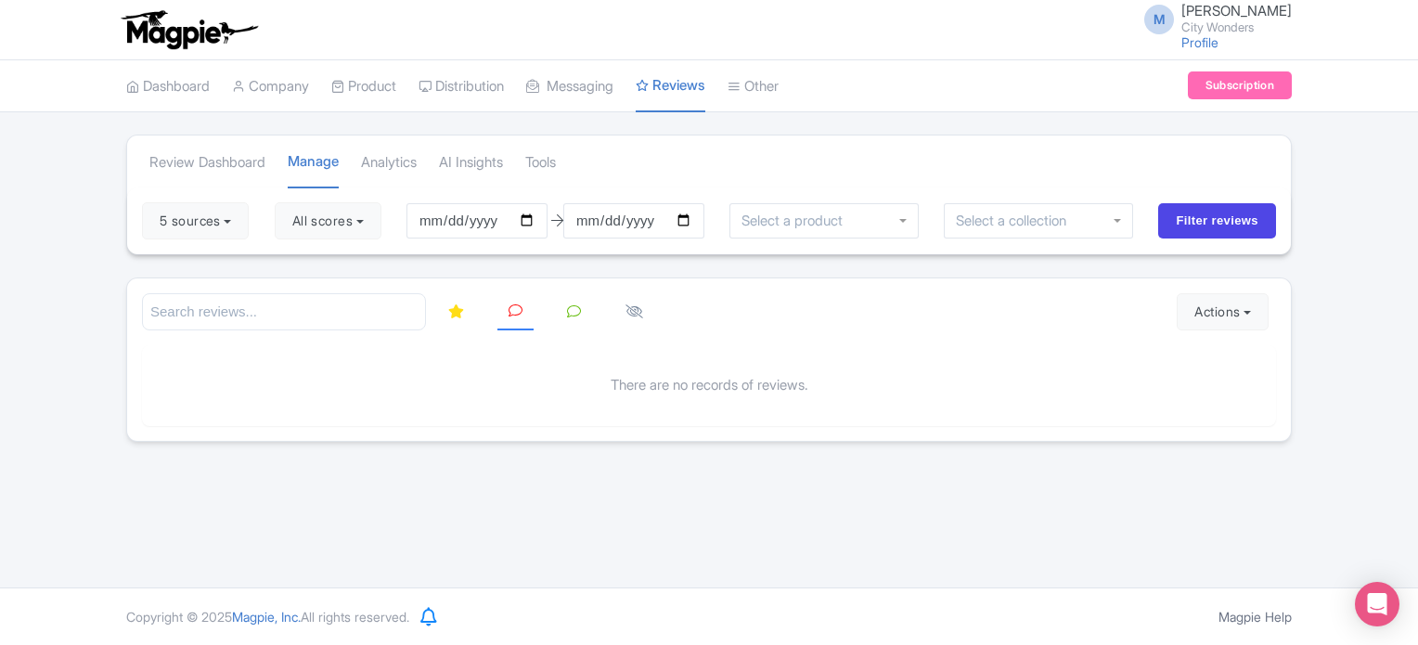
click at [457, 311] on icon at bounding box center [456, 311] width 16 height 14
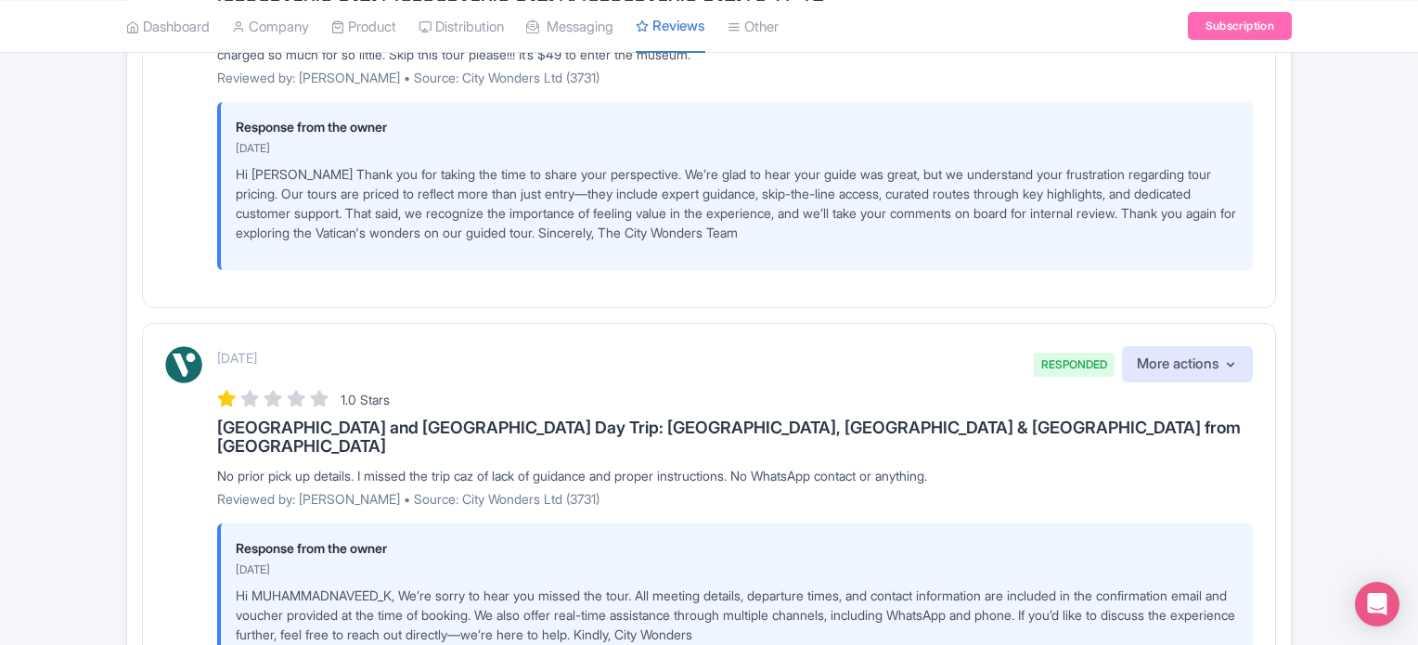
scroll to position [1763, 0]
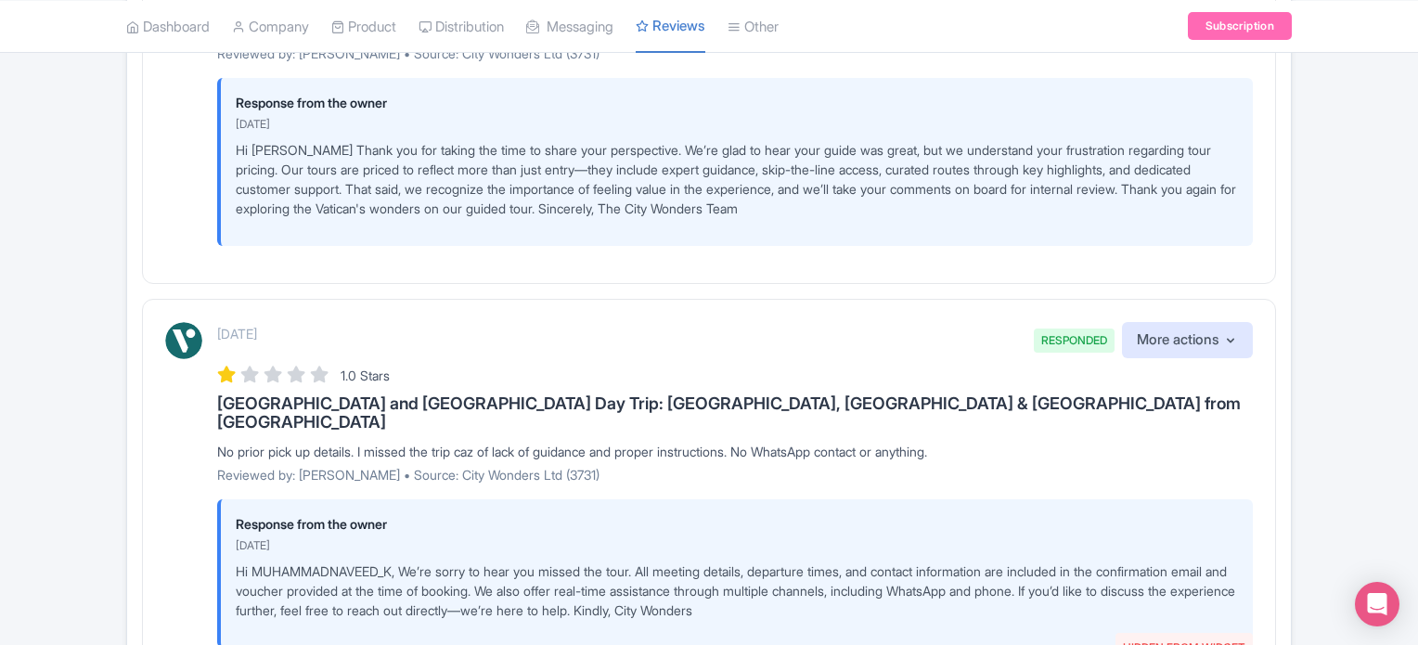
click at [107, 348] on div "Review Dashboard Manage Analytics AI Insights Tools 5 sources Select all Desele…" at bounding box center [709, 61] width 1418 height 3379
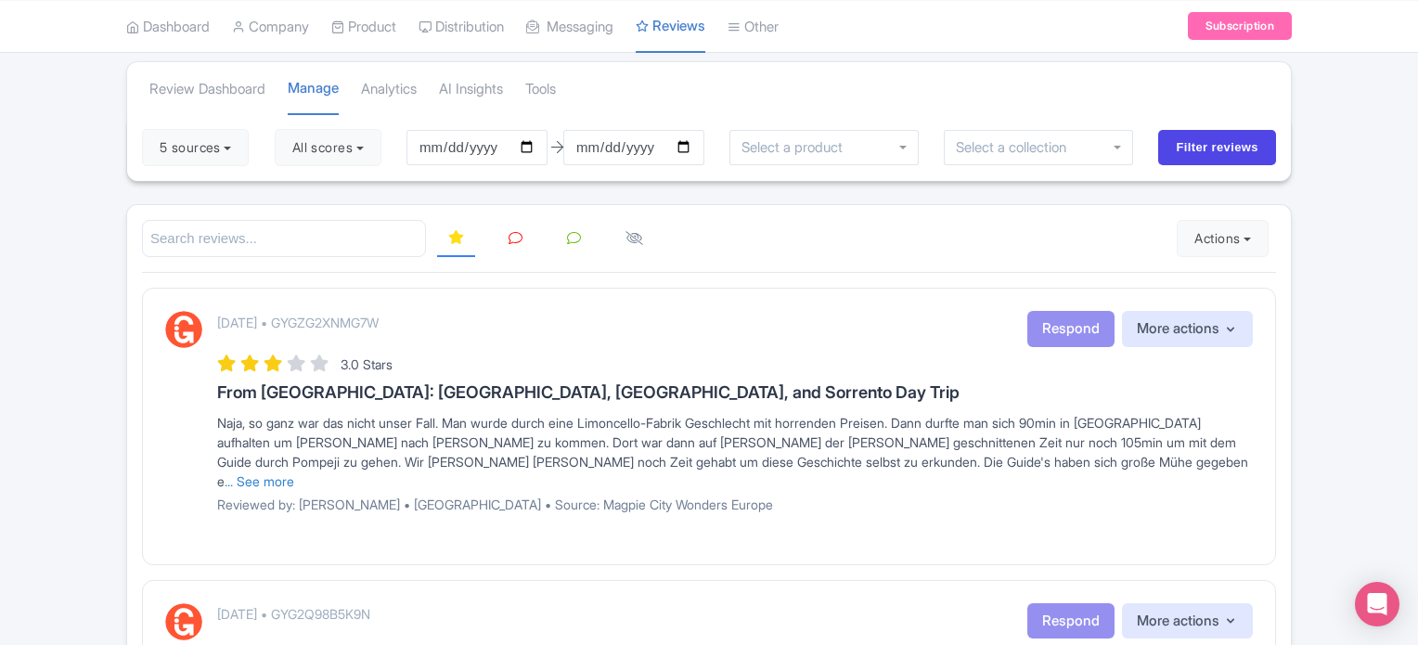
scroll to position [0, 0]
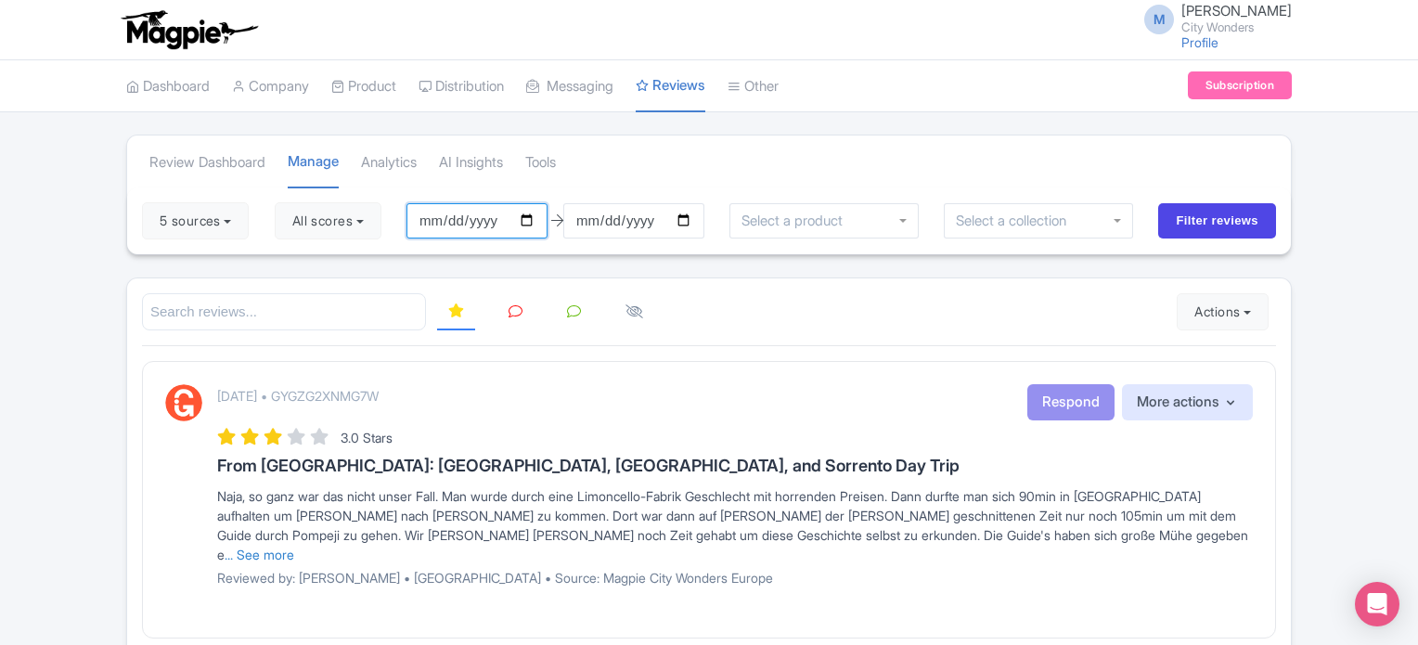
click at [537, 218] on input "2025-06-05" at bounding box center [476, 220] width 141 height 35
type input "[DATE]"
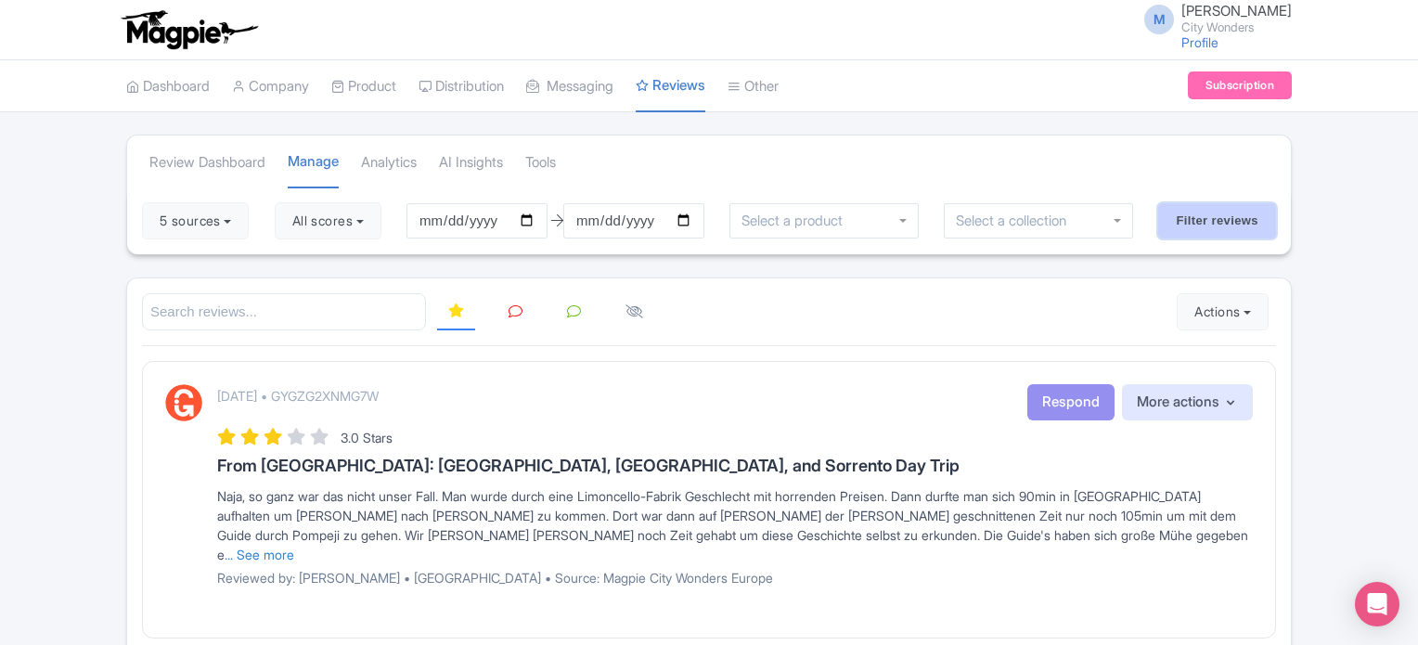
click at [1201, 220] on input "Filter reviews" at bounding box center [1217, 220] width 118 height 35
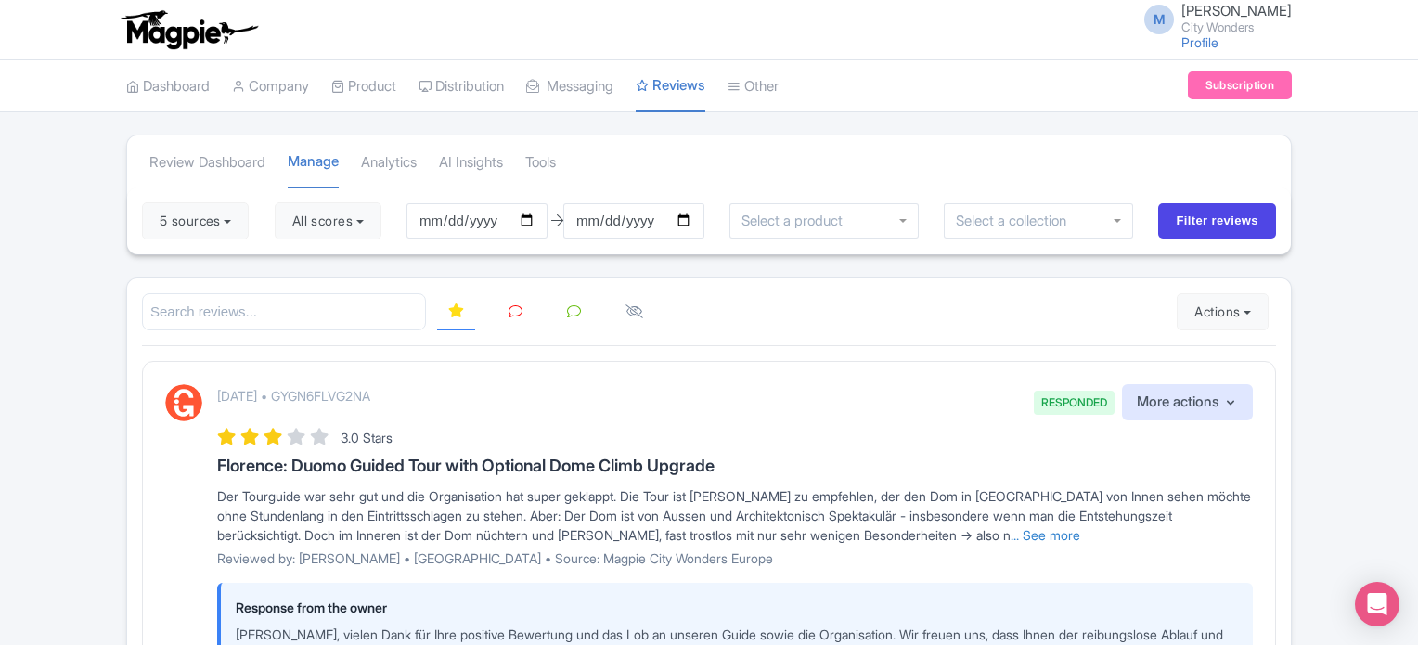
click at [515, 309] on icon at bounding box center [515, 311] width 14 height 14
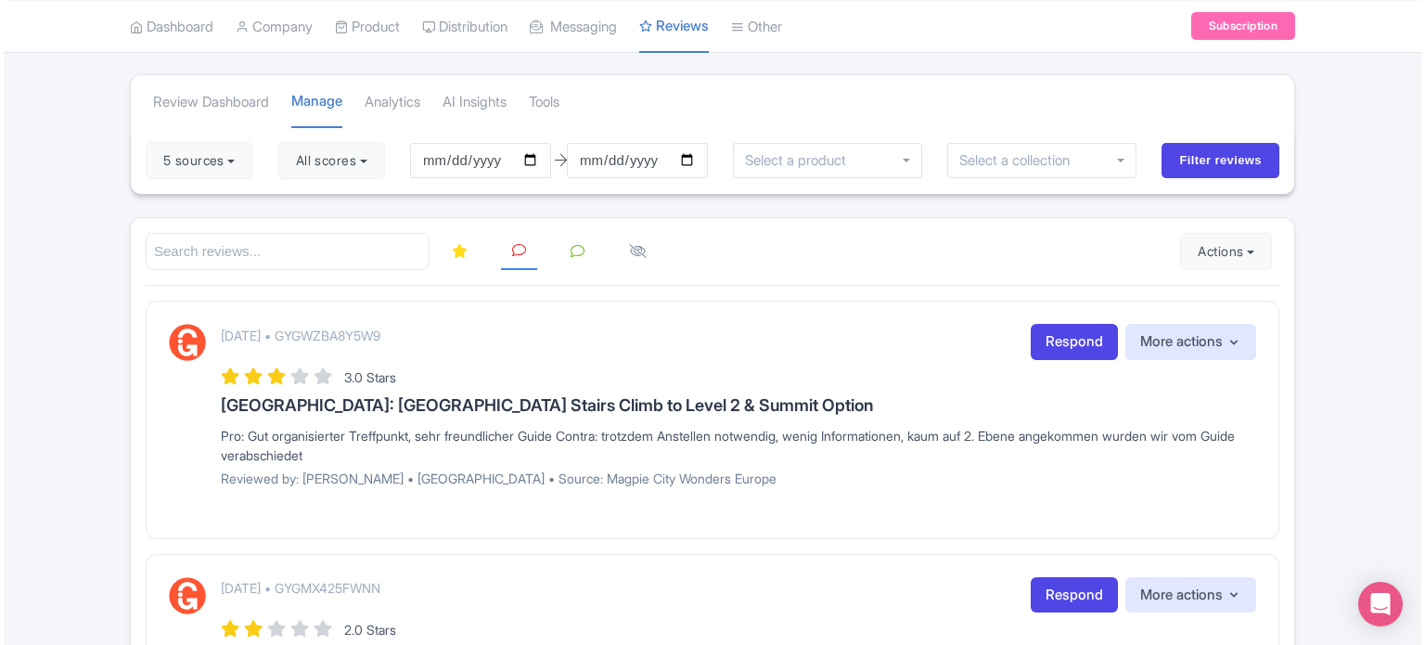
scroll to position [93, 0]
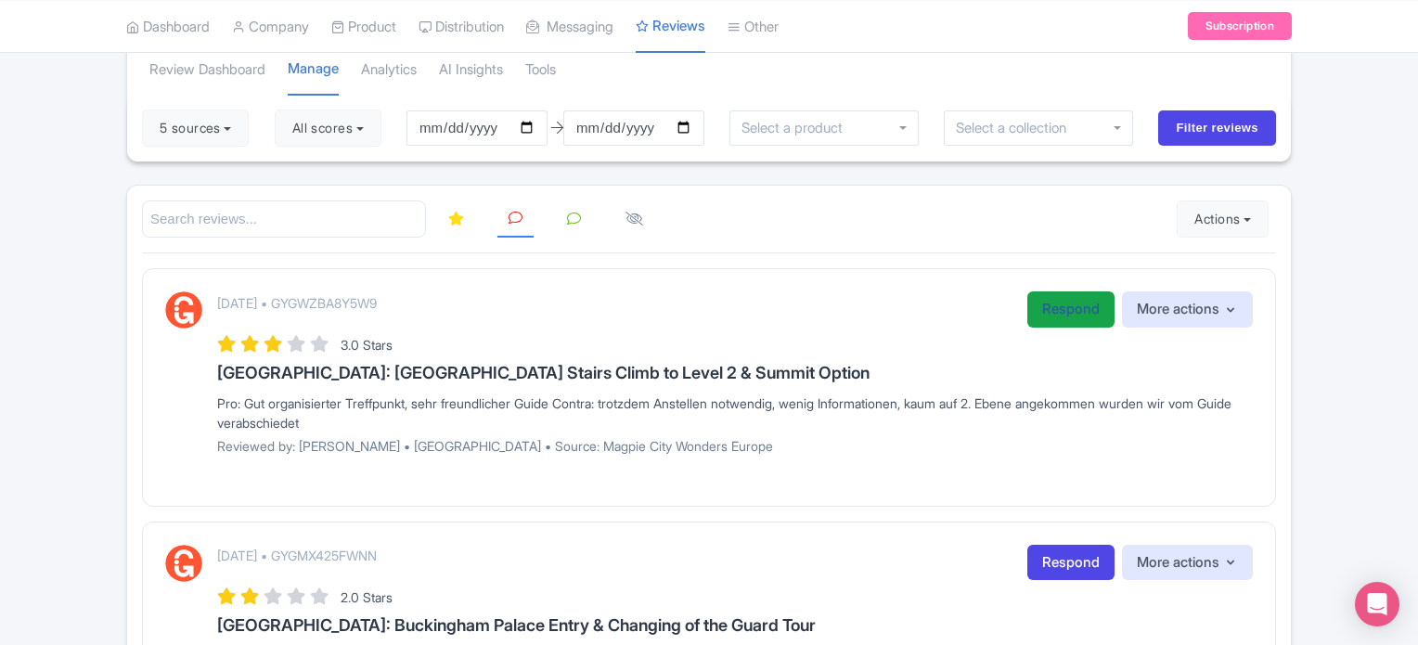
click at [1053, 314] on link "Respond" at bounding box center [1070, 309] width 87 height 36
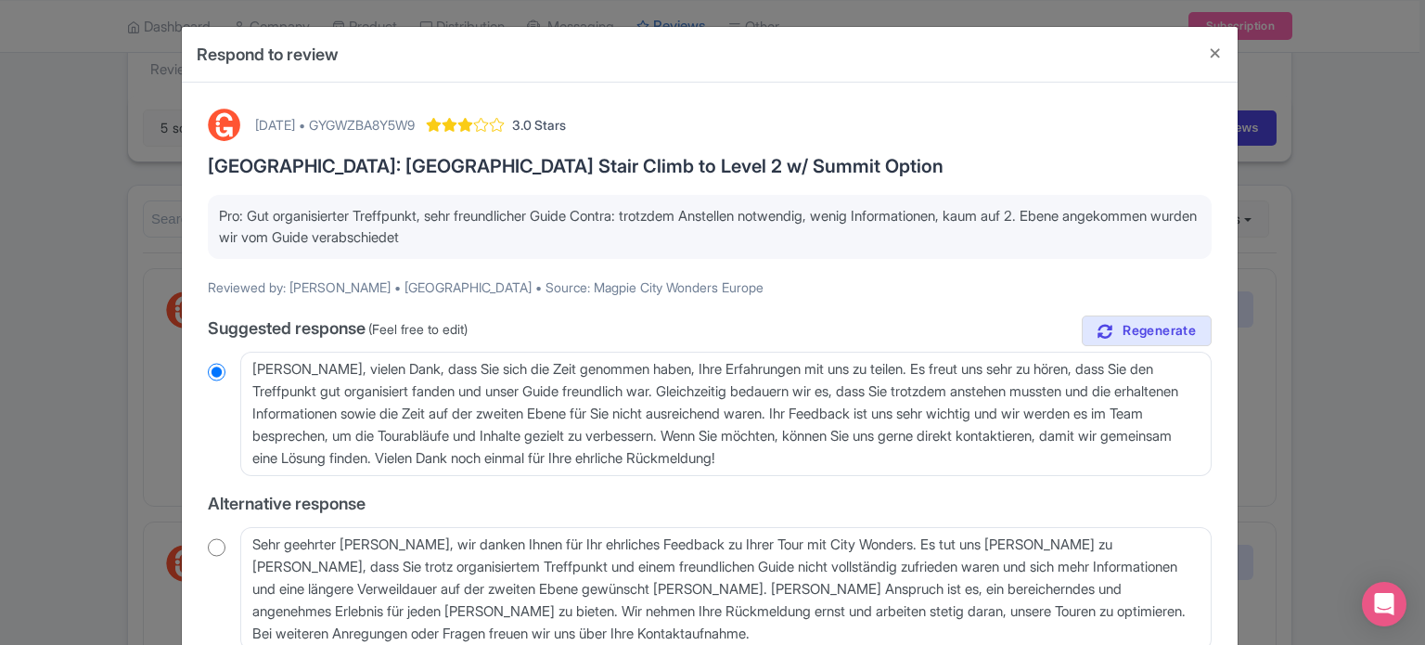
drag, startPoint x: 212, startPoint y: 213, endPoint x: 566, endPoint y: 231, distance: 354.0
click at [566, 231] on div "Pro: Gut organisierter Treffpunkt, sehr freundlicher Guide Contra: trotzdem Ans…" at bounding box center [710, 227] width 1004 height 64
copy p "Pro: Gut organisierter Treffpunkt, sehr freundlicher Guide Contra: trotzdem Ans…"
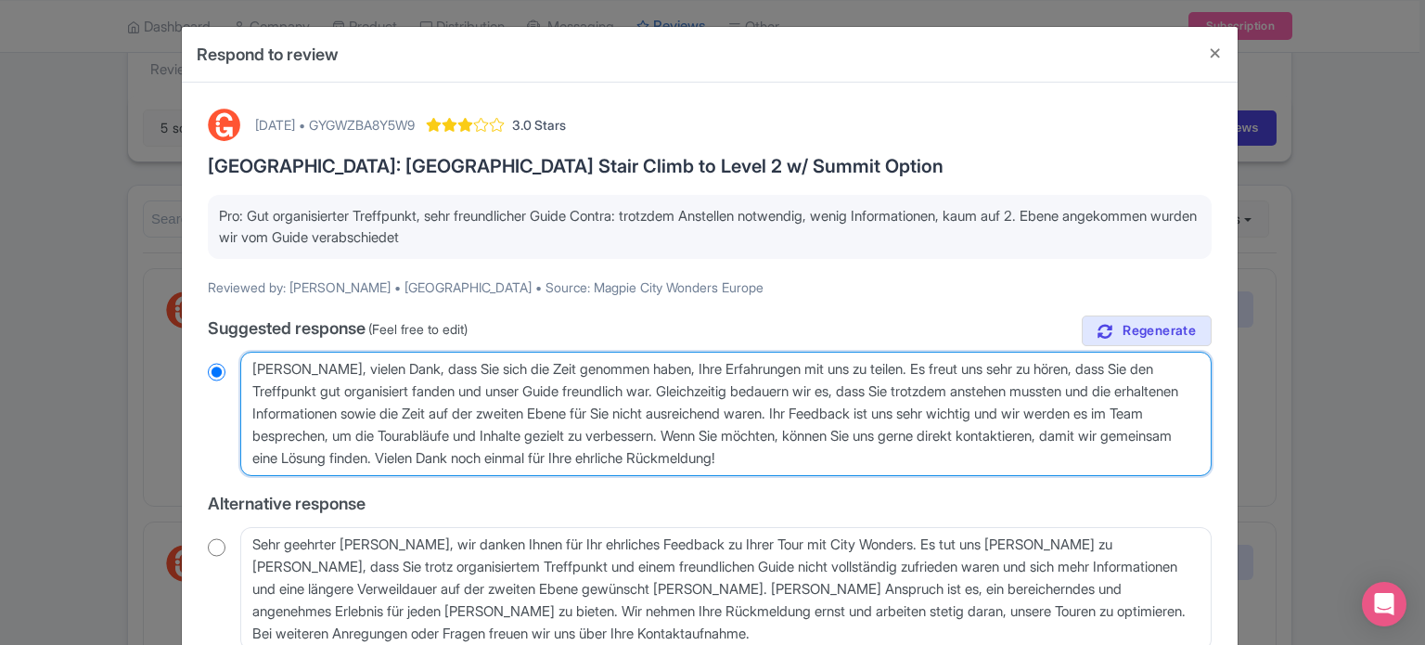
drag, startPoint x: 251, startPoint y: 368, endPoint x: 996, endPoint y: 459, distance: 749.7
click at [996, 459] on textarea "[PERSON_NAME], vielen Dank, dass Sie sich die Zeit genommen haben, Ihre Erfahru…" at bounding box center [725, 414] width 971 height 124
radio input "true"
click at [1010, 456] on textarea "[PERSON_NAME], vielen Dank, dass Sie sich die Zeit genommen haben, Ihre Erfahru…" at bounding box center [725, 414] width 971 height 124
drag, startPoint x: 907, startPoint y: 450, endPoint x: 216, endPoint y: 352, distance: 698.2
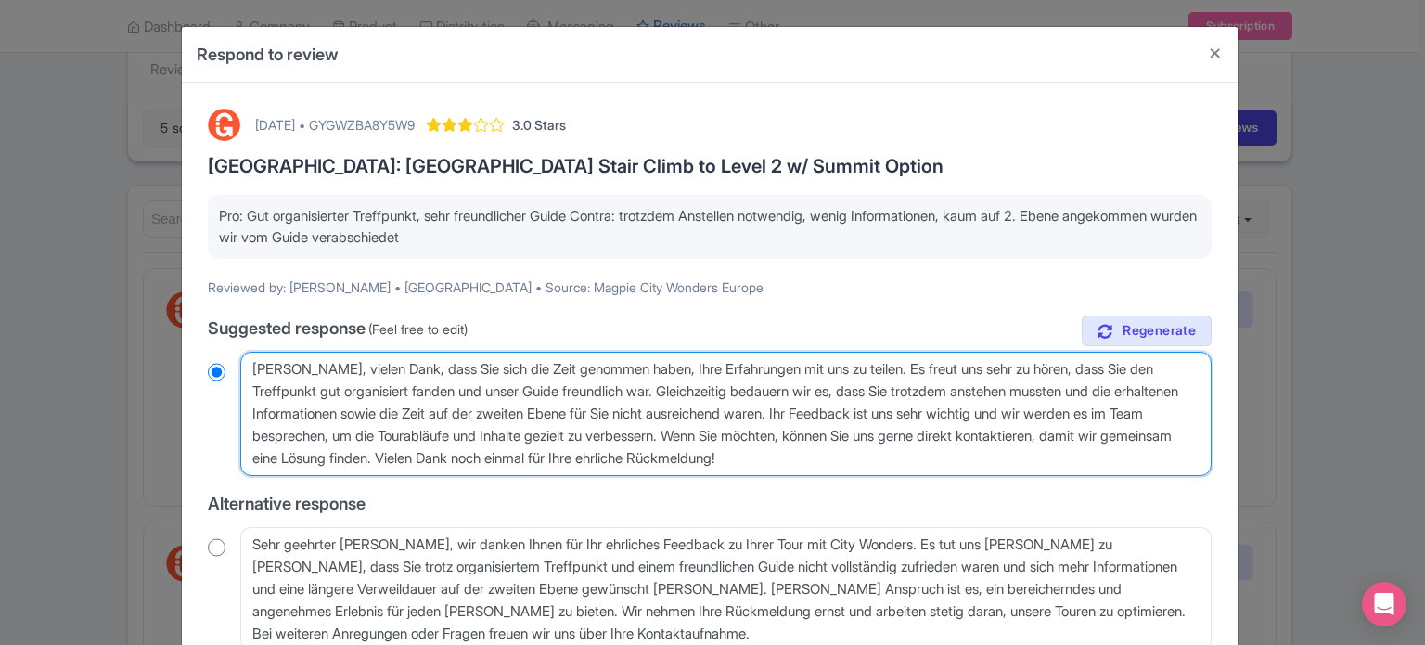
click at [218, 352] on div "[PERSON_NAME], vielen Dank, dass Sie sich die Zeit genommen haben, Ihre Erfahru…" at bounding box center [710, 414] width 1004 height 124
paste textarea
type textarea "[PERSON_NAME], vielen Dank, dass Sie sich die Zeit genommen haben, Ihre Erfahru…"
radio input "true"
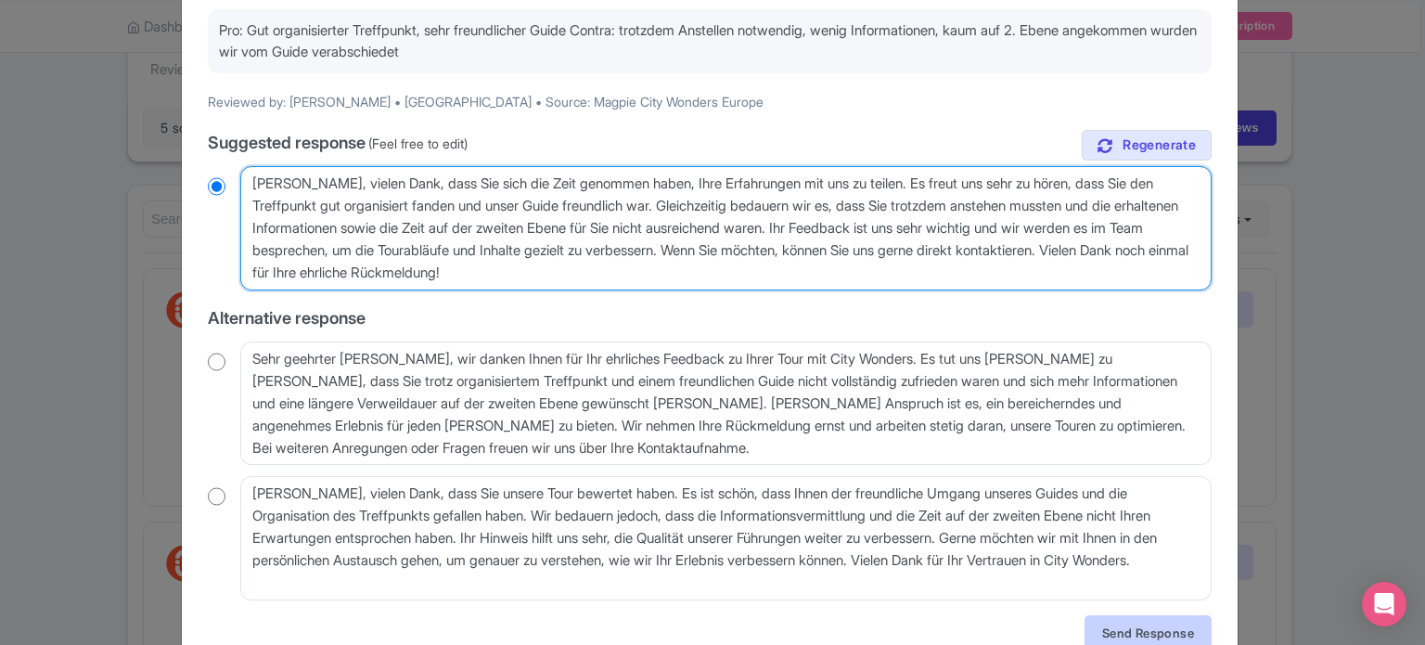
type textarea "[PERSON_NAME], vielen Dank, dass Sie sich die Zeit genommen haben, Ihre Erfahru…"
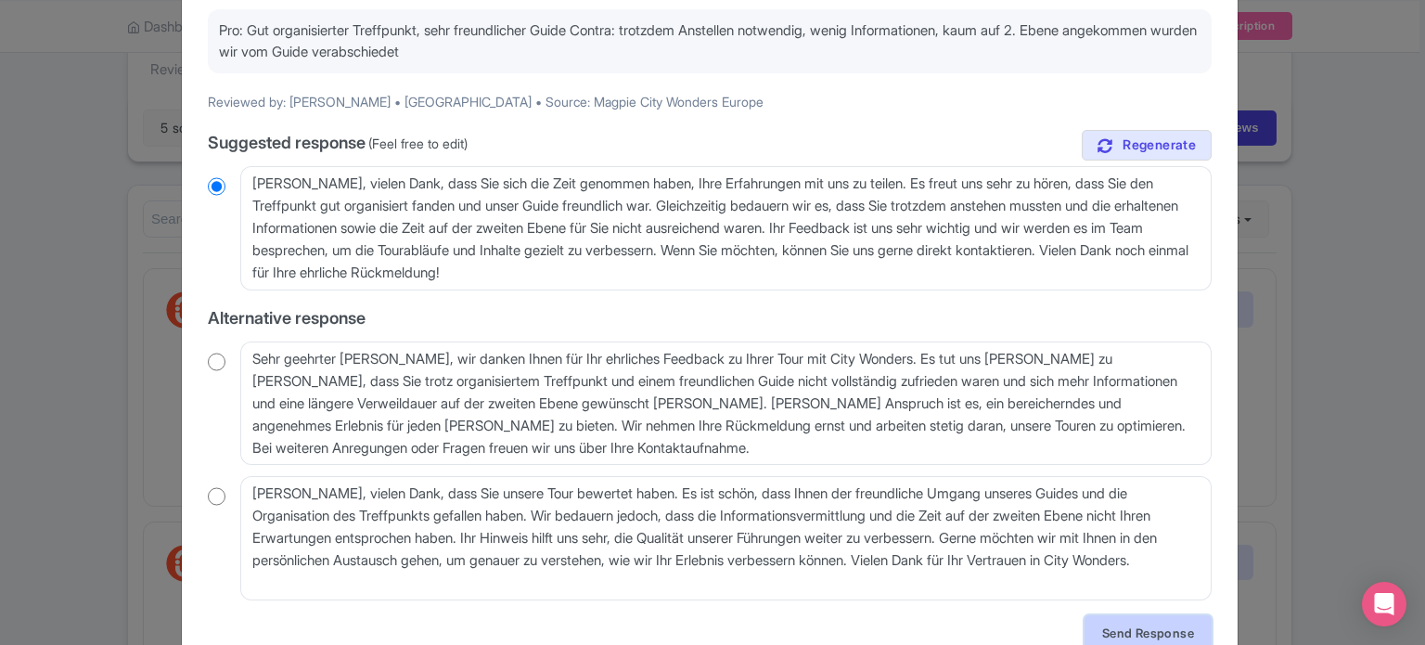
click at [1124, 627] on link "Send Response" at bounding box center [1148, 632] width 127 height 35
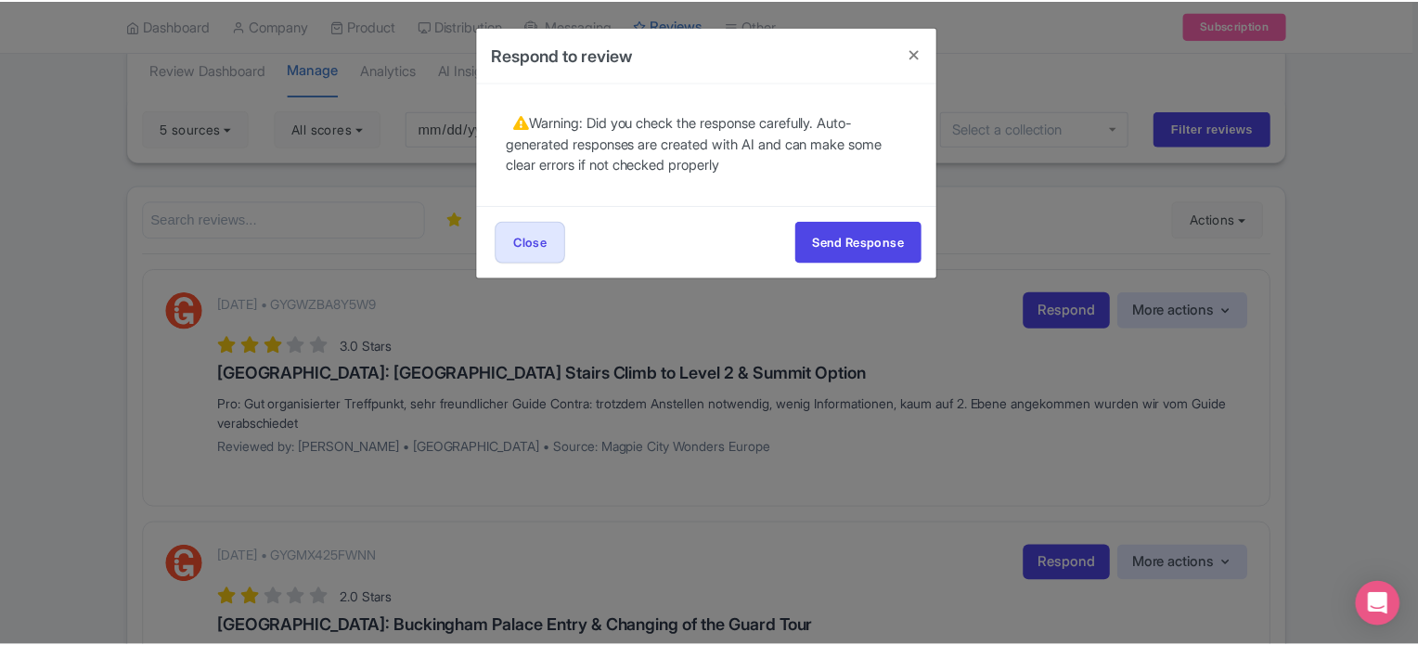
scroll to position [0, 0]
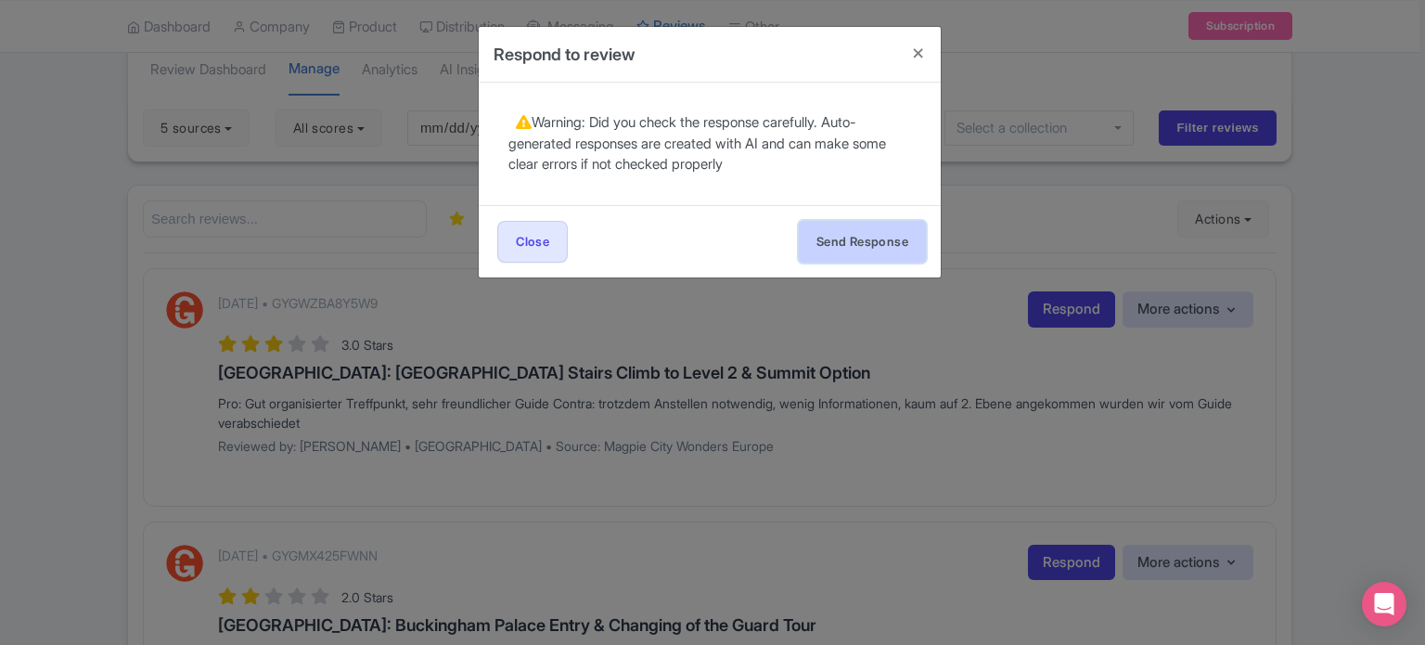
click at [829, 241] on button "Send Response" at bounding box center [862, 242] width 127 height 42
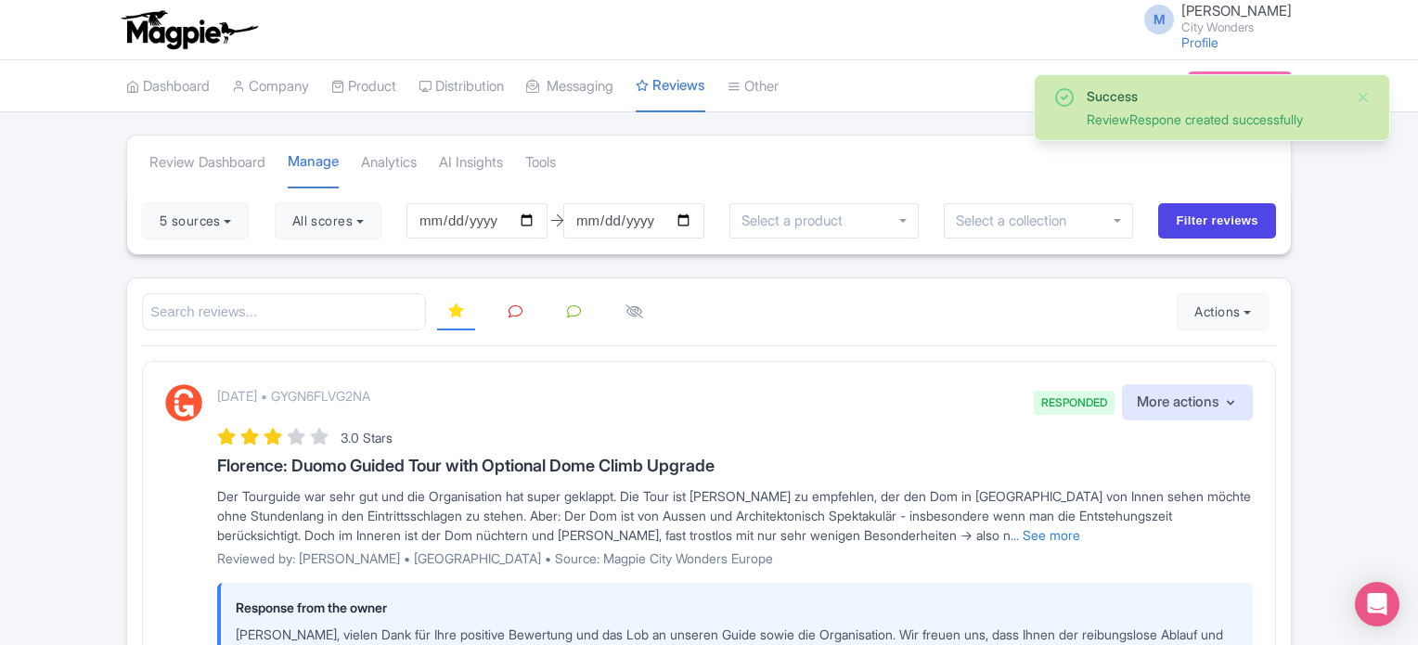
click at [520, 311] on icon at bounding box center [515, 311] width 14 height 14
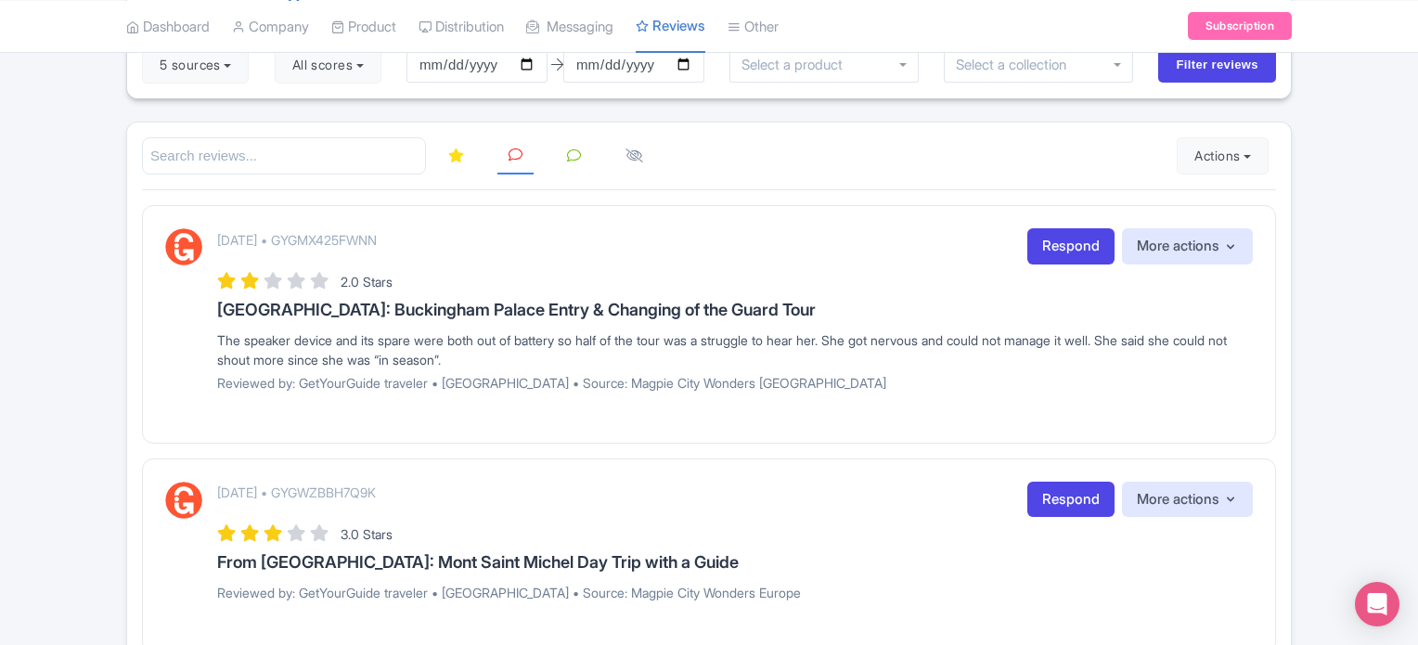
scroll to position [186, 0]
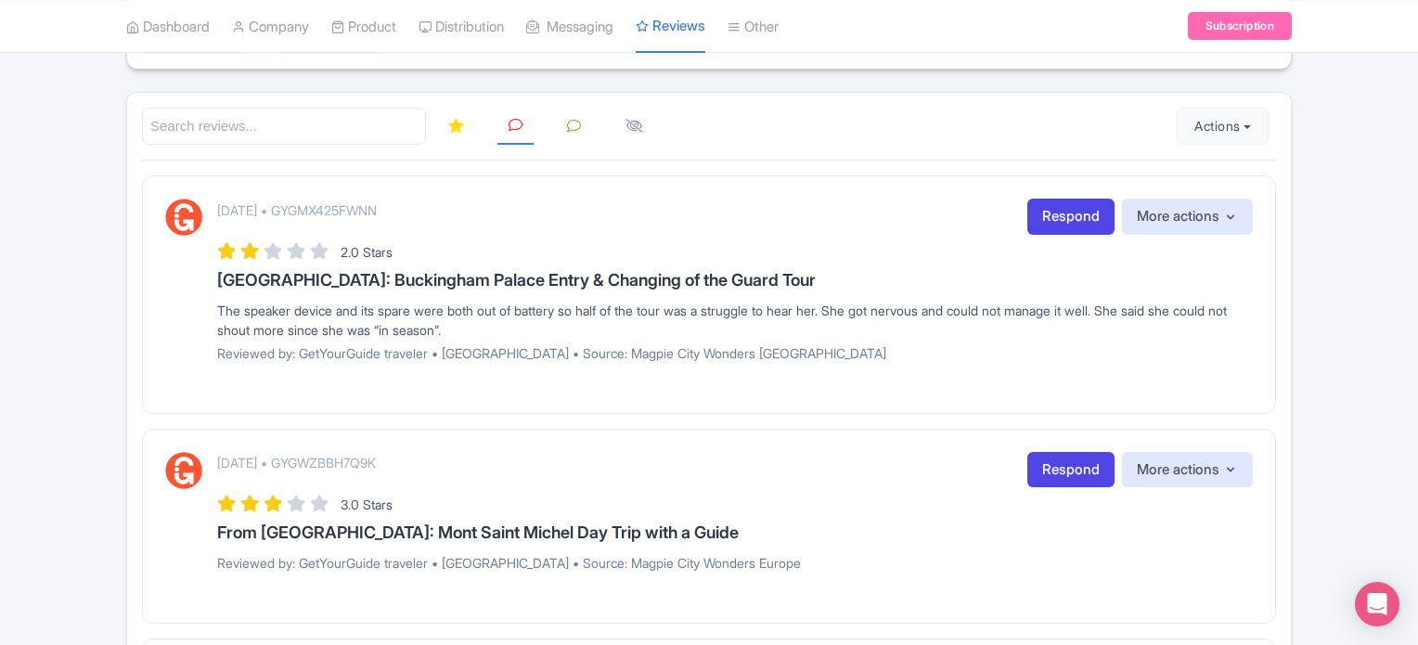
click at [1081, 220] on link "Respond" at bounding box center [1070, 217] width 87 height 36
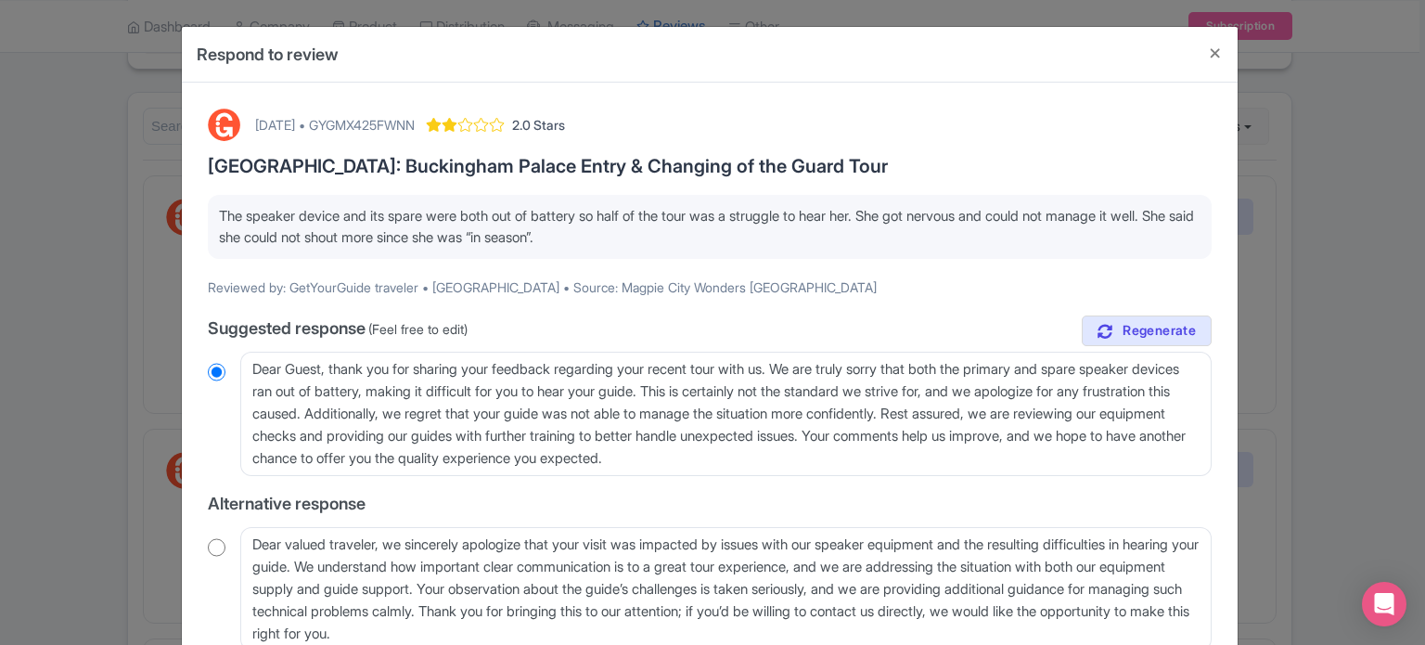
click at [159, 302] on div "Respond to review August 15, 2025 • GYGMX425FWNN 2.0 Stars London: Buckingham P…" at bounding box center [712, 322] width 1425 height 645
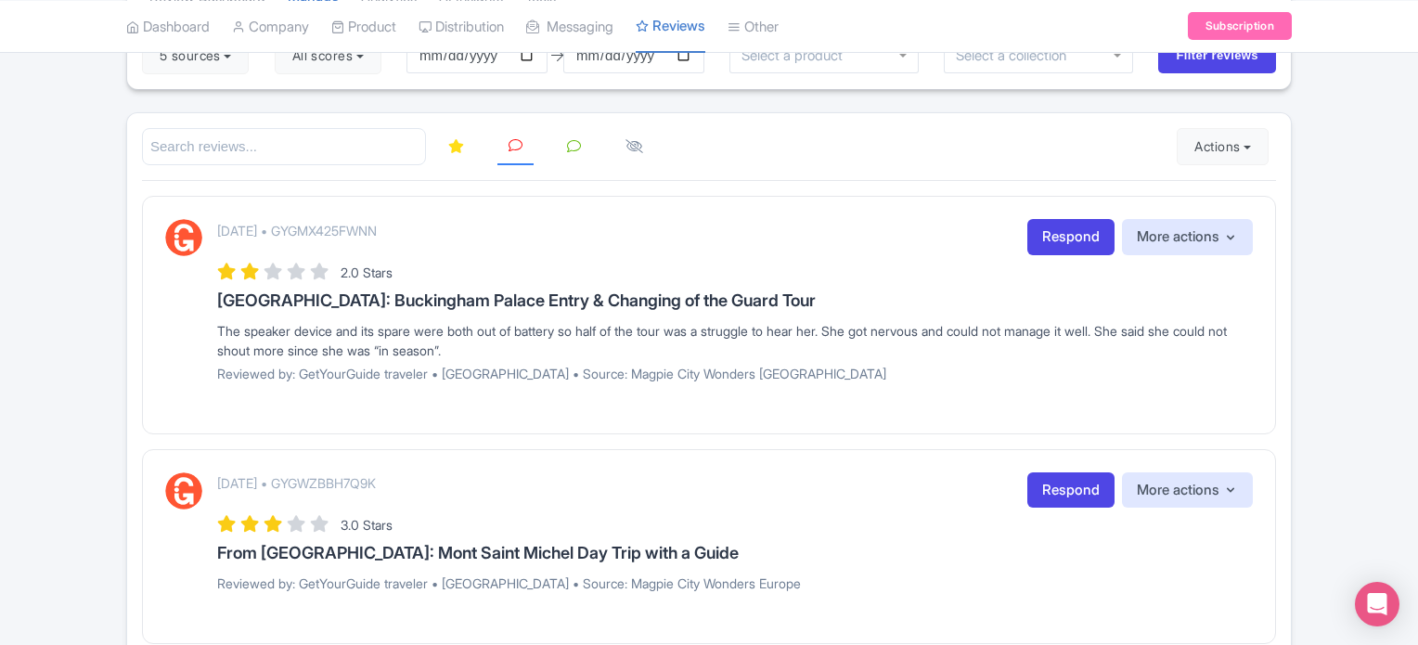
scroll to position [0, 0]
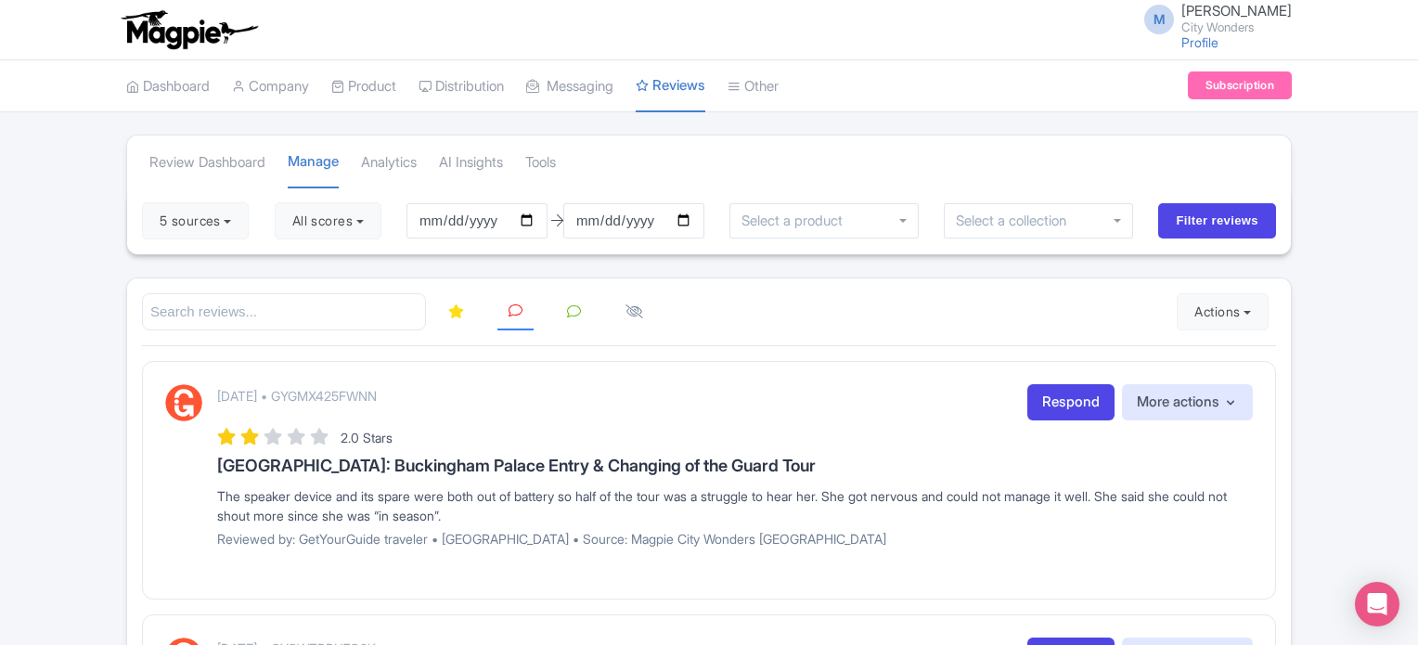
click at [451, 312] on icon at bounding box center [456, 311] width 16 height 14
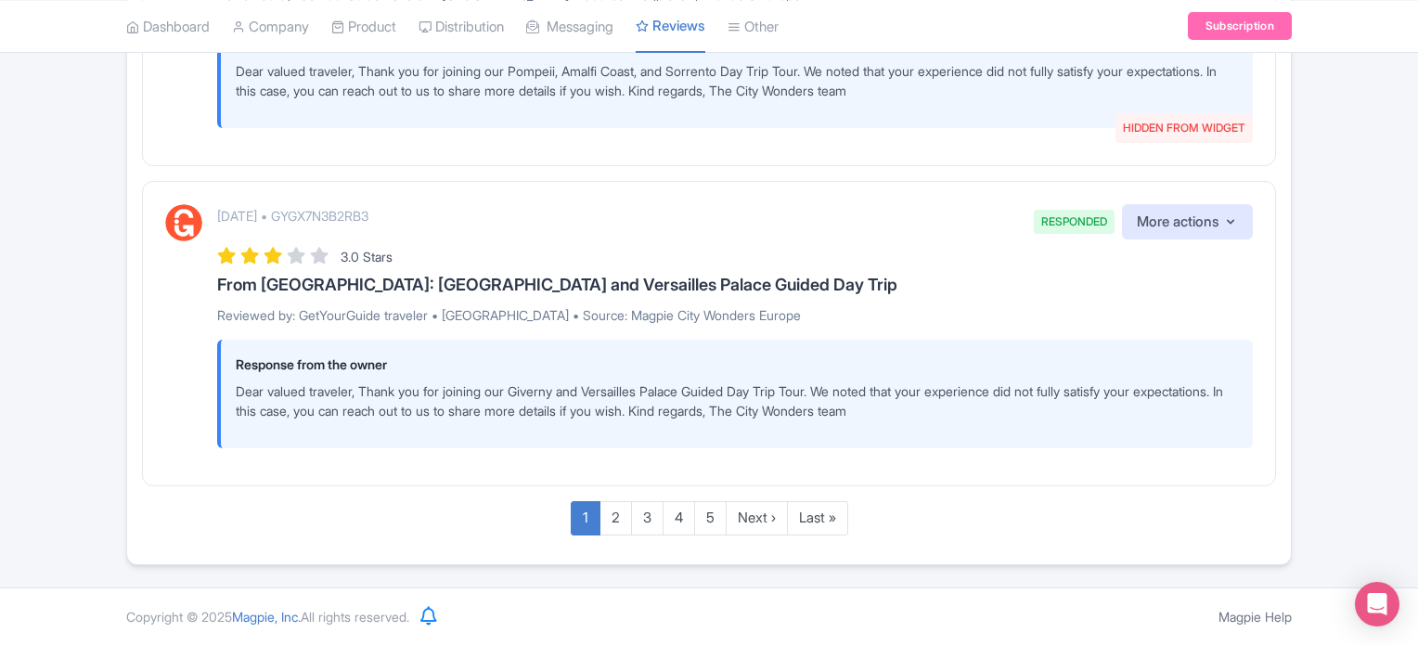
scroll to position [3503, 0]
click at [620, 521] on link "2" at bounding box center [615, 518] width 32 height 34
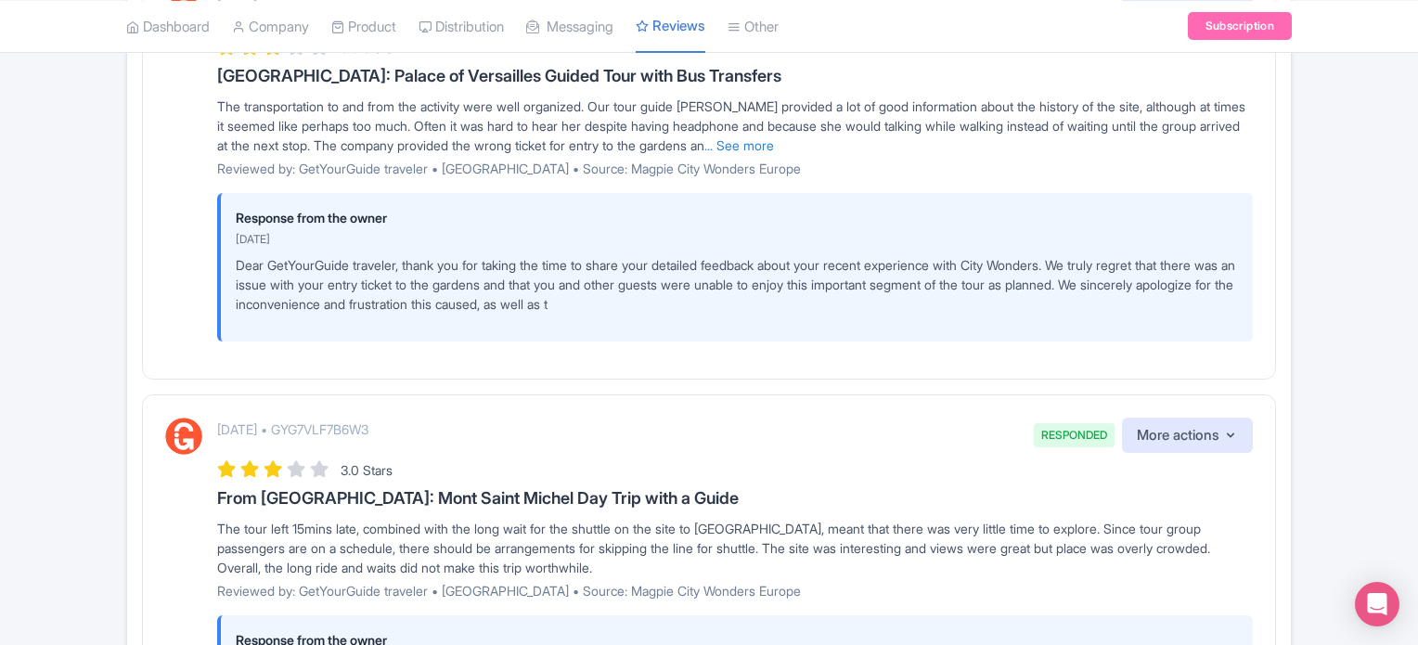
scroll to position [1086, 0]
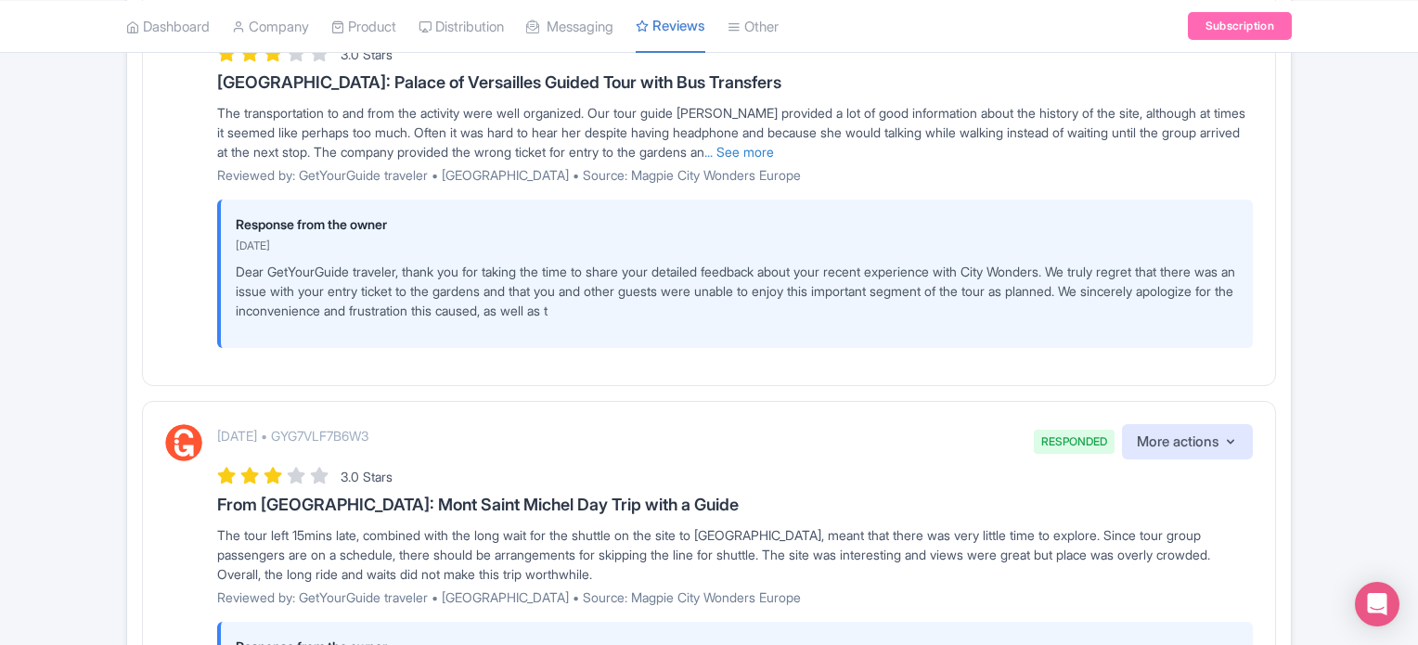
click at [720, 320] on p "Dear GetYourGuide traveler, thank you for taking the time to share your detaile…" at bounding box center [737, 291] width 1002 height 58
click at [735, 320] on p "Dear GetYourGuide traveler, thank you for taking the time to share your detaile…" at bounding box center [737, 291] width 1002 height 58
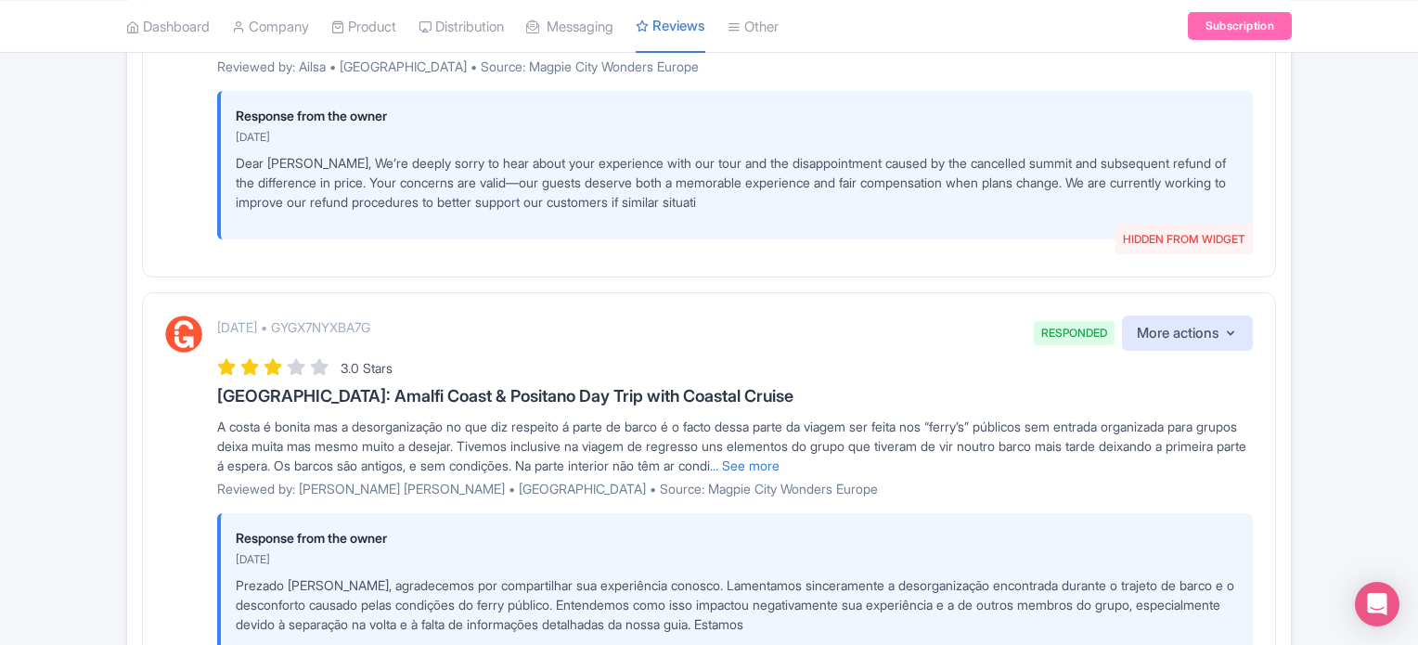
scroll to position [3591, 0]
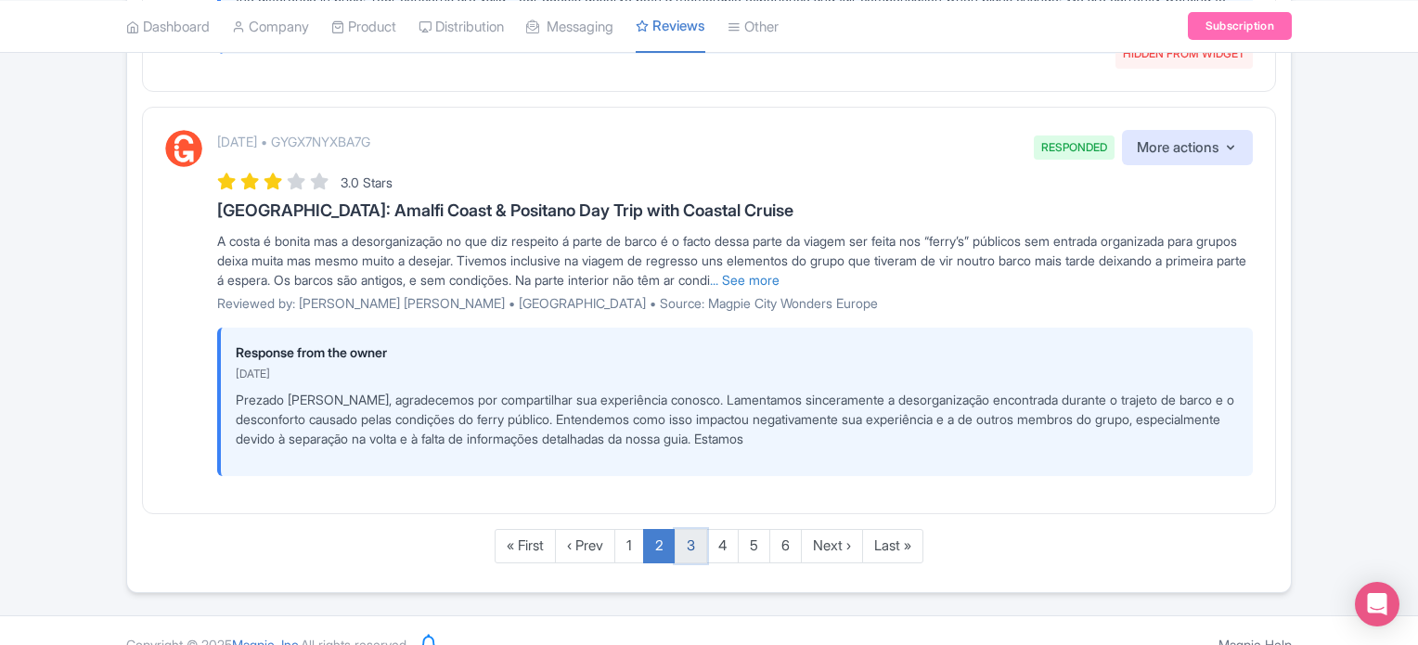
click at [689, 563] on link "3" at bounding box center [691, 546] width 32 height 34
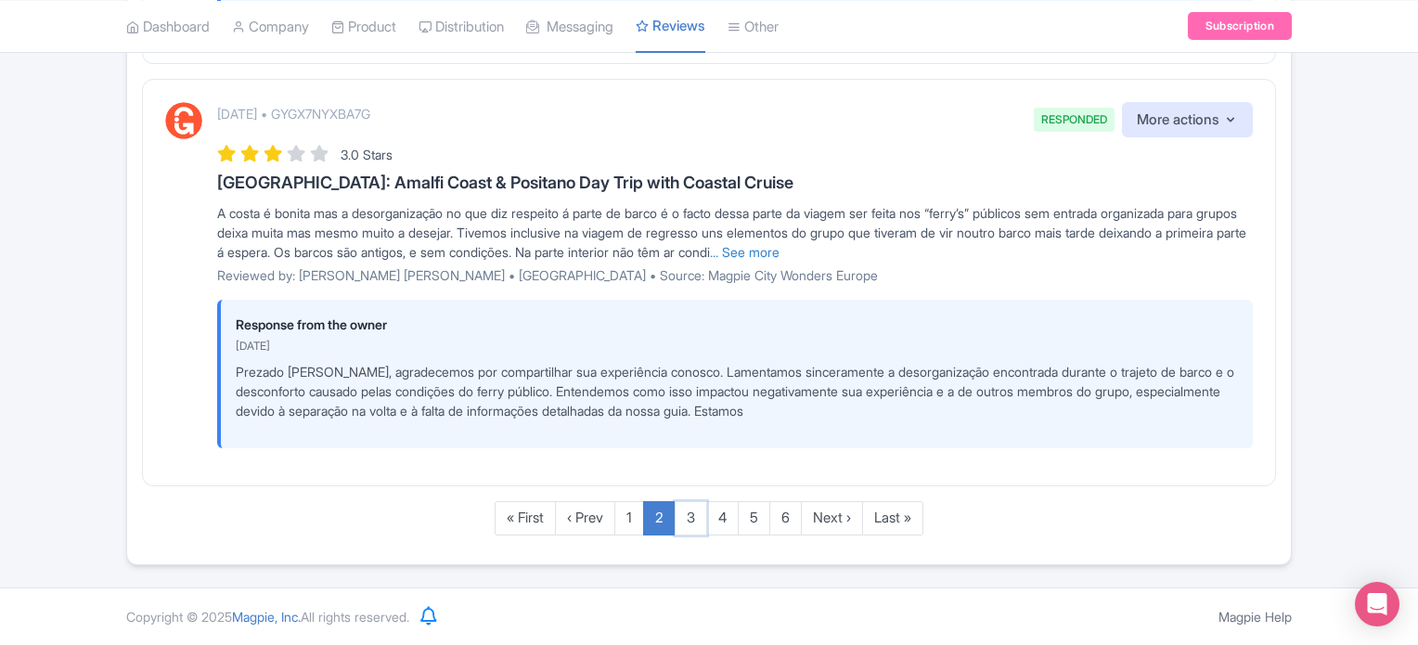
scroll to position [3650, 0]
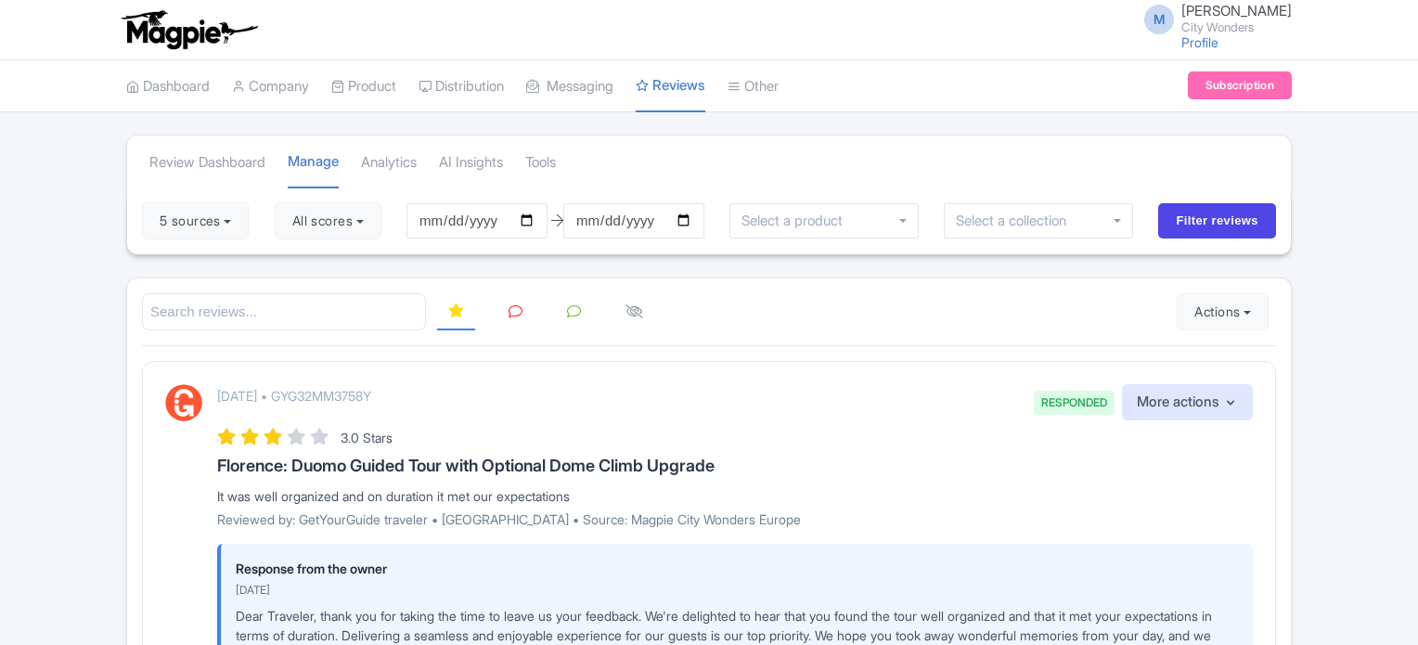
scroll to position [343, 0]
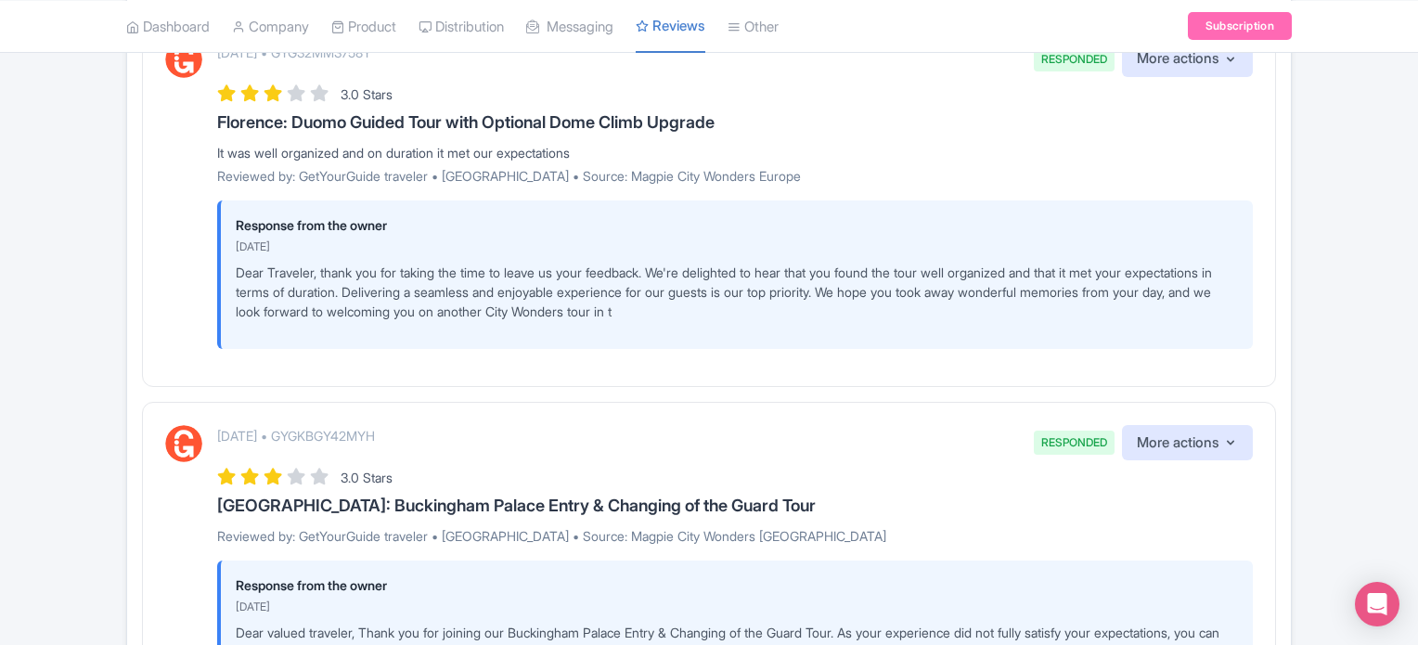
click at [605, 296] on p "Dear Traveler, thank you for taking the time to leave us your feedback. We're d…" at bounding box center [737, 292] width 1002 height 58
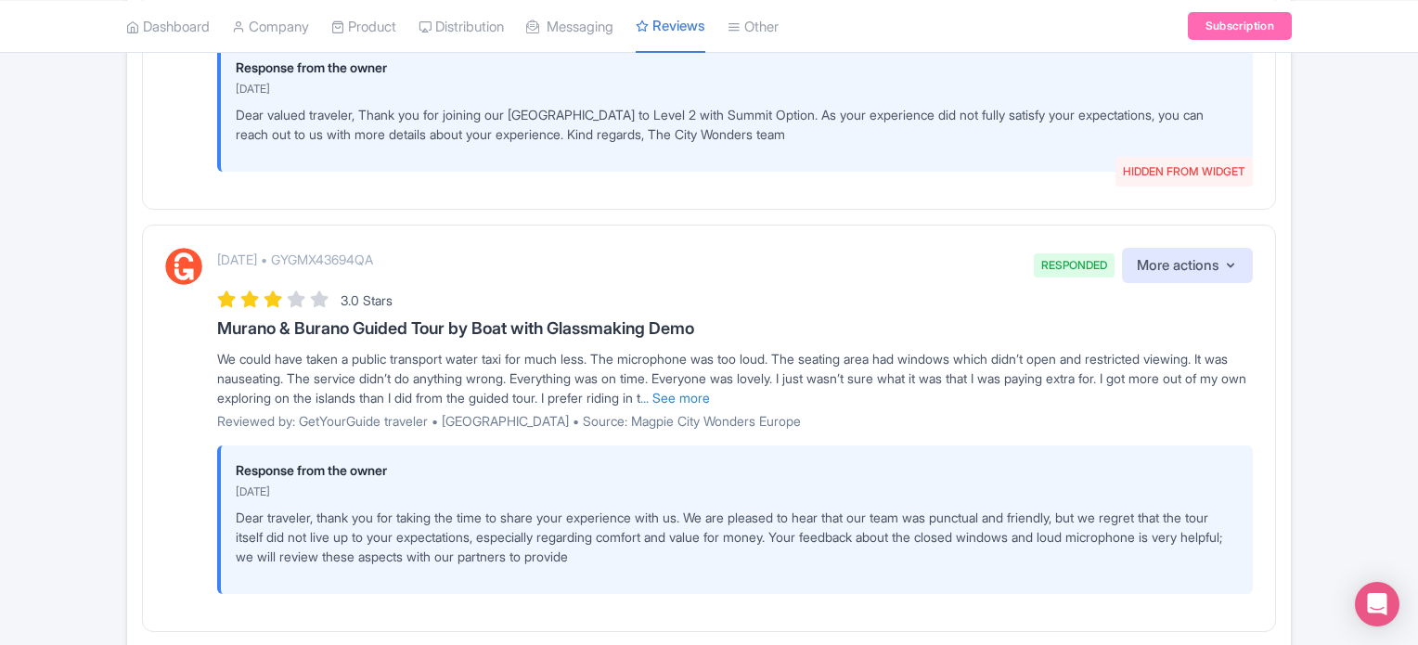
scroll to position [3489, 0]
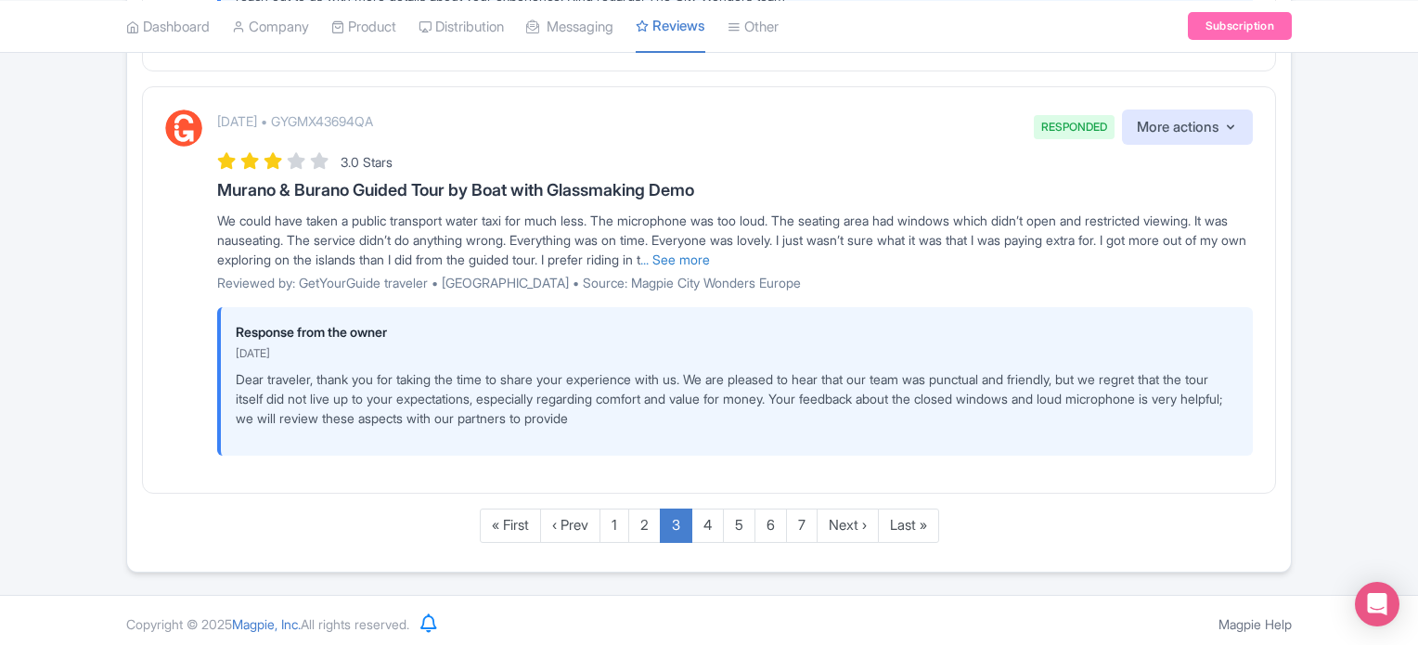
click at [654, 412] on p "Dear traveler, thank you for taking the time to share your experience with us. …" at bounding box center [737, 398] width 1002 height 58
click at [709, 517] on link "4" at bounding box center [707, 525] width 32 height 34
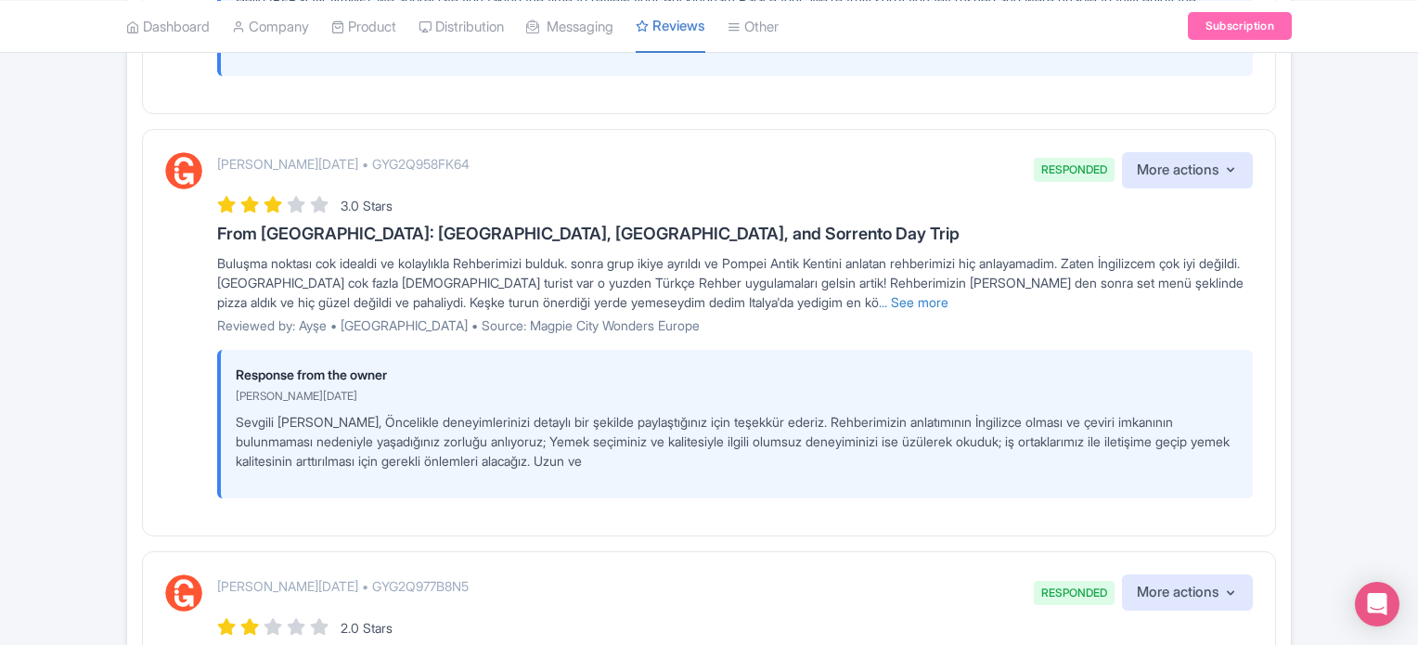
scroll to position [2320, 0]
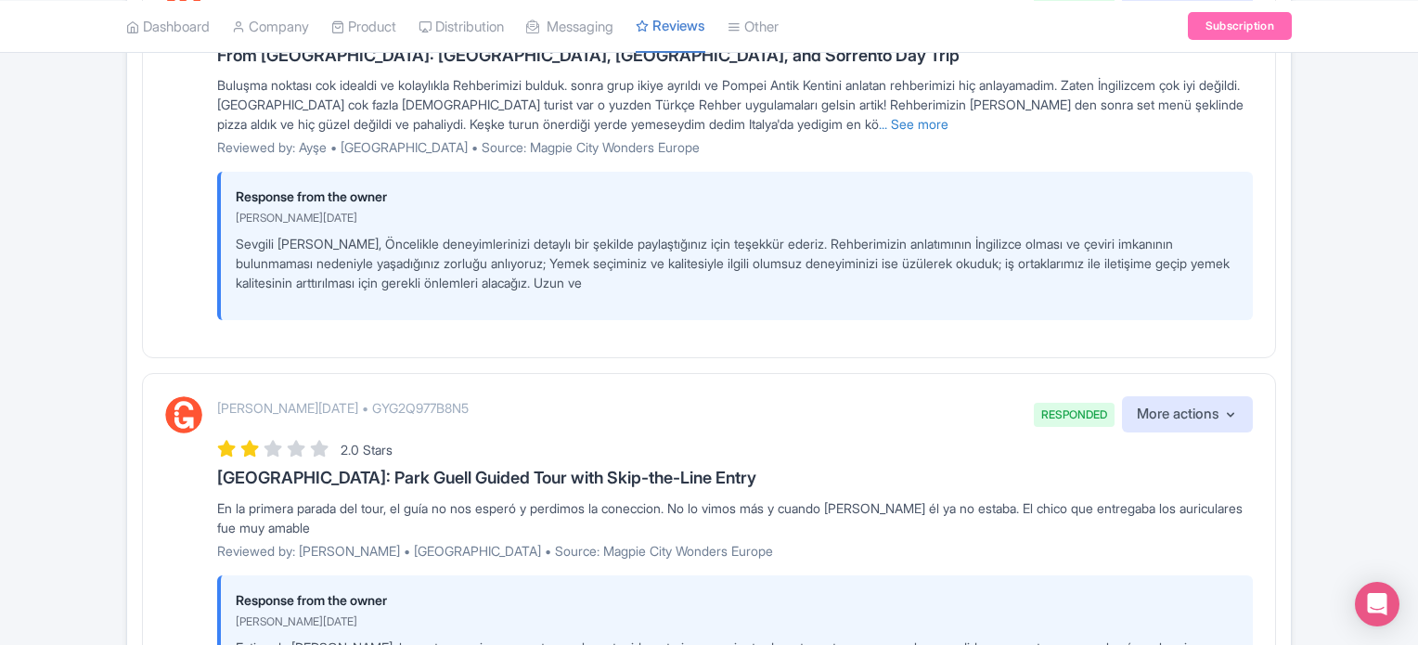
click at [142, 292] on div "[PERSON_NAME][DATE] • GYG2Q958FK64 RESPONDED More actions Hide from this page H…" at bounding box center [709, 154] width 1134 height 407
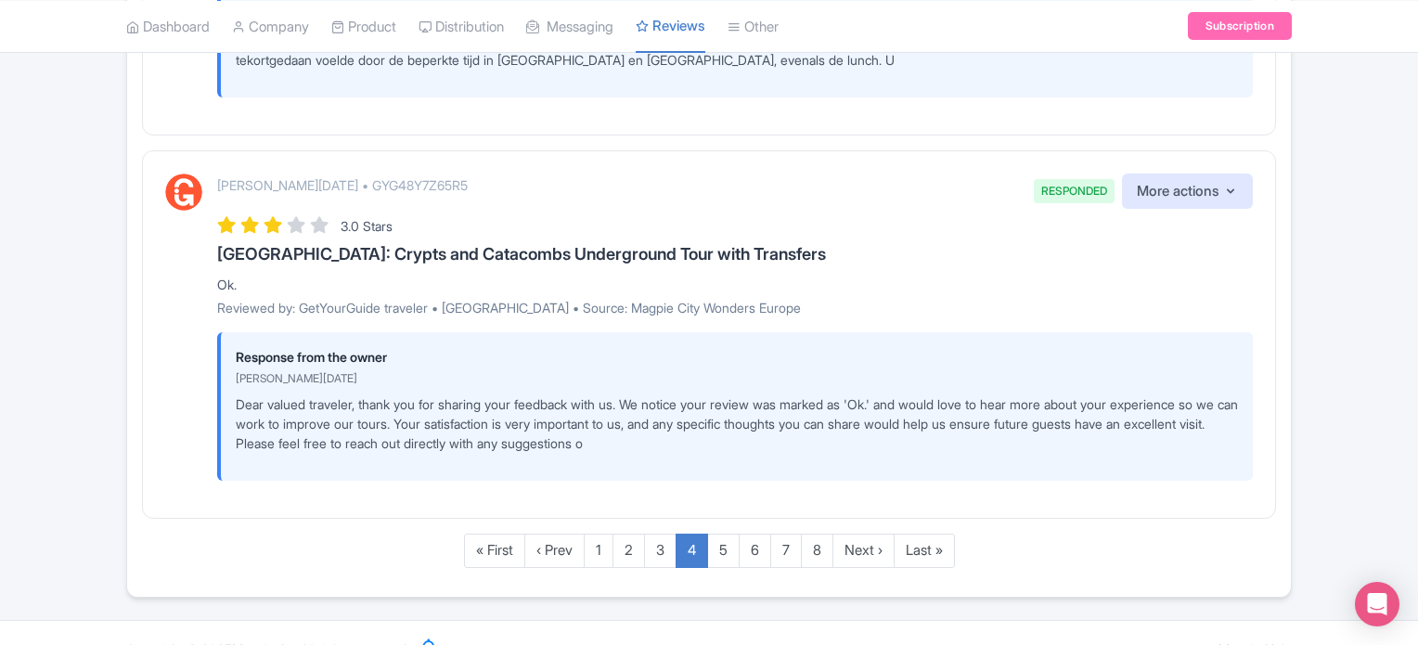
scroll to position [3796, 0]
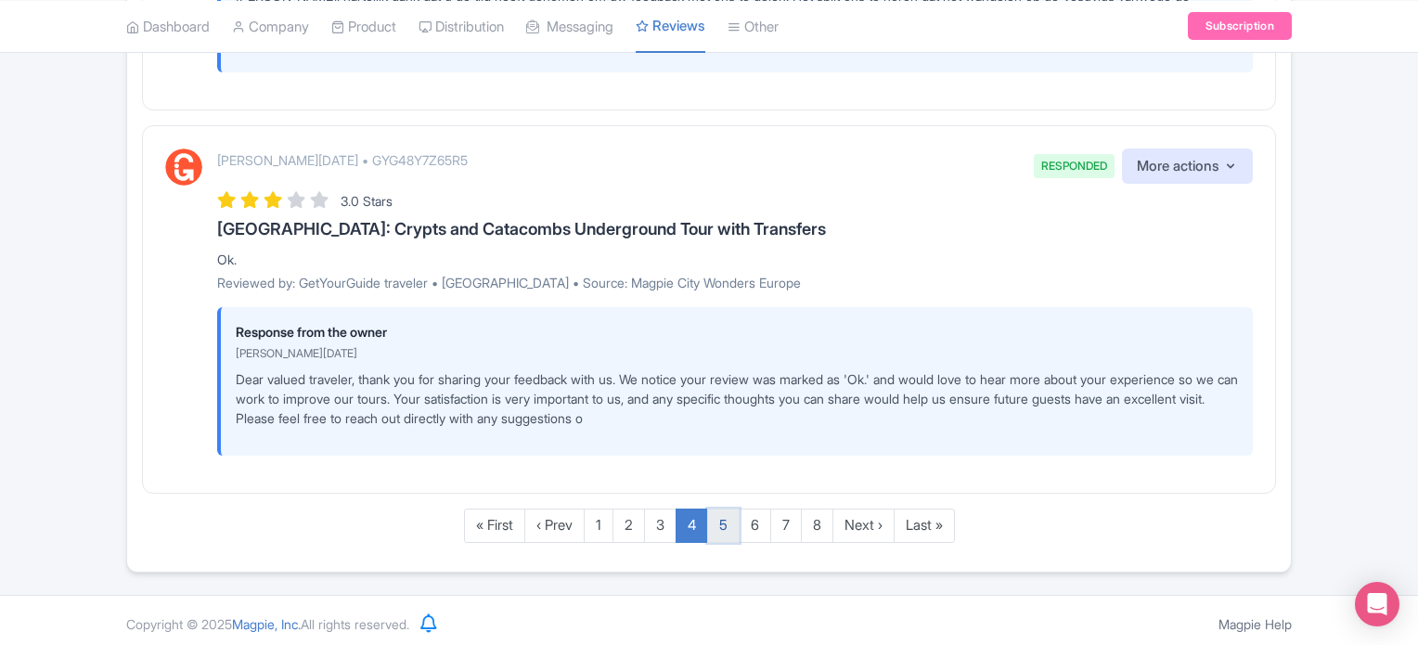
click at [721, 523] on link "5" at bounding box center [723, 525] width 32 height 34
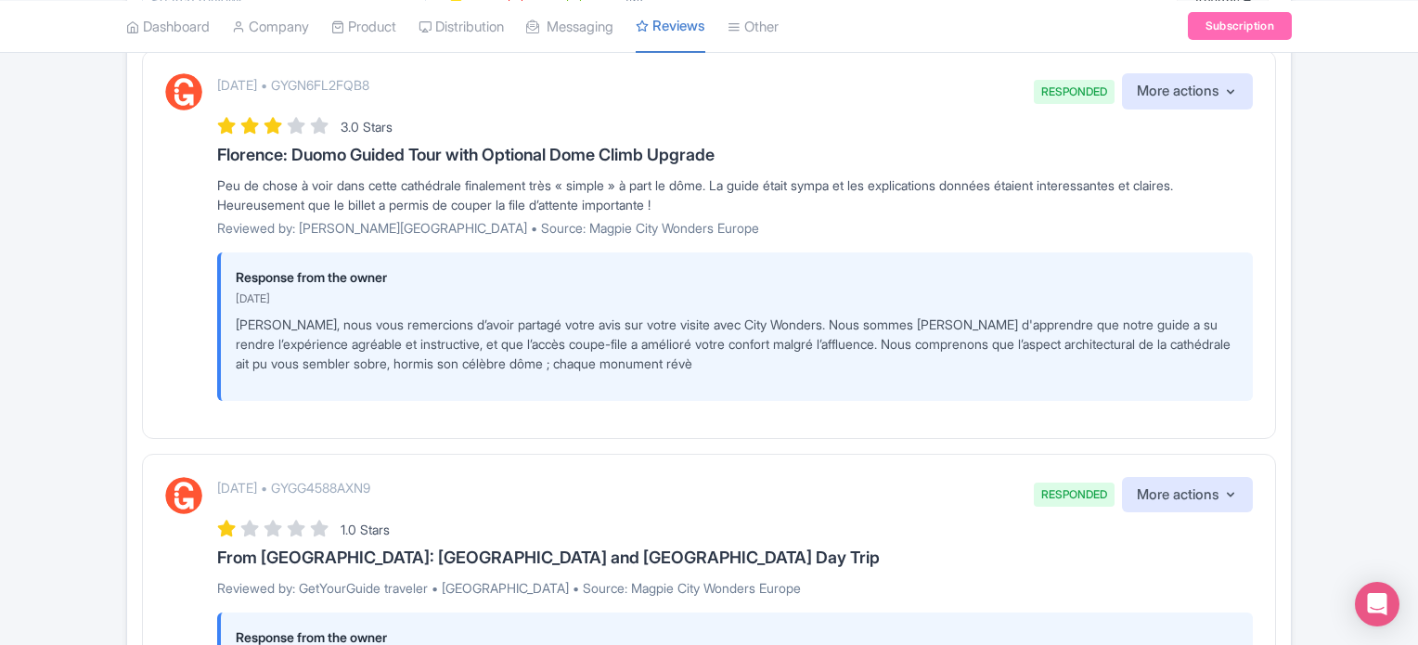
scroll to position [278, 0]
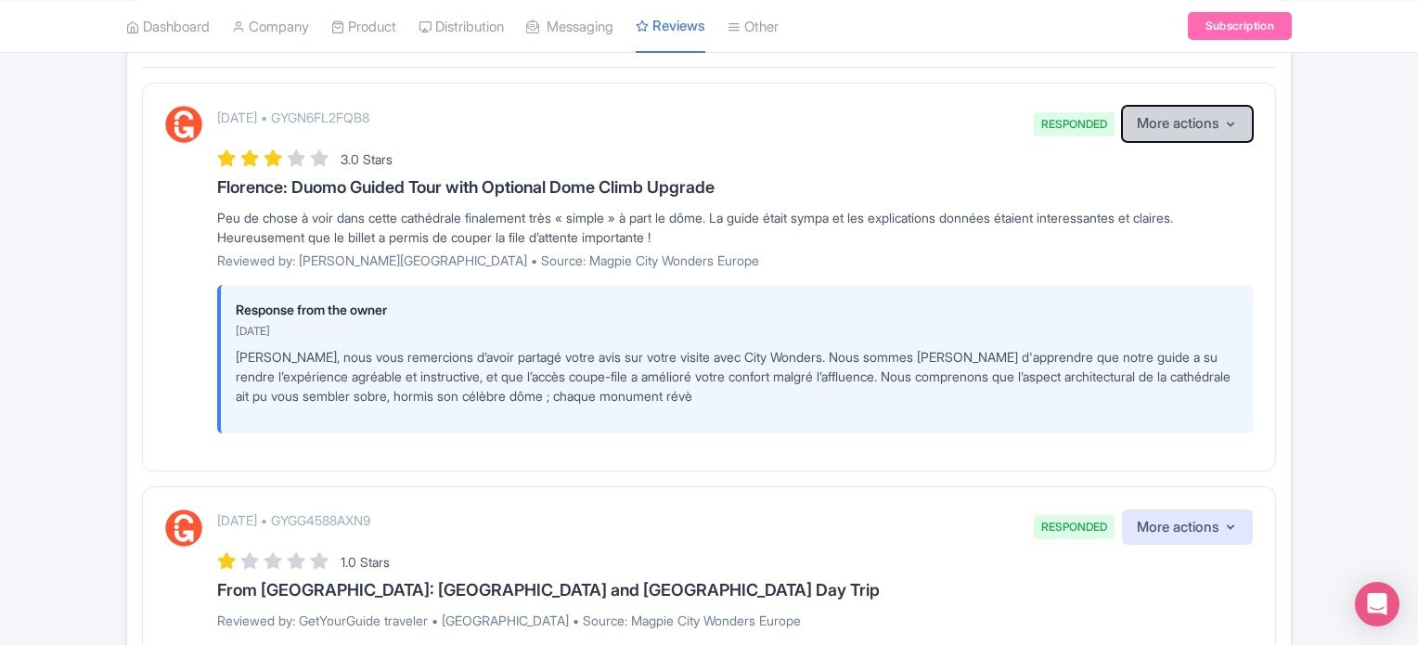
click at [1191, 119] on button "More actions" at bounding box center [1187, 124] width 131 height 36
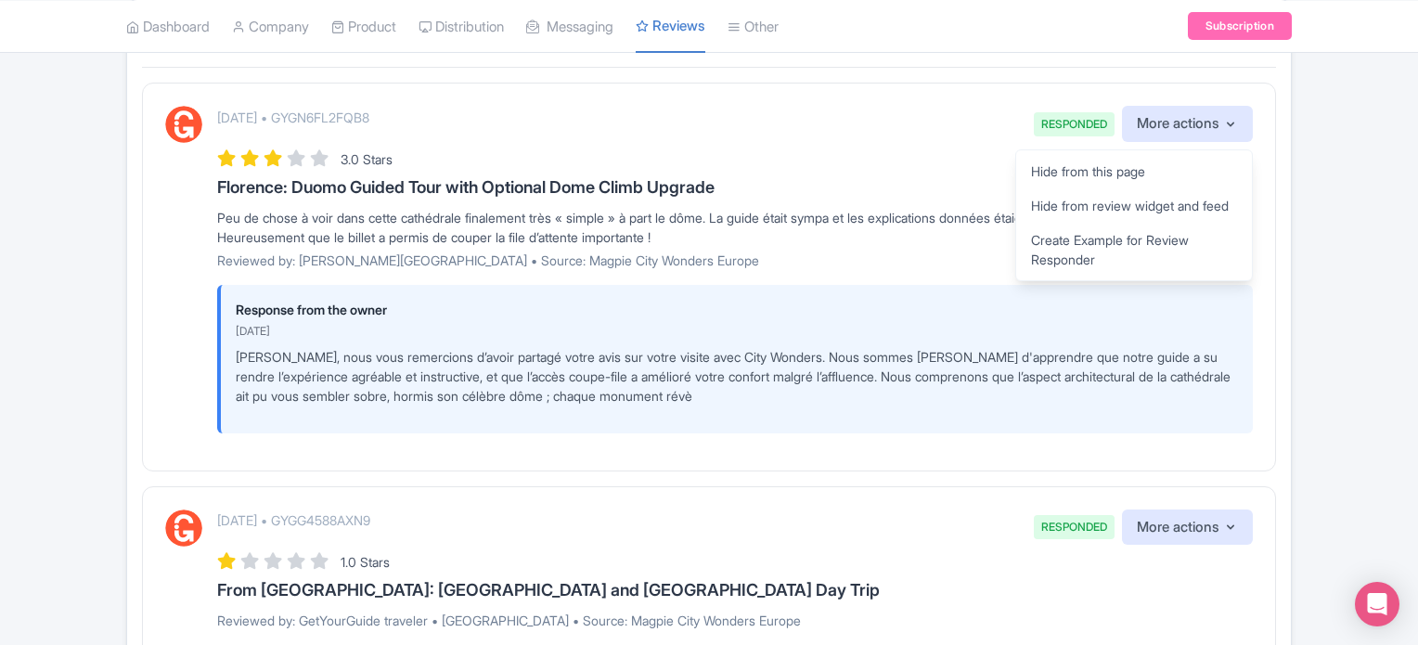
click at [561, 375] on p "[PERSON_NAME], nous vous remercions d’avoir partagé votre avis sur votre visite…" at bounding box center [737, 376] width 1002 height 58
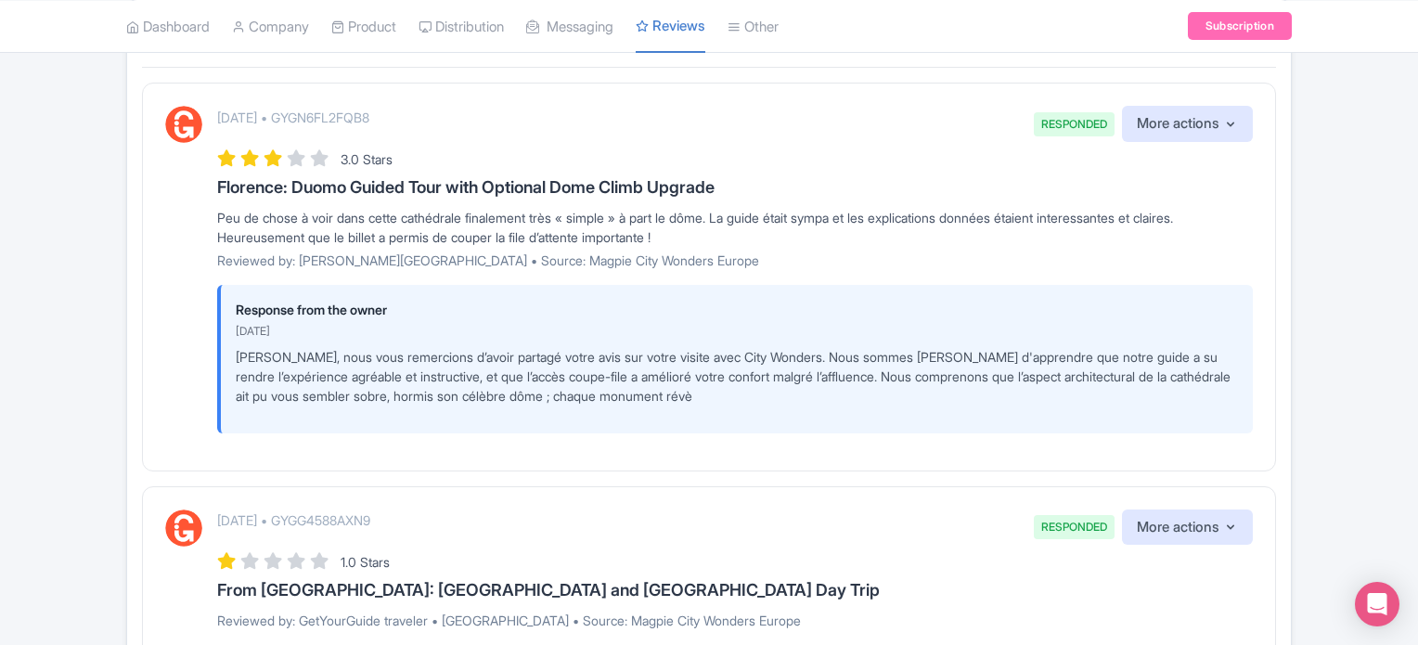
click at [783, 397] on p "[PERSON_NAME], nous vous remercions d’avoir partagé votre avis sur votre visite…" at bounding box center [737, 376] width 1002 height 58
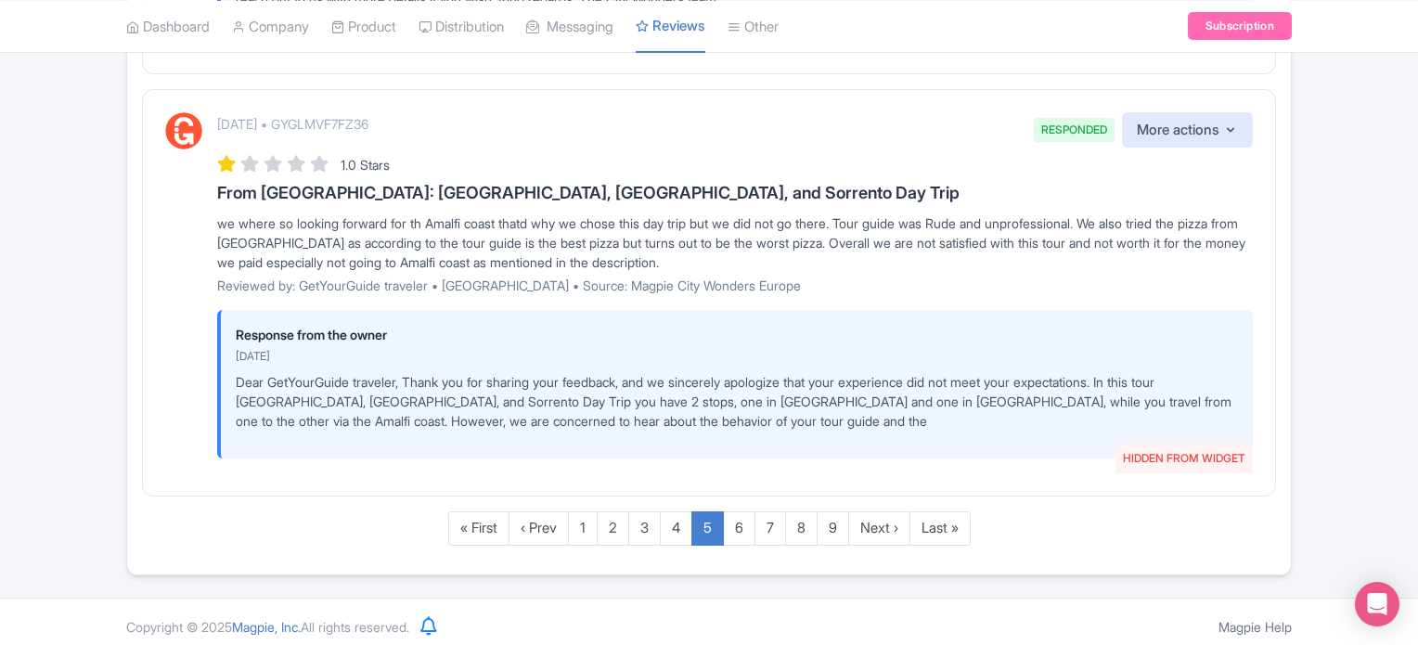
scroll to position [3633, 0]
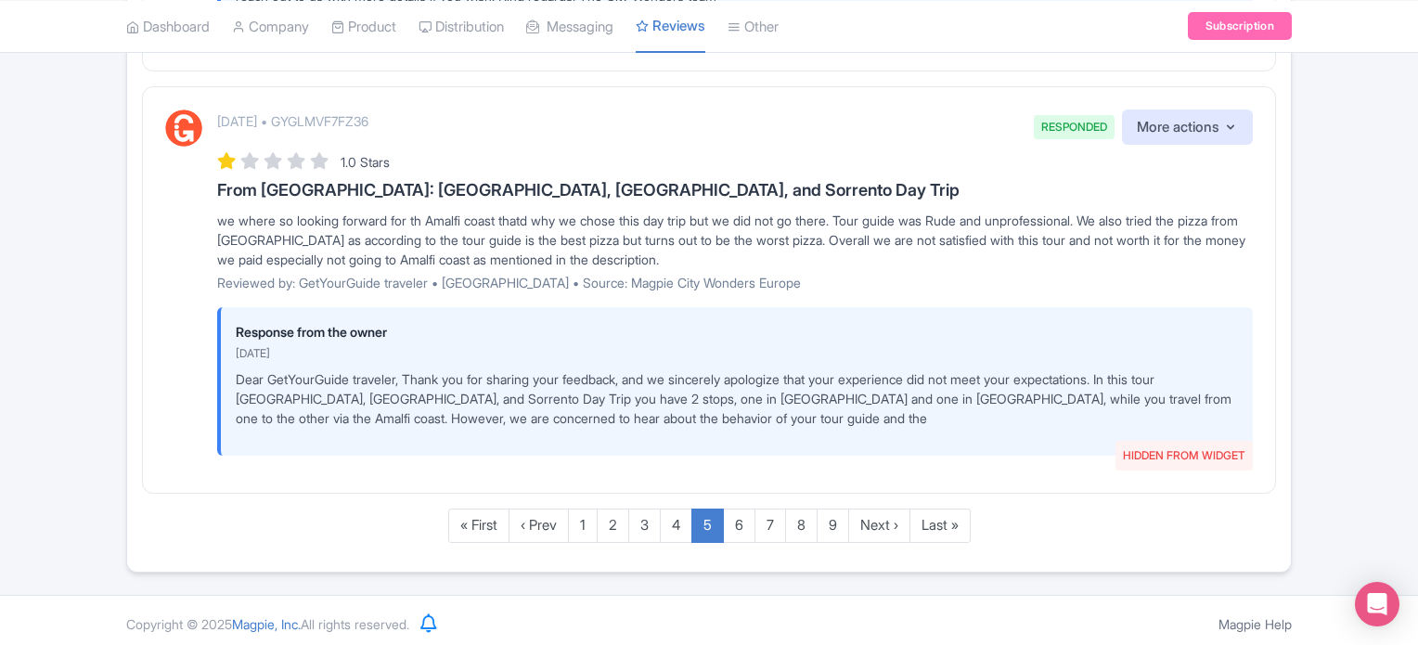
click at [190, 118] on img at bounding box center [183, 127] width 37 height 37
click at [736, 519] on link "6" at bounding box center [739, 525] width 32 height 34
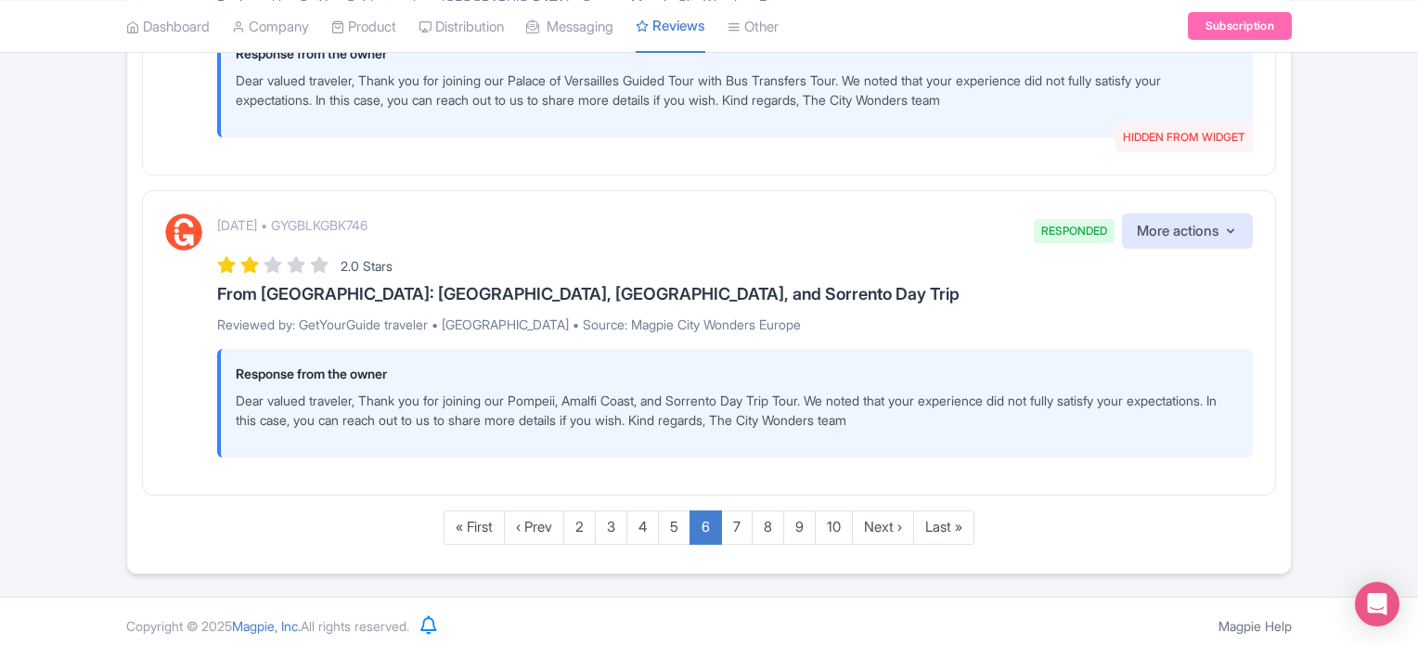
scroll to position [3427, 0]
click at [736, 530] on link "7" at bounding box center [737, 525] width 32 height 34
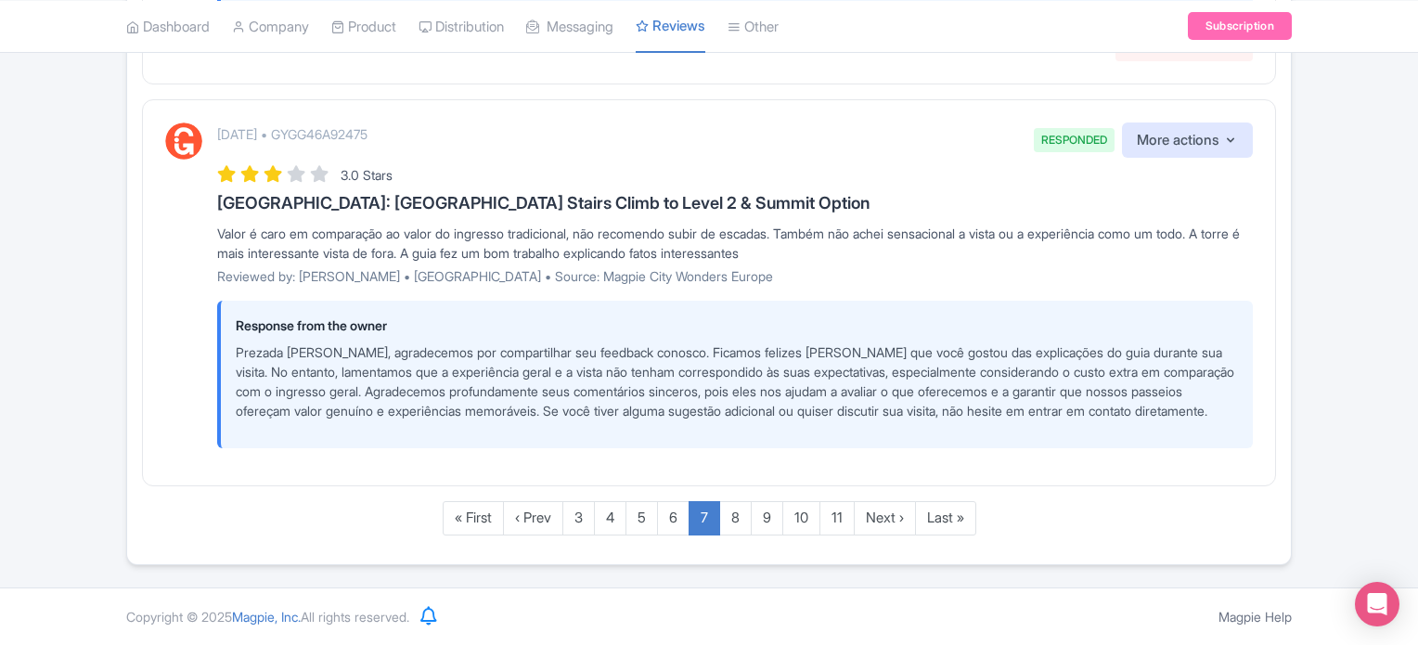
scroll to position [3946, 0]
click at [741, 525] on link "8" at bounding box center [735, 518] width 32 height 34
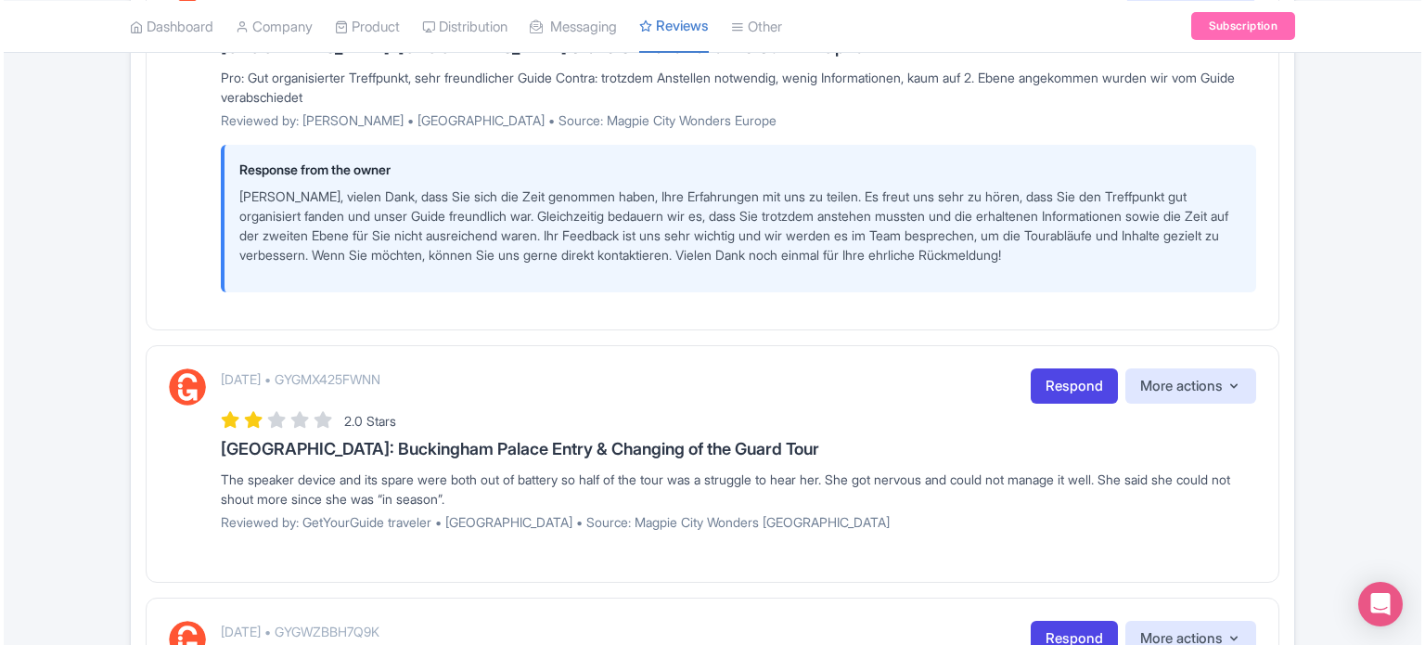
scroll to position [436, 0]
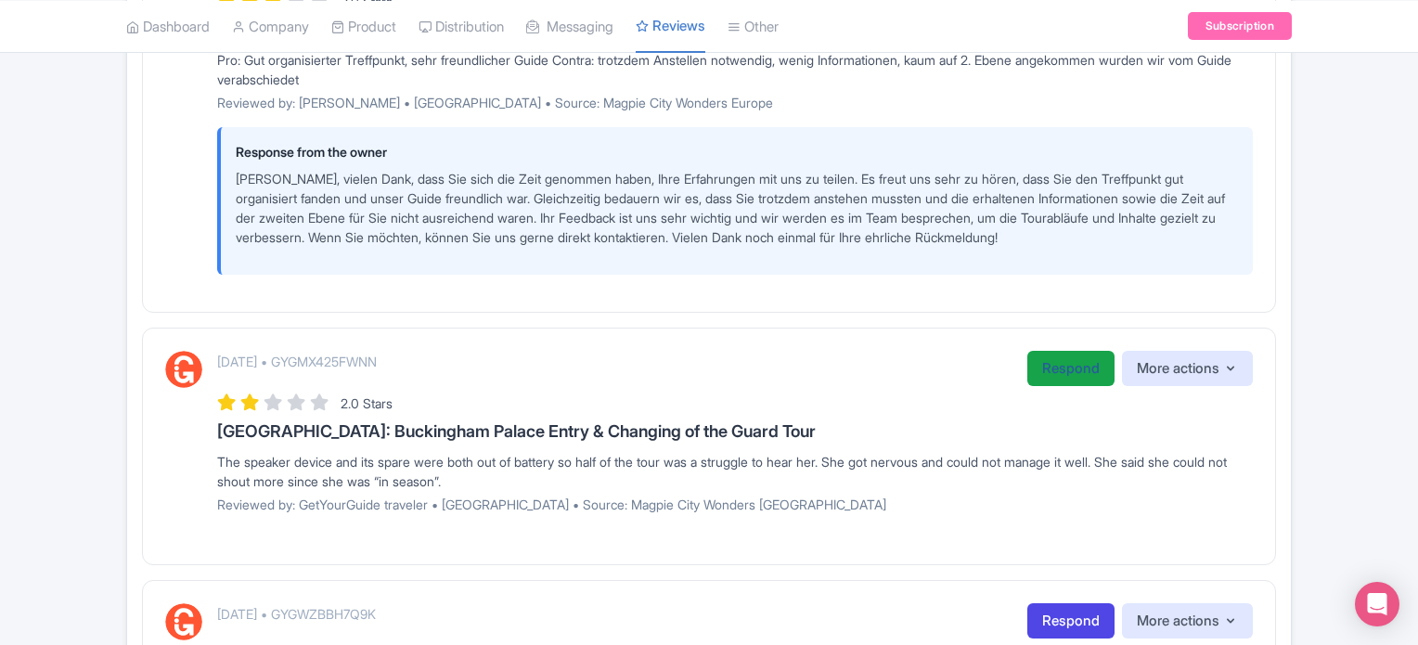
click at [1039, 370] on link "Respond" at bounding box center [1070, 369] width 87 height 36
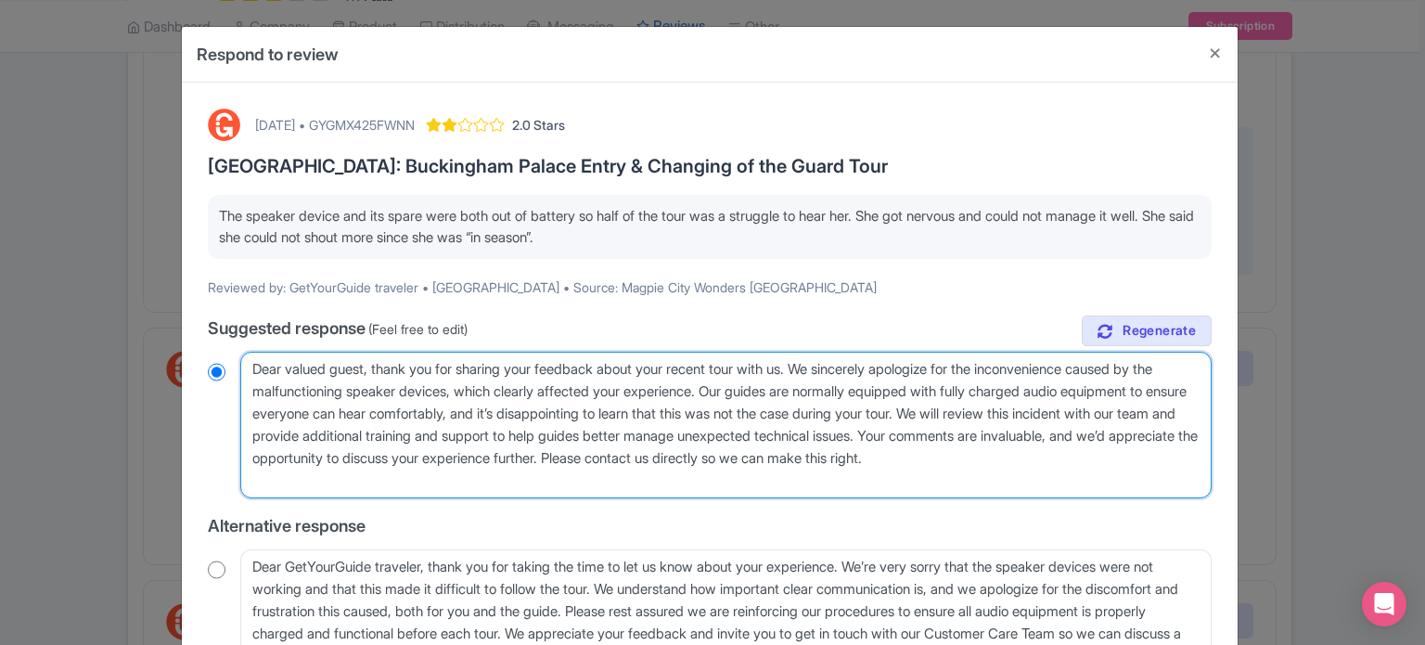
drag, startPoint x: 937, startPoint y: 479, endPoint x: 895, endPoint y: 456, distance: 47.8
click at [895, 456] on textarea "Dear valued guest, thank you for sharing your feedback about your recent tour w…" at bounding box center [725, 425] width 971 height 147
drag, startPoint x: 713, startPoint y: 482, endPoint x: 449, endPoint y: 456, distance: 264.8
click at [449, 456] on textarea "Dear valued guest, thank you for sharing your feedback about your recent tour w…" at bounding box center [725, 425] width 971 height 147
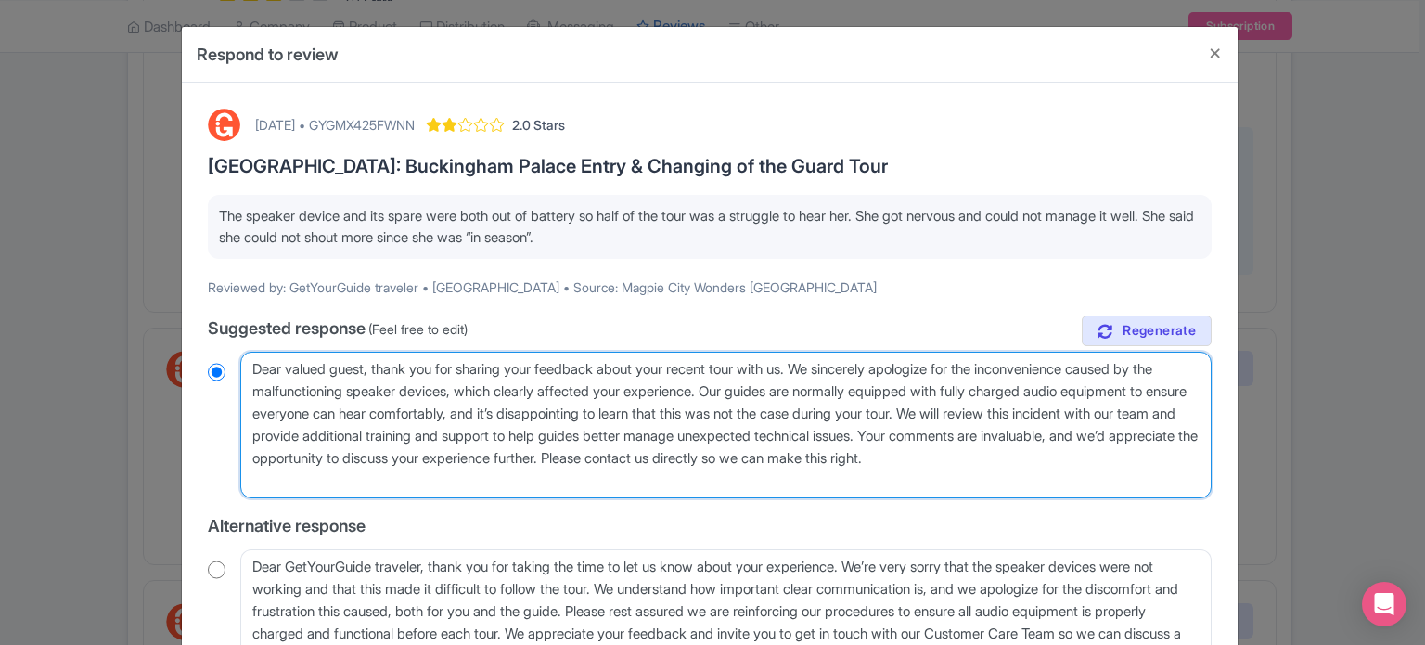
type textarea "Dear valued guest, thank you for sharing your feedback about your recent tour w…"
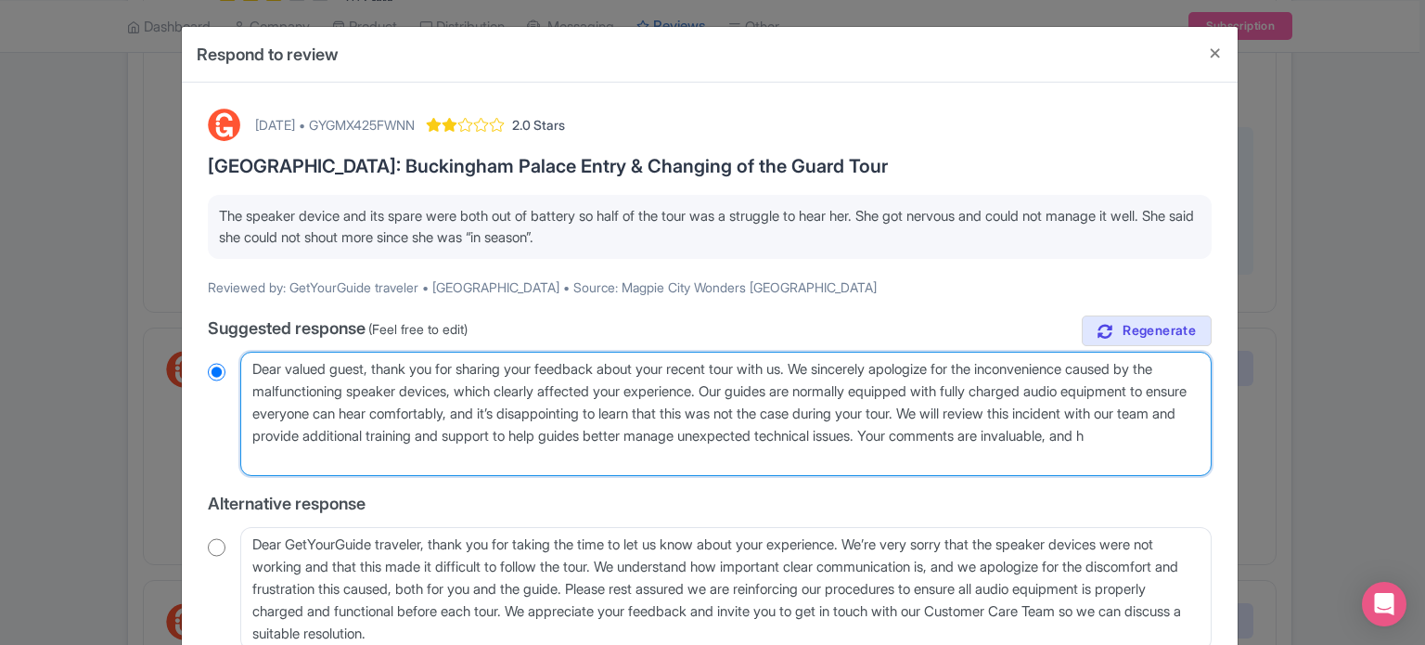
radio input "true"
type textarea "Dear valued guest, thank you for sharing your feedback about your recent tour w…"
radio input "true"
type textarea "Dear valued guest, thank you for sharing your feedback about your recent tour w…"
radio input "true"
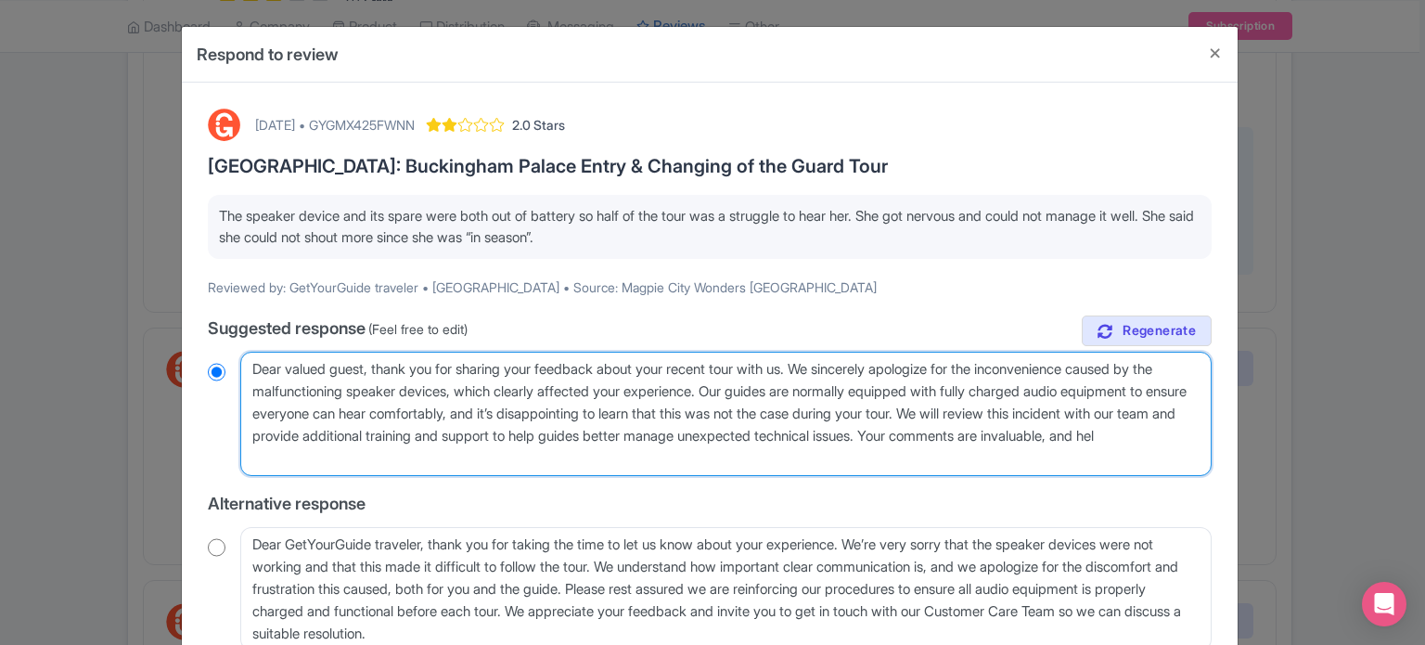
type textarea "Dear valued guest, thank you for sharing your feedback about your recent tour w…"
radio input "true"
type textarea "Dear valued guest, thank you for sharing your feedback about your recent tour w…"
radio input "true"
type textarea "Dear valued guest, thank you for sharing your feedback about your recent tour w…"
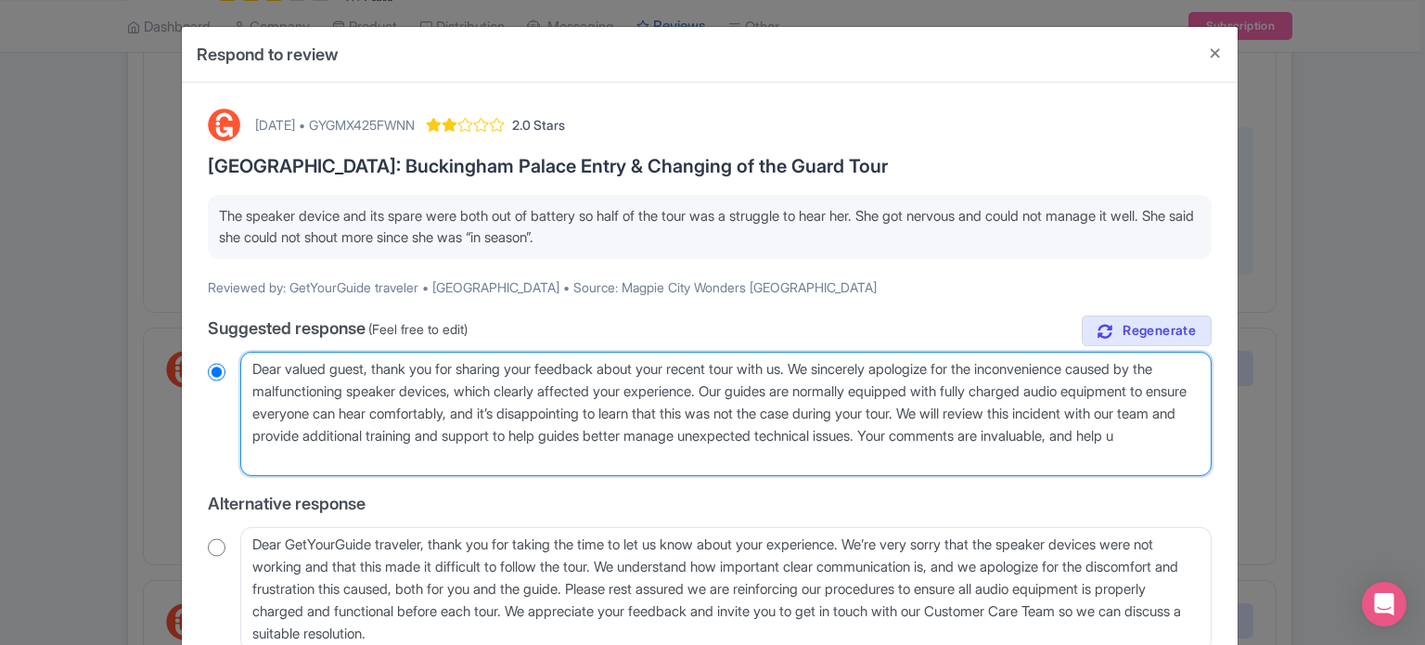
radio input "true"
type textarea "Dear valued guest, thank you for sharing your feedback about your recent tour w…"
radio input "true"
type textarea "Dear valued guest, thank you for sharing your feedback about your recent tour w…"
radio input "true"
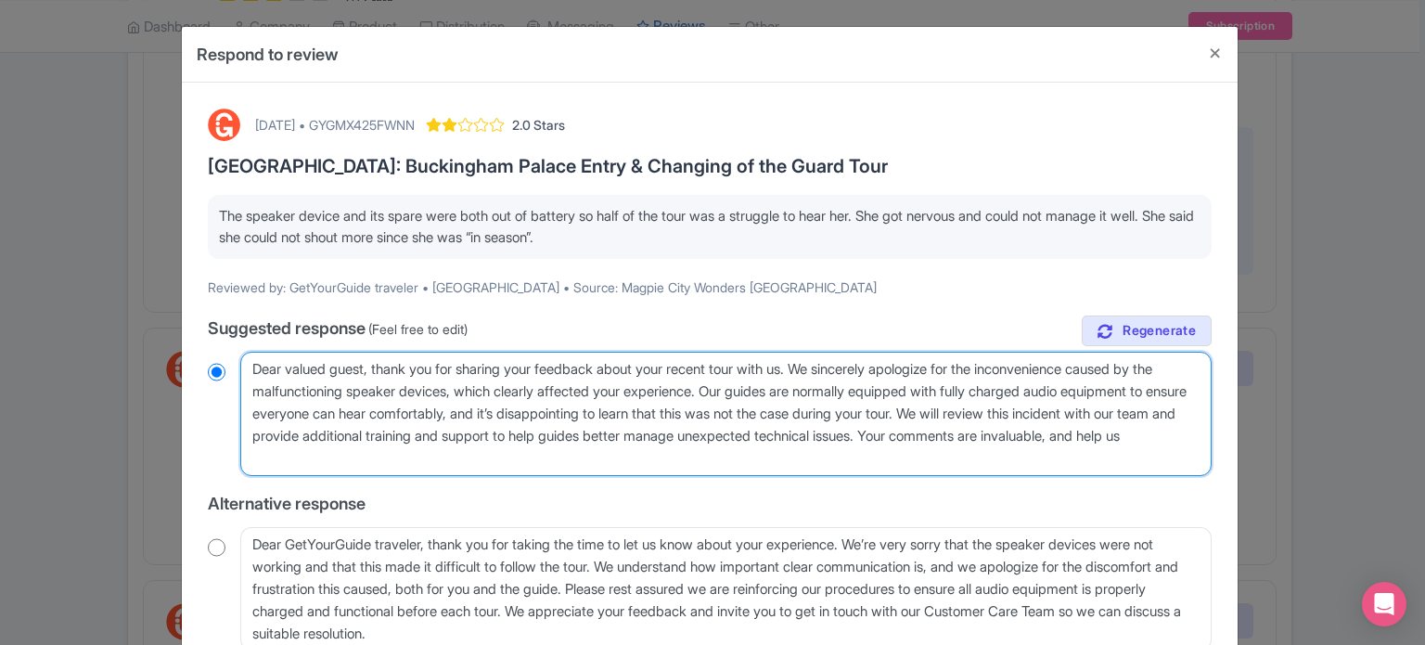
type textarea "Dear valued guest, thank you for sharing your feedback about your recent tour w…"
radio input "true"
type textarea "Dear valued guest, thank you for sharing your feedback about your recent tour w…"
radio input "true"
type textarea "Dear valued guest, thank you for sharing your feedback about your recent tour w…"
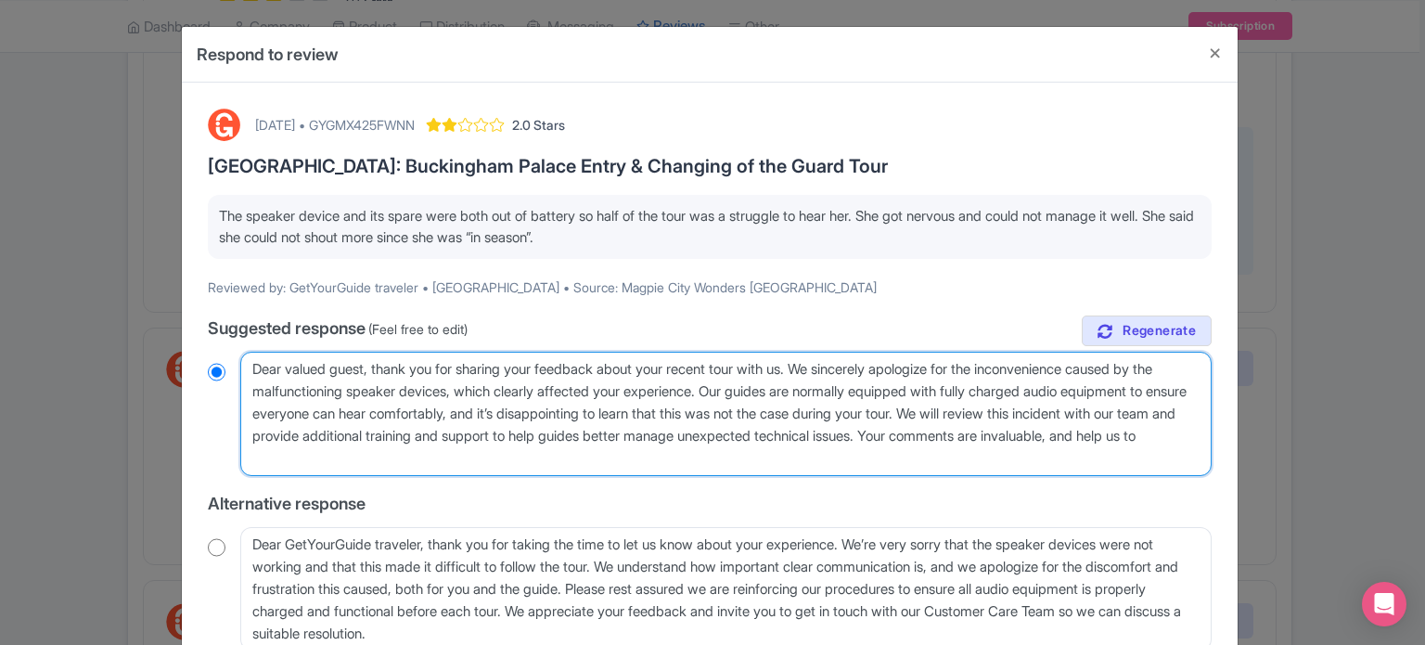
radio input "true"
type textarea "Dear valued guest, thank you for sharing your feedback about your recent tour w…"
radio input "true"
type textarea "Dear valued guest, thank you for sharing your feedback about your recent tour w…"
radio input "true"
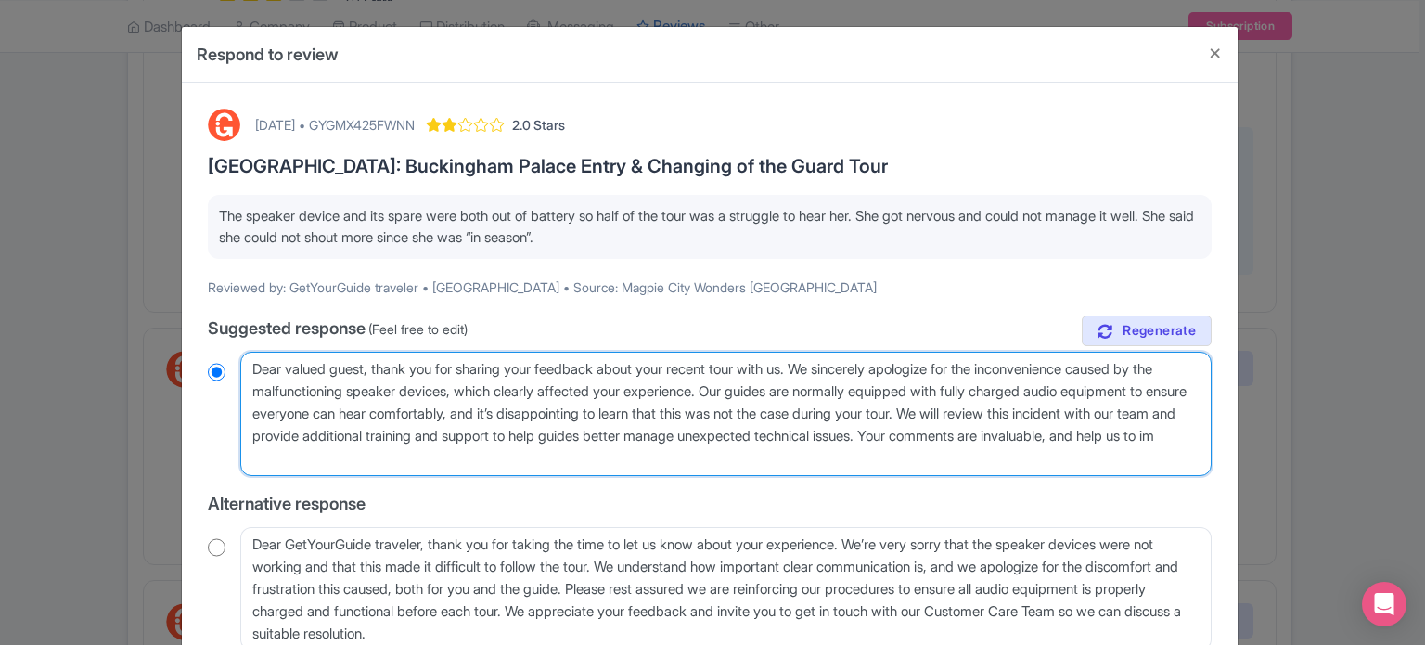
type textarea "Dear valued guest, thank you for sharing your feedback about your recent tour w…"
radio input "true"
type textarea "Dear valued guest, thank you for sharing your feedback about your recent tour w…"
radio input "true"
type textarea "Dear valued guest, thank you for sharing your feedback about your recent tour w…"
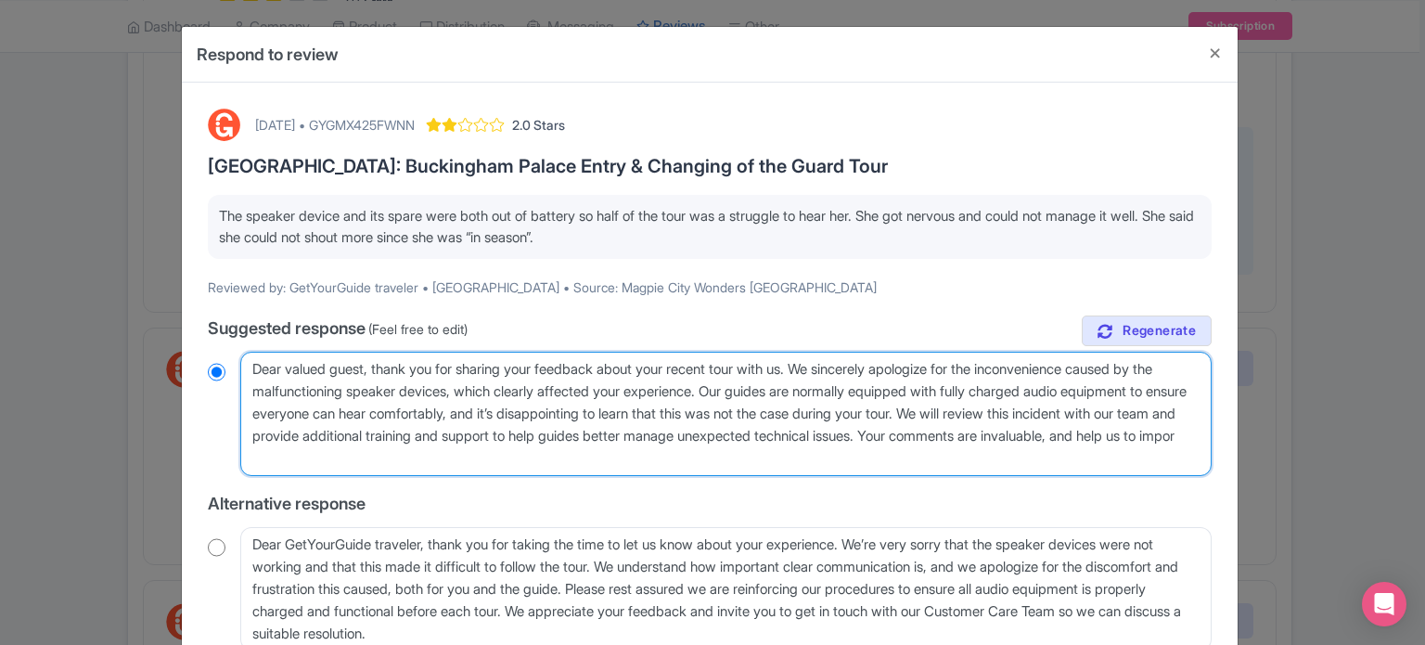
radio input "true"
type textarea "Dear valued guest, thank you for sharing your feedback about your recent tour w…"
radio input "true"
type textarea "Dear valued guest, thank you for sharing your feedback about your recent tour w…"
radio input "true"
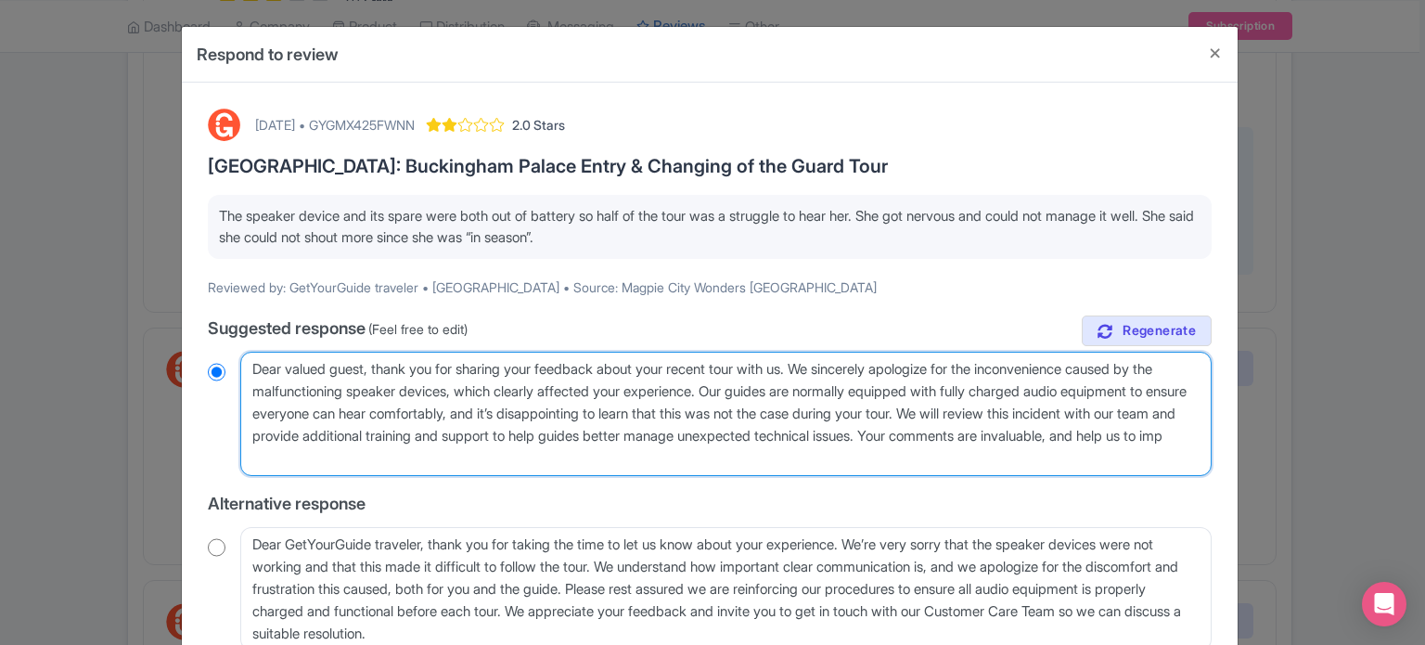
type textarea "Dear valued guest, thank you for sharing your feedback about your recent tour w…"
radio input "true"
type textarea "Dear valued guest, thank you for sharing your feedback about your recent tour w…"
radio input "true"
type textarea "Dear valued guest, thank you for sharing your feedback about your recent tour w…"
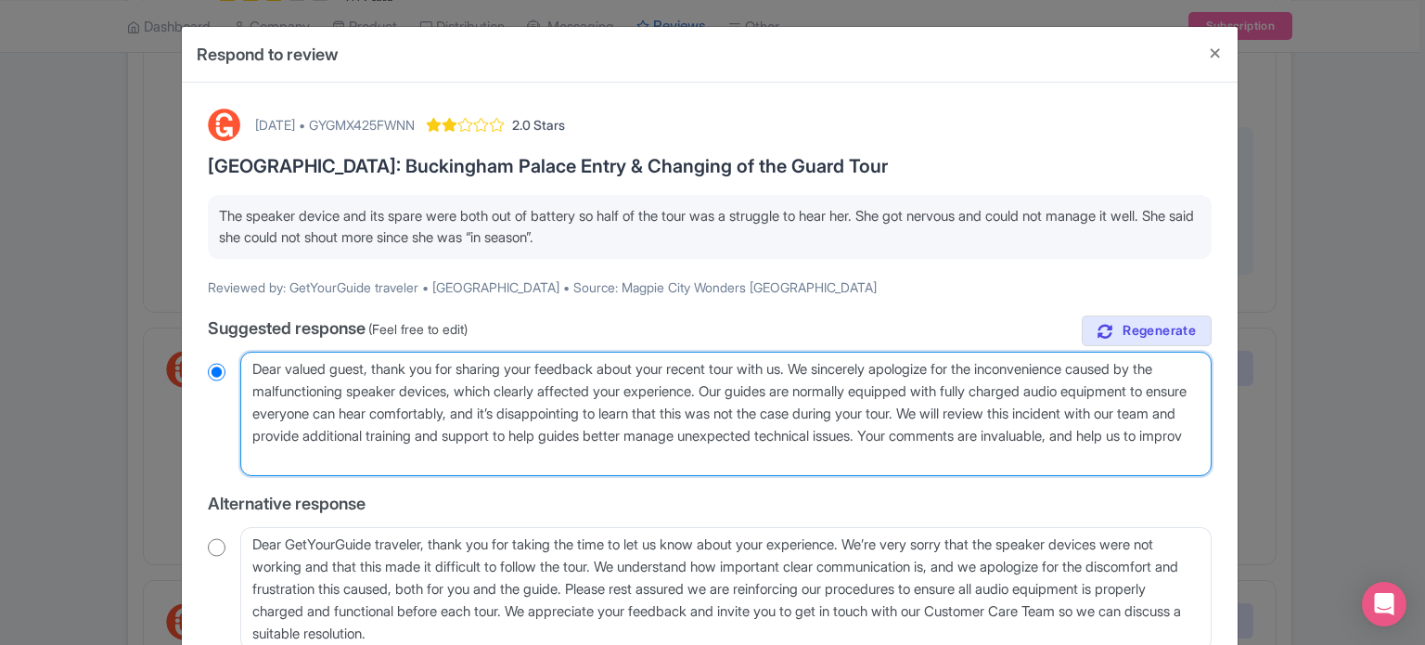
radio input "true"
type textarea "Dear valued guest, thank you for sharing your feedback about your recent tour w…"
radio input "true"
type textarea "Dear valued guest, thank you for sharing your feedback about your recent tour w…"
radio input "true"
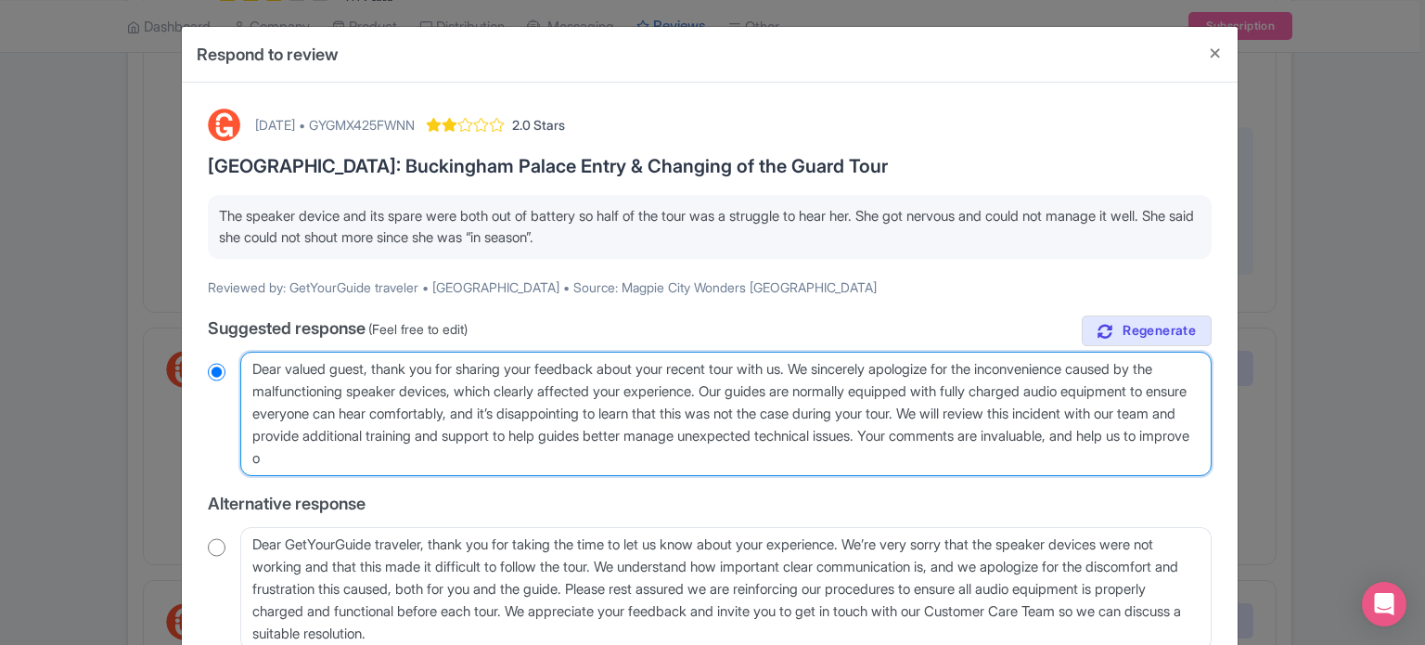
type textarea "Dear valued guest, thank you for sharing your feedback about your recent tour w…"
radio input "true"
type textarea "Dear valued guest, thank you for sharing your feedback about your recent tour w…"
radio input "true"
type textarea "Dear valued guest, thank you for sharing your feedback about your recent tour w…"
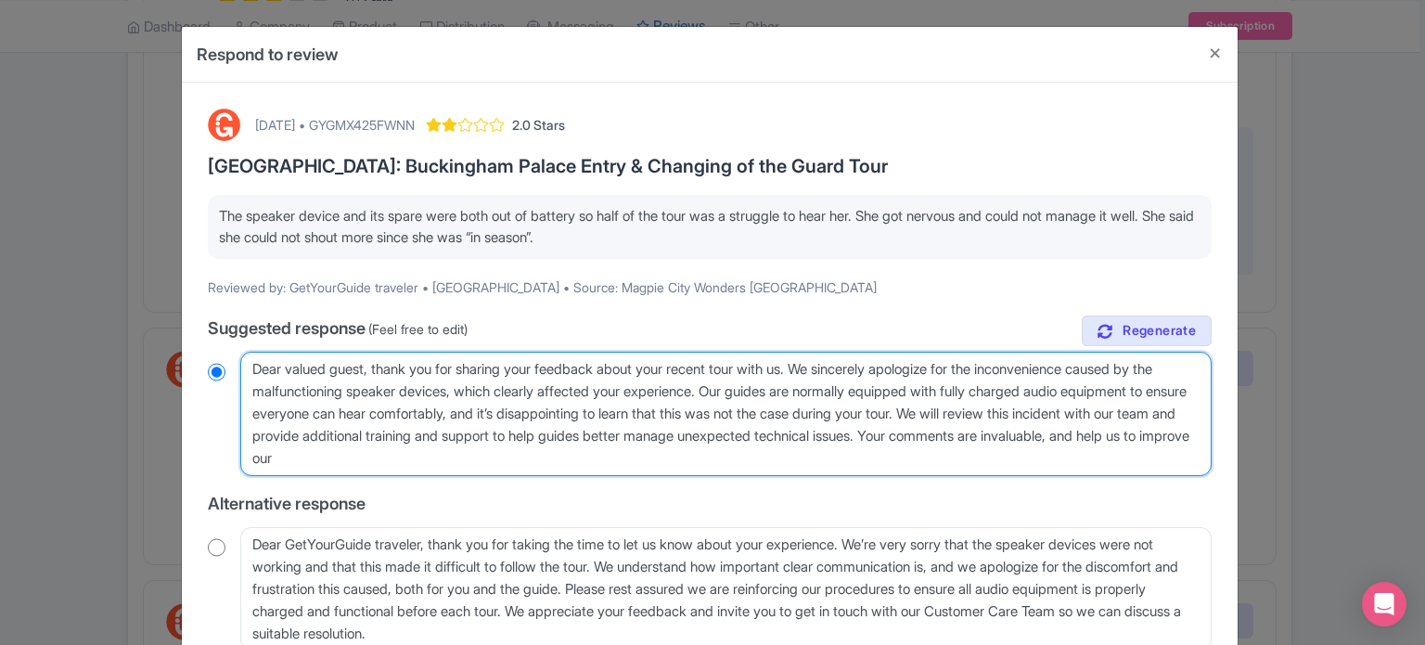
radio input "true"
type textarea "Dear valued guest, thank you for sharing your feedback about your recent tour w…"
radio input "true"
type textarea "Dear valued guest, thank you for sharing your feedback about your recent tour w…"
radio input "true"
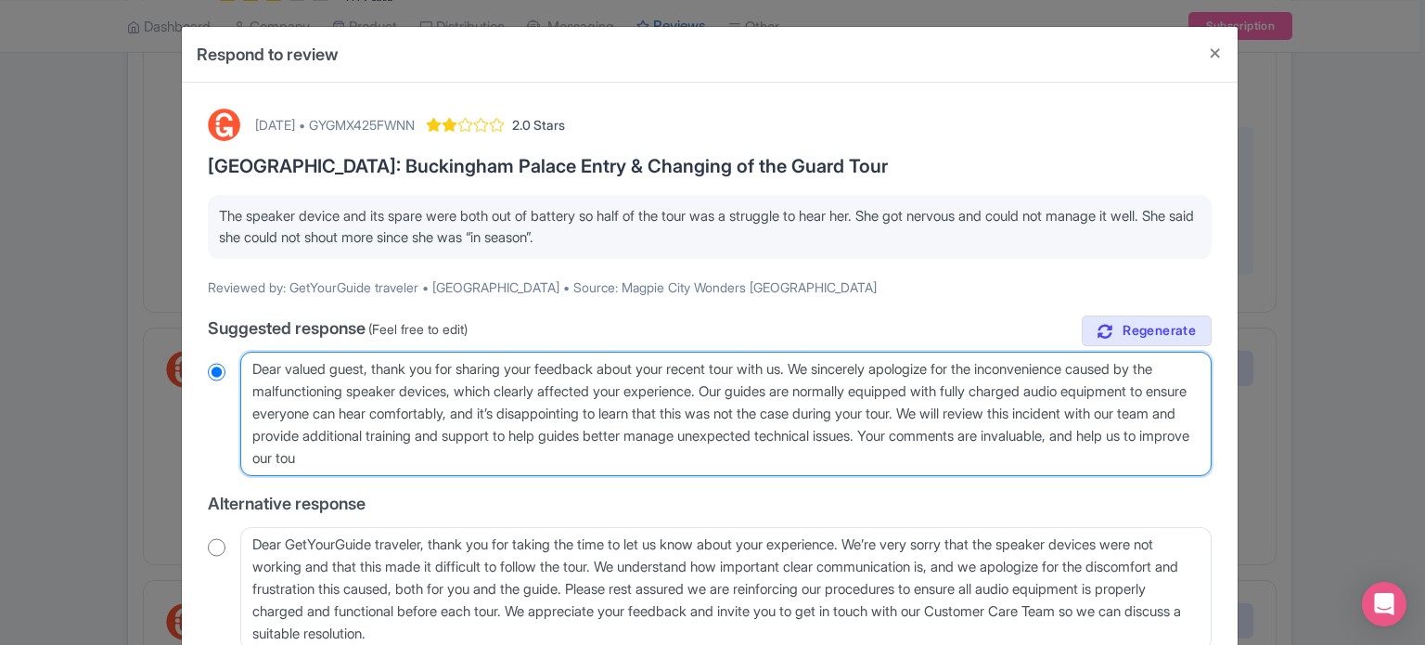
type textarea "Dear valued guest, thank you for sharing your feedback about your recent tour w…"
radio input "true"
type textarea "Dear valued guest, thank you for sharing your feedback about your recent tour w…"
radio input "true"
type textarea "Dear valued guest, thank you for sharing your feedback about your recent tour w…"
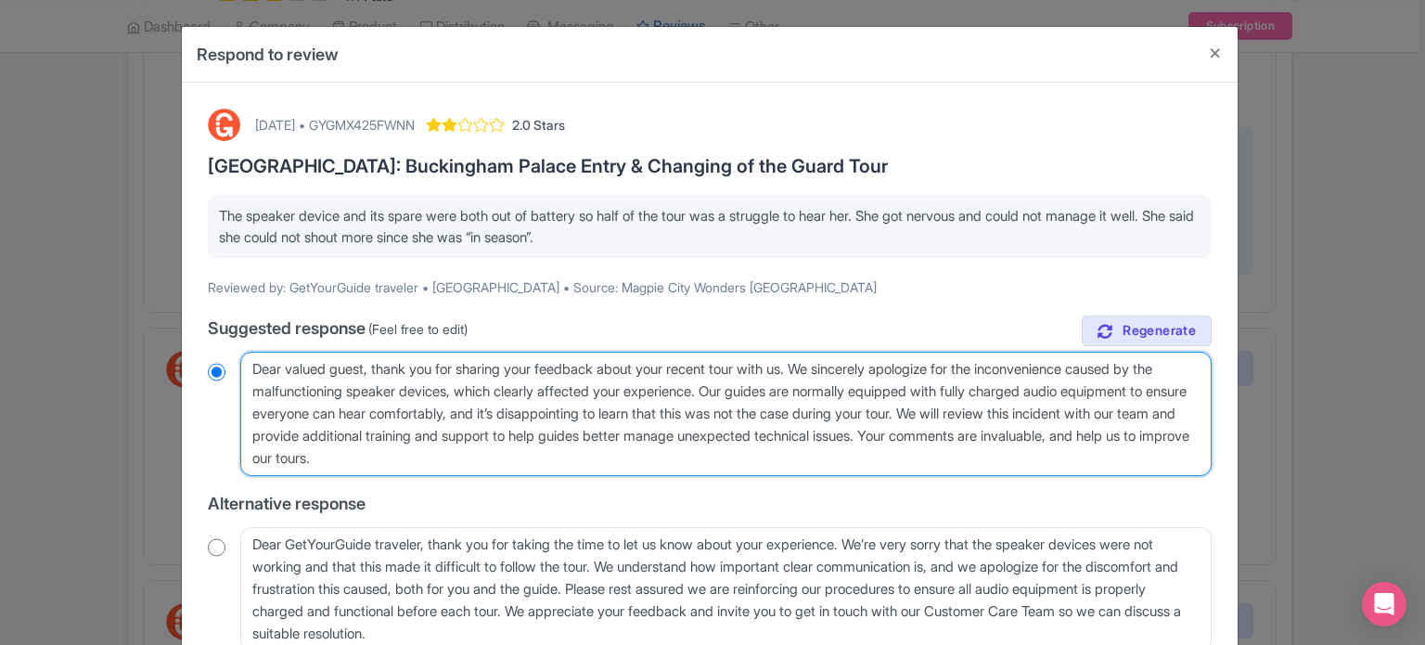
radio input "true"
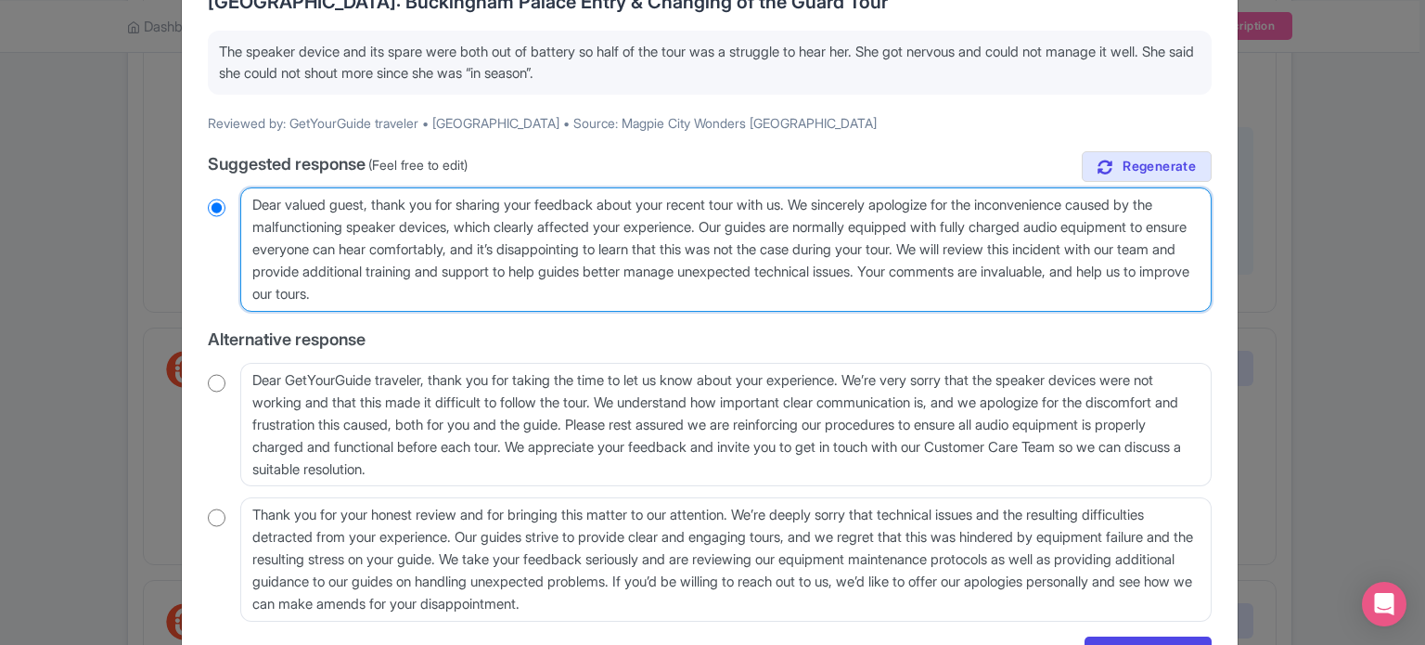
scroll to position [186, 0]
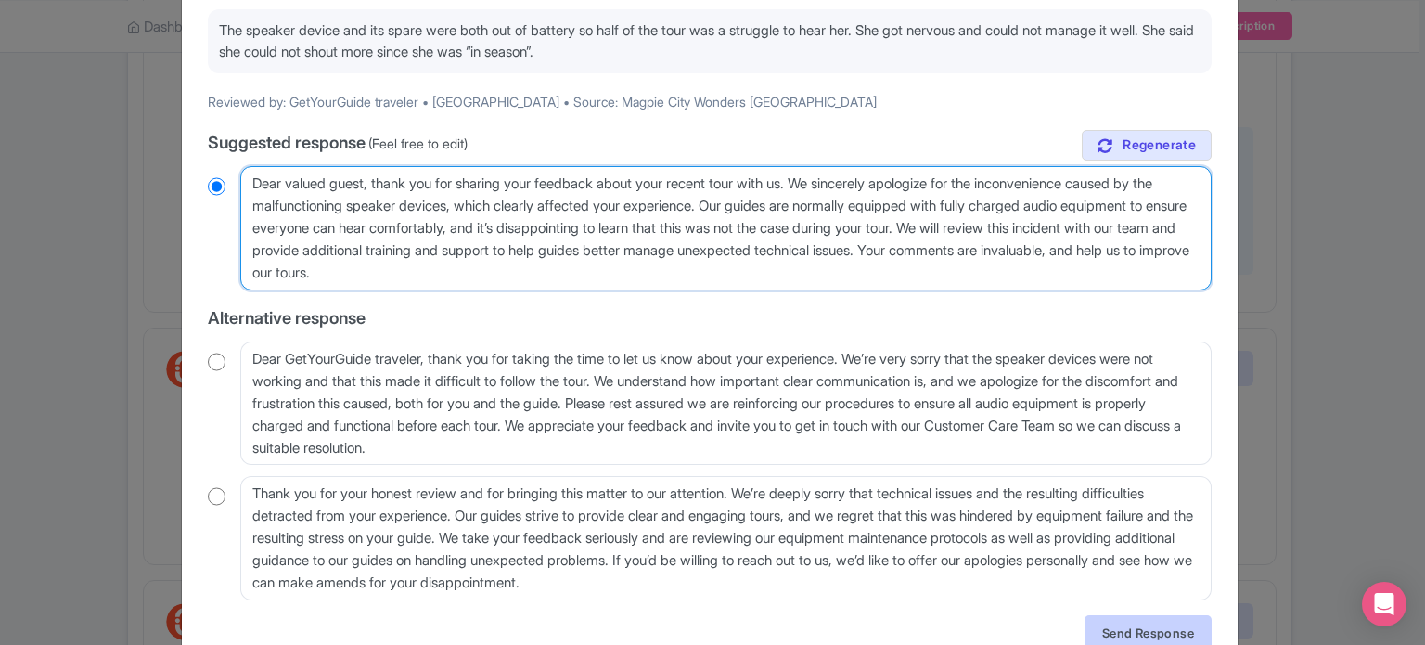
type textarea "Dear valued guest, thank you for sharing your feedback about your recent tour w…"
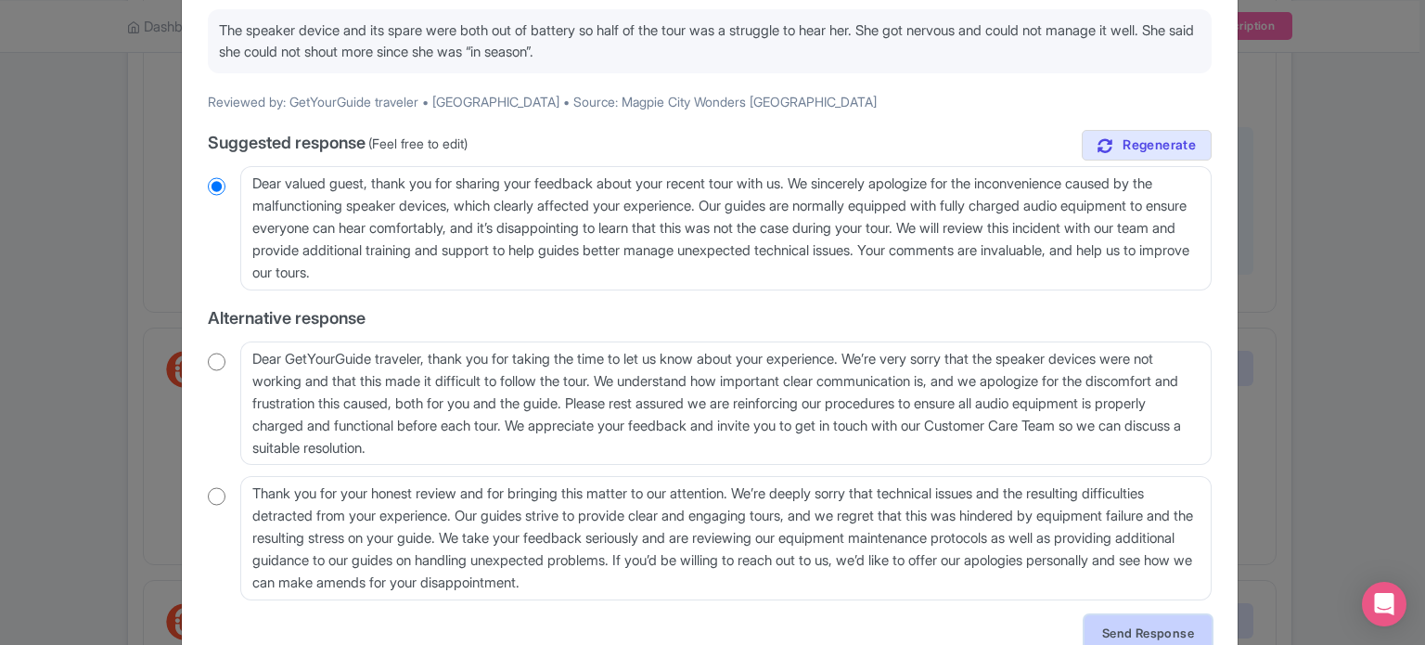
click at [1130, 634] on link "Send Response" at bounding box center [1148, 632] width 127 height 35
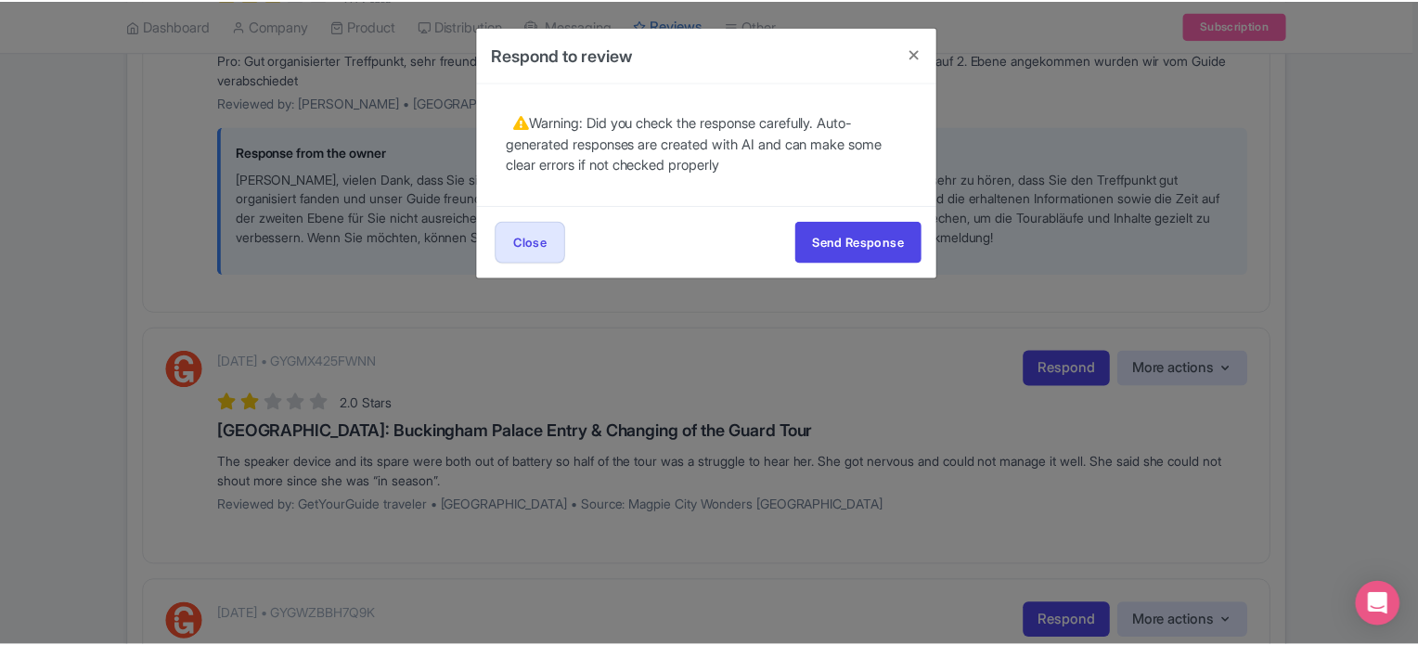
scroll to position [0, 0]
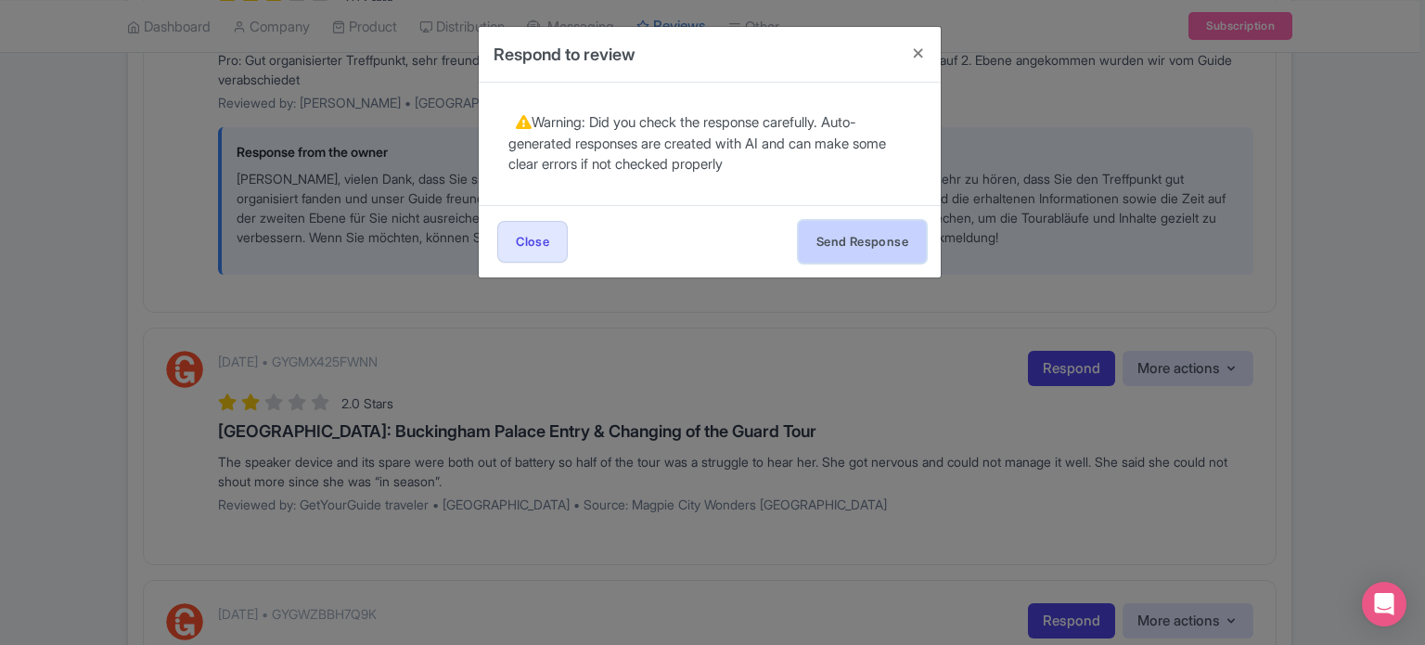
click at [826, 245] on button "Send Response" at bounding box center [862, 242] width 127 height 42
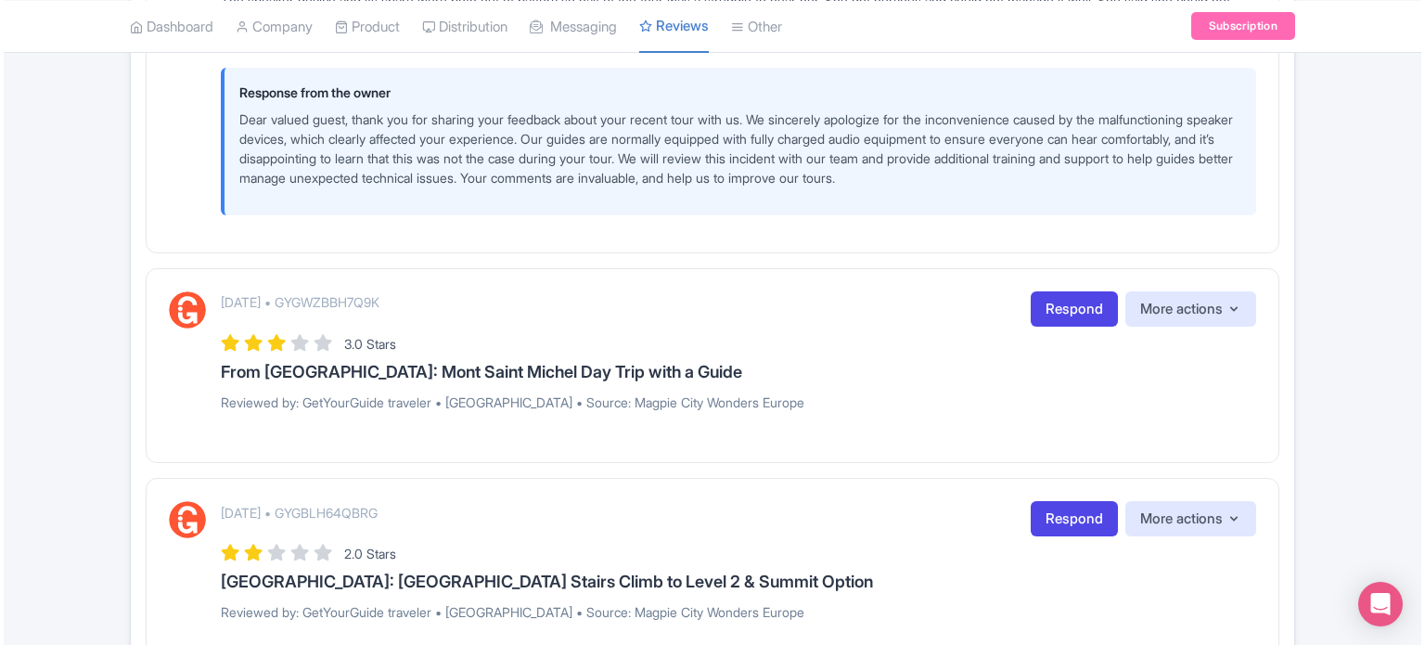
scroll to position [928, 0]
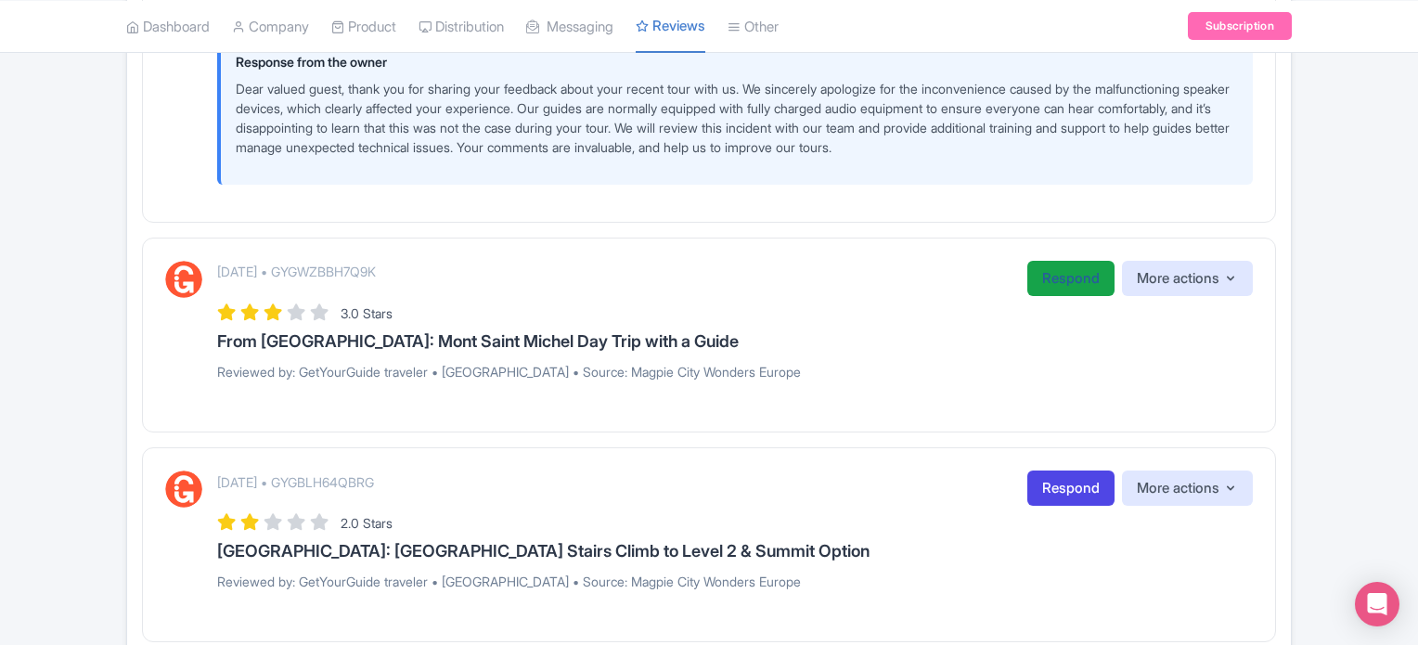
click at [1070, 279] on link "Respond" at bounding box center [1070, 279] width 87 height 36
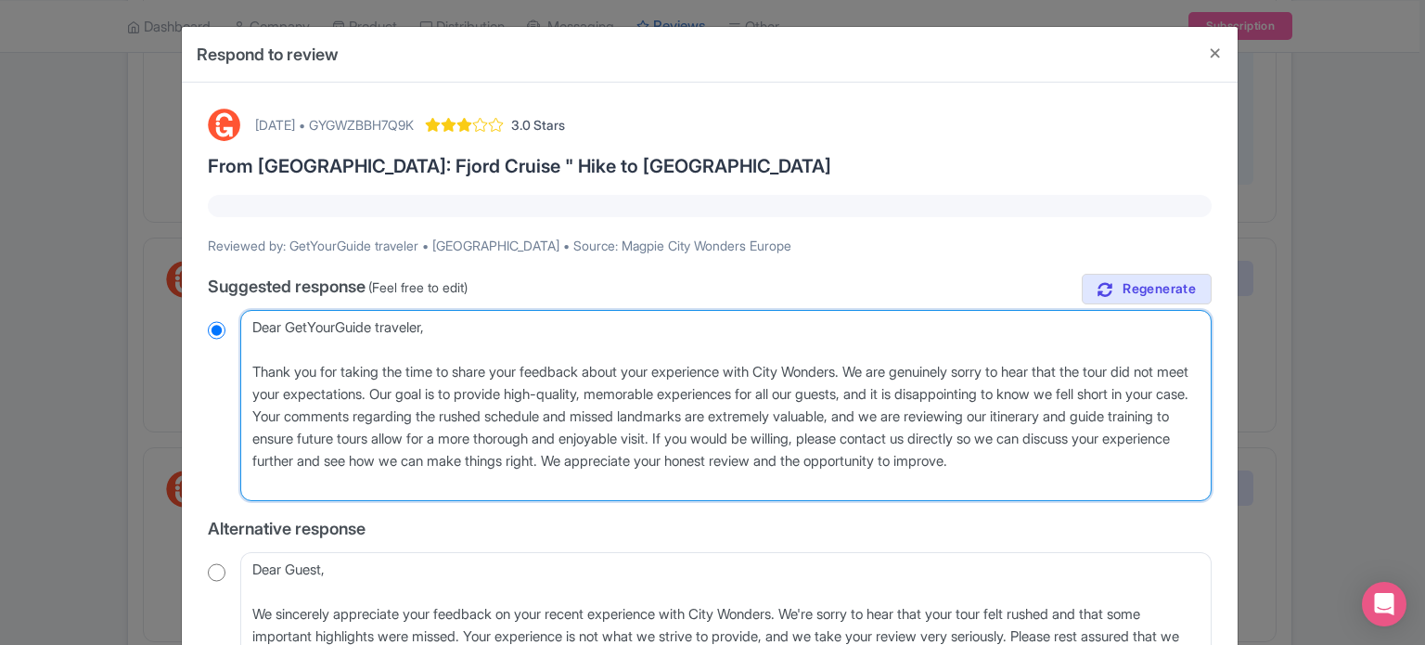
drag, startPoint x: 431, startPoint y: 485, endPoint x: 242, endPoint y: 307, distance: 259.3
click at [243, 307] on div "true Suggested response (Feel free to edit) Dear GetYourGuide traveler, Thank y…" at bounding box center [710, 587] width 1004 height 626
paste textarea "valued traveler, Thank you for joining our XX Tour. We noted that your experien…"
type textarea "Dear valued traveler, Thank you for joining our XX Tour. We noted that your exp…"
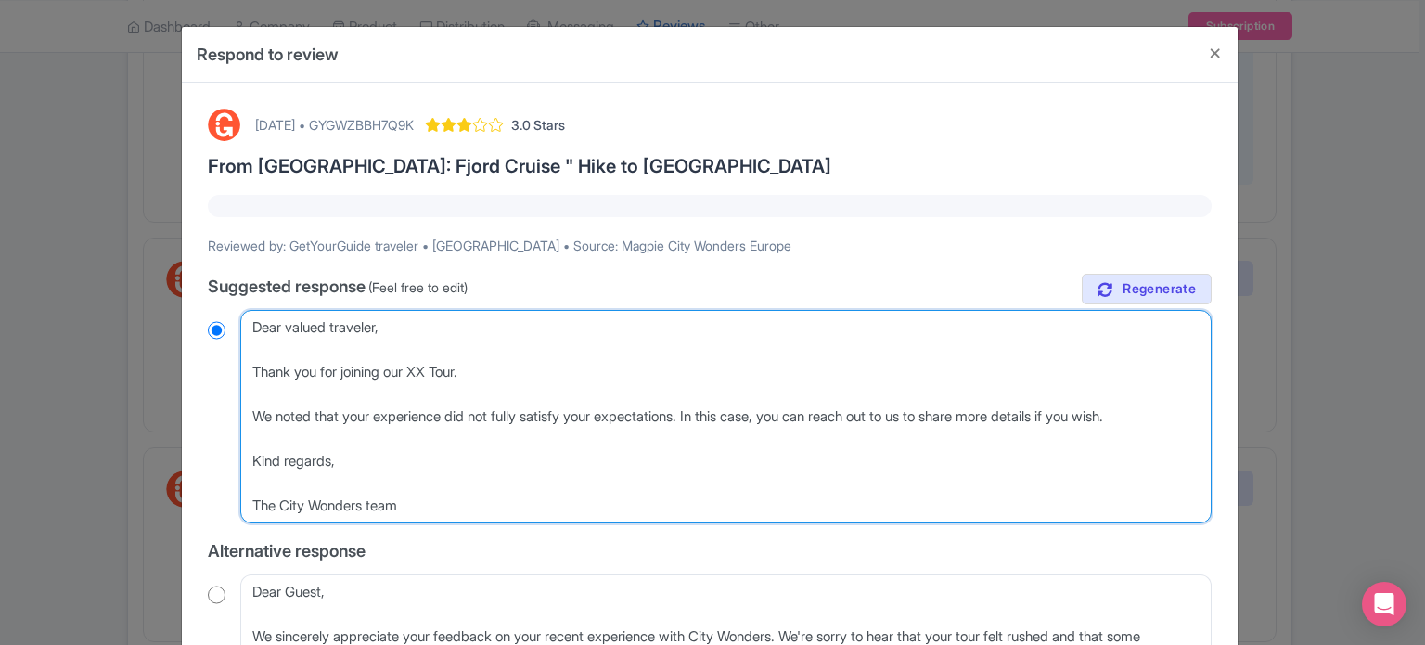
radio input "true"
drag, startPoint x: 431, startPoint y: 370, endPoint x: 416, endPoint y: 367, distance: 16.0
click at [416, 367] on textarea "Dear GetYourGuide traveler, Thank you for taking the time to share your feedbac…" at bounding box center [725, 416] width 971 height 213
type textarea "Dear valued traveler, Thank you for joining our M Tour. We noted that your expe…"
radio input "true"
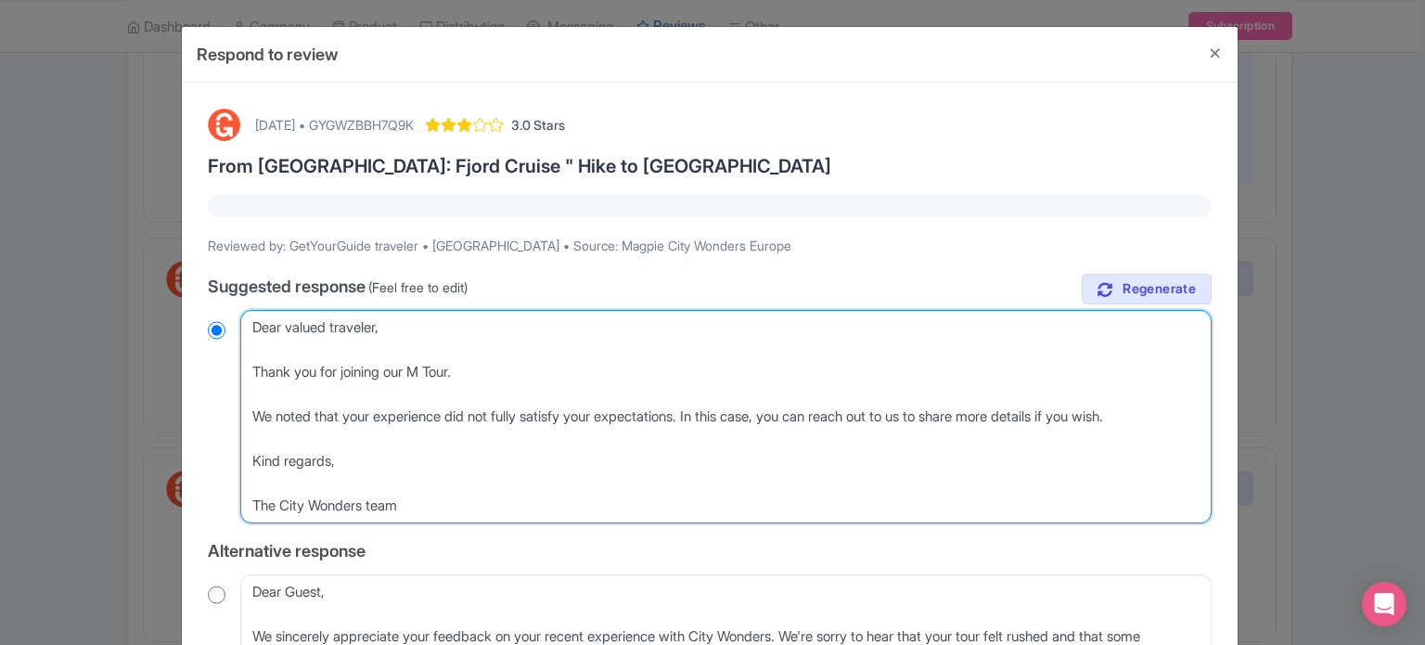
type textarea "Dear valued traveler, Thank you for joining our Mo Tour. We noted that your exp…"
radio input "true"
type textarea "Dear valued traveler, Thank you for joining our Mon Tour. We noted that your ex…"
radio input "true"
type textarea "Dear valued traveler, Thank you for joining our Mont Tour. We noted that your e…"
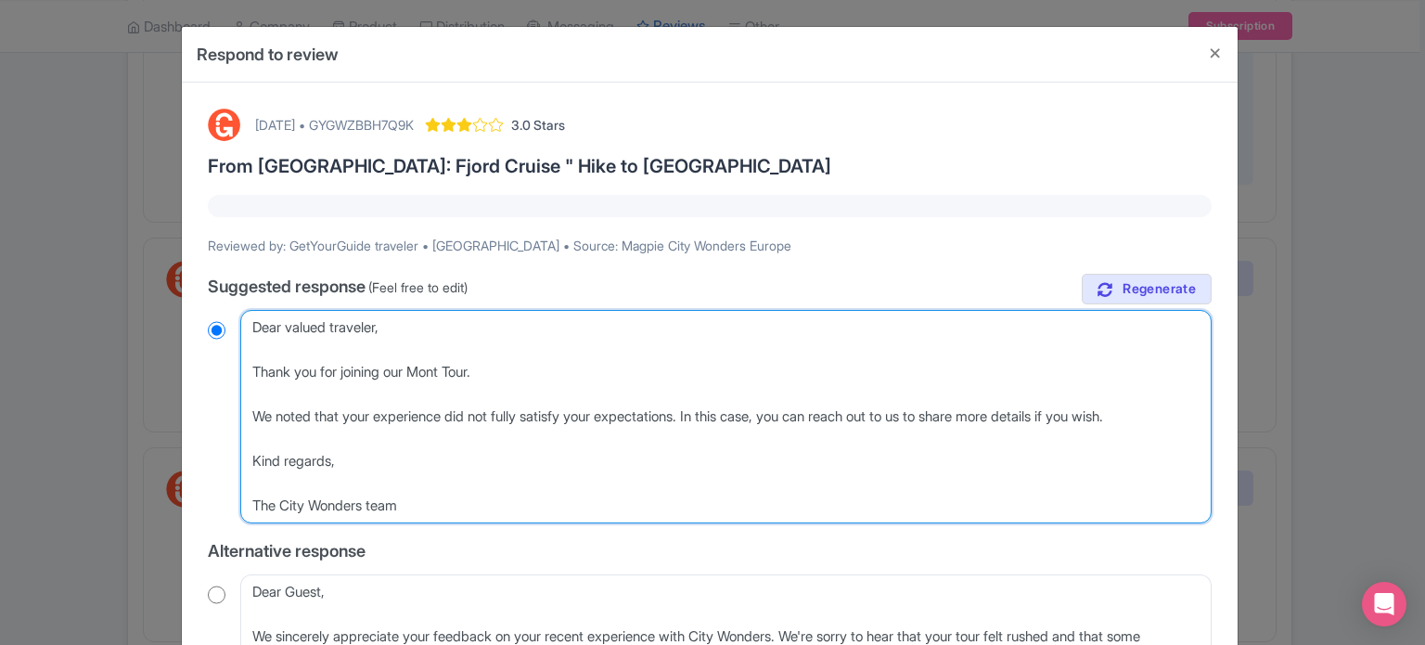
radio input "true"
type textarea "Dear valued traveler, Thank you for joining our Mont Tour. We noted that your e…"
radio input "true"
type textarea "Dear valued traveler, Thank you for joining our Mont S Tour. We noted that your…"
radio input "true"
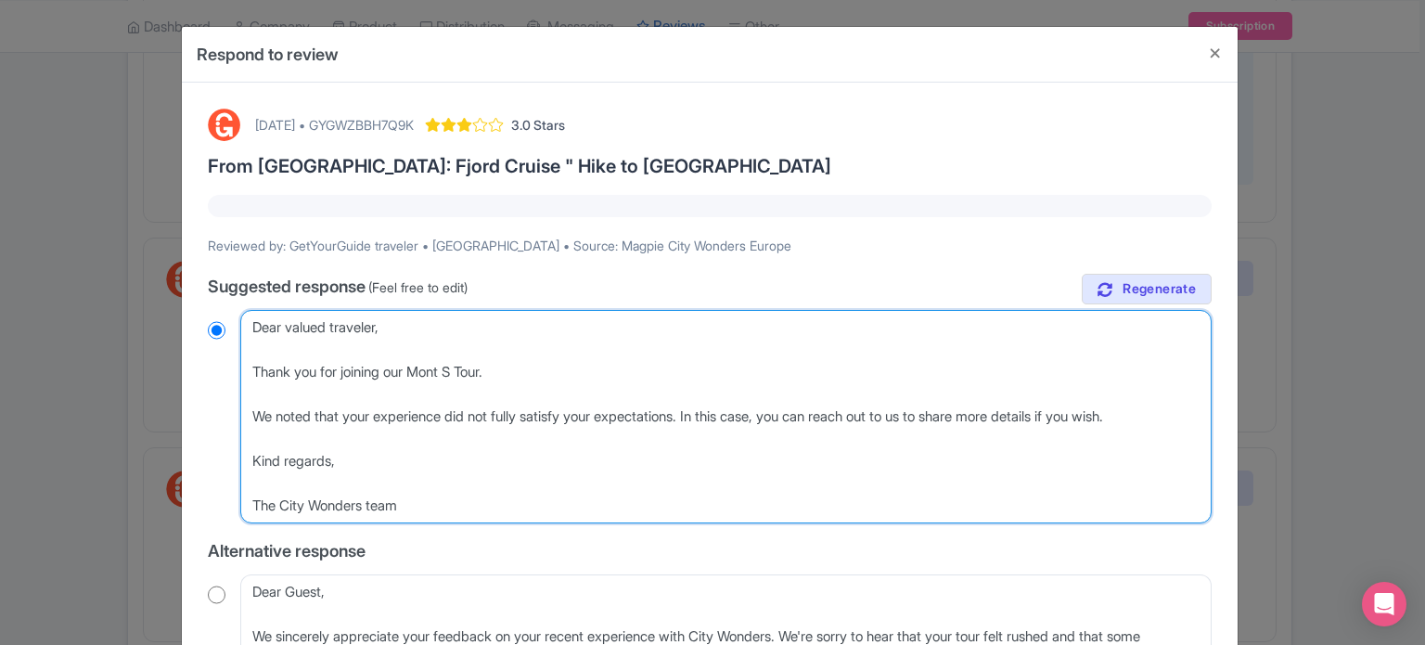
type textarea "Dear valued traveler, Thank you for joining our Mont St Tour. We noted that you…"
radio input "true"
type textarea "Dear valued traveler, Thank you for joining our Mont St Tour. We noted that you…"
radio input "true"
type textarea "Dear valued traveler, Thank you for joining our Mont St M Tour. We noted that y…"
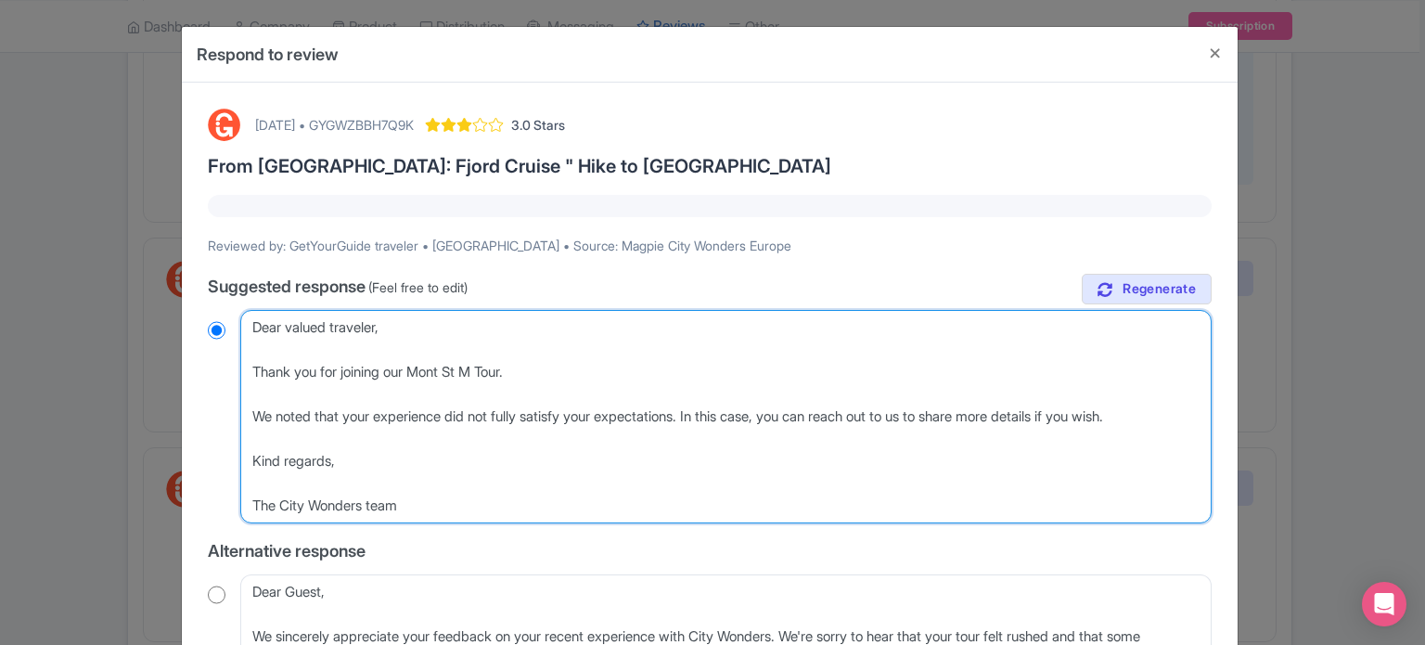
radio input "true"
type textarea "Dear valued traveler, Thank you for joining our Mont St Mi Tour. We noted that …"
radio input "true"
type textarea "Dear valued traveler, Thank you for joining our Mont St Mic Tour. We noted that…"
radio input "true"
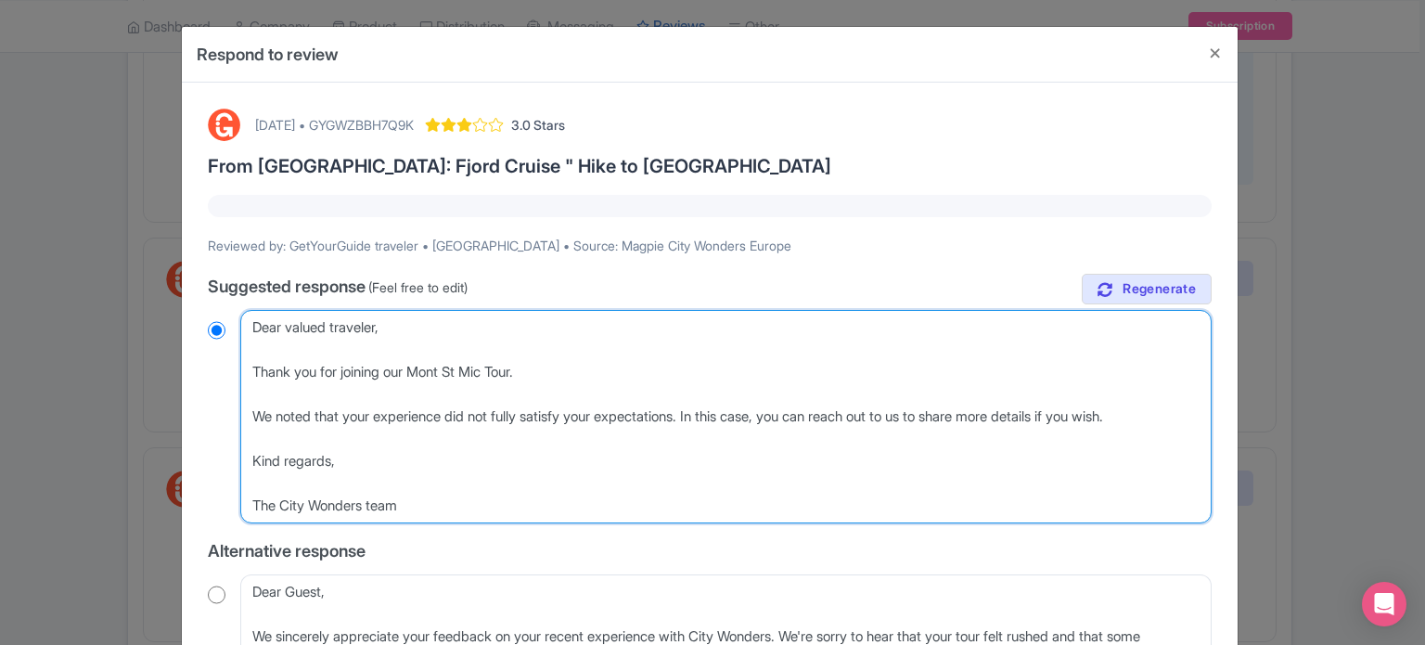
type textarea "Dear valued traveler, Thank you for joining our Mont St Mich Tour. We noted tha…"
radio input "true"
type textarea "Dear valued traveler, Thank you for joining our Mont St Miche Tour. We noted th…"
radio input "true"
type textarea "Dear valued traveler, Thank you for joining our Mont St Michel Tour. We noted t…"
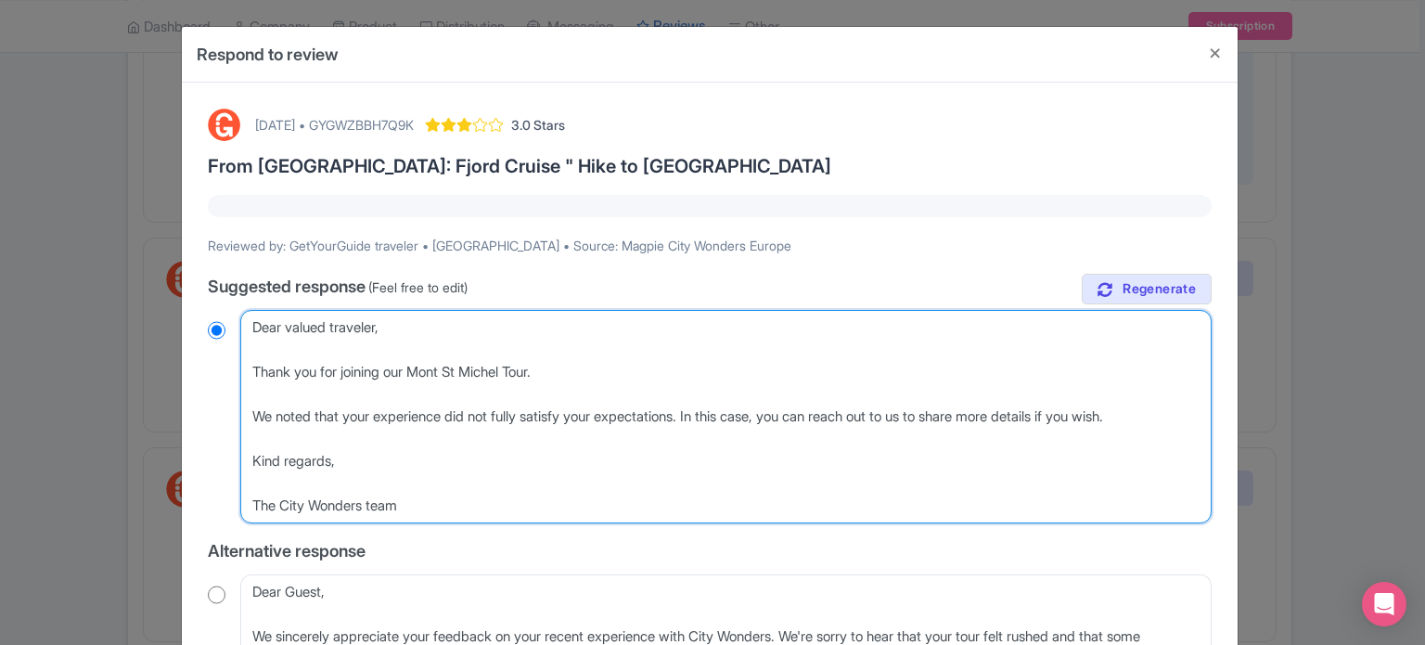
radio input "true"
type textarea "Dear valued traveler, Thank you for joining our Mont St Michel Tour. We noted t…"
radio input "true"
type textarea "Dear valued traveler, Thank you for joining our Mont St Michel t Tour. We noted…"
radio input "true"
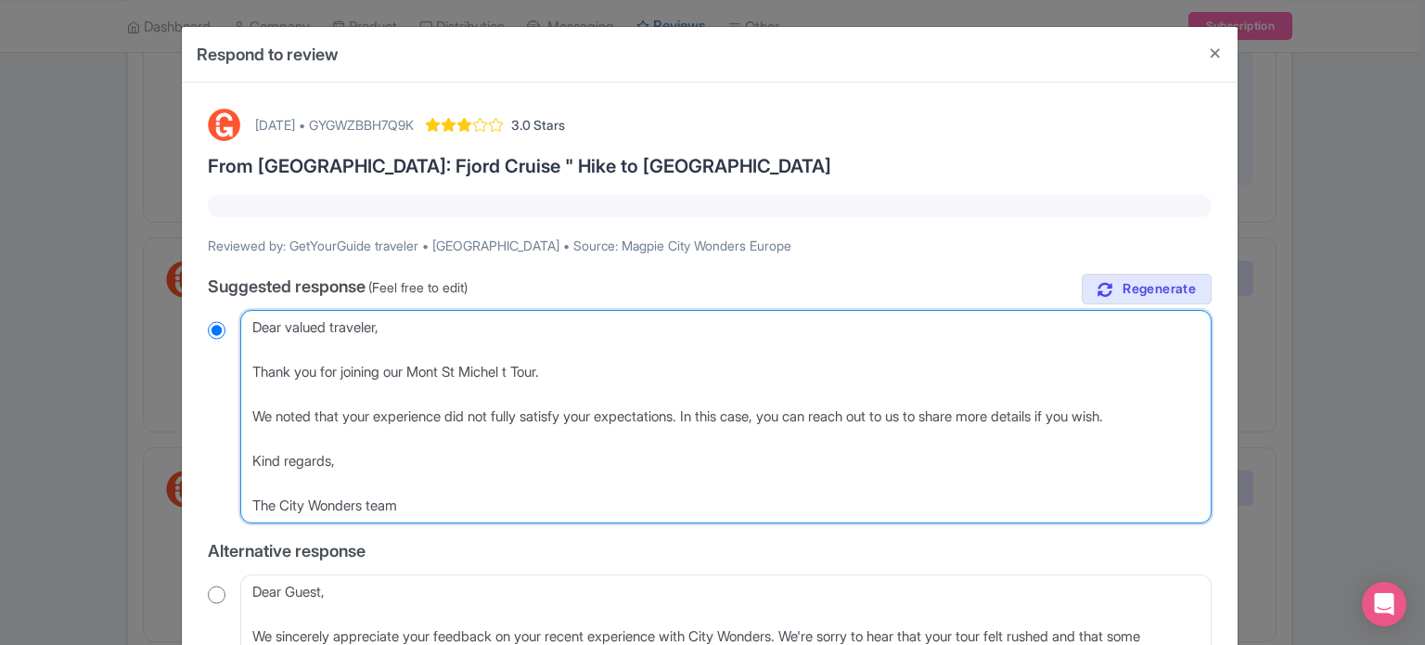
type textarea "Dear valued traveler, Thank you for joining our Mont St Michel to Tour. We note…"
radio input "true"
type textarea "Dear valued traveler, Thank you for joining our Mont St Michel tou Tour. We not…"
radio input "true"
type textarea "Dear valued traveler, Thank you for joining our Mont St Michel to Tour. We note…"
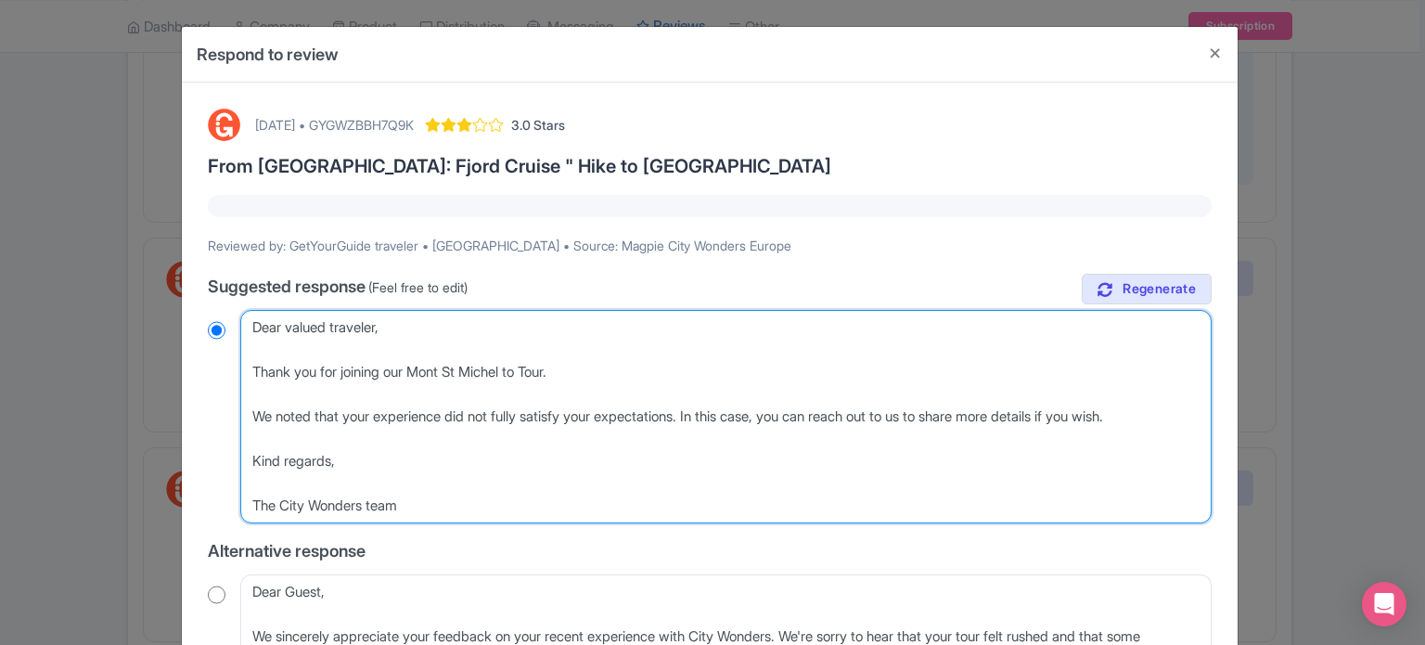
radio input "true"
type textarea "Dear valued traveler, Thank you for joining our Mont St Michel t Tour. We noted…"
radio input "true"
type textarea "Dear valued traveler, Thank you for joining our Mont St Michel Tour. We noted t…"
radio input "true"
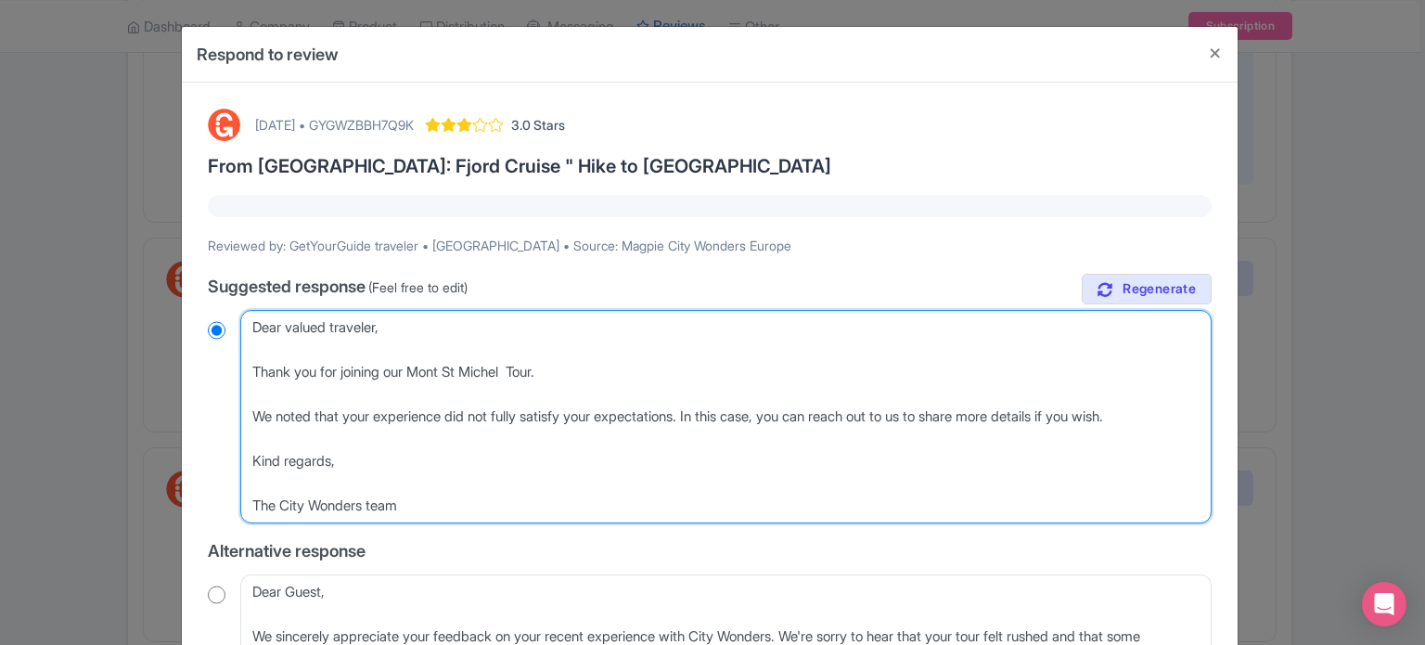
type textarea "Dear valued traveler, Thank you for joining our Mont St Michel Tour. We noted t…"
radio input "true"
type textarea "Dear valued traveler, Thank you for joining our Mont St Michel Tour. We noted t…"
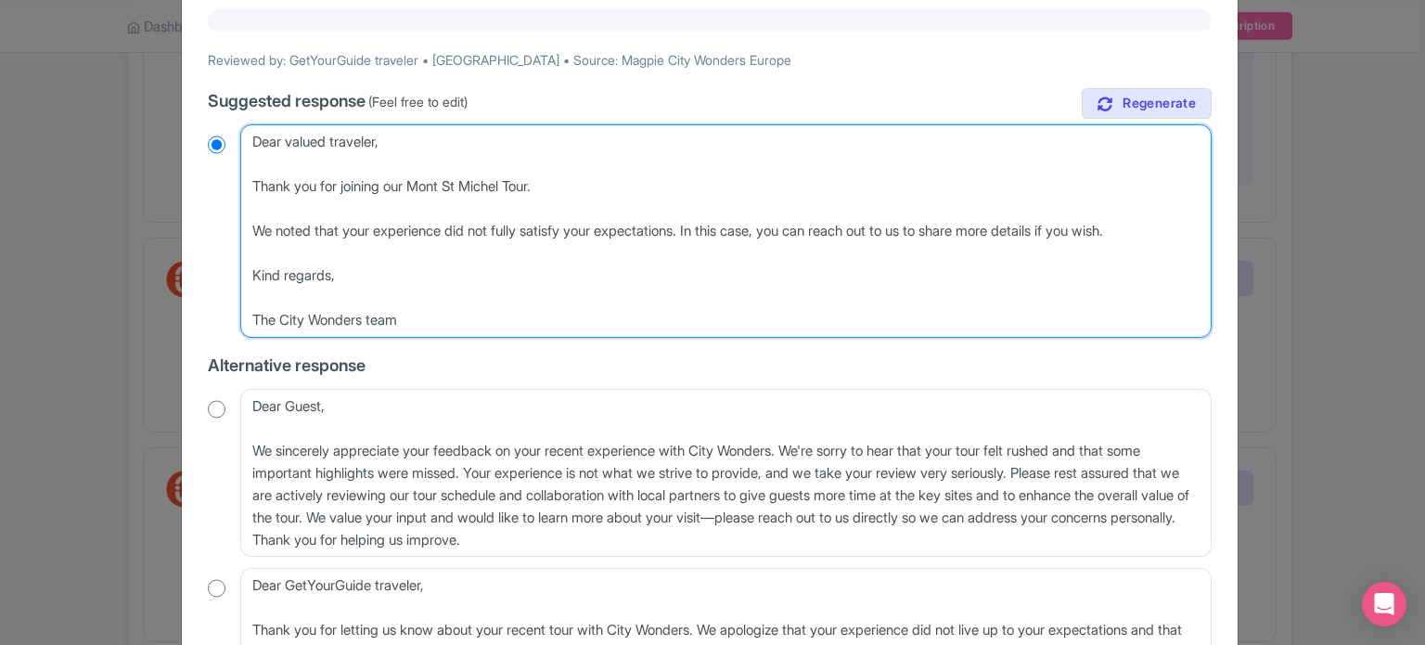
scroll to position [371, 0]
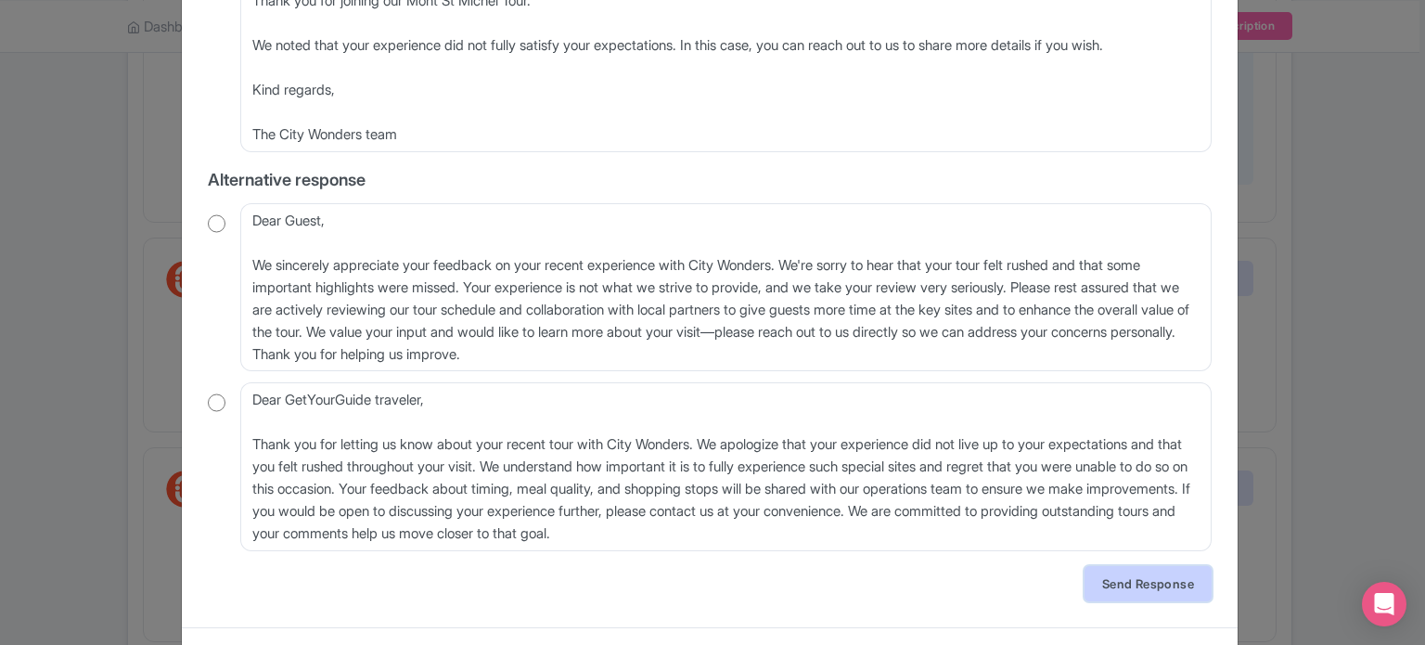
click at [1184, 595] on link "Send Response" at bounding box center [1148, 583] width 127 height 35
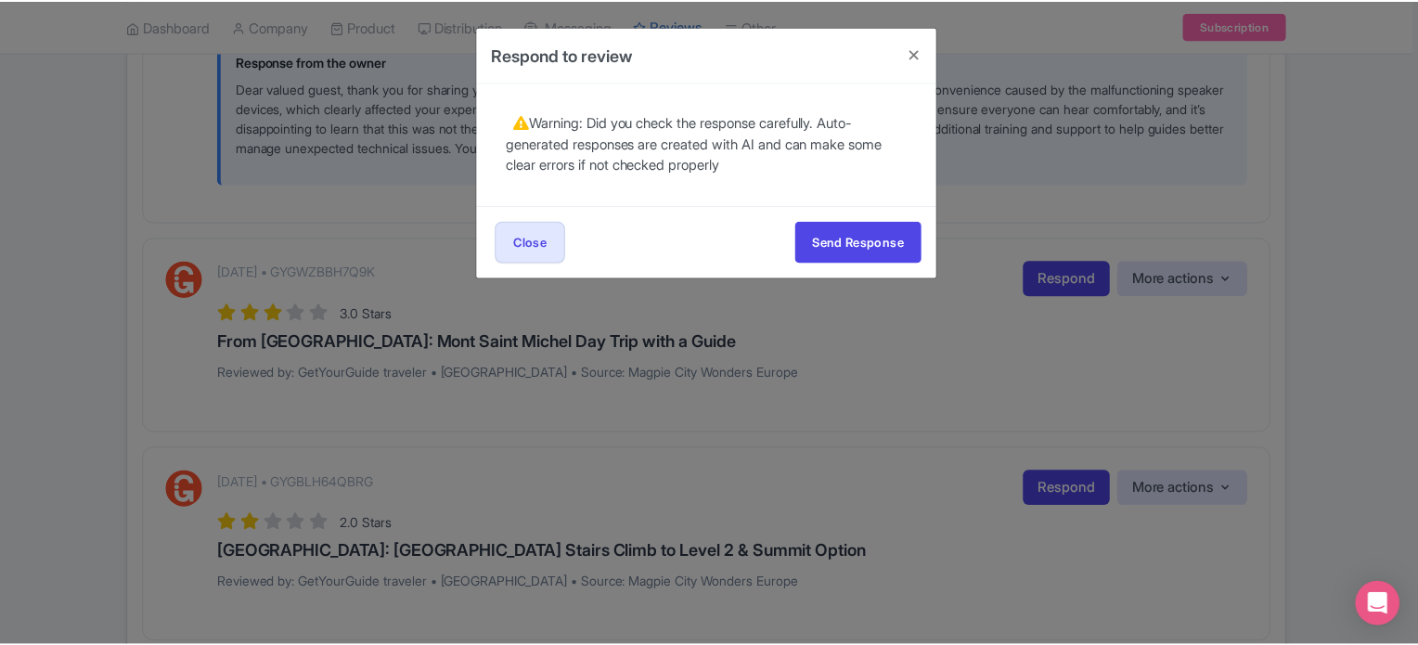
scroll to position [0, 0]
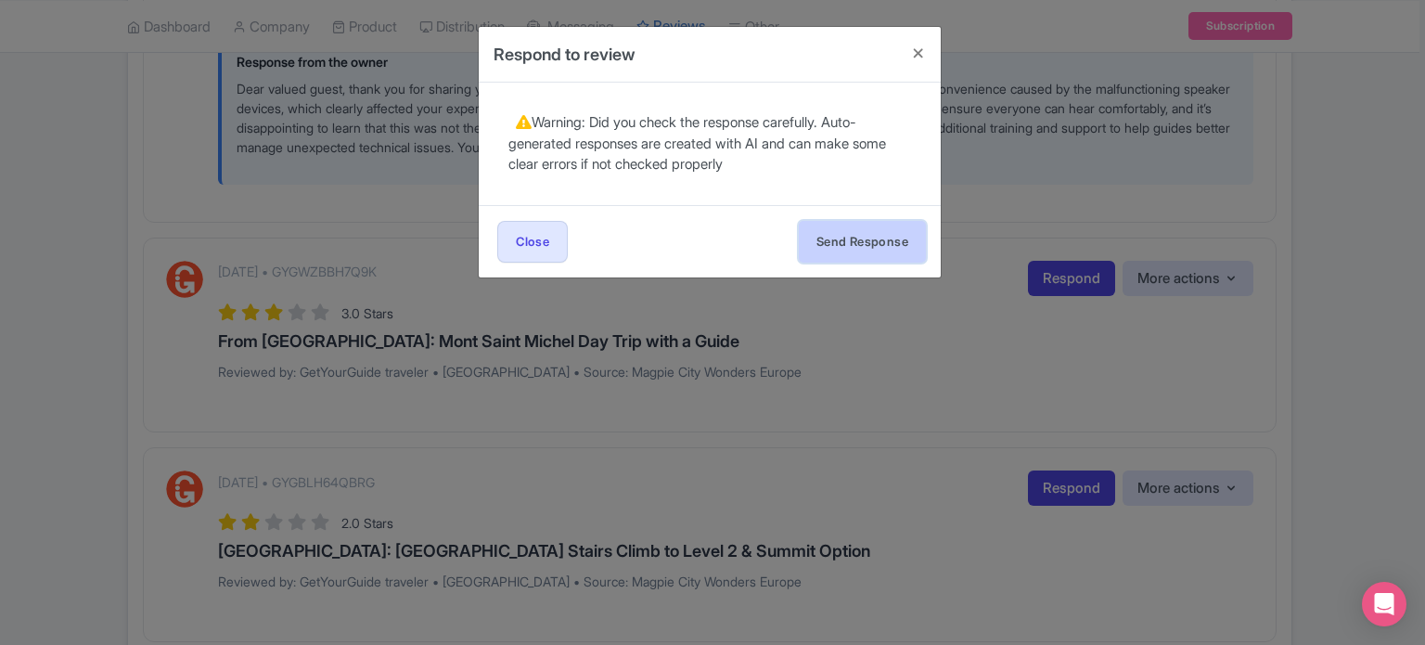
click at [834, 245] on button "Send Response" at bounding box center [862, 242] width 127 height 42
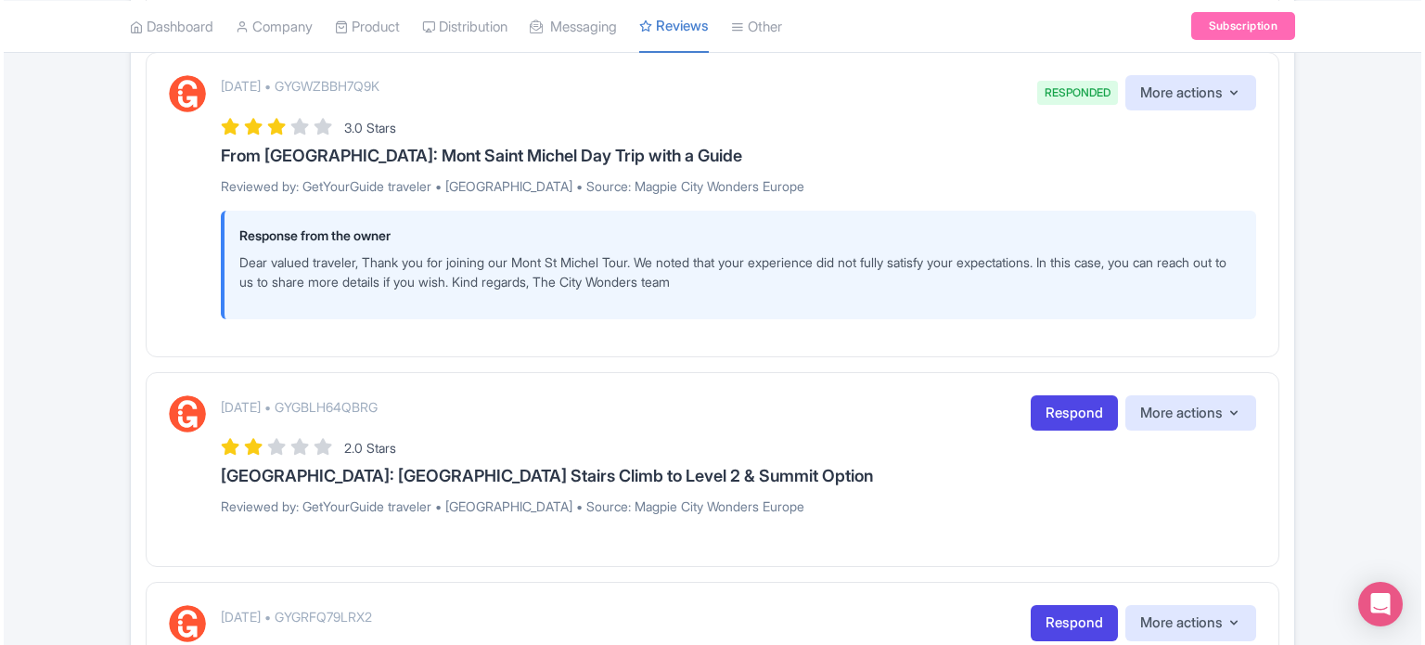
scroll to position [1206, 0]
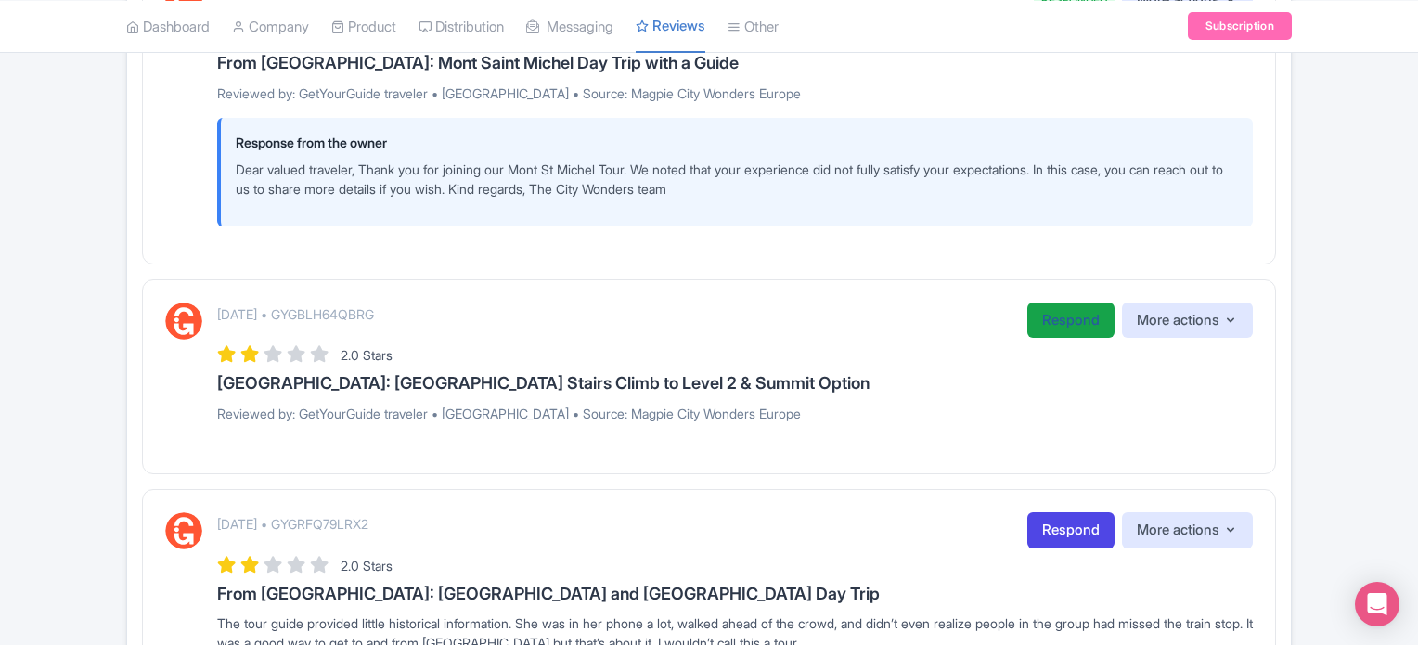
click at [1050, 322] on link "Respond" at bounding box center [1070, 320] width 87 height 36
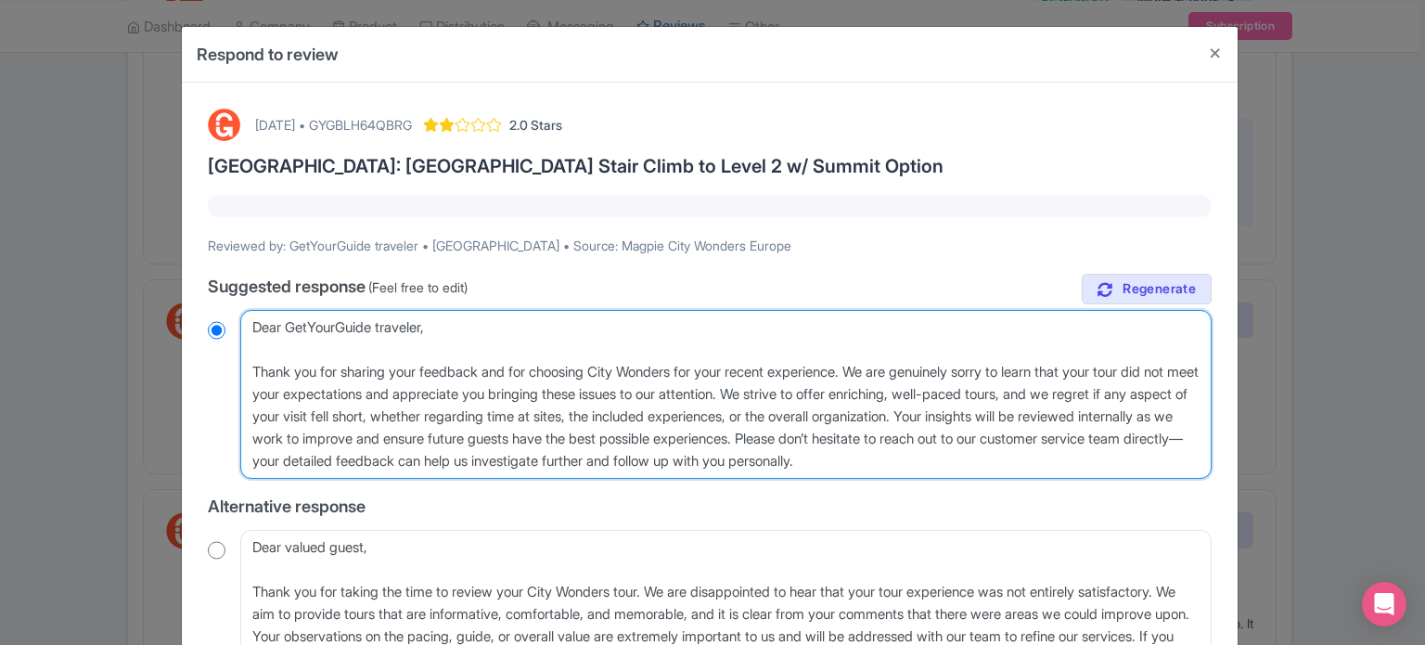
drag, startPoint x: 1096, startPoint y: 467, endPoint x: 183, endPoint y: 305, distance: 927.2
click at [183, 306] on div "August 15, 2025 • GYGBLH64QBRG 2.0 Stars Paris: Eiffel Tower Stair Climb to Lev…" at bounding box center [710, 507] width 1056 height 849
paste textarea "valued traveler, Thank you for joining our XX Tour. We noted that your experien…"
type textarea "Dear valued traveler, Thank you for joining our XX Tour. We noted that your exp…"
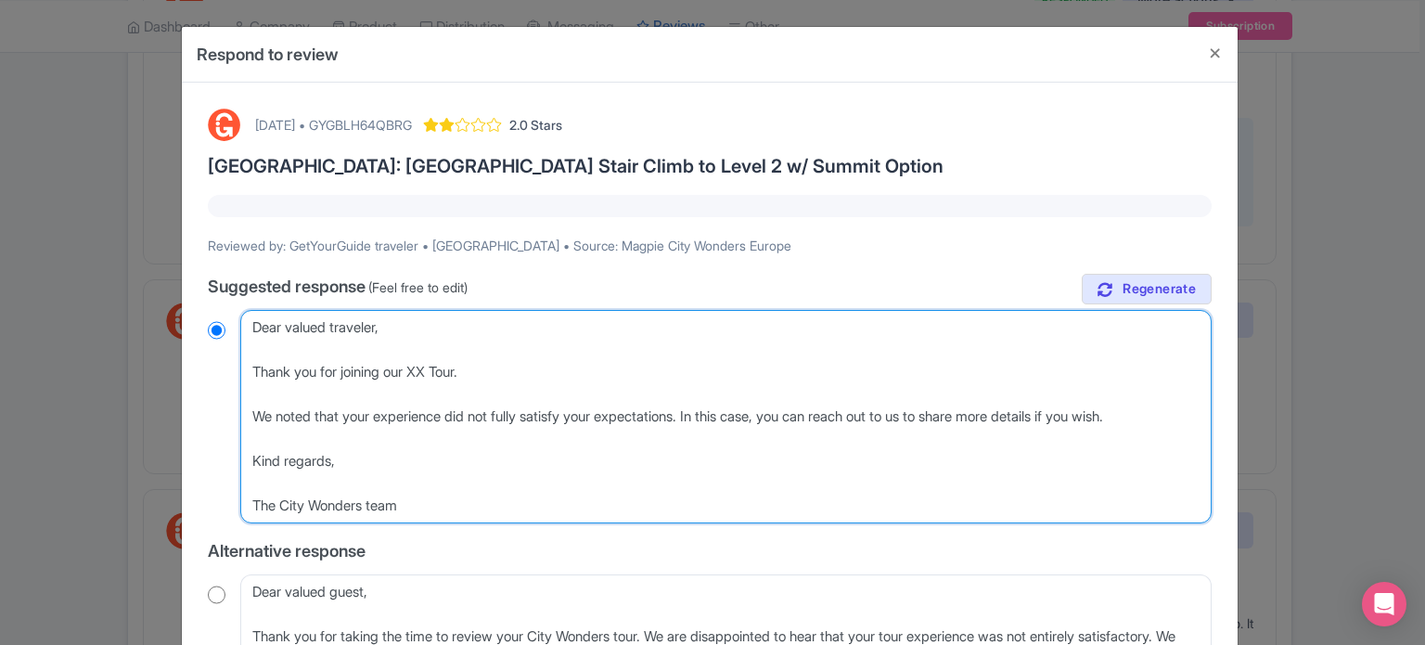
radio input "true"
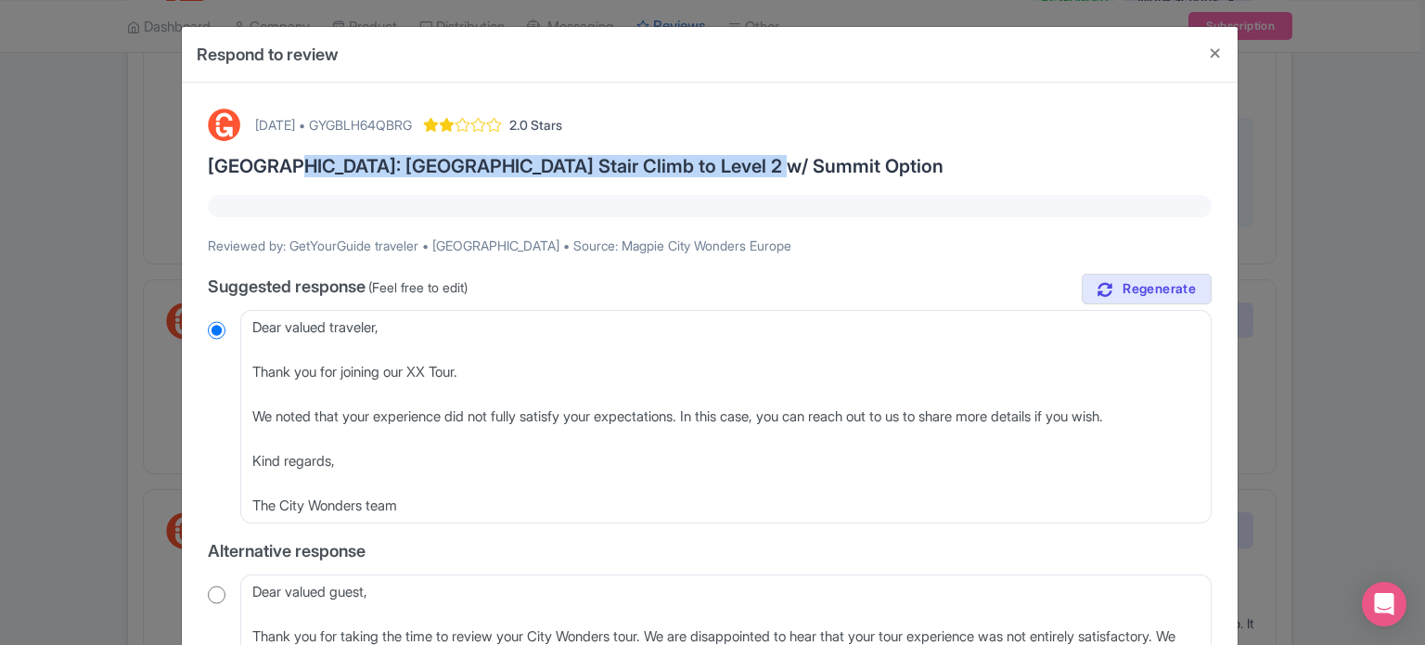
drag, startPoint x: 259, startPoint y: 157, endPoint x: 724, endPoint y: 157, distance: 464.9
click at [724, 157] on h3 "Paris: Eiffel Tower Stair Climb to Level 2 w/ Summit Option" at bounding box center [710, 166] width 1004 height 20
copy h3 "Eiffel Tower Stair Climb to Level 2 w/ Summit Option"
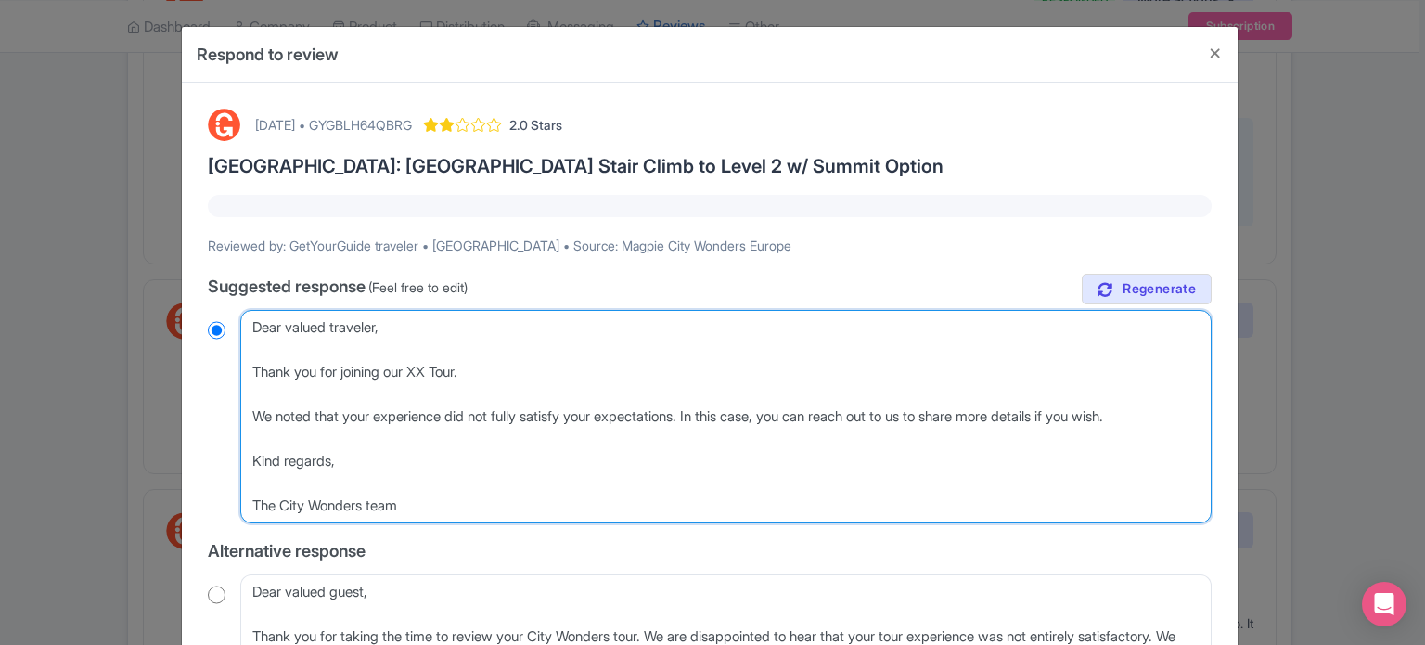
click at [419, 370] on textarea "Dear GetYourGuide traveler, Thank you for sharing your feedback and for choosin…" at bounding box center [725, 416] width 971 height 213
paste textarea "Eiffel Tower Stair Climb to Level 2 w/ Summit Option"
type textarea "Dear valued traveler, Thank you for joining our Eiffel Tower Stair Climb to Lev…"
radio input "true"
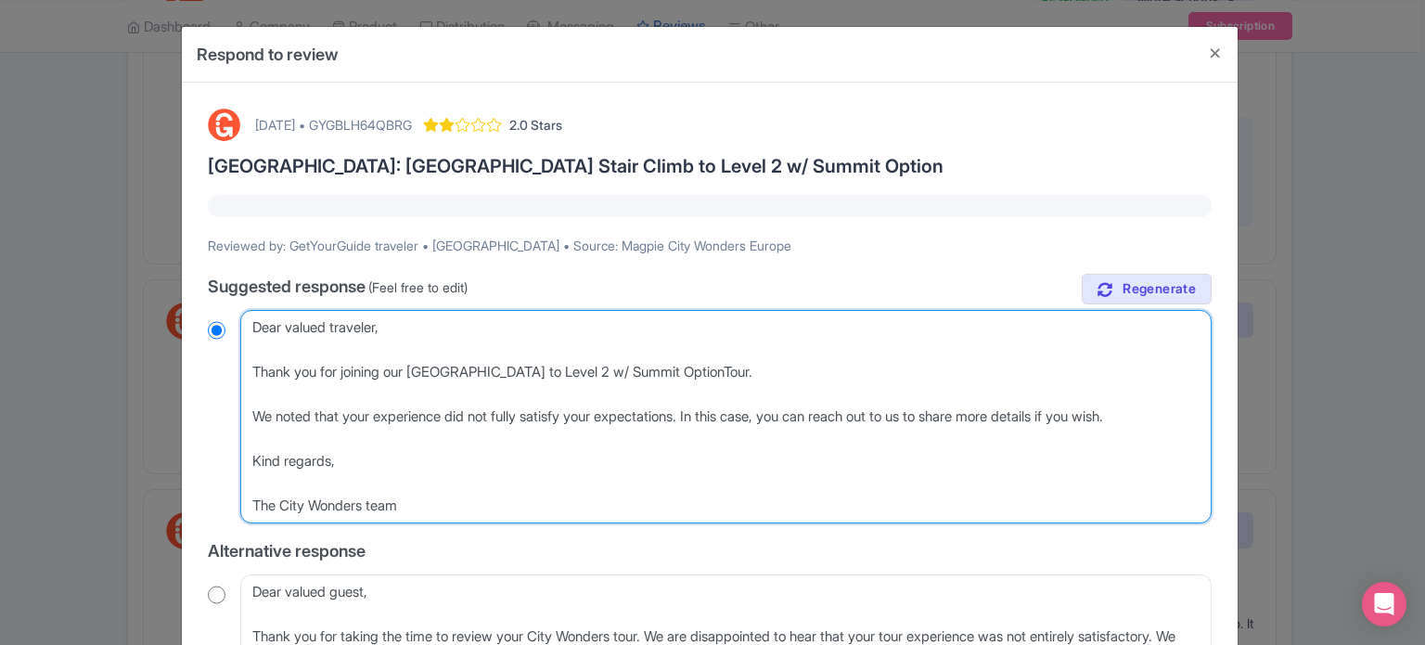
type textarea "Dear valued traveler, Thank you for joining our Eiffel Tower Stair Climb to Lev…"
click at [653, 370] on textarea "Dear GetYourGuide traveler, Thank you for sharing your feedback and for choosin…" at bounding box center [725, 416] width 971 height 213
radio input "true"
type textarea "Dear valued traveler, Thank you for joining our Eiffel Tower Stair Climb to Lev…"
radio input "true"
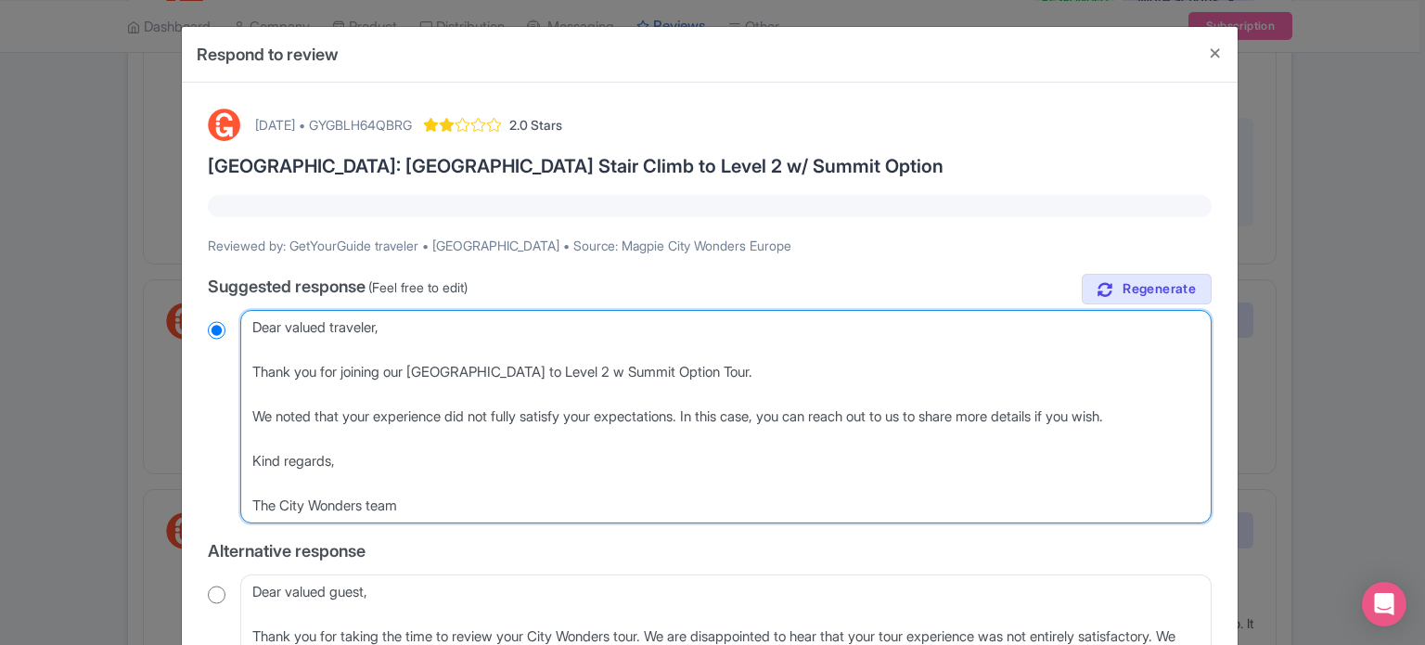
type textarea "Dear valued traveler, Thank you for joining our Eiffel Tower Stair Climb to Lev…"
radio input "true"
type textarea "Dear valued traveler, Thank you for joining our Eiffel Tower Stair Climb to Lev…"
radio input "true"
type textarea "Dear valued traveler, Thank you for joining our [GEOGRAPHIC_DATA] to Level 2 wi…"
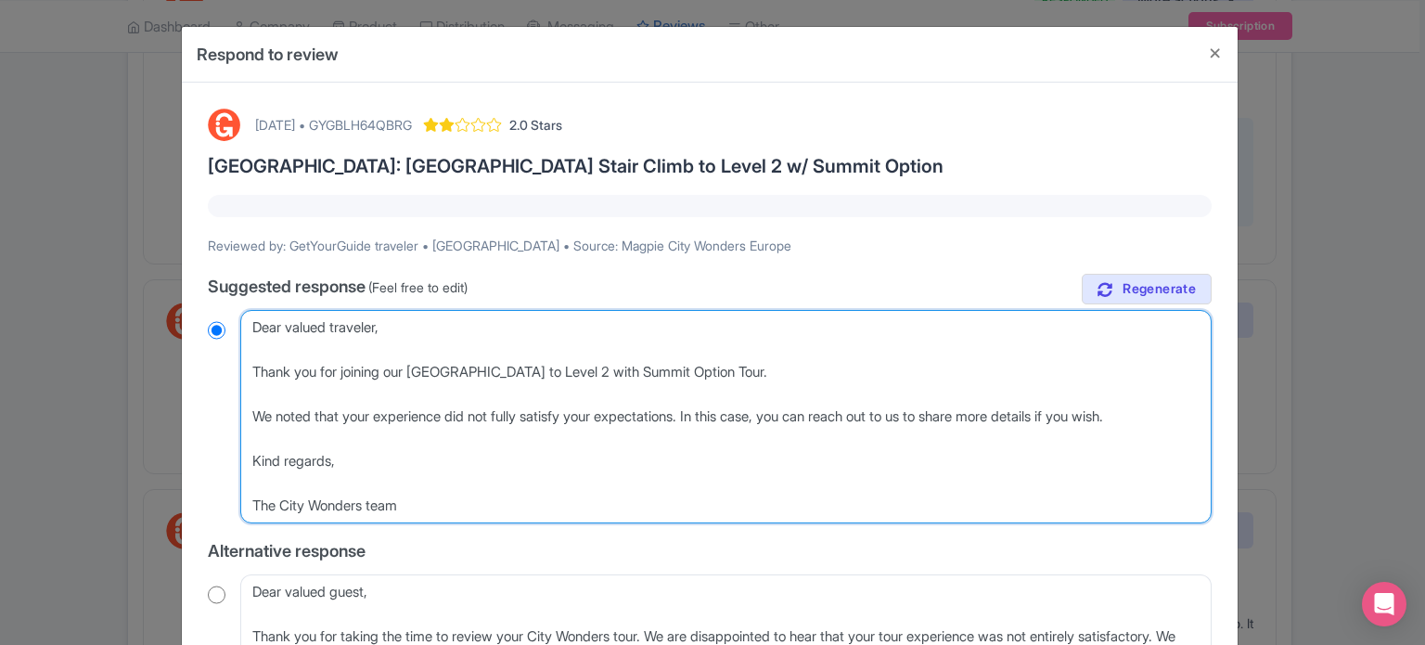
radio input "true"
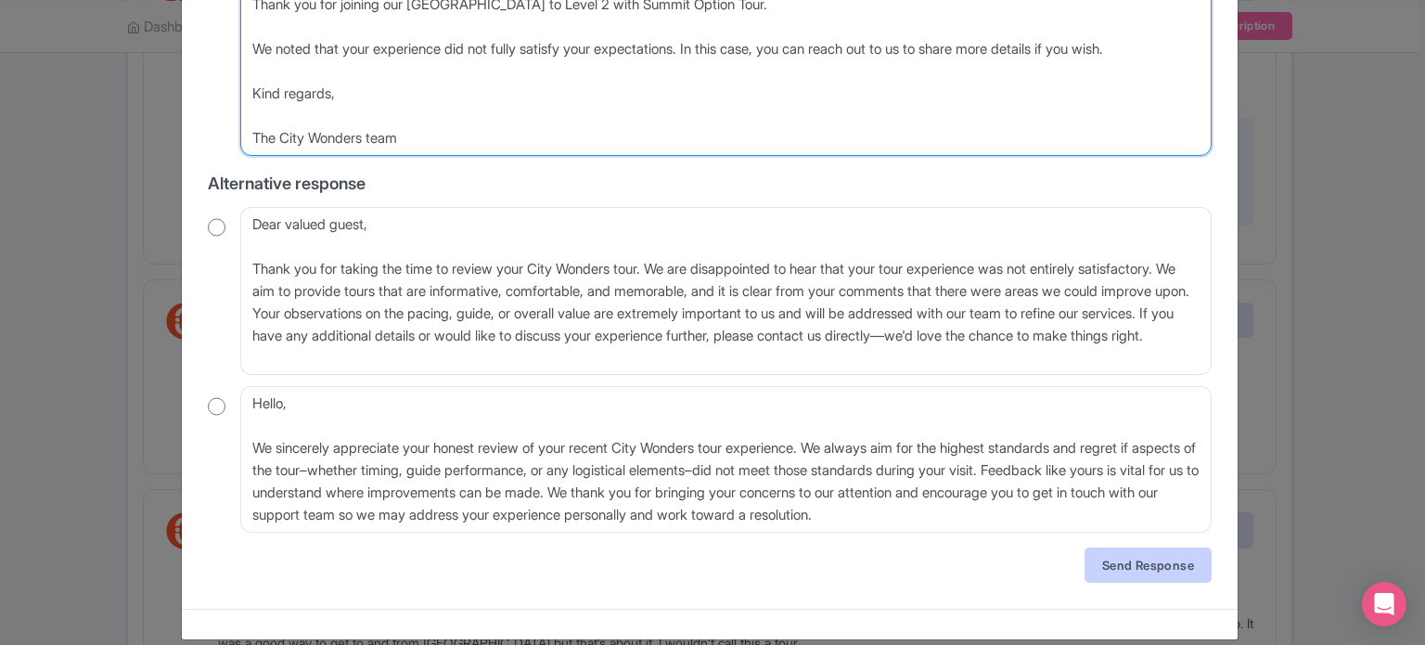
scroll to position [387, 0]
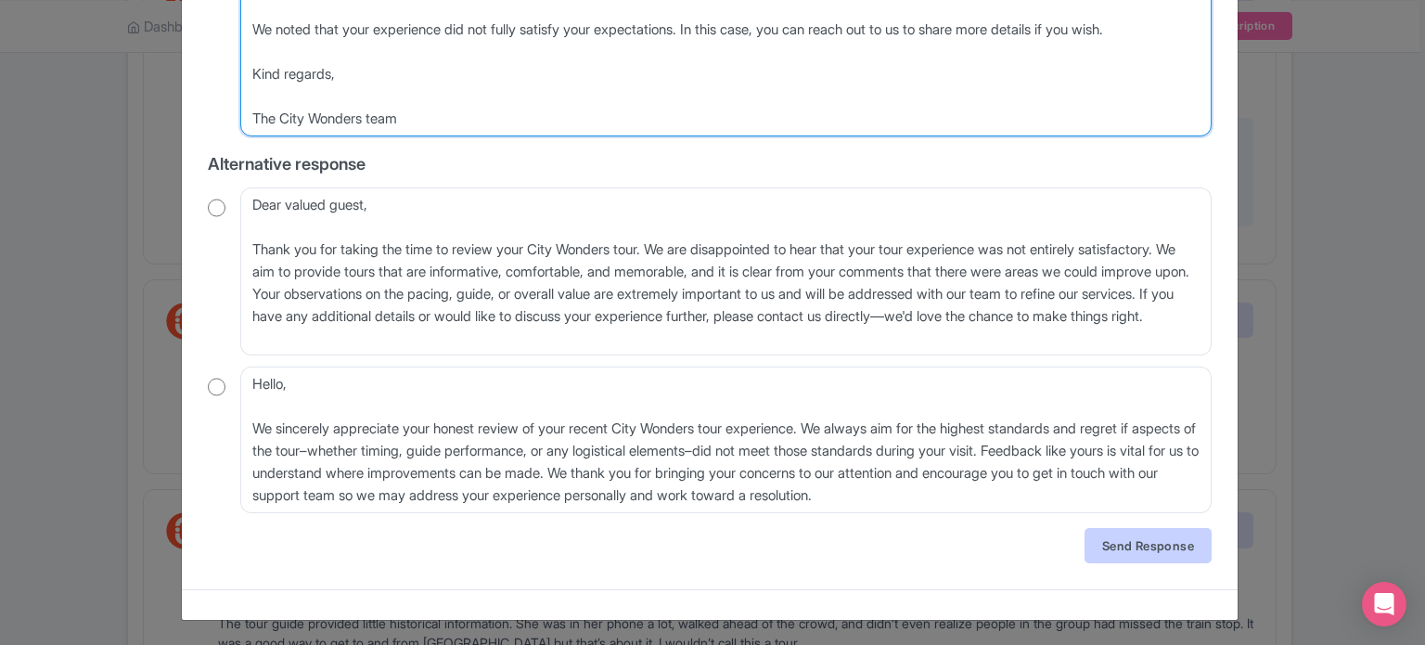
type textarea "Dear valued traveler, Thank you for joining our [GEOGRAPHIC_DATA] to Level 2 wi…"
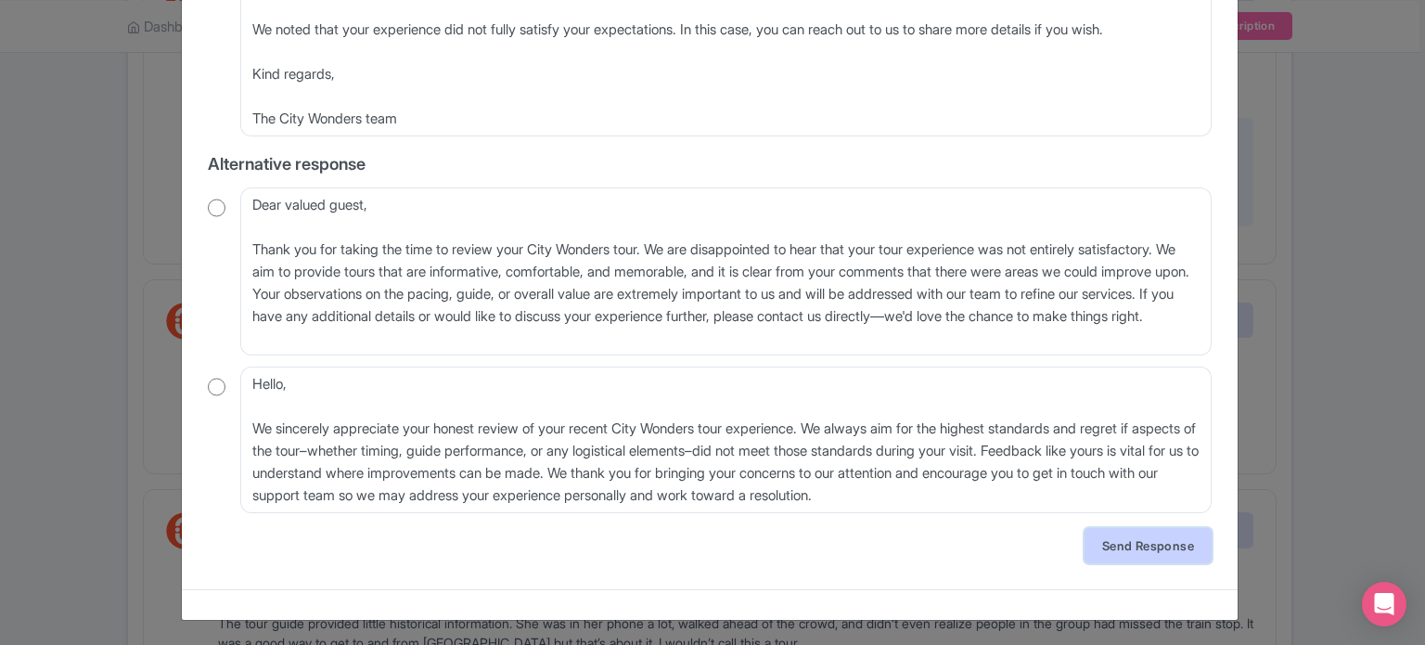
click at [1158, 551] on link "Send Response" at bounding box center [1148, 545] width 127 height 35
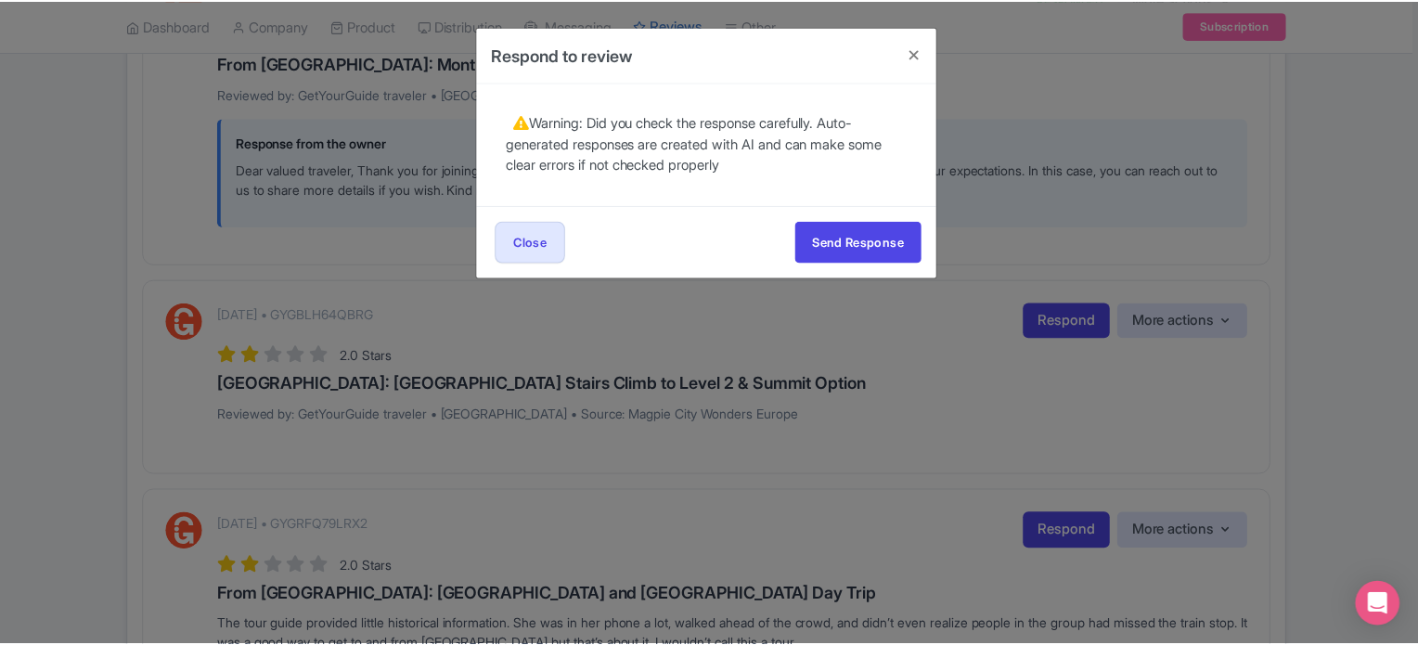
scroll to position [0, 0]
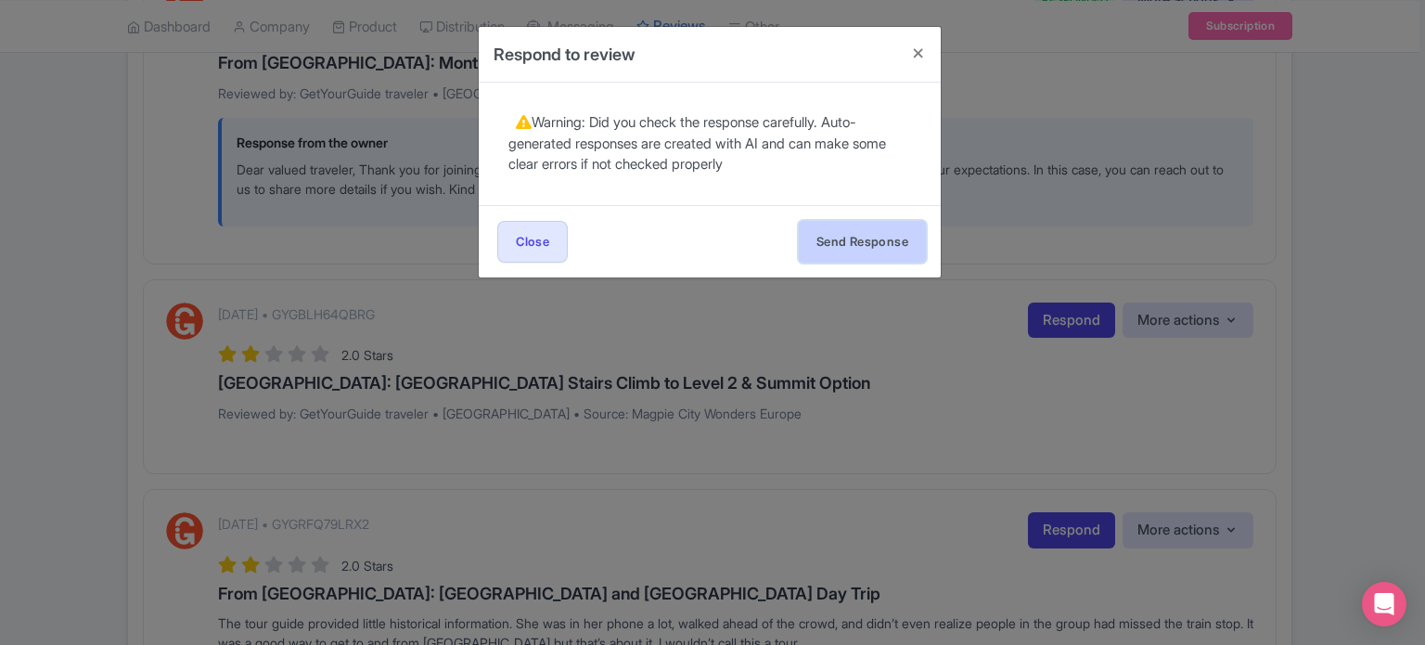
click at [871, 259] on button "Send Response" at bounding box center [862, 242] width 127 height 42
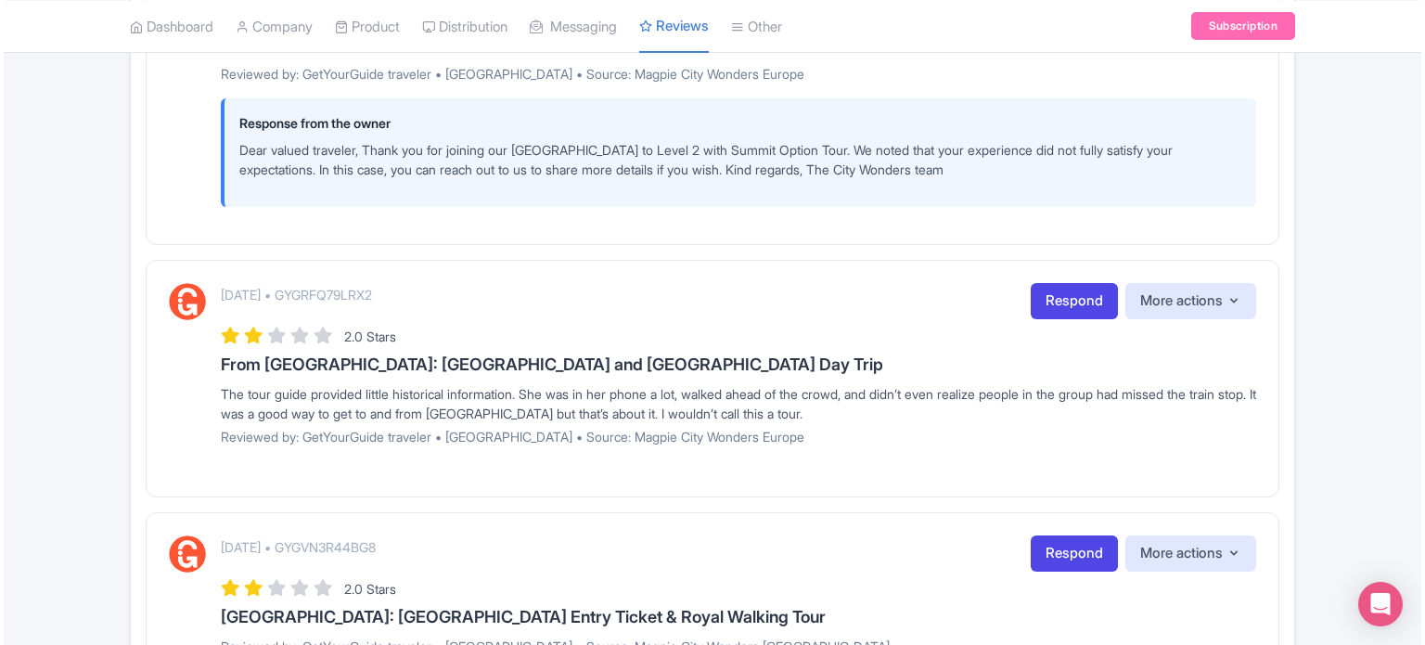
scroll to position [1577, 0]
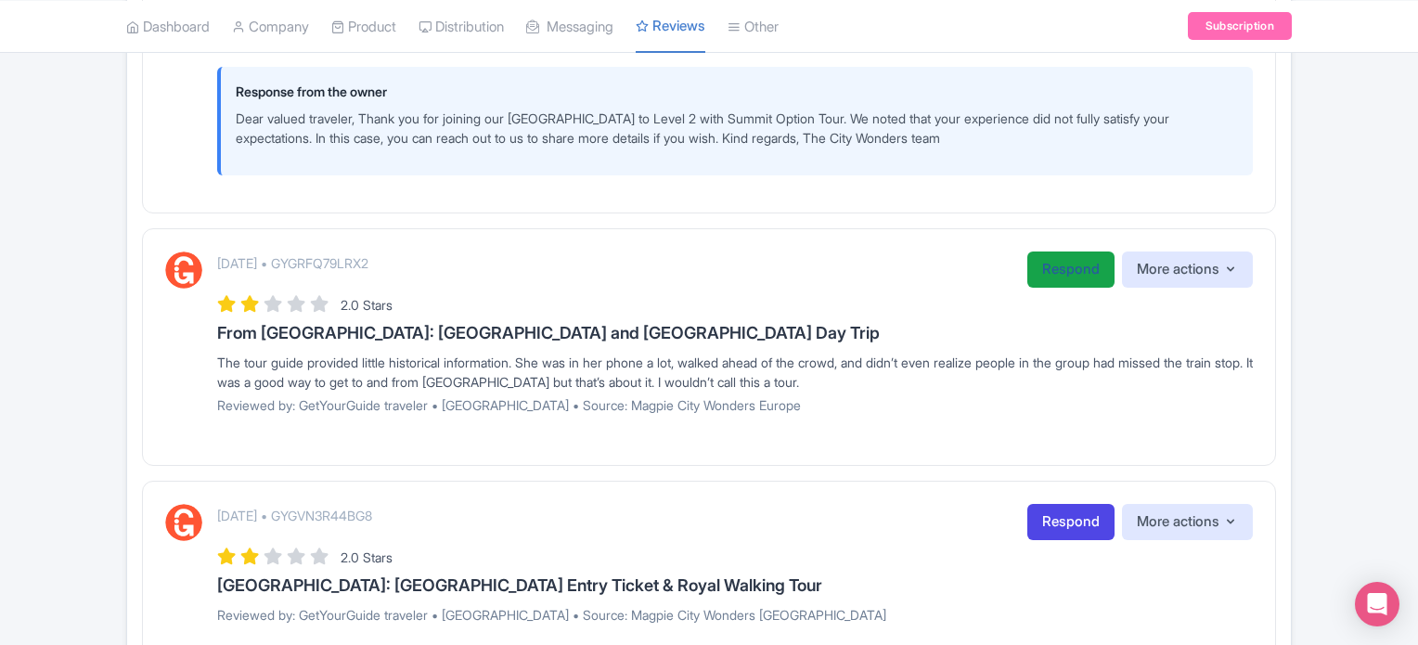
click at [1061, 273] on link "Respond" at bounding box center [1070, 269] width 87 height 36
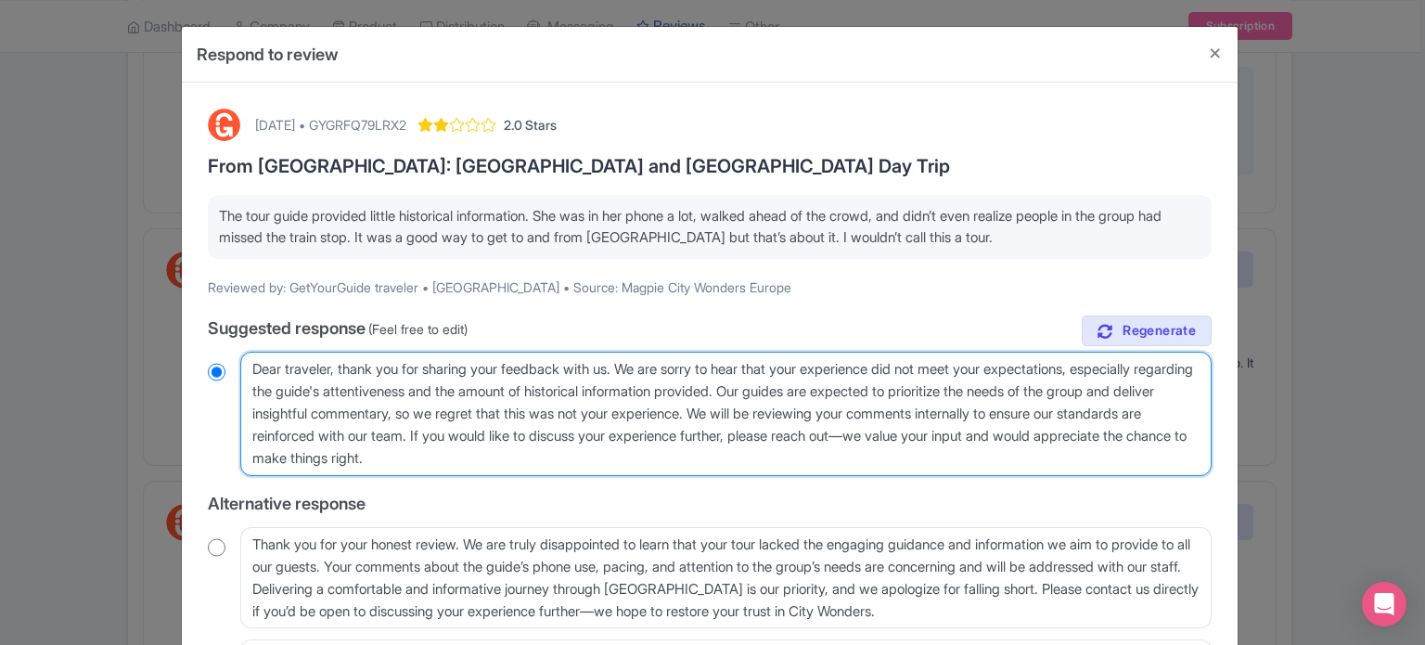
drag, startPoint x: 642, startPoint y: 463, endPoint x: 1036, endPoint y: 433, distance: 394.5
click at [1036, 433] on textarea "Dear traveler, thank you for sharing your feedback with us. We are sorry to hea…" at bounding box center [725, 414] width 971 height 124
type textarea "Dear traveler, thank you for sharing your feedback with us. We are sorry to hea…"
radio input "true"
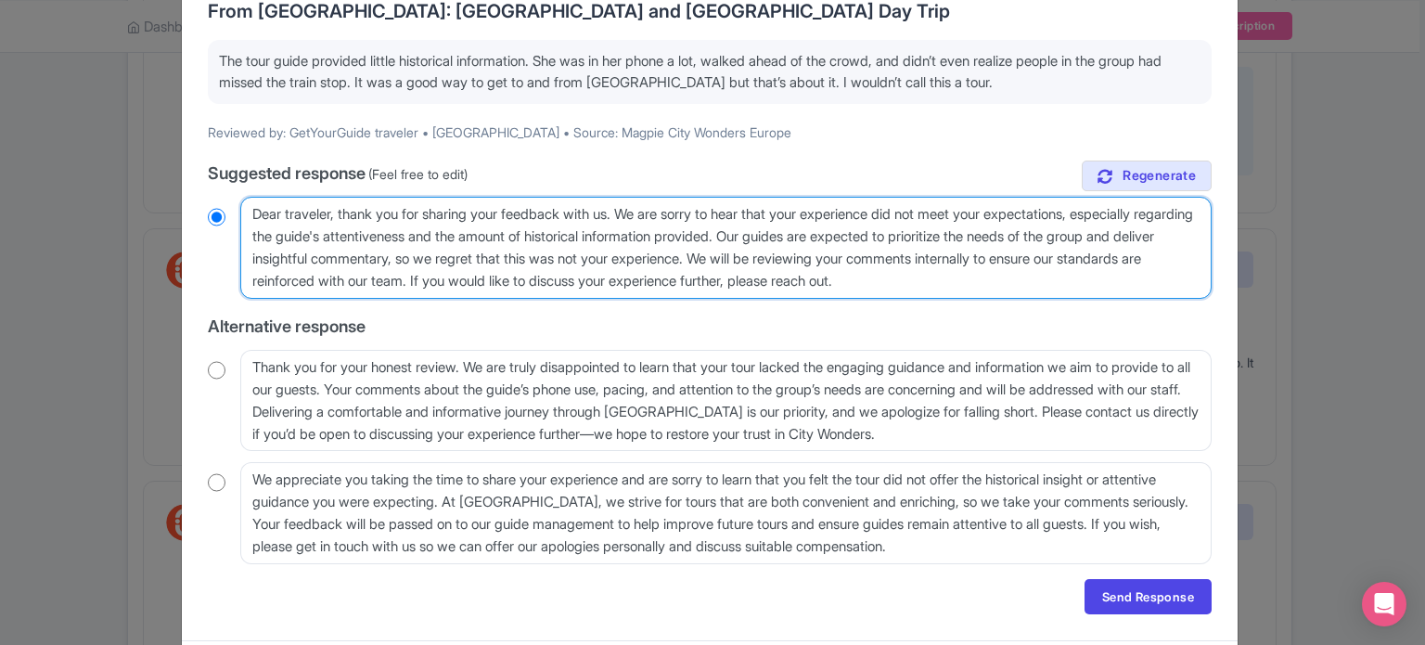
scroll to position [186, 0]
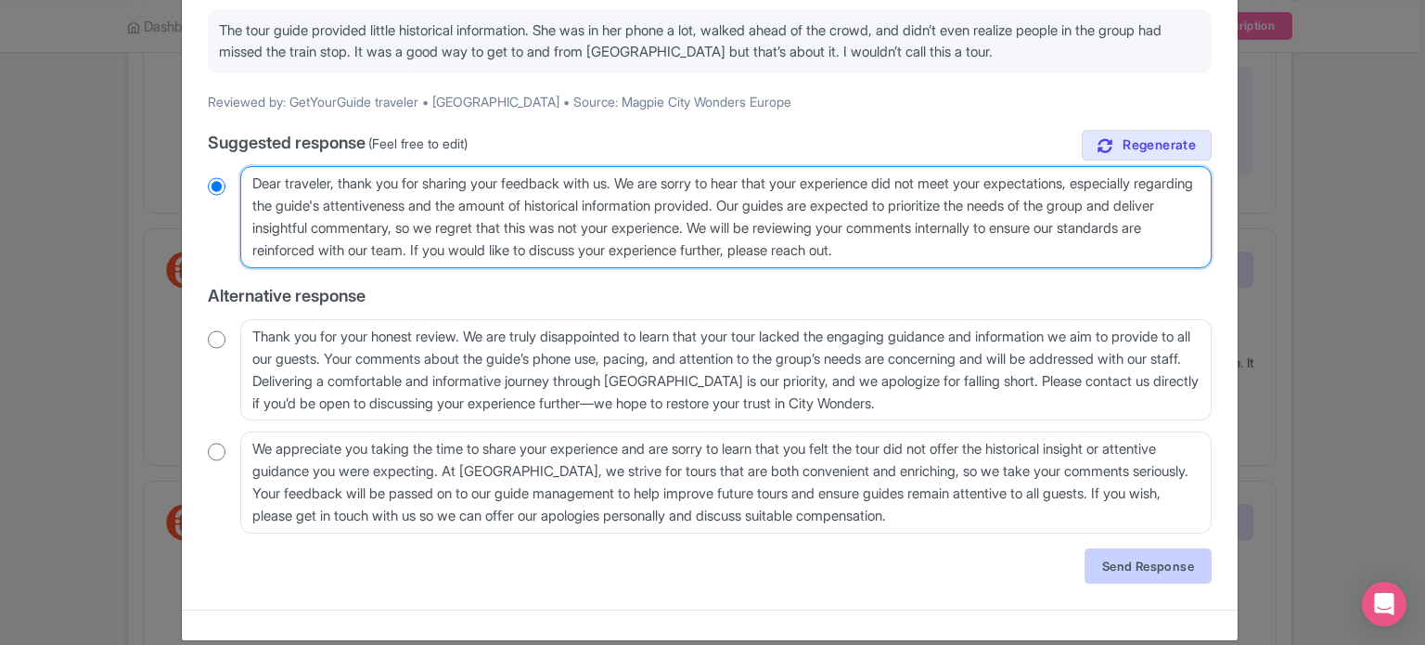
type textarea "Dear traveler, thank you for sharing your feedback with us. We are sorry to hea…"
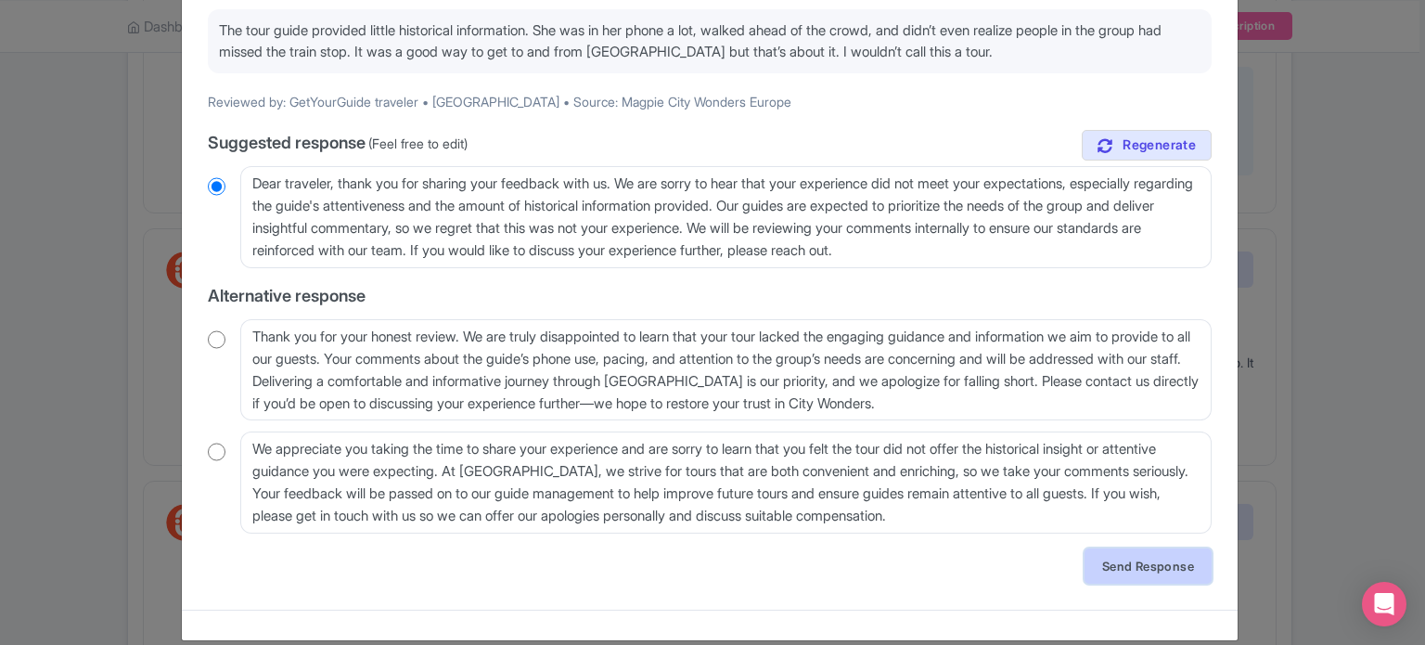
click at [1130, 567] on link "Send Response" at bounding box center [1148, 565] width 127 height 35
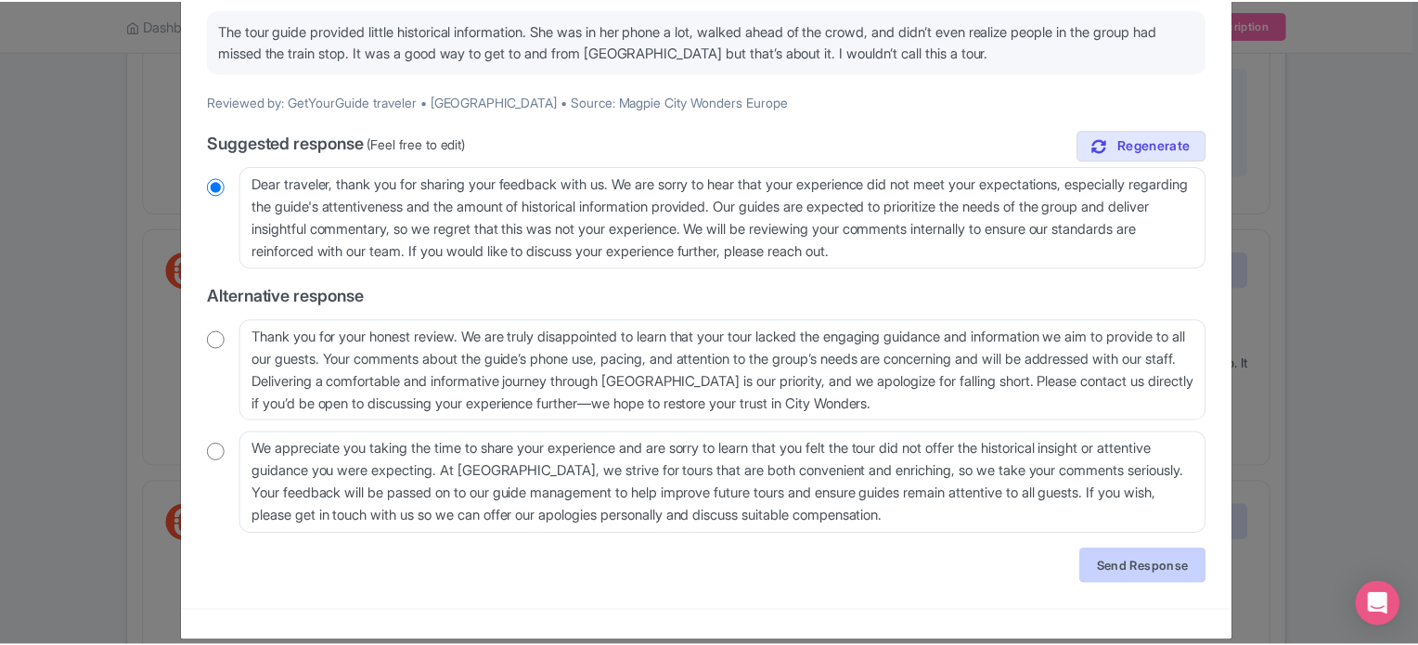
scroll to position [0, 0]
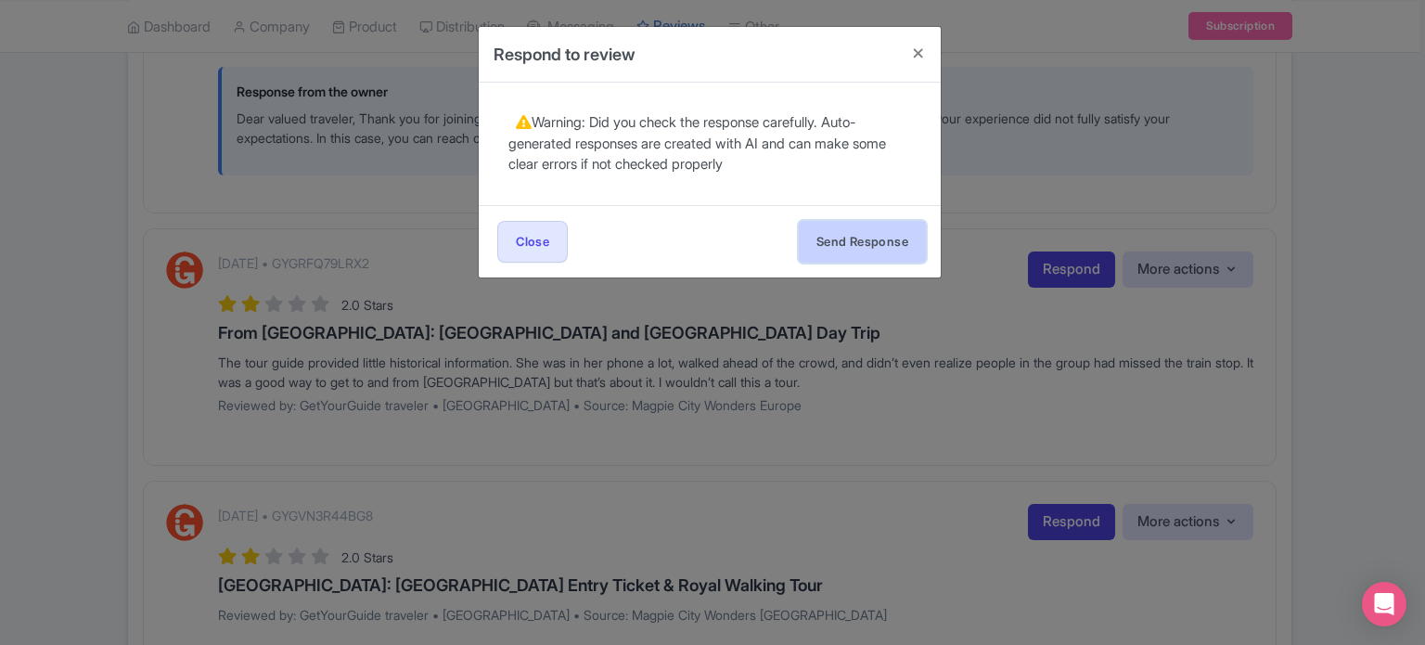
click at [900, 244] on button "Send Response" at bounding box center [862, 242] width 127 height 42
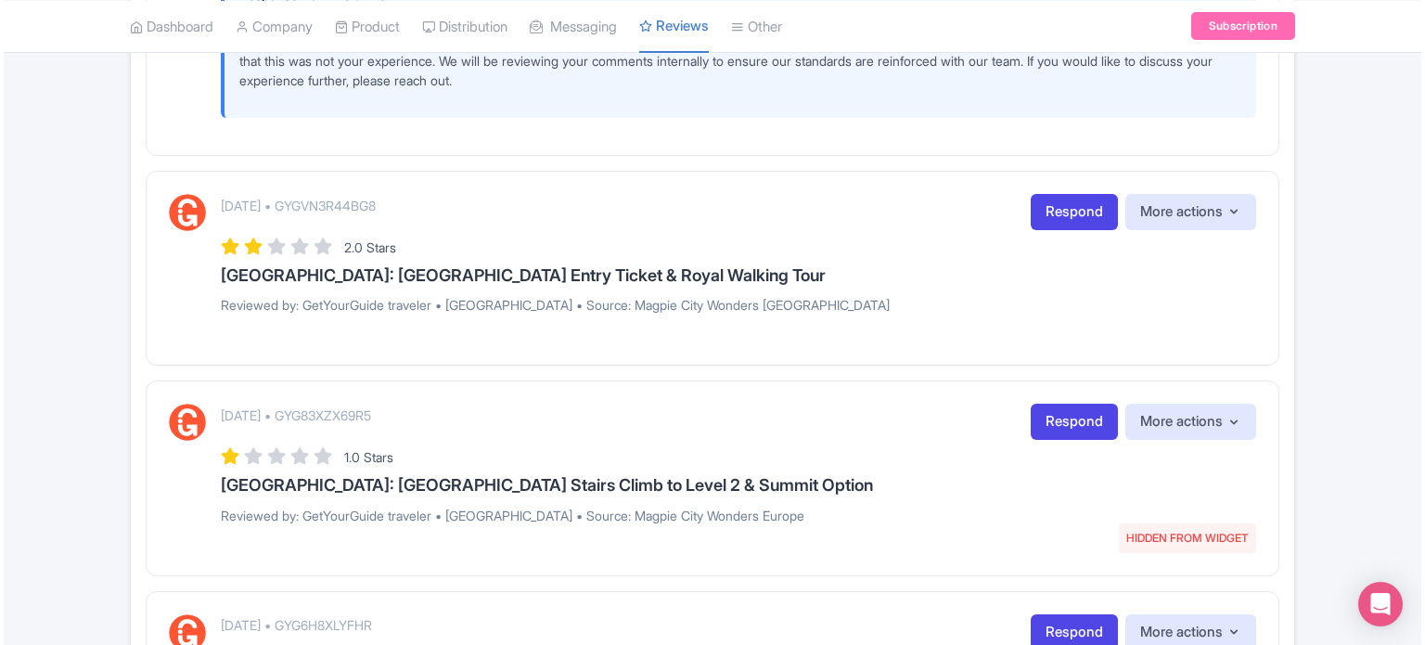
scroll to position [2041, 0]
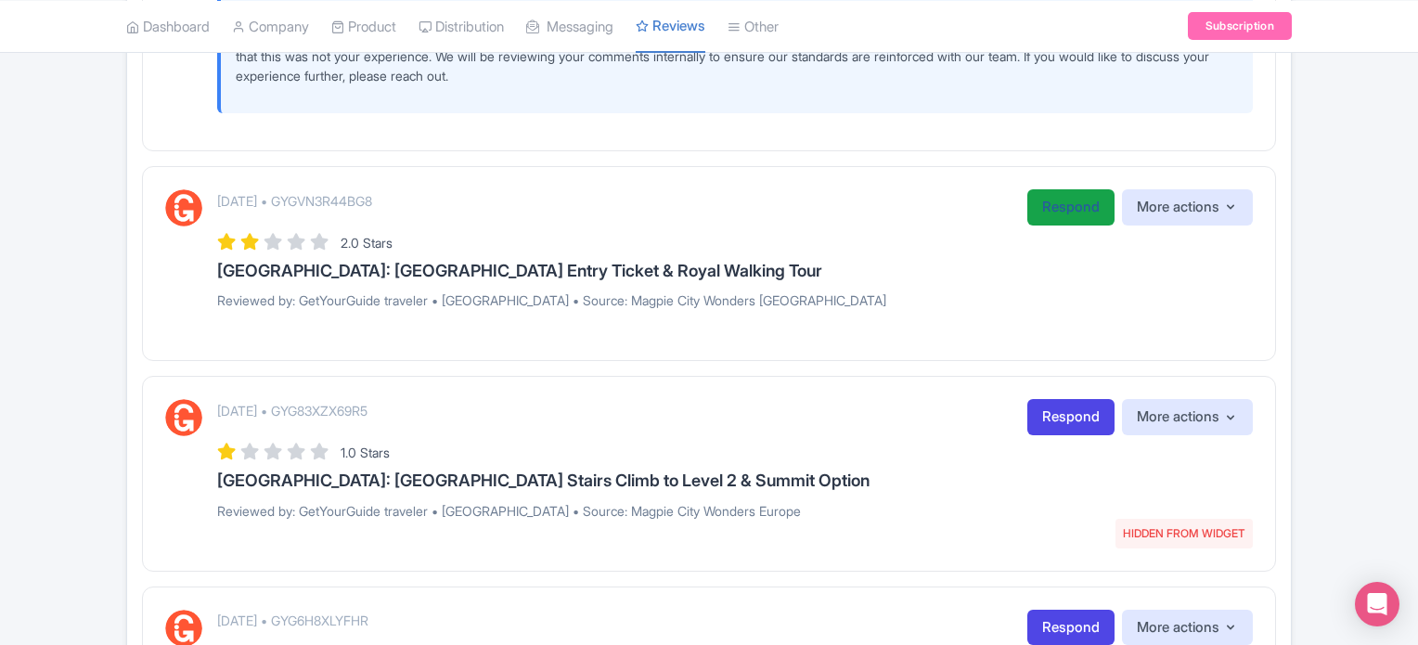
click at [1060, 207] on link "Respond" at bounding box center [1070, 207] width 87 height 36
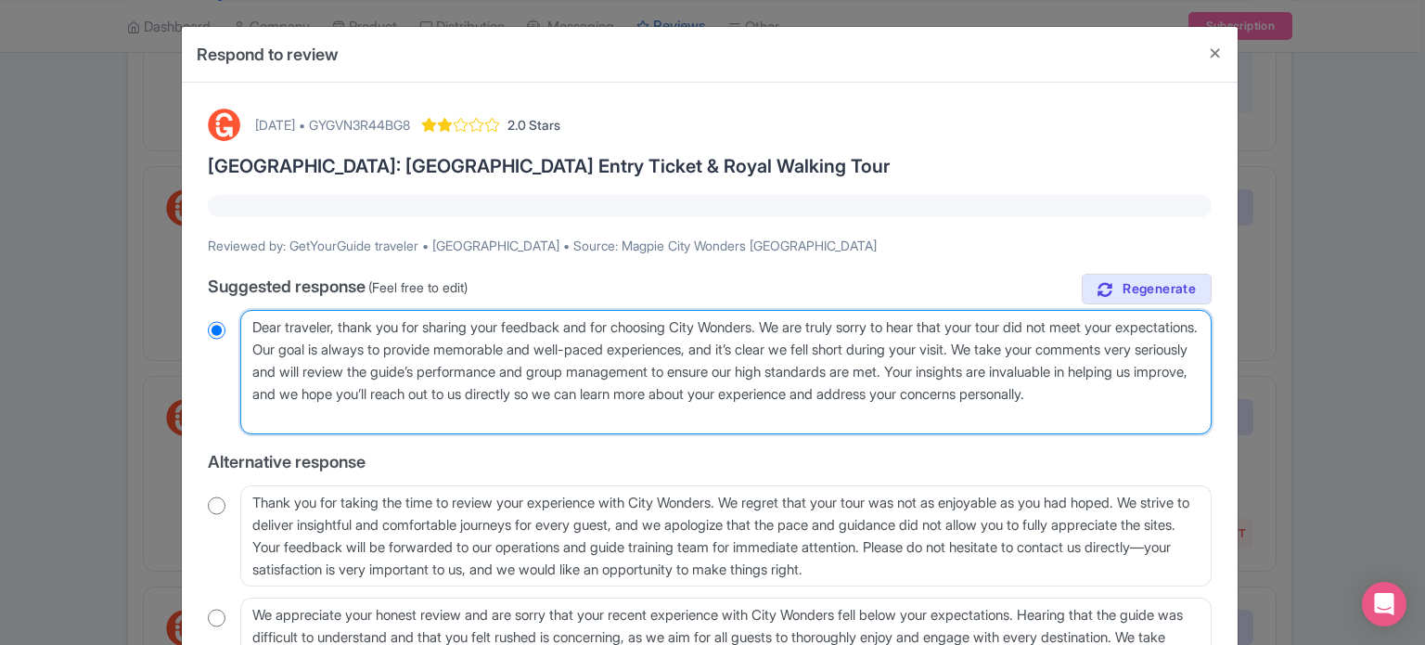
drag, startPoint x: 419, startPoint y: 420, endPoint x: 219, endPoint y: 300, distance: 233.9
click at [218, 305] on div "true Suggested response (Feel free to edit) Dear traveler, thank you for sharin…" at bounding box center [710, 498] width 1004 height 448
paste textarea "valued traveler, Thank you for joining our XX Tour. We noted that your experien…"
type textarea "Dear valued traveler, Thank you for joining our XX Tour. We noted that your exp…"
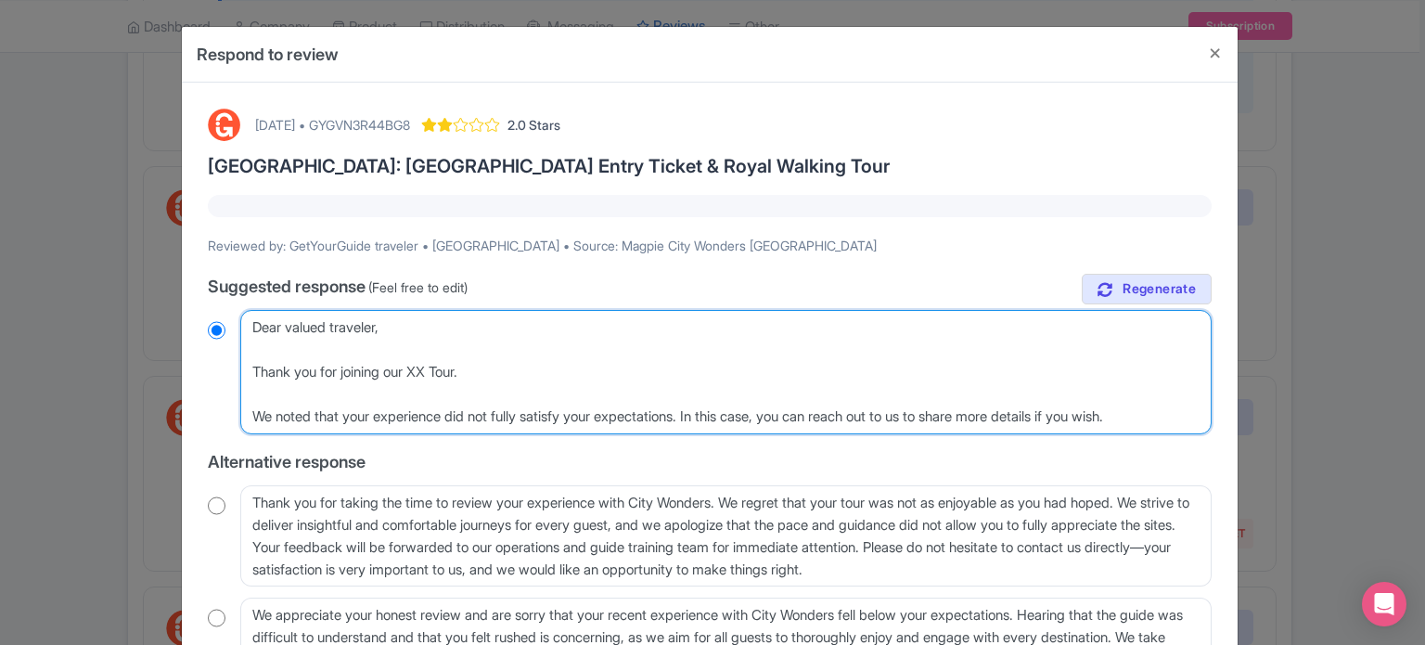
radio input "true"
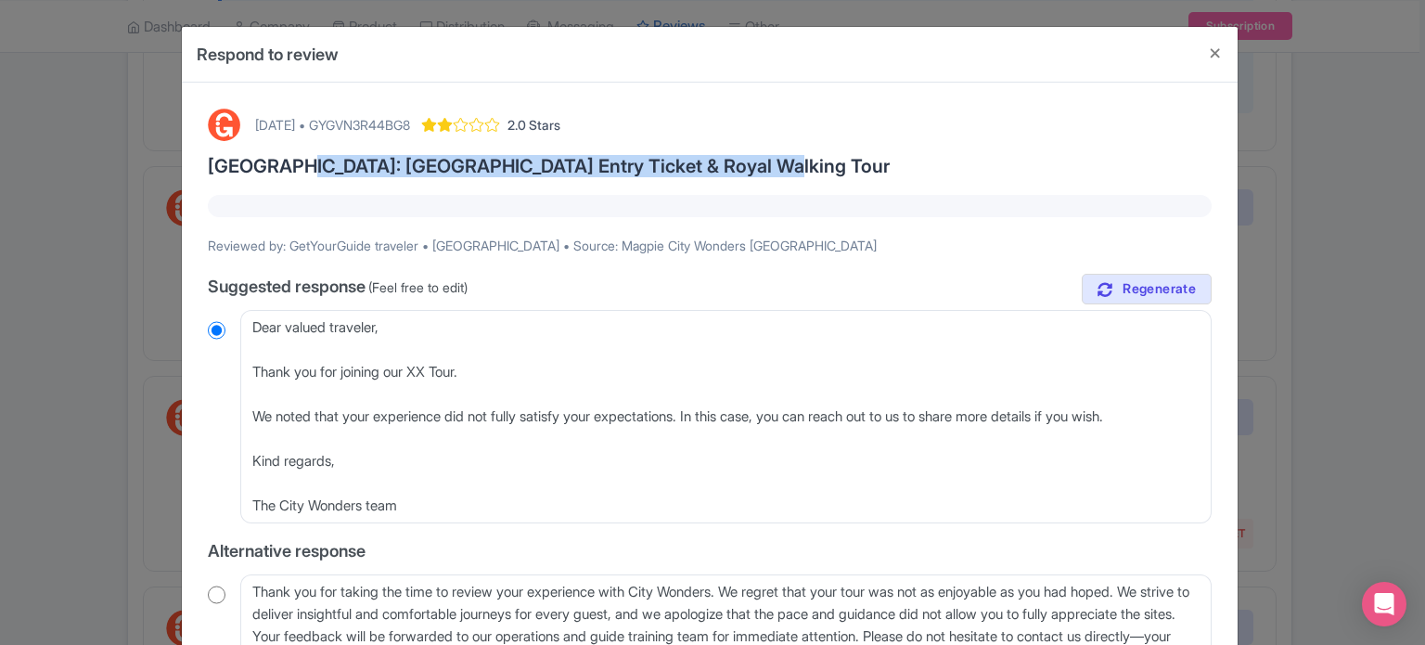
drag, startPoint x: 282, startPoint y: 160, endPoint x: 760, endPoint y: 162, distance: 477.9
click at [760, 162] on h3 "[GEOGRAPHIC_DATA]: [GEOGRAPHIC_DATA] Entry Ticket & Royal Walking Tour" at bounding box center [710, 166] width 1004 height 20
copy h3 "[GEOGRAPHIC_DATA] Entry Ticket & Royal Walking Tour"
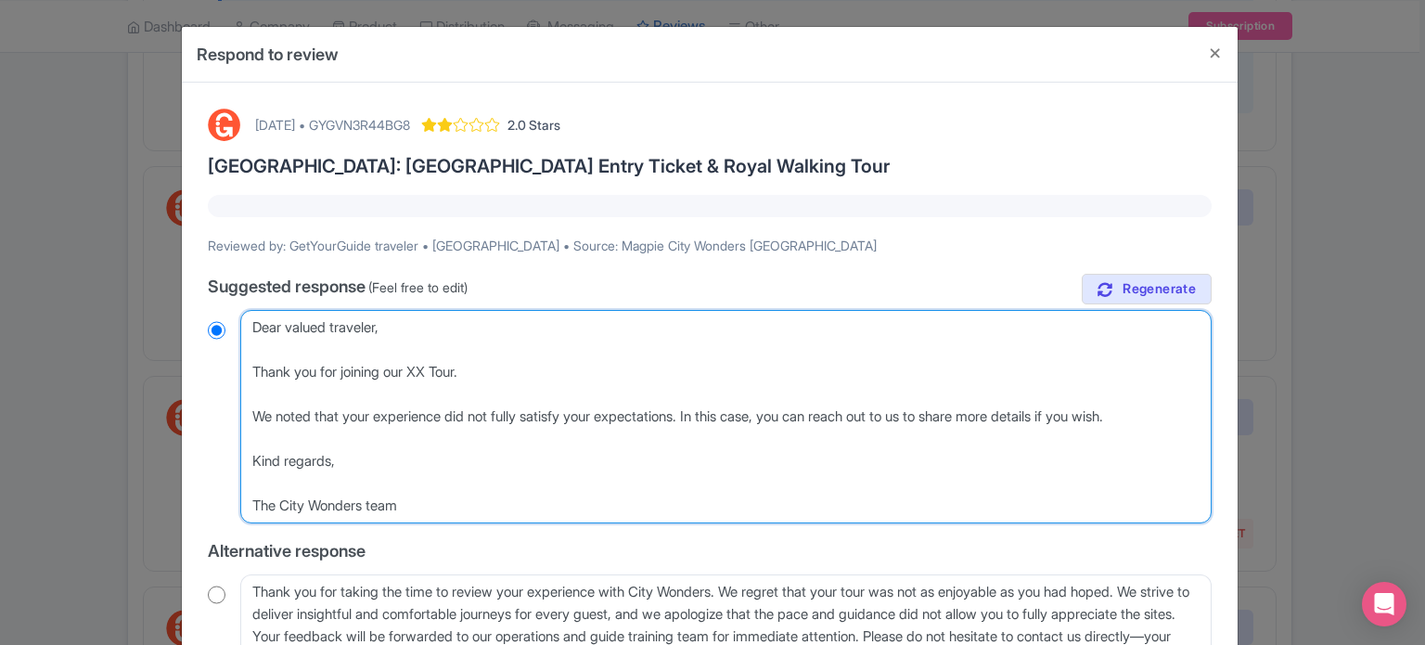
click at [427, 371] on textarea "Dear traveler, thank you for sharing your feedback and for choosing City Wonder…" at bounding box center [725, 416] width 971 height 213
paste textarea "[GEOGRAPHIC_DATA] Entry Ticket & Royal Walking Tour"
type textarea "Dear valued traveler, Thank you for joining our Buckingham Palace Entry Ticket …"
radio input "true"
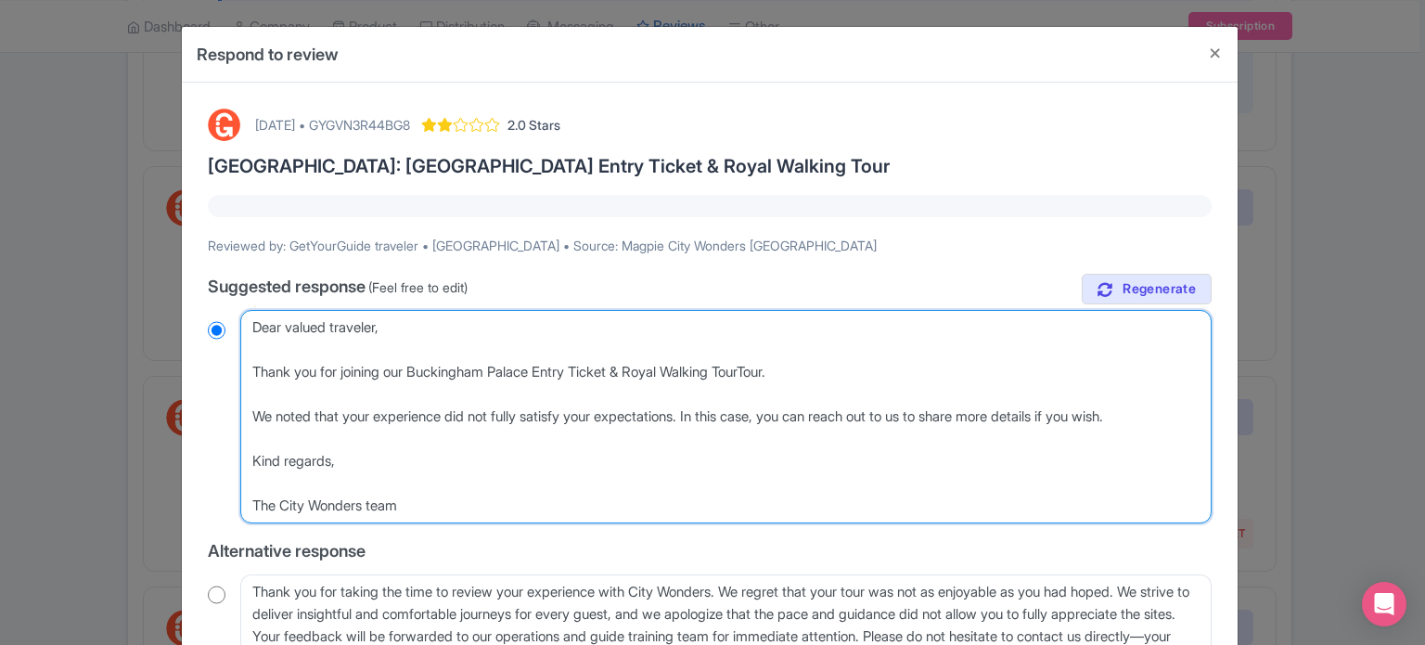
type textarea "Dear valued traveler, Thank you for joining our Buckingham Palace Entry Ticket …"
radio input "true"
click at [743, 367] on textarea "Dear traveler, thank you for sharing your feedback and for choosing City Wonder…" at bounding box center [725, 416] width 971 height 213
click at [750, 367] on textarea "Dear traveler, thank you for sharing your feedback and for choosing City Wonder…" at bounding box center [725, 416] width 971 height 213
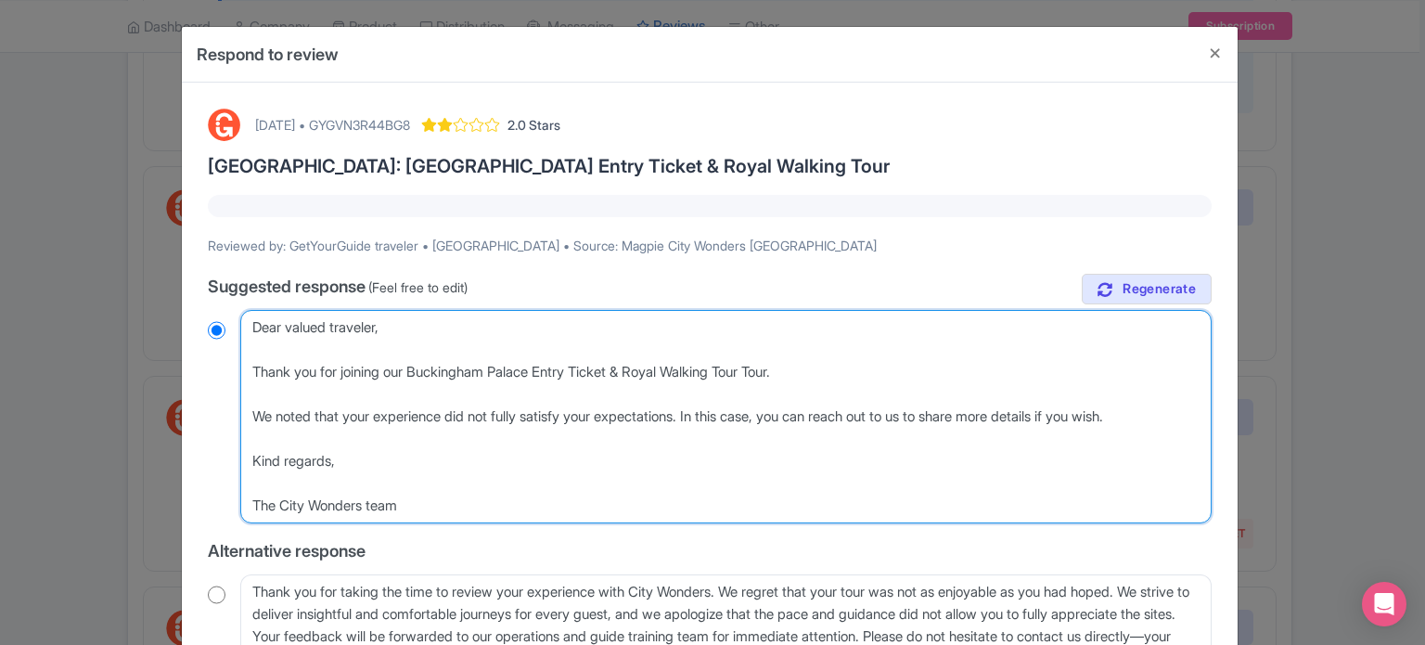
type textarea "Dear valued traveler, Thank you for joining our Buckingham Palace Entry Ticket …"
radio input "true"
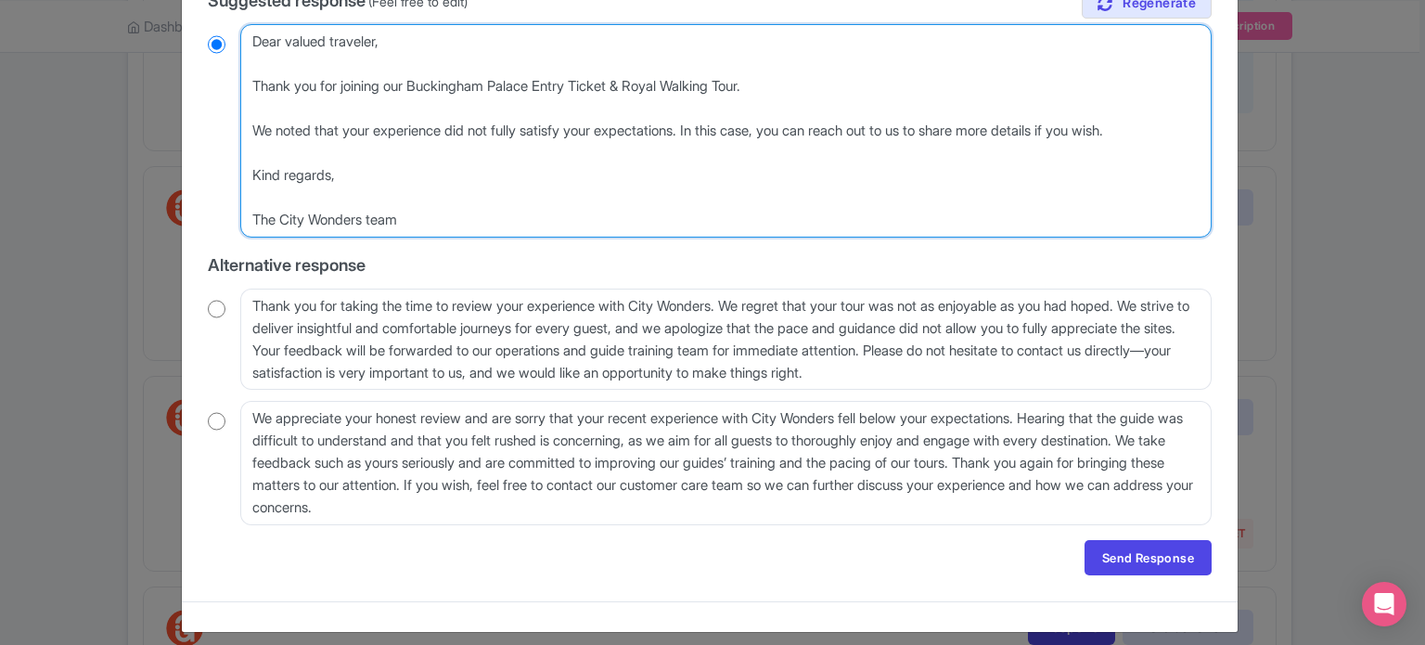
scroll to position [298, 0]
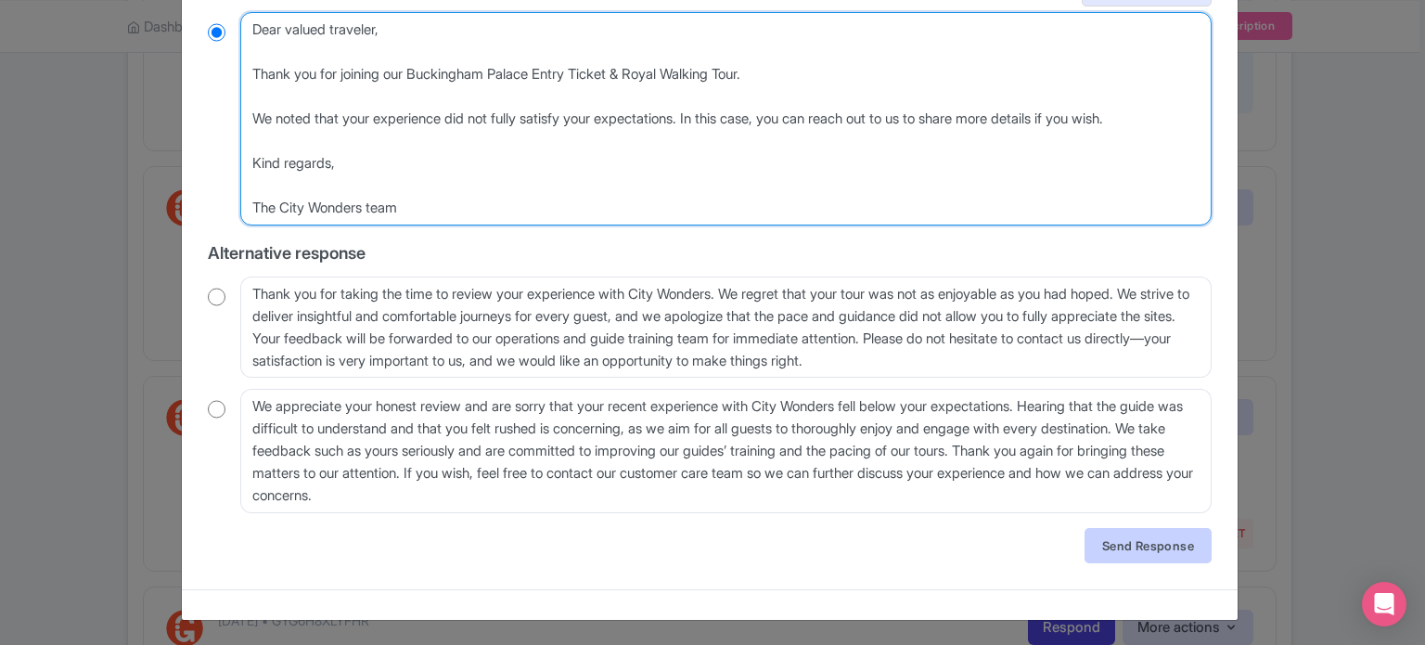
type textarea "Dear valued traveler, Thank you for joining our Buckingham Palace Entry Ticket …"
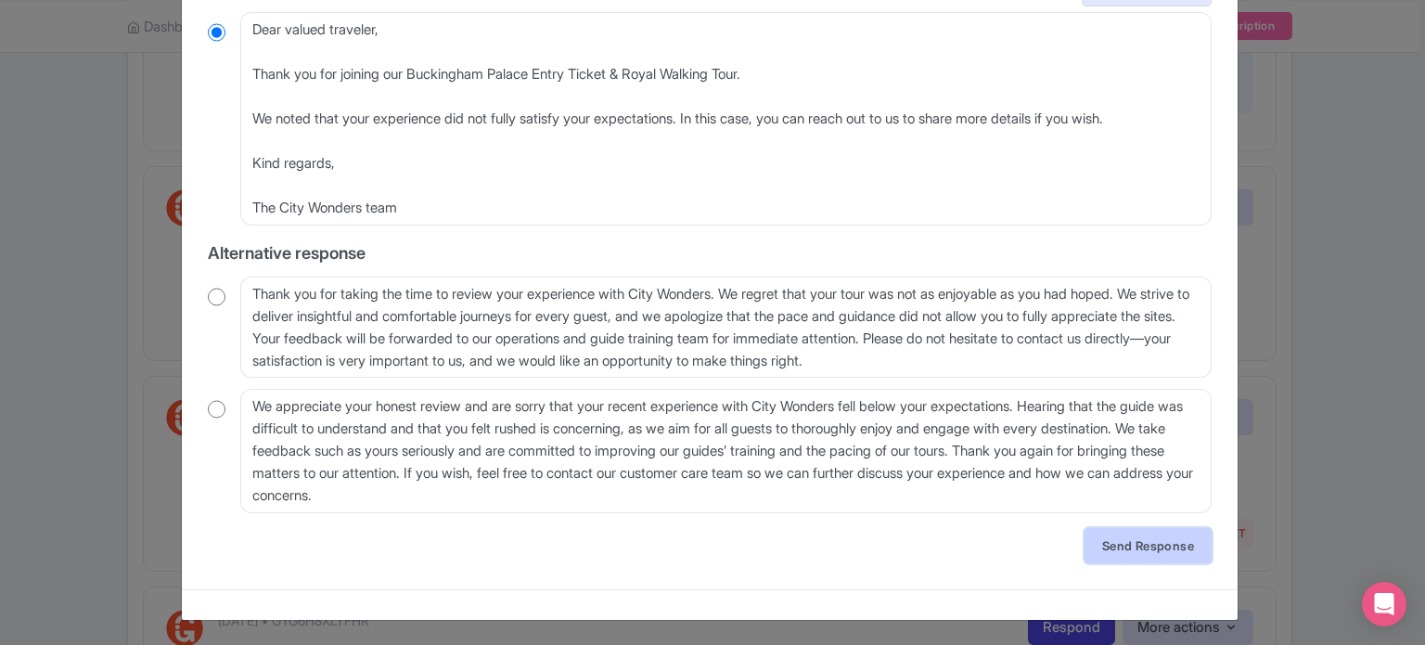
click at [1157, 547] on link "Send Response" at bounding box center [1148, 545] width 127 height 35
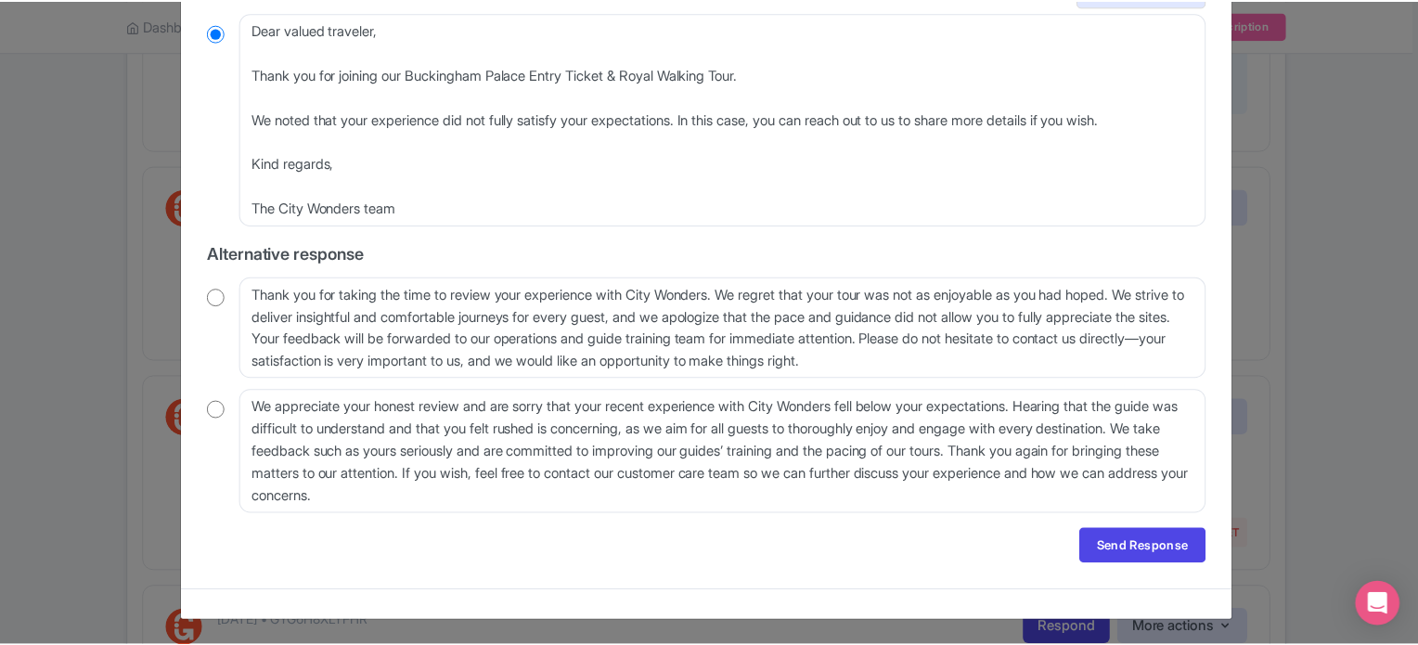
scroll to position [0, 0]
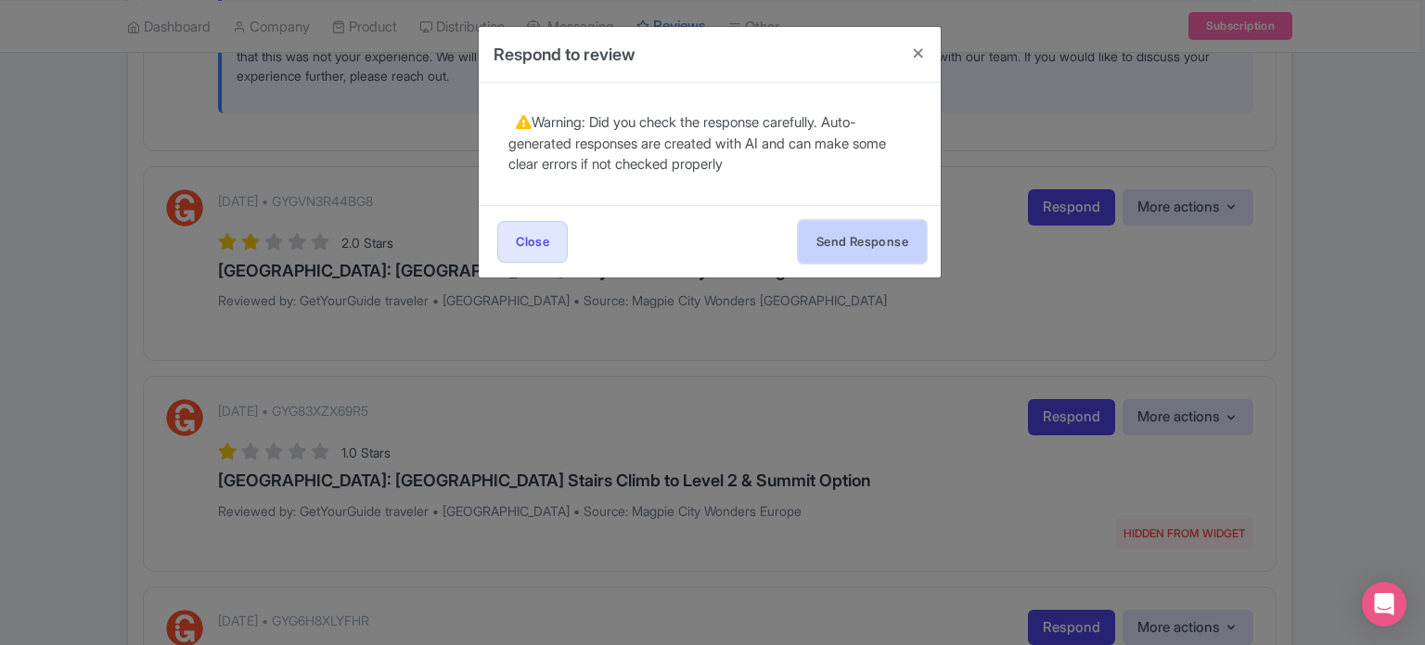
click at [868, 240] on button "Send Response" at bounding box center [862, 242] width 127 height 42
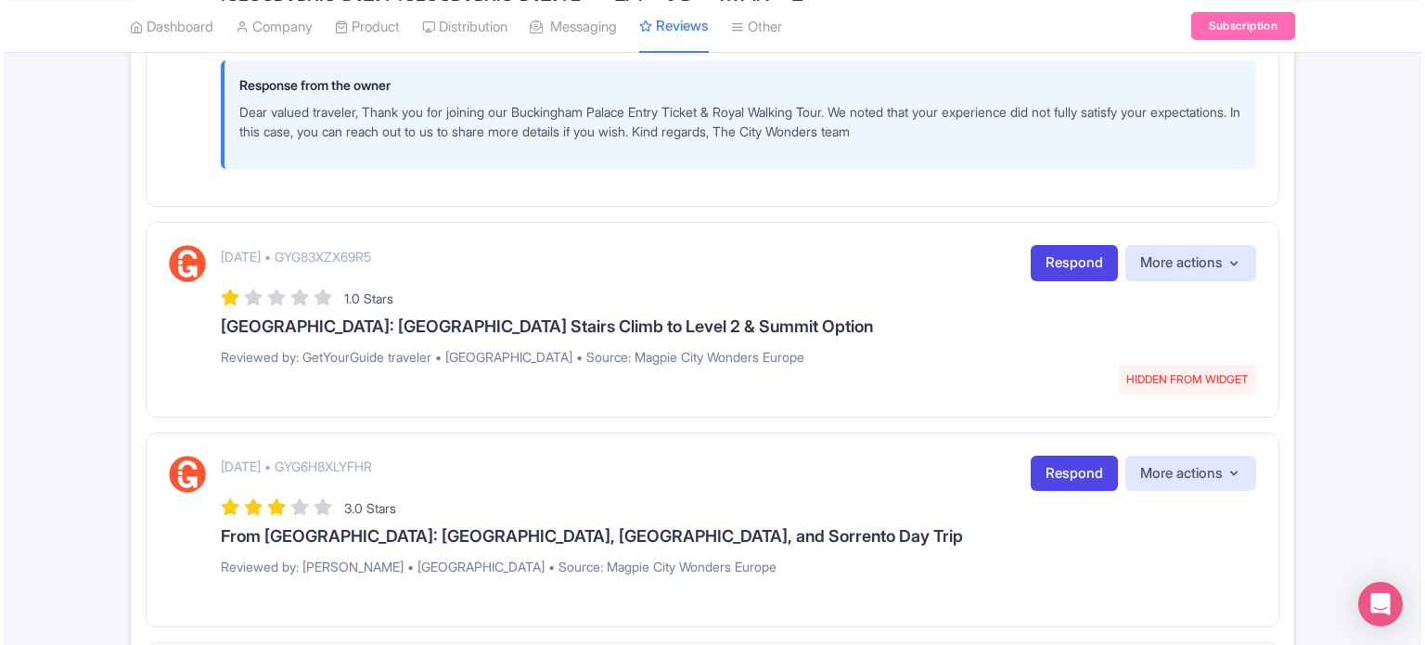
scroll to position [2320, 0]
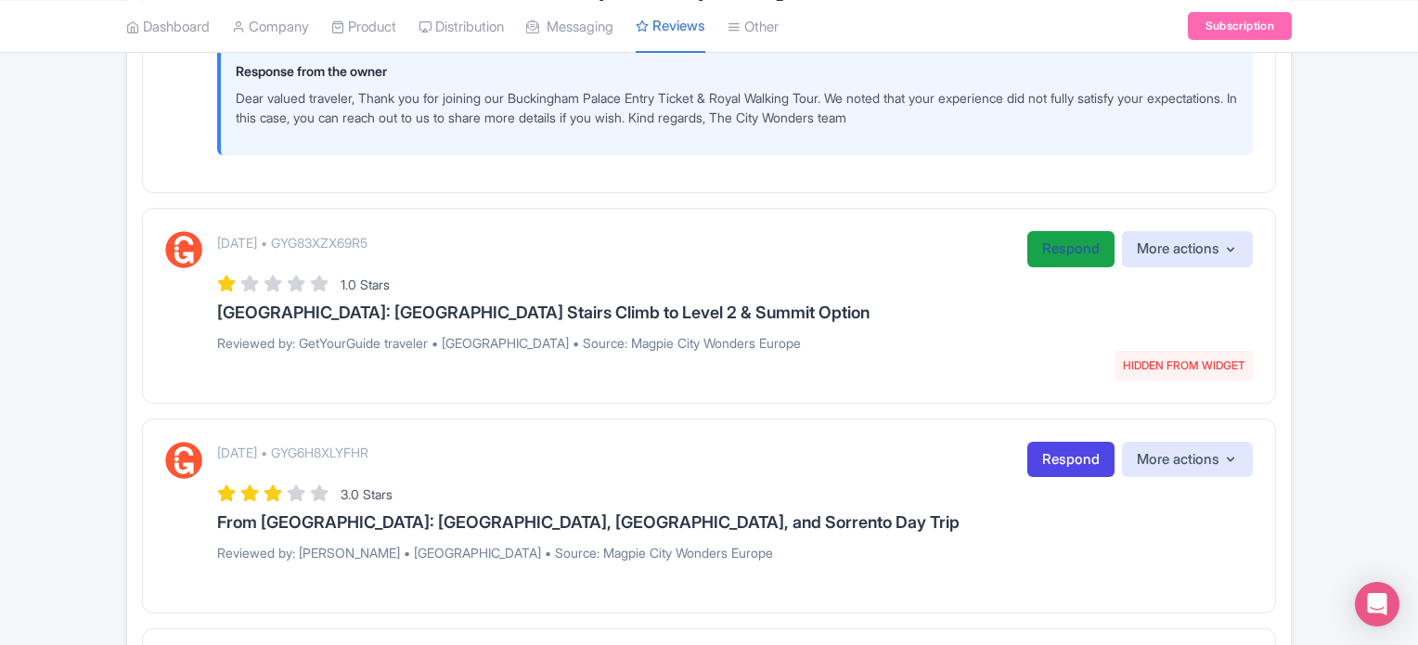
click at [1061, 245] on link "Respond" at bounding box center [1070, 249] width 87 height 36
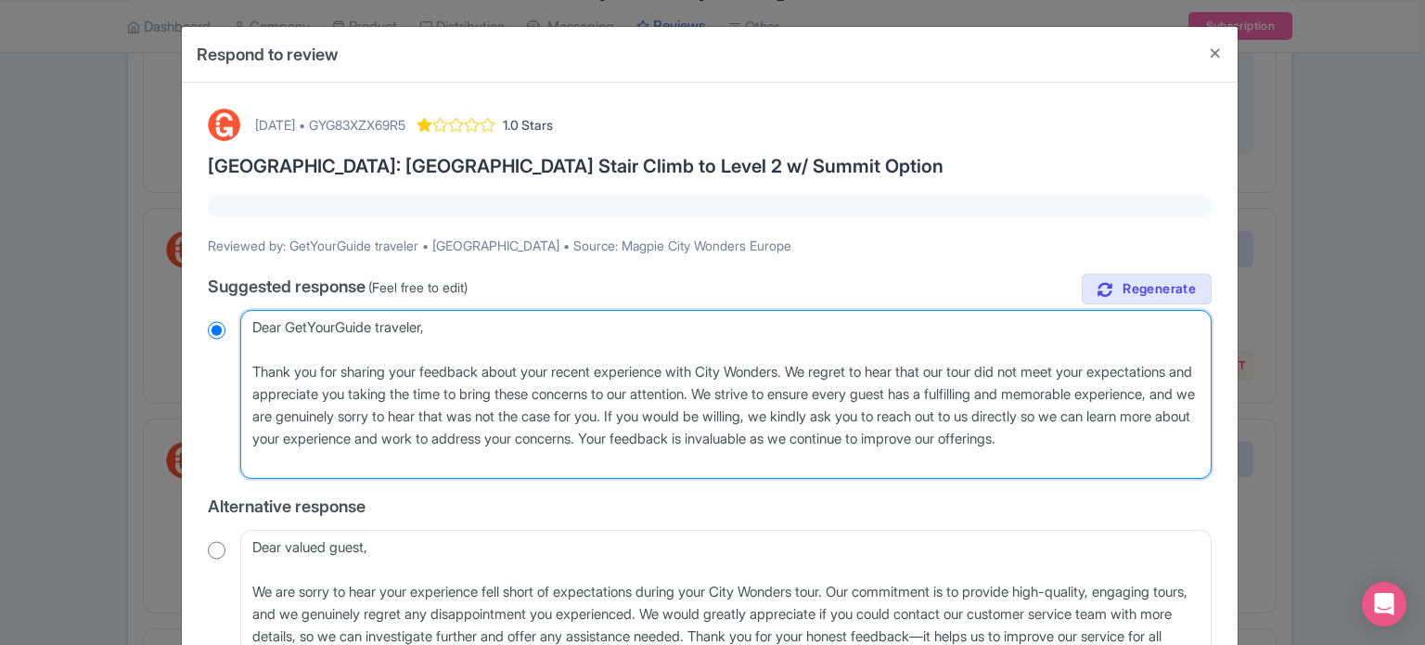
drag, startPoint x: 419, startPoint y: 456, endPoint x: 202, endPoint y: 323, distance: 254.5
click at [202, 323] on div "August 15, 2025 • GYG83XZX69R5 1.0 Stars Paris: Eiffel Tower Stair Climb to Lev…" at bounding box center [710, 495] width 1026 height 797
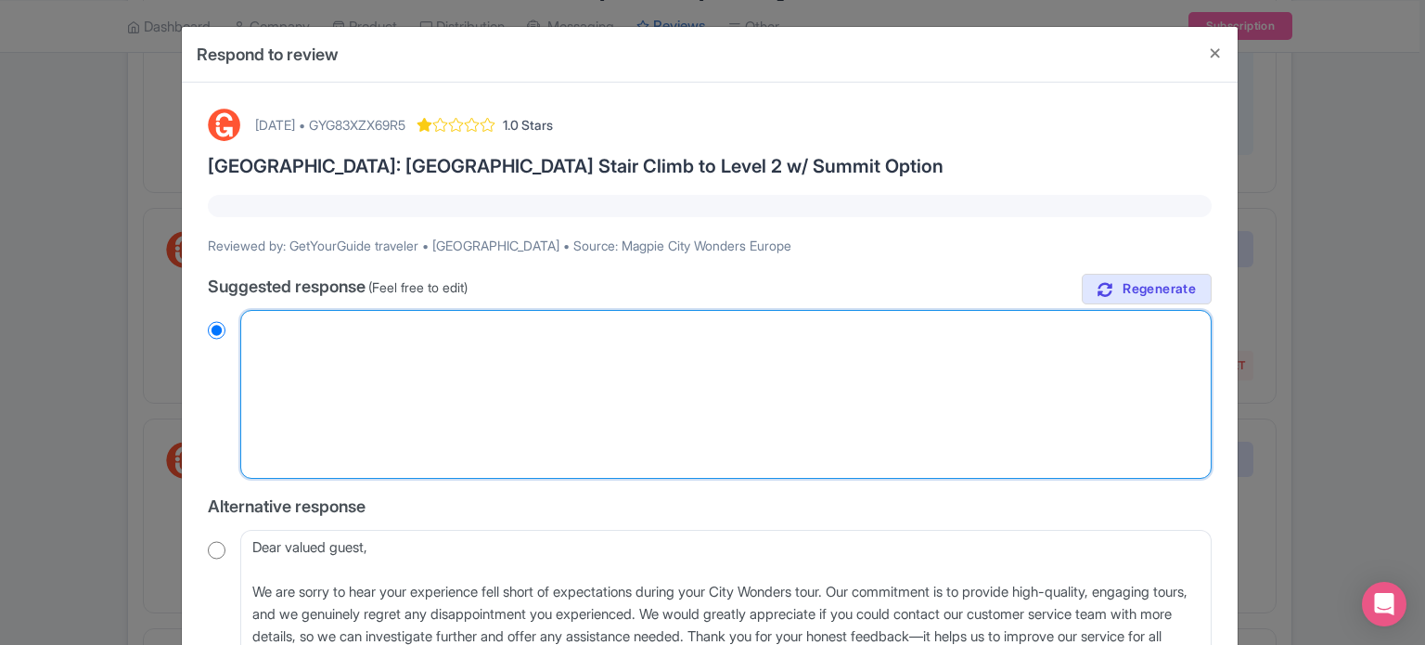
radio input "true"
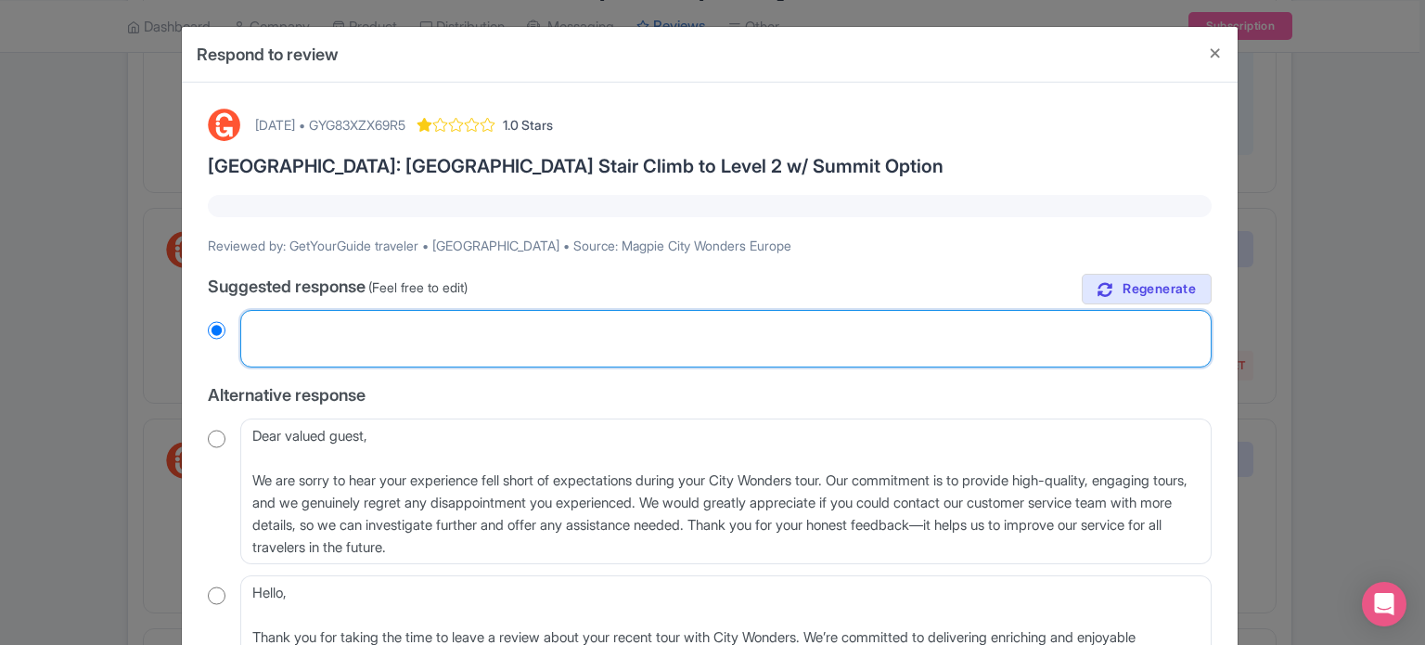
paste textarea "Dear valued traveler, Thank you for joining our XX Tour. We noted that your exp…"
type textarea "Dear valued traveler, Thank you for joining our XX Tour. We noted that your exp…"
radio input "true"
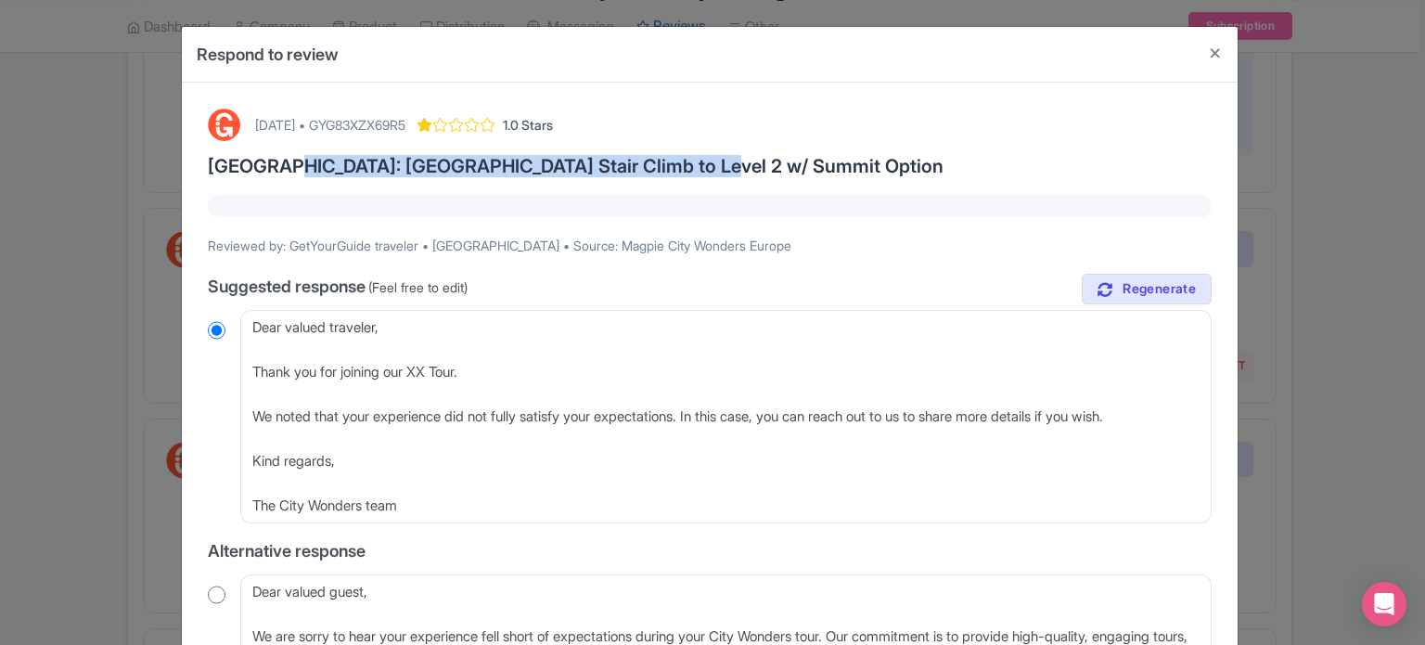
drag, startPoint x: 261, startPoint y: 162, endPoint x: 653, endPoint y: 162, distance: 392.5
click at [653, 162] on h3 "Paris: Eiffel Tower Stair Climb to Level 2 w/ Summit Option" at bounding box center [710, 166] width 1004 height 20
copy h3 "Eiffel Tower Stair Climb to Level 2 w/ Summit"
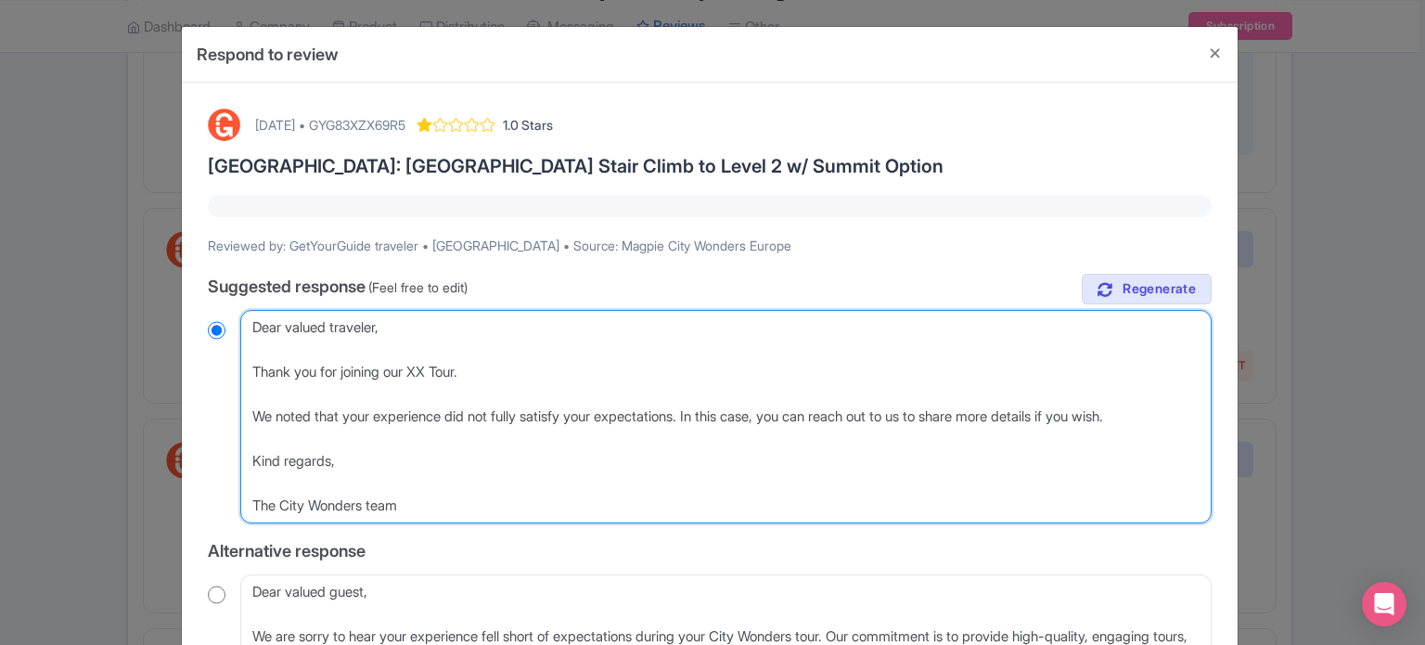
click at [417, 370] on textarea "Dear GetYourGuide traveler, Thank you for sharing your feedback about your rece…" at bounding box center [725, 416] width 971 height 213
click at [429, 371] on textarea "Dear GetYourGuide traveler, Thank you for sharing your feedback about your rece…" at bounding box center [725, 416] width 971 height 213
paste textarea "Eiffel Tower Stair Climb to Level 2 w/ Summit"
type textarea "Dear valued traveler, Thank you for joining our Eiffel Tower Stair Climb to Lev…"
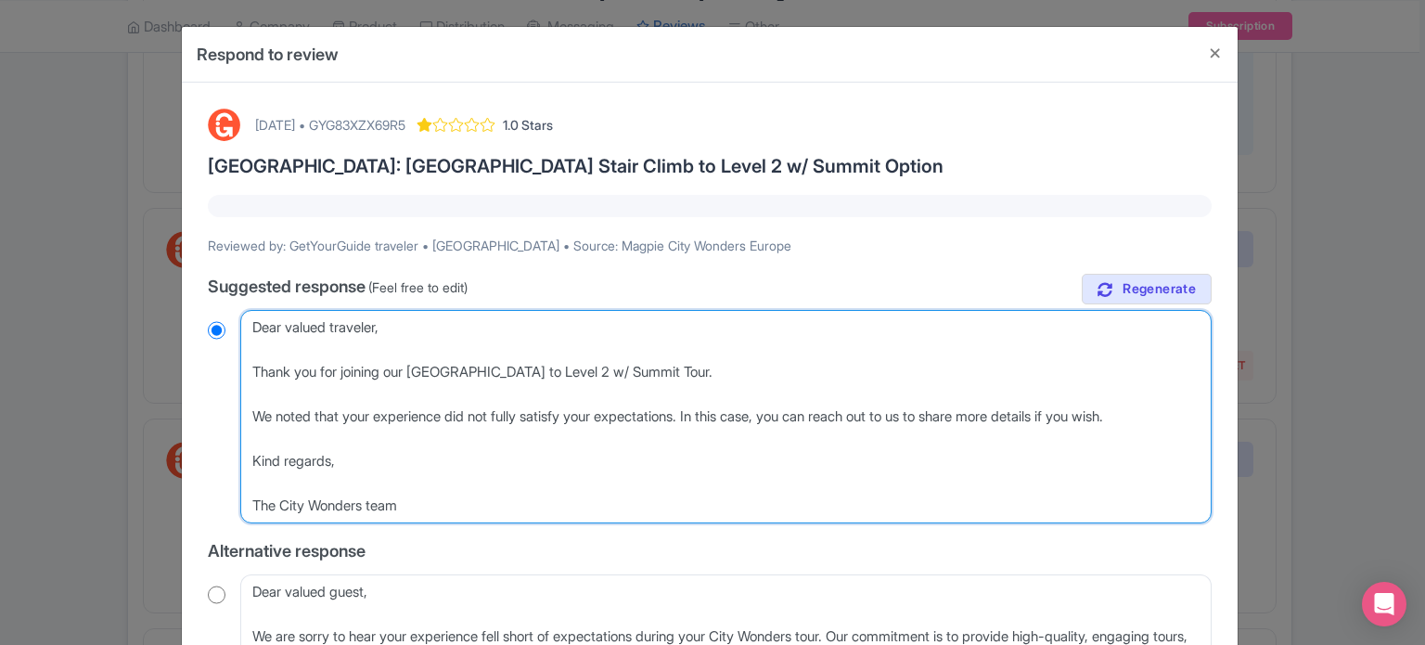
radio input "true"
type textarea "Dear valued traveler, Thank you for joining our Eiffel Tower Stair Climb to Lev…"
radio input "true"
drag, startPoint x: 641, startPoint y: 368, endPoint x: 659, endPoint y: 370, distance: 17.7
click at [659, 370] on textarea "Dear GetYourGuide traveler, Thank you for sharing your feedback about your rece…" at bounding box center [725, 416] width 971 height 213
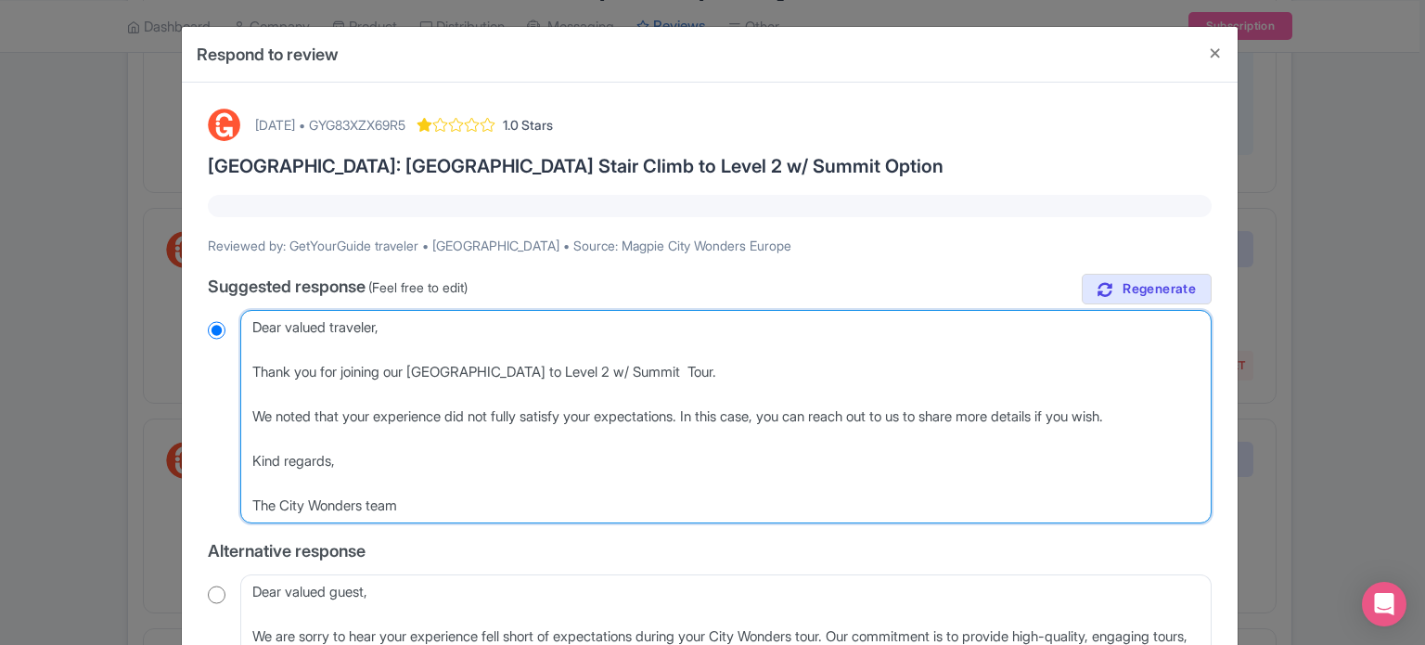
type textarea "Dear valued traveler, Thank you for joining our Eiffel Tower Stair Climb to Lev…"
radio input "true"
type textarea "Dear valued traveler, Thank you for joining our Eiffel Tower Stair Climb to Lev…"
radio input "true"
type textarea "Dear valued traveler, Thank you for joining our Eiffel Tower Stair Climb to Lev…"
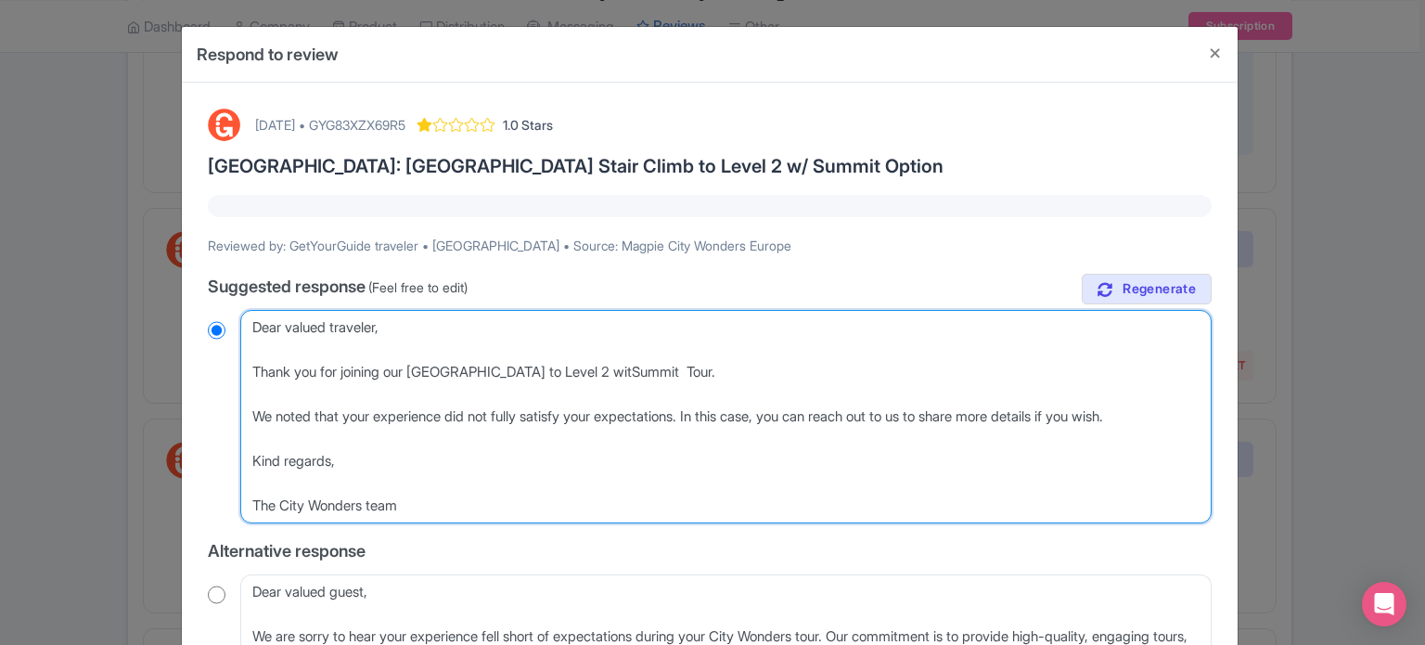
radio input "true"
type textarea "Dear valued traveler, Thank you for joining our Eiffel Tower Stair Climb to Lev…"
radio input "true"
type textarea "Dear valued traveler, Thank you for joining our Eiffel Tower Stair Climb to Lev…"
radio input "true"
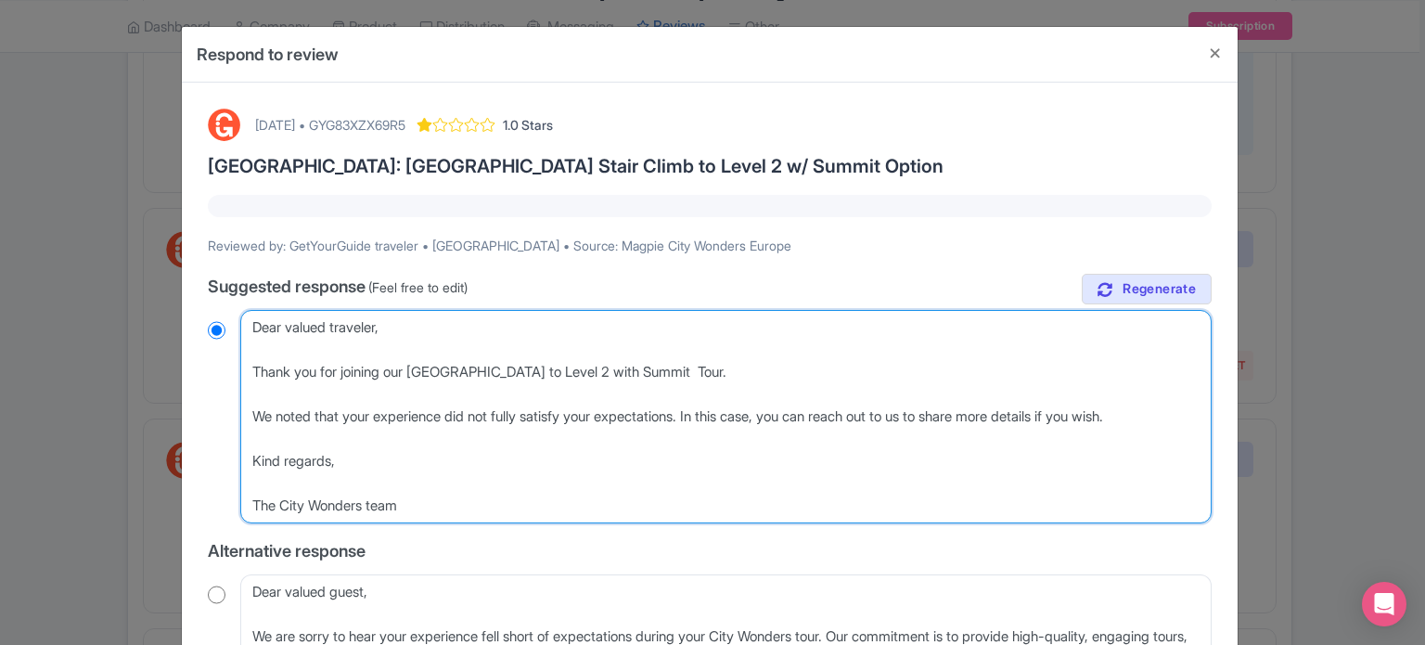
type textarea "Dear valued traveler, Thank you for joining our Eiffel Tower Stair Climb to Lev…"
radio input "true"
type textarea "Dear valued traveler, Thank you for joining our Eiffel Tower Stair Climb to Lev…"
radio input "true"
type textarea "Dear valued traveler, Thank you for joining our Eiffel Tower Stair Climb to Lev…"
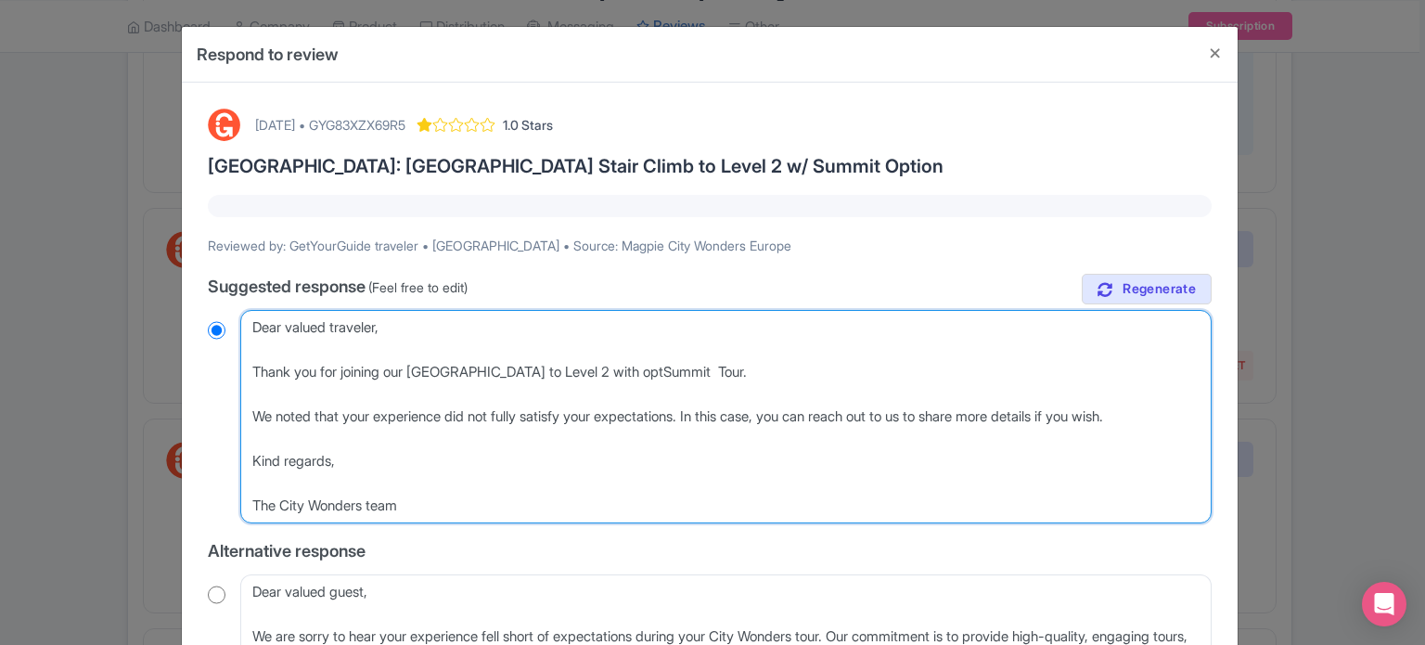
radio input "true"
type textarea "Dear valued traveler, Thank you for joining our Eiffel Tower Stair Climb to Lev…"
radio input "true"
type textarea "Dear valued traveler, Thank you for joining our Eiffel Tower Stair Climb to Lev…"
radio input "true"
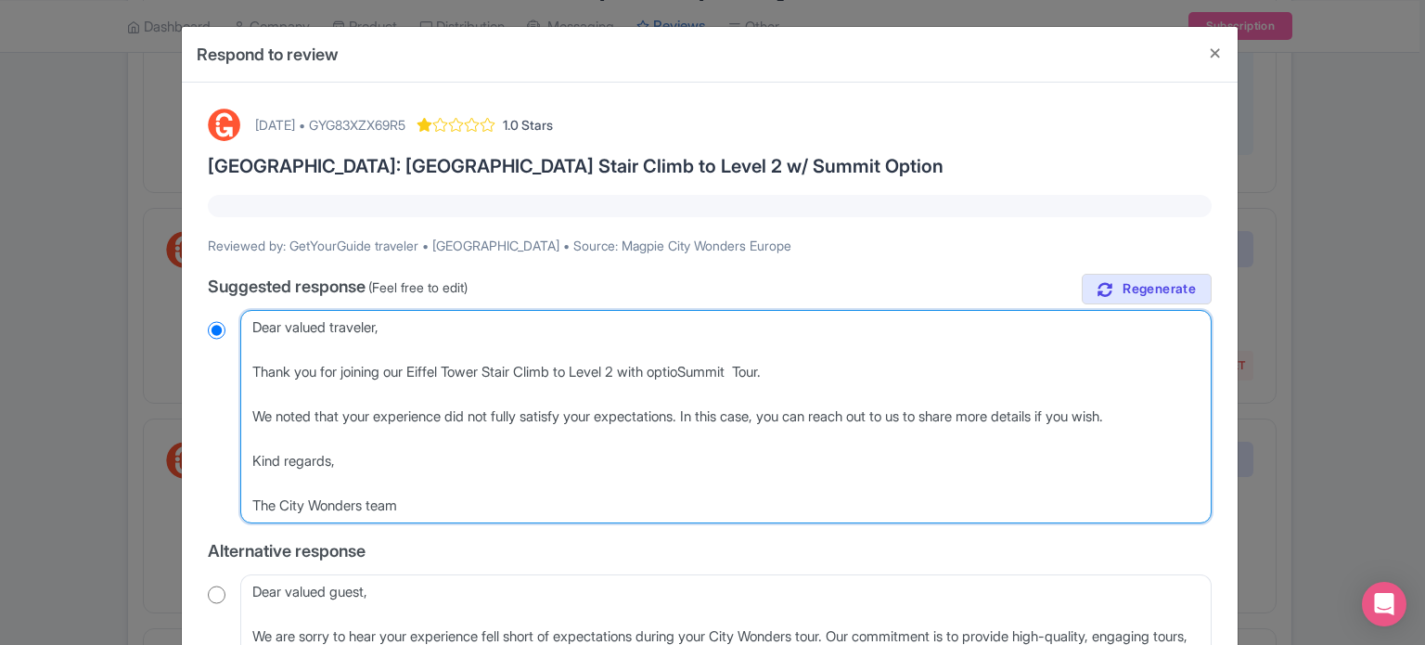
type textarea "Dear valued traveler, Thank you for joining our Eiffel Tower Stair Climb to Lev…"
radio input "true"
type textarea "Dear valued traveler, Thank you for joining our Eiffel Tower Stair Climb to Lev…"
radio input "true"
type textarea "Dear valued traveler, Thank you for joining our Eiffel Tower Stair Climb to Lev…"
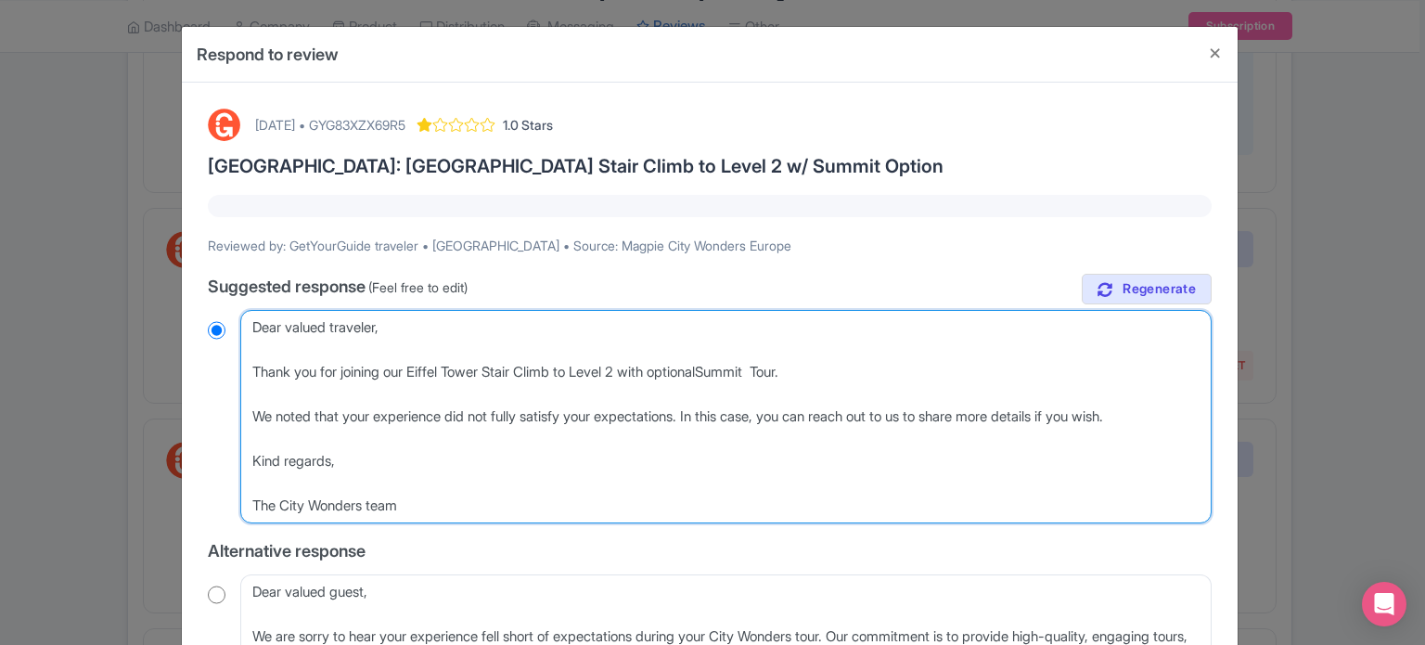
radio input "true"
type textarea "Dear valued traveler, Thank you for joining our Eiffel Tower Stair Climb to Lev…"
radio input "true"
click at [791, 370] on textarea "Dear GetYourGuide traveler, Thank you for sharing your feedback about your rece…" at bounding box center [725, 416] width 971 height 213
click at [784, 367] on textarea "Dear GetYourGuide traveler, Thank you for sharing your feedback about your rece…" at bounding box center [725, 416] width 971 height 213
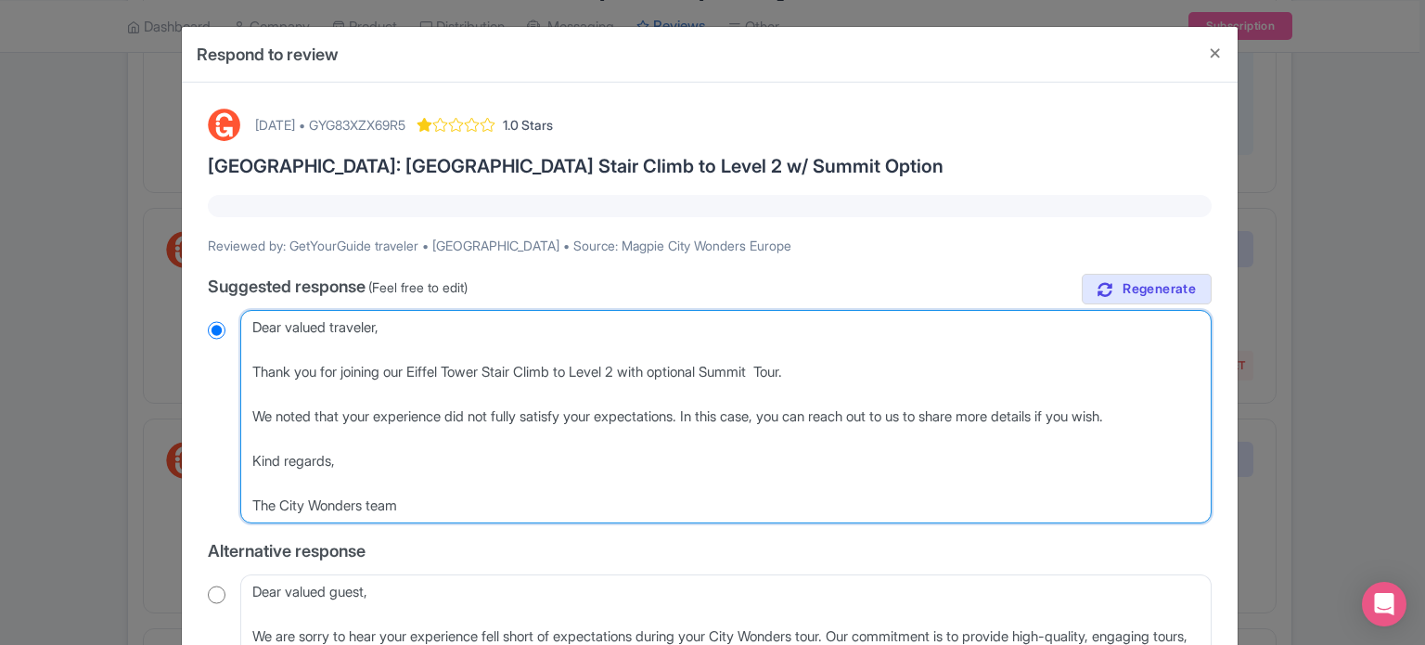
type textarea "Dear valued traveler, Thank you for joining our Eiffel Tower Stair Climb to Lev…"
radio input "true"
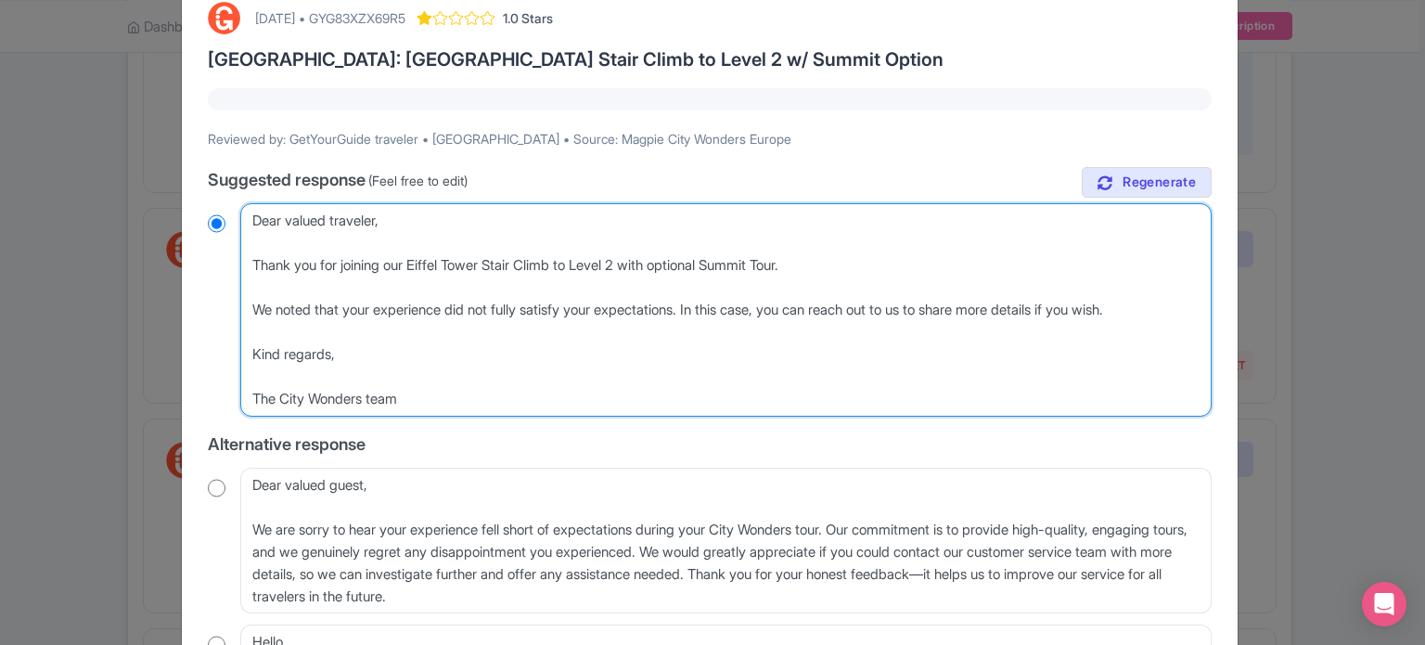
scroll to position [365, 0]
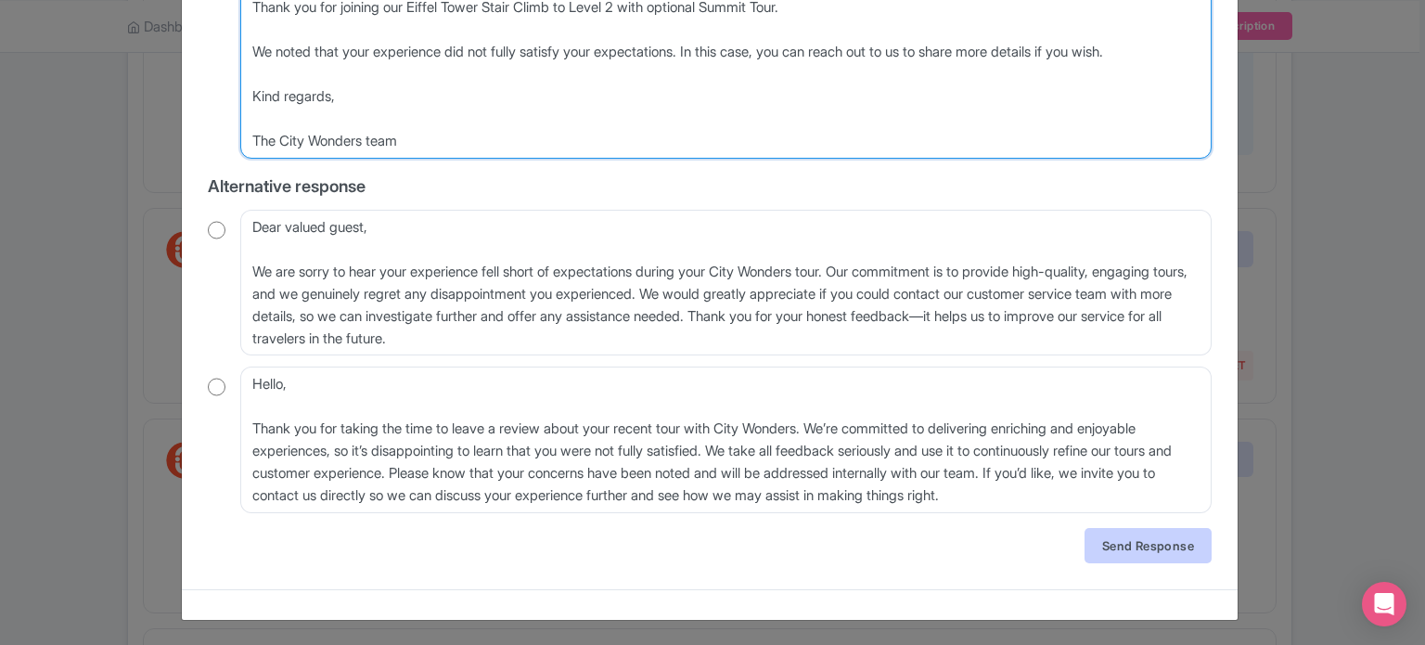
type textarea "Dear valued traveler, Thank you for joining our Eiffel Tower Stair Climb to Lev…"
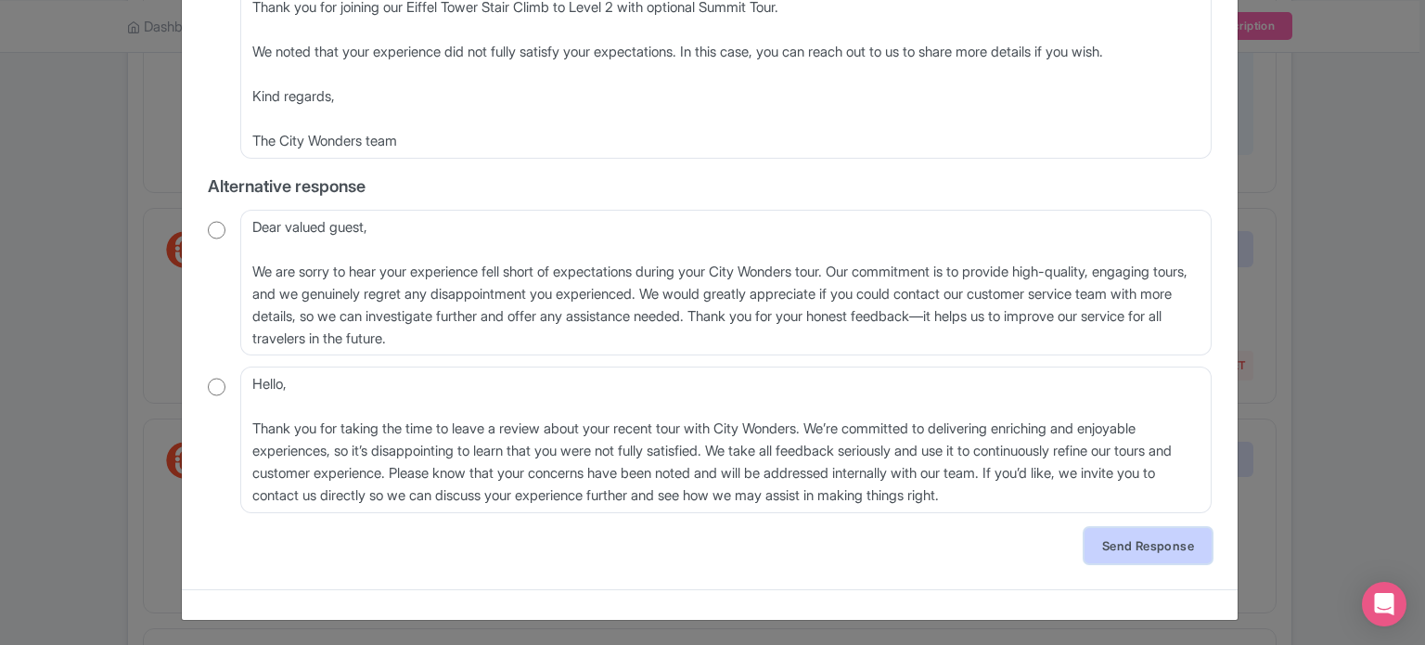
click at [1137, 560] on link "Send Response" at bounding box center [1148, 545] width 127 height 35
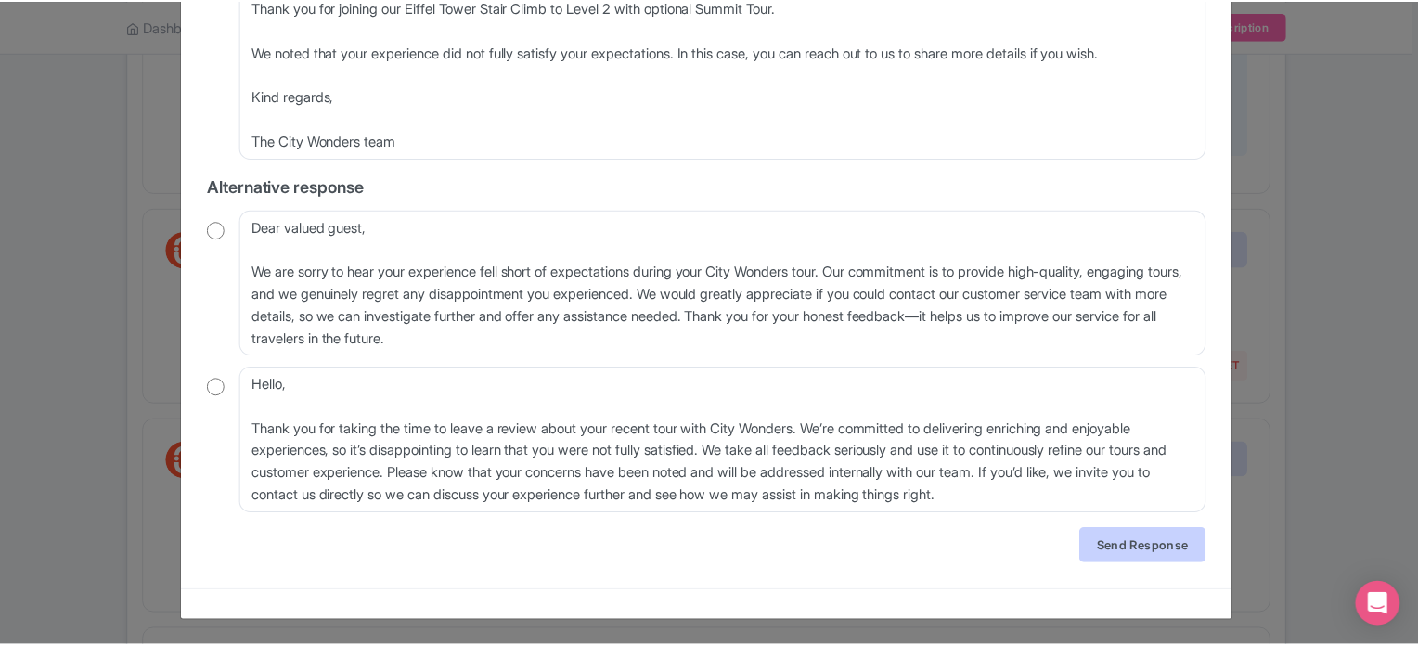
scroll to position [0, 0]
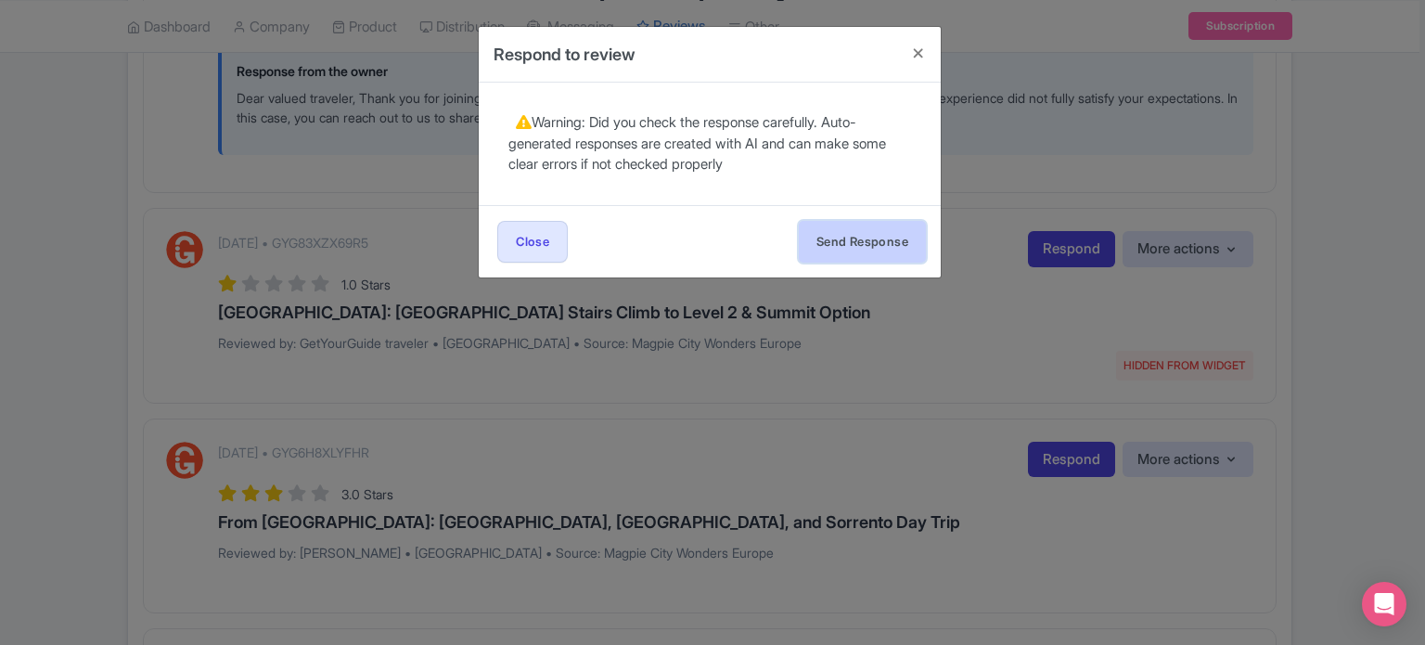
click at [830, 232] on button "Send Response" at bounding box center [862, 242] width 127 height 42
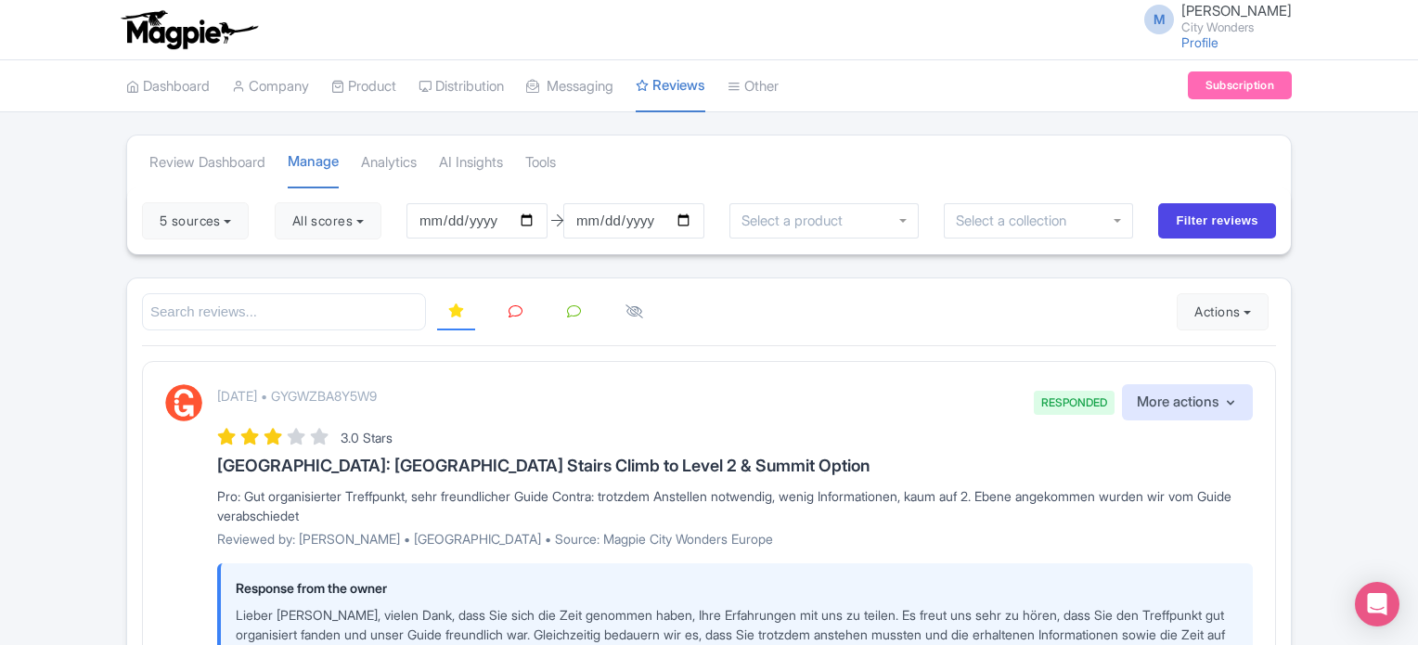
click at [518, 301] on link at bounding box center [515, 312] width 36 height 36
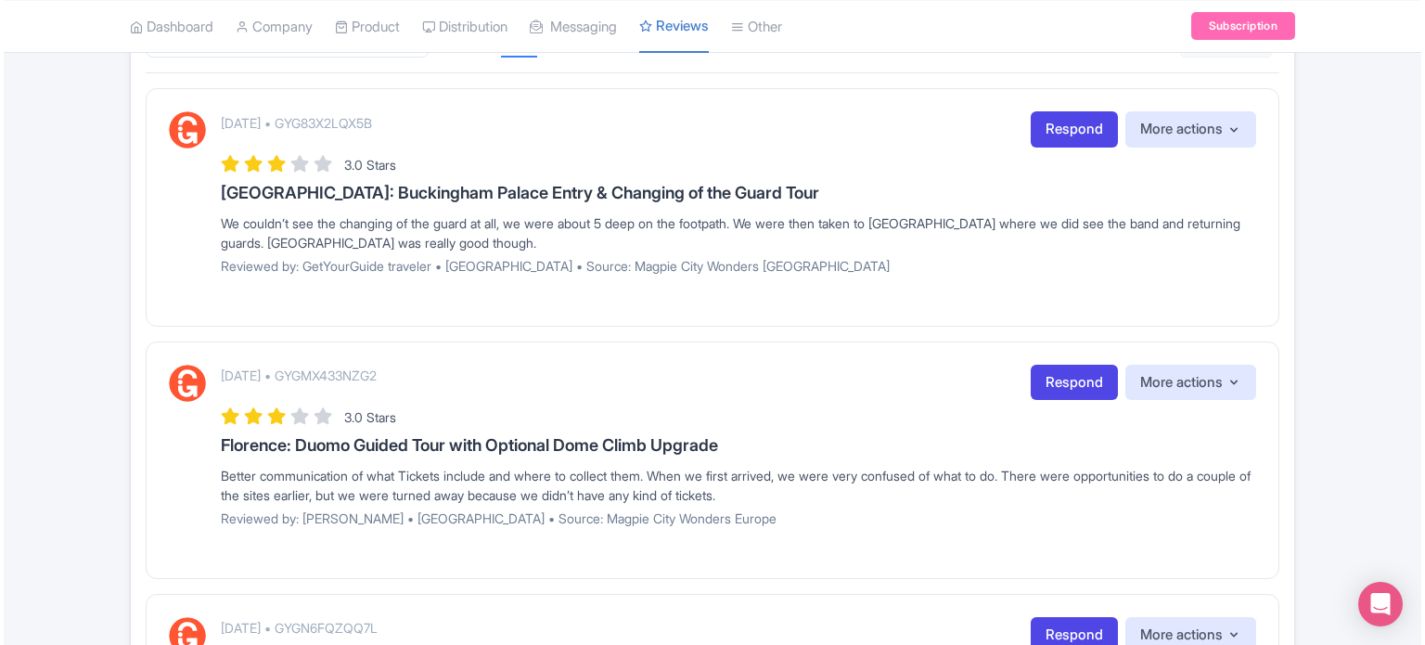
scroll to position [186, 0]
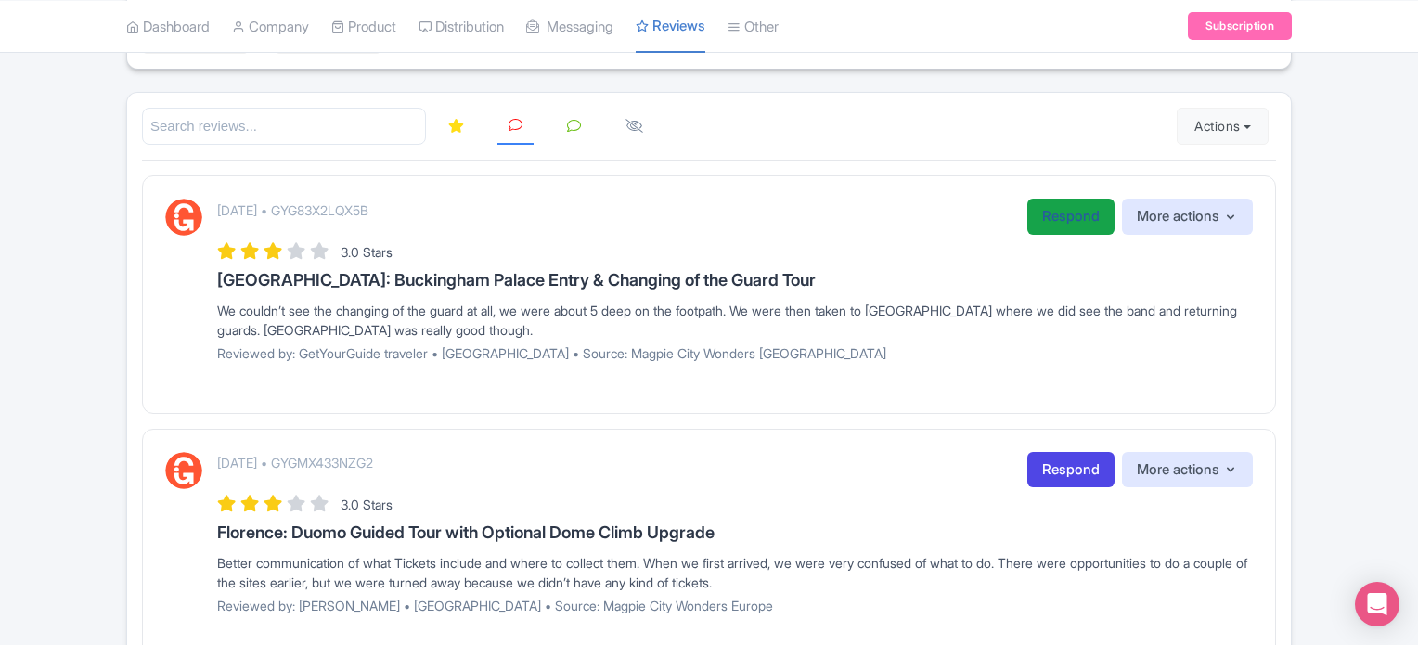
click at [1066, 219] on link "Respond" at bounding box center [1070, 217] width 87 height 36
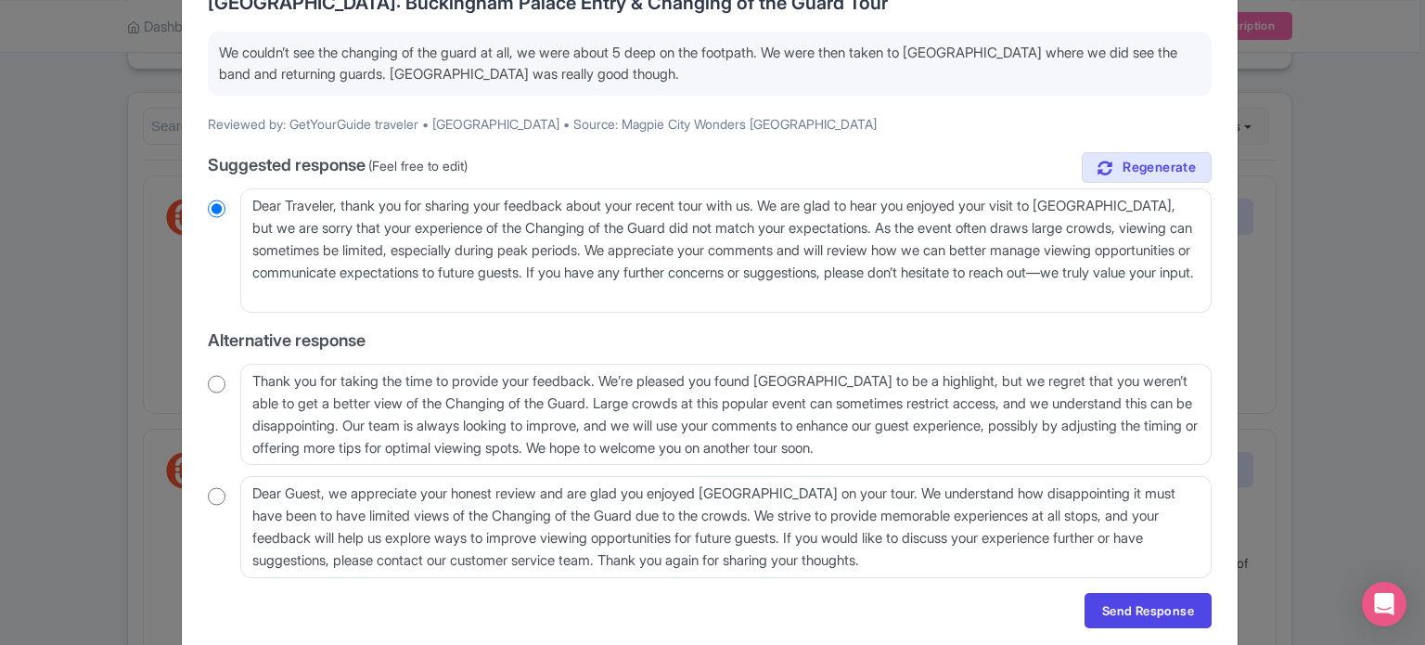
scroll to position [228, 0]
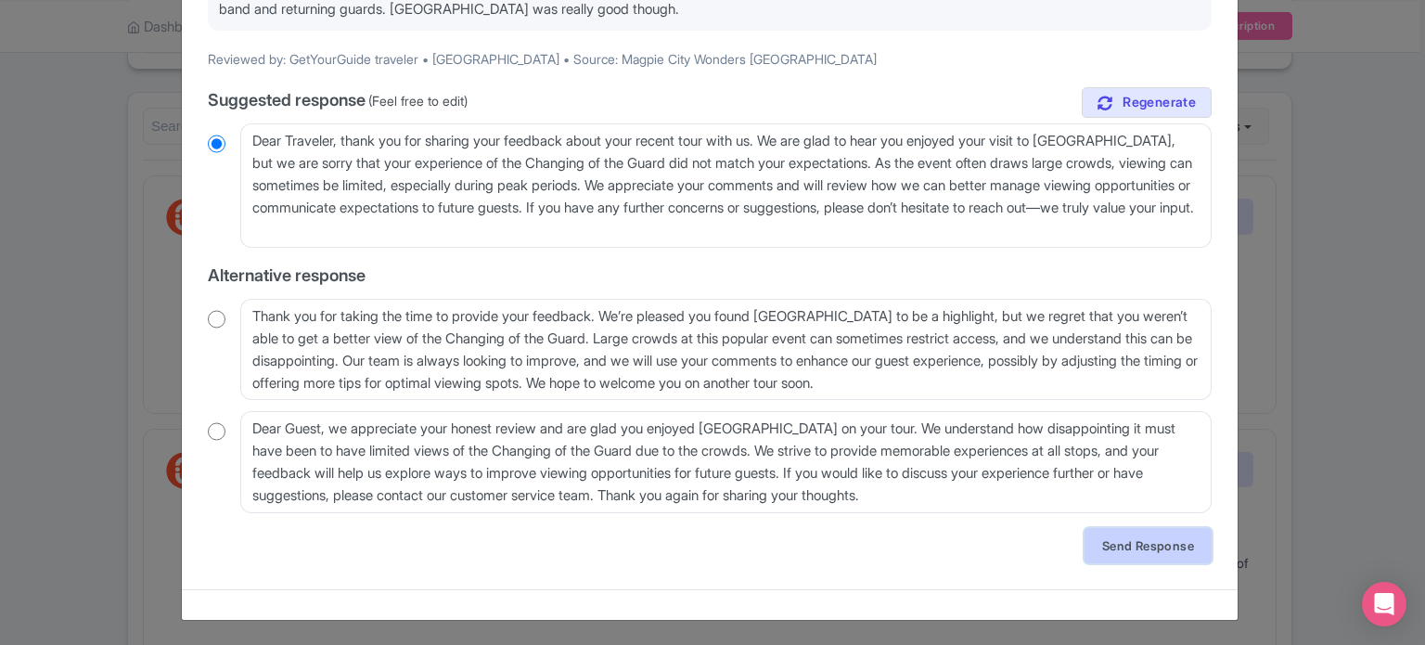
click at [1128, 552] on link "Send Response" at bounding box center [1148, 545] width 127 height 35
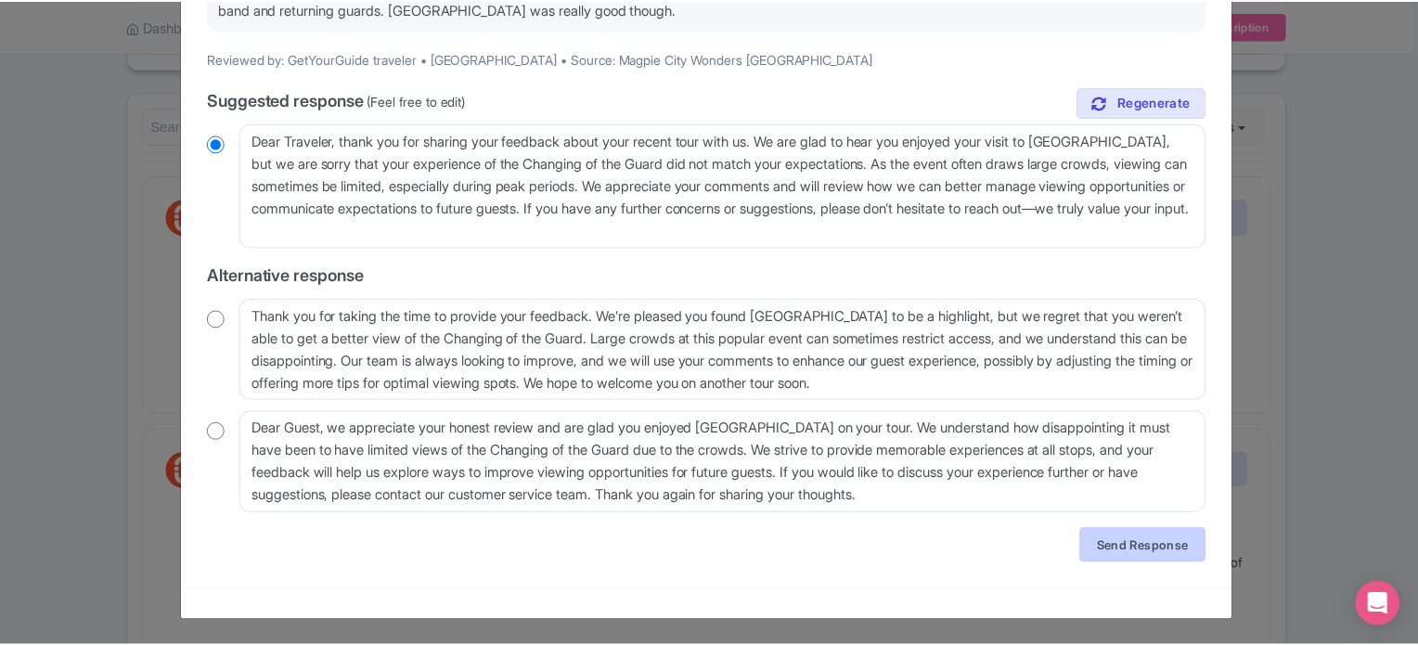
scroll to position [0, 0]
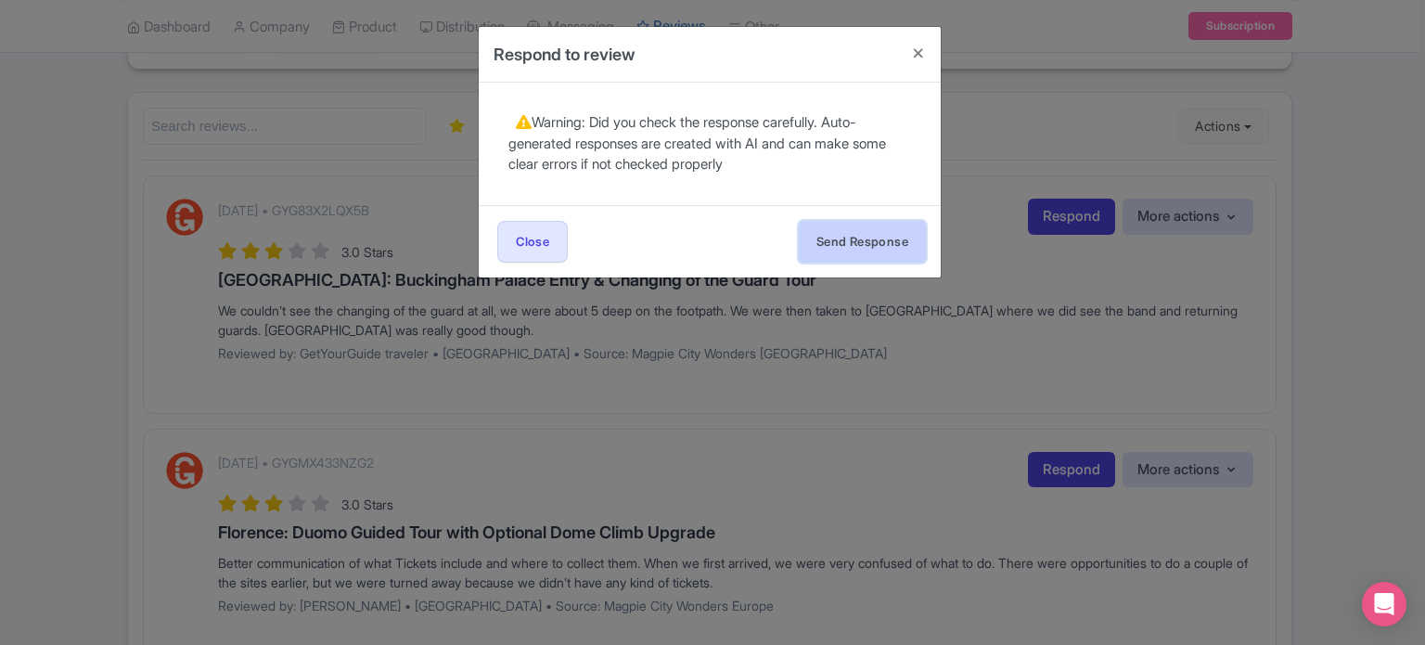
click at [839, 250] on button "Send Response" at bounding box center [862, 242] width 127 height 42
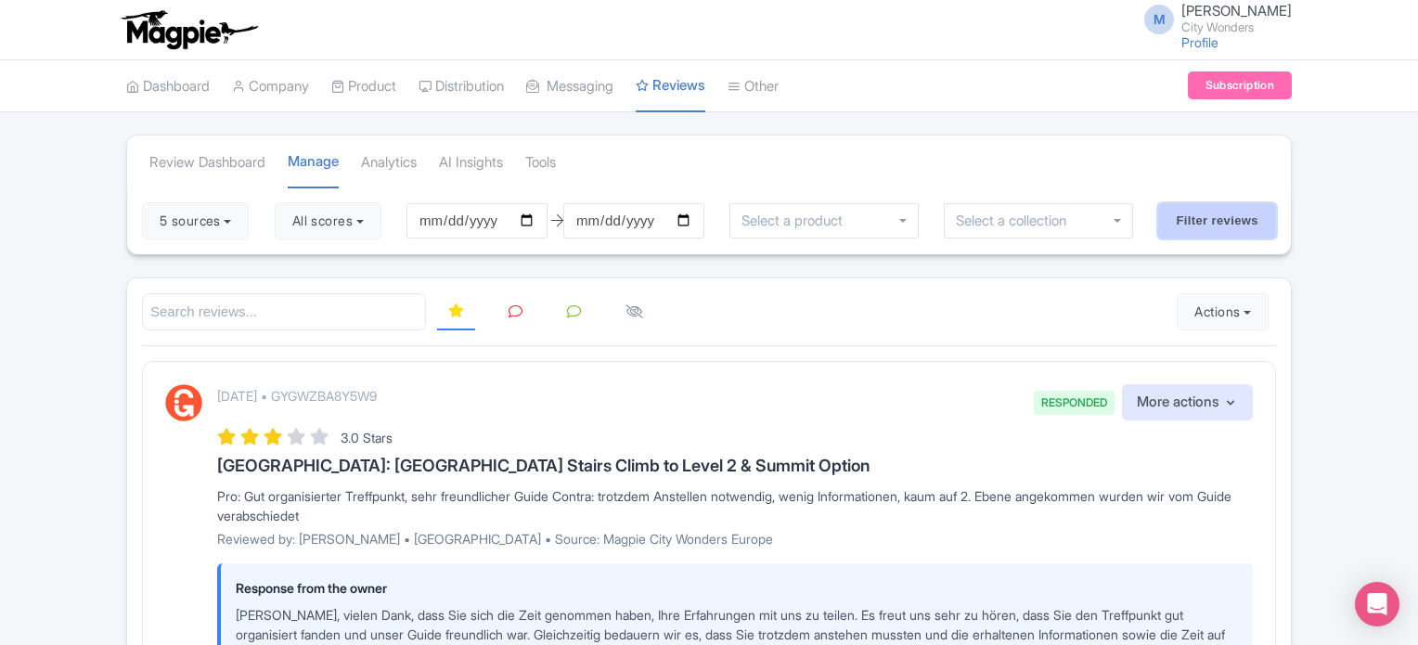
click at [1217, 222] on input "Filter reviews" at bounding box center [1217, 220] width 118 height 35
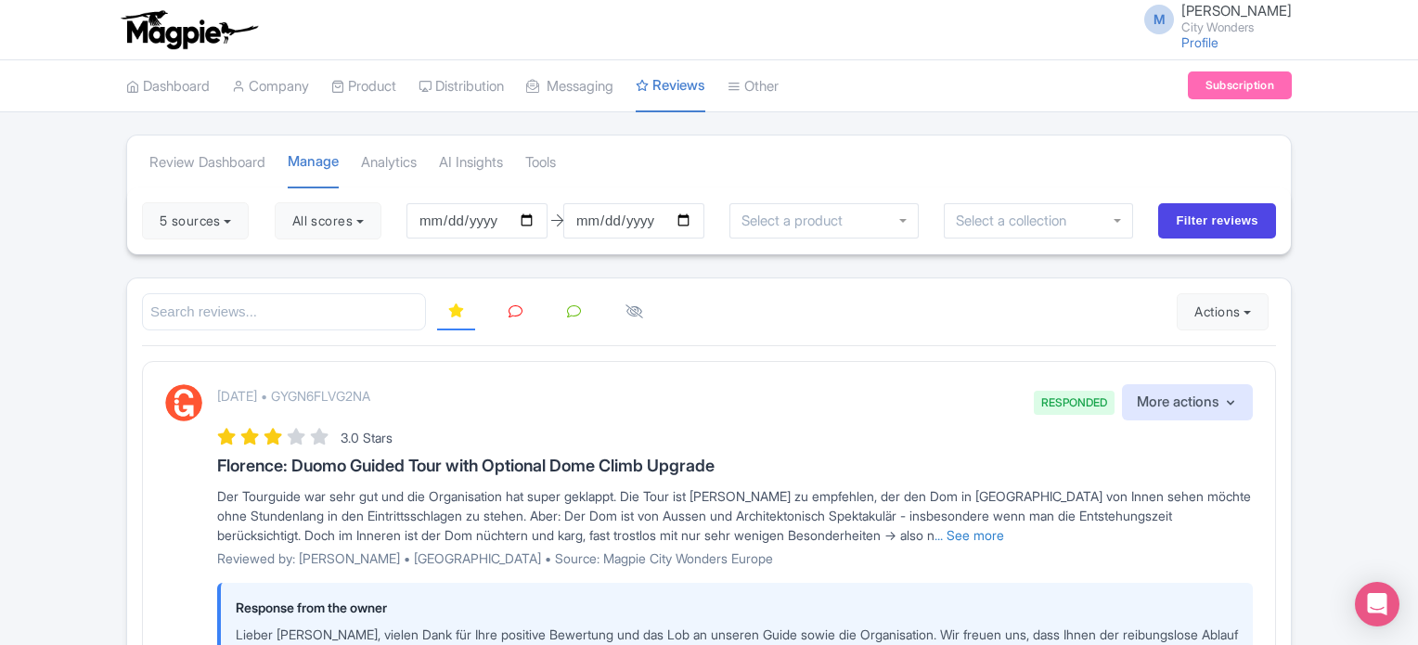
click at [509, 311] on icon at bounding box center [515, 311] width 14 height 14
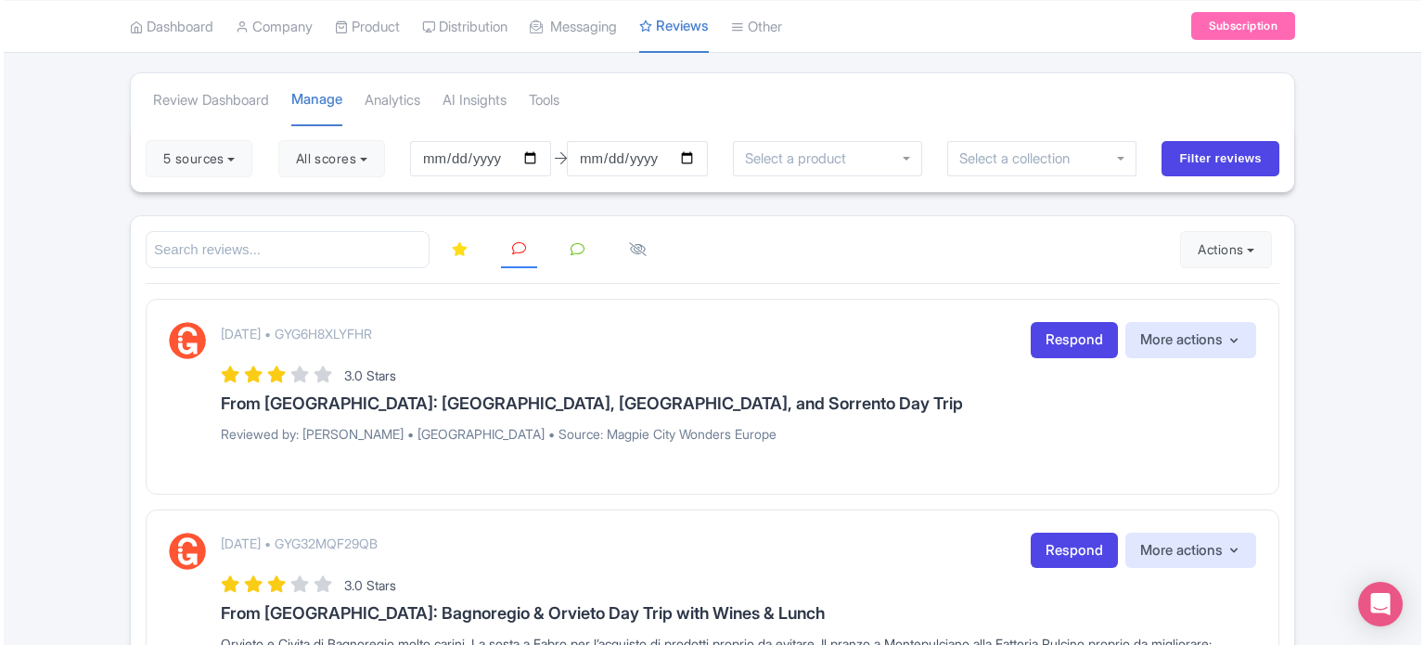
scroll to position [93, 0]
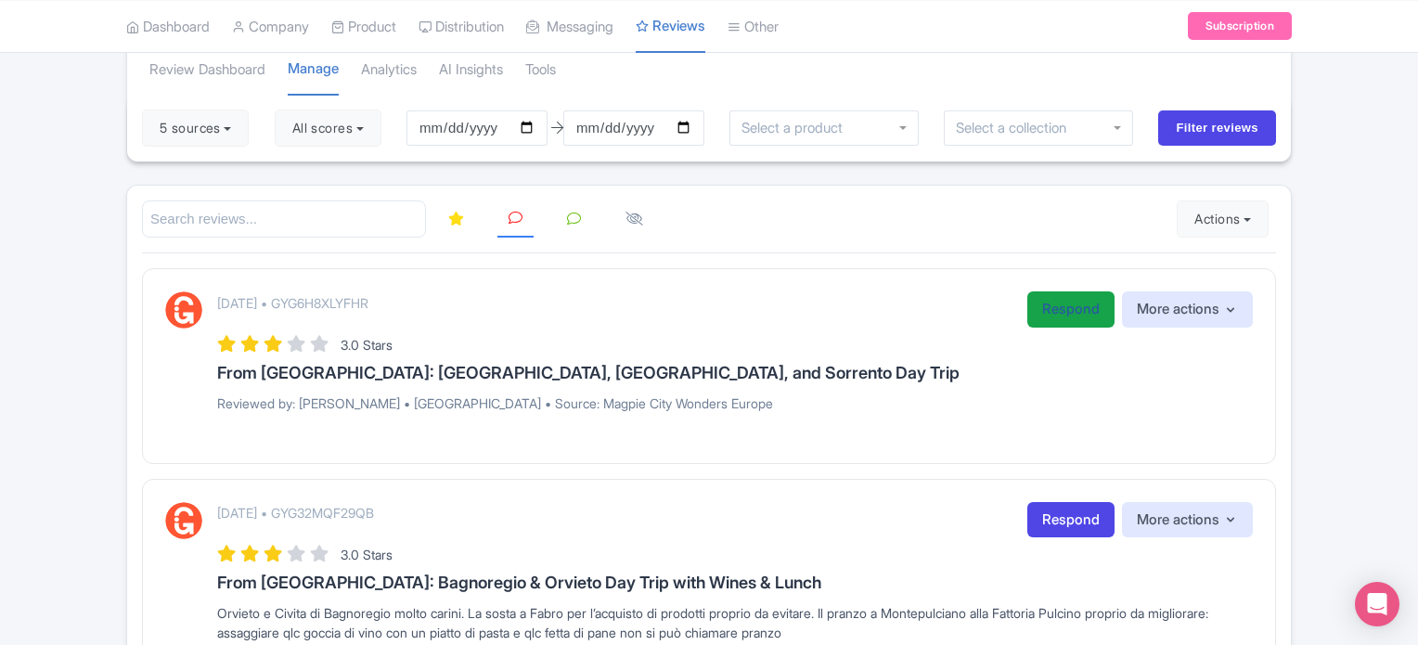
click at [1071, 292] on link "Respond" at bounding box center [1070, 309] width 87 height 36
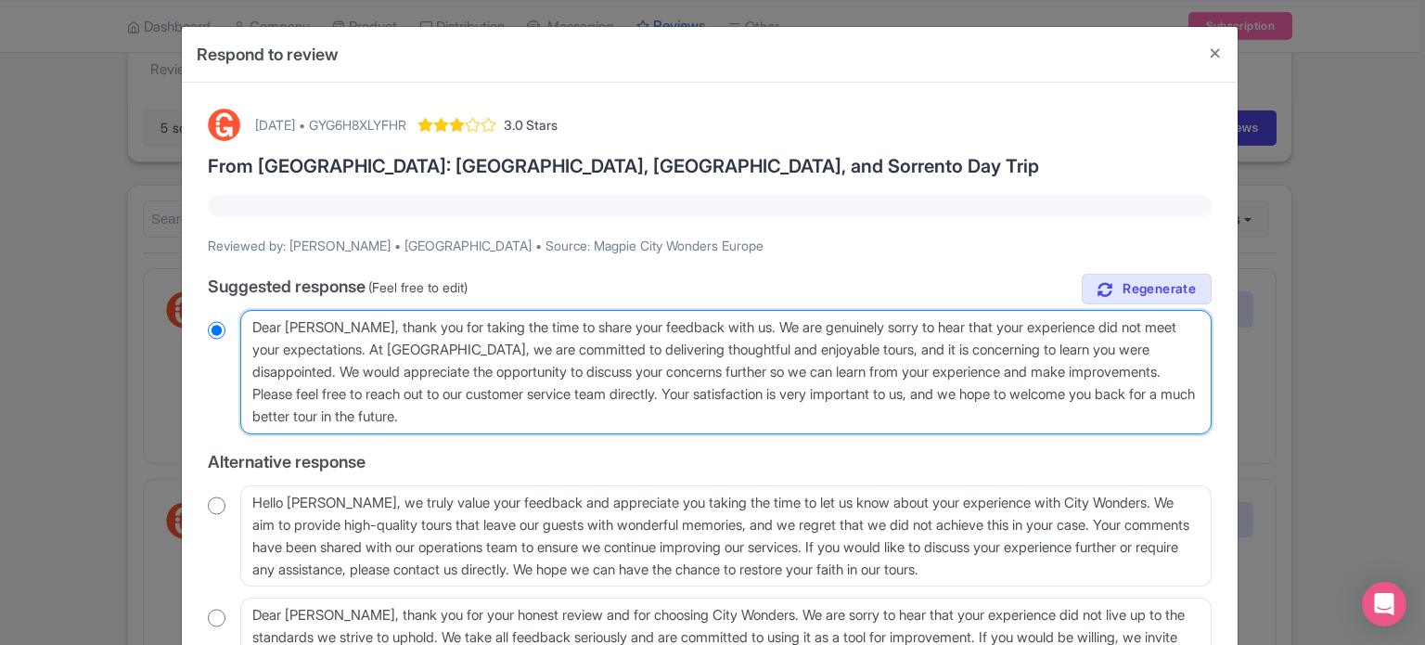
drag, startPoint x: 638, startPoint y: 421, endPoint x: 204, endPoint y: 321, distance: 445.7
click at [212, 321] on div "Dear Jung-Hsuan, thank you for taking the time to share your feedback with us. …" at bounding box center [710, 372] width 1004 height 124
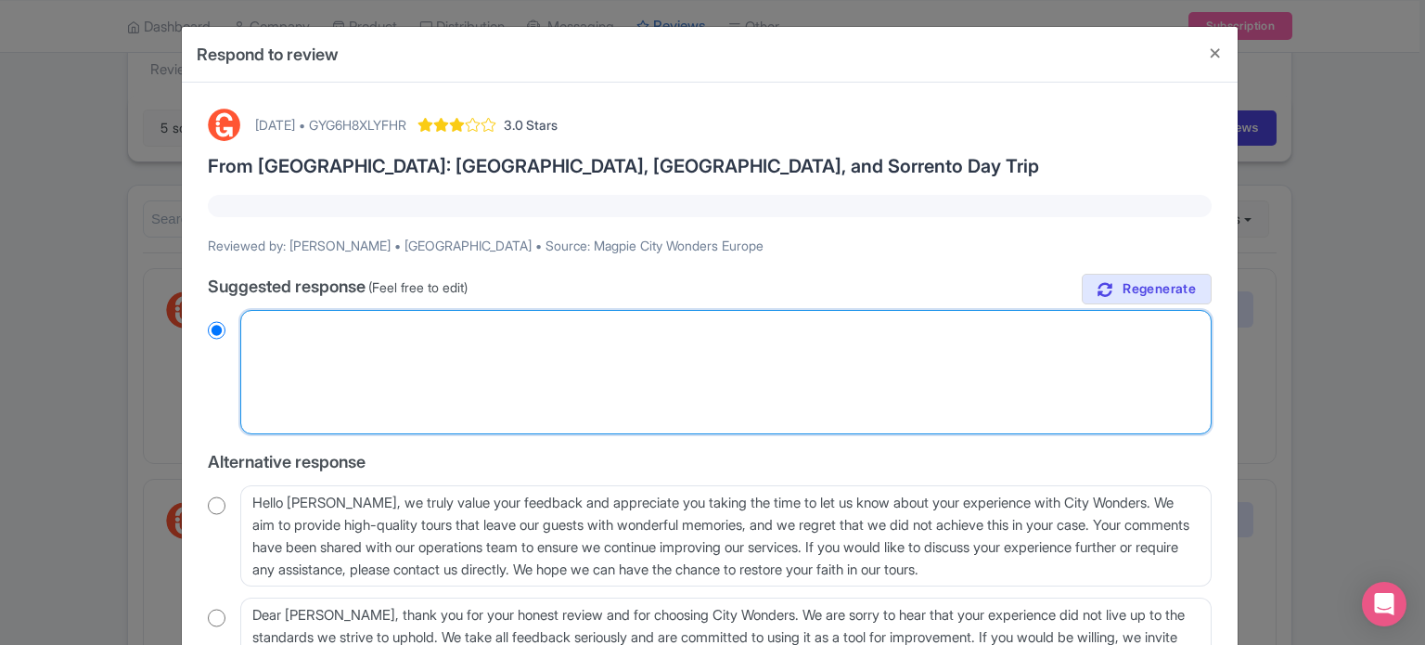
radio input "true"
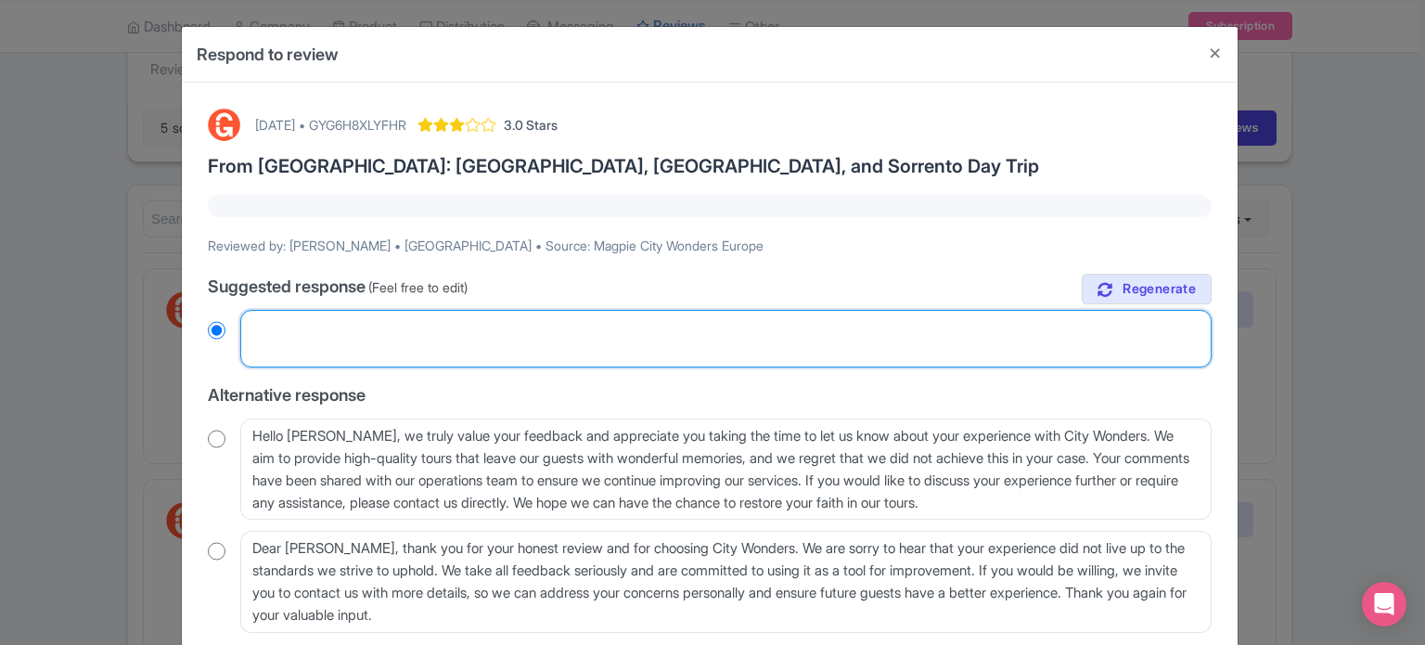
paste textarea "Dear valued traveler, Thank you for joining our XX Tour. We noted that your exp…"
type textarea "Dear valued traveler, Thank you for joining our XX Tour. We noted that your exp…"
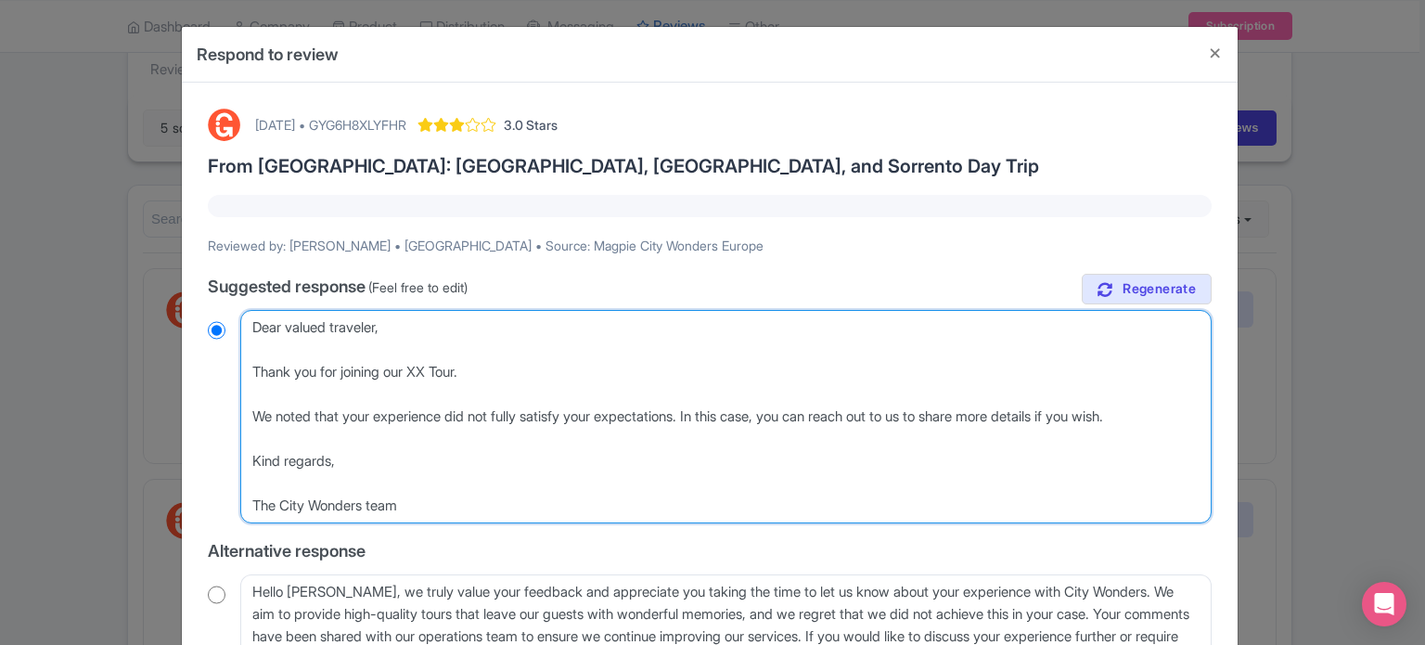
radio input "true"
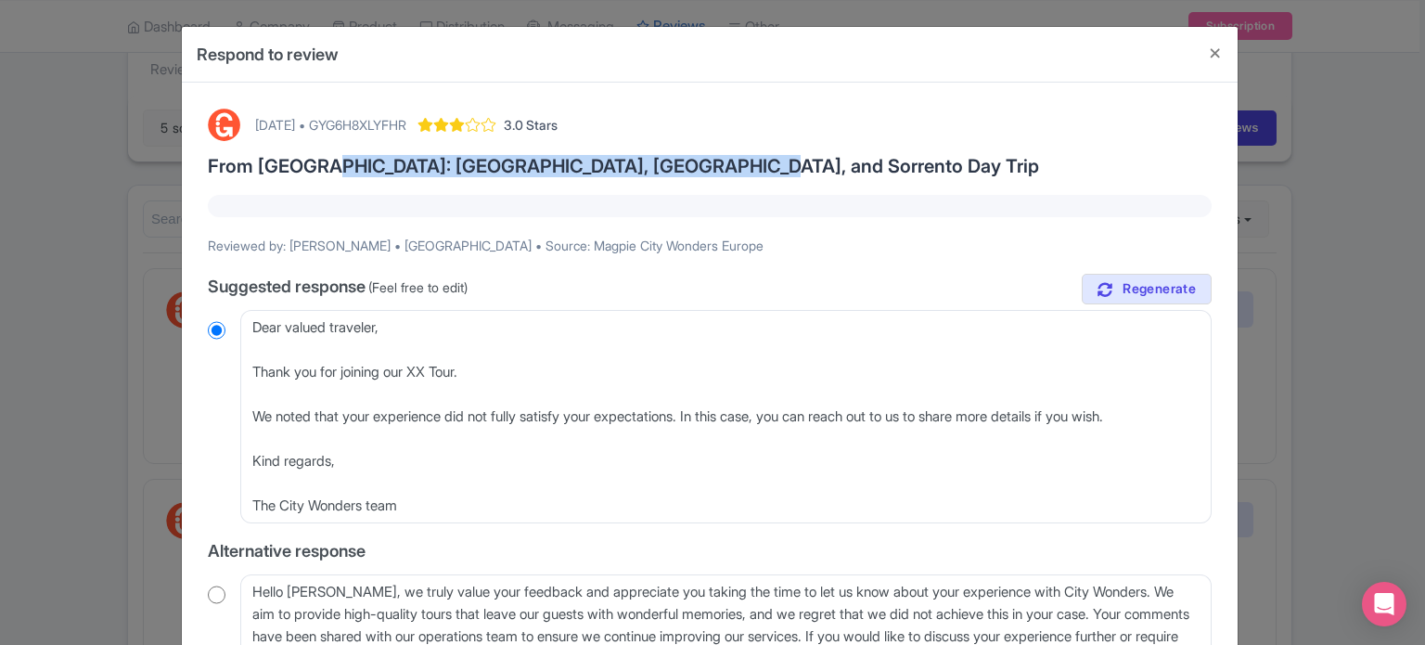
drag, startPoint x: 315, startPoint y: 161, endPoint x: 705, endPoint y: 170, distance: 389.8
click at [705, 170] on h3 "From [GEOGRAPHIC_DATA]: [GEOGRAPHIC_DATA], [GEOGRAPHIC_DATA], and Sorrento Day …" at bounding box center [710, 166] width 1004 height 20
copy h3 "Pompeii, Amalfi Coast, and Sorrento Day Trip"
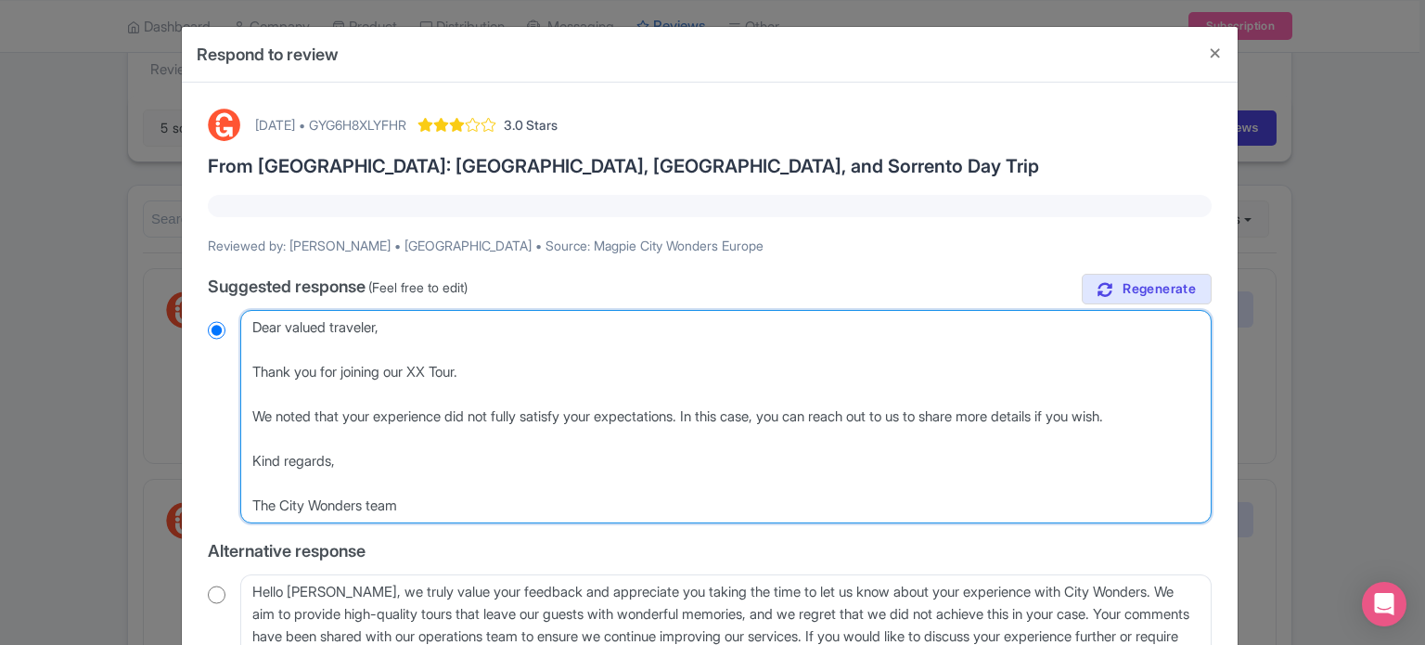
drag, startPoint x: 421, startPoint y: 371, endPoint x: 433, endPoint y: 374, distance: 12.4
click at [433, 374] on textarea "Dear Jung-Hsuan, thank you for taking the time to share your feedback with us. …" at bounding box center [725, 416] width 971 height 213
paste textarea "Pompeii, Amalfi Coast, and Sorrento Day Trip"
type textarea "Dear valued traveler, Thank you for joining our Pompeii, Amalfi Coast, and Sorr…"
radio input "true"
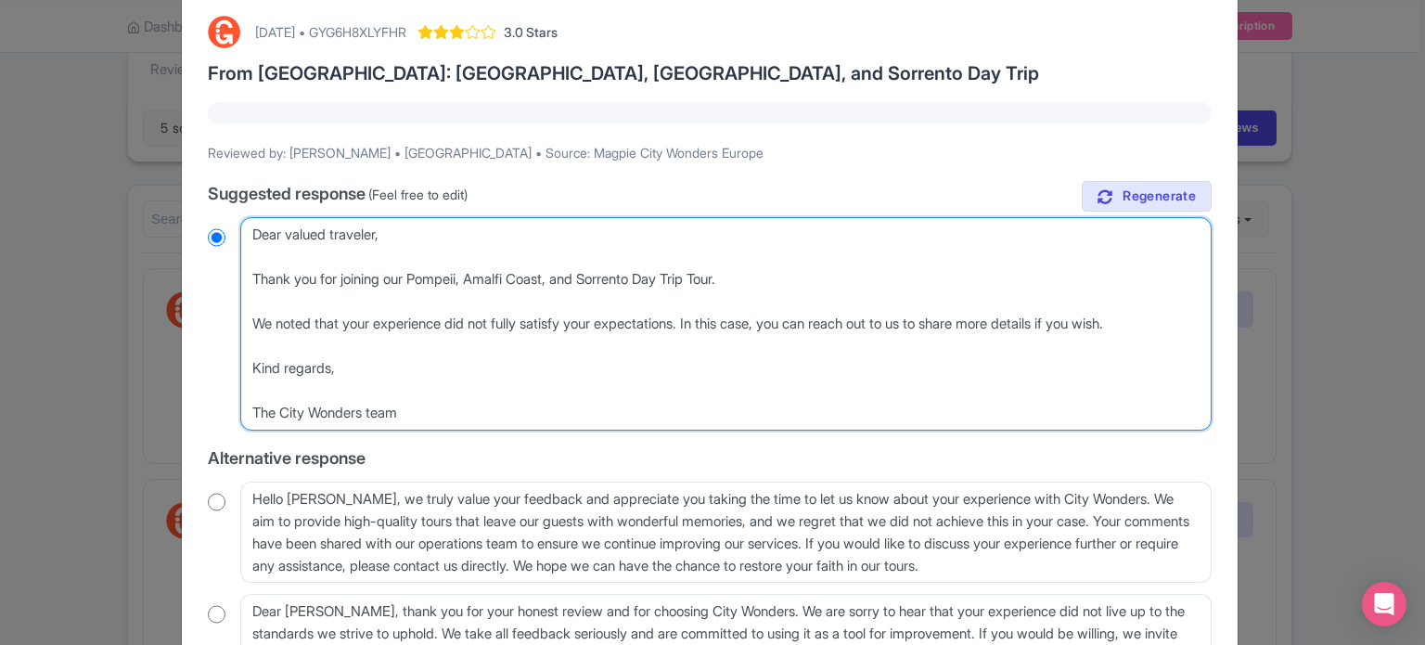
click at [723, 277] on textarea "Dear Jung-Hsuan, thank you for taking the time to share your feedback with us. …" at bounding box center [725, 323] width 971 height 213
type textarea "Dear valued traveler, Thank you for joining our Pompeii, Amalfi Coast, and Sorr…"
radio input "true"
type textarea "Dear valued traveler, Thank you for joining our Pompeii, Amalfi Coast, and Sorr…"
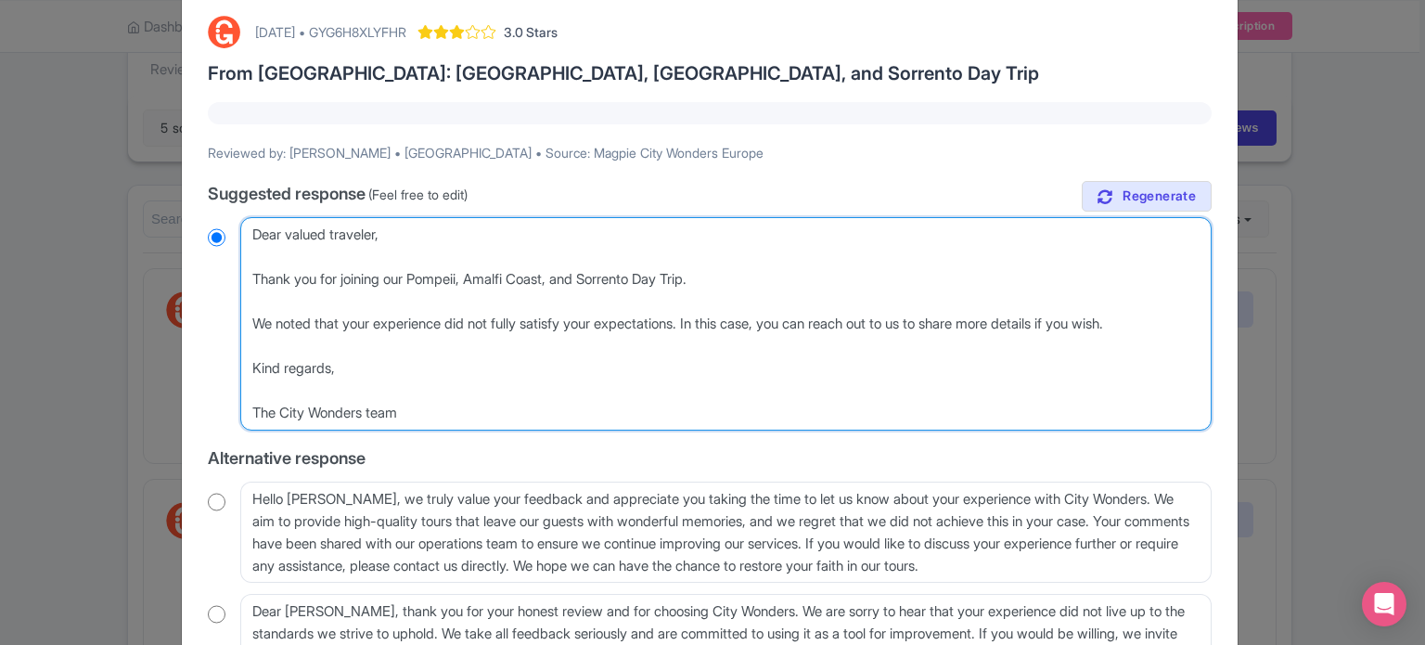
radio input "true"
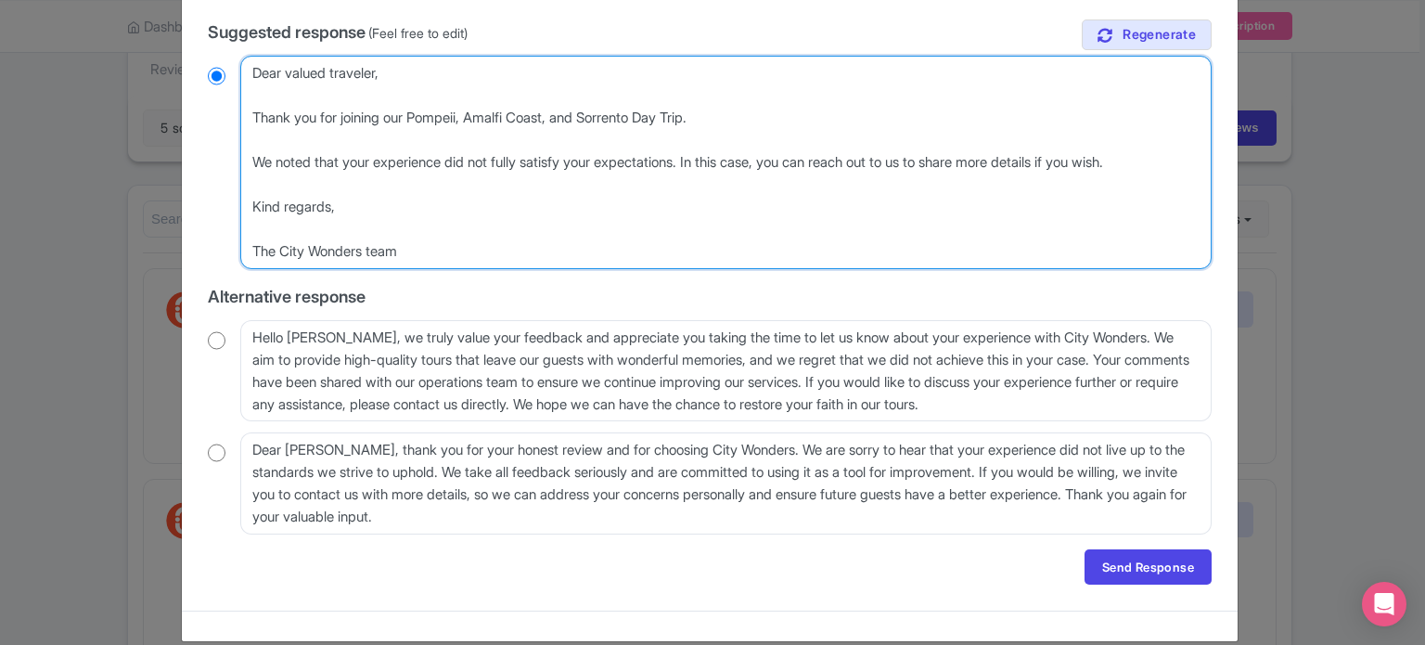
scroll to position [276, 0]
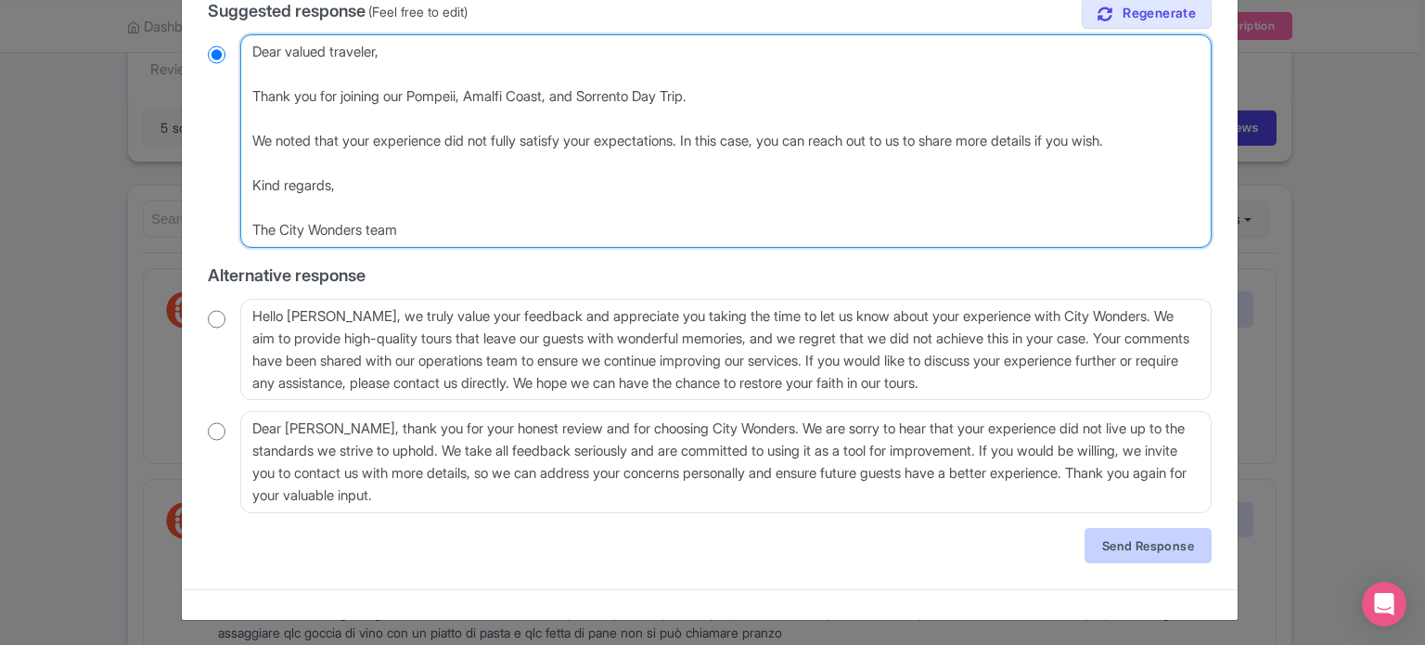
type textarea "Dear valued traveler, Thank you for joining our Pompeii, Amalfi Coast, and Sorr…"
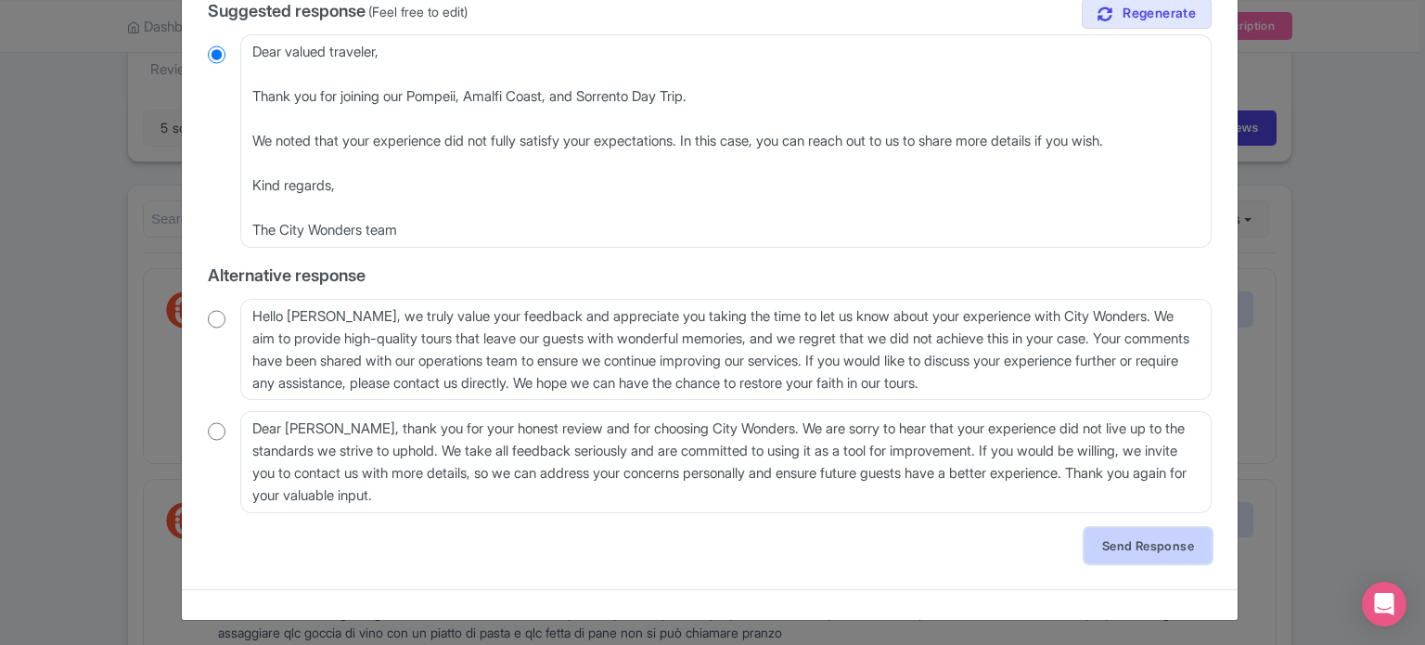
click at [1104, 542] on link "Send Response" at bounding box center [1148, 545] width 127 height 35
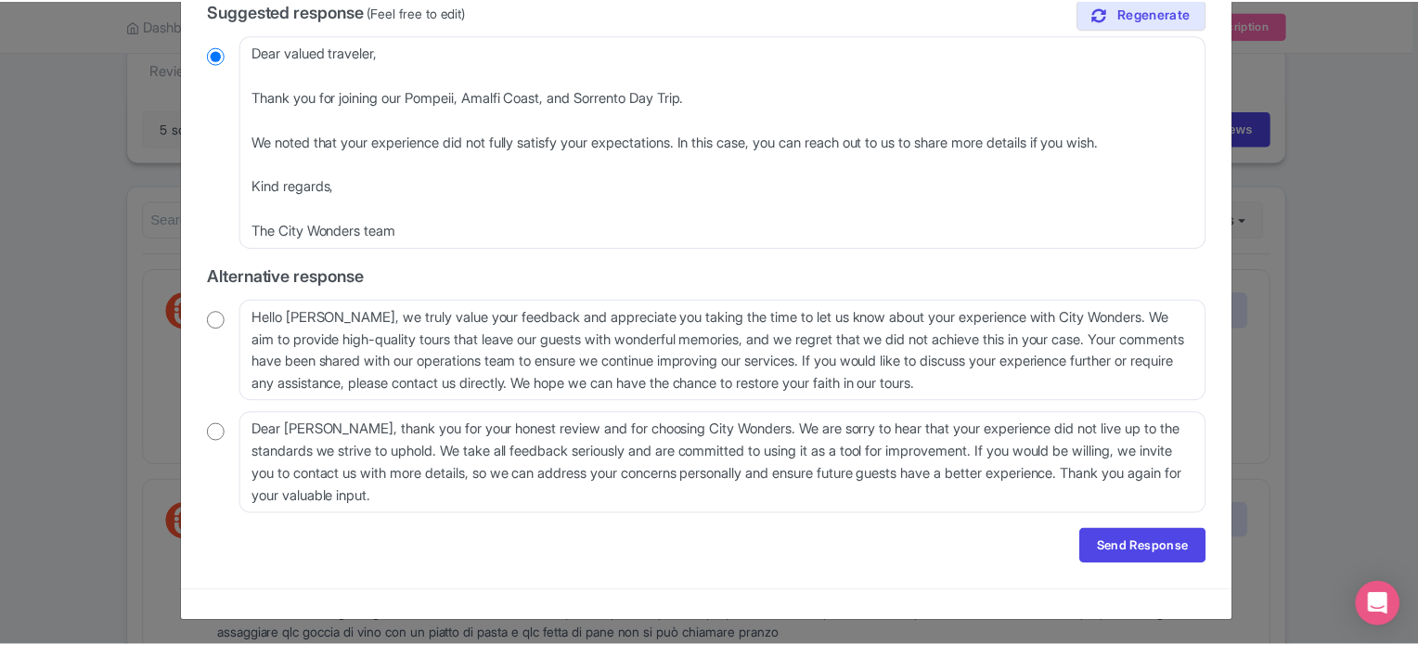
scroll to position [0, 0]
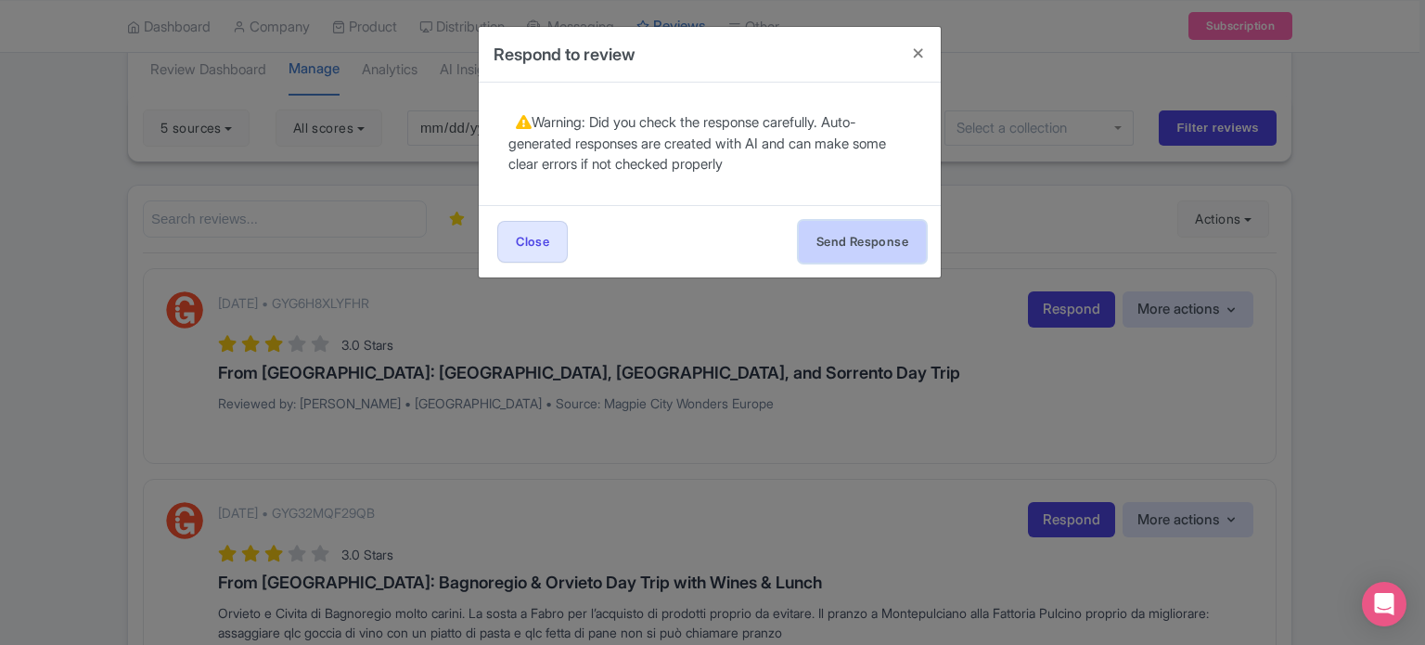
click at [865, 251] on button "Send Response" at bounding box center [862, 242] width 127 height 42
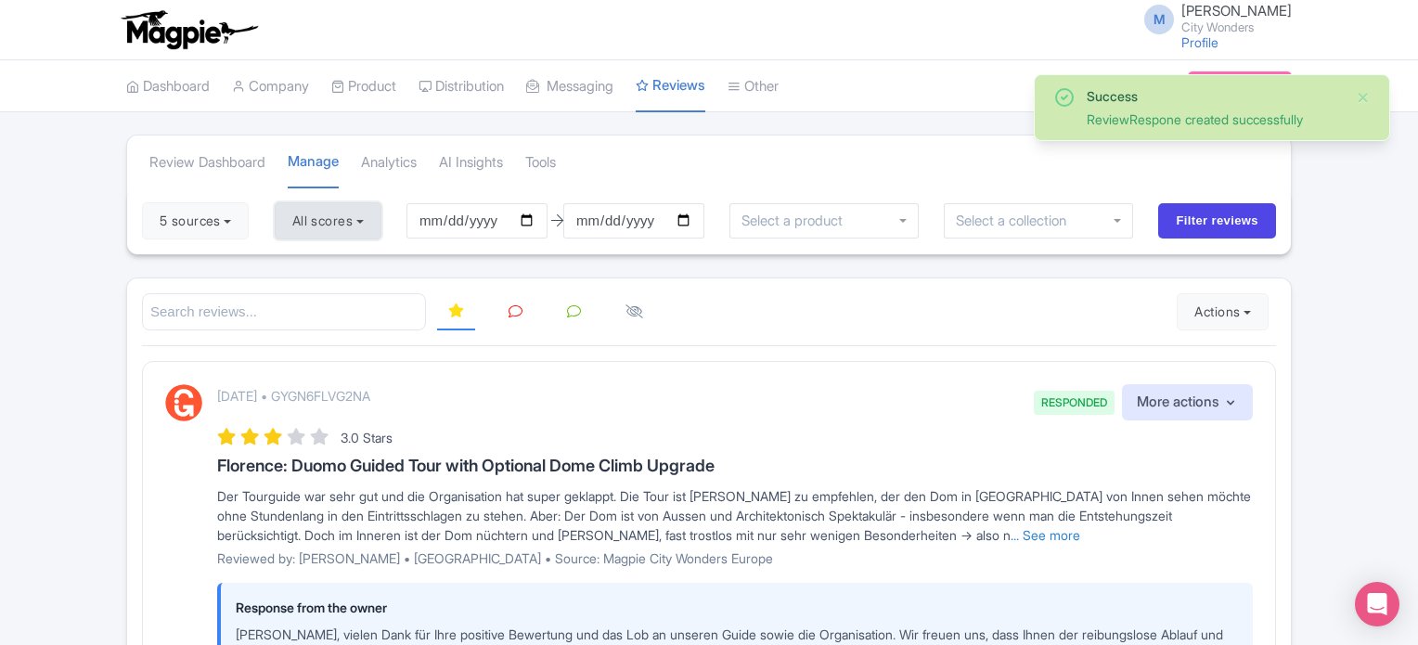
click at [363, 213] on button "All scores" at bounding box center [328, 220] width 107 height 37
click at [231, 218] on button "5 sources" at bounding box center [195, 220] width 107 height 37
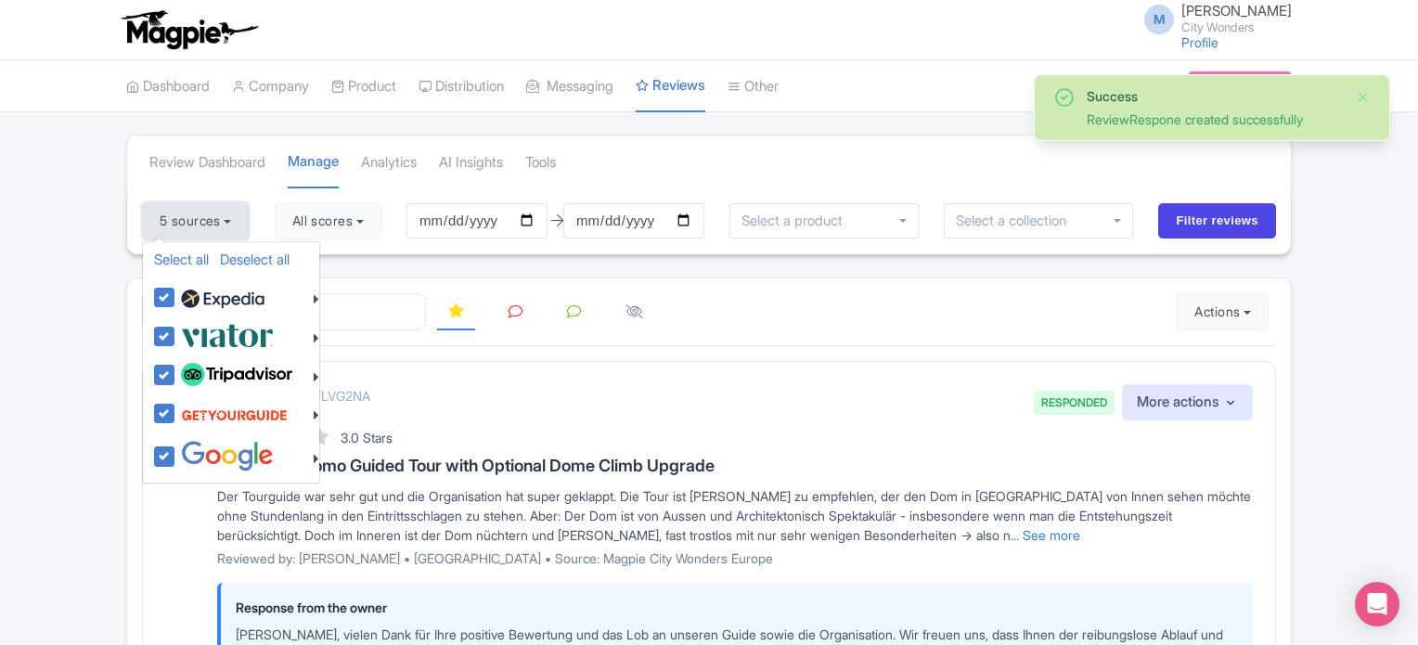
click at [231, 218] on button "5 sources" at bounding box center [195, 220] width 107 height 37
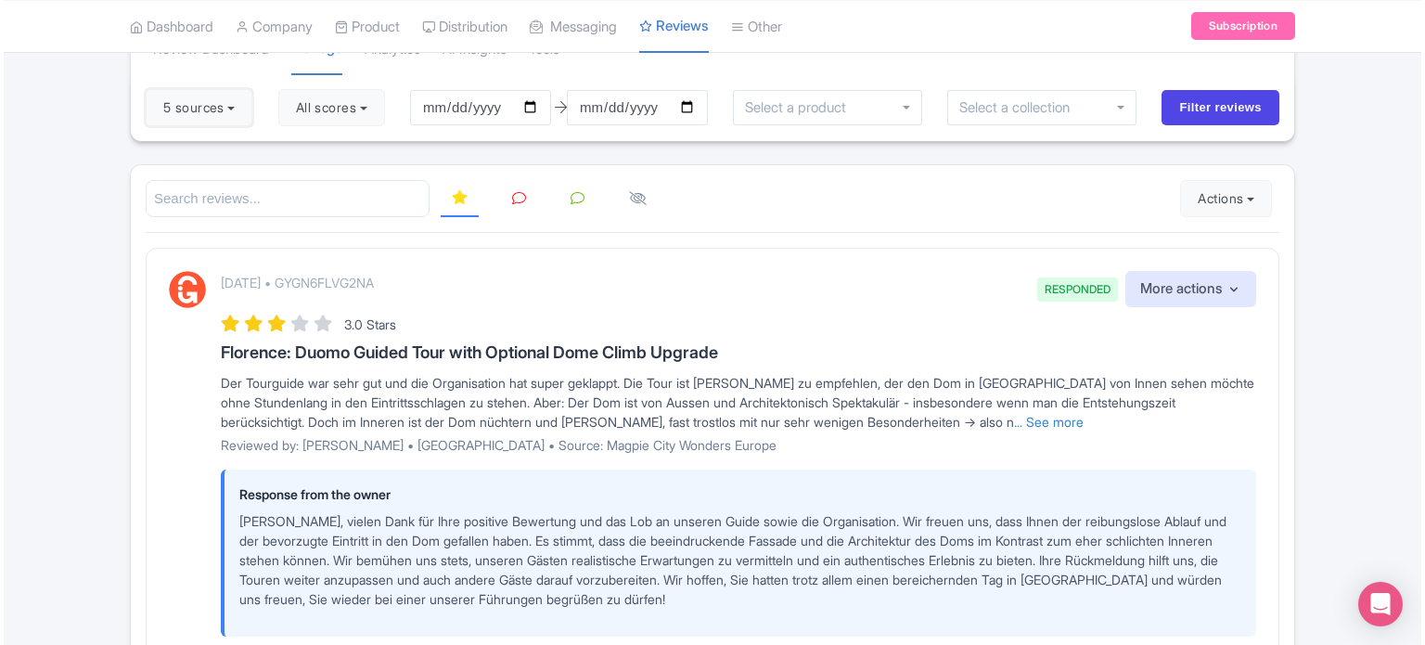
scroll to position [93, 0]
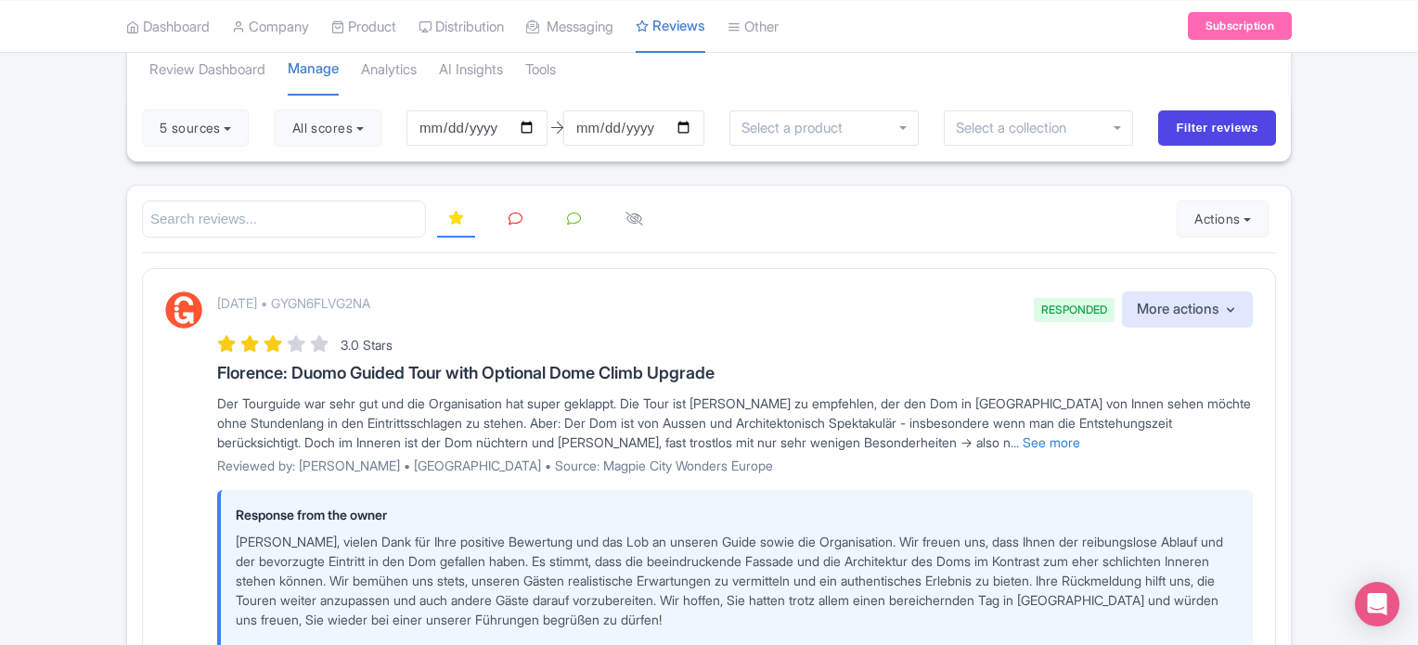
click at [511, 218] on icon at bounding box center [515, 219] width 14 height 14
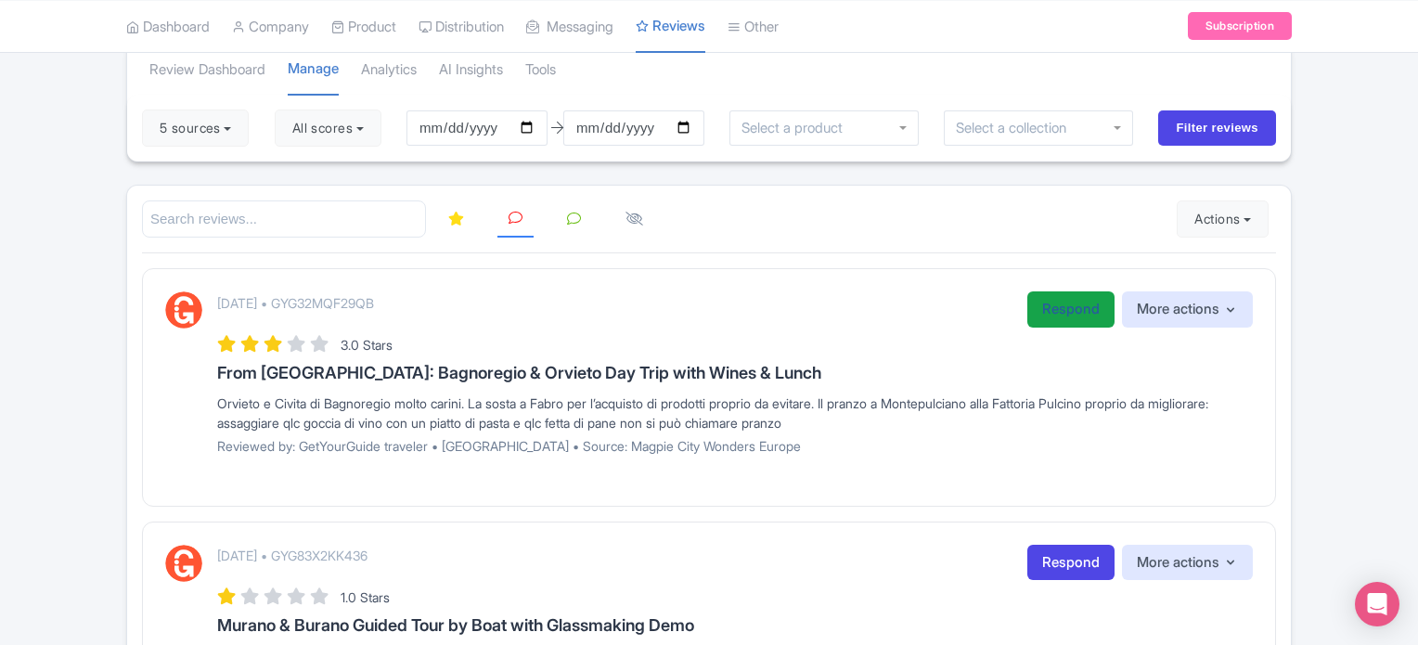
click at [1046, 312] on link "Respond" at bounding box center [1070, 309] width 87 height 36
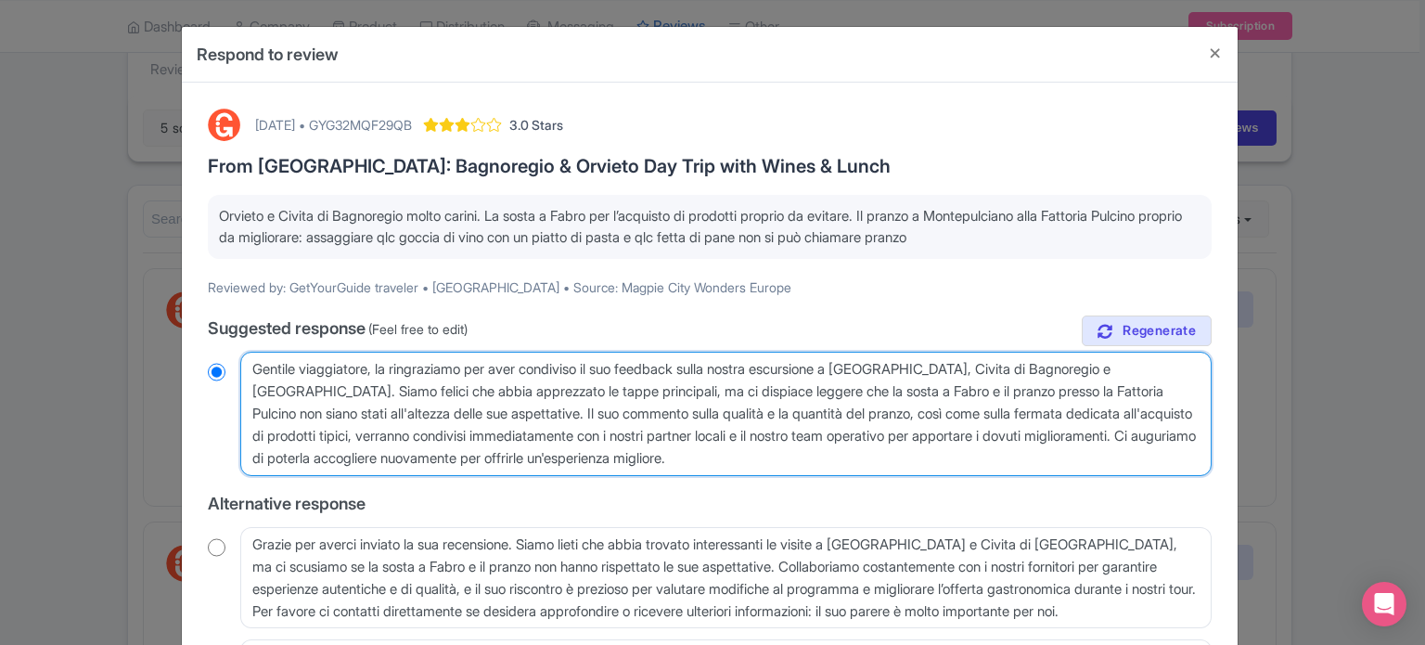
click at [1093, 391] on textarea "Gentile viaggiatore, la ringraziamo per aver condiviso il suo feedback sulla no…" at bounding box center [725, 414] width 971 height 124
type textarea "Gentile viaggiatore, la ringraziamo per aver condiviso il suo feedback sulla no…"
radio input "true"
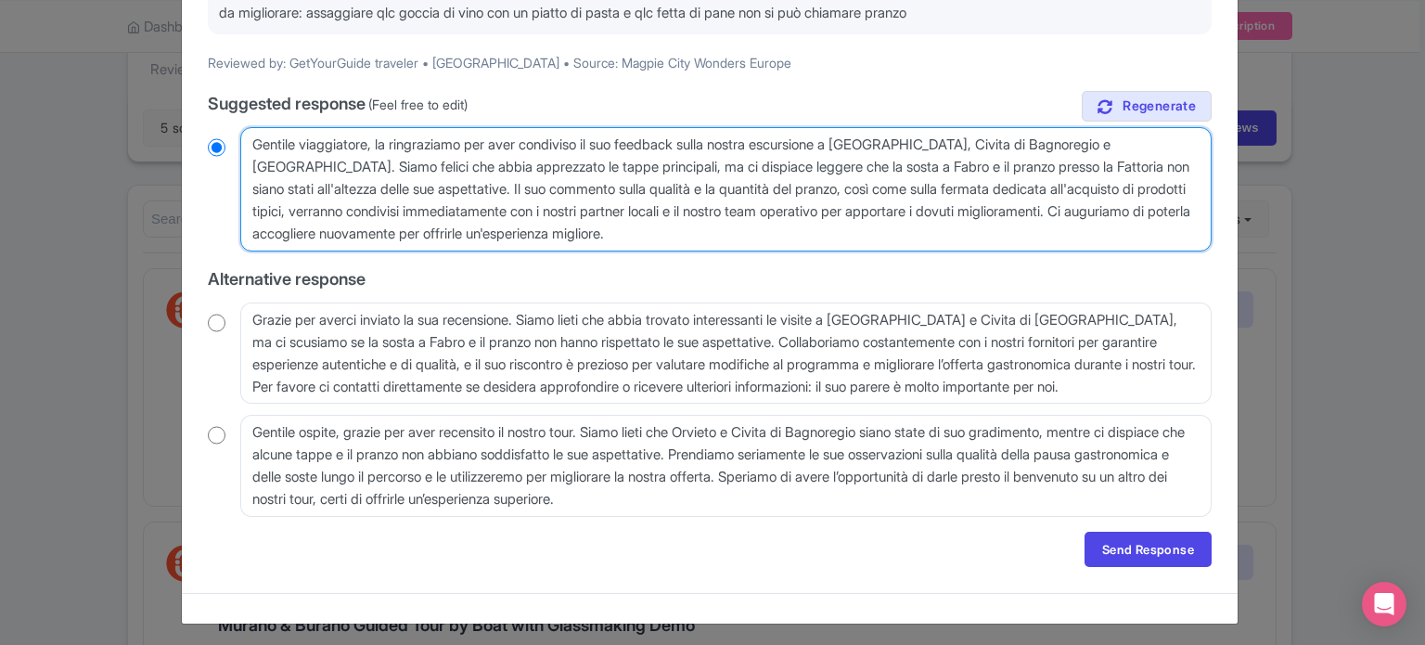
scroll to position [228, 0]
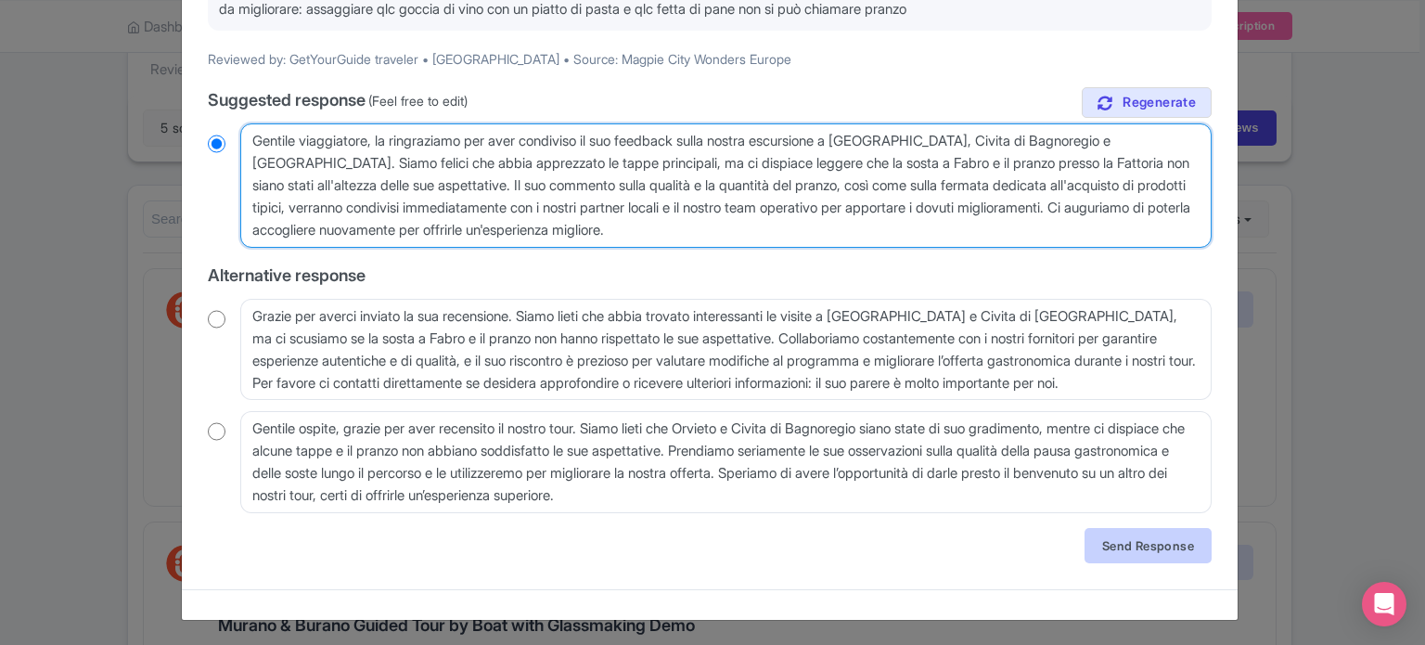
type textarea "Gentile viaggiatore, la ringraziamo per aver condiviso il suo feedback sulla no…"
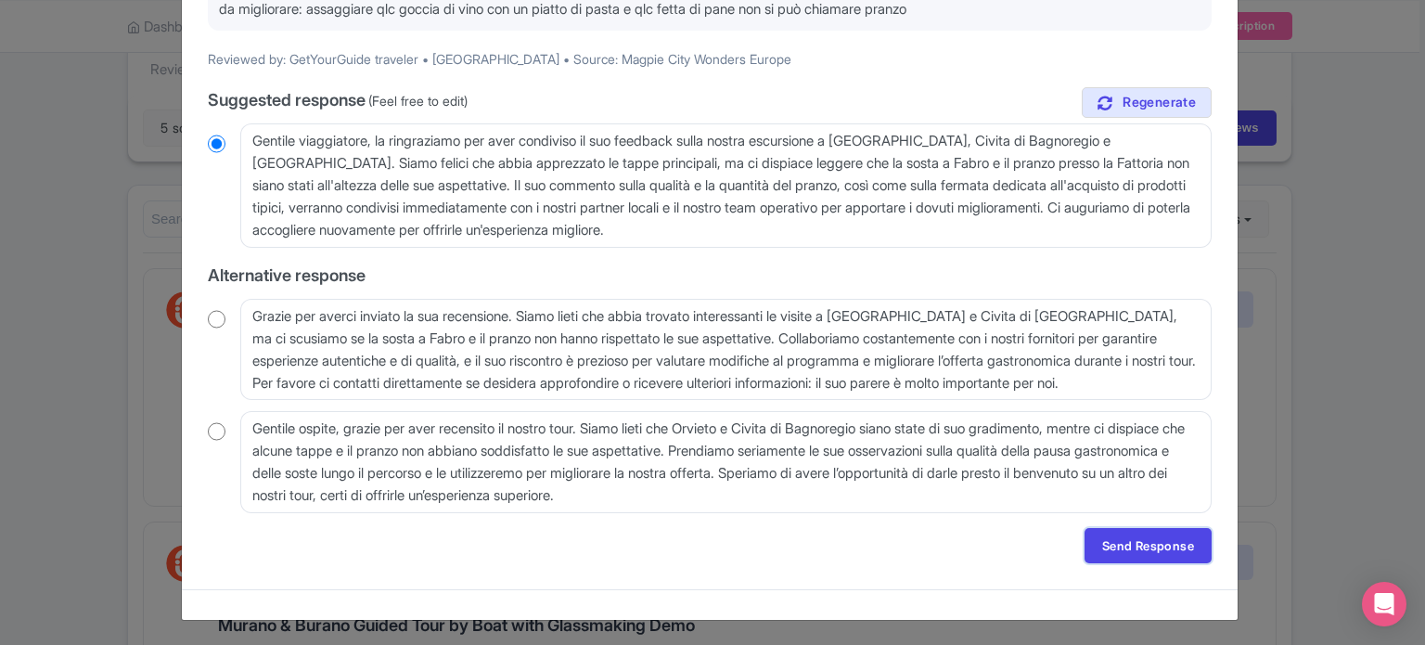
drag, startPoint x: 1145, startPoint y: 551, endPoint x: 1133, endPoint y: 549, distance: 12.2
click at [1145, 551] on link "Send Response" at bounding box center [1148, 545] width 127 height 35
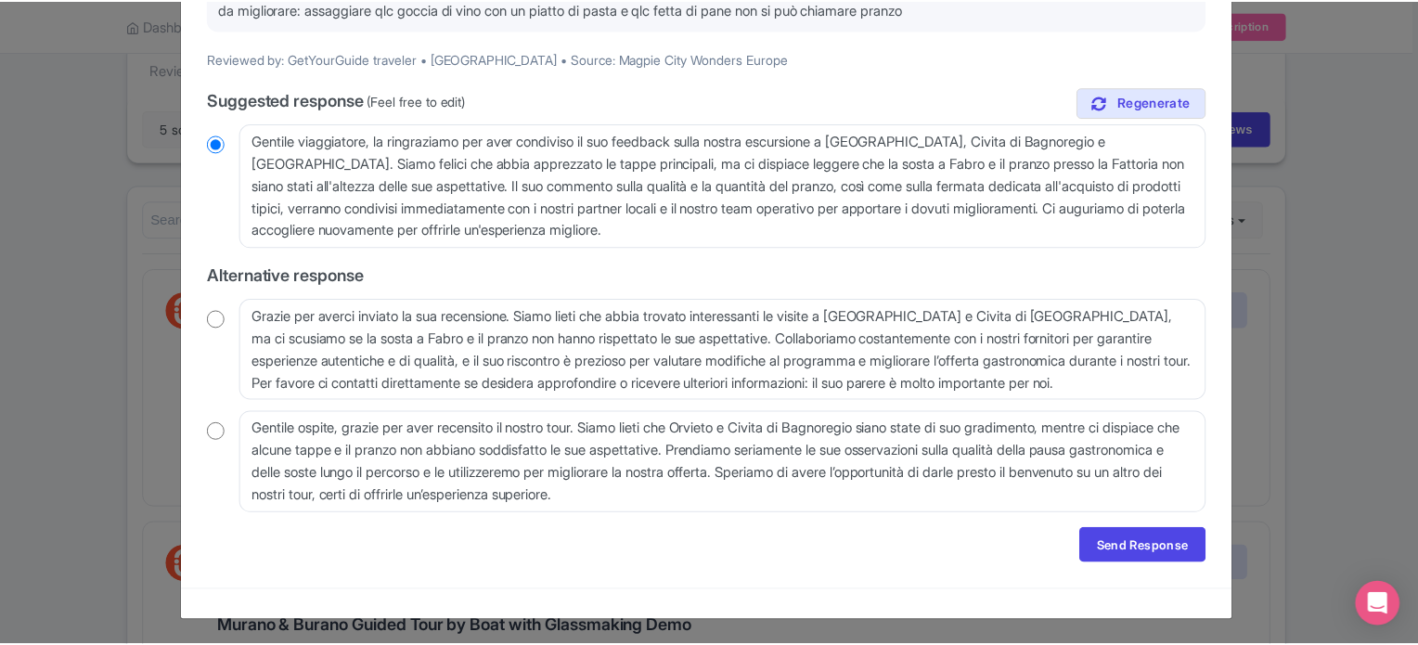
scroll to position [0, 0]
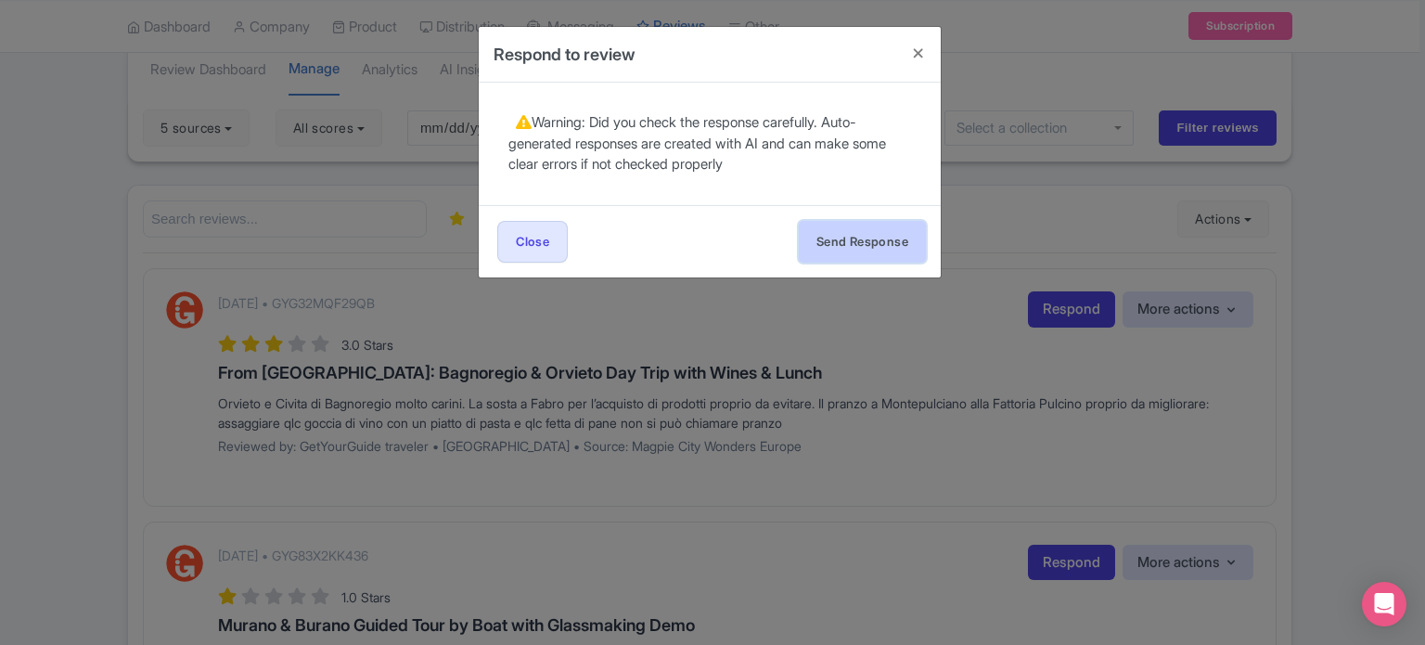
click at [863, 251] on button "Send Response" at bounding box center [862, 242] width 127 height 42
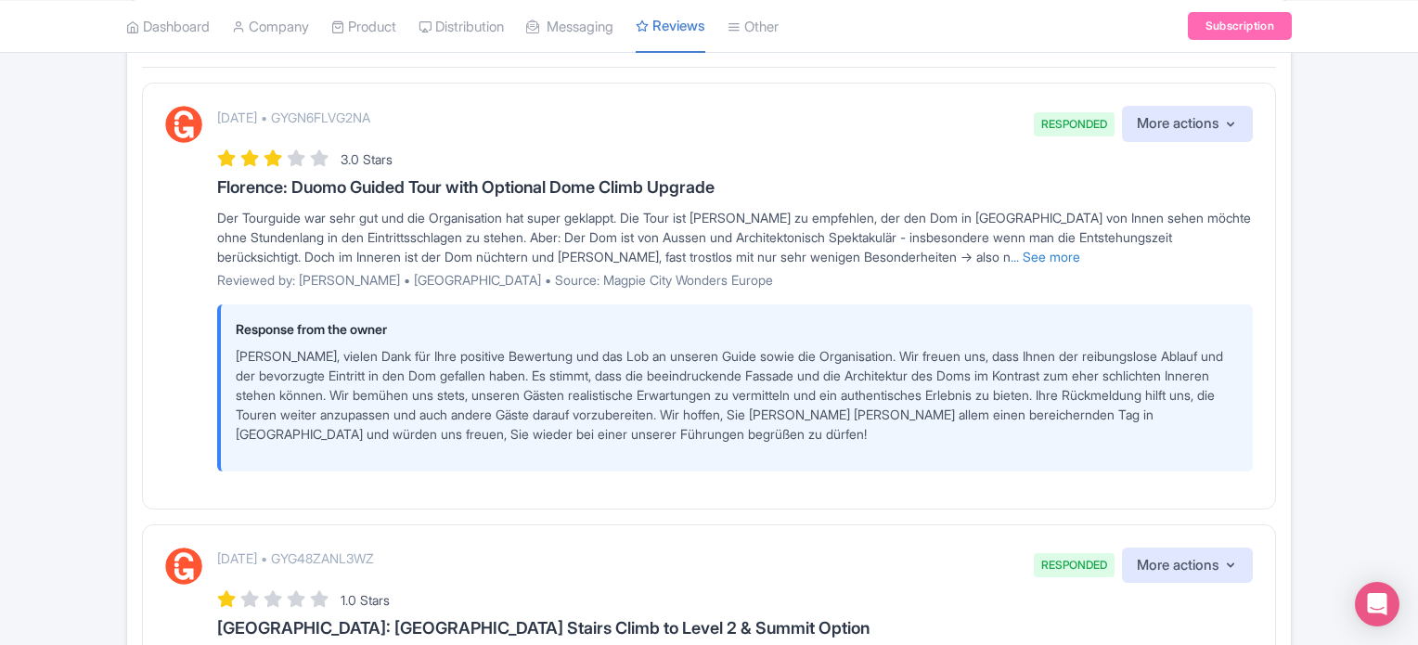
scroll to position [93, 0]
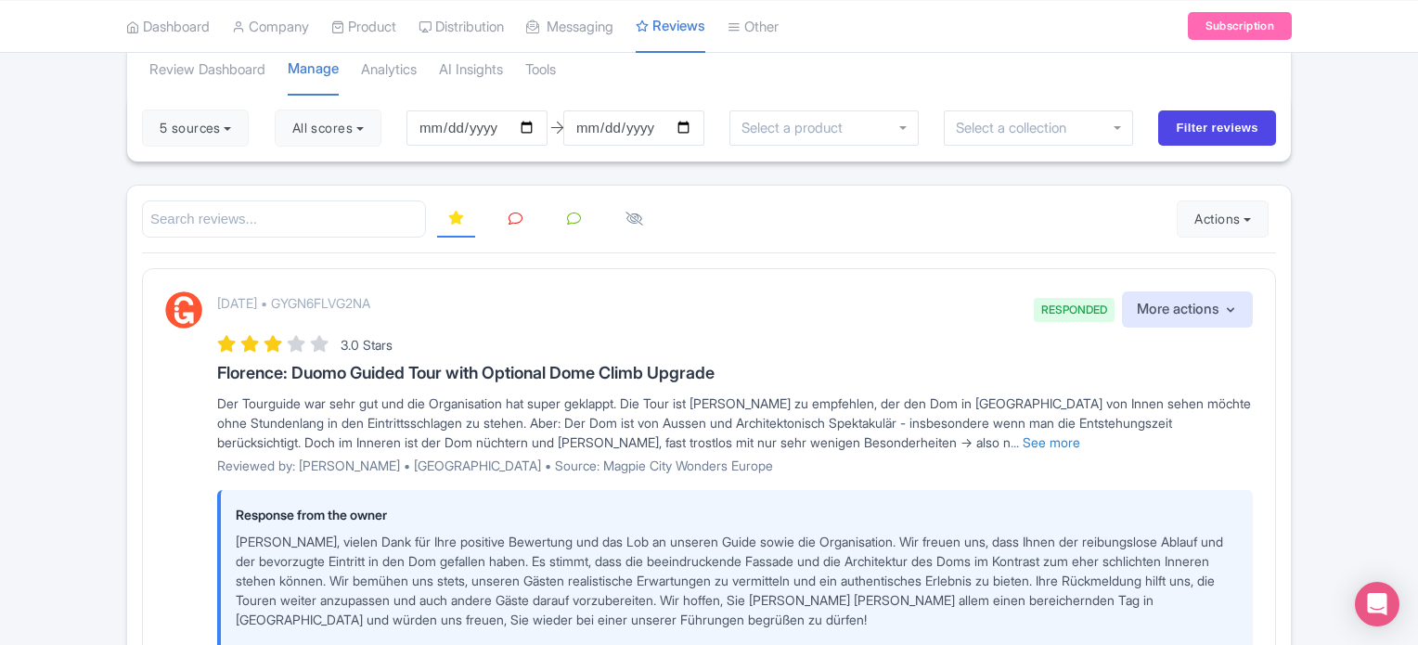
click at [512, 223] on icon at bounding box center [515, 219] width 14 height 14
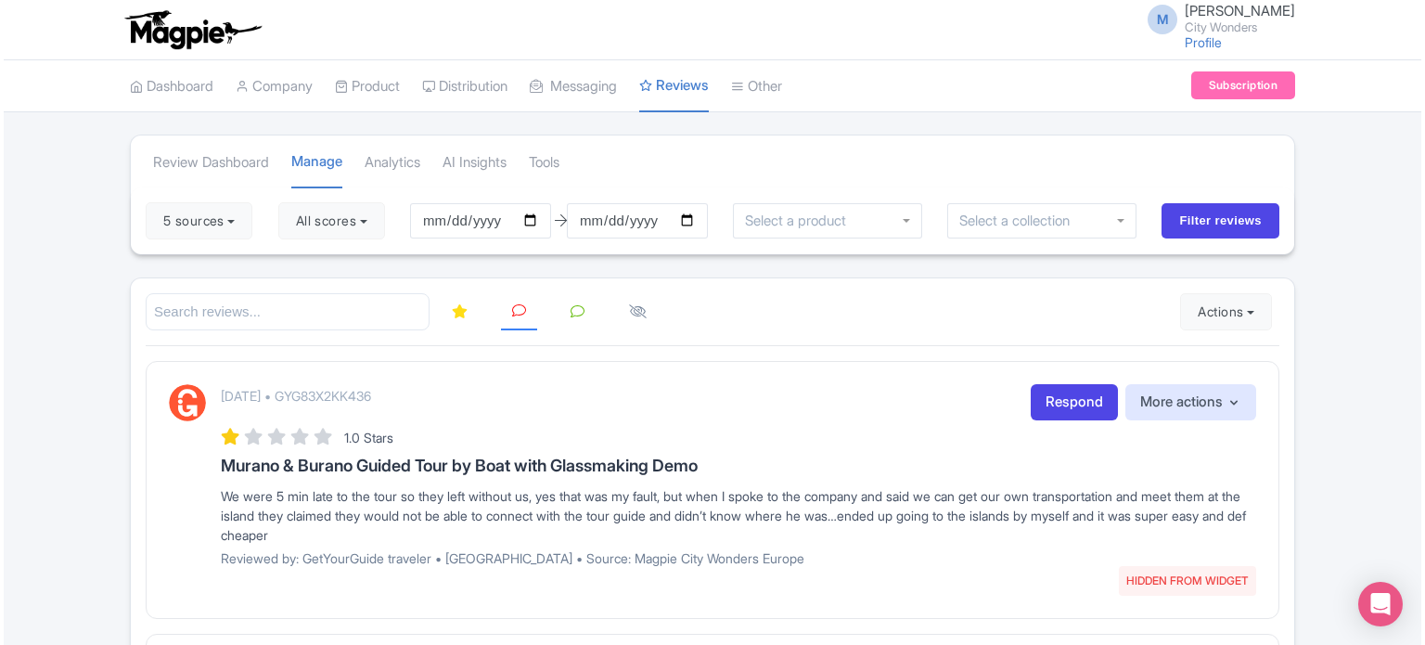
scroll to position [186, 0]
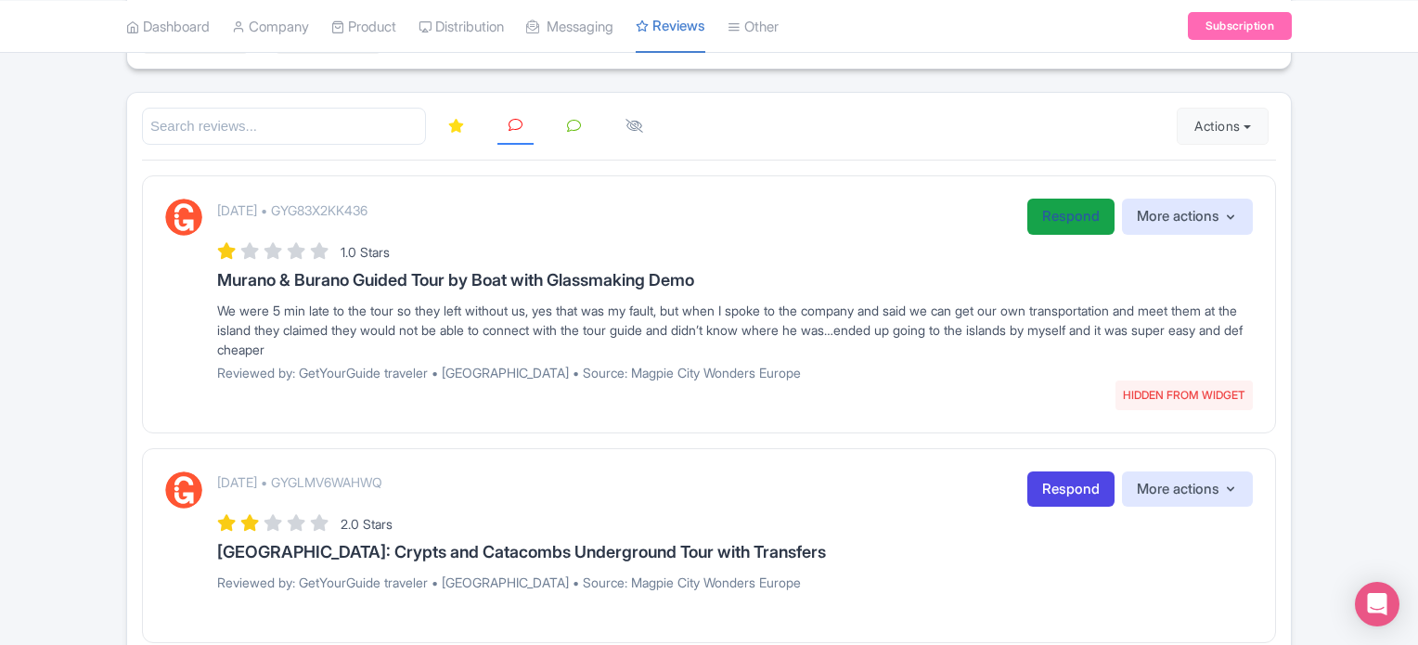
click at [1050, 213] on link "Respond" at bounding box center [1070, 217] width 87 height 36
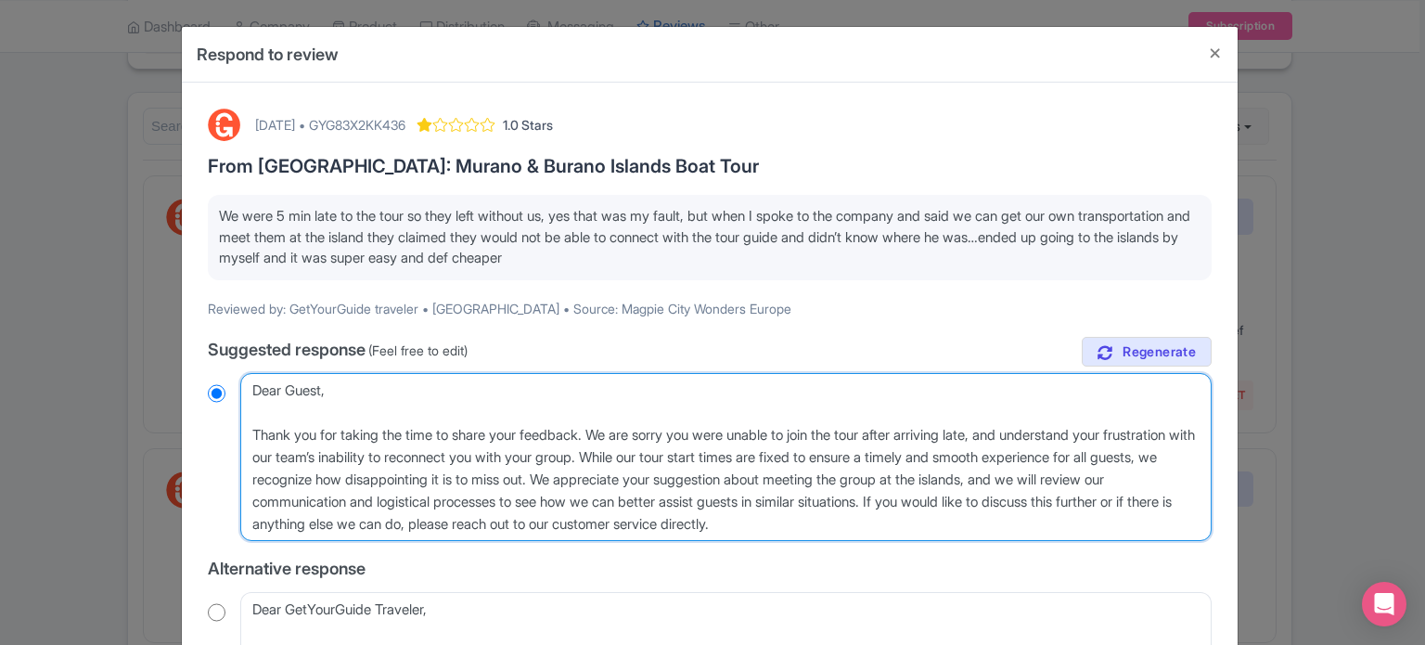
drag, startPoint x: 742, startPoint y: 478, endPoint x: 1103, endPoint y: 501, distance: 361.7
click at [1103, 501] on textarea "Dear Guest, Thank you for taking the time to share your feedback. We are sorry …" at bounding box center [725, 457] width 971 height 169
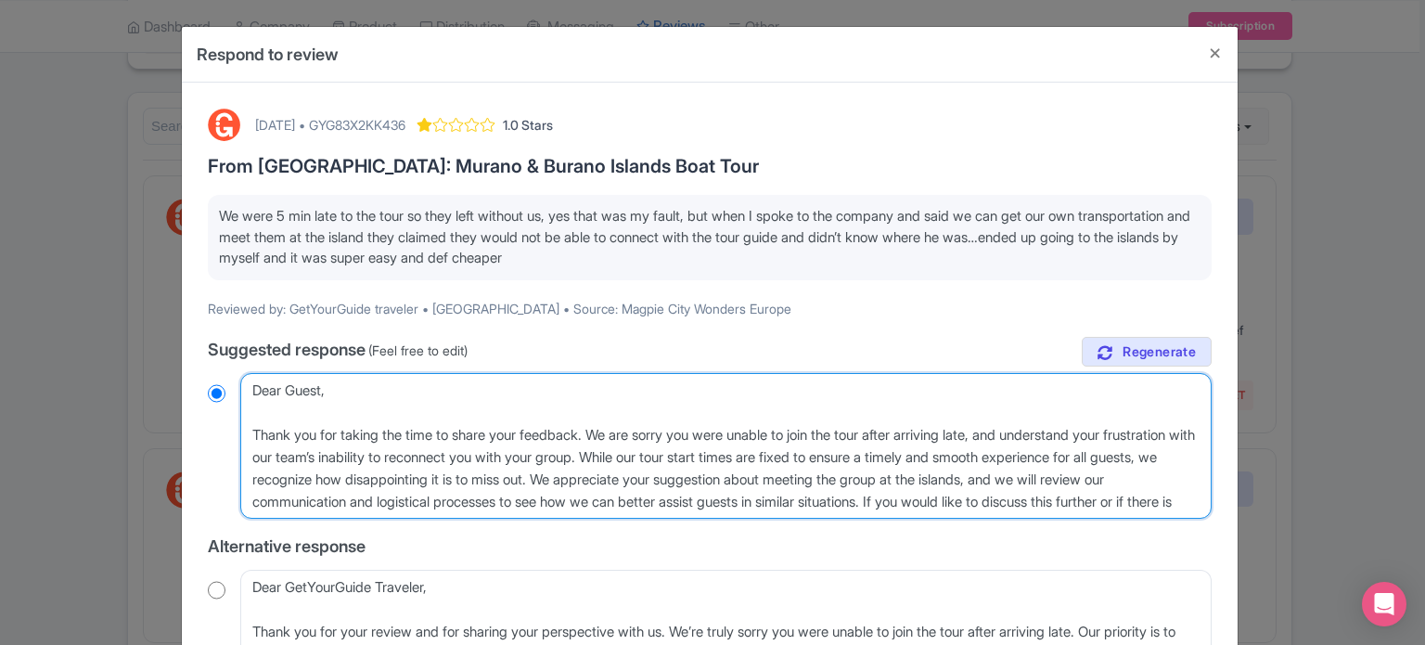
type textarea "Dear Guest, Thank you for taking the time to share your feedback. We are sorry …"
radio input "true"
type textarea "Dear Guest, Thank you for taking the time to share your feedback. We are sorry …"
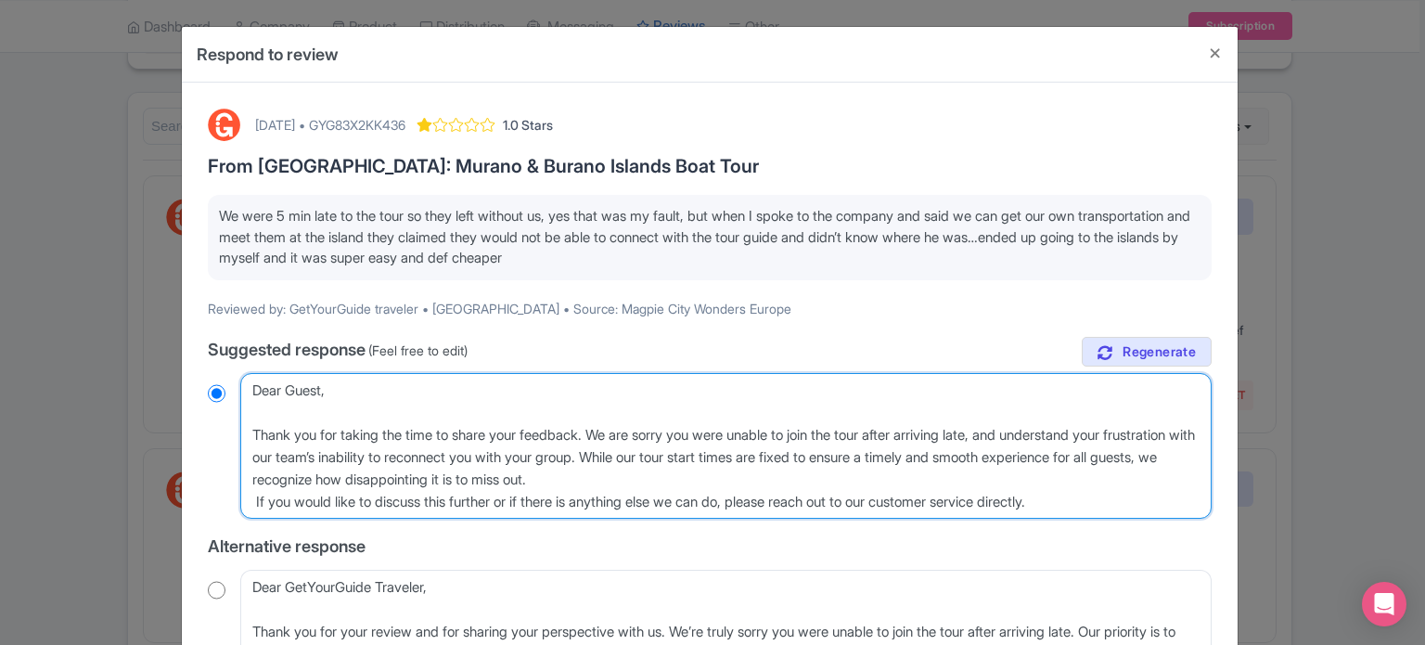
radio input "true"
click at [761, 482] on textarea "Dear Guest, Thank you for taking the time to share your feedback. We are sorry …" at bounding box center [725, 446] width 971 height 147
type textarea "Dear Guest, Thank you for taking the time to share your feedback. We are sorry …"
radio input "true"
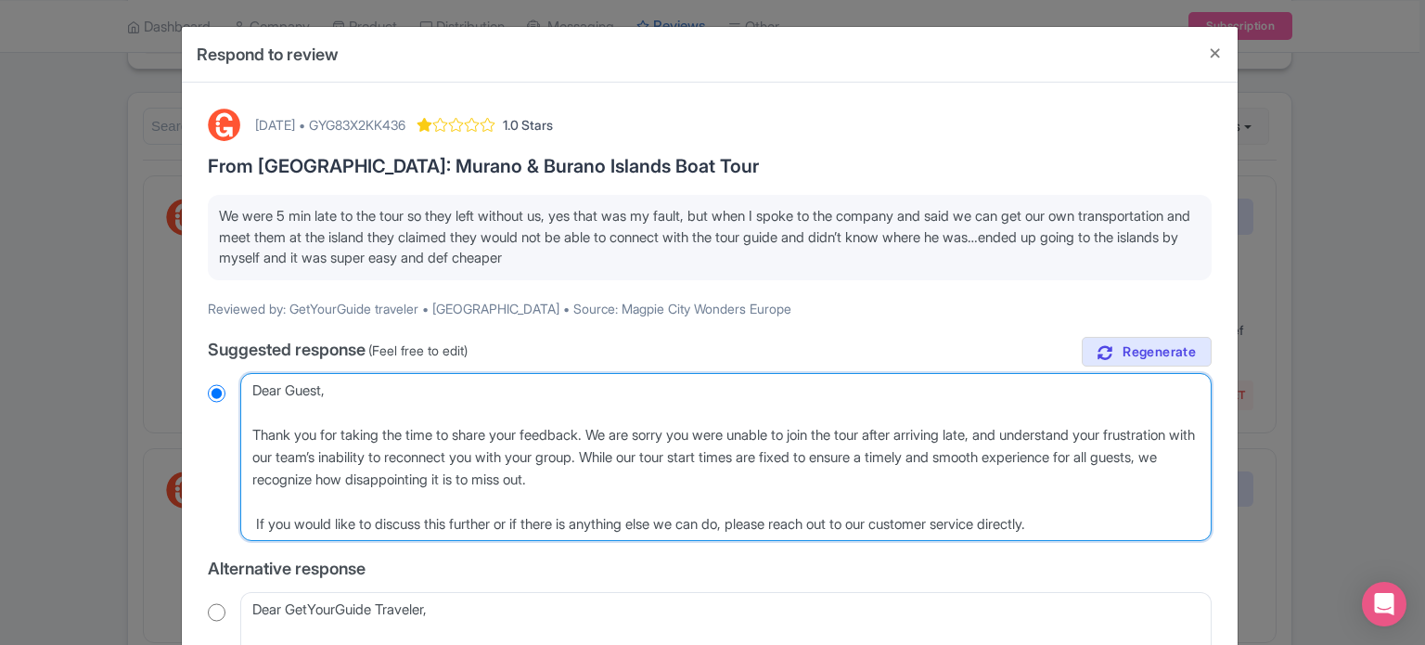
paste textarea "As your voucher states, "It is the responsibility of all visitors to be at the …"
type textarea "Dear Guest, Thank you for taking the time to share your feedback. We are sorry …"
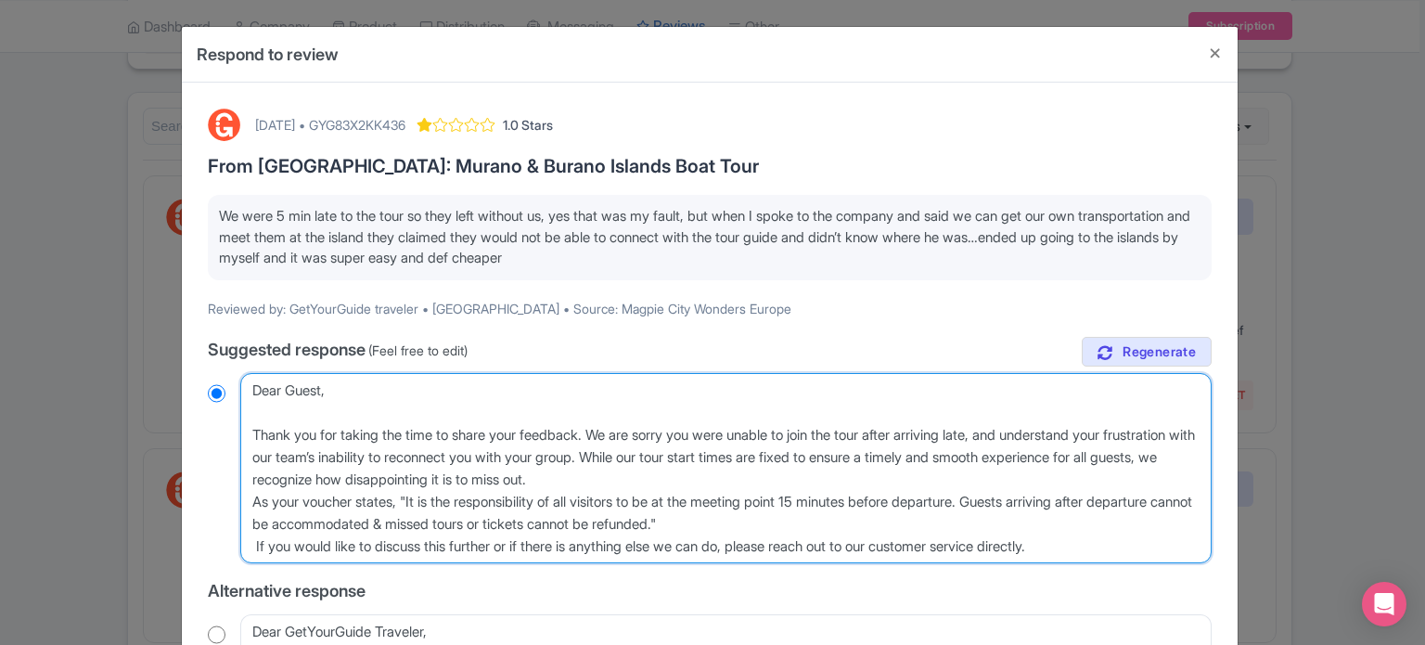
radio input "true"
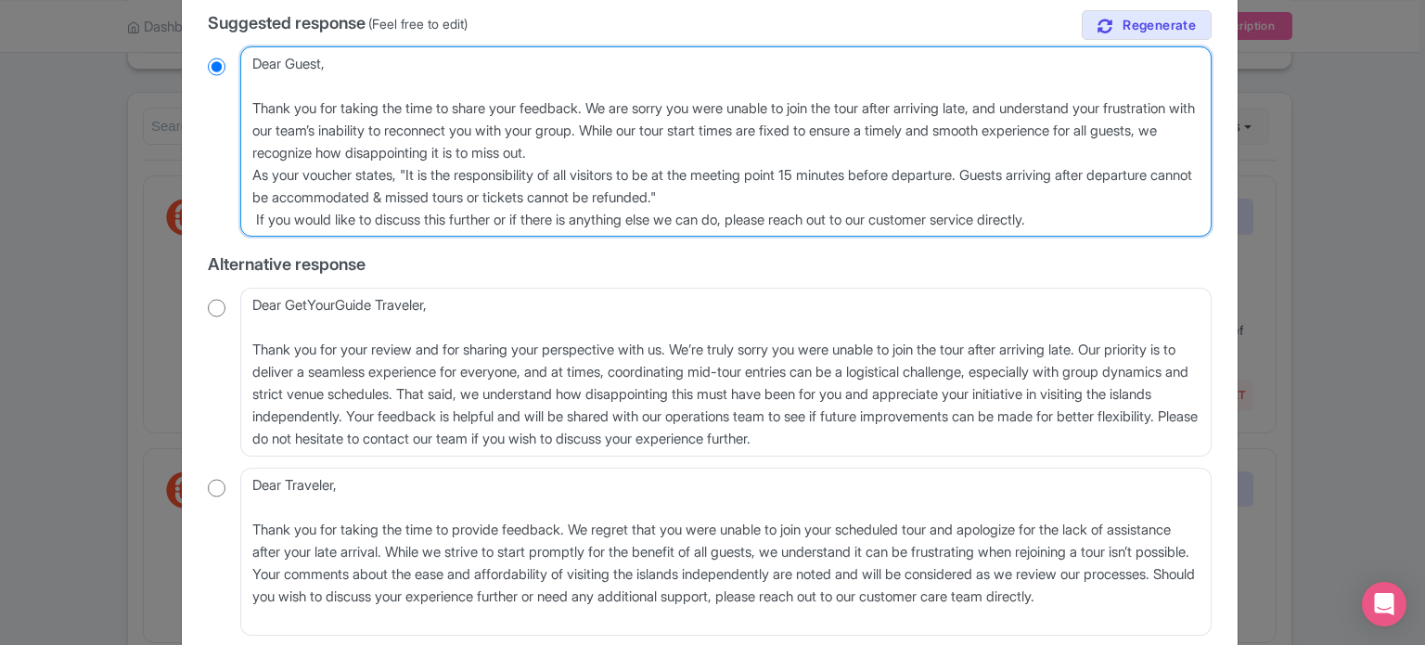
scroll to position [371, 0]
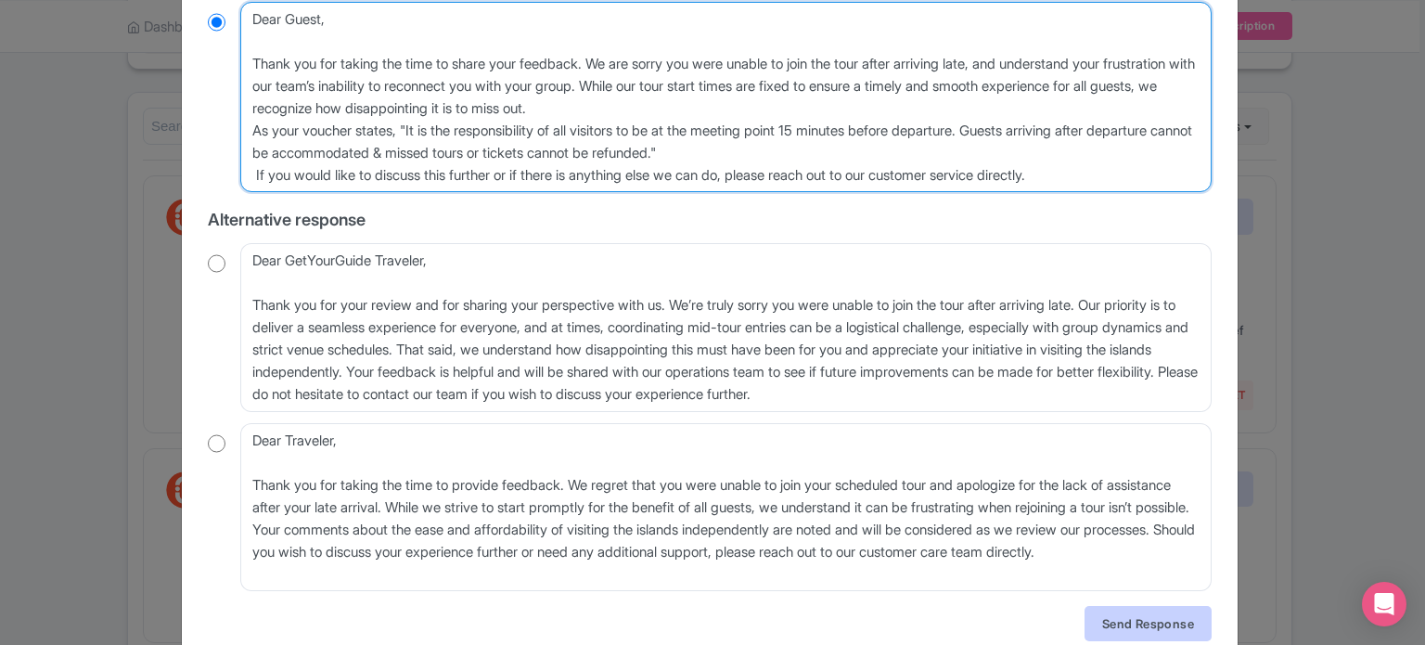
type textarea "Dear Guest, Thank you for taking the time to share your feedback. We are sorry …"
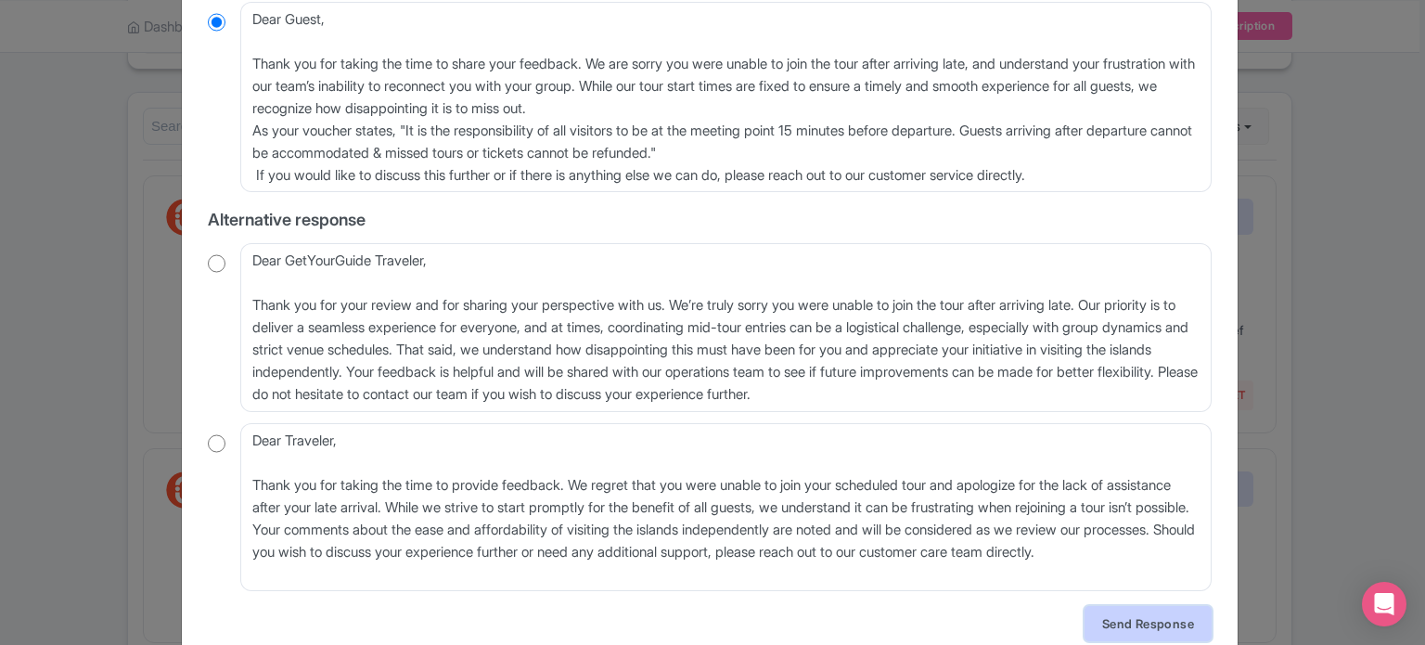
click at [1113, 633] on link "Send Response" at bounding box center [1148, 623] width 127 height 35
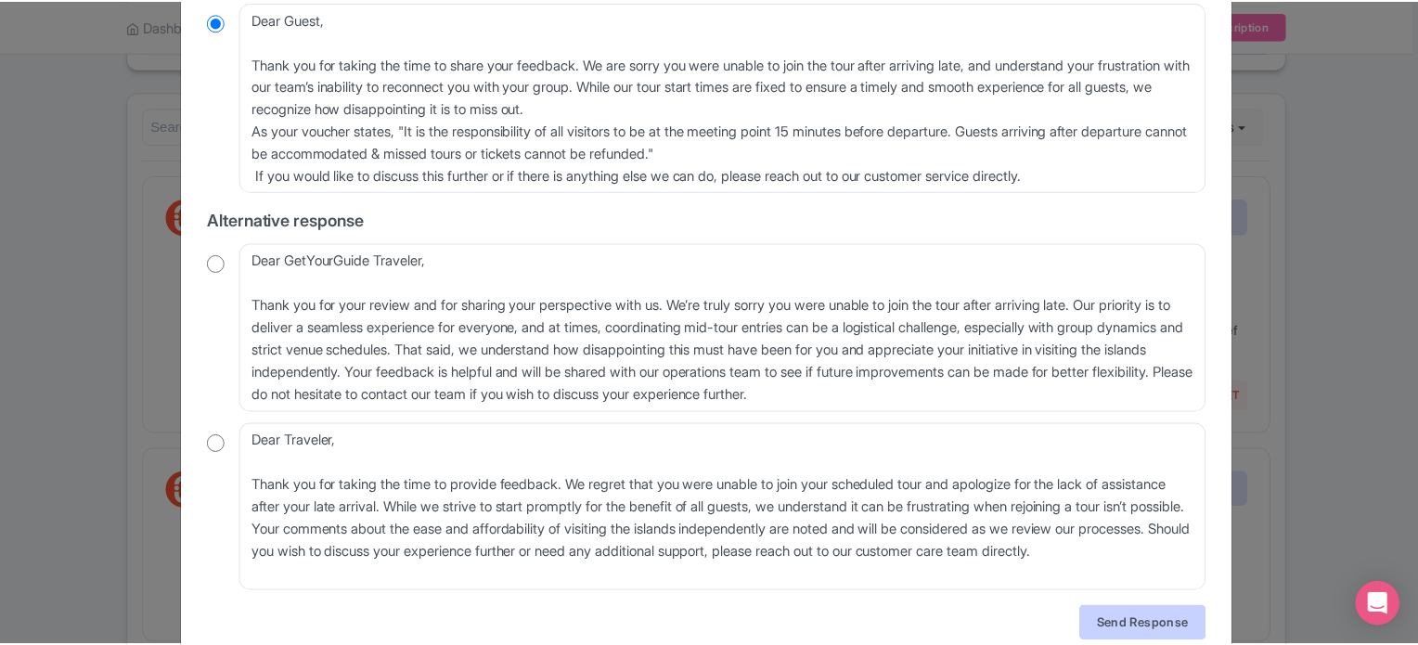
scroll to position [0, 0]
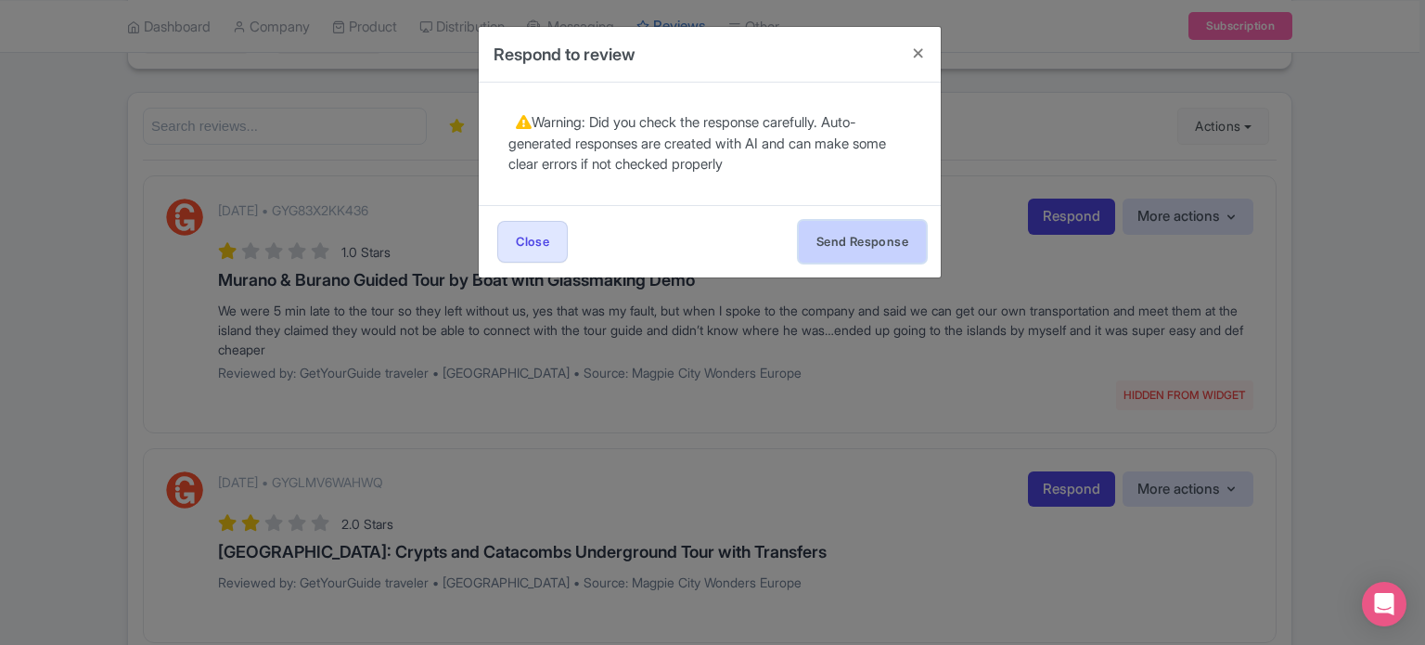
click at [843, 231] on button "Send Response" at bounding box center [862, 242] width 127 height 42
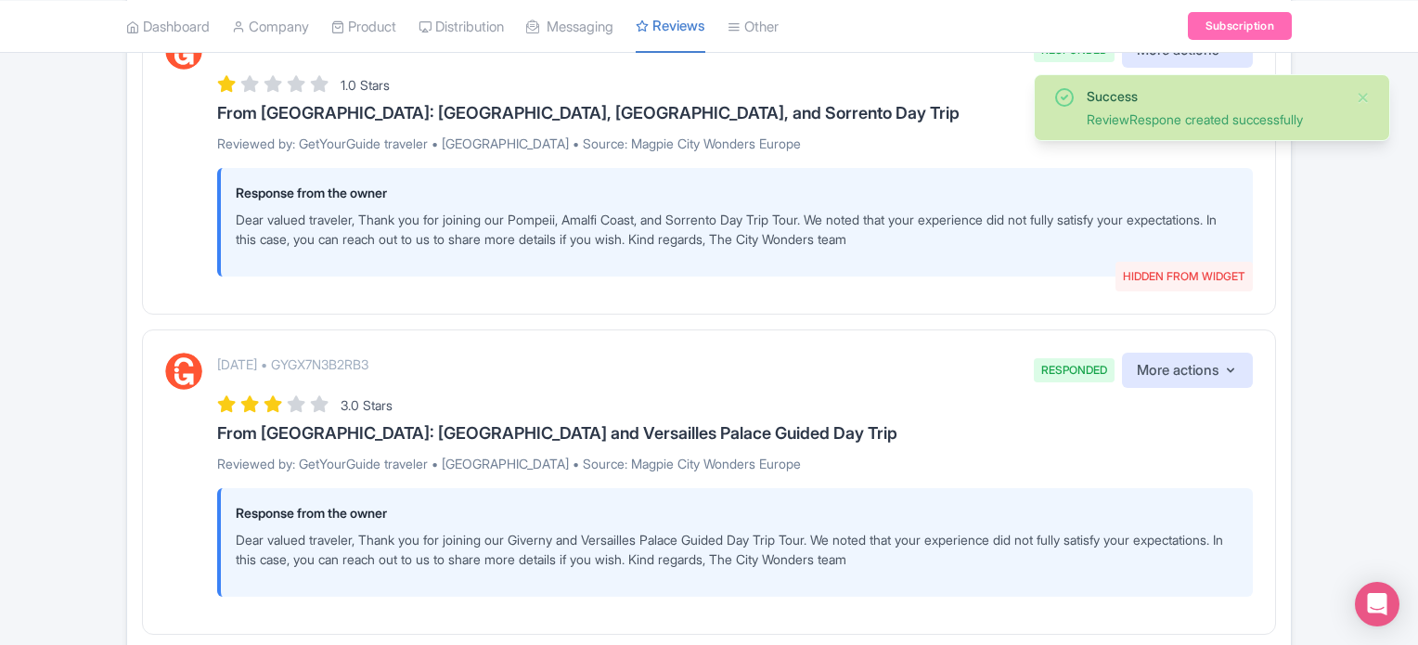
scroll to position [3503, 0]
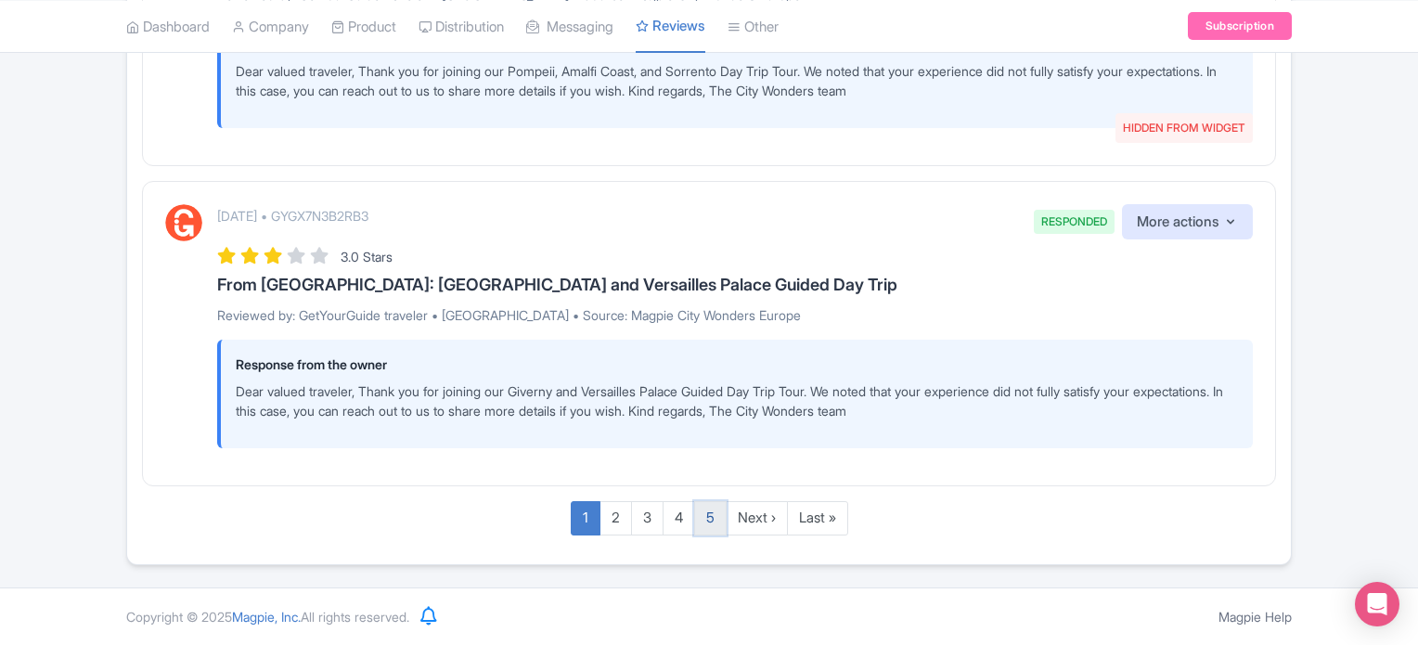
click at [715, 521] on link "5" at bounding box center [710, 518] width 32 height 34
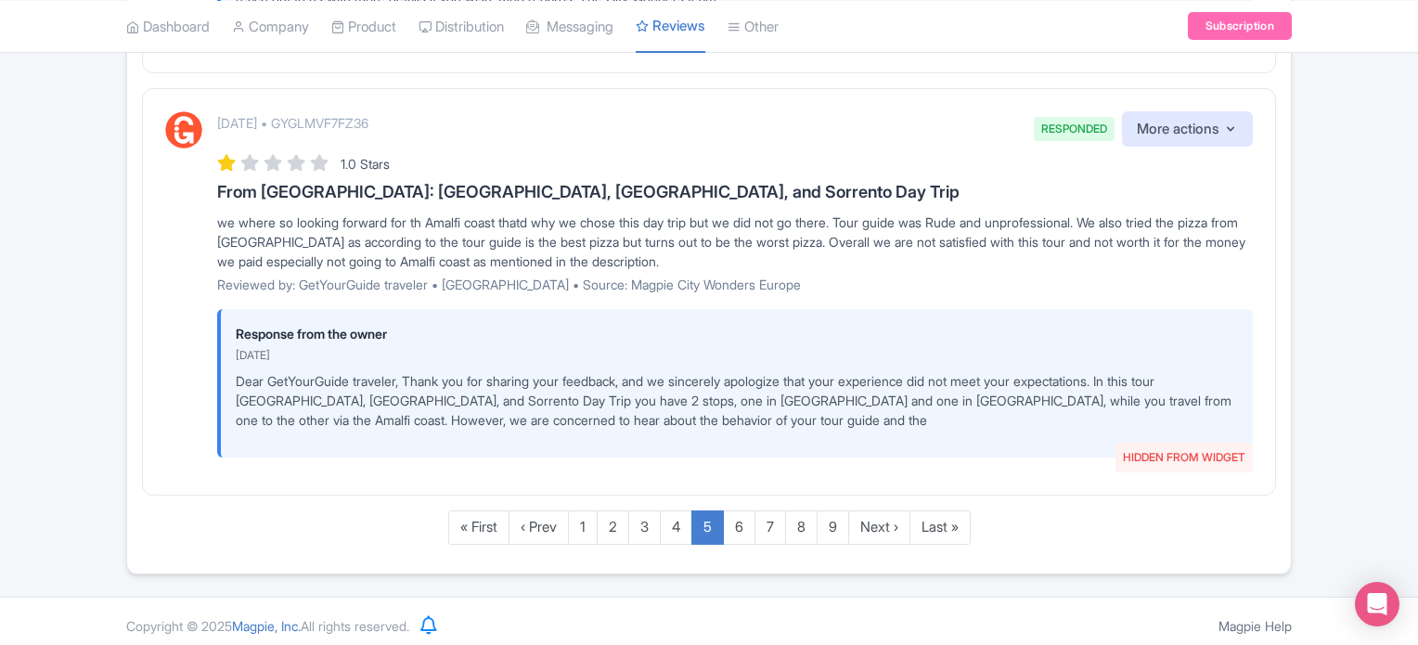
scroll to position [3633, 0]
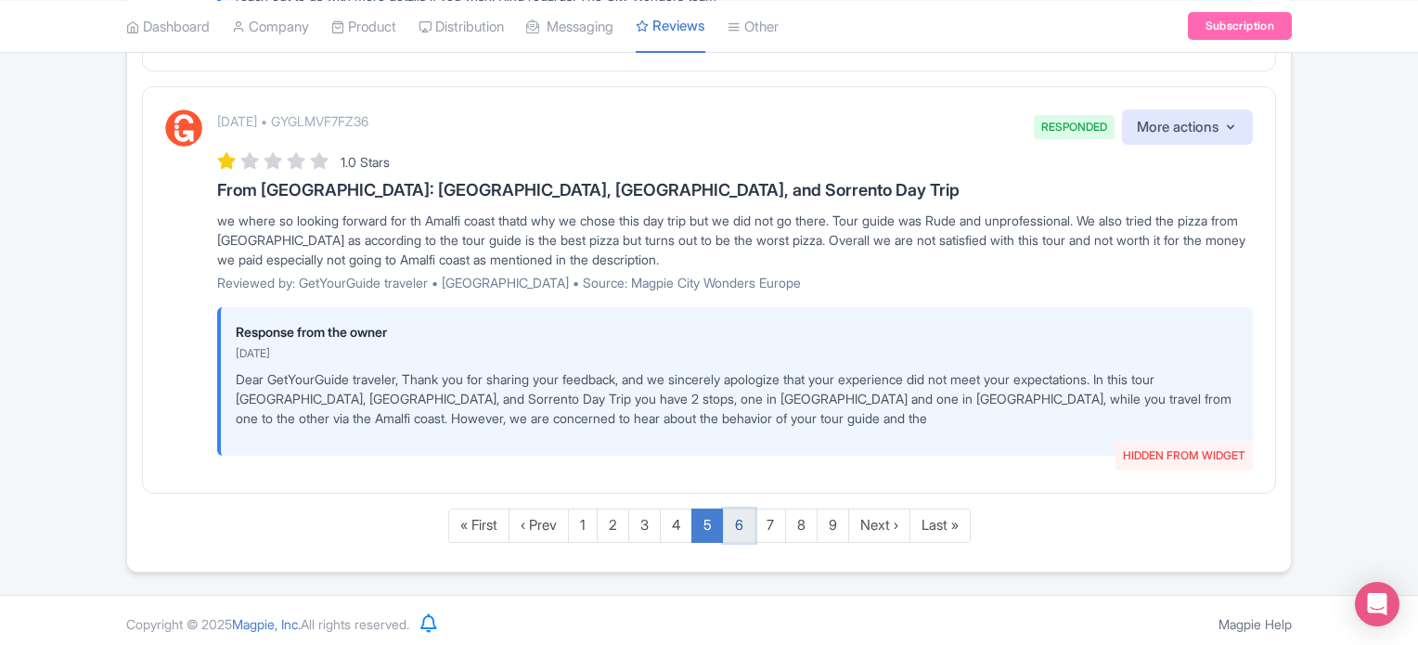
click at [735, 527] on link "6" at bounding box center [739, 525] width 32 height 34
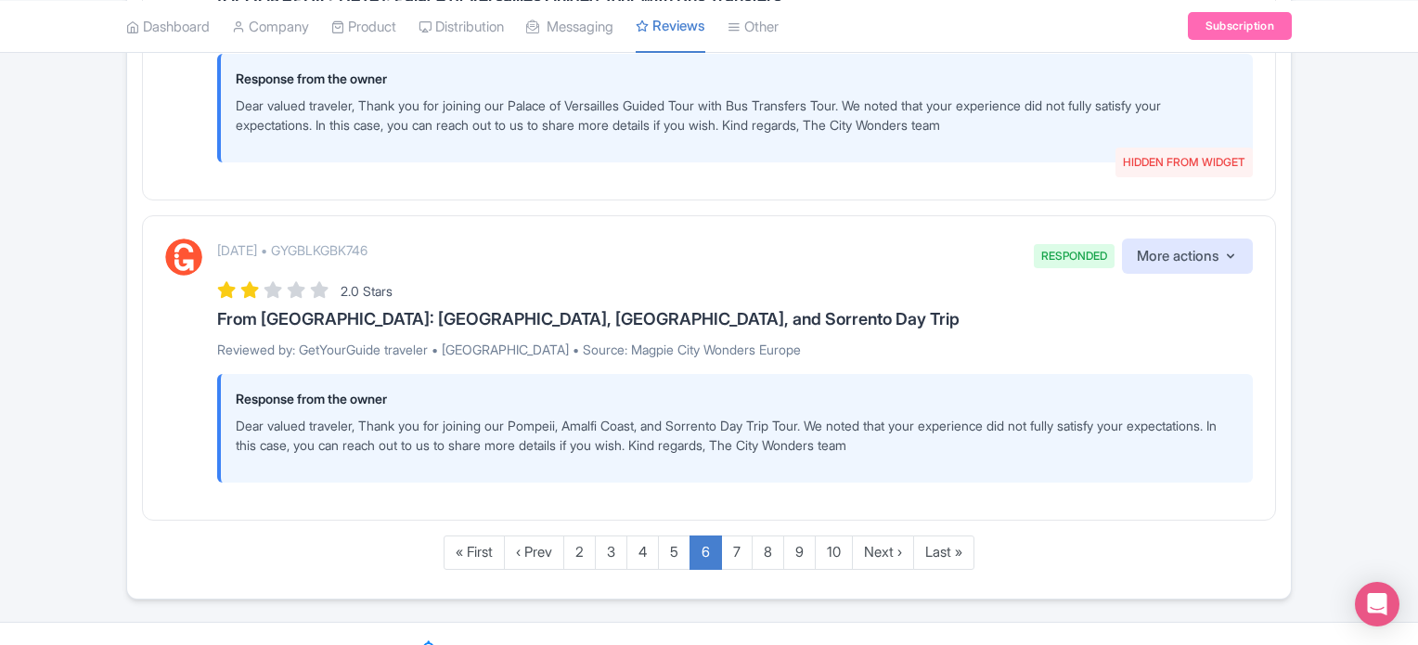
scroll to position [3427, 0]
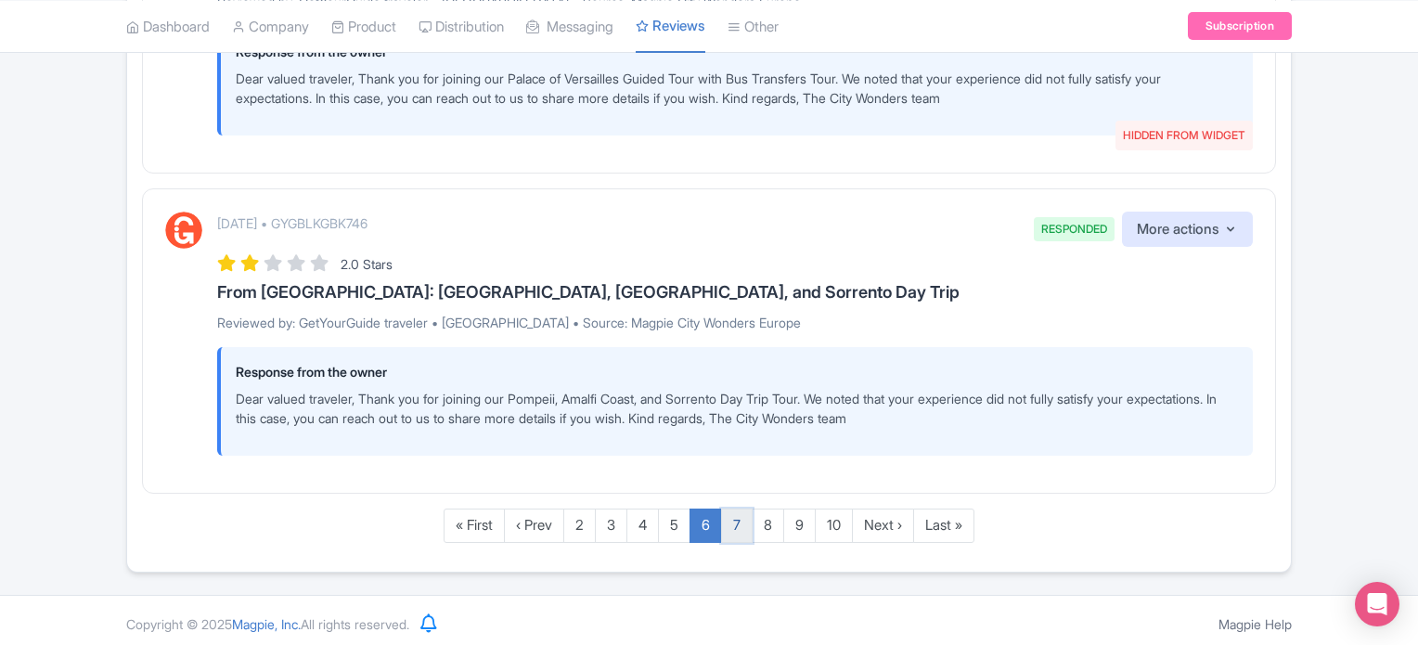
click at [739, 525] on link "7" at bounding box center [737, 525] width 32 height 34
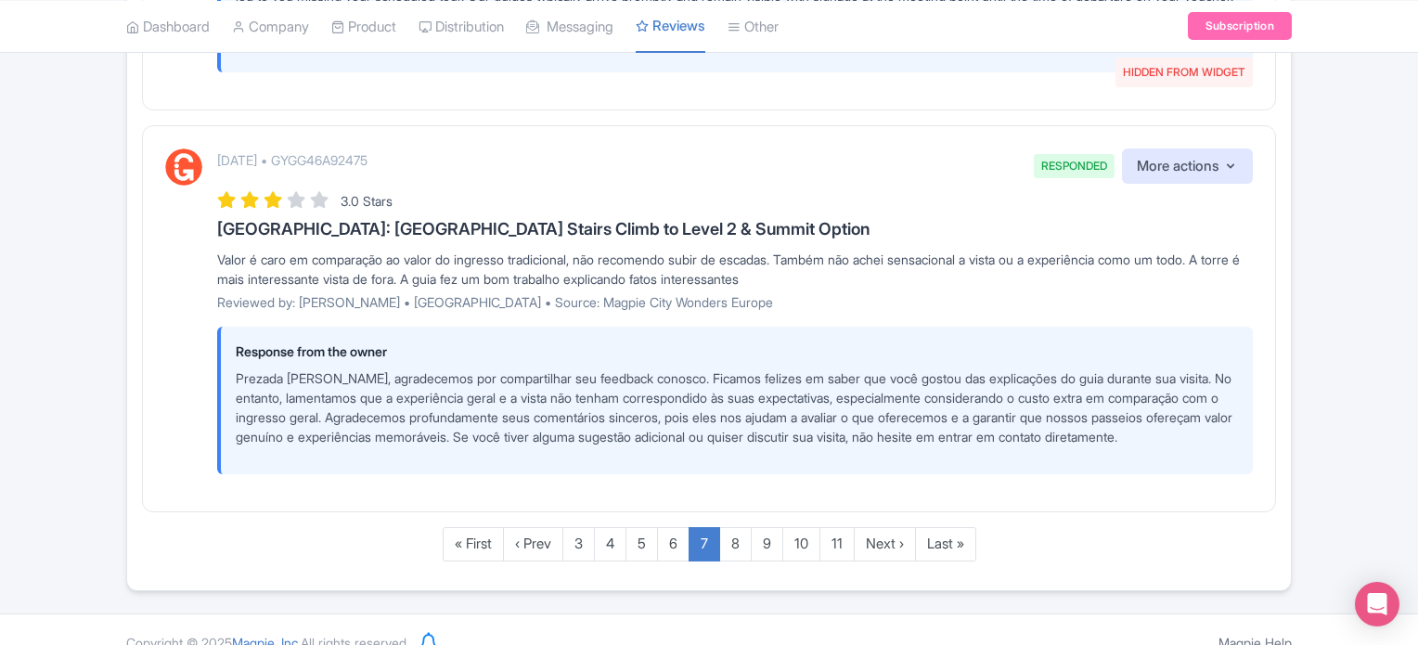
scroll to position [3946, 0]
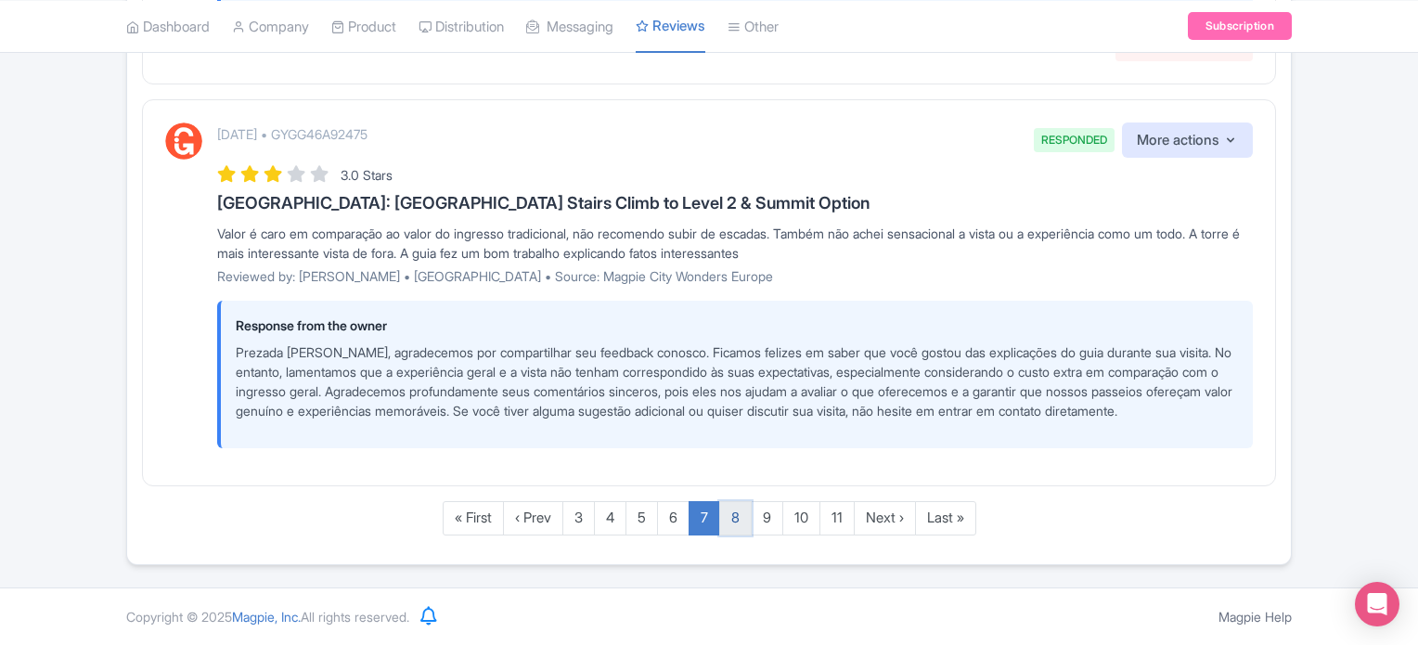
click at [742, 526] on link "8" at bounding box center [735, 518] width 32 height 34
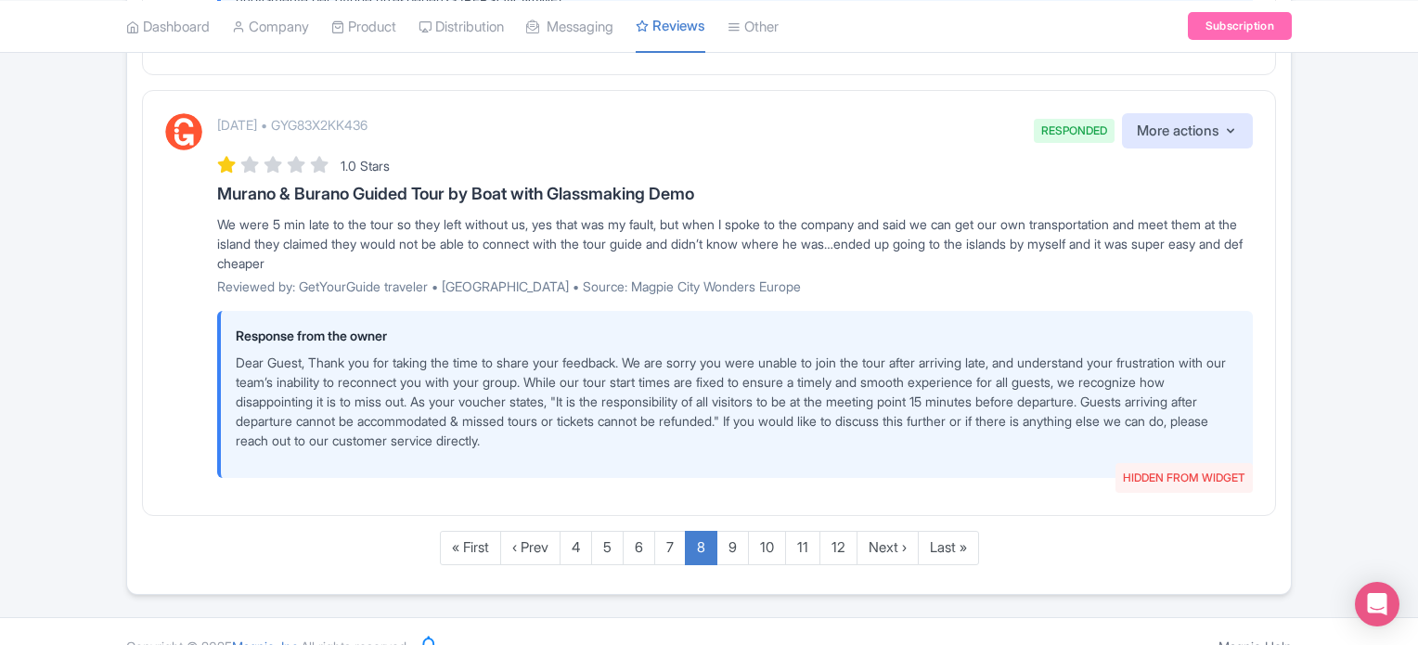
scroll to position [3503, 0]
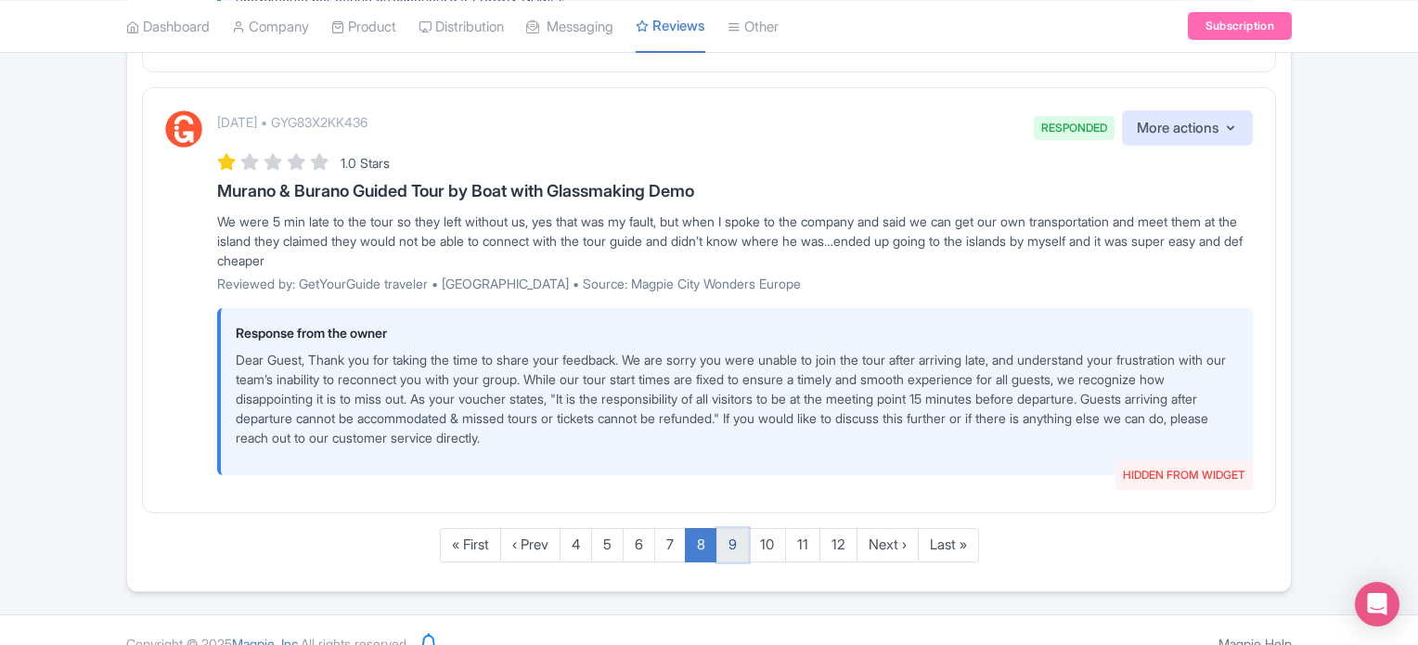
click at [736, 528] on link "9" at bounding box center [732, 545] width 32 height 34
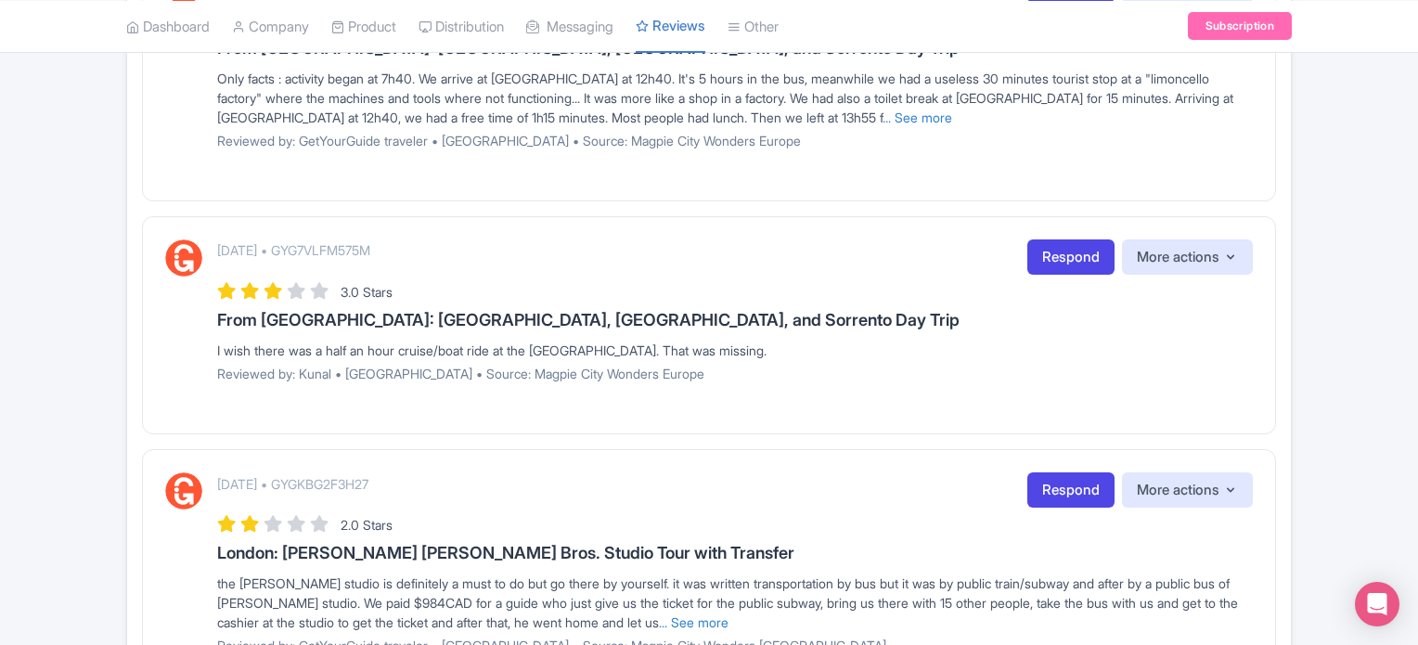
scroll to position [2161, 0]
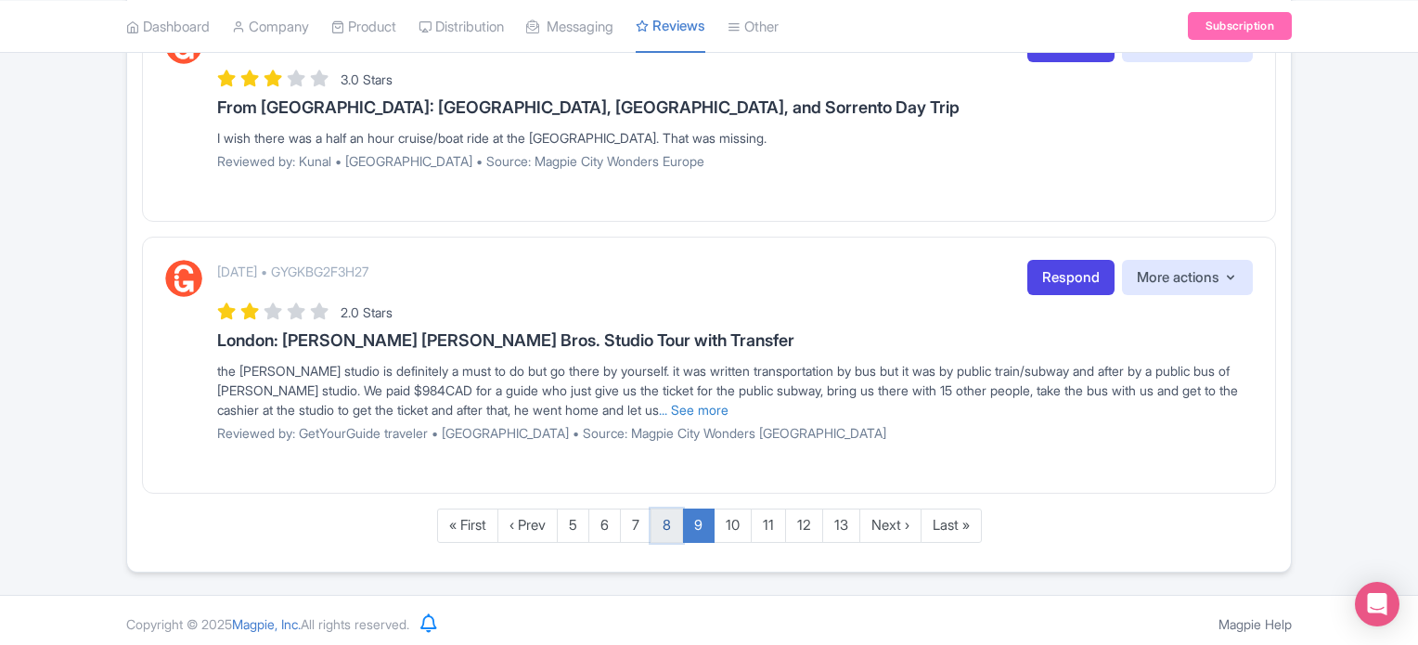
click at [667, 522] on link "8" at bounding box center [666, 525] width 32 height 34
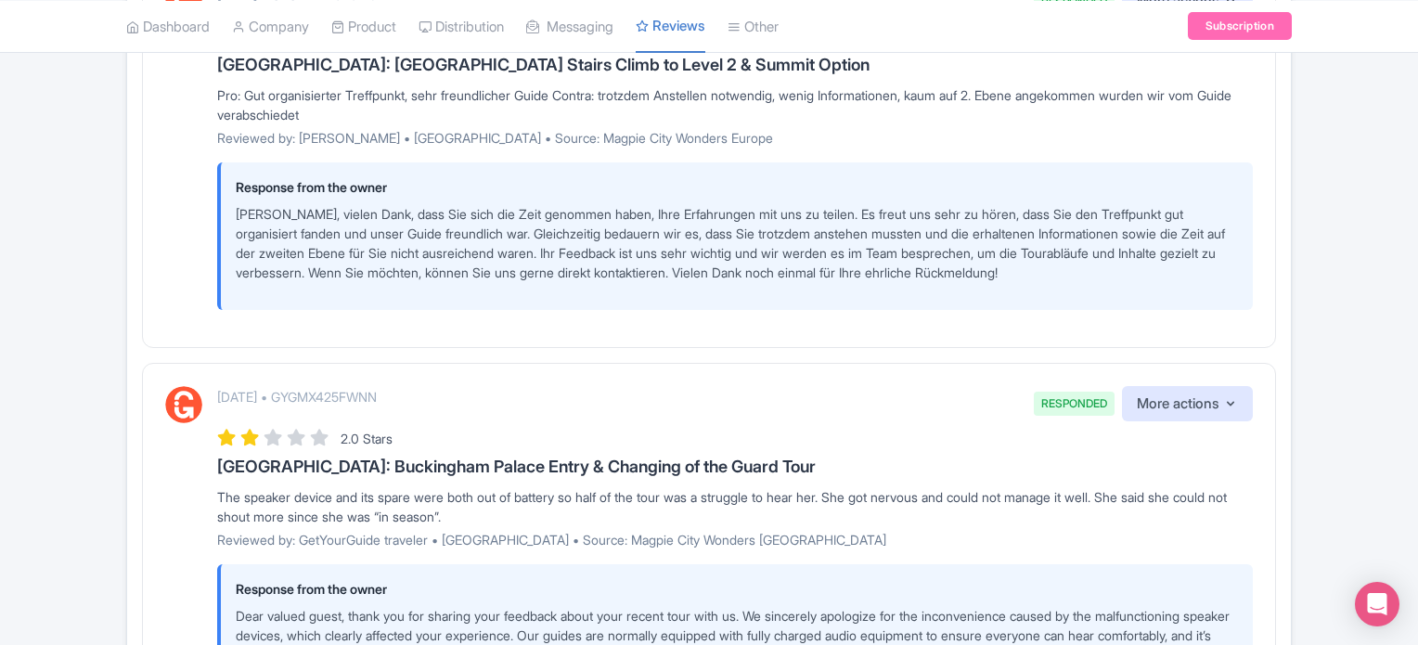
scroll to position [622, 0]
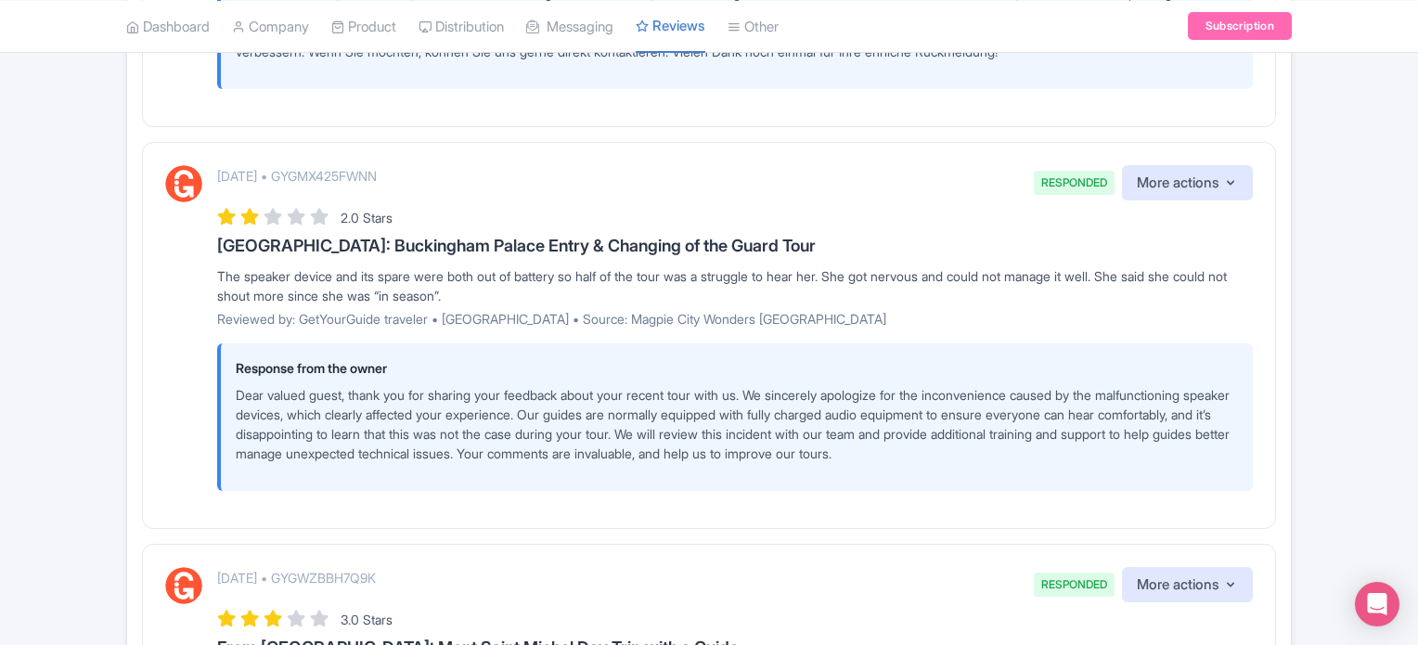
drag, startPoint x: 1417, startPoint y: 179, endPoint x: 1422, endPoint y: 207, distance: 28.4
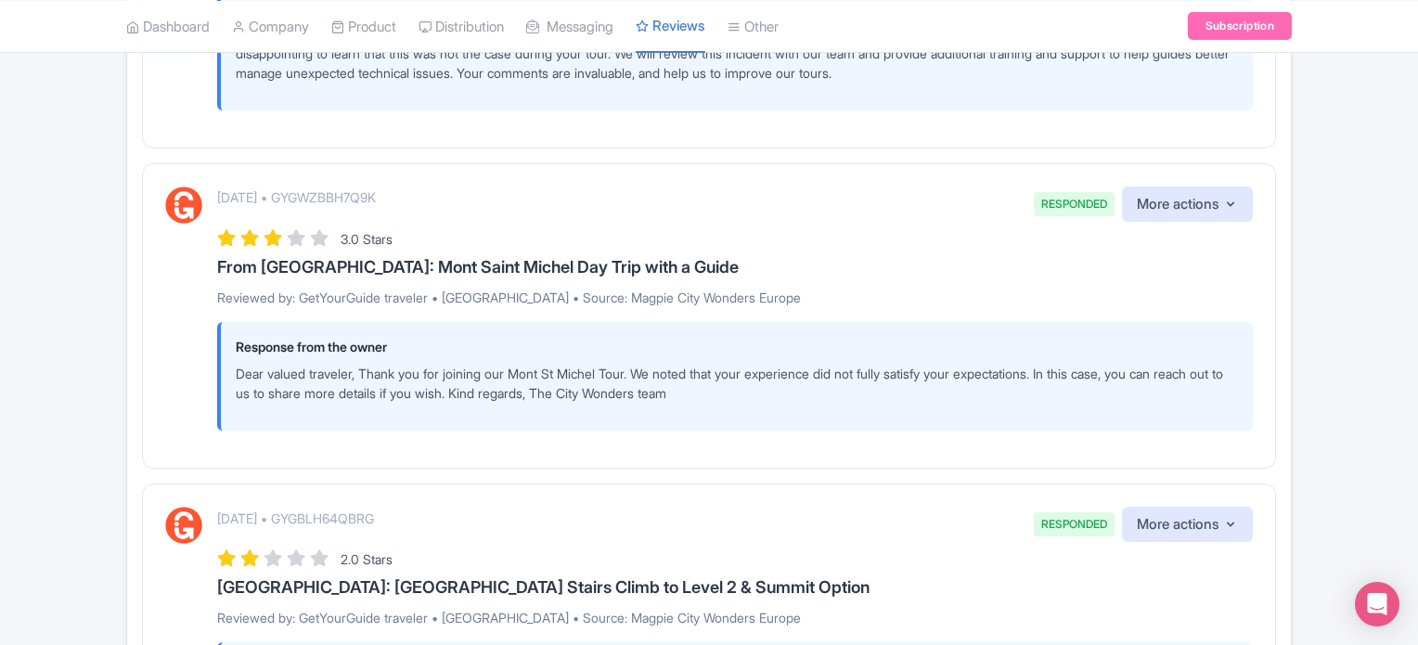
scroll to position [0, 0]
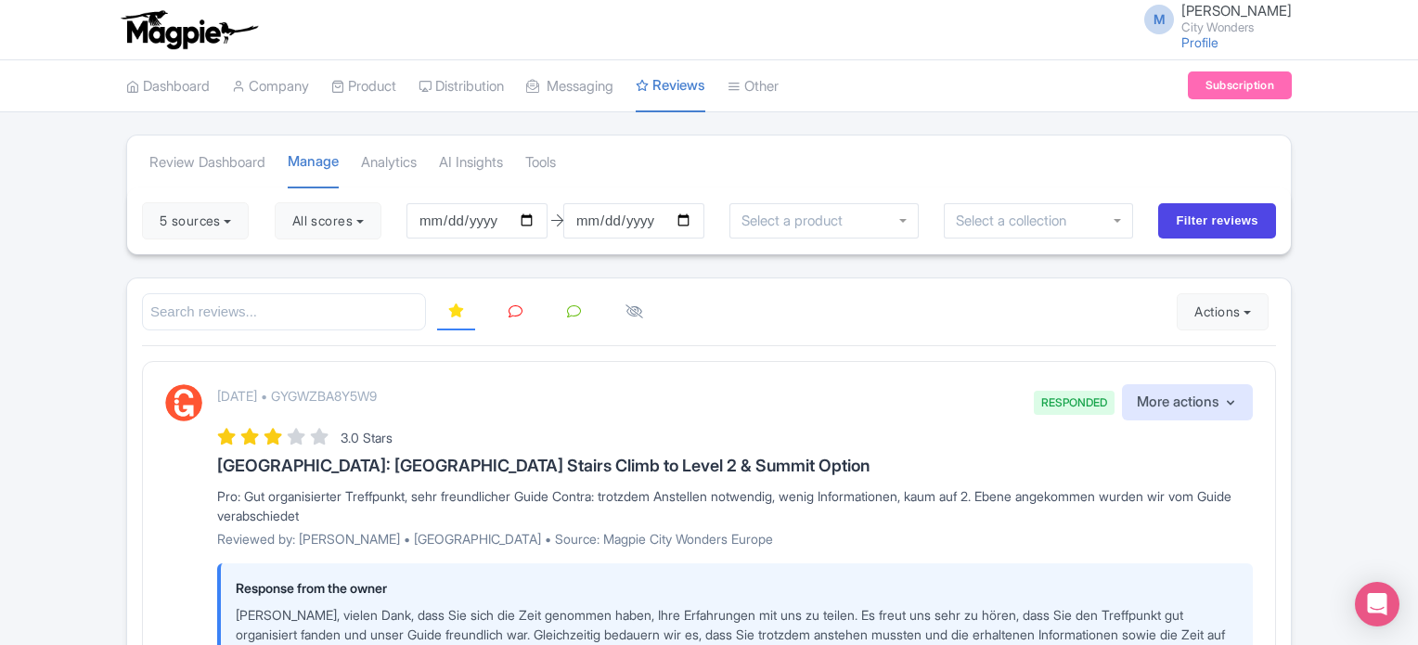
click at [522, 310] on link at bounding box center [515, 312] width 36 height 36
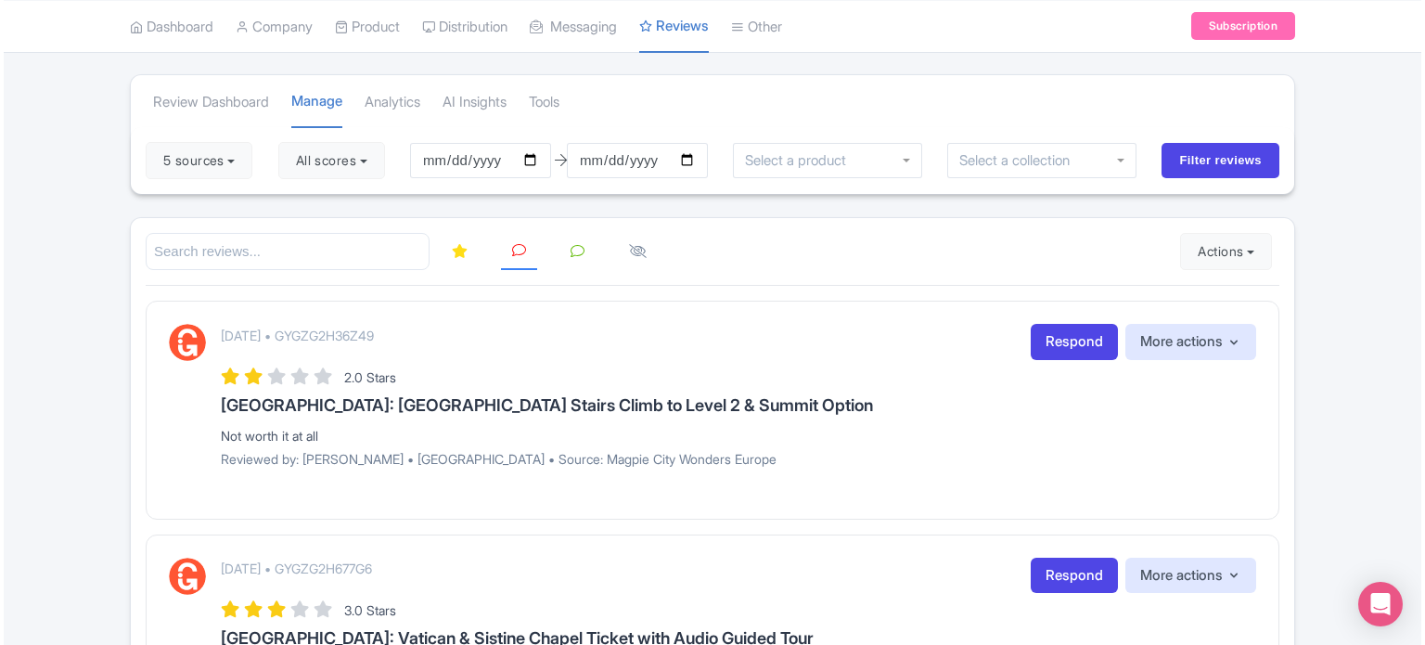
scroll to position [93, 0]
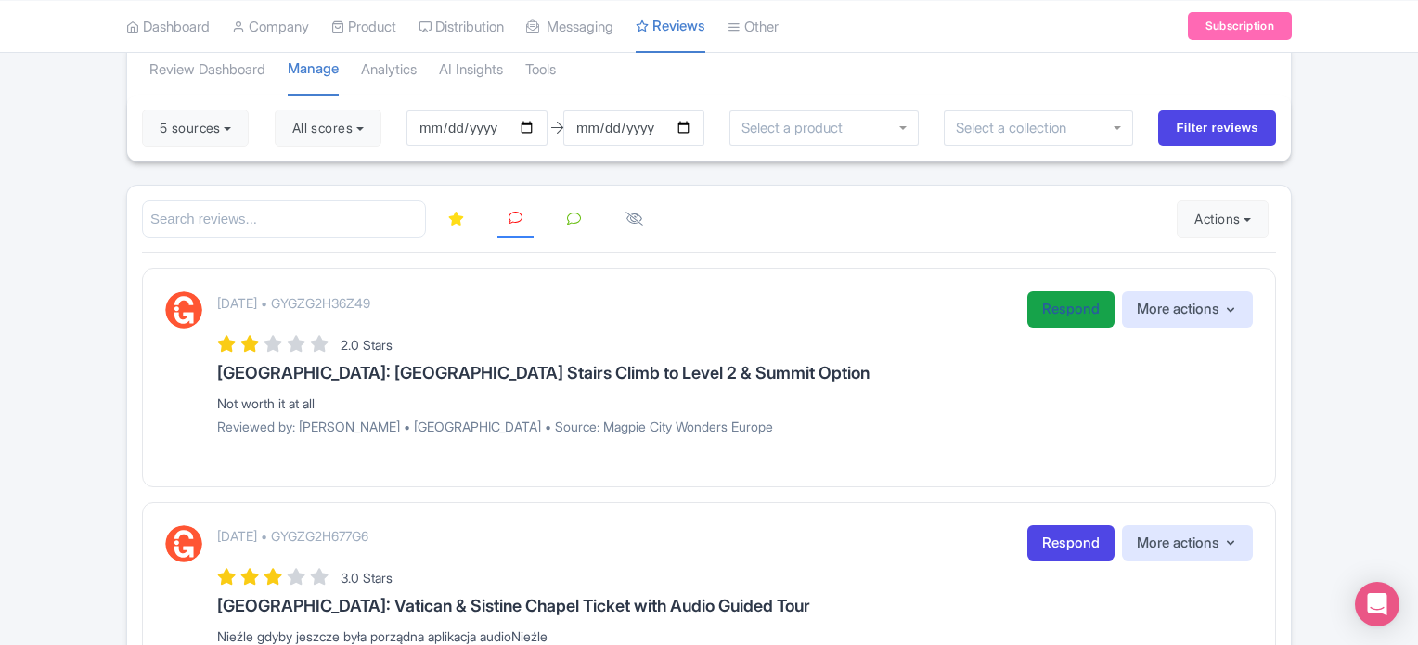
click at [1048, 309] on link "Respond" at bounding box center [1070, 309] width 87 height 36
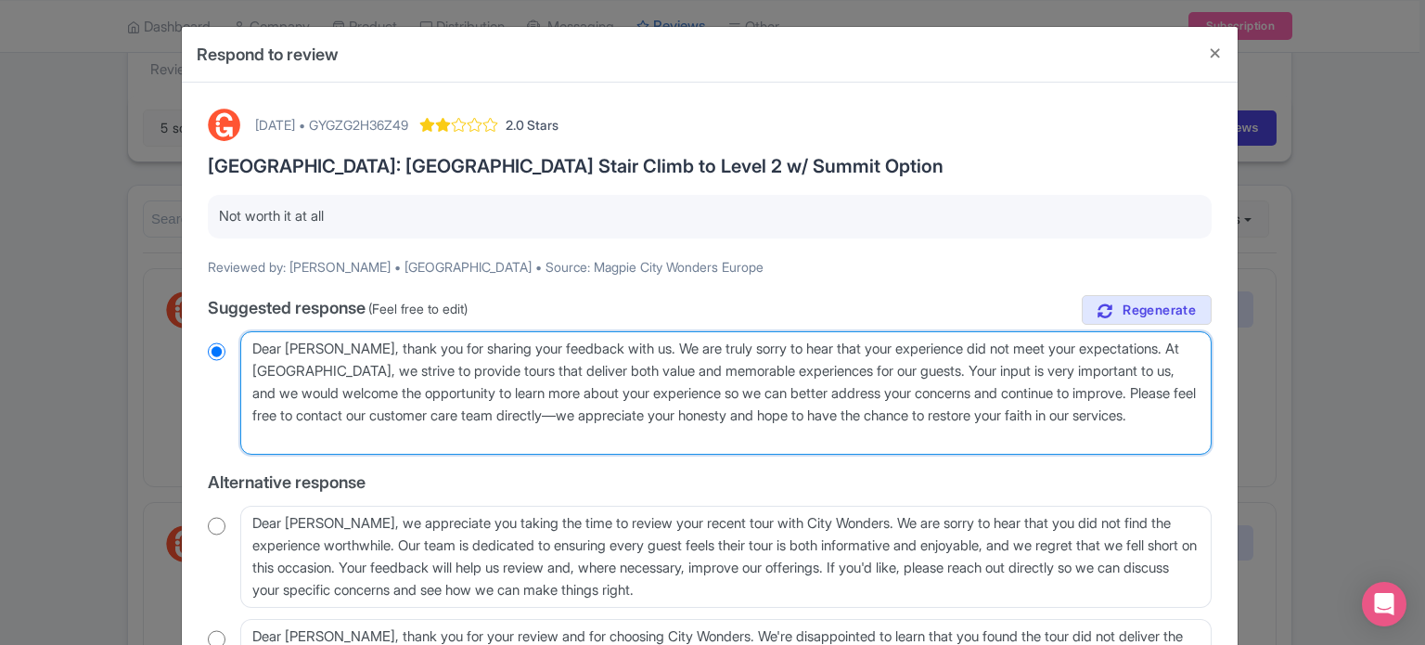
click at [267, 343] on textarea "Dear Rob, thank you for sharing your feedback with us. We are truly sorry to he…" at bounding box center [725, 393] width 971 height 124
type textarea "HRob, thank you for sharing your feedback with us. We are truly sorry to hear t…"
radio input "true"
type textarea "HiRob, thank you for sharing your feedback with us. We are truly sorry to hear …"
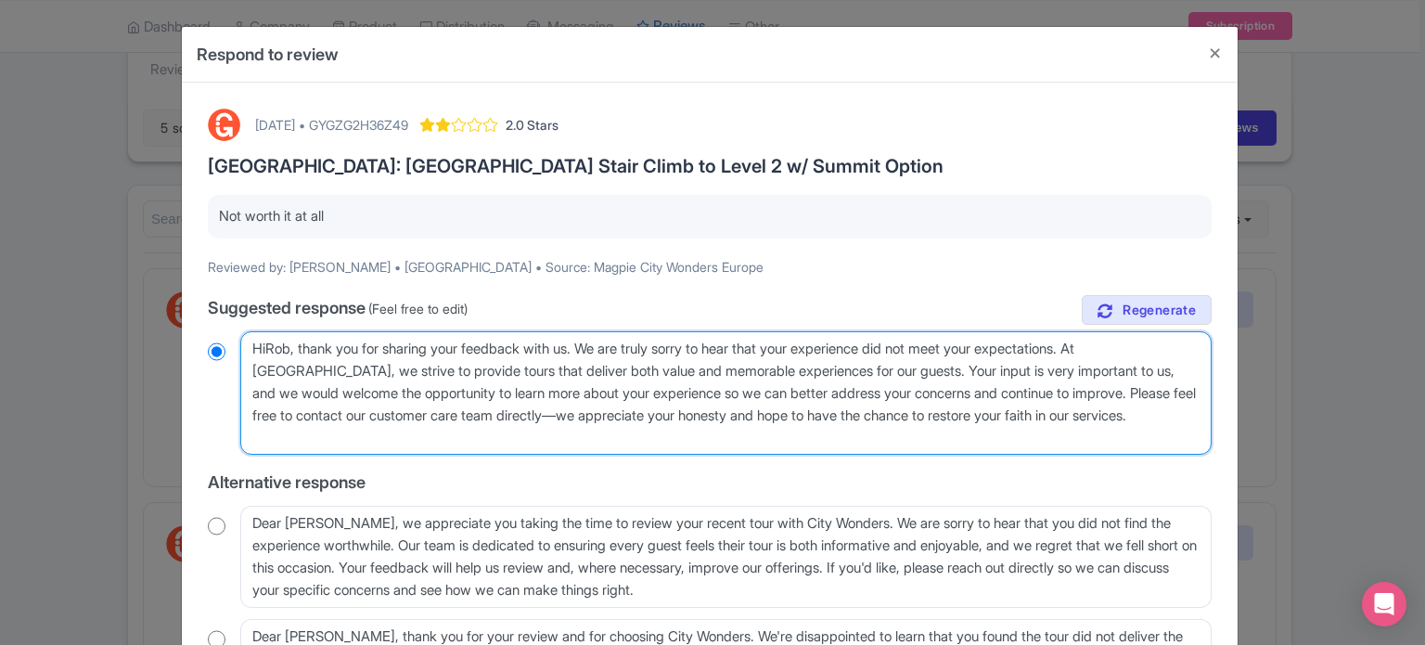
radio input "true"
type textarea "Hi Rob, thank you for sharing your feedback with us. We are truly sorry to hear…"
radio input "true"
drag, startPoint x: 609, startPoint y: 433, endPoint x: 585, endPoint y: 418, distance: 27.5
click at [585, 418] on textarea "Dear Rob, thank you for sharing your feedback with us. We are truly sorry to he…" at bounding box center [725, 393] width 971 height 124
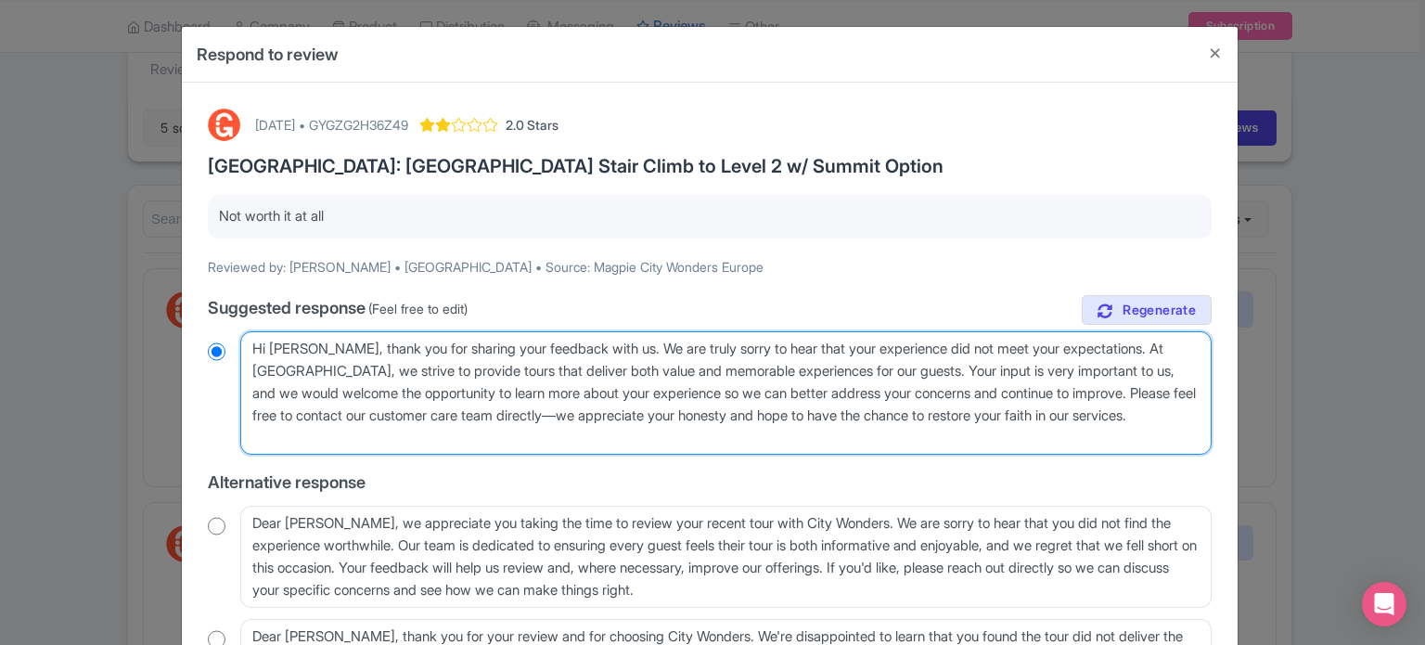
type textarea "Hi Rob, thank you for sharing your feedback with us. We are truly sorry to hear…"
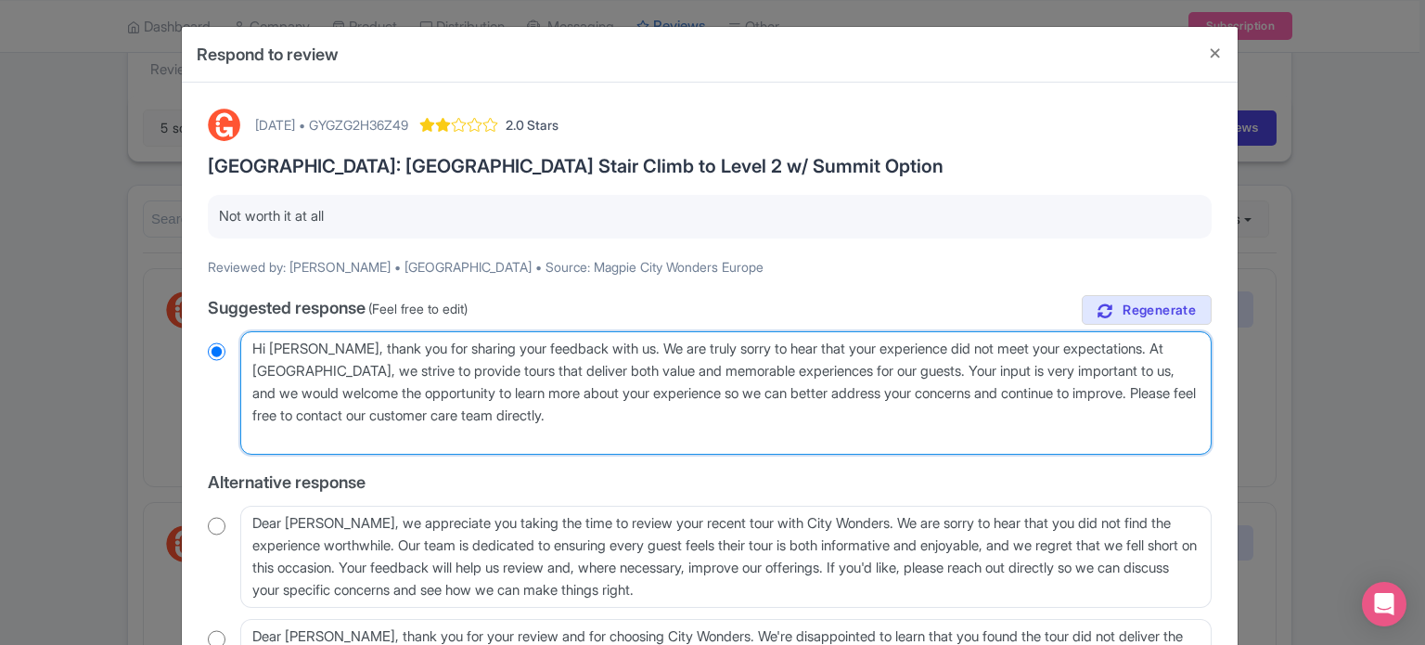
radio input "true"
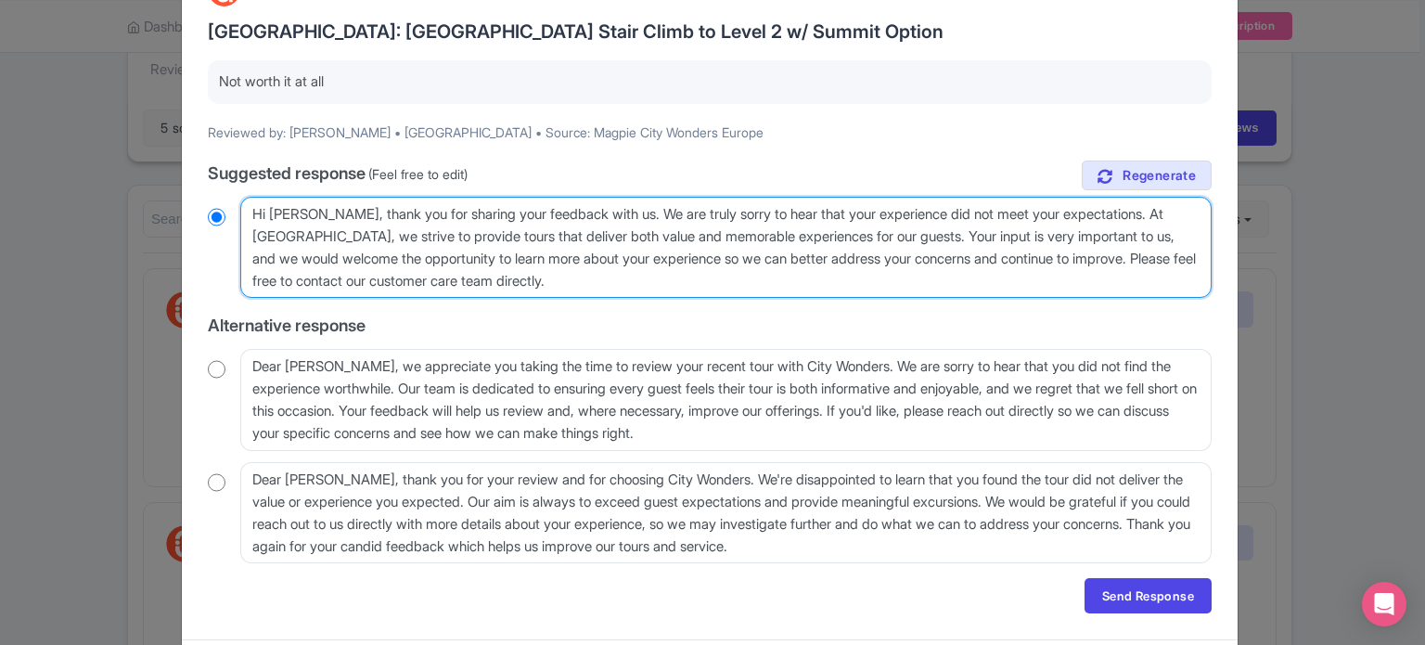
scroll to position [186, 0]
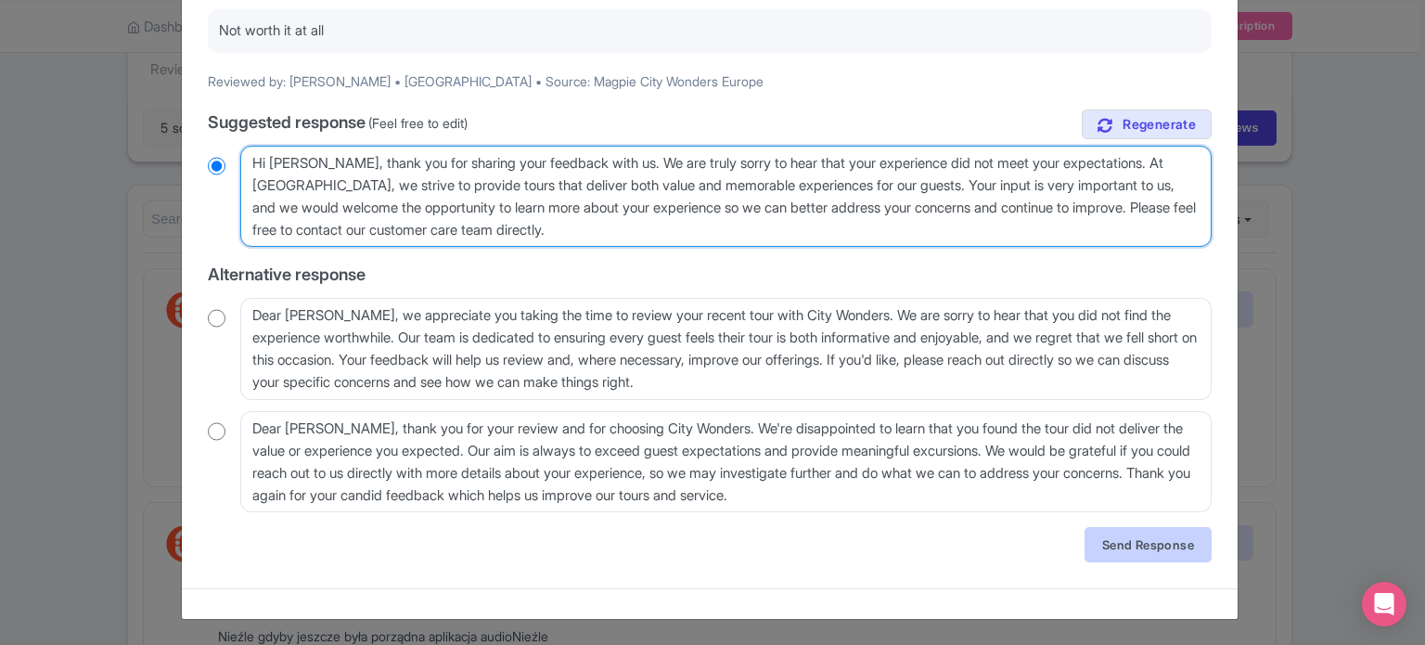
type textarea "Hi Rob, thank you for sharing your feedback with us. We are truly sorry to hear…"
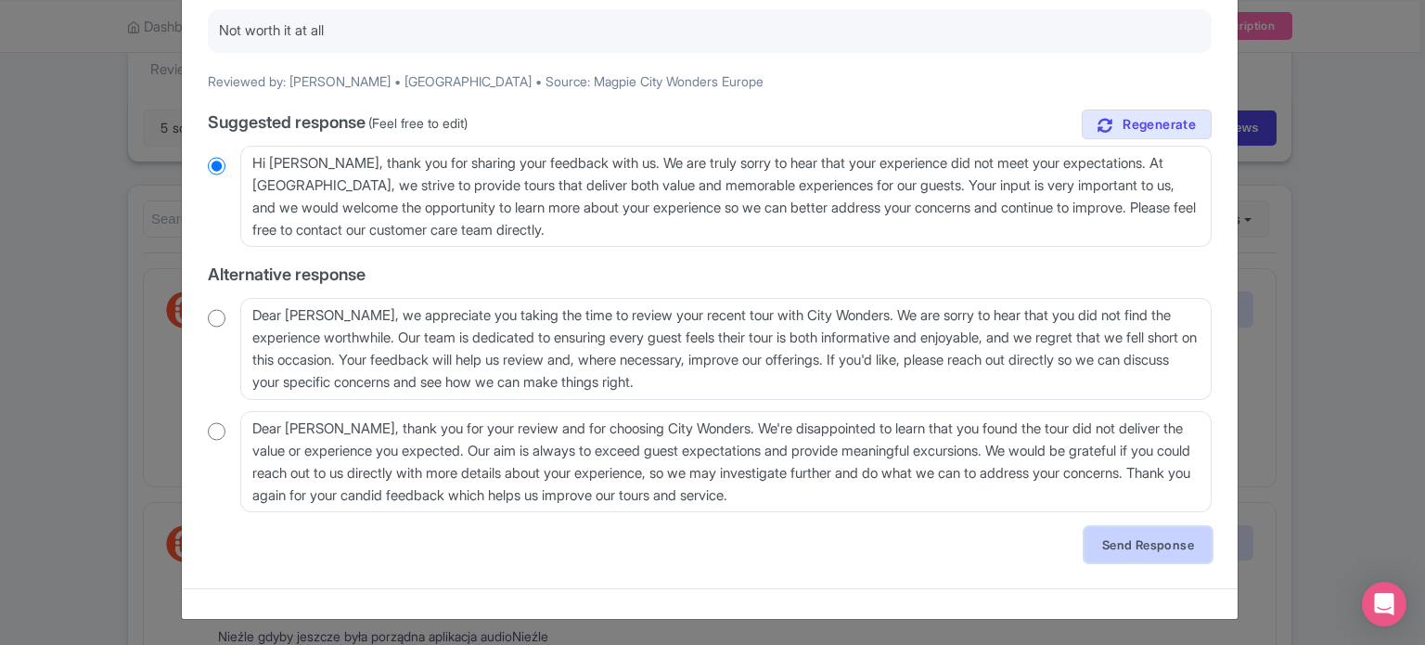
click at [1146, 545] on link "Send Response" at bounding box center [1148, 544] width 127 height 35
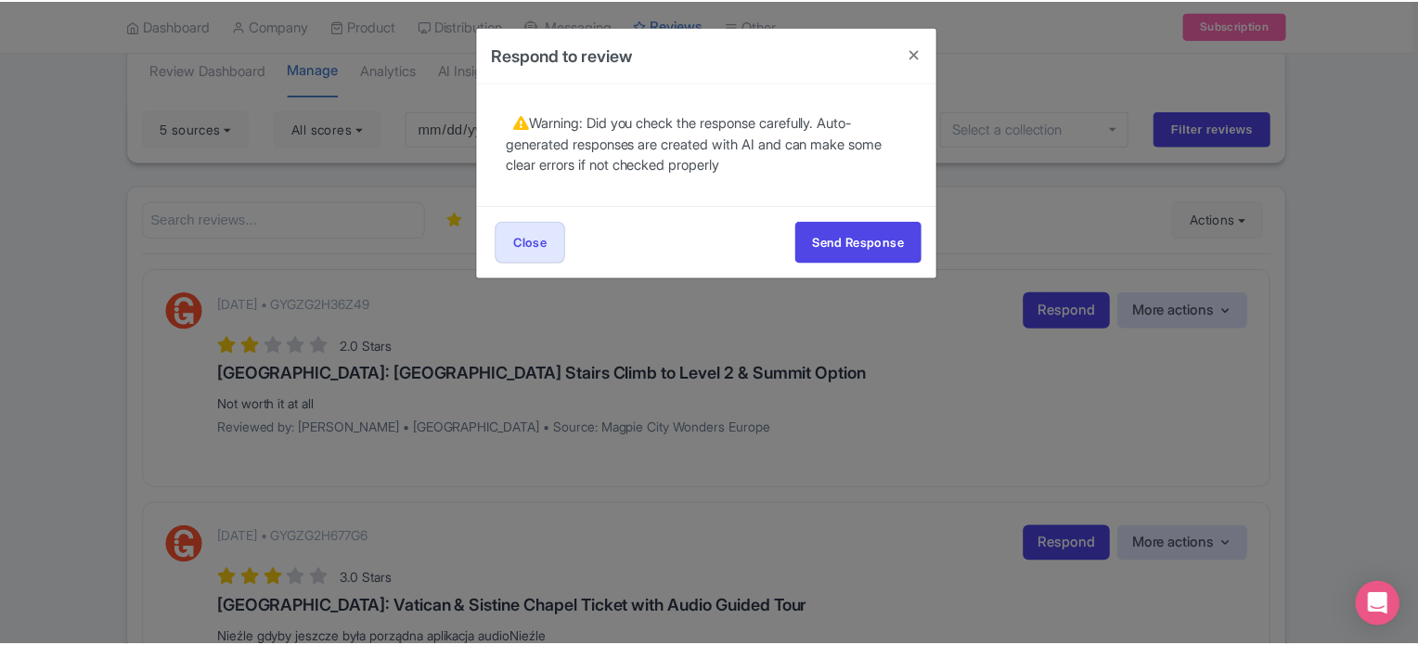
scroll to position [0, 0]
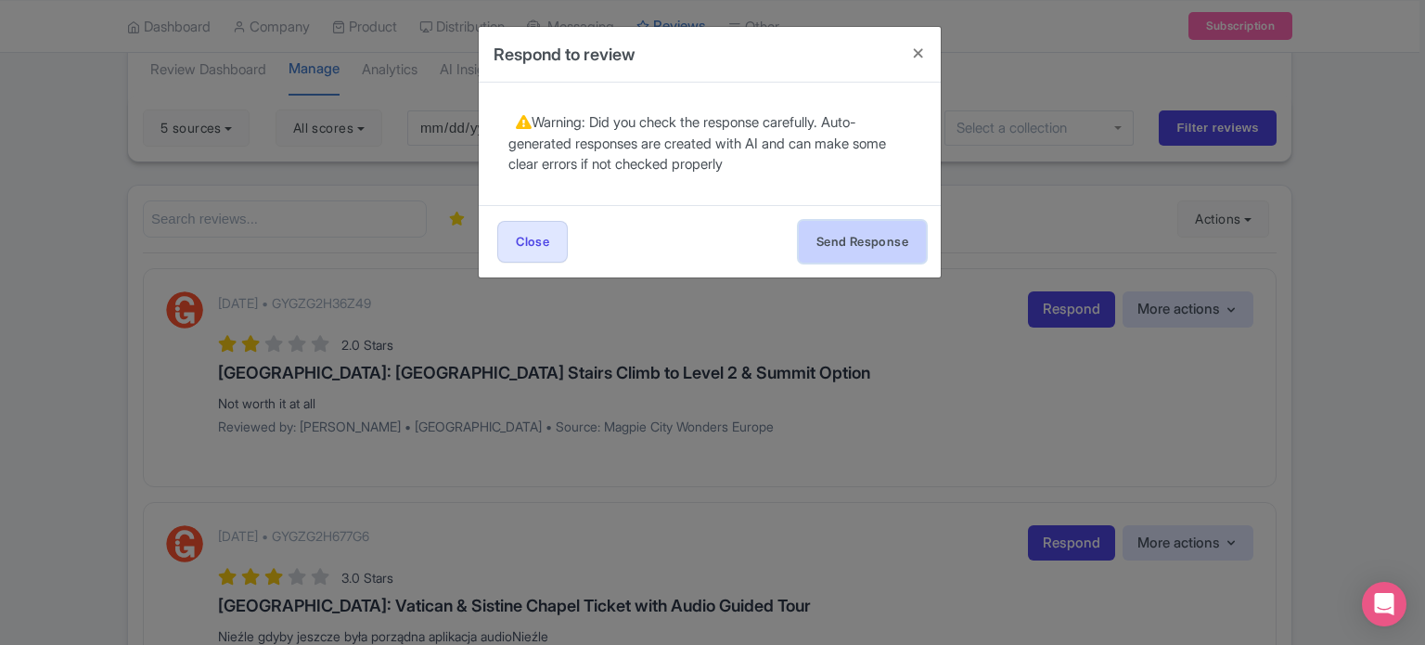
click at [872, 245] on button "Send Response" at bounding box center [862, 242] width 127 height 42
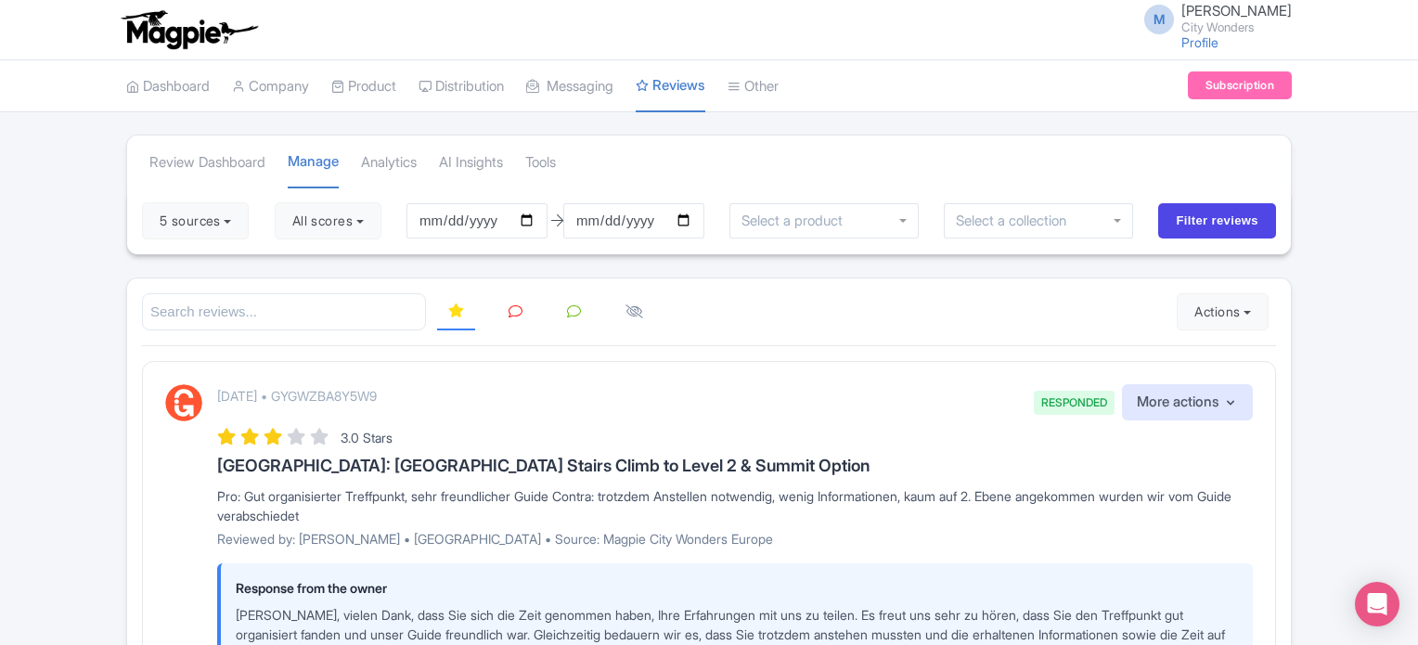
click at [515, 311] on icon at bounding box center [515, 311] width 14 height 14
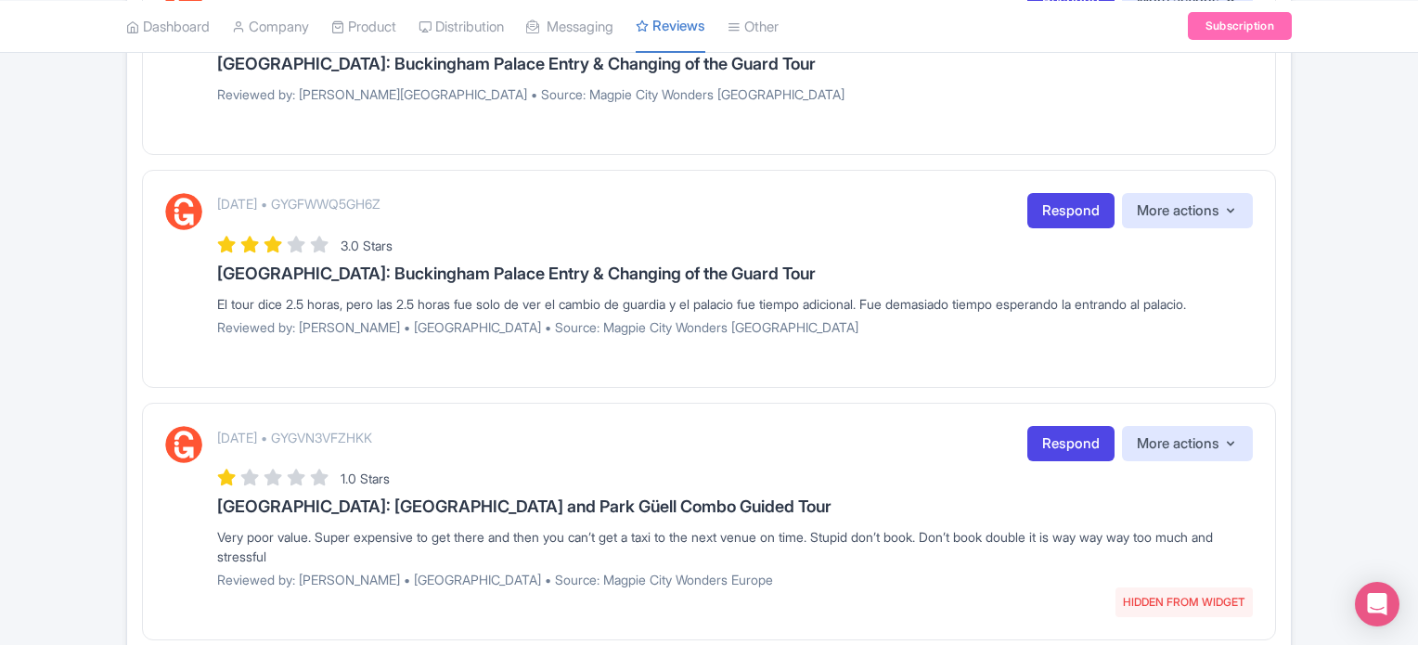
scroll to position [2168, 0]
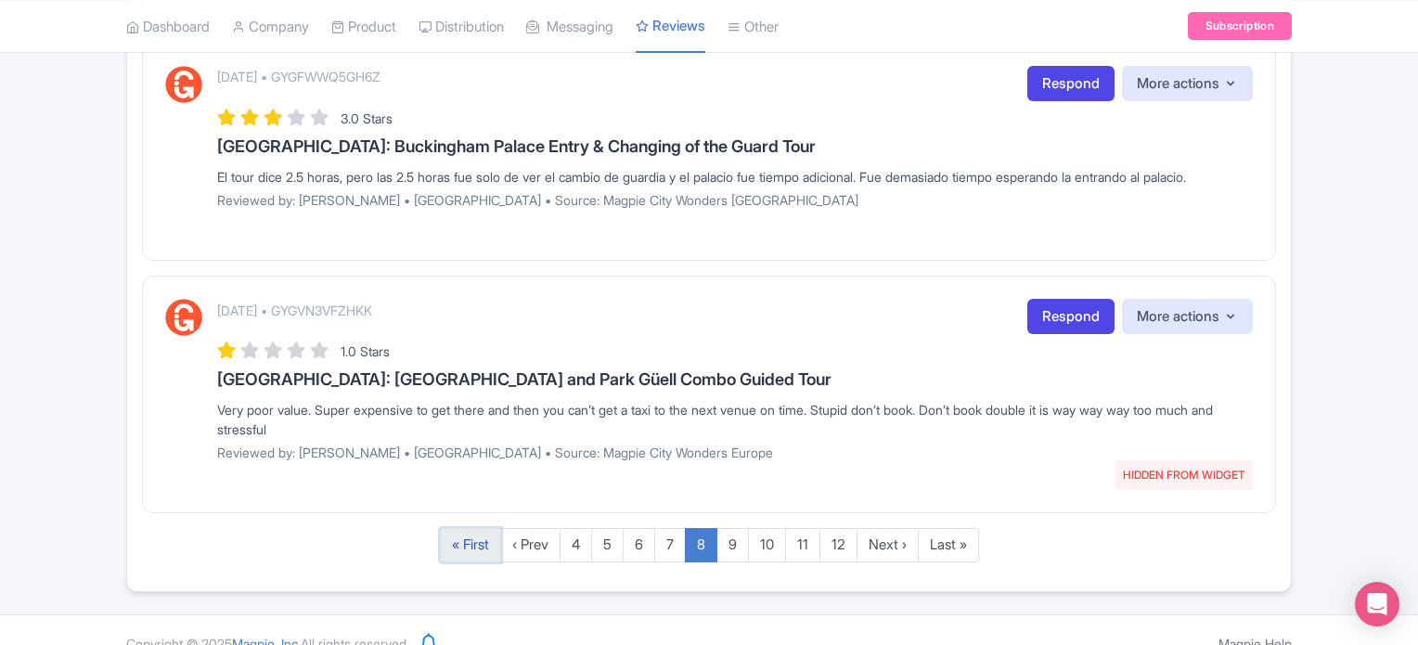
click at [475, 528] on link "« First" at bounding box center [470, 545] width 61 height 34
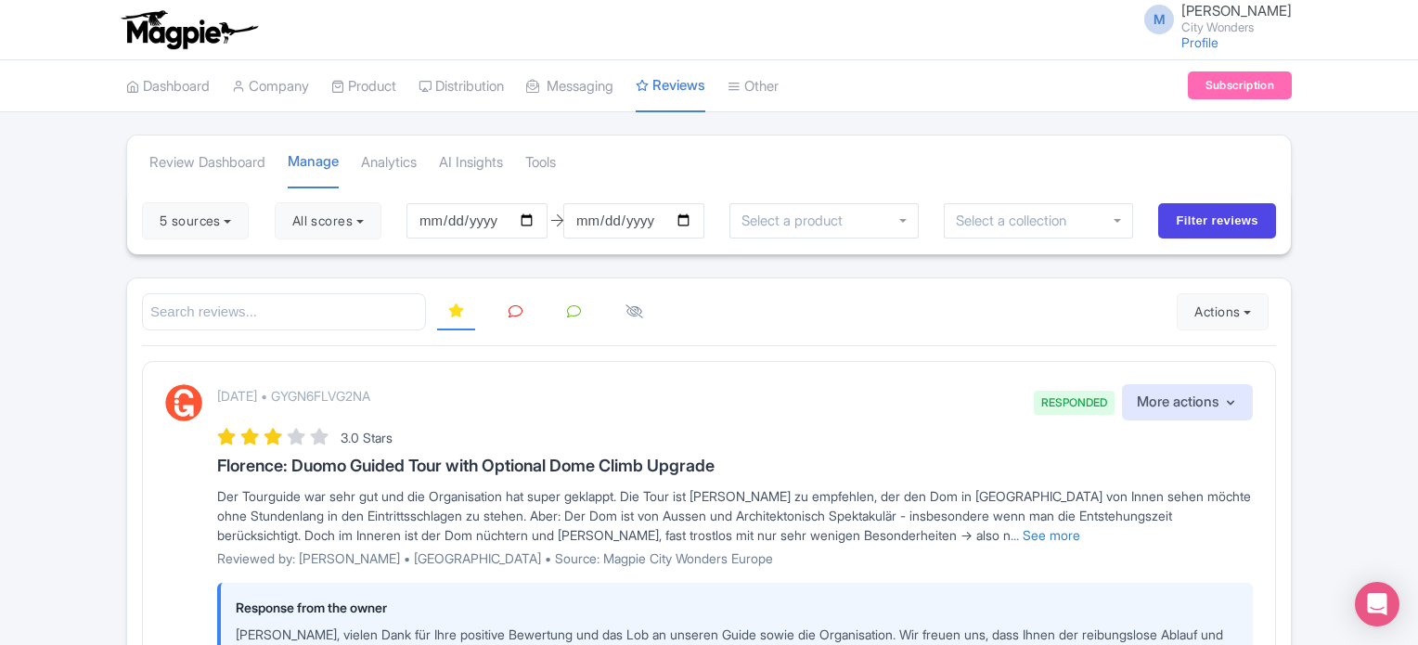
click at [521, 313] on link at bounding box center [515, 312] width 36 height 36
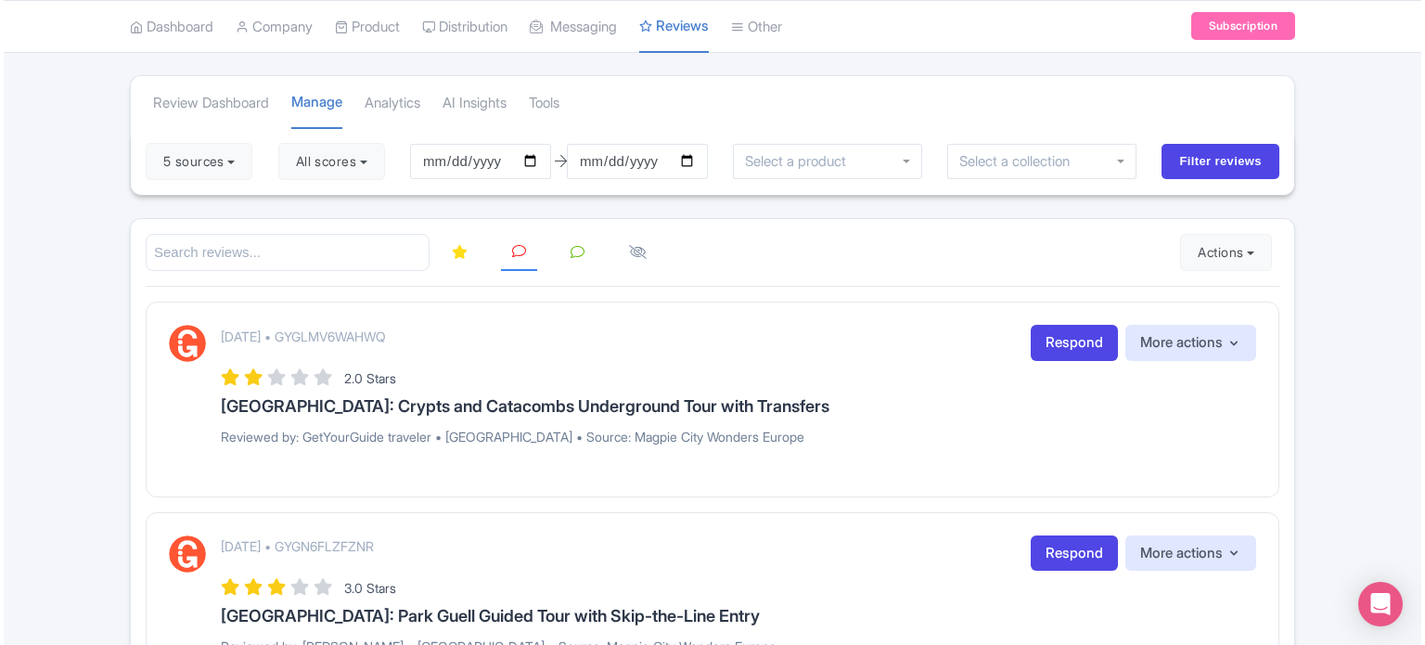
scroll to position [93, 0]
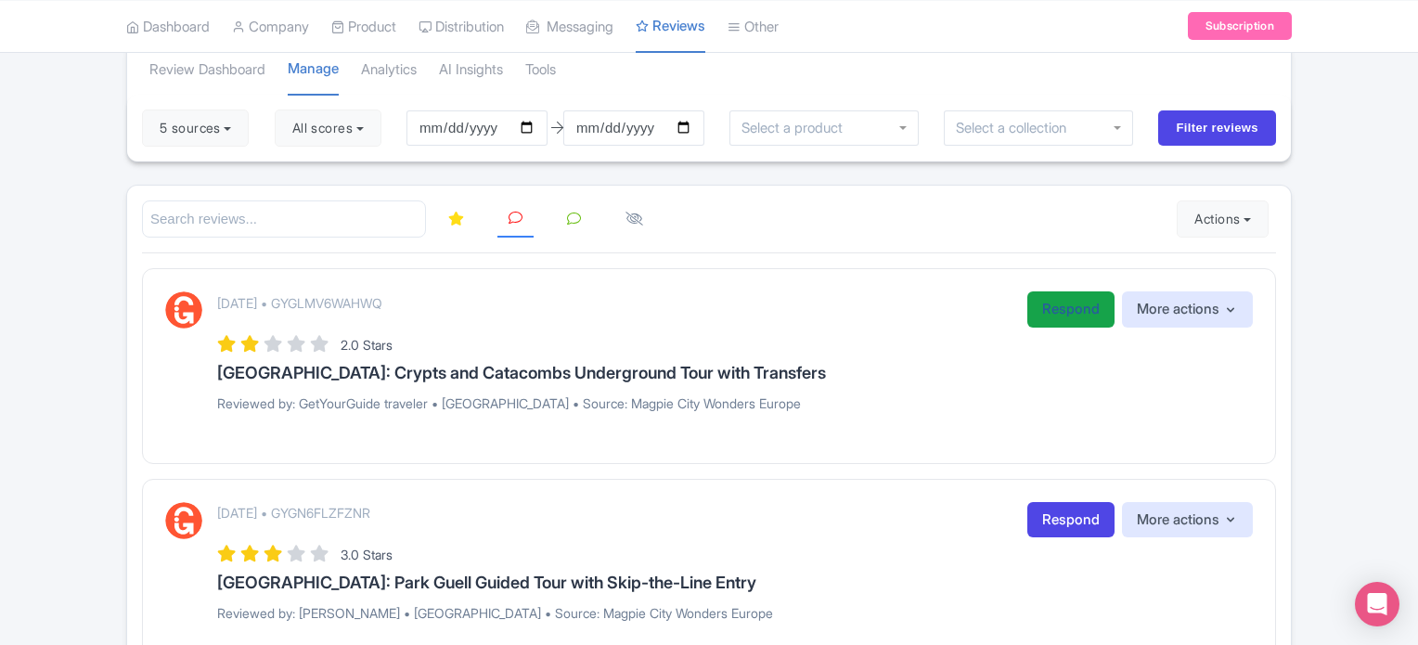
click at [1046, 304] on link "Respond" at bounding box center [1070, 309] width 87 height 36
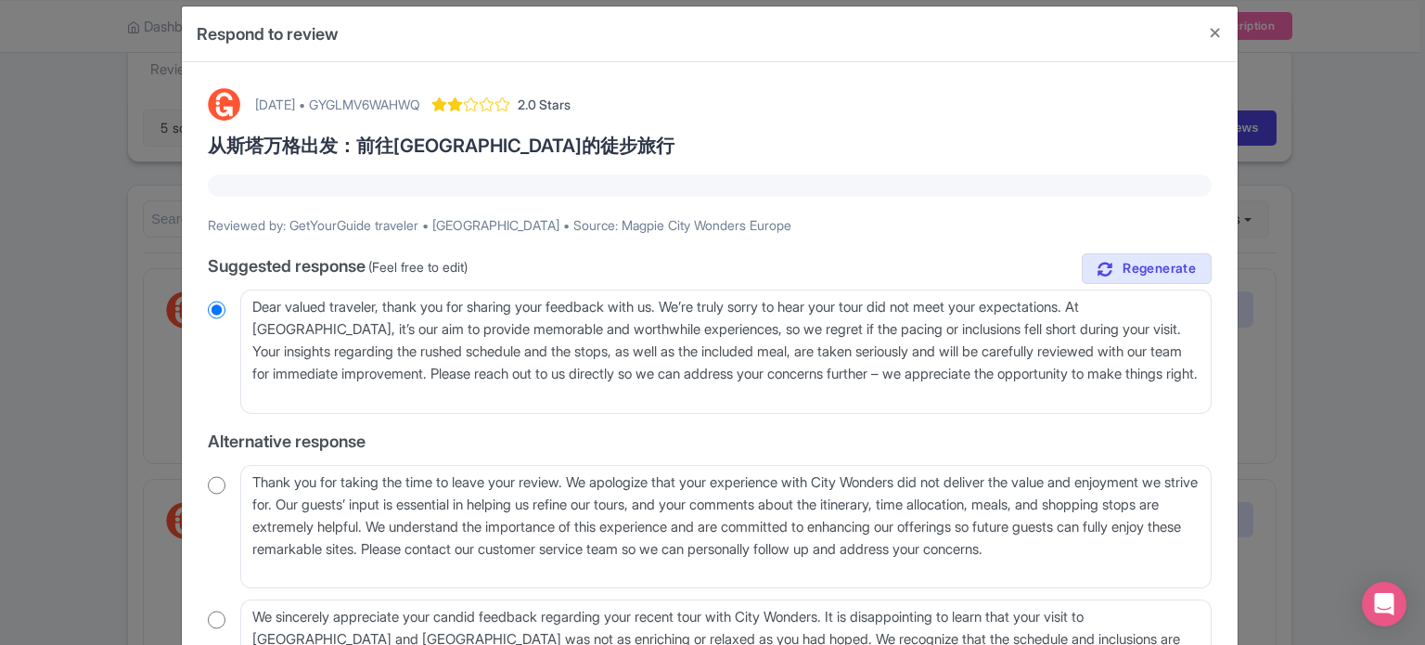
scroll to position [0, 0]
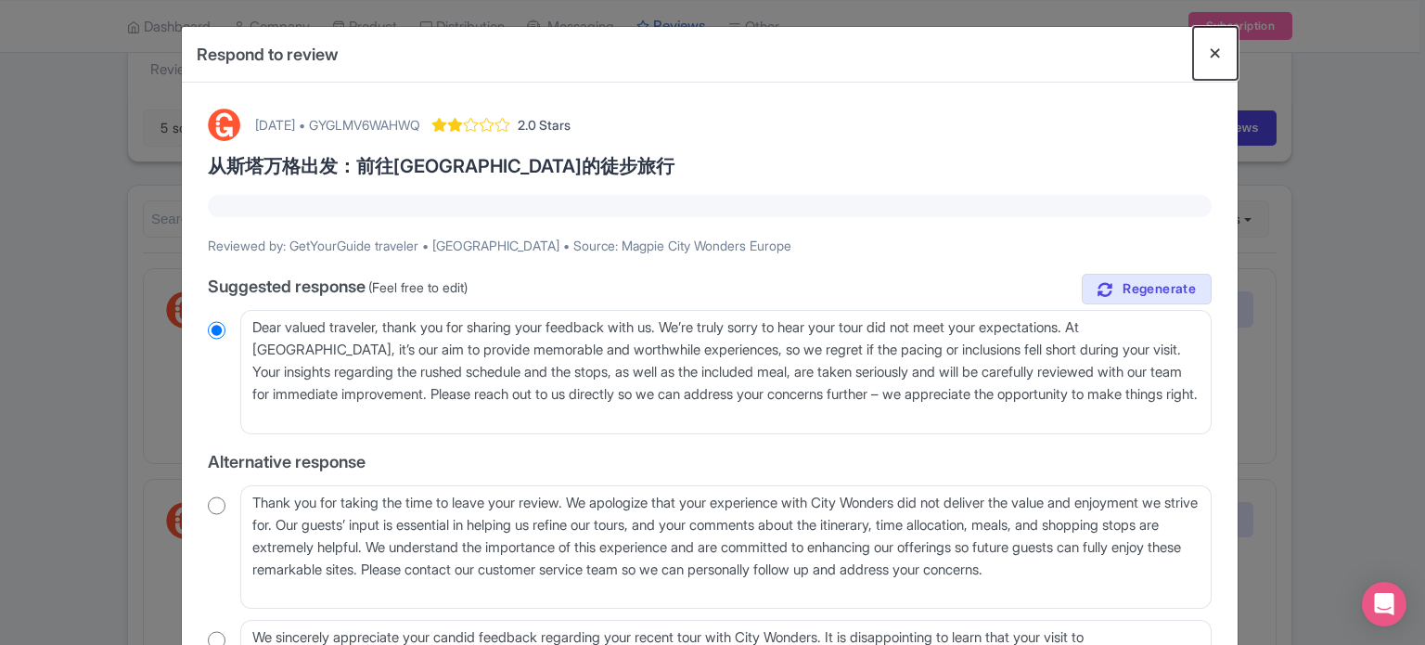
click at [1205, 53] on button "Close" at bounding box center [1215, 53] width 45 height 53
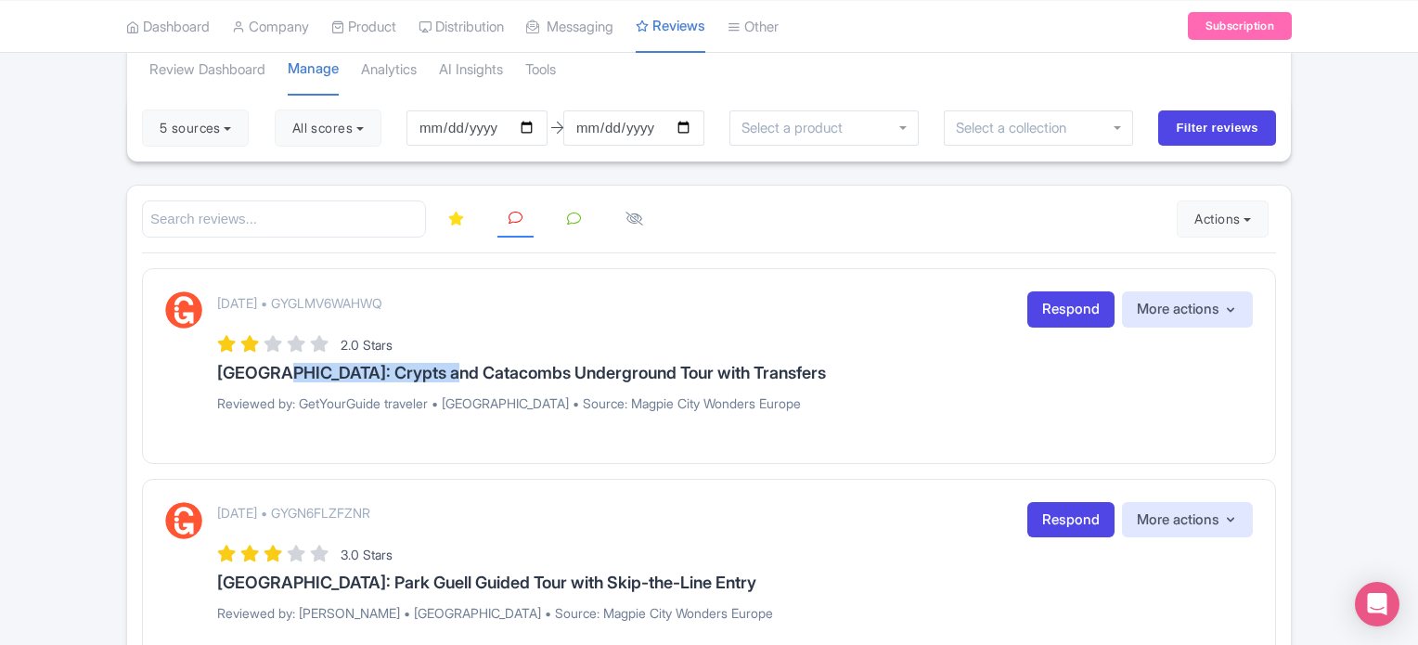
drag, startPoint x: 271, startPoint y: 366, endPoint x: 454, endPoint y: 367, distance: 182.8
click at [454, 367] on h3 "[GEOGRAPHIC_DATA]: Crypts and Catacombs Underground Tour with Transfers" at bounding box center [735, 373] width 1036 height 19
copy h3 "Crypts and Catacombs"
click at [1066, 302] on link "Respond" at bounding box center [1070, 309] width 87 height 36
